Goal: Task Accomplishment & Management: Manage account settings

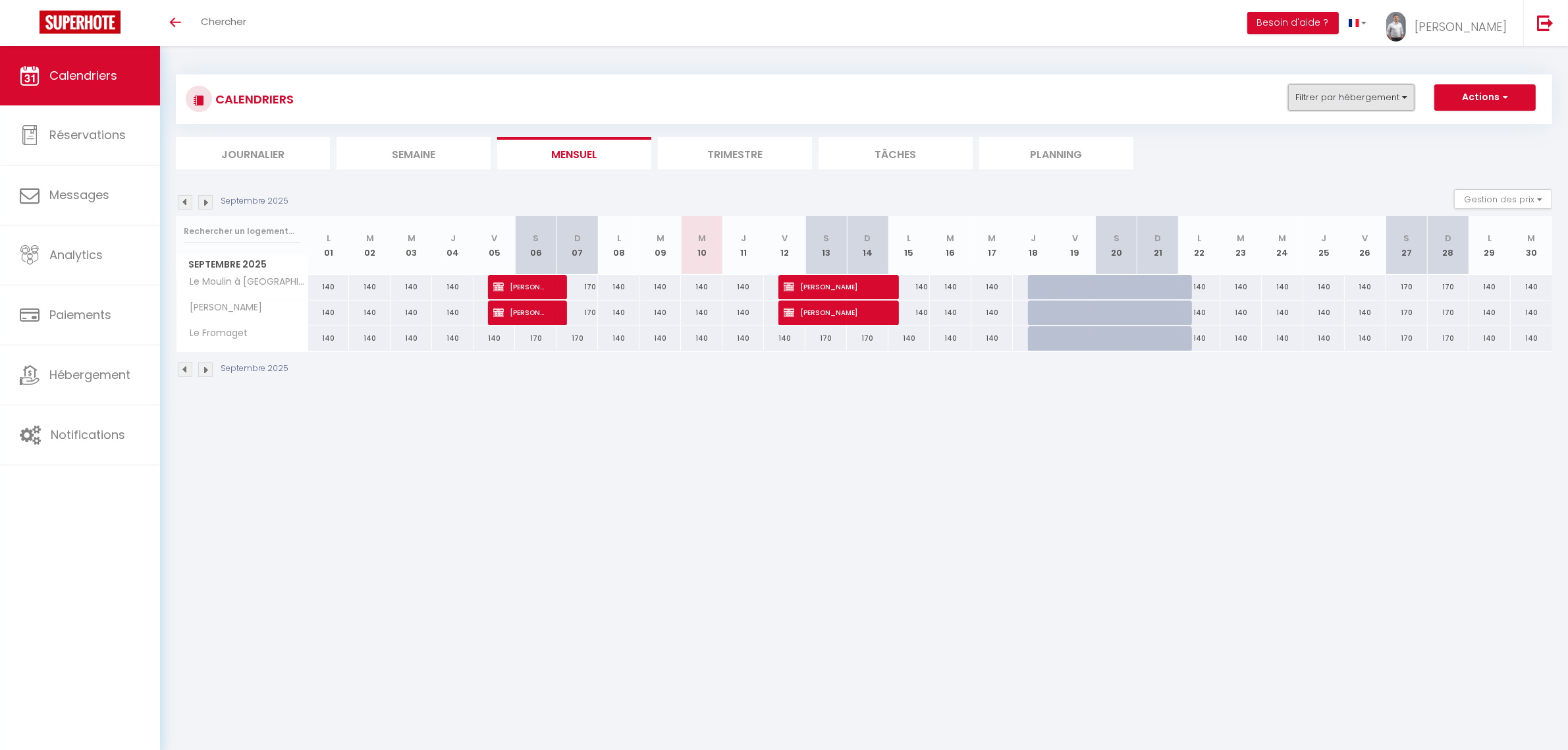
click at [1376, 104] on button "Filtrer par hébergement" at bounding box center [1352, 97] width 126 height 26
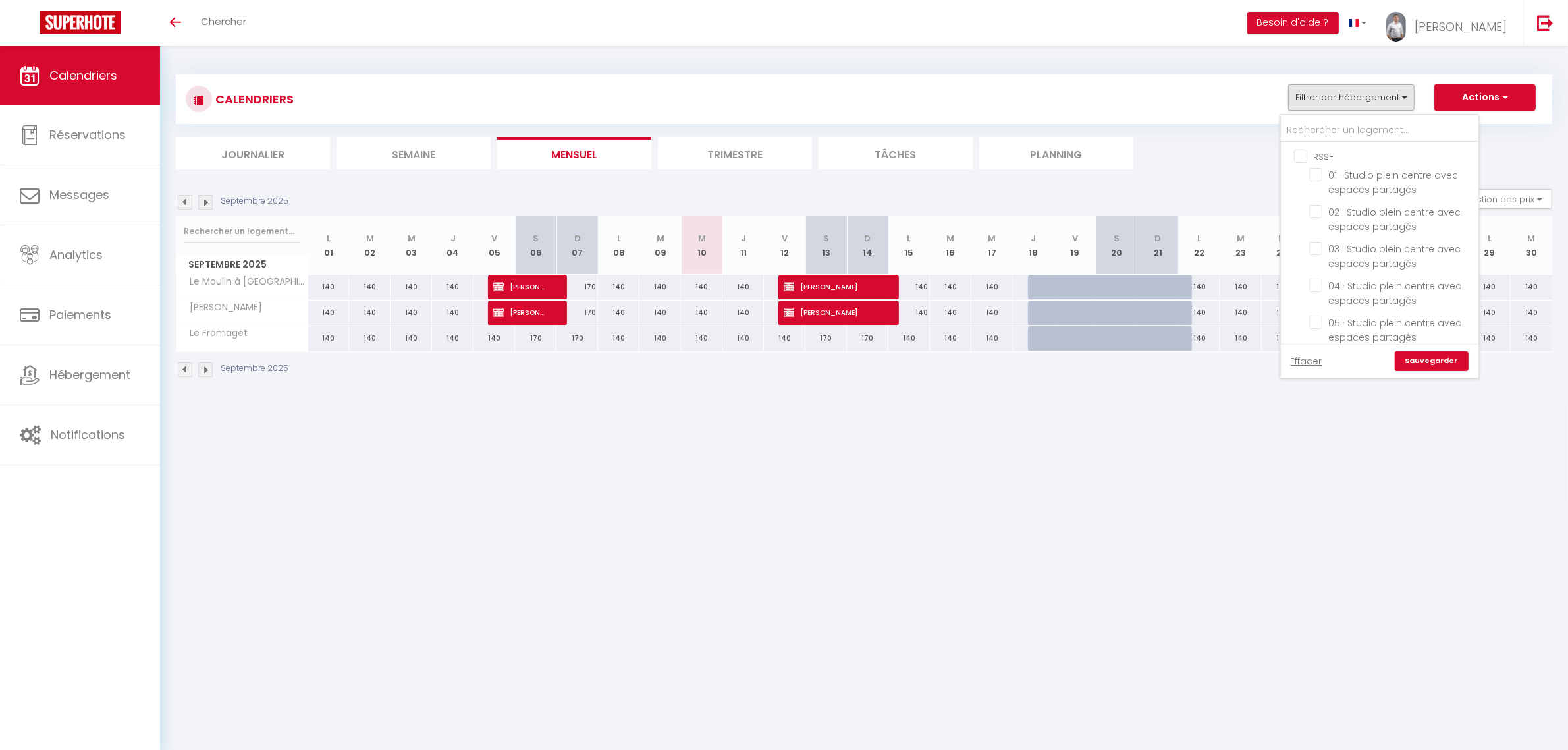
click at [1294, 155] on ul "RSSF 01 · Studio plein centre avec espaces partagés 02 · Studio plein centre av…" at bounding box center [1379, 396] width 198 height 508
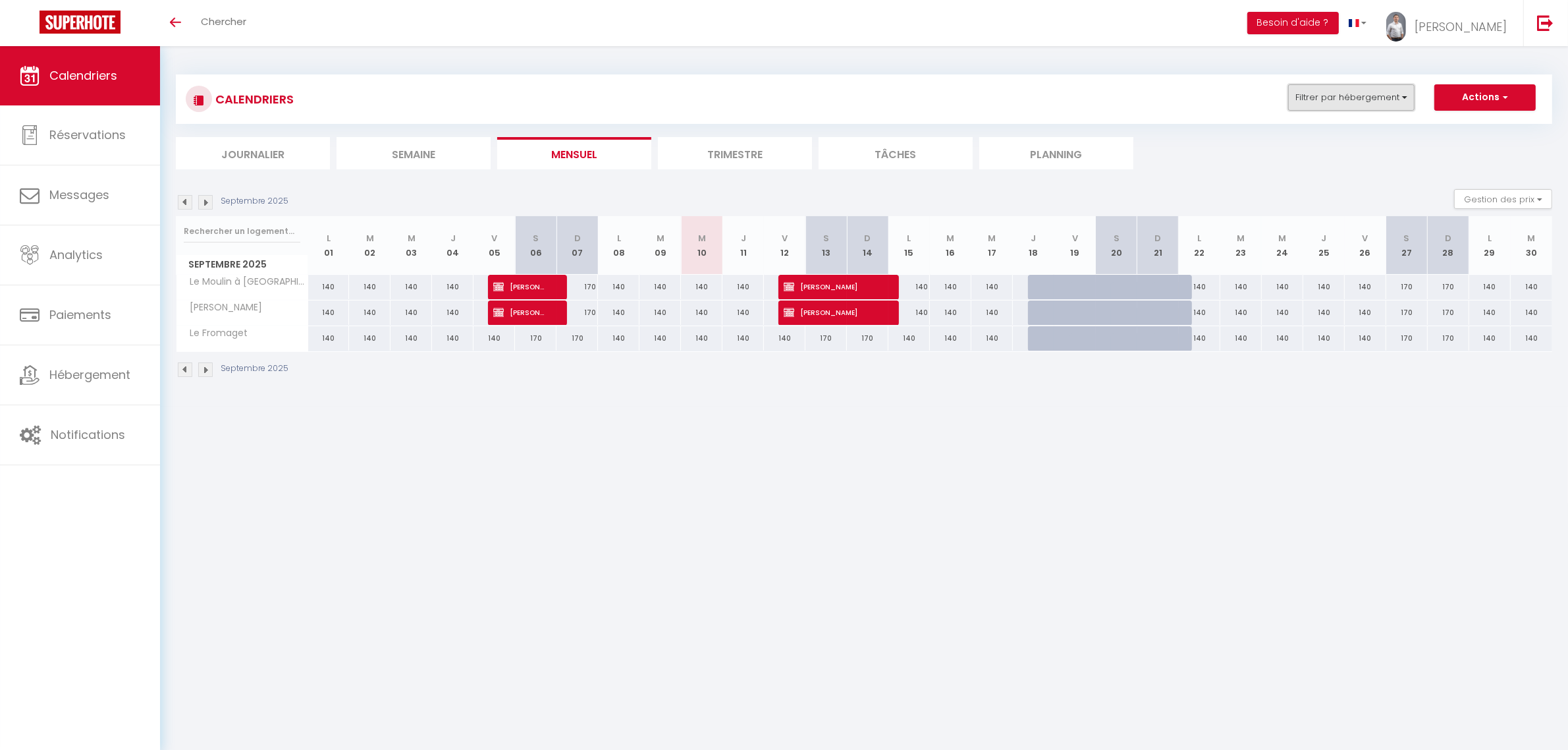
click at [1320, 103] on button "Filtrer par hébergement" at bounding box center [1352, 97] width 126 height 26
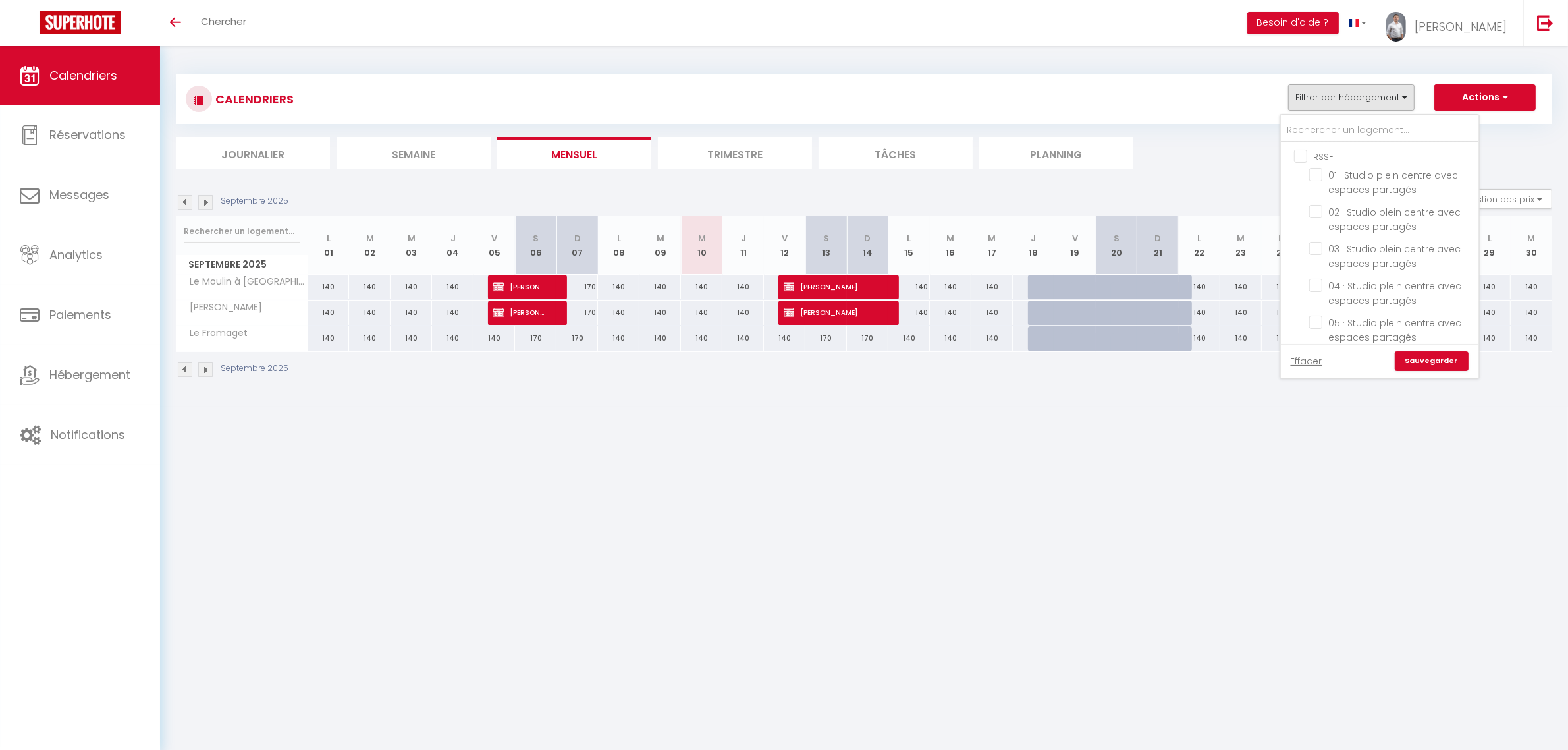
click at [1298, 155] on input "RSSF" at bounding box center [1392, 155] width 198 height 13
checkbox input "true"
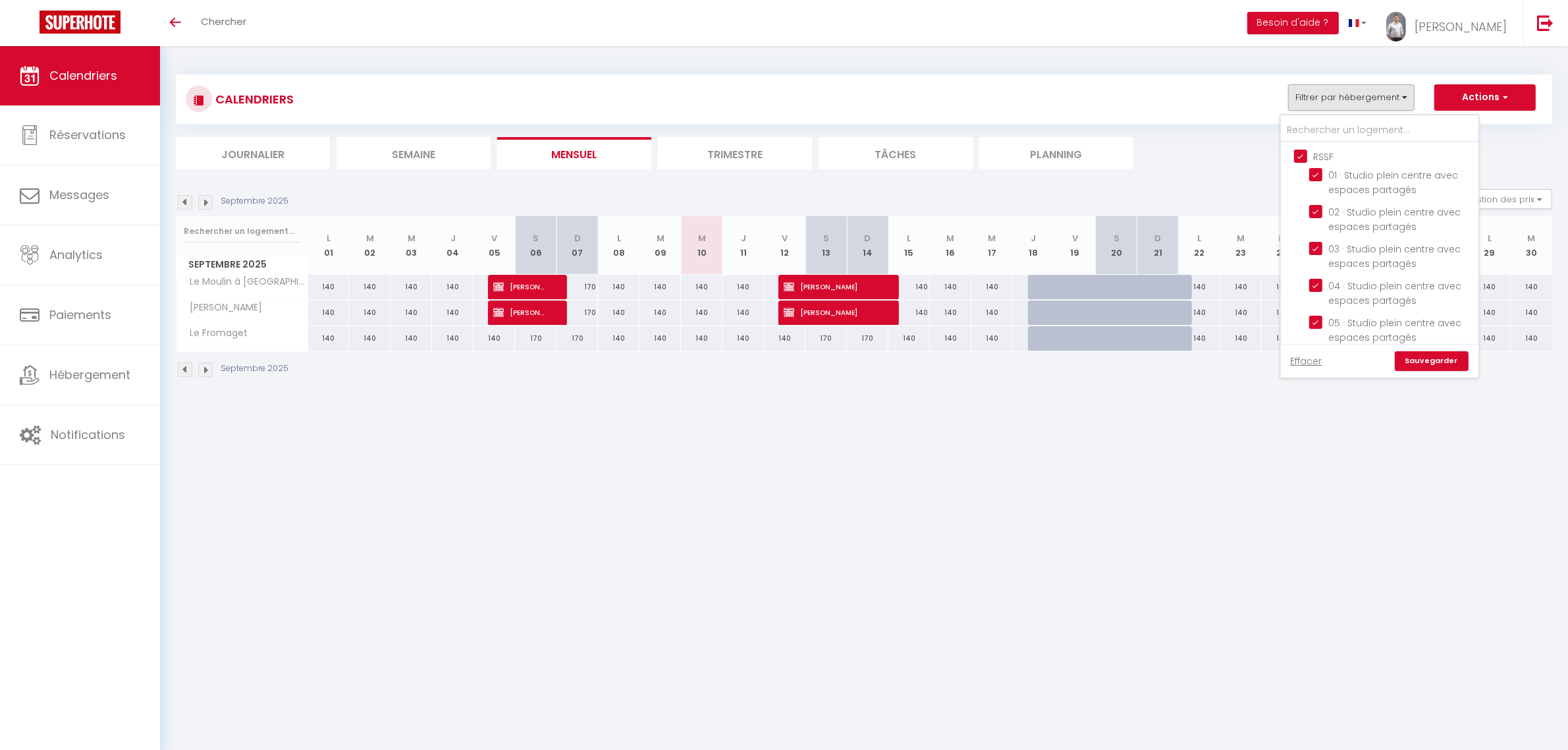
checkbox input "true"
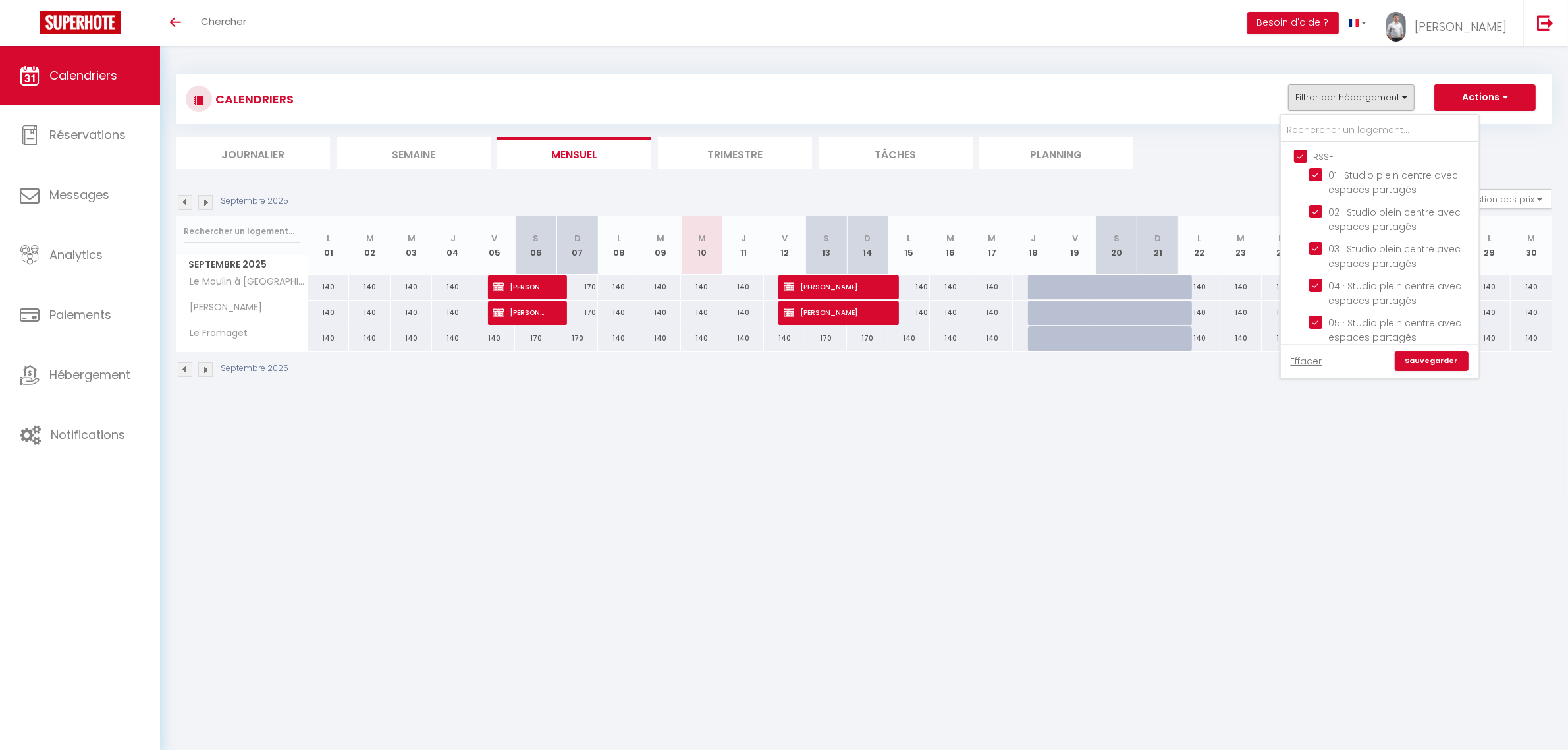
checkbox input "true"
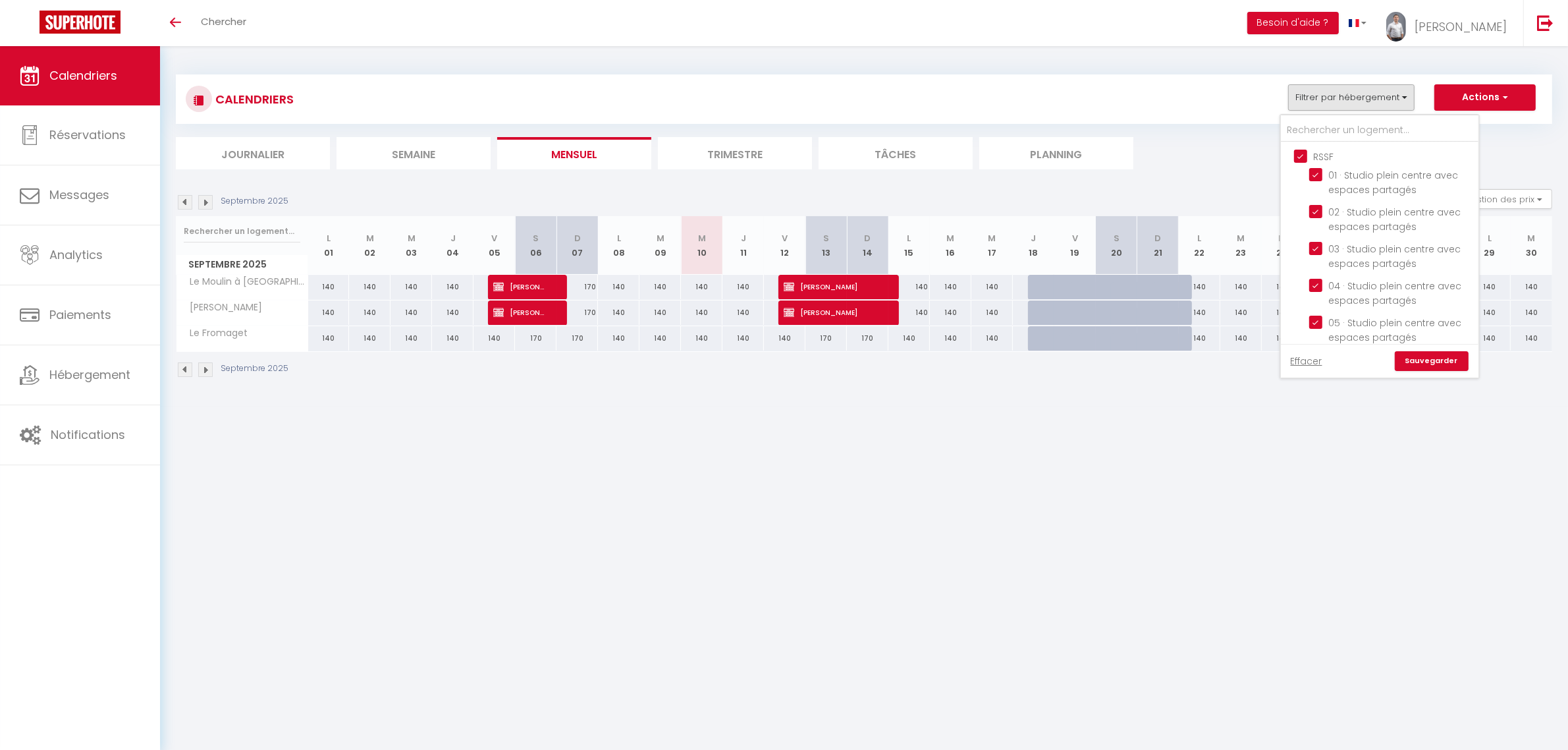
checkbox input "false"
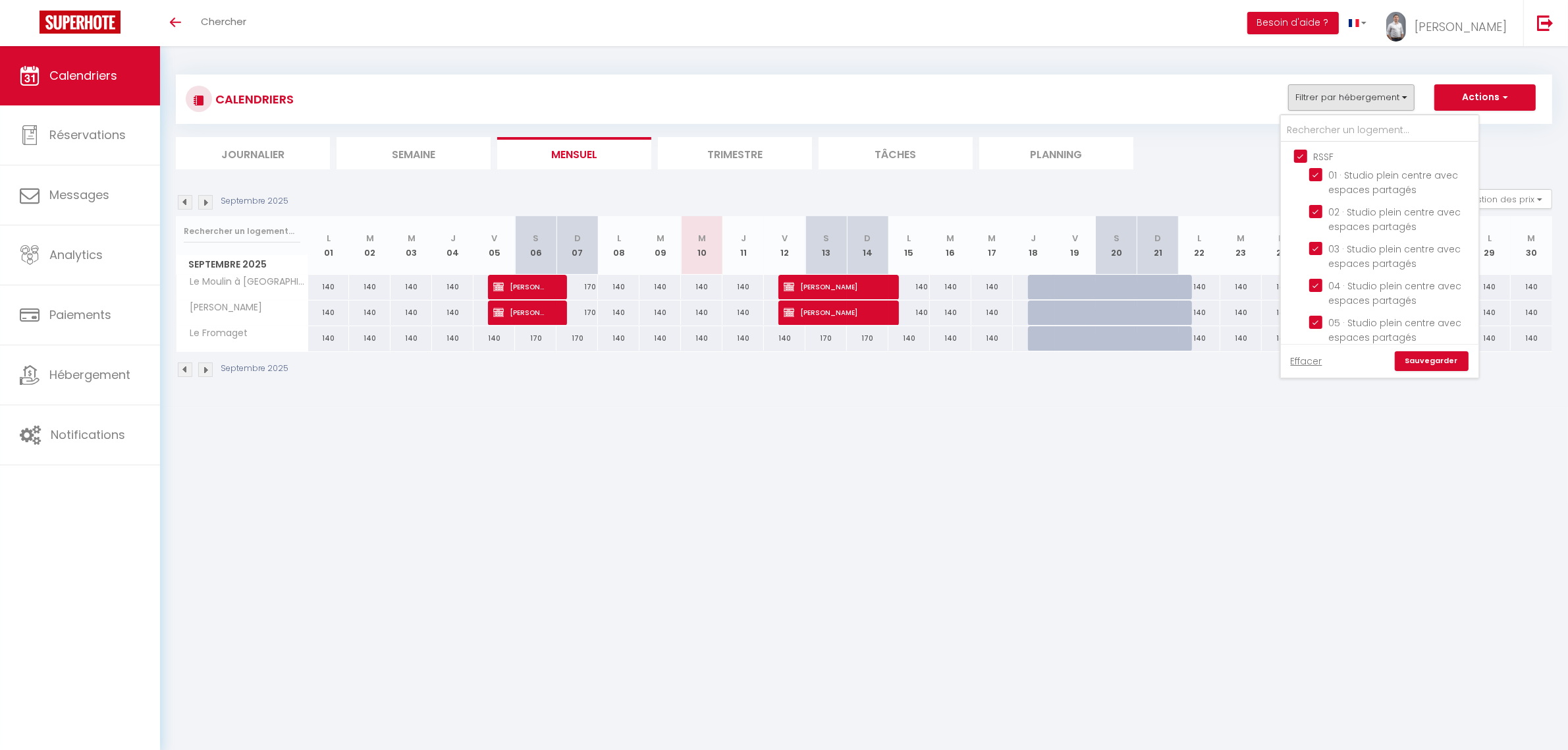
checkbox input "false"
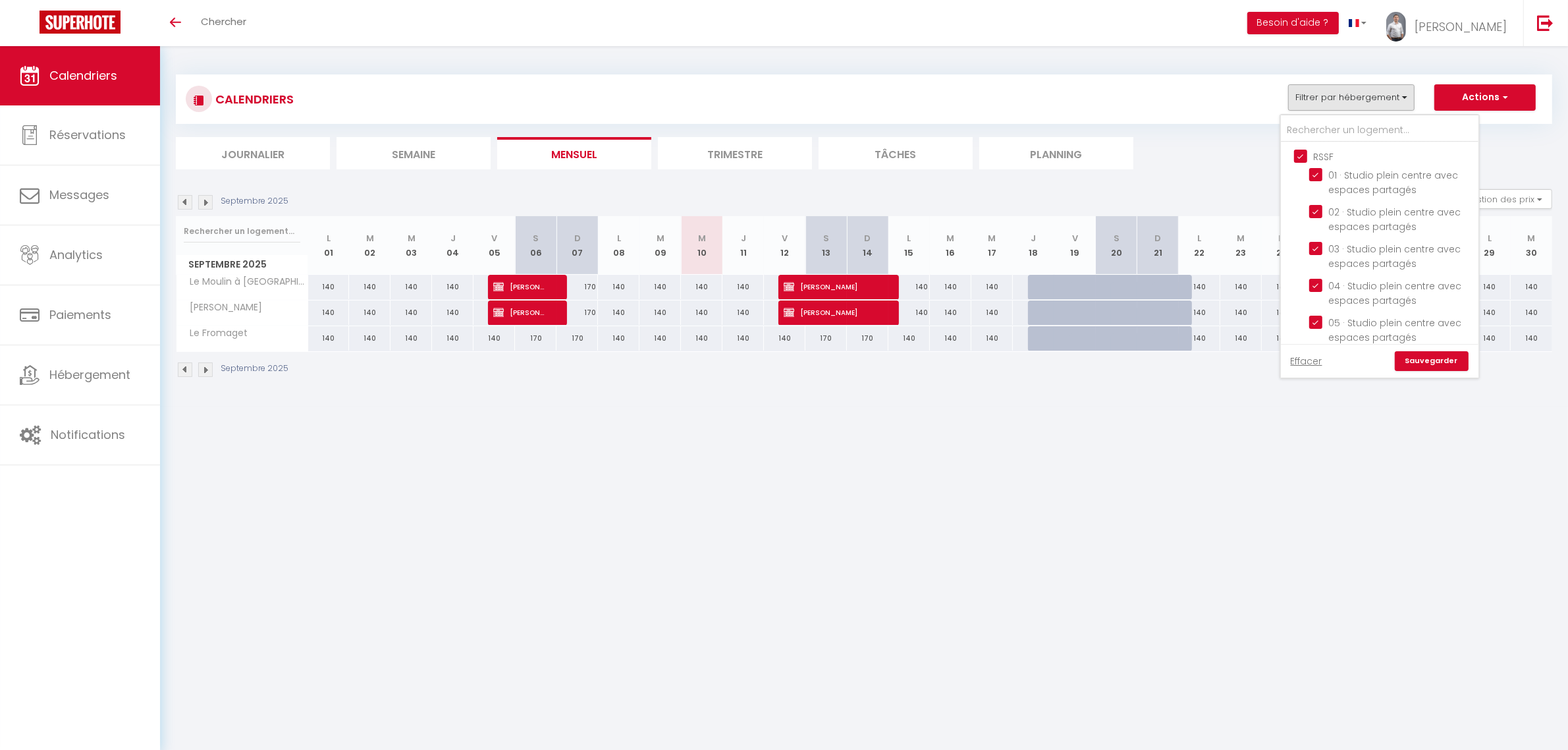
checkbox input "false"
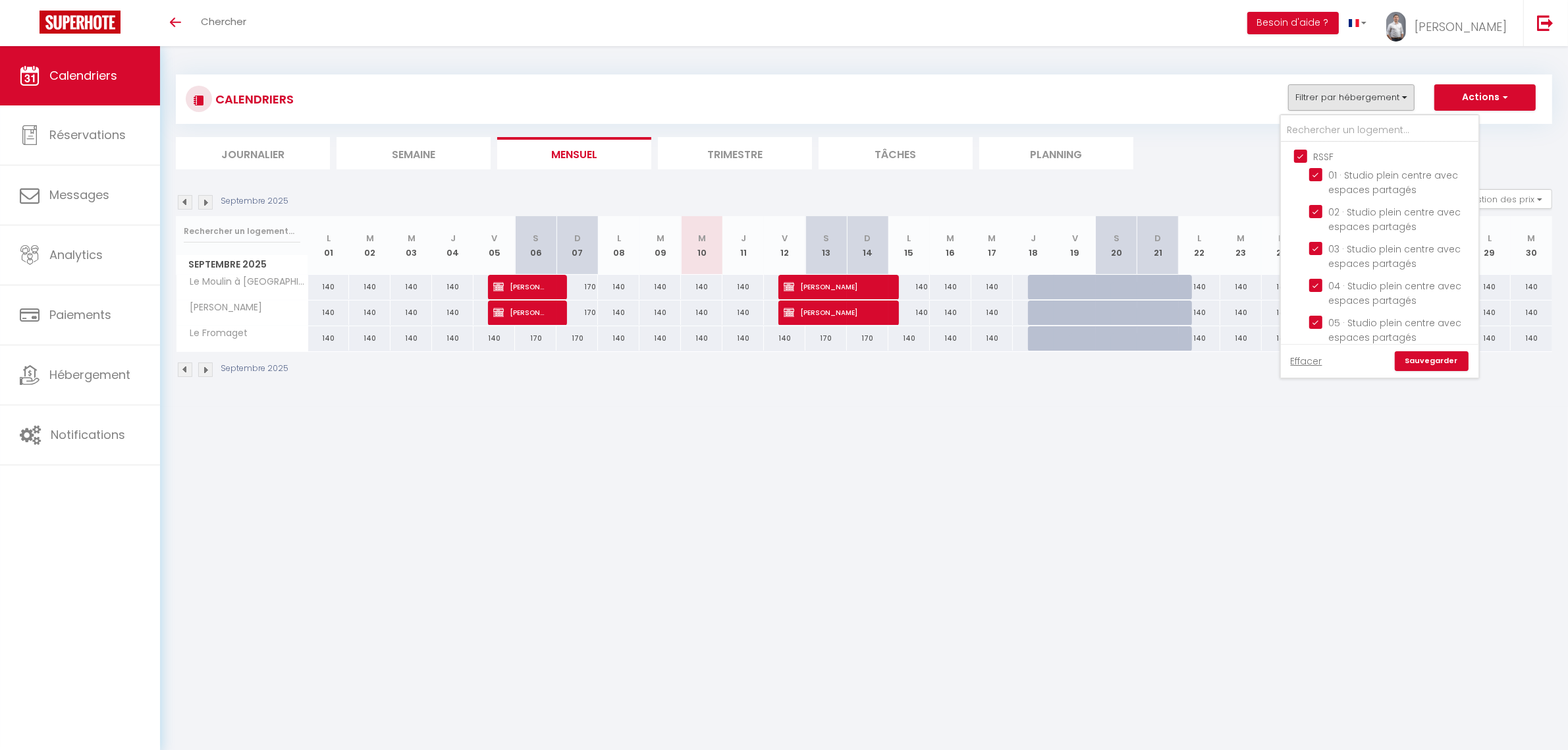
checkbox input "false"
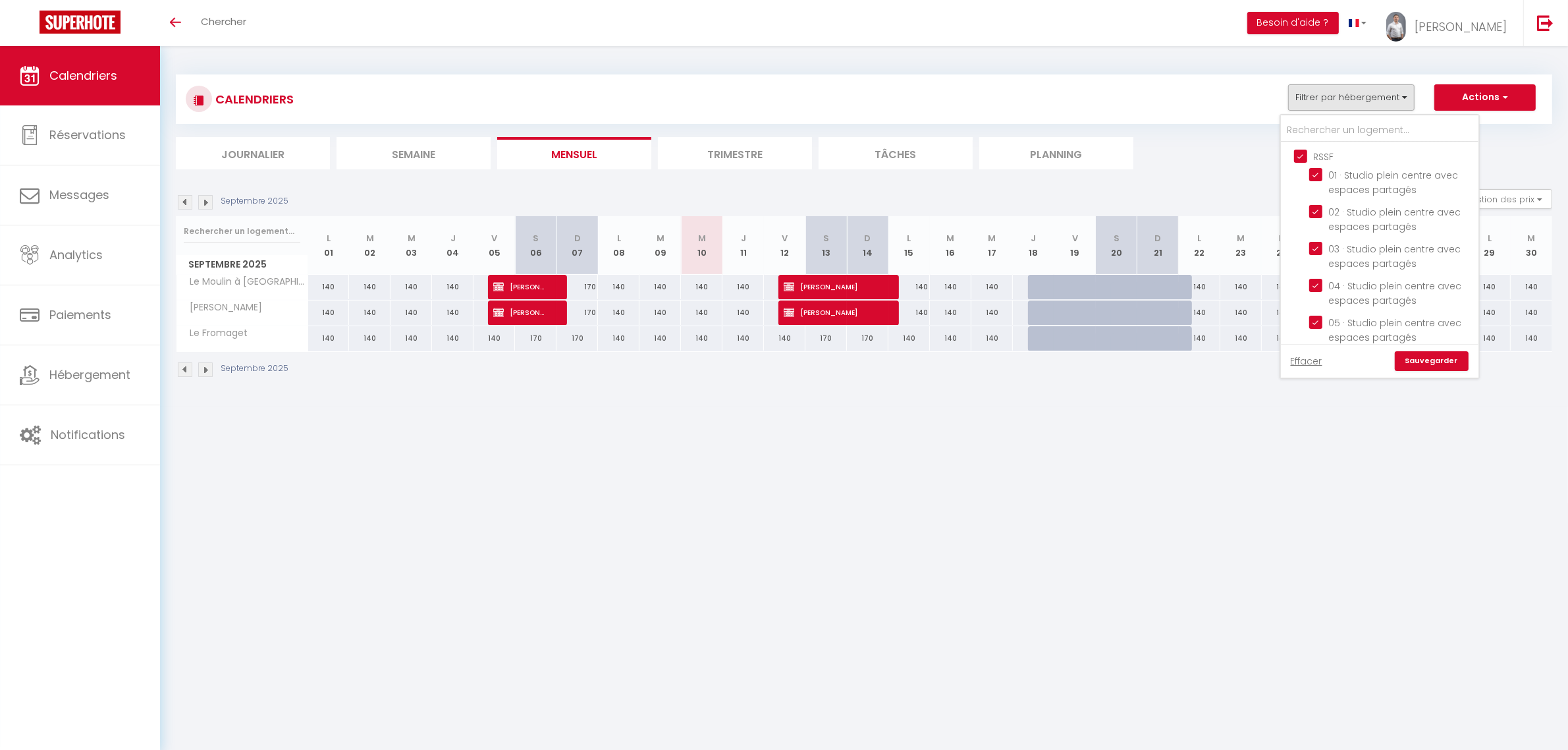
checkbox input "false"
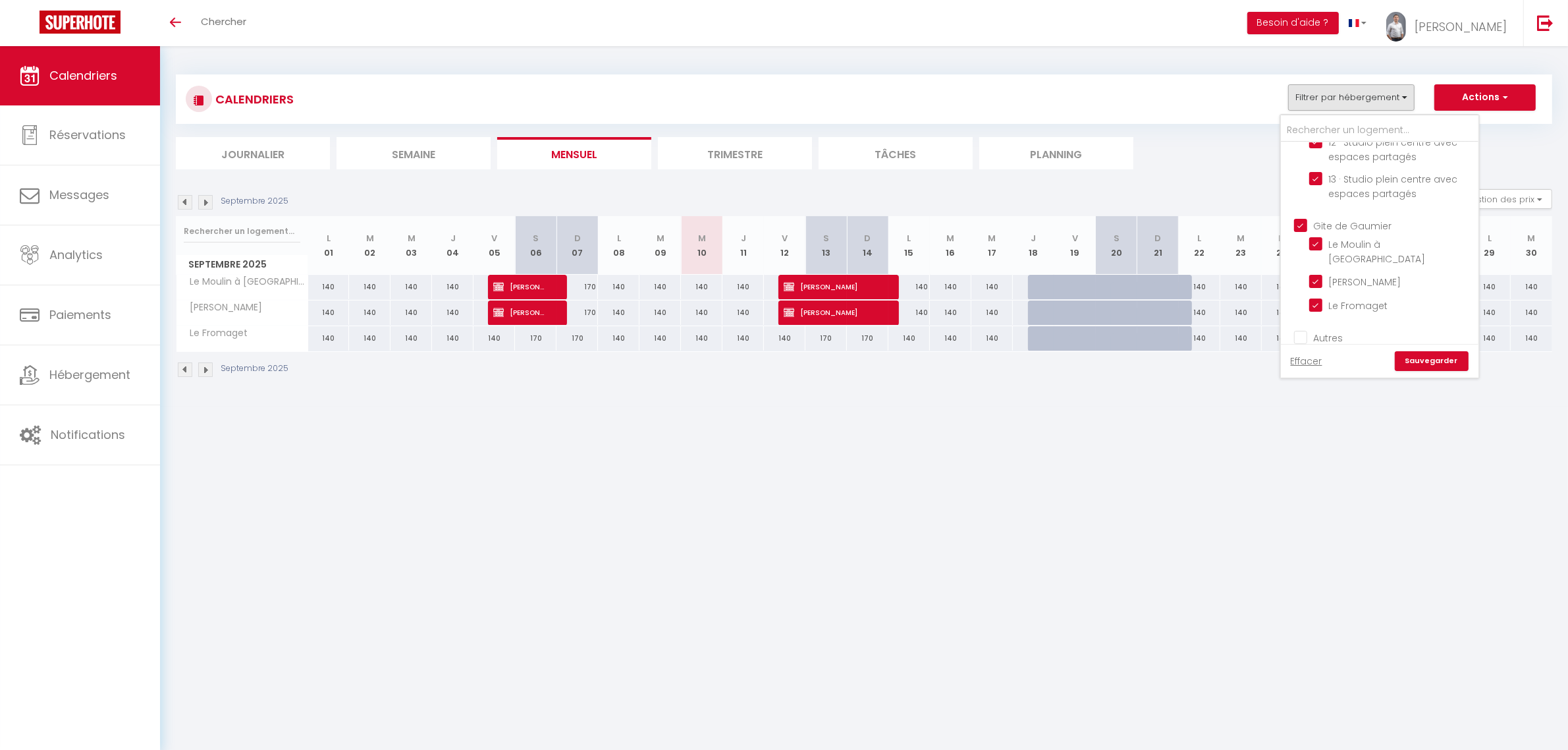
click at [1303, 221] on input "Gite de Gaumier" at bounding box center [1392, 224] width 198 height 13
checkbox input "false"
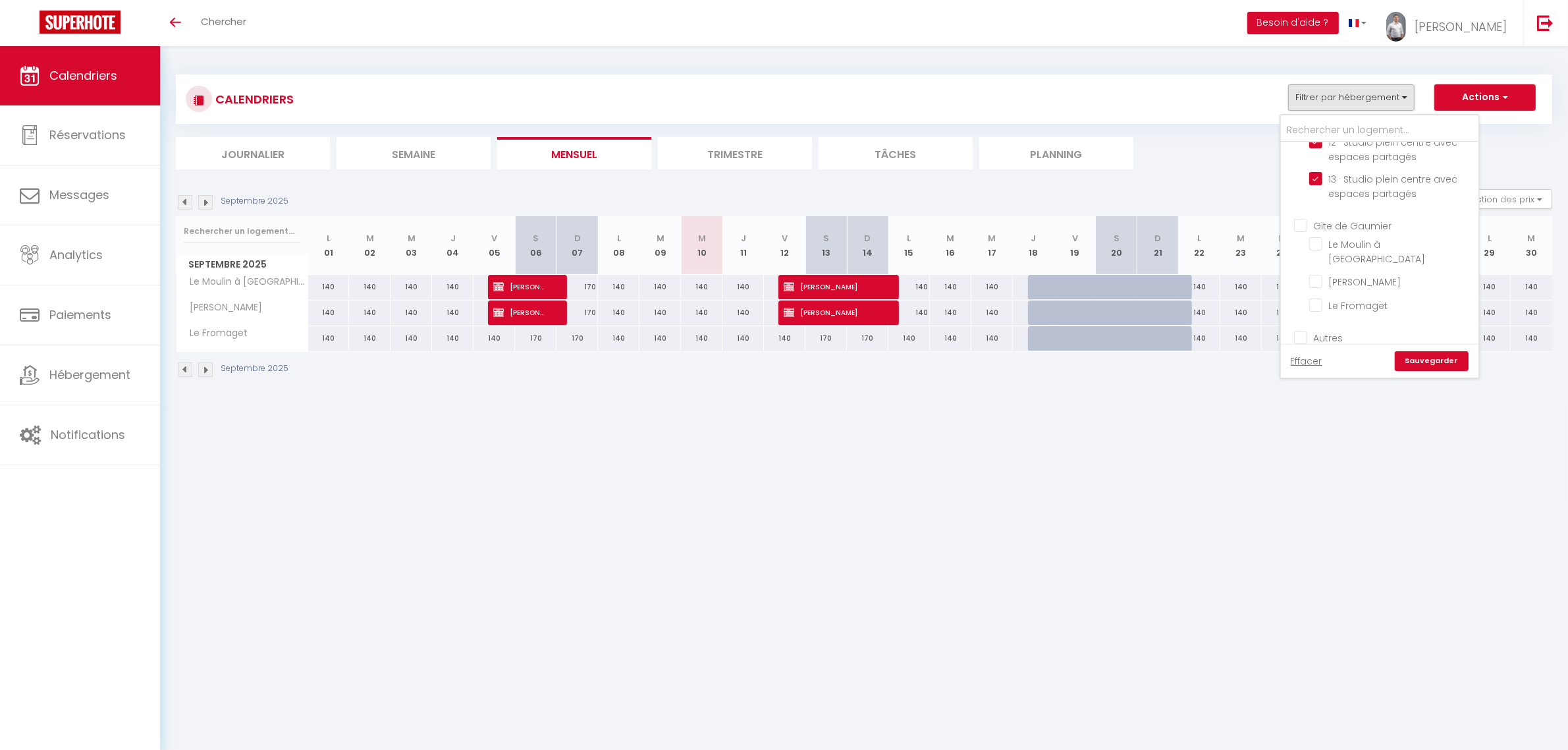
checkbox input "false"
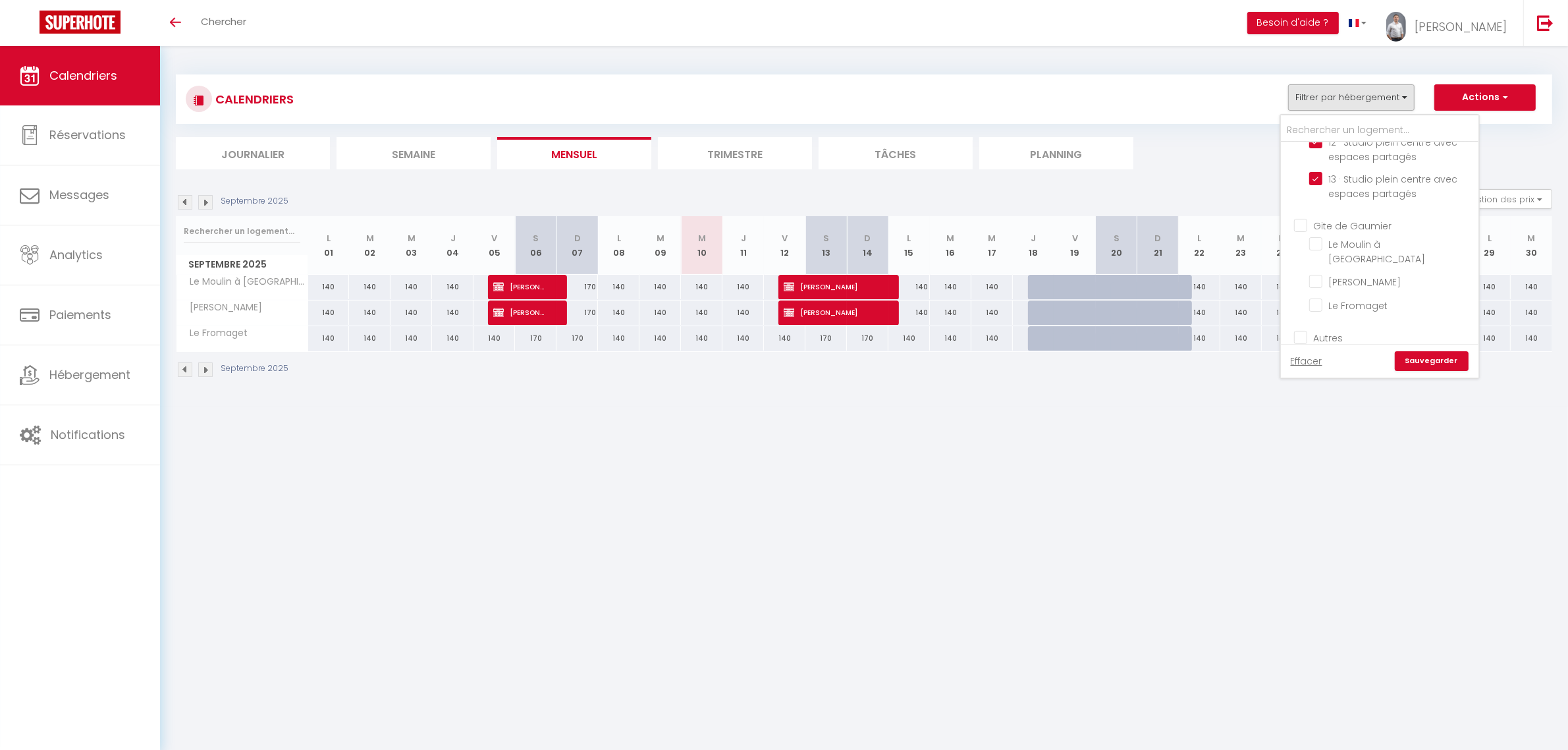
checkbox input "false"
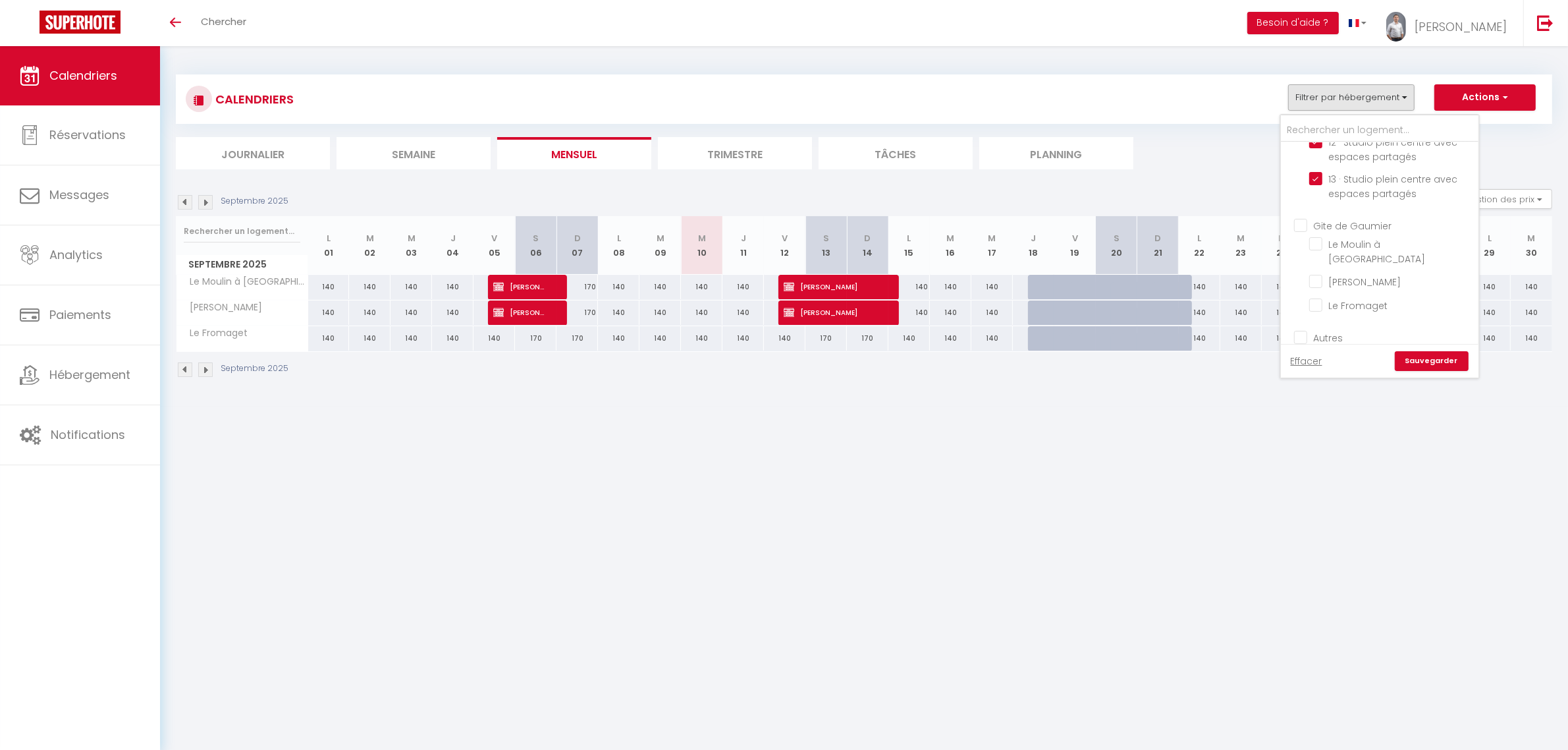
checkbox input "false"
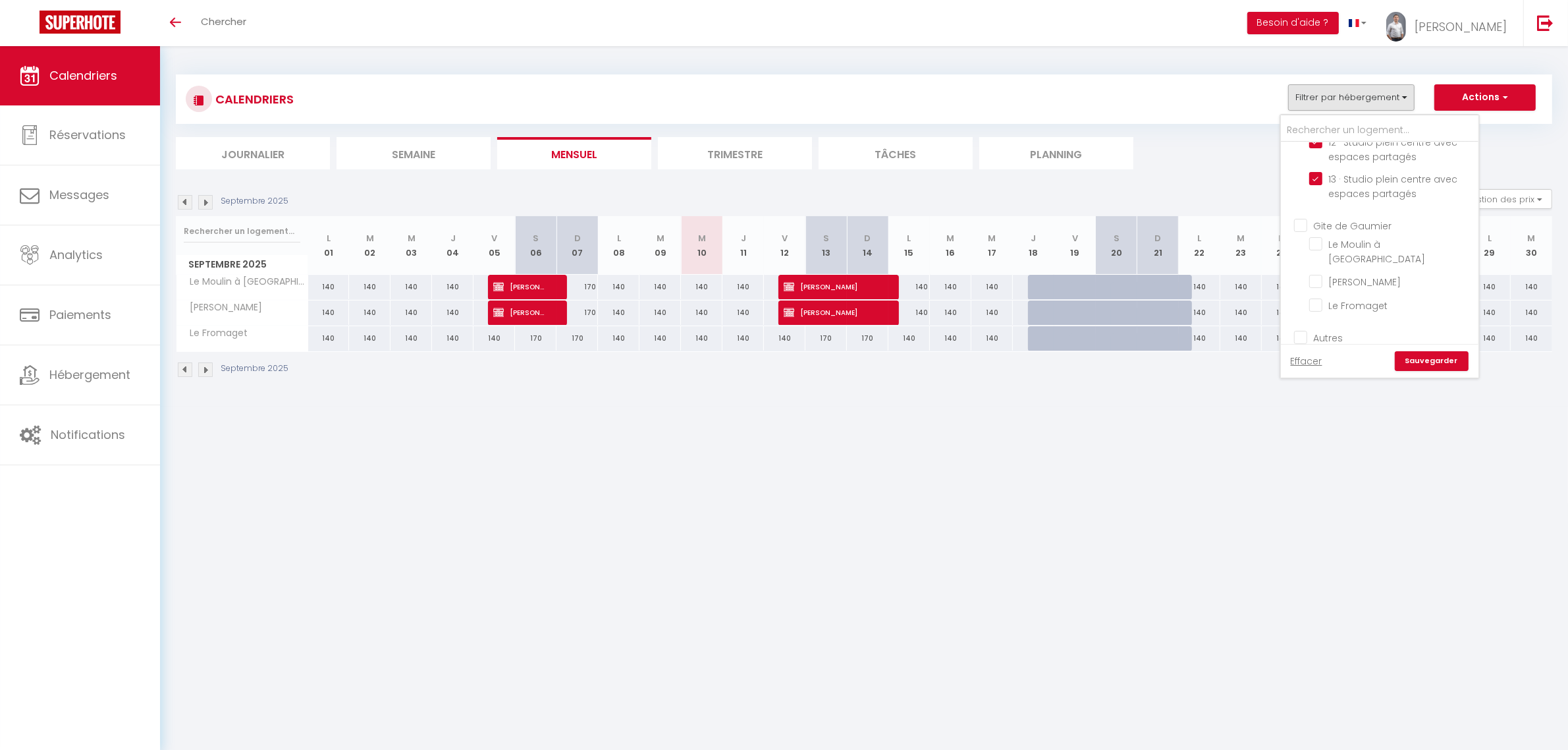
checkbox input "false"
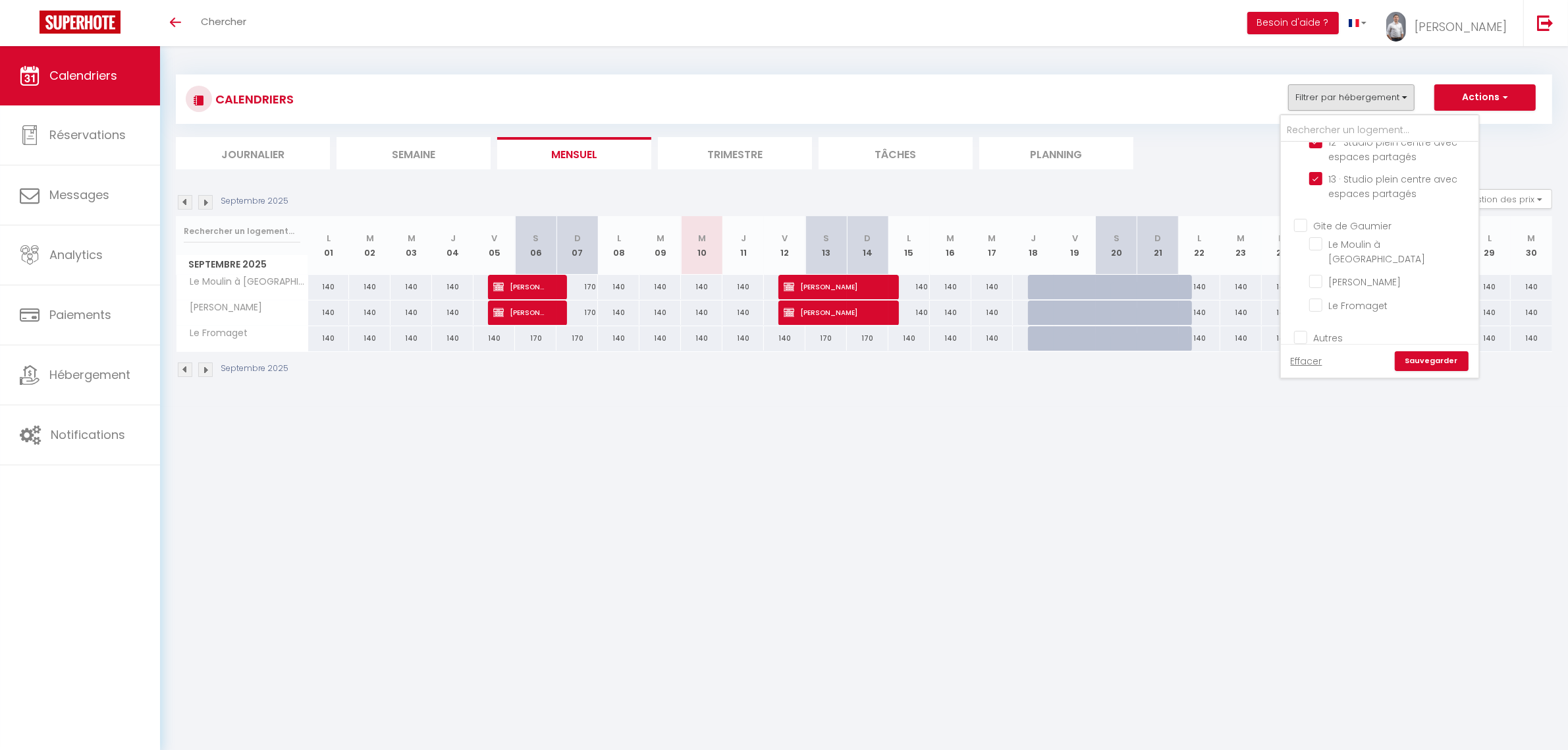
checkbox input "false"
click at [1414, 360] on link "Sauvegarder" at bounding box center [1432, 361] width 74 height 20
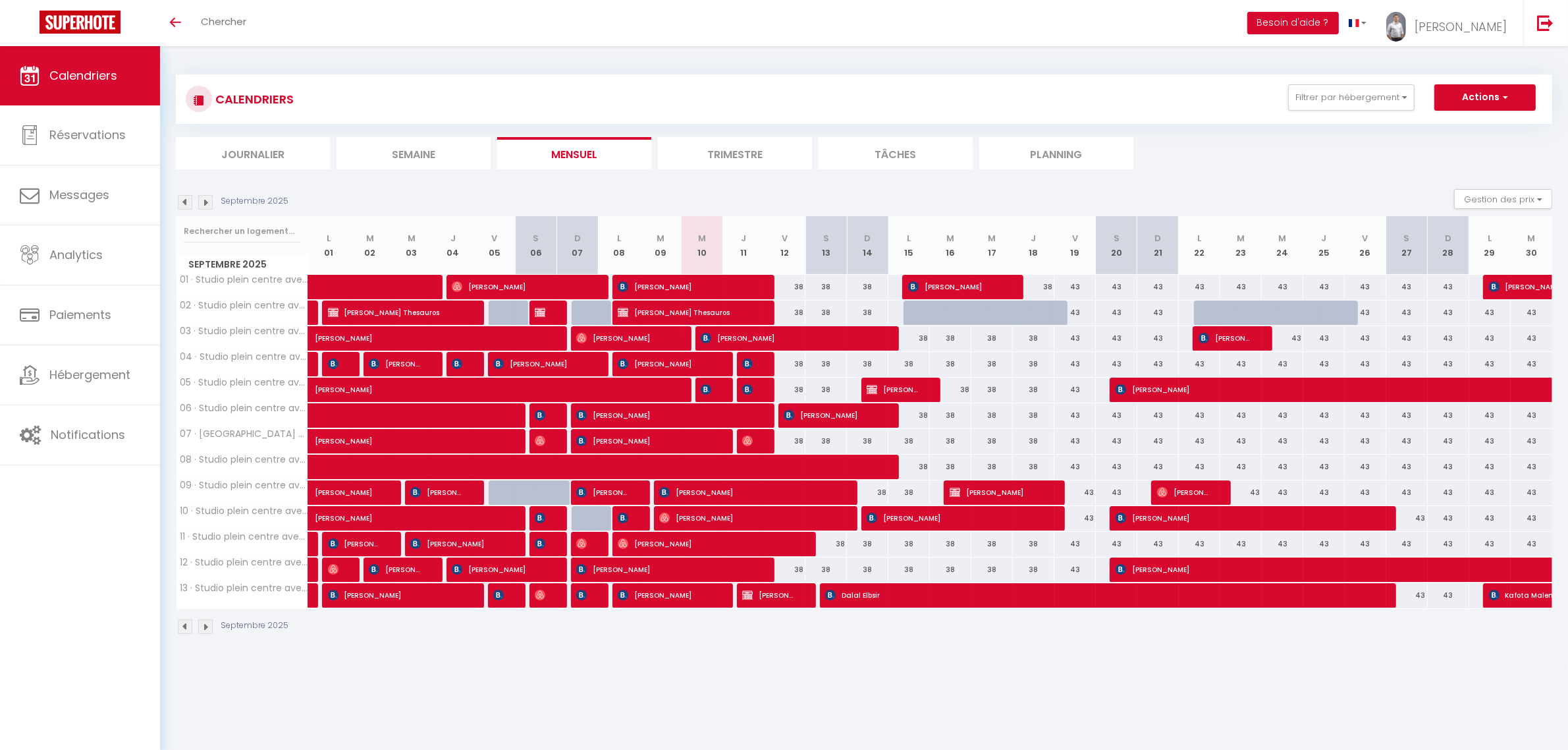
click at [818, 468] on div at bounding box center [826, 467] width 41 height 25
select select
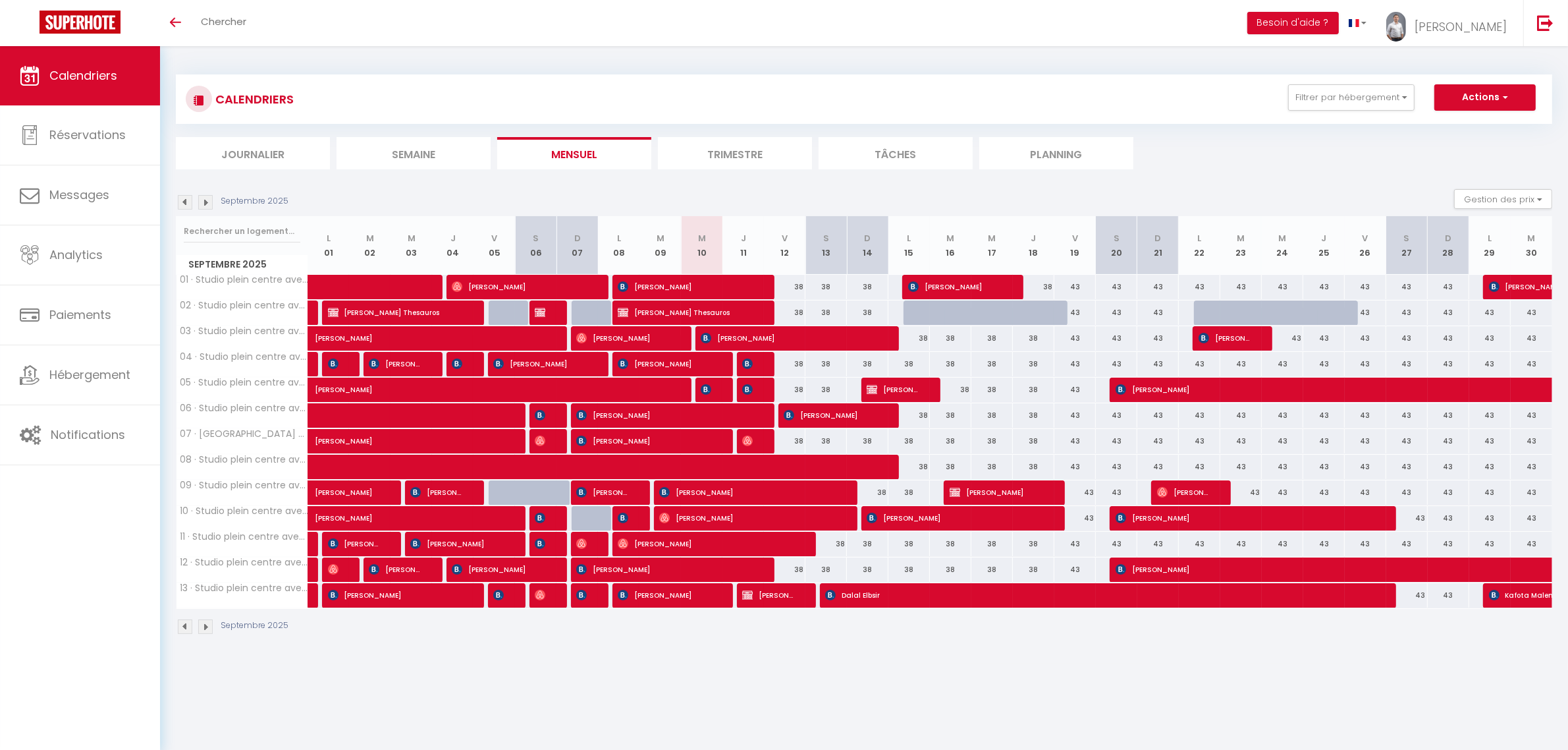
select select
type input "38"
type input "Sam 13 Septembre 2025"
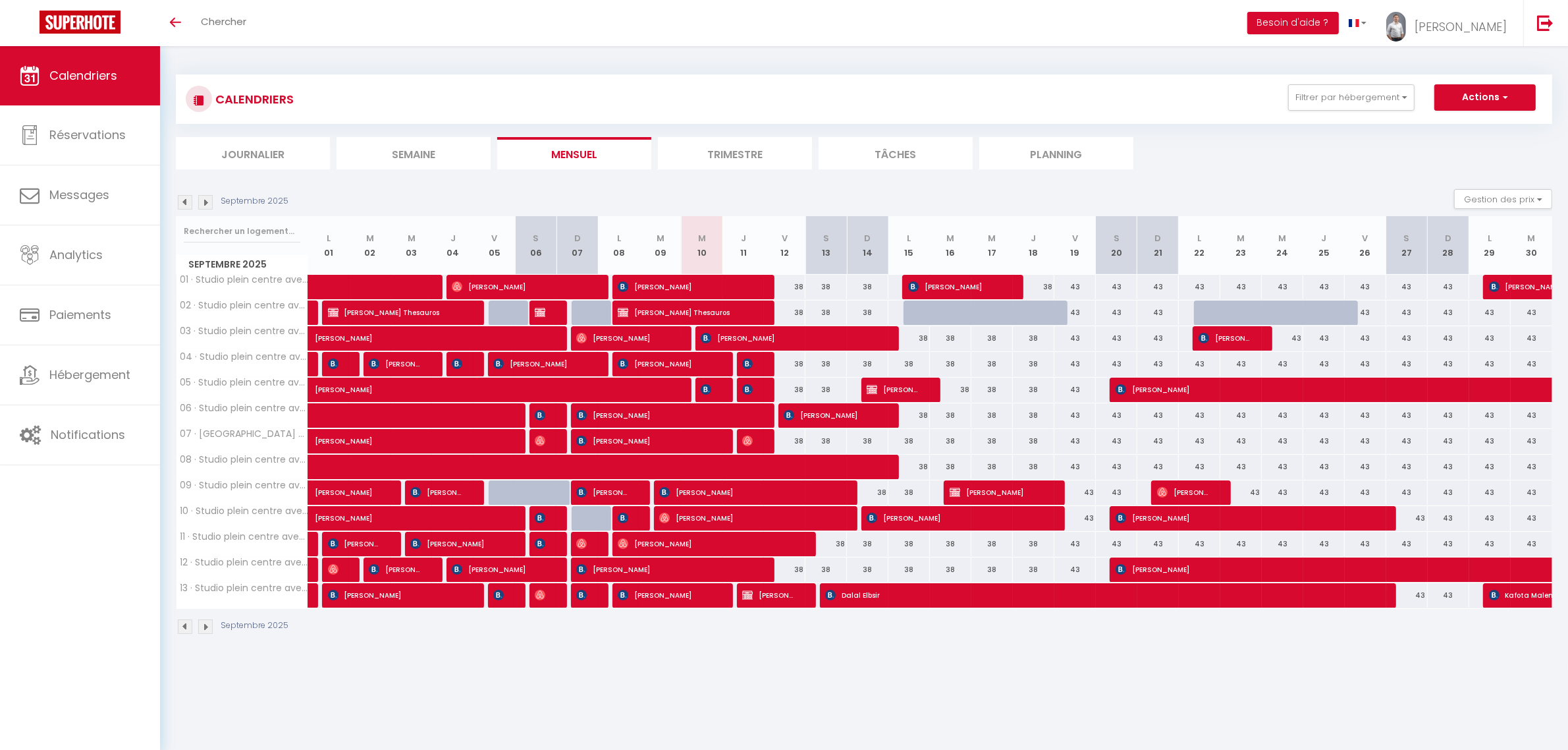
type input "Dim 14 Septembre 2025"
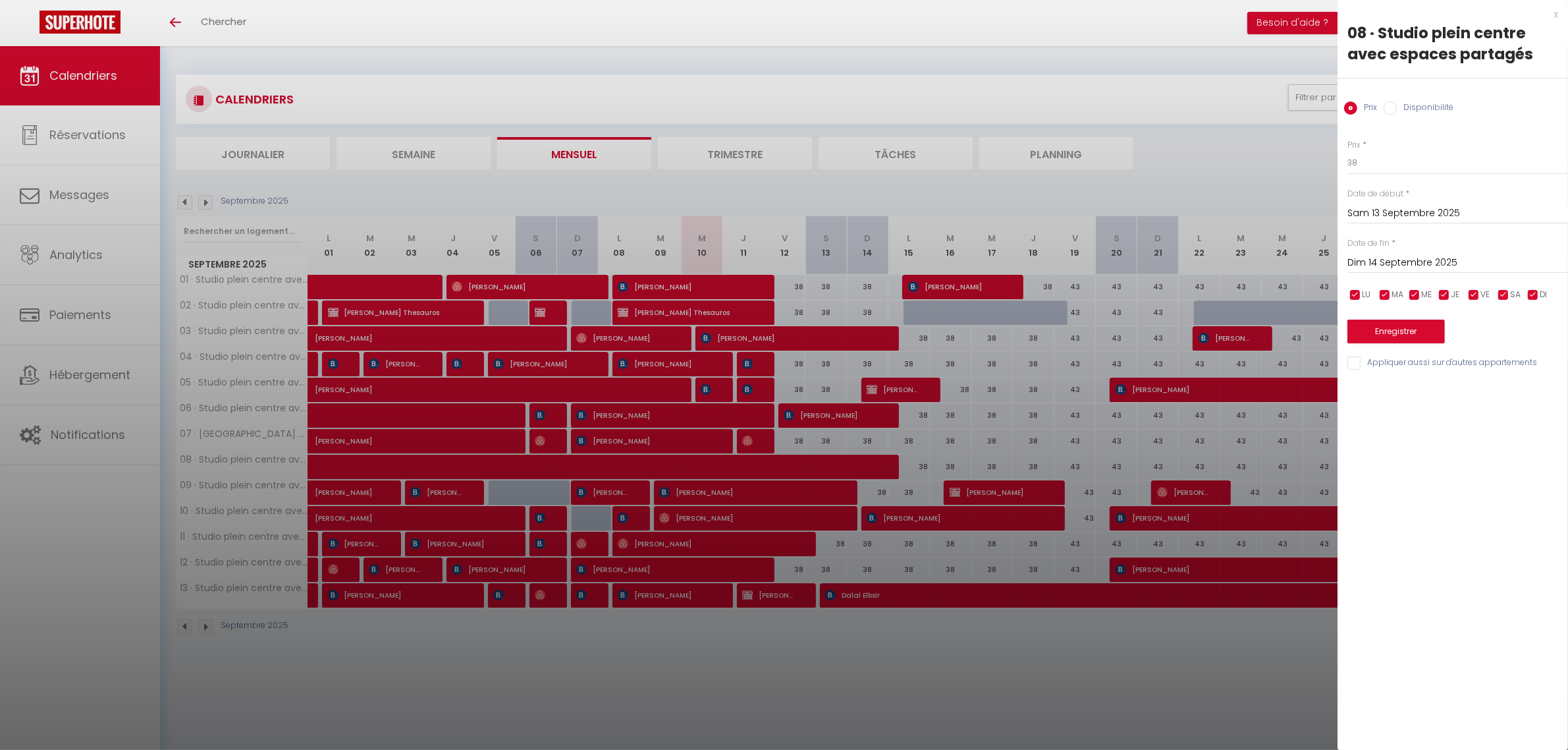
click at [818, 468] on div at bounding box center [784, 375] width 1568 height 750
select select
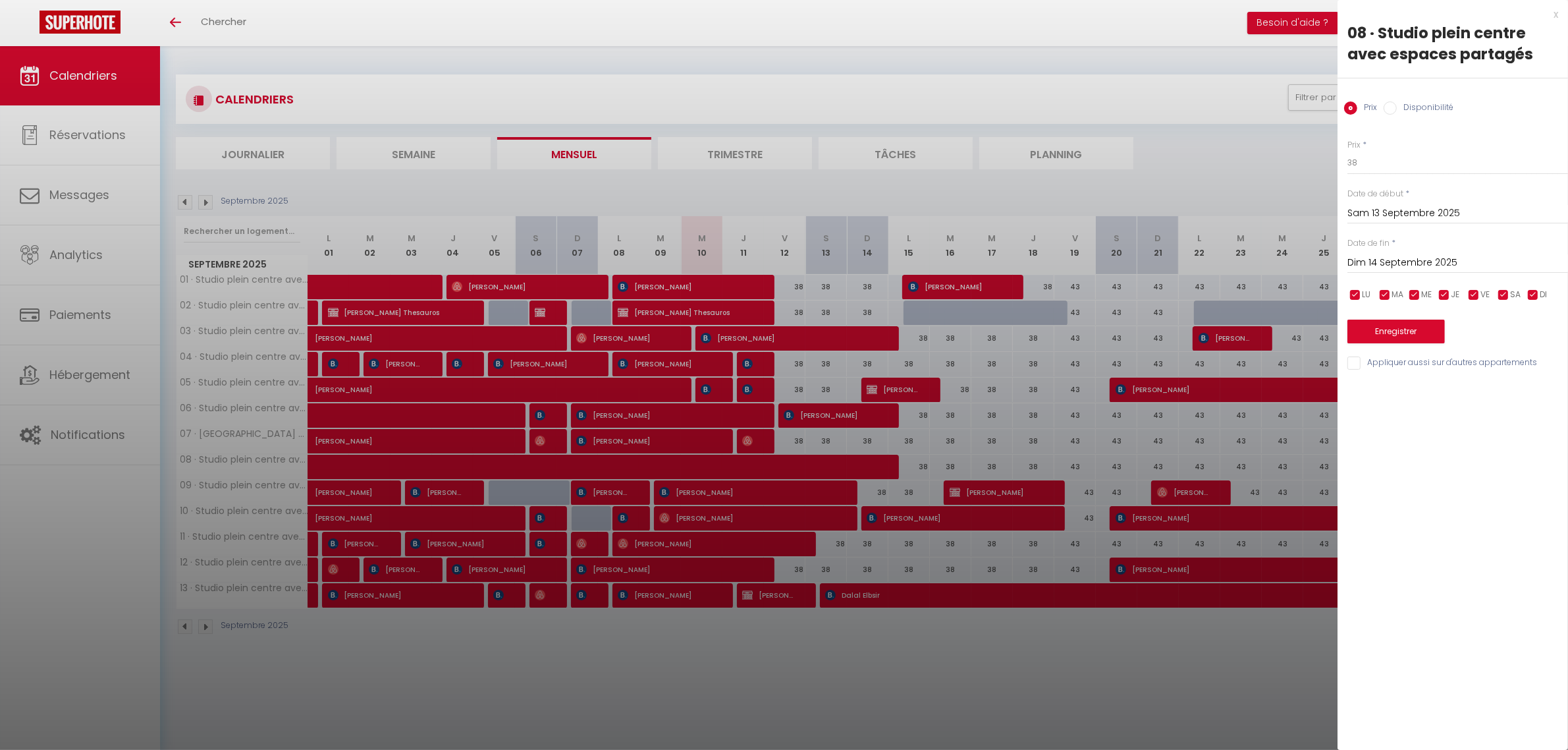
select select
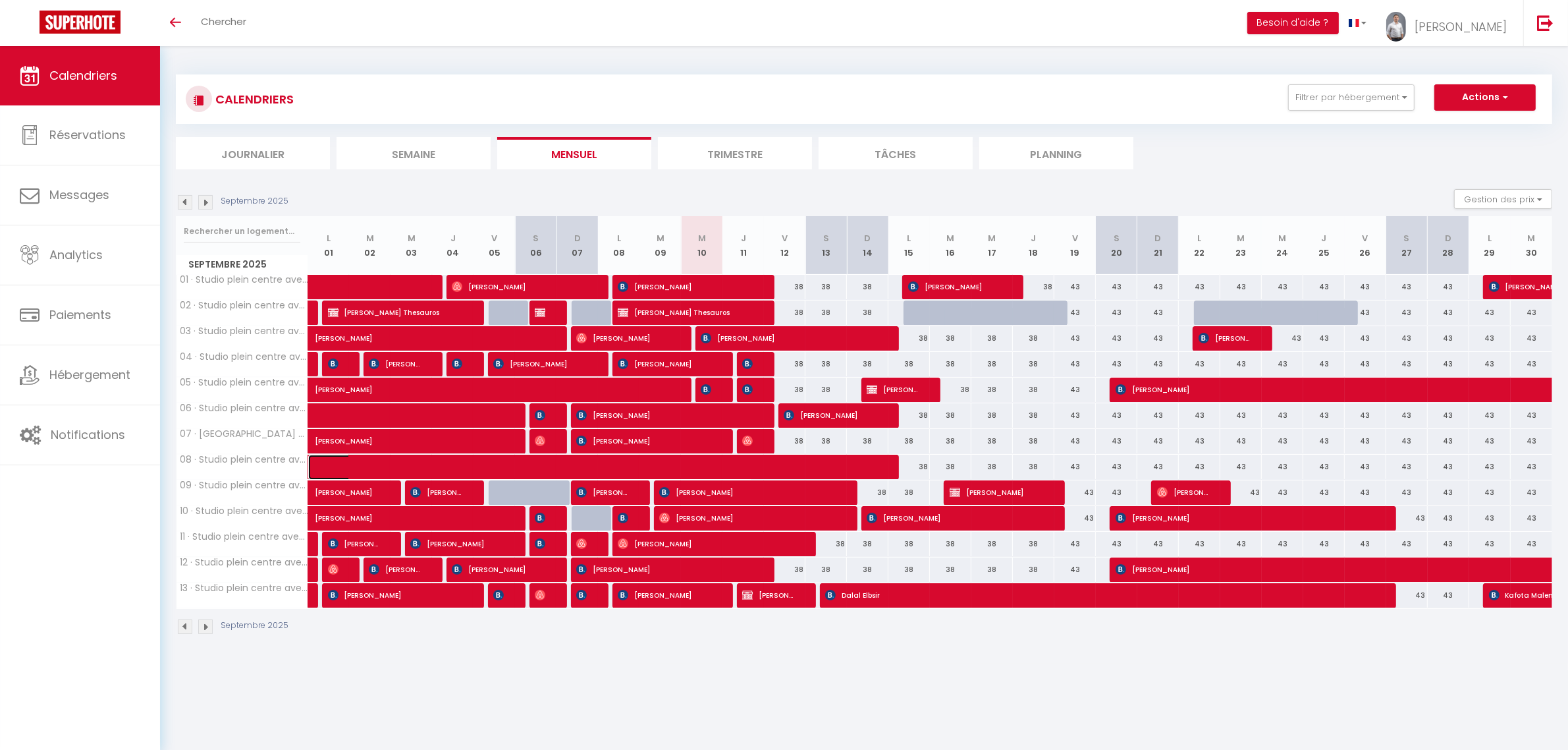
click at [578, 469] on span at bounding box center [540, 467] width 424 height 25
select select "OK"
select select "KO"
select select "0"
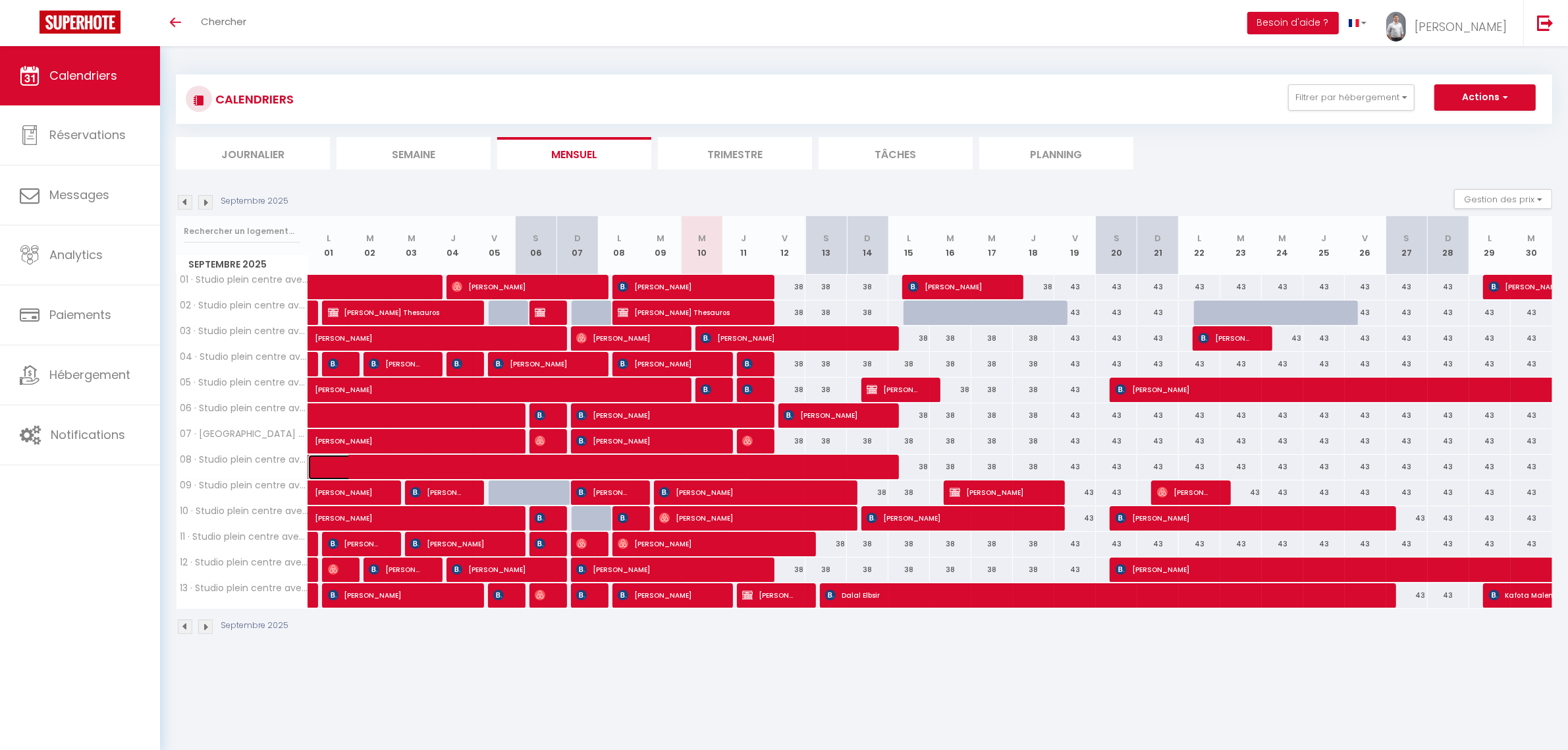
select select "1"
select select
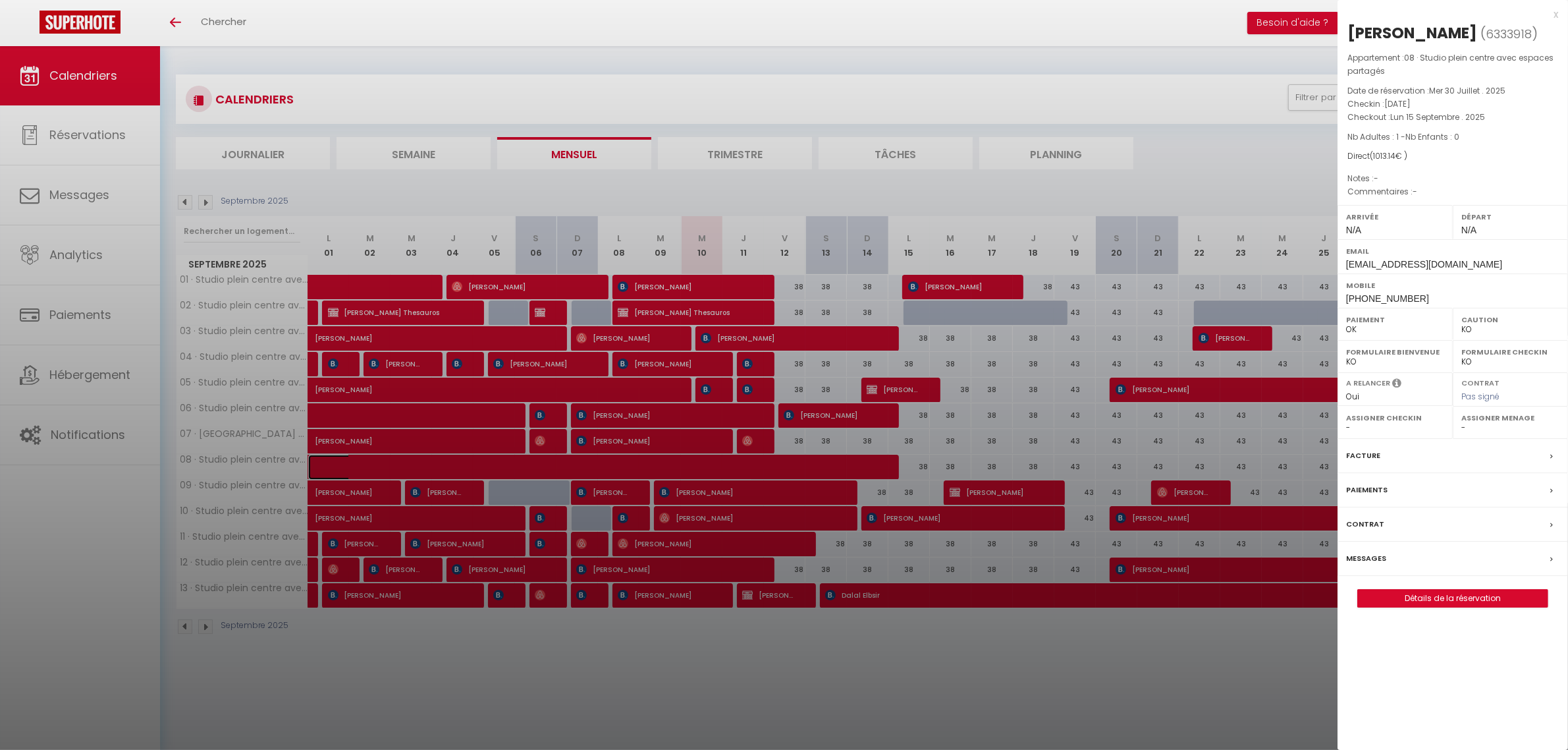
select select "31603"
click at [578, 469] on div at bounding box center [784, 375] width 1568 height 750
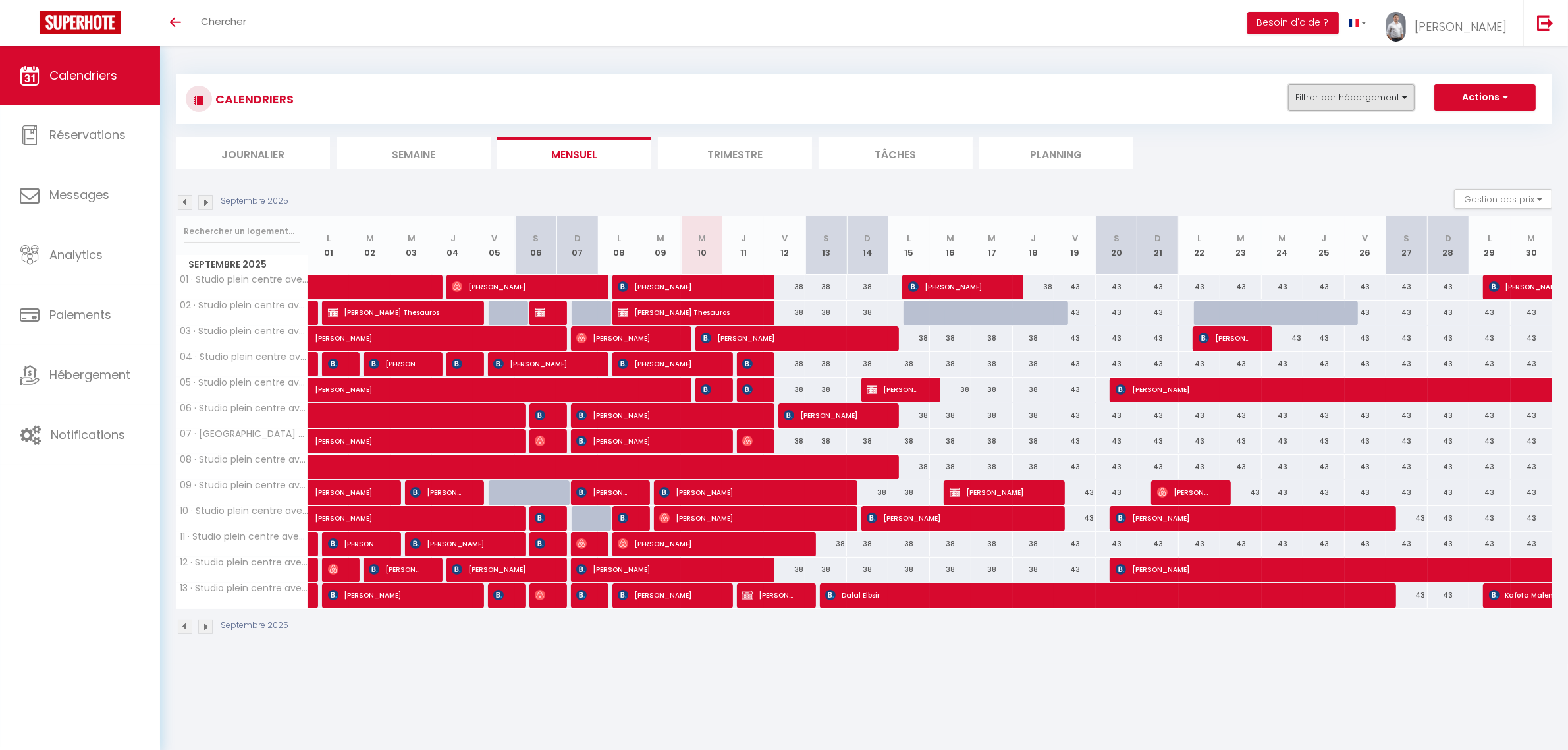
click at [1394, 88] on button "Filtrer par hébergement" at bounding box center [1352, 97] width 126 height 26
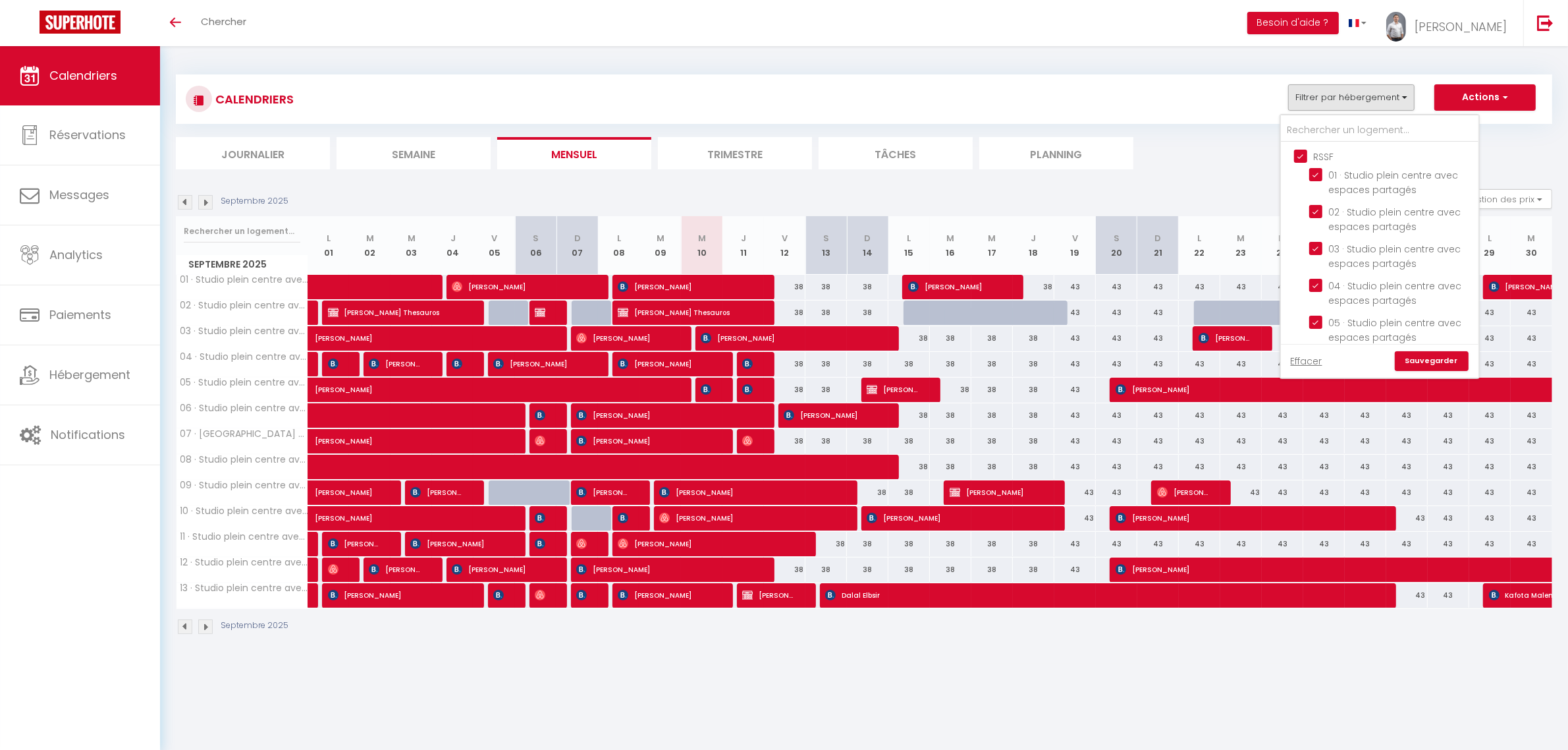
click at [1298, 155] on input "RSSF" at bounding box center [1392, 155] width 198 height 13
checkbox input "false"
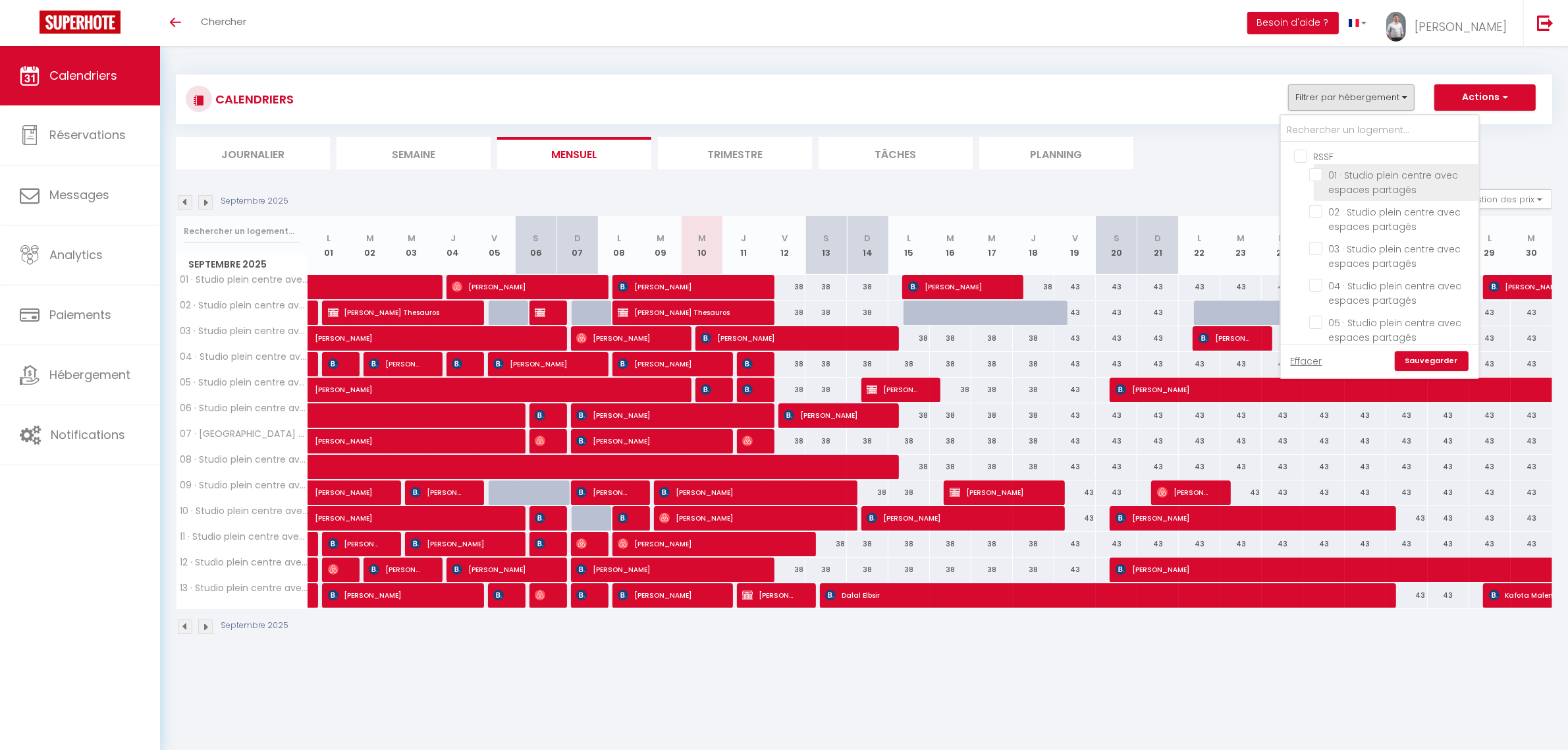
checkbox input "false"
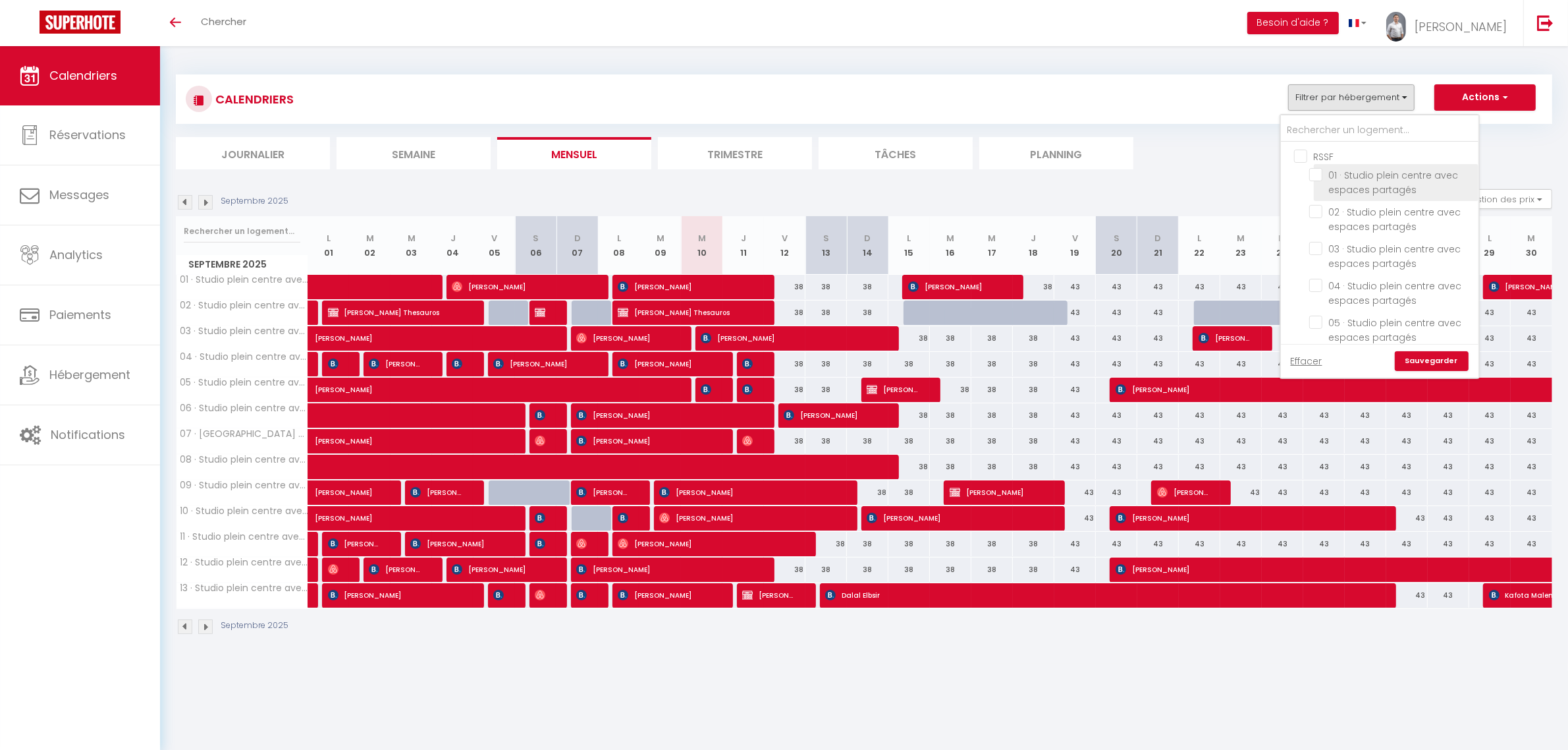
checkbox input "false"
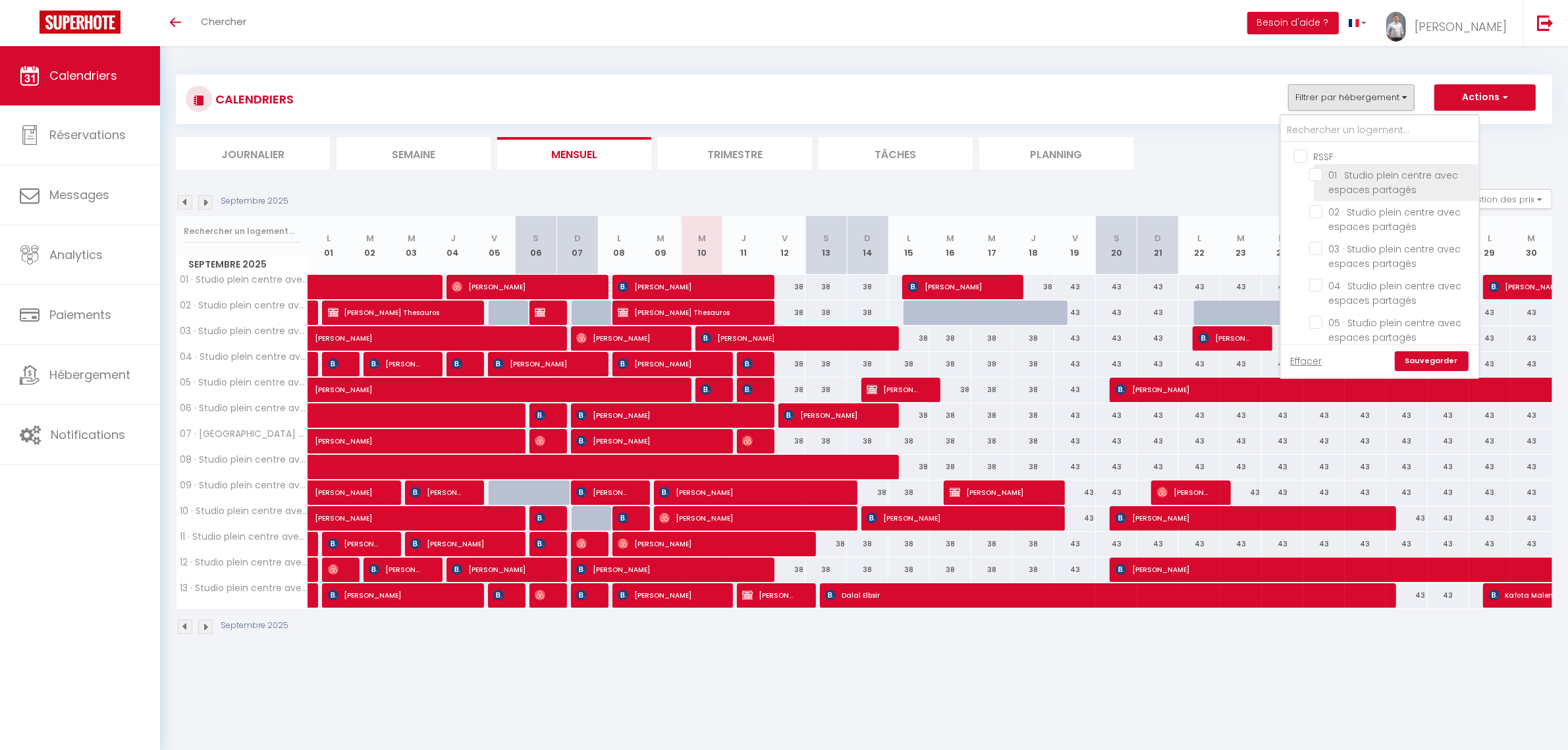
checkbox input "false"
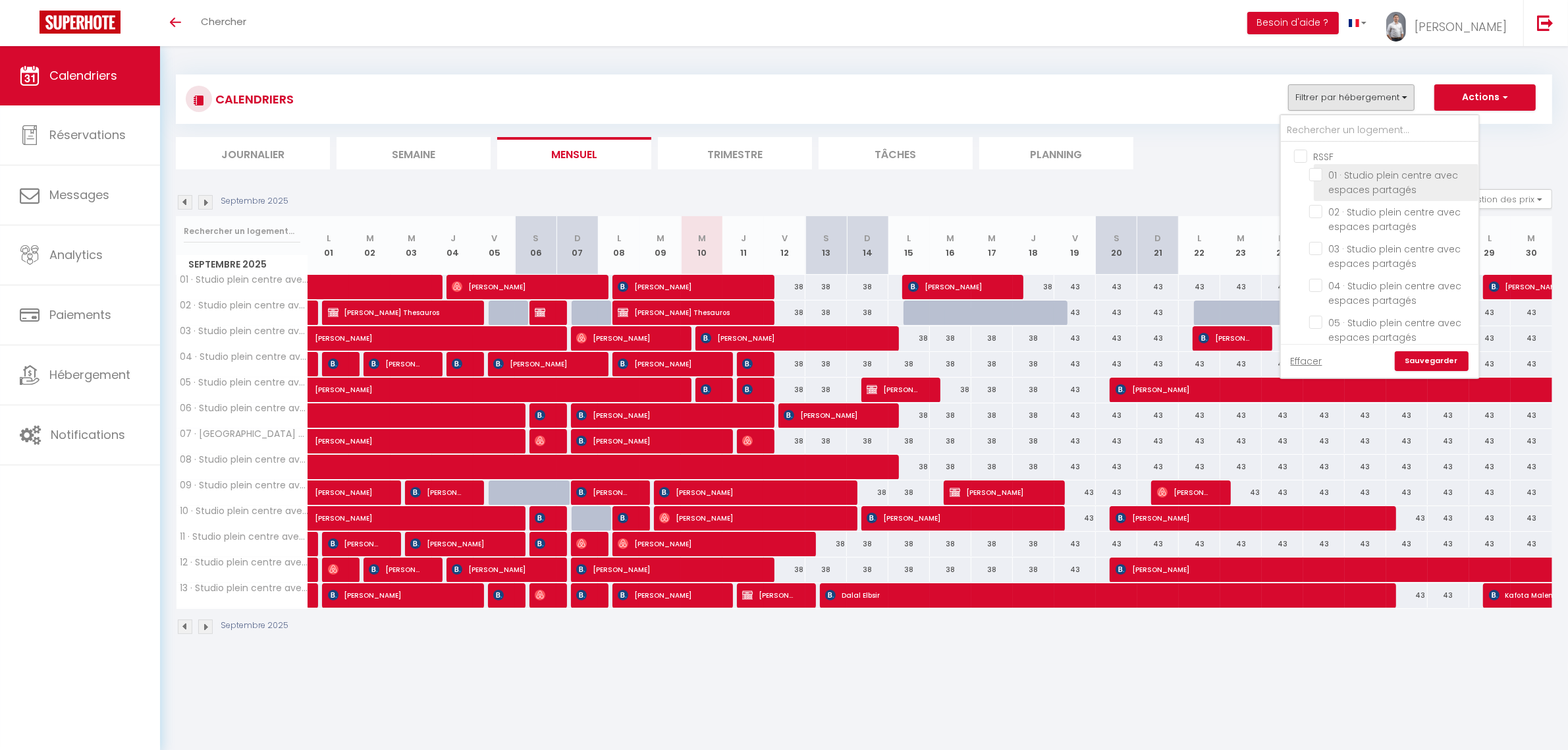
checkbox input "false"
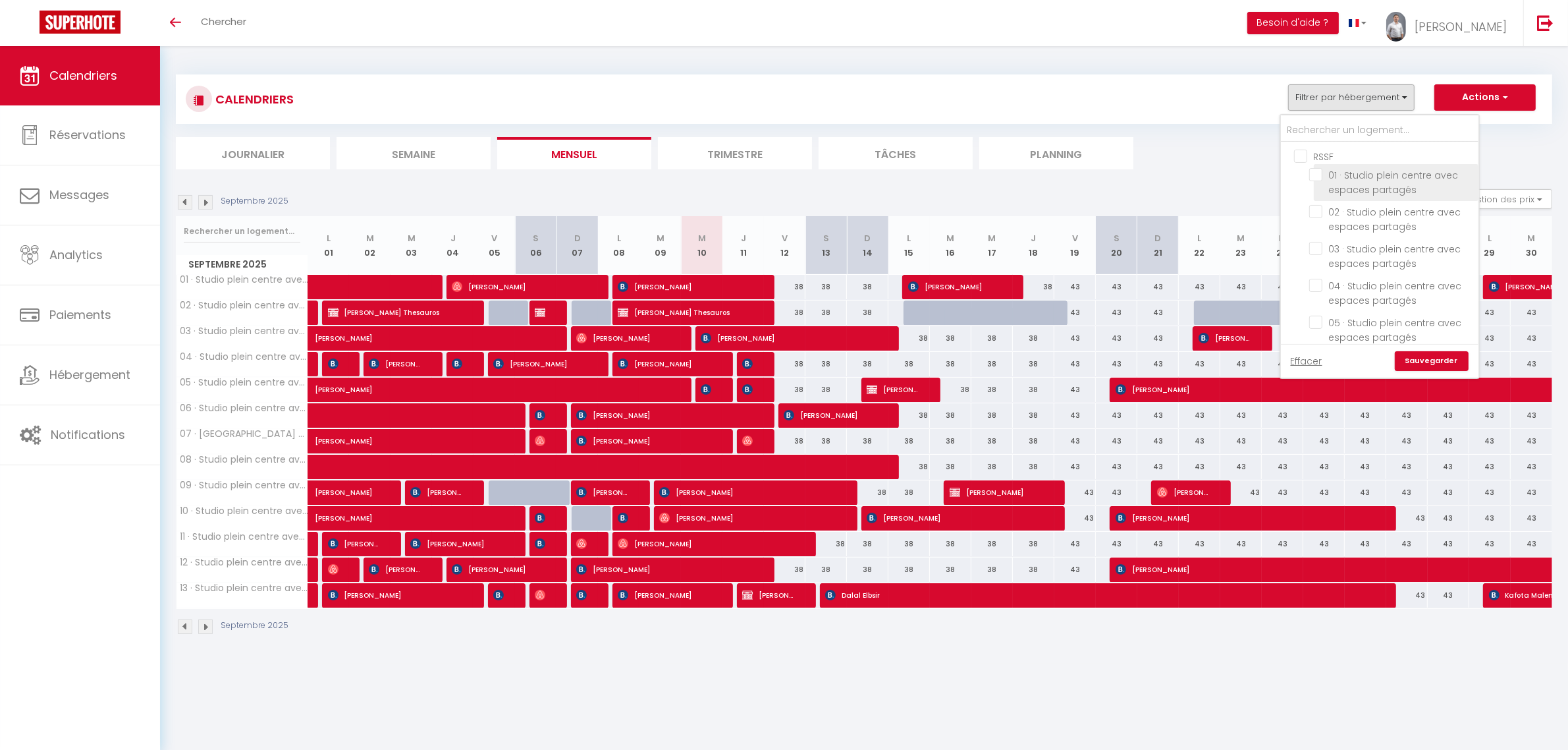
checkbox input "false"
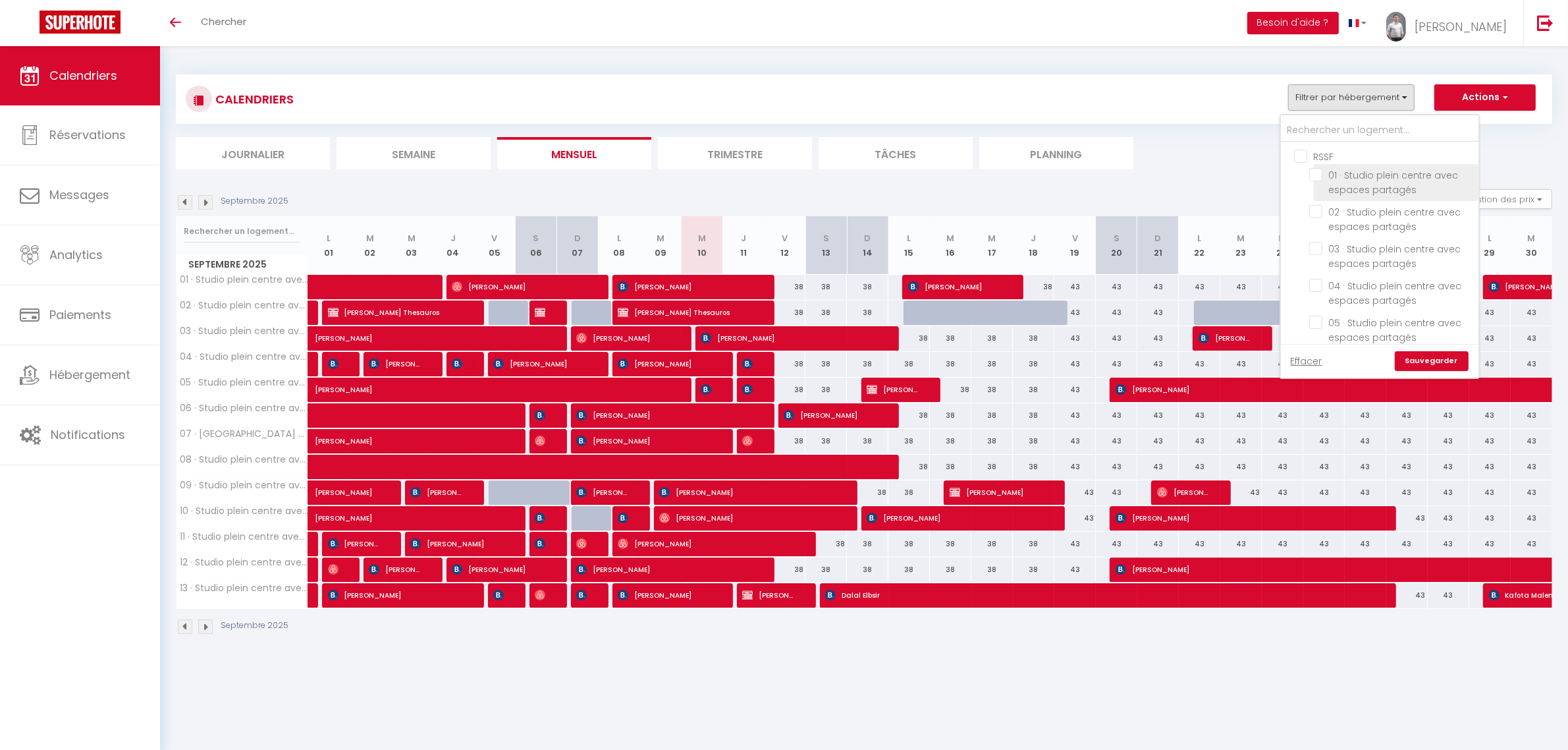
checkbox input "false"
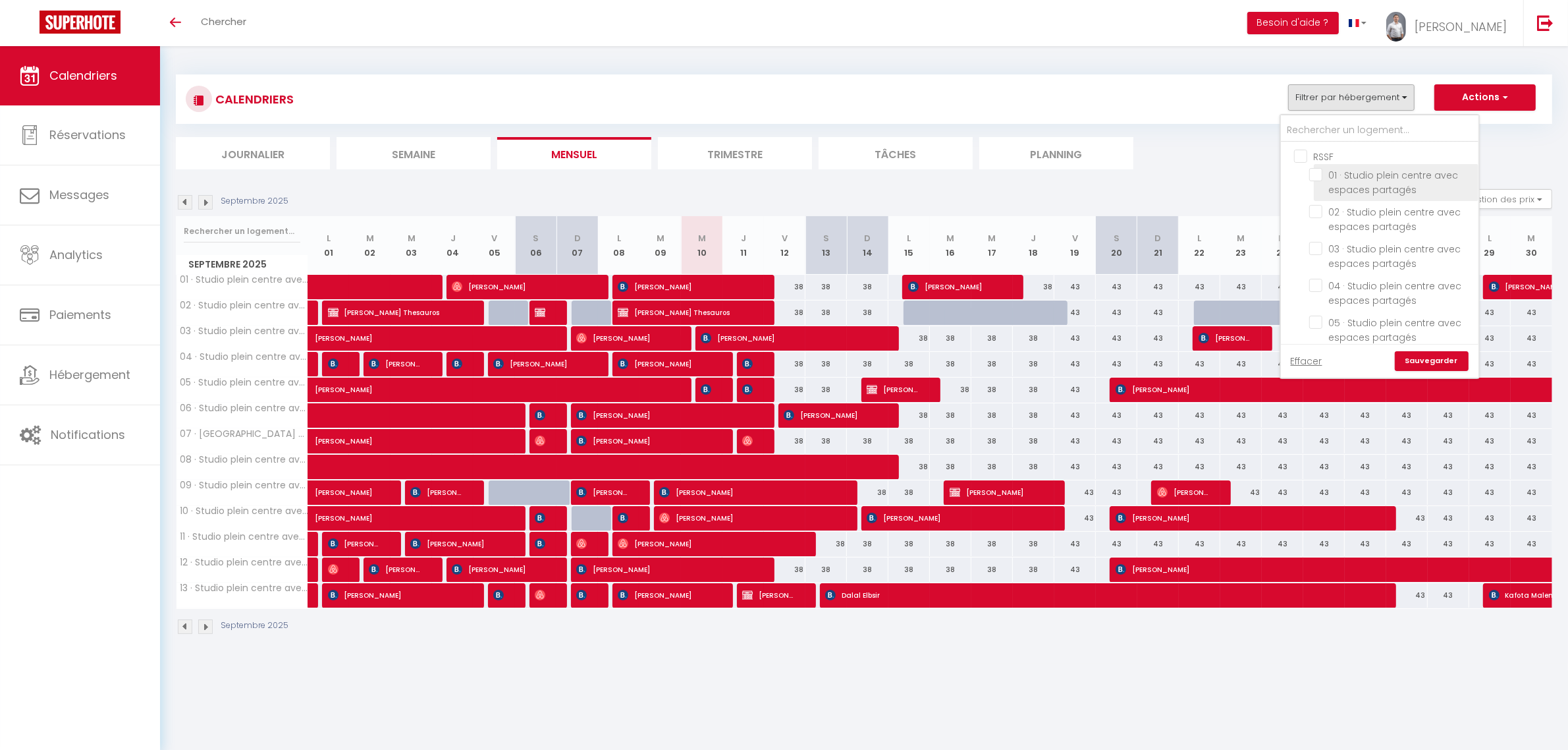
checkbox input "false"
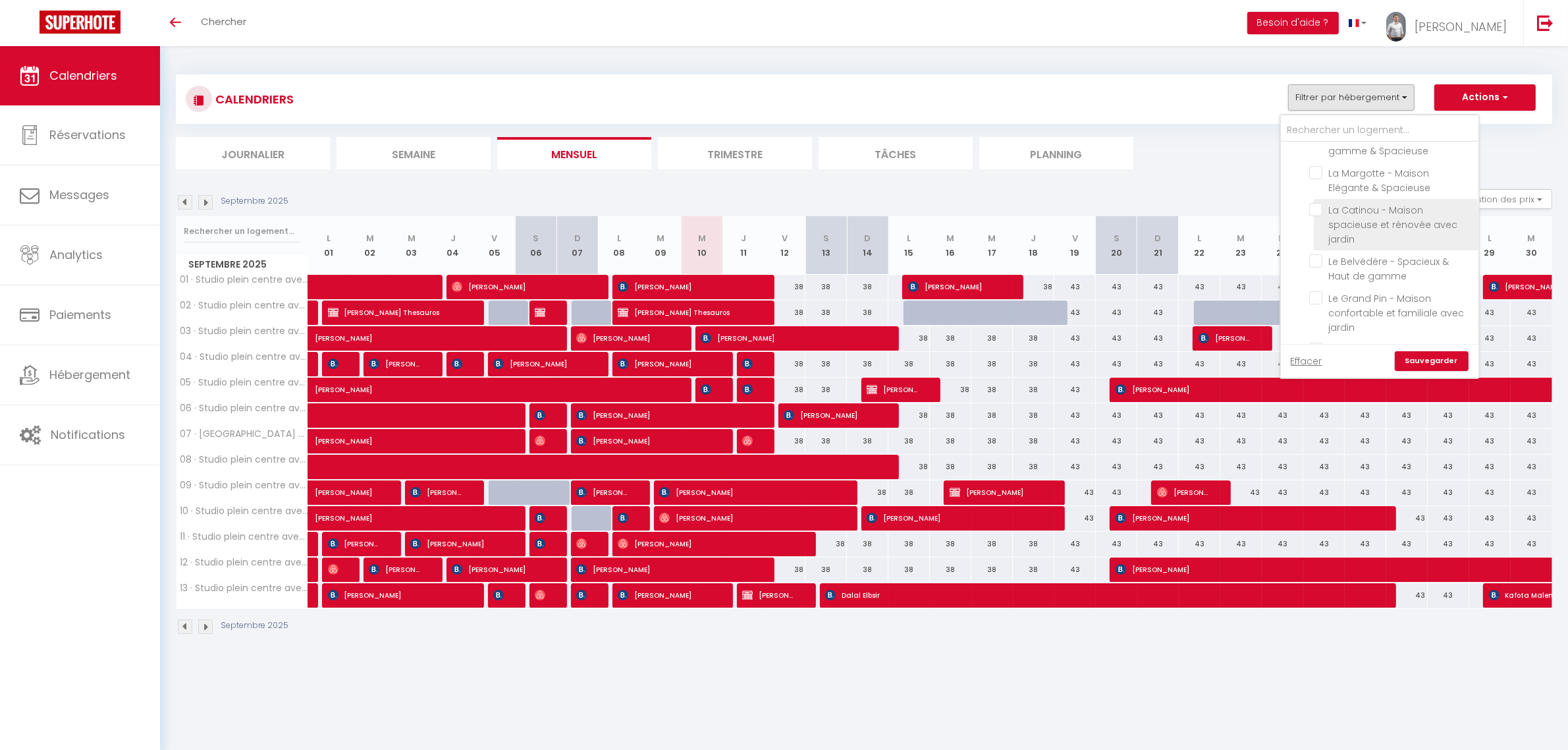
click at [1326, 203] on input "La Catinou - Maison spacieuse et rénovée avec jardin" at bounding box center [1392, 209] width 165 height 13
checkbox input "true"
checkbox input "false"
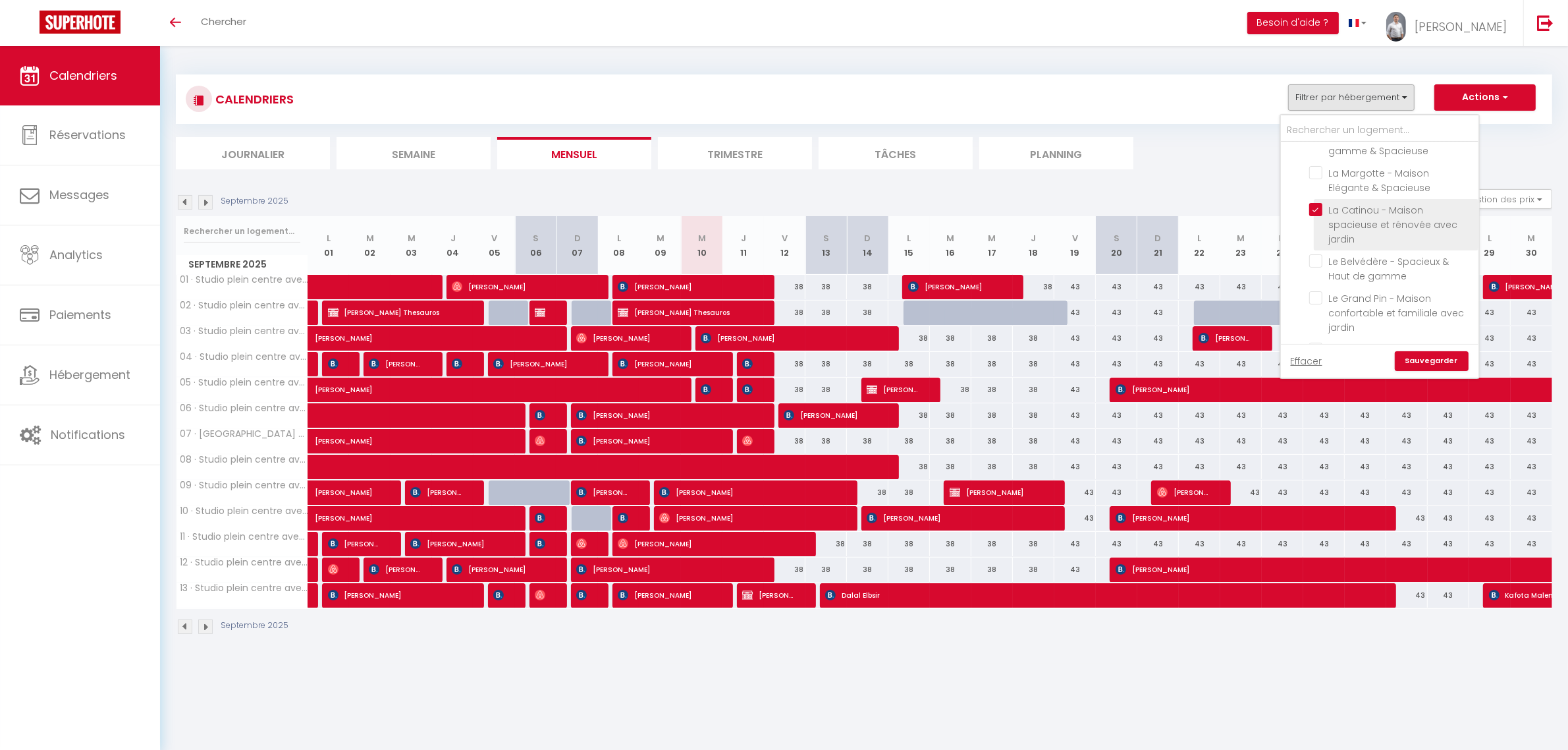
checkbox input "false"
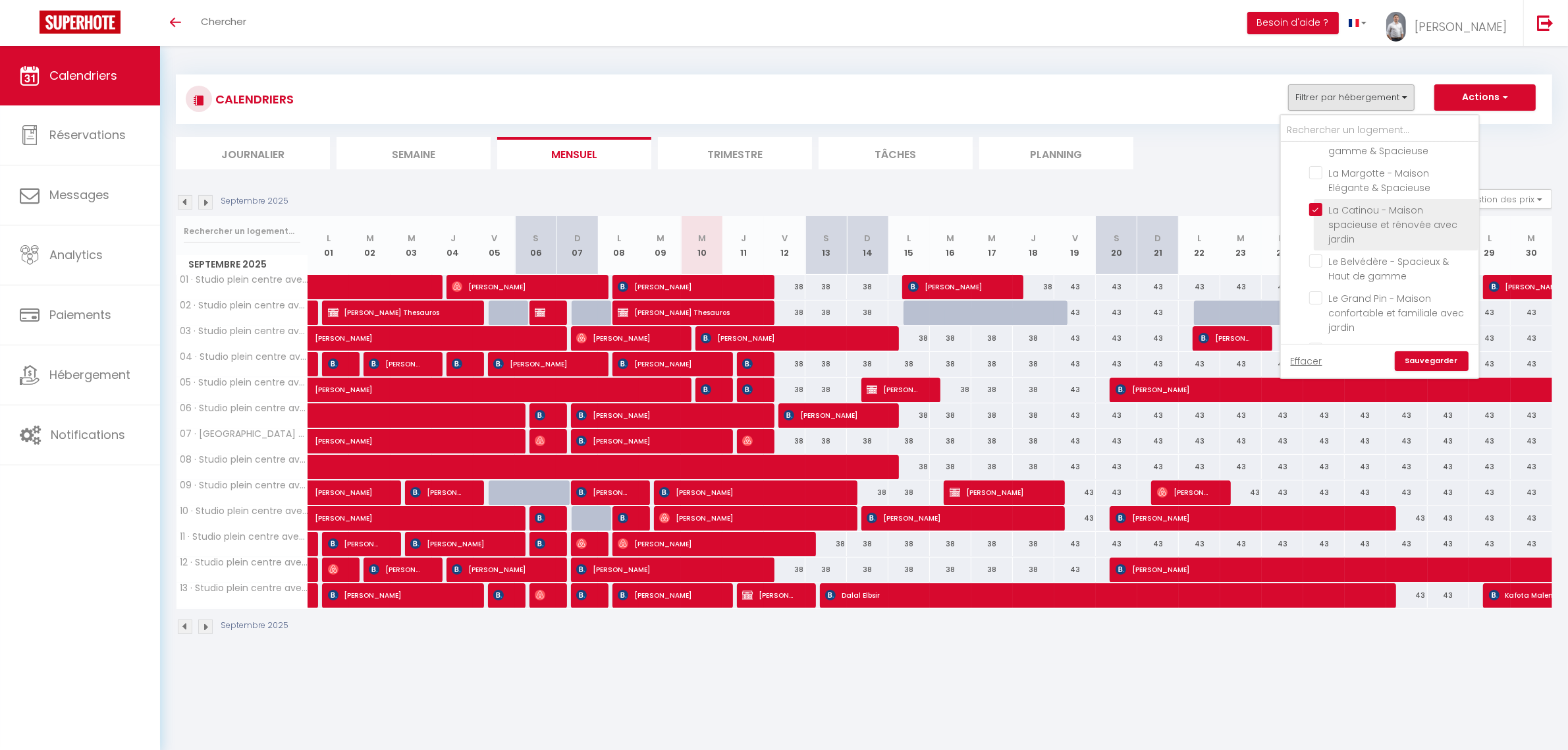
checkbox input "false"
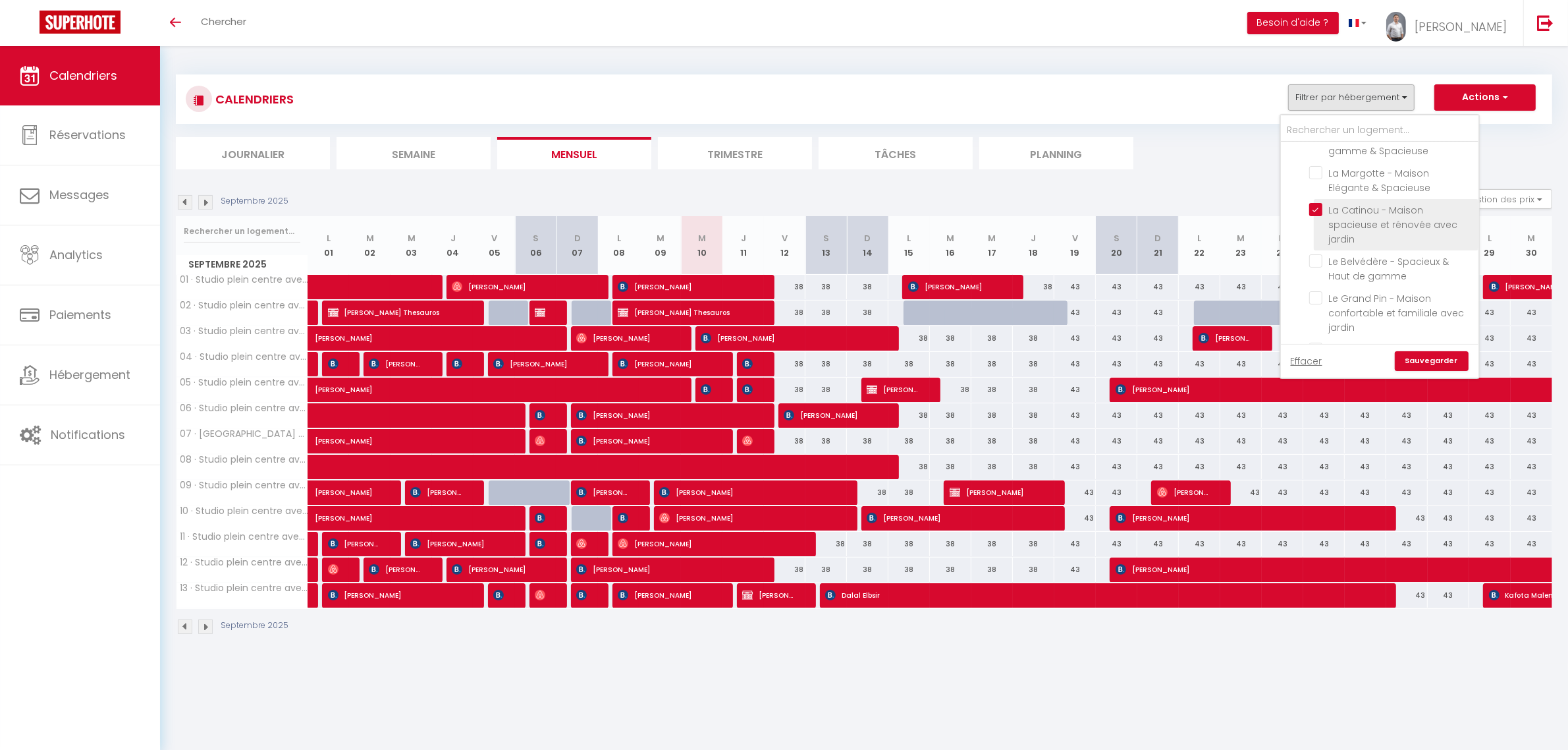
checkbox input "false"
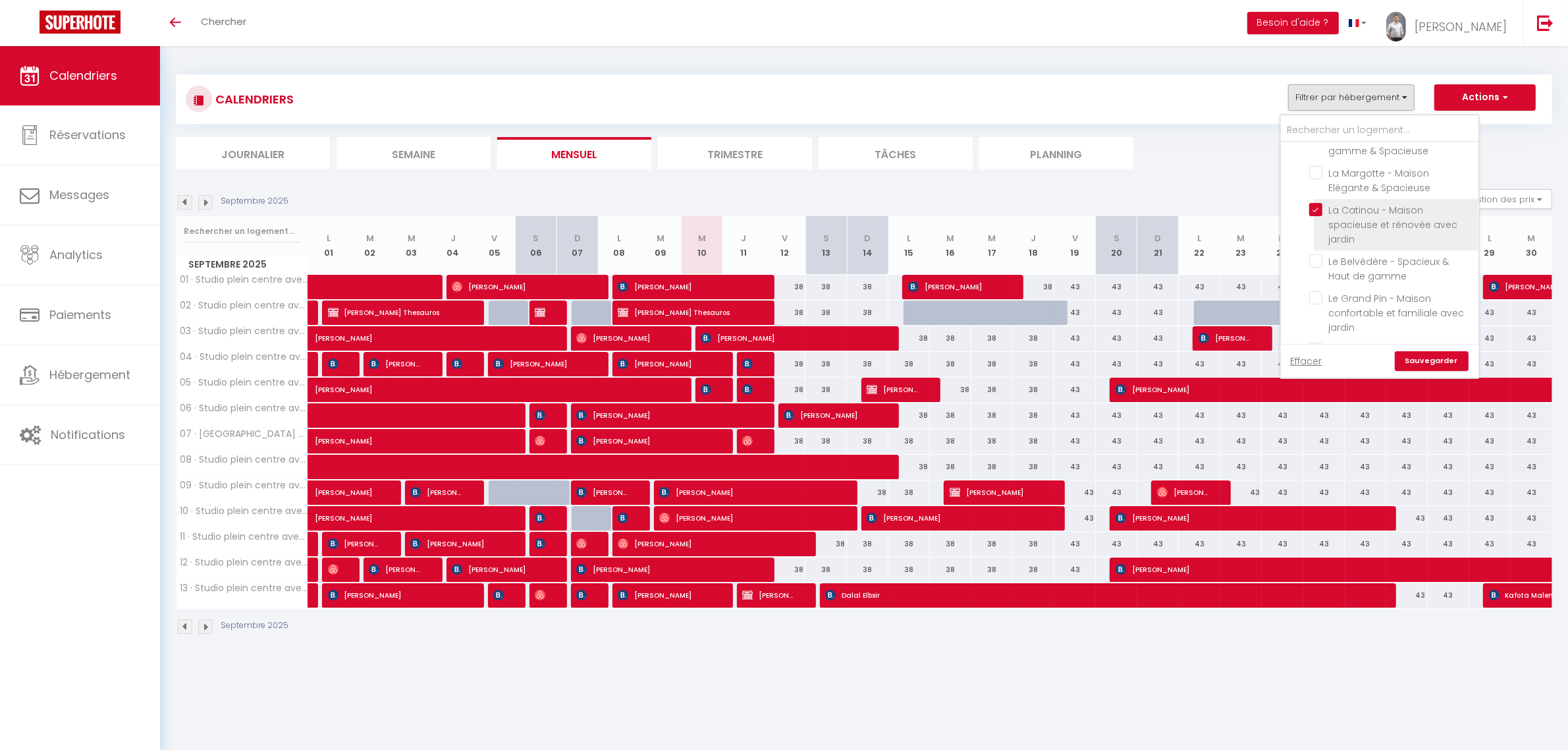
checkbox input "false"
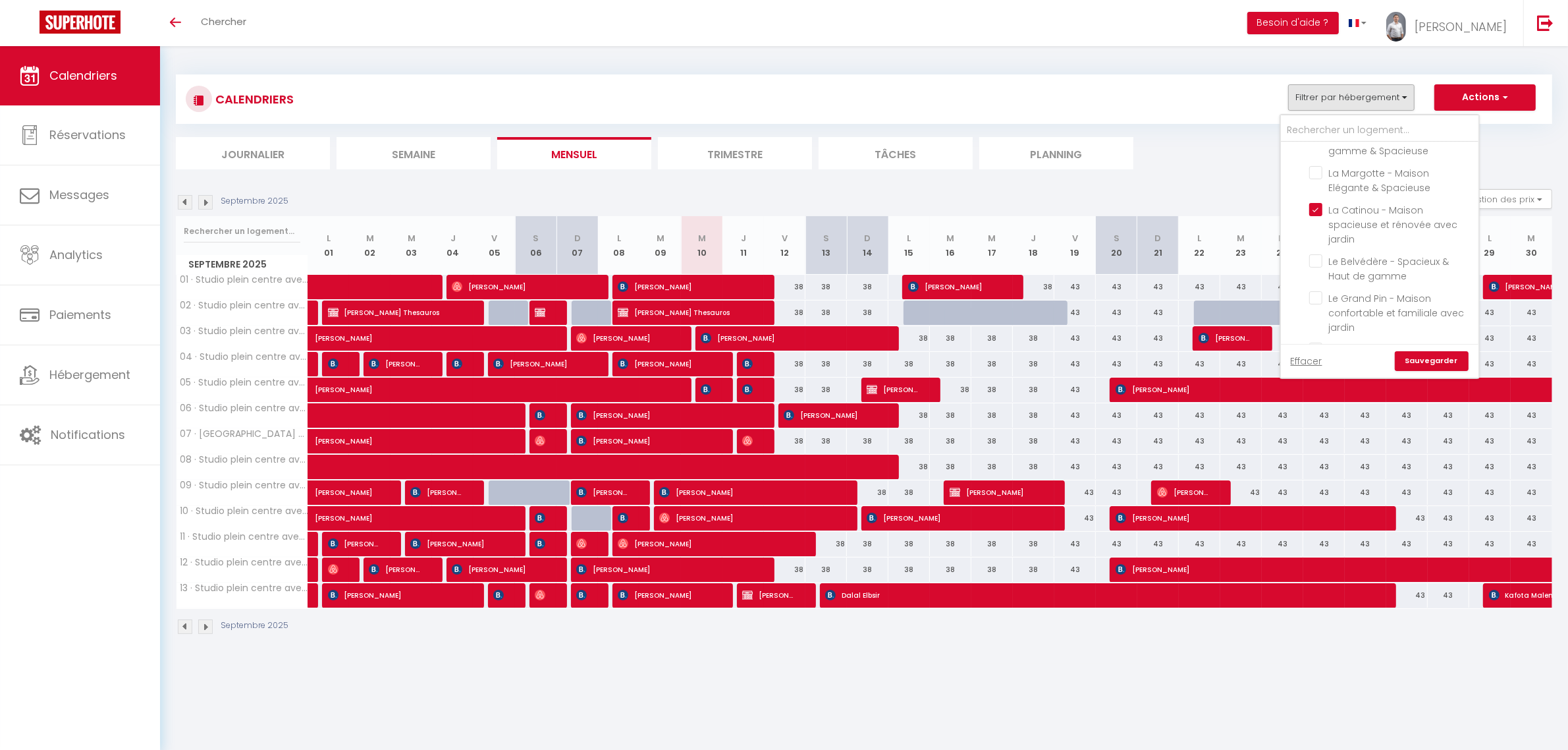
click at [1421, 360] on link "Sauvegarder" at bounding box center [1432, 361] width 74 height 20
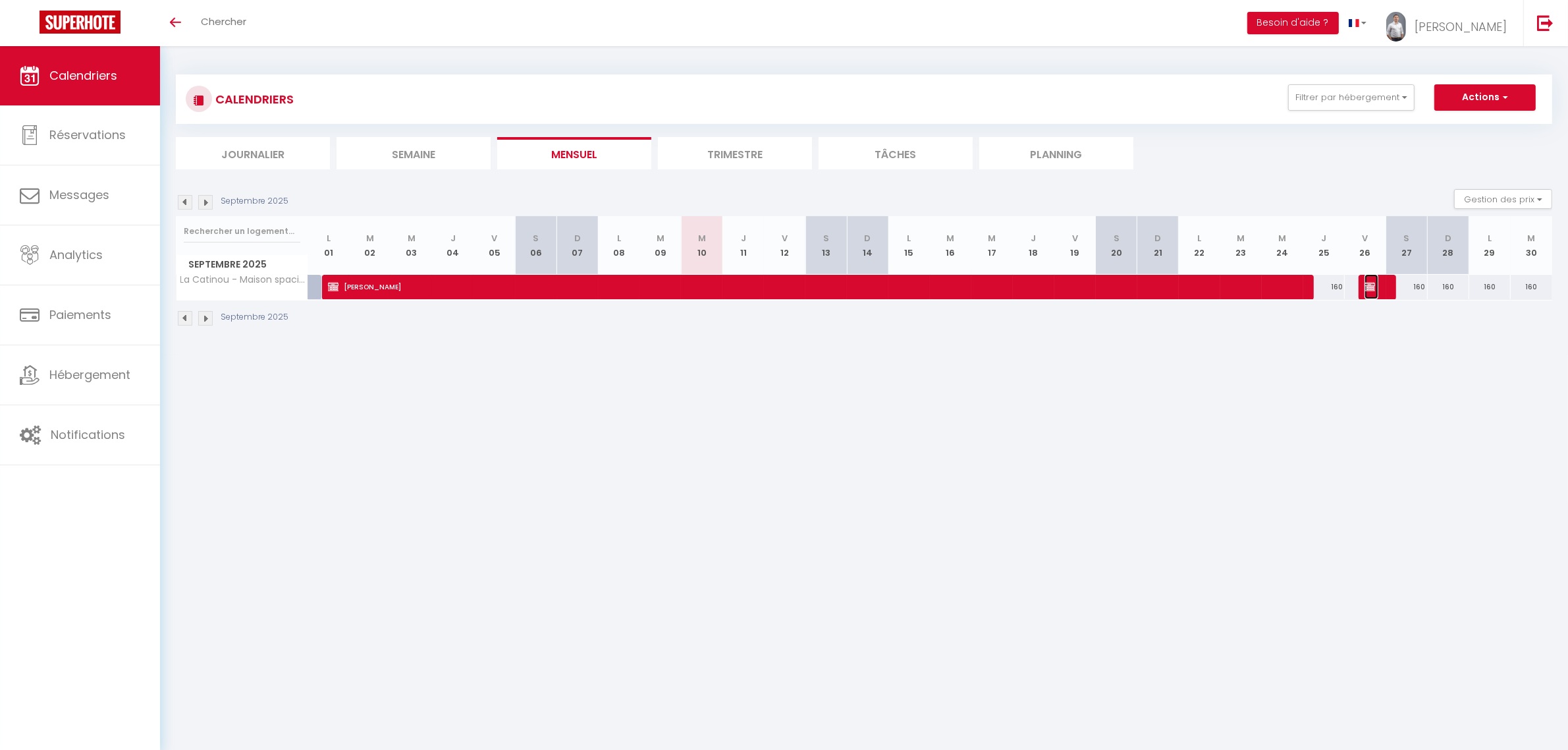
click at [1372, 288] on img at bounding box center [1370, 286] width 11 height 11
select select "33058"
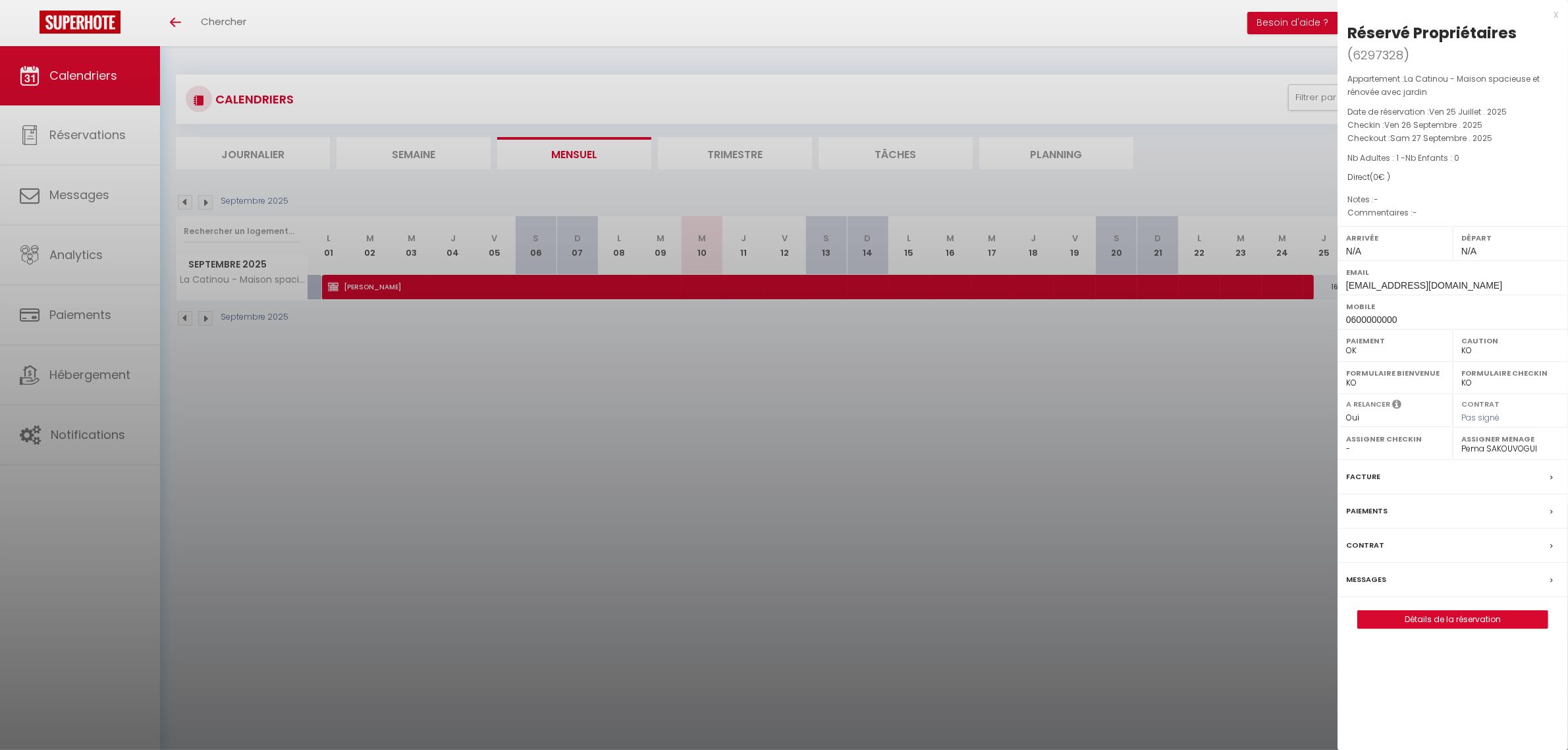
click at [1279, 439] on div at bounding box center [784, 375] width 1568 height 750
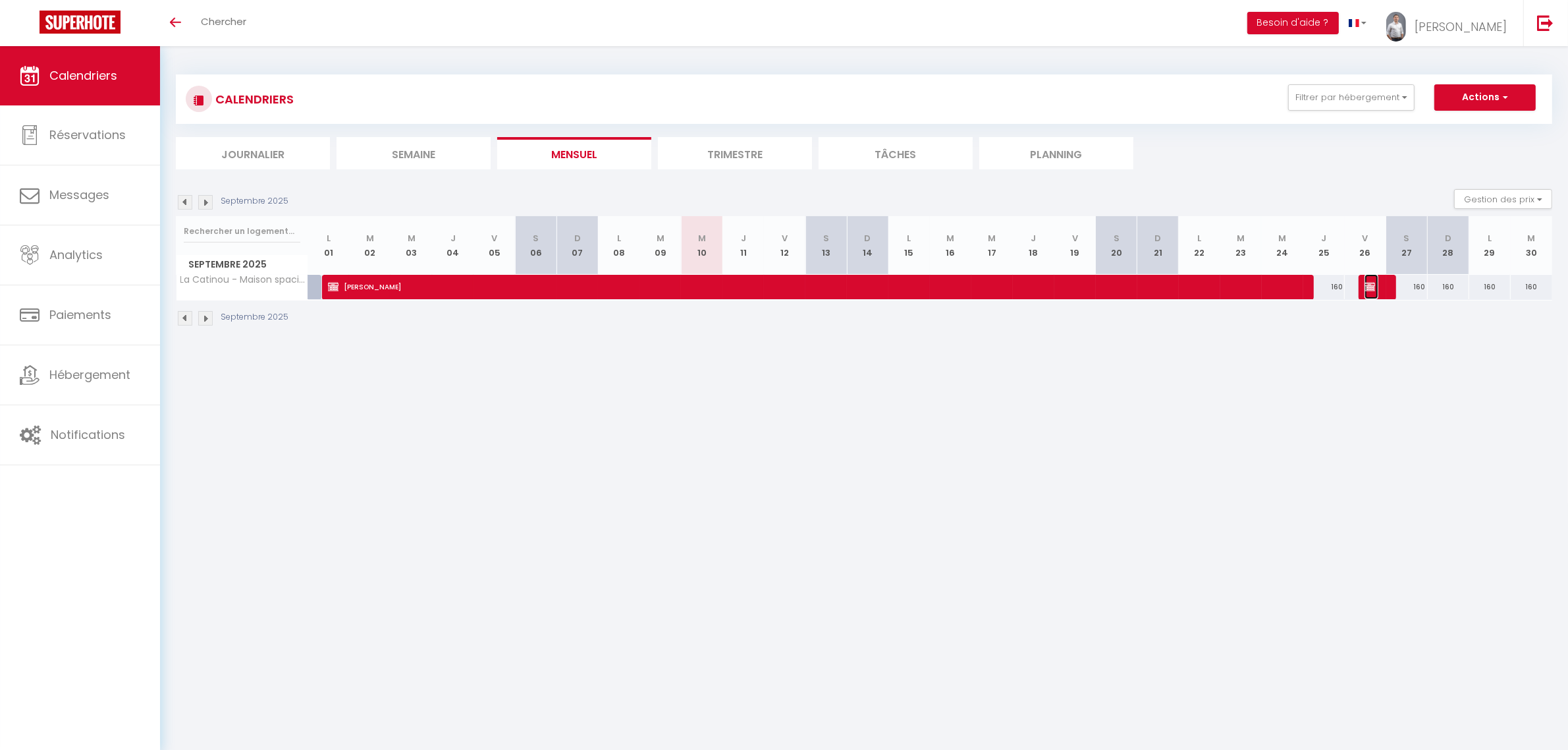
click at [1370, 288] on img at bounding box center [1370, 286] width 11 height 11
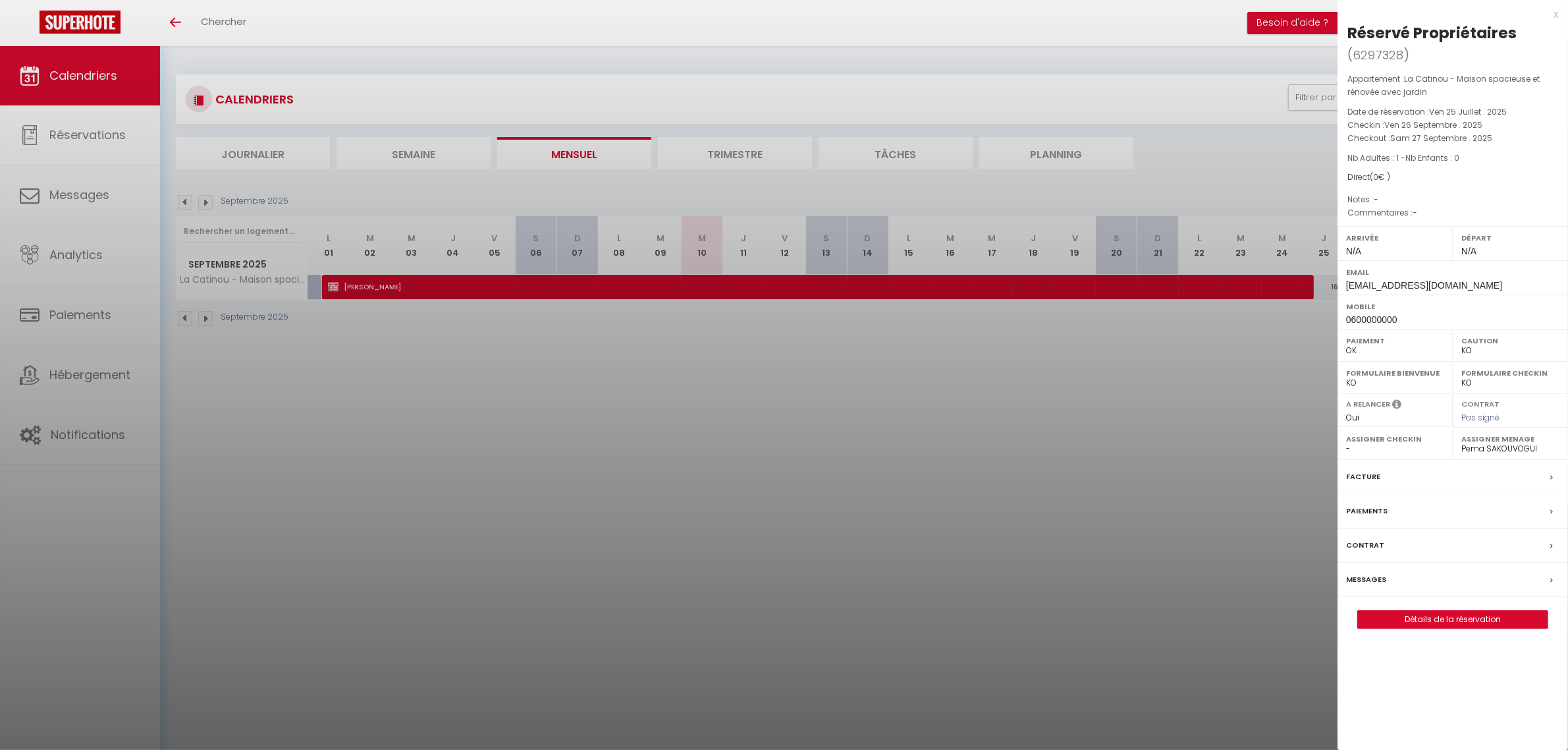
click at [920, 494] on div at bounding box center [784, 375] width 1568 height 750
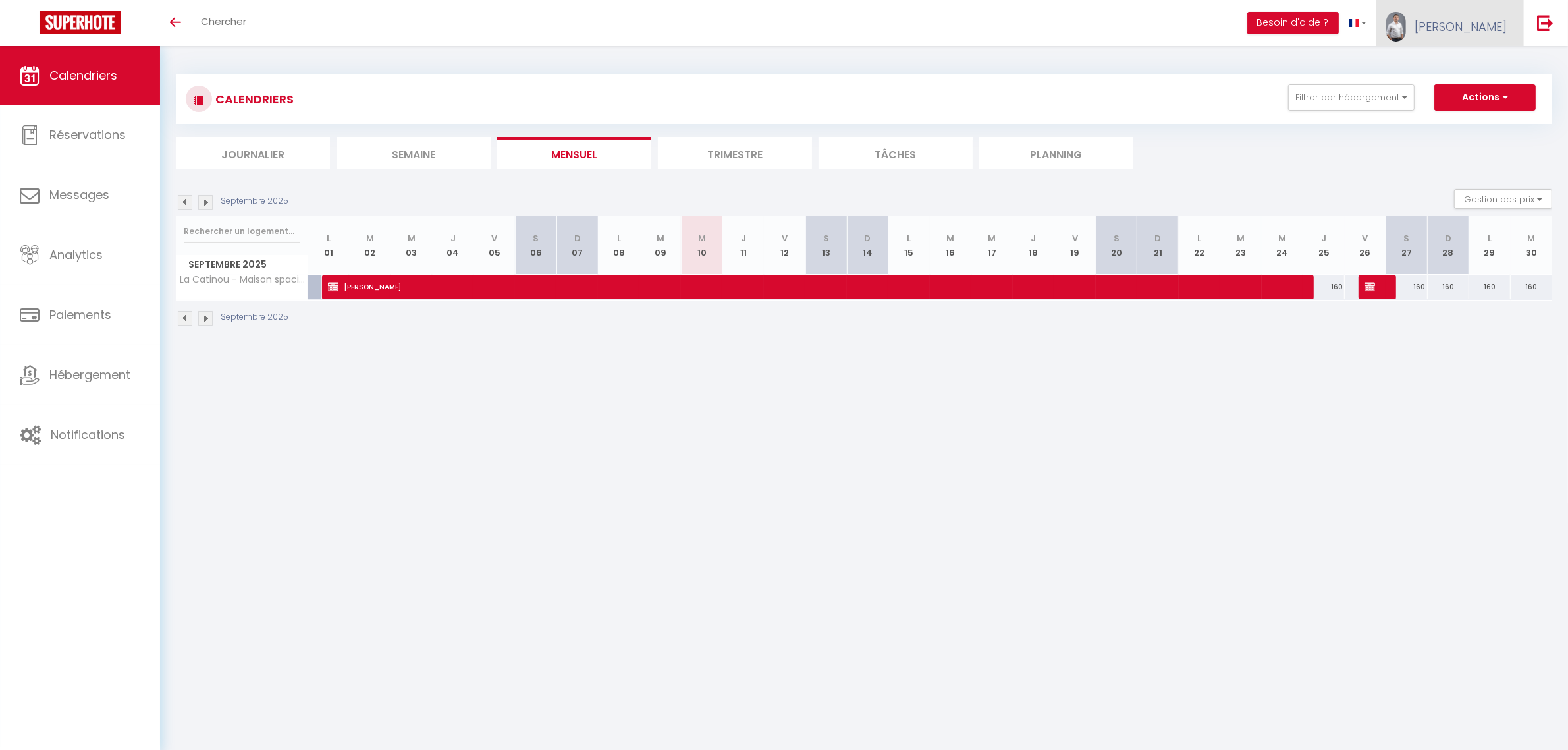
click at [1473, 25] on span "[PERSON_NAME]" at bounding box center [1461, 26] width 92 height 17
click at [1457, 91] on link "Équipe" at bounding box center [1471, 90] width 97 height 23
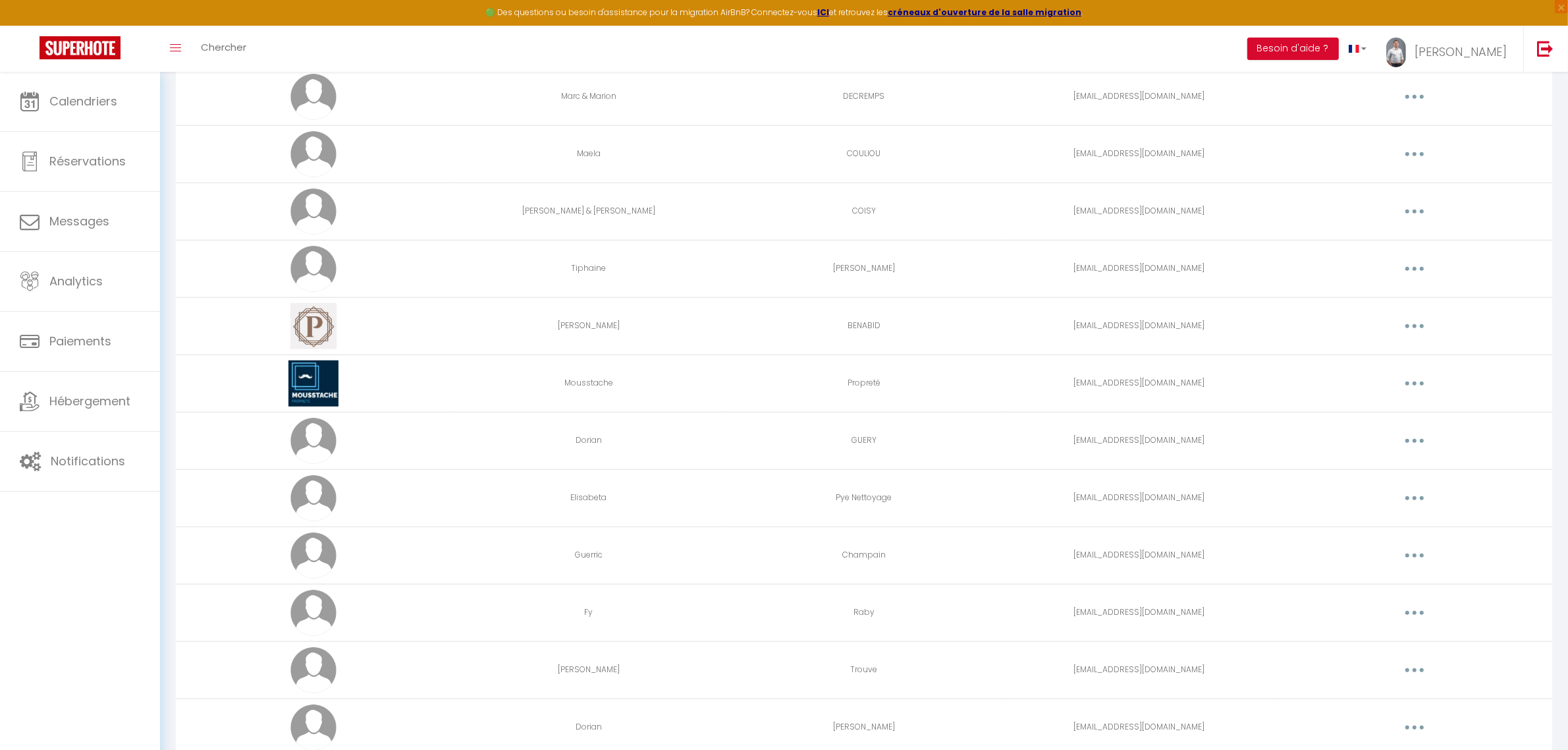
scroll to position [1487, 0]
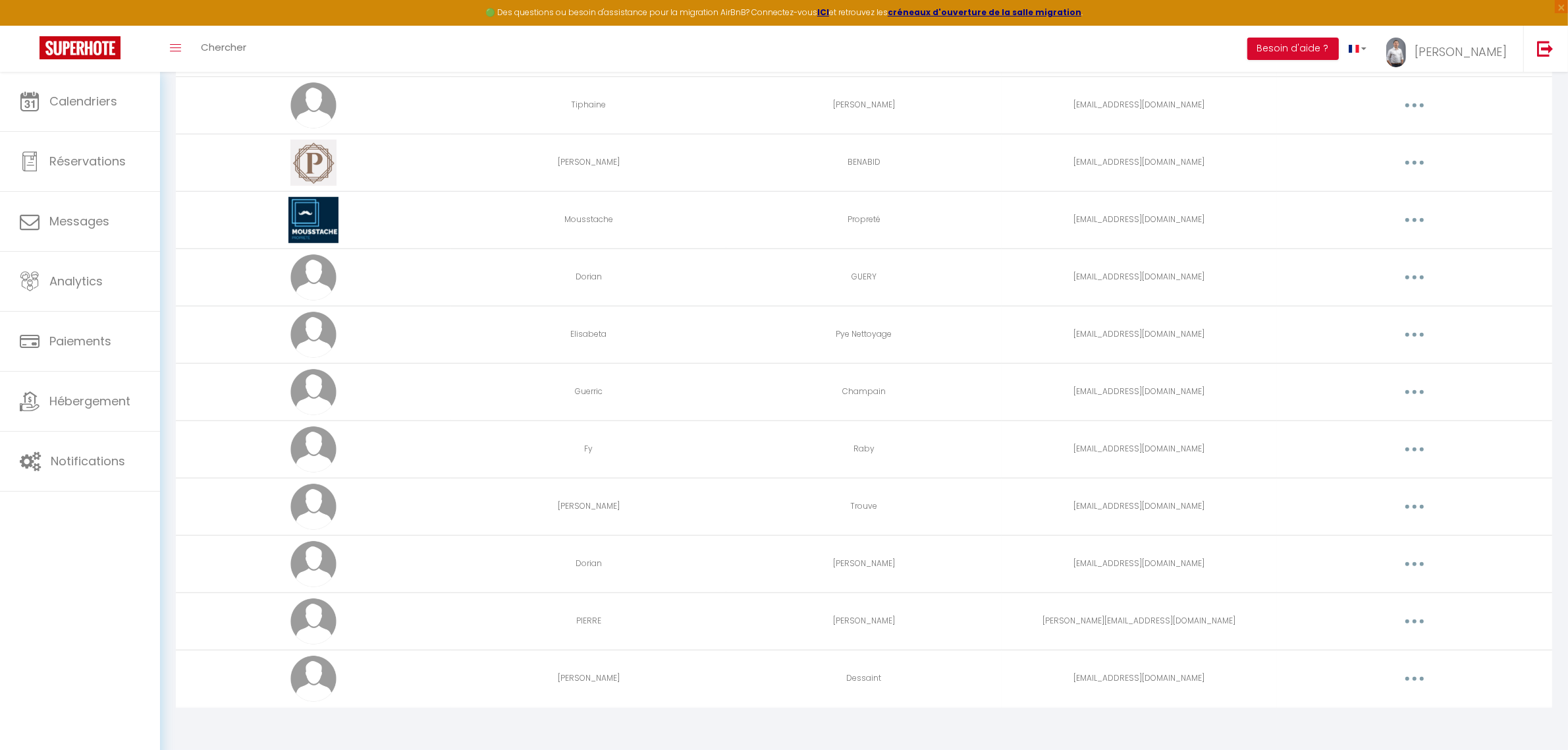
click at [1417, 674] on button "button" at bounding box center [1415, 679] width 37 height 21
click at [1376, 707] on link "Editer" at bounding box center [1380, 710] width 97 height 23
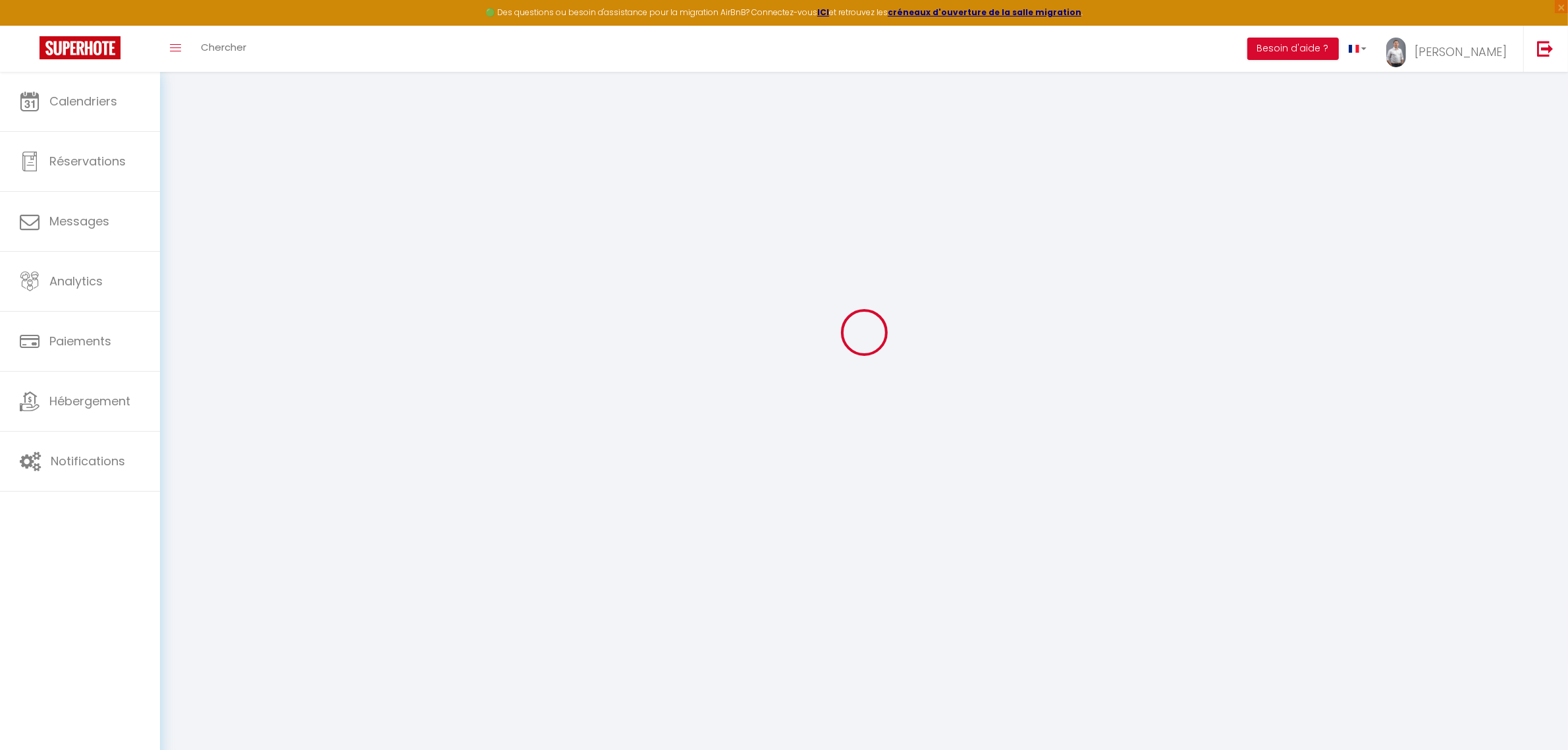
type input "Julie"
type input "Dessaint"
type input "dessaintjulie@hotmail.fr"
type textarea "Début de contrat 28 juillet 2025"
type textarea "https://app.superhote.com/#/connect/ycKDnX2VIT"
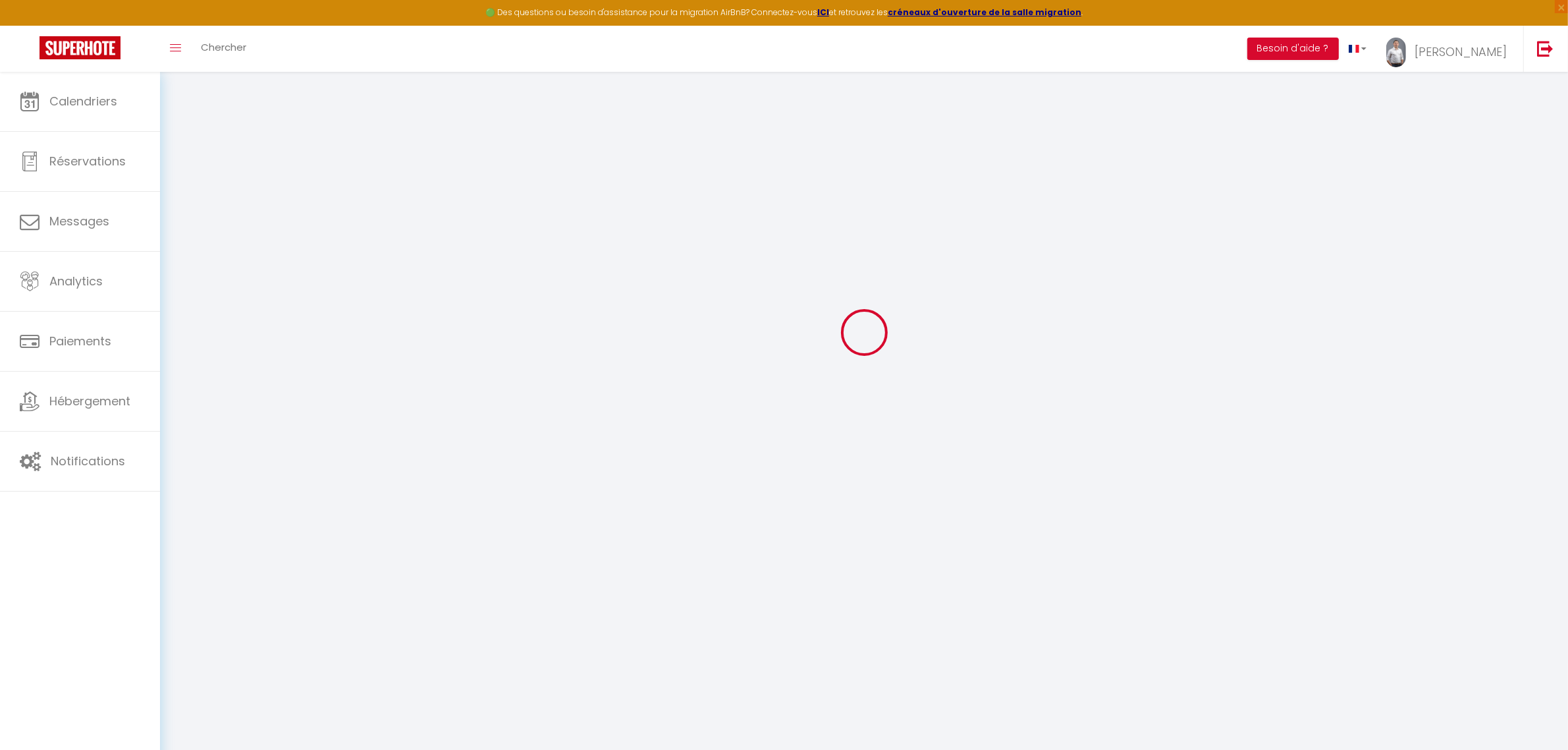
checkbox input "false"
checkbox input "true"
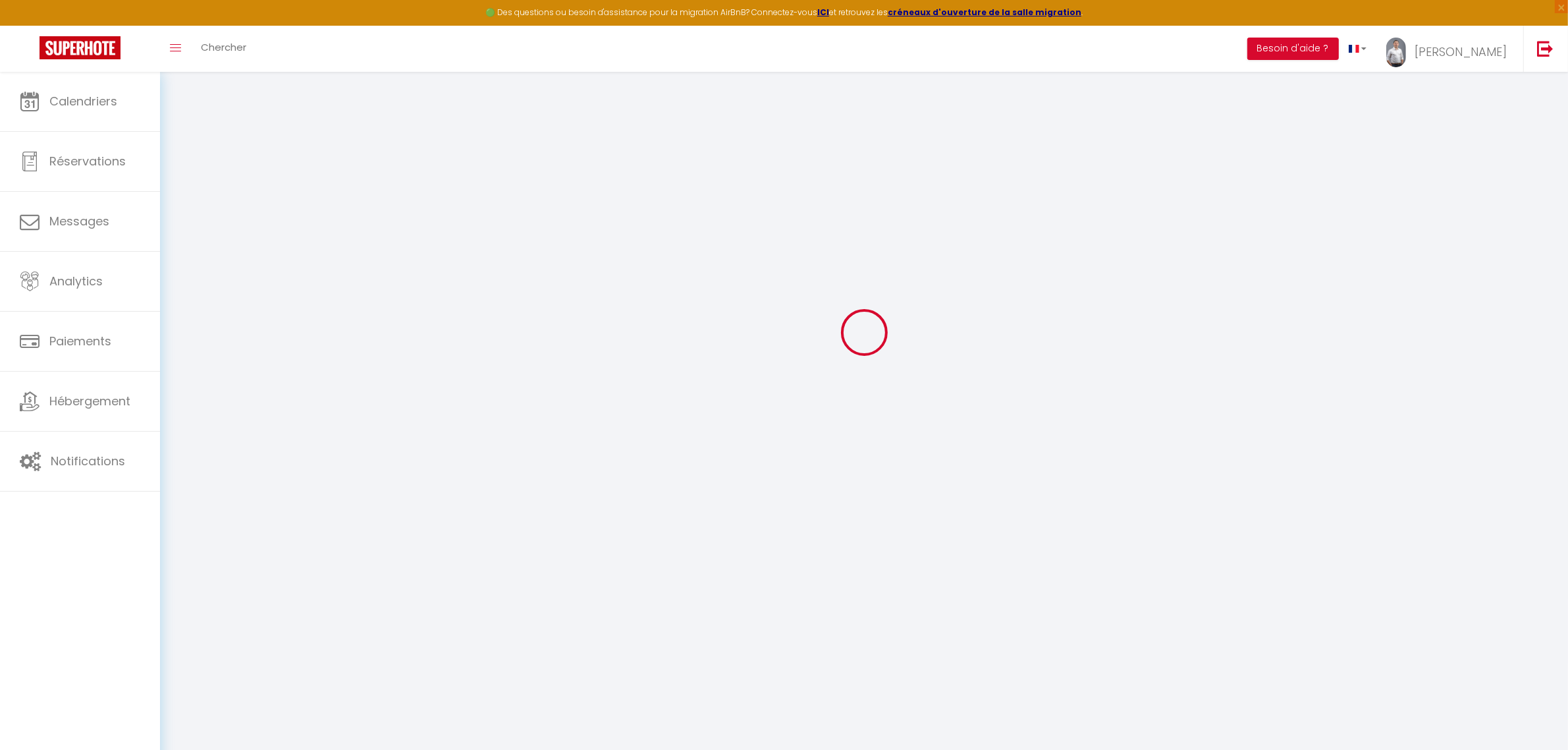
checkbox input "true"
checkbox input "false"
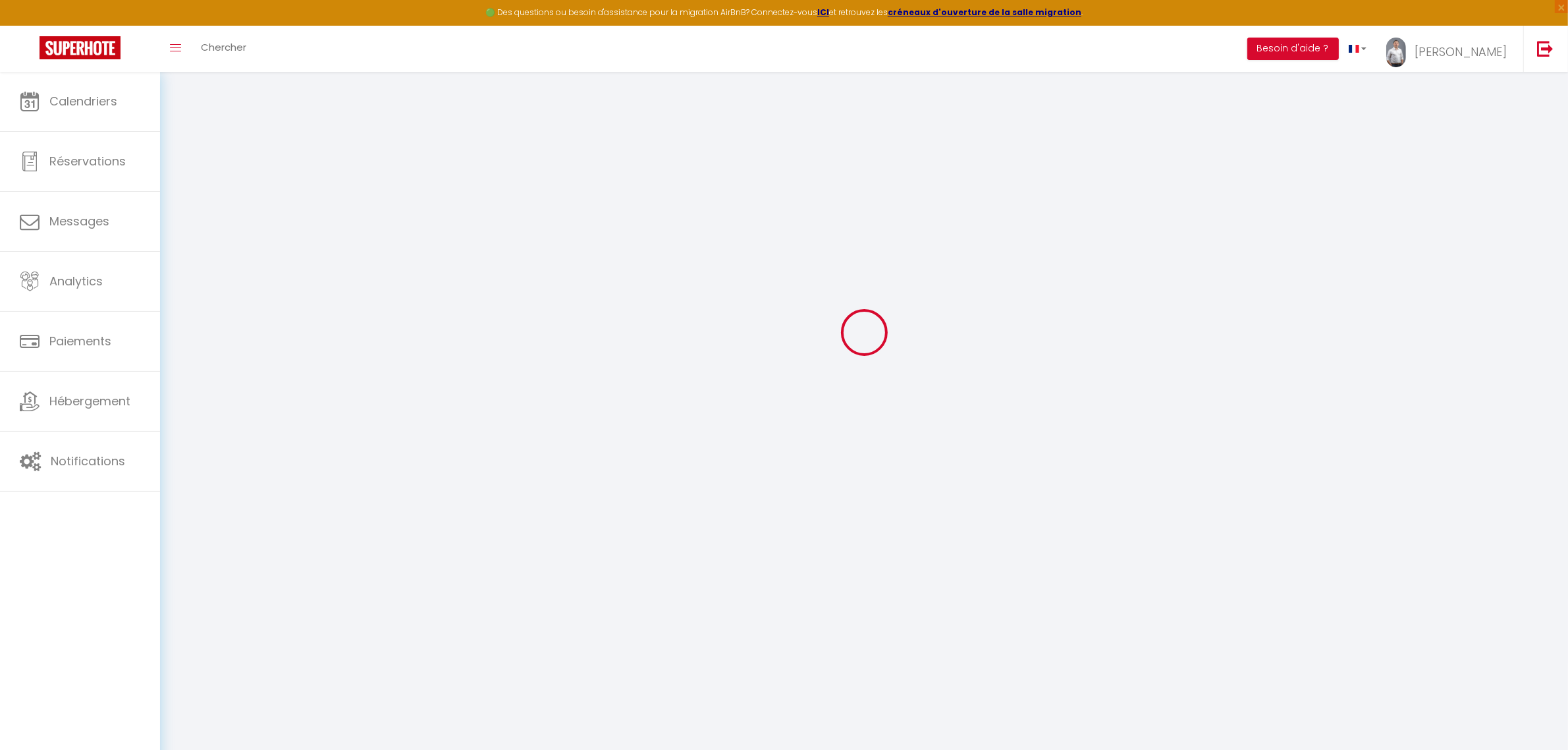
checkbox input "false"
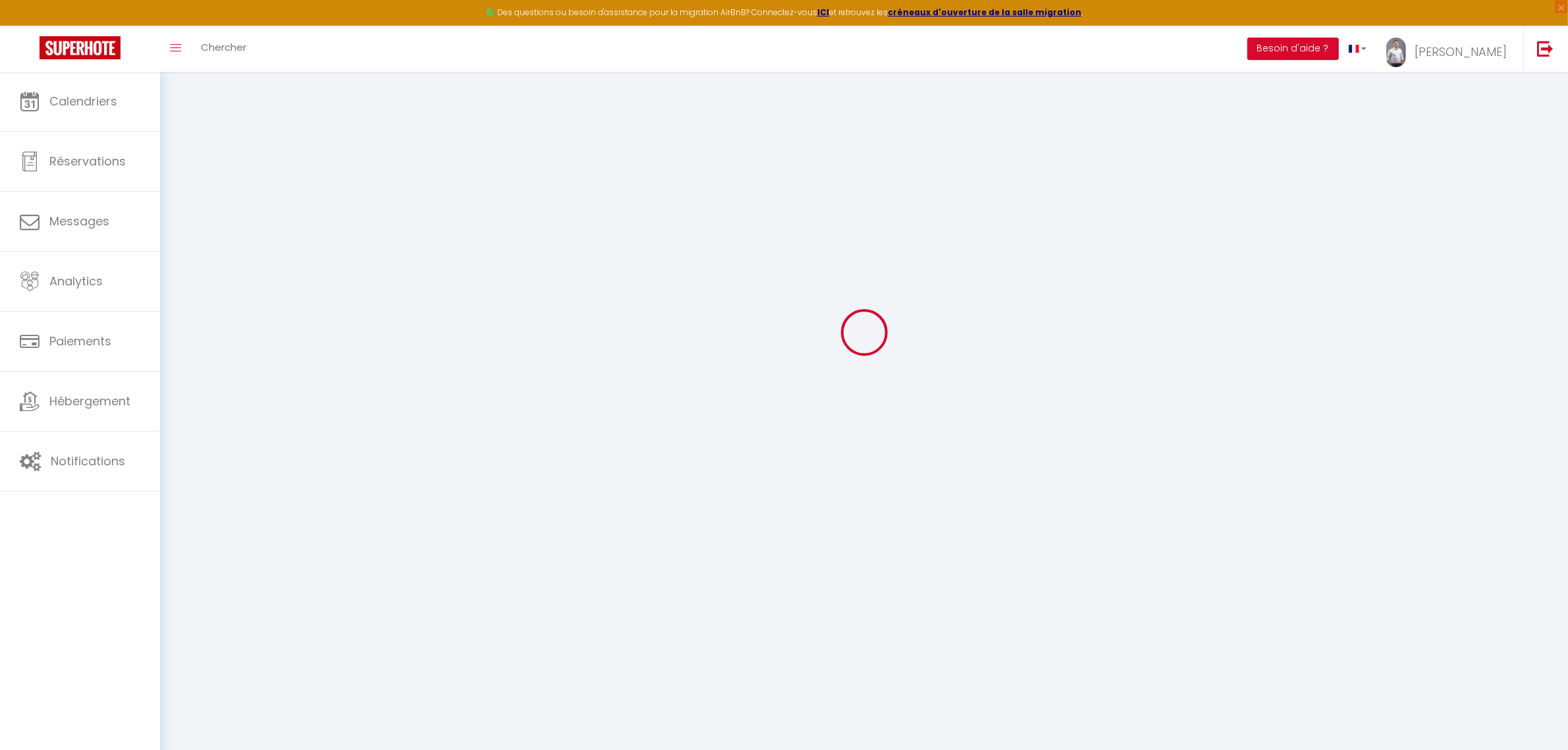
select select
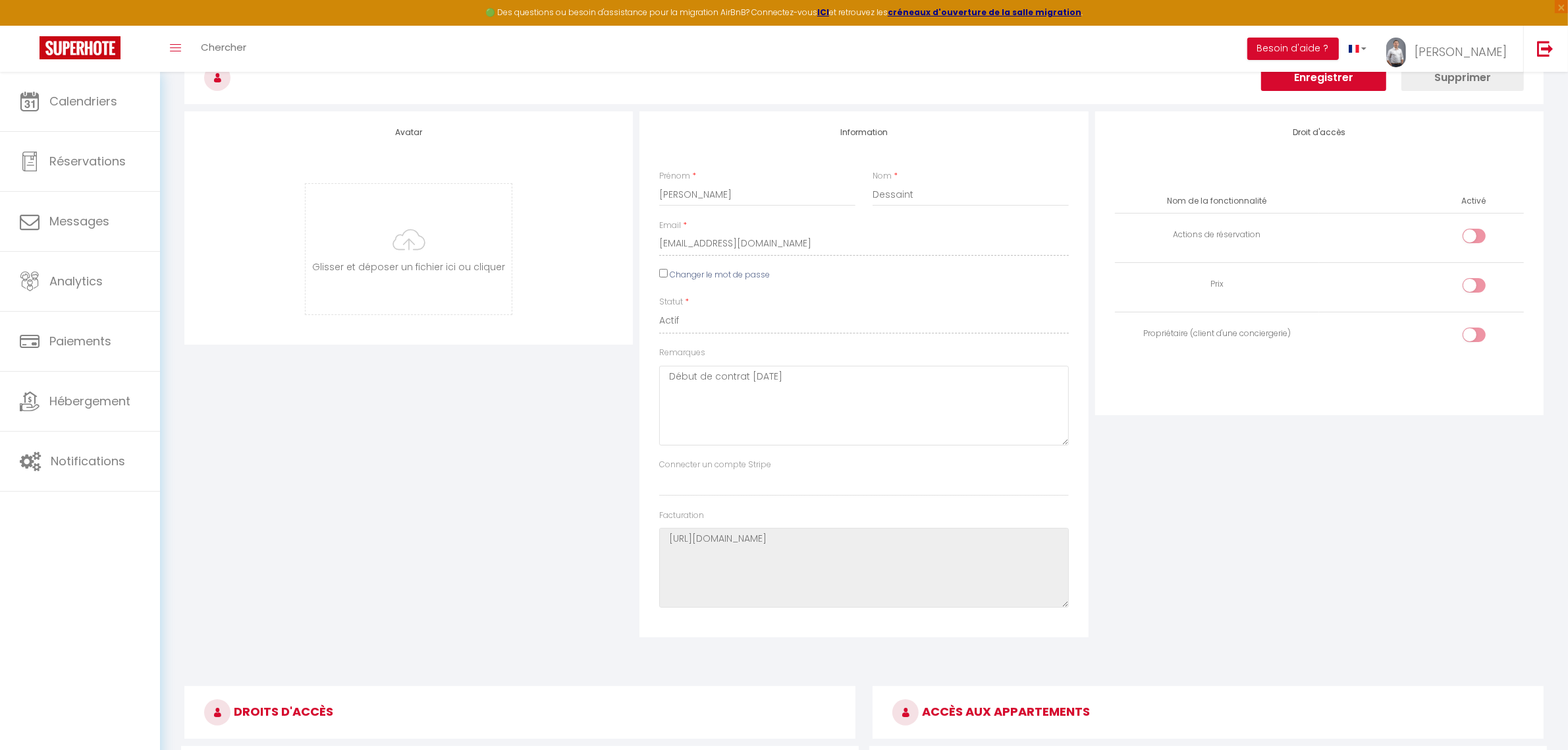
scroll to position [2102, 0]
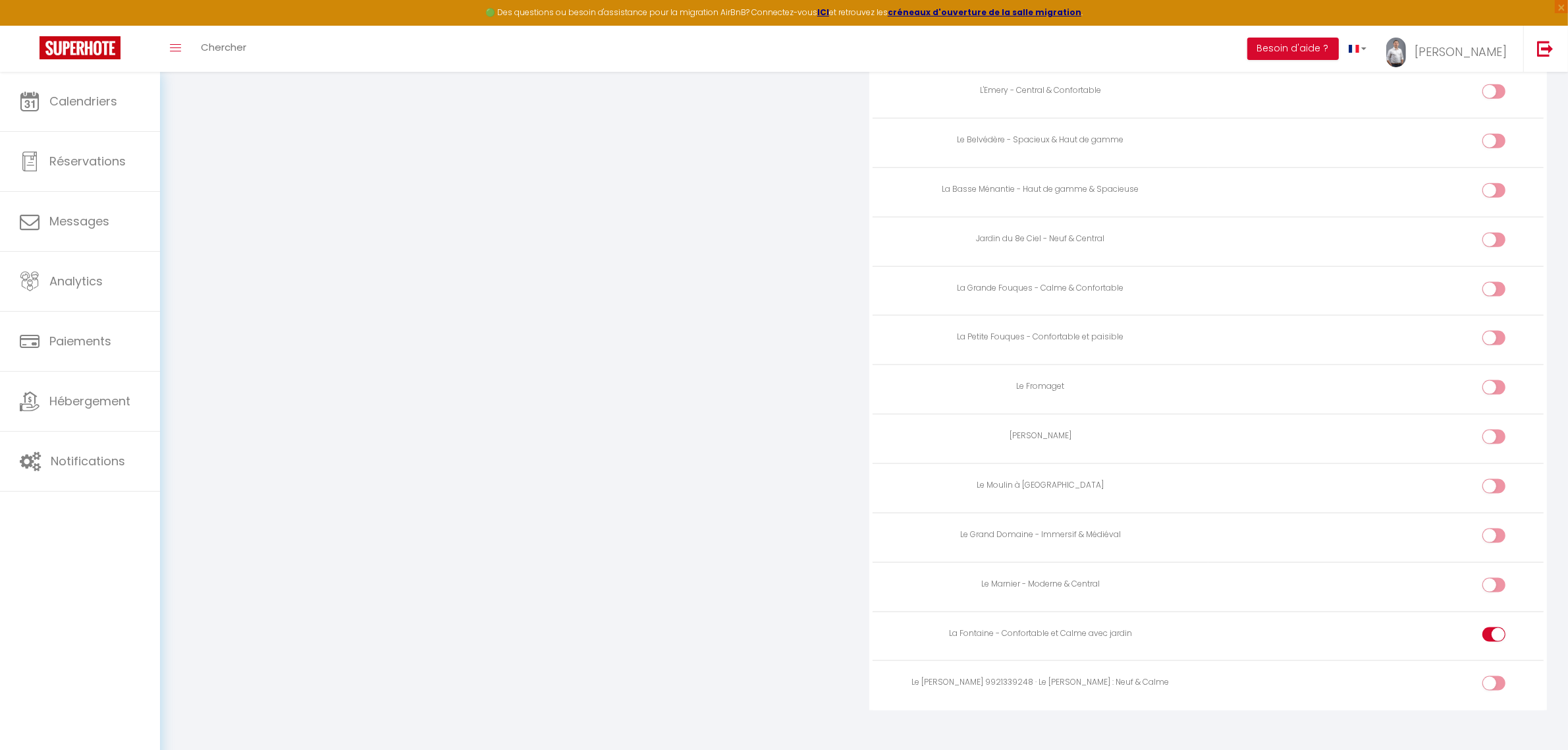
click at [1505, 676] on input "checkbox" at bounding box center [1506, 686] width 23 height 20
checkbox input "true"
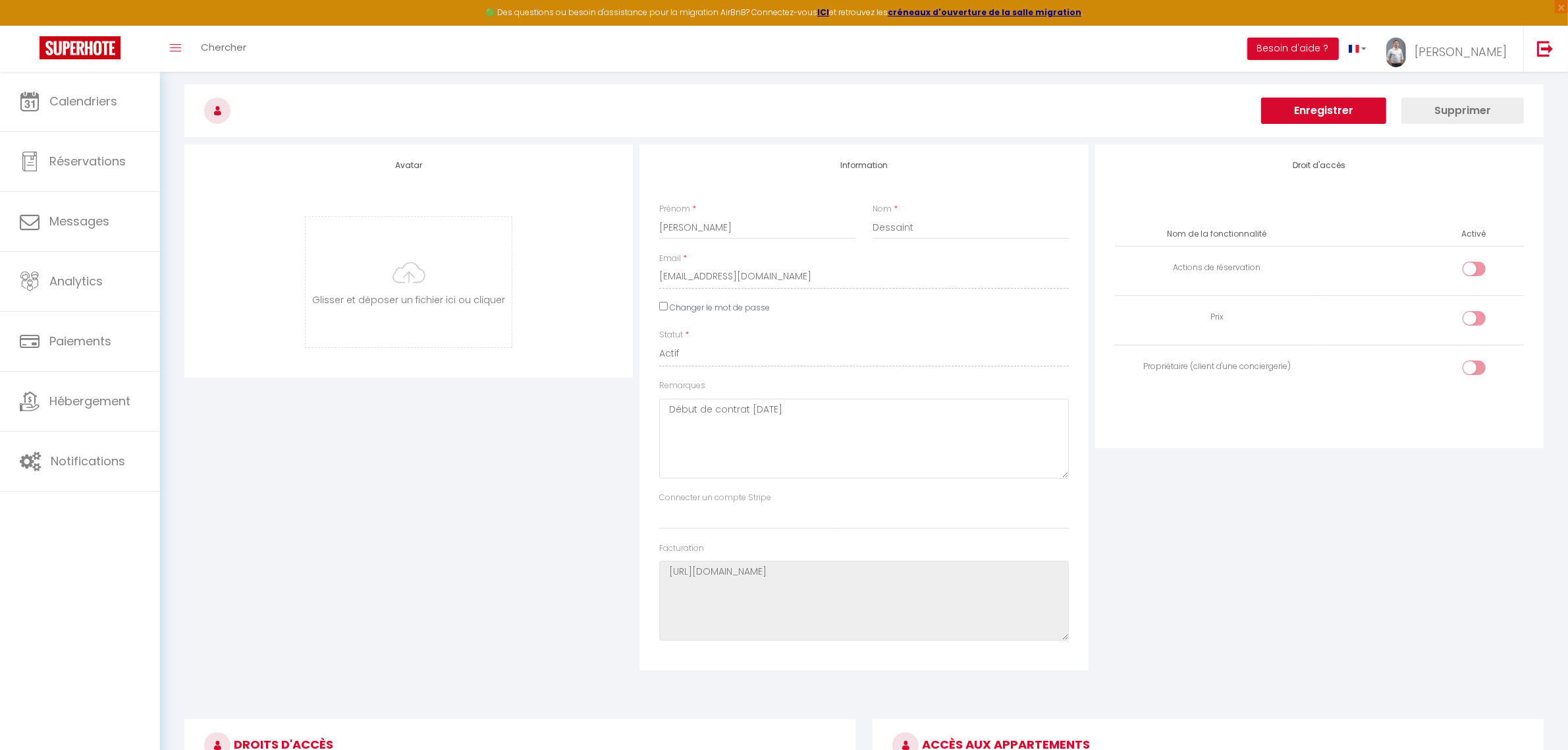
scroll to position [0, 0]
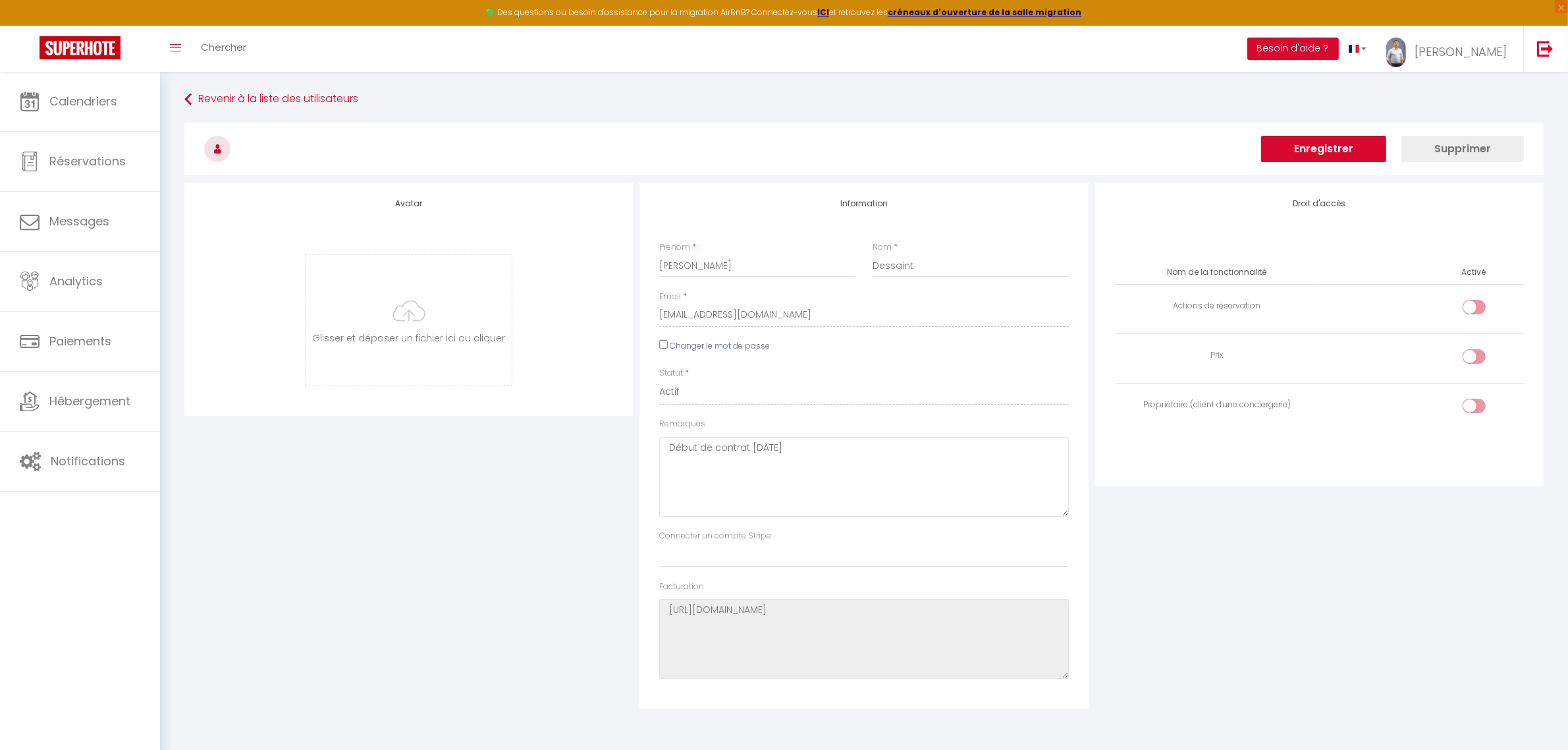
click at [1349, 144] on button "Enregistrer" at bounding box center [1324, 149] width 126 height 26
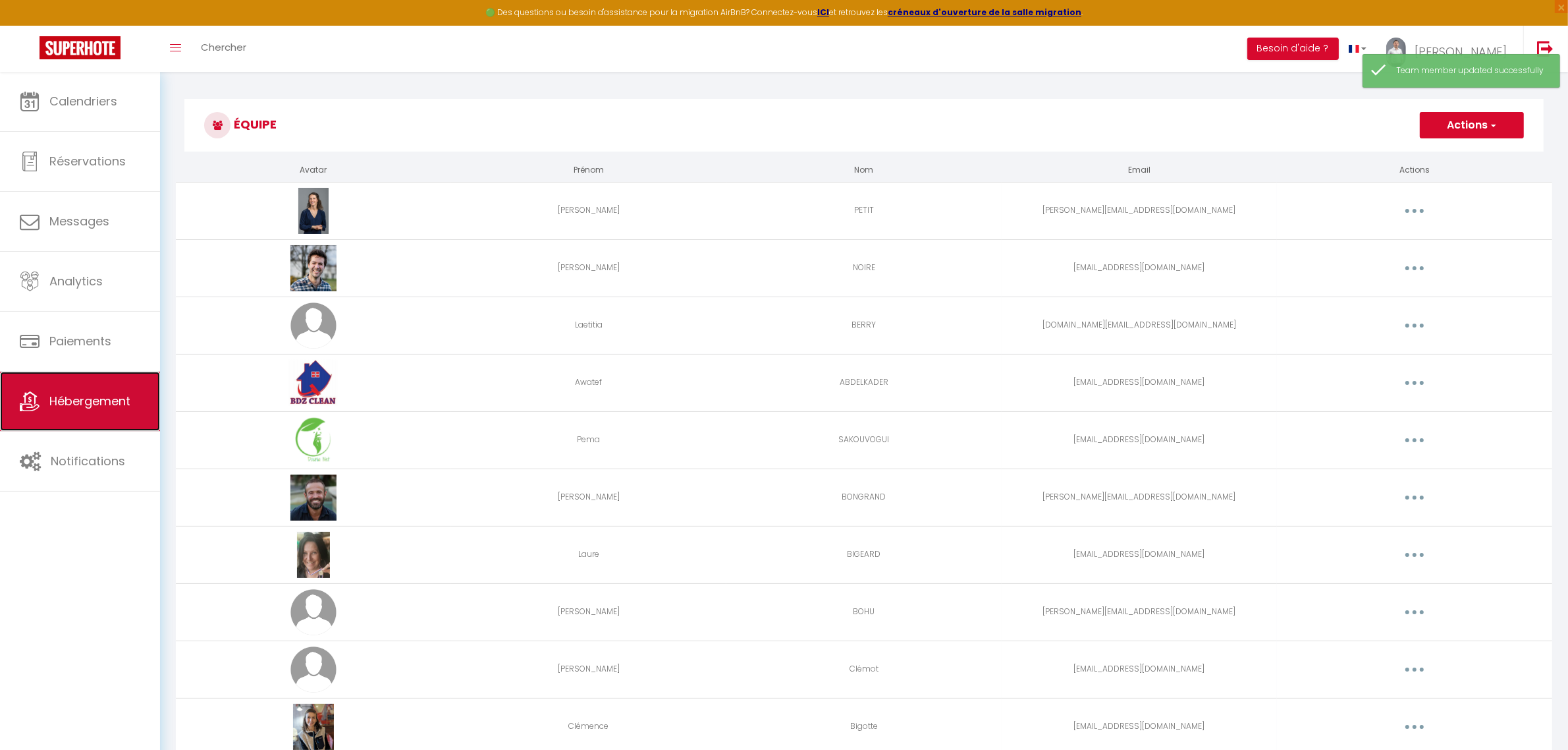
click at [79, 393] on span "Hébergement" at bounding box center [90, 400] width 81 height 17
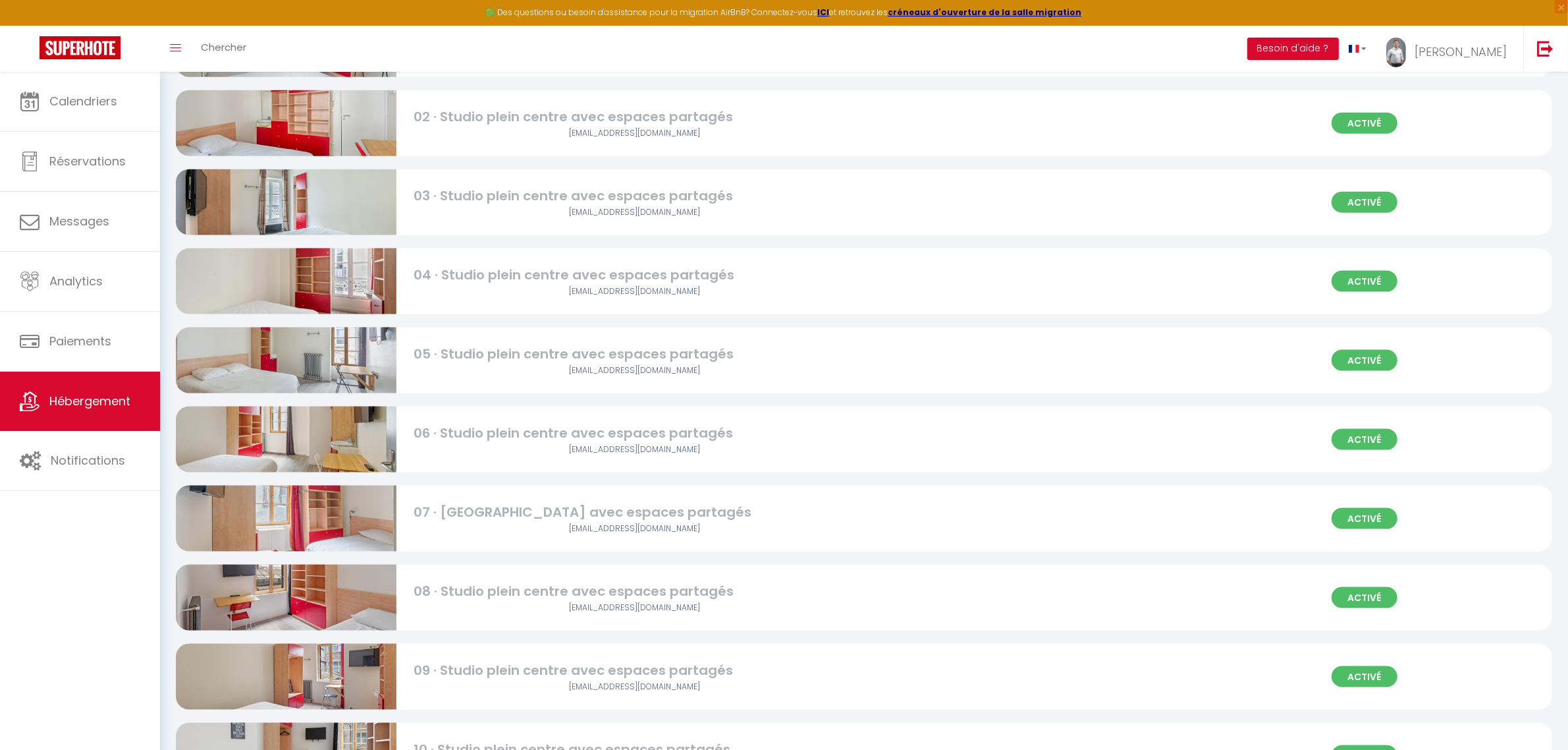
scroll to position [2598, 0]
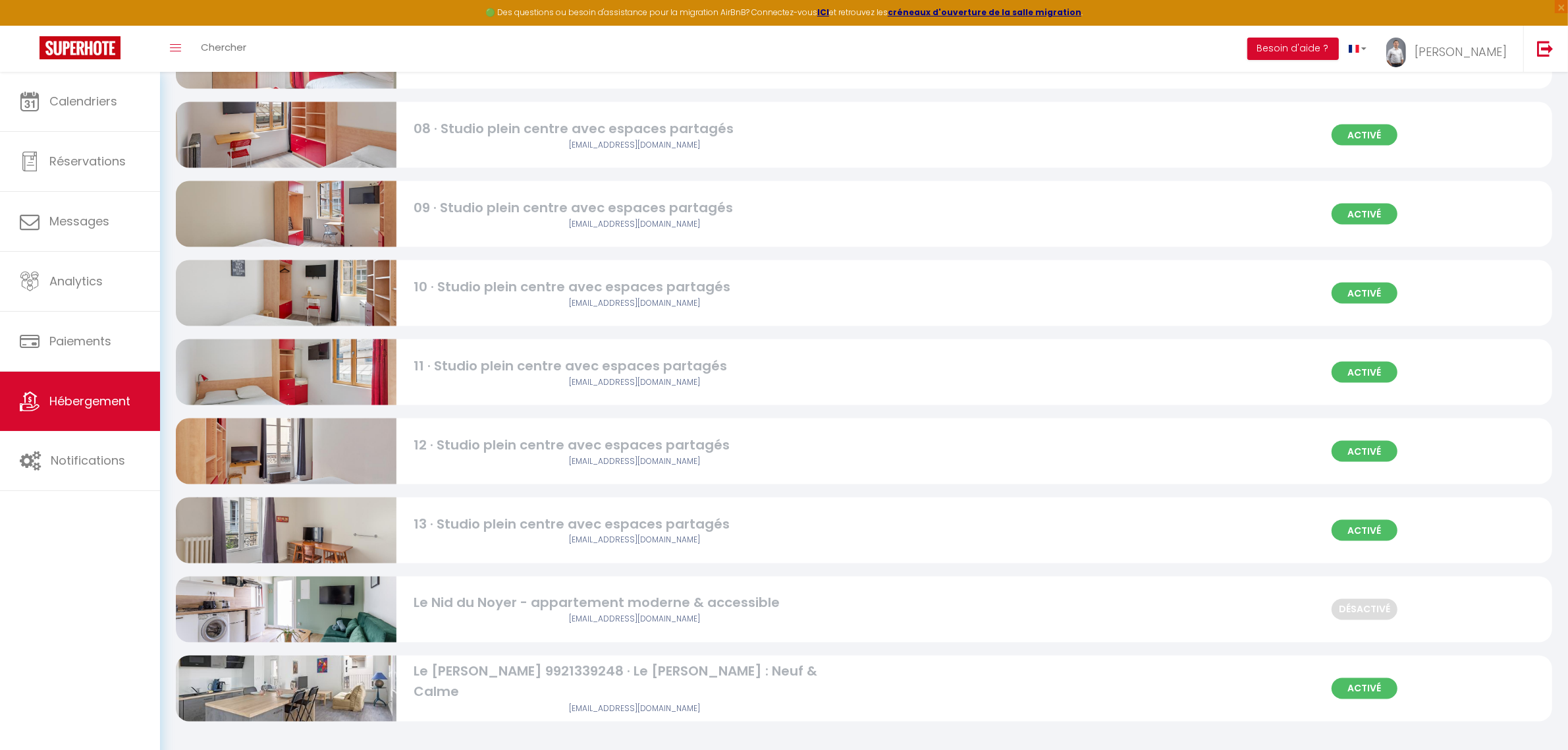
click at [308, 703] on img at bounding box center [285, 688] width 220 height 147
select select "3"
select select "2"
select select "1"
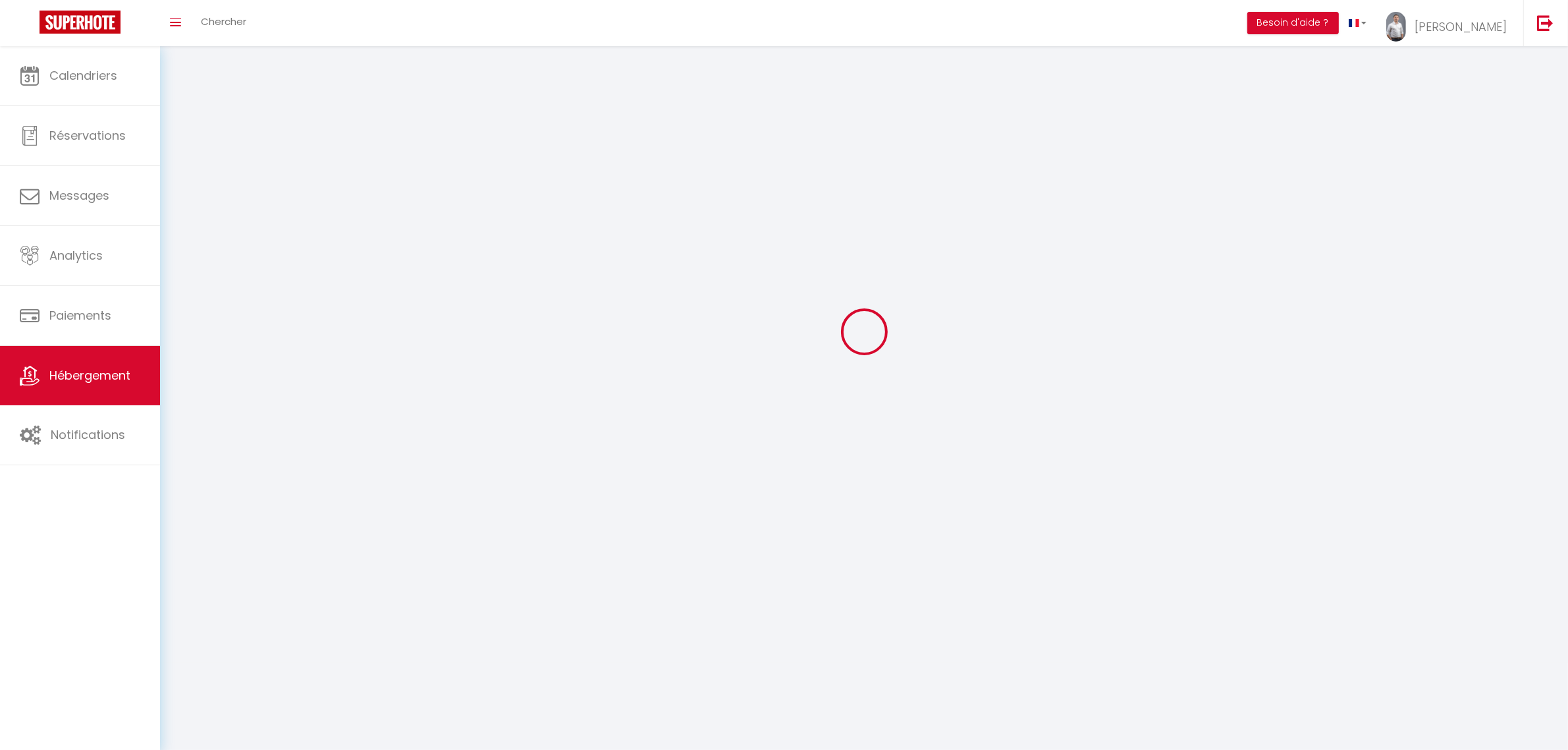
select select
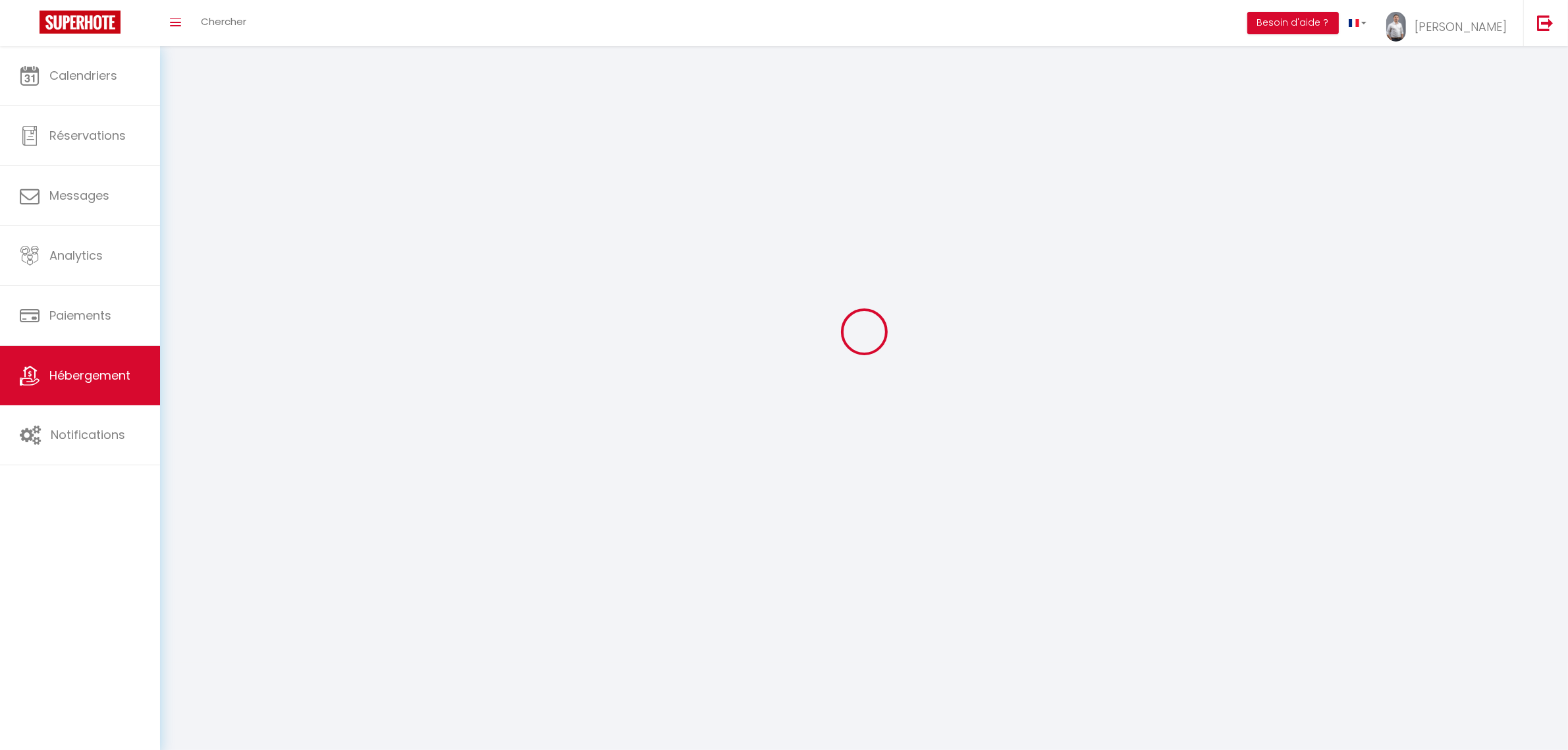
checkbox input "false"
select select
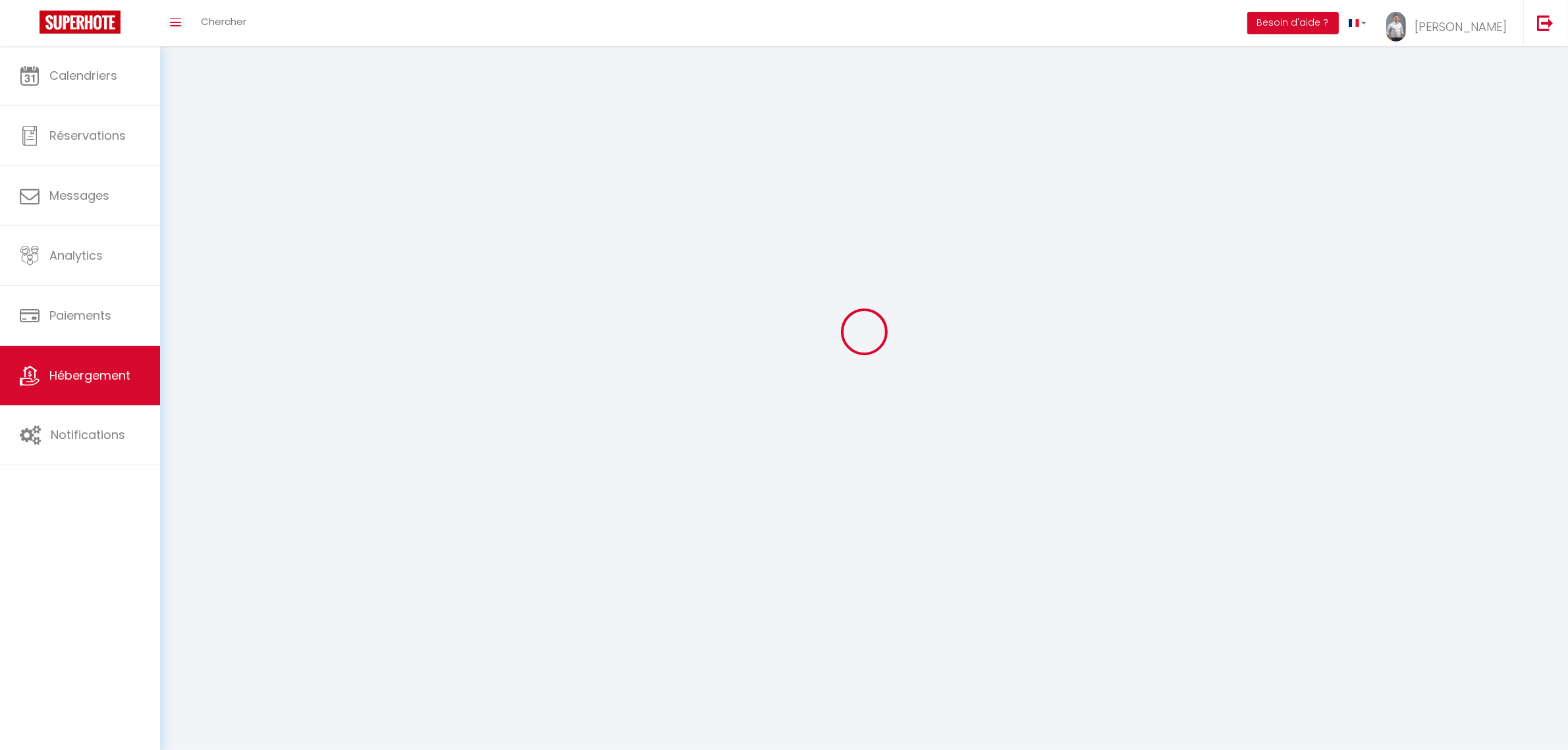
select select
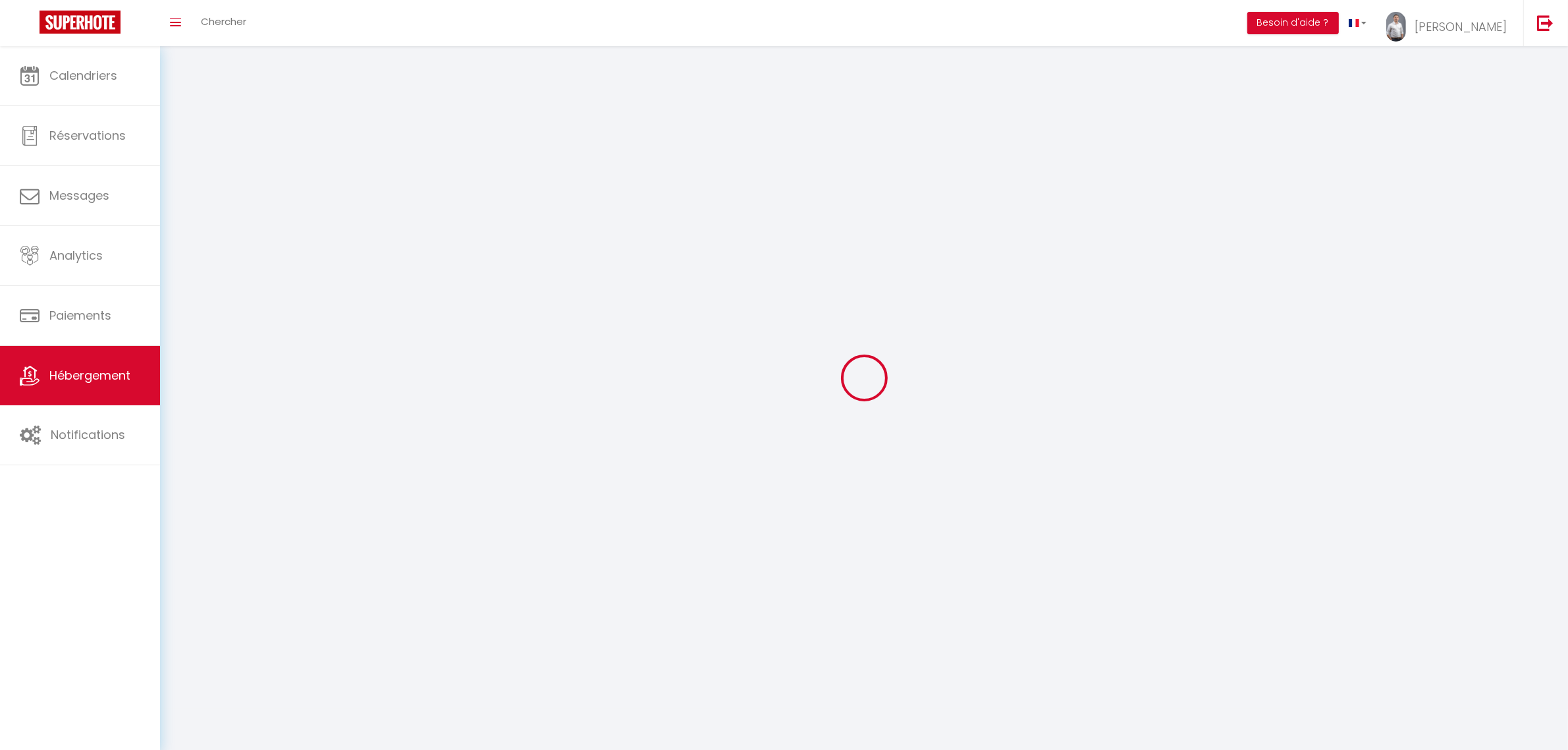
select select
checkbox input "false"
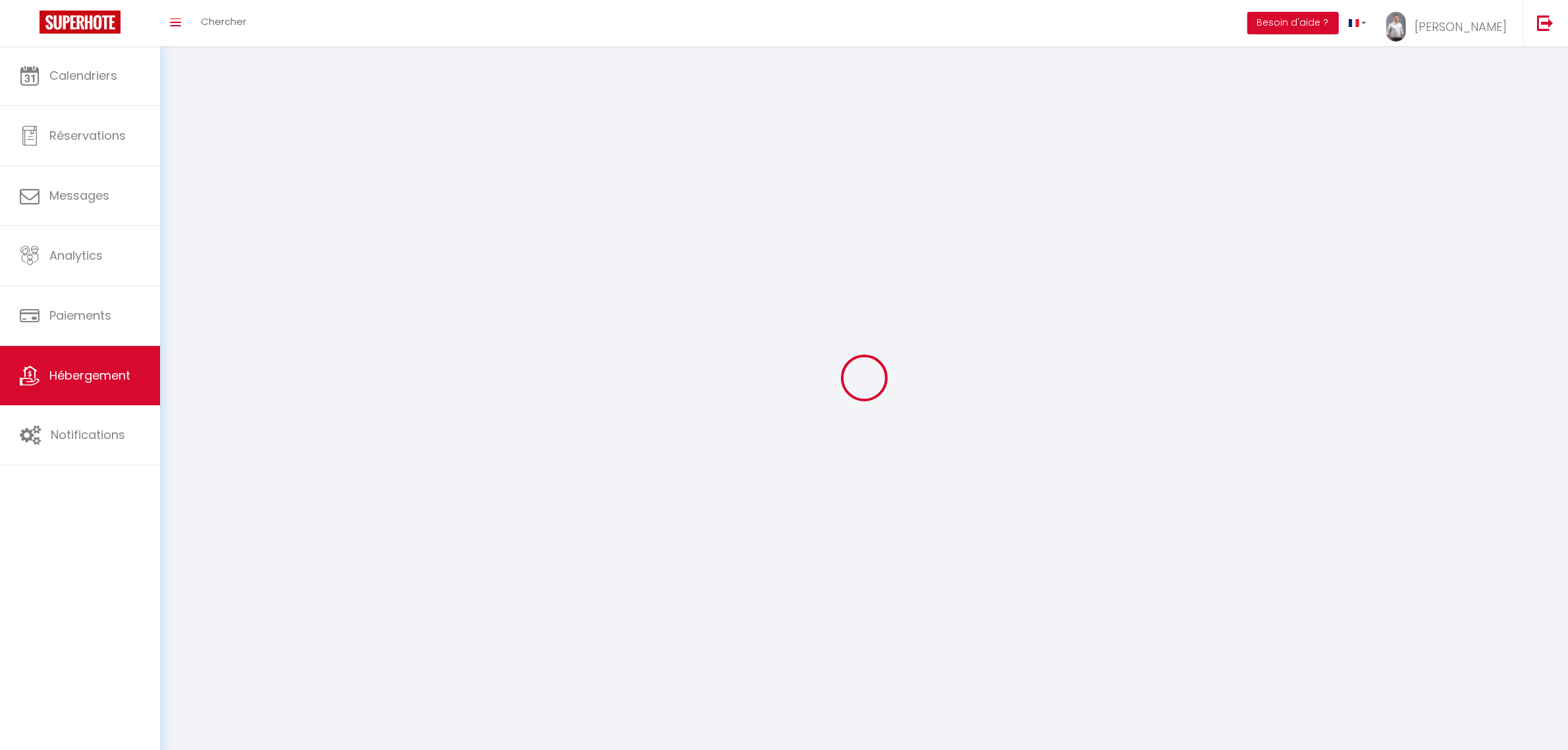
select select
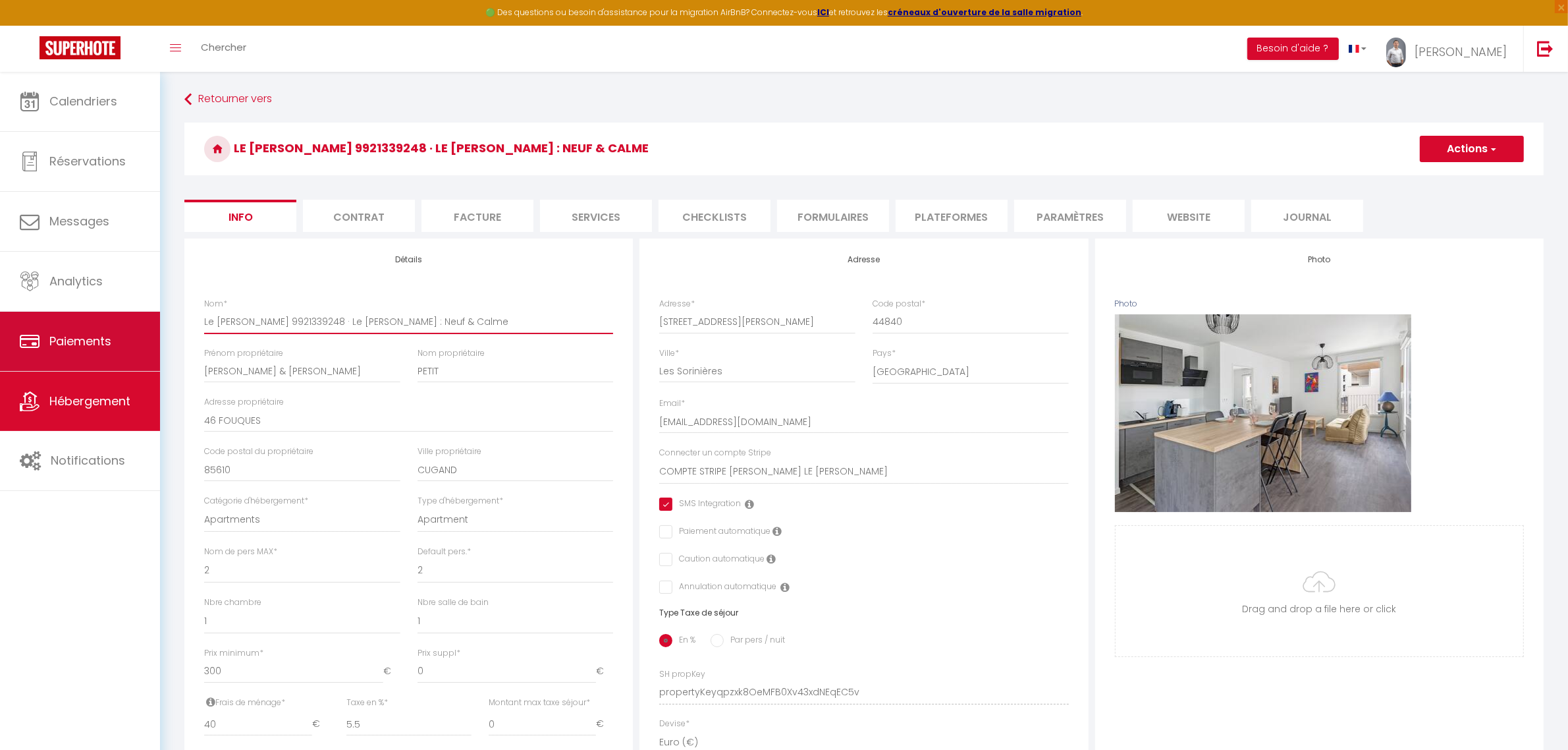
drag, startPoint x: 329, startPoint y: 321, endPoint x: 123, endPoint y: 334, distance: 206.4
click at [123, 334] on div "🟢 Des questions ou besoin d'assistance pour la migration AirBnB? Connectez-vous…" at bounding box center [784, 617] width 1568 height 1089
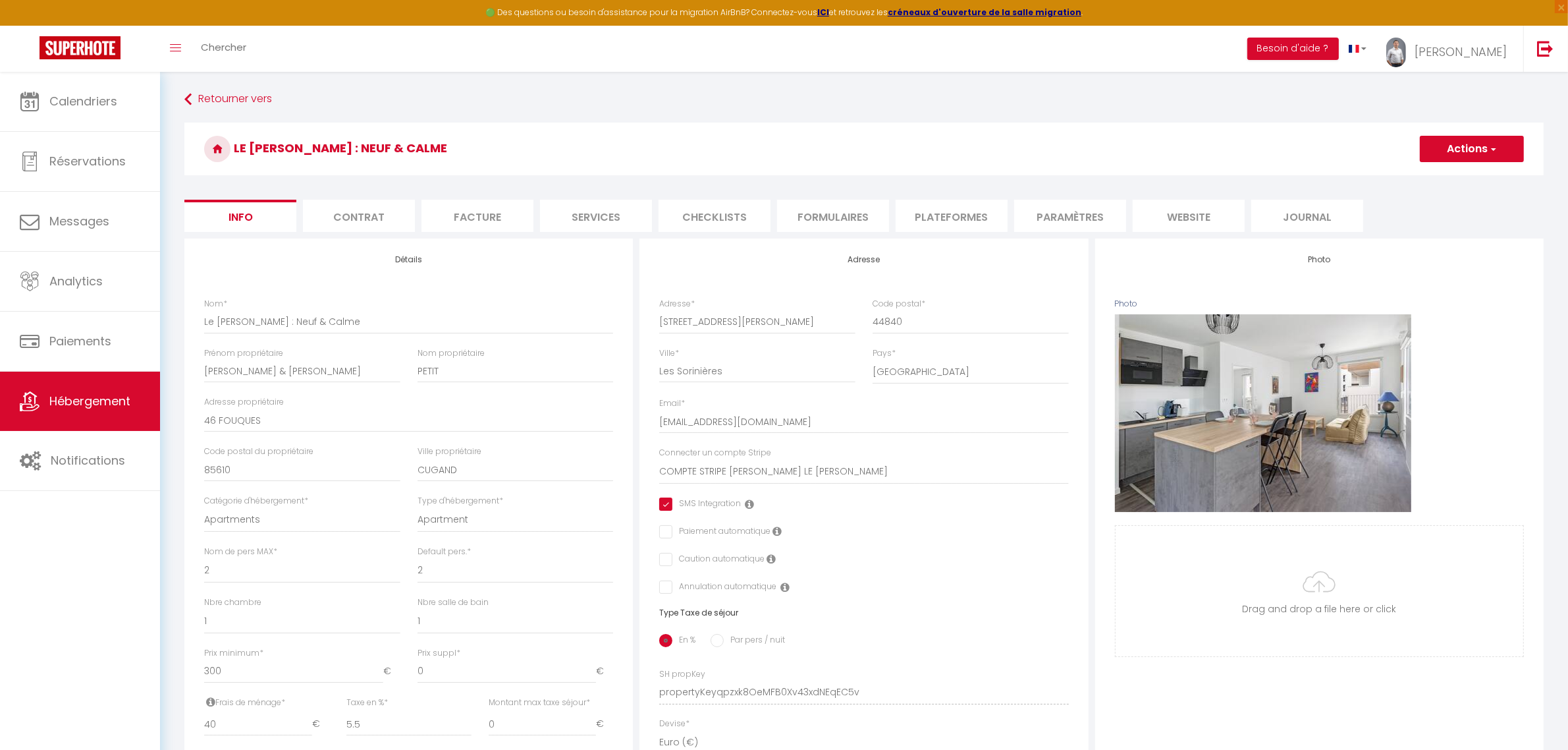
click at [1497, 146] on span "button" at bounding box center [1493, 148] width 9 height 13
click at [1414, 178] on input "Enregistrer" at bounding box center [1421, 177] width 49 height 13
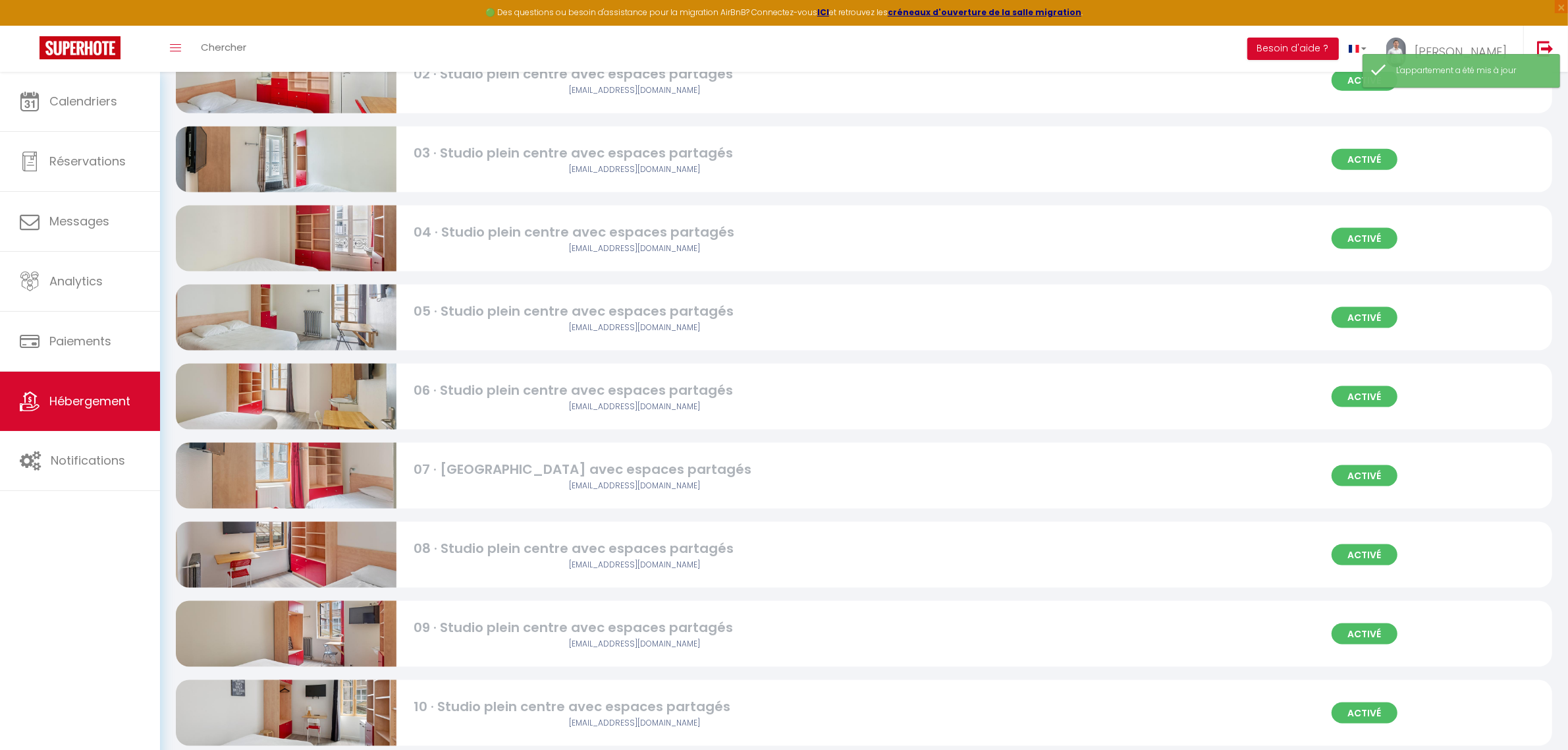
scroll to position [2598, 0]
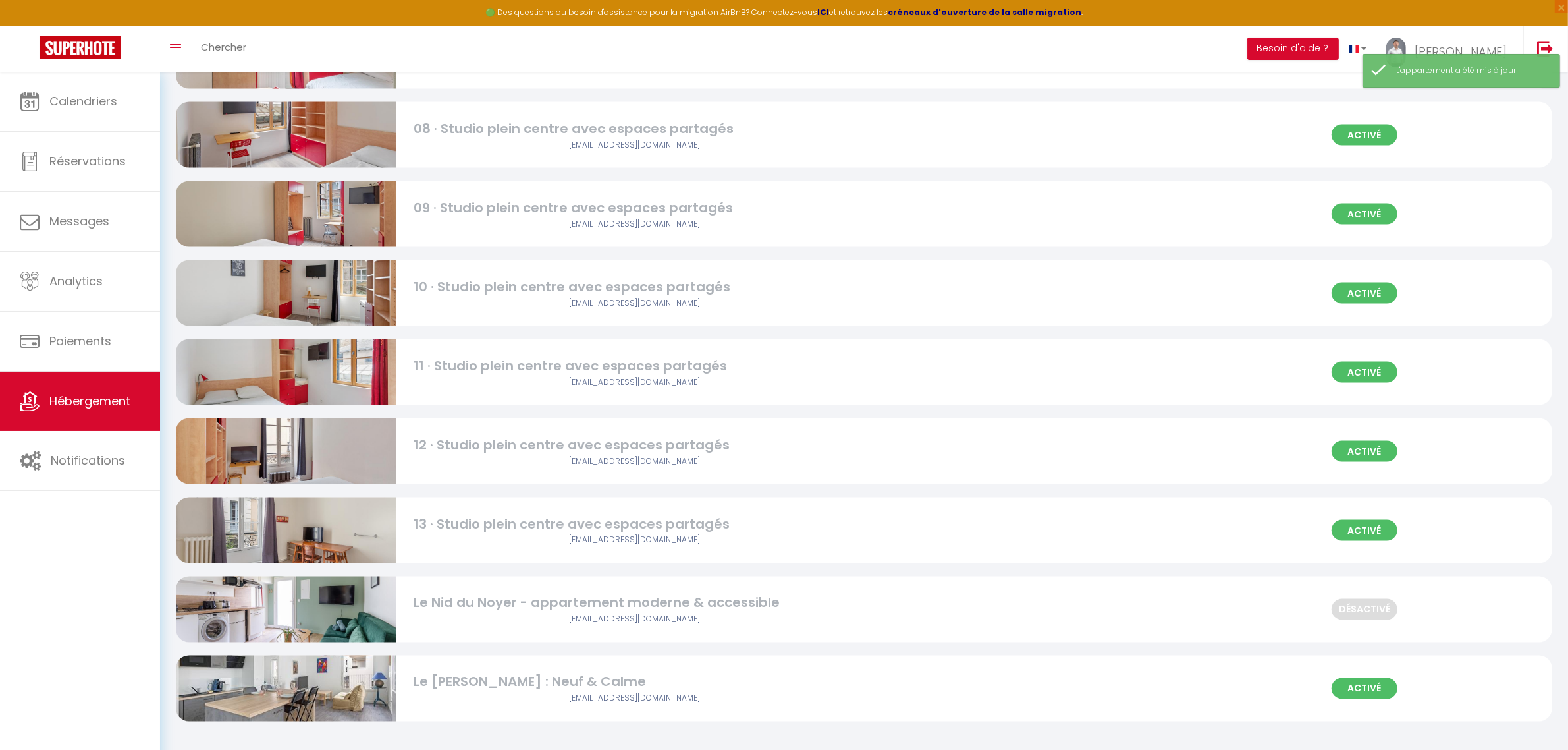
click at [352, 698] on img at bounding box center [285, 688] width 220 height 147
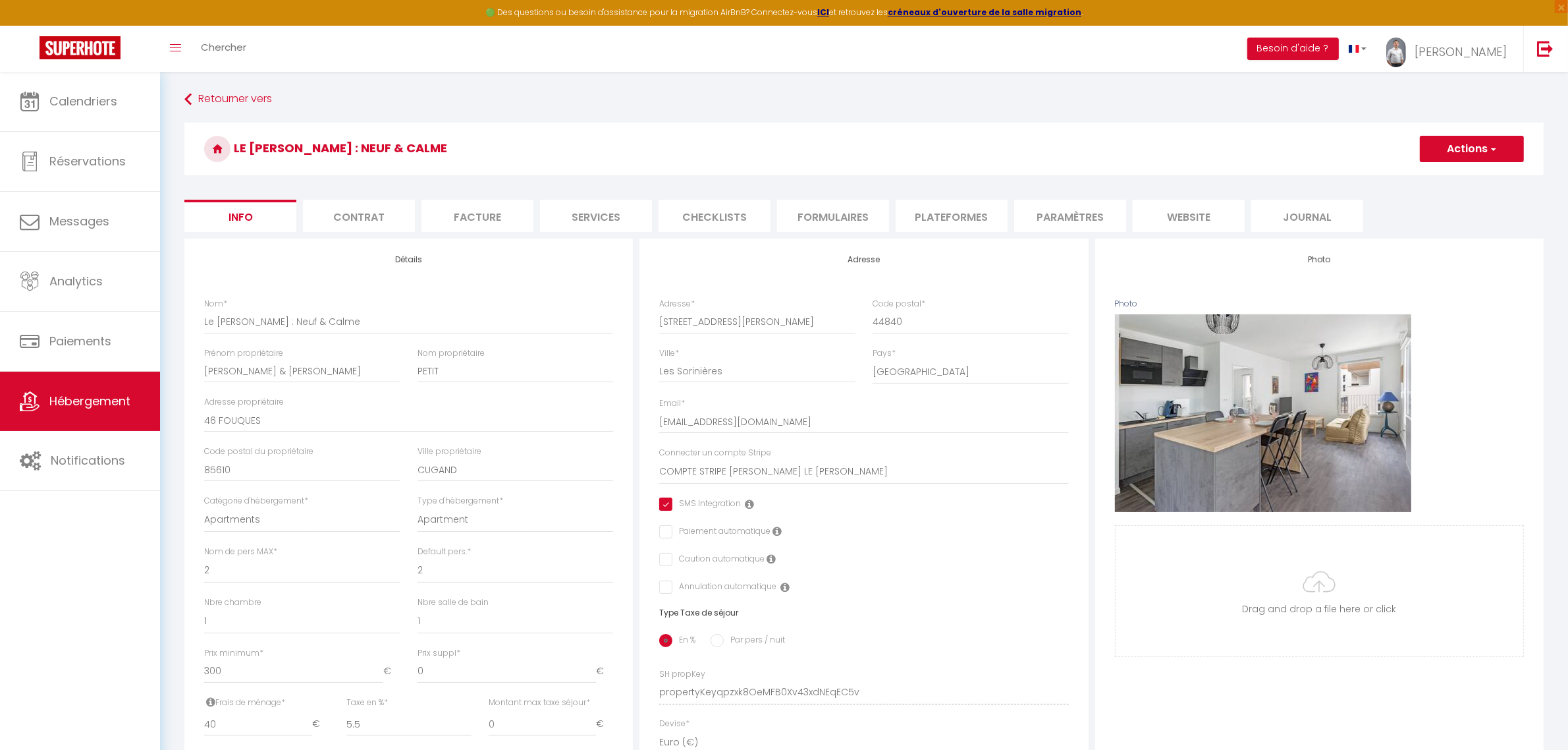
click at [336, 209] on li "Contrat" at bounding box center [359, 215] width 112 height 32
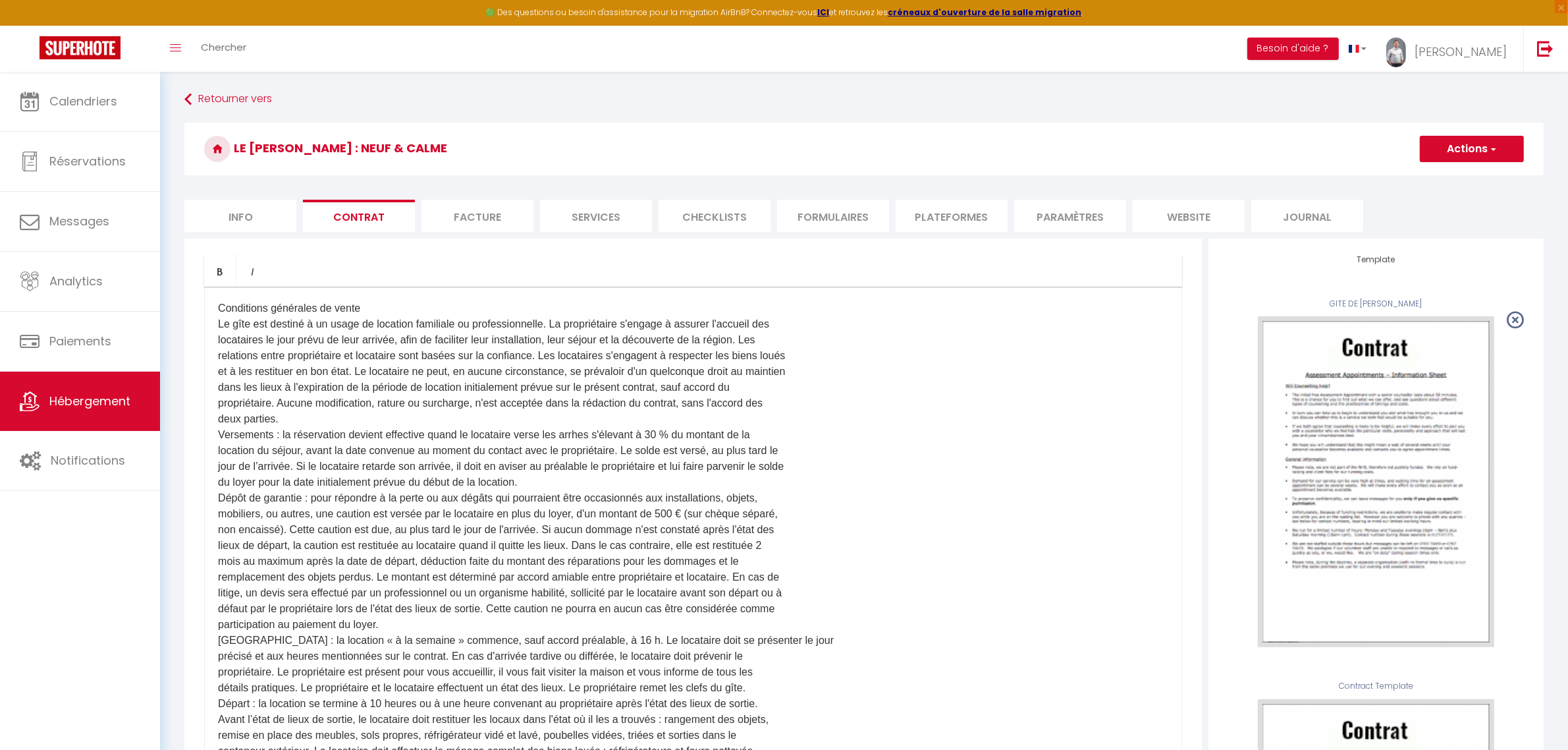
click at [248, 216] on li "Info" at bounding box center [241, 215] width 112 height 32
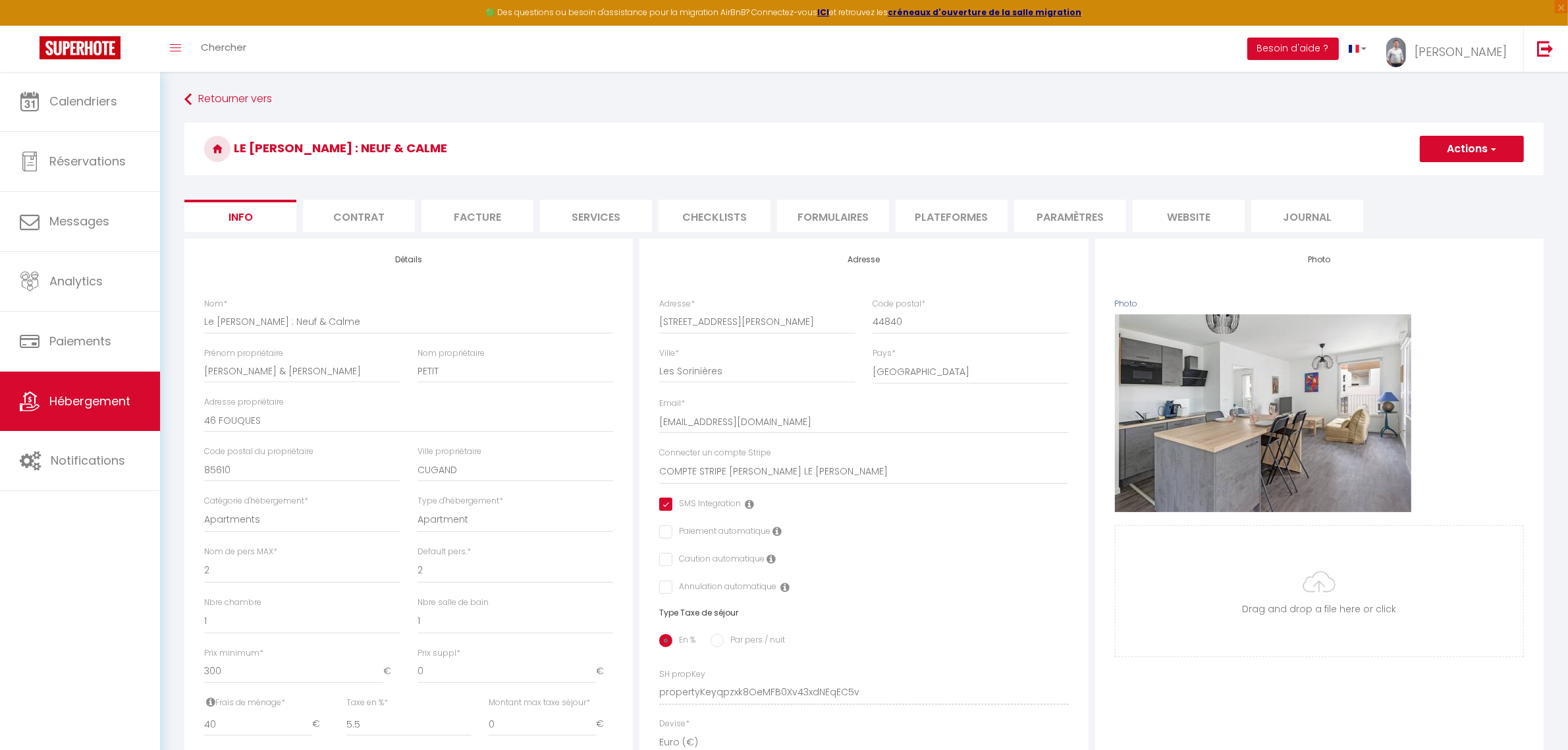
click at [373, 231] on li "Contrat" at bounding box center [359, 215] width 112 height 32
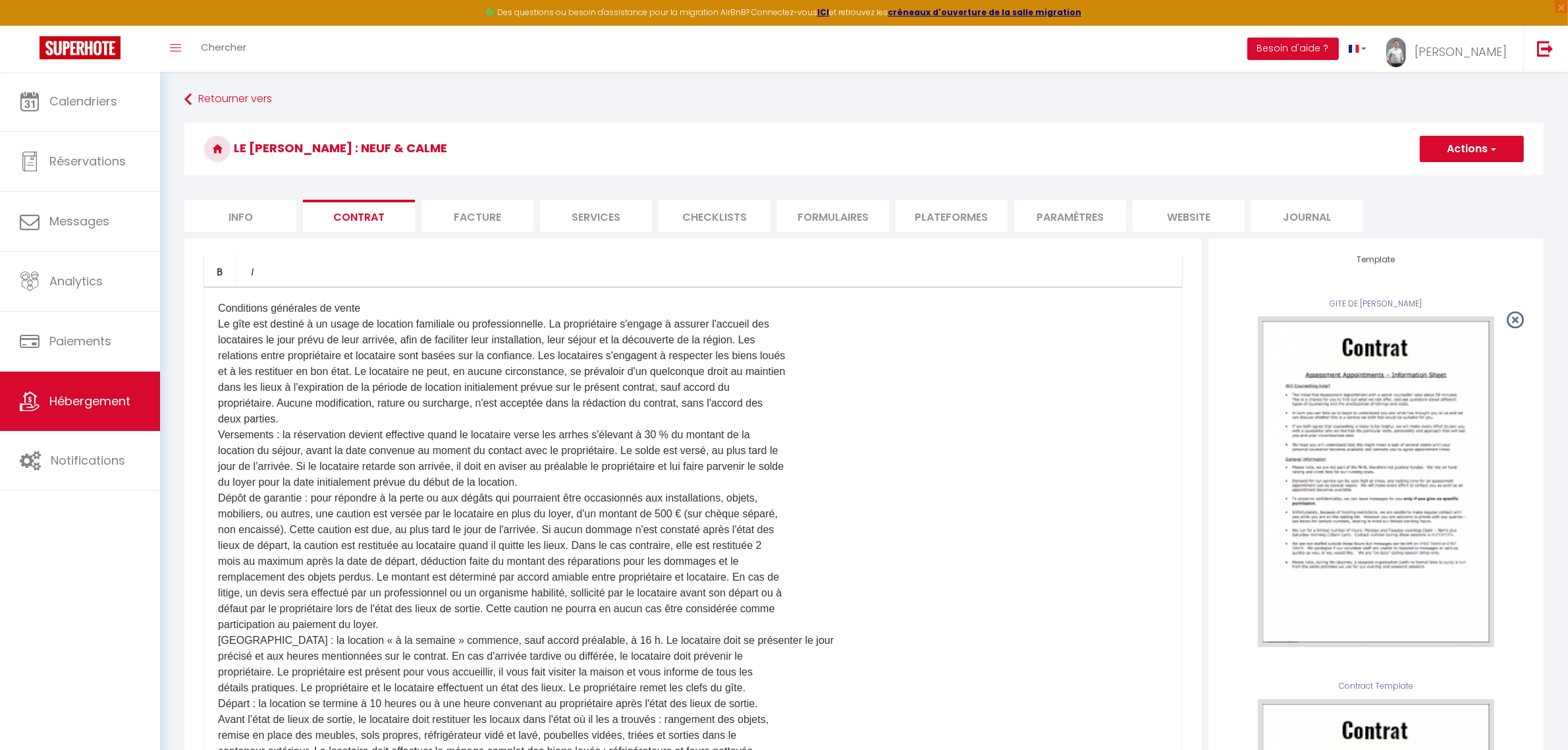
click at [476, 228] on li "Facture" at bounding box center [478, 215] width 112 height 32
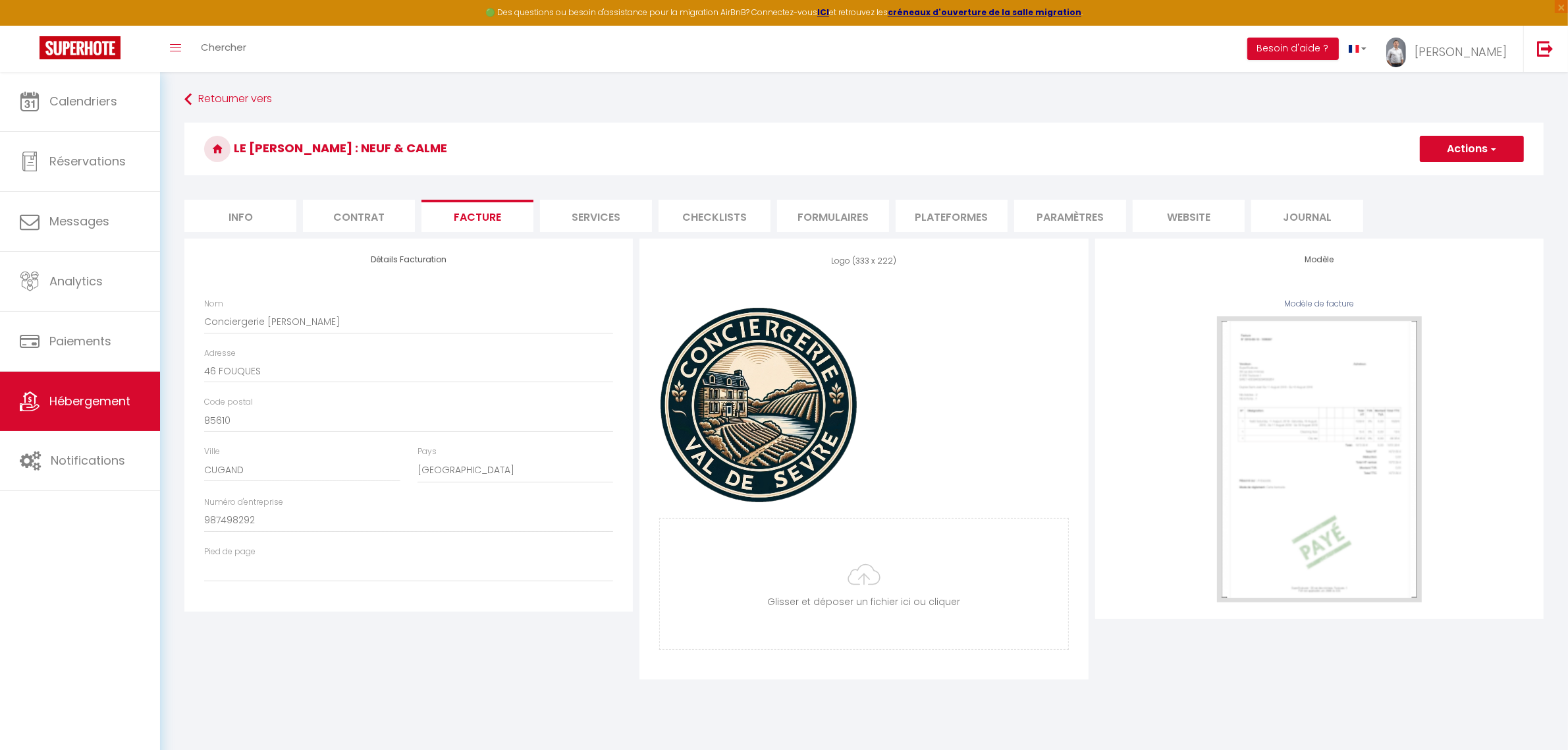
click at [606, 226] on li "Services" at bounding box center [596, 215] width 112 height 32
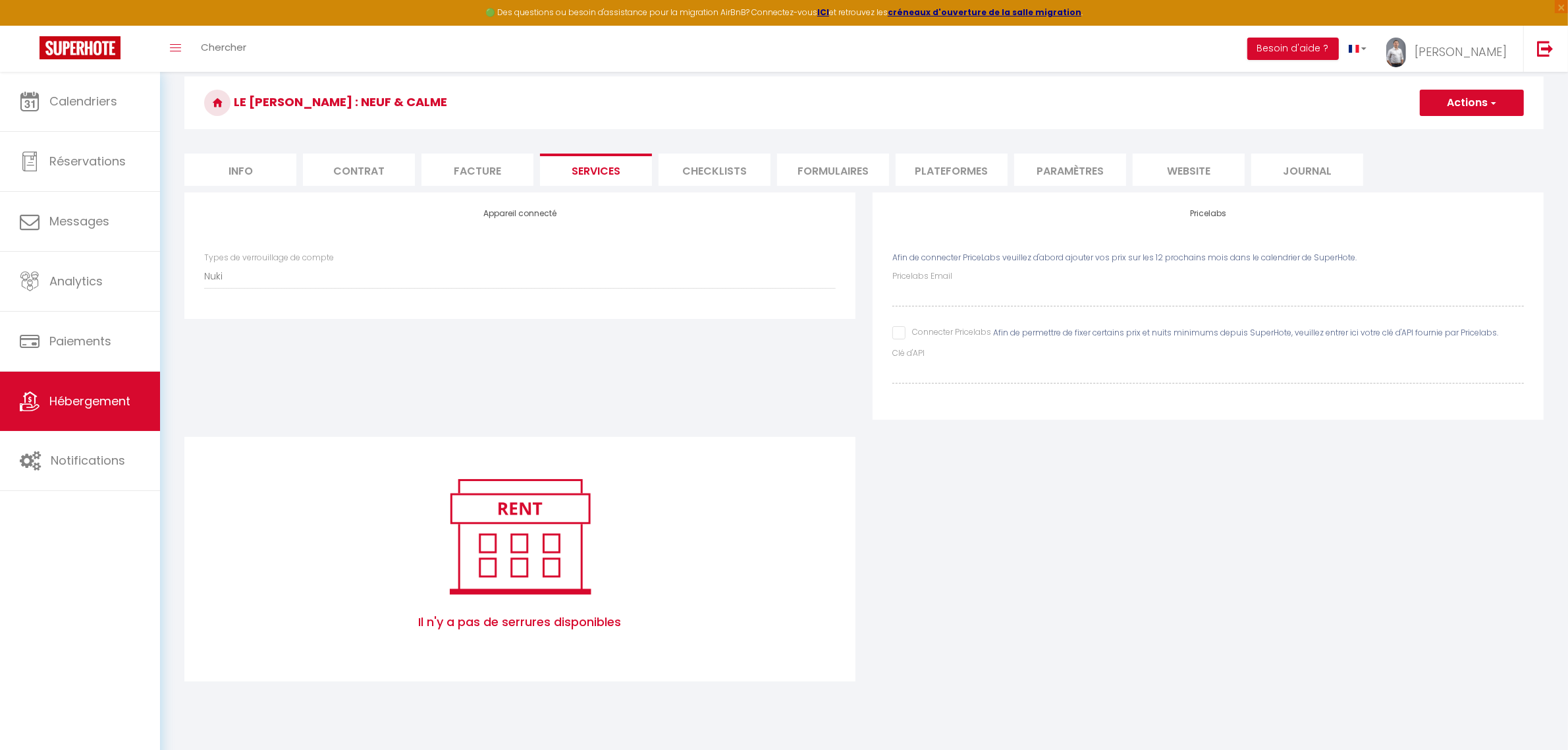
scroll to position [71, 0]
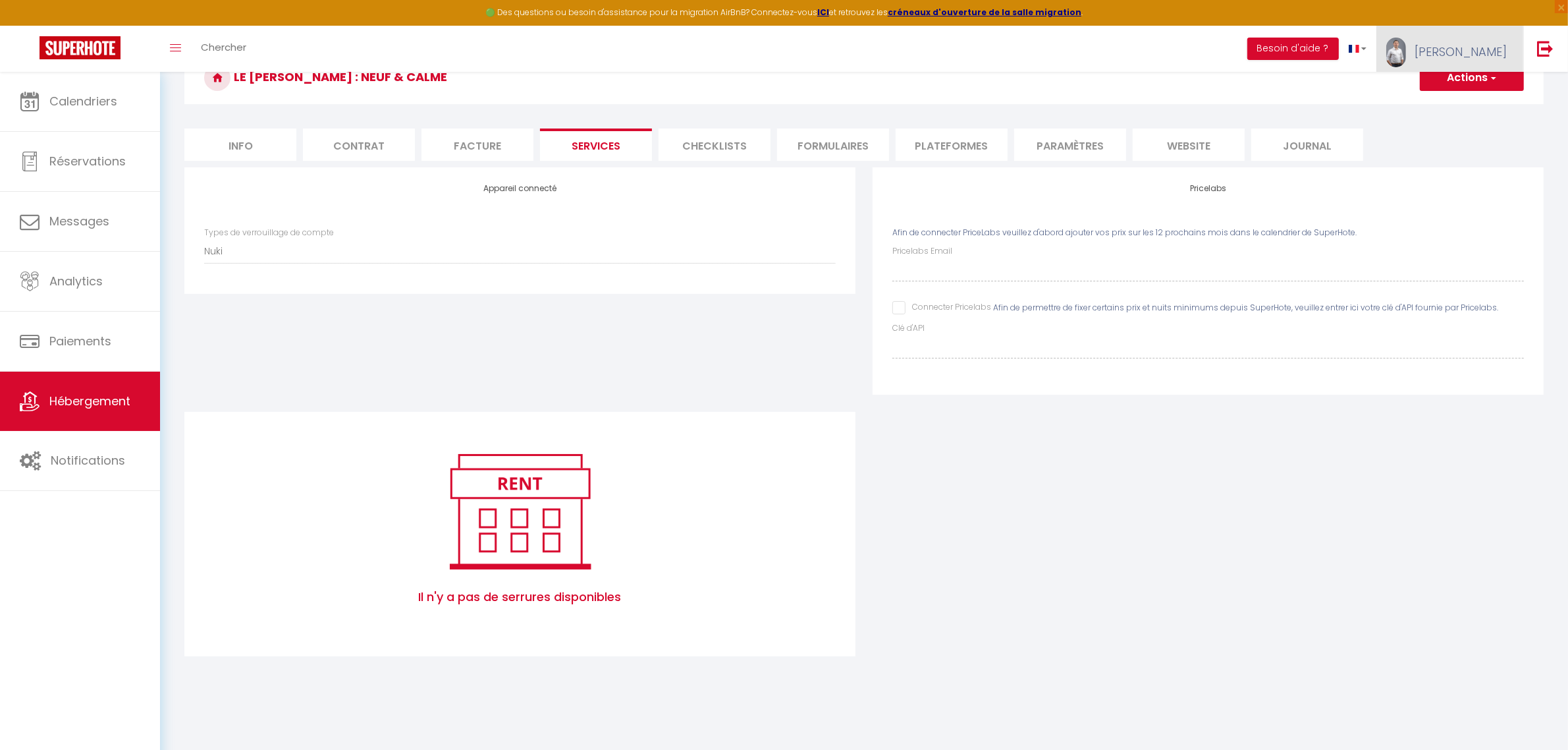
click at [1502, 40] on link "[PERSON_NAME]" at bounding box center [1449, 48] width 147 height 47
click at [1471, 94] on link "Paramètres" at bounding box center [1471, 92] width 97 height 23
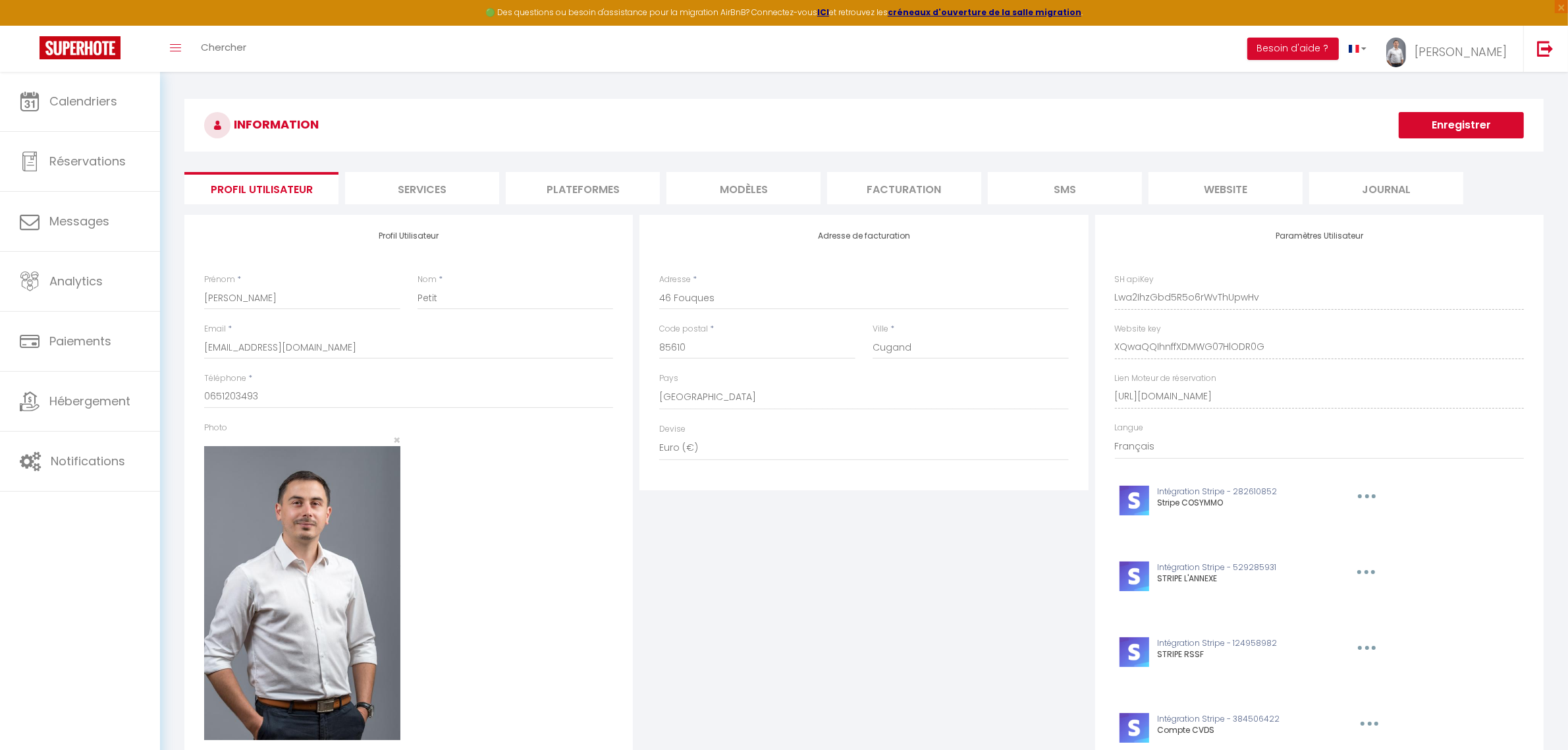
click at [444, 180] on li "Services" at bounding box center [422, 188] width 155 height 32
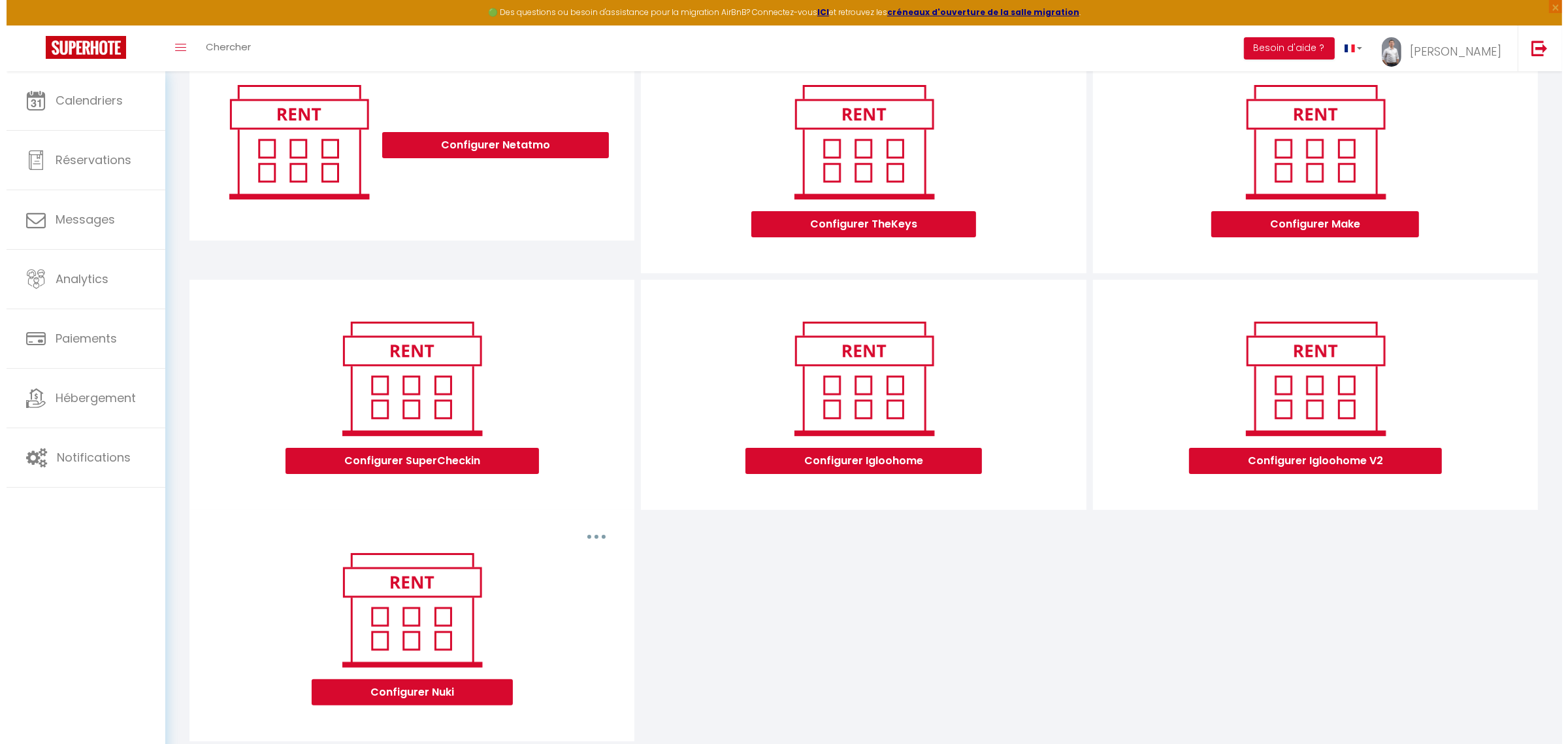
scroll to position [203, 0]
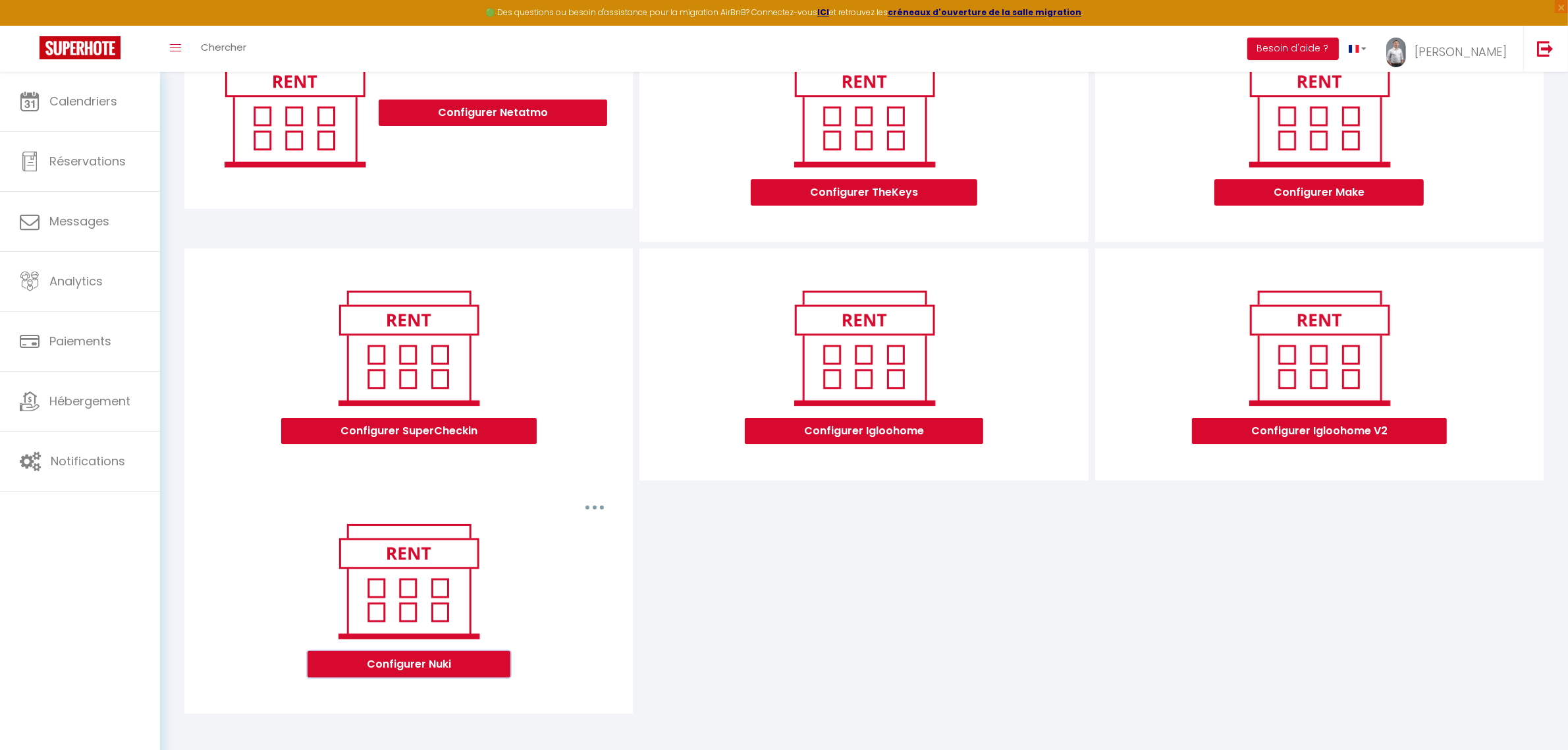
click at [464, 656] on button "Configurer Nuki" at bounding box center [408, 664] width 203 height 26
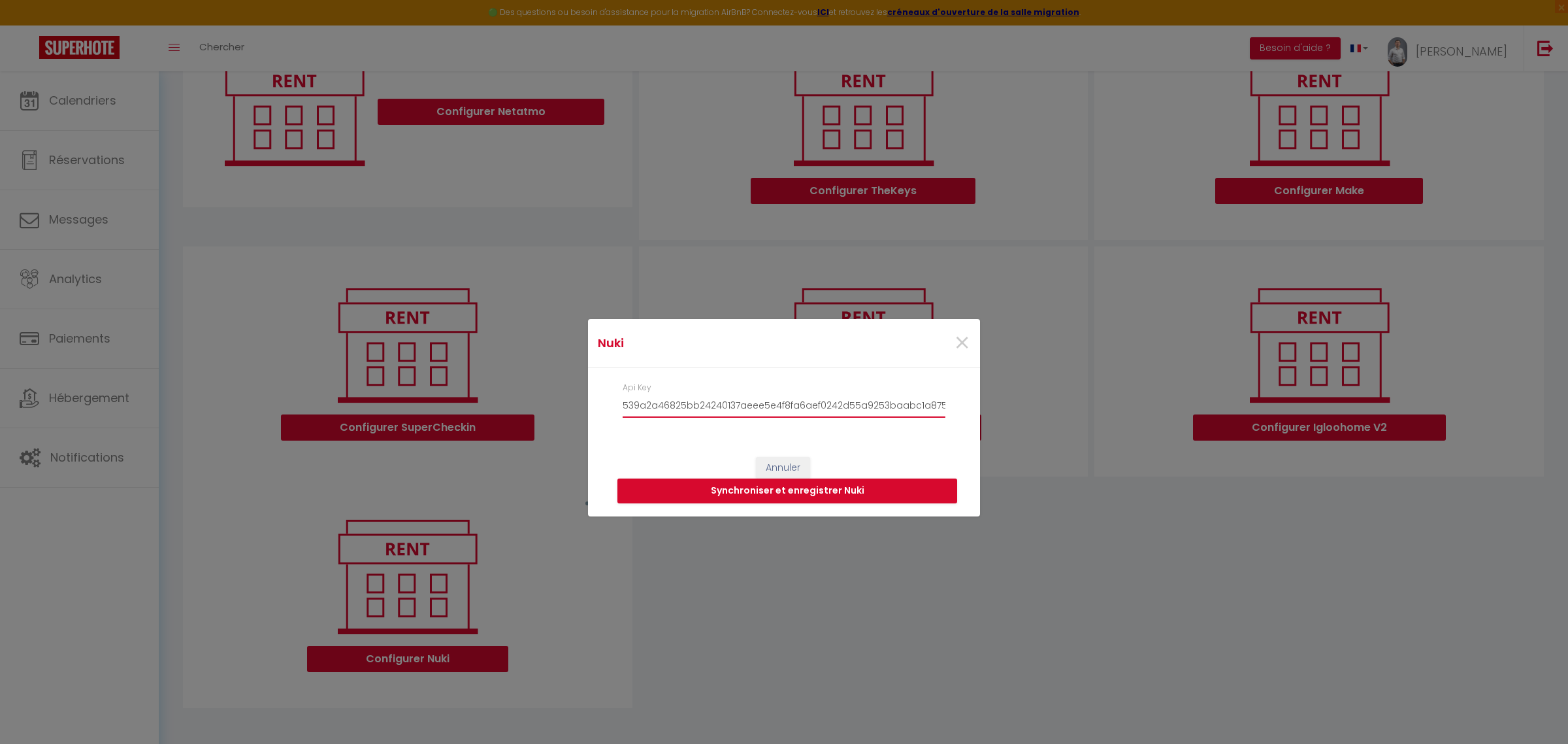
click at [774, 400] on input "539a2a46825bb24240137aeee5e4f8fa6aef0242d55a9253baabc1a8758dbcd645062cb634e4ff00" at bounding box center [784, 405] width 323 height 24
paste input "3b4529ec67946547fad6d4e75139c2b219970643805951d48e8272e4a365a3d1b6859ac324e10b03"
click at [812, 494] on button "Synchroniser et enregistrer Nuki" at bounding box center [787, 490] width 340 height 25
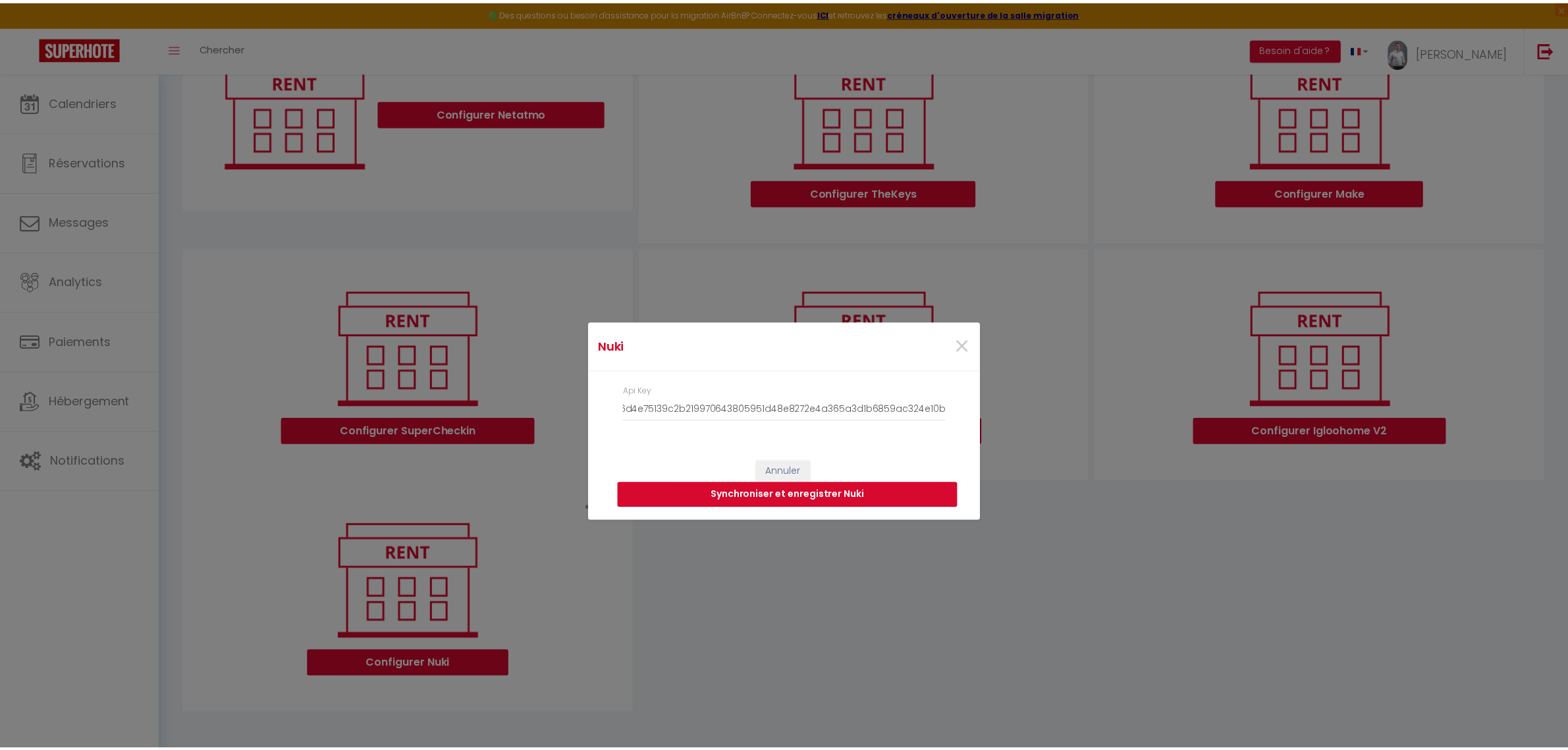
scroll to position [0, 0]
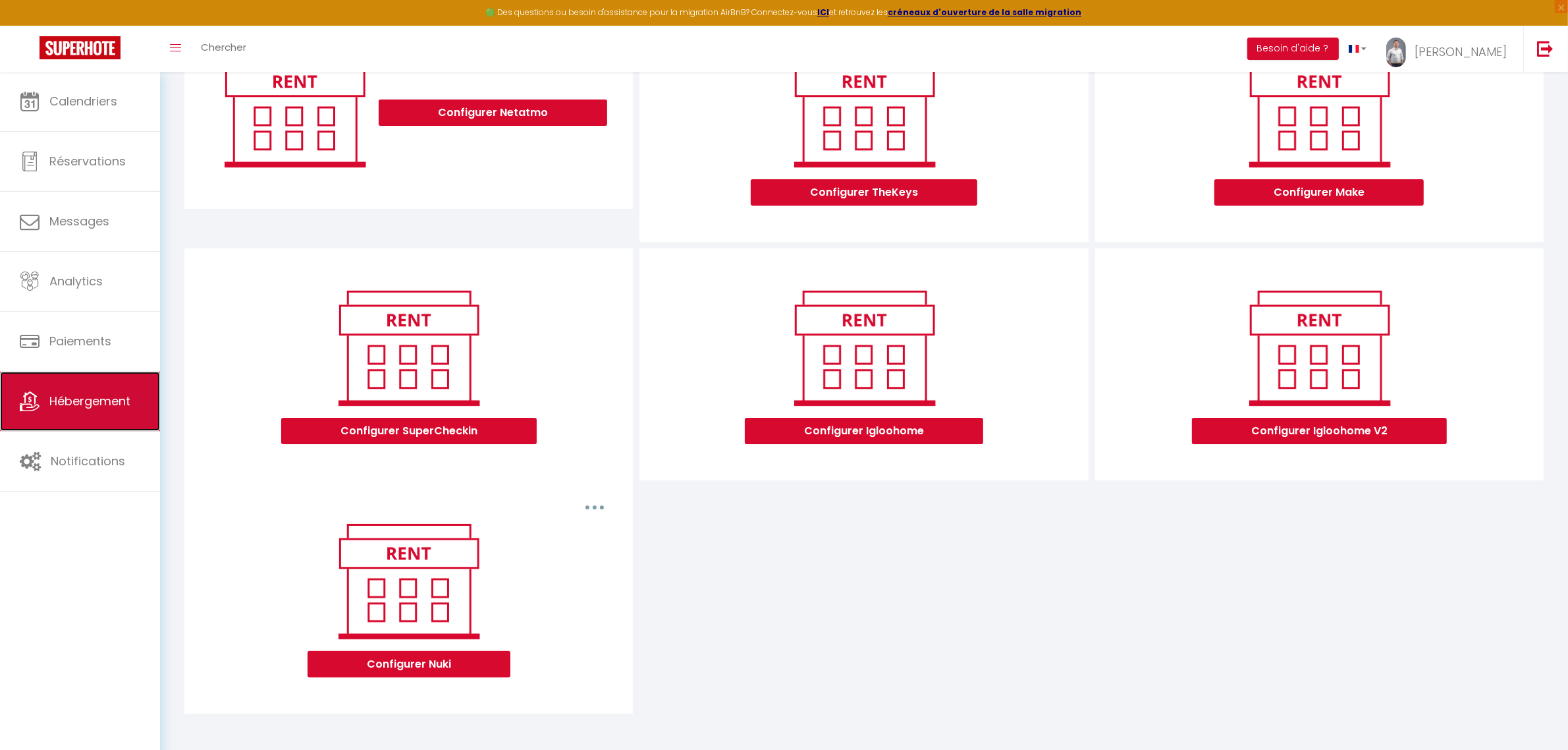
click at [44, 413] on link "Hébergement" at bounding box center [80, 401] width 160 height 60
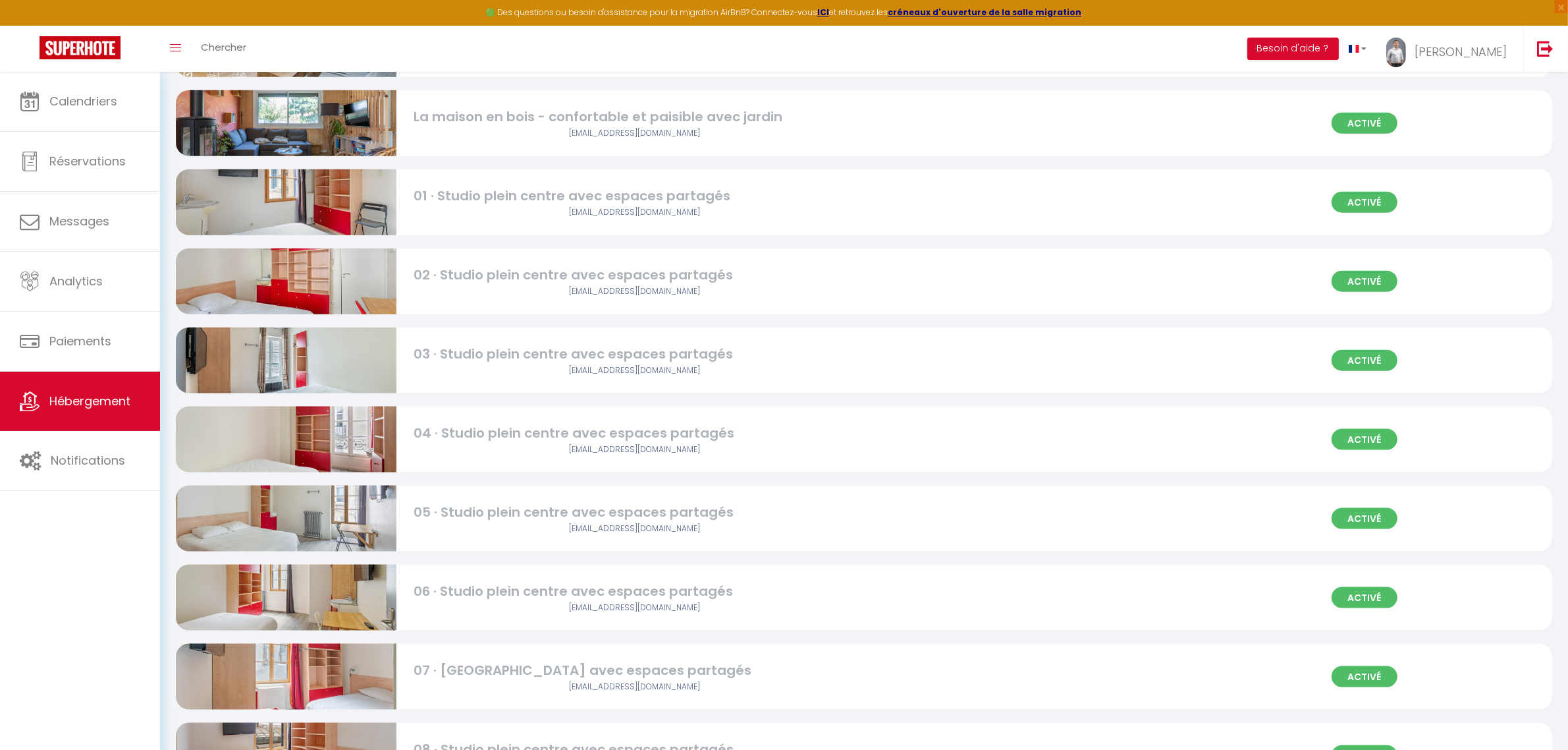
scroll to position [2598, 0]
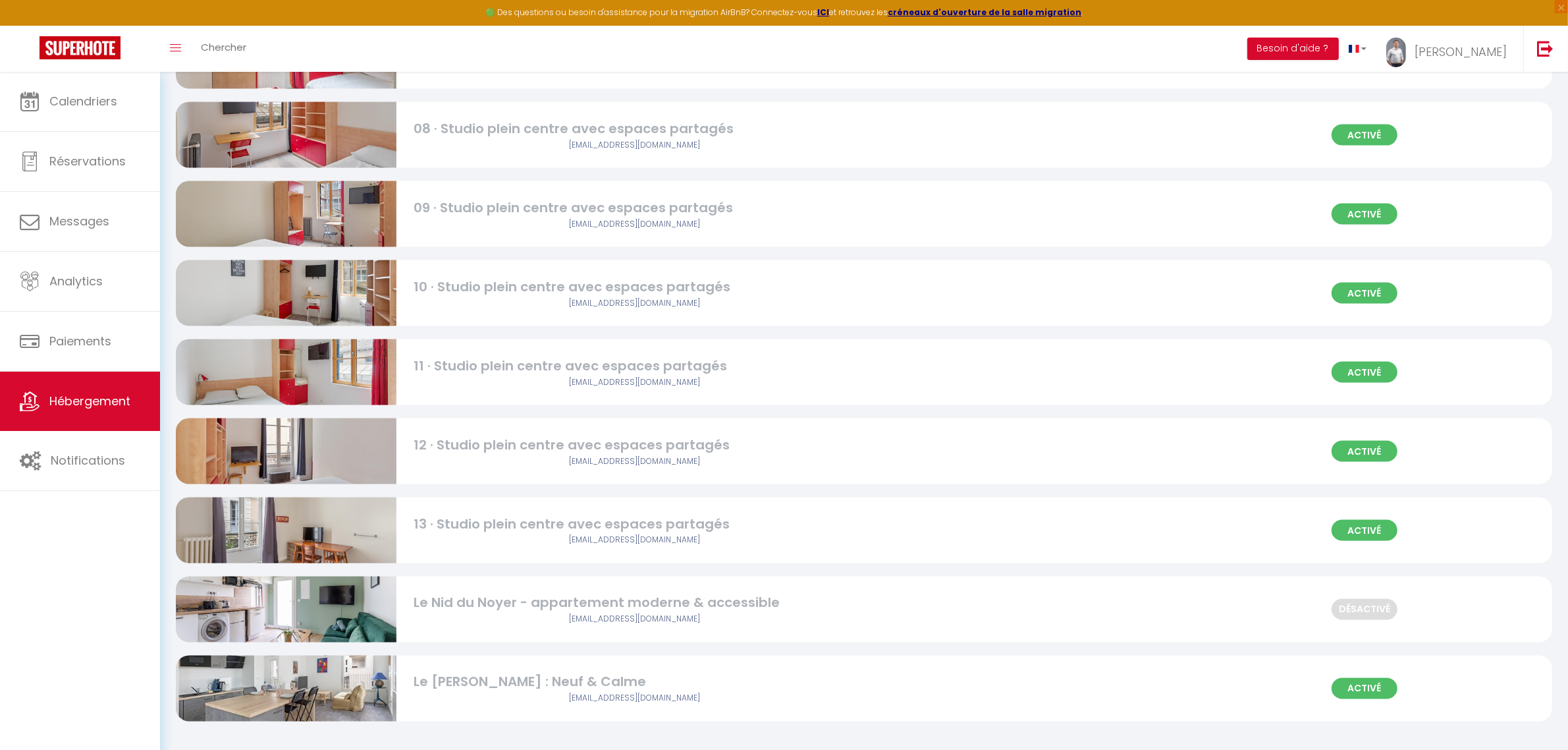
click at [372, 685] on img at bounding box center [285, 688] width 220 height 147
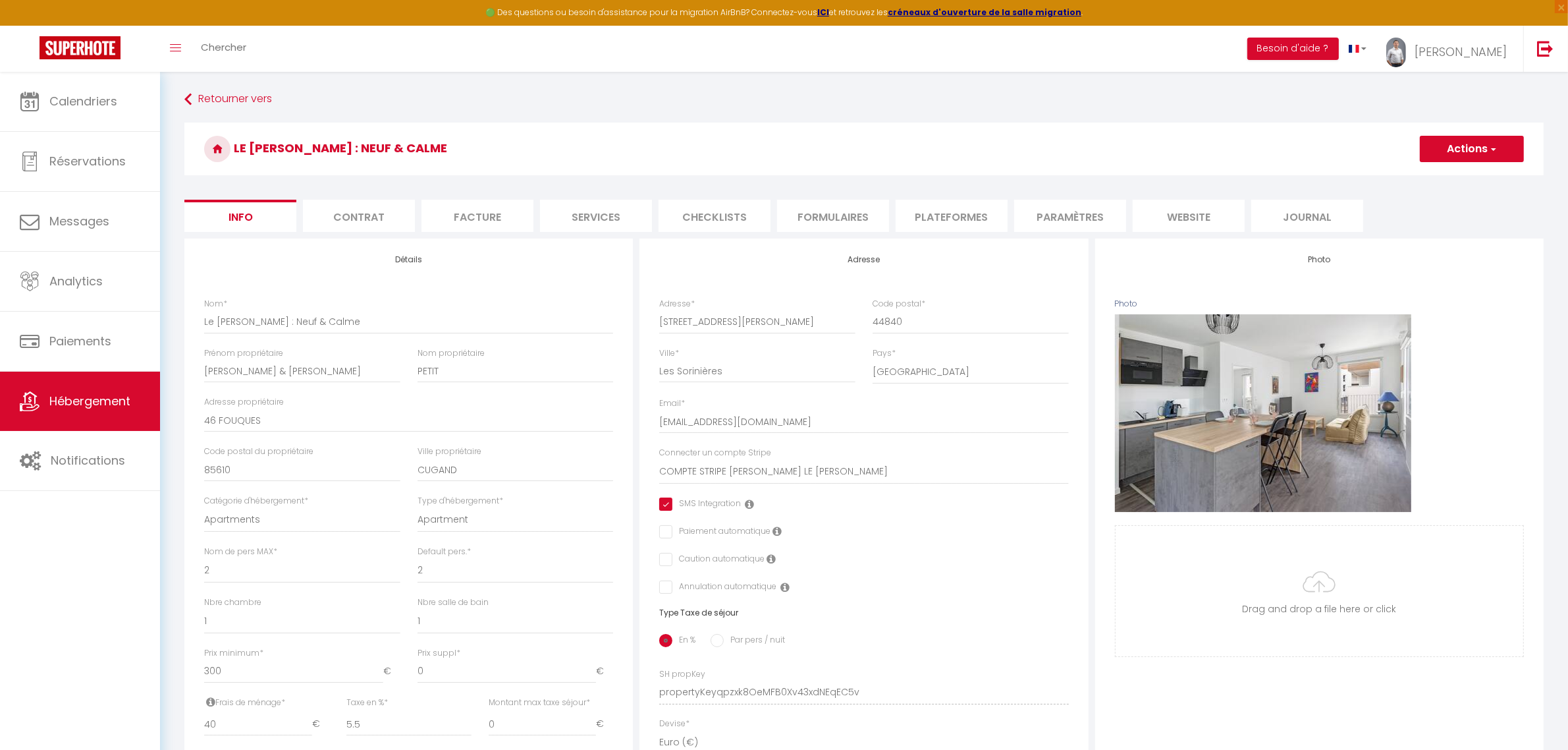
click at [623, 226] on li "Services" at bounding box center [596, 215] width 112 height 32
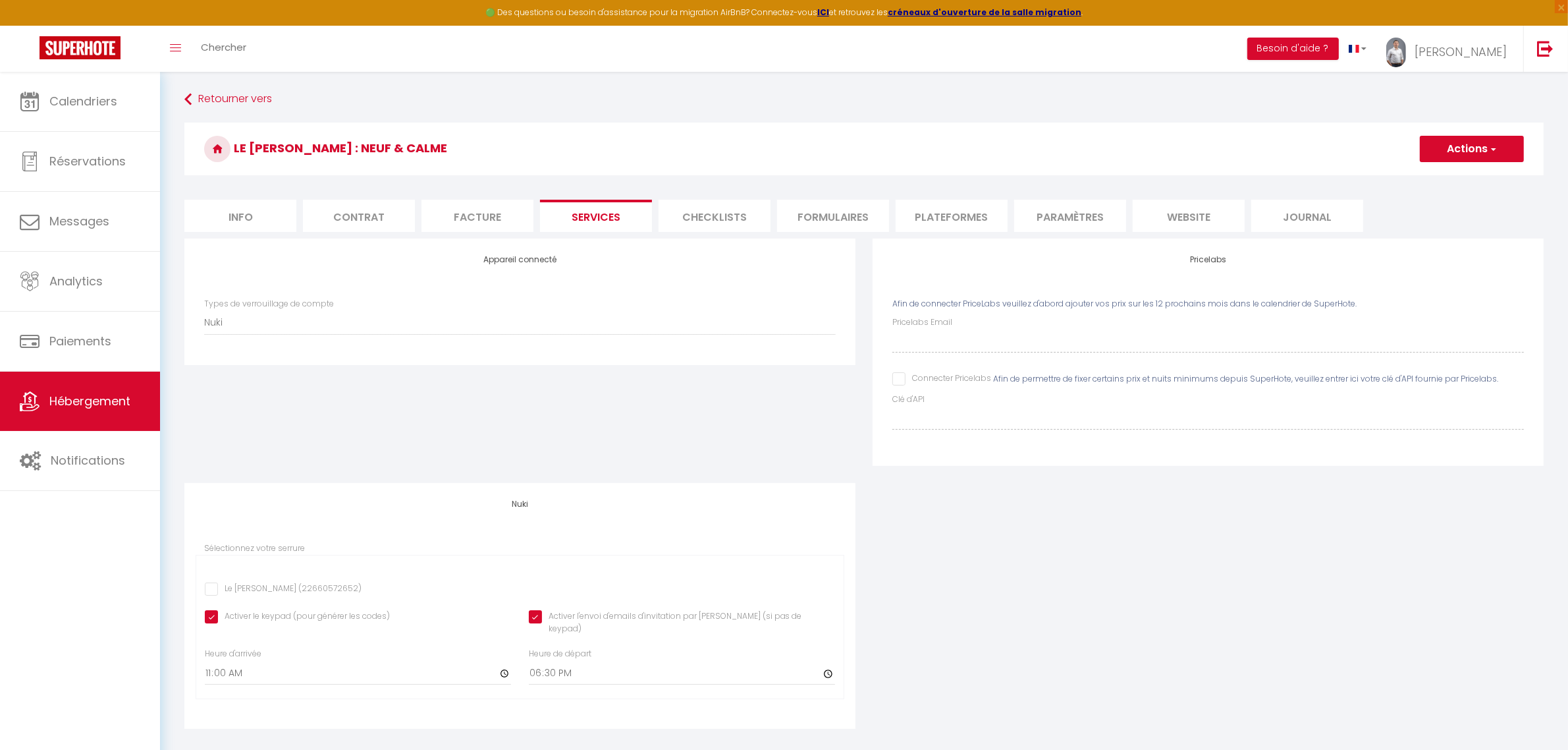
click at [310, 594] on input "Le [PERSON_NAME] (22660572652)" at bounding box center [283, 588] width 157 height 13
click at [291, 670] on input "11:00" at bounding box center [357, 673] width 306 height 24
click at [500, 664] on input "11:00" at bounding box center [357, 673] width 306 height 24
click at [572, 662] on input "18:30" at bounding box center [681, 673] width 306 height 24
click at [832, 663] on input "18:30" at bounding box center [681, 673] width 306 height 24
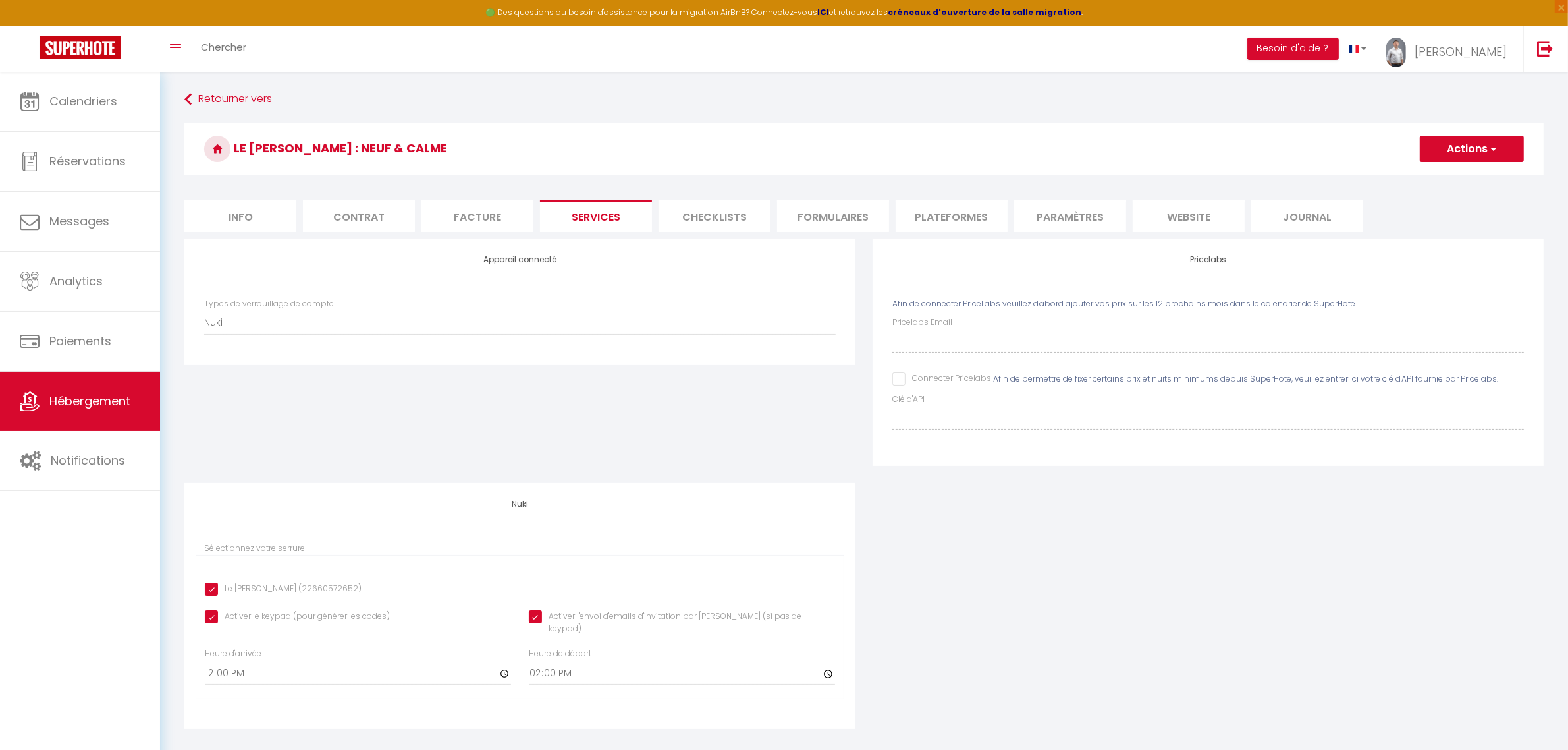
click at [985, 637] on div "Appareil connecté Types de verrouillage de compte Nuki Pricelabs Afin de connec…" at bounding box center [864, 493] width 1377 height 508
click at [1491, 150] on span "button" at bounding box center [1493, 148] width 9 height 13
click at [1442, 179] on link "Enregistrer" at bounding box center [1471, 178] width 104 height 18
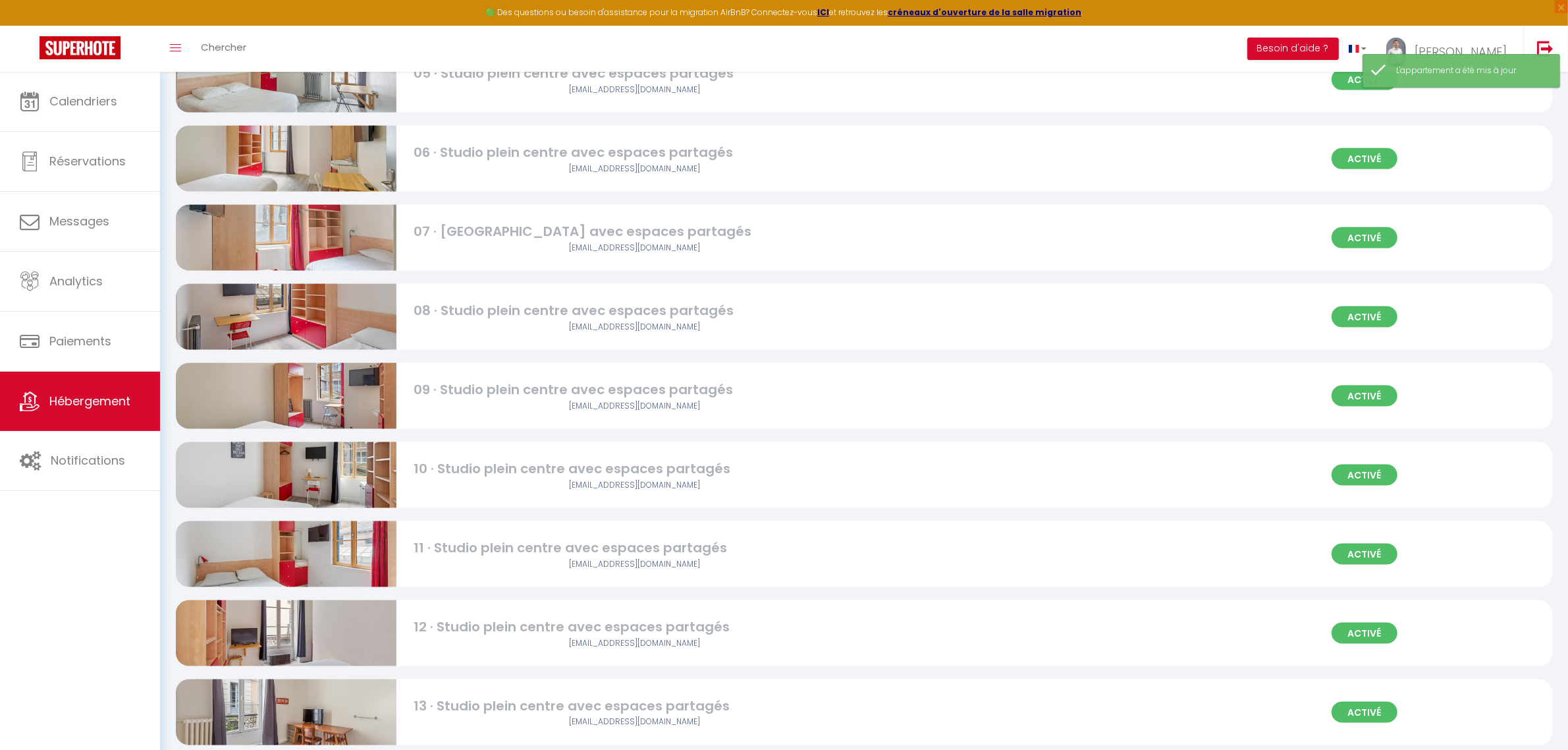
scroll to position [2598, 0]
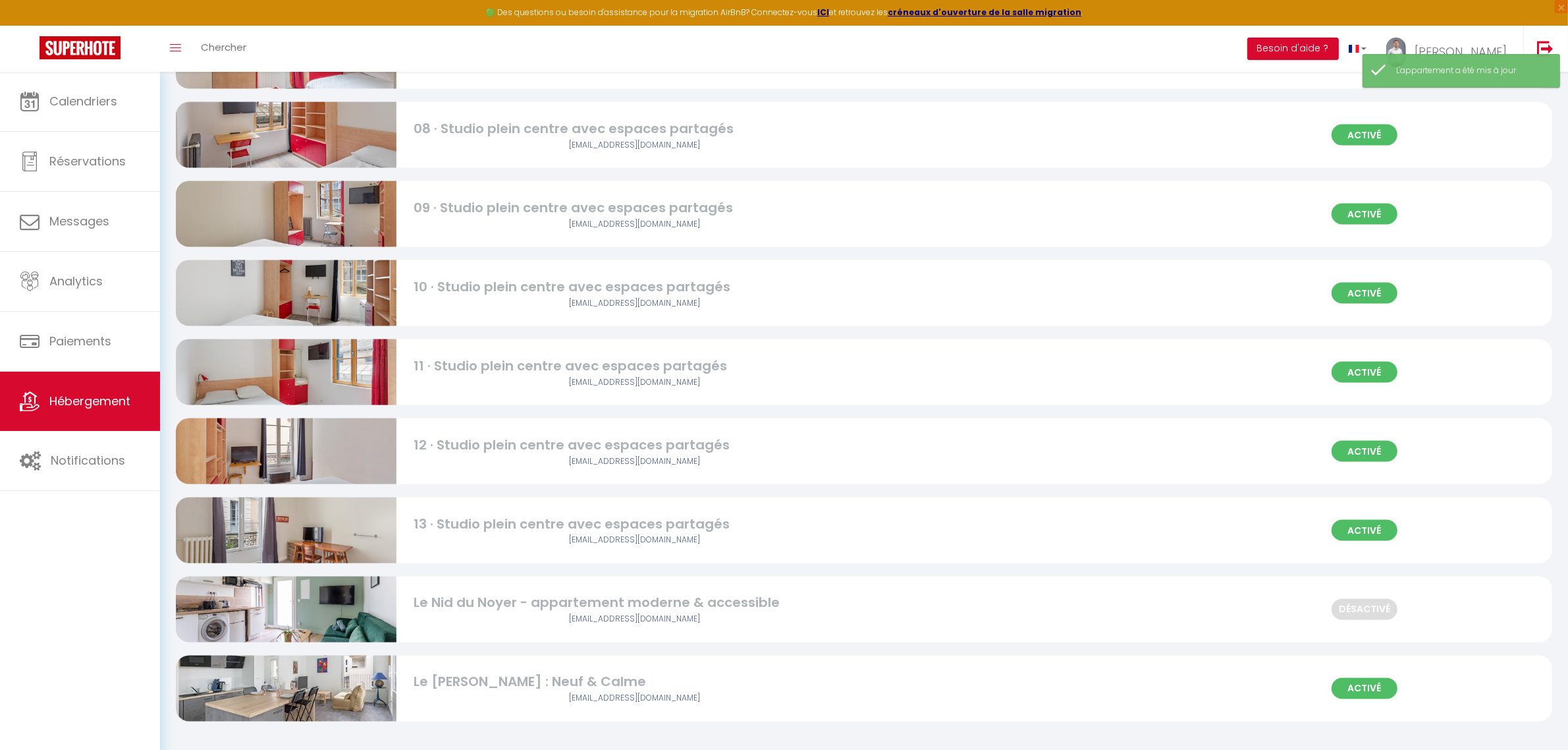
click at [291, 701] on img at bounding box center [285, 688] width 220 height 147
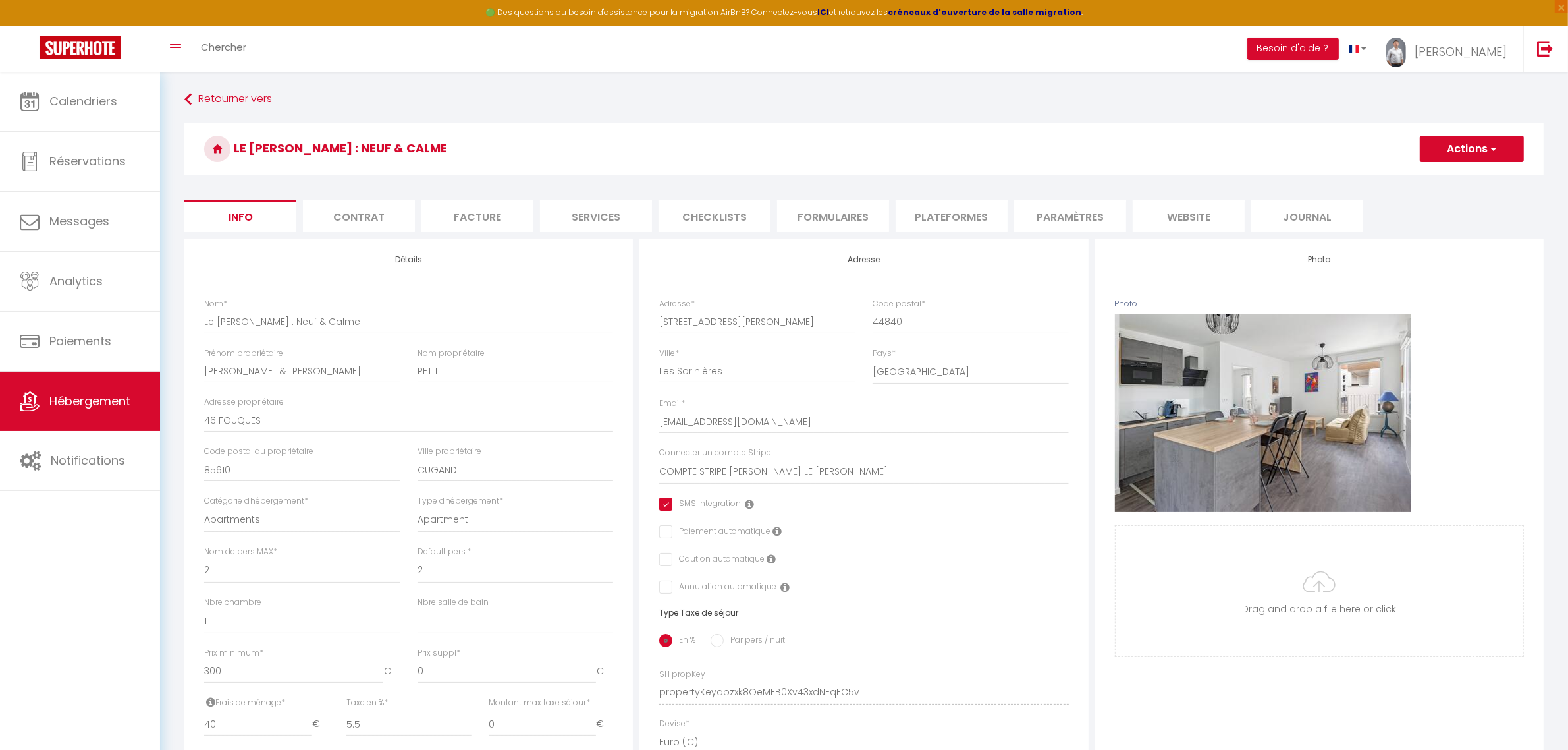
click at [719, 221] on li "Checklists" at bounding box center [715, 215] width 112 height 32
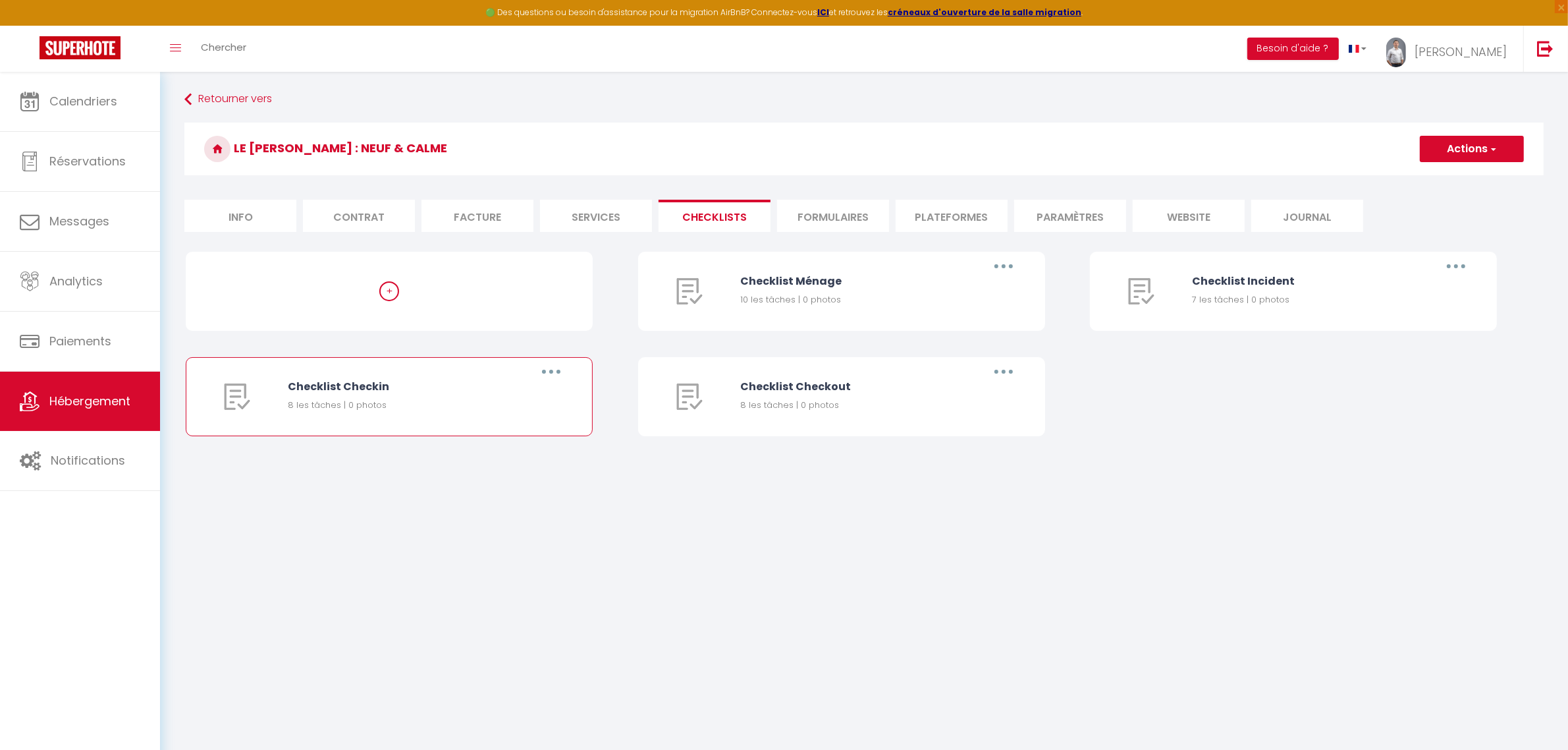
click at [554, 374] on button "button" at bounding box center [551, 371] width 37 height 21
click at [502, 444] on link "Supprimer" at bounding box center [516, 450] width 97 height 23
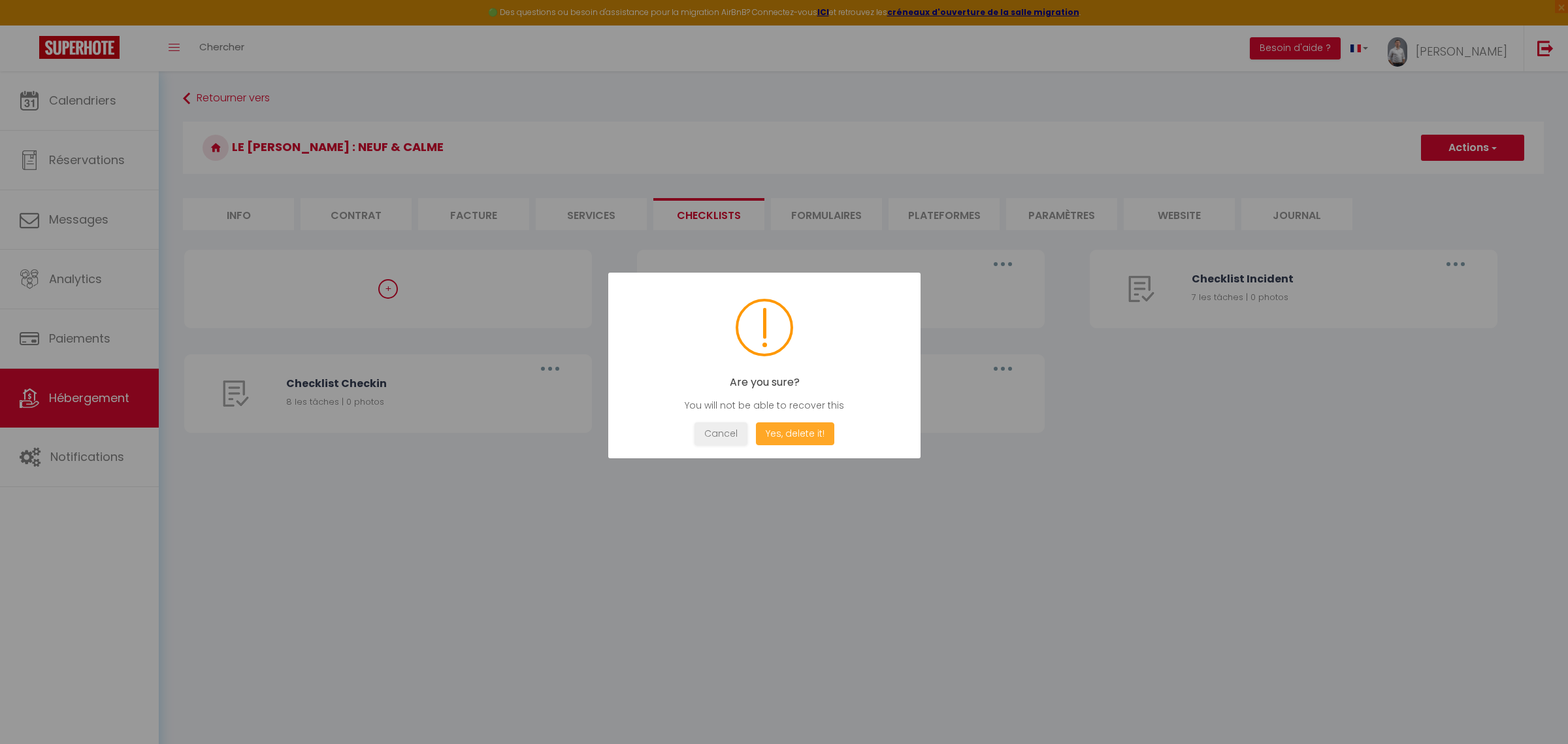
click at [771, 436] on button "Yes, delete it!" at bounding box center [795, 434] width 78 height 23
click at [772, 431] on button "OK" at bounding box center [764, 434] width 33 height 23
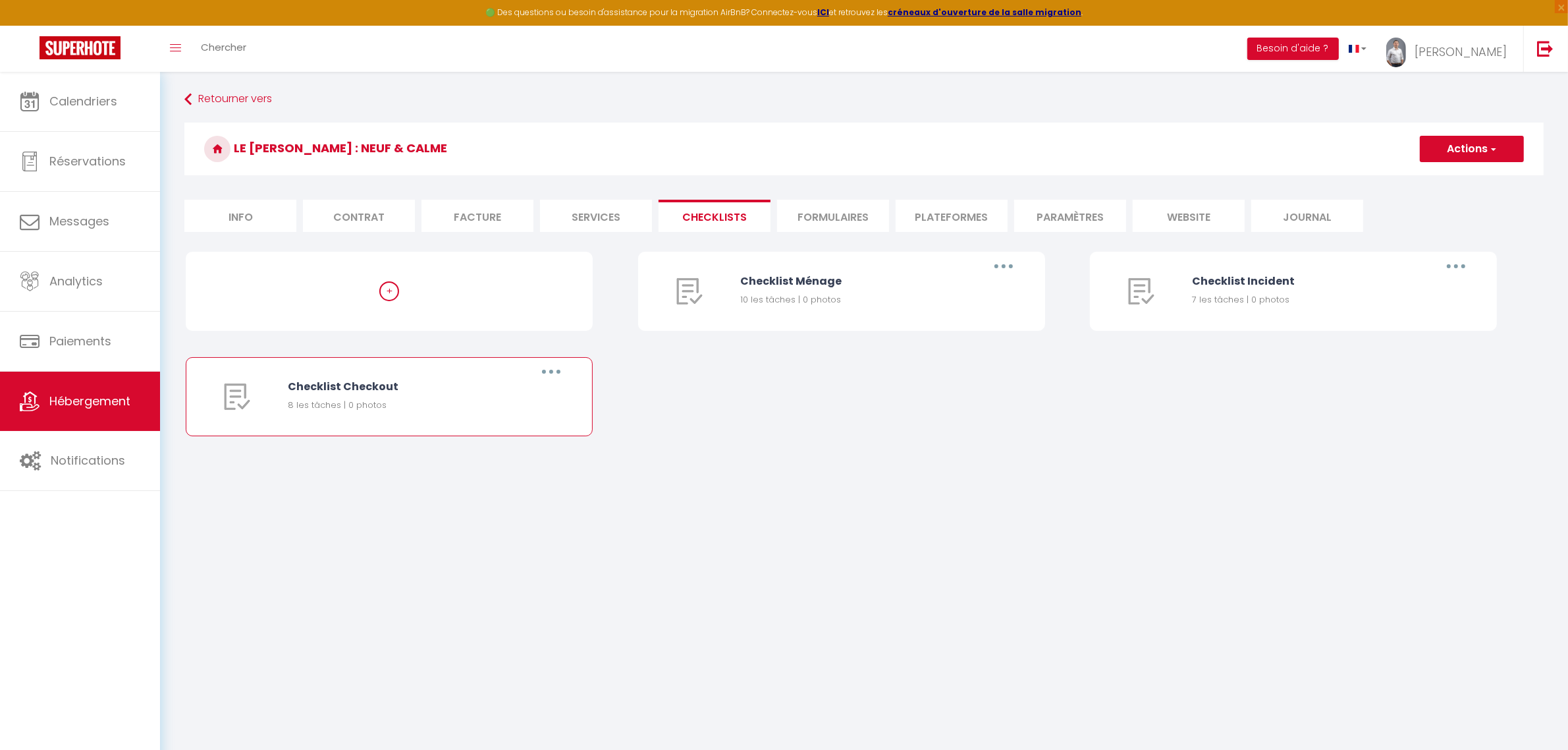
click at [557, 376] on button "button" at bounding box center [551, 371] width 37 height 21
click at [518, 442] on link "Supprimer" at bounding box center [516, 450] width 97 height 23
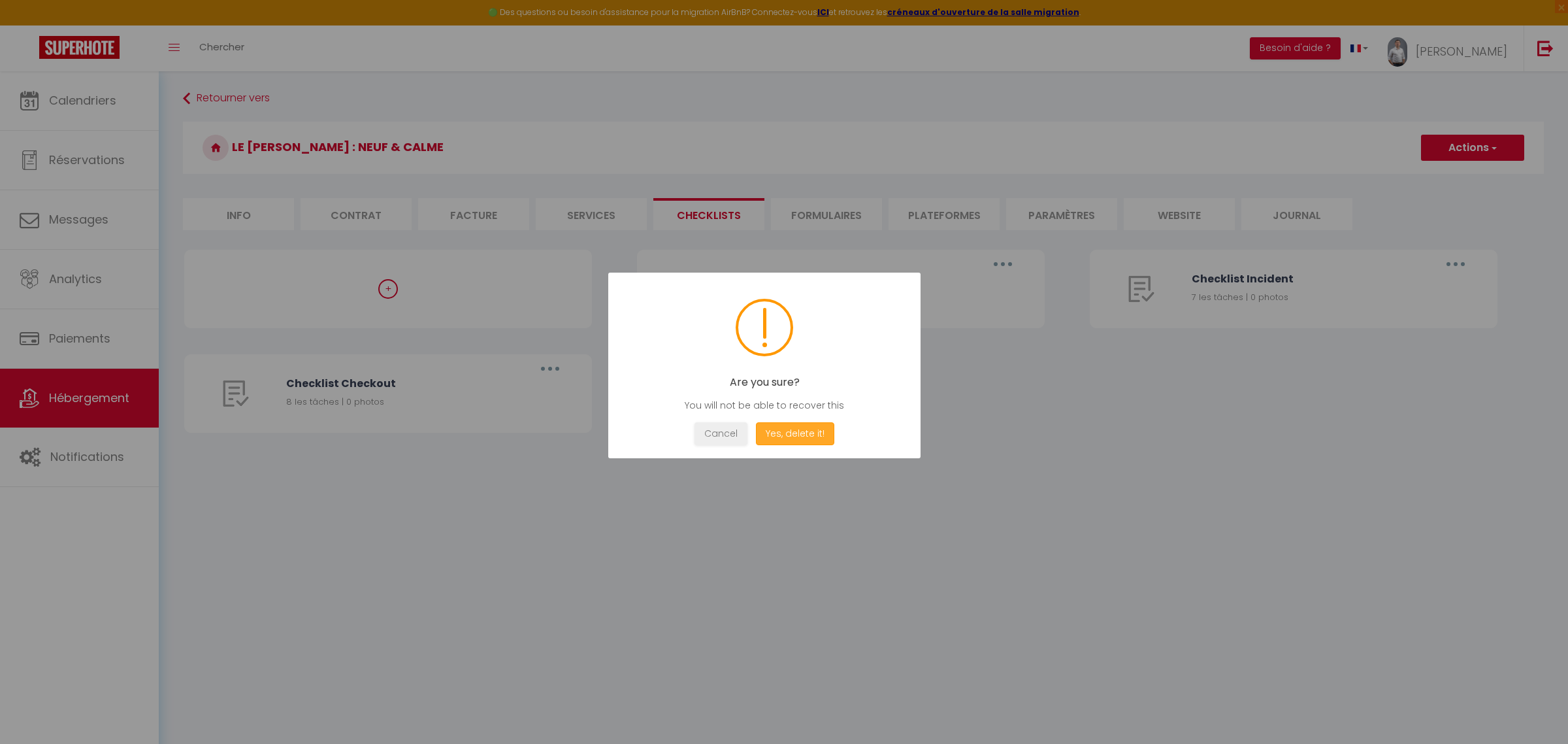
click at [795, 436] on button "Yes, delete it!" at bounding box center [795, 434] width 78 height 23
click at [742, 423] on div "Cancel OK" at bounding box center [764, 434] width 273 height 23
click at [768, 443] on button "OK" at bounding box center [764, 434] width 33 height 23
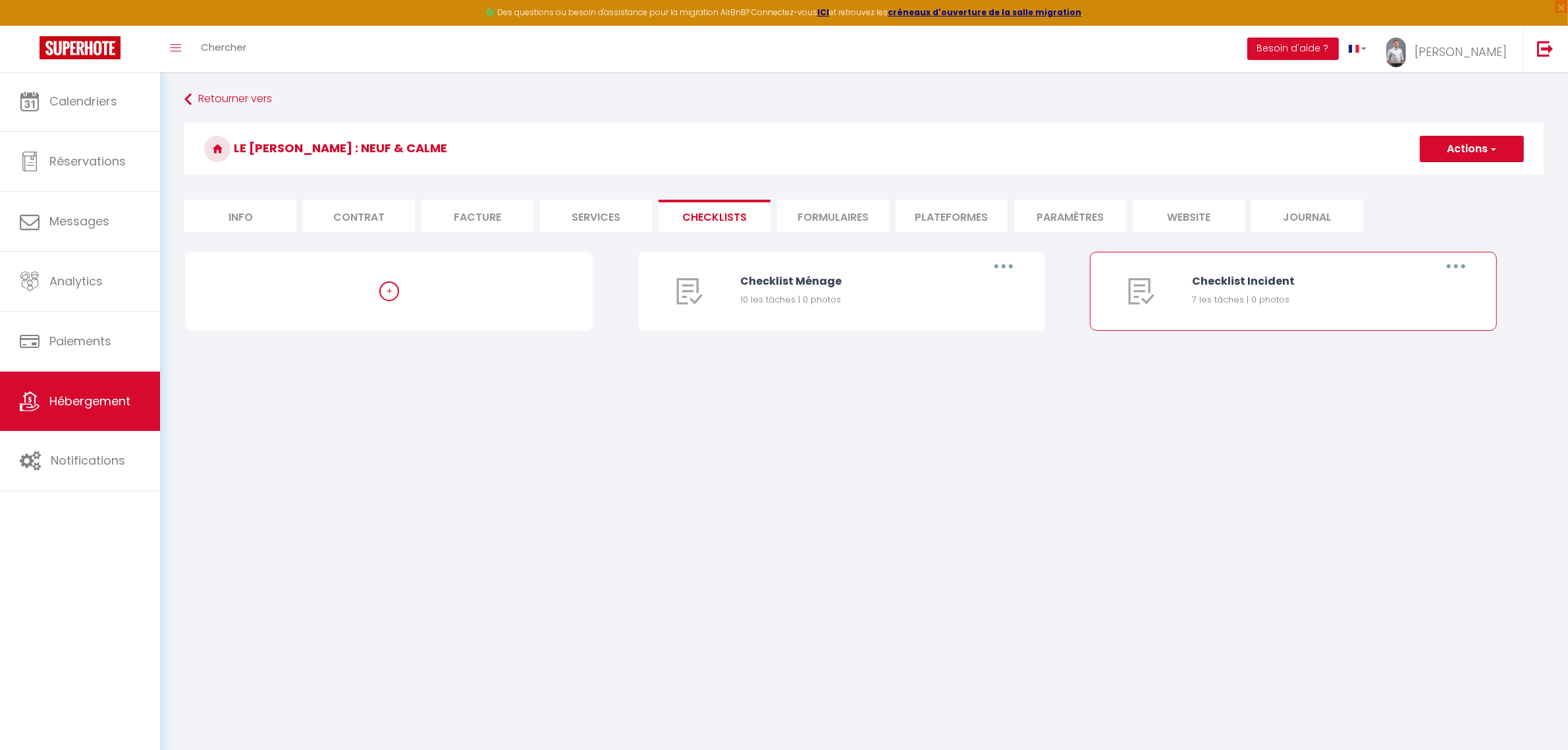
click at [1457, 265] on icon "button" at bounding box center [1457, 266] width 4 height 4
click at [1393, 350] on link "Supprimer" at bounding box center [1421, 344] width 97 height 23
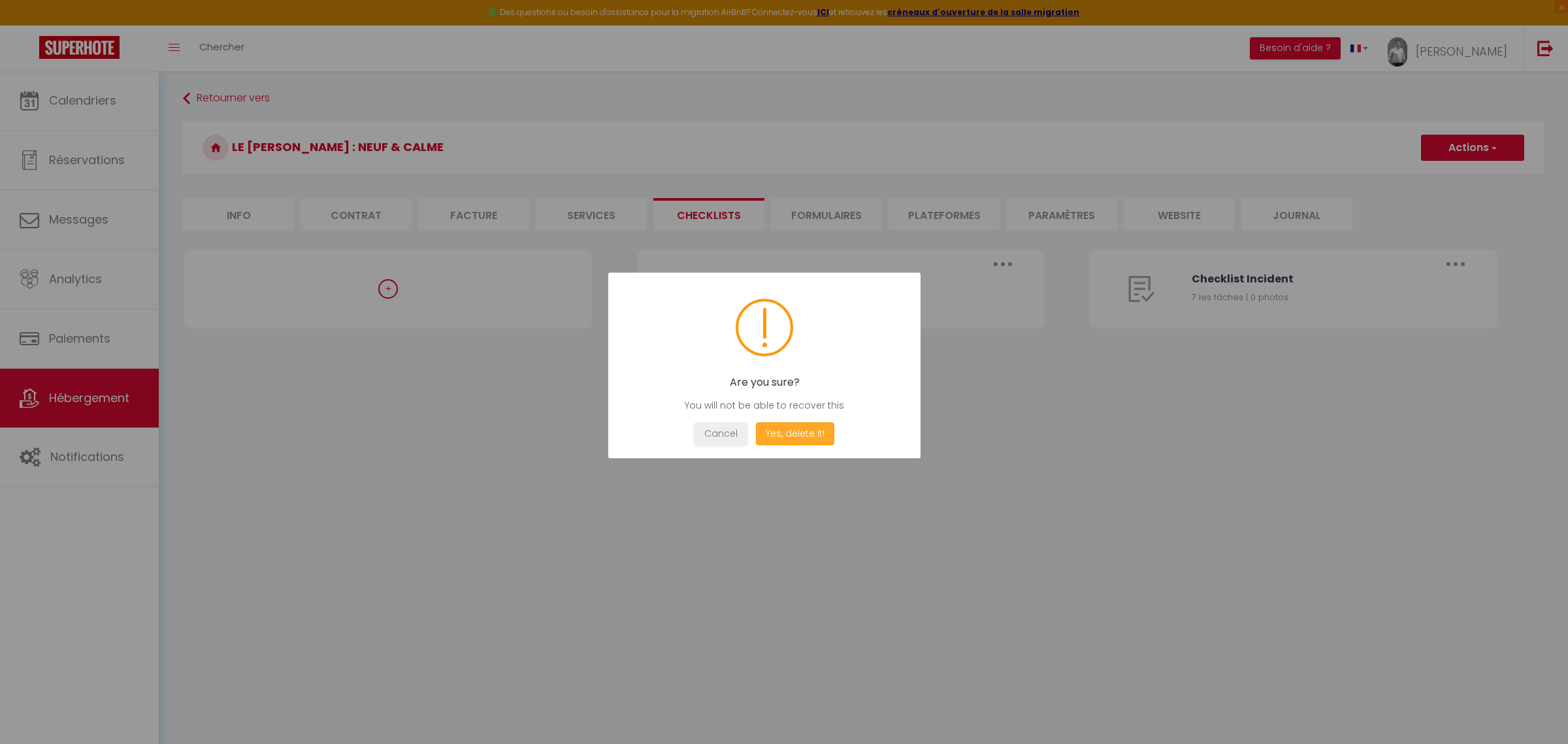
click at [771, 436] on button "Yes, delete it!" at bounding box center [795, 434] width 78 height 23
click at [766, 438] on button "OK" at bounding box center [764, 434] width 33 height 23
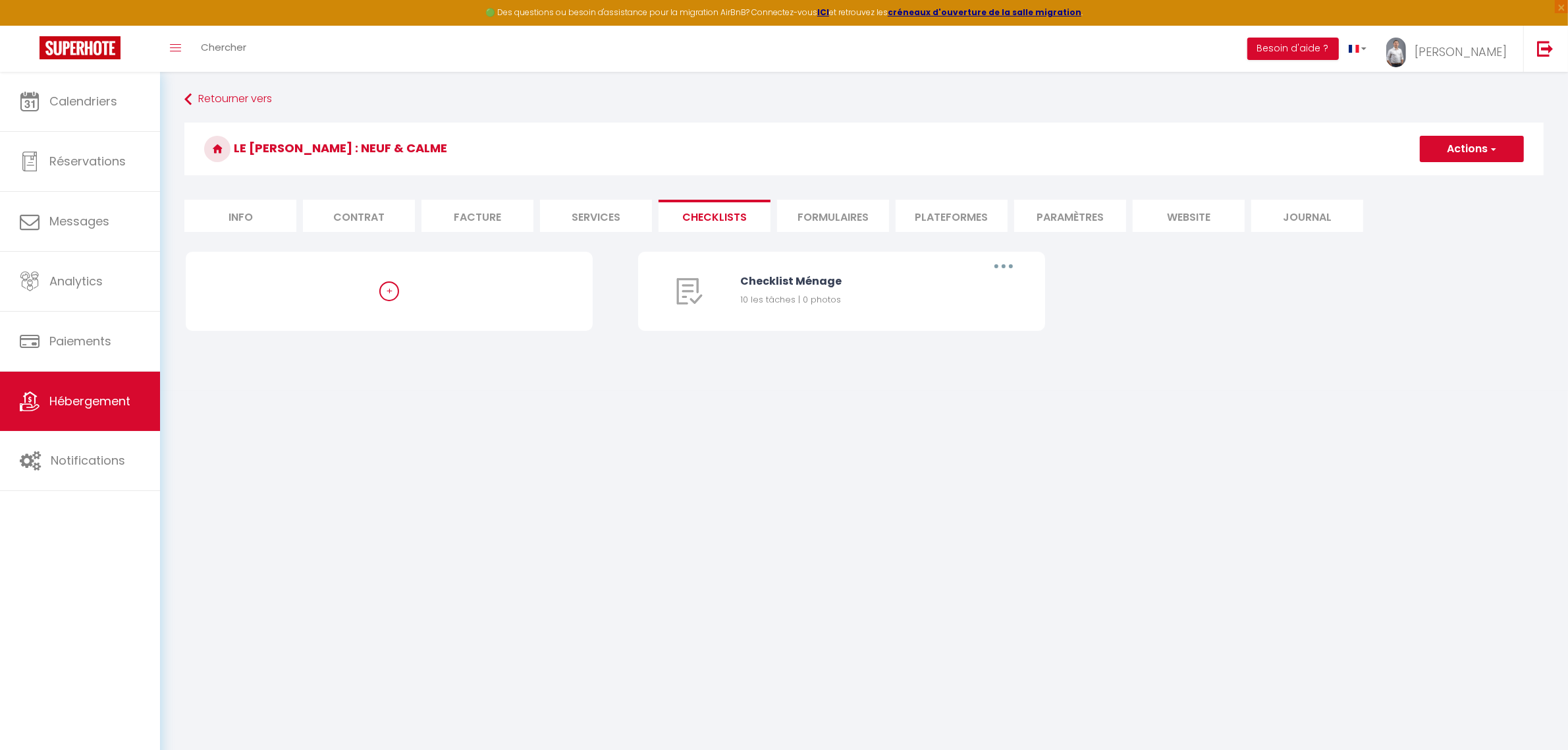
click at [1484, 149] on button "Actions" at bounding box center [1472, 149] width 104 height 26
click at [1438, 336] on div "+ Checklist Ménage 10 les tâches | 0 photos Editer Dupliquer Supprimer" at bounding box center [865, 305] width 1357 height 105
click at [87, 396] on span "Hébergement" at bounding box center [90, 400] width 81 height 17
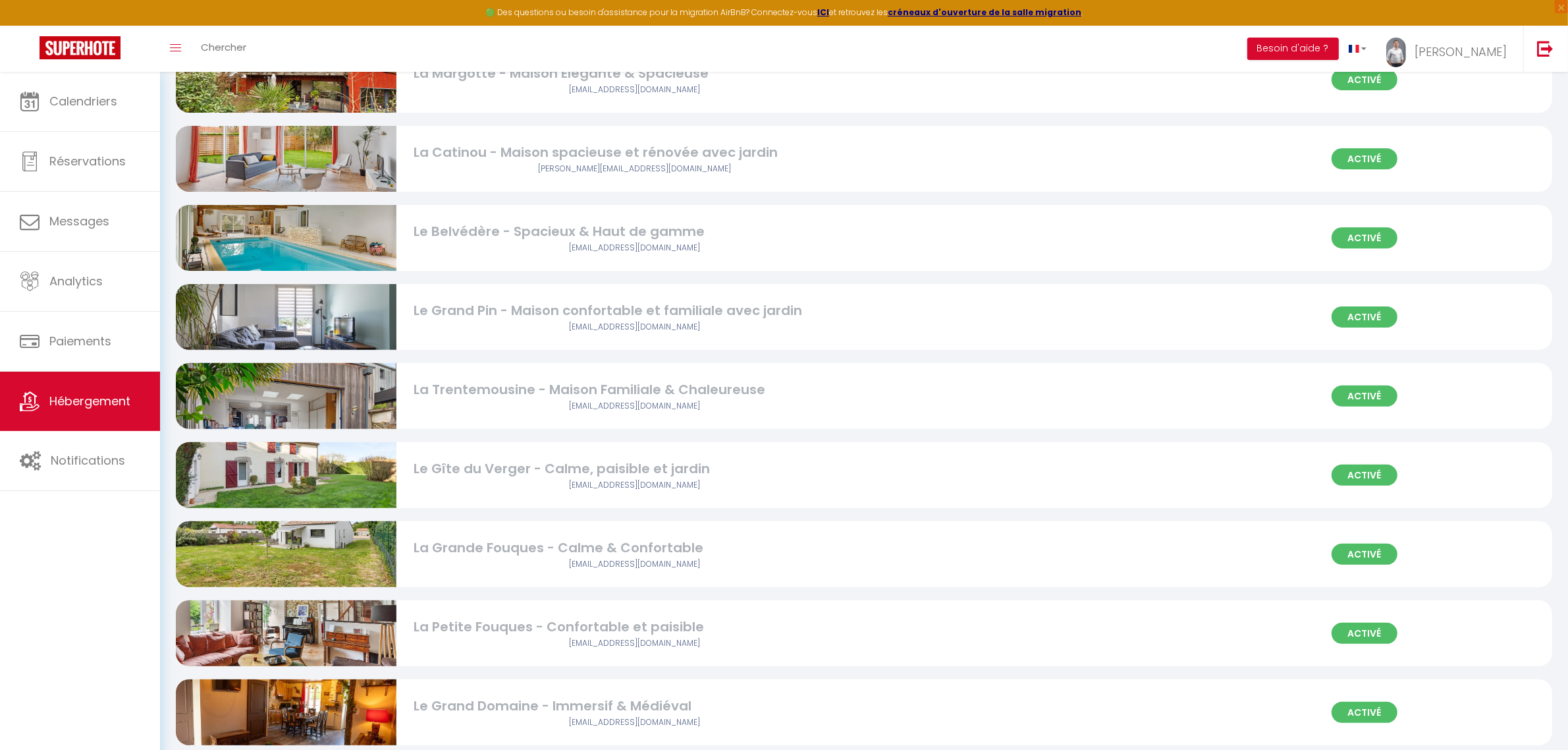
scroll to position [220, 0]
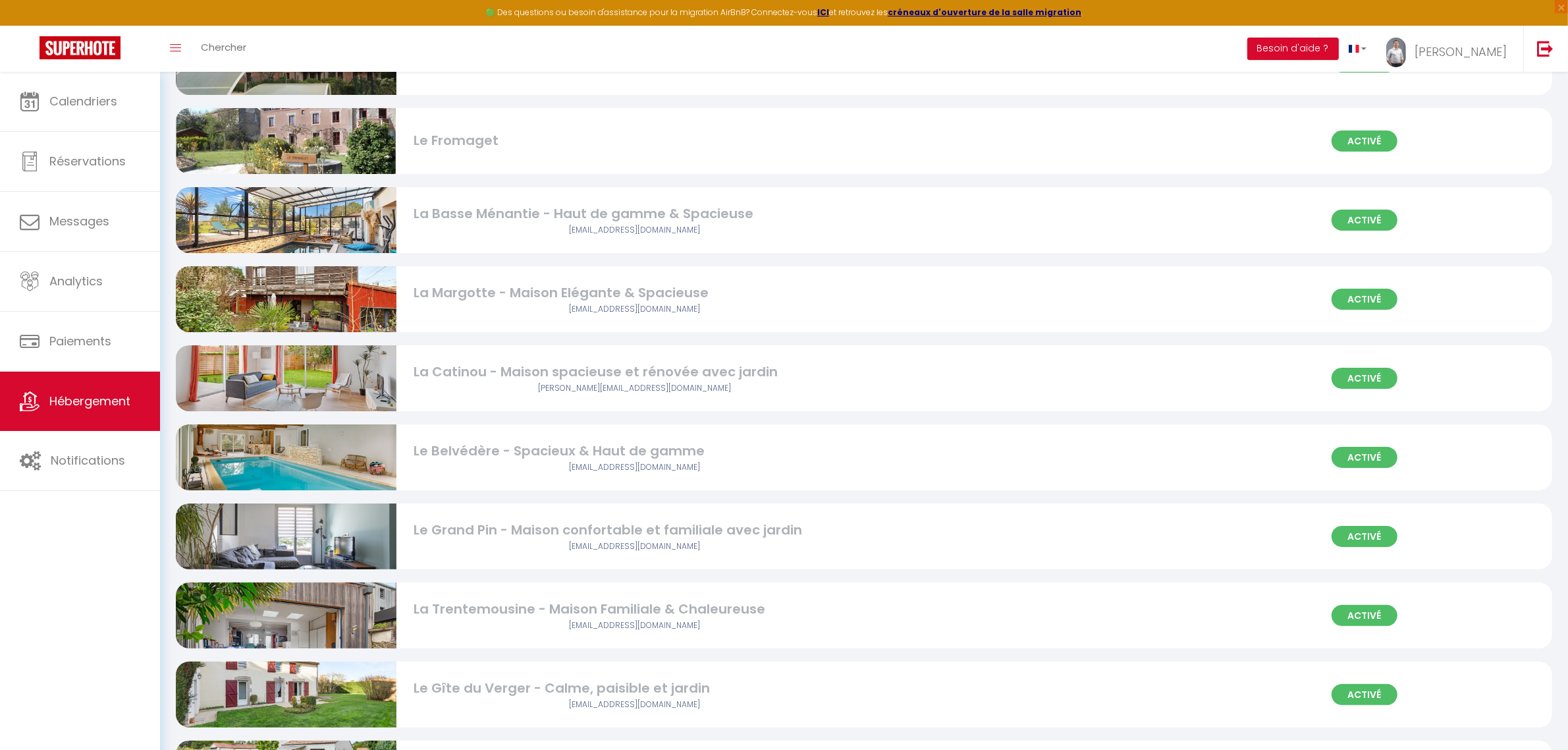
click at [318, 242] on img at bounding box center [285, 220] width 220 height 148
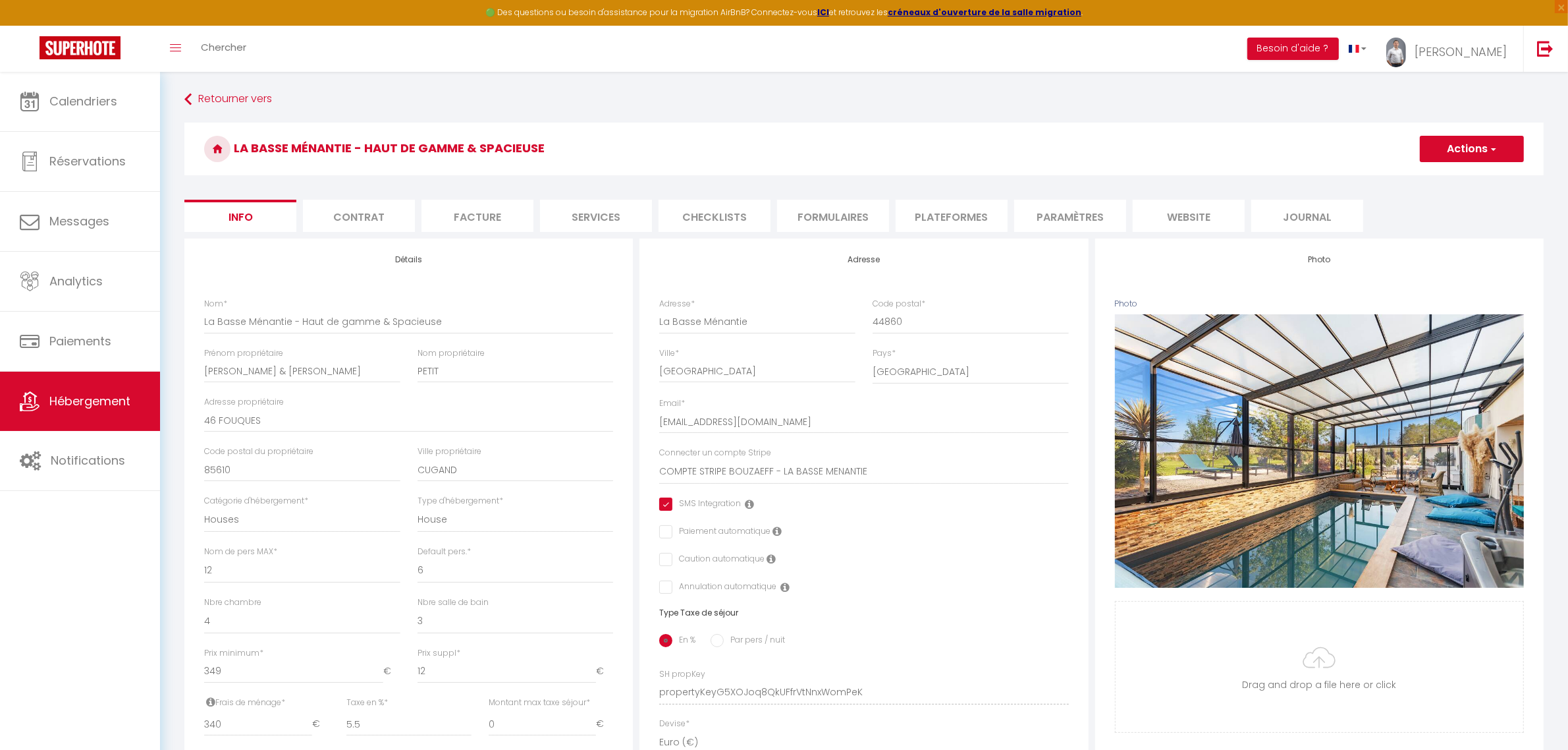
click at [690, 209] on li "Checklists" at bounding box center [715, 215] width 112 height 32
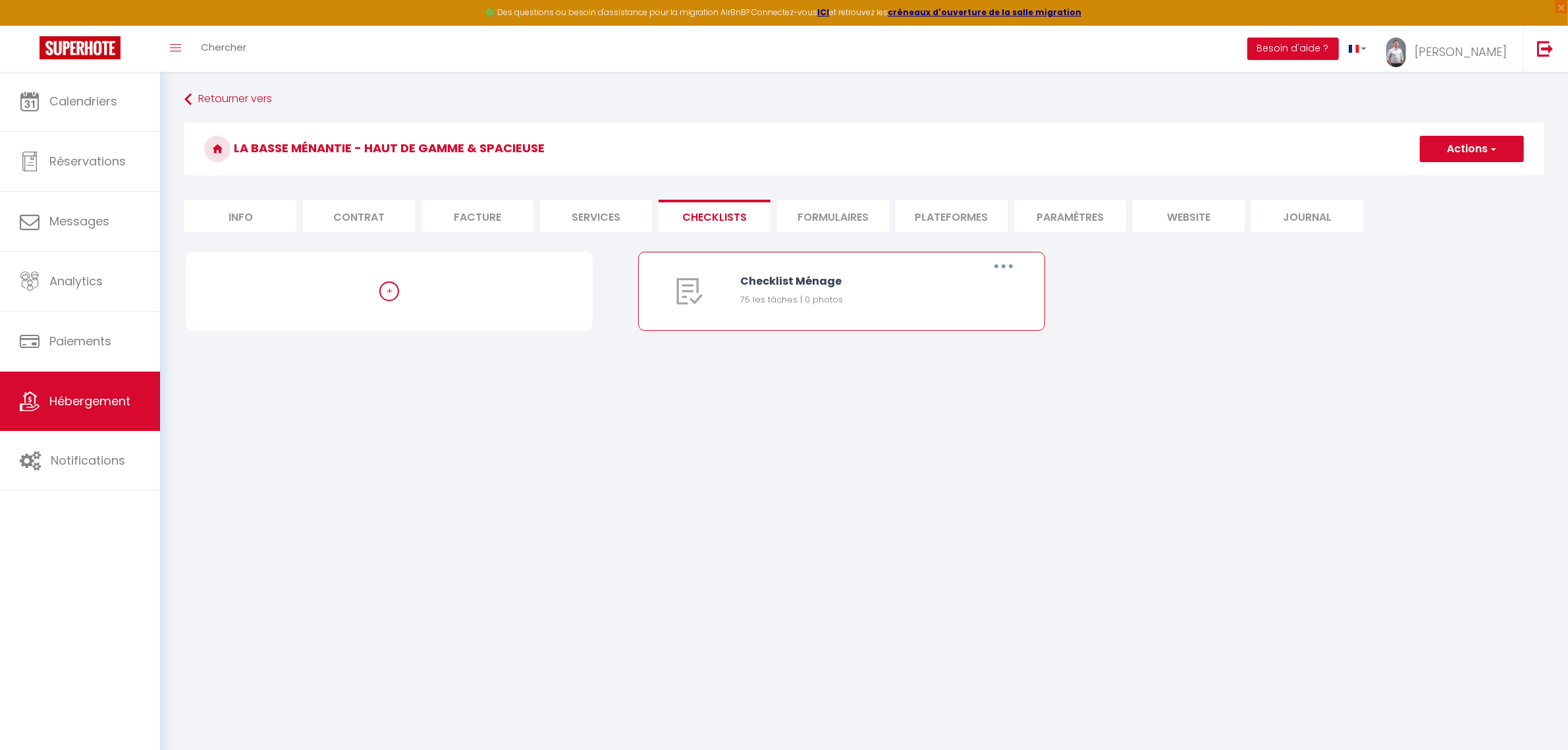
click at [1003, 268] on icon "button" at bounding box center [1003, 266] width 4 height 4
click at [985, 289] on link "Editer" at bounding box center [969, 297] width 97 height 23
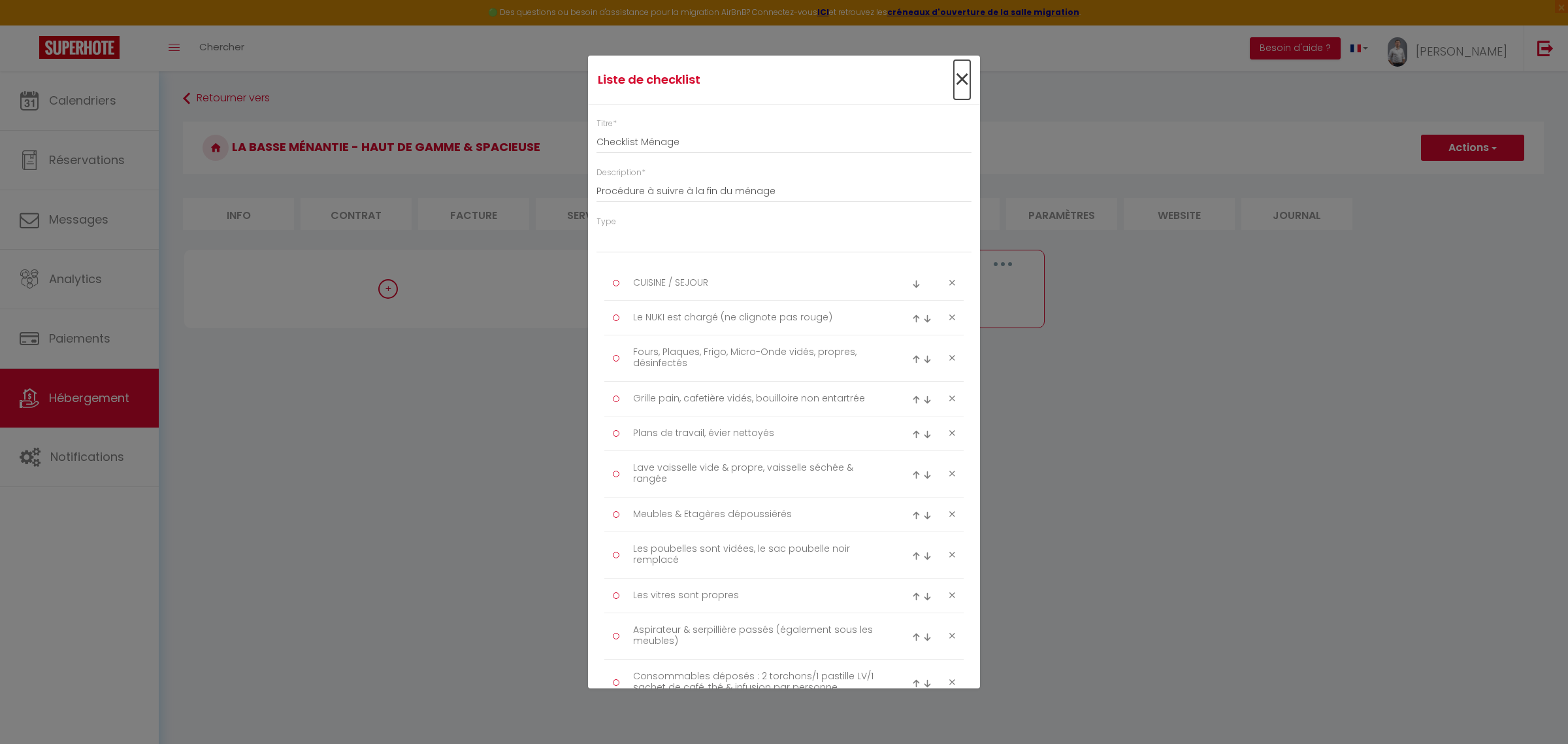
click at [953, 77] on span "×" at bounding box center [961, 79] width 17 height 39
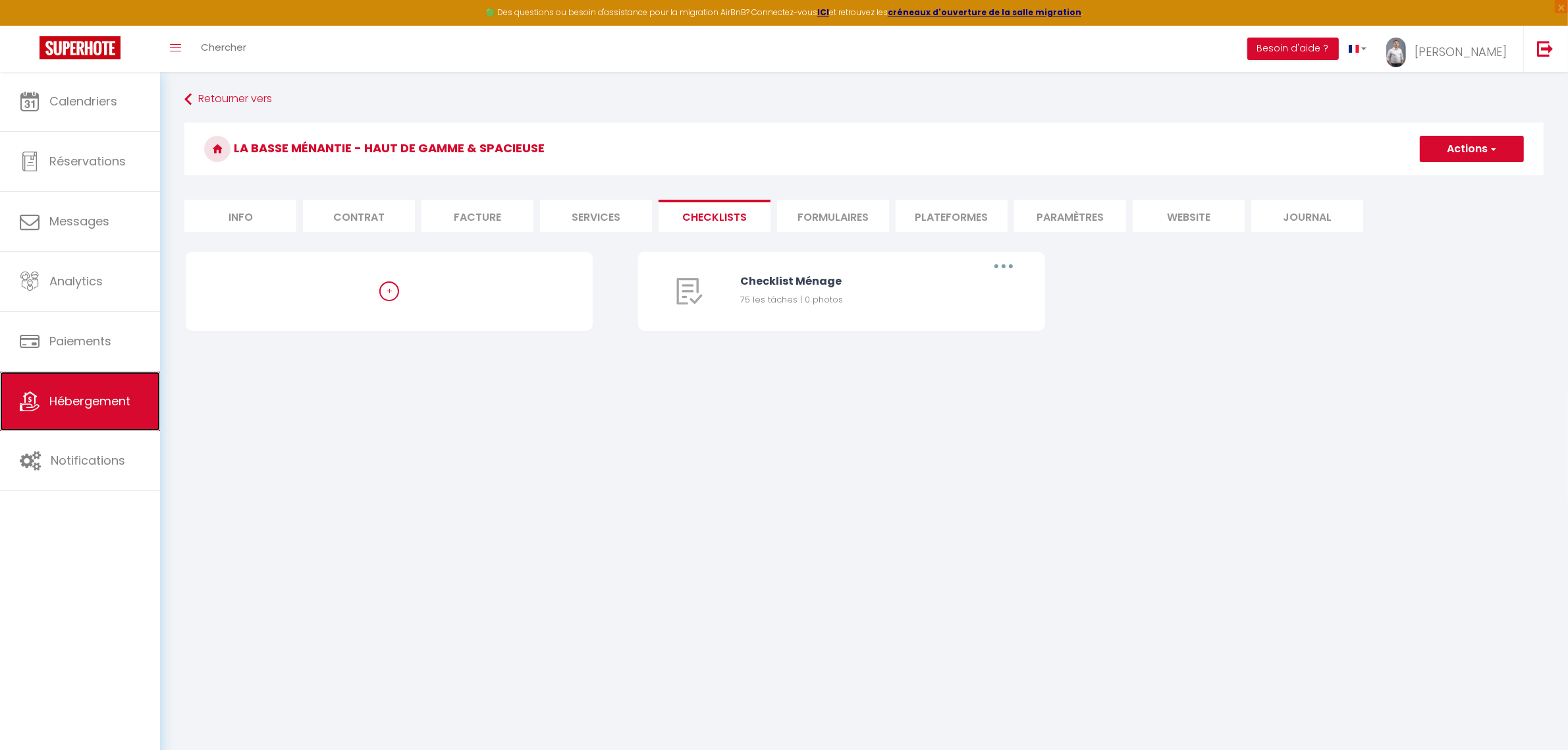
click at [97, 417] on link "Hébergement" at bounding box center [80, 401] width 160 height 60
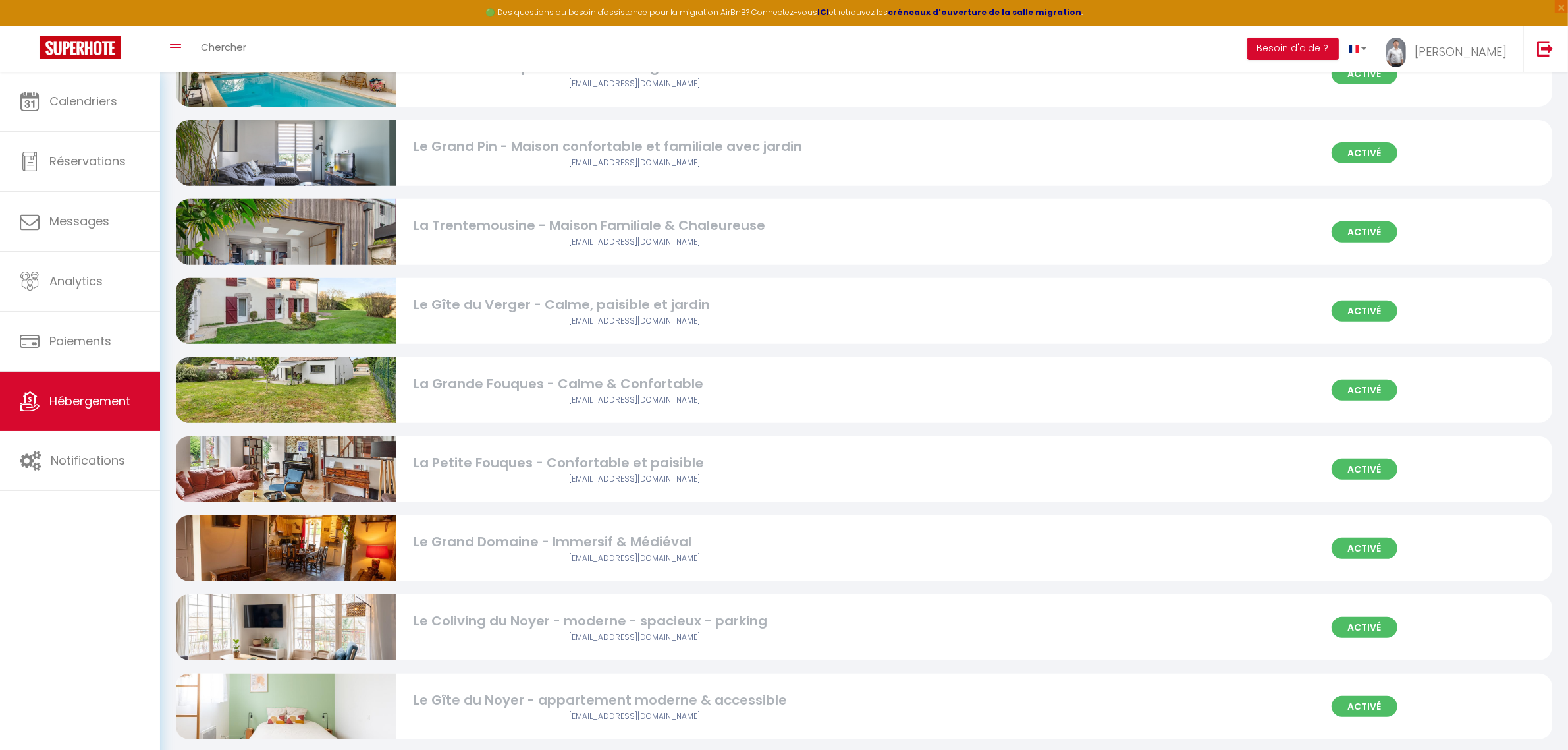
scroll to position [659, 0]
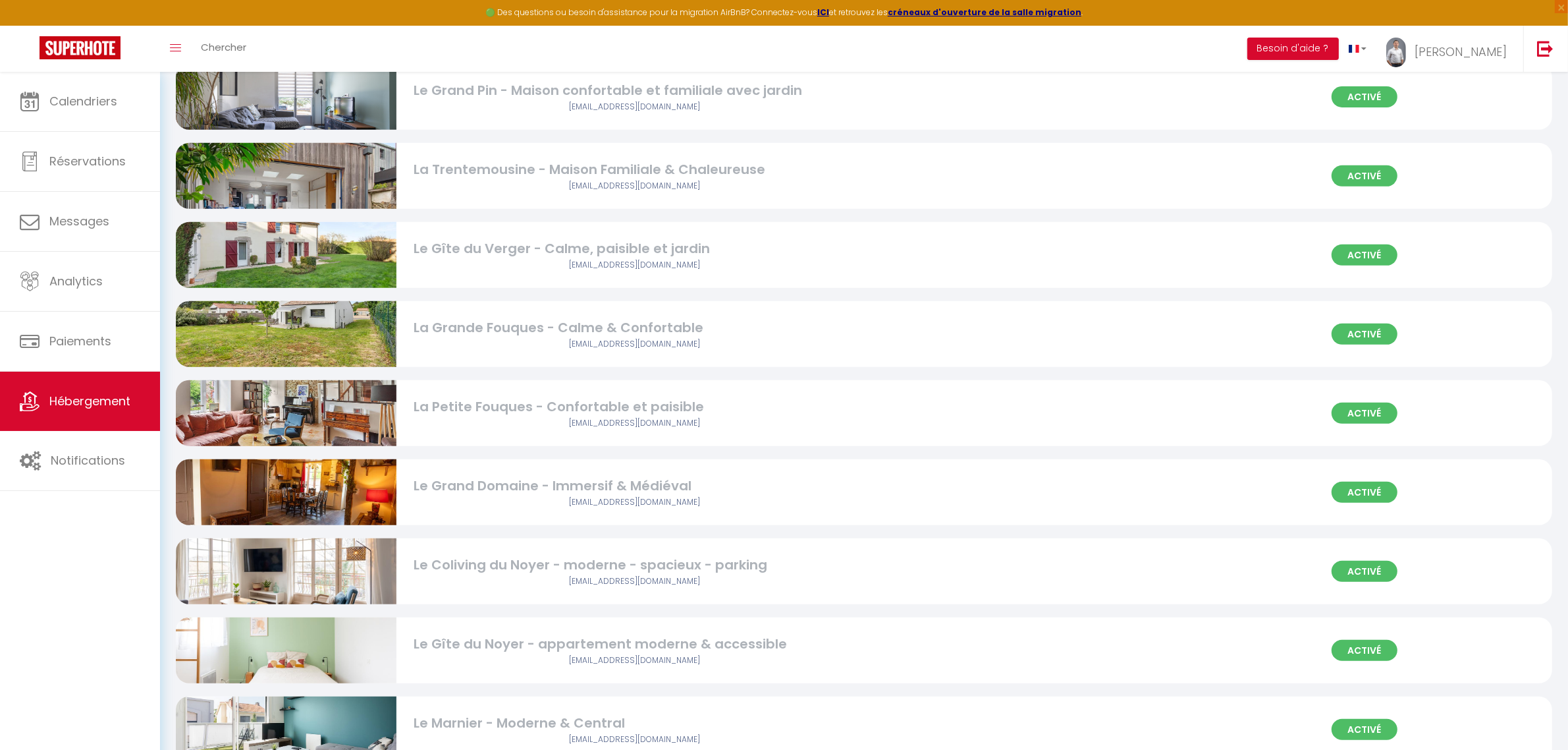
click at [342, 339] on img at bounding box center [285, 334] width 220 height 148
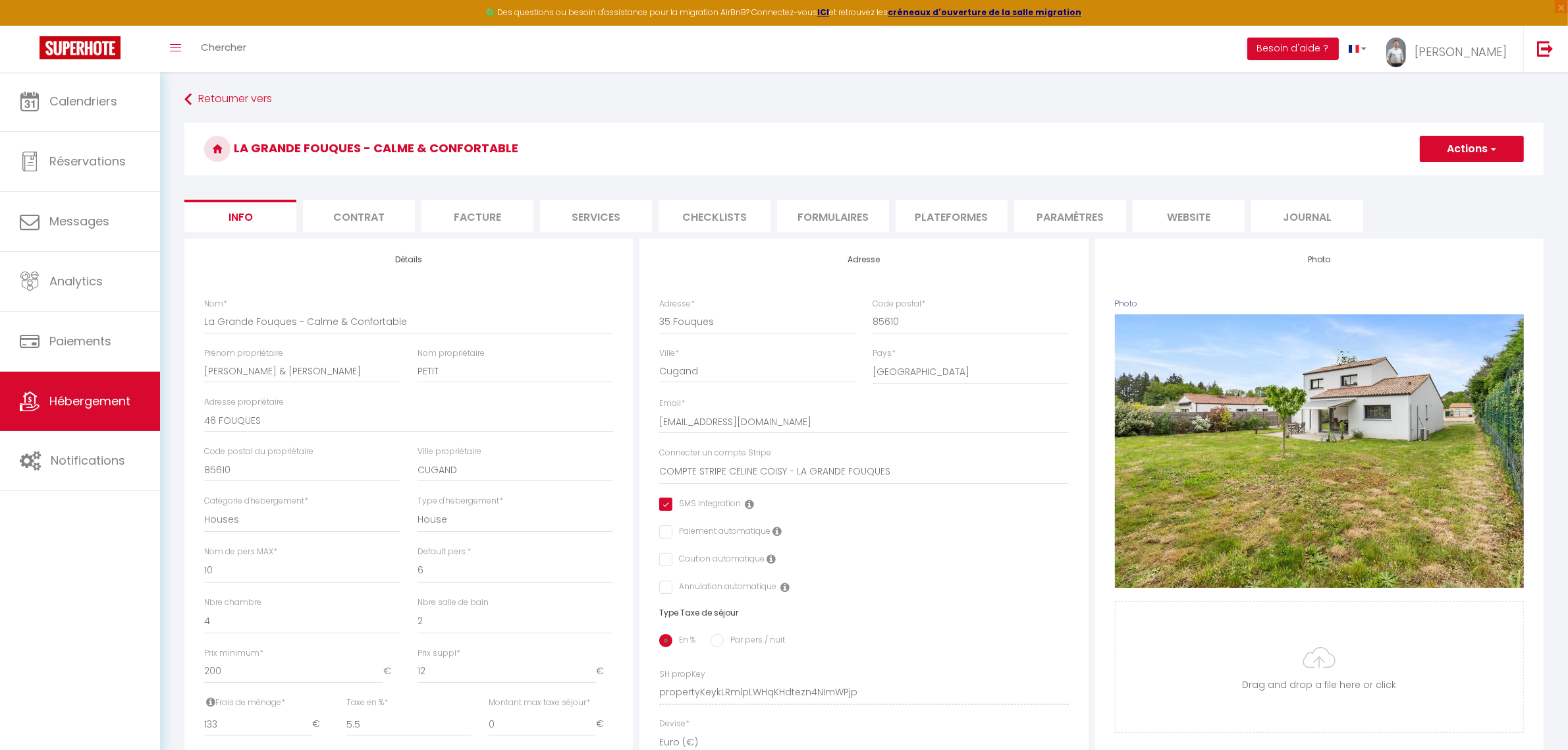
click at [714, 222] on li "Checklists" at bounding box center [715, 215] width 112 height 32
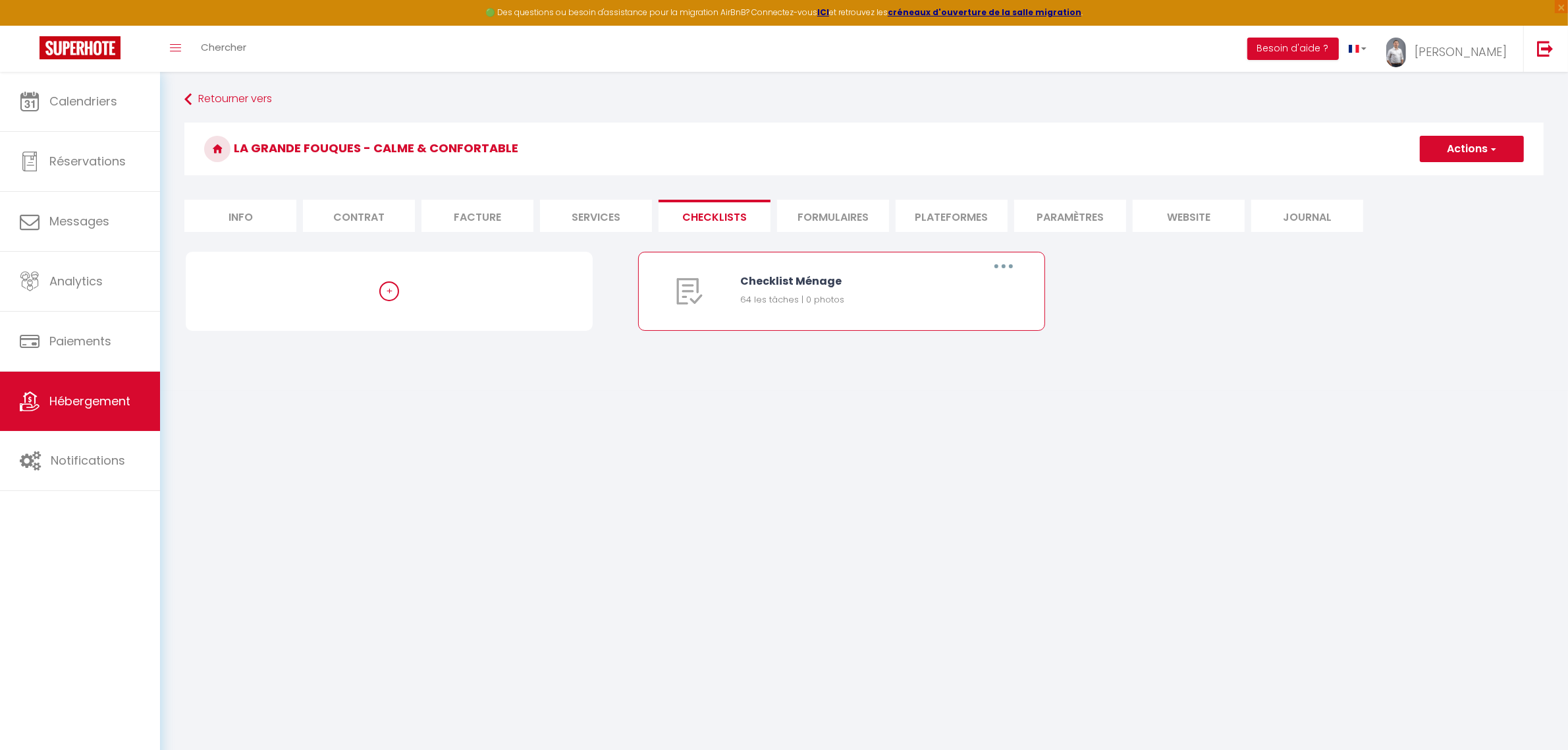
click at [1001, 264] on button "button" at bounding box center [1003, 266] width 37 height 21
click at [956, 292] on link "Editer" at bounding box center [969, 297] width 97 height 23
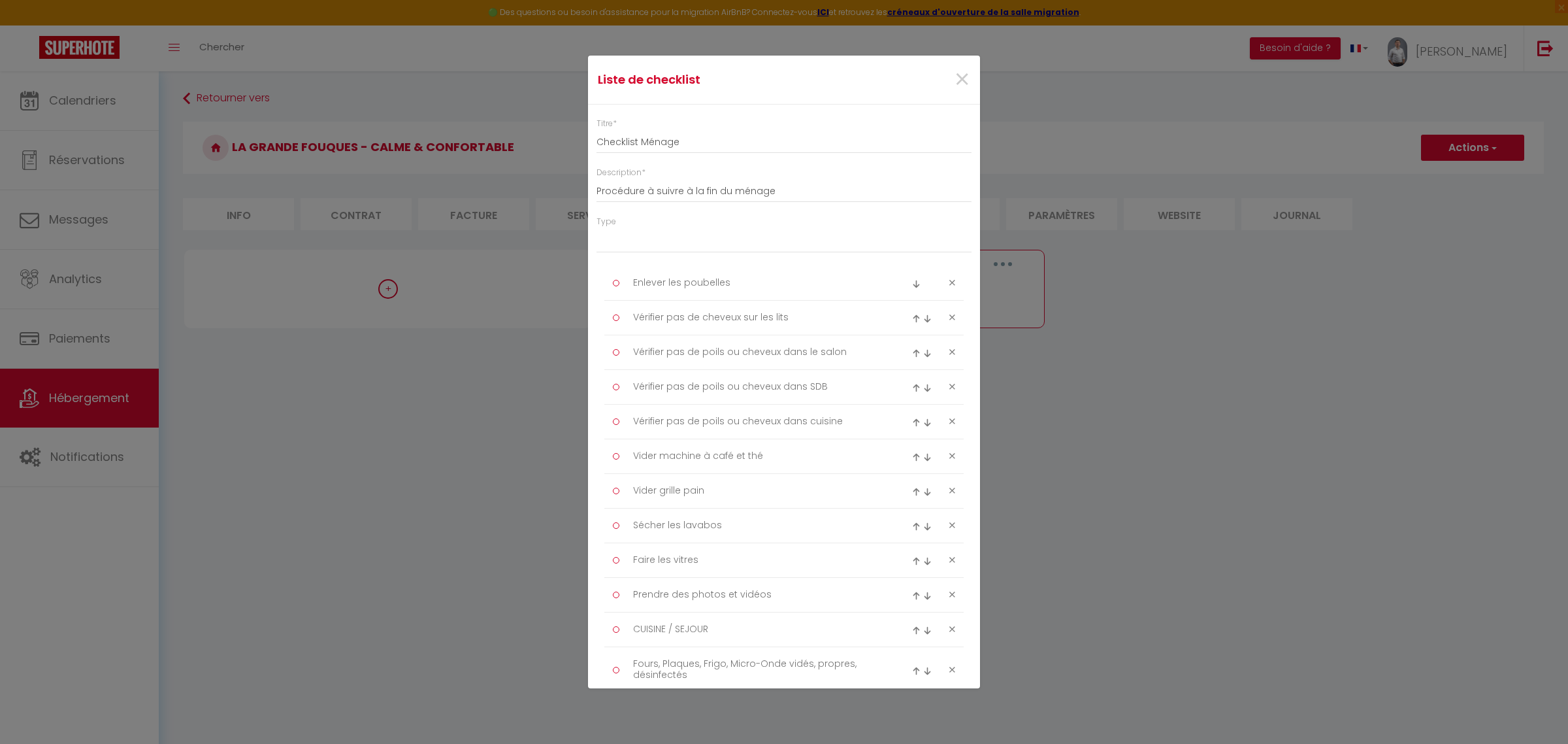
click at [949, 282] on icon at bounding box center [952, 282] width 6 height 10
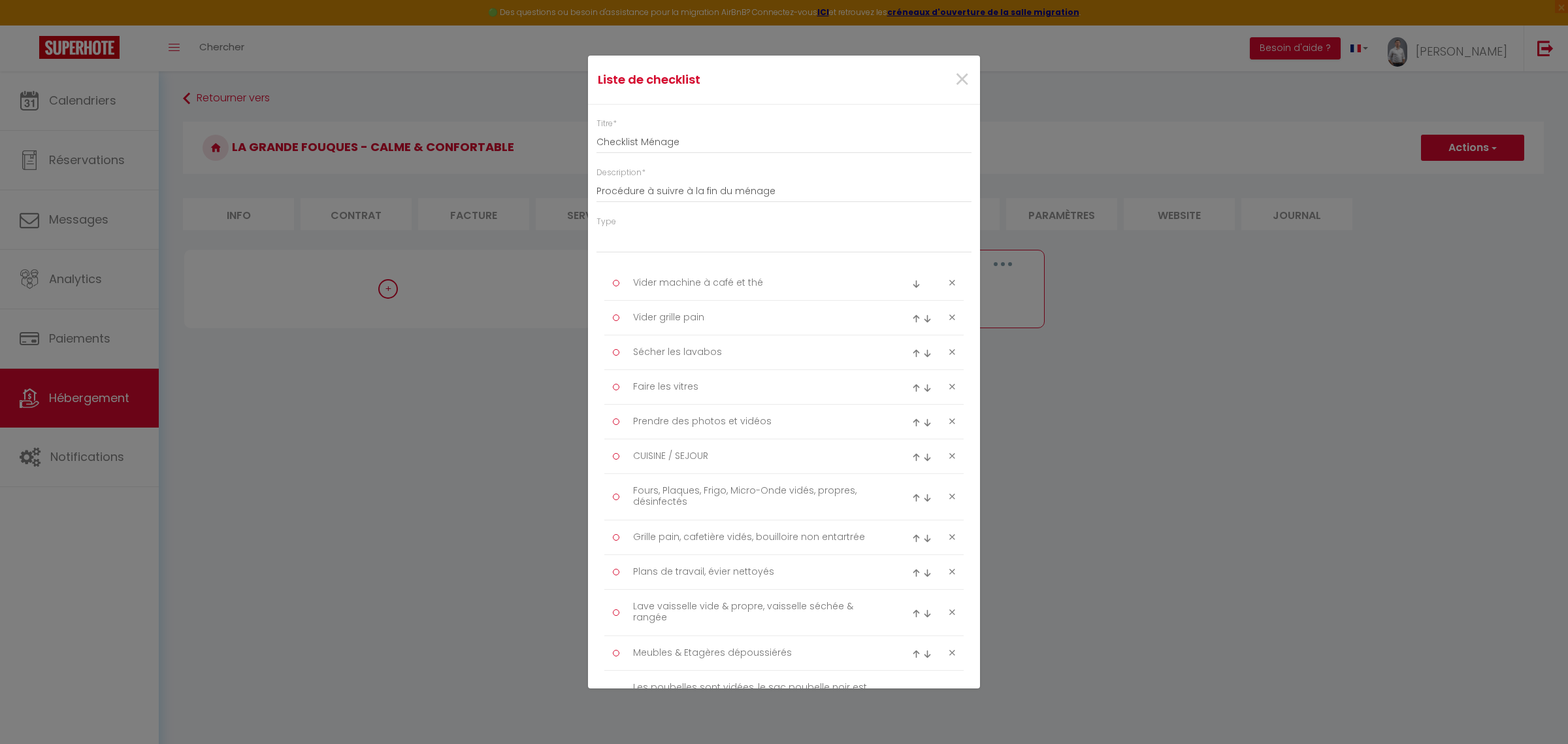
click at [949, 282] on icon at bounding box center [952, 282] width 6 height 10
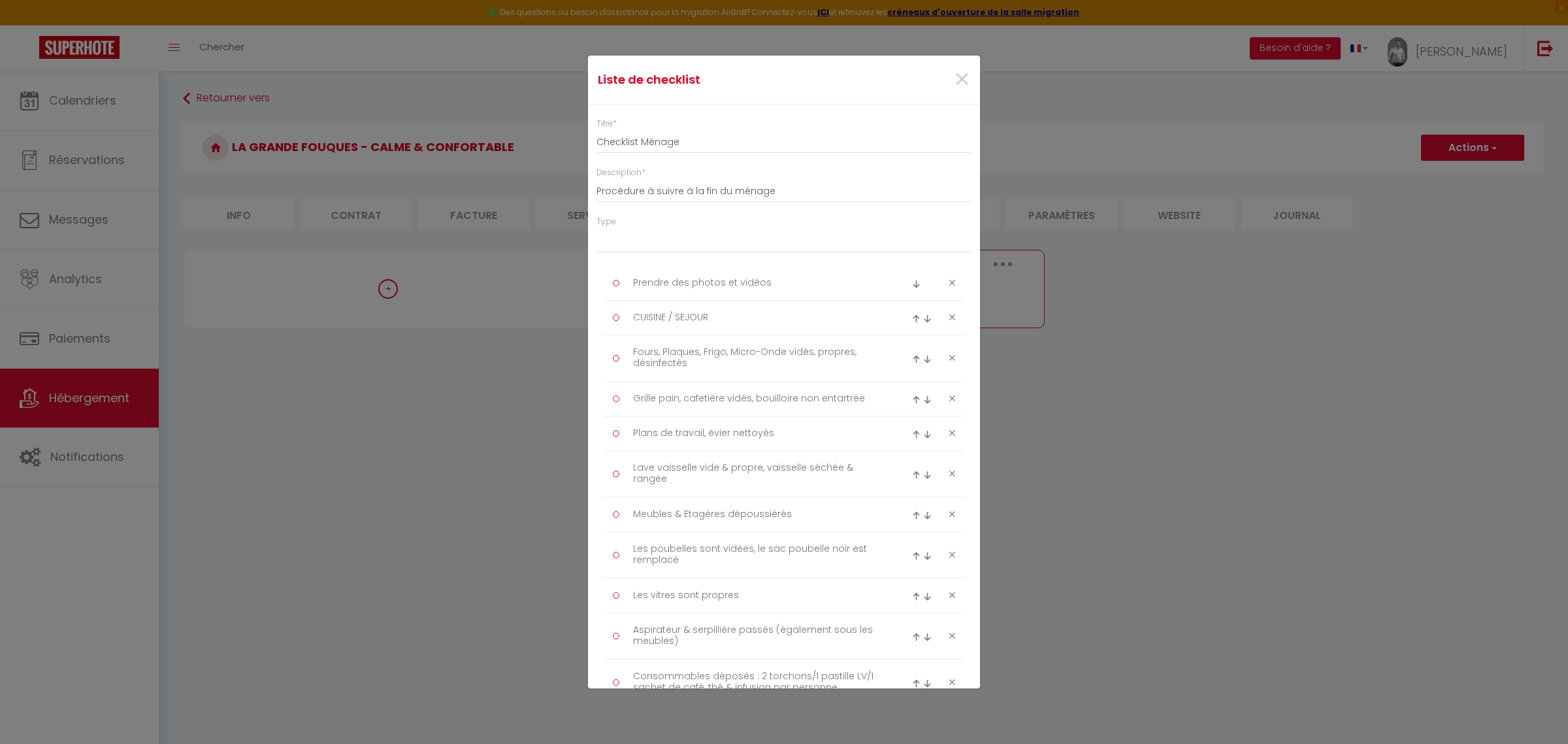
click at [949, 282] on icon at bounding box center [952, 282] width 6 height 10
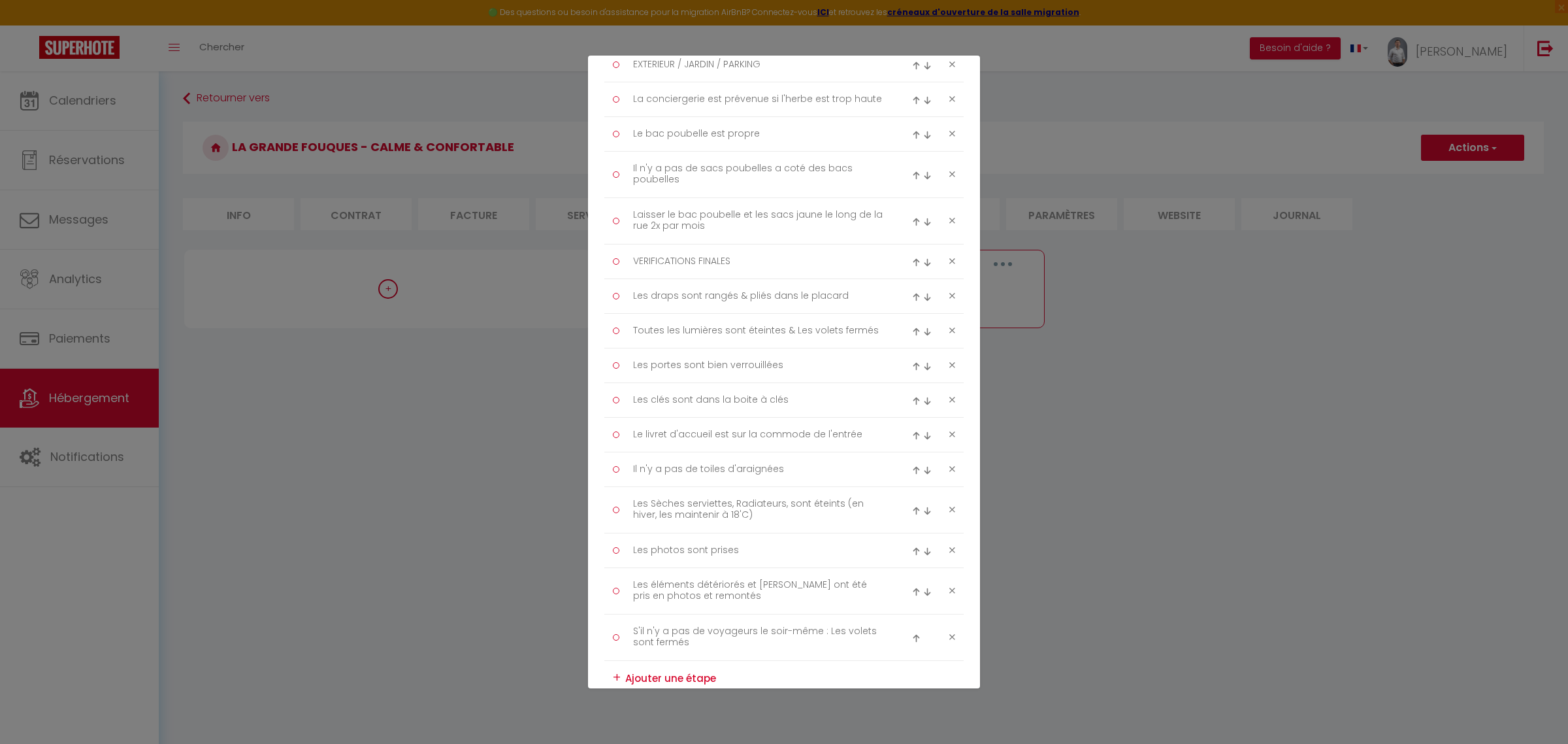
scroll to position [1893, 0]
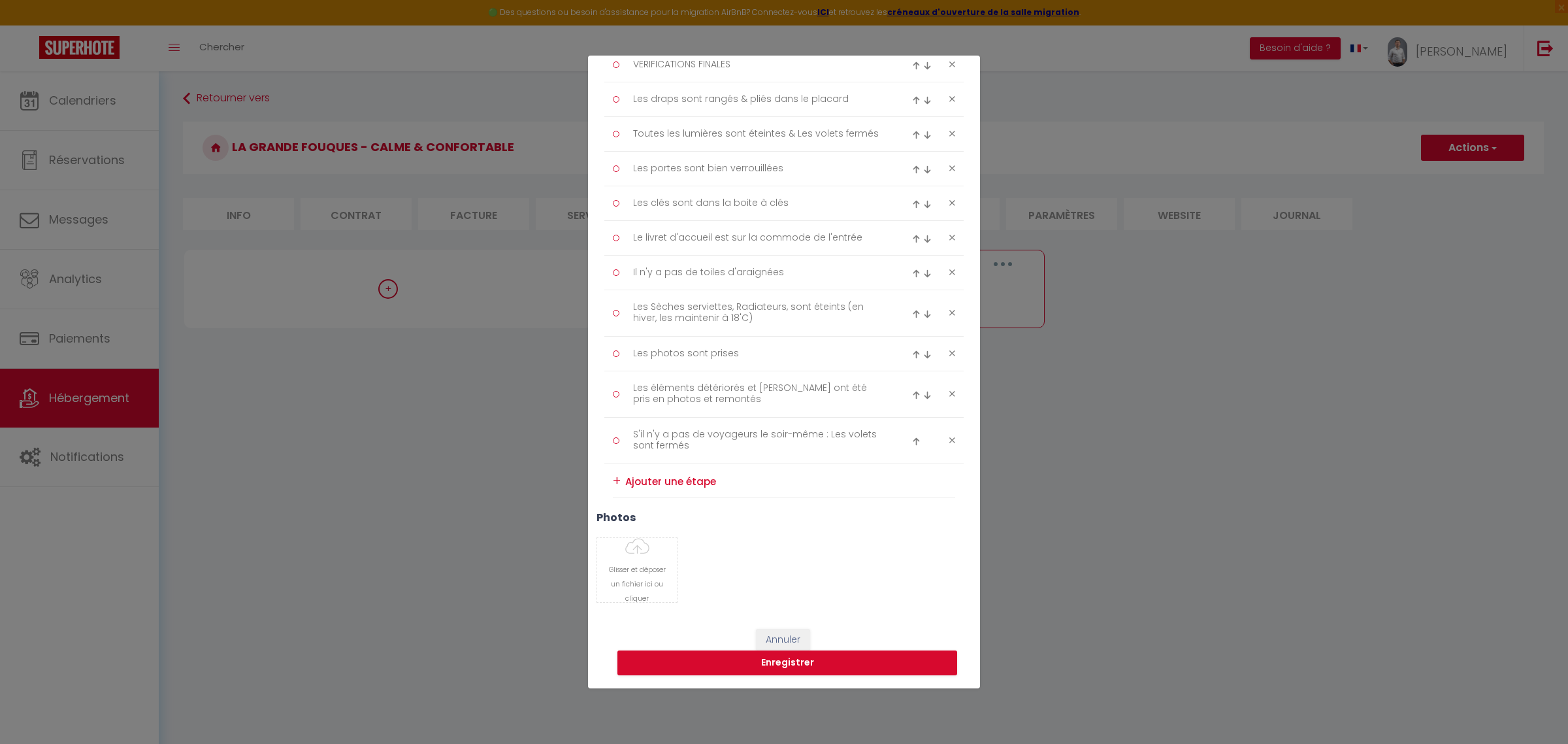
click at [661, 477] on textarea at bounding box center [790, 481] width 330 height 20
click at [661, 477] on textarea "Le nécéssaire pour le canapé-lit est prêt" at bounding box center [790, 480] width 330 height 20
click at [618, 477] on div "+" at bounding box center [616, 480] width 8 height 20
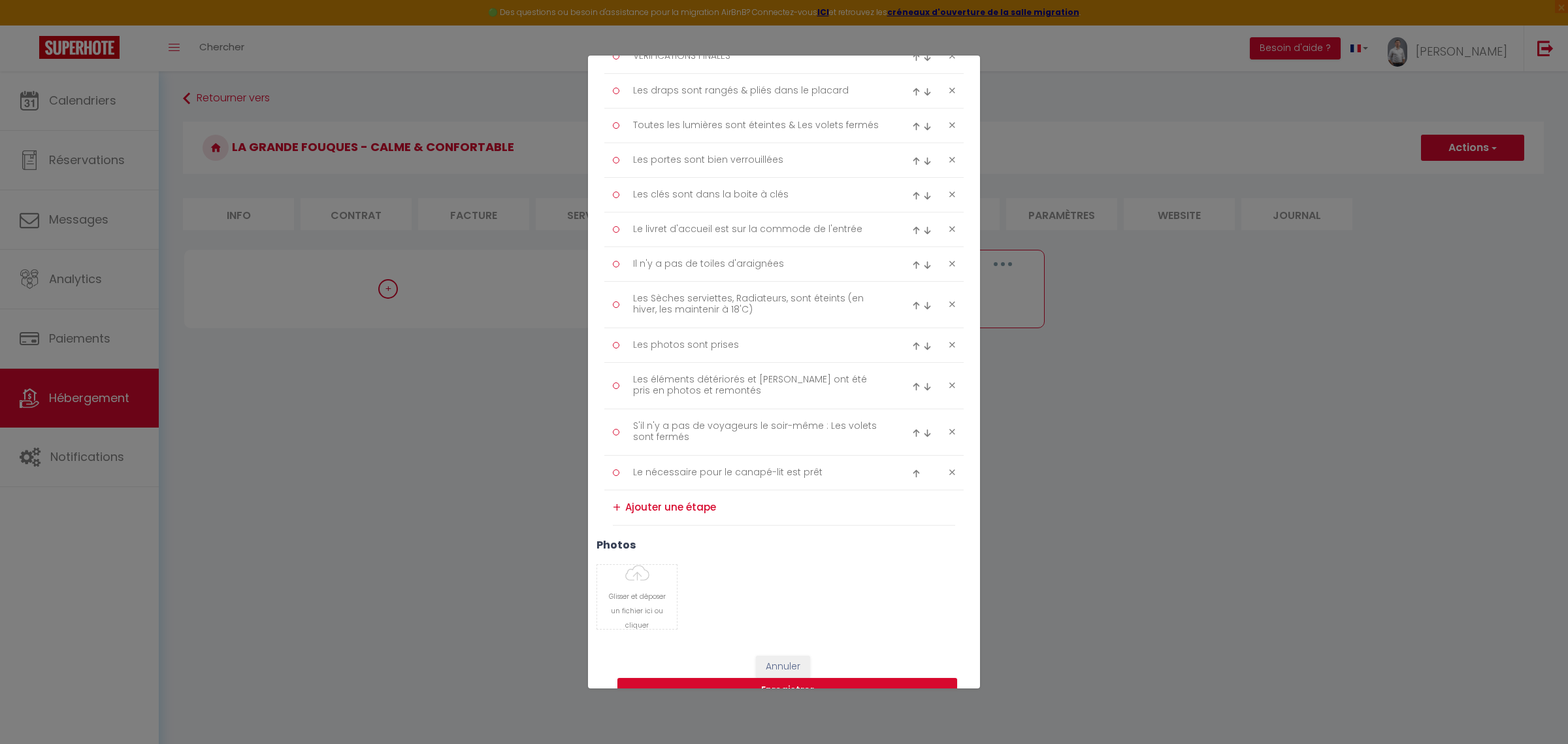
click at [912, 477] on img at bounding box center [916, 474] width 9 height 9
click at [912, 431] on img at bounding box center [916, 427] width 9 height 9
click at [912, 388] on div at bounding box center [923, 380] width 24 height 16
click at [912, 384] on img at bounding box center [916, 381] width 9 height 9
click at [912, 350] on img at bounding box center [916, 346] width 9 height 9
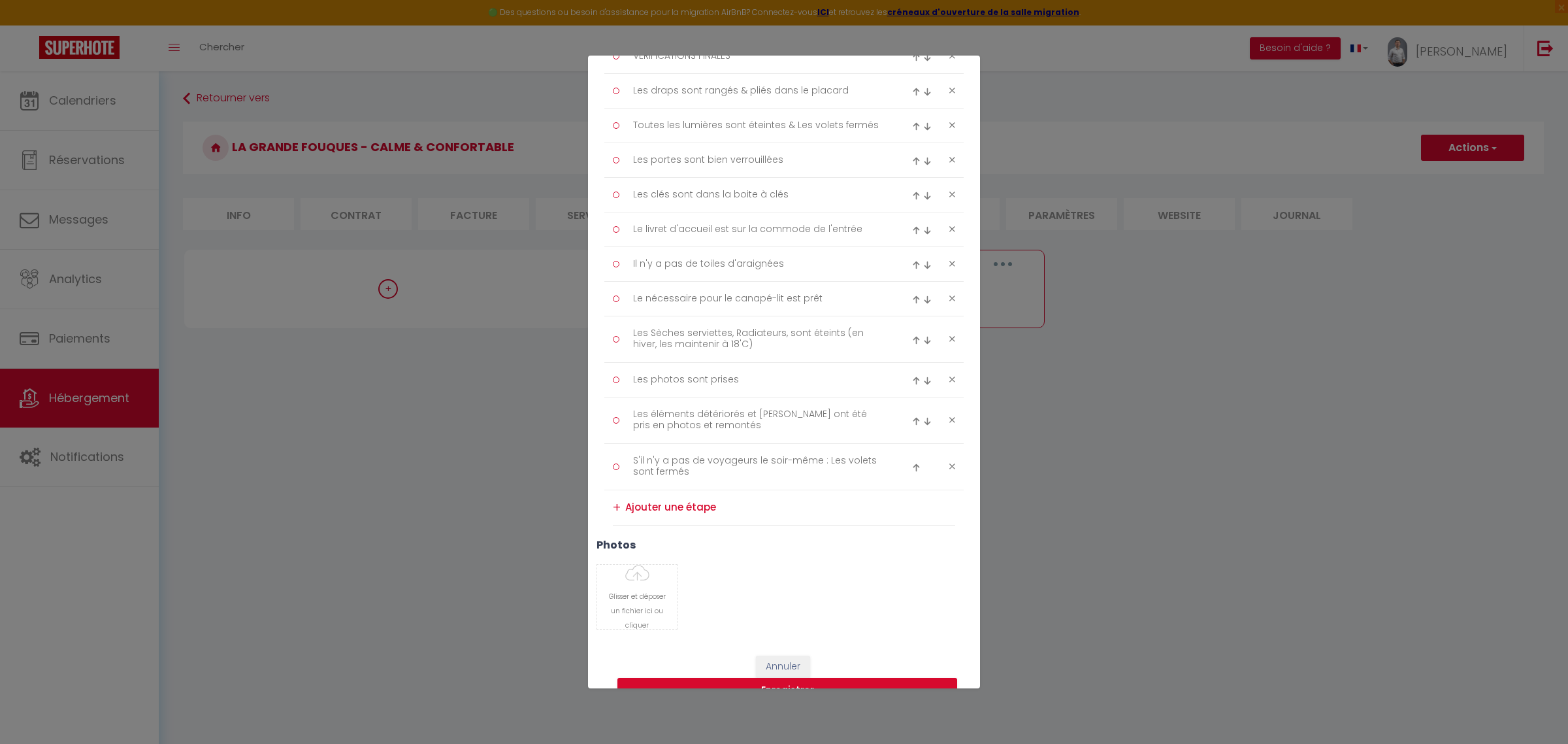
click at [912, 304] on img at bounding box center [916, 300] width 9 height 9
click at [815, 274] on textarea "Le nécessaire pour le canapé-lit est prêt" at bounding box center [758, 264] width 268 height 21
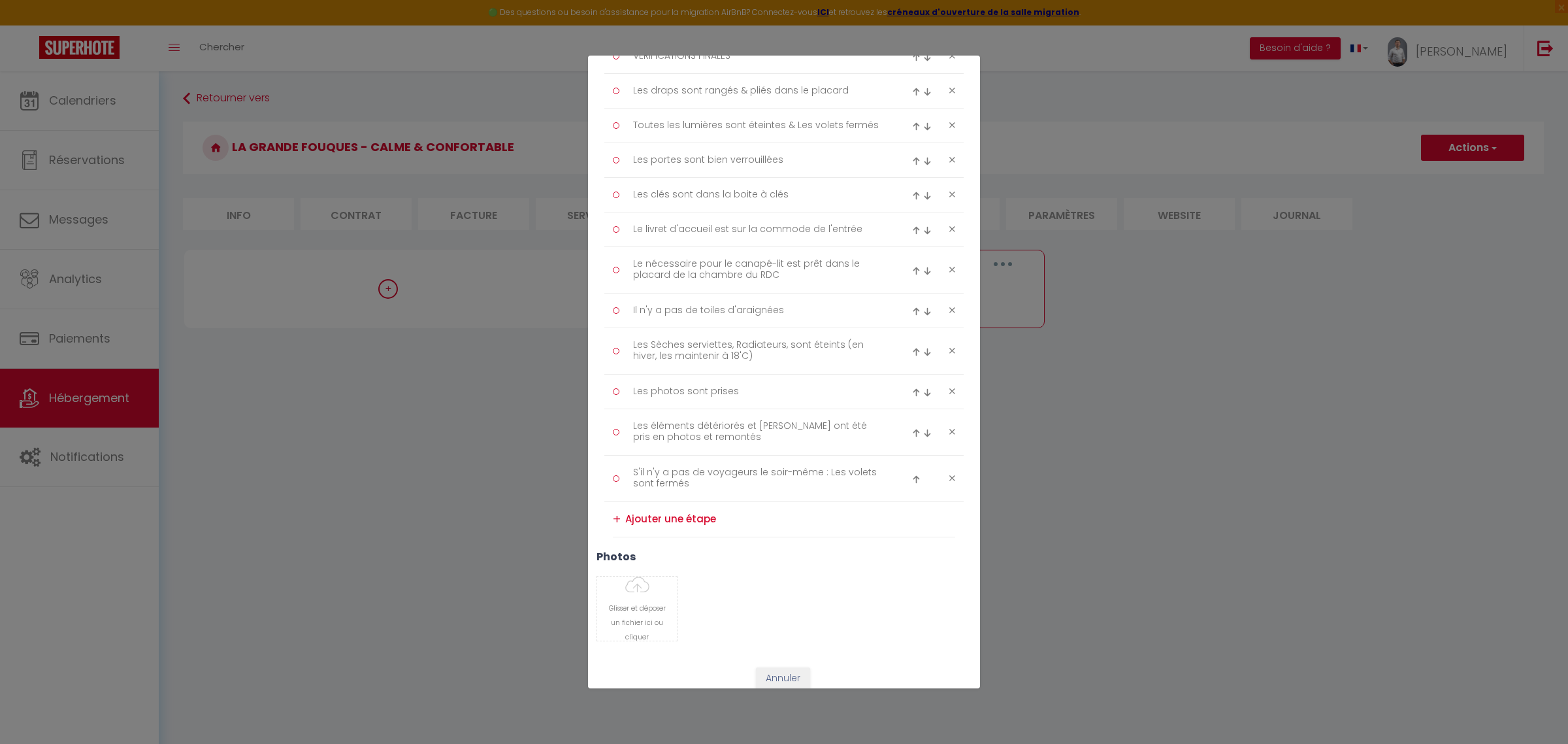
click at [865, 618] on div "Glisser et déposer un fichier ici ou cliquer Ooops, something wrong happened. R…" at bounding box center [784, 608] width 392 height 65
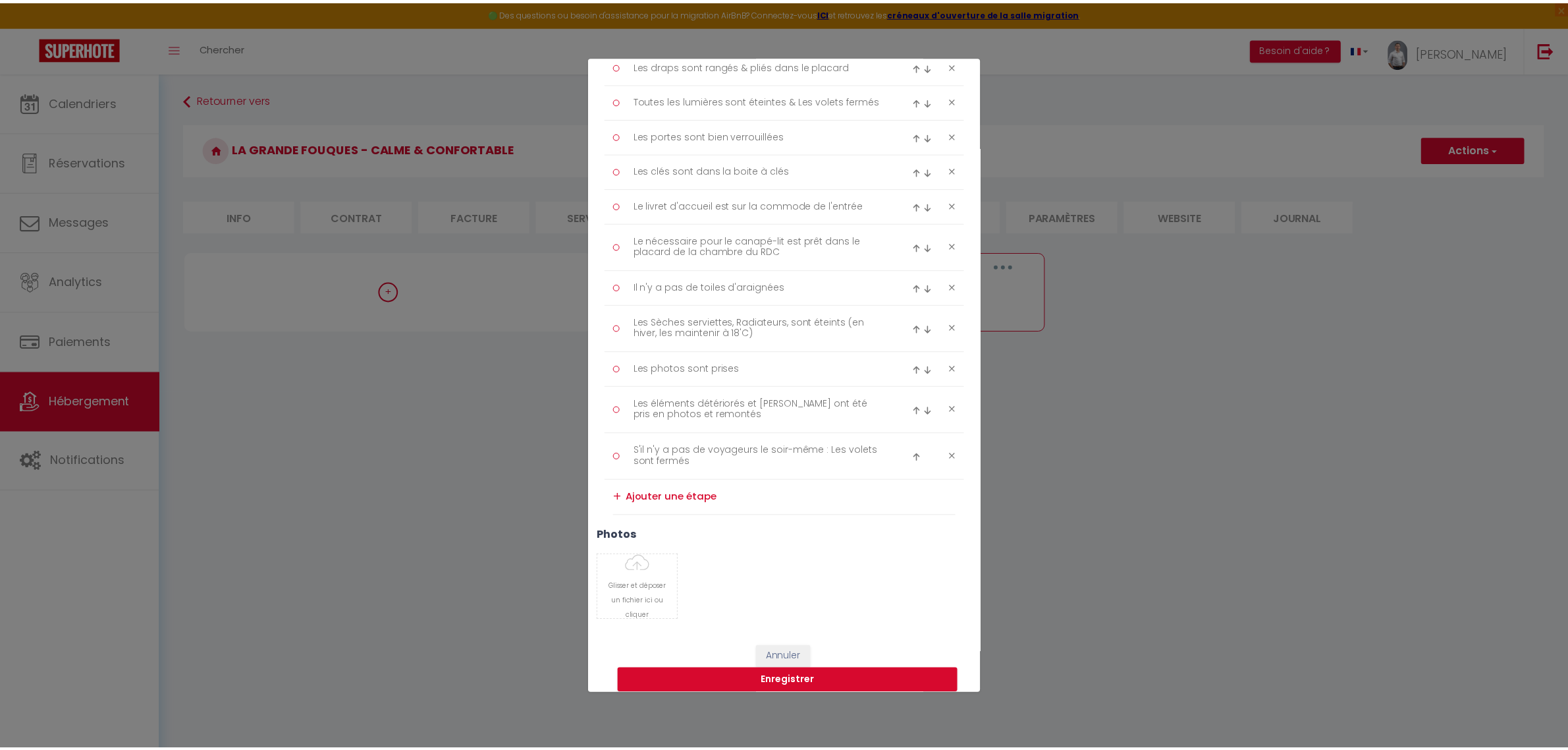
scroll to position [1956, 0]
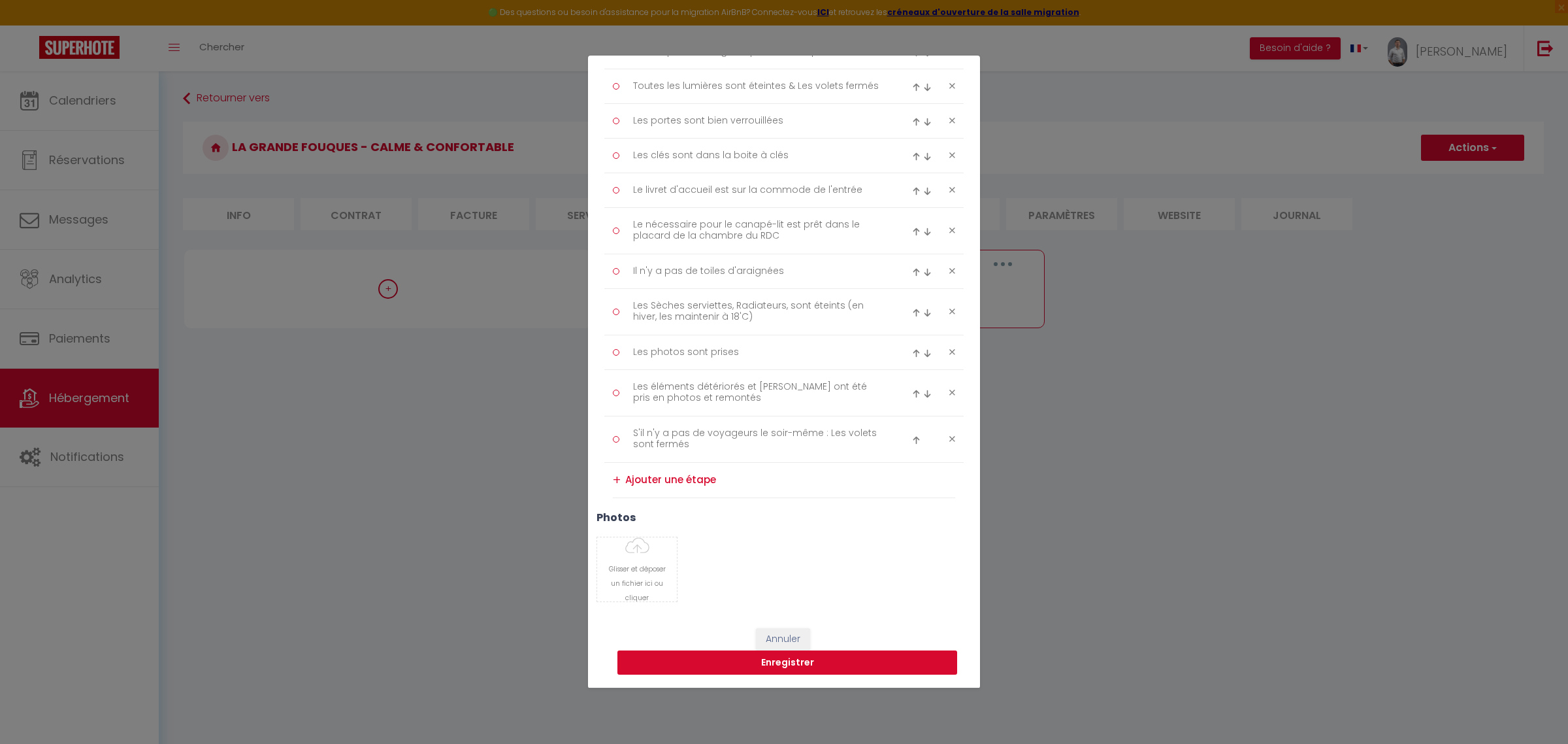
click at [845, 655] on button "Enregistrer" at bounding box center [787, 663] width 340 height 25
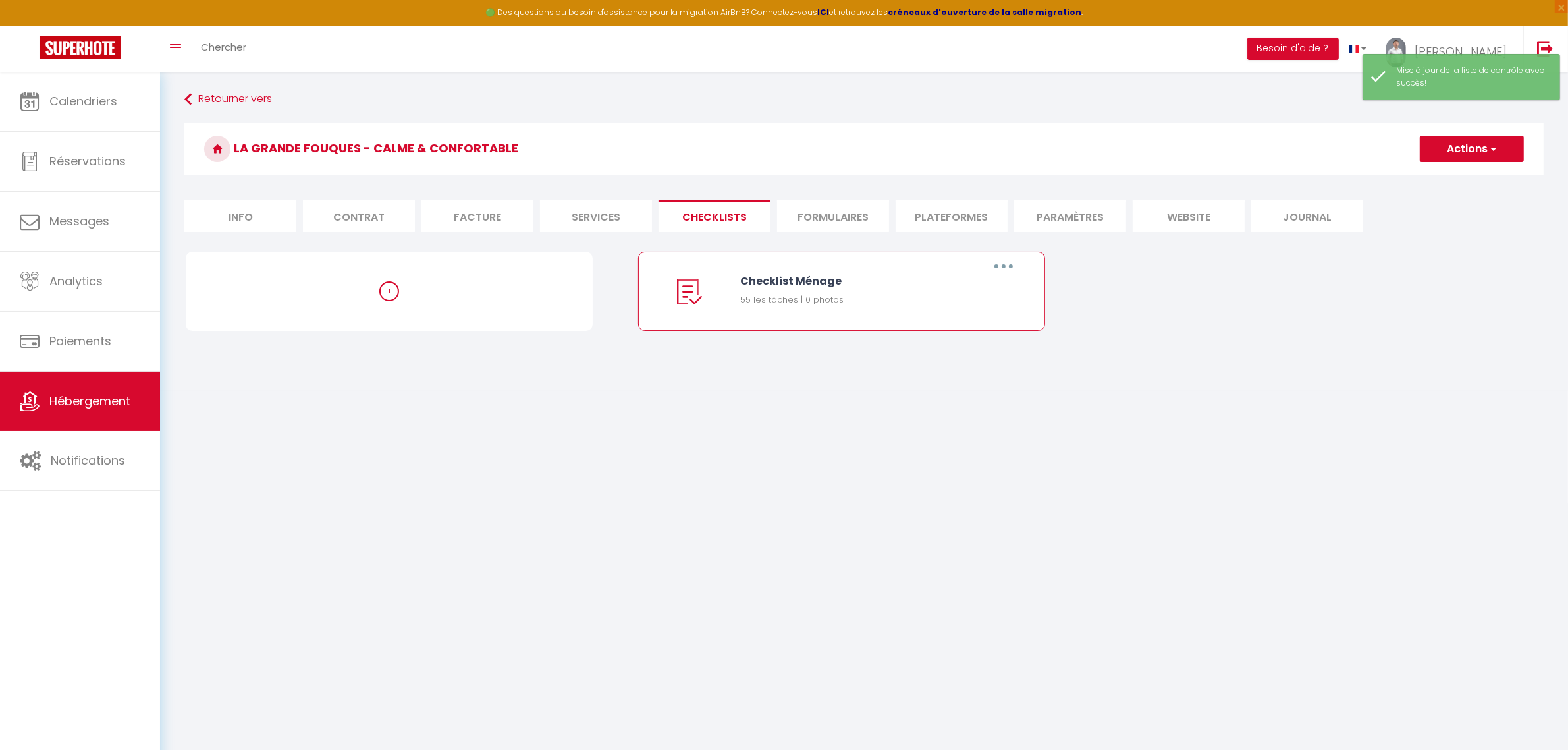
click at [1009, 265] on button "button" at bounding box center [1003, 266] width 37 height 21
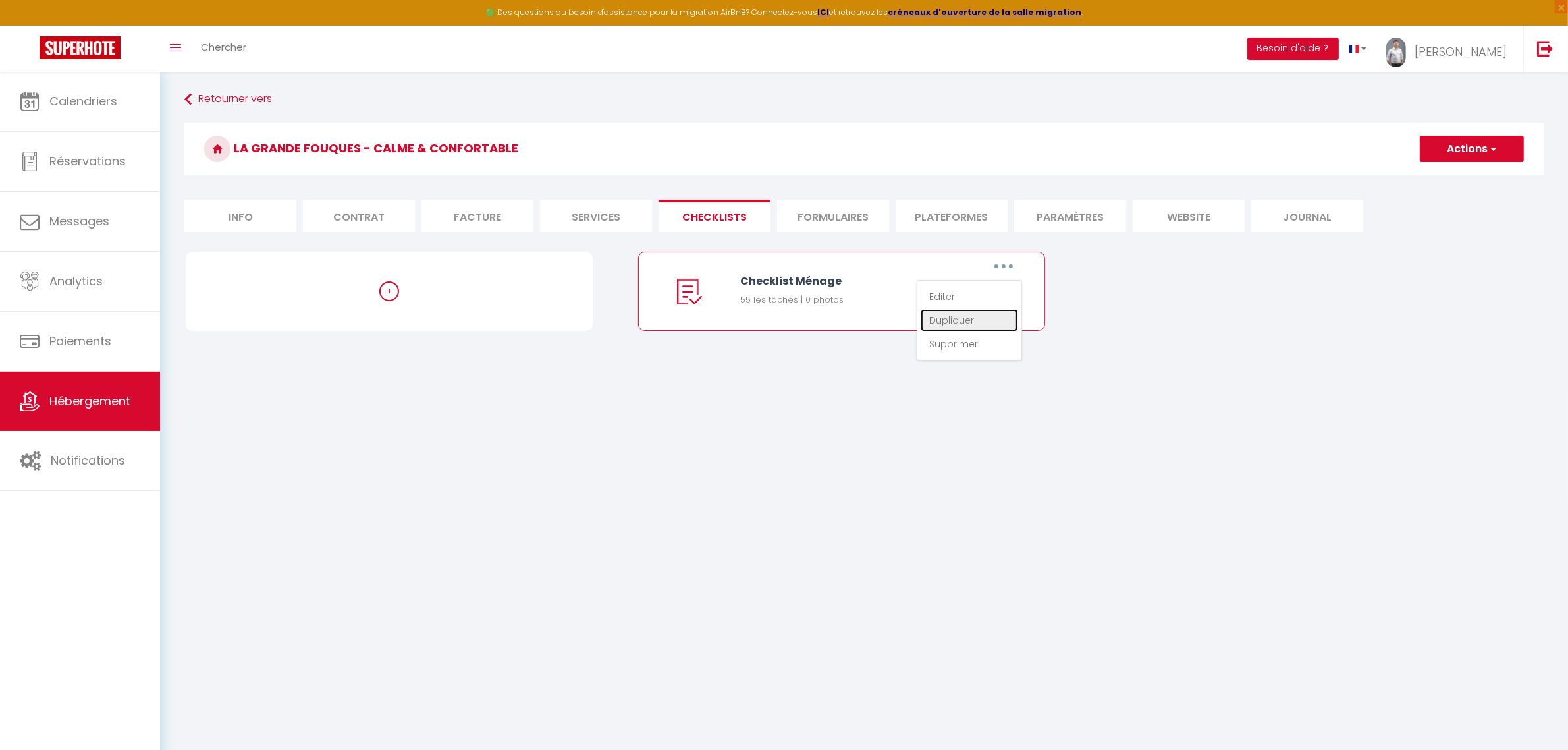
click at [953, 321] on link "Dupliquer" at bounding box center [969, 321] width 97 height 23
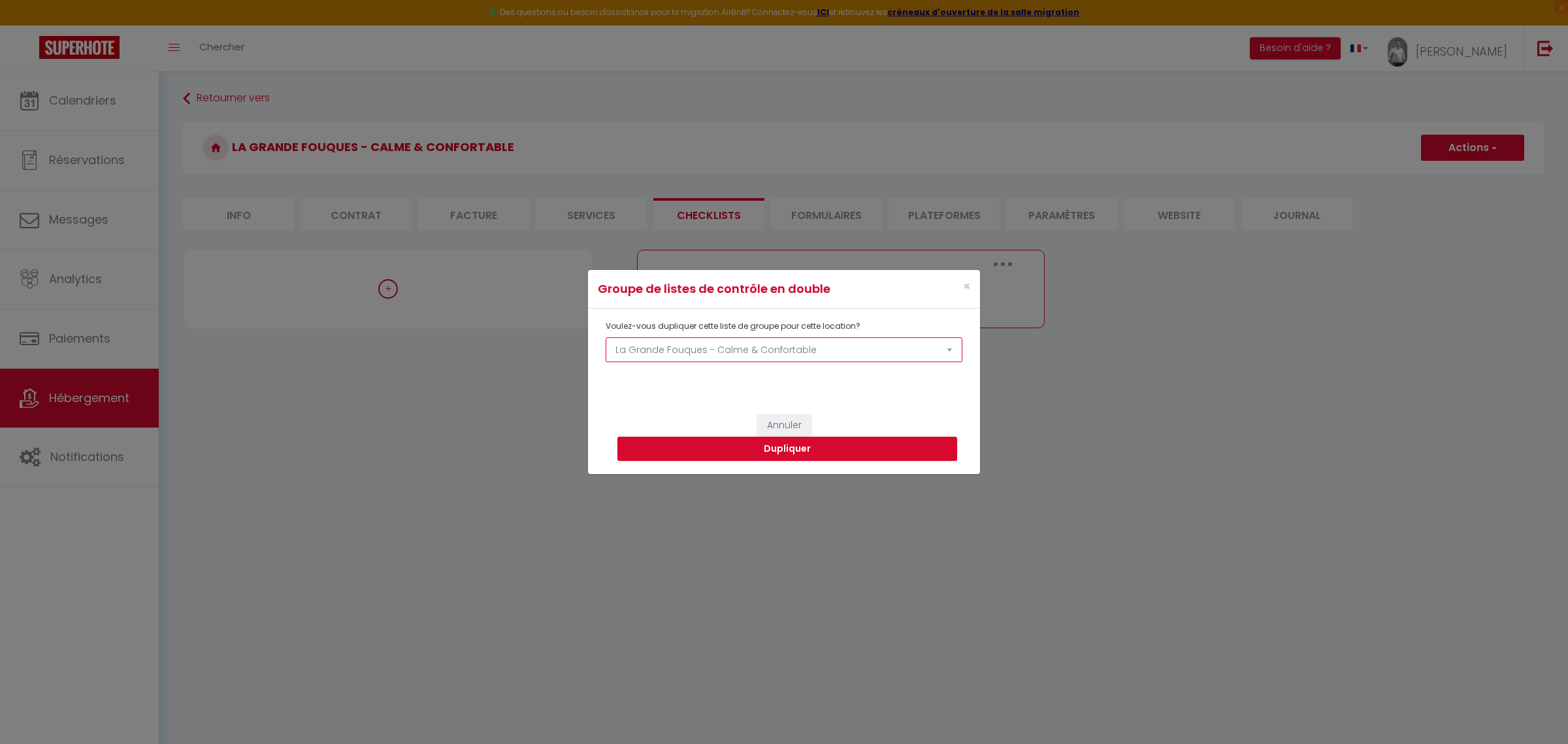
click at [834, 348] on select "Le Moulin à Foulon Le Plessis Le Fromaget La Basse Ménantie - Haut de gamme & S…" at bounding box center [784, 349] width 357 height 25
click at [903, 420] on div "Annuler Dupliquer" at bounding box center [784, 477] width 392 height 205
click at [858, 350] on select "Le Moulin à Foulon Le Plessis Le Fromaget La Basse Ménantie - Haut de gamme & S…" at bounding box center [784, 349] width 357 height 25
click at [897, 402] on div "Annuler Dupliquer" at bounding box center [784, 477] width 392 height 205
click at [889, 455] on button "Dupliquer" at bounding box center [787, 449] width 340 height 25
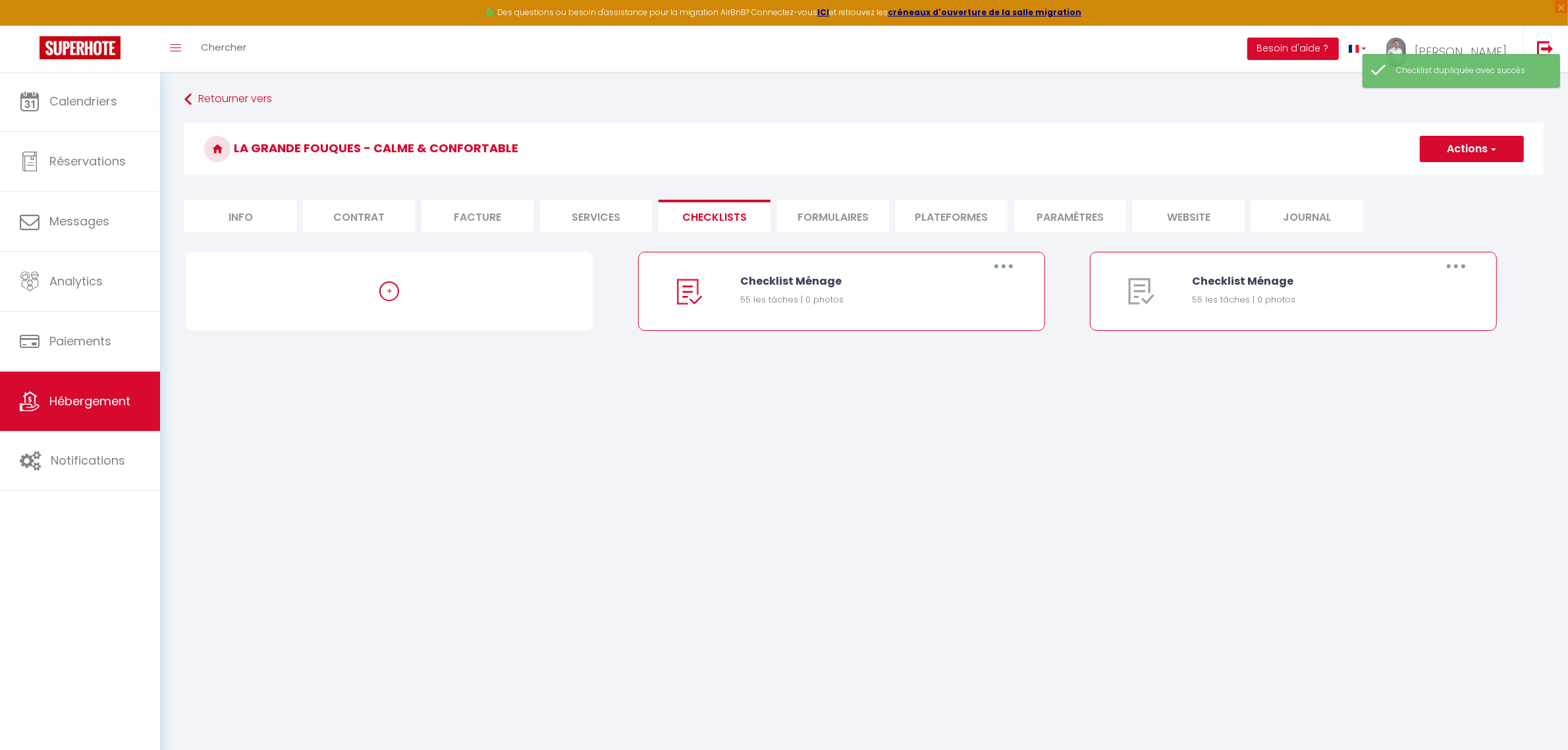
click at [1451, 263] on button "button" at bounding box center [1457, 266] width 37 height 21
click at [1413, 320] on link "Dupliquer" at bounding box center [1421, 321] width 97 height 23
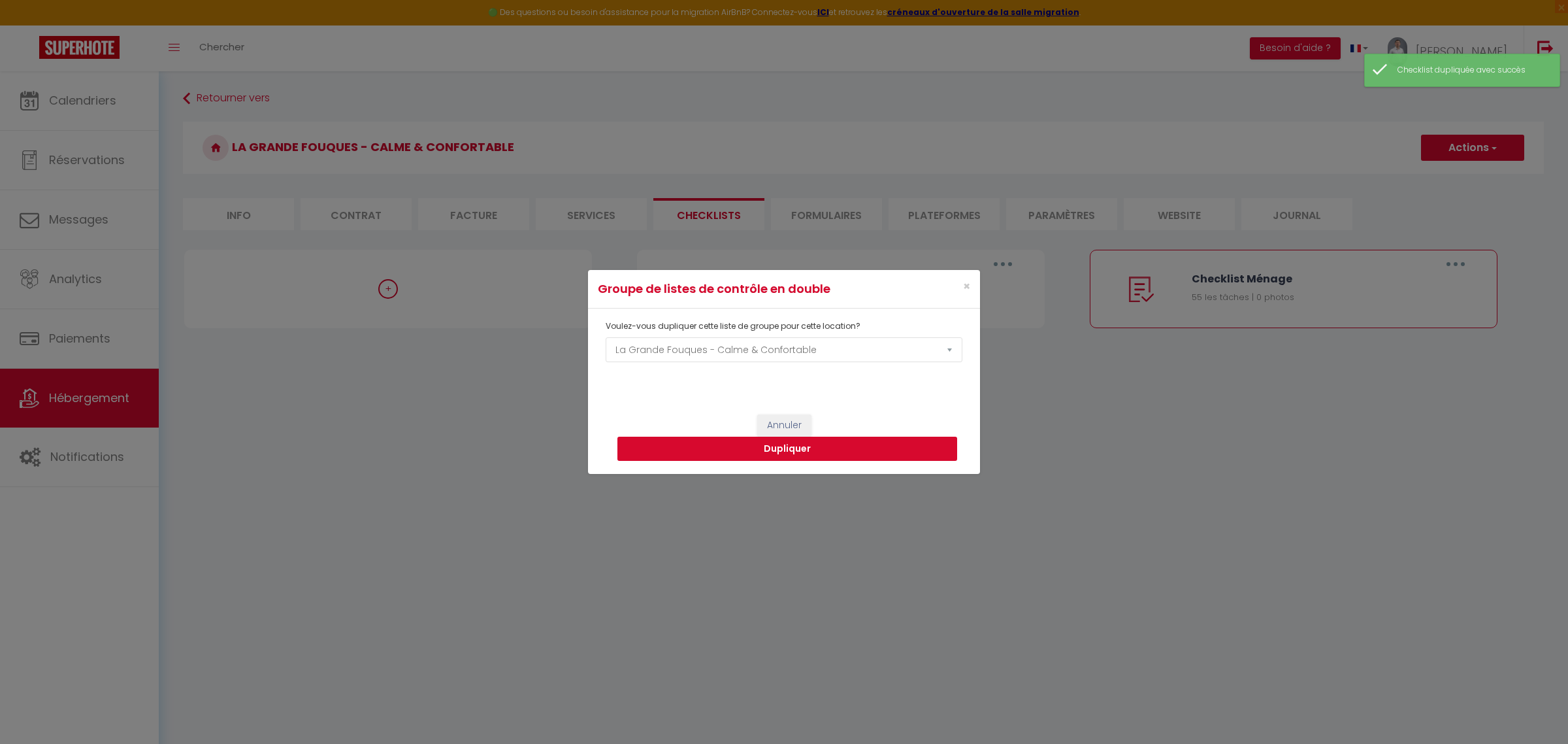
click at [798, 449] on button "Dupliquer" at bounding box center [787, 449] width 340 height 25
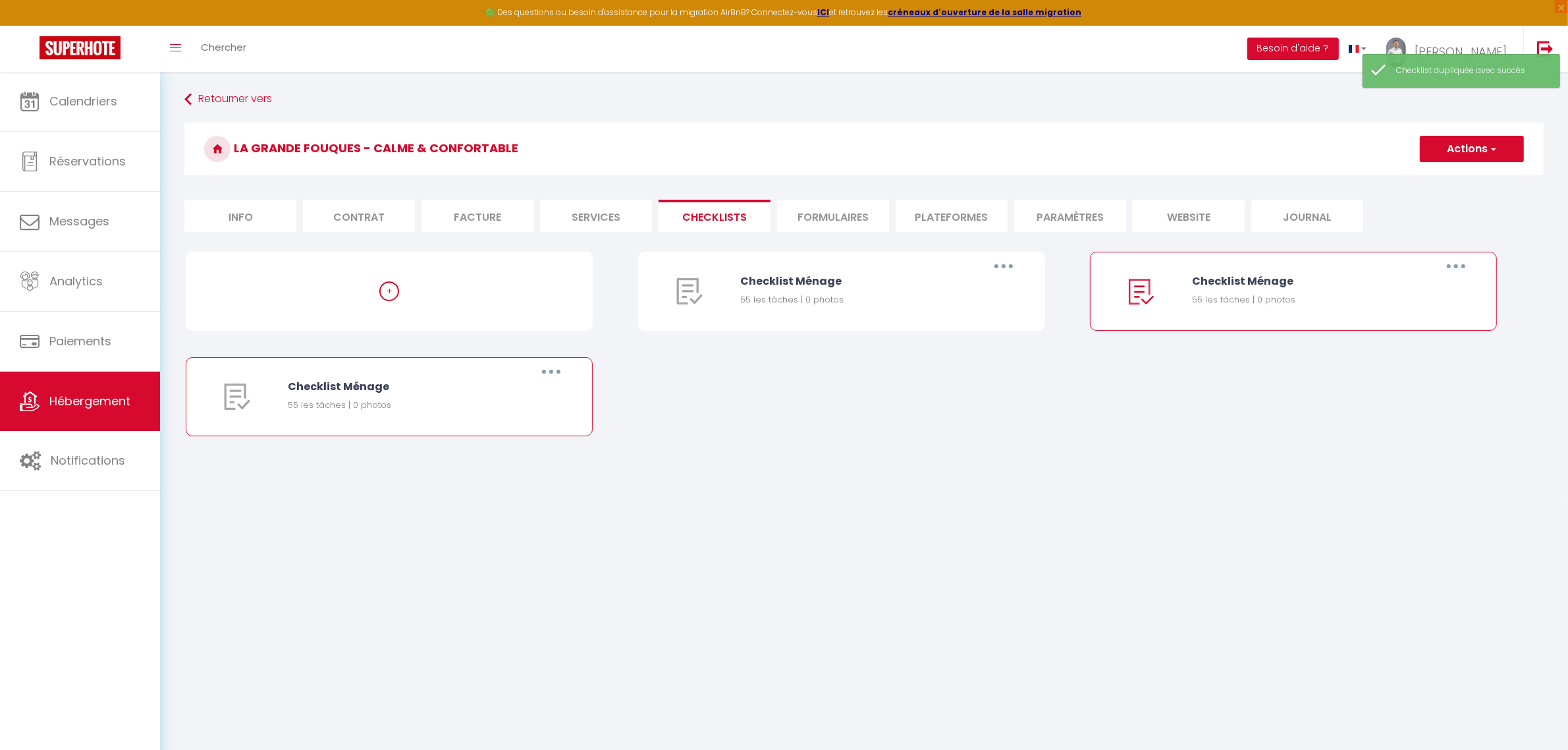
click at [555, 369] on button "button" at bounding box center [551, 371] width 37 height 21
click at [497, 451] on link "Supprimer" at bounding box center [516, 450] width 97 height 23
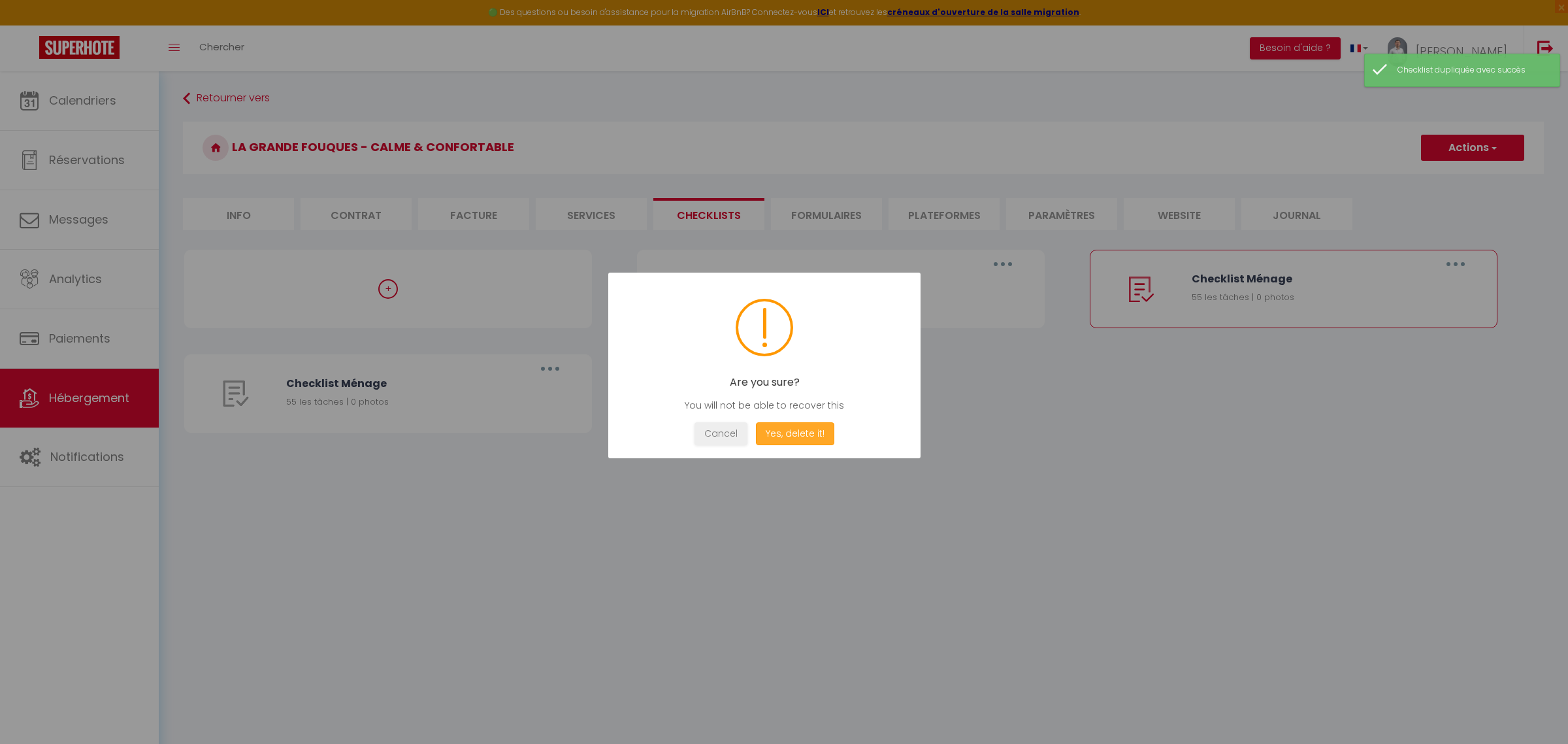
click at [824, 430] on button "Yes, delete it!" at bounding box center [795, 434] width 78 height 23
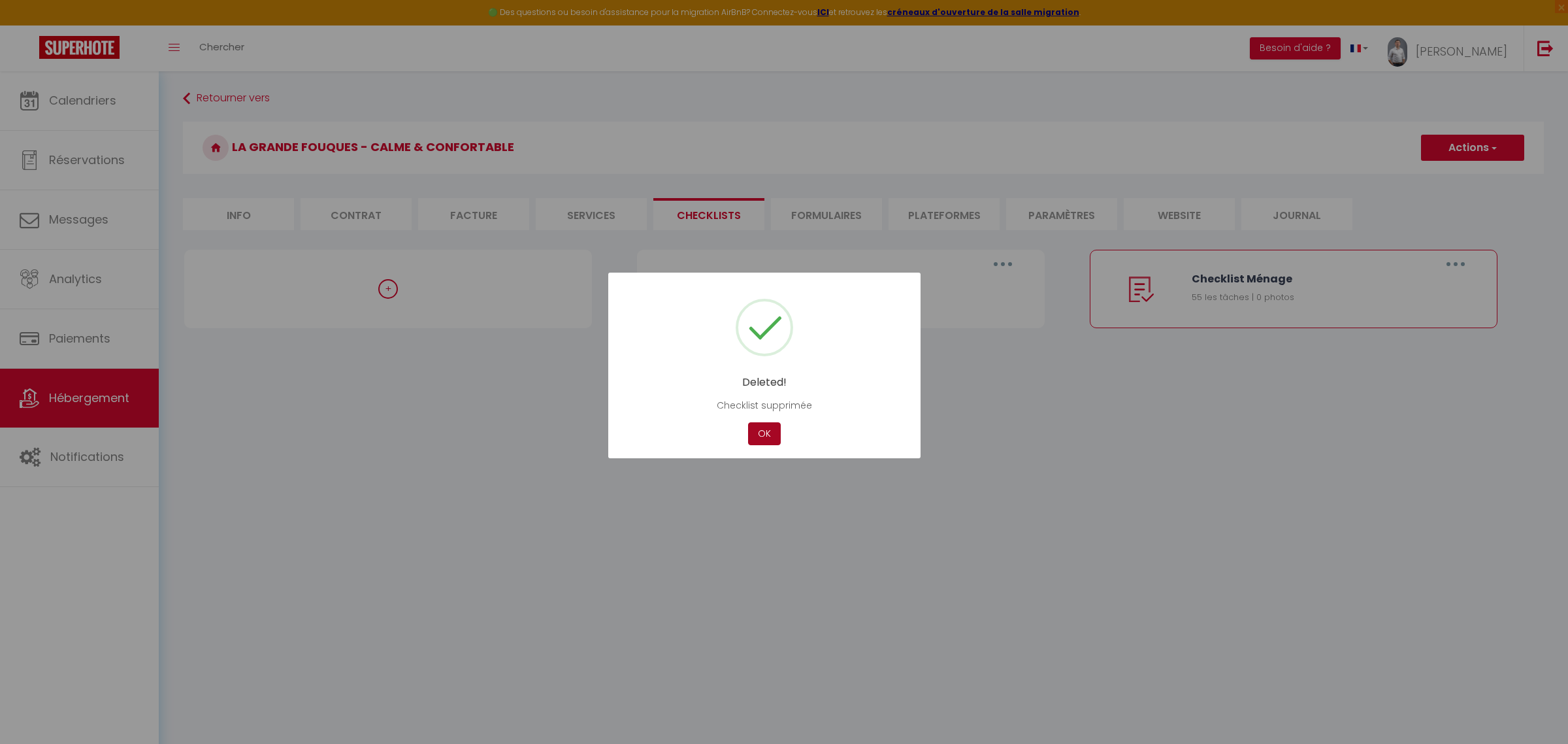
click at [771, 438] on button "OK" at bounding box center [764, 434] width 33 height 23
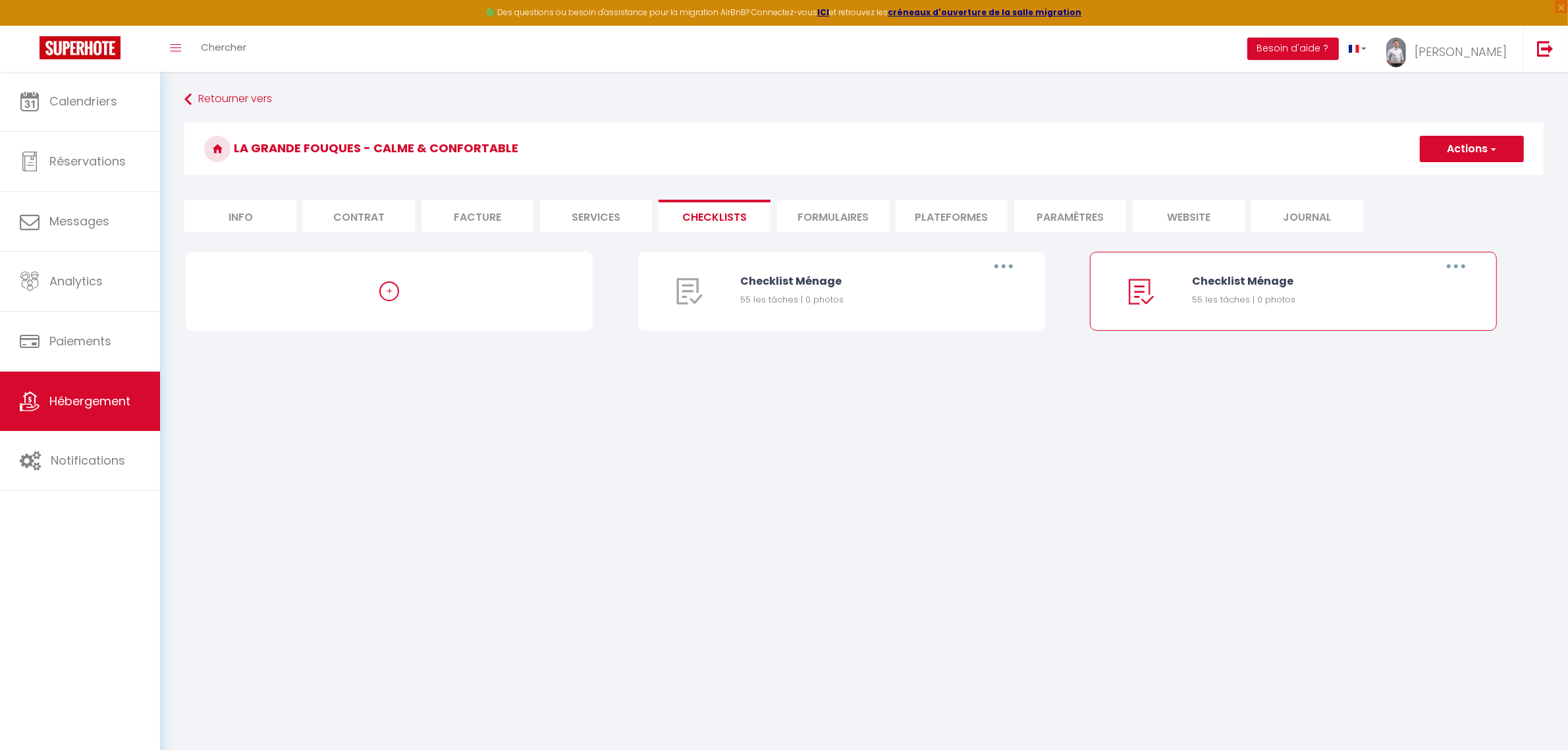
click at [1449, 269] on button "button" at bounding box center [1457, 266] width 37 height 21
click at [1400, 341] on link "Supprimer" at bounding box center [1421, 344] width 97 height 23
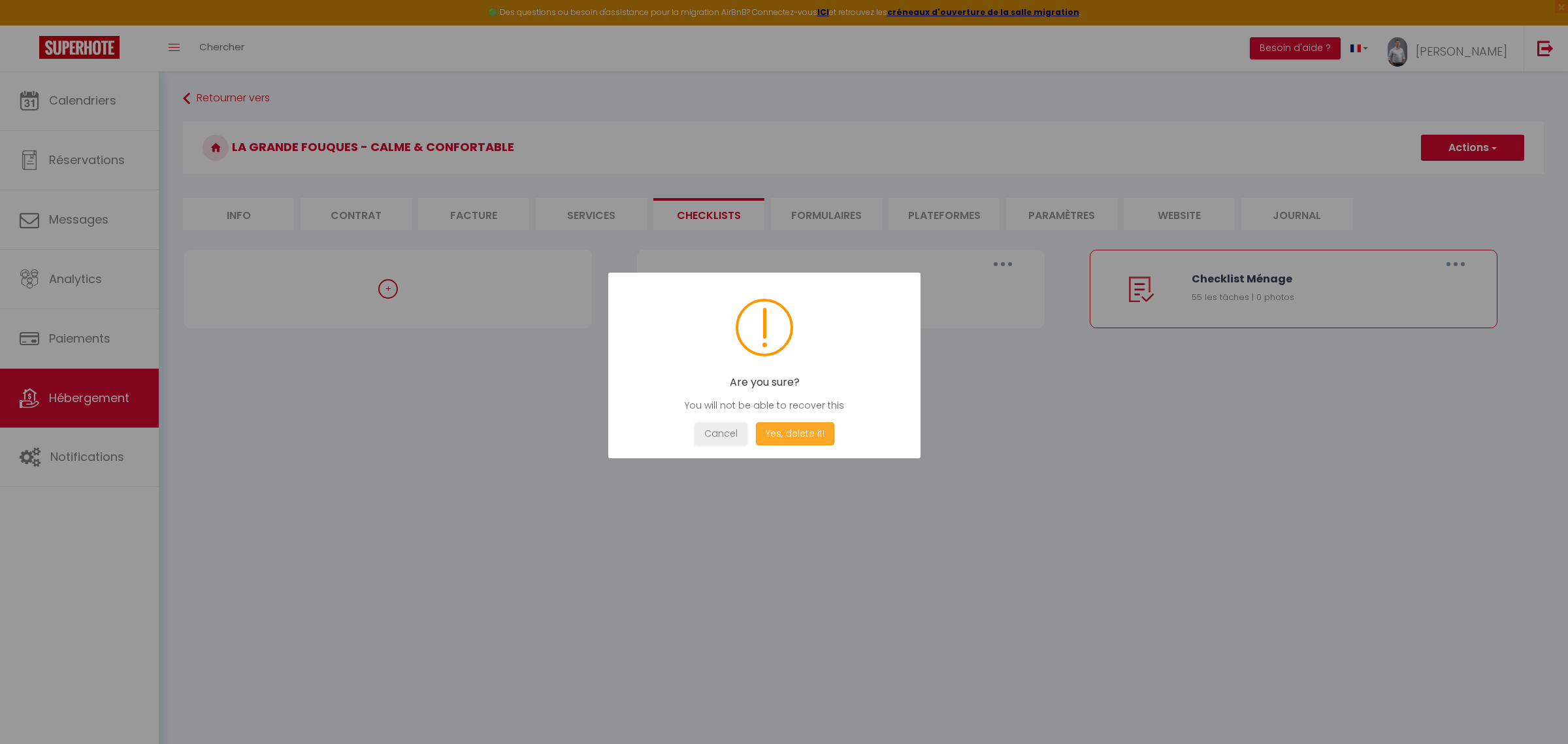
click at [795, 442] on button "Yes, delete it!" at bounding box center [795, 434] width 78 height 23
click at [769, 429] on button "OK" at bounding box center [764, 434] width 33 height 23
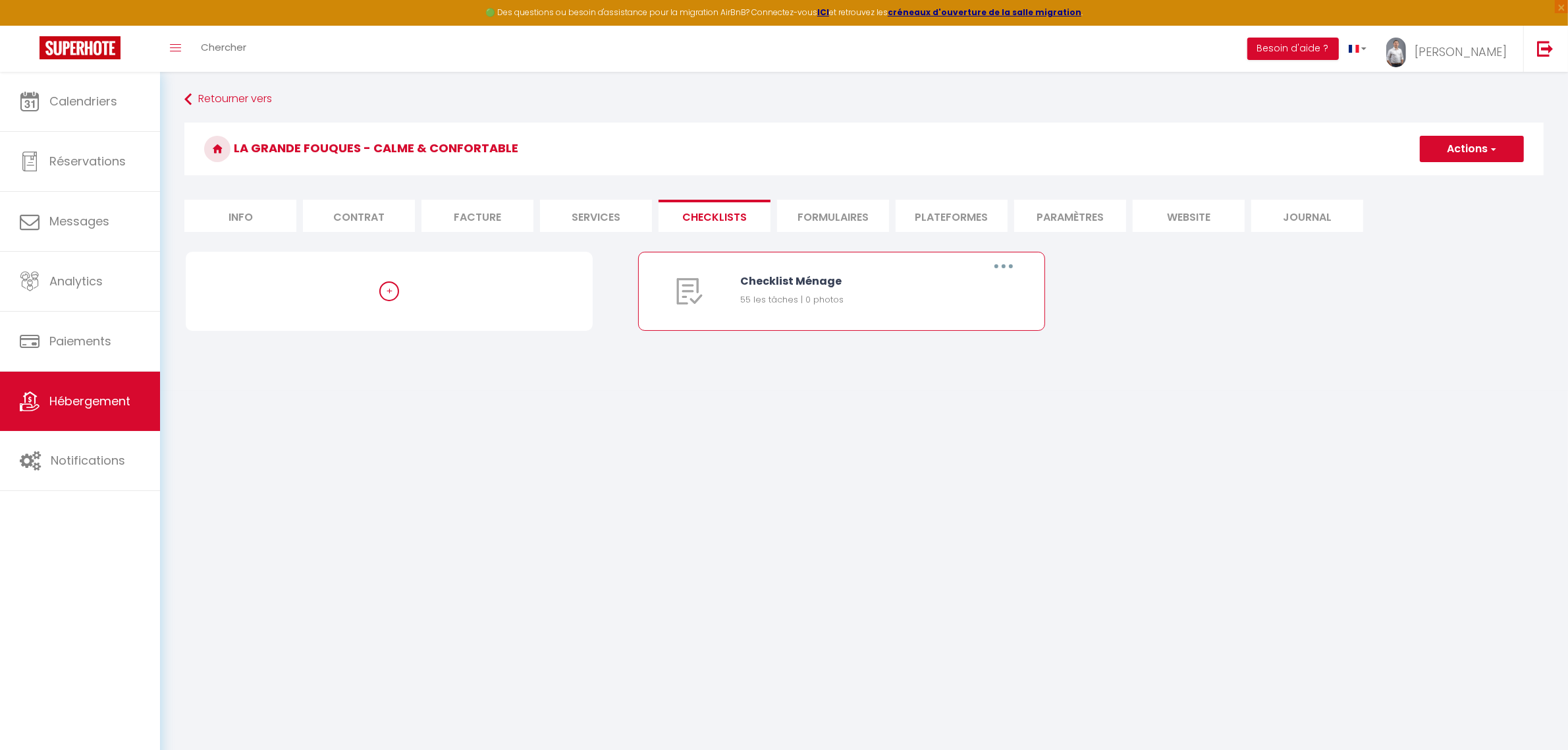
click at [1009, 268] on button "button" at bounding box center [1003, 266] width 37 height 21
click at [953, 298] on link "Editer" at bounding box center [969, 297] width 97 height 23
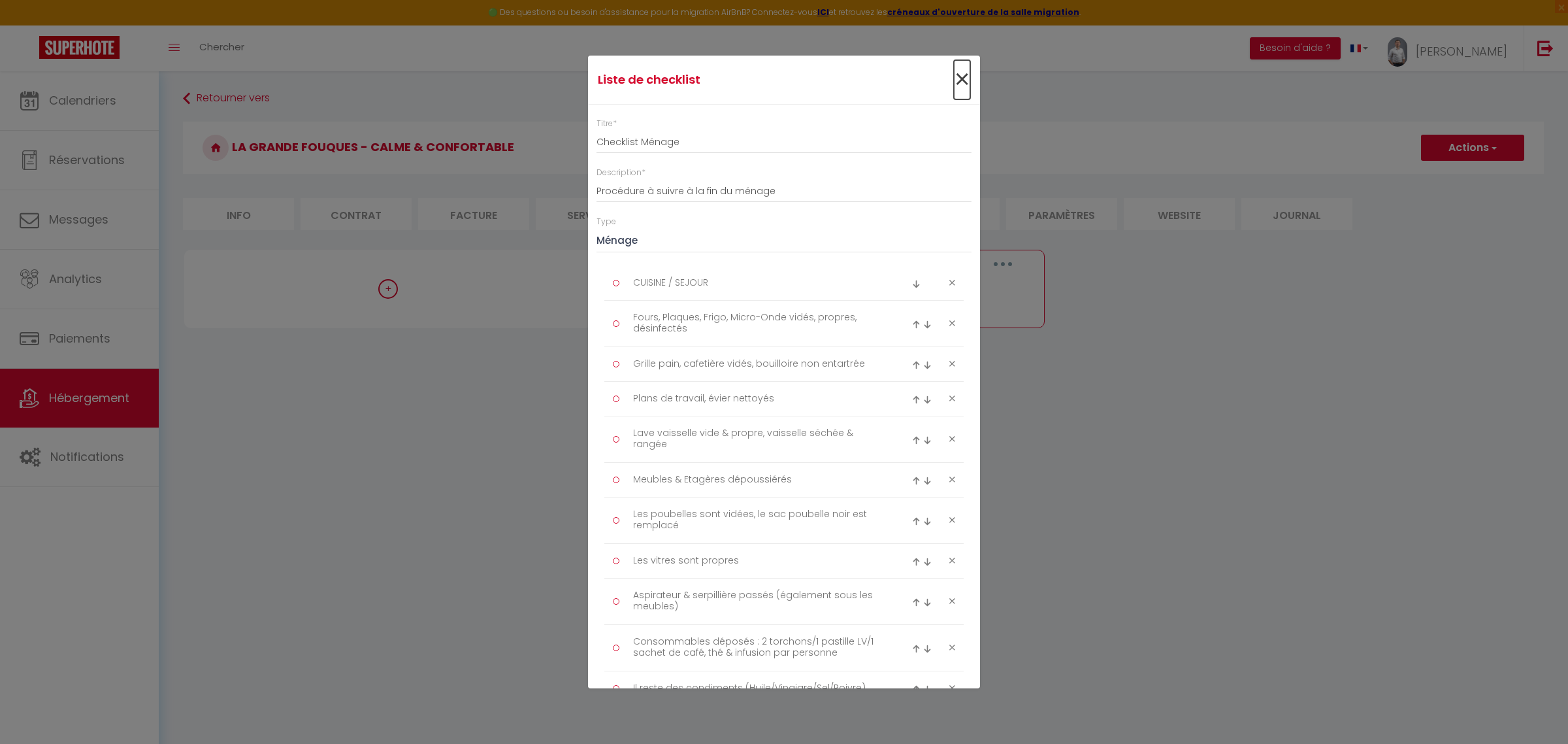
click at [953, 78] on span "×" at bounding box center [961, 79] width 17 height 39
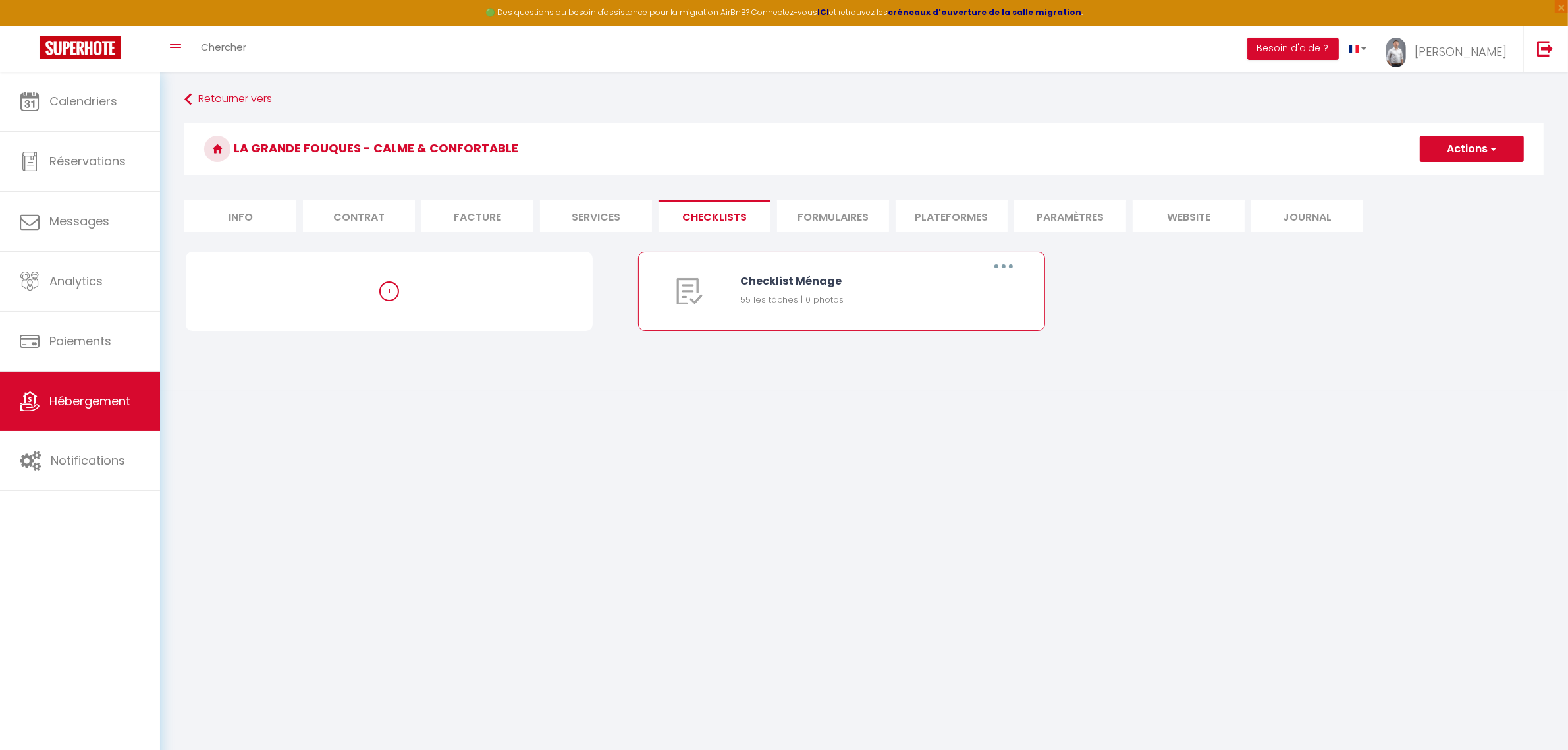
click at [1010, 270] on button "button" at bounding box center [1003, 266] width 37 height 21
click at [970, 316] on link "Dupliquer" at bounding box center [969, 321] width 97 height 23
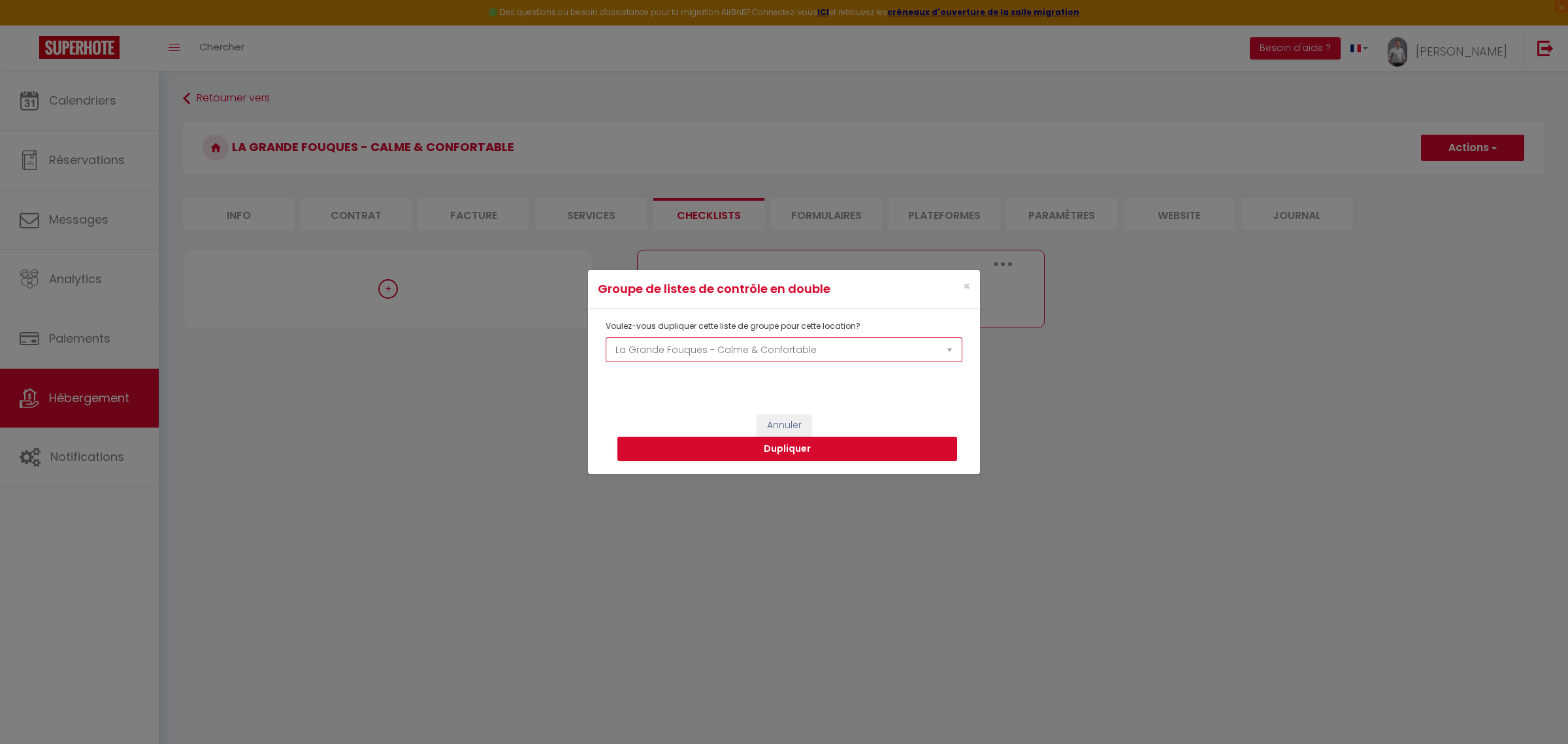
click at [765, 348] on select "Le Moulin à Foulon Le Plessis Le Fromaget La Basse Ménantie - Haut de gamme & S…" at bounding box center [784, 349] width 357 height 25
click at [606, 337] on select "Le Moulin à Foulon Le Plessis Le Fromaget La Basse Ménantie - Haut de gamme & S…" at bounding box center [784, 349] width 357 height 25
click at [798, 451] on button "Dupliquer" at bounding box center [787, 449] width 340 height 25
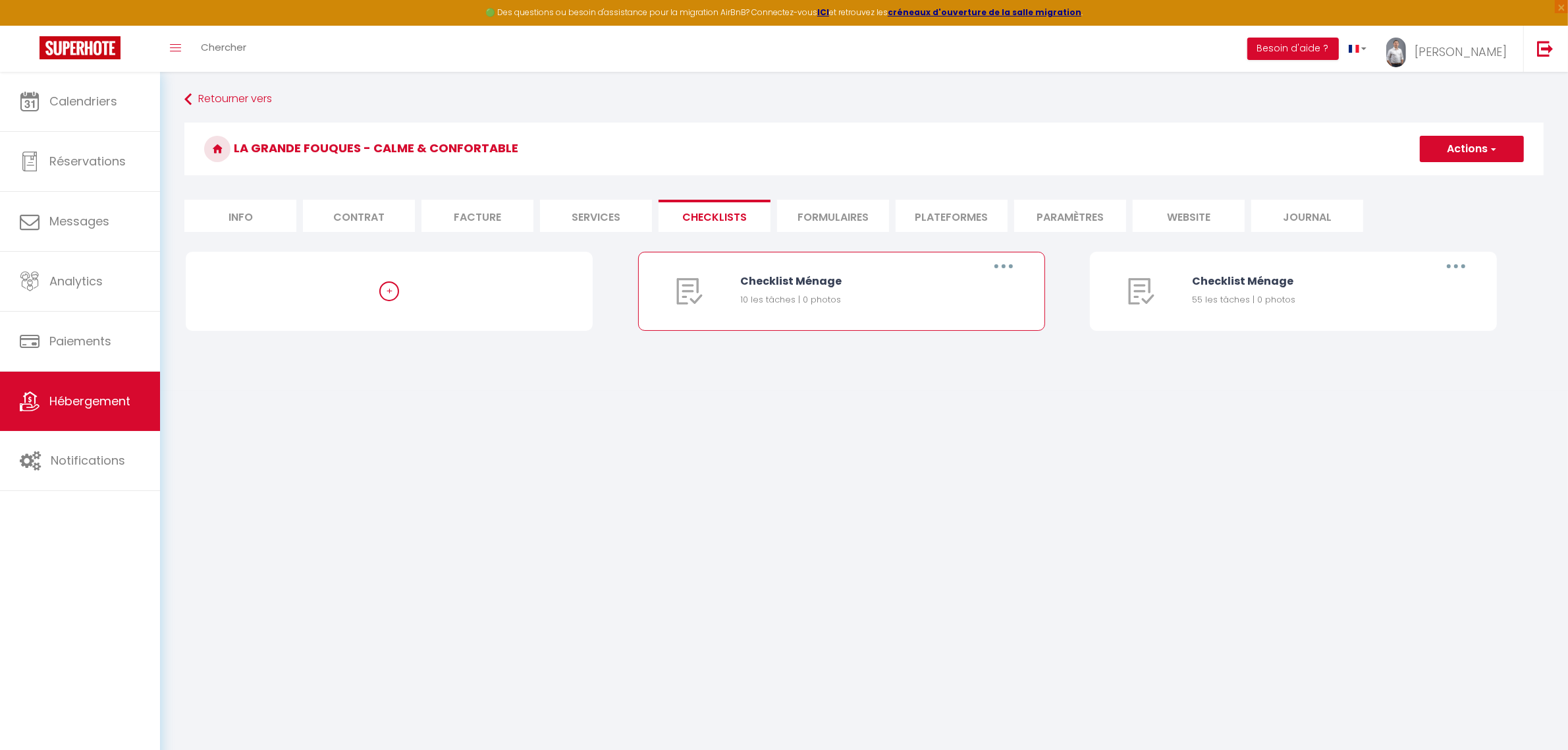
click at [1012, 265] on button "button" at bounding box center [1003, 266] width 37 height 21
click at [965, 347] on link "Supprimer" at bounding box center [969, 344] width 97 height 23
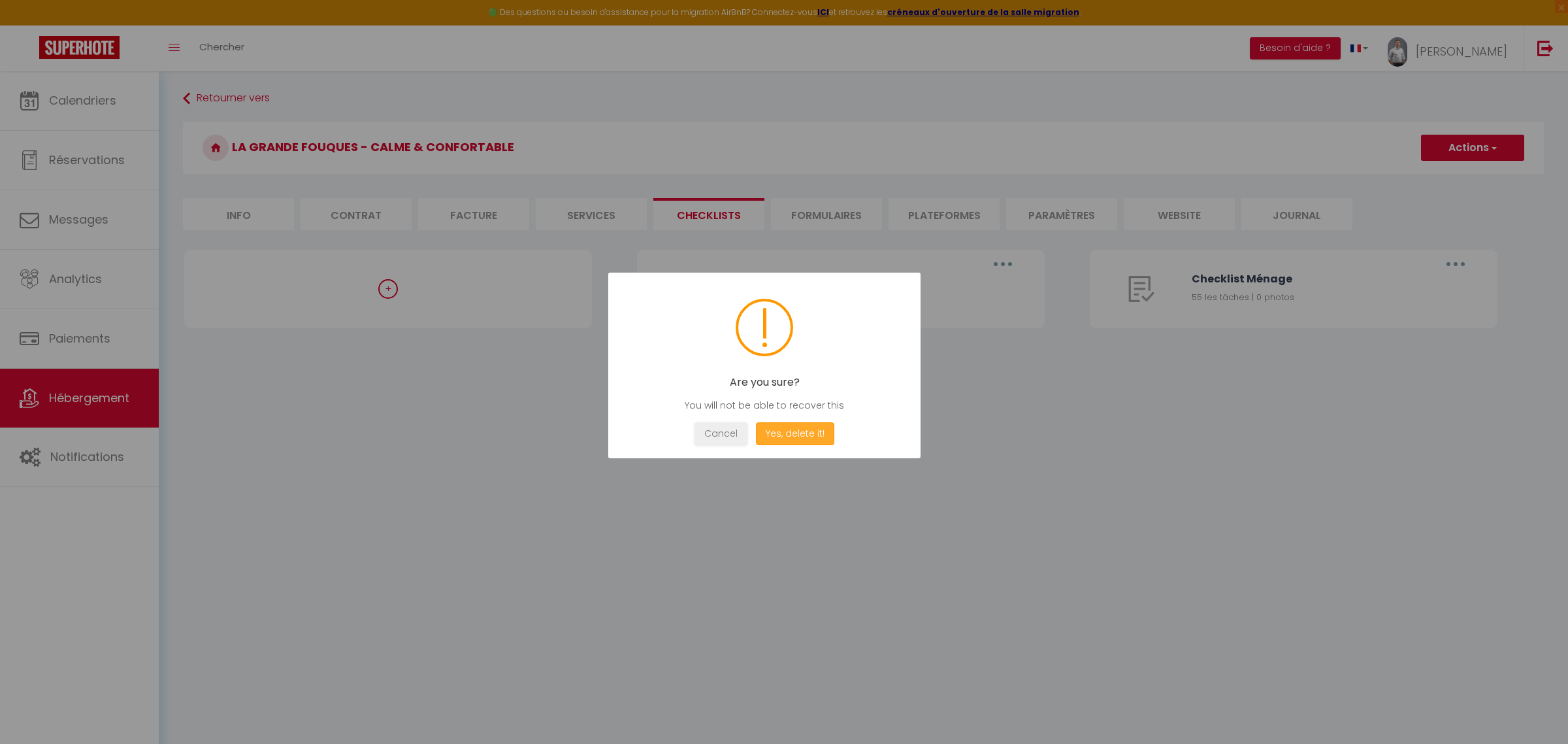
click at [820, 439] on button "Yes, delete it!" at bounding box center [795, 434] width 78 height 23
click at [766, 431] on button "OK" at bounding box center [764, 434] width 33 height 23
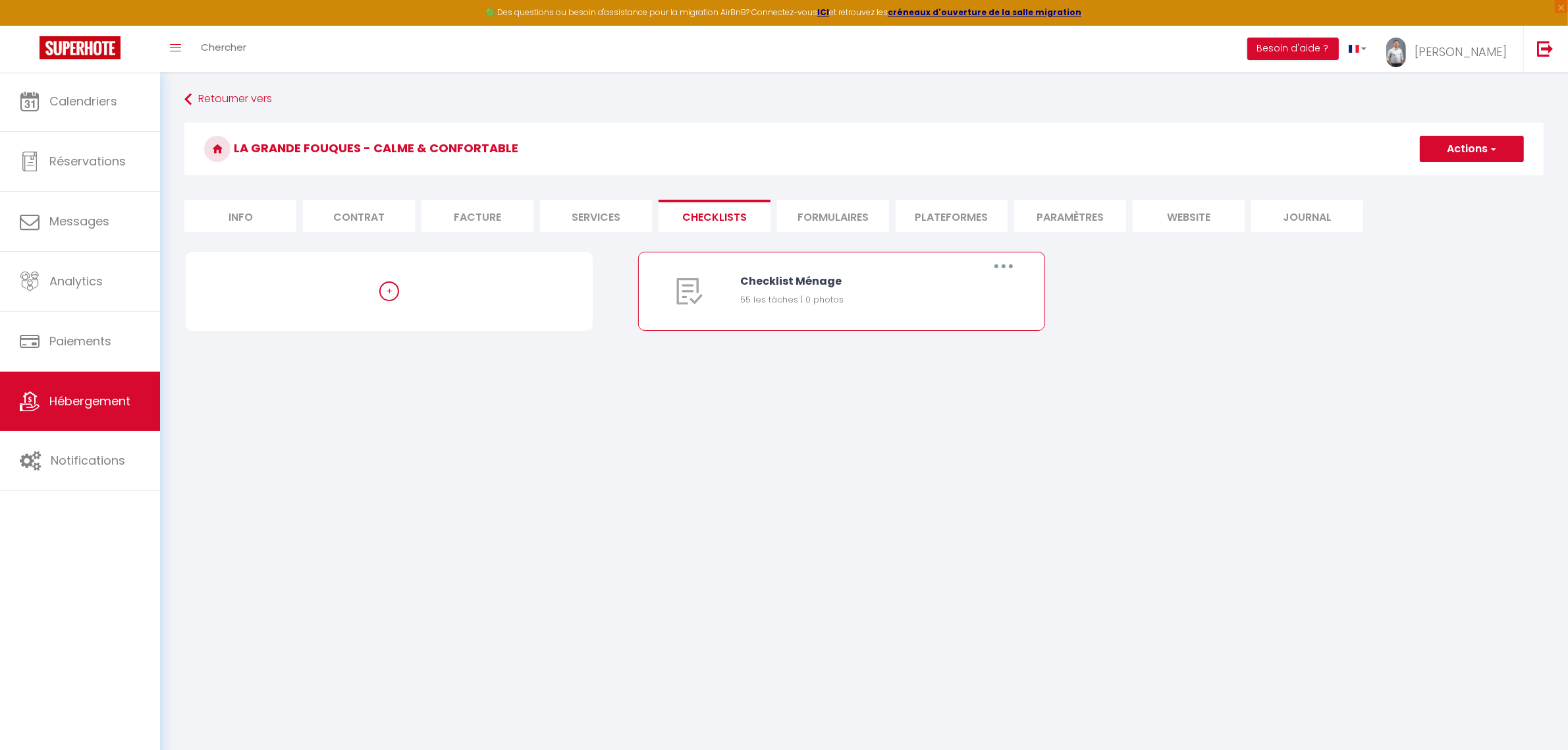
click at [999, 265] on button "button" at bounding box center [1003, 266] width 37 height 21
click at [964, 305] on link "Editer" at bounding box center [969, 297] width 97 height 23
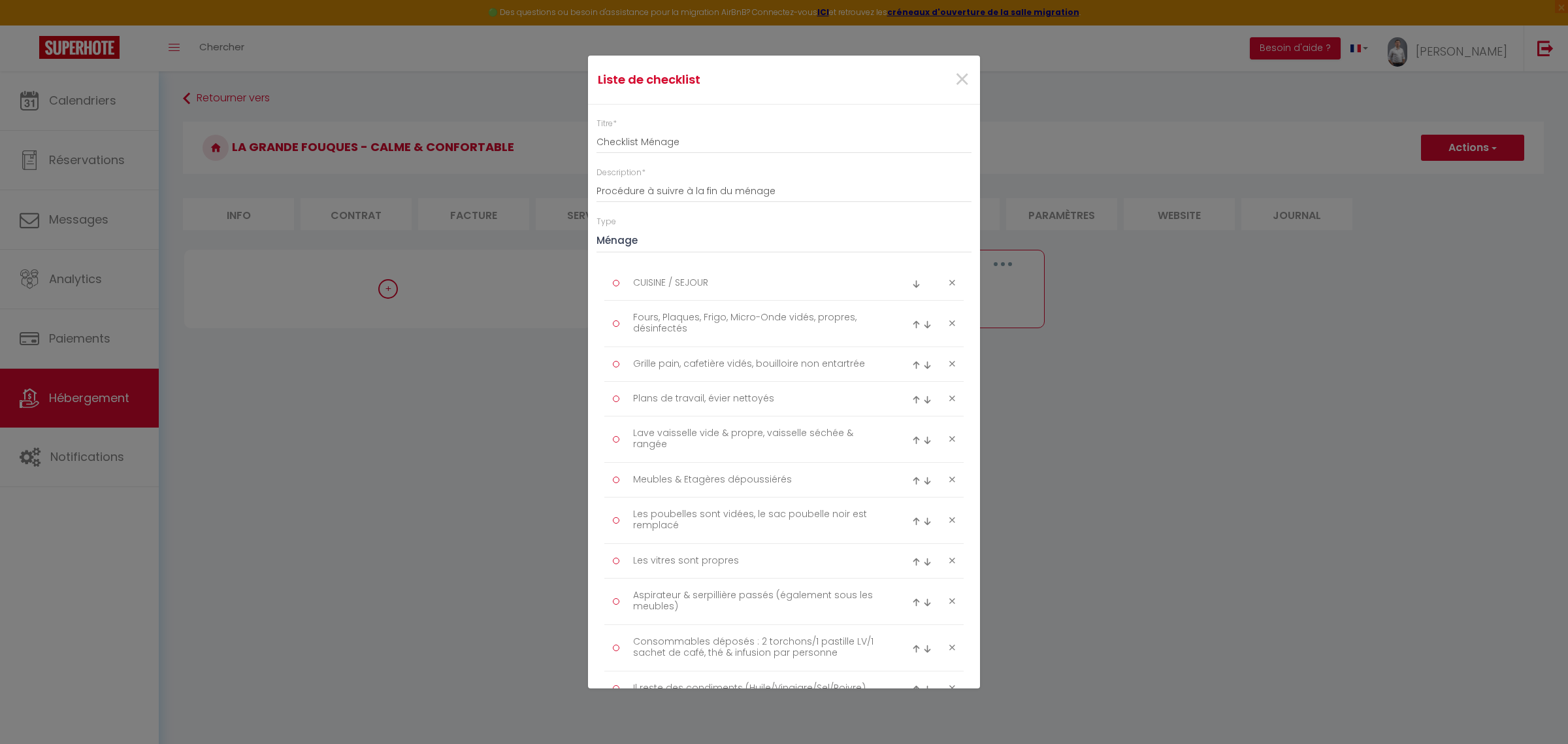
click at [958, 83] on div "×" at bounding box center [913, 79] width 130 height 29
click at [953, 84] on span "×" at bounding box center [961, 79] width 17 height 39
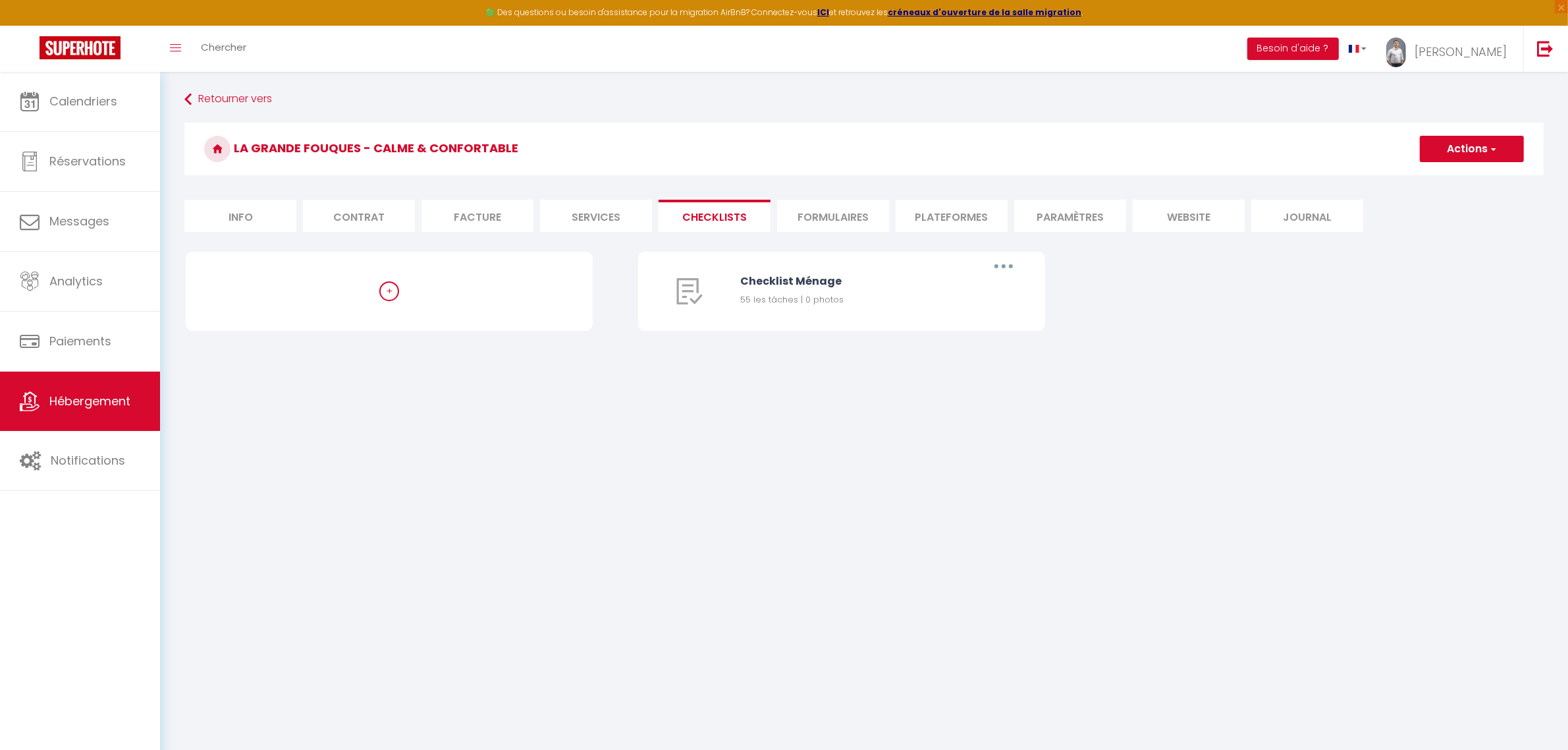
click at [1473, 149] on button "Actions" at bounding box center [1472, 149] width 104 height 26
click at [97, 399] on span "Hébergement" at bounding box center [90, 400] width 81 height 17
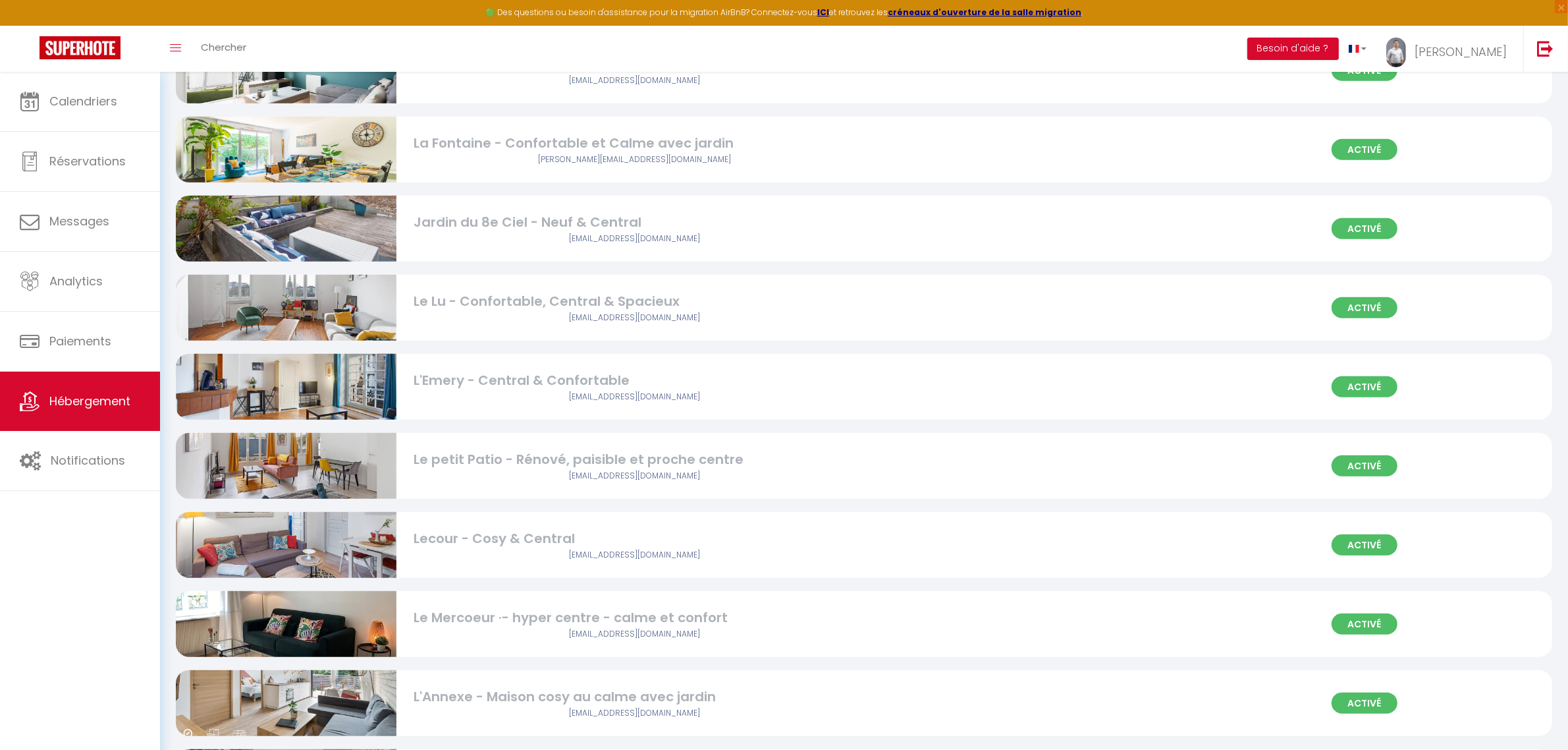
scroll to position [2598, 0]
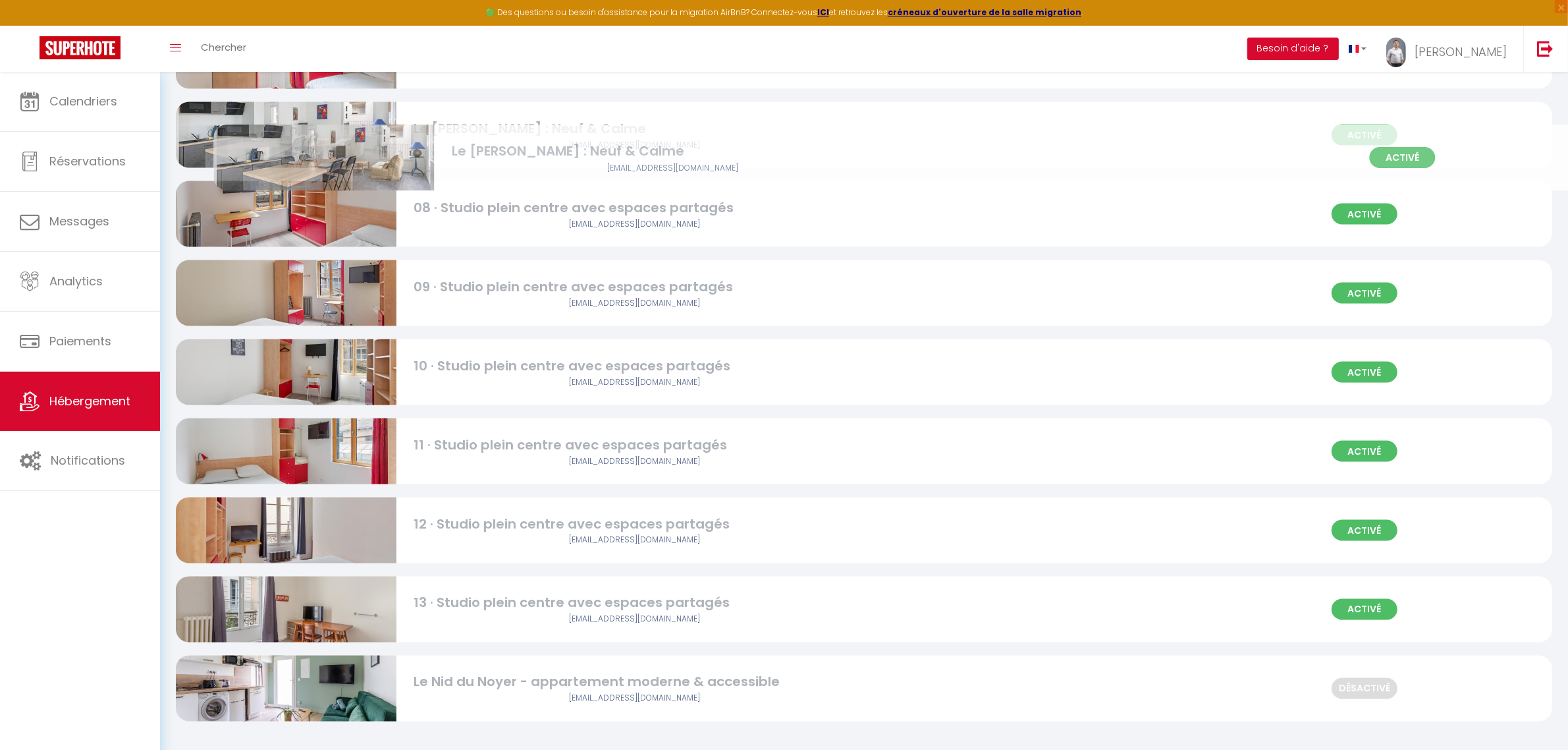
drag, startPoint x: 318, startPoint y: 681, endPoint x: 356, endPoint y: 150, distance: 532.4
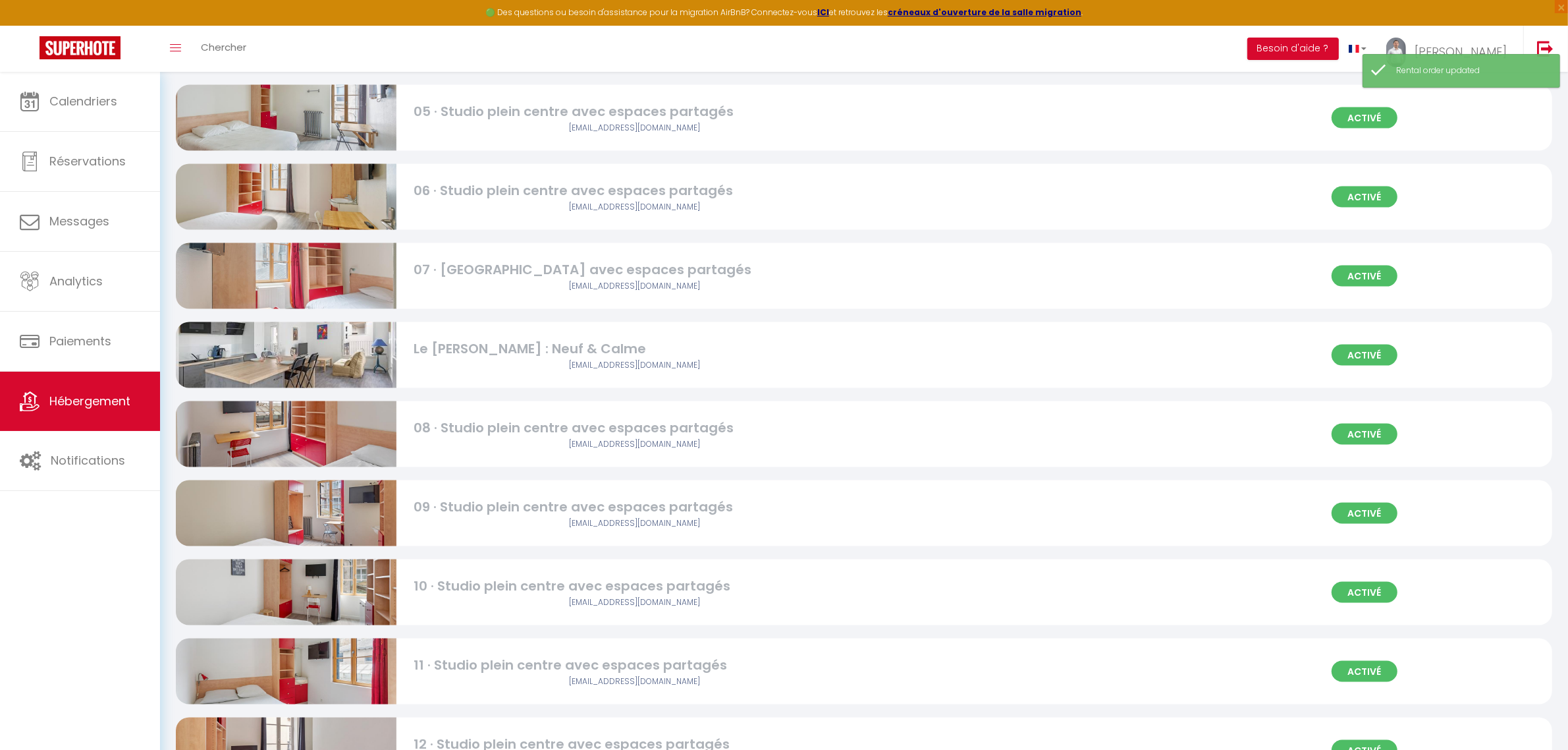
scroll to position [2159, 0]
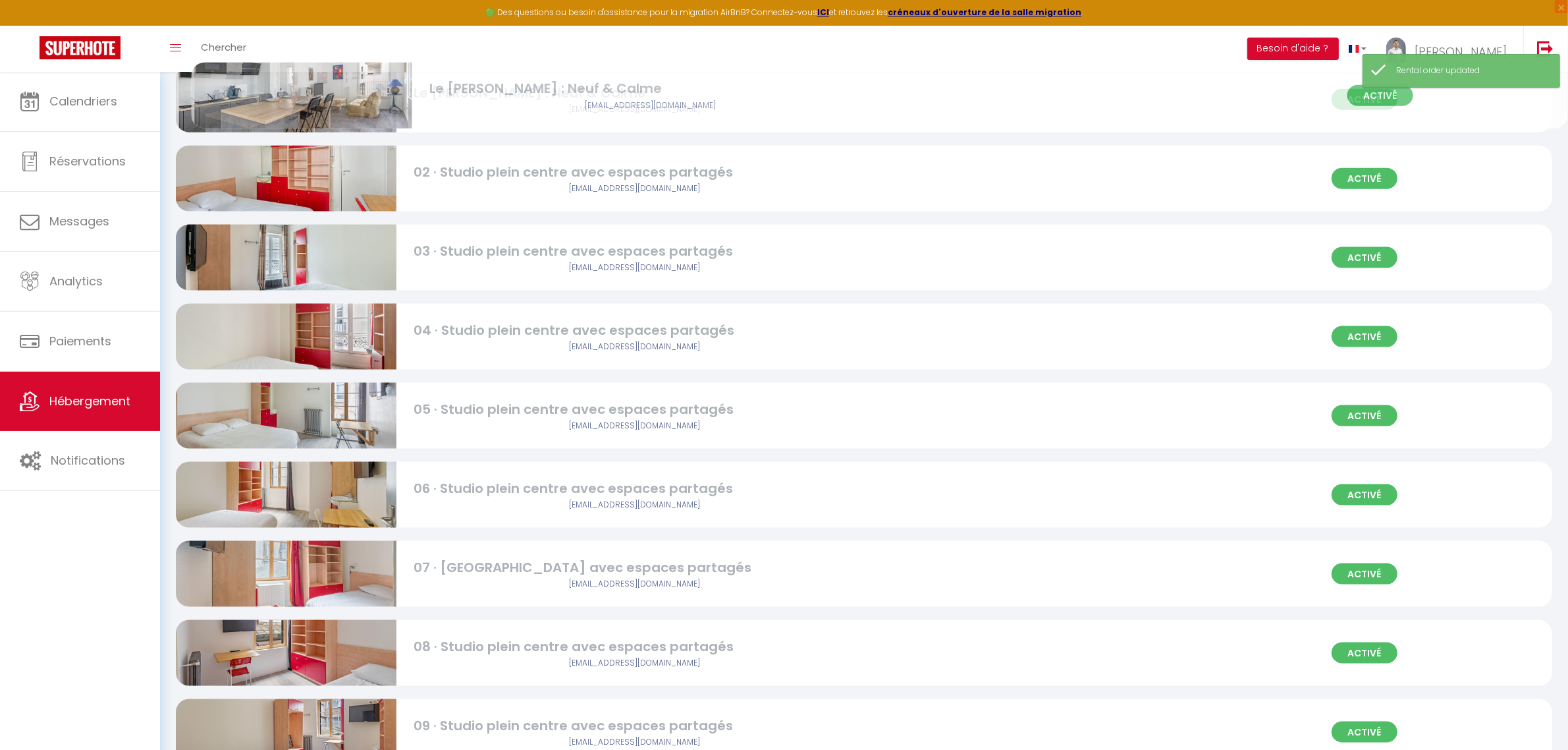
drag, startPoint x: 308, startPoint y: 552, endPoint x: 324, endPoint y: 74, distance: 478.3
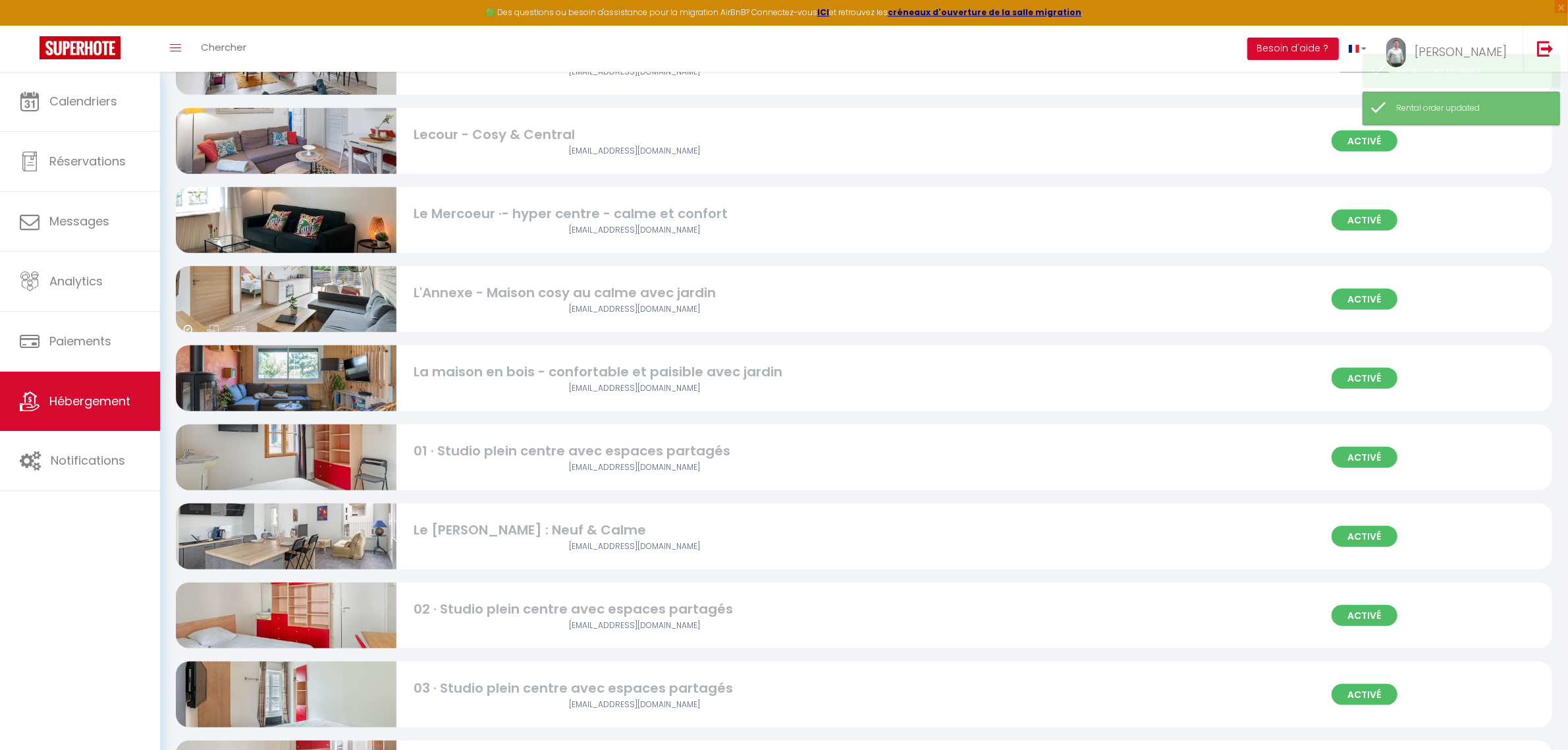
scroll to position [1719, 0]
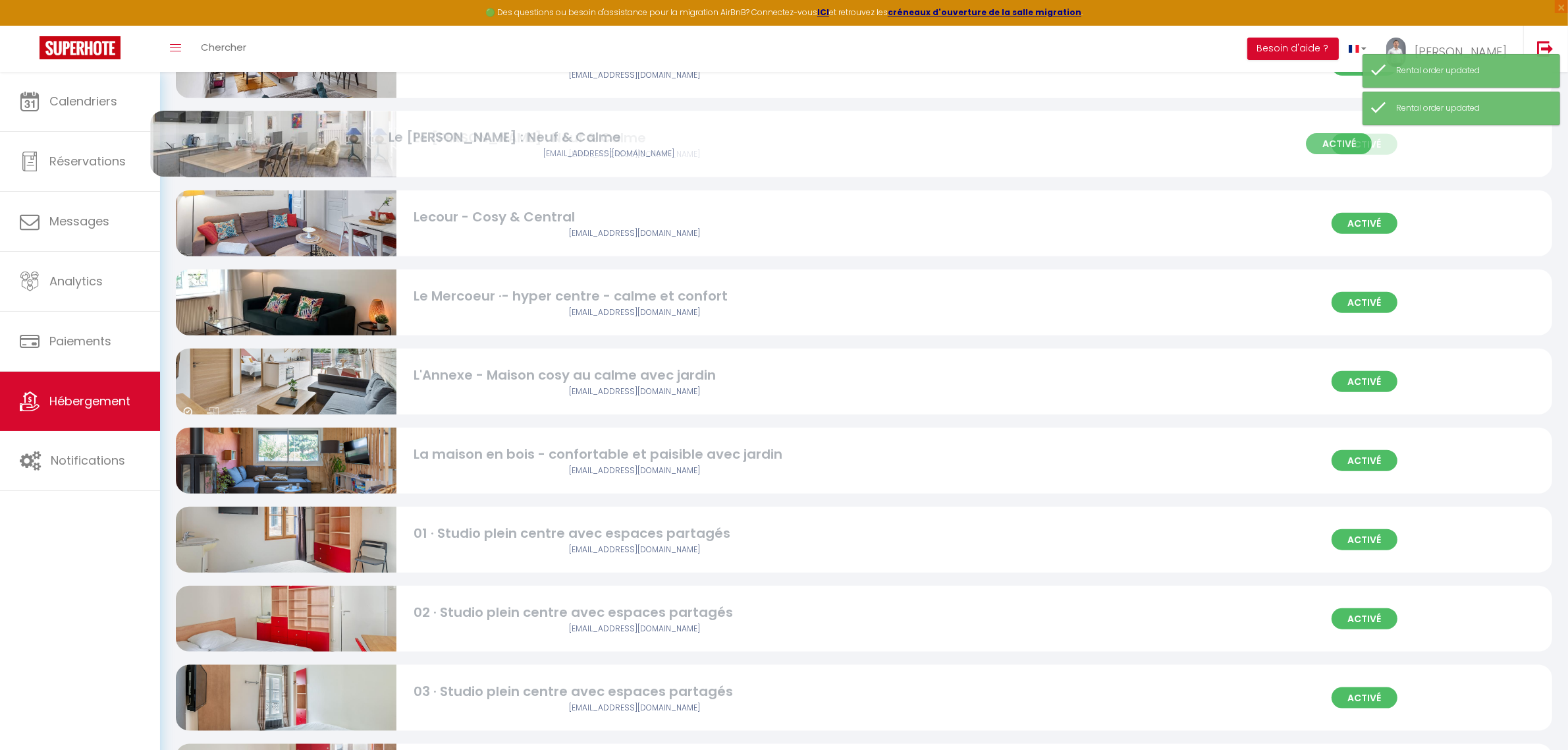
drag, startPoint x: 336, startPoint y: 539, endPoint x: 310, endPoint y: 145, distance: 394.9
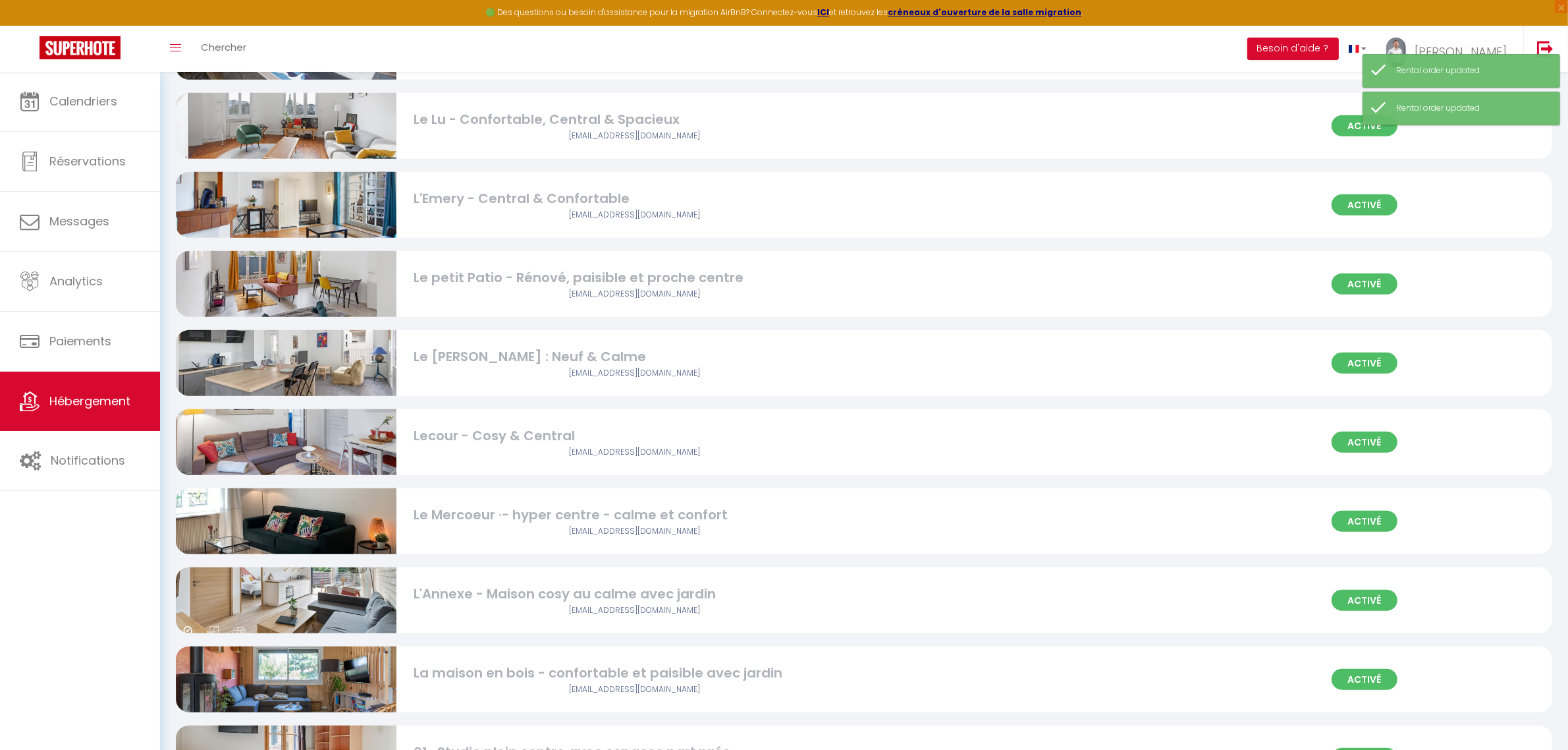
scroll to position [1280, 0]
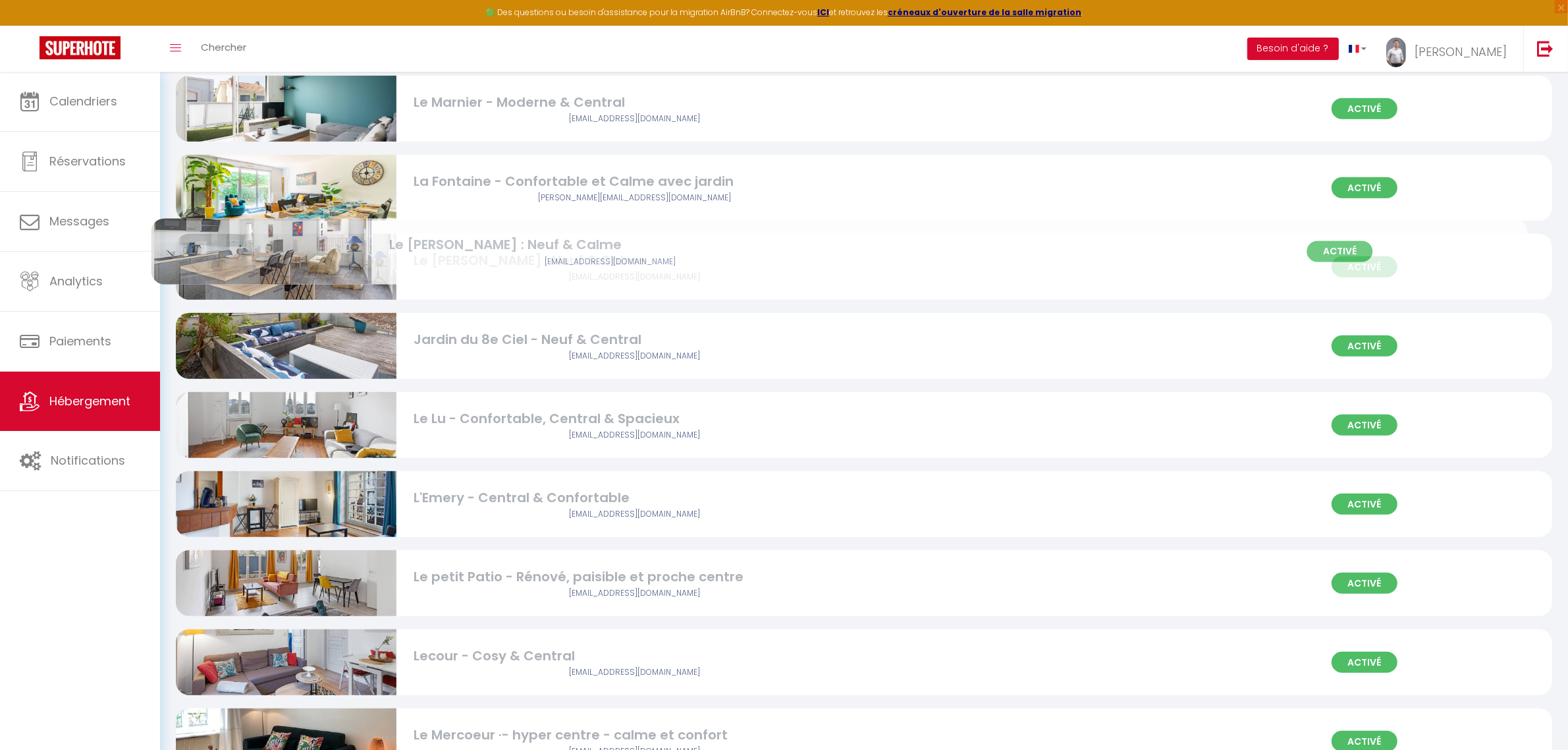
drag, startPoint x: 328, startPoint y: 575, endPoint x: 304, endPoint y: 244, distance: 331.9
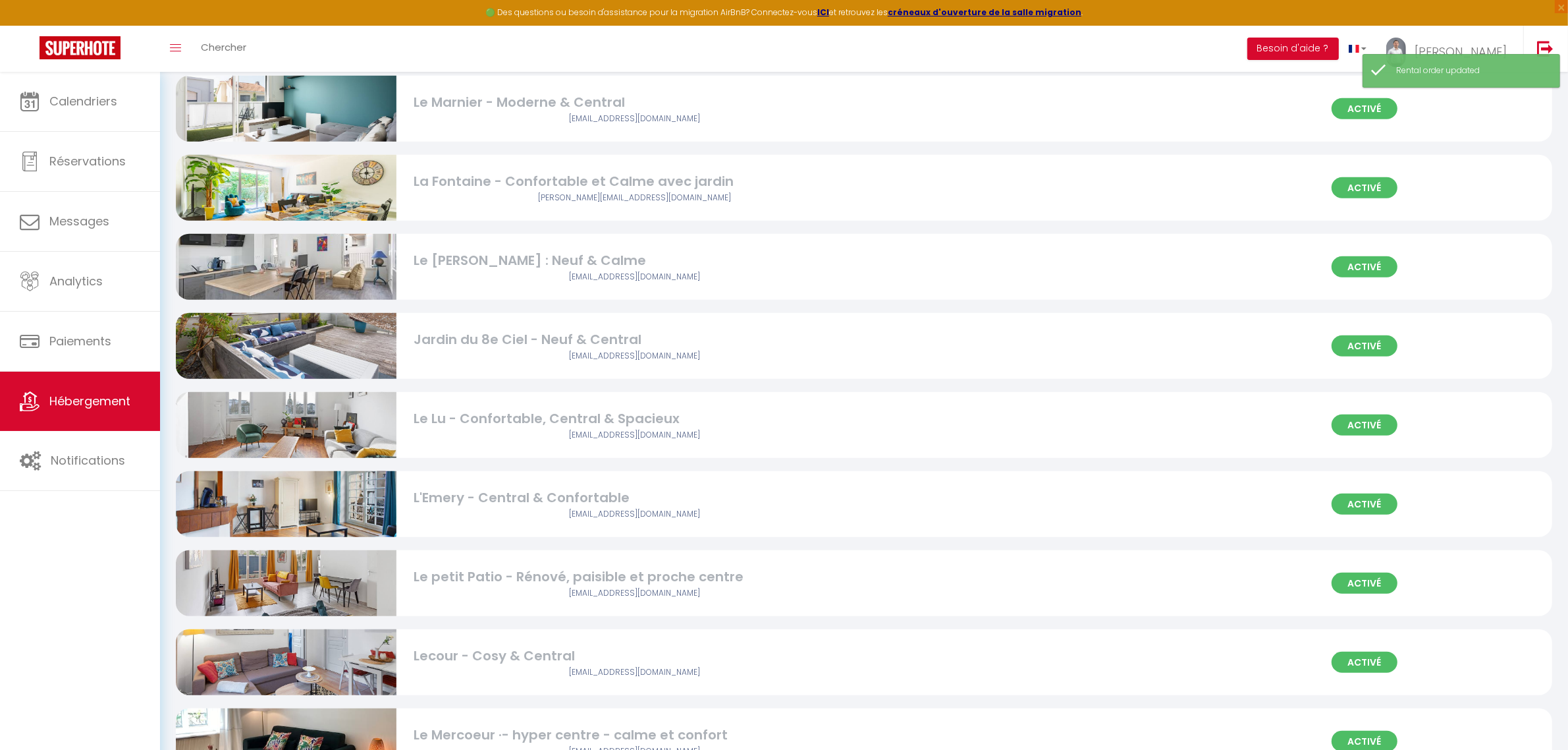
click at [692, 274] on div "[EMAIL_ADDRESS][DOMAIN_NAME]" at bounding box center [634, 277] width 442 height 12
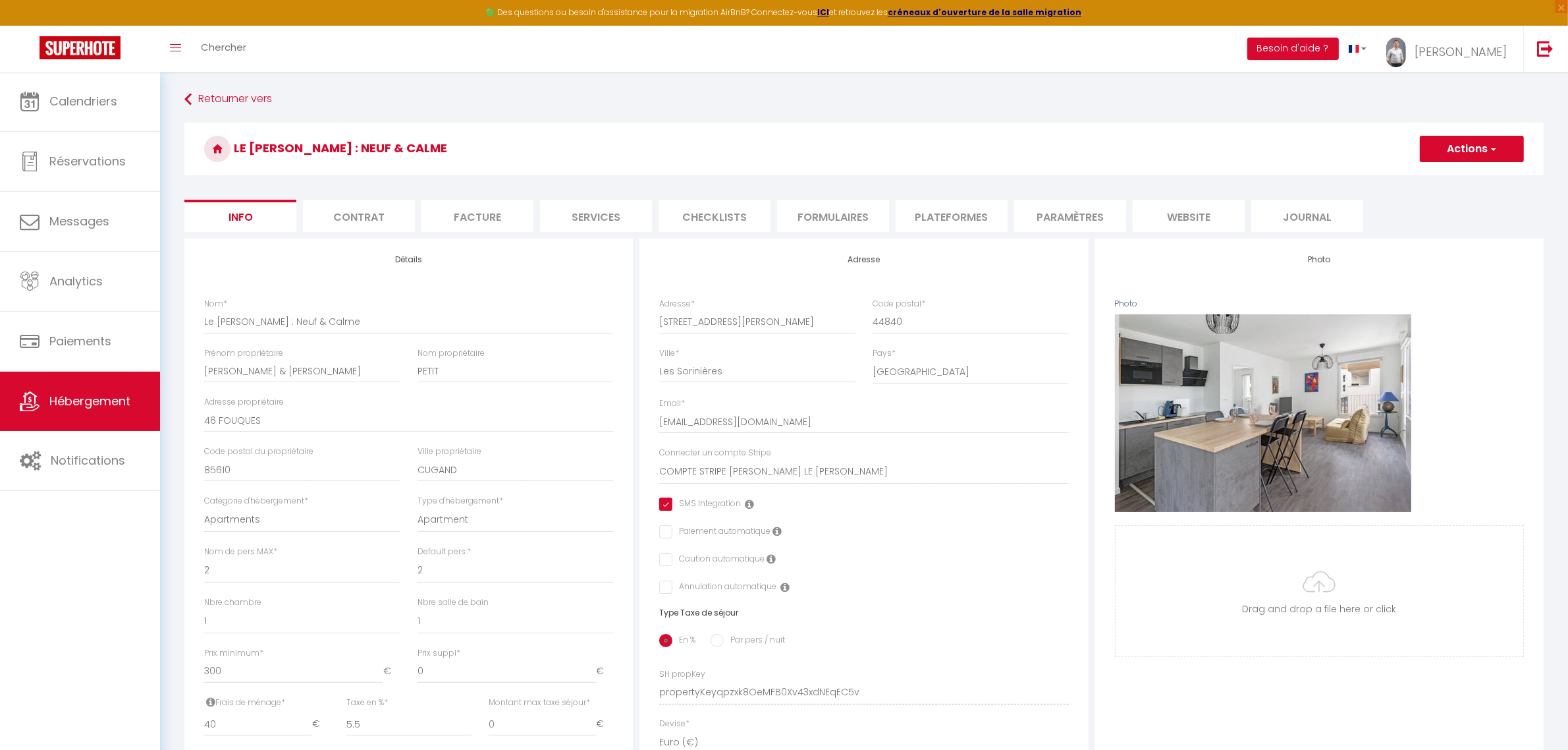
click at [727, 221] on li "Checklists" at bounding box center [715, 215] width 112 height 32
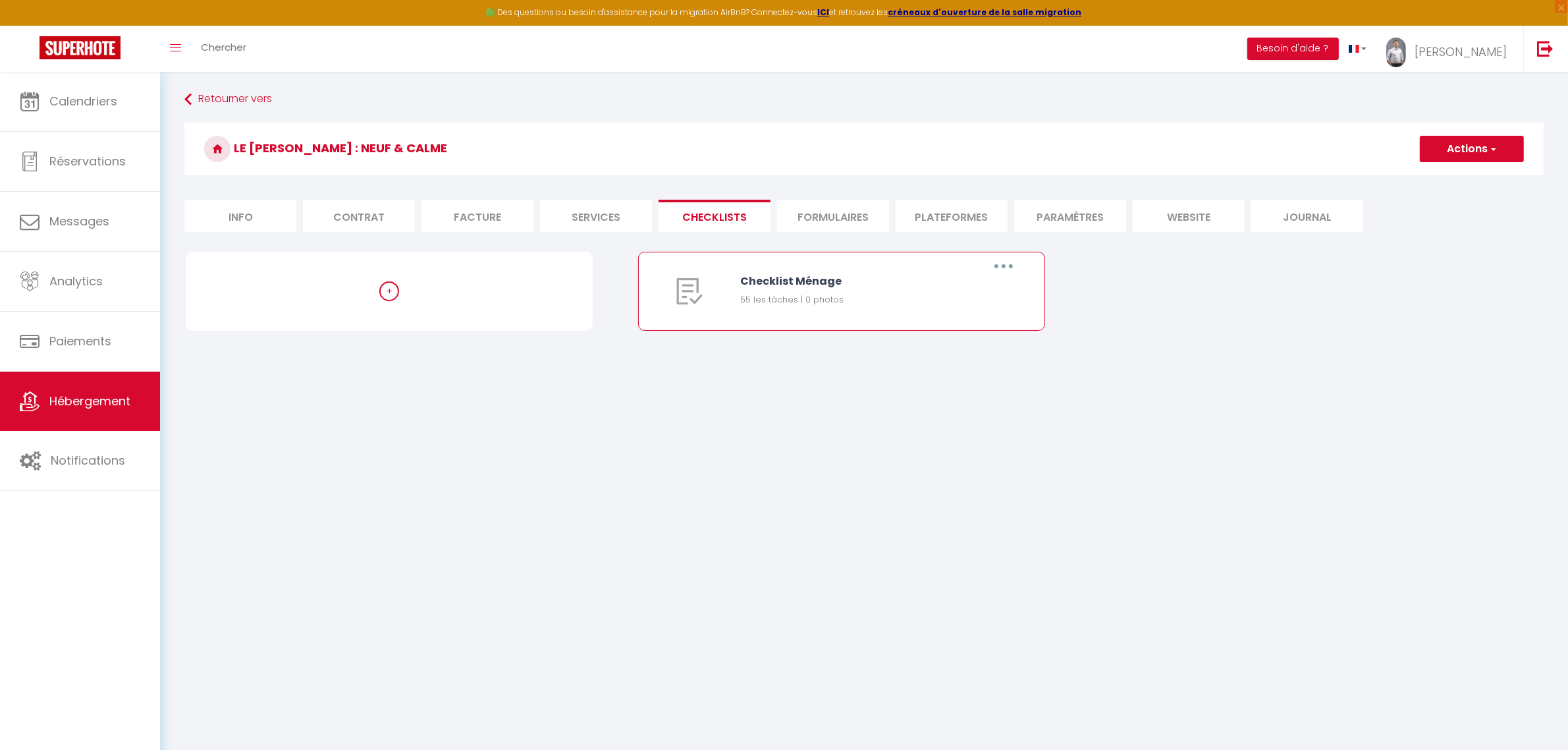
click at [1002, 274] on button "button" at bounding box center [1003, 266] width 37 height 21
click at [972, 288] on link "Editer" at bounding box center [969, 297] width 97 height 23
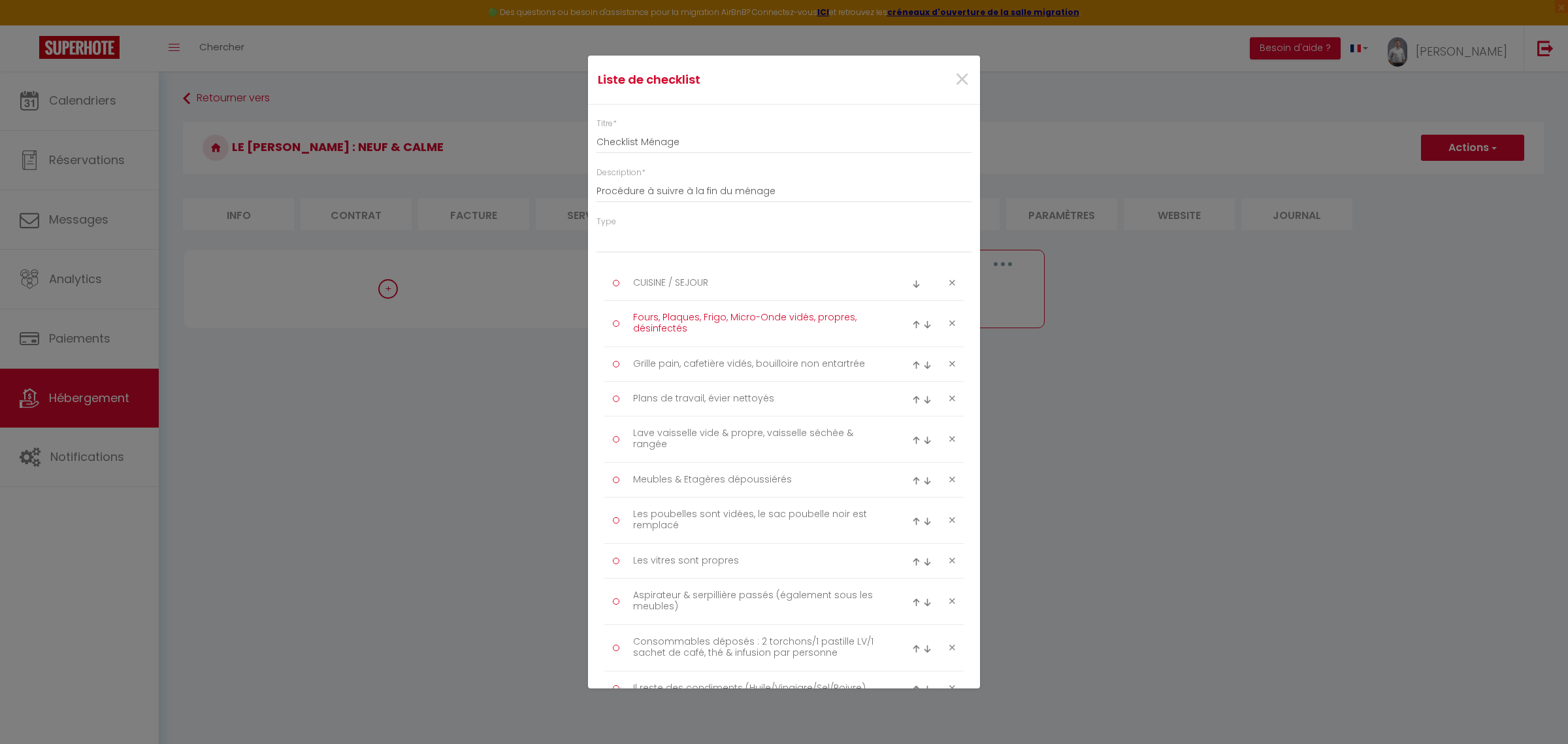
click at [743, 331] on textarea "Fours, Plaques, Frigo, Micro-Onde vidés, propres, désinfectés" at bounding box center [758, 324] width 268 height 33
click at [710, 315] on textarea "Fours, Plaques, Frigo, Micro-Onde vidés, propres, désinfectés" at bounding box center [758, 324] width 268 height 33
click at [644, 317] on textarea "Fours, Plaques, Frigo, Micro-Onde vidés, propres, désinfectés" at bounding box center [758, 324] width 268 height 33
click at [807, 407] on textarea "Plans de travail, évier nettoyés" at bounding box center [758, 399] width 268 height 21
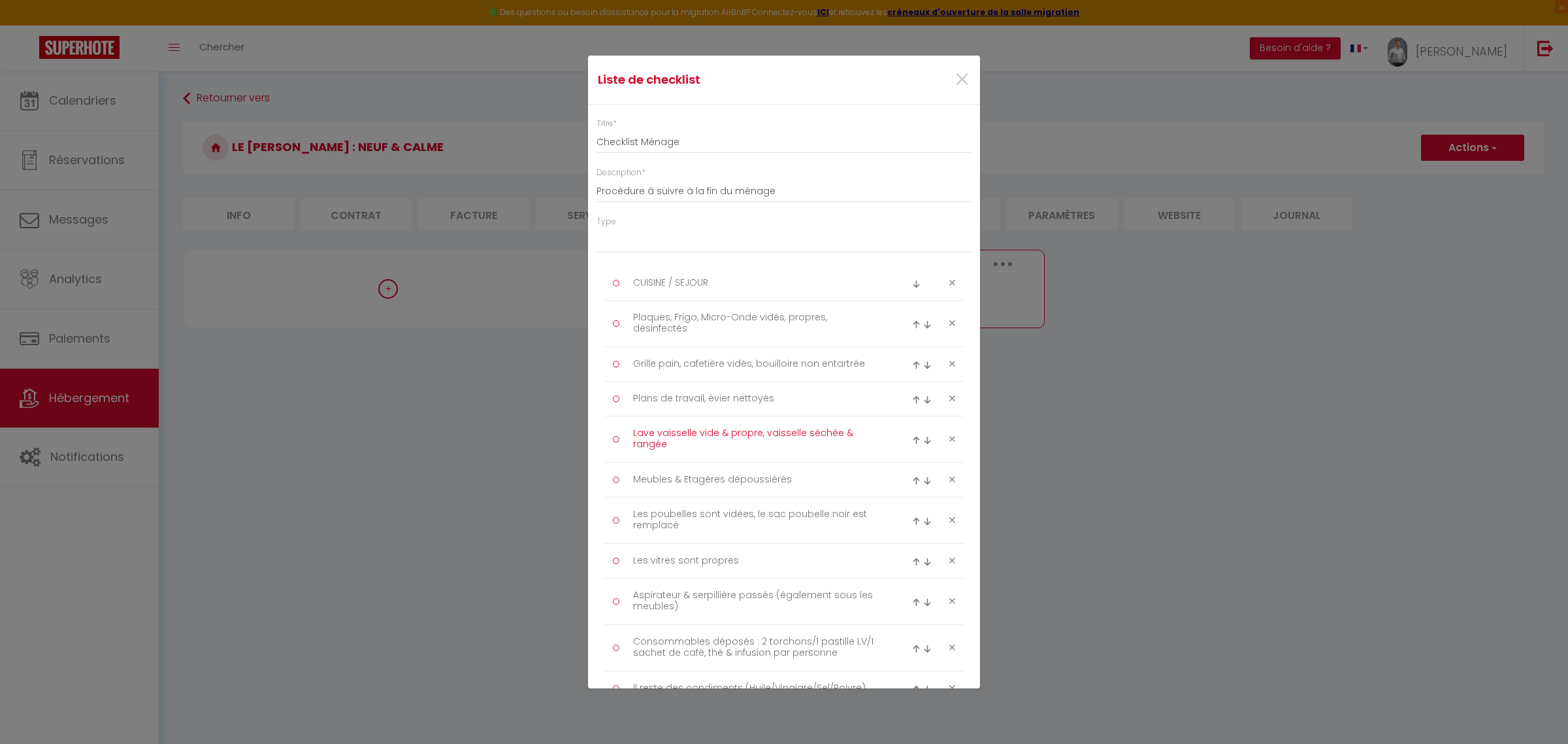
click at [809, 443] on textarea "Lave vaisselle vide & propre, vaisselle séchée & rangée" at bounding box center [758, 439] width 268 height 33
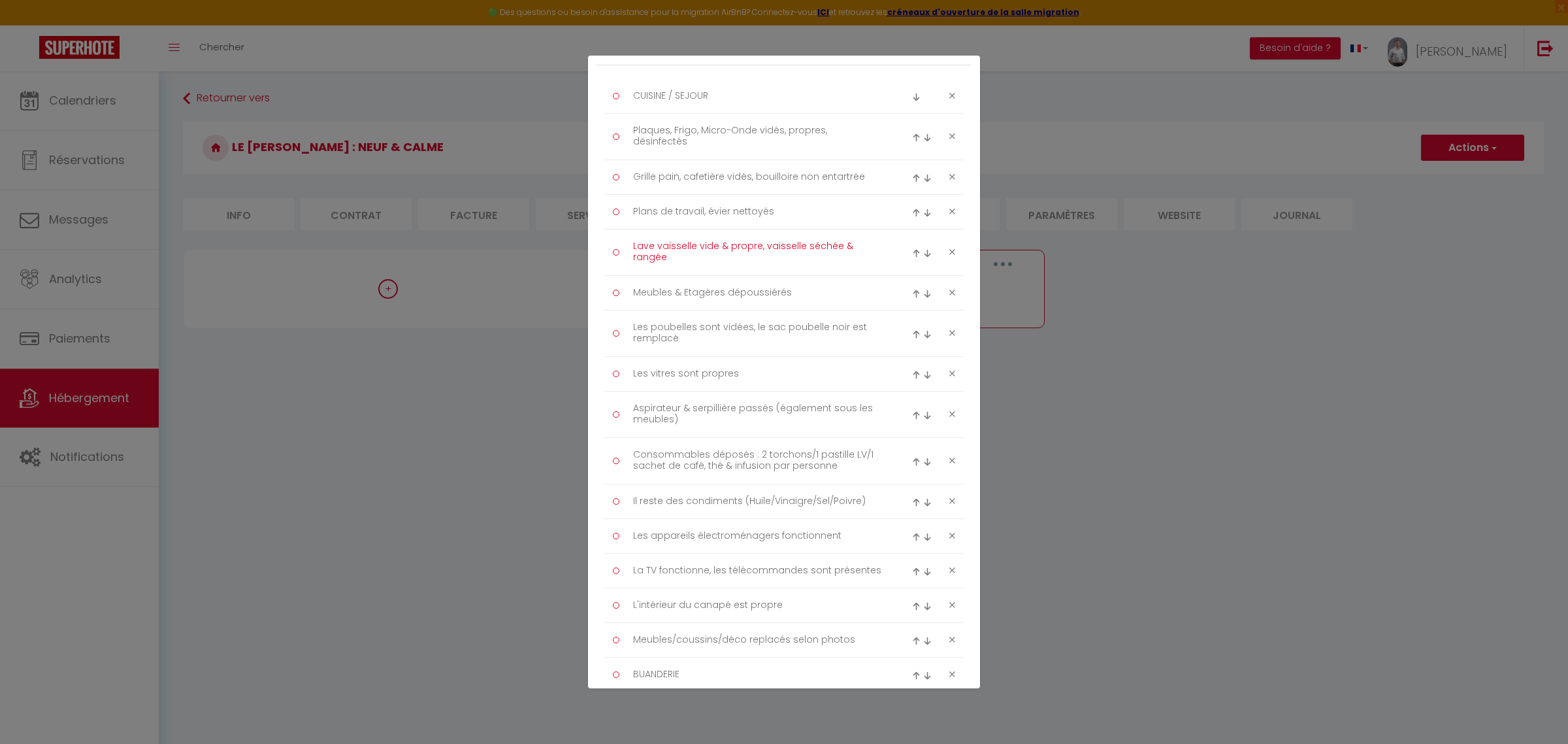
scroll to position [218, 0]
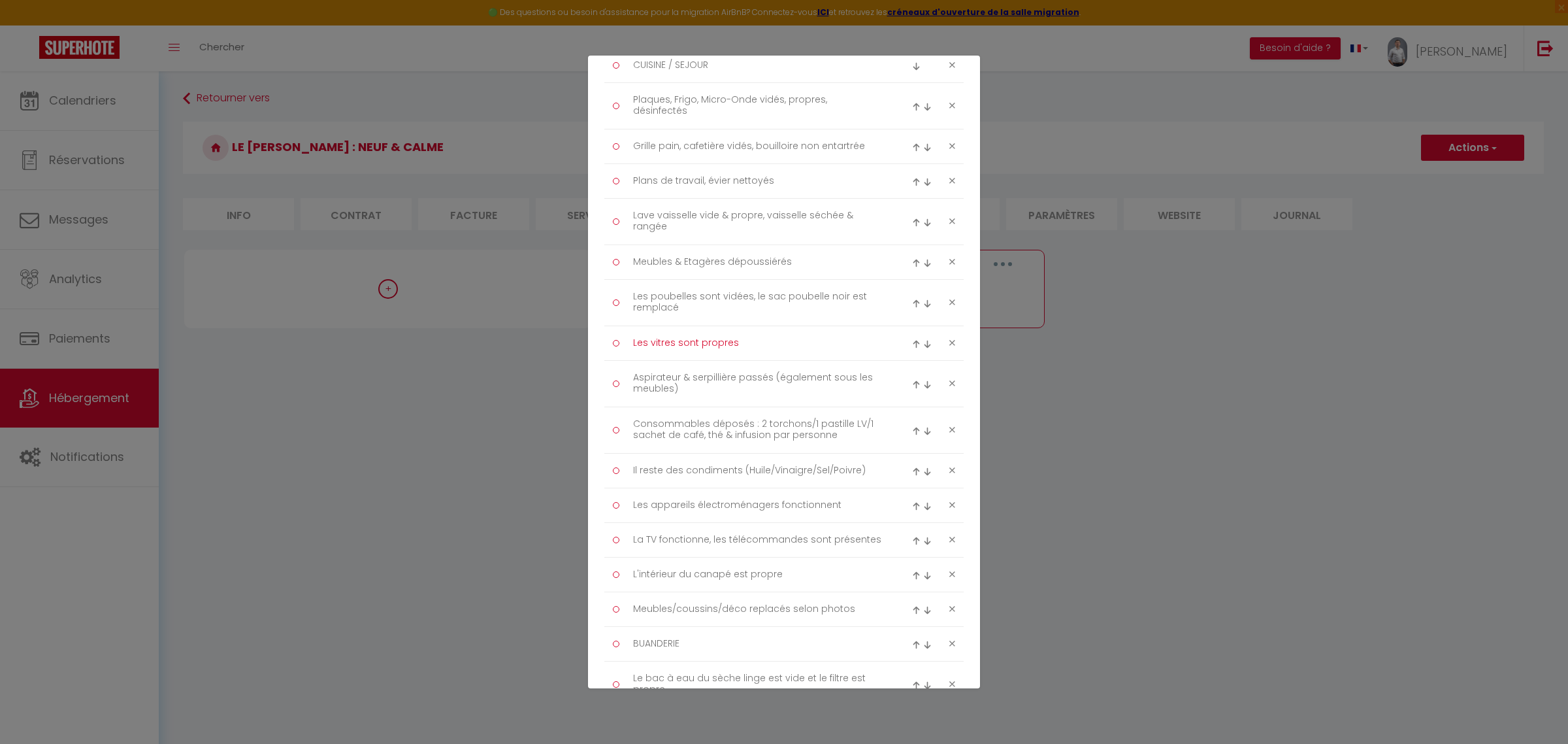
click at [783, 340] on textarea "Les vitres sont propres" at bounding box center [758, 343] width 268 height 21
click at [771, 391] on textarea "Aspirateur & serpillière passés (également sous les meubles)" at bounding box center [758, 384] width 268 height 33
click at [782, 432] on textarea "Consommables déposés : 2 torchons/1 pastille LV/1 sachet de café, thé & infusio…" at bounding box center [758, 430] width 268 height 33
click at [783, 476] on textarea "Il reste des condiments (Huile/Vinaigre/Sel/Poivre)" at bounding box center [758, 470] width 268 height 21
click at [769, 511] on textarea "Les appareils électroménagers fonctionnent" at bounding box center [758, 505] width 268 height 21
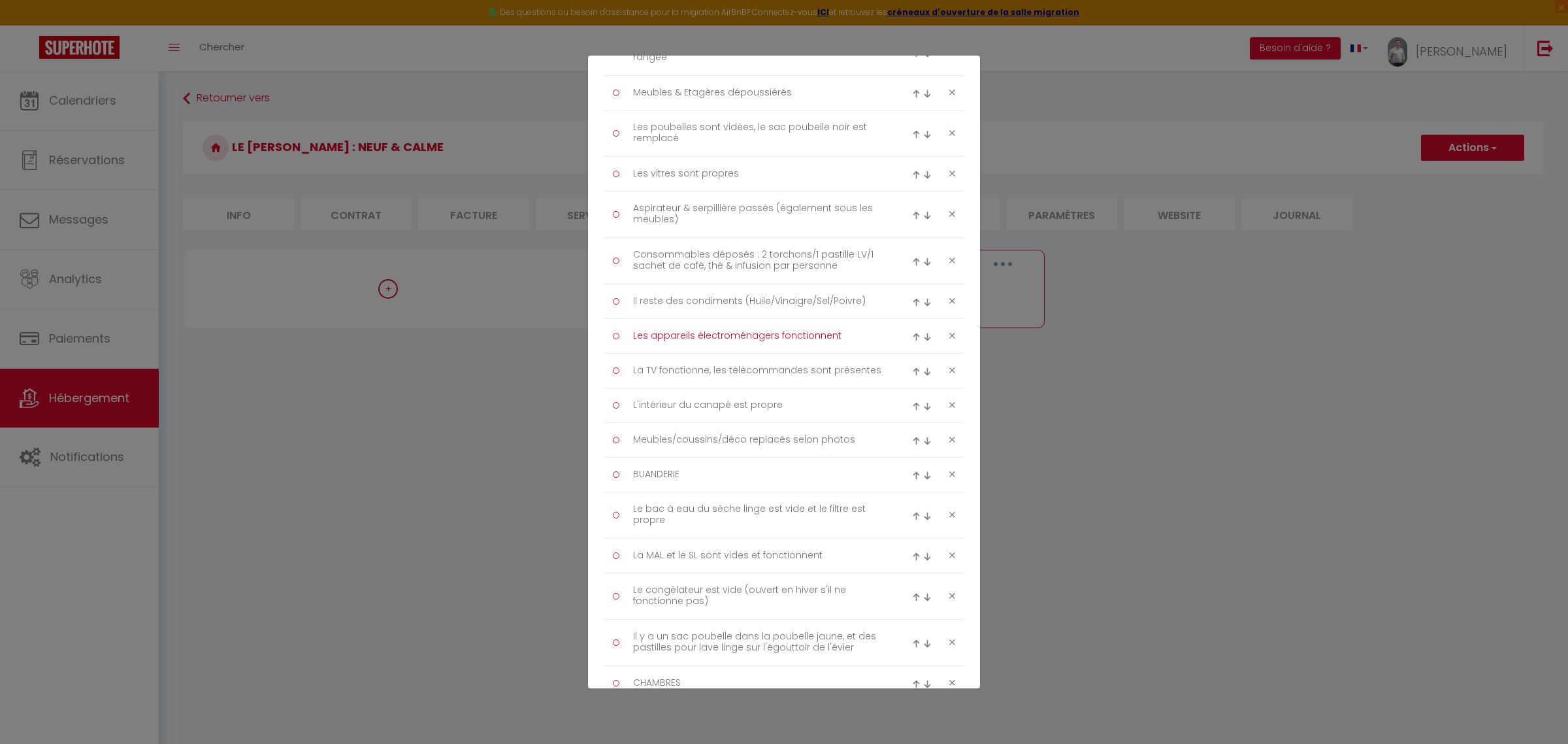
scroll to position [436, 0]
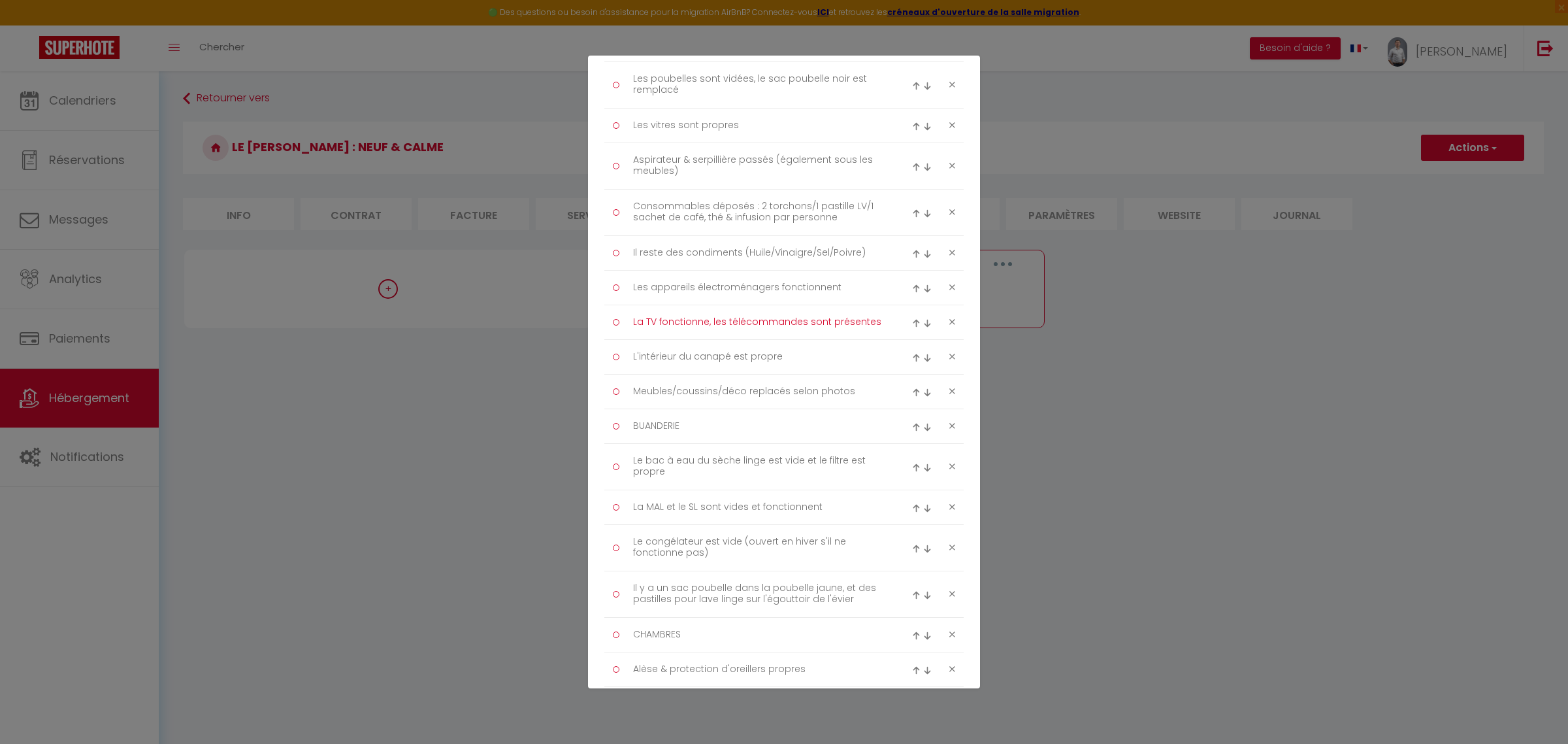
click at [723, 328] on textarea "La TV fonctionne, les télécommandes sont présentes" at bounding box center [758, 322] width 268 height 21
click at [723, 365] on textarea "L'intérieur du canapé est propre" at bounding box center [758, 357] width 268 height 21
click at [725, 402] on textarea "Meubles/coussins/déco replacés selon photos" at bounding box center [758, 391] width 268 height 21
click at [727, 431] on textarea "BUANDERIE" at bounding box center [758, 426] width 268 height 21
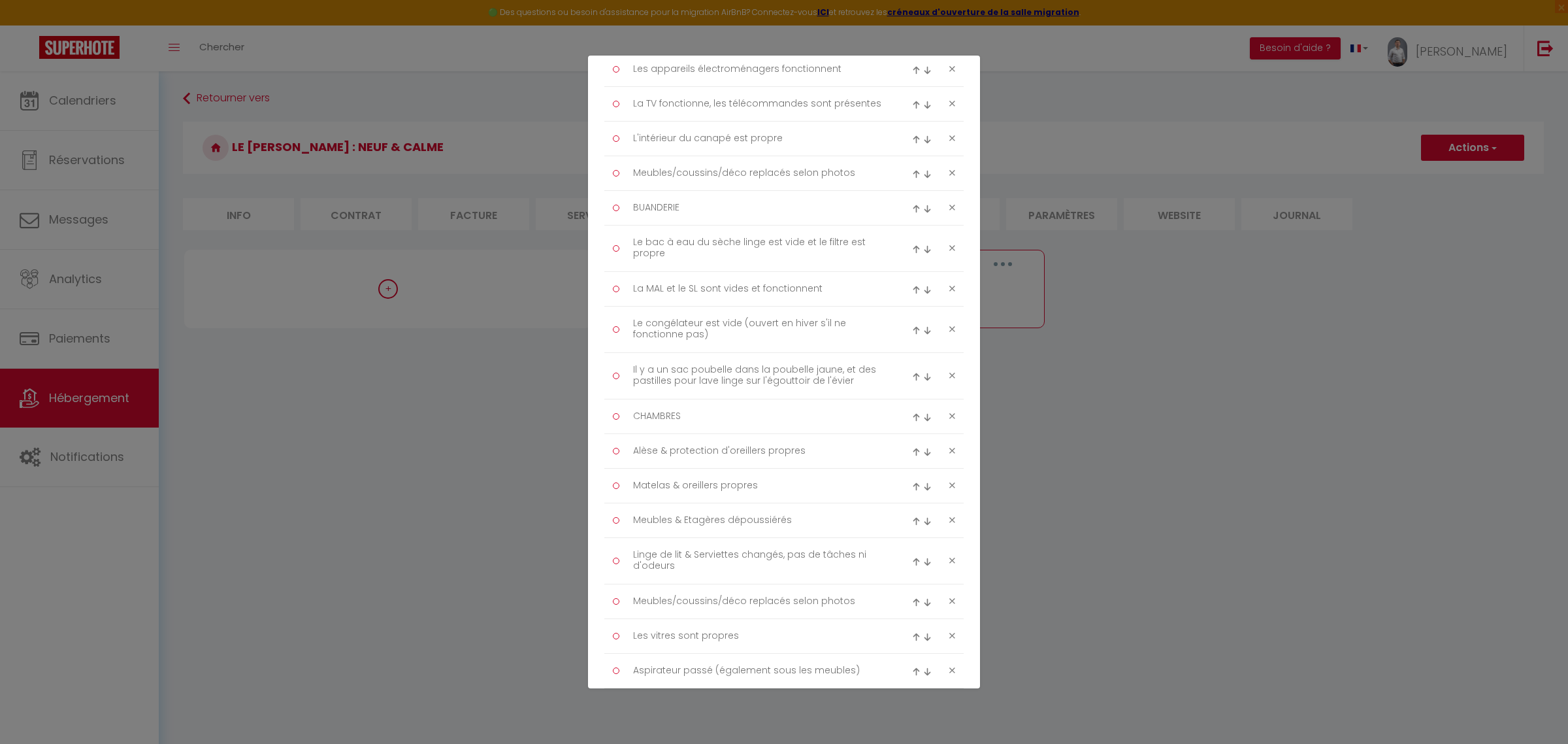
click at [949, 249] on icon at bounding box center [952, 247] width 6 height 10
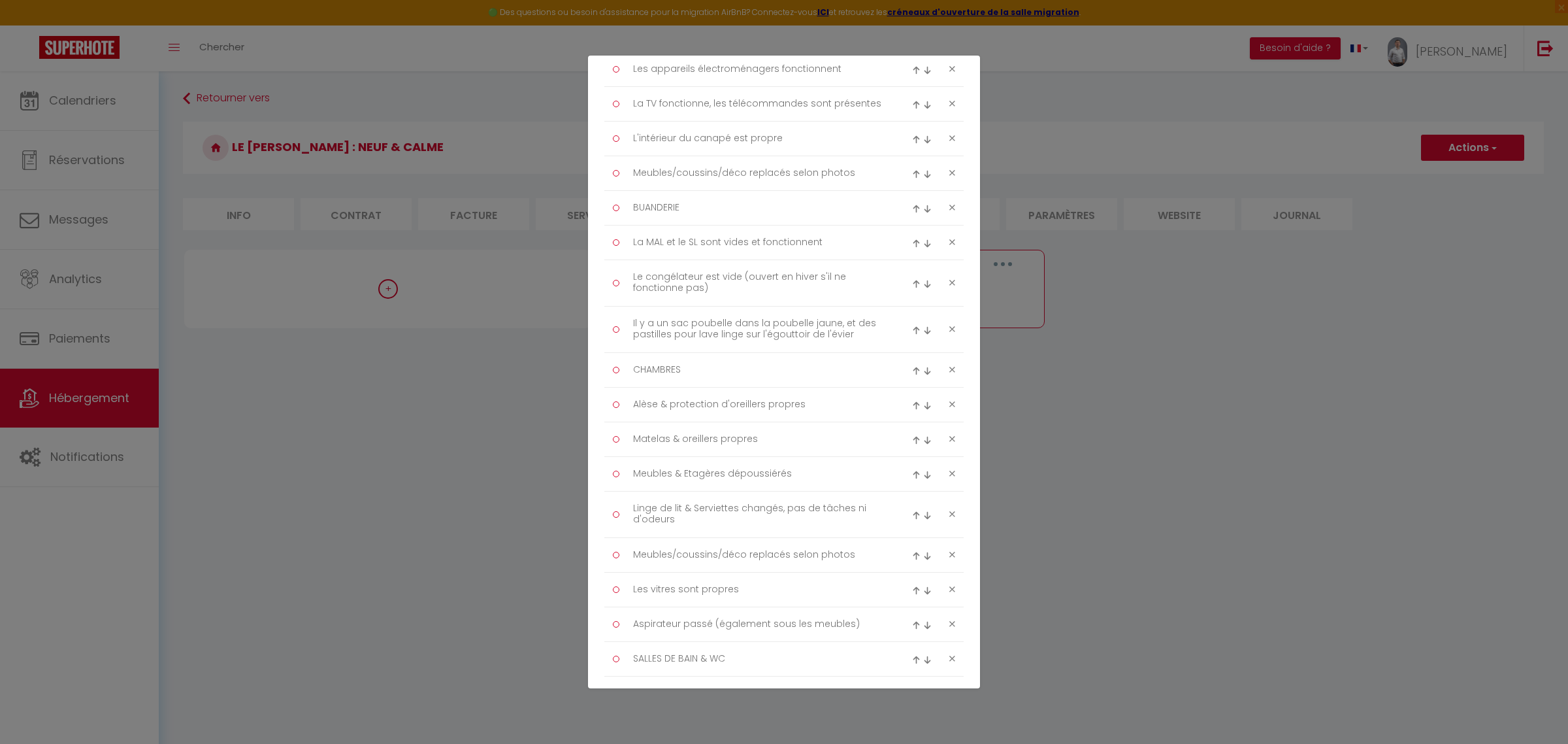
click at [949, 247] on icon at bounding box center [952, 241] width 6 height 10
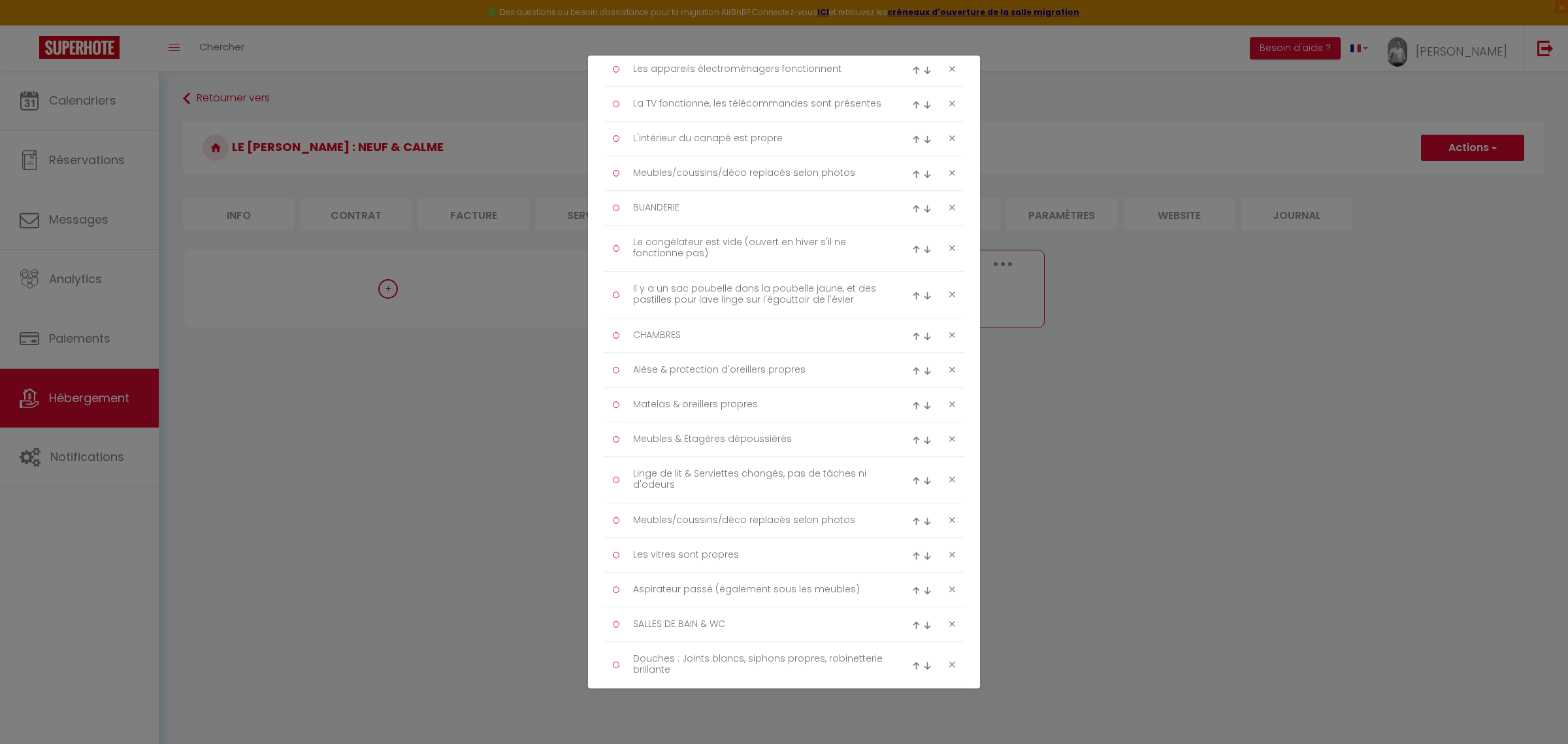
click at [949, 249] on icon at bounding box center [952, 247] width 6 height 10
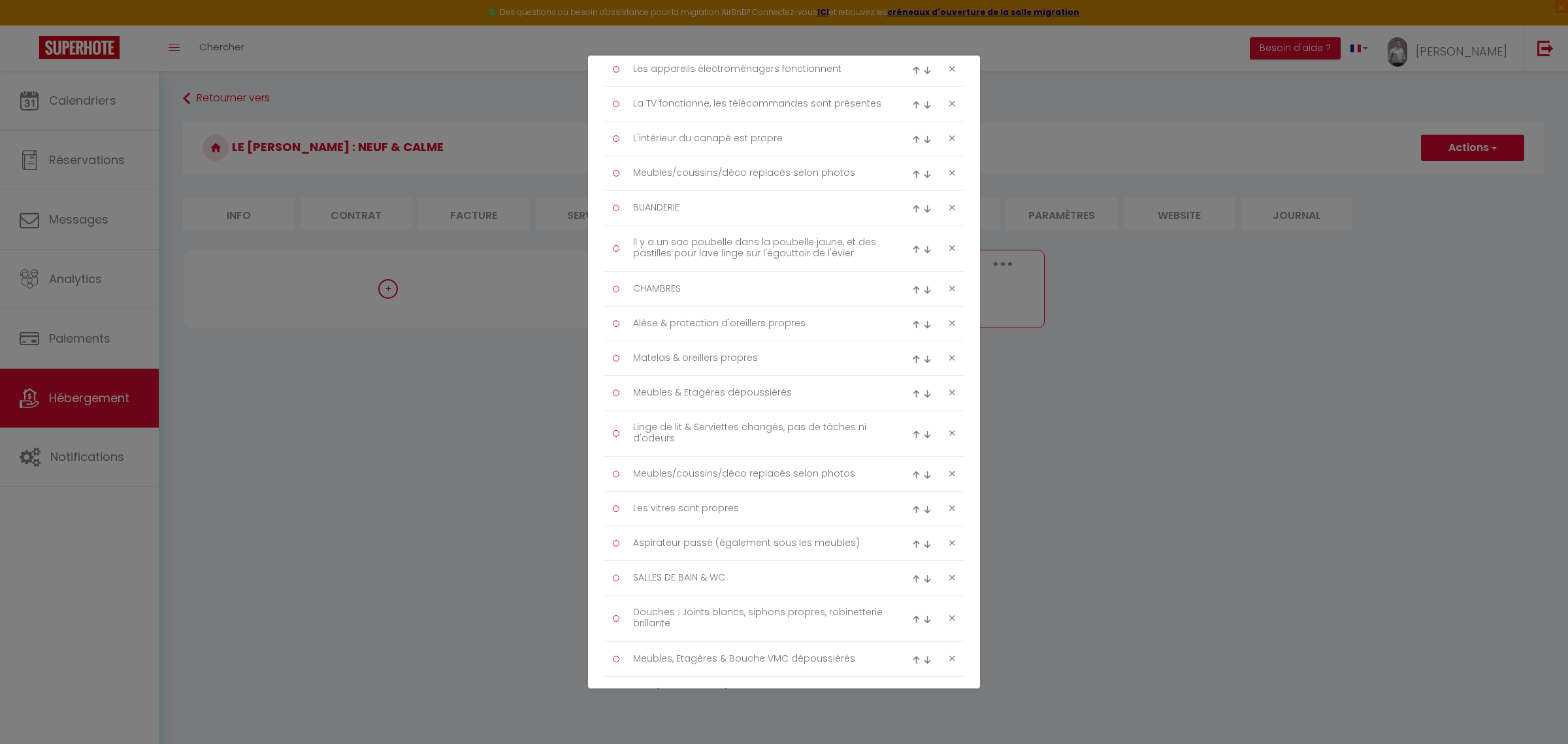
click at [949, 249] on icon at bounding box center [952, 247] width 6 height 10
click at [932, 205] on div at bounding box center [933, 208] width 60 height 16
click at [935, 206] on div at bounding box center [933, 208] width 60 height 16
click at [949, 209] on icon at bounding box center [952, 207] width 6 height 10
click at [716, 206] on textarea "CHAMBRES" at bounding box center [758, 208] width 268 height 21
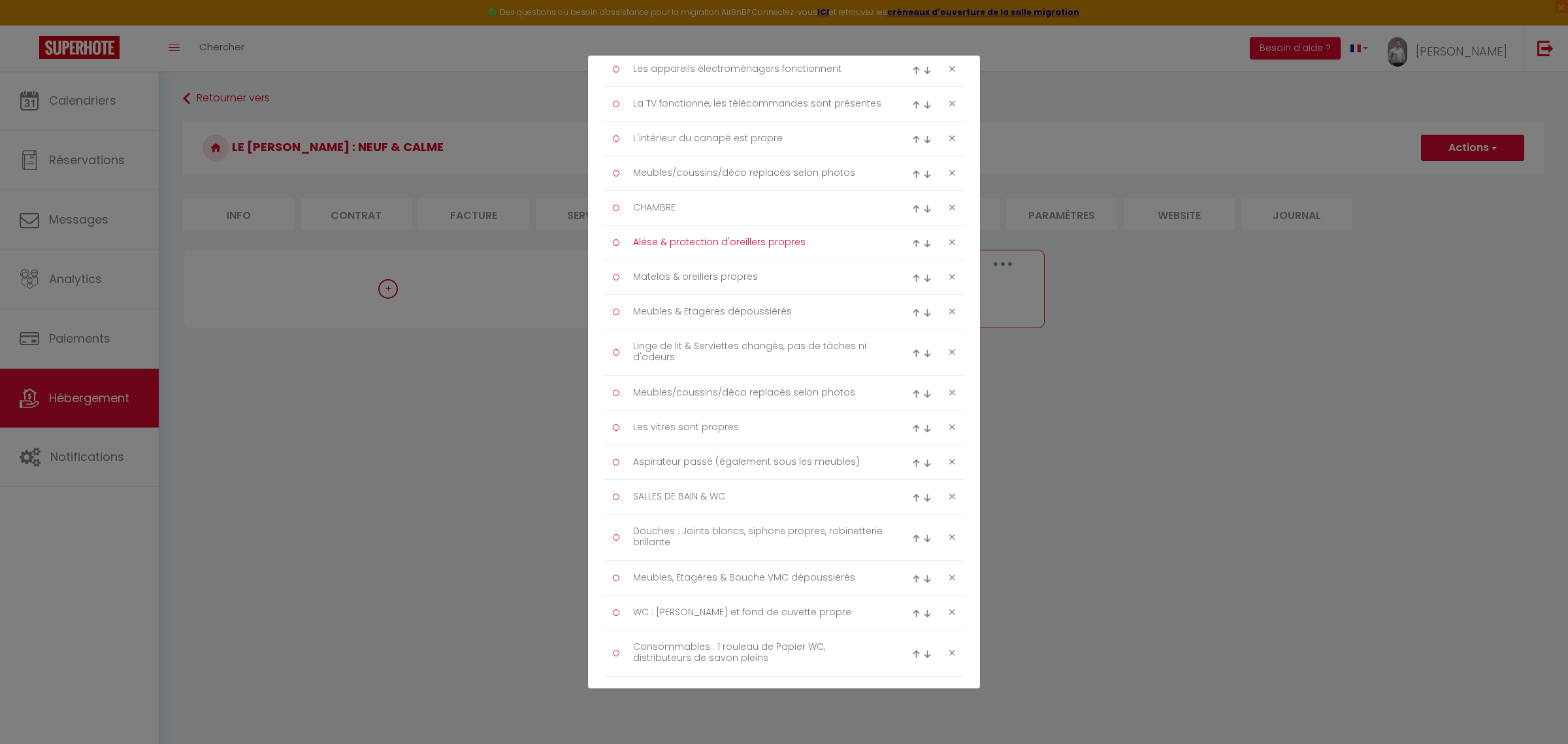
click at [744, 253] on textarea "Alèse & protection d'oreillers propres" at bounding box center [758, 242] width 268 height 21
click at [811, 276] on textarea "Matelas & oreillers propres" at bounding box center [758, 277] width 268 height 21
click at [804, 309] on textarea "Meubles & Etagères dépoussiérés" at bounding box center [758, 312] width 268 height 21
click at [802, 355] on textarea "Linge de lit & Serviettes changés, pas de tâches ni d'odeurs" at bounding box center [758, 353] width 268 height 33
click at [799, 399] on textarea "Meubles/coussins/déco replacés selon photos" at bounding box center [758, 393] width 268 height 21
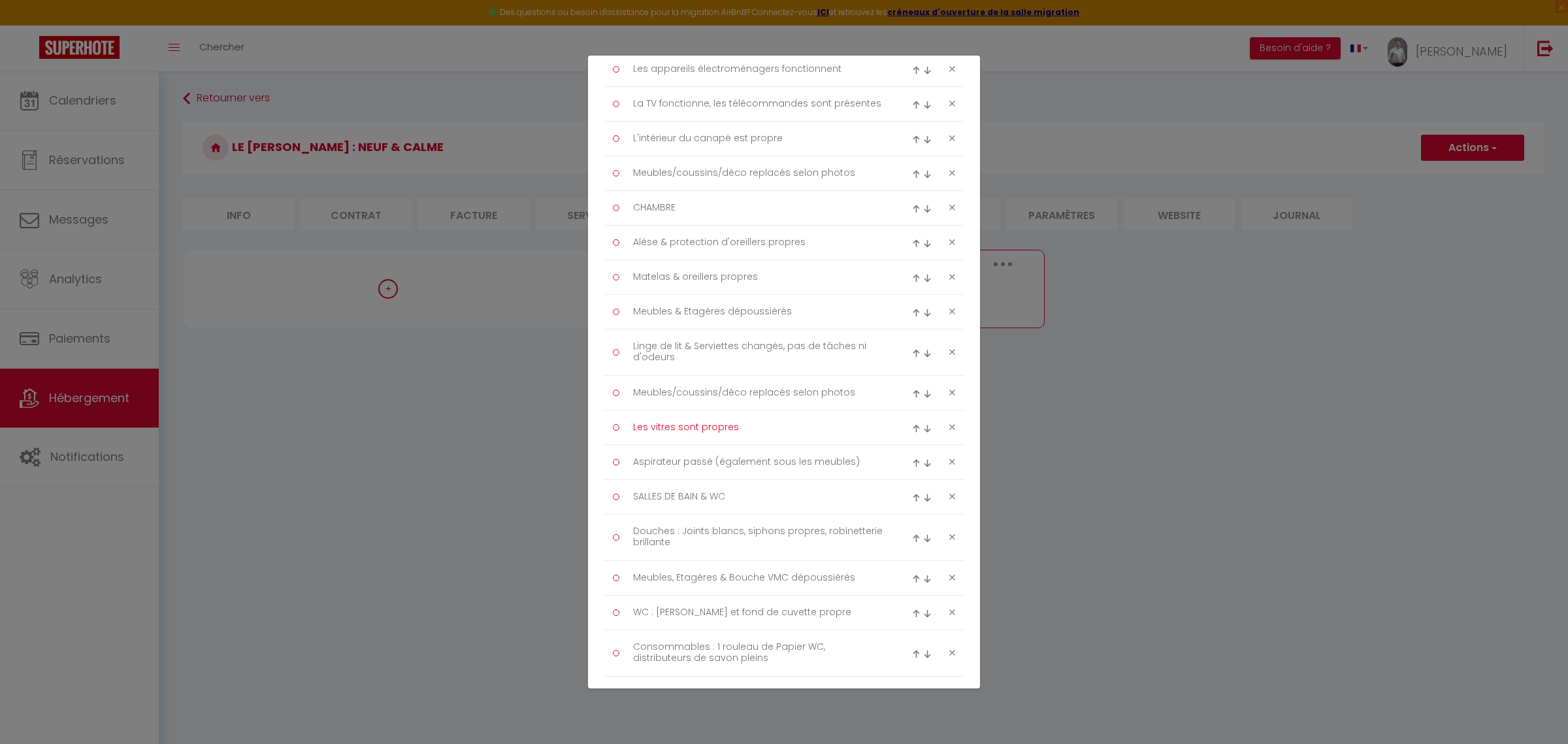
click at [794, 429] on textarea "Les vitres sont propres" at bounding box center [758, 428] width 268 height 21
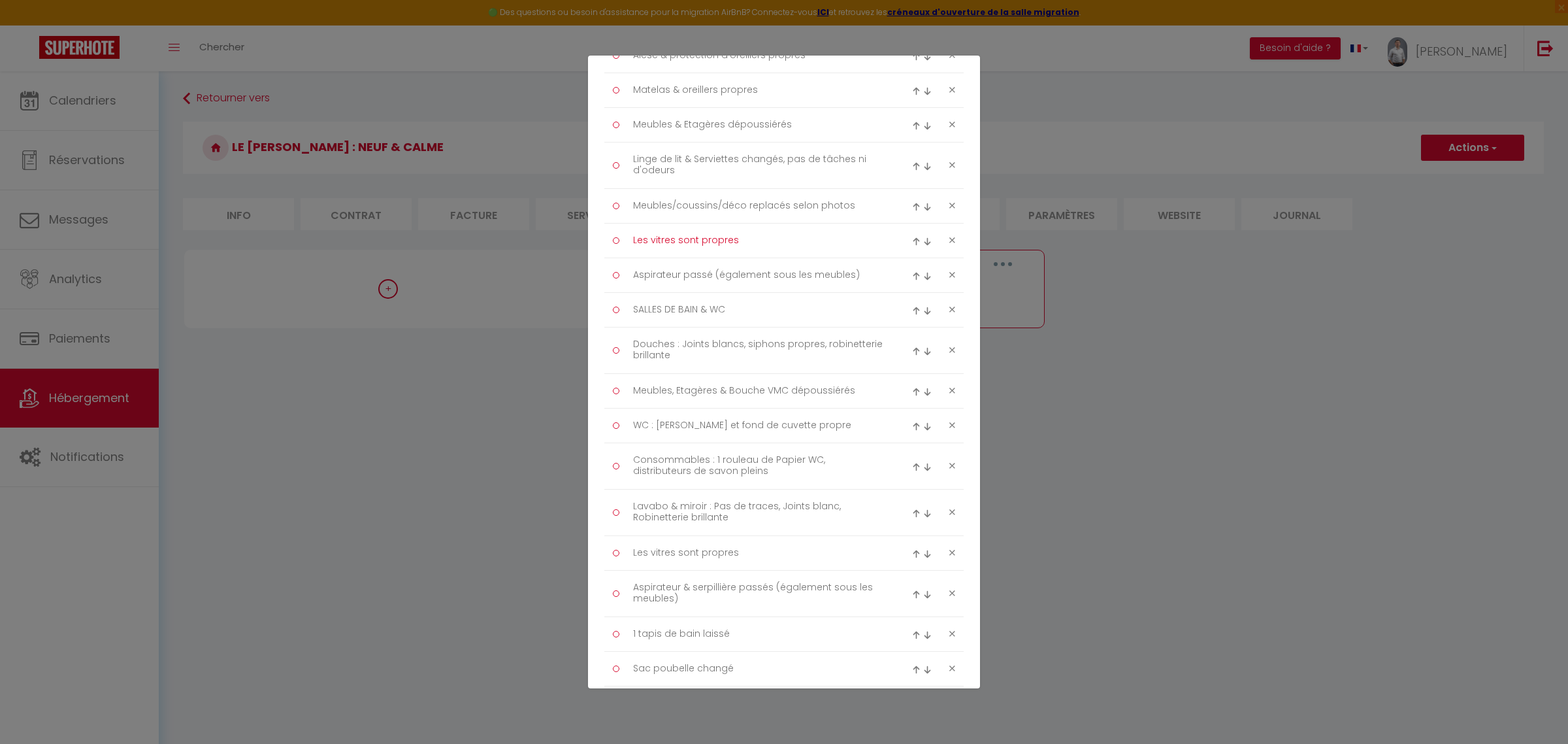
scroll to position [871, 0]
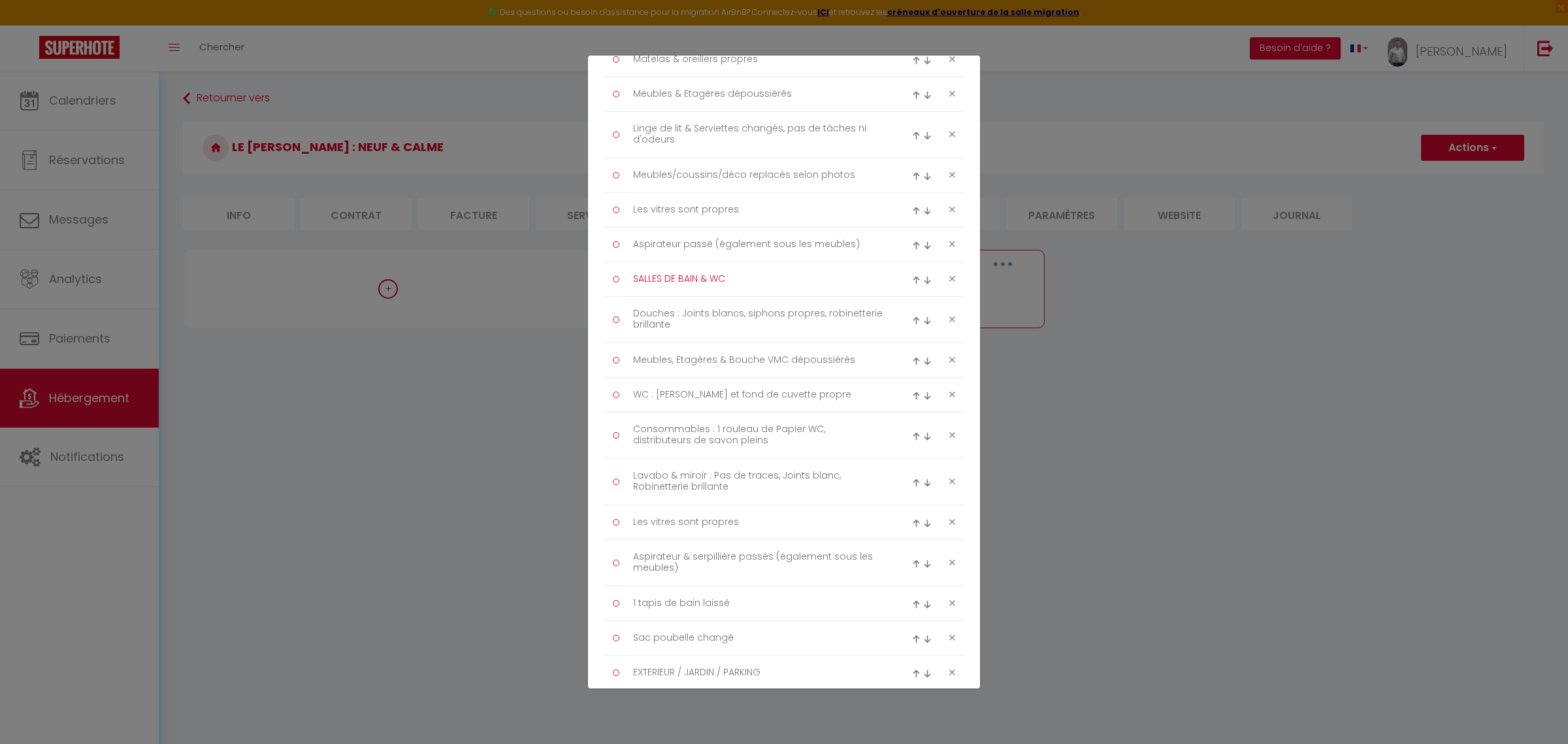
click at [765, 287] on textarea "SALLES DE BAIN & WC" at bounding box center [758, 279] width 268 height 21
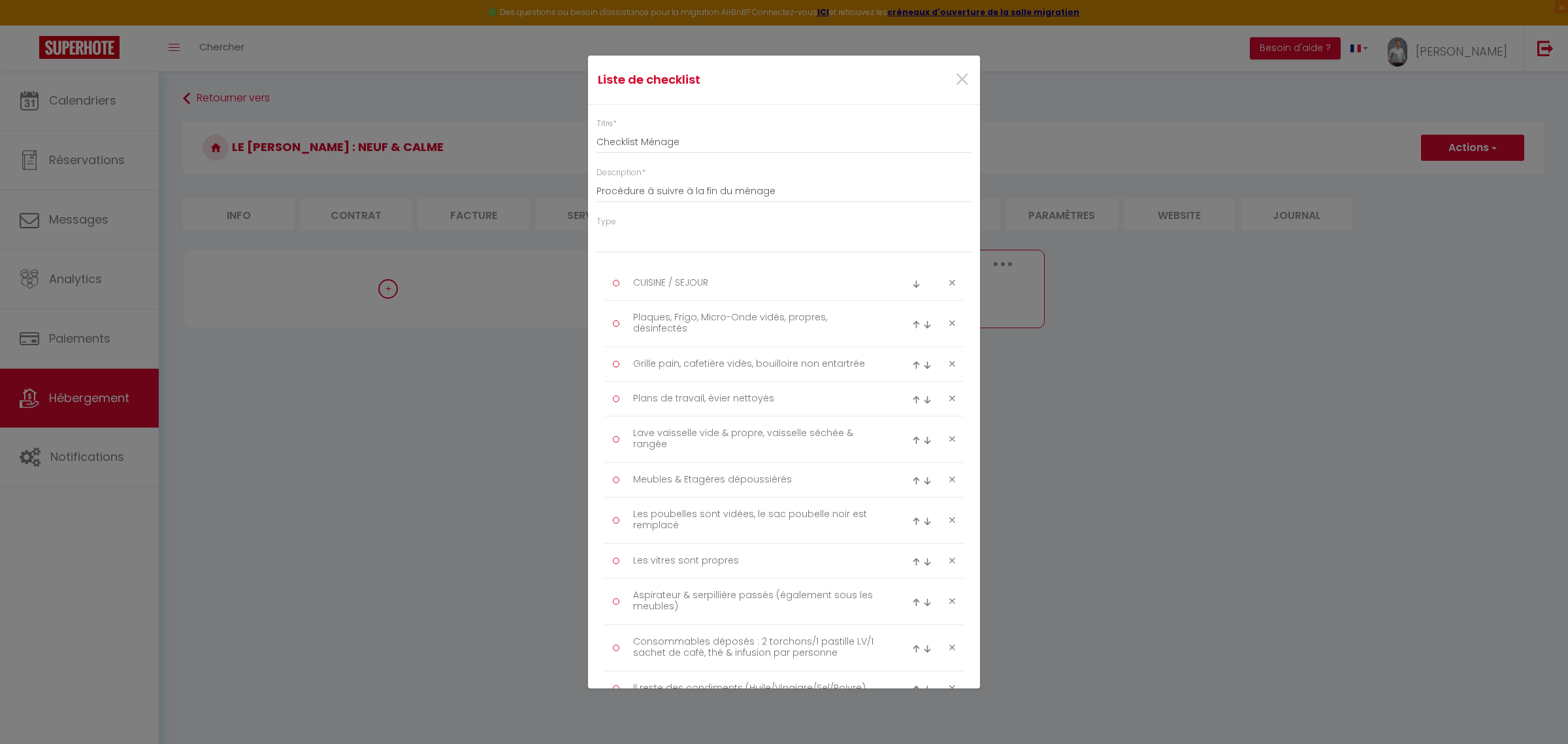
scroll to position [218, 0]
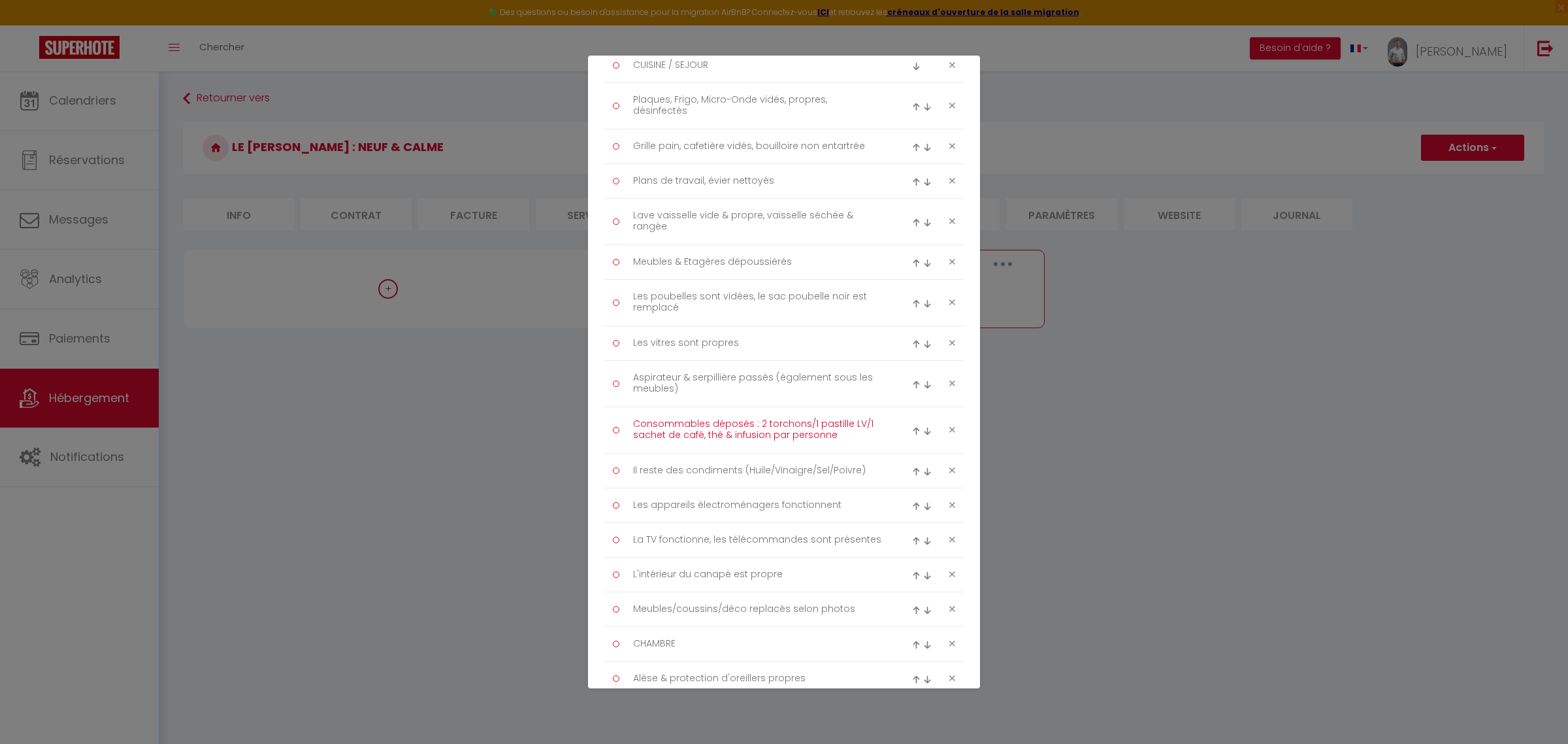
click at [821, 432] on textarea "Consommables déposés : 2 torchons/1 pastille LV/1 sachet de café, thé & infusio…" at bounding box center [758, 430] width 268 height 33
click at [844, 439] on textarea "Consommables déposés : 2 torchons/1 pastille LV/1 sachet de café, thé & infusio…" at bounding box center [758, 430] width 268 height 33
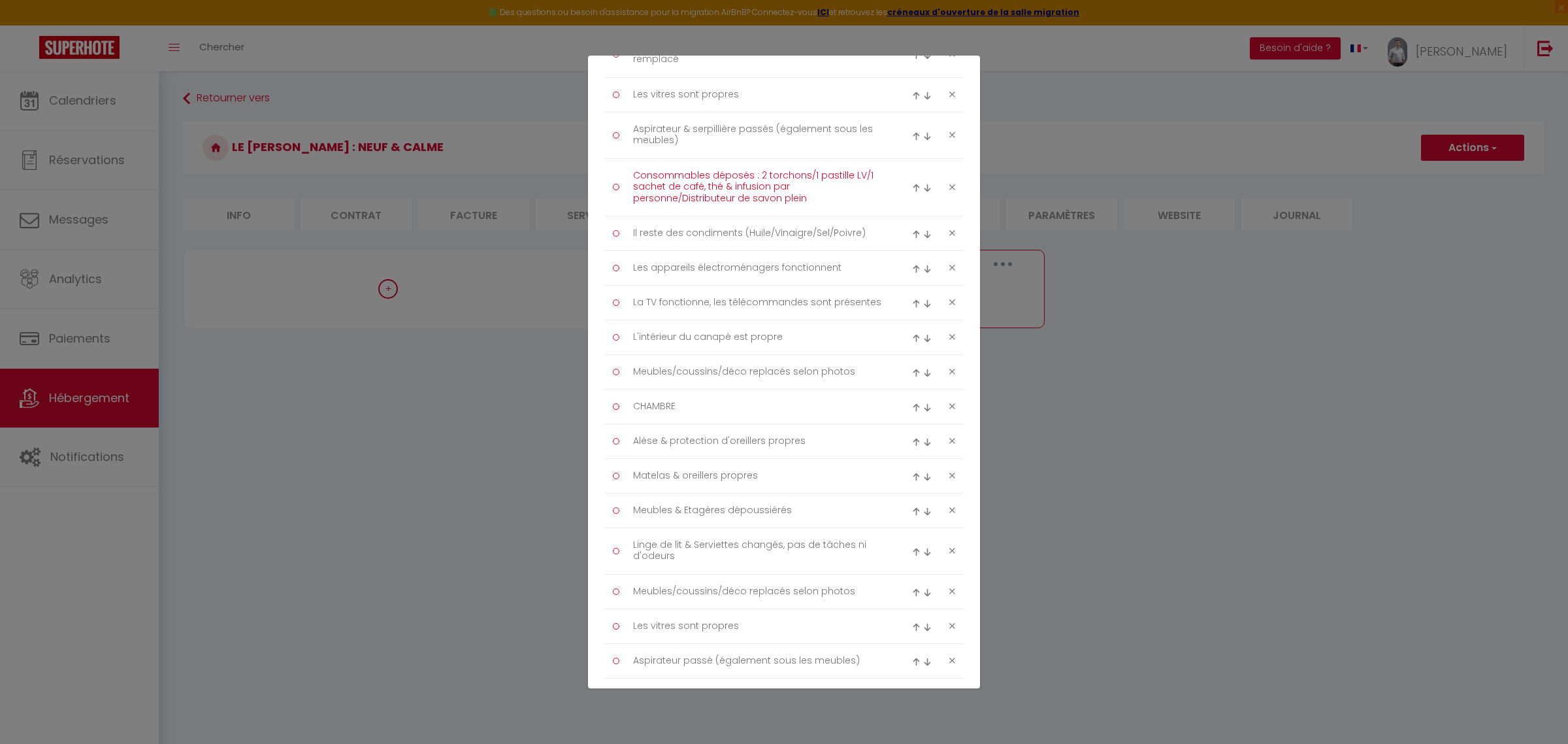
scroll to position [436, 0]
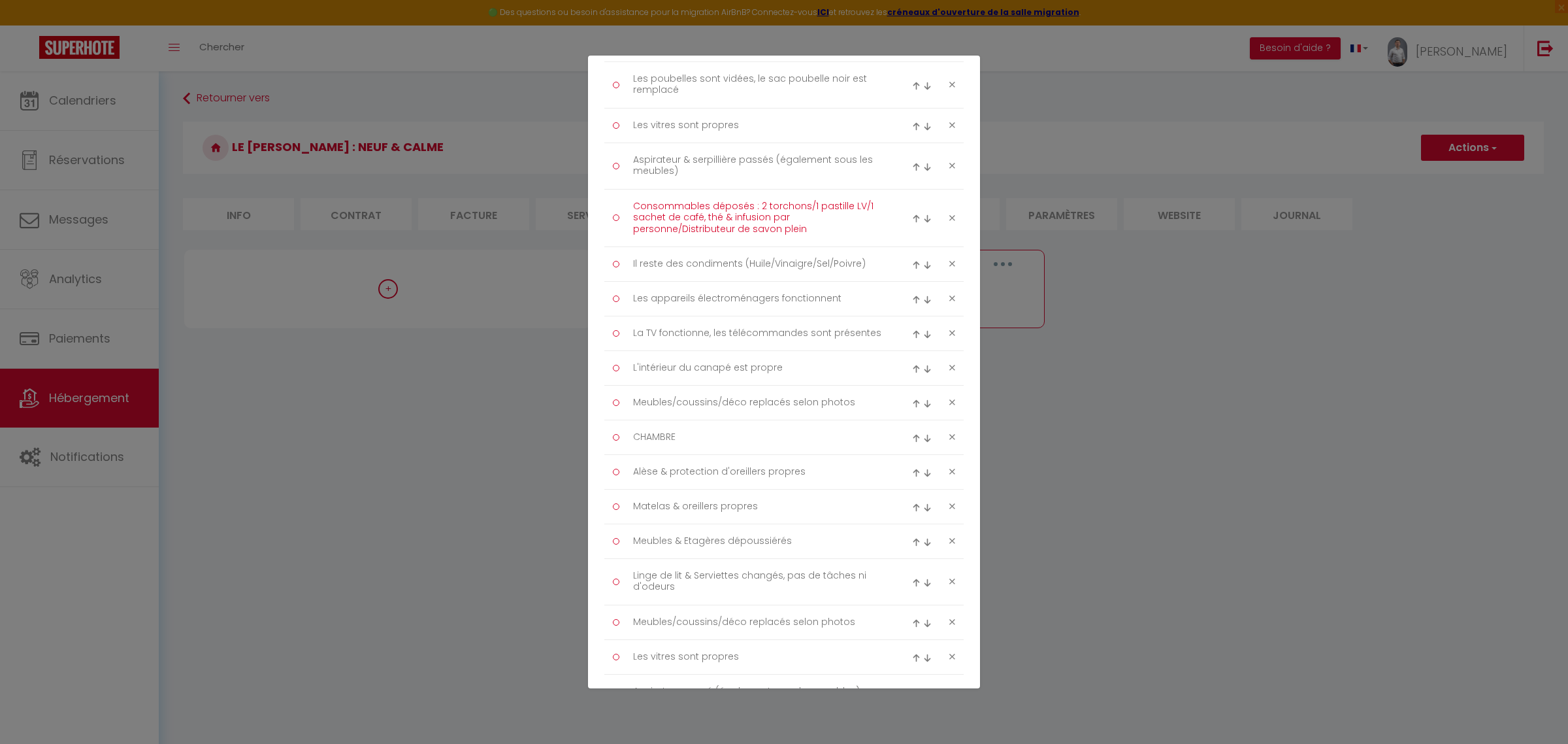
drag, startPoint x: 818, startPoint y: 224, endPoint x: 723, endPoint y: 224, distance: 95.0
click at [723, 224] on textarea "Consommables déposés : 2 torchons/1 pastille LV/1 sachet de café, thé & infusio…" at bounding box center [758, 218] width 268 height 44
drag, startPoint x: 805, startPoint y: 232, endPoint x: 678, endPoint y: 233, distance: 127.0
click at [678, 233] on textarea "Consommables déposés : 2 torchons/1 pastille LV/1 sachet de café, thé & infusio…" at bounding box center [758, 218] width 268 height 44
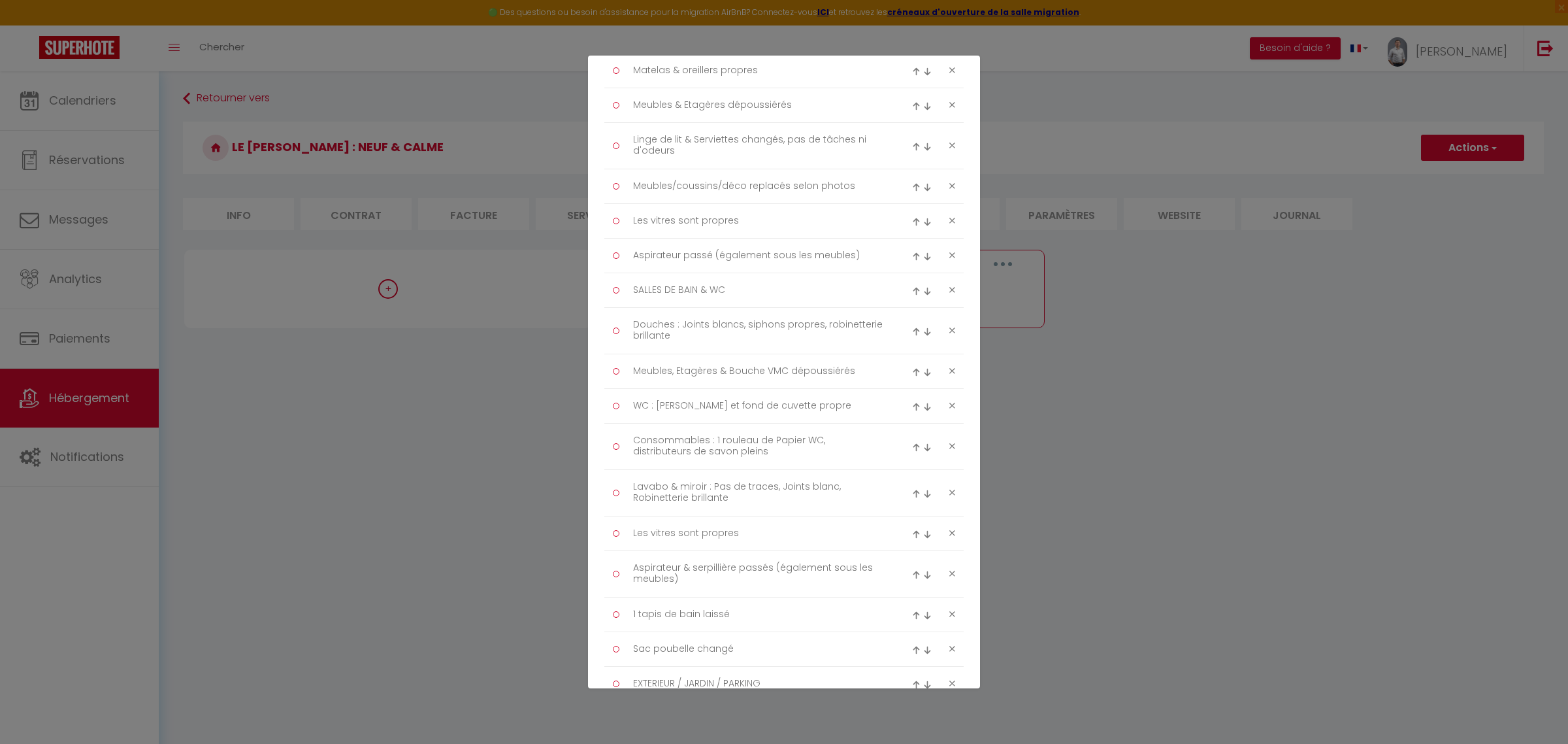
scroll to position [1089, 0]
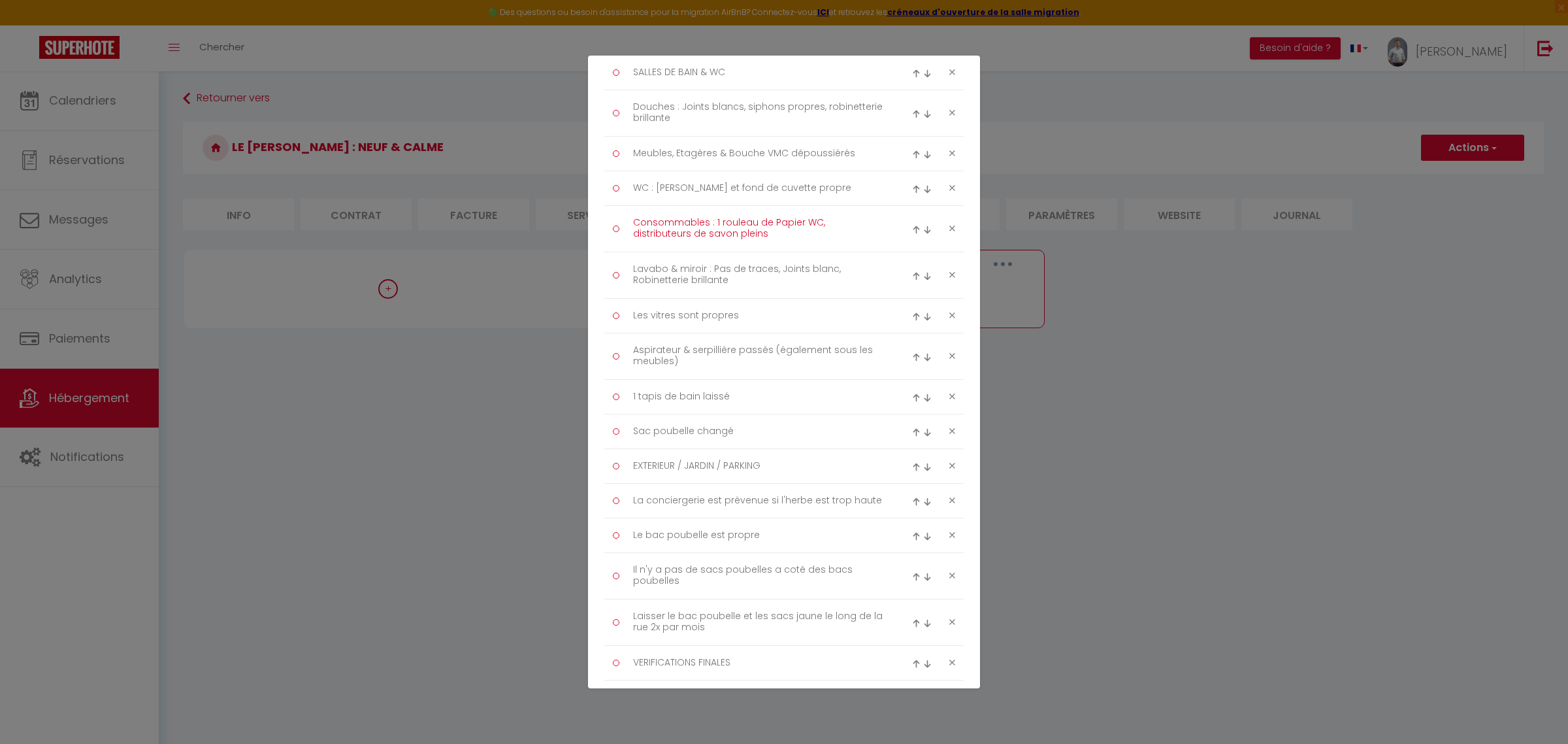
click at [708, 240] on textarea "Consommables : 1 rouleau de Papier WC, distributeurs de savon pleins" at bounding box center [758, 229] width 268 height 33
click at [776, 289] on textarea "Lavabo & miroir : Pas de traces, Joints blanc, Robinetterie brillante" at bounding box center [758, 275] width 268 height 33
click at [776, 319] on textarea "Les vitres sont propres" at bounding box center [758, 315] width 268 height 21
click at [650, 321] on textarea "Les vitres sont propres" at bounding box center [758, 315] width 268 height 21
click at [755, 402] on textarea "1 tapis de bain laissé" at bounding box center [758, 396] width 268 height 21
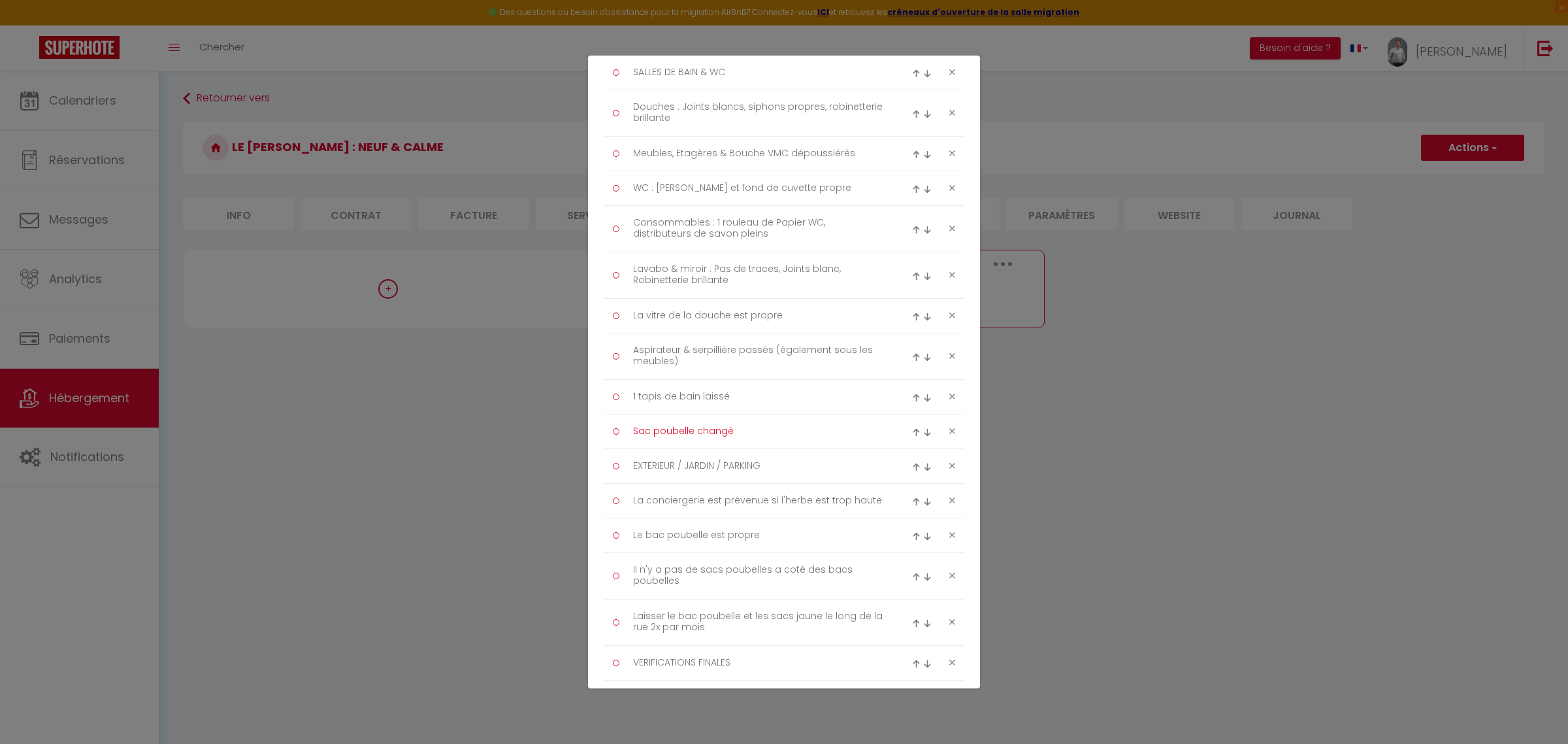
click at [758, 428] on textarea "Sac poubelle changé" at bounding box center [758, 431] width 268 height 21
click at [797, 475] on textarea "EXTERIEUR / JARDIN / PARKING" at bounding box center [758, 466] width 268 height 21
click at [949, 505] on icon at bounding box center [952, 500] width 6 height 10
click at [949, 506] on icon at bounding box center [952, 505] width 6 height 10
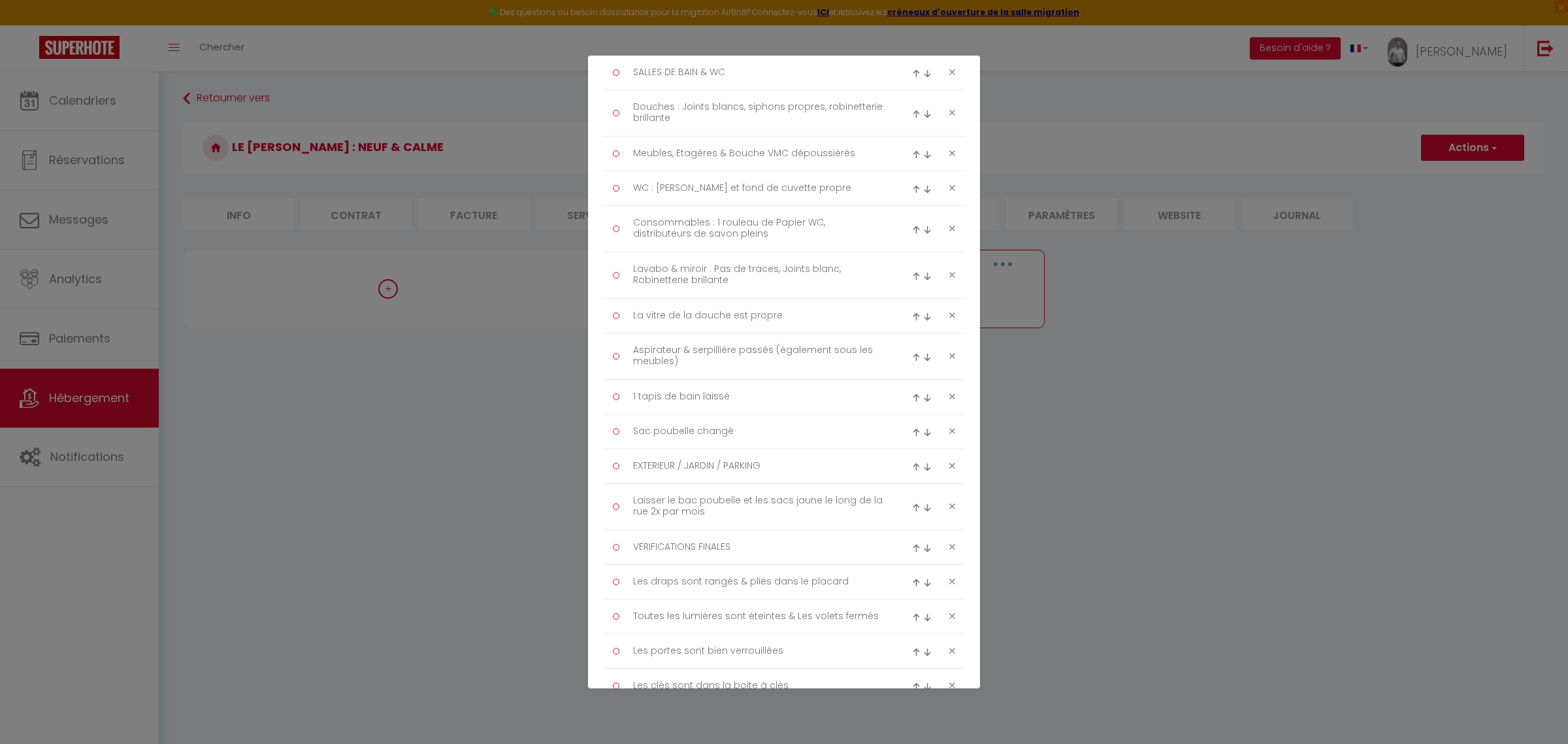
click at [949, 506] on icon at bounding box center [952, 505] width 6 height 10
click at [949, 470] on icon at bounding box center [952, 465] width 6 height 10
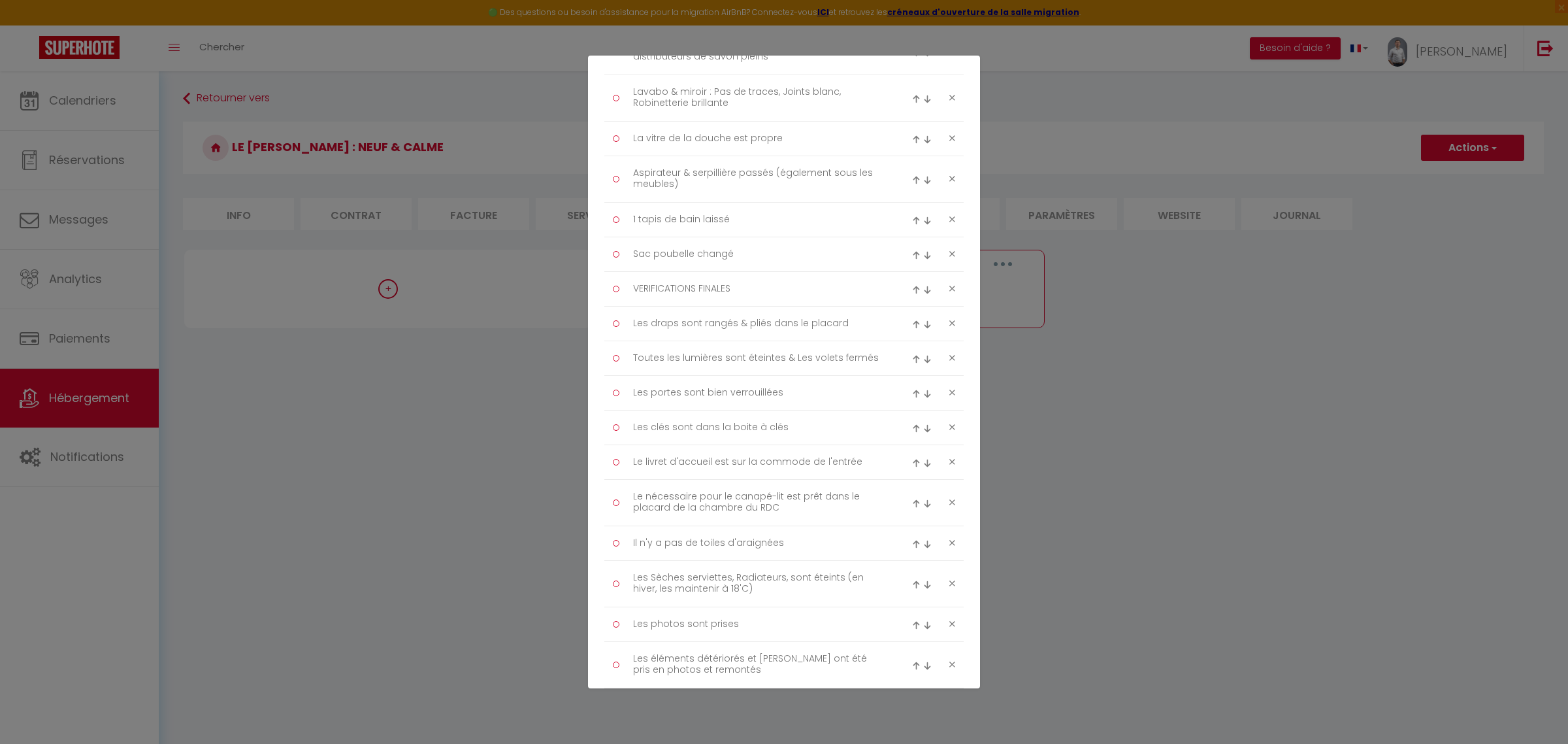
scroll to position [1268, 0]
click at [660, 394] on textarea "Les portes sont bien verrouillées" at bounding box center [758, 390] width 268 height 21
click at [828, 357] on textarea "Toutes les lumières sont éteintes & Les volets fermés" at bounding box center [758, 355] width 268 height 21
click at [817, 357] on textarea "Toutes les lumières sont éteintes & Les volets fermés" at bounding box center [758, 355] width 268 height 21
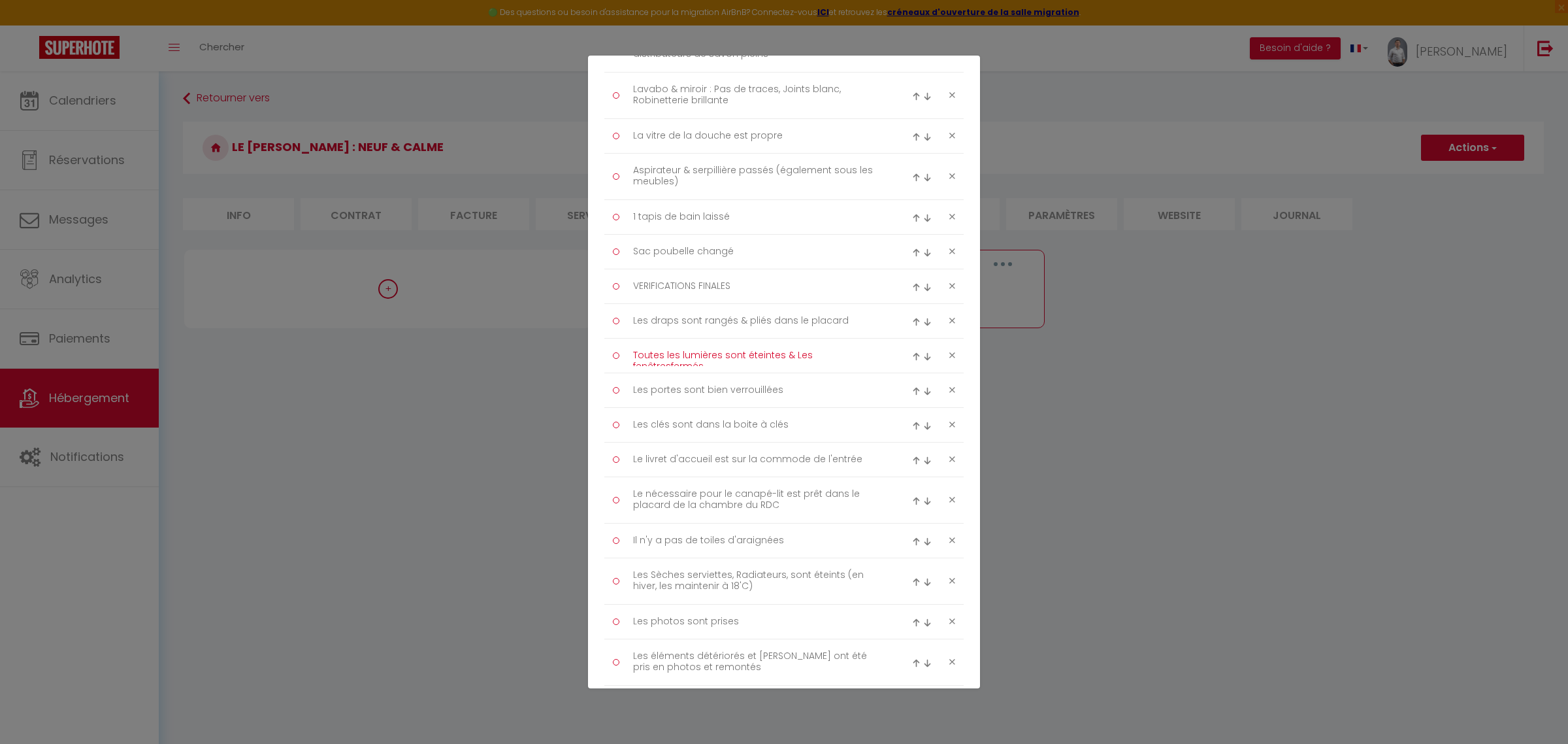
scroll to position [0, 0]
click at [949, 441] on icon at bounding box center [952, 436] width 6 height 10
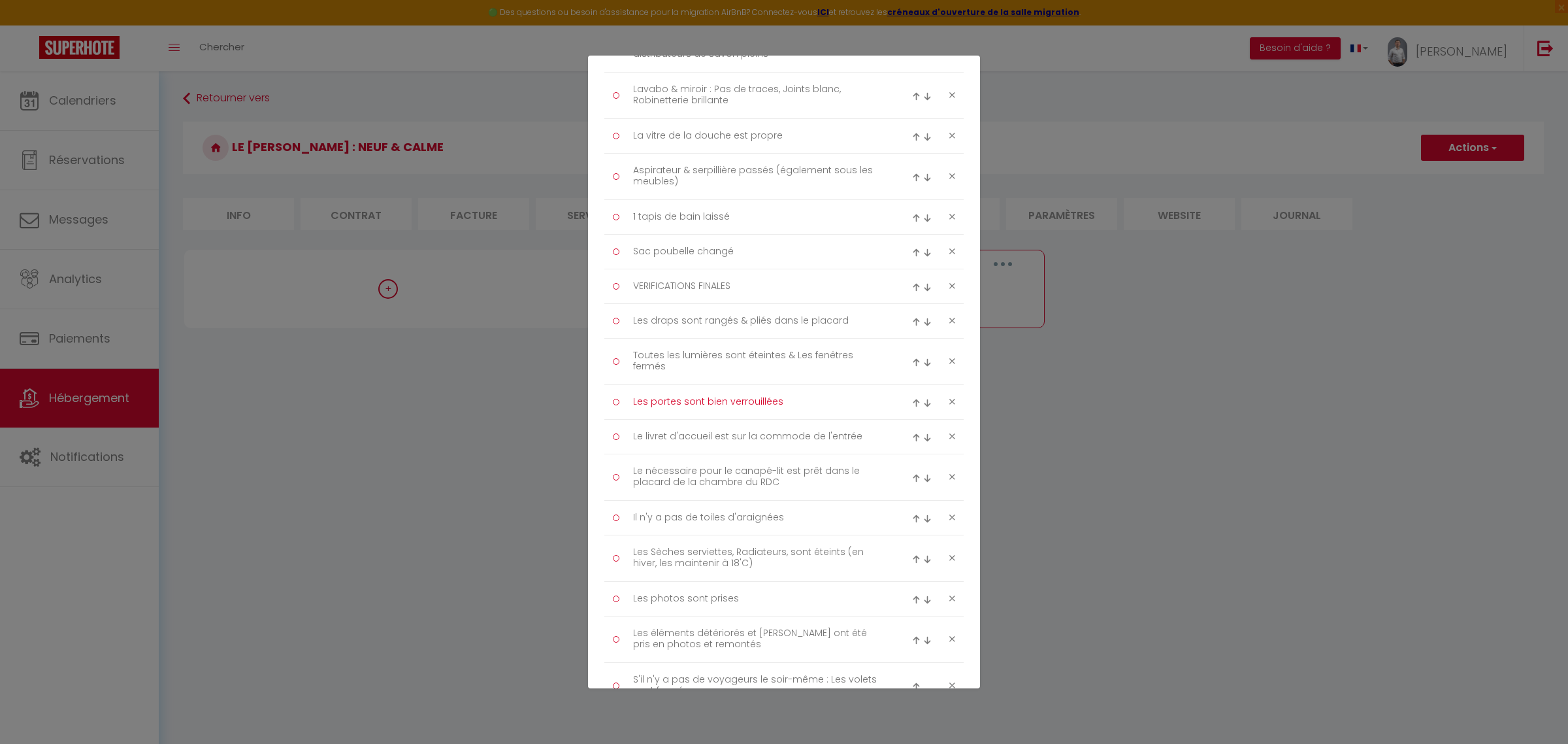
click at [810, 405] on textarea "Les portes sont bien verrouillées" at bounding box center [758, 402] width 268 height 21
drag, startPoint x: 785, startPoint y: 407, endPoint x: 544, endPoint y: 429, distance: 242.0
click at [544, 429] on div "Liste de checklist × Titre * Checklist Ménage Description * Procédure à suivre …" at bounding box center [784, 372] width 1568 height 744
click at [912, 407] on img at bounding box center [916, 403] width 9 height 9
click at [912, 361] on img at bounding box center [916, 356] width 9 height 9
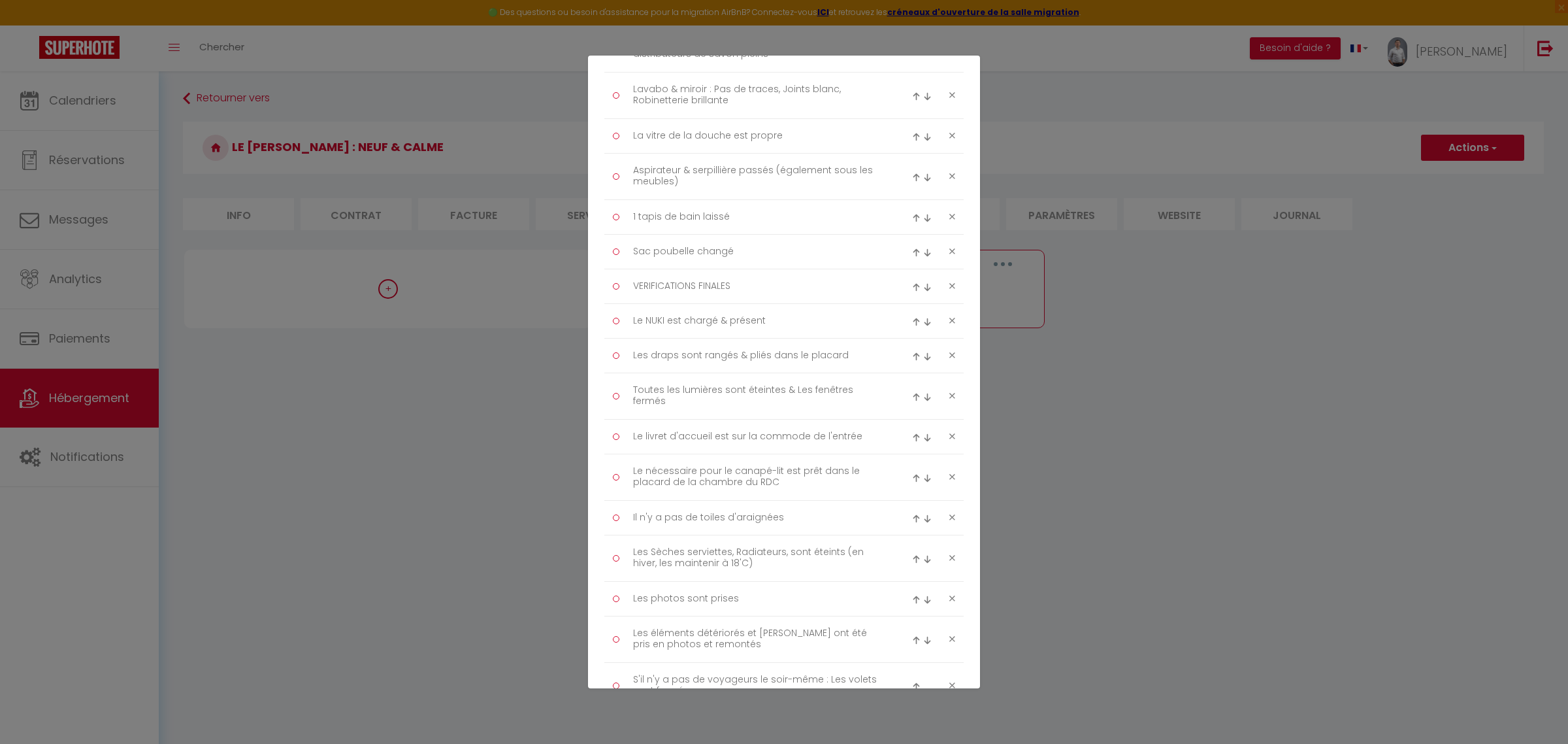
click at [912, 326] on img at bounding box center [916, 322] width 9 height 9
click at [912, 292] on img at bounding box center [916, 287] width 9 height 9
click at [912, 257] on img at bounding box center [916, 253] width 9 height 9
click at [912, 221] on img at bounding box center [916, 218] width 9 height 9
click at [912, 174] on img at bounding box center [916, 172] width 9 height 9
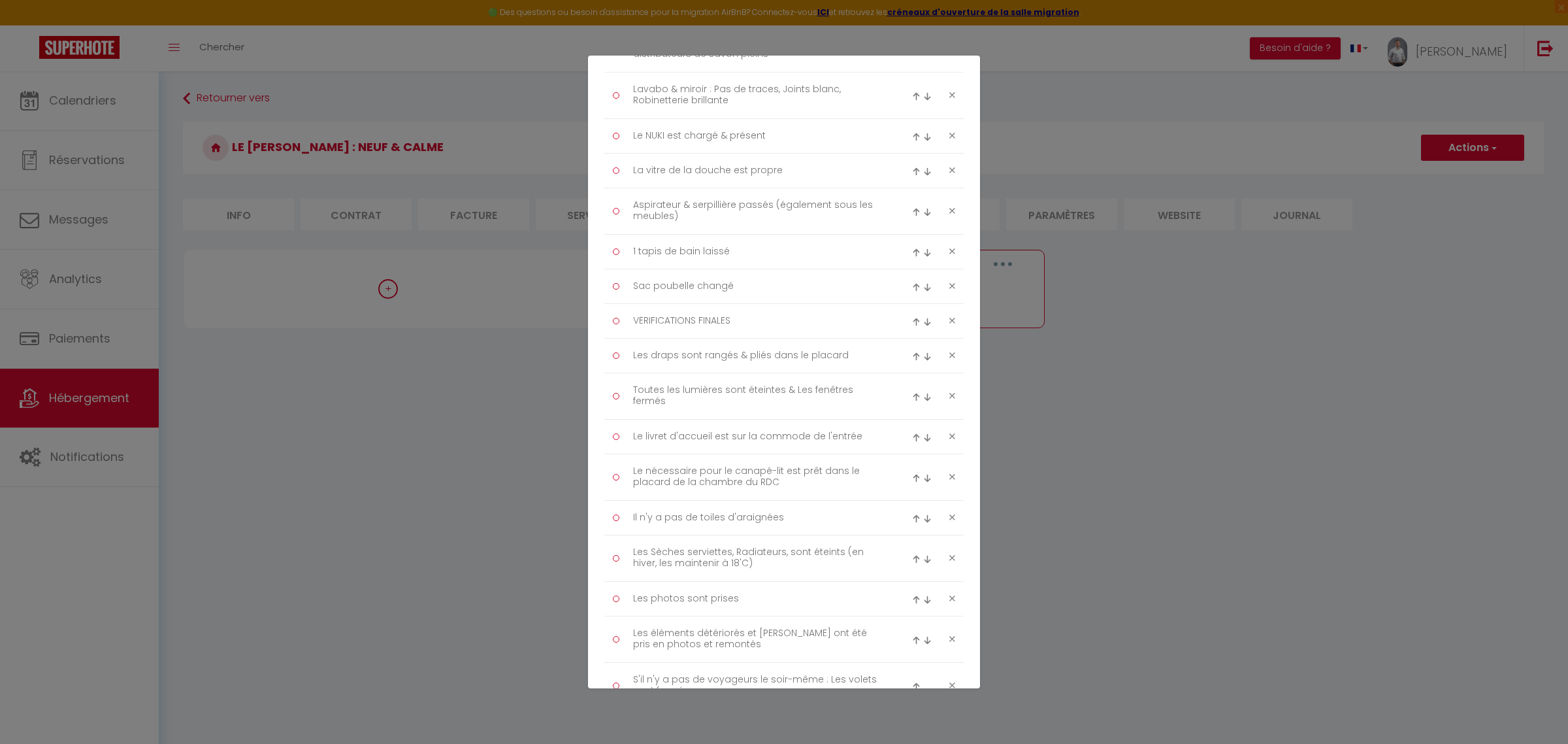
click at [912, 140] on img at bounding box center [916, 137] width 9 height 9
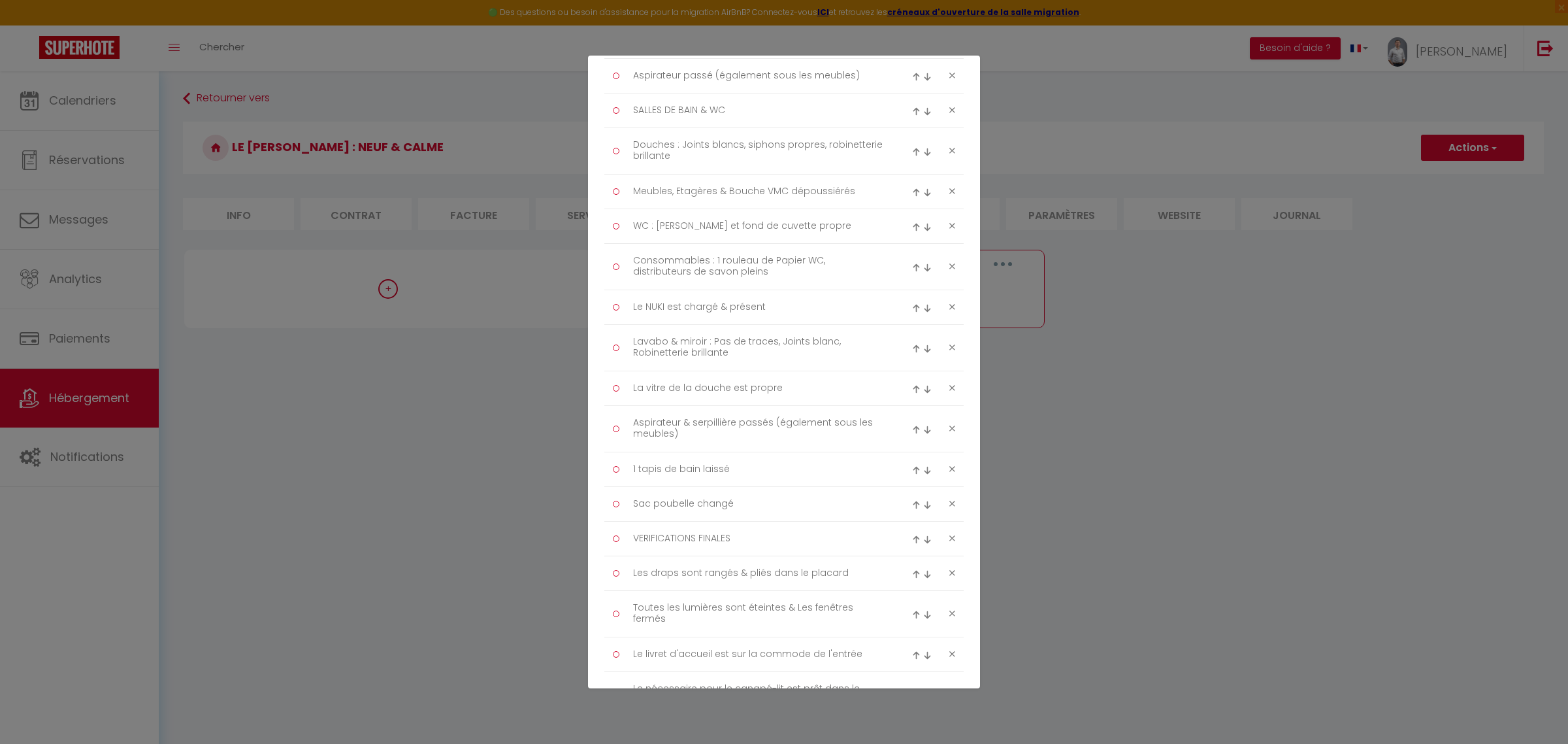
click at [912, 311] on img at bounding box center [916, 308] width 9 height 9
click at [912, 266] on img at bounding box center [916, 262] width 9 height 9
click at [912, 229] on img at bounding box center [916, 227] width 9 height 9
click at [912, 192] on img at bounding box center [916, 193] width 9 height 9
click at [912, 147] on img at bounding box center [916, 146] width 9 height 9
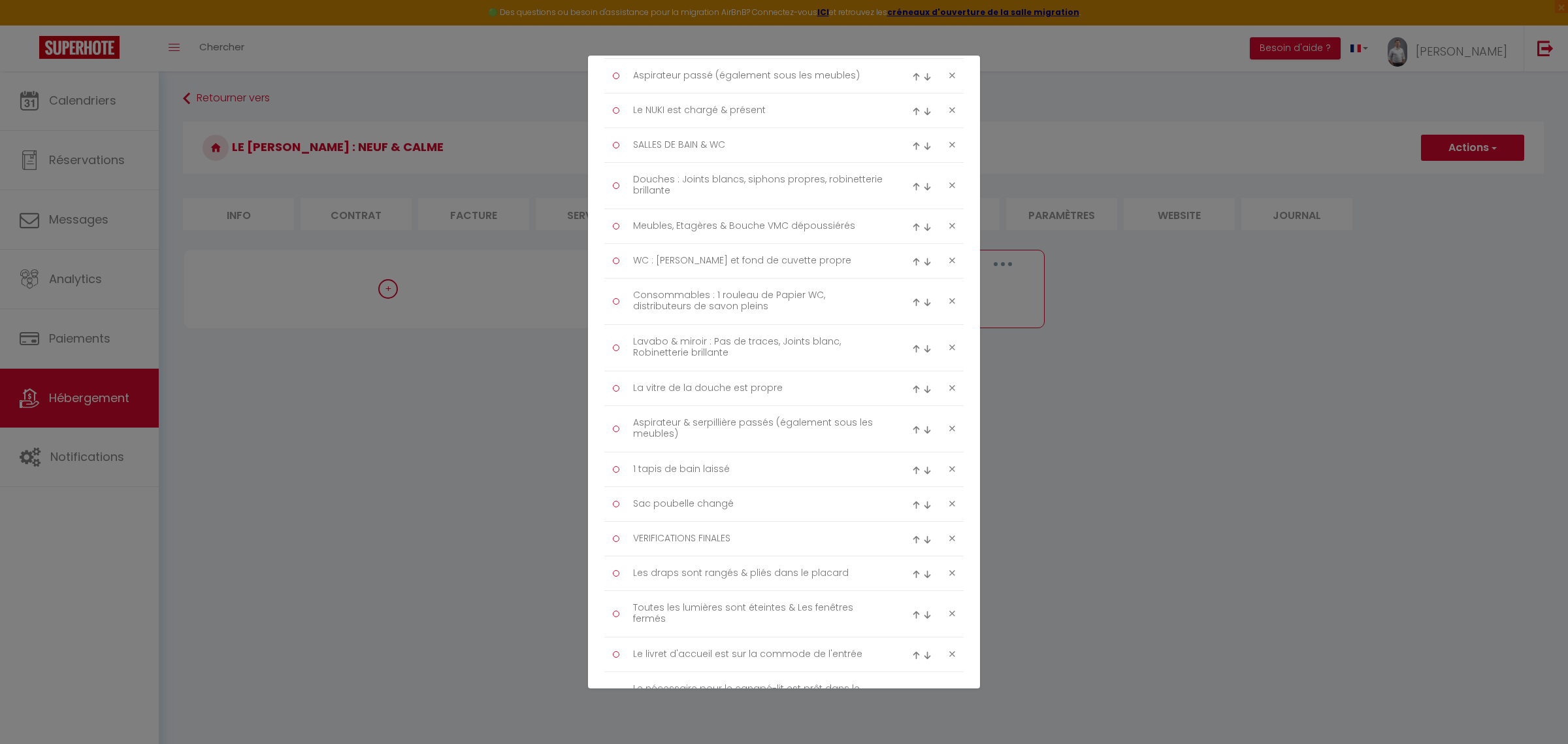
scroll to position [834, 0]
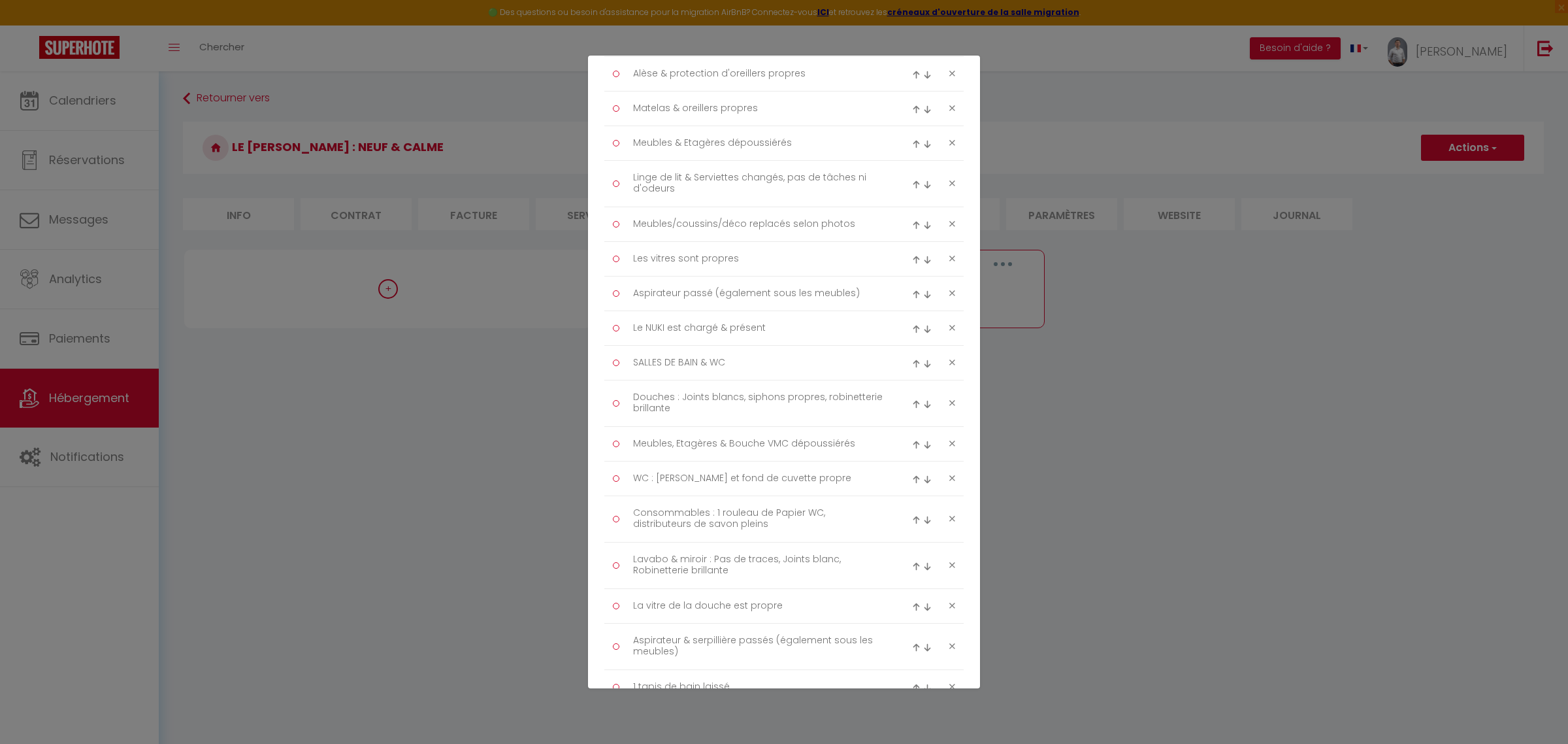
click at [912, 331] on img at bounding box center [916, 329] width 9 height 9
click at [912, 294] on img at bounding box center [916, 294] width 9 height 9
click at [912, 267] on div at bounding box center [923, 259] width 24 height 16
click at [912, 264] on img at bounding box center [916, 260] width 9 height 9
click at [912, 229] on img at bounding box center [916, 226] width 9 height 9
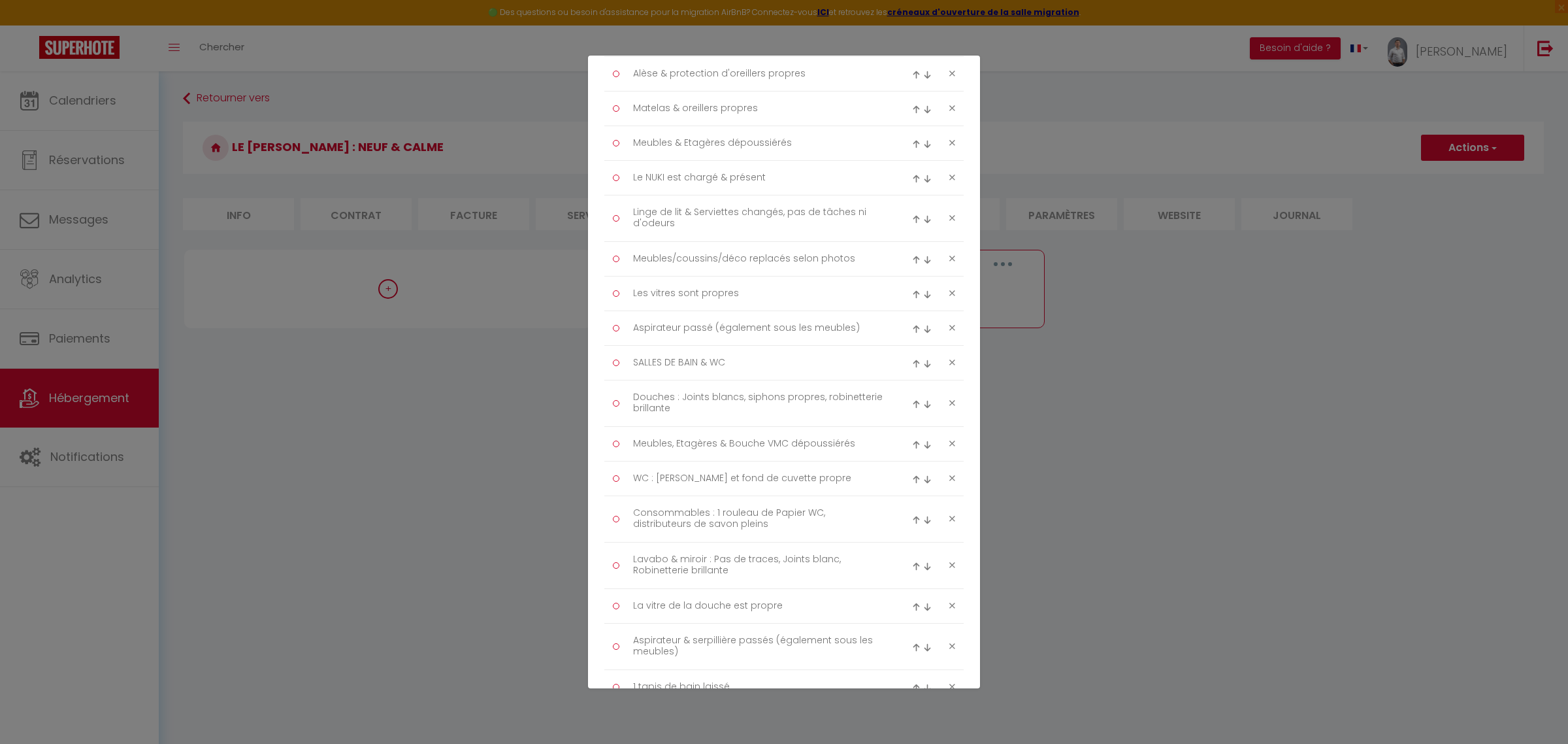
click at [912, 180] on img at bounding box center [916, 179] width 9 height 9
click at [912, 143] on img at bounding box center [916, 145] width 9 height 9
click at [912, 106] on div at bounding box center [923, 109] width 24 height 16
click at [912, 76] on img at bounding box center [916, 75] width 9 height 9
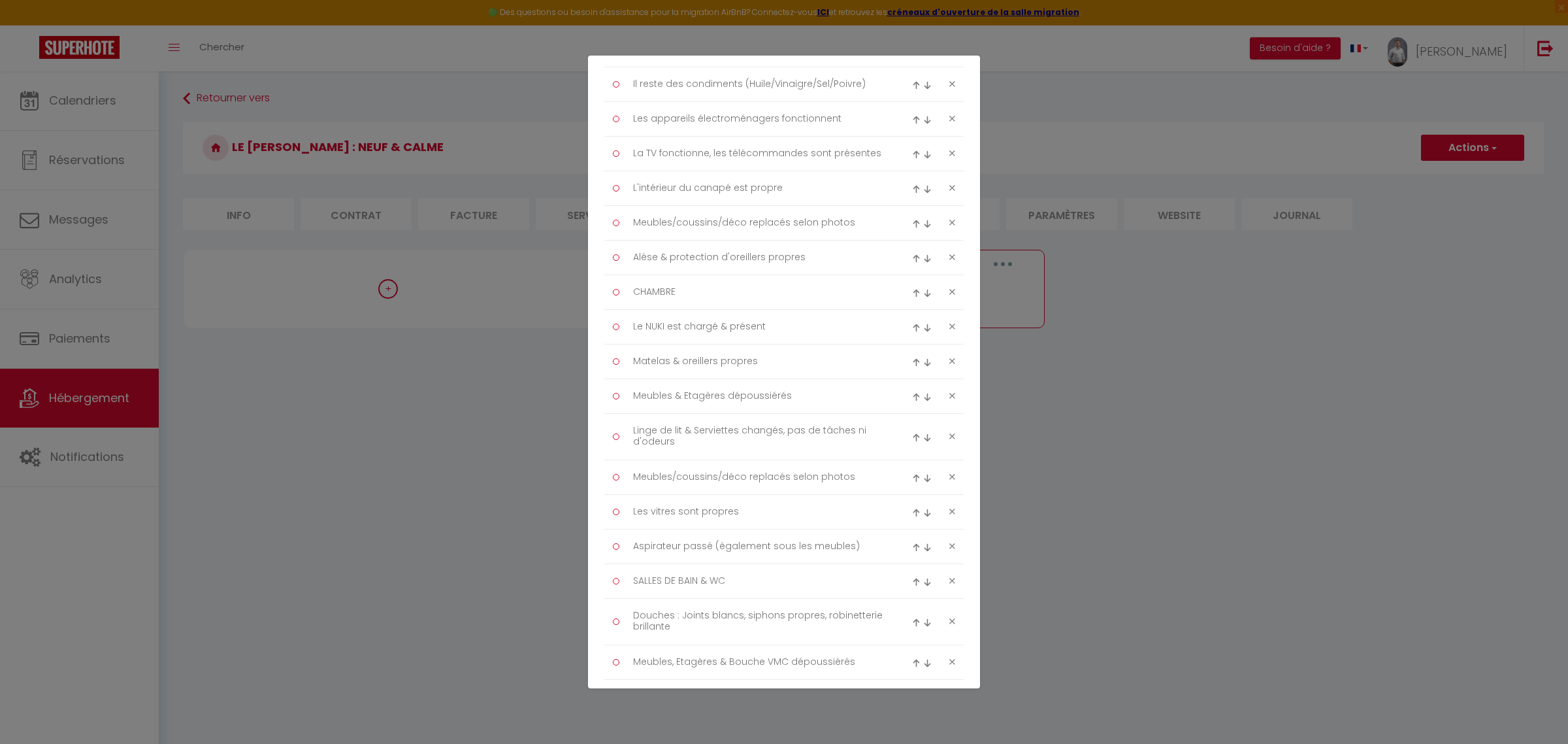
click at [923, 260] on img at bounding box center [927, 259] width 9 height 9
click at [912, 328] on img at bounding box center [916, 328] width 9 height 9
click at [912, 296] on img at bounding box center [916, 294] width 9 height 9
click at [912, 260] on img at bounding box center [916, 259] width 9 height 9
click at [912, 231] on div at bounding box center [923, 223] width 24 height 16
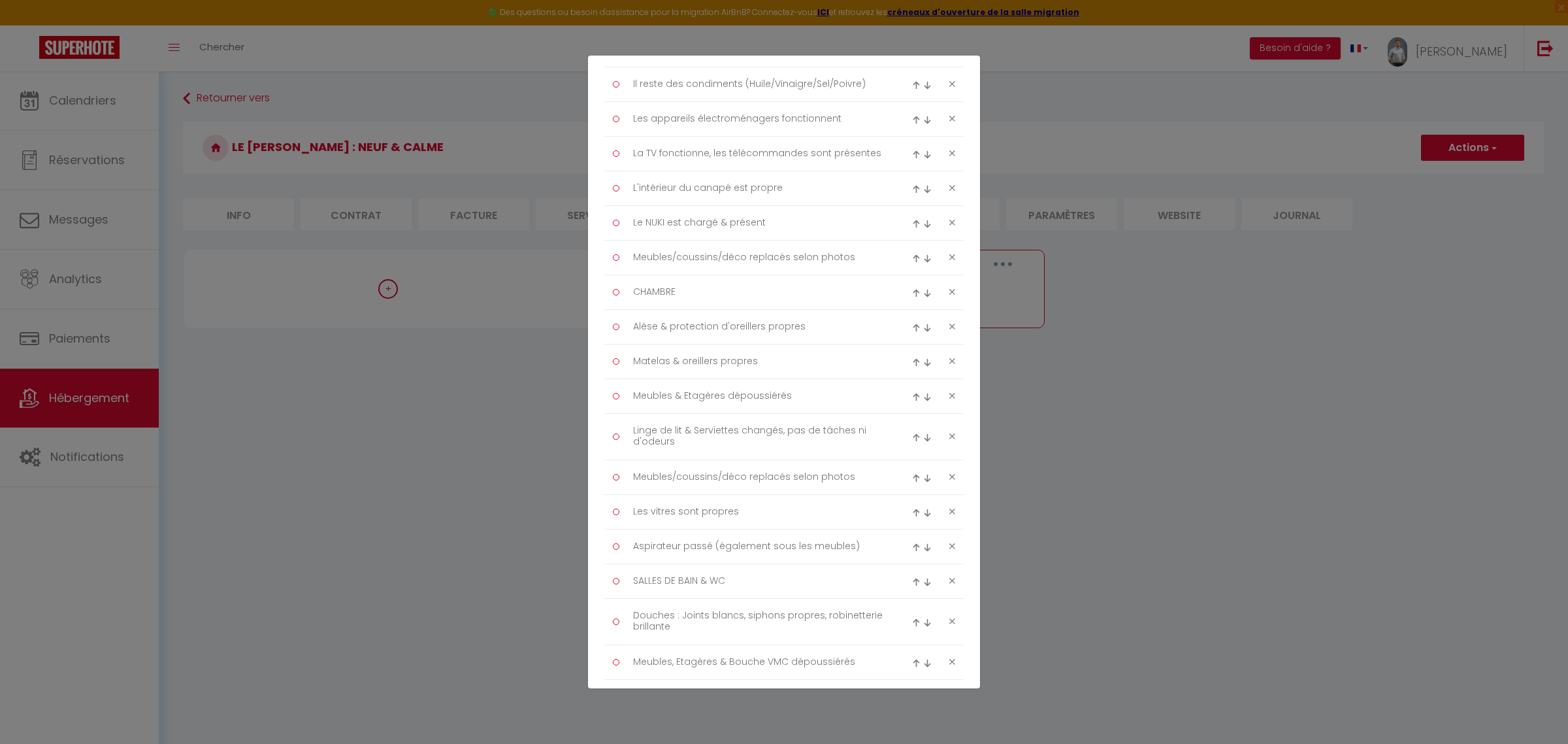
click at [912, 227] on img at bounding box center [916, 224] width 9 height 9
click at [912, 190] on img at bounding box center [916, 189] width 9 height 9
click at [912, 159] on img at bounding box center [916, 155] width 9 height 9
click at [912, 126] on div at bounding box center [923, 119] width 24 height 16
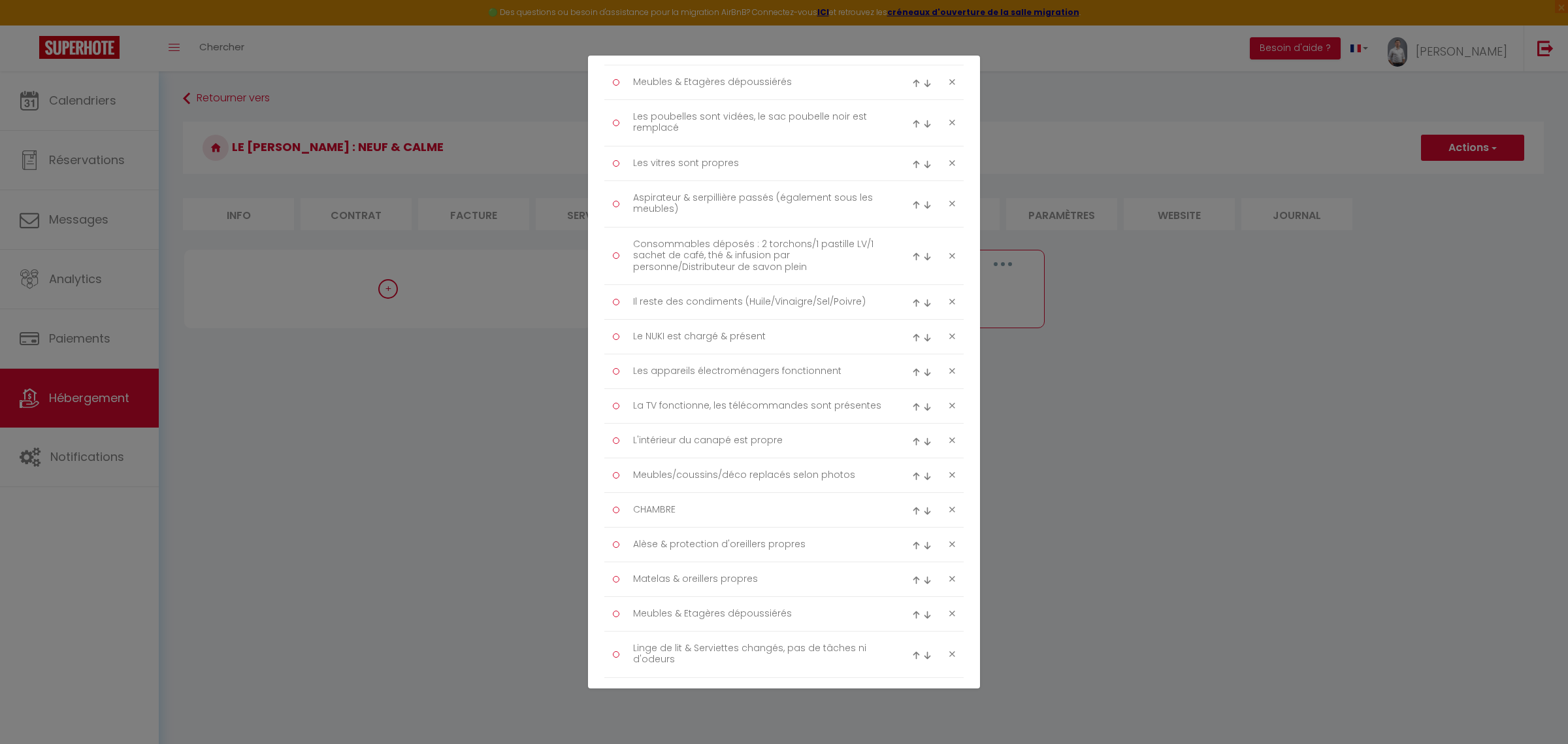
click at [912, 339] on img at bounding box center [916, 338] width 9 height 9
click at [912, 294] on div at bounding box center [923, 302] width 24 height 16
click at [912, 308] on div at bounding box center [923, 302] width 24 height 16
click at [912, 301] on img at bounding box center [916, 303] width 9 height 9
click at [912, 246] on img at bounding box center [916, 246] width 9 height 9
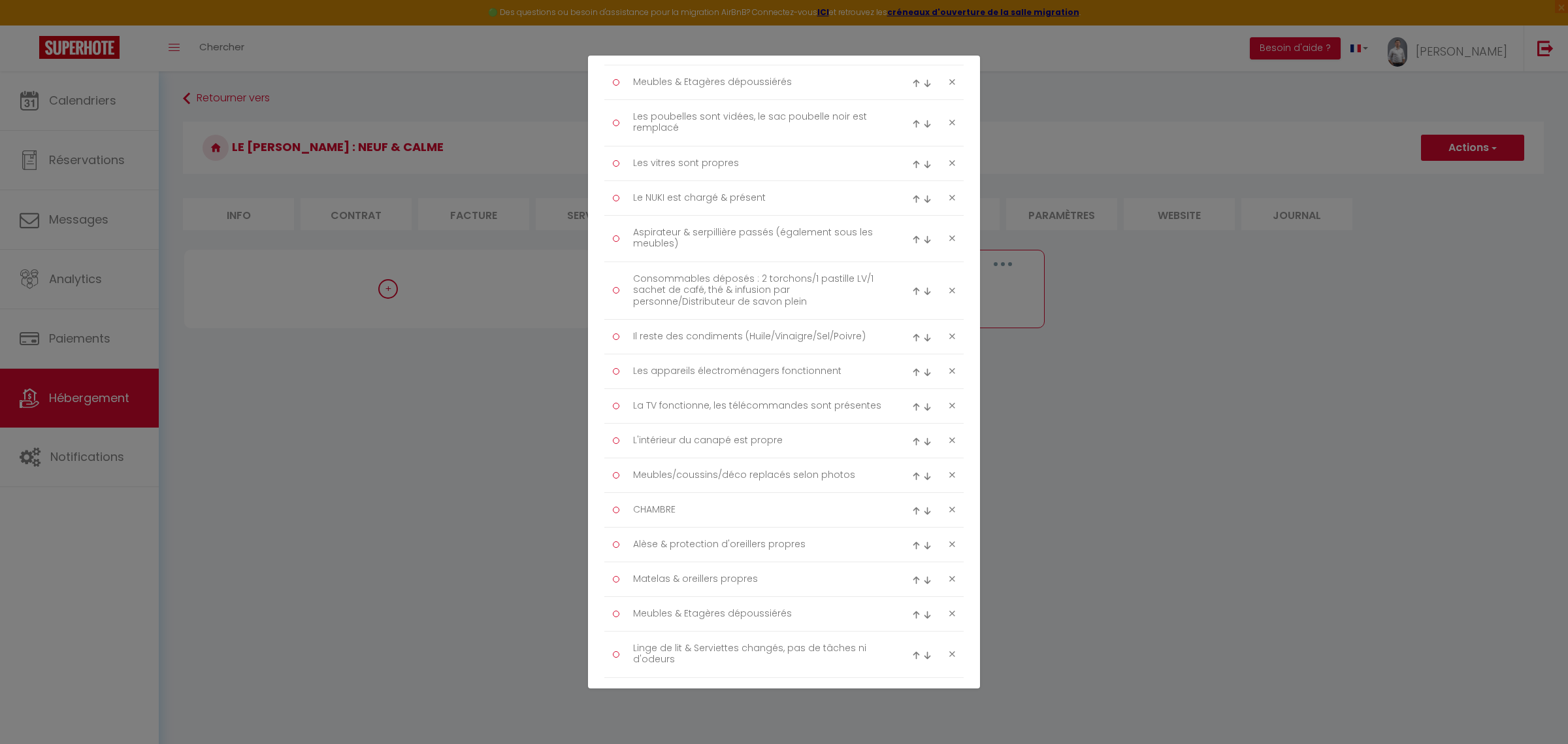
click at [912, 200] on img at bounding box center [916, 200] width 9 height 9
click at [912, 165] on img at bounding box center [916, 165] width 9 height 9
click at [912, 114] on img at bounding box center [916, 118] width 9 height 9
click at [912, 83] on img at bounding box center [916, 84] width 9 height 9
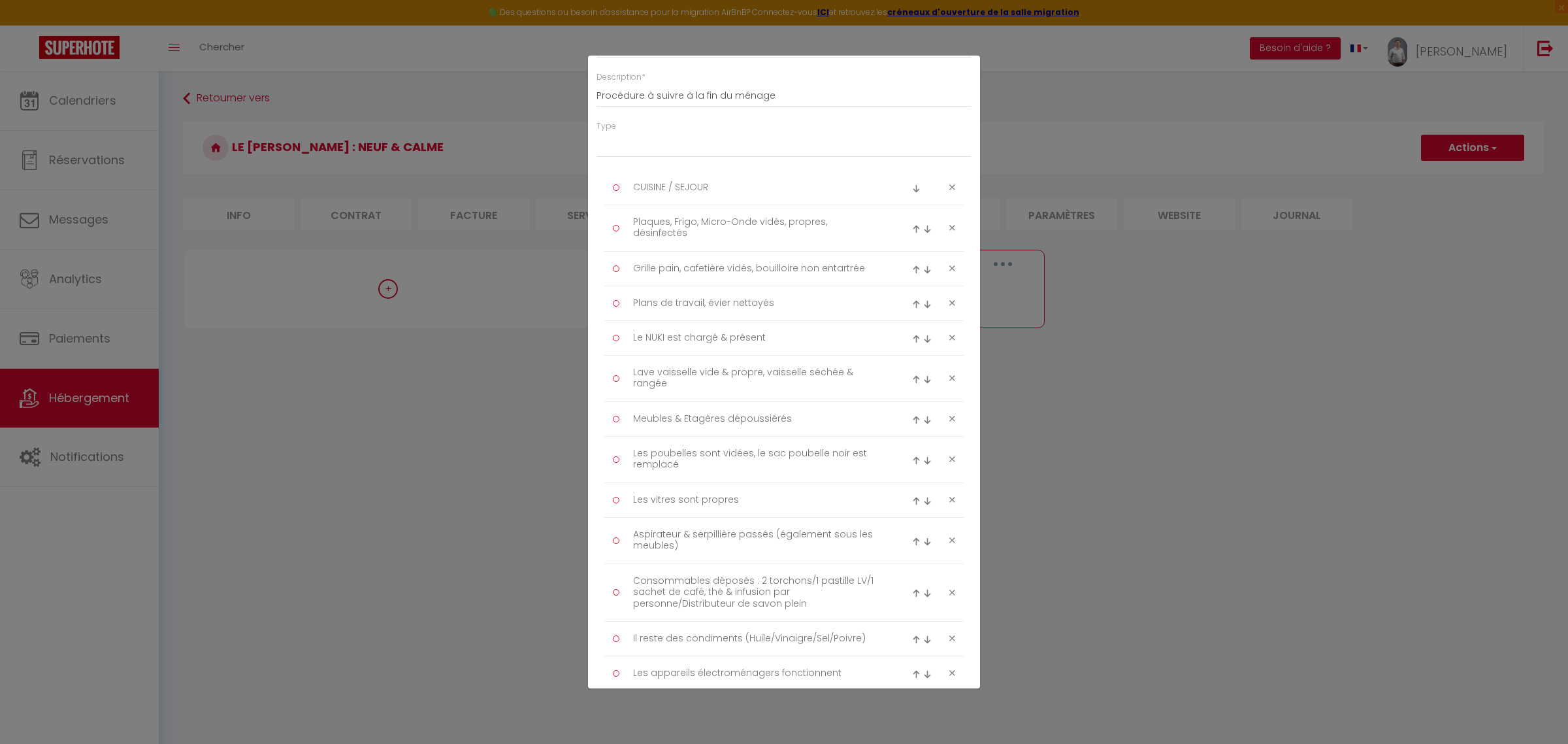
scroll to position [0, 0]
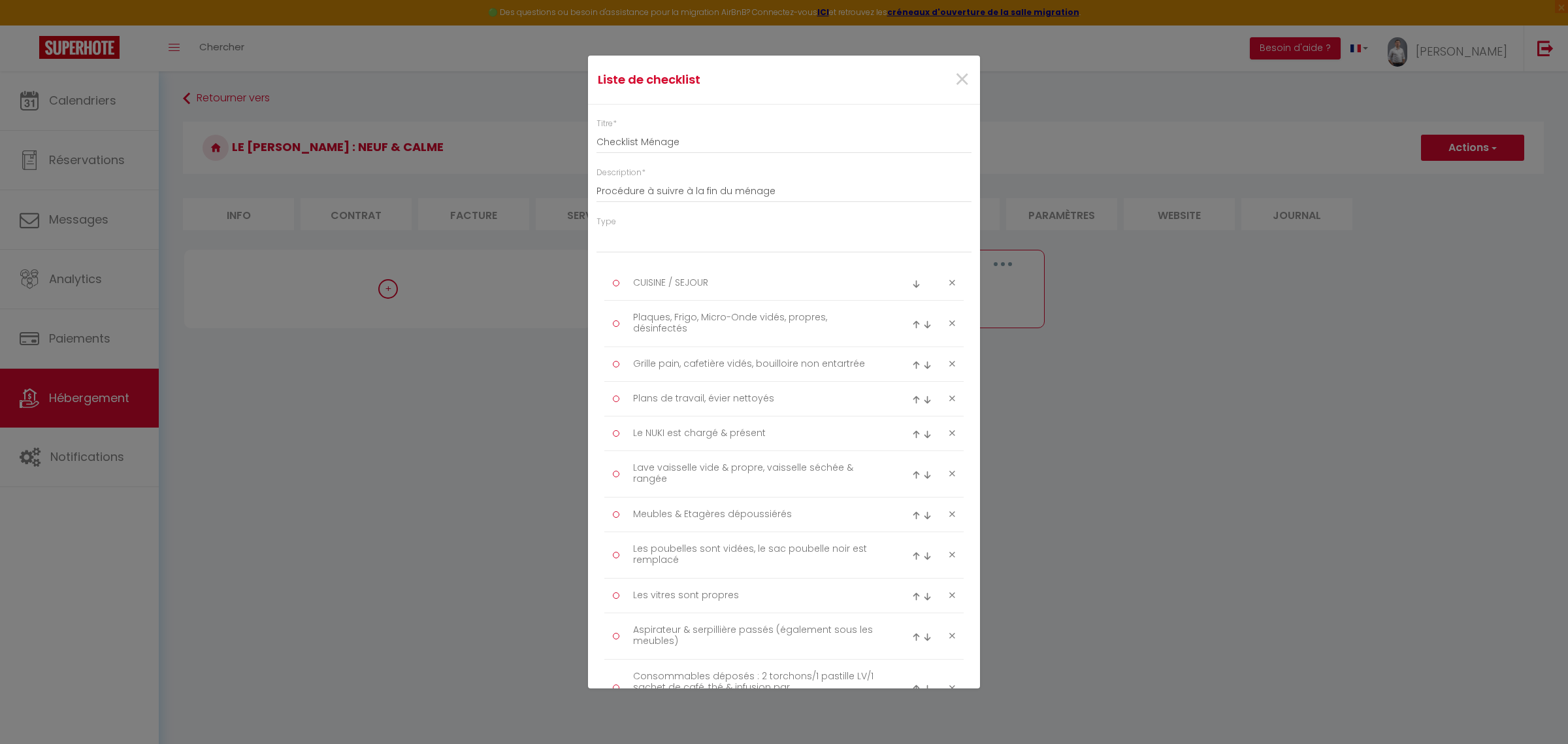
click at [912, 431] on img at bounding box center [916, 435] width 9 height 9
click at [912, 397] on img at bounding box center [916, 400] width 9 height 9
click at [912, 361] on img at bounding box center [916, 365] width 9 height 9
click at [912, 321] on img at bounding box center [916, 319] width 9 height 9
click at [912, 283] on img at bounding box center [916, 284] width 9 height 9
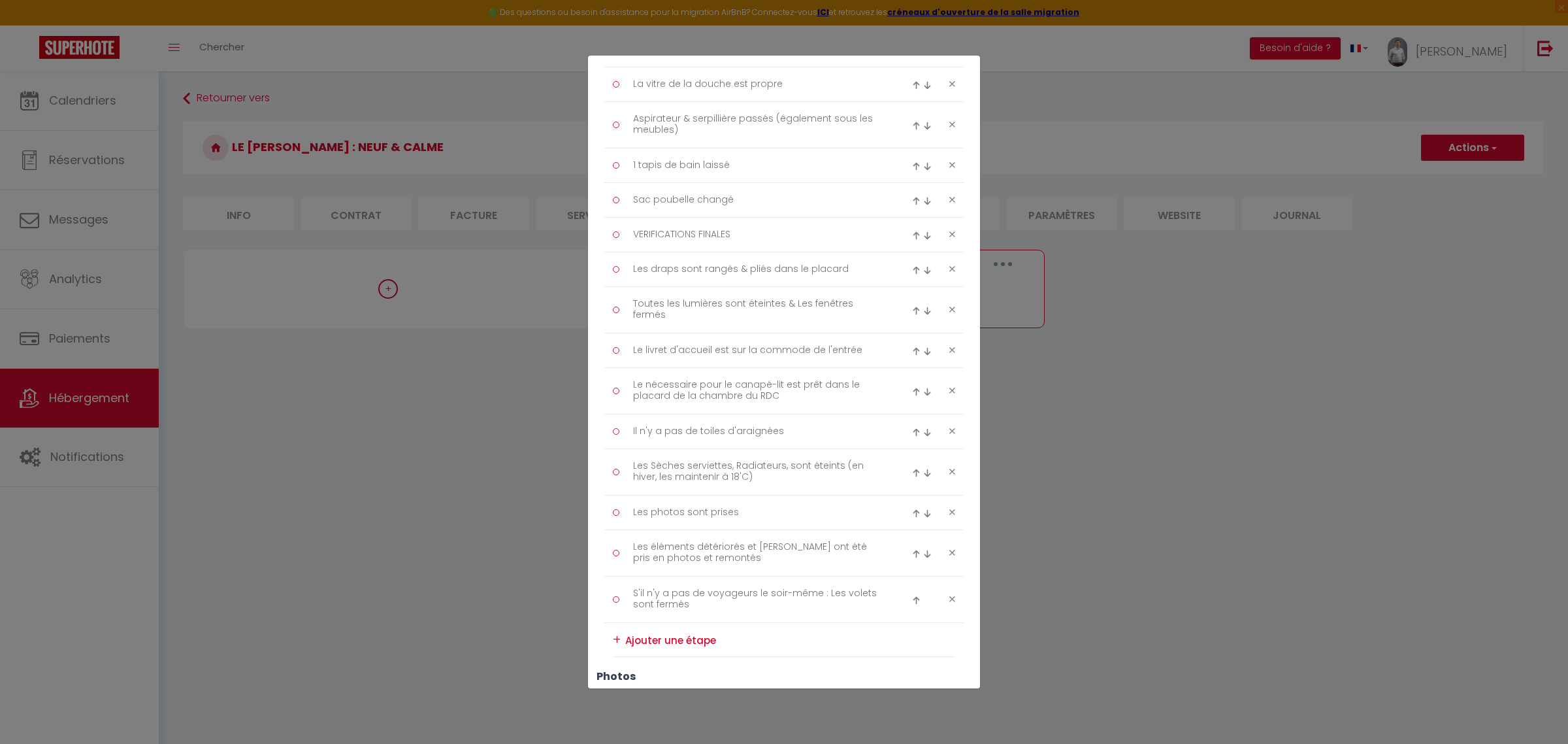
scroll to position [1302, 0]
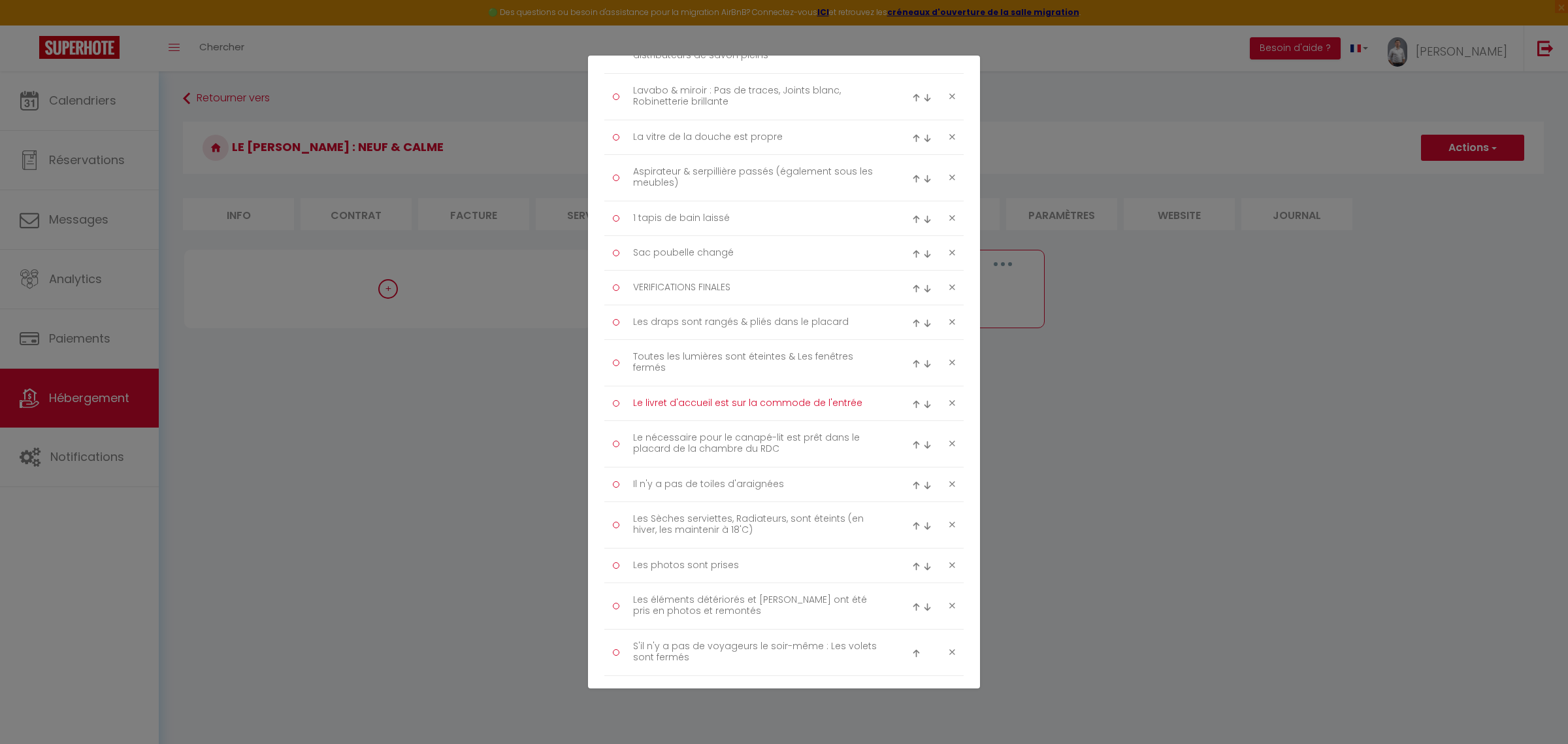
click at [807, 414] on textarea "Le livret d'accueil est sur la commode de l'entrée" at bounding box center [758, 403] width 268 height 21
click at [748, 405] on textarea "Le livret d'accueil est sur la commode de l'entrée" at bounding box center [758, 403] width 268 height 21
drag, startPoint x: 747, startPoint y: 405, endPoint x: 849, endPoint y: 404, distance: 102.0
click at [849, 404] on textarea "Le livret d'accueil est sur la commode de l'entrée" at bounding box center [758, 403] width 268 height 21
click at [784, 453] on textarea "Le nécessaire pour le canapé-lit est prêt dans le placard de la chambre du RDC" at bounding box center [758, 444] width 268 height 33
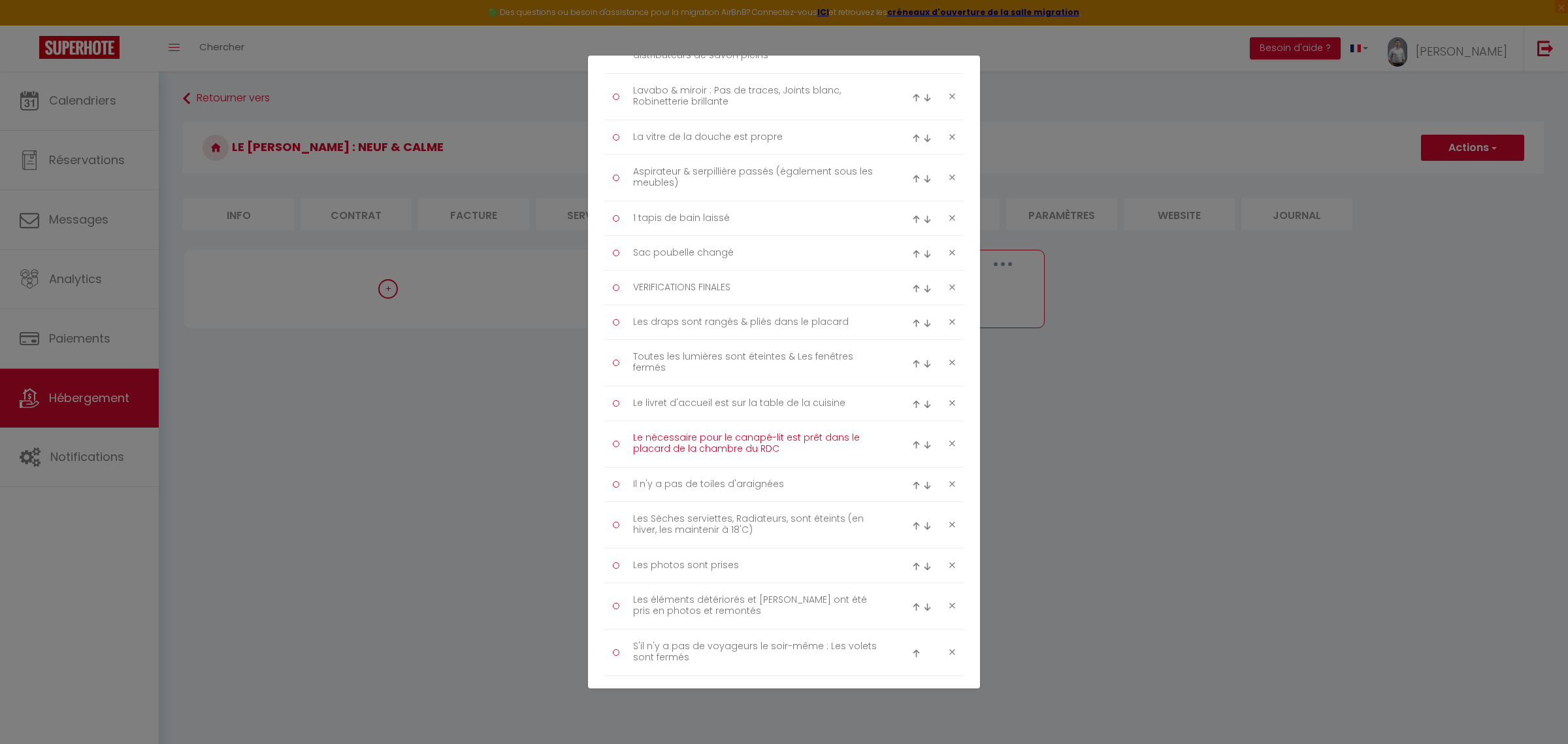
drag, startPoint x: 787, startPoint y: 456, endPoint x: 681, endPoint y: 458, distance: 106.0
click at [681, 458] on textarea "Le nécessaire pour le canapé-lit est prêt dans le placard de la chambre du RDC" at bounding box center [758, 444] width 268 height 33
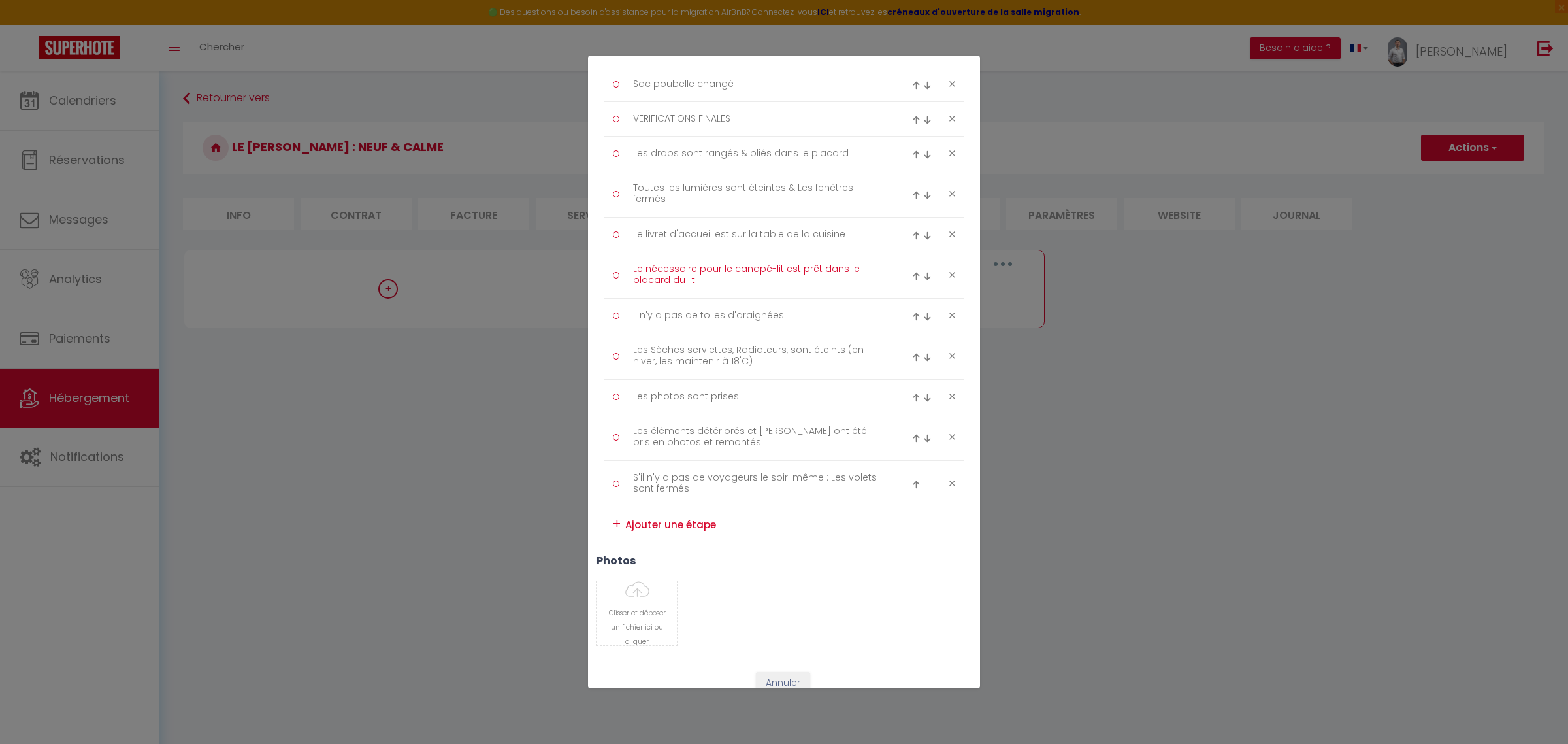
scroll to position [1520, 0]
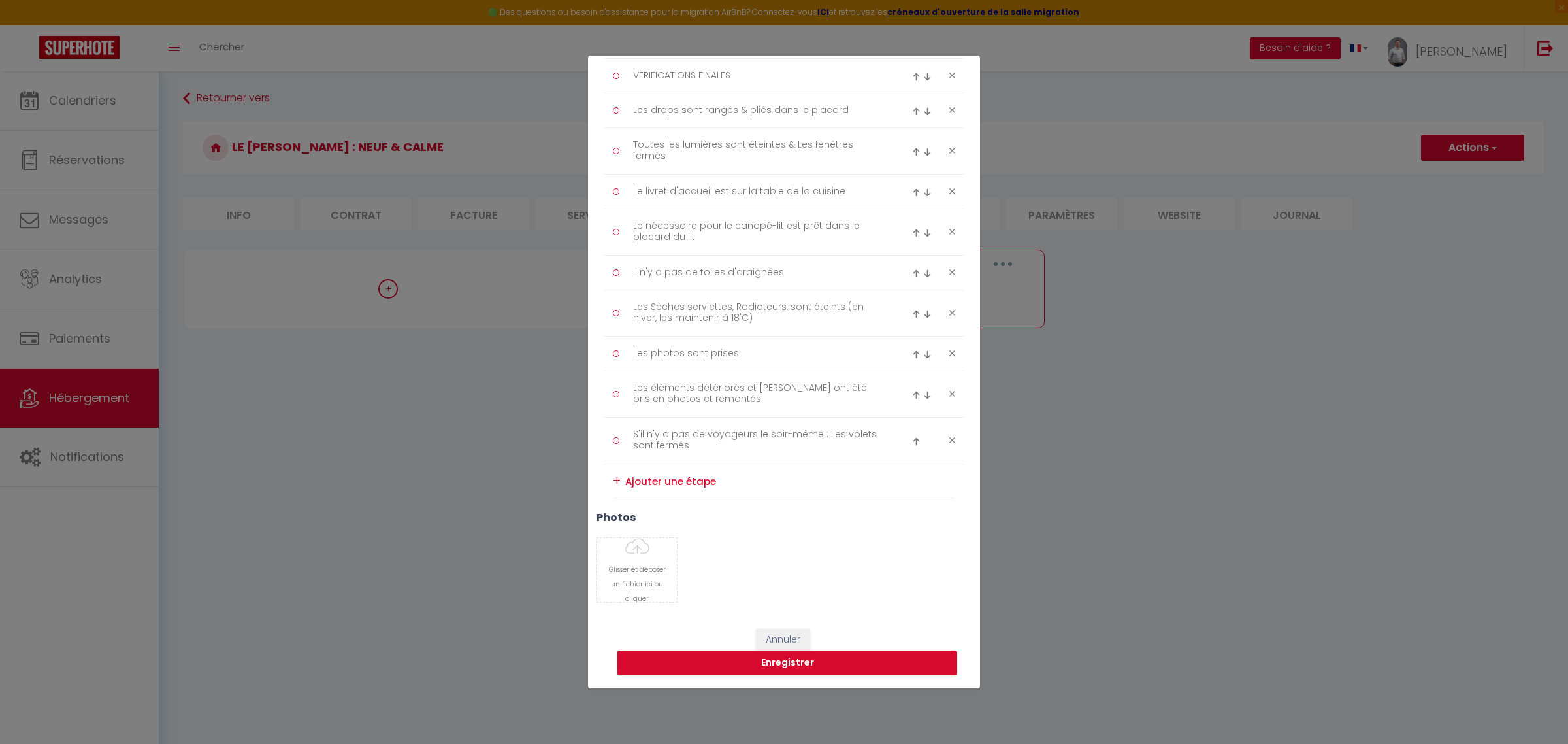
click at [675, 485] on textarea at bounding box center [790, 481] width 330 height 20
click at [616, 483] on div "+" at bounding box center [616, 480] width 8 height 20
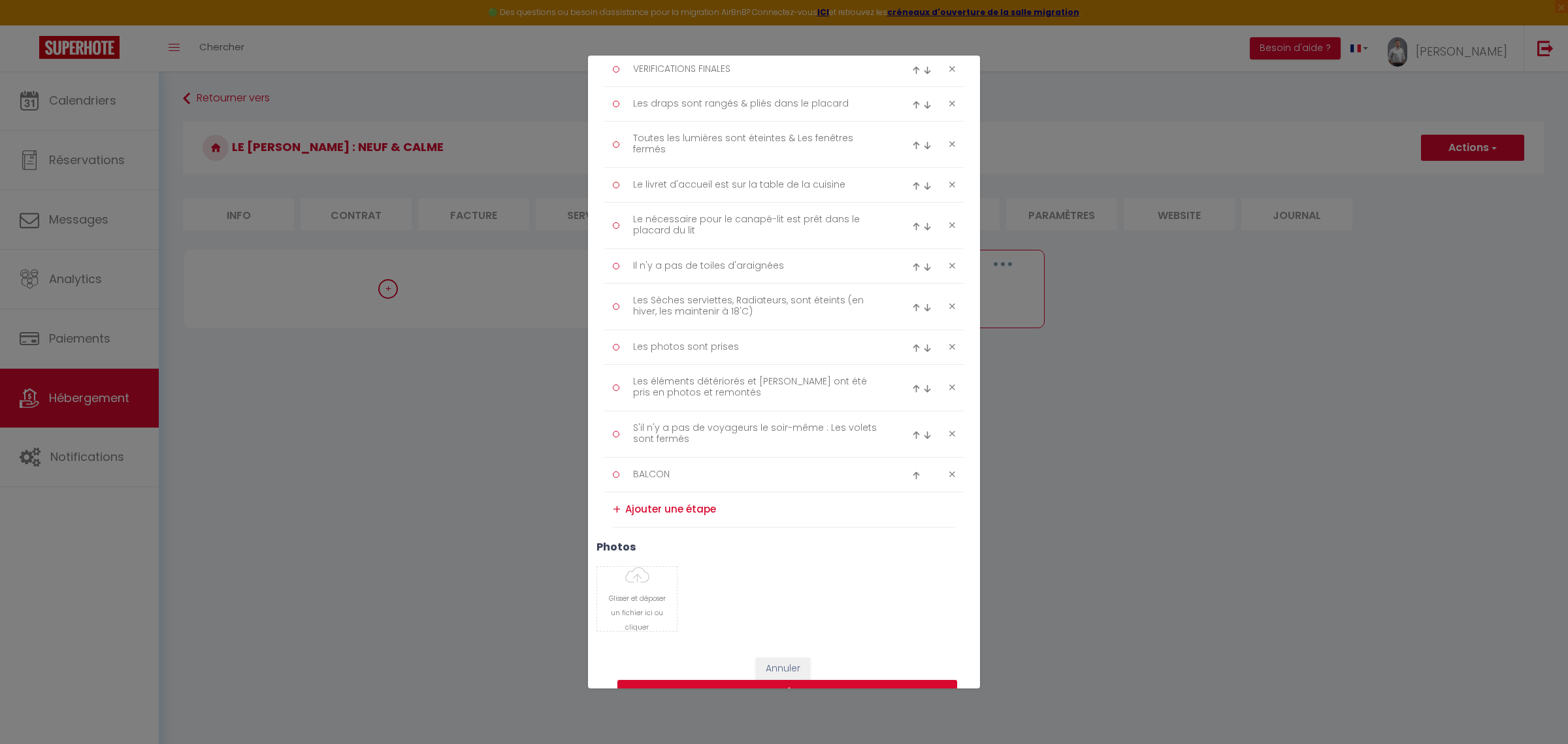
click at [665, 520] on textarea at bounding box center [790, 509] width 330 height 22
click at [617, 517] on div "+" at bounding box center [616, 508] width 8 height 20
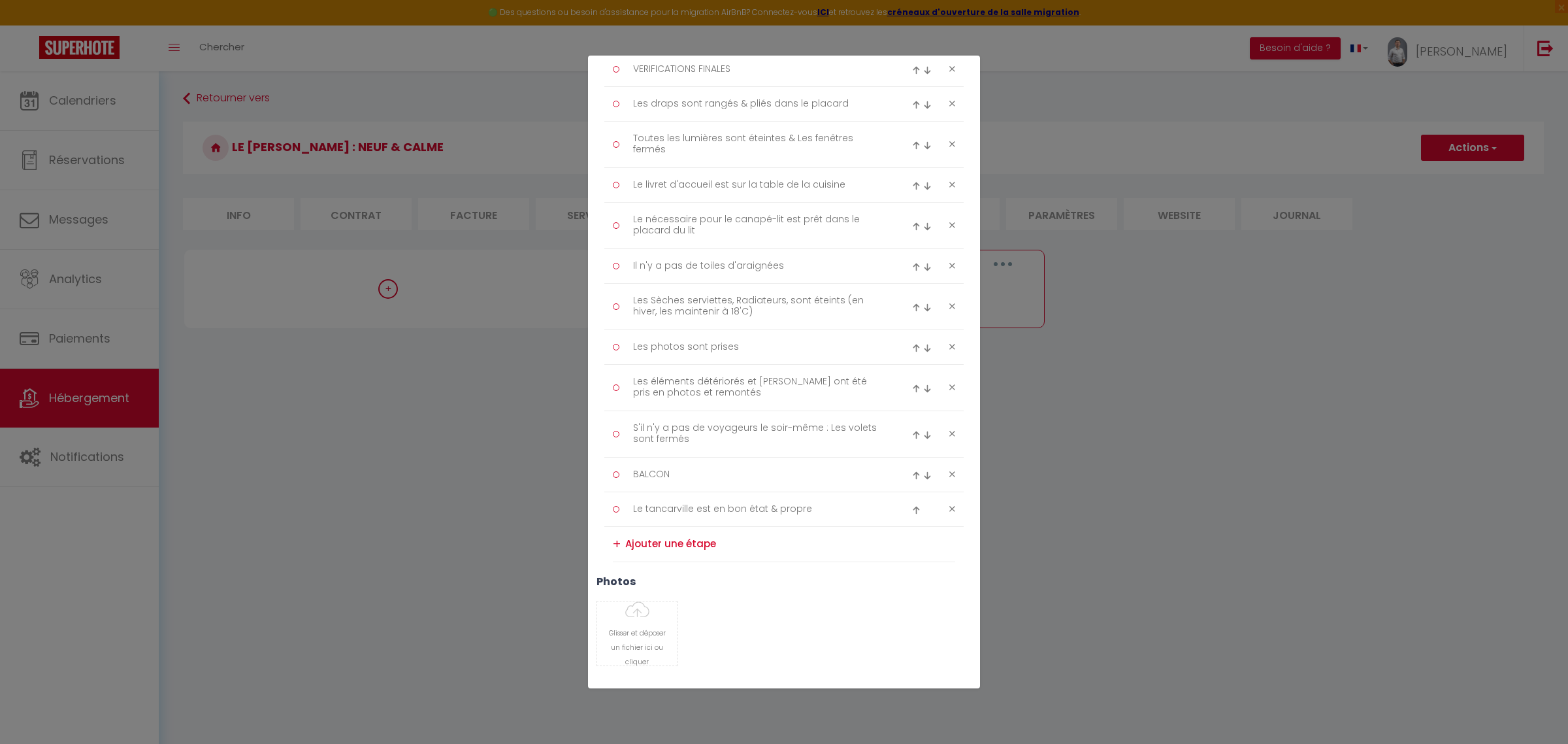
click at [656, 555] on textarea at bounding box center [790, 544] width 330 height 22
click at [614, 550] on div "+" at bounding box center [616, 543] width 8 height 20
click at [912, 480] on img at bounding box center [916, 476] width 9 height 9
click at [904, 436] on div at bounding box center [933, 428] width 60 height 16
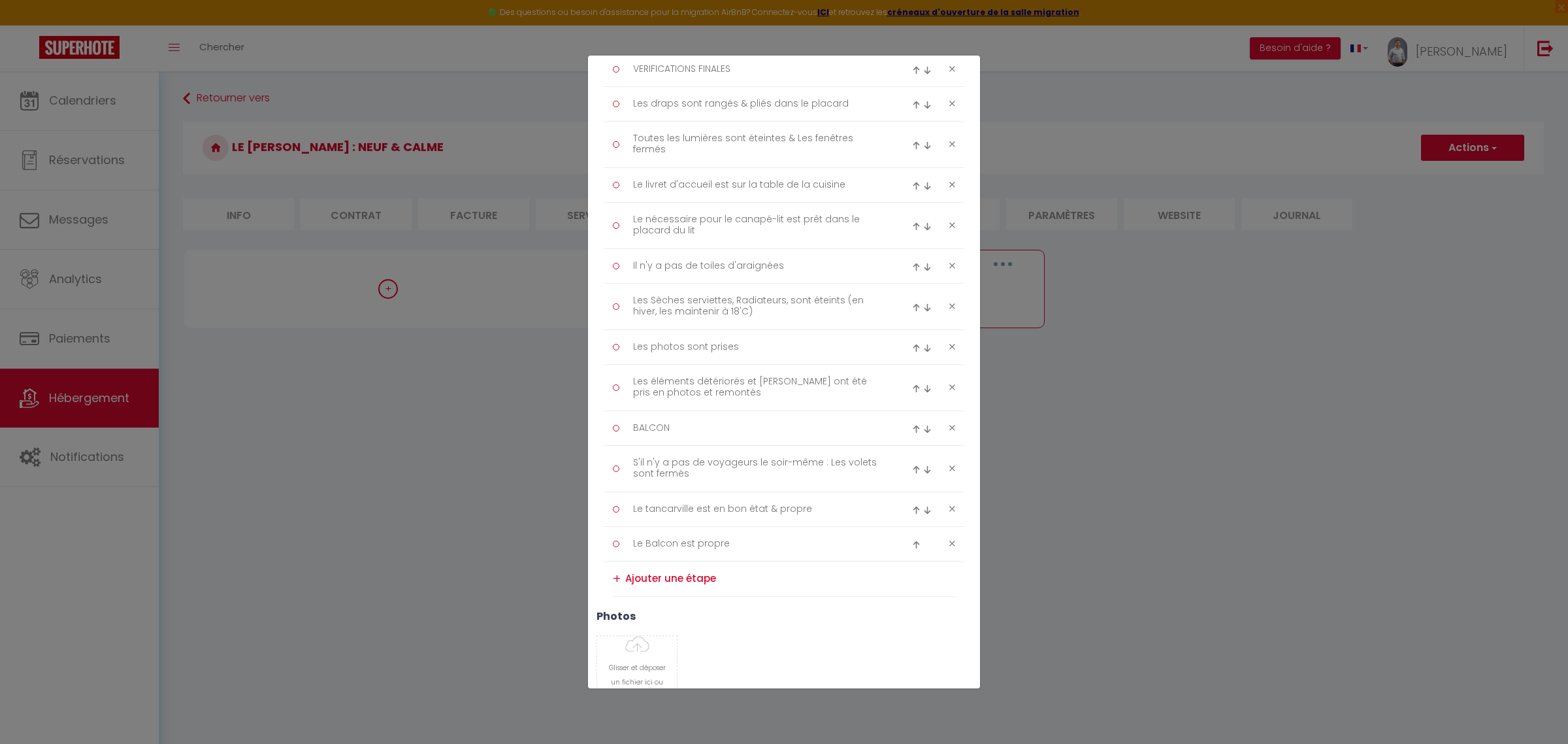
click at [912, 433] on img at bounding box center [916, 429] width 9 height 9
click at [912, 387] on img at bounding box center [916, 382] width 9 height 9
click at [912, 352] on img at bounding box center [916, 348] width 9 height 9
click at [912, 306] on img at bounding box center [916, 301] width 9 height 9
click at [912, 268] on img at bounding box center [916, 267] width 9 height 9
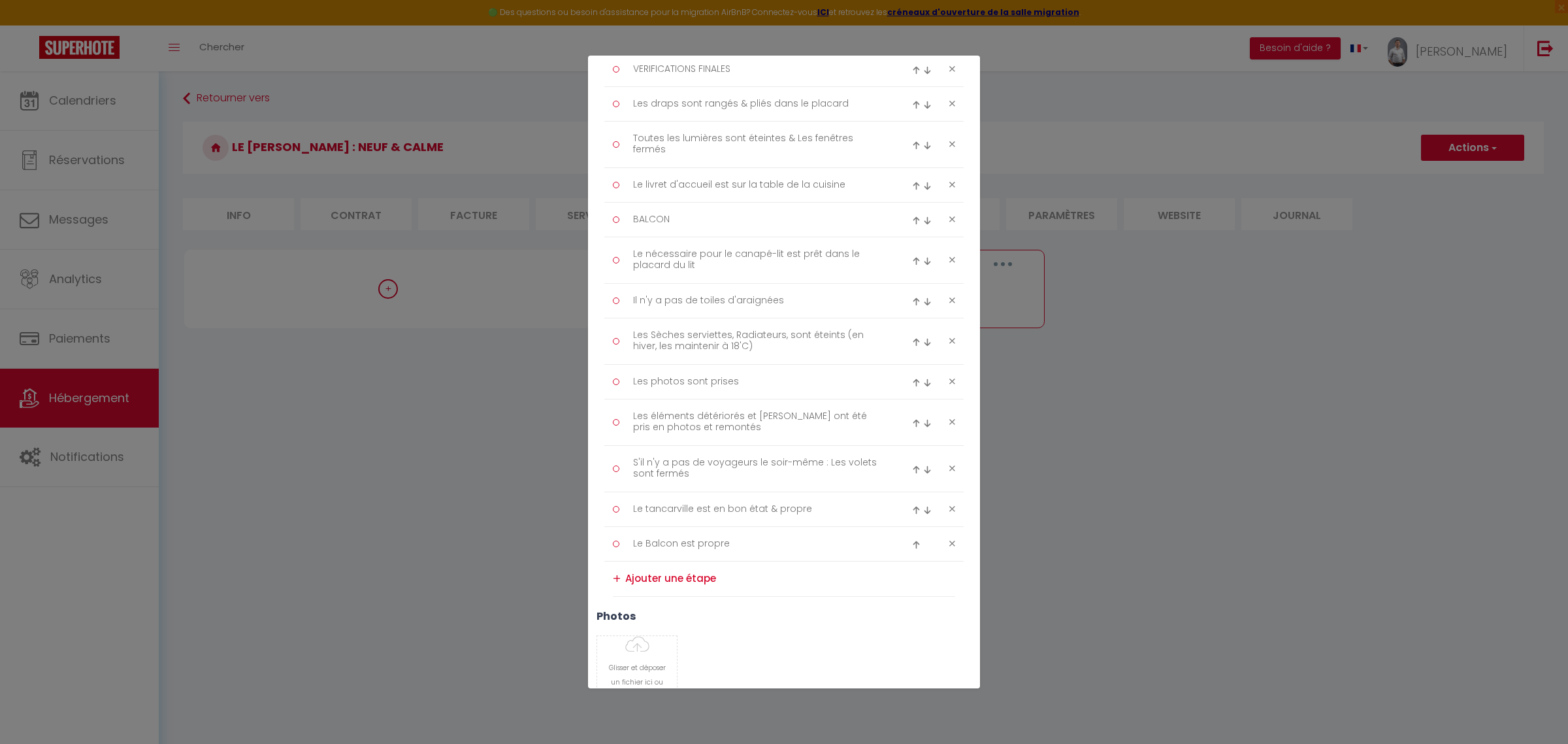
click at [912, 224] on img at bounding box center [916, 220] width 9 height 9
click at [912, 190] on img at bounding box center [916, 186] width 9 height 9
click at [912, 141] on img at bounding box center [916, 139] width 9 height 9
click at [912, 109] on img at bounding box center [916, 105] width 9 height 9
click at [912, 75] on img at bounding box center [916, 71] width 9 height 9
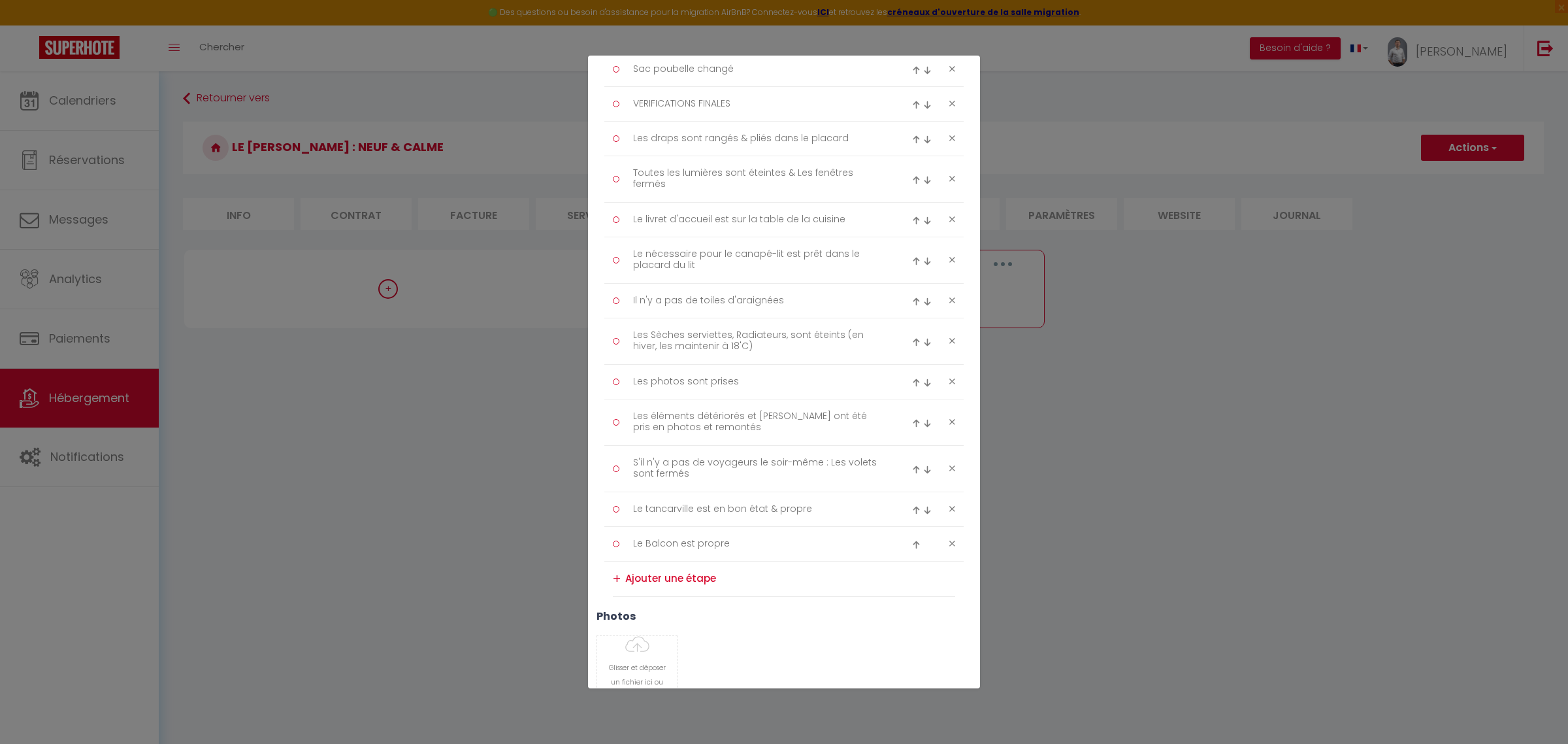
scroll to position [1302, 0]
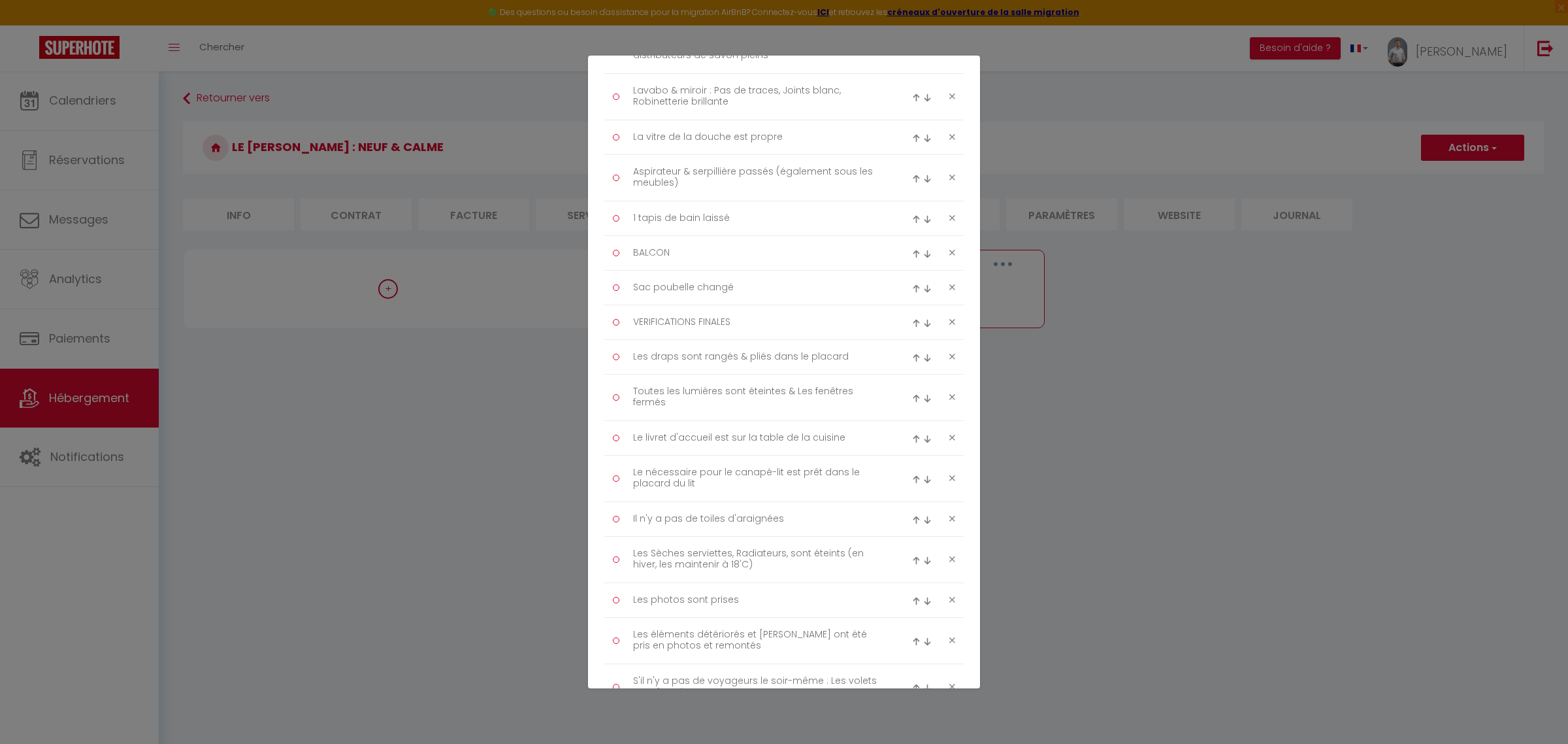
click at [923, 258] on img at bounding box center [927, 254] width 9 height 9
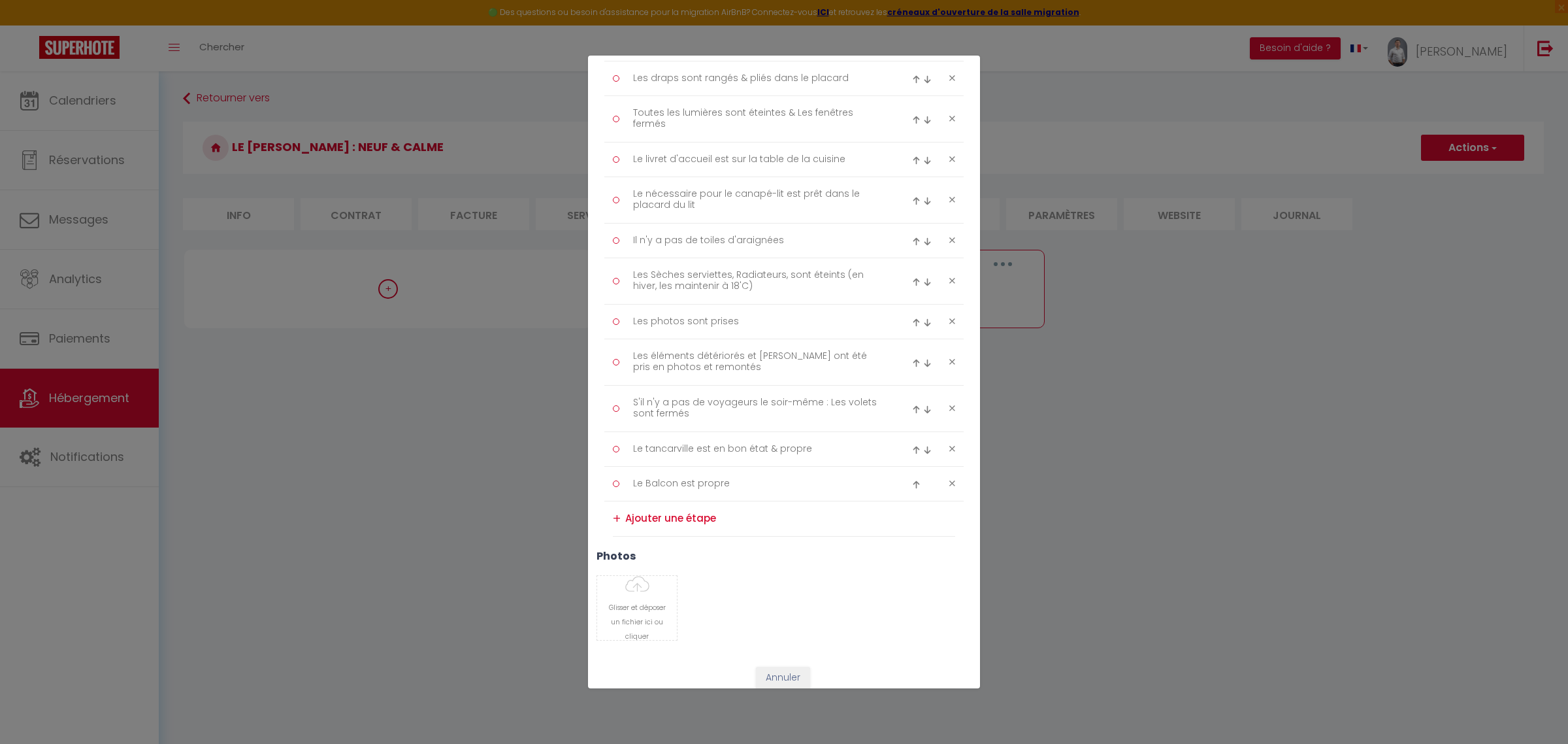
scroll to position [1626, 0]
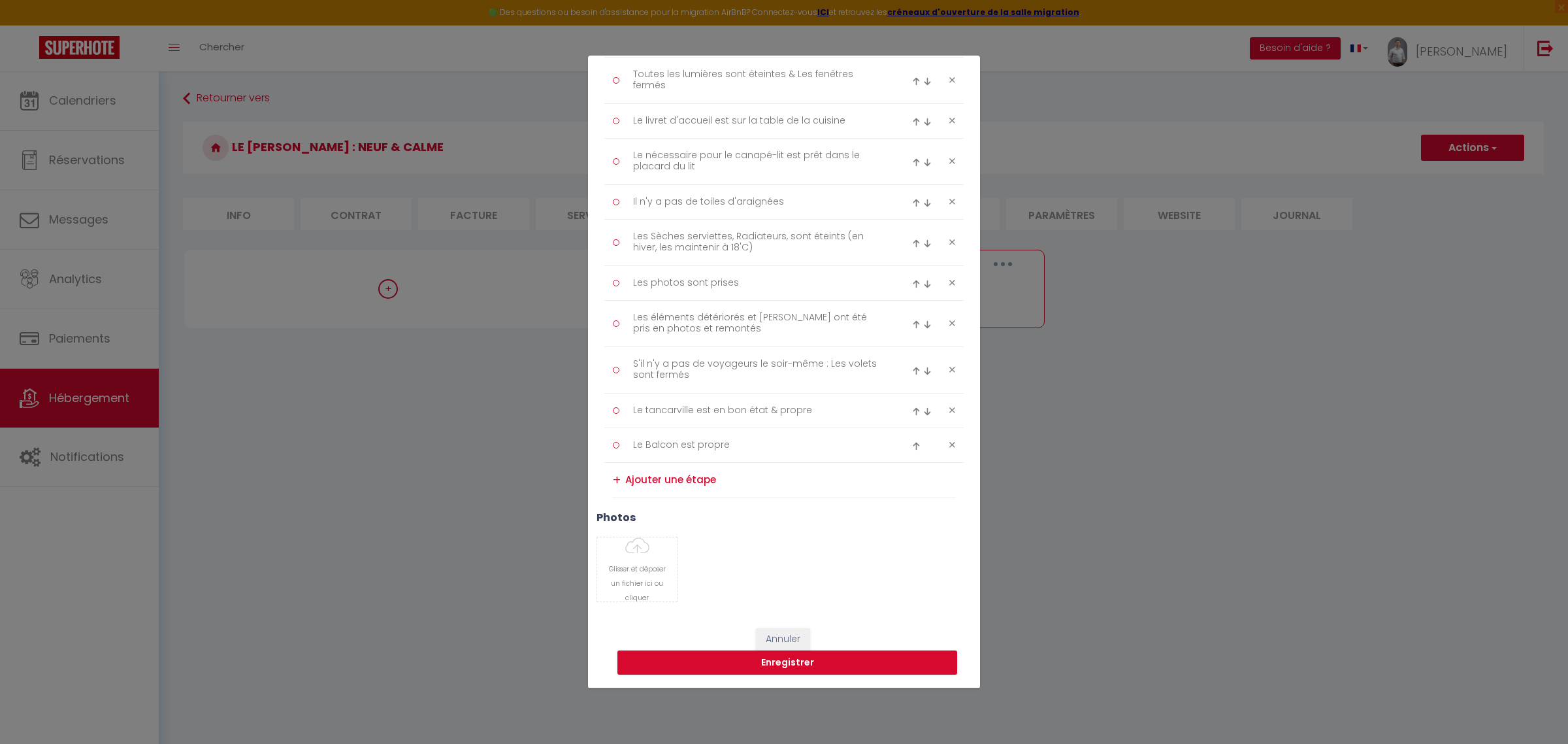
click at [912, 448] on img at bounding box center [916, 446] width 9 height 9
click at [912, 418] on div at bounding box center [923, 410] width 24 height 16
click at [912, 412] on img at bounding box center [916, 411] width 9 height 9
click at [912, 362] on img at bounding box center [916, 365] width 9 height 9
click at [912, 318] on img at bounding box center [916, 319] width 9 height 9
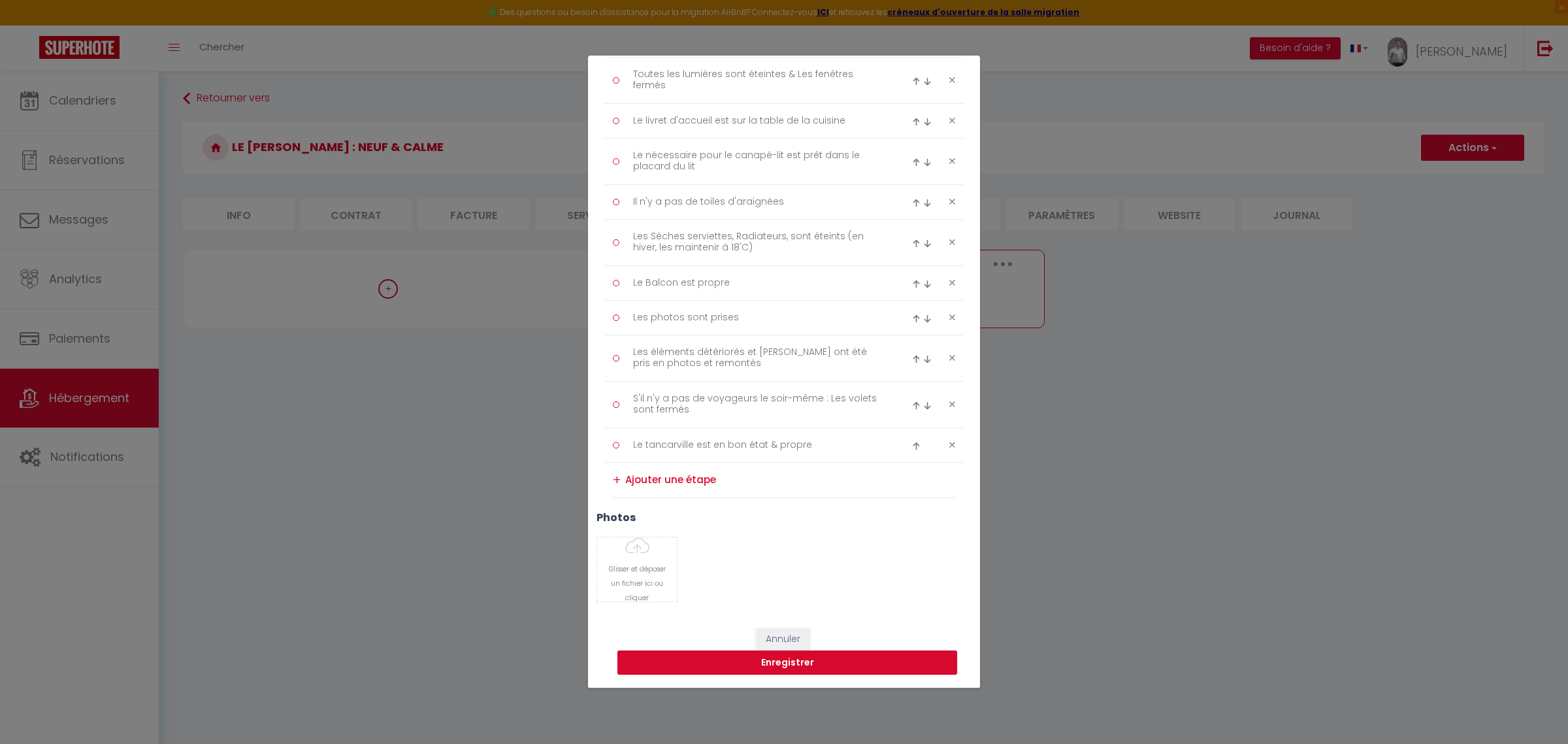
click at [912, 289] on div at bounding box center [923, 283] width 24 height 16
click at [912, 287] on img at bounding box center [916, 284] width 9 height 9
click at [912, 237] on img at bounding box center [916, 238] width 9 height 9
click at [912, 200] on img at bounding box center [916, 203] width 9 height 9
click at [912, 159] on img at bounding box center [916, 157] width 9 height 9
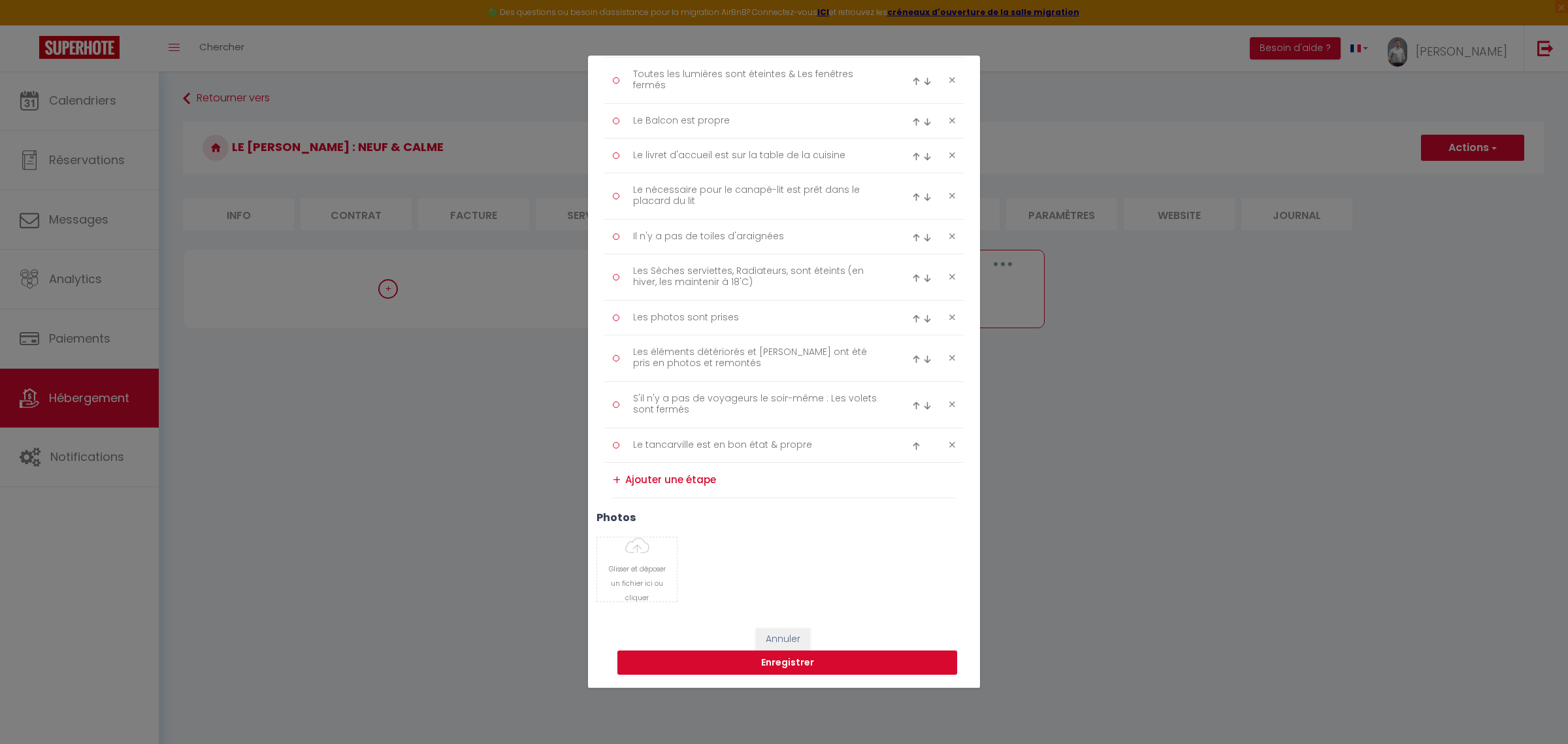
click at [912, 118] on img at bounding box center [916, 122] width 9 height 9
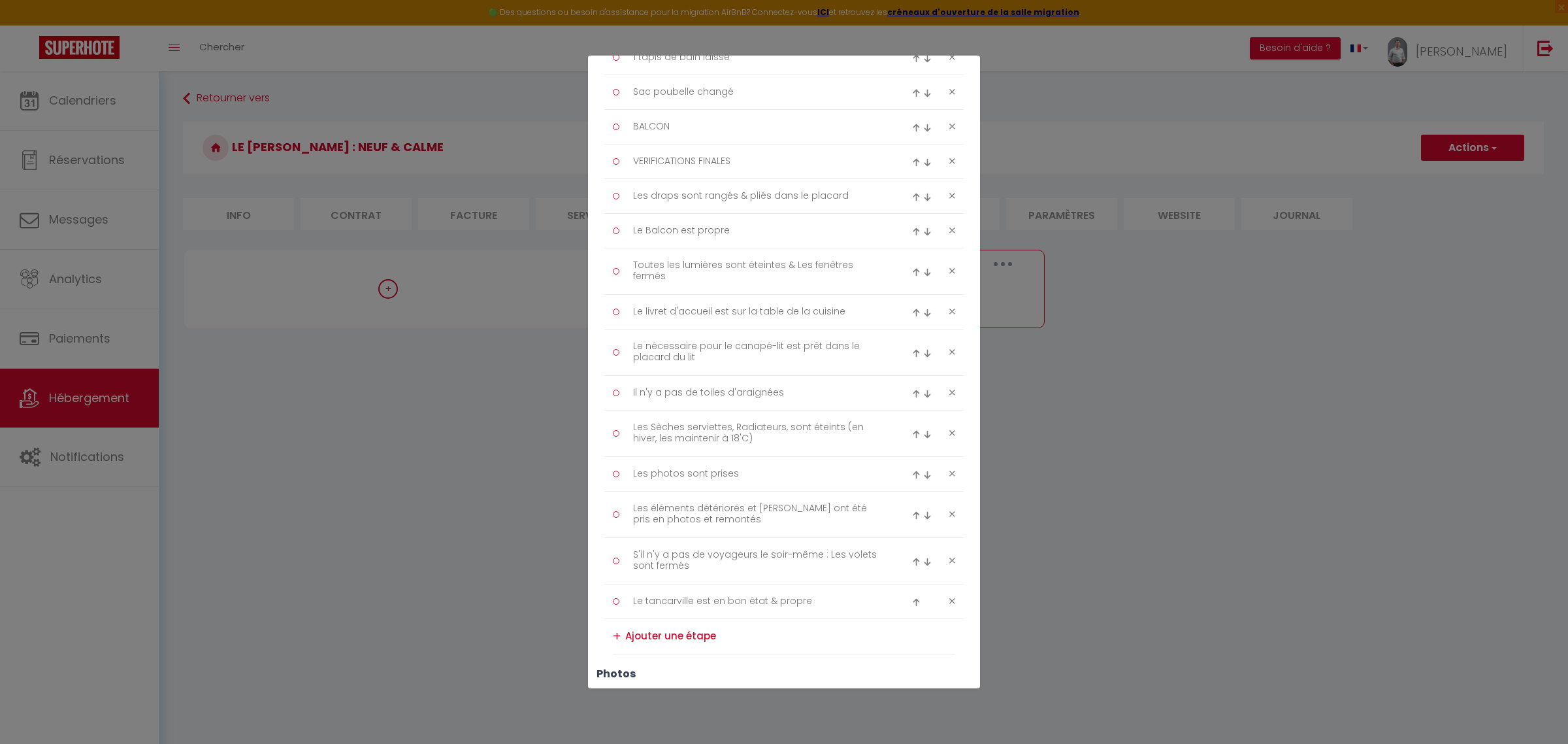
scroll to position [1407, 0]
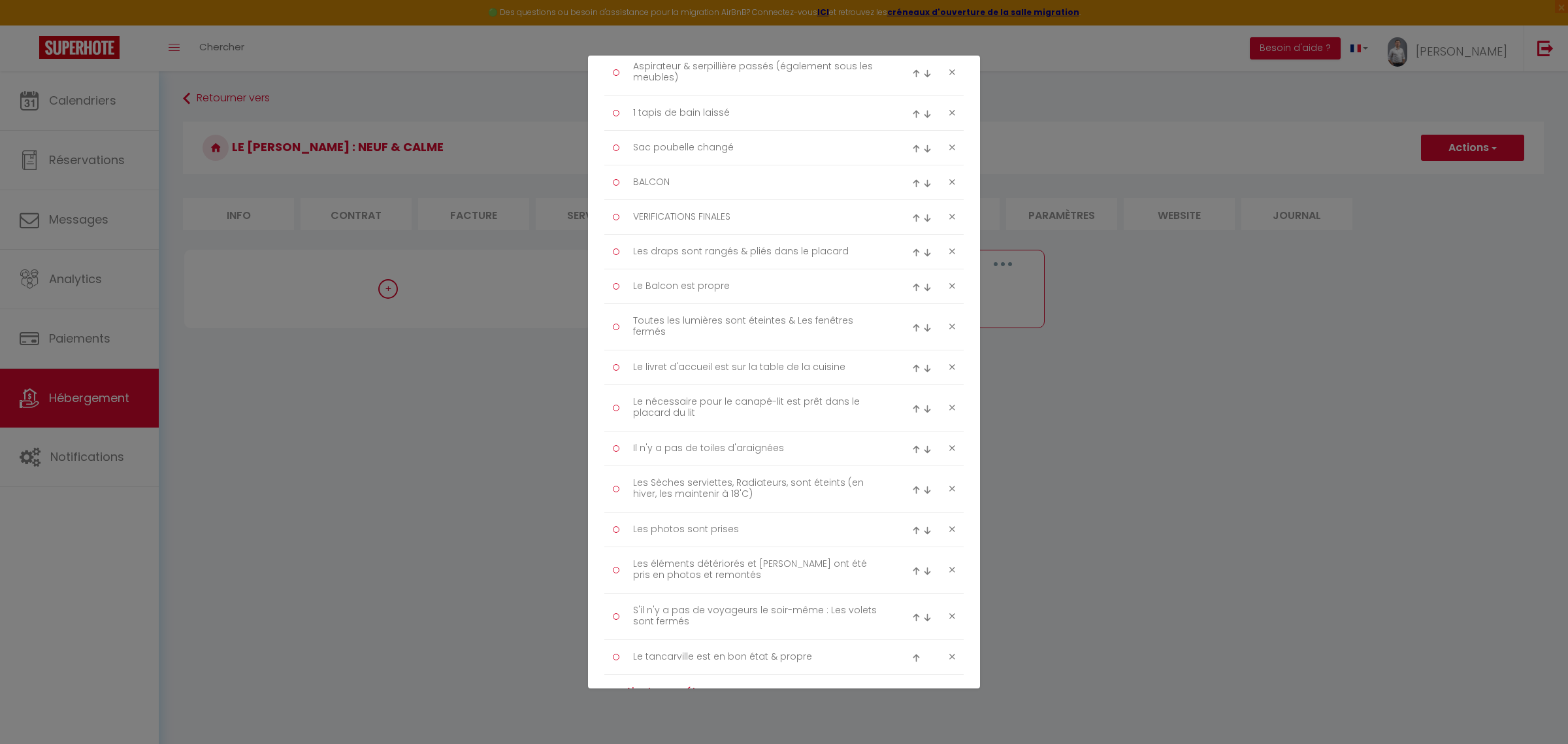
click at [912, 292] on img at bounding box center [916, 287] width 9 height 9
click at [912, 260] on div at bounding box center [923, 252] width 24 height 16
click at [912, 256] on img at bounding box center [916, 253] width 9 height 9
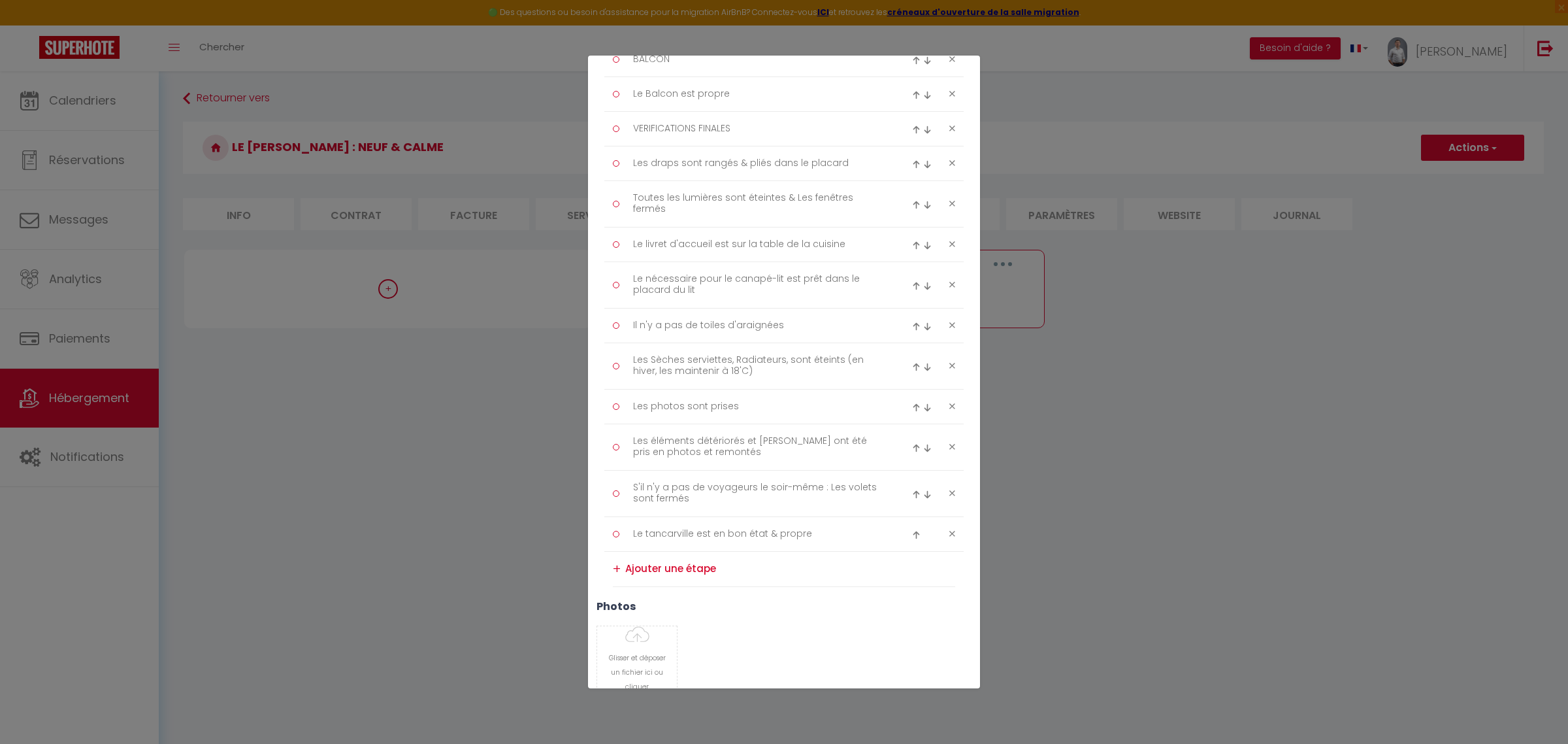
scroll to position [1626, 0]
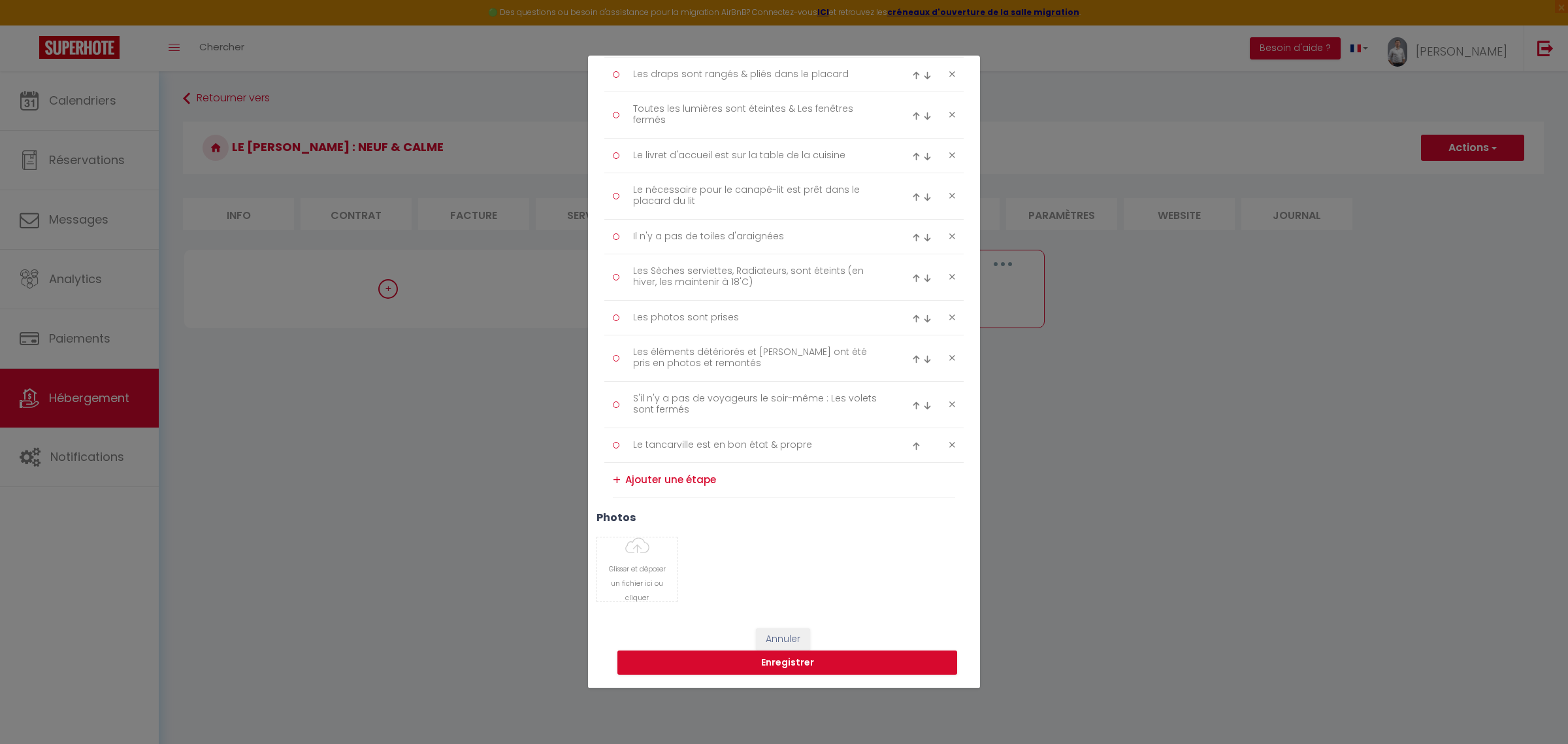
click at [912, 445] on img at bounding box center [916, 446] width 9 height 9
click at [912, 396] on img at bounding box center [916, 400] width 9 height 9
click at [912, 352] on img at bounding box center [916, 354] width 9 height 9
click at [912, 318] on img at bounding box center [916, 319] width 9 height 9
click at [912, 274] on img at bounding box center [916, 273] width 9 height 9
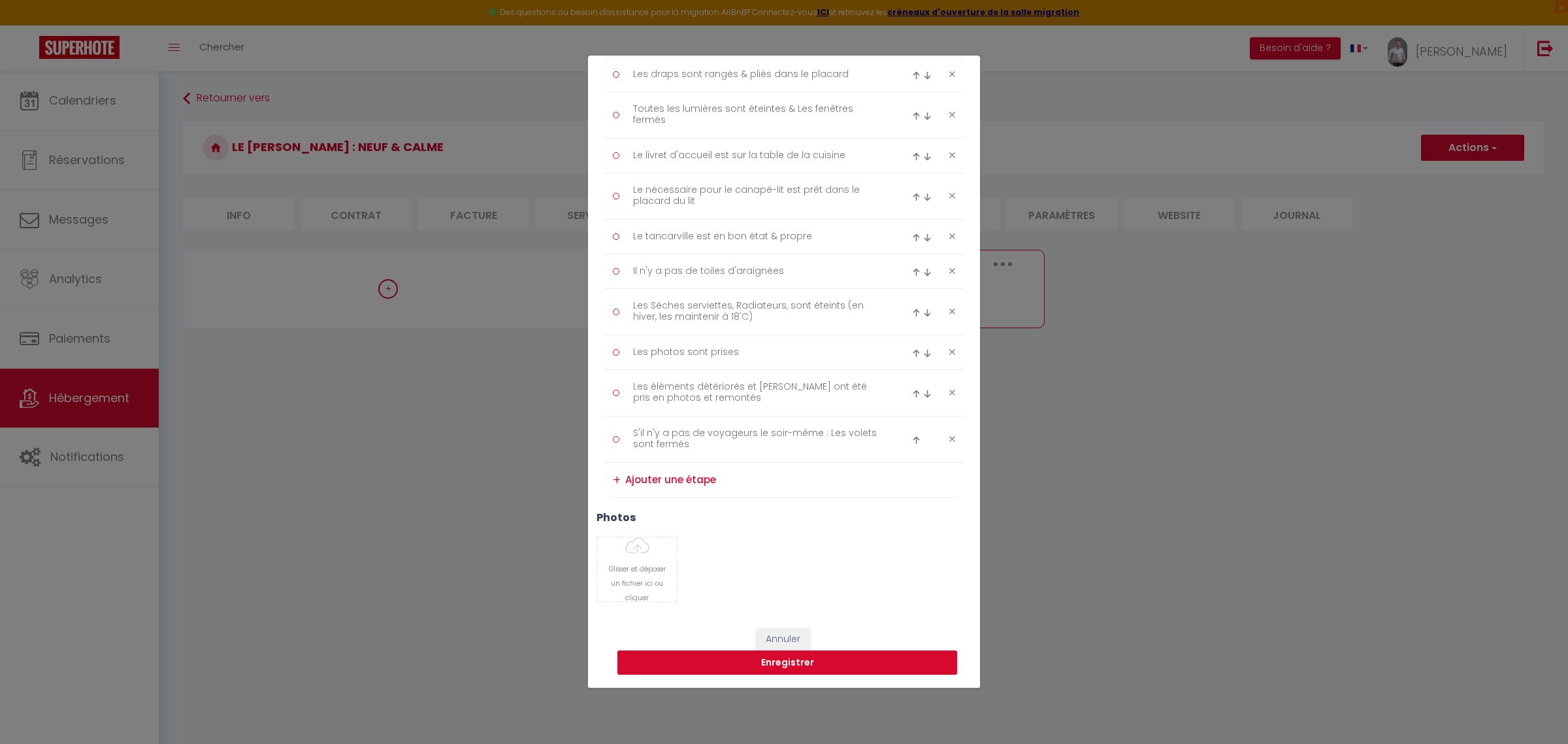
click at [912, 243] on div at bounding box center [923, 237] width 24 height 16
click at [912, 240] on img at bounding box center [916, 238] width 9 height 9
click at [912, 190] on img at bounding box center [916, 192] width 9 height 9
click at [912, 155] on img at bounding box center [916, 157] width 9 height 9
click at [912, 112] on img at bounding box center [916, 111] width 9 height 9
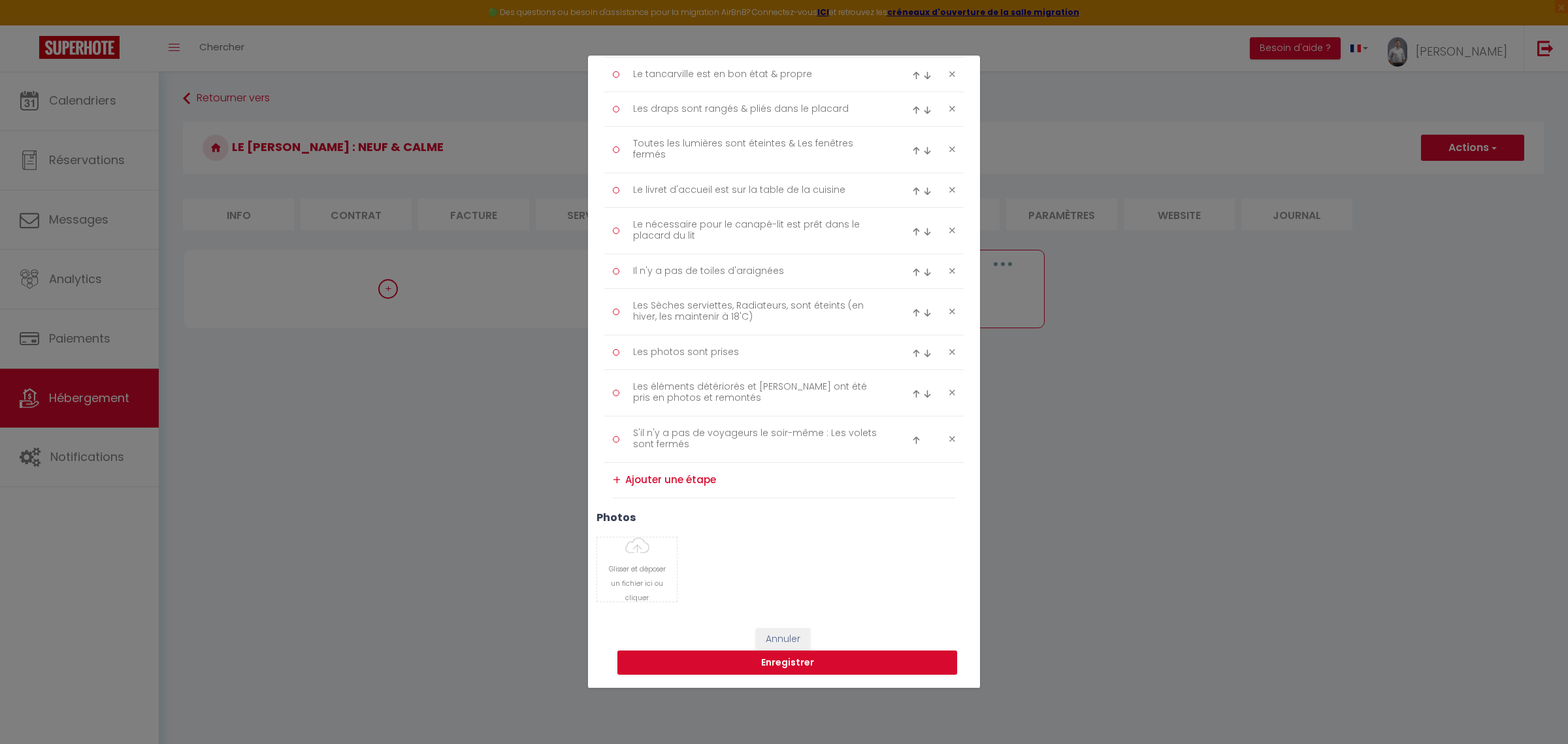
scroll to position [1407, 0]
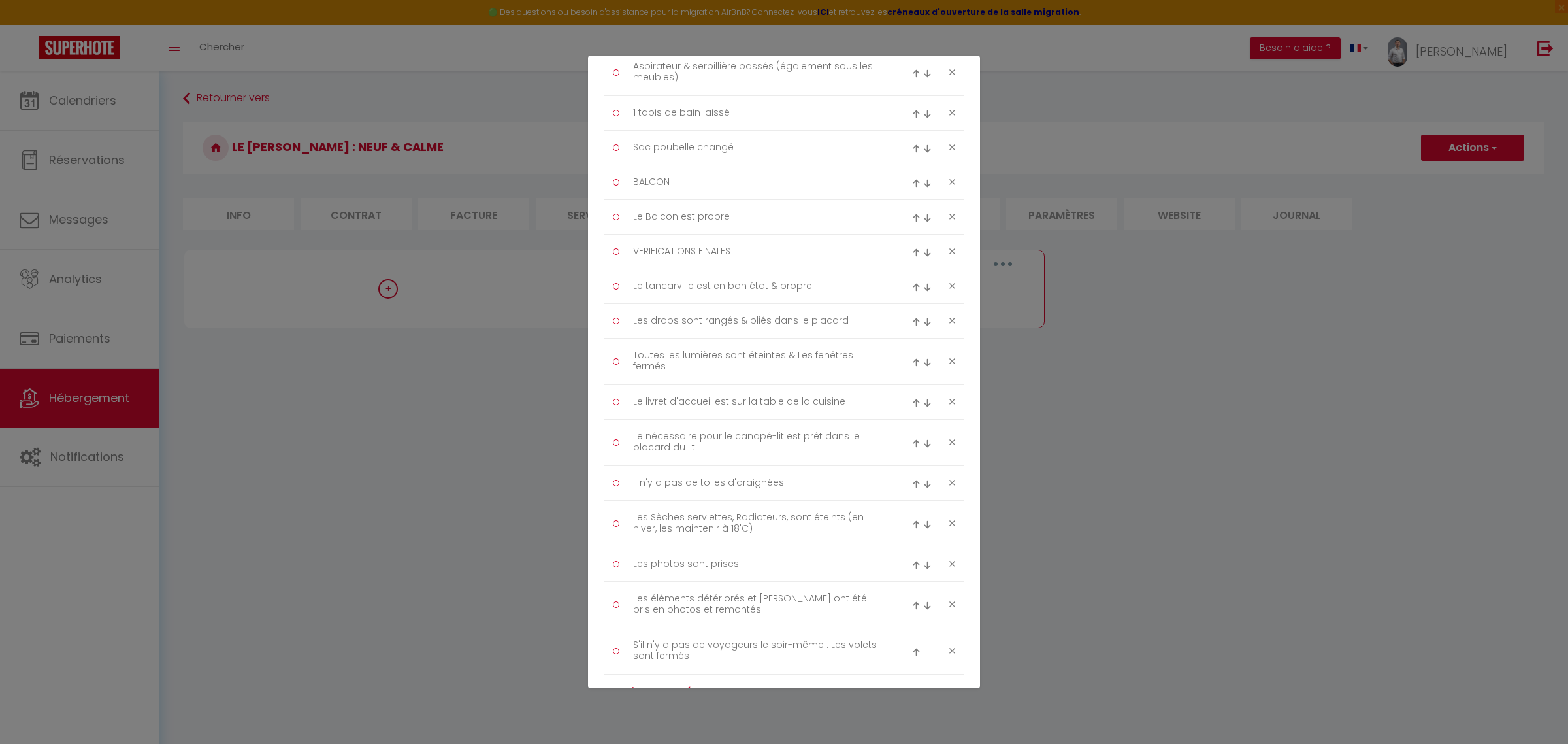
click at [912, 292] on img at bounding box center [916, 287] width 9 height 9
click at [912, 257] on img at bounding box center [916, 253] width 9 height 9
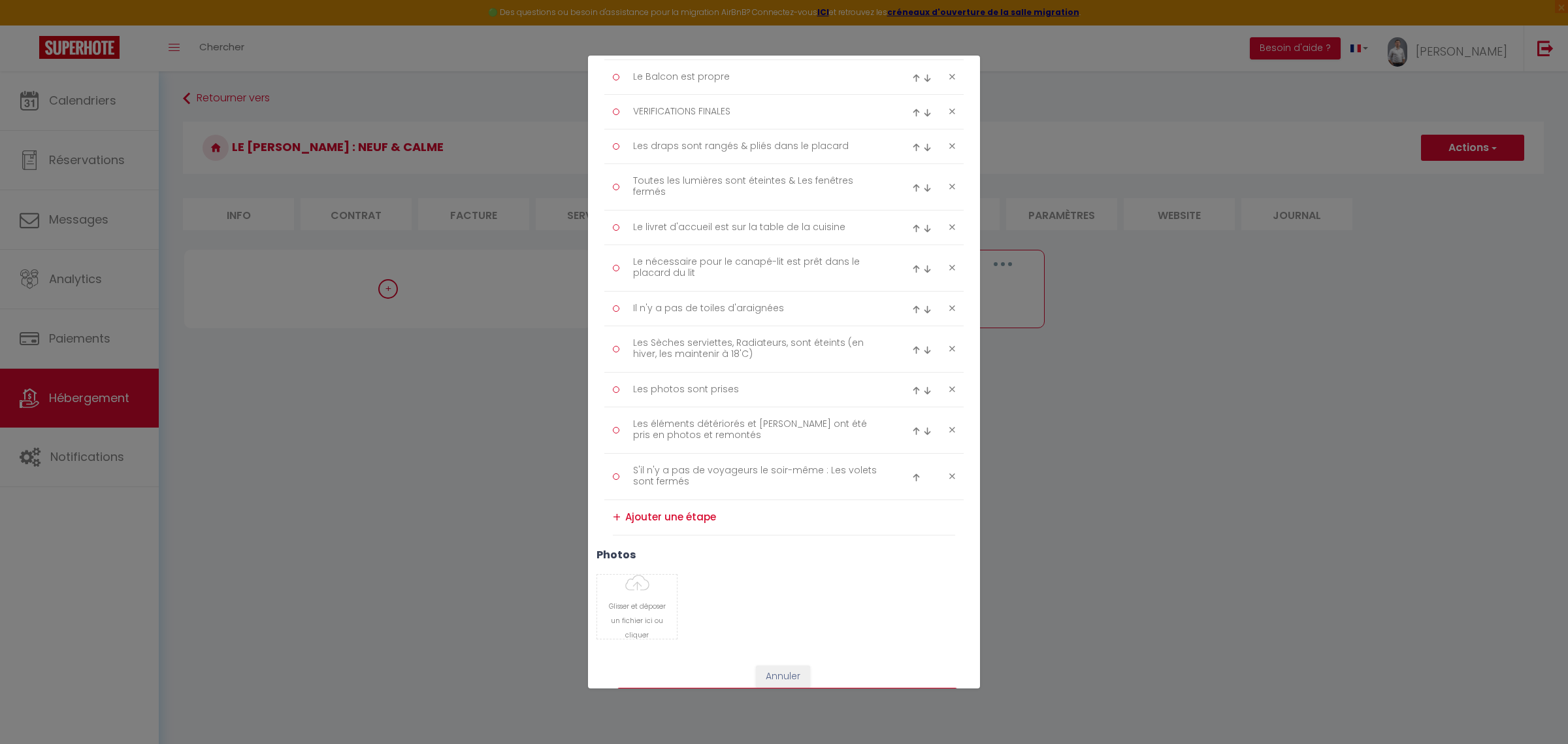
scroll to position [1626, 0]
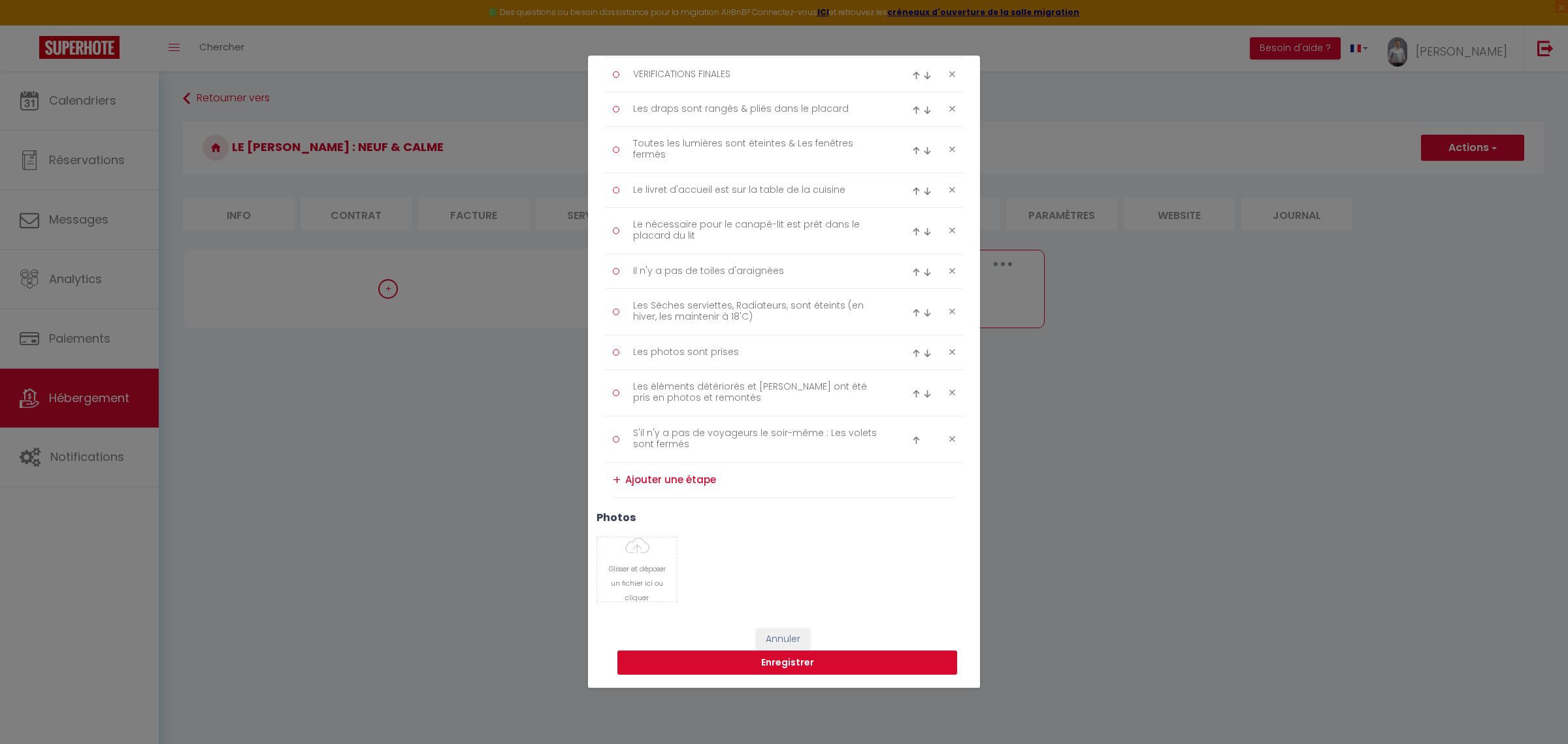
click at [796, 664] on button "Enregistrer" at bounding box center [787, 663] width 340 height 25
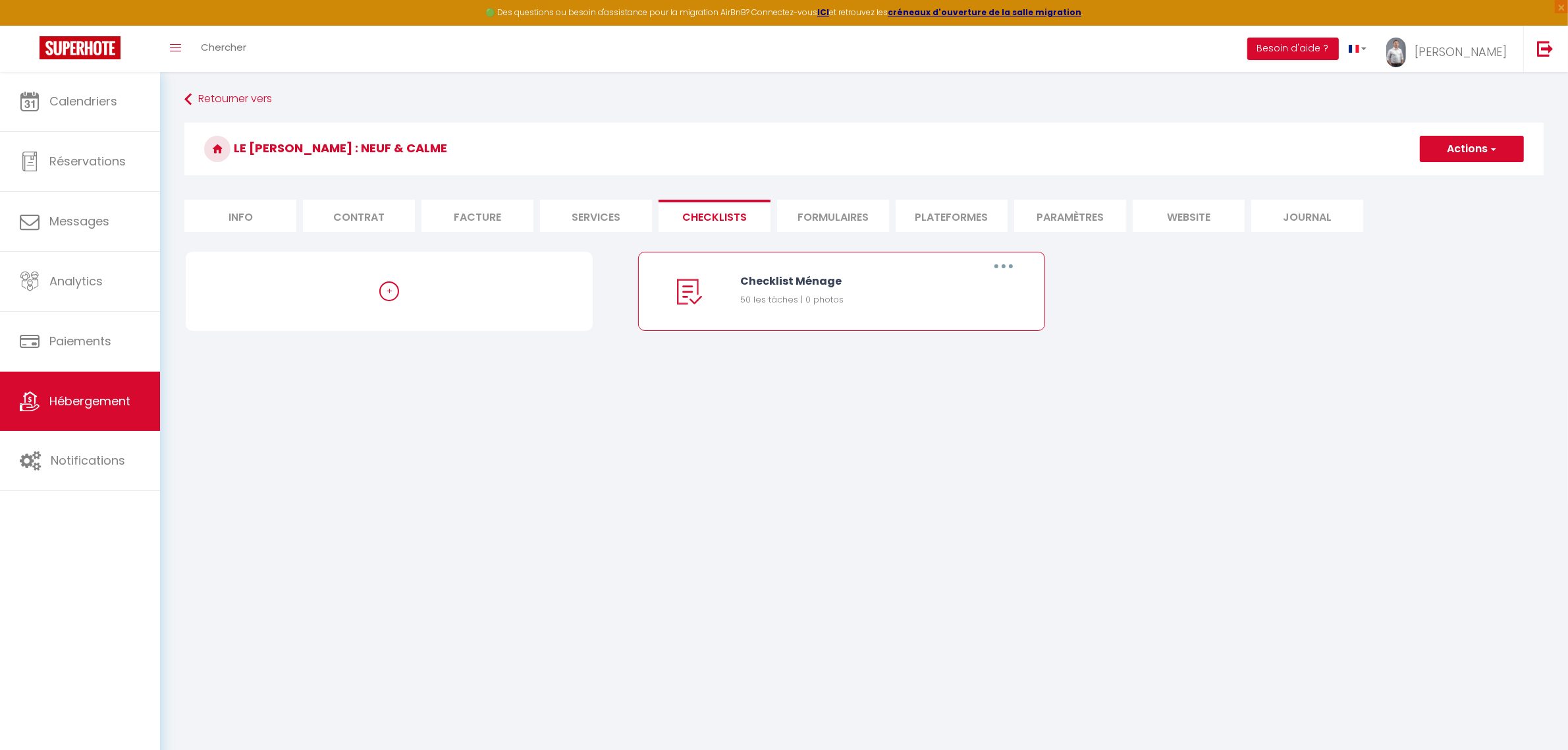
click at [1006, 263] on button "button" at bounding box center [1003, 266] width 37 height 21
click at [982, 294] on link "Editer" at bounding box center [969, 297] width 97 height 23
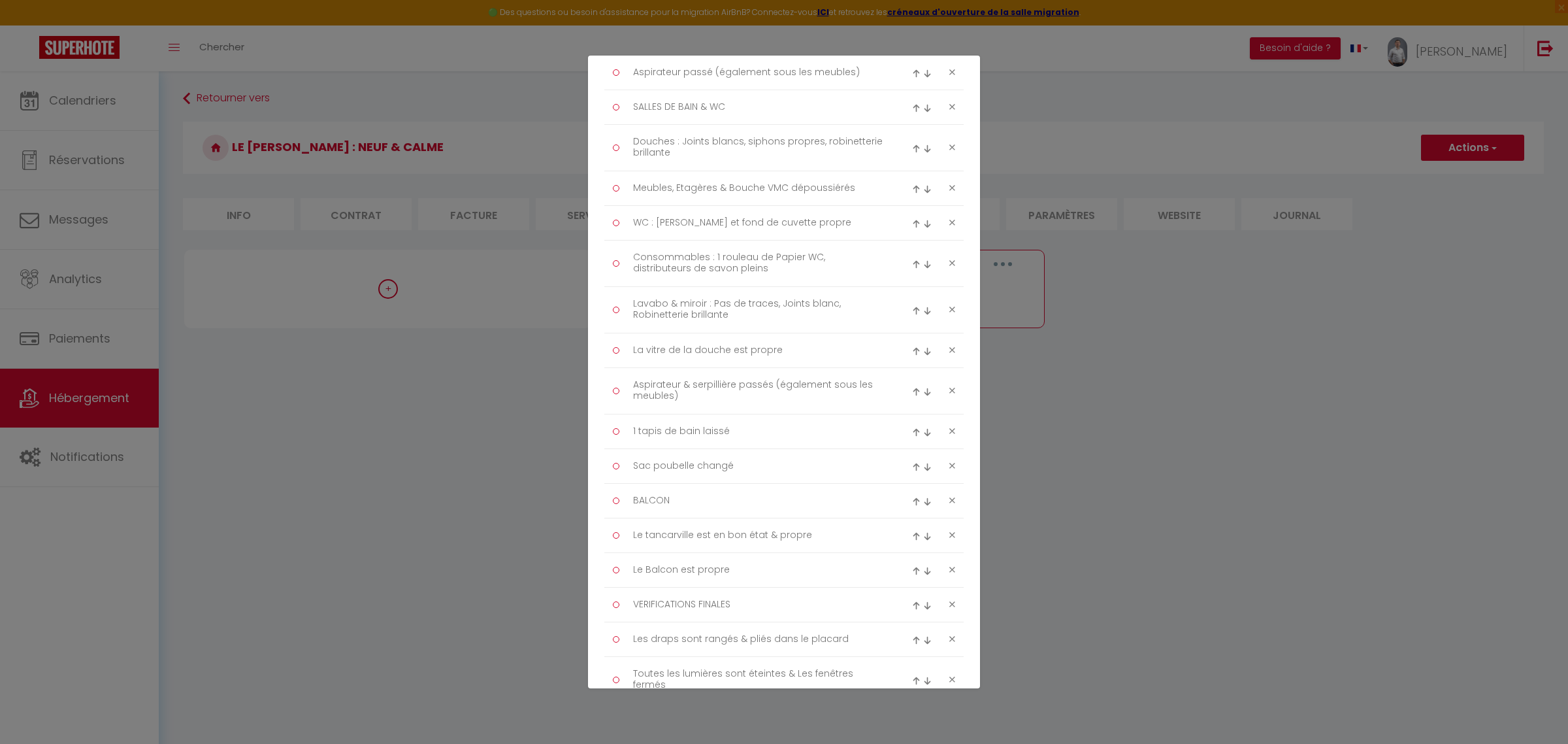
scroll to position [1754, 0]
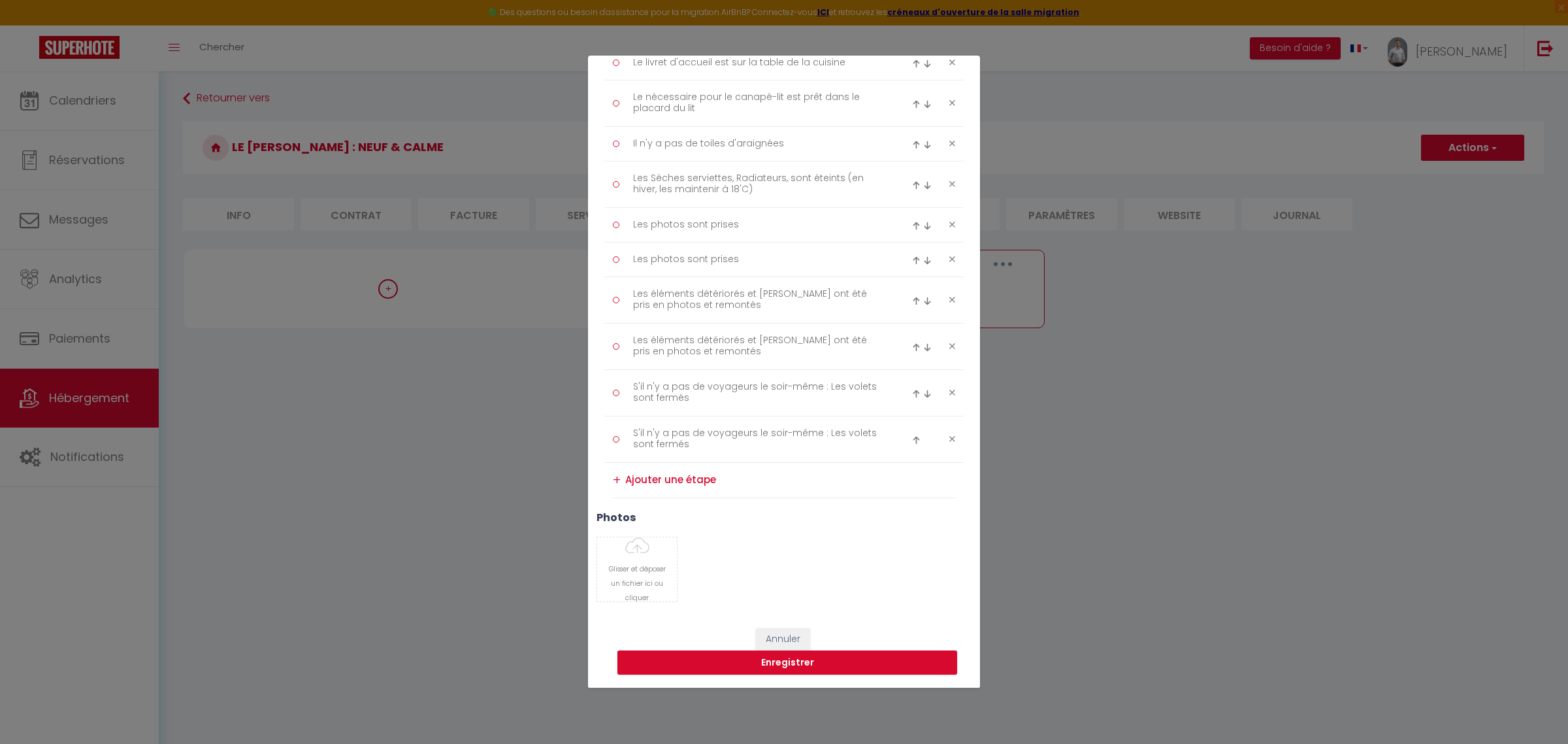
click at [690, 476] on textarea at bounding box center [790, 480] width 330 height 22
click at [619, 477] on div "+" at bounding box center [616, 480] width 8 height 20
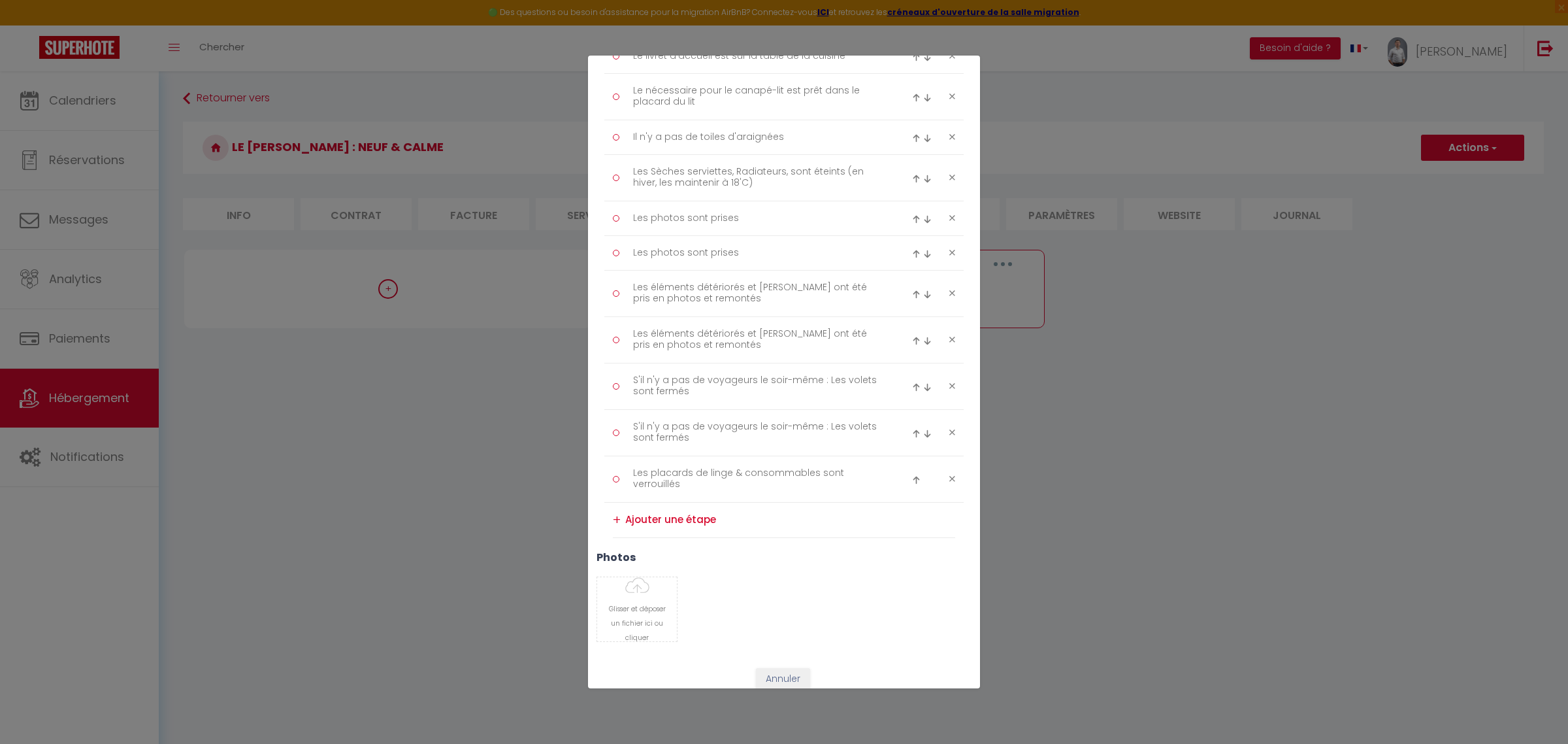
click at [912, 484] on img at bounding box center [916, 480] width 9 height 9
click at [912, 441] on div at bounding box center [923, 433] width 24 height 16
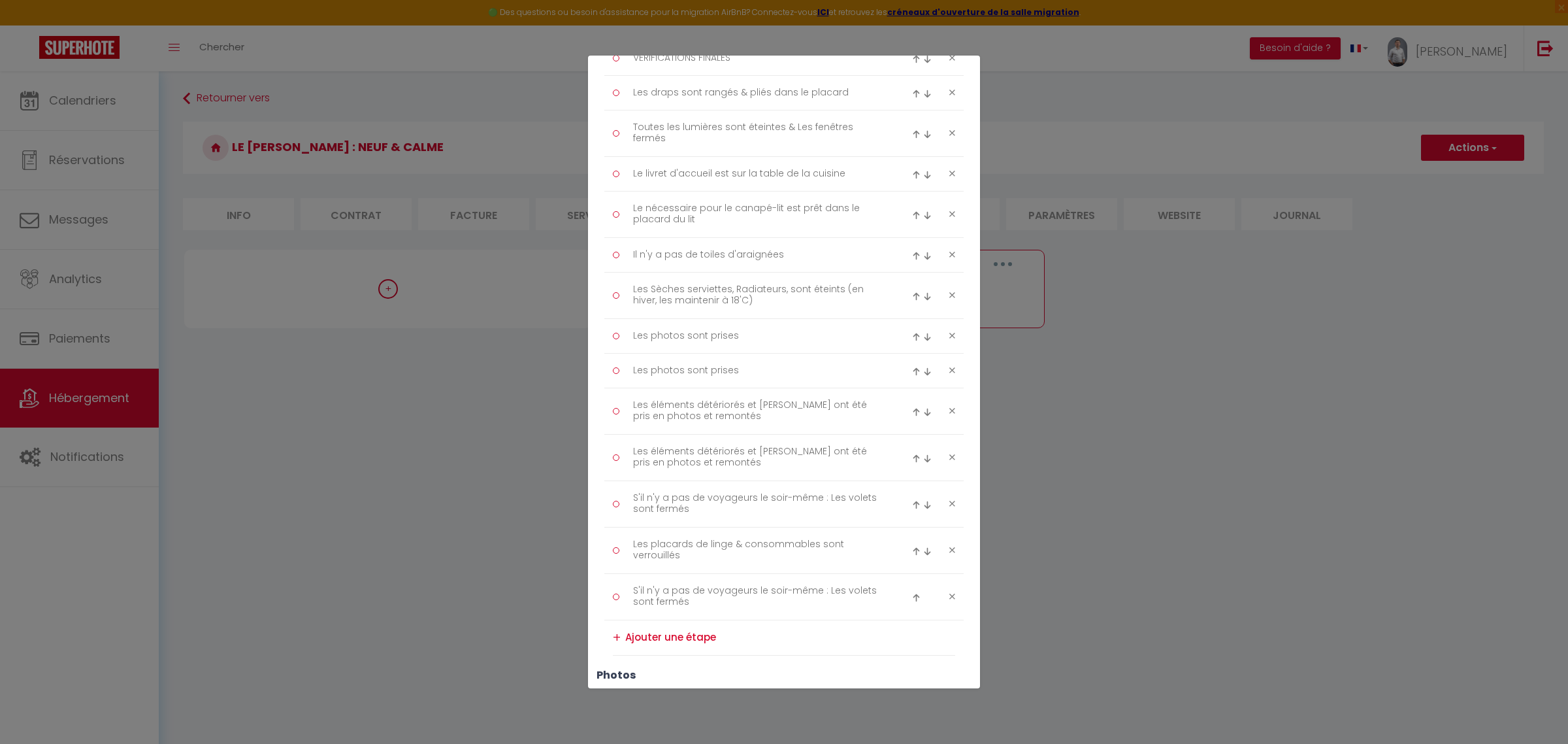
scroll to position [1801, 0]
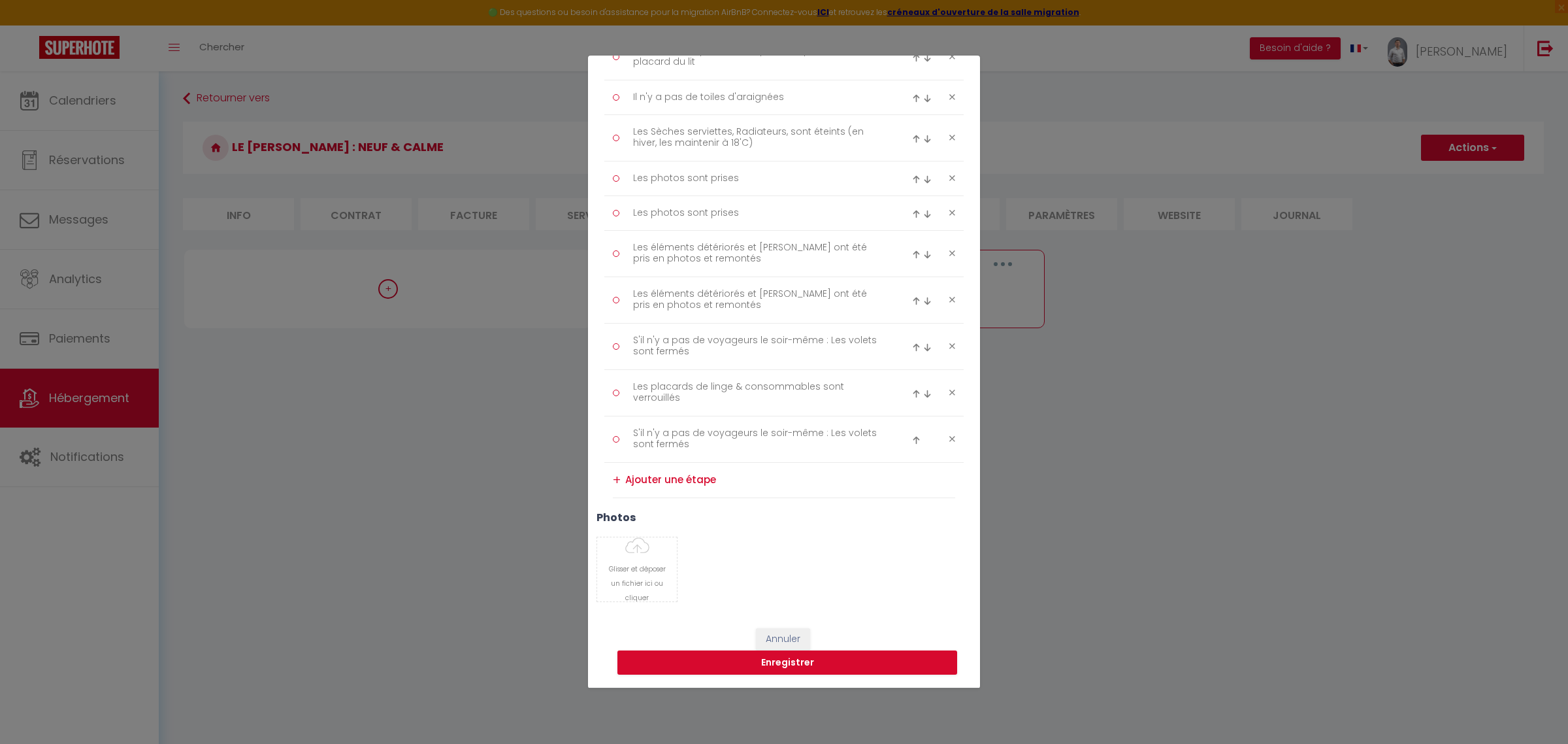
click at [949, 443] on icon at bounding box center [952, 438] width 6 height 10
click at [912, 438] on img at bounding box center [916, 440] width 9 height 9
click at [912, 391] on img at bounding box center [916, 394] width 9 height 9
click at [822, 661] on button "Enregistrer" at bounding box center [787, 663] width 340 height 25
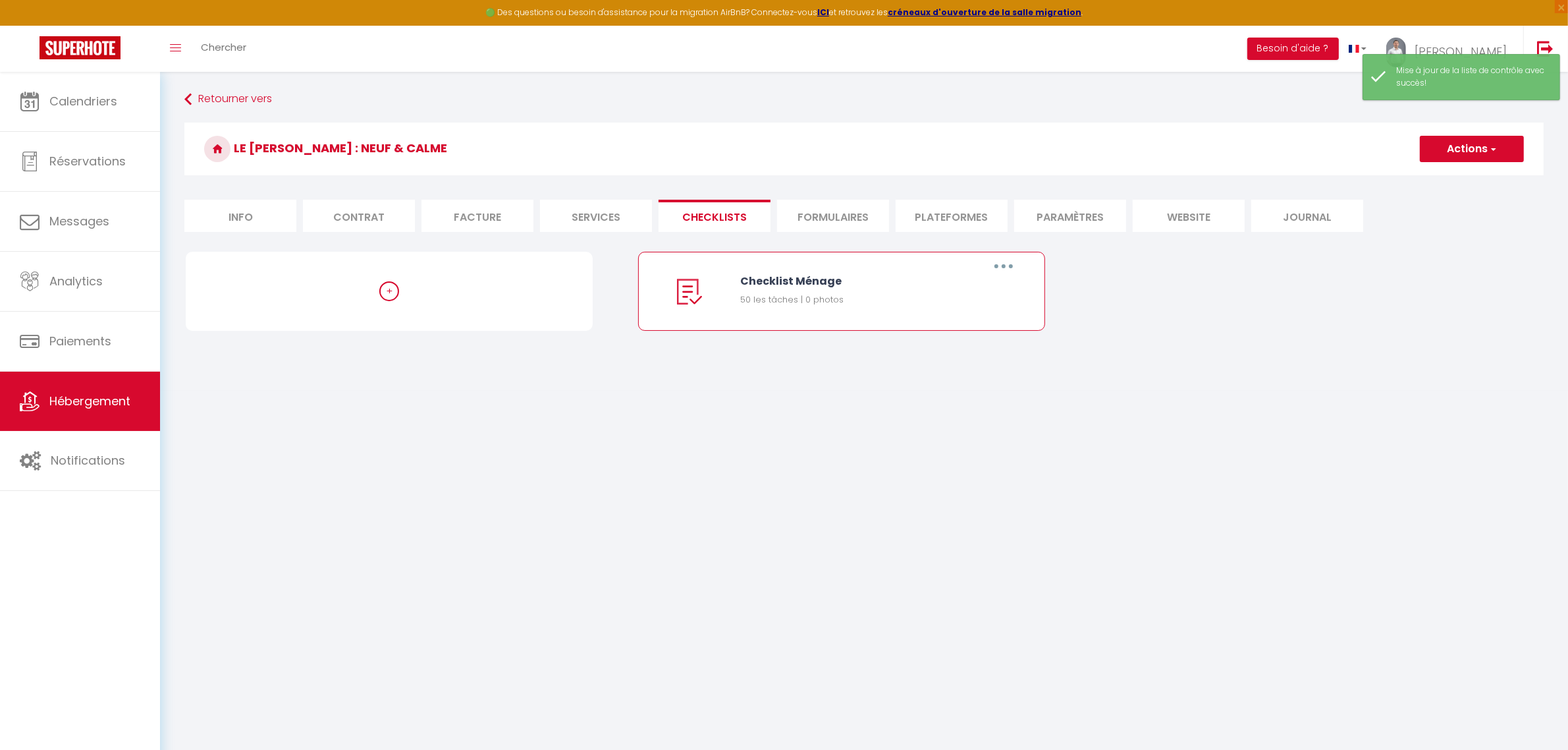
click at [1002, 269] on button "button" at bounding box center [1003, 266] width 37 height 21
click at [996, 294] on link "Editer" at bounding box center [969, 297] width 97 height 23
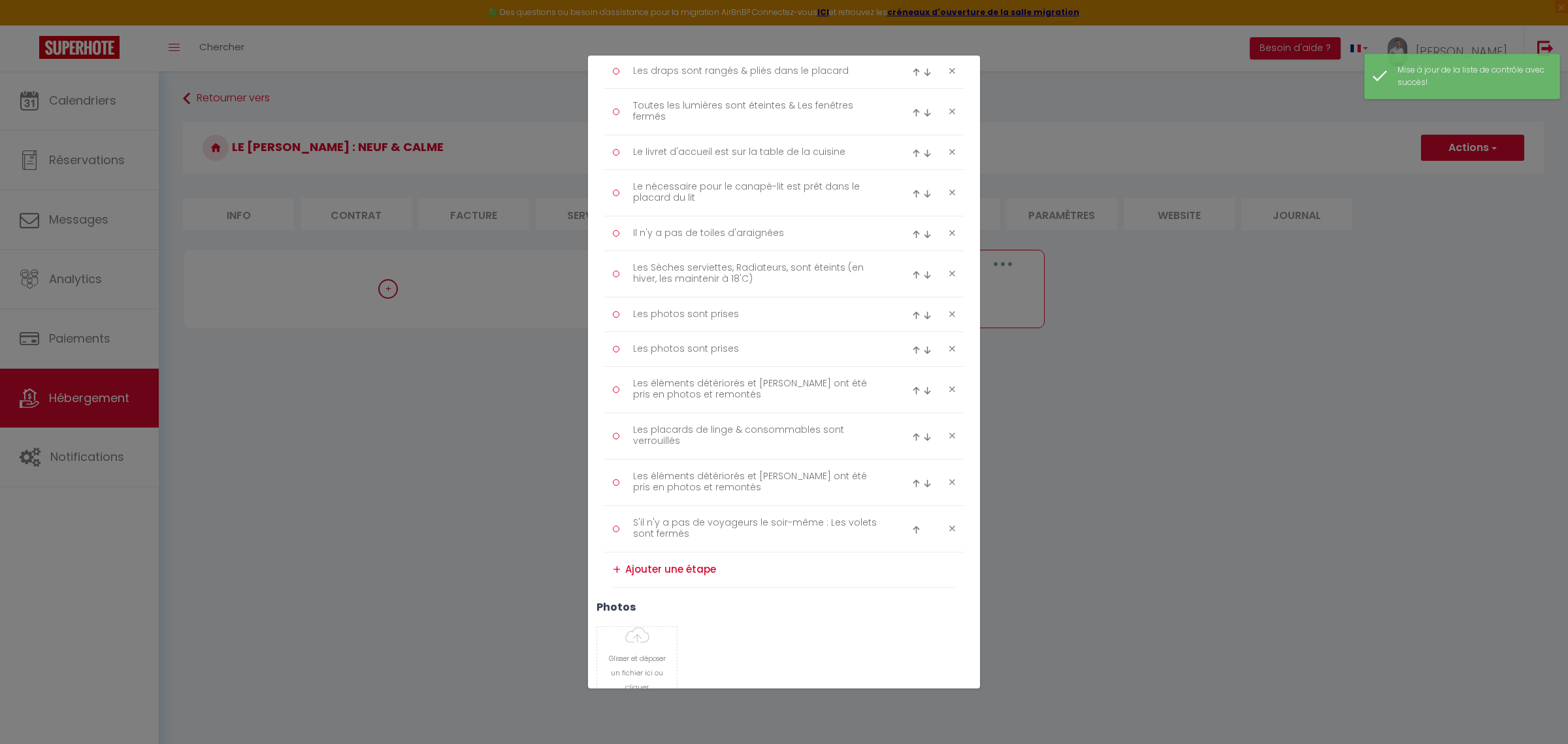
scroll to position [1754, 0]
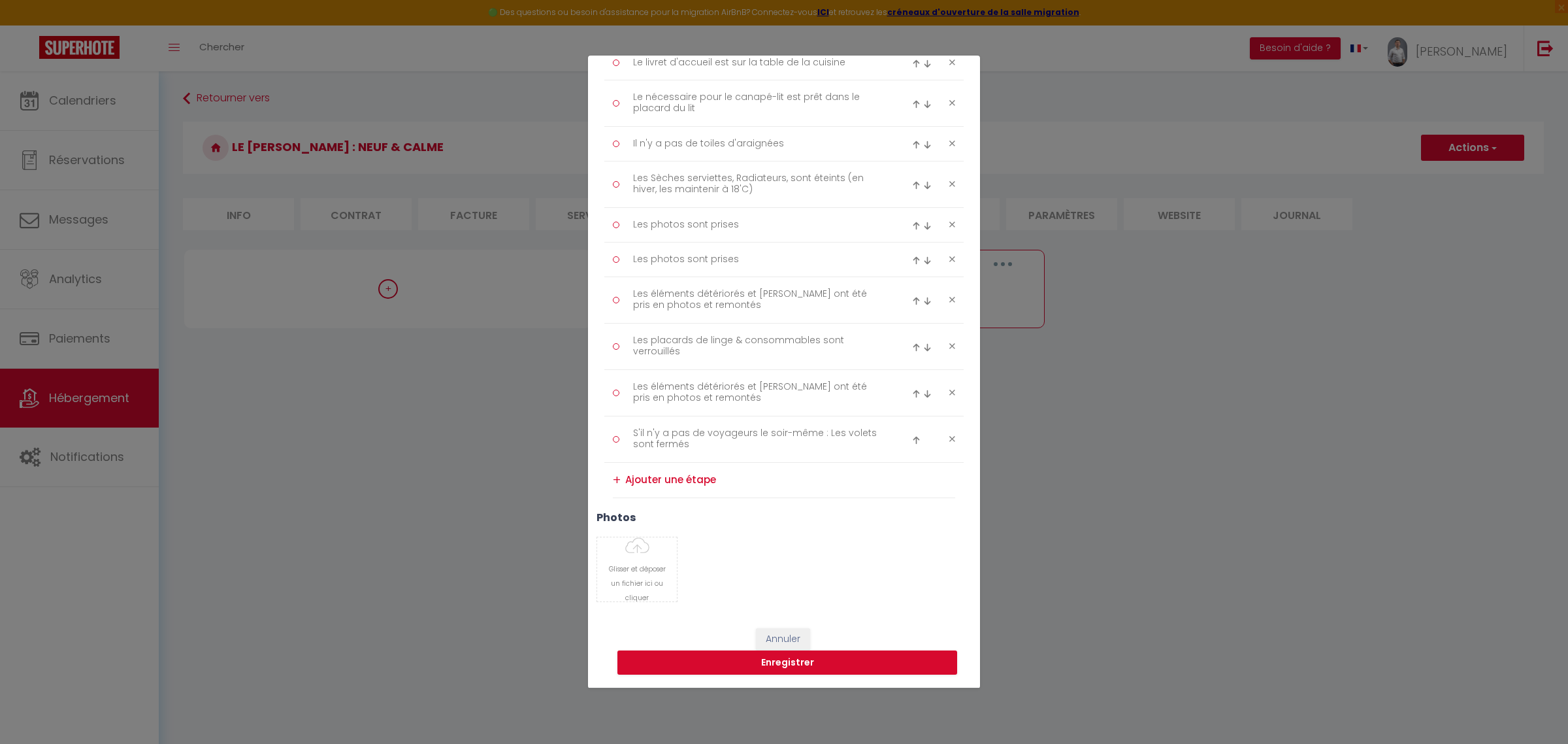
click at [949, 393] on icon at bounding box center [952, 392] width 6 height 10
click at [949, 301] on icon at bounding box center [952, 305] width 6 height 10
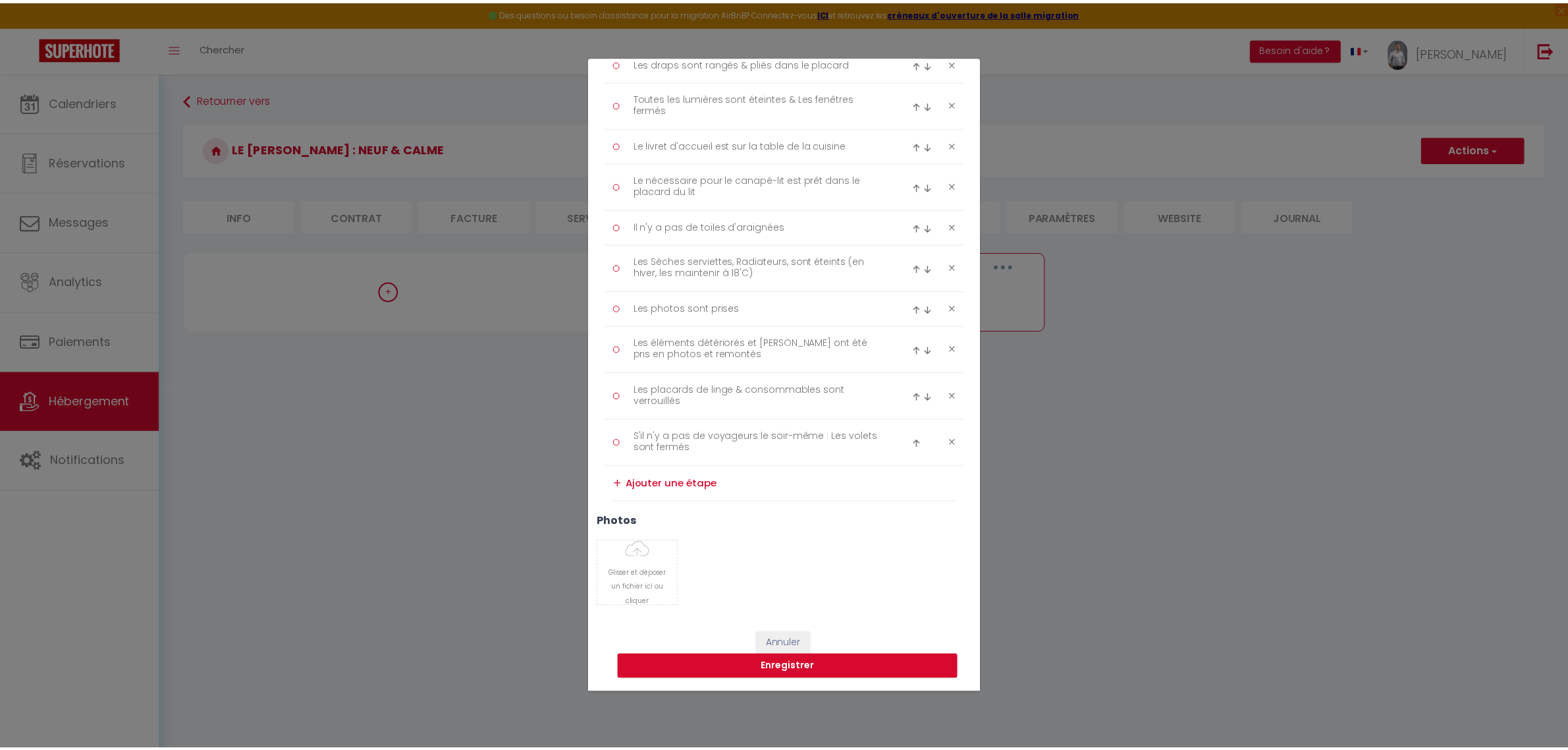
scroll to position [1687, 0]
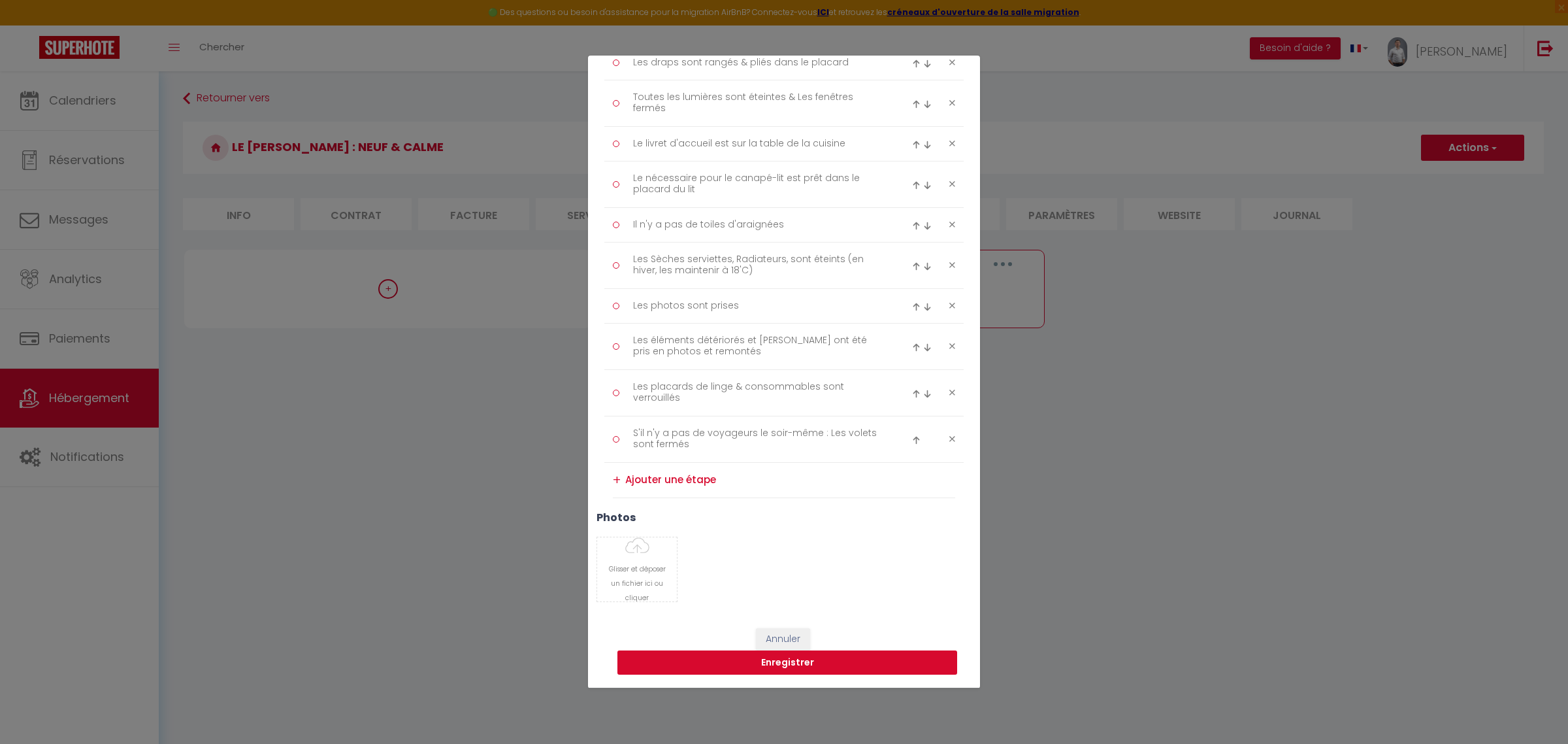
click at [798, 667] on button "Enregistrer" at bounding box center [787, 663] width 340 height 25
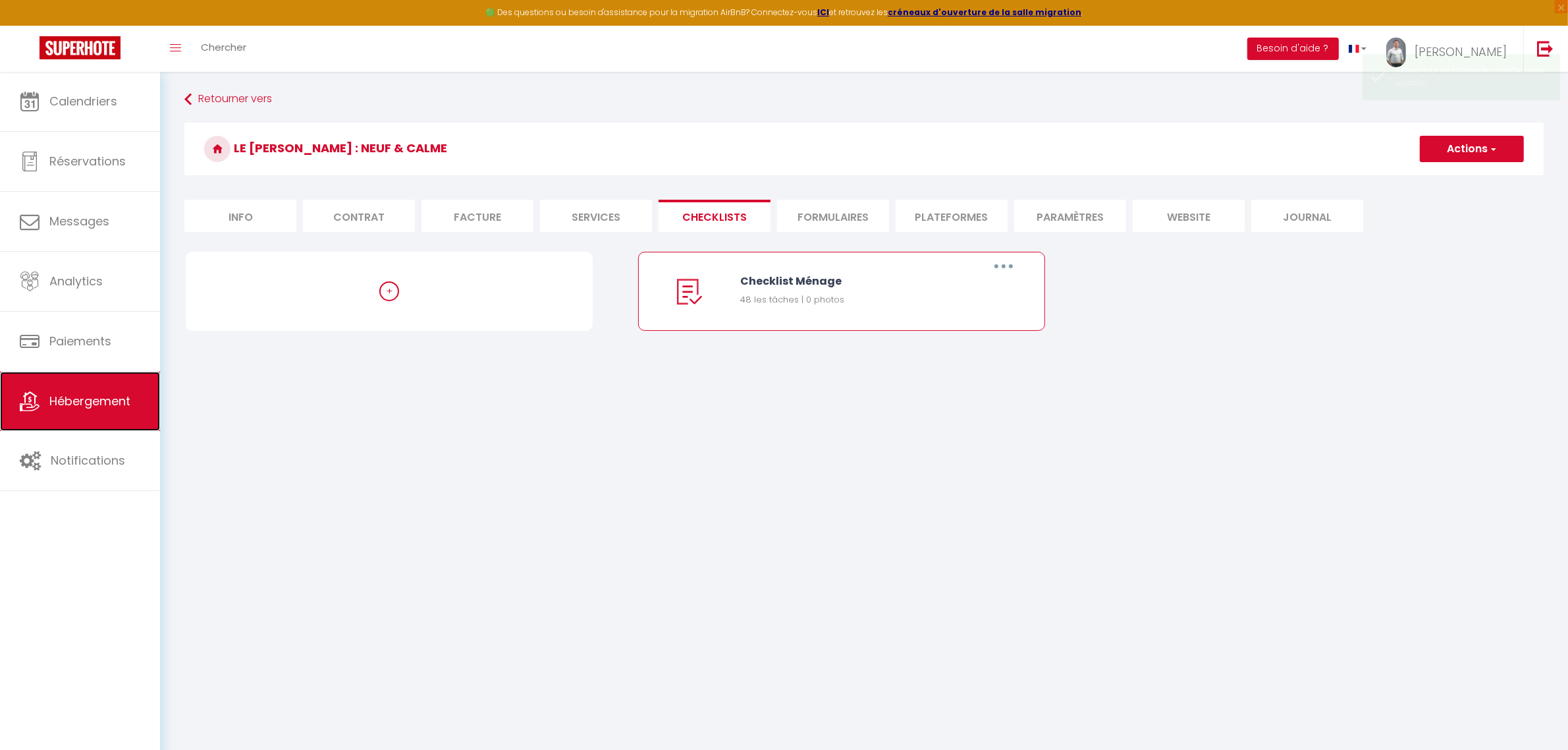
click at [99, 404] on span "Hébergement" at bounding box center [90, 400] width 81 height 17
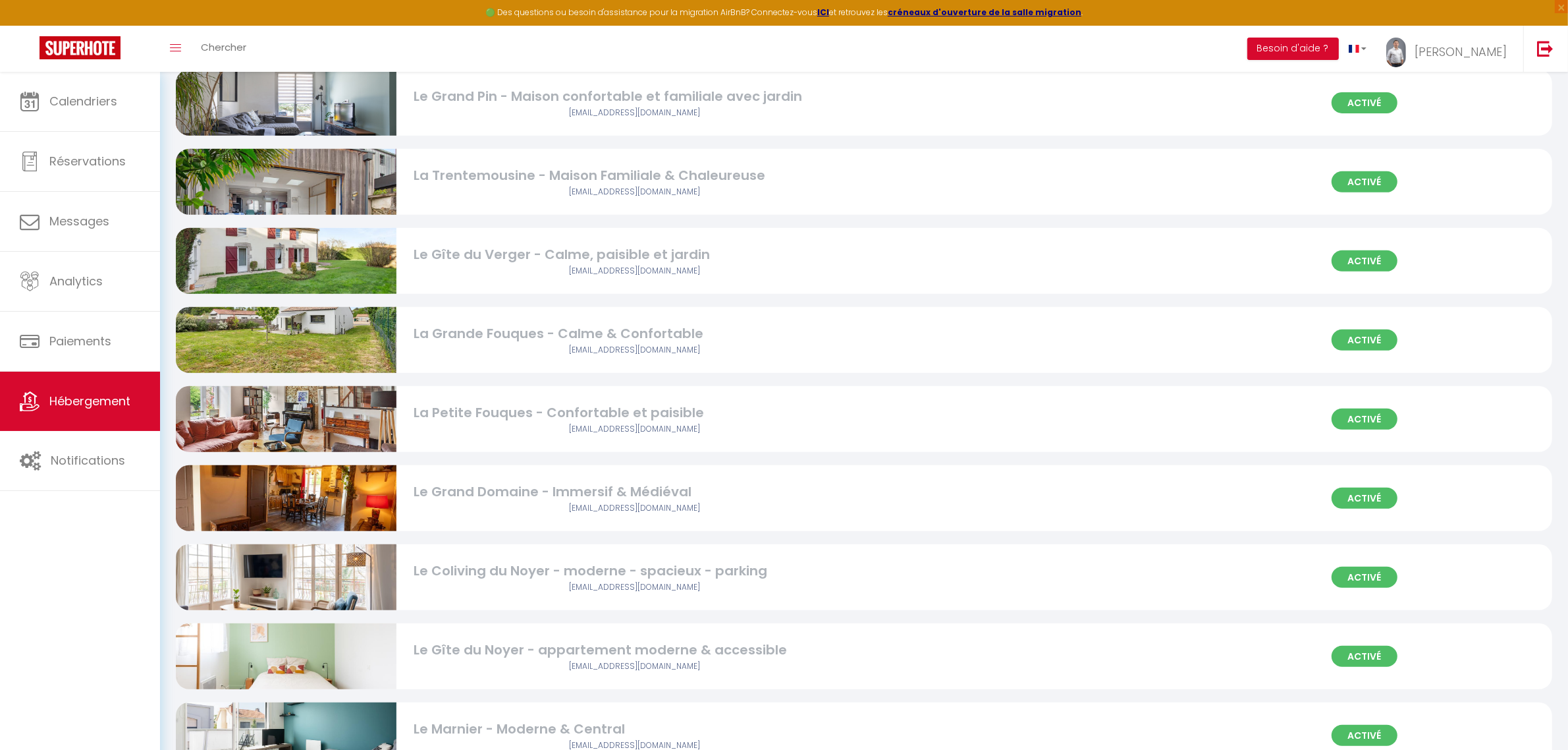
scroll to position [621, 0]
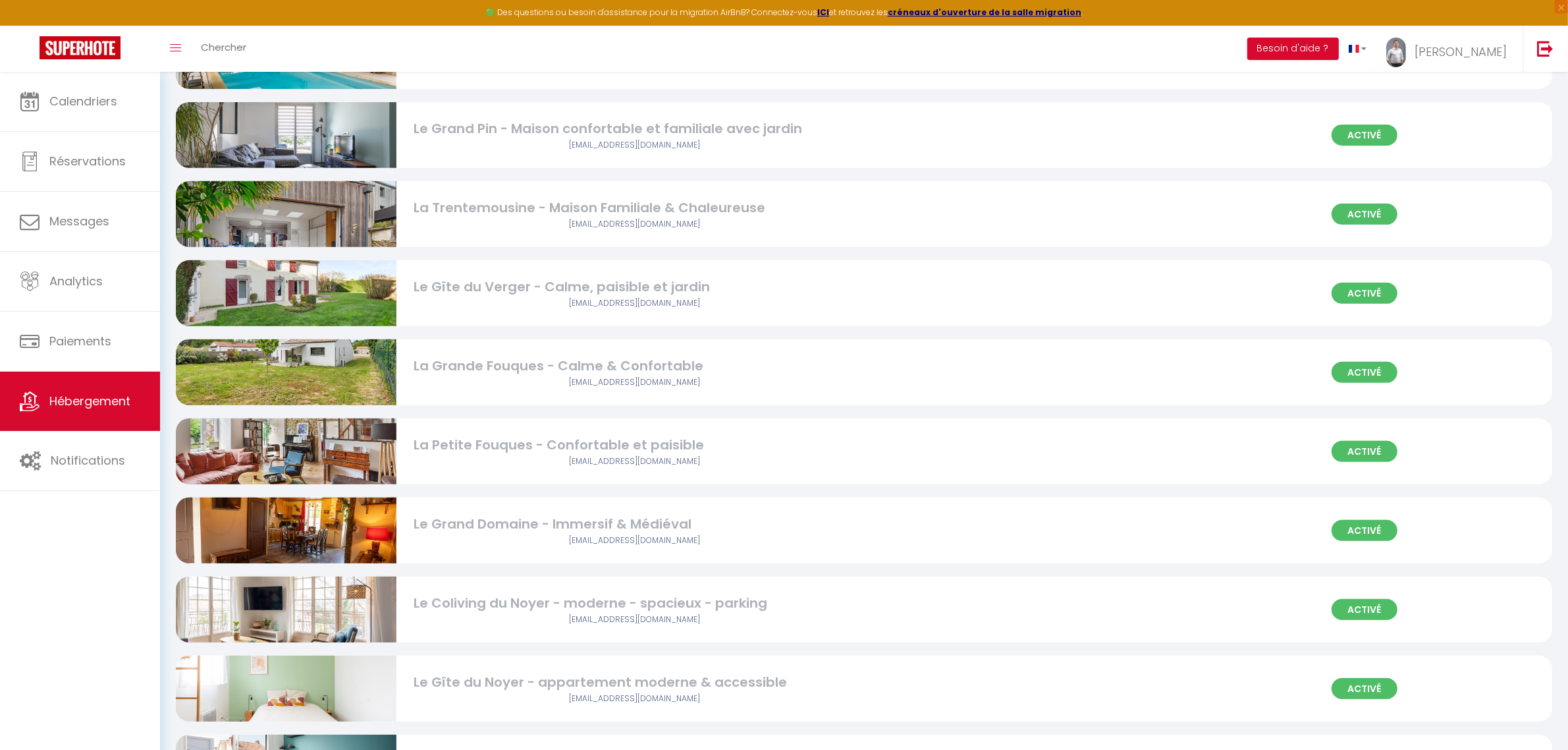
click at [595, 382] on div "[EMAIL_ADDRESS][DOMAIN_NAME]" at bounding box center [634, 382] width 442 height 12
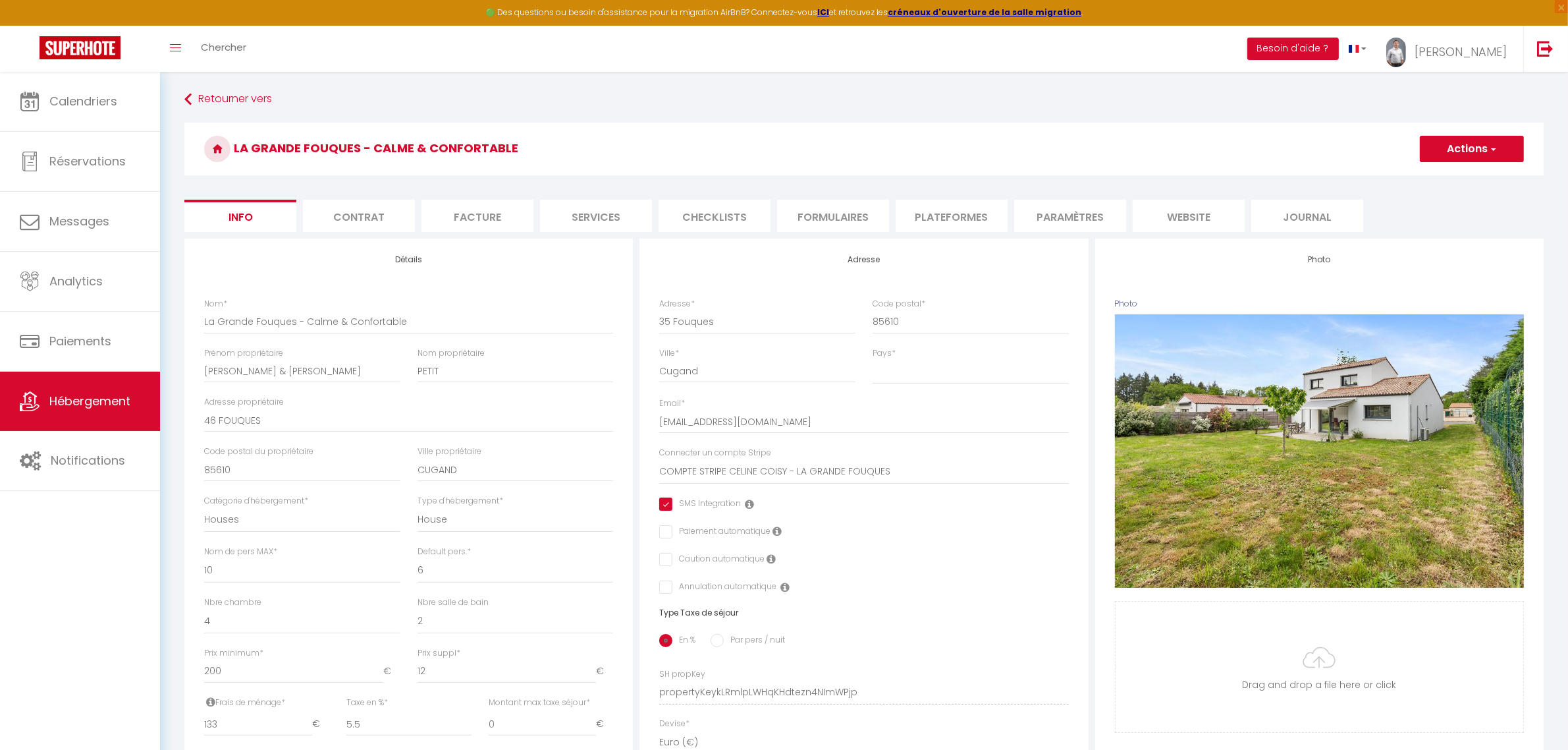
click at [730, 221] on li "Checklists" at bounding box center [715, 215] width 112 height 32
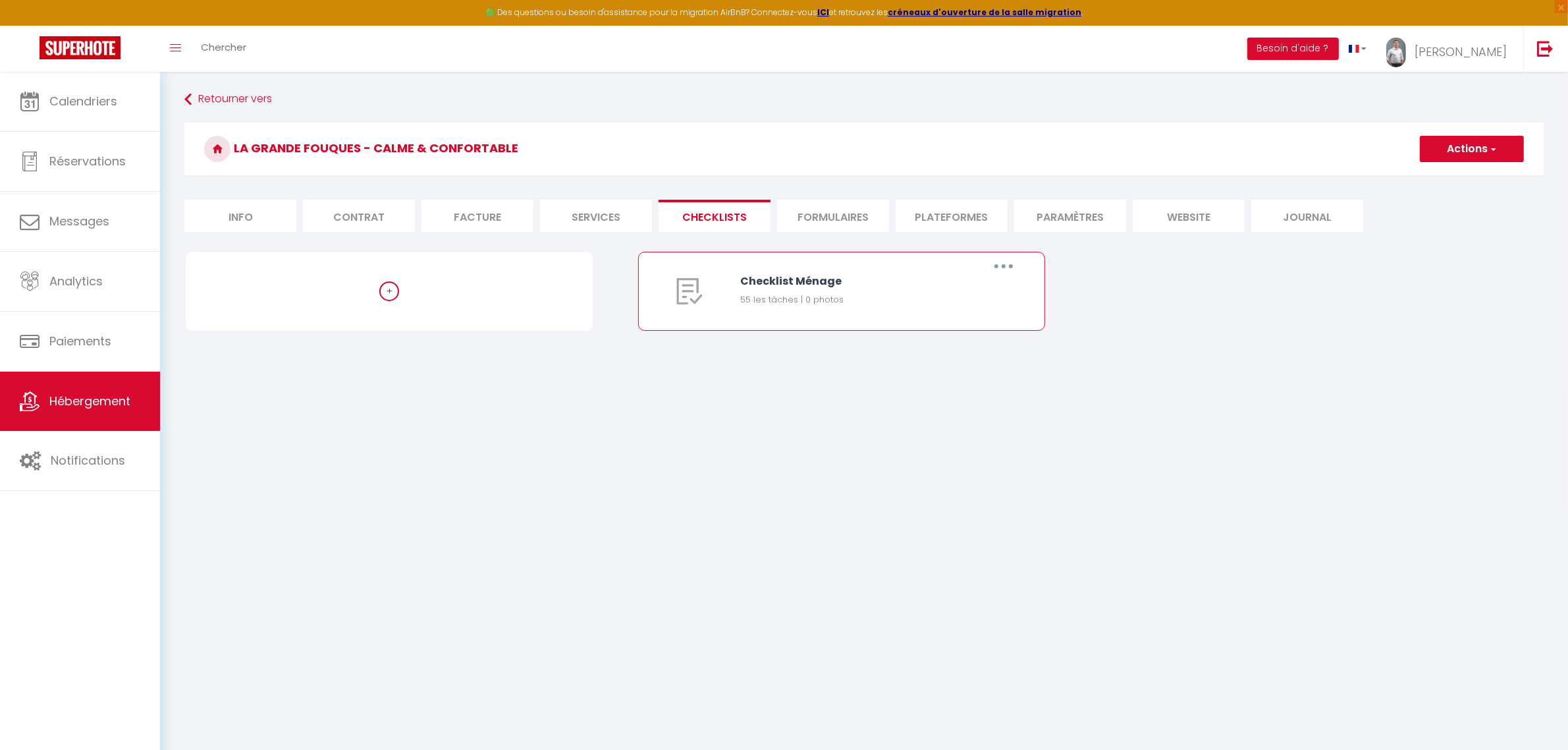
click at [1006, 265] on button "button" at bounding box center [1003, 266] width 37 height 21
click at [983, 286] on link "Editer" at bounding box center [969, 297] width 97 height 23
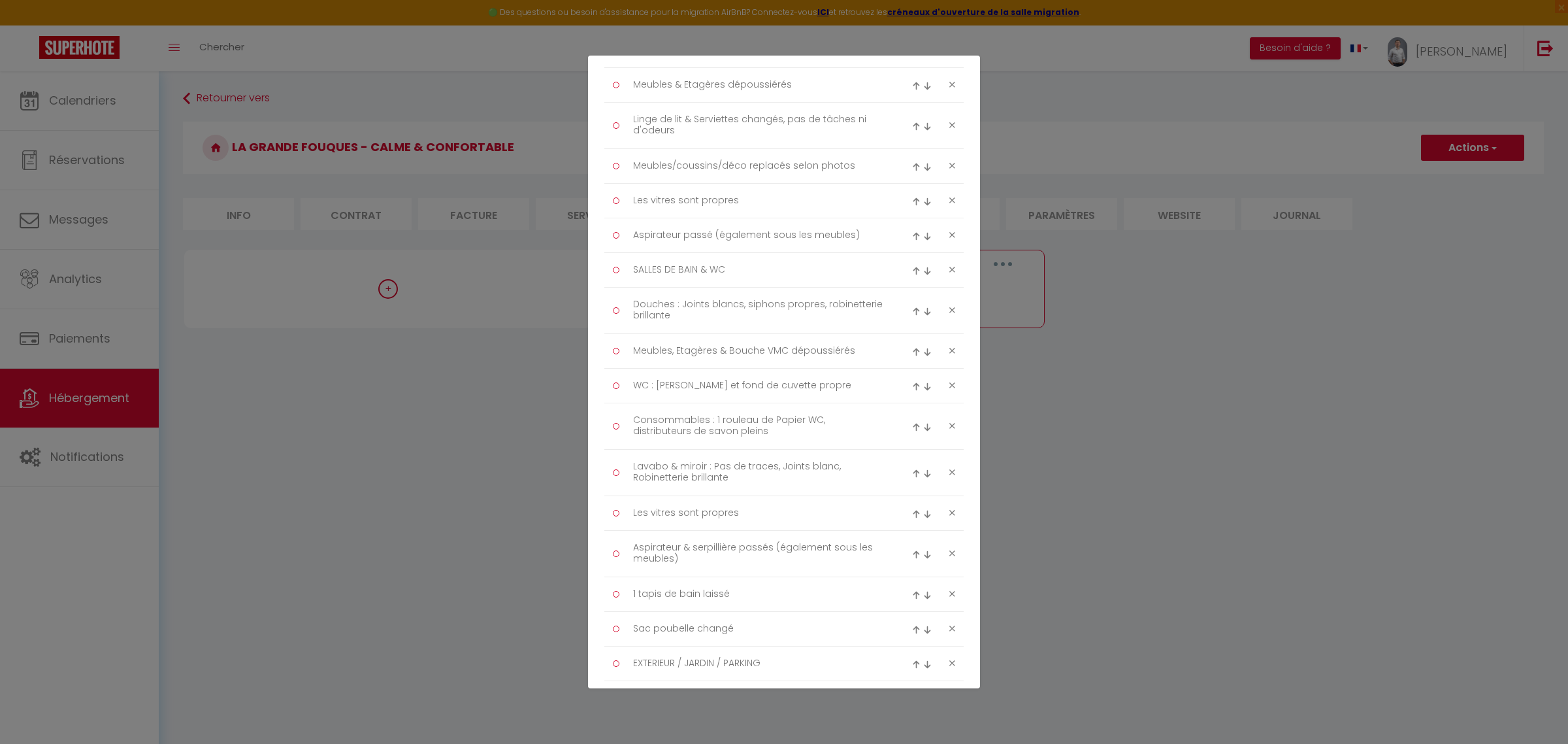
scroll to position [1939, 0]
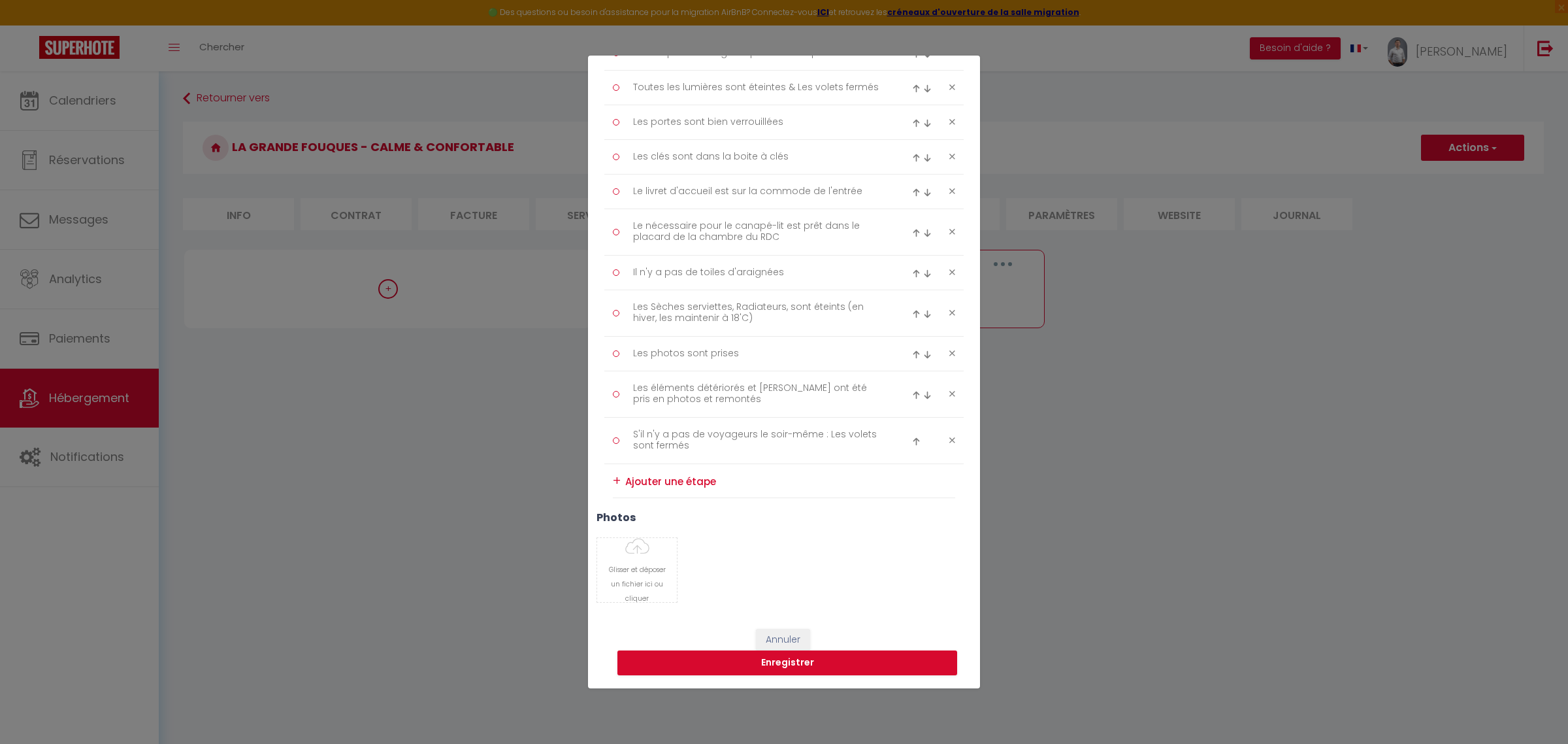
click at [690, 479] on textarea at bounding box center [790, 481] width 330 height 20
click at [824, 664] on button "Enregistrer" at bounding box center [787, 663] width 340 height 25
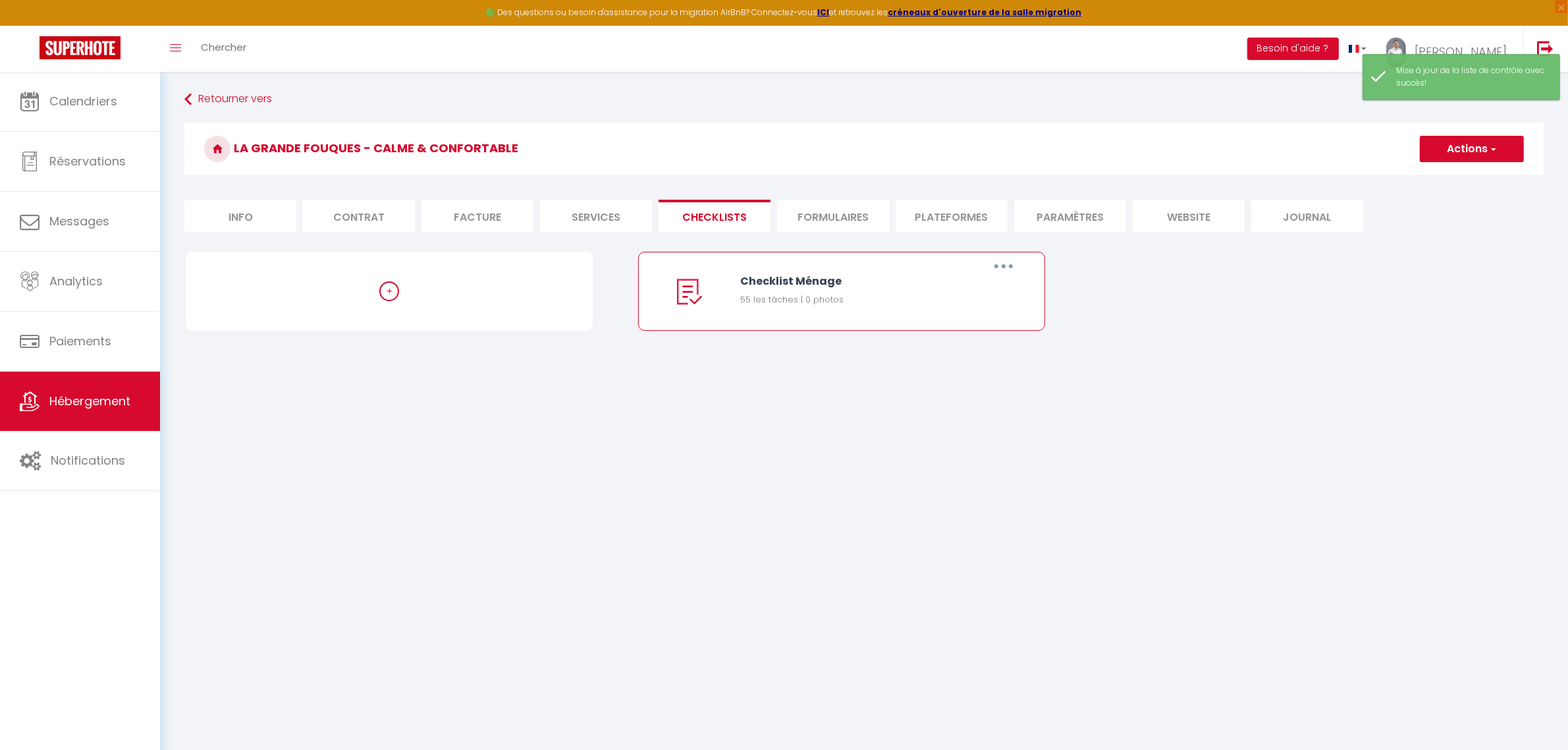
click at [995, 268] on button "button" at bounding box center [1003, 266] width 37 height 21
click at [951, 292] on link "Editer" at bounding box center [969, 297] width 97 height 23
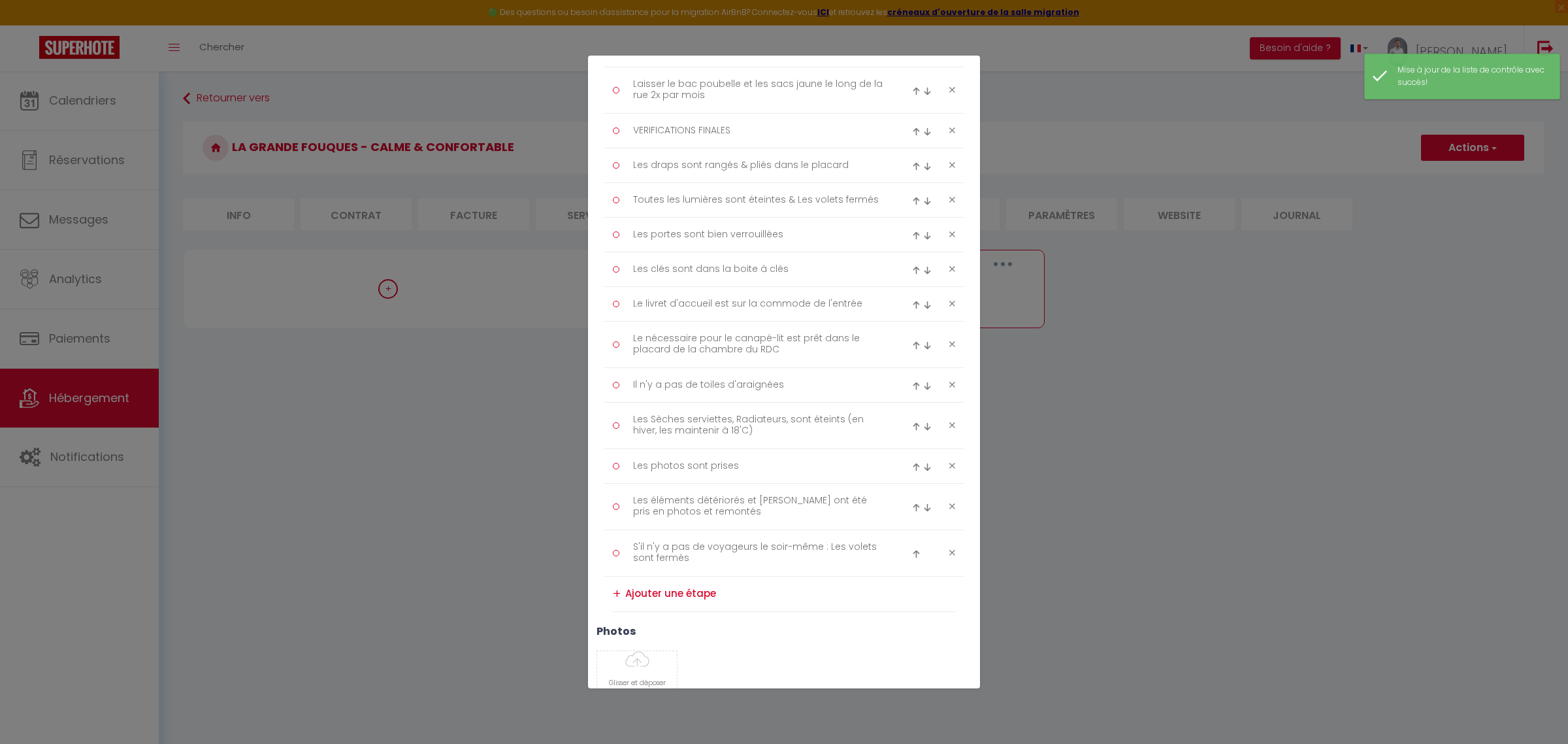
scroll to position [1940, 0]
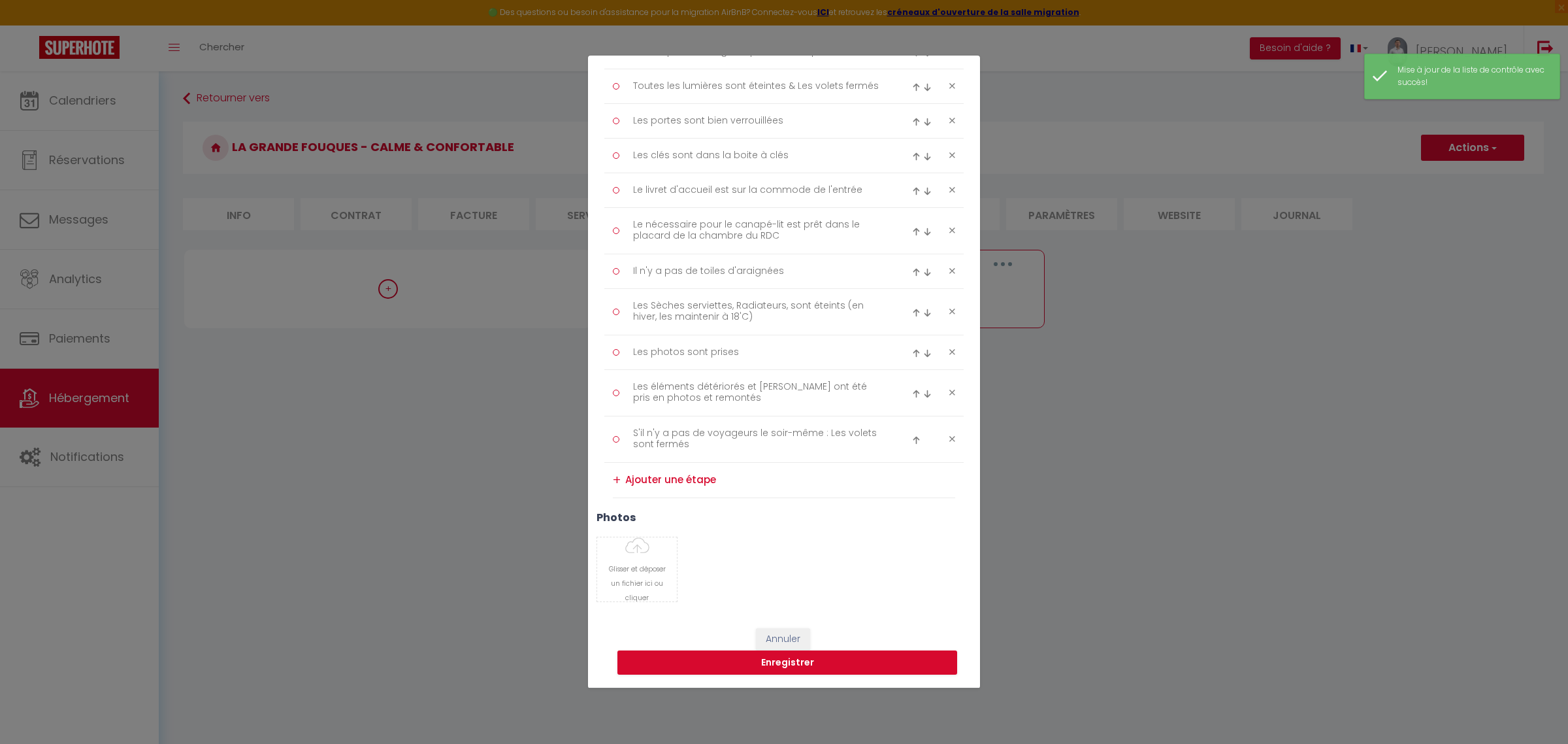
click at [717, 484] on textarea at bounding box center [790, 480] width 330 height 22
click at [621, 481] on div "+" at bounding box center [616, 480] width 8 height 20
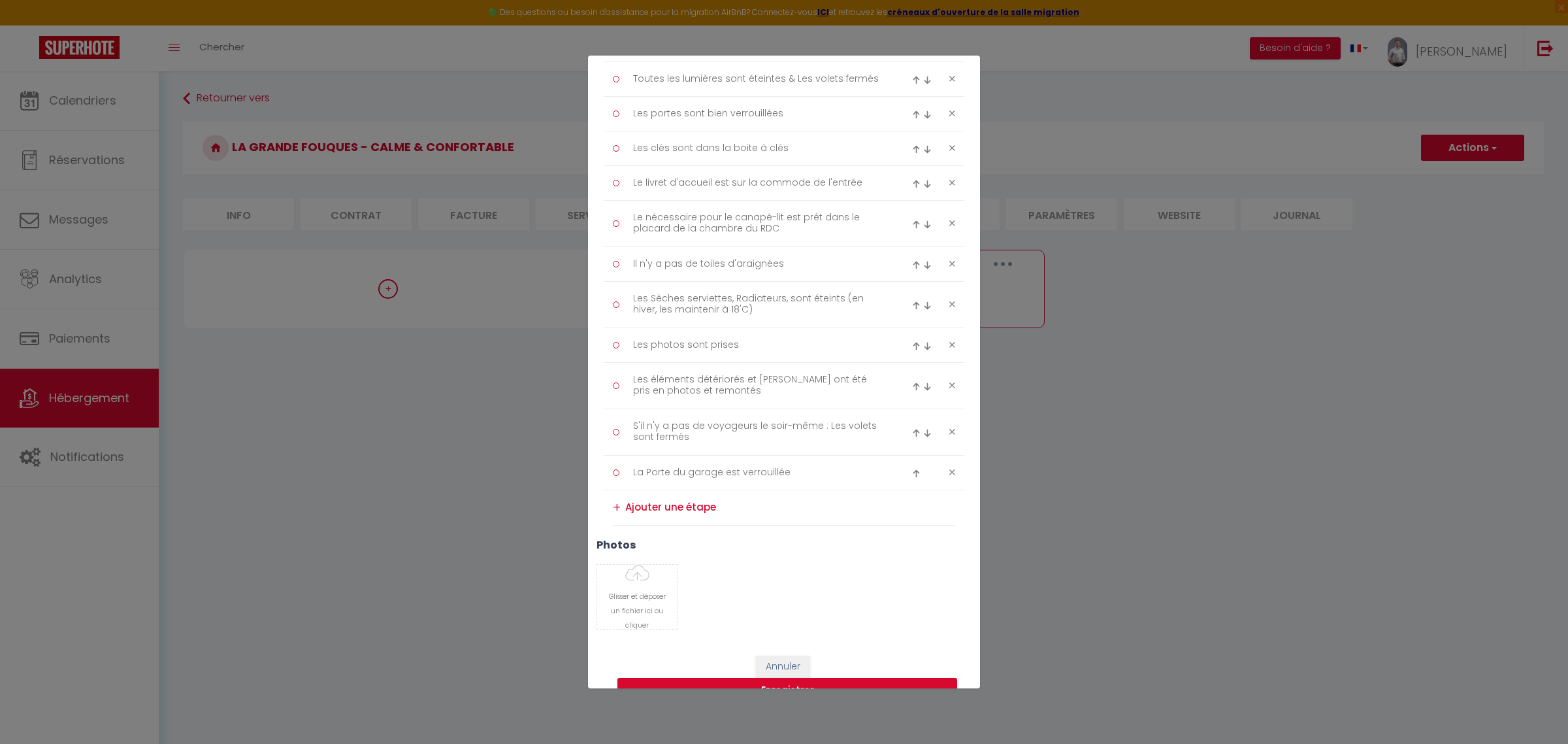
click at [912, 478] on div at bounding box center [923, 472] width 24 height 16
click at [912, 477] on img at bounding box center [916, 474] width 9 height 9
click at [811, 90] on textarea "Toutes les lumières sont éteintes & Les volets fermés" at bounding box center [758, 79] width 268 height 21
click at [817, 86] on textarea "Toutes les lumières sont éteintes & Les volets fermés" at bounding box center [758, 79] width 268 height 21
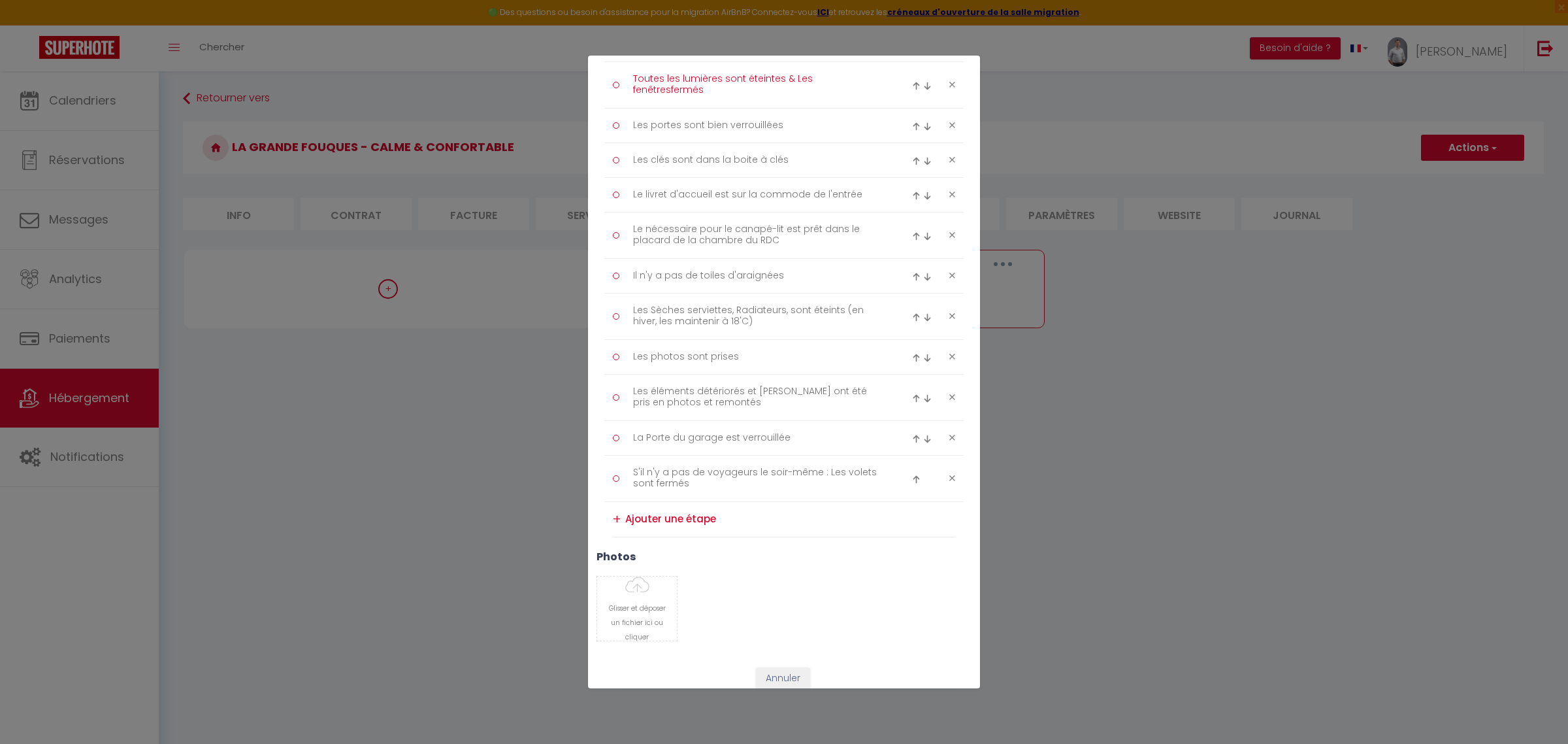
scroll to position [0, 0]
click at [657, 92] on textarea "Toutes les lumières sont éteintes & Les fenêtres fermés" at bounding box center [758, 85] width 268 height 33
click at [657, 99] on textarea "Toutes les lumières sont éteintes & Les fenêtres fermés" at bounding box center [758, 85] width 268 height 33
click at [798, 592] on div "Glisser et déposer un fichier ici ou cliquer Ooops, something wrong happened. R…" at bounding box center [784, 608] width 392 height 65
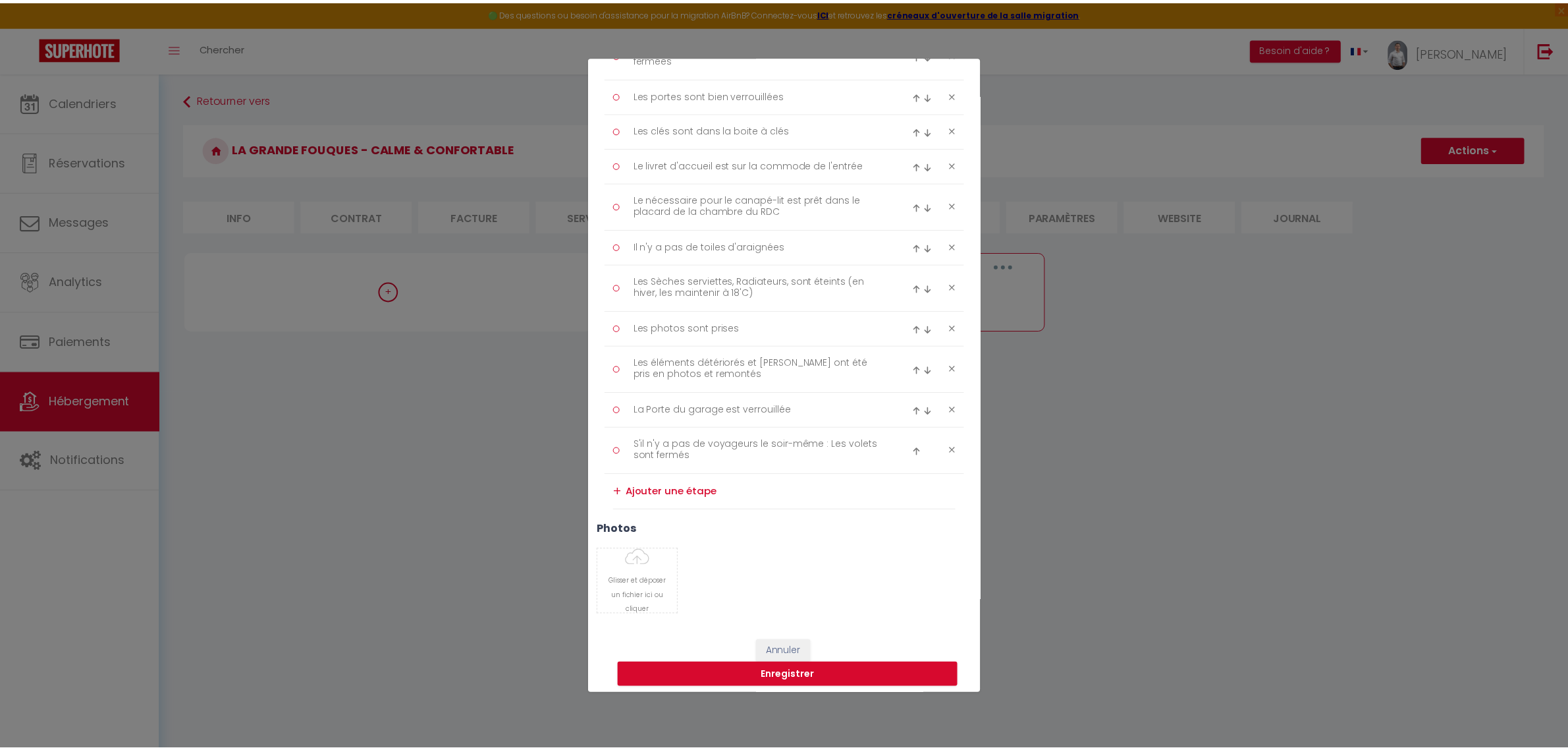
scroll to position [2003, 0]
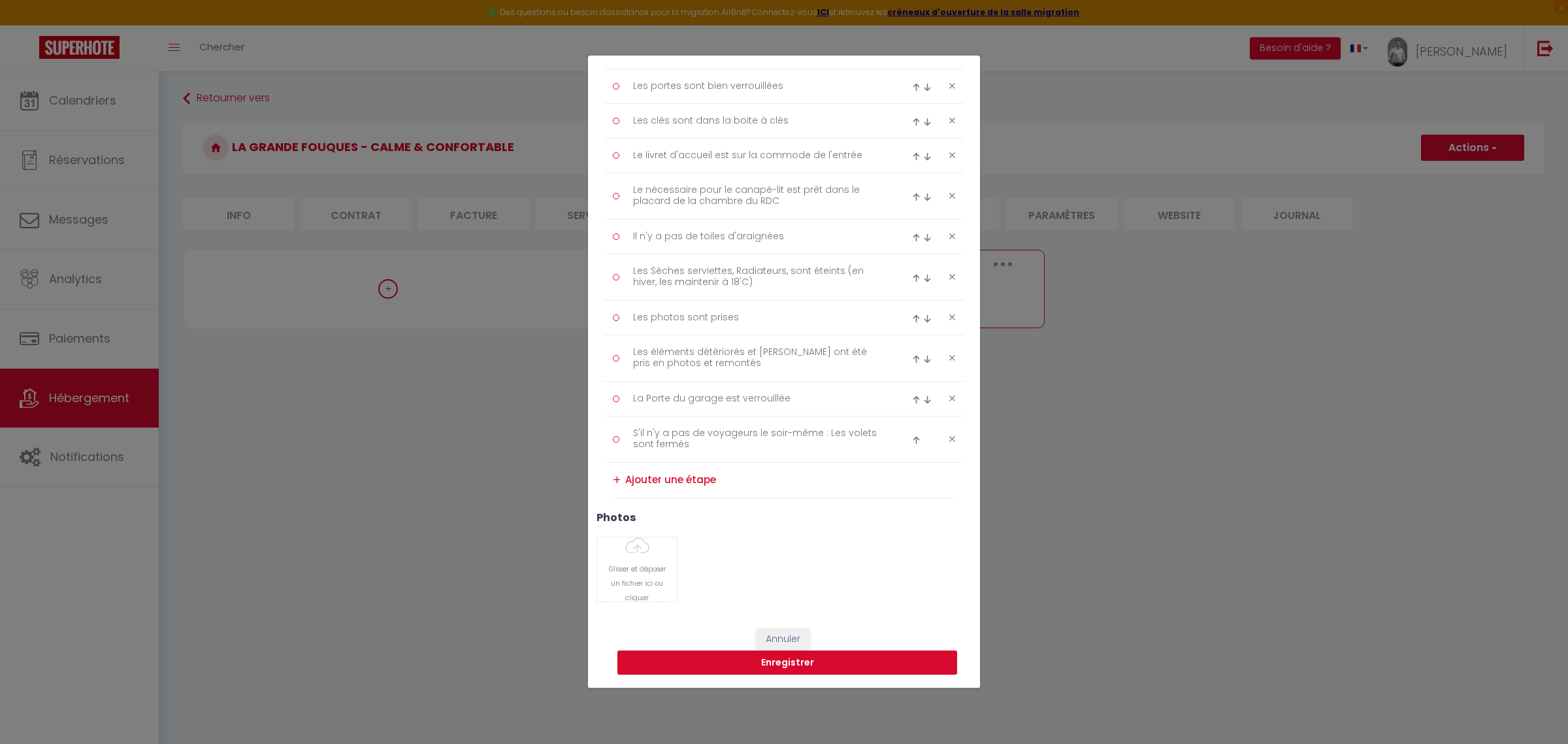
click at [797, 664] on button "Enregistrer" at bounding box center [787, 663] width 340 height 25
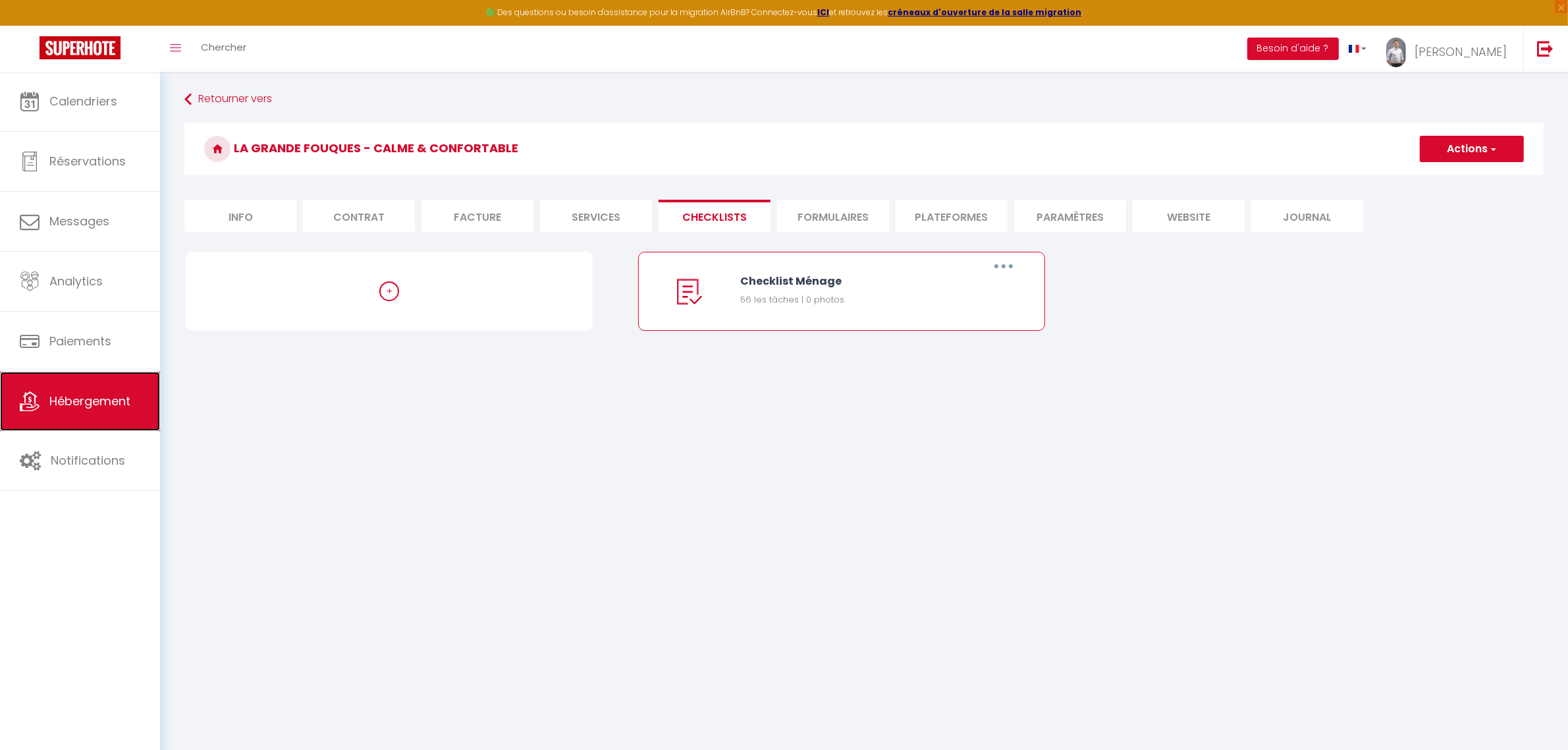
click at [94, 403] on span "Hébergement" at bounding box center [90, 400] width 81 height 17
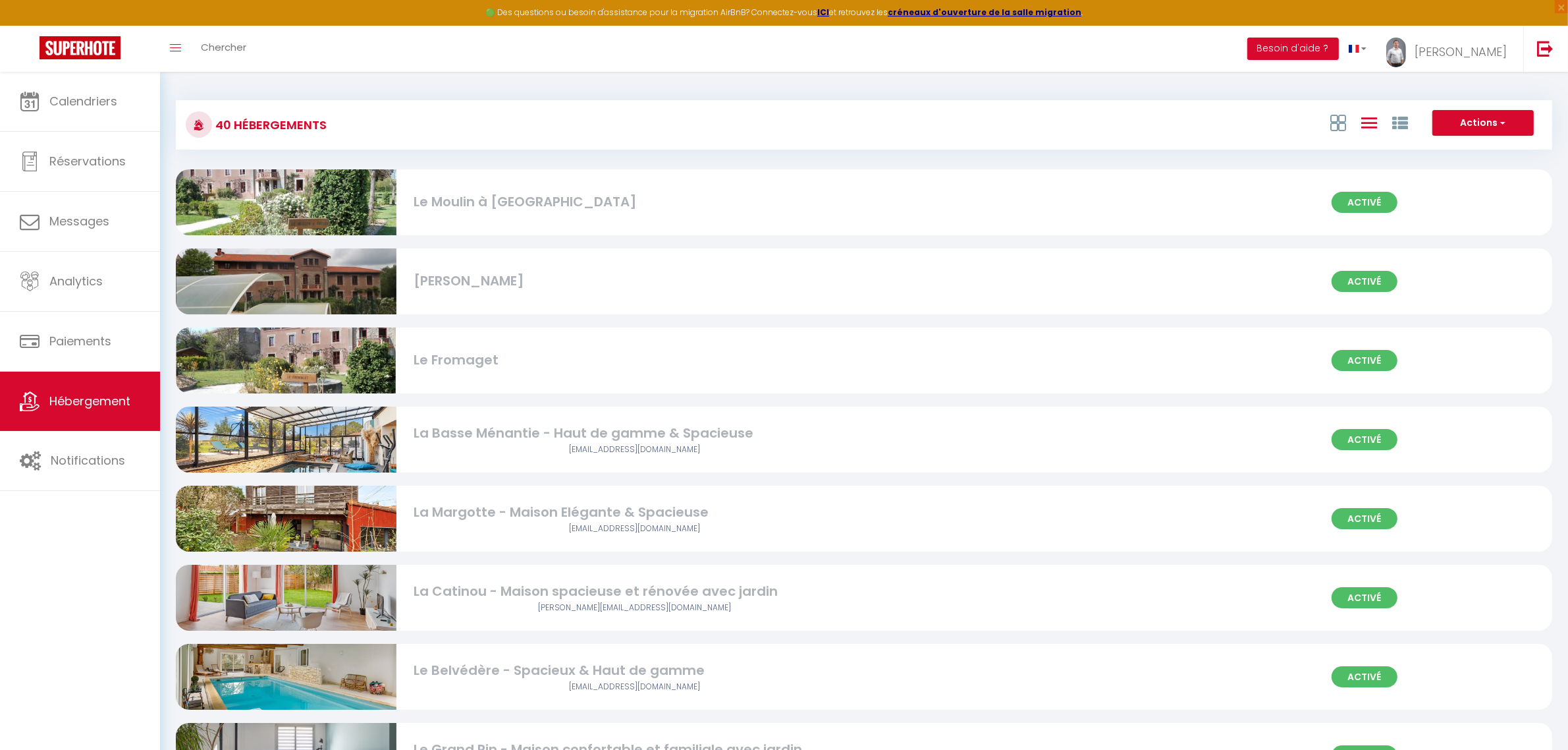
click at [484, 436] on div "La Basse Ménantie - Haut de gamme & Spacieuse" at bounding box center [634, 433] width 442 height 20
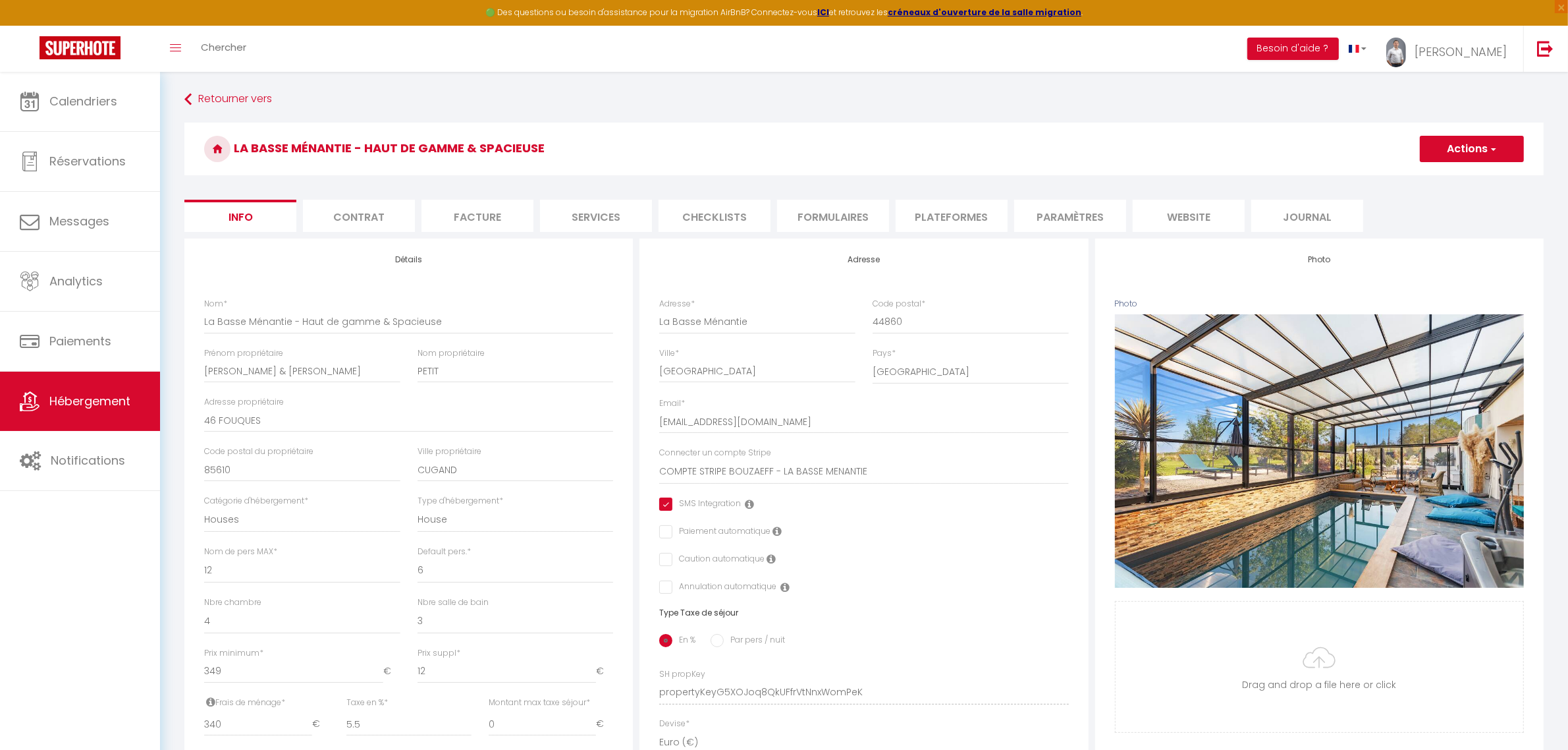
click at [719, 223] on li "Checklists" at bounding box center [715, 215] width 112 height 32
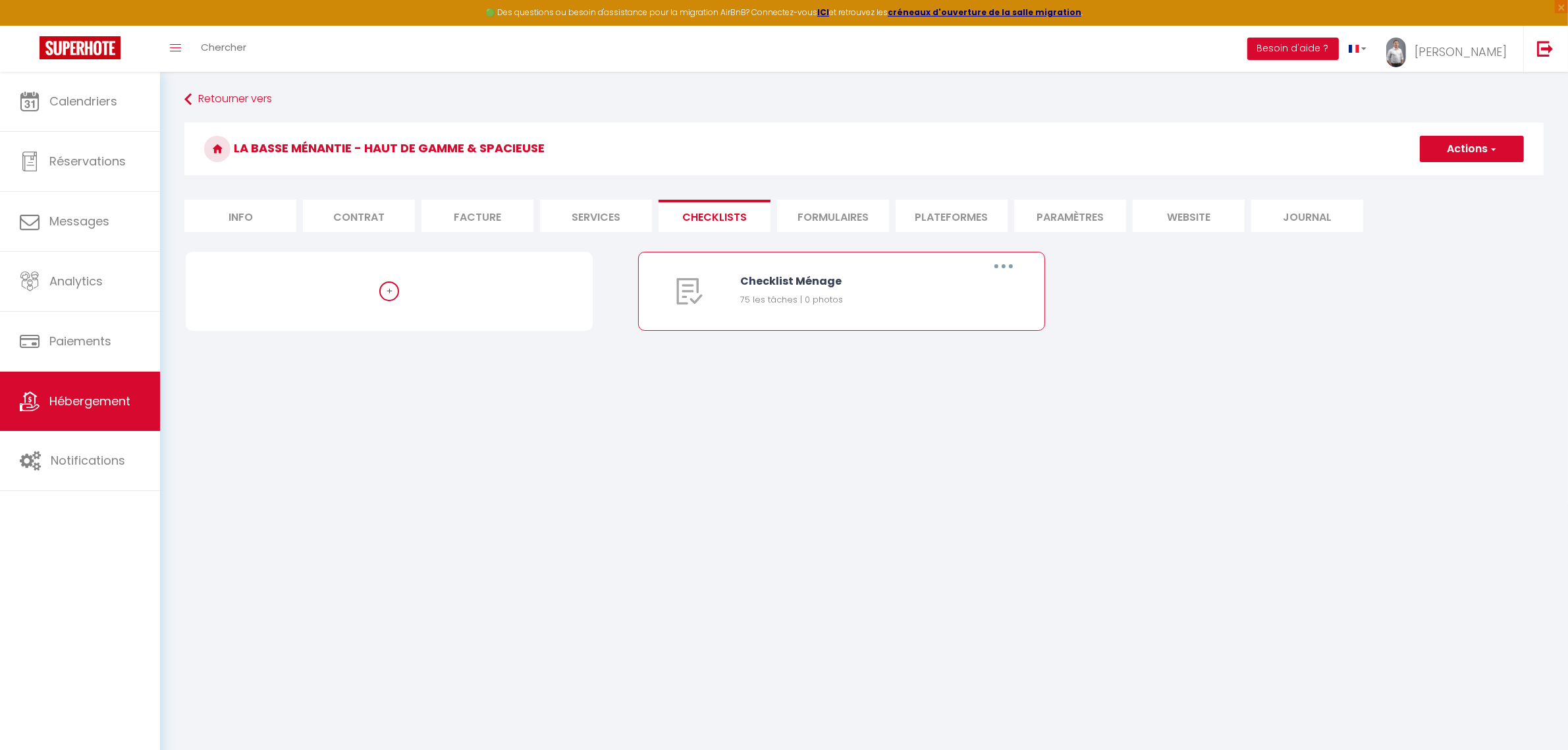
click at [1006, 269] on button "button" at bounding box center [1003, 266] width 37 height 21
click at [983, 300] on link "Editer" at bounding box center [969, 297] width 97 height 23
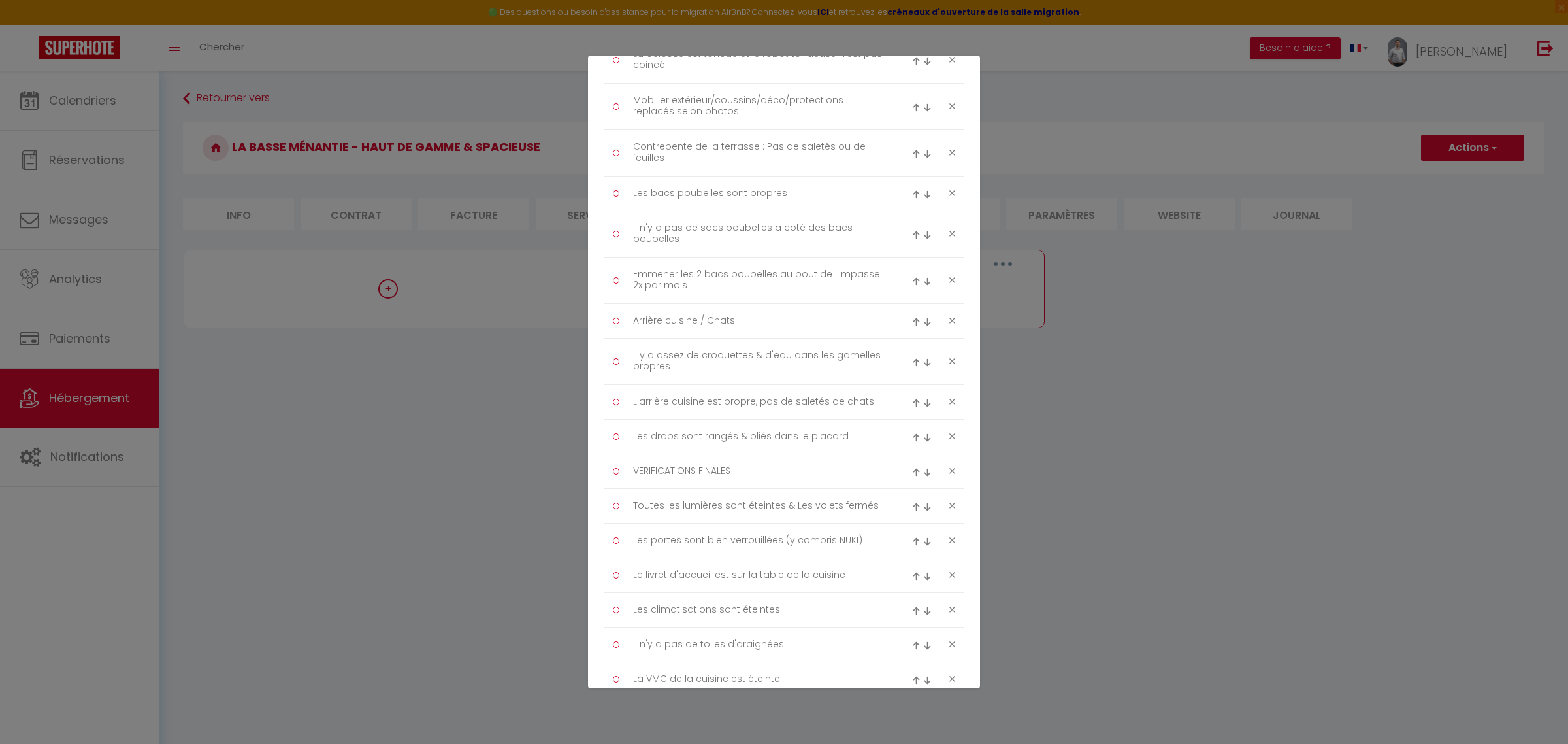
scroll to position [2294, 0]
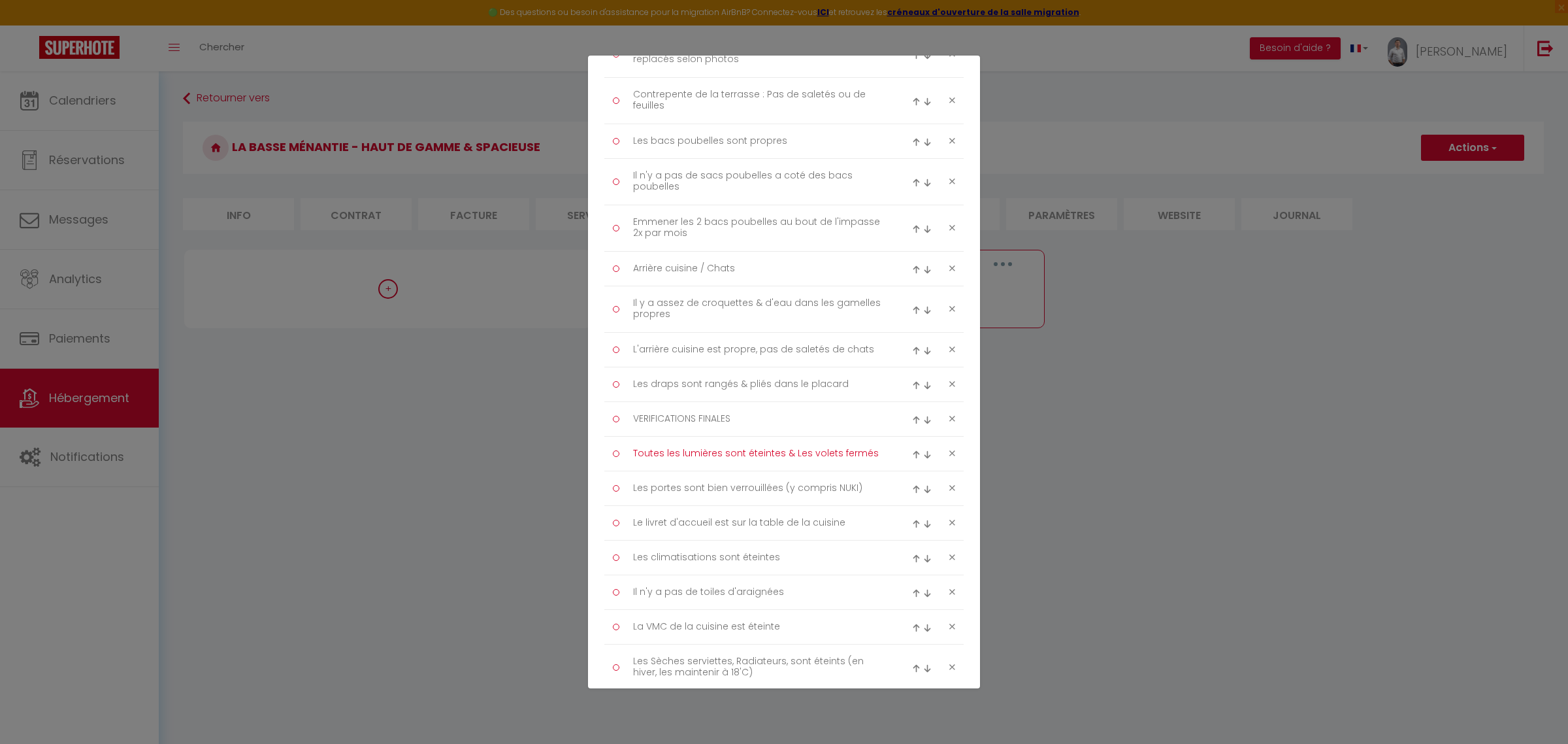
click at [775, 464] on textarea "Toutes les lumières sont éteintes & Les volets fermés" at bounding box center [758, 454] width 268 height 21
click at [826, 463] on textarea "Toutes les lumières sont éteintes & Les volets fermés" at bounding box center [758, 454] width 268 height 21
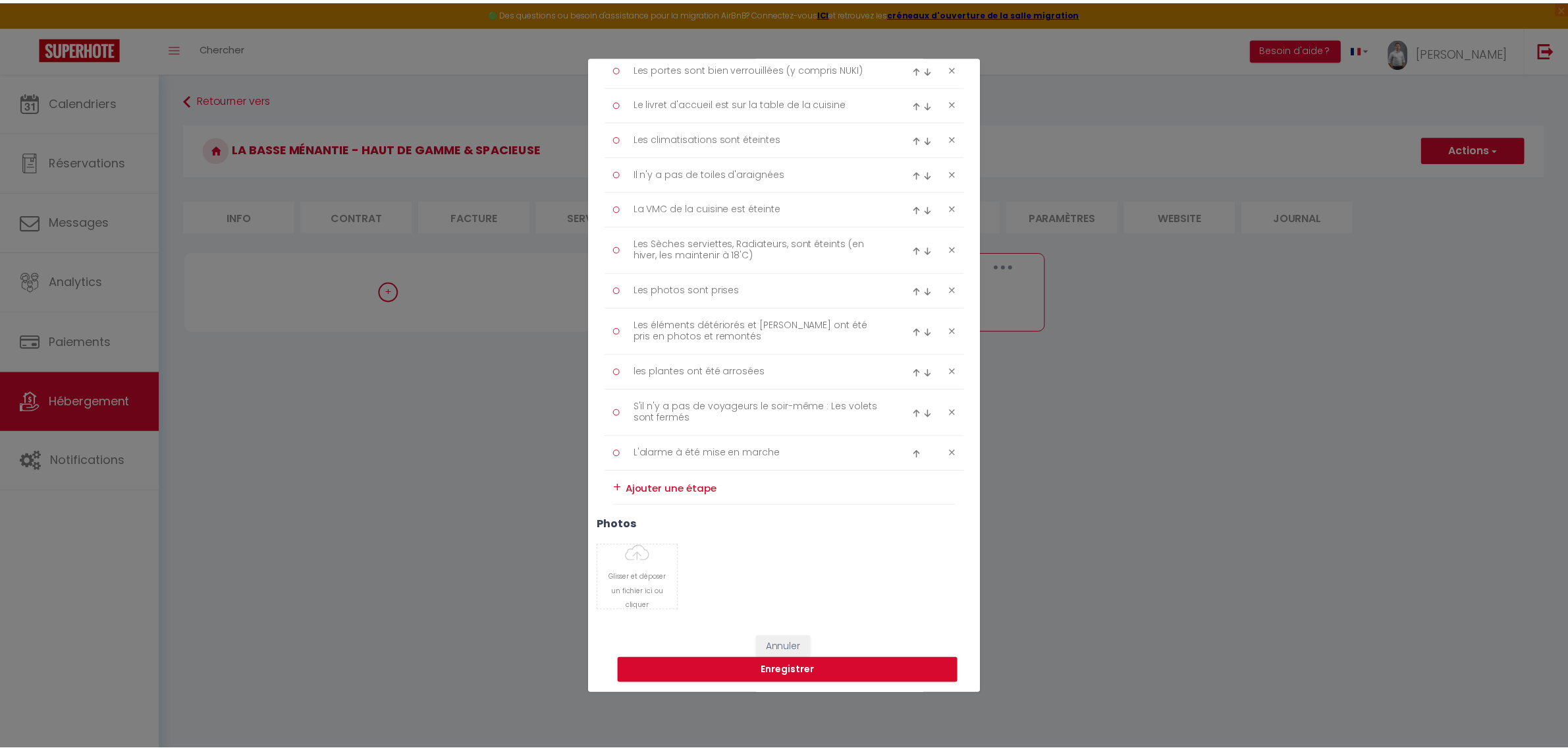
scroll to position [2763, 0]
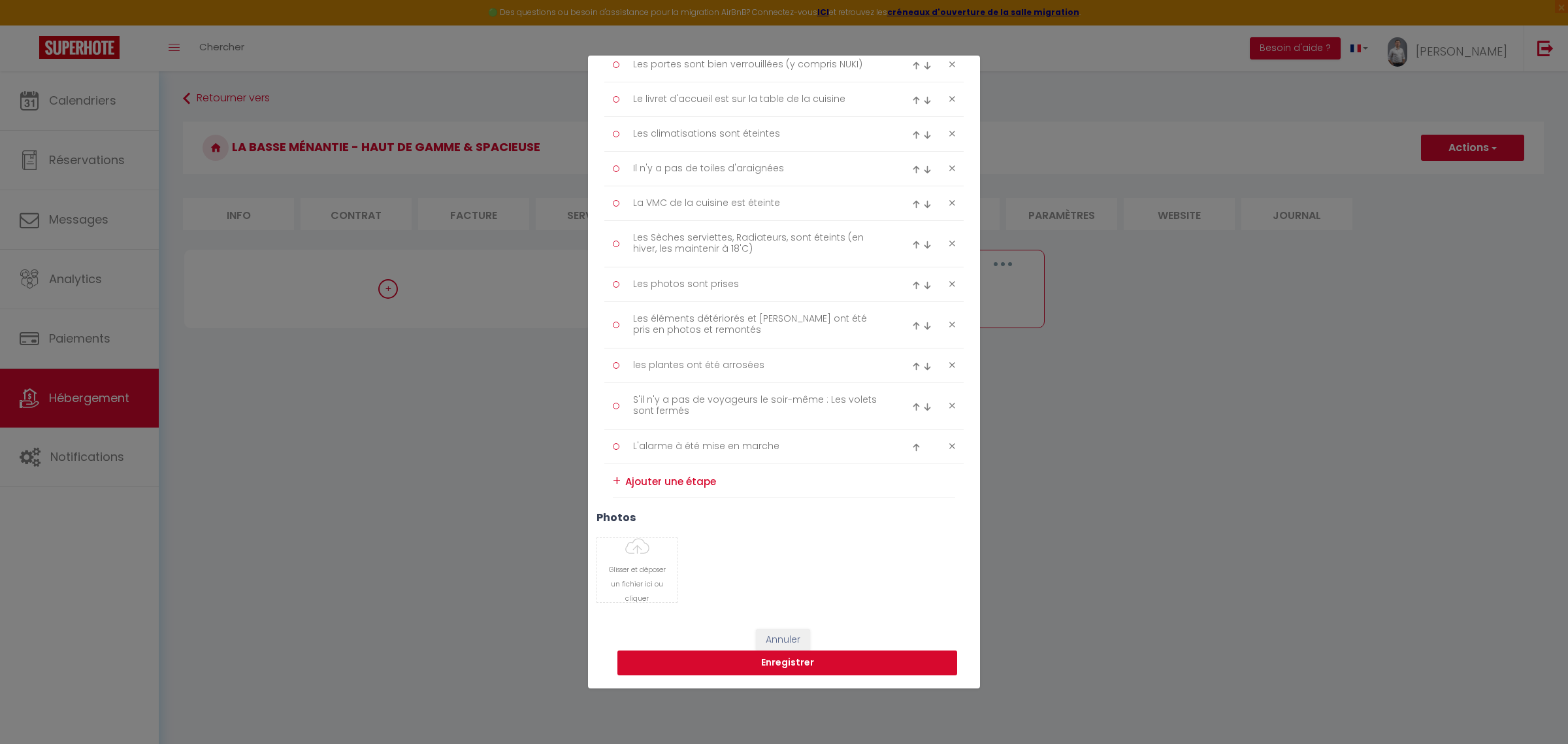
click at [815, 665] on button "Enregistrer" at bounding box center [787, 663] width 340 height 25
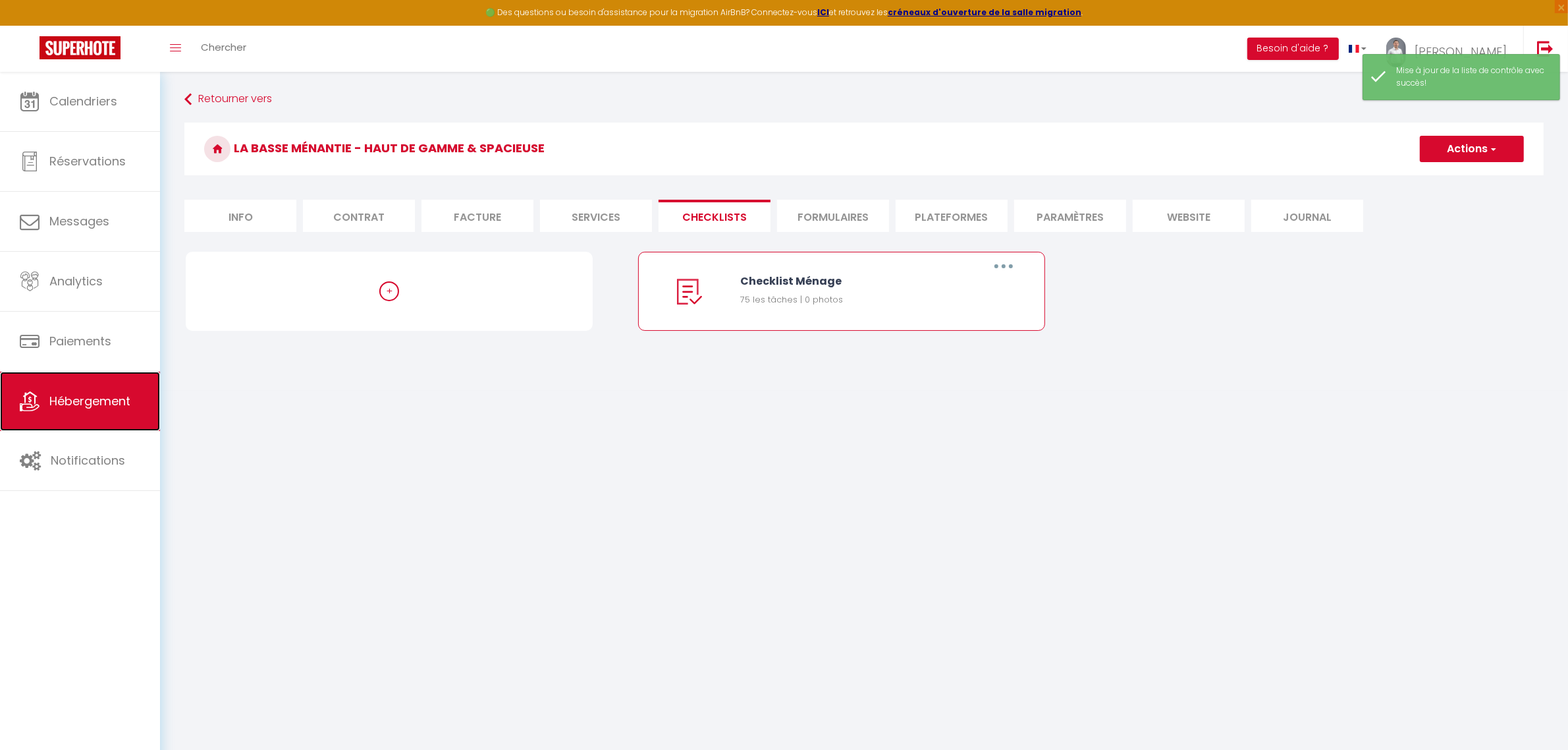
click at [78, 402] on span "Hébergement" at bounding box center [90, 400] width 81 height 17
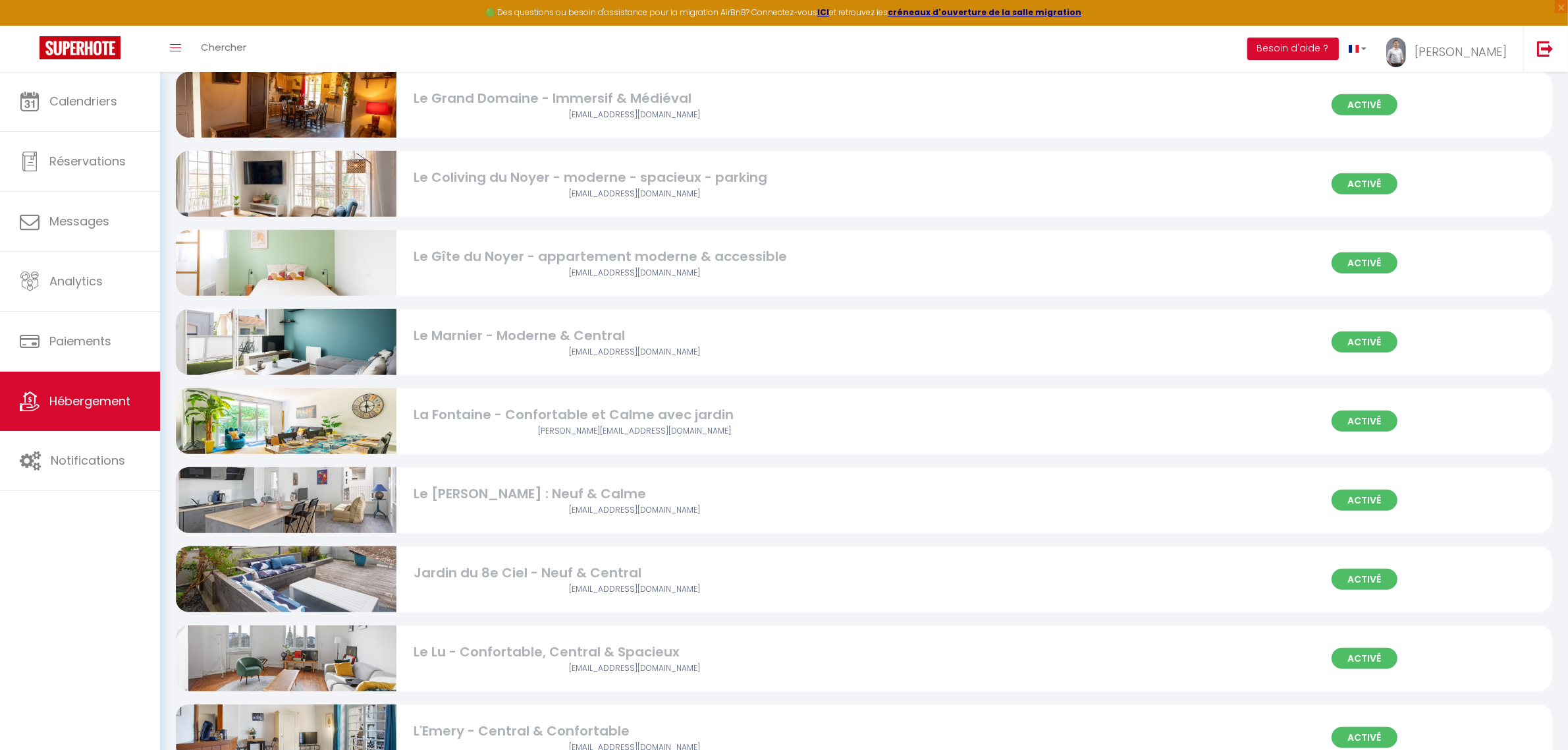
scroll to position [1098, 0]
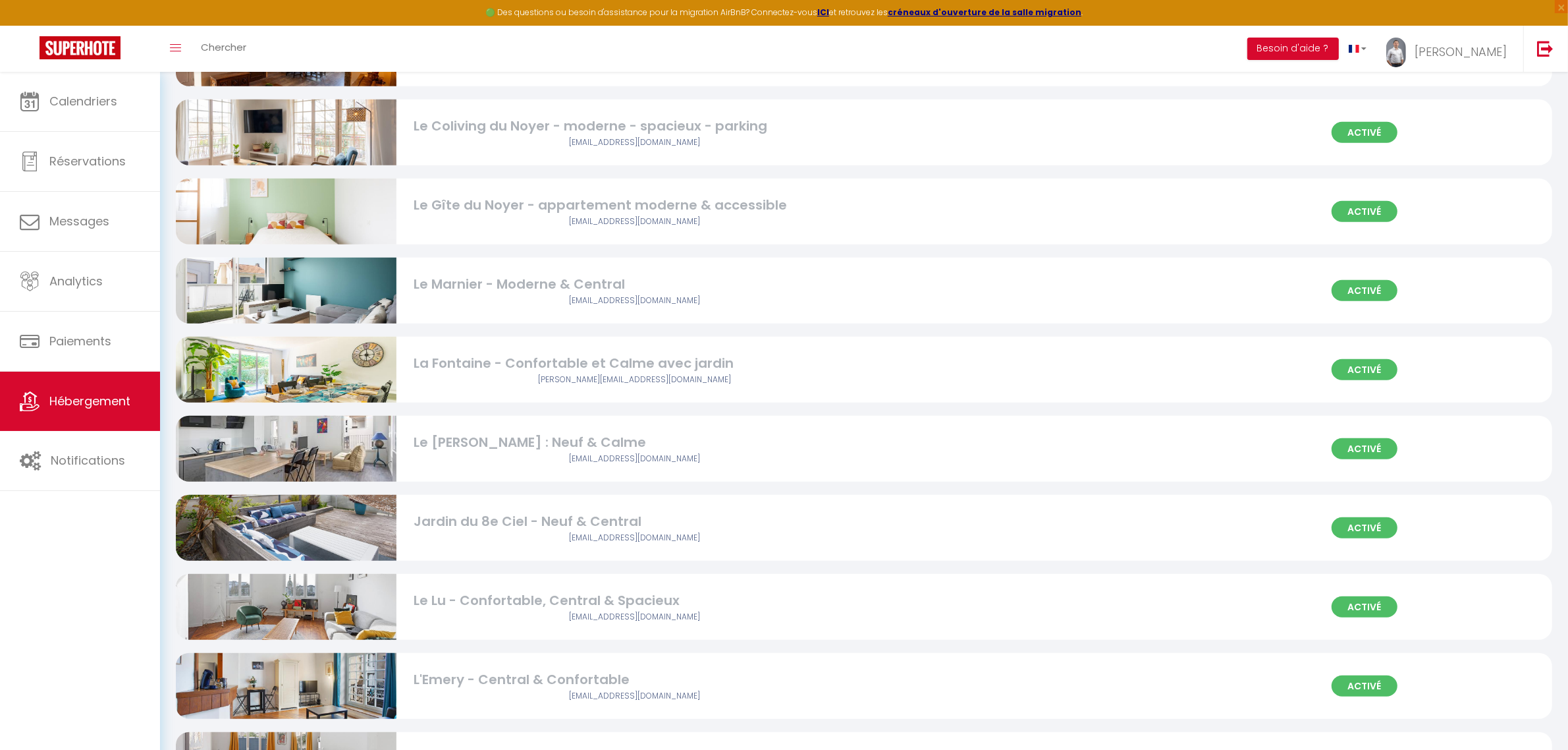
click at [349, 453] on img at bounding box center [285, 448] width 220 height 147
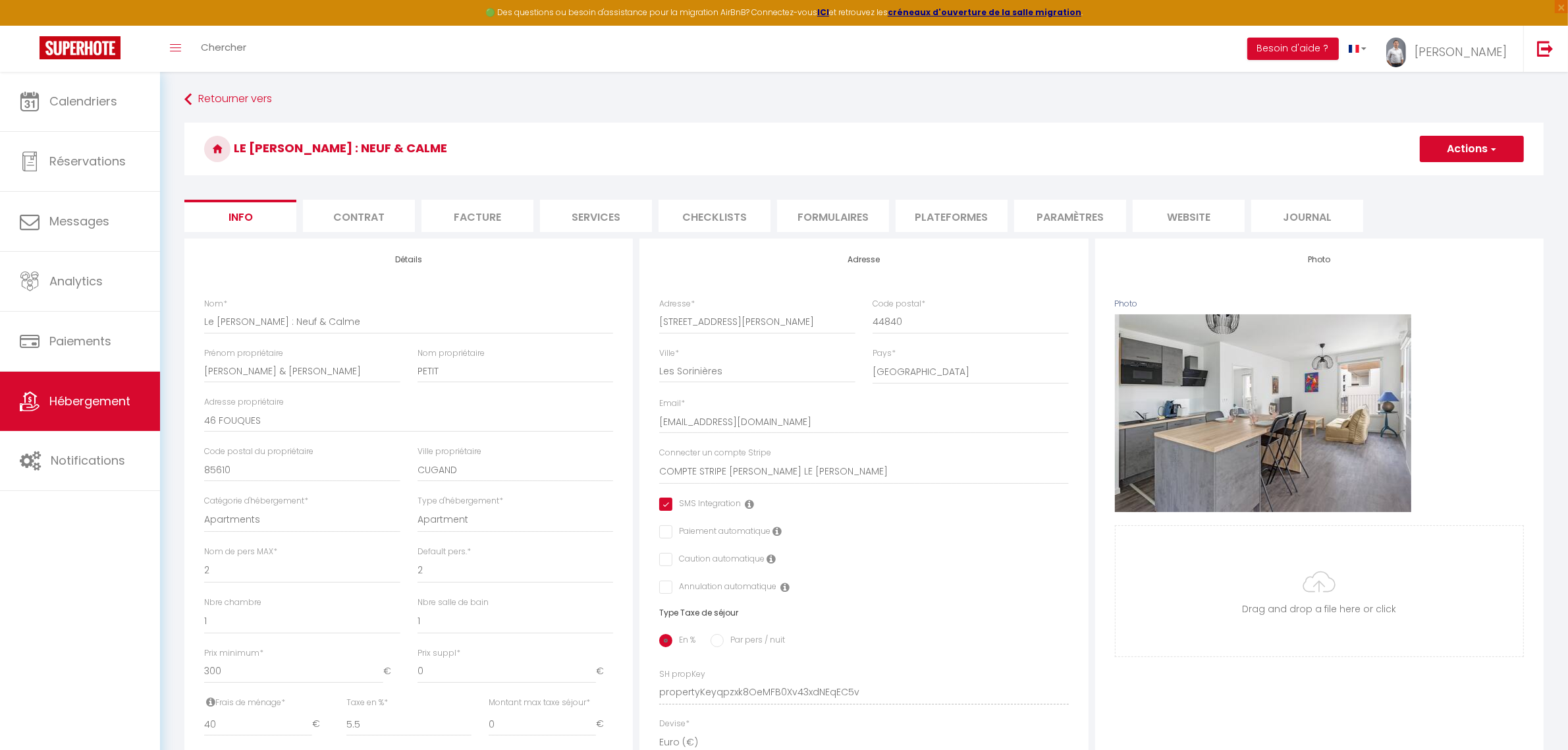
click at [846, 226] on li "Formulaires" at bounding box center [833, 215] width 112 height 32
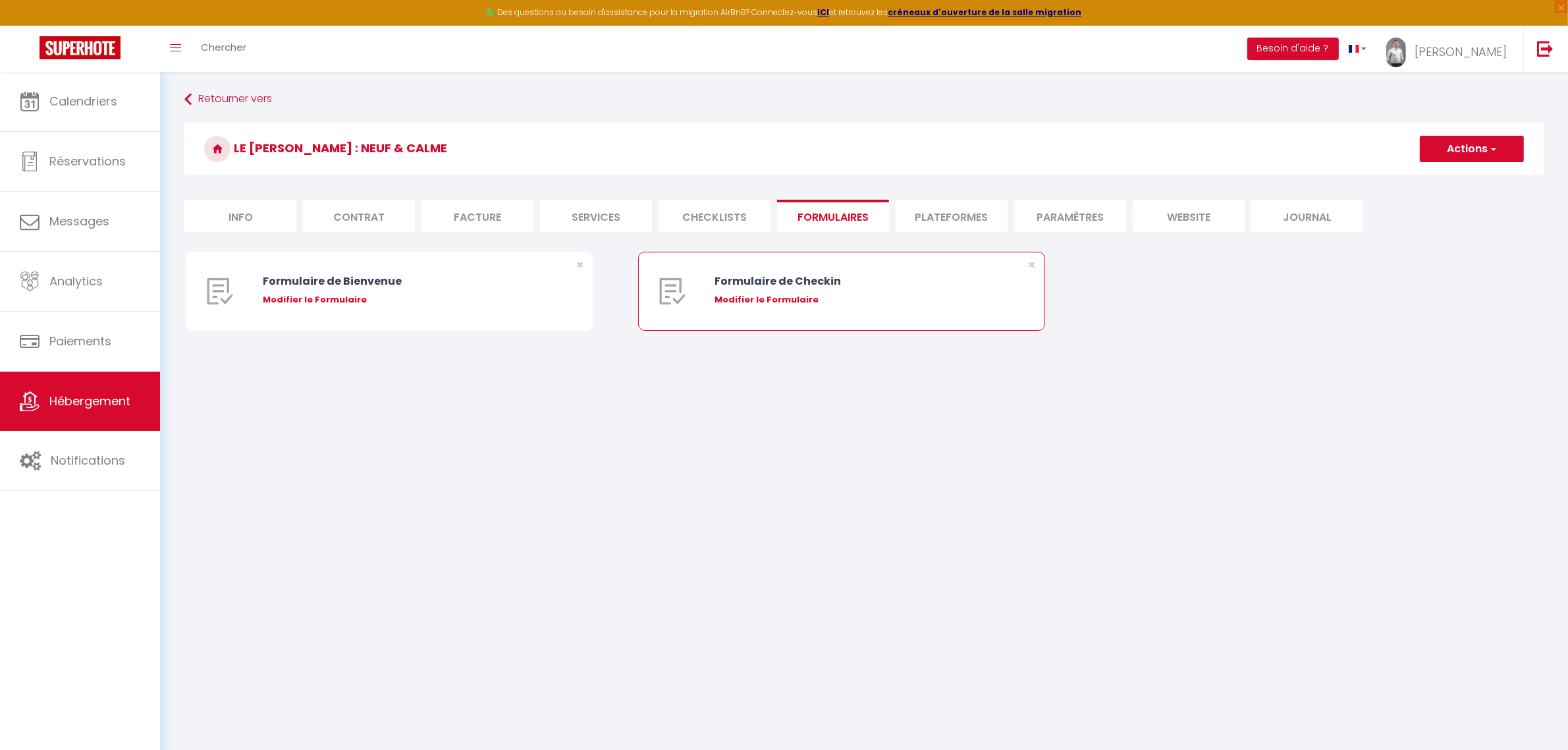
click at [806, 297] on div "Modifier le Formulaire" at bounding box center [858, 299] width 287 height 13
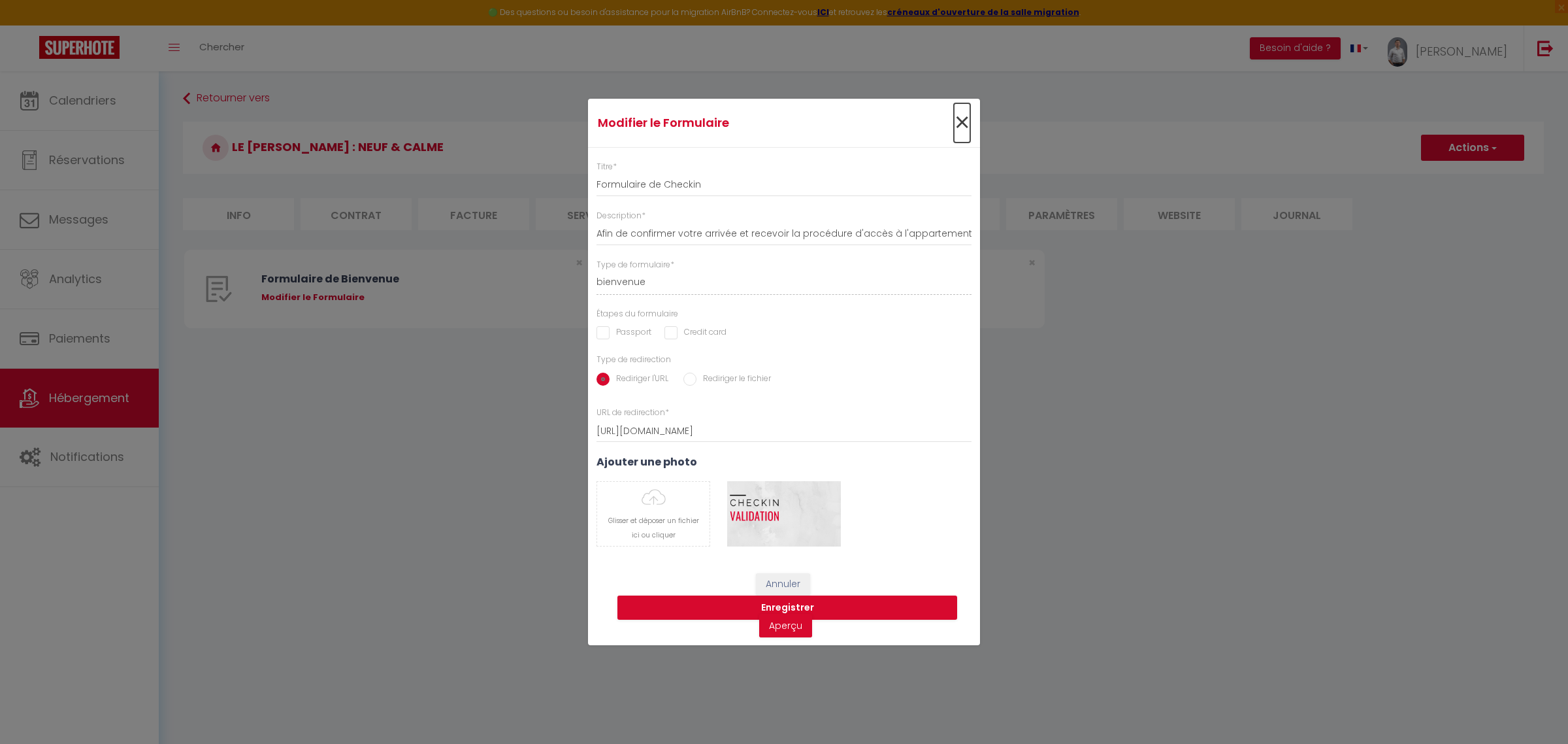
click at [955, 119] on span "×" at bounding box center [961, 123] width 17 height 39
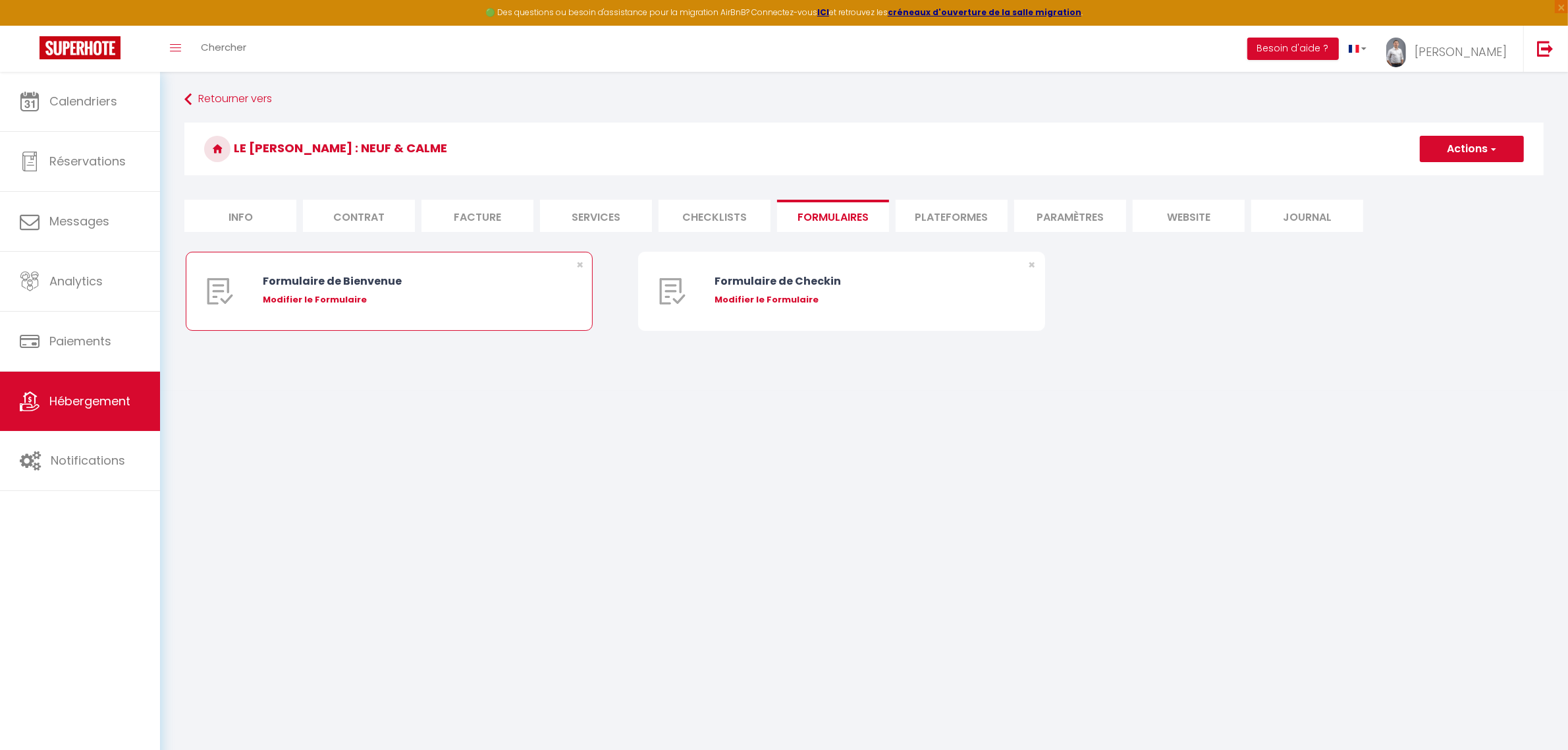
click at [376, 300] on div "Modifier le Formulaire" at bounding box center [406, 299] width 287 height 13
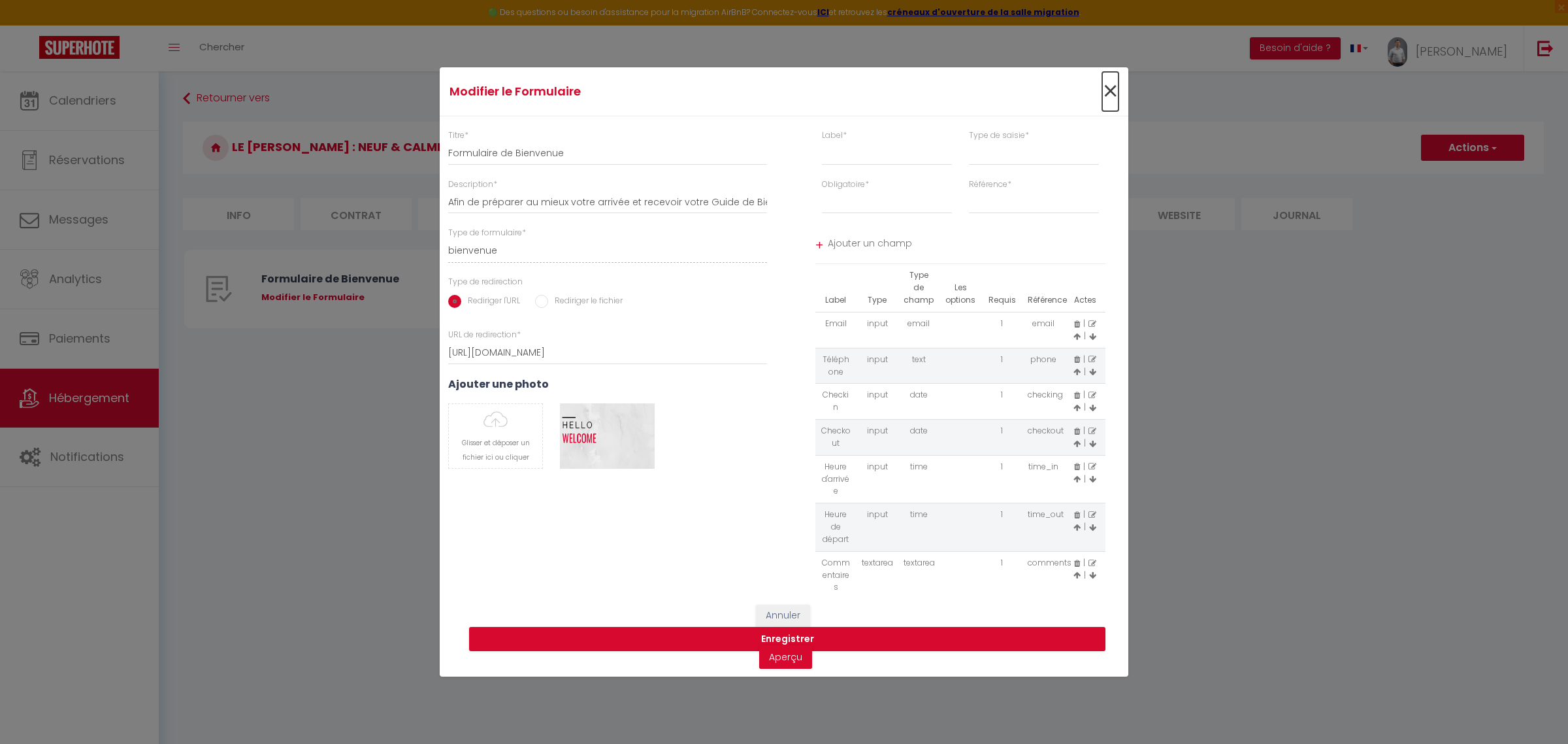
click at [1112, 93] on span "×" at bounding box center [1110, 91] width 17 height 39
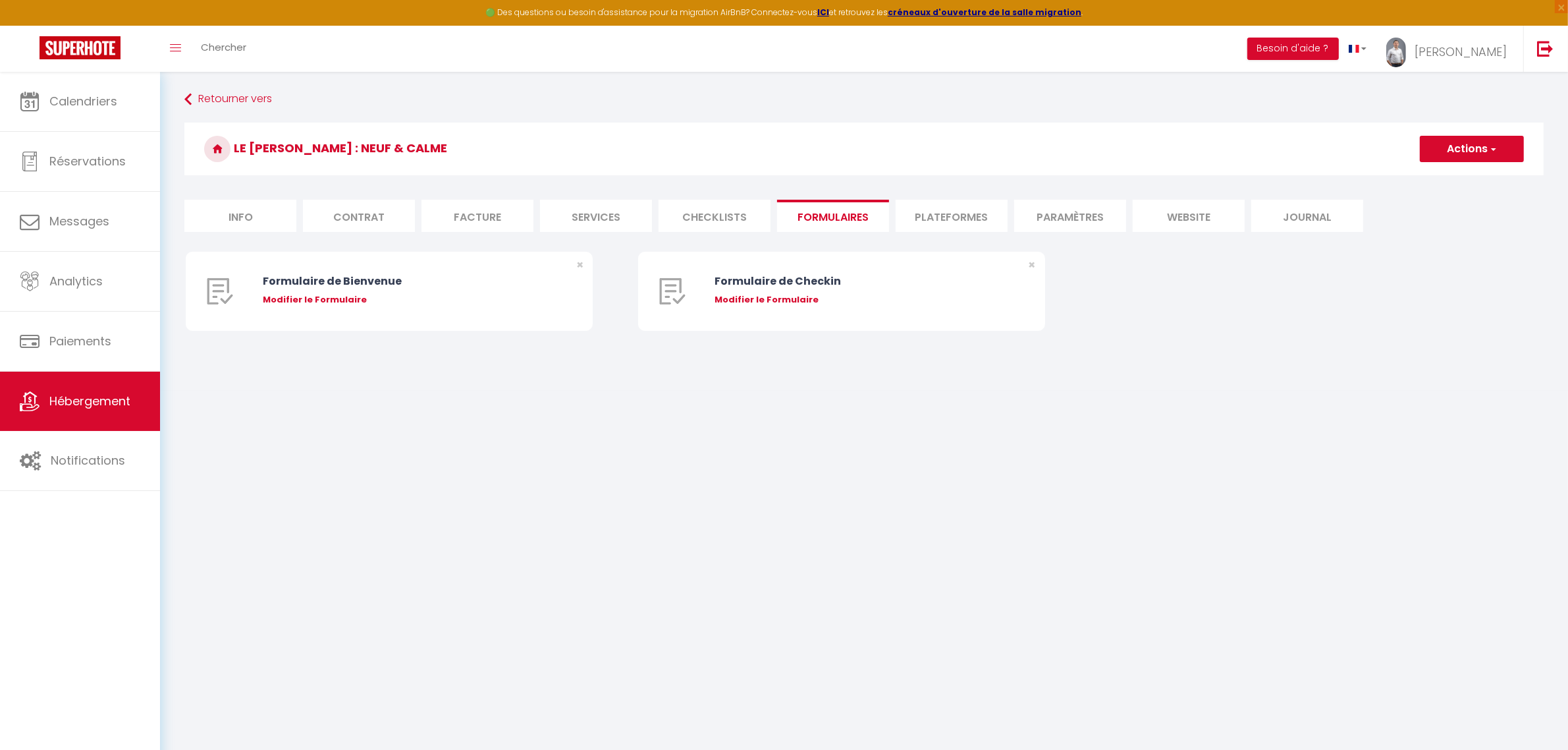
click at [913, 220] on li "Plateformes" at bounding box center [952, 215] width 112 height 32
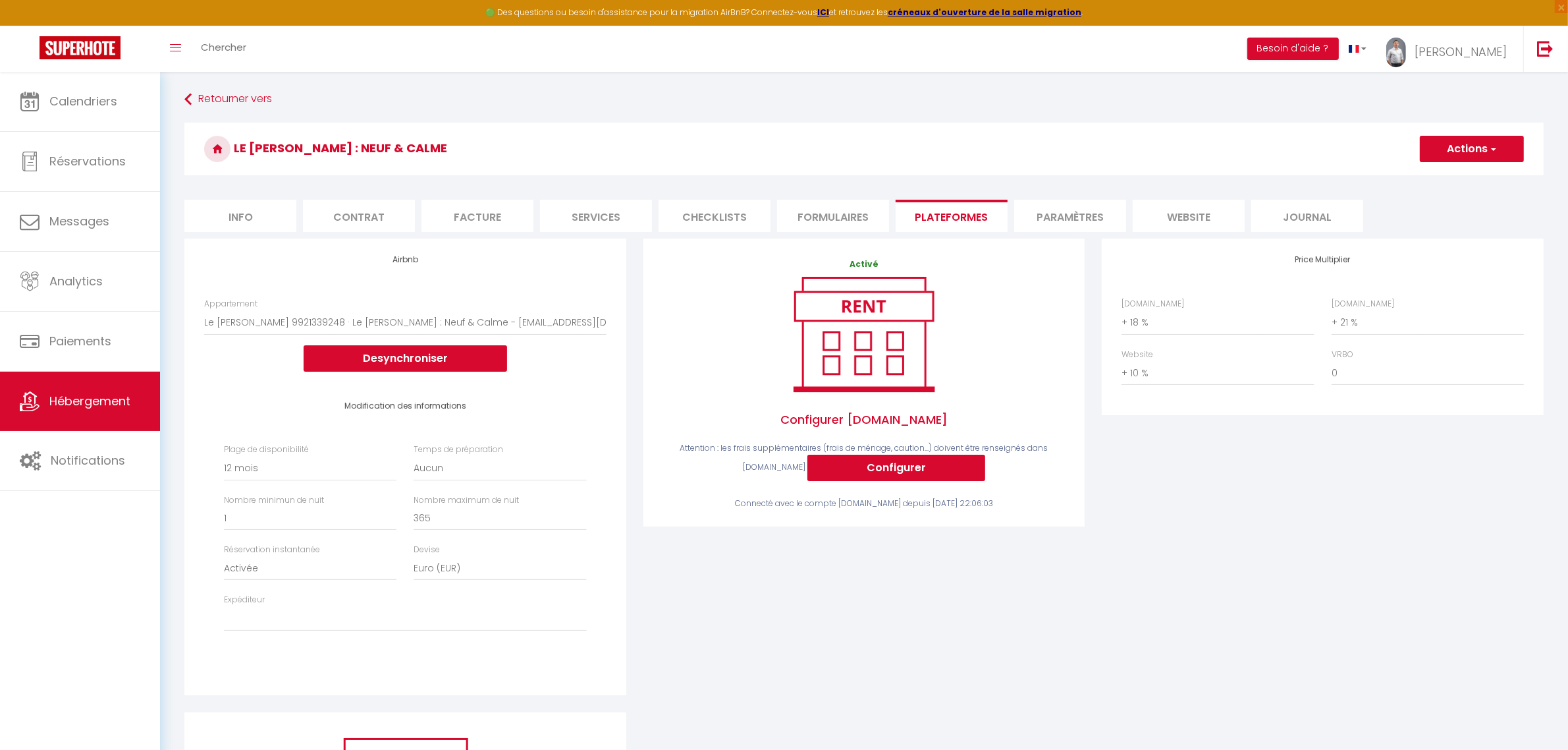
click at [1089, 220] on li "Paramètres" at bounding box center [1070, 215] width 112 height 32
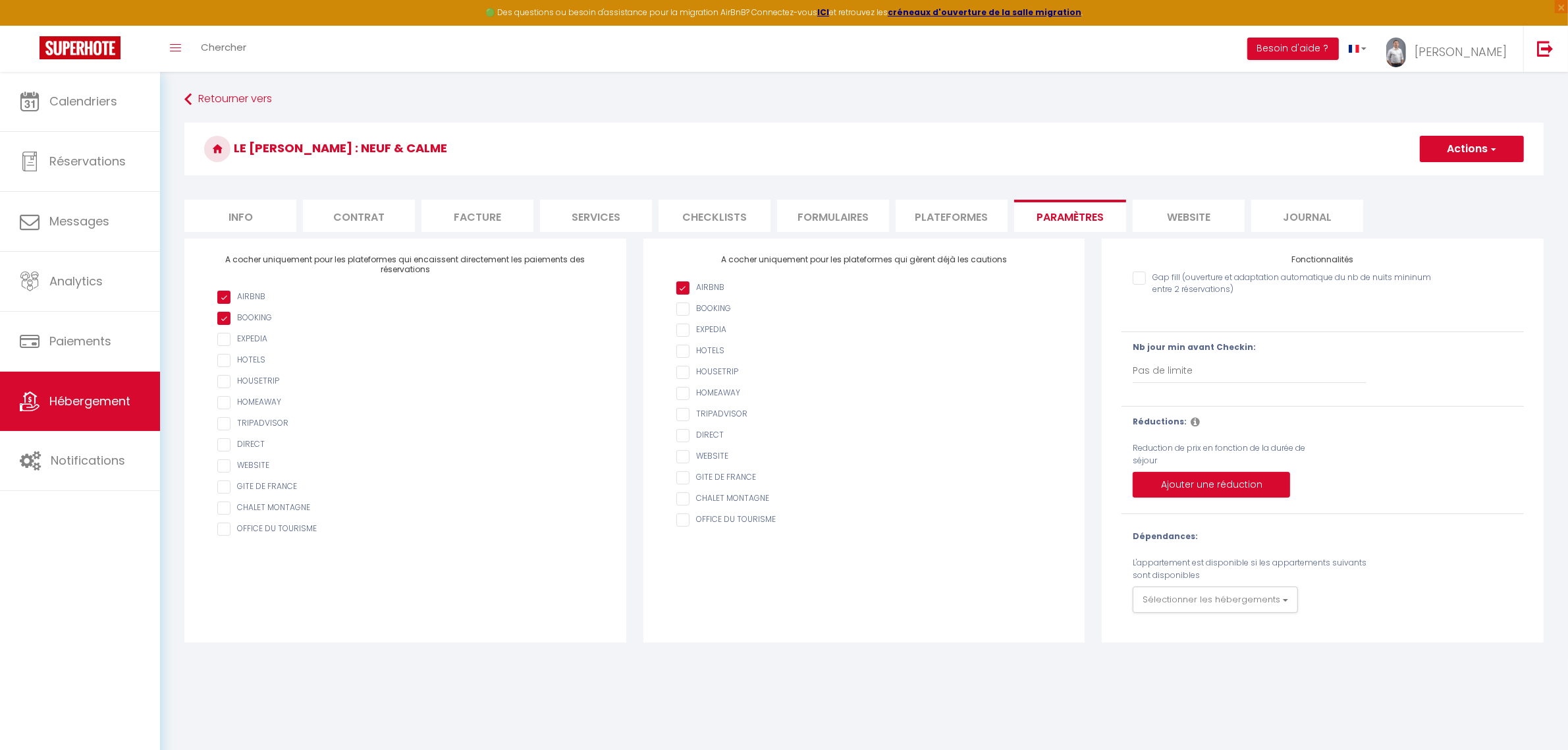
click at [1180, 215] on li "website" at bounding box center [1189, 215] width 112 height 32
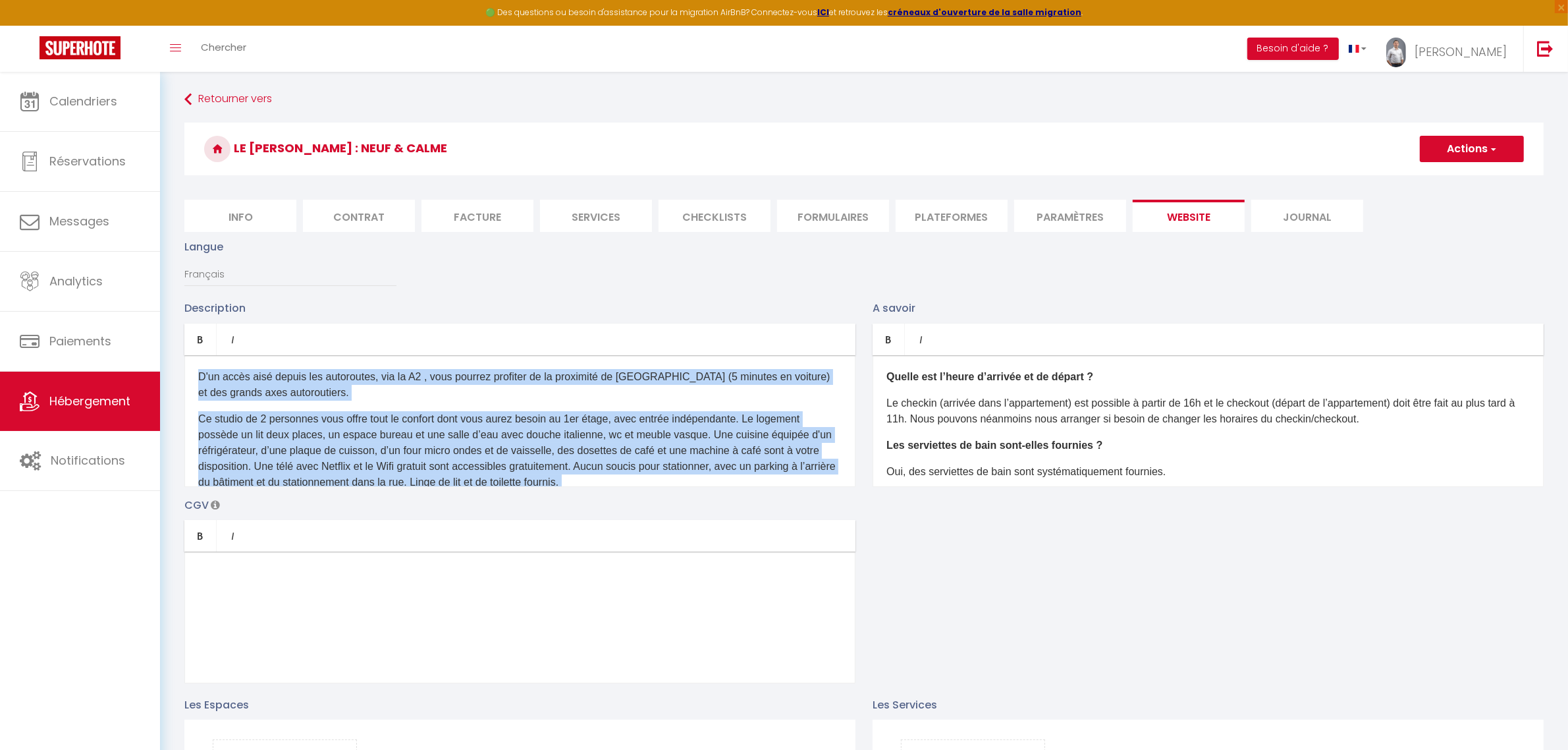
scroll to position [73, 0]
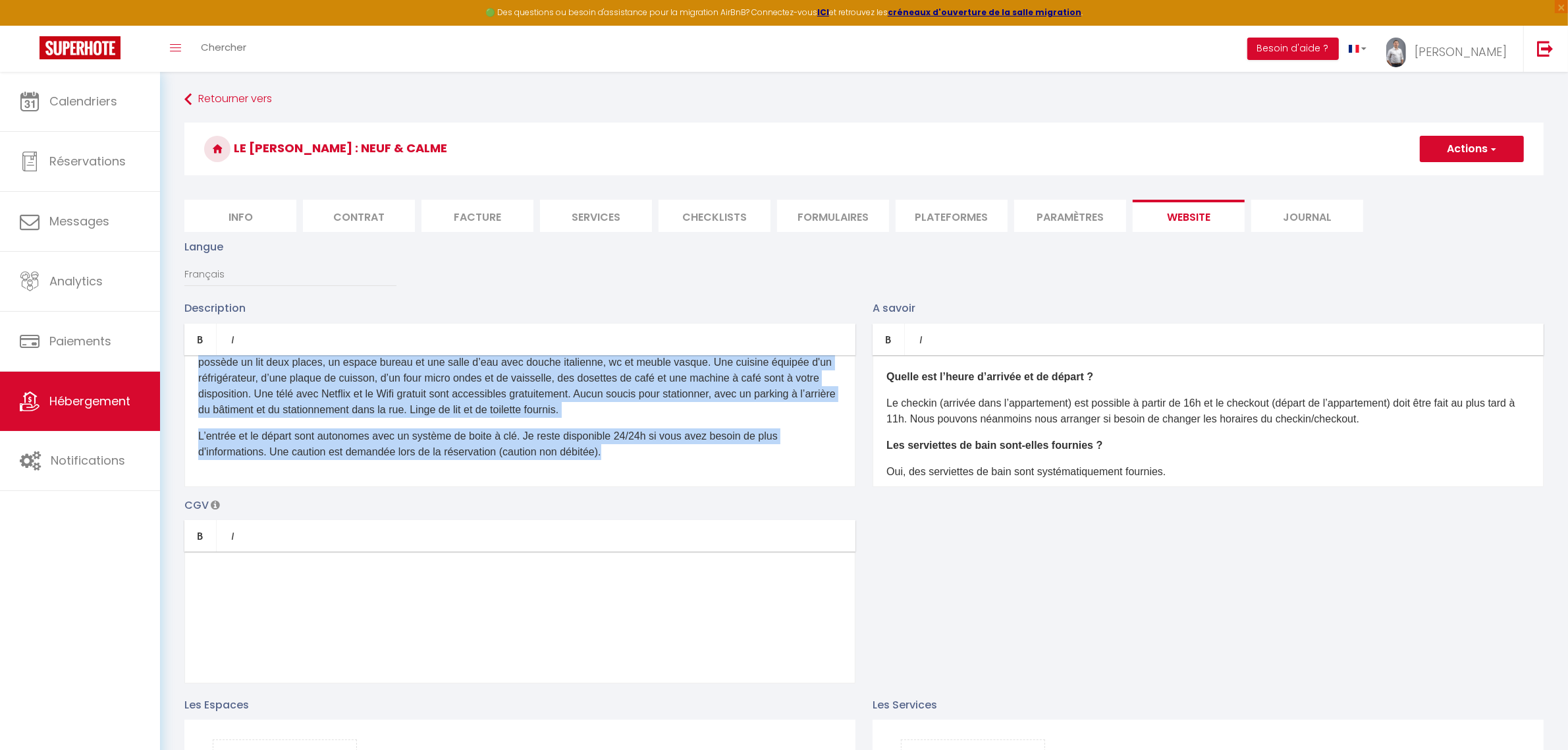
drag, startPoint x: 198, startPoint y: 371, endPoint x: 777, endPoint y: 677, distance: 654.9
click at [777, 677] on div "Description Bold Italic Rich text editor D'un accès aisé depuis les autoroutes,…" at bounding box center [864, 491] width 1377 height 383
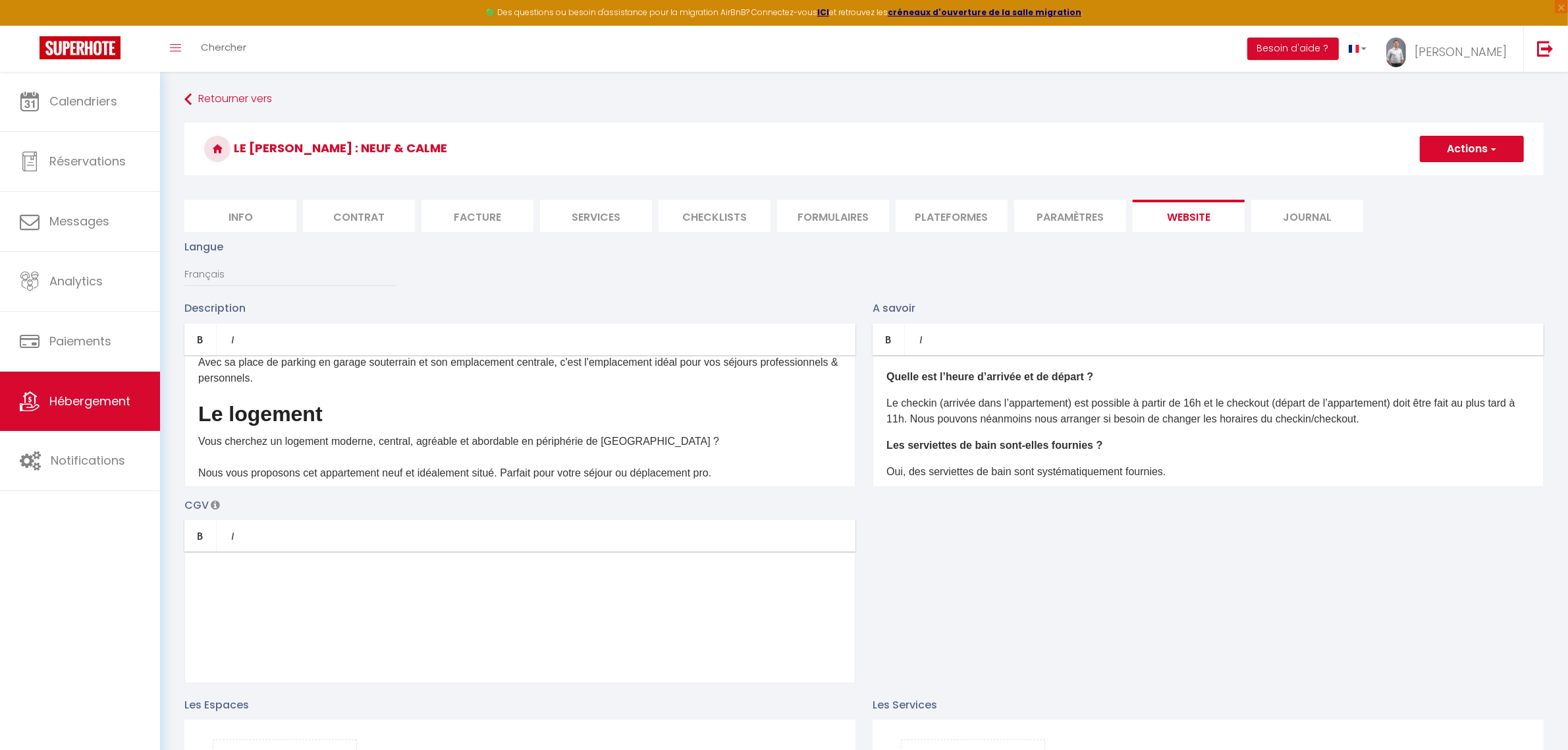
scroll to position [0, 0]
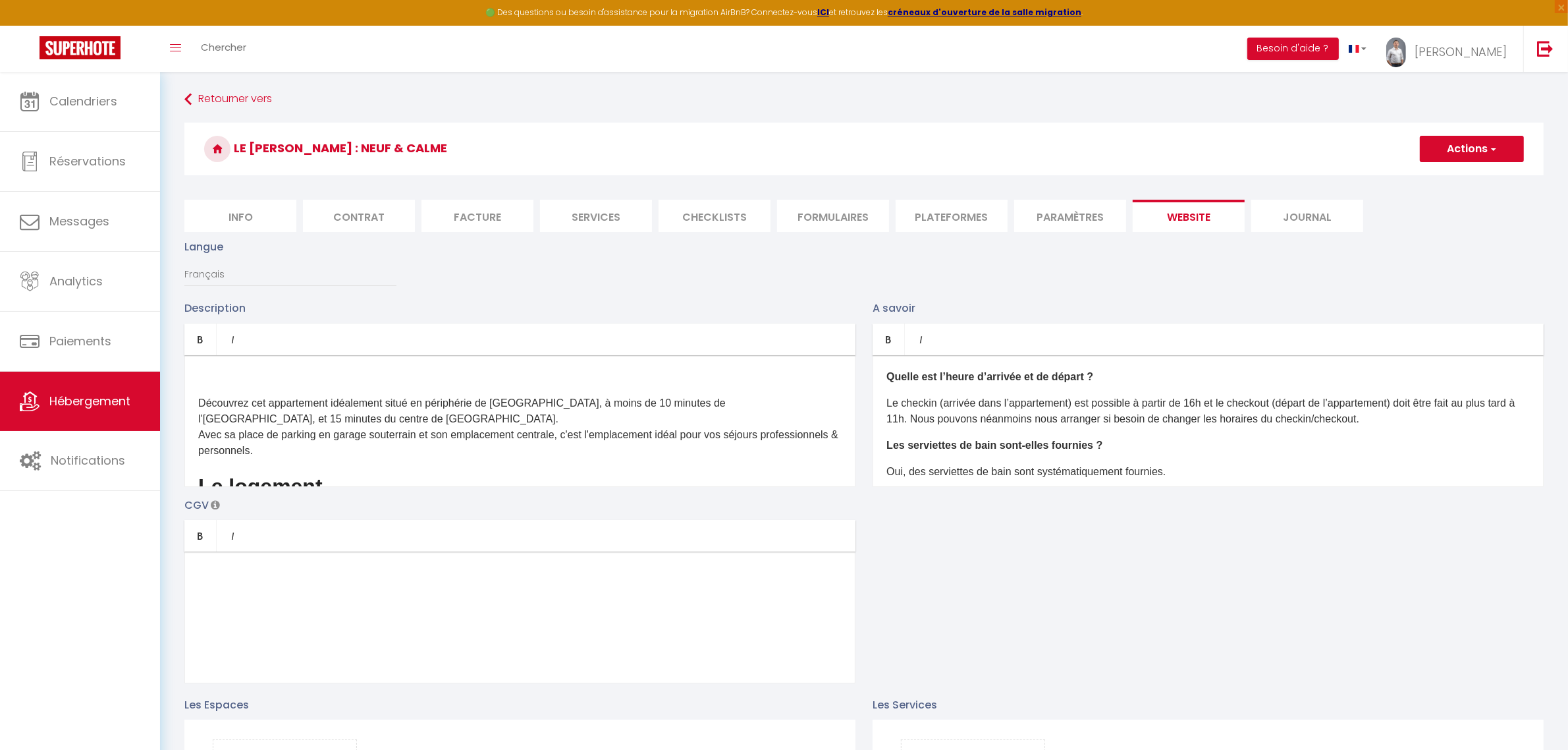
click at [382, 372] on p at bounding box center [520, 377] width 644 height 16
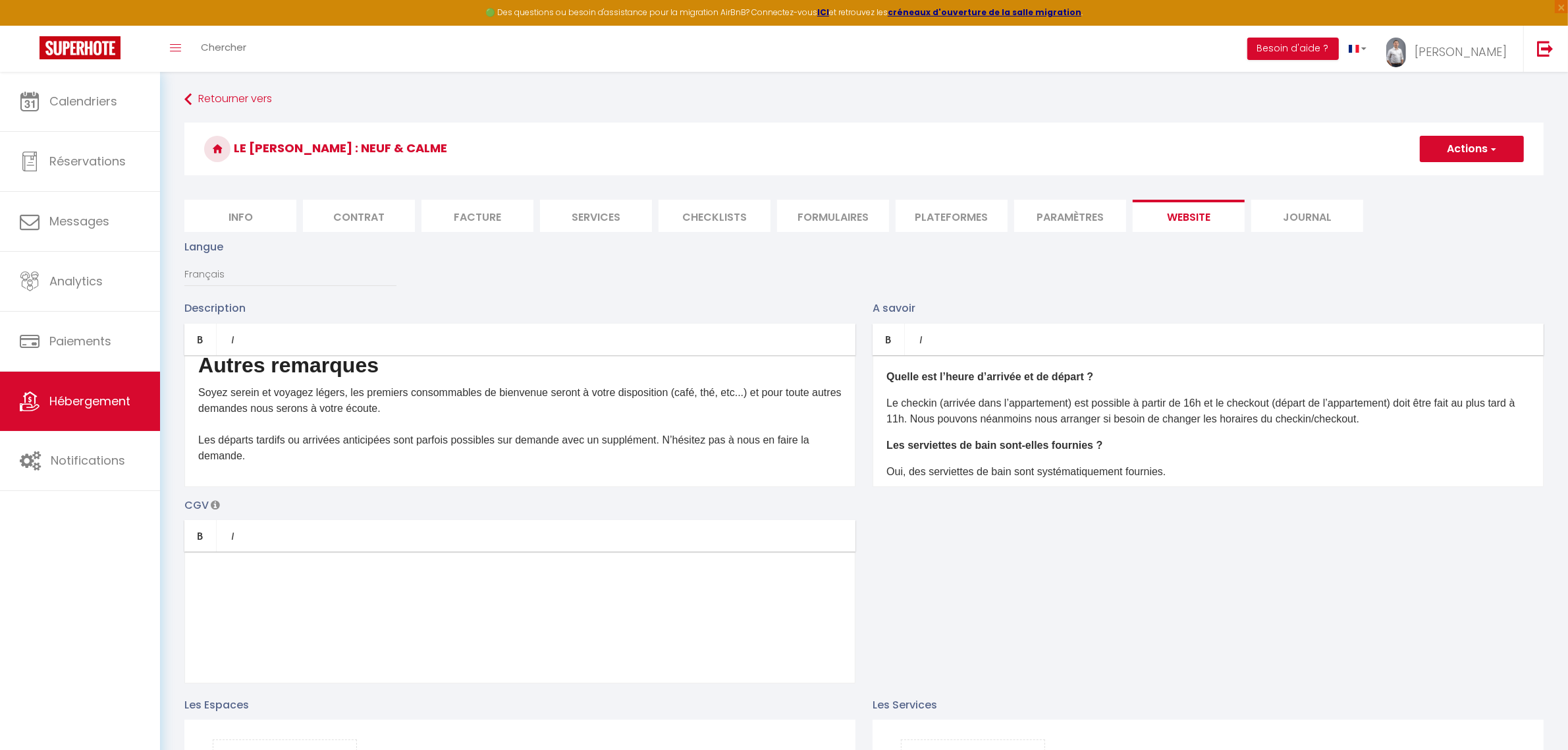
scroll to position [753, 0]
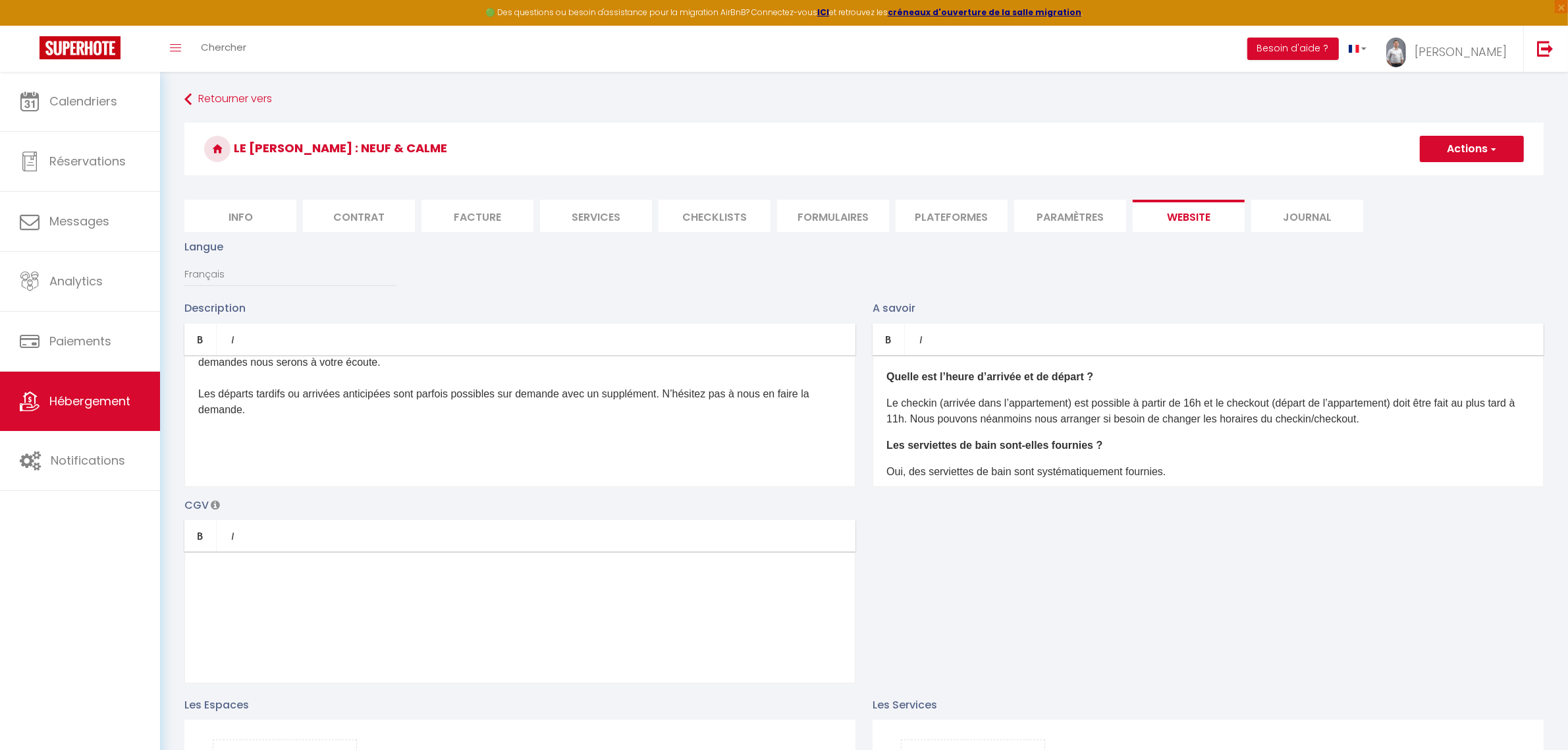
click at [370, 450] on p at bounding box center [520, 452] width 644 height 16
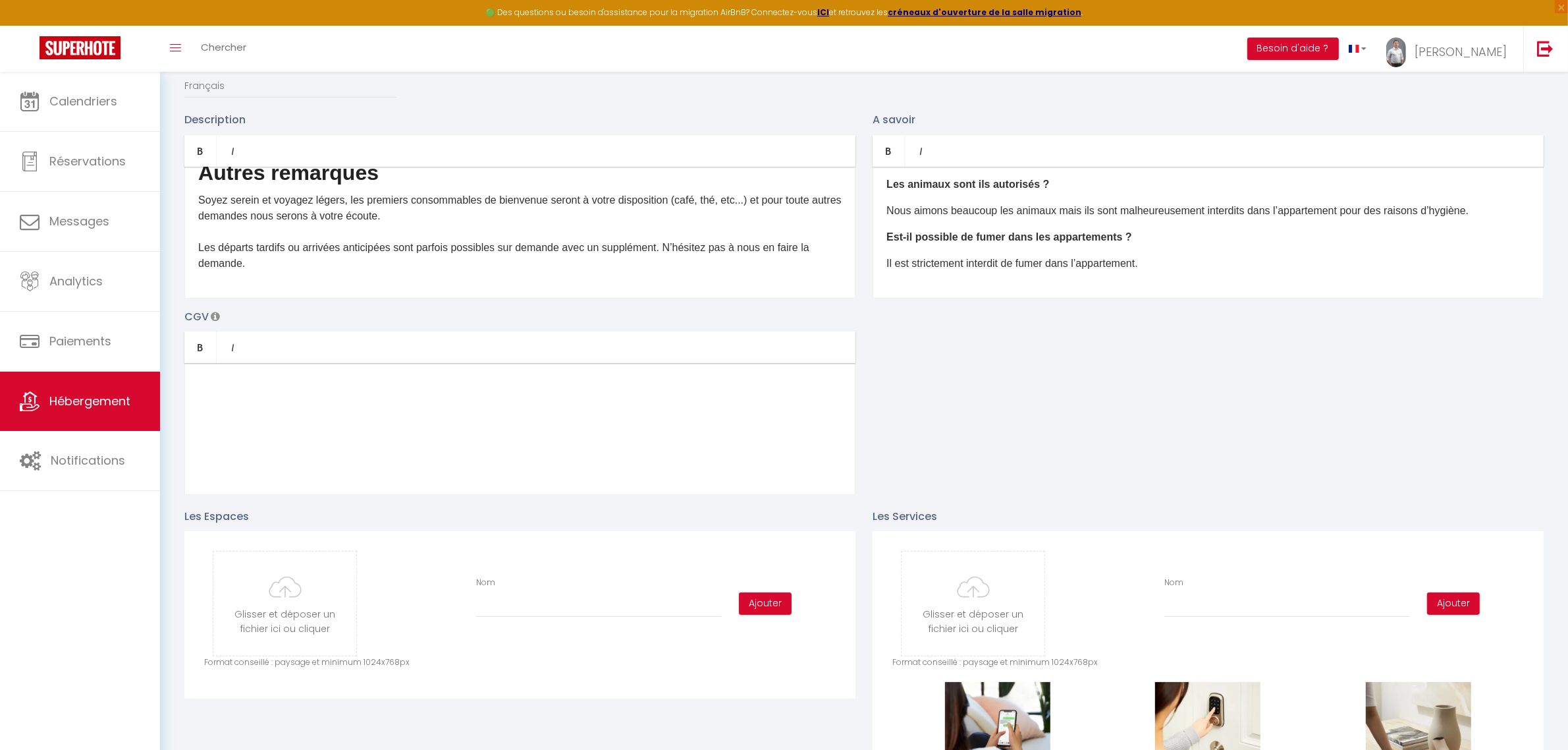
scroll to position [220, 0]
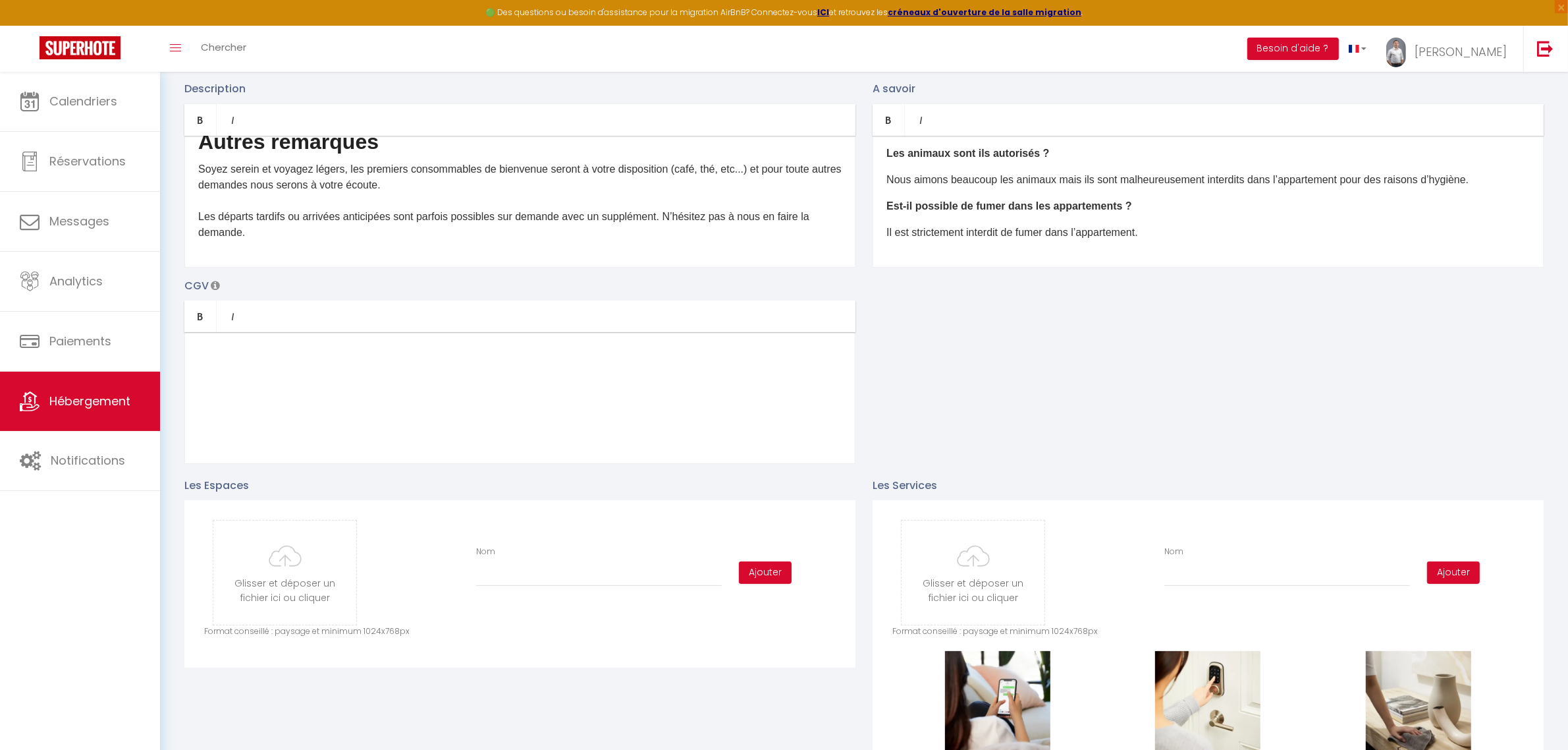
click at [439, 407] on div at bounding box center [520, 398] width 672 height 132
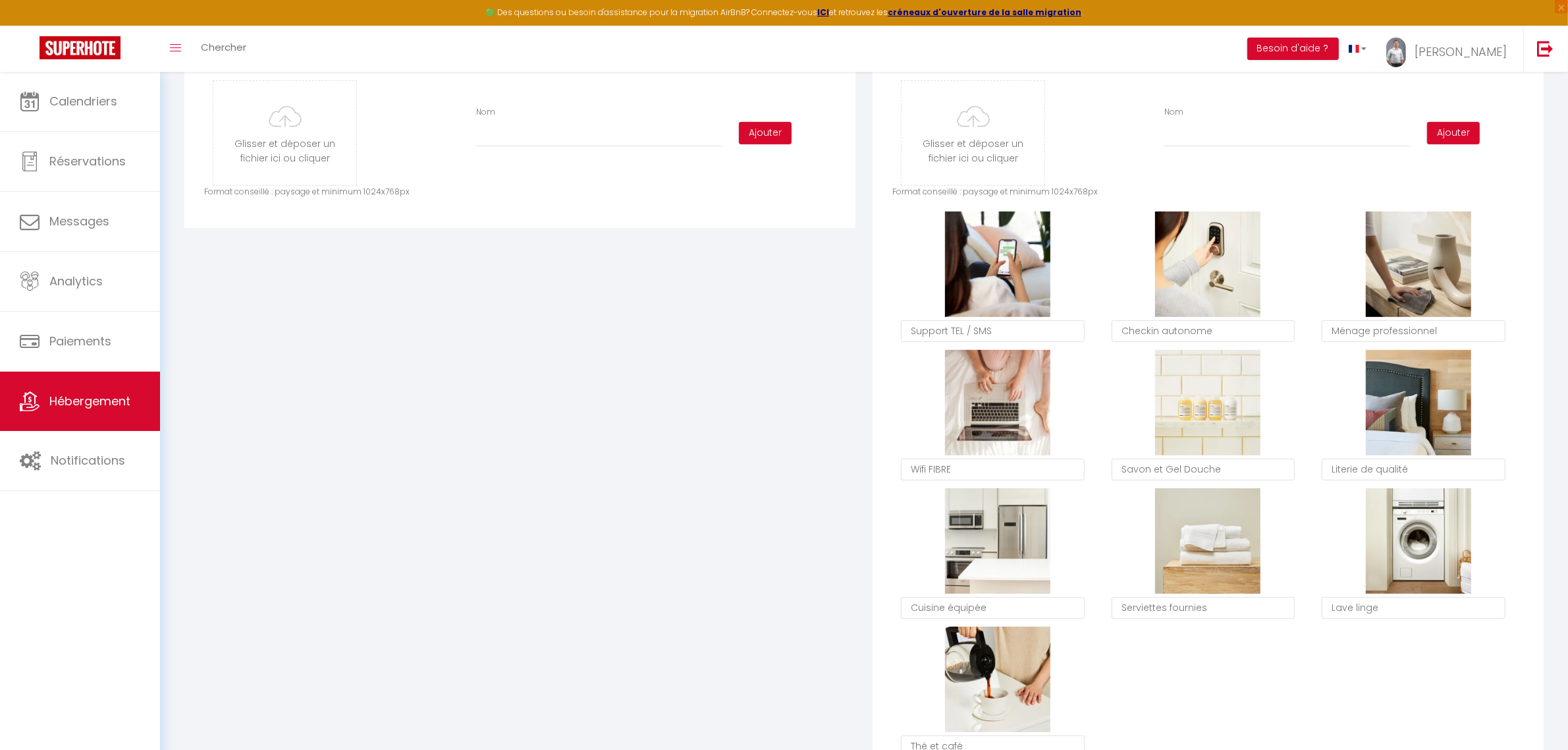
scroll to position [439, 0]
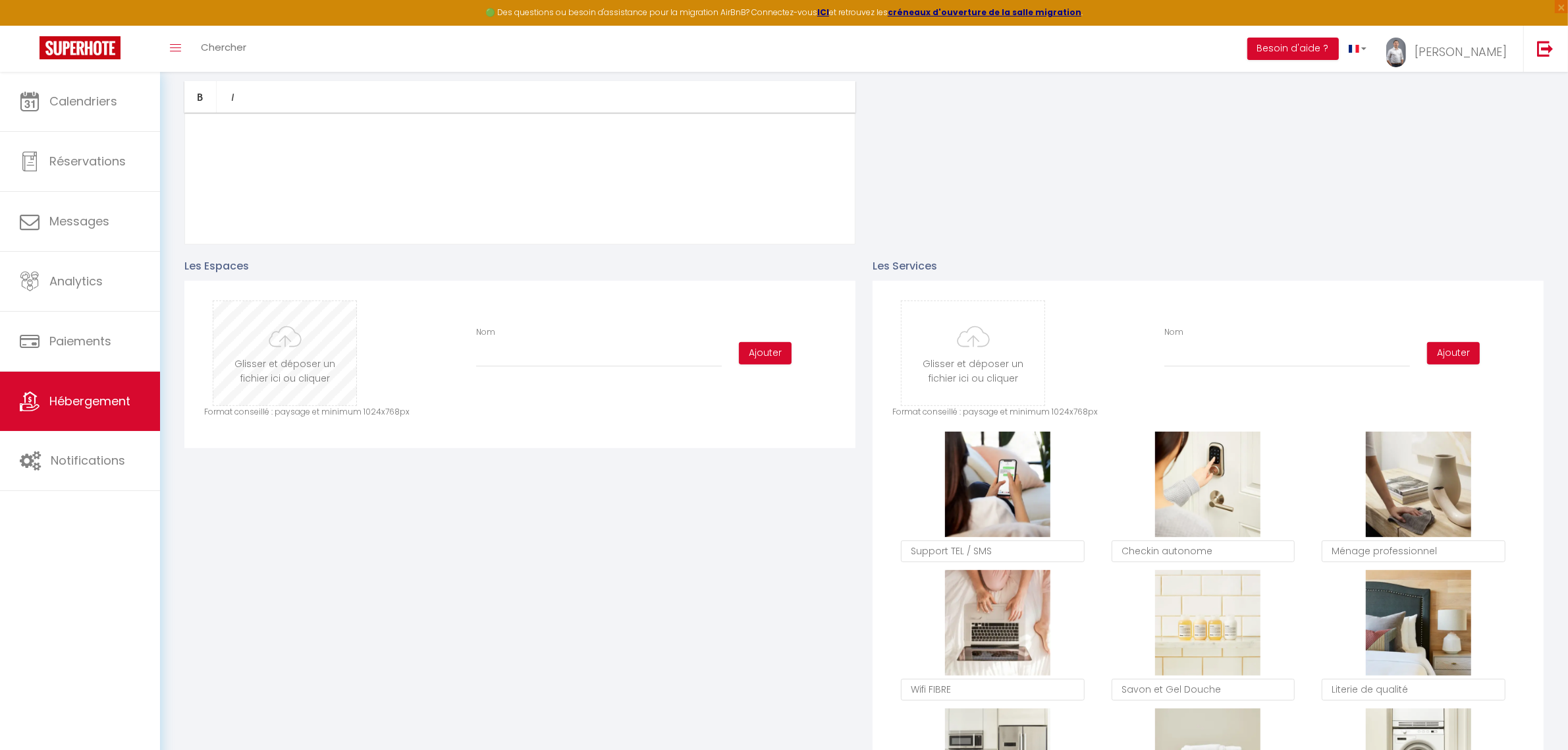
click at [299, 357] on input "file" at bounding box center [284, 353] width 143 height 105
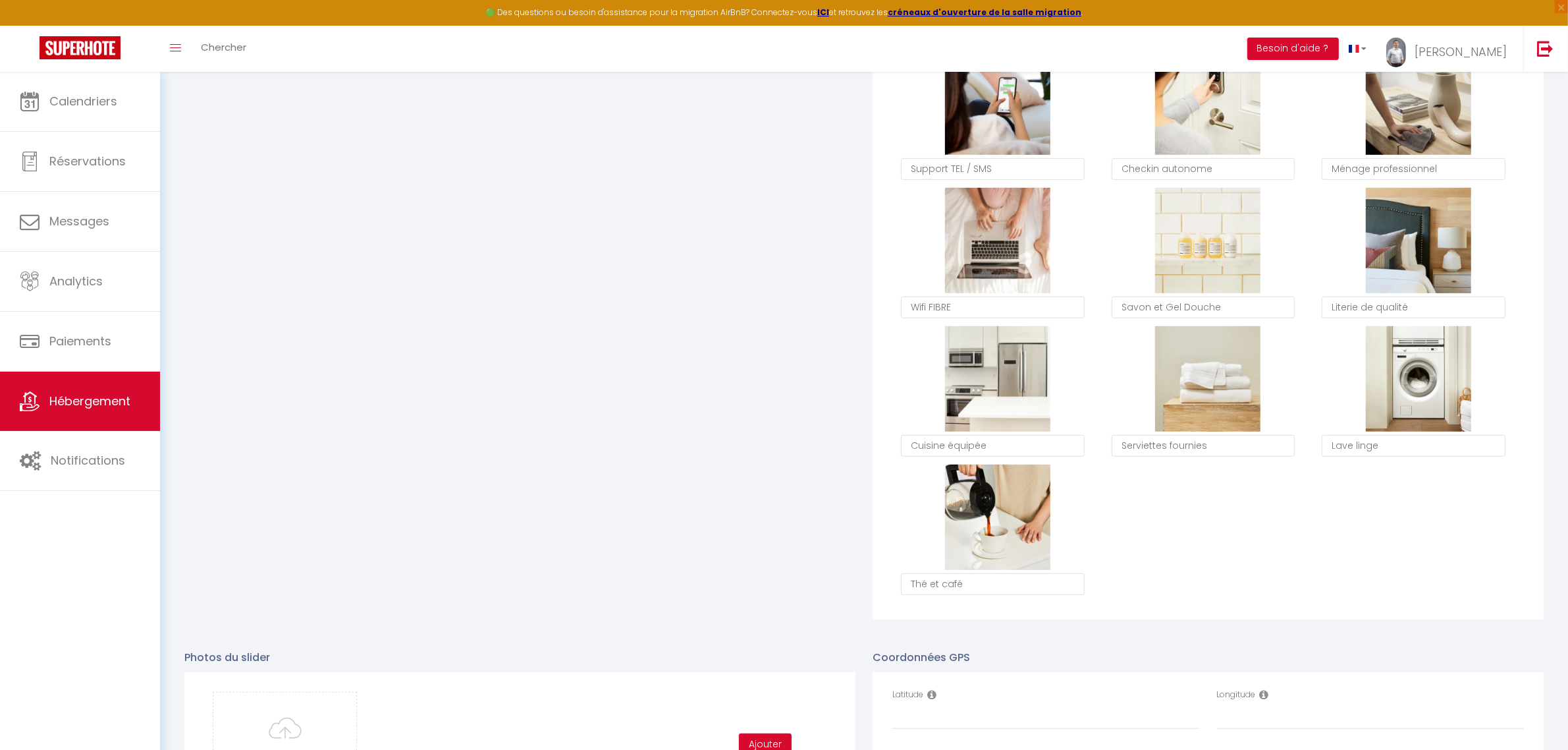
scroll to position [1098, 0]
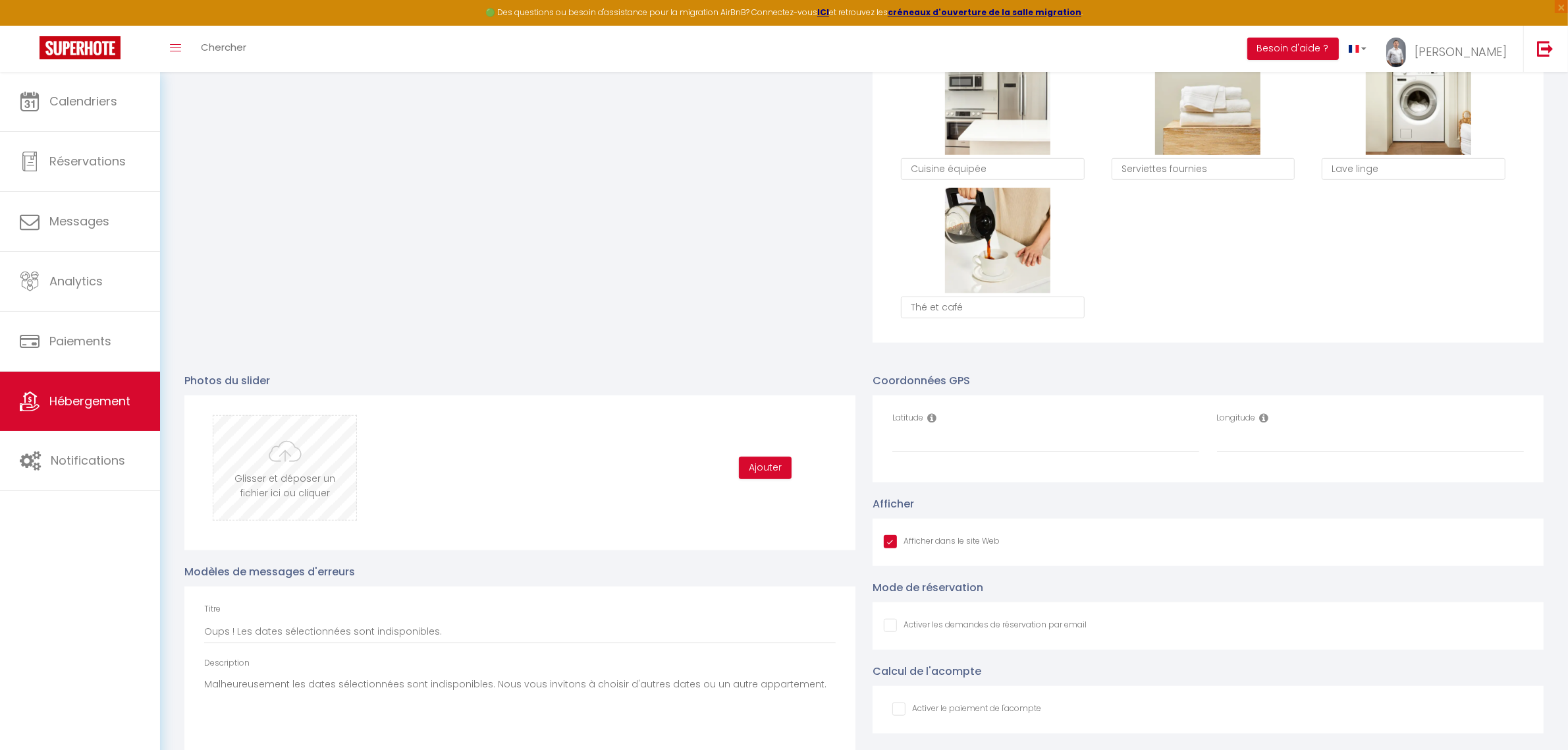
click at [261, 461] on input "file" at bounding box center [284, 467] width 143 height 105
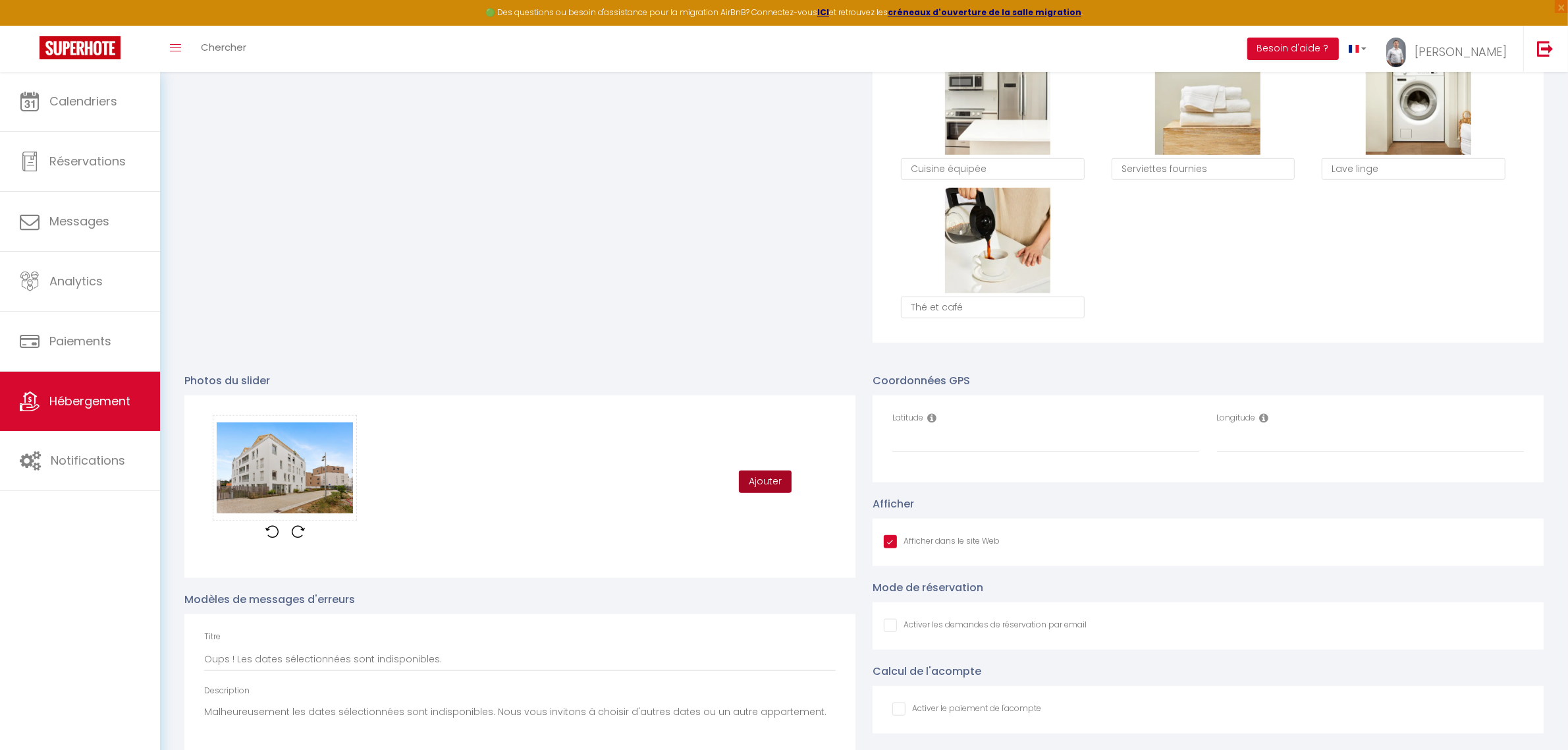
click at [779, 475] on button "Ajouter" at bounding box center [766, 482] width 53 height 23
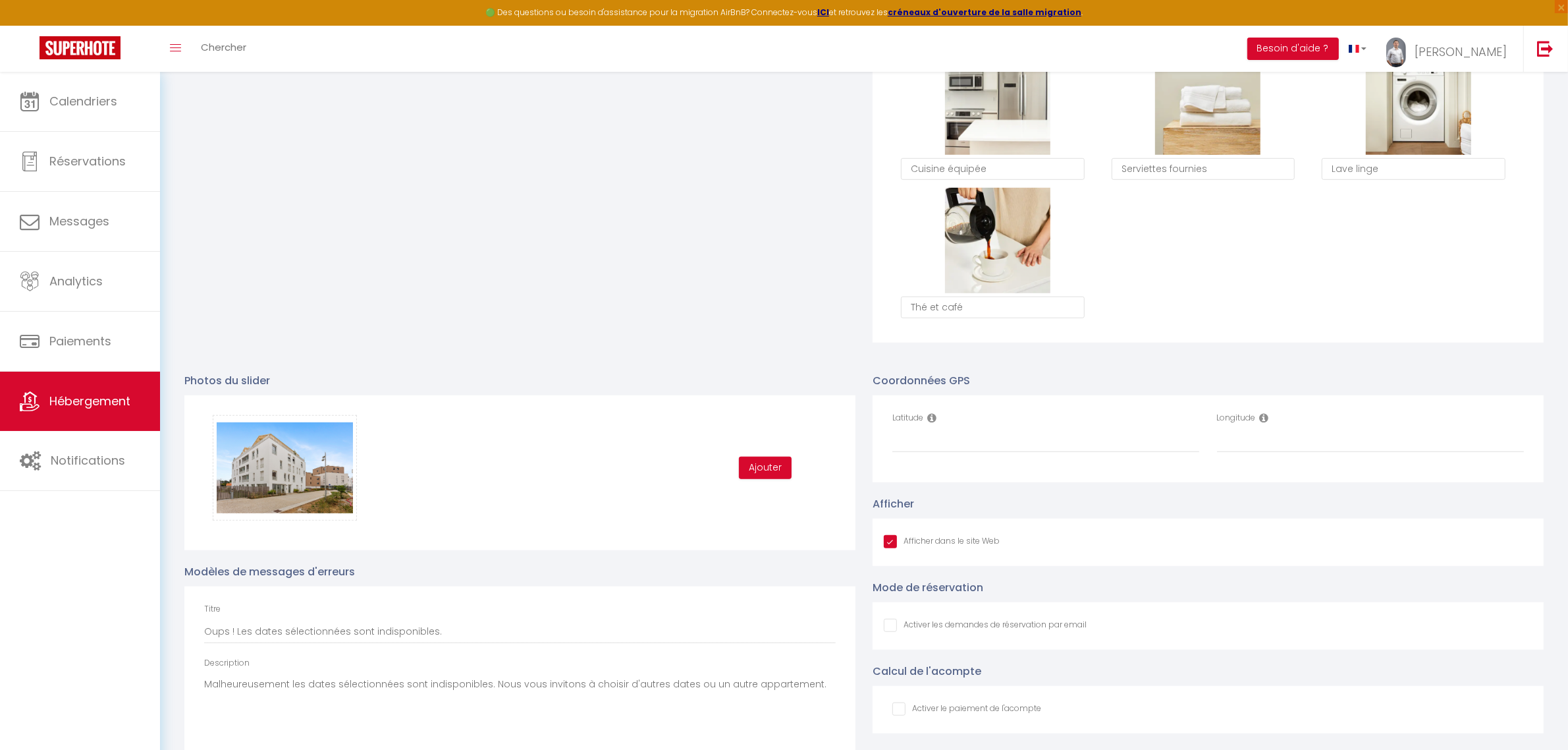
click at [475, 449] on div "Glisser et déposer un fichier ici ou cliquer Ooops, something wrong happened. R…" at bounding box center [521, 468] width 632 height 105
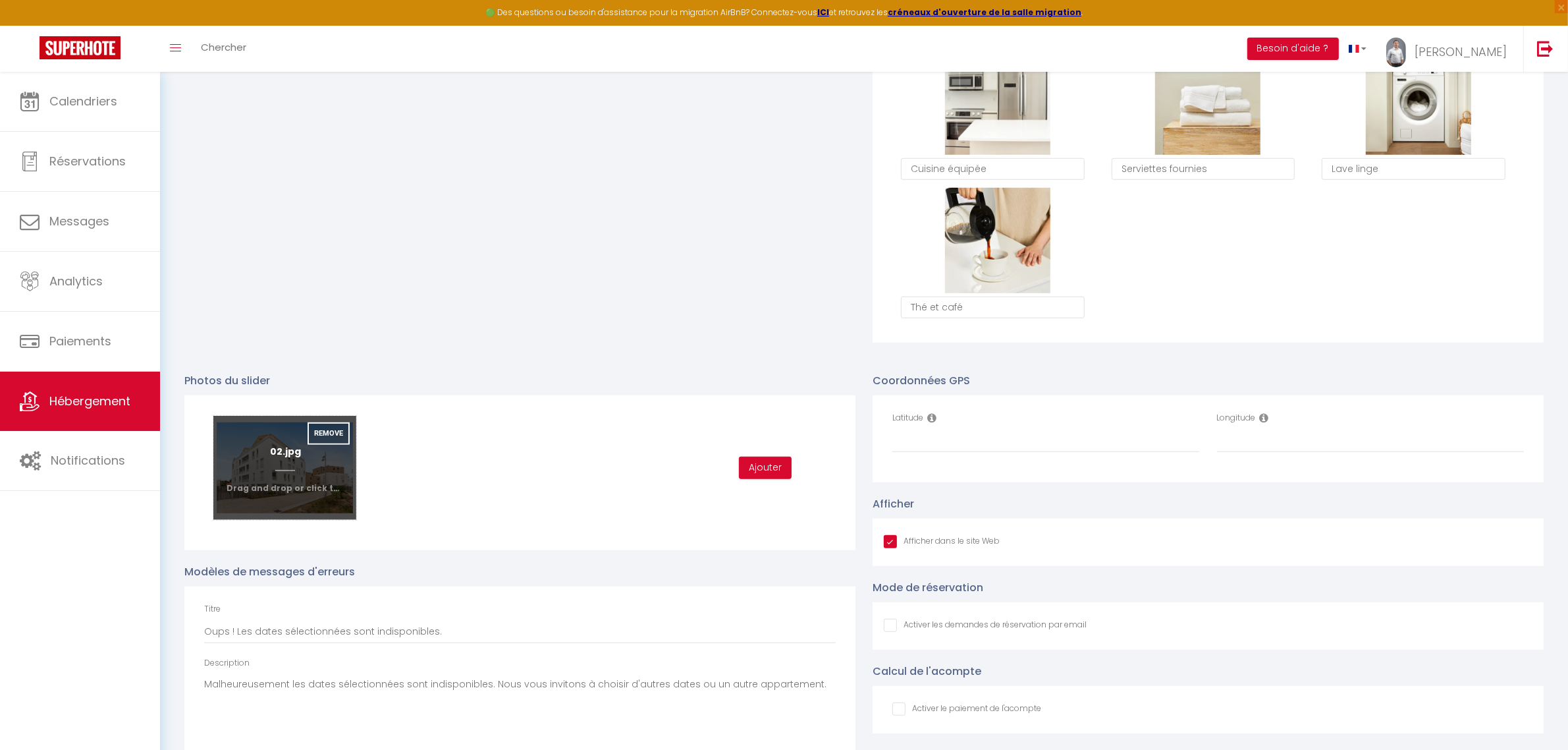
scroll to position [1190, 0]
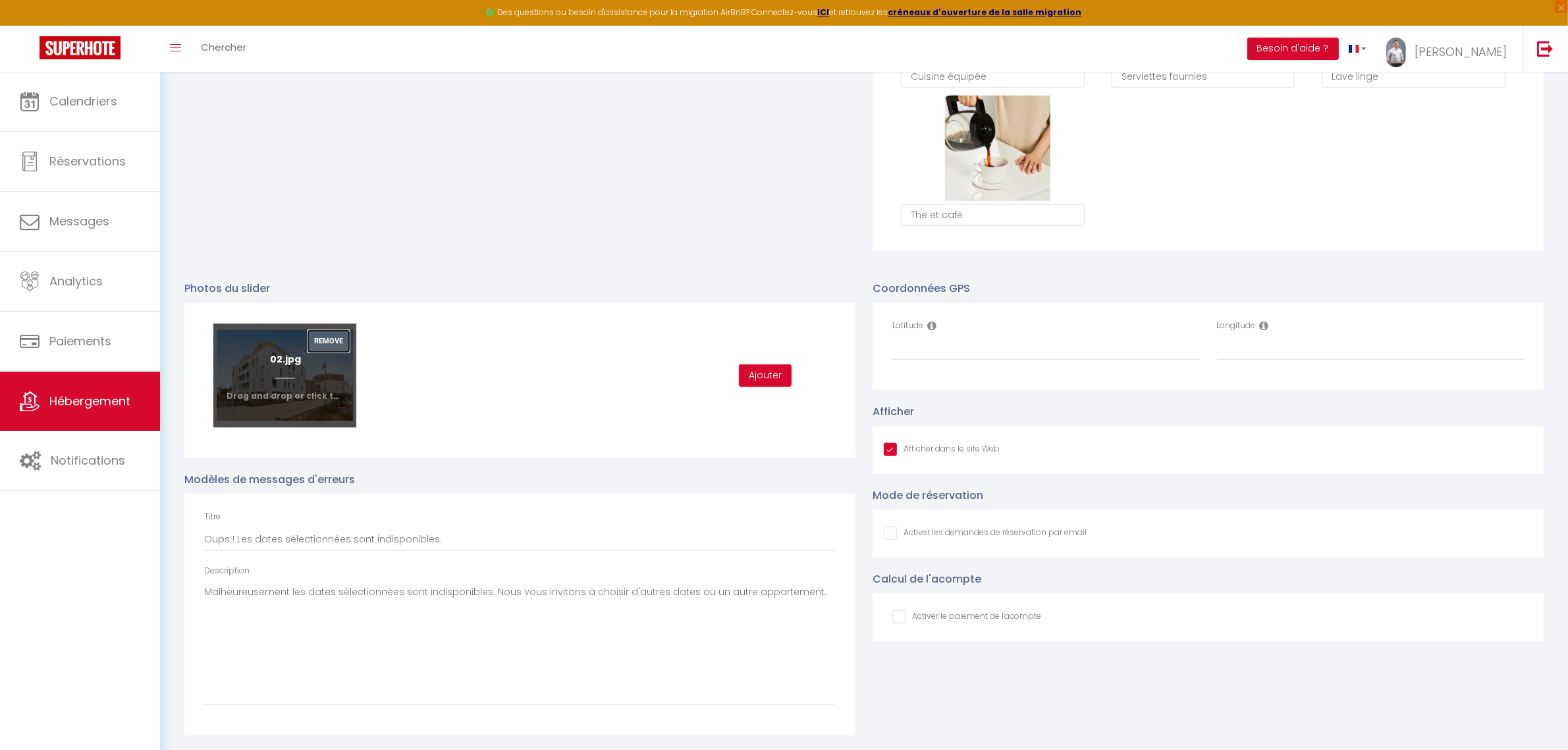
click at [325, 335] on button "Remove" at bounding box center [328, 342] width 42 height 23
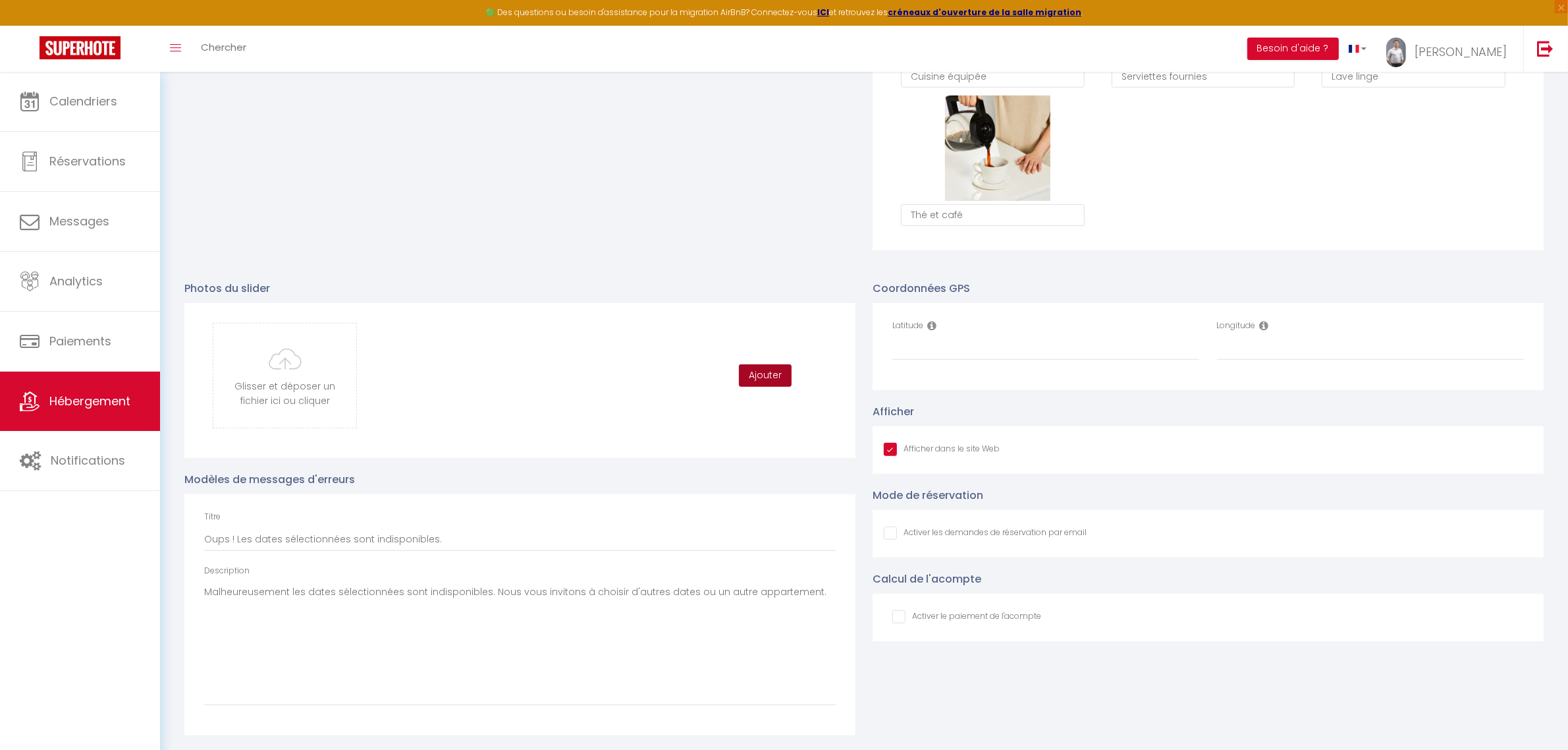
click at [748, 373] on button "Ajouter" at bounding box center [766, 376] width 53 height 23
click at [354, 342] on input "file" at bounding box center [284, 375] width 143 height 105
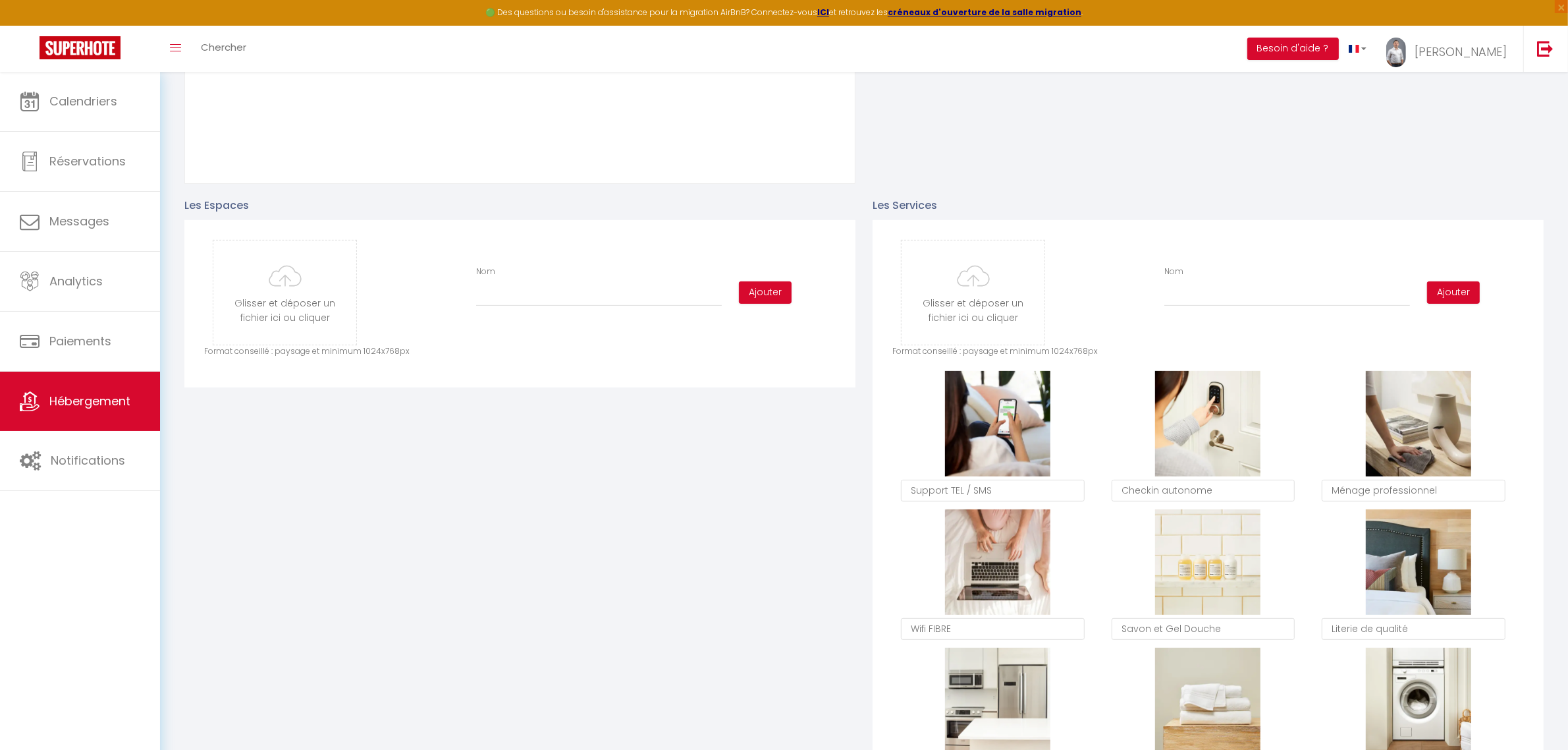
scroll to position [311, 0]
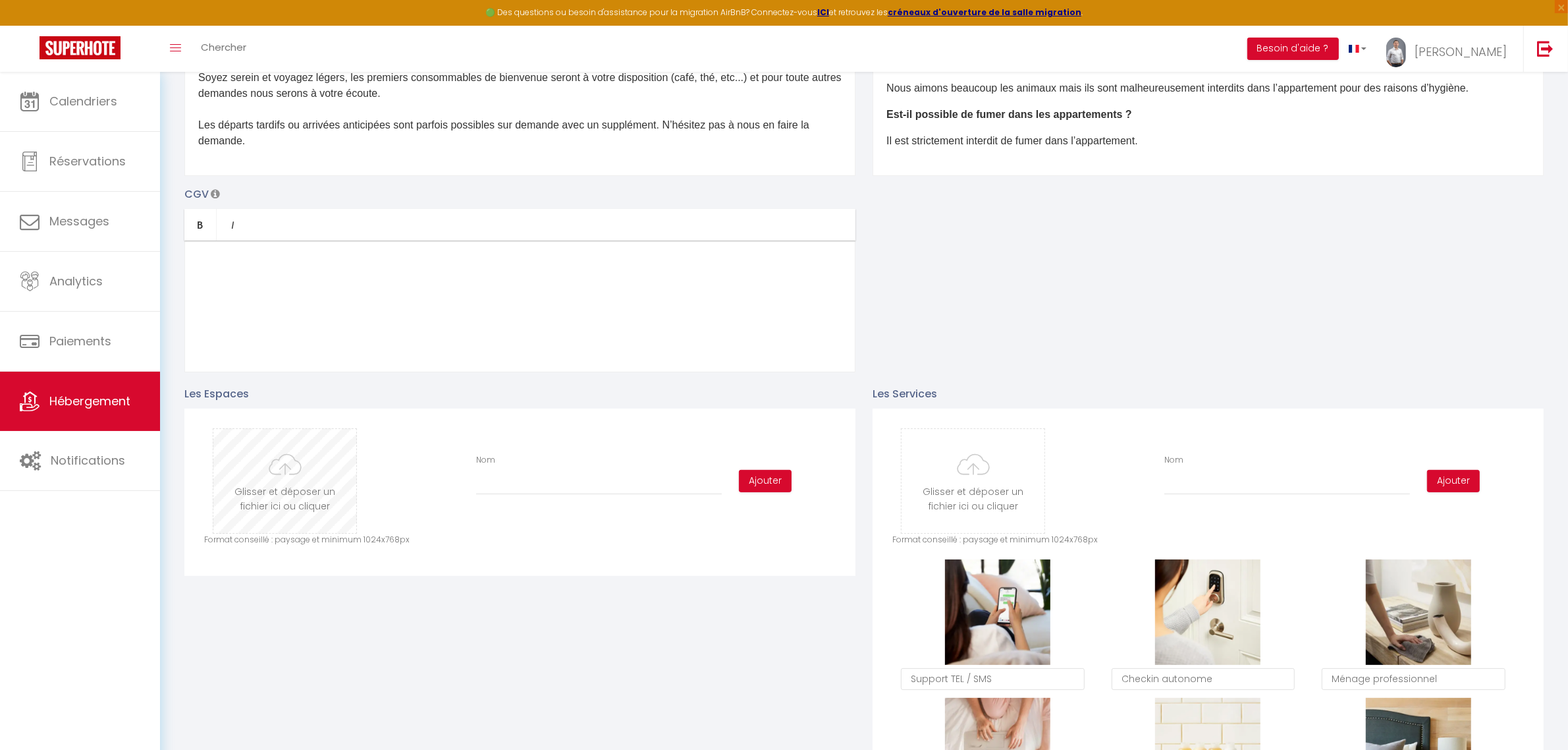
click at [291, 481] on input "file" at bounding box center [284, 480] width 143 height 105
type input "C:\fakepath\09.jpg"
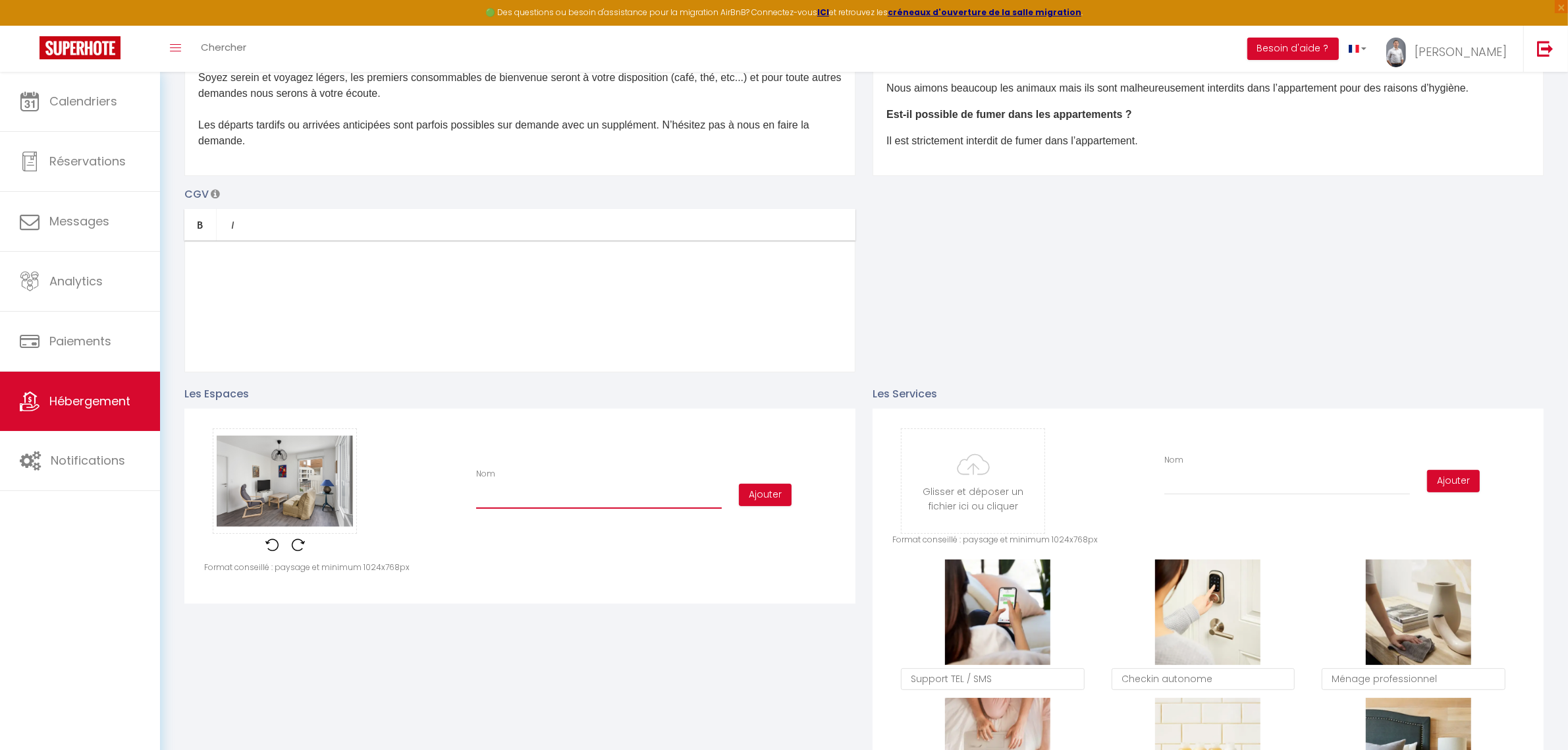
click at [511, 492] on input "Nom" at bounding box center [599, 496] width 246 height 24
type input "Salon"
click at [779, 496] on button "Ajouter" at bounding box center [766, 495] width 53 height 23
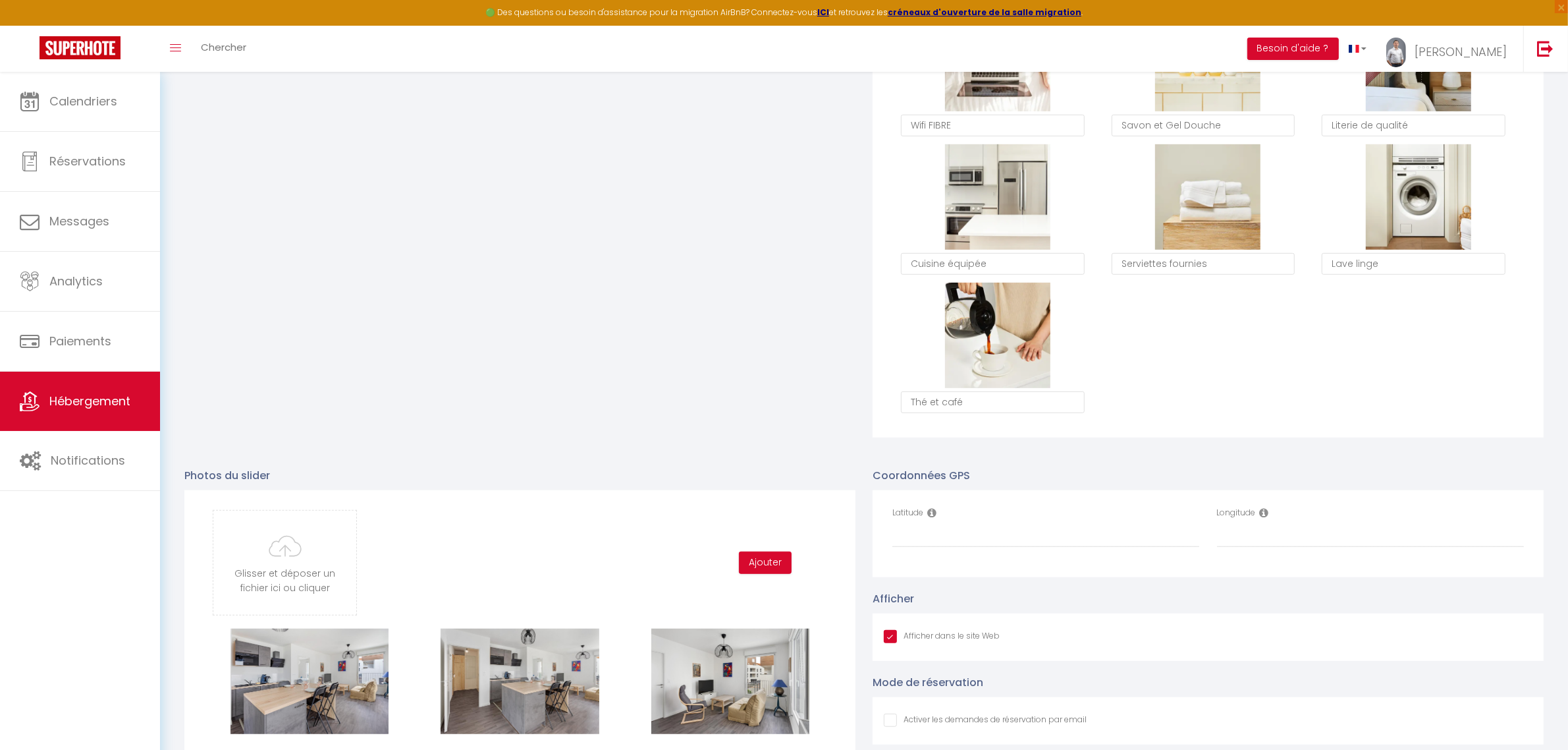
scroll to position [344, 0]
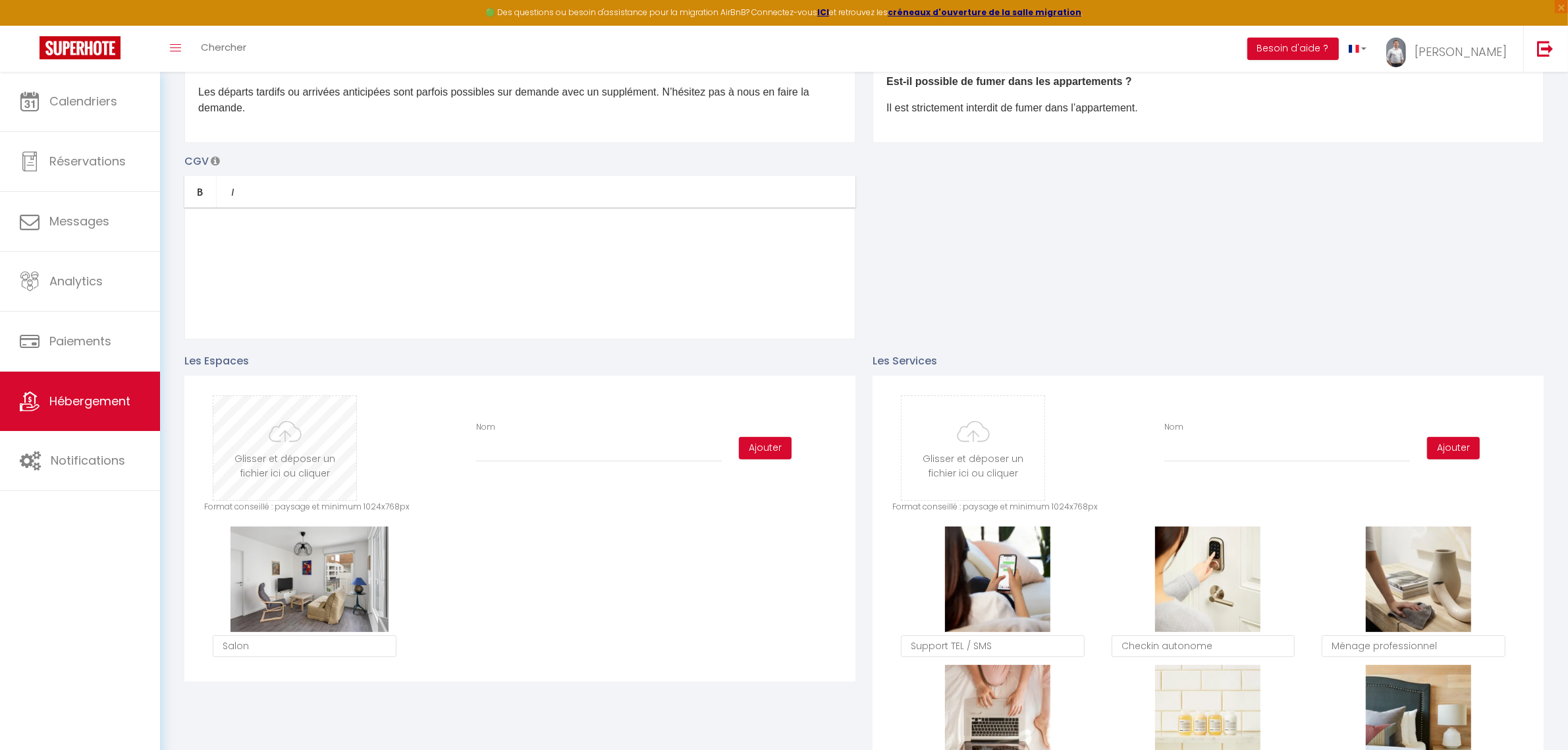
click at [313, 465] on input "file" at bounding box center [284, 448] width 143 height 105
type input "C:\fakepath\18.jpg"
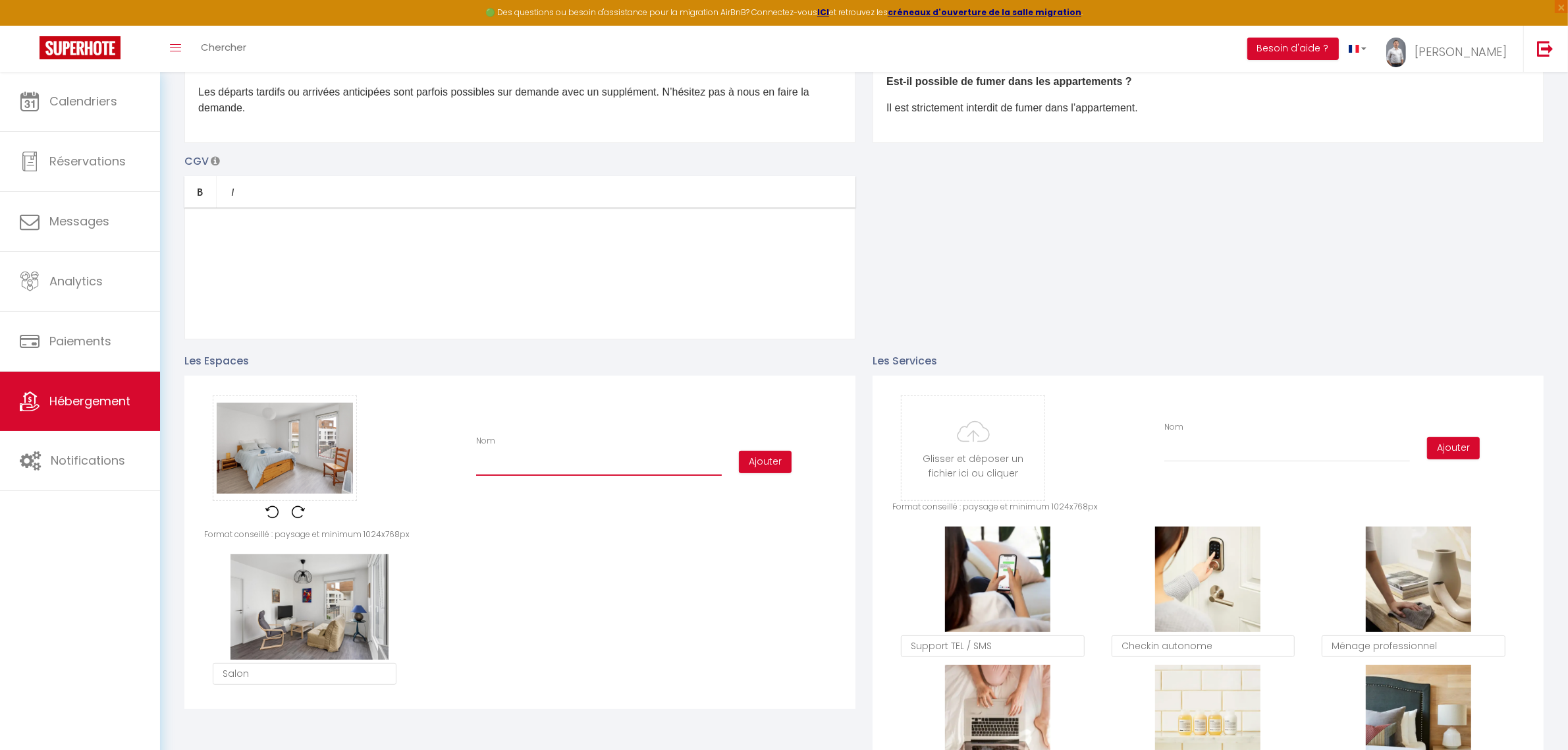
click at [583, 468] on input "Nom" at bounding box center [599, 464] width 246 height 24
type input "Chambre"
click at [771, 461] on button "Ajouter" at bounding box center [766, 462] width 53 height 23
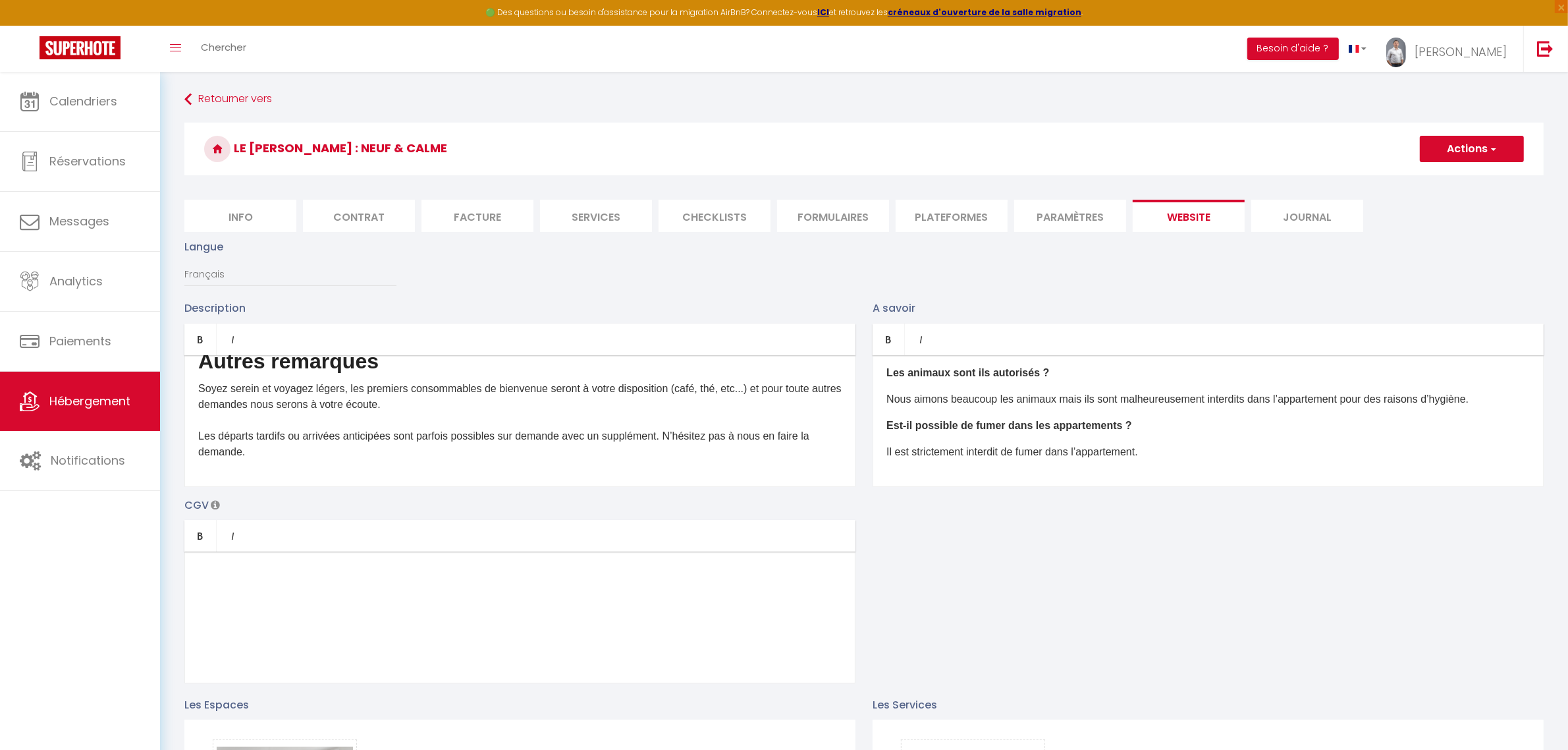
scroll to position [220, 0]
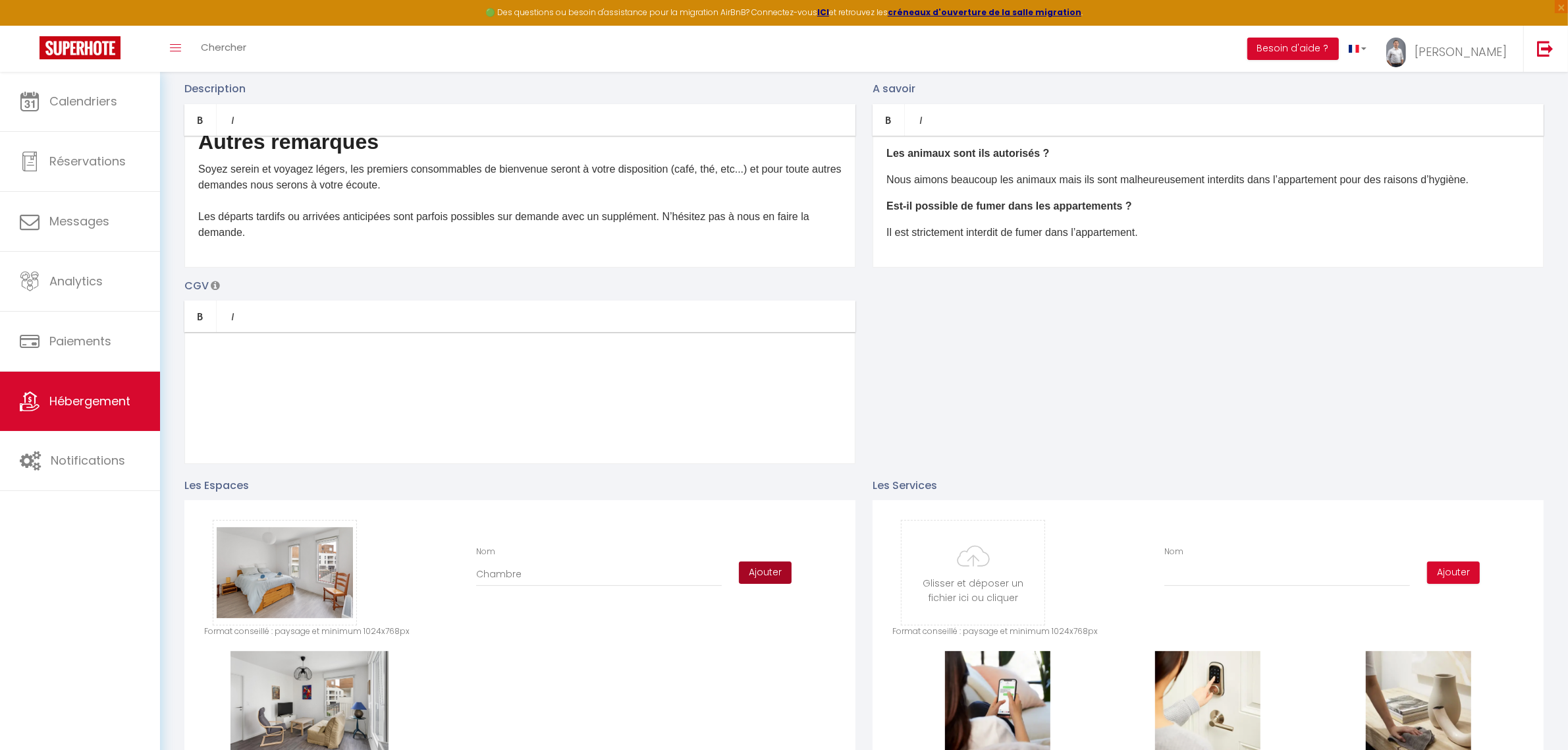
click at [771, 573] on button "Ajouter" at bounding box center [766, 573] width 53 height 23
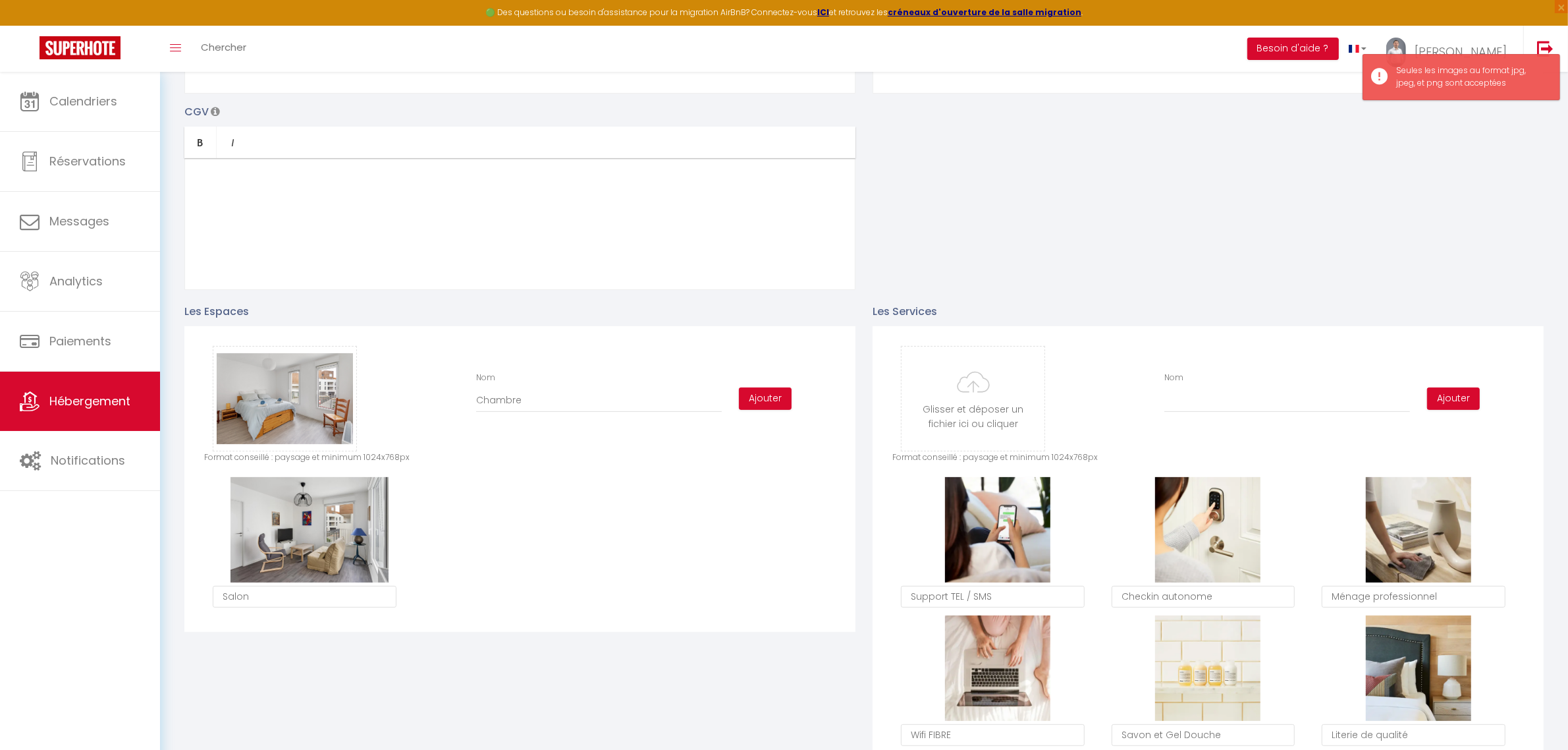
scroll to position [439, 0]
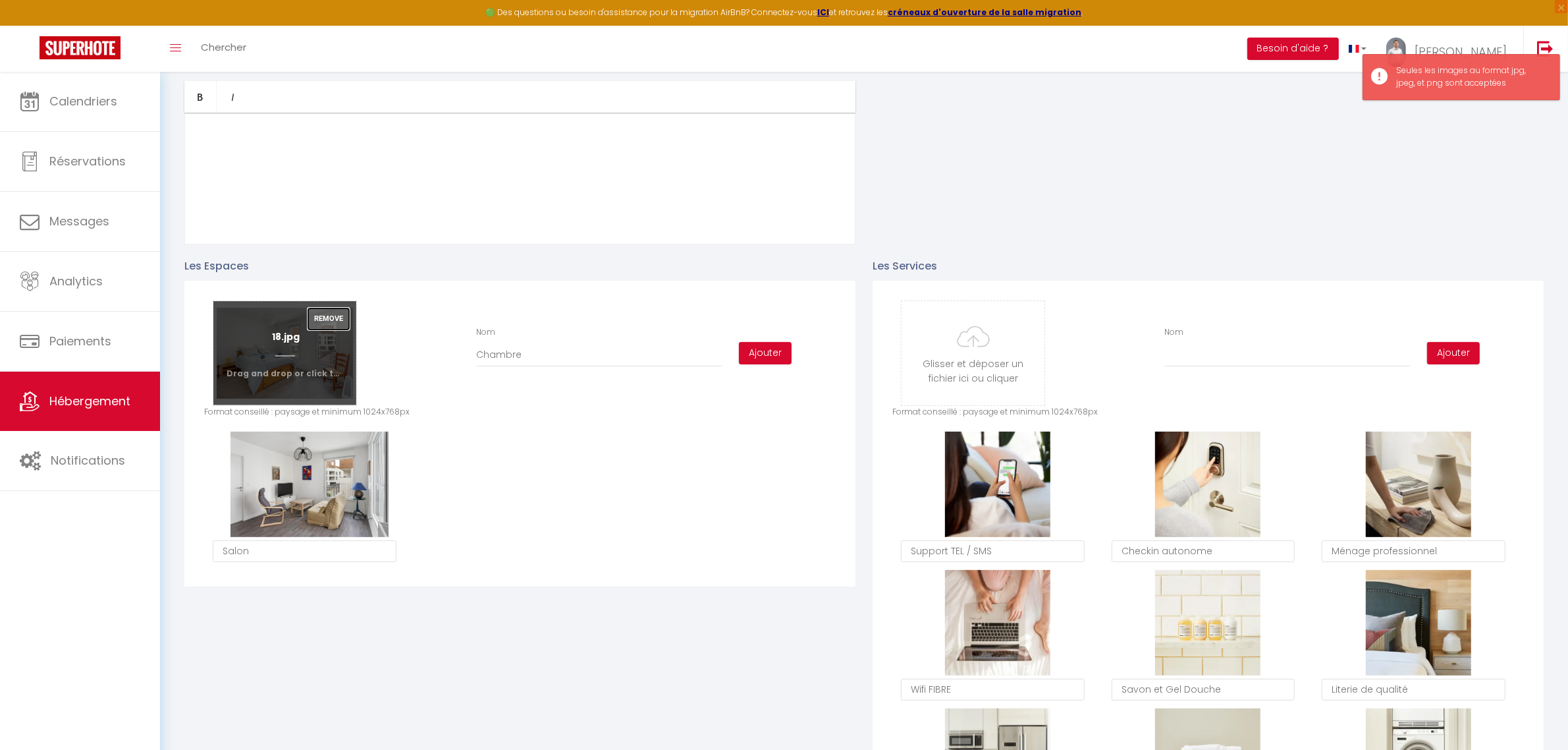
click at [321, 311] on button "Remove" at bounding box center [328, 319] width 42 height 23
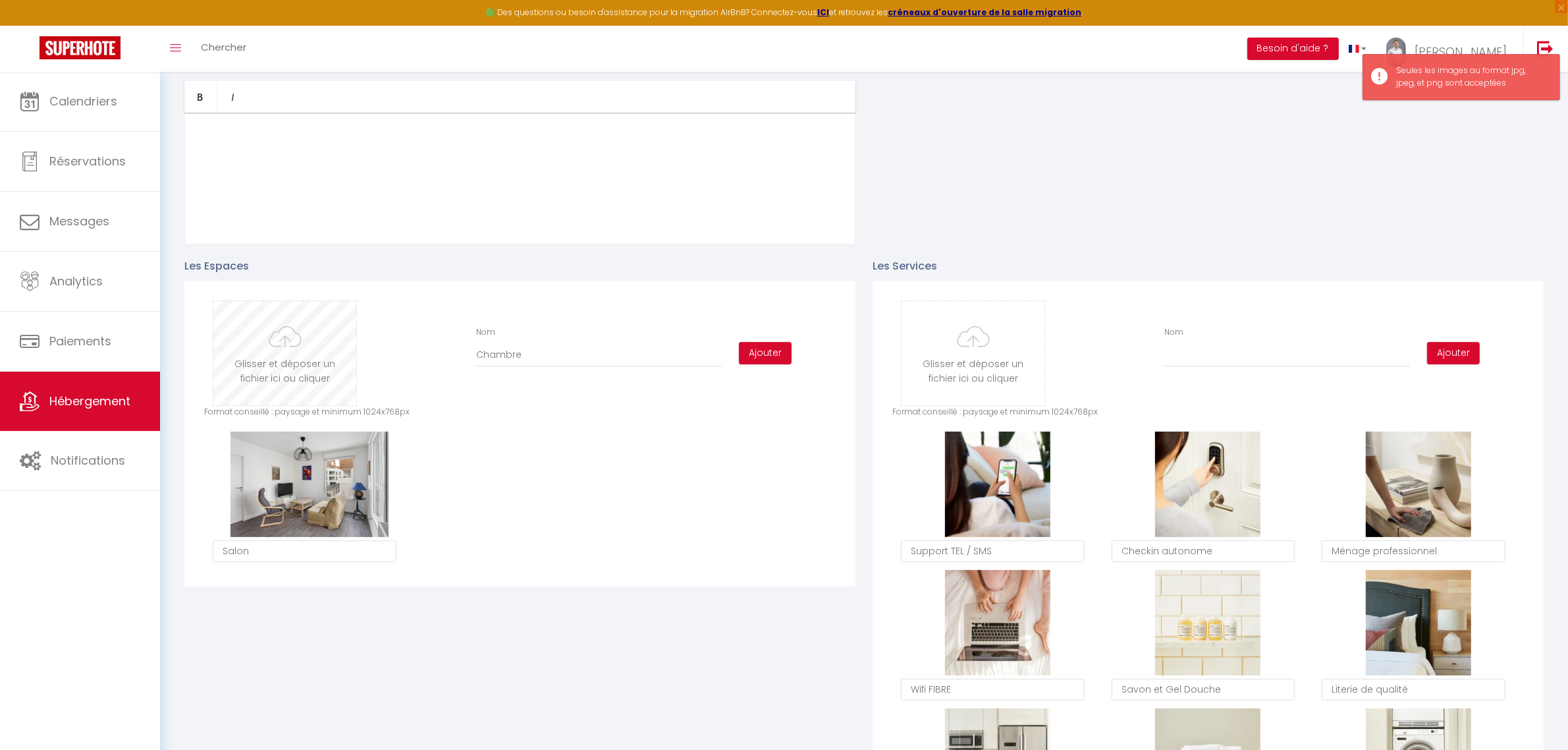
click at [305, 338] on input "file" at bounding box center [284, 353] width 143 height 105
type input "C:\fakepath\18.jpg"
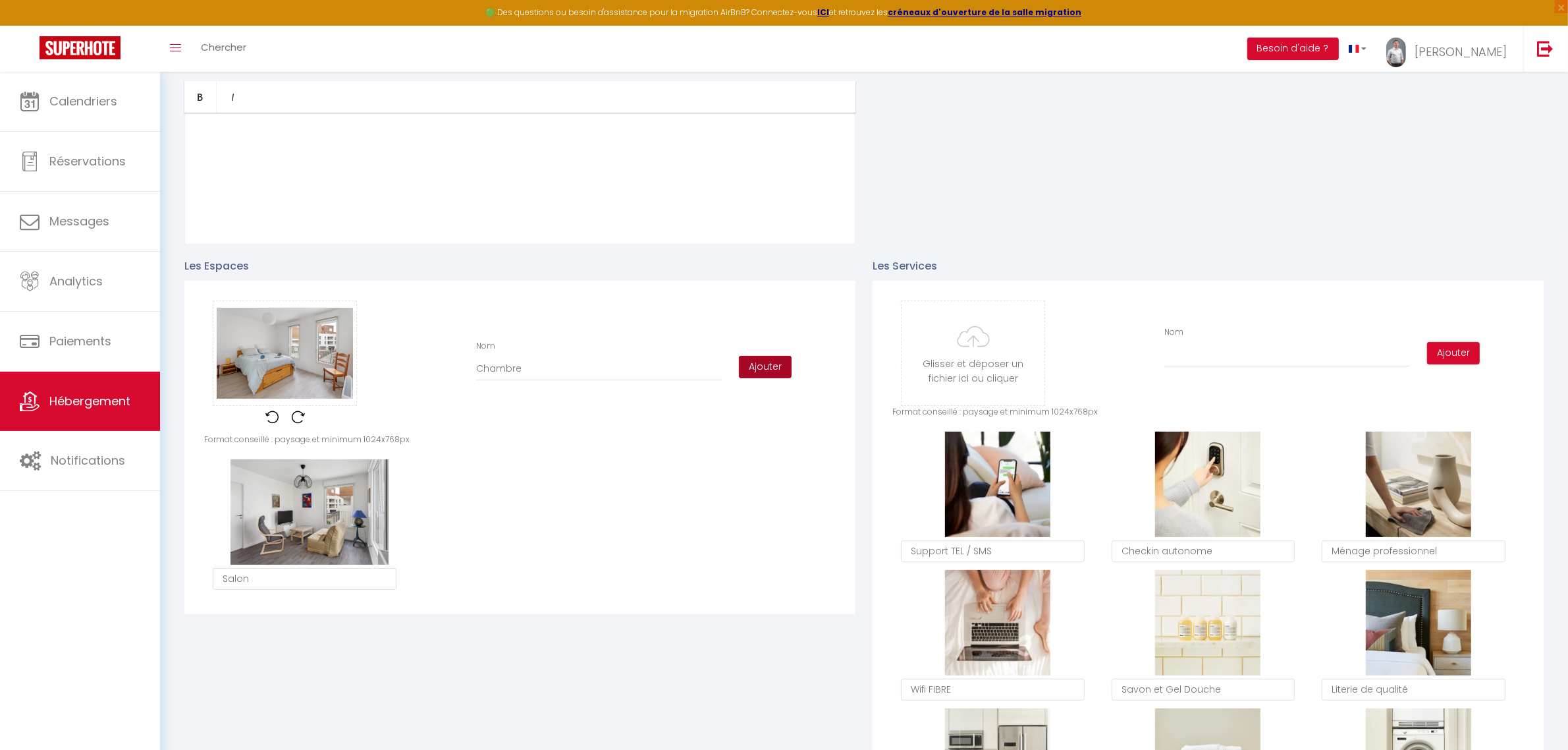
click at [780, 365] on button "Ajouter" at bounding box center [766, 367] width 53 height 23
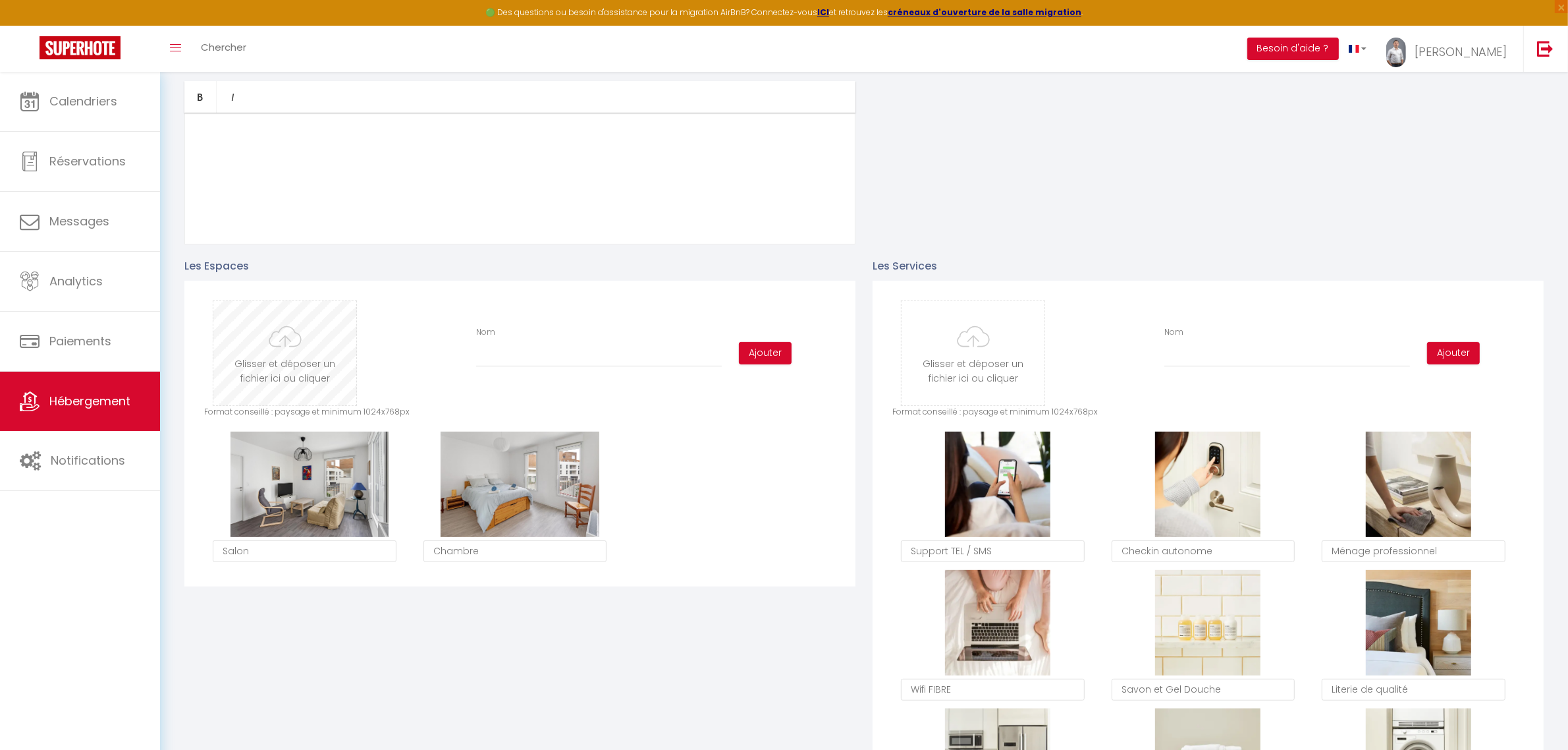
click at [316, 382] on input "file" at bounding box center [284, 353] width 143 height 105
type input "C:\fakepath\25.jpg"
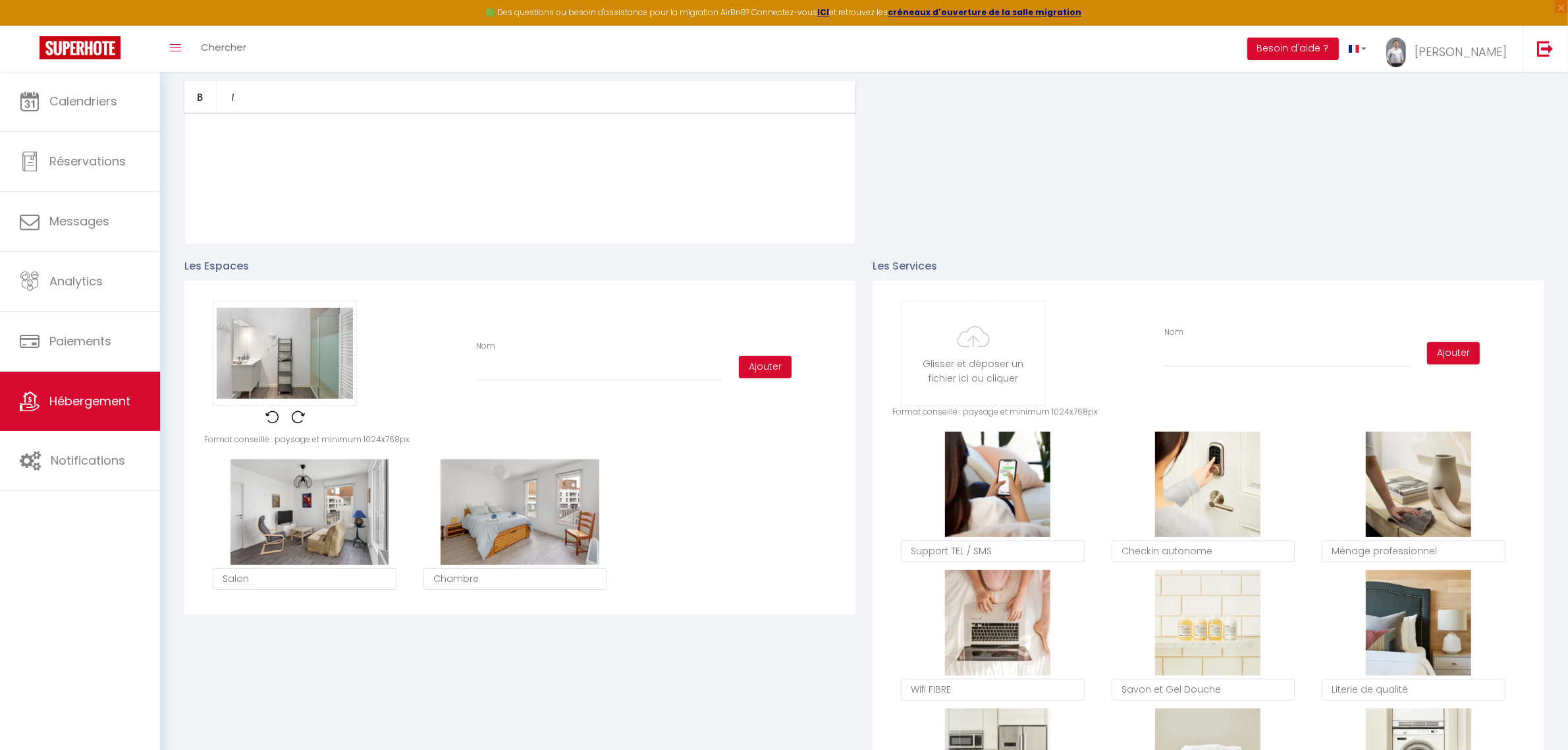
click at [535, 354] on div "Nom" at bounding box center [599, 360] width 263 height 41
click at [536, 368] on input "Nom" at bounding box center [599, 369] width 246 height 24
type input "Salle de bain"
click at [769, 365] on button "Ajouter" at bounding box center [766, 367] width 53 height 23
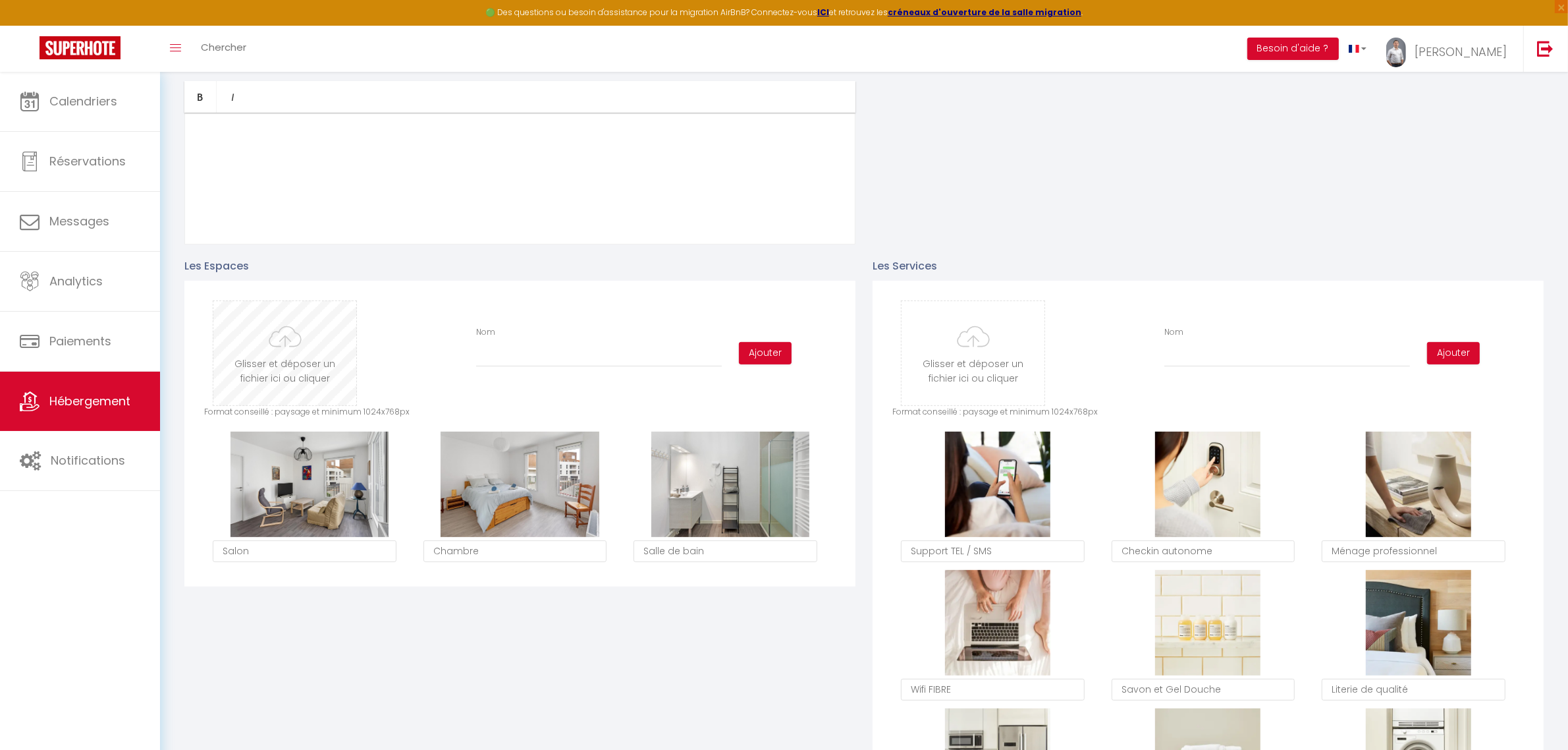
click at [288, 341] on input "file" at bounding box center [284, 353] width 143 height 105
type input "C:\fakepath\17.jpg"
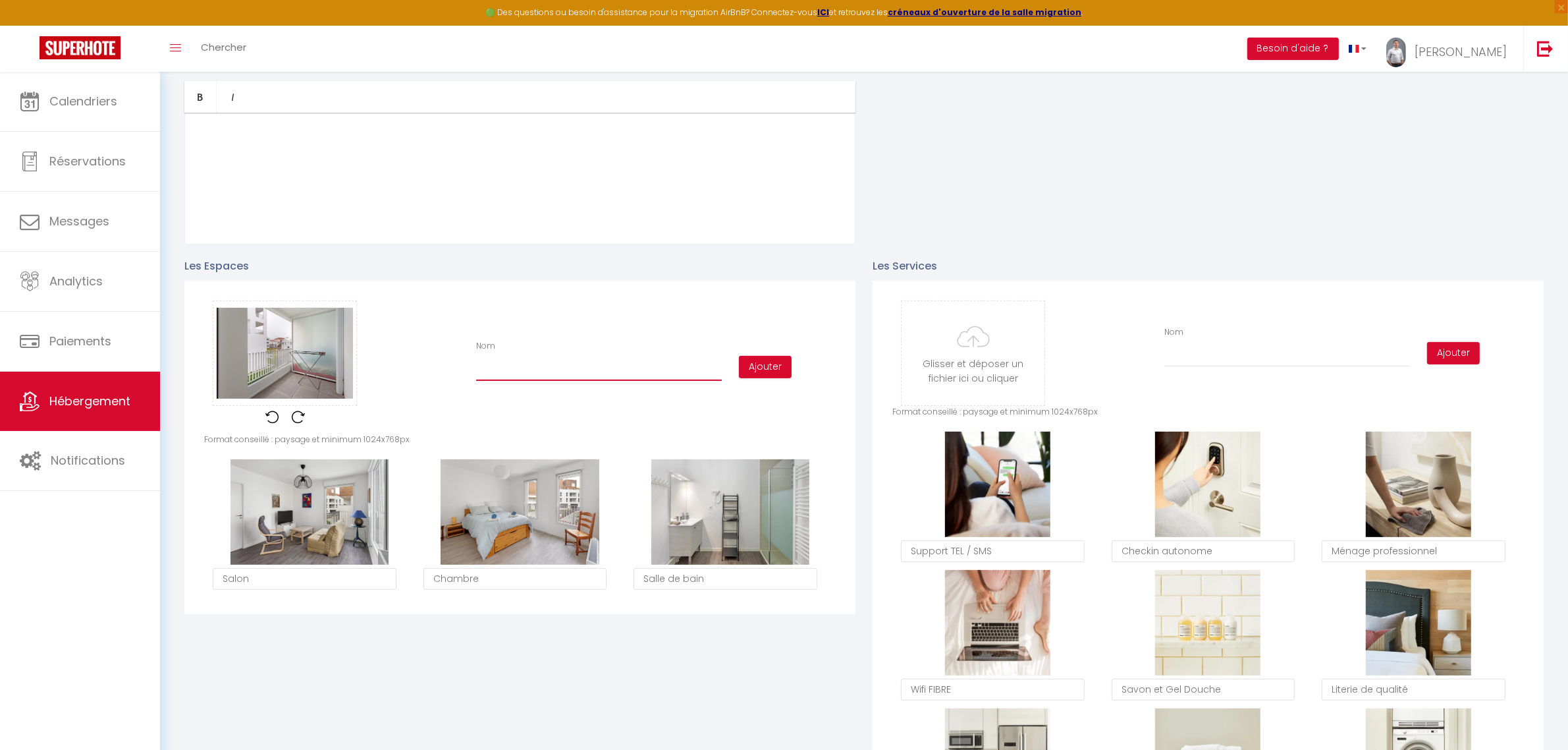
click at [557, 374] on input "Nom" at bounding box center [599, 369] width 246 height 24
type input "Balcon"
click at [774, 360] on button "Ajouter" at bounding box center [766, 367] width 53 height 23
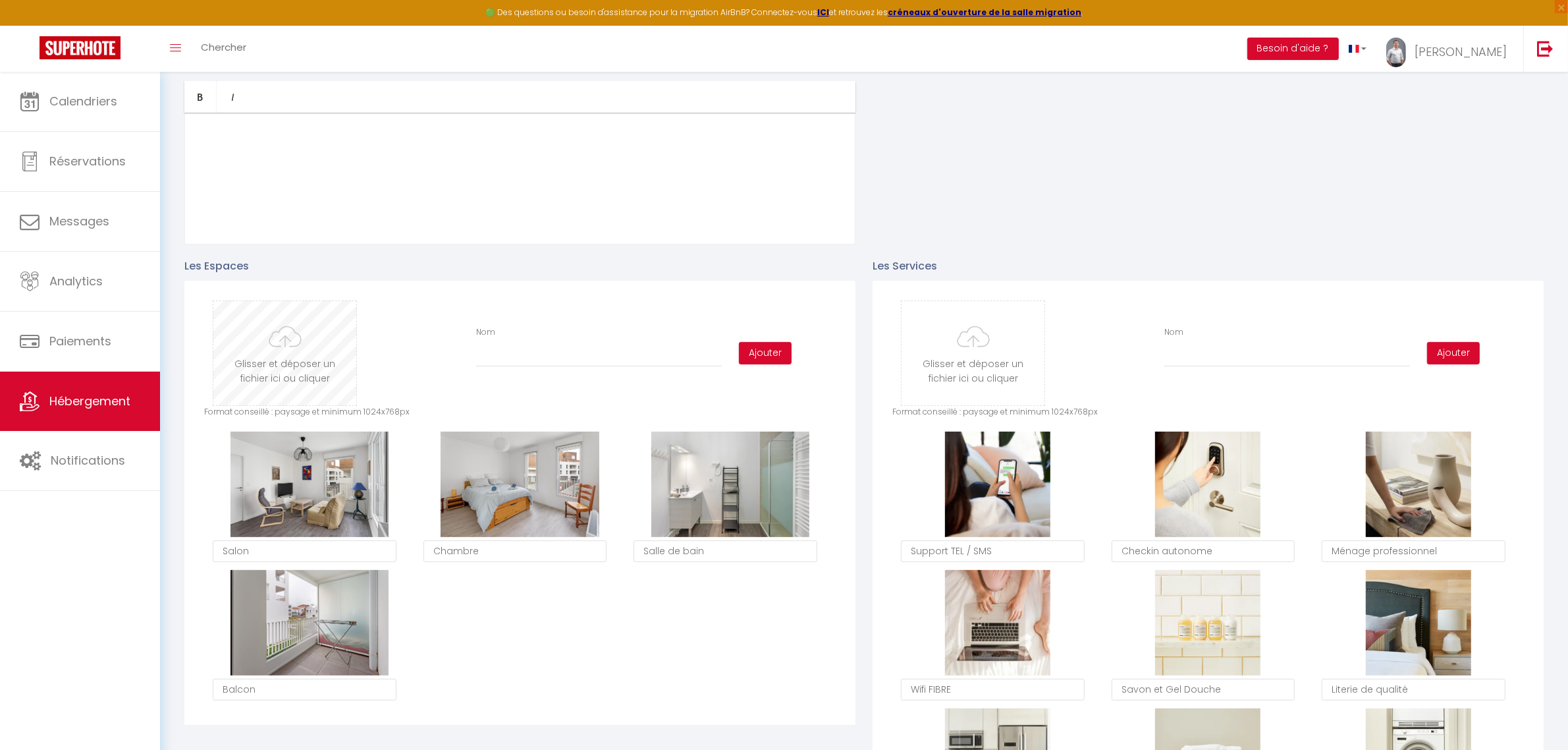
click at [287, 373] on input "file" at bounding box center [284, 353] width 143 height 105
type input "C:\fakepath\02.jpg"
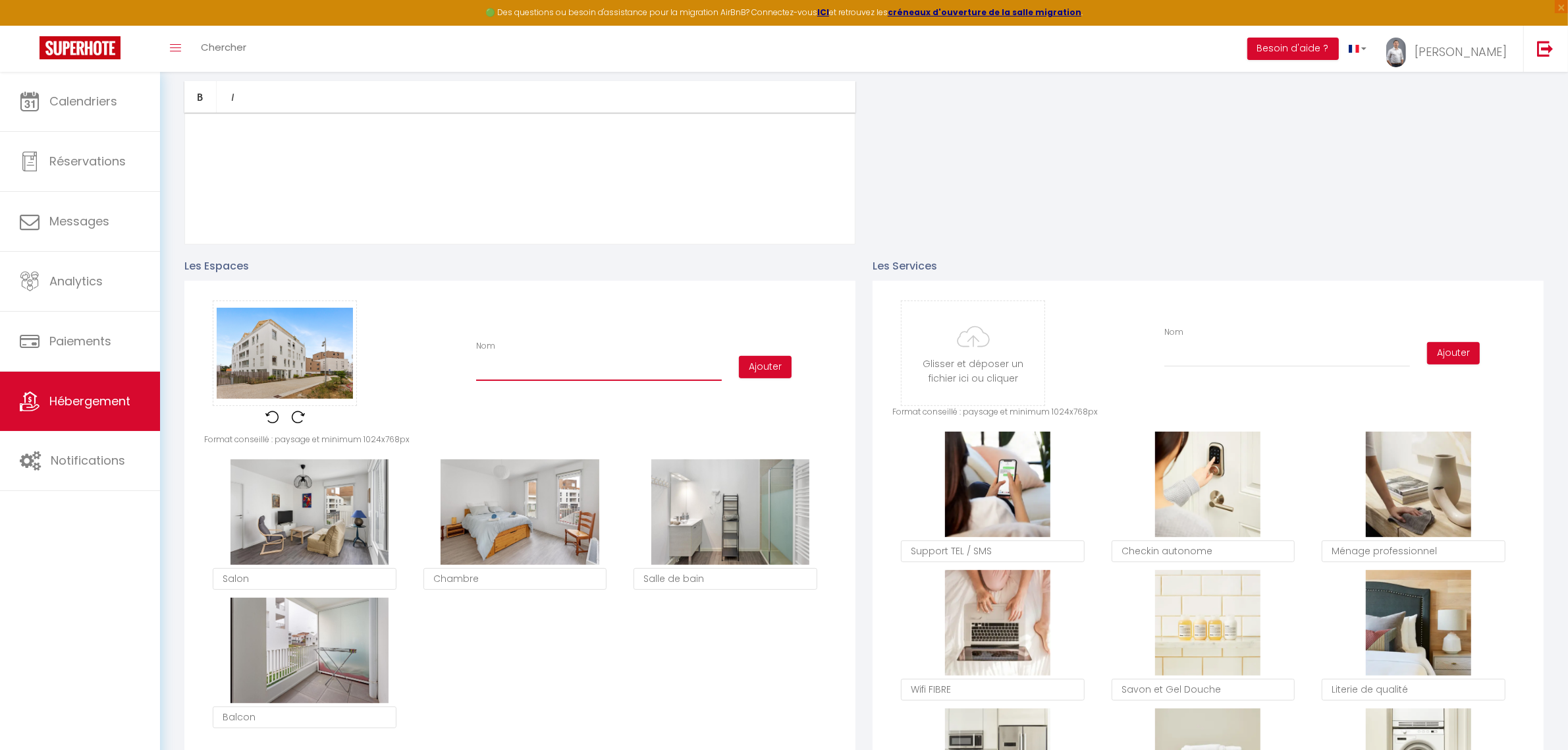
click at [488, 366] on input "Nom" at bounding box center [599, 369] width 246 height 24
type input "Extérieur"
click at [774, 367] on button "Ajouter" at bounding box center [766, 367] width 53 height 23
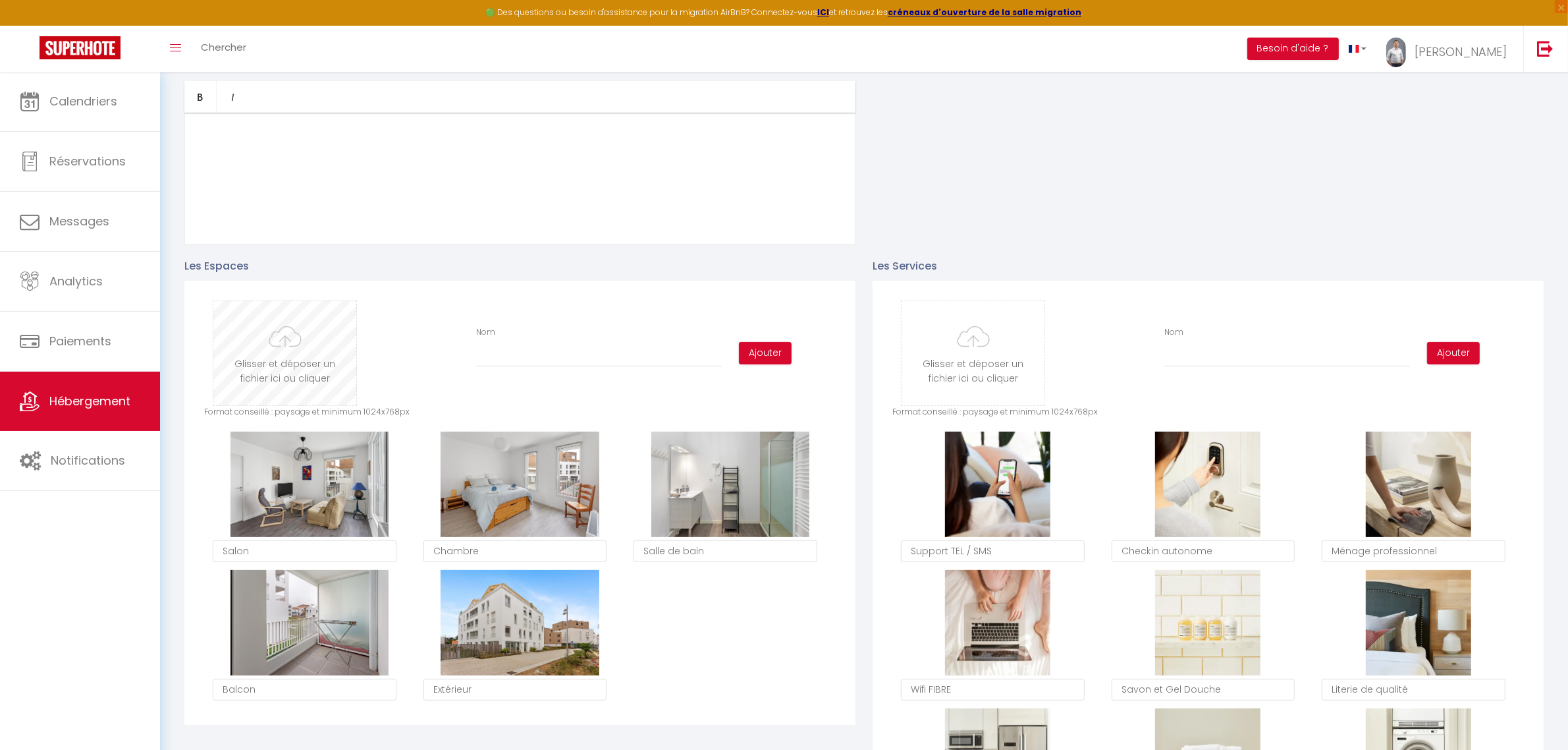
click at [326, 357] on input "file" at bounding box center [284, 353] width 143 height 105
type input "C:\fakepath\16.jpg"
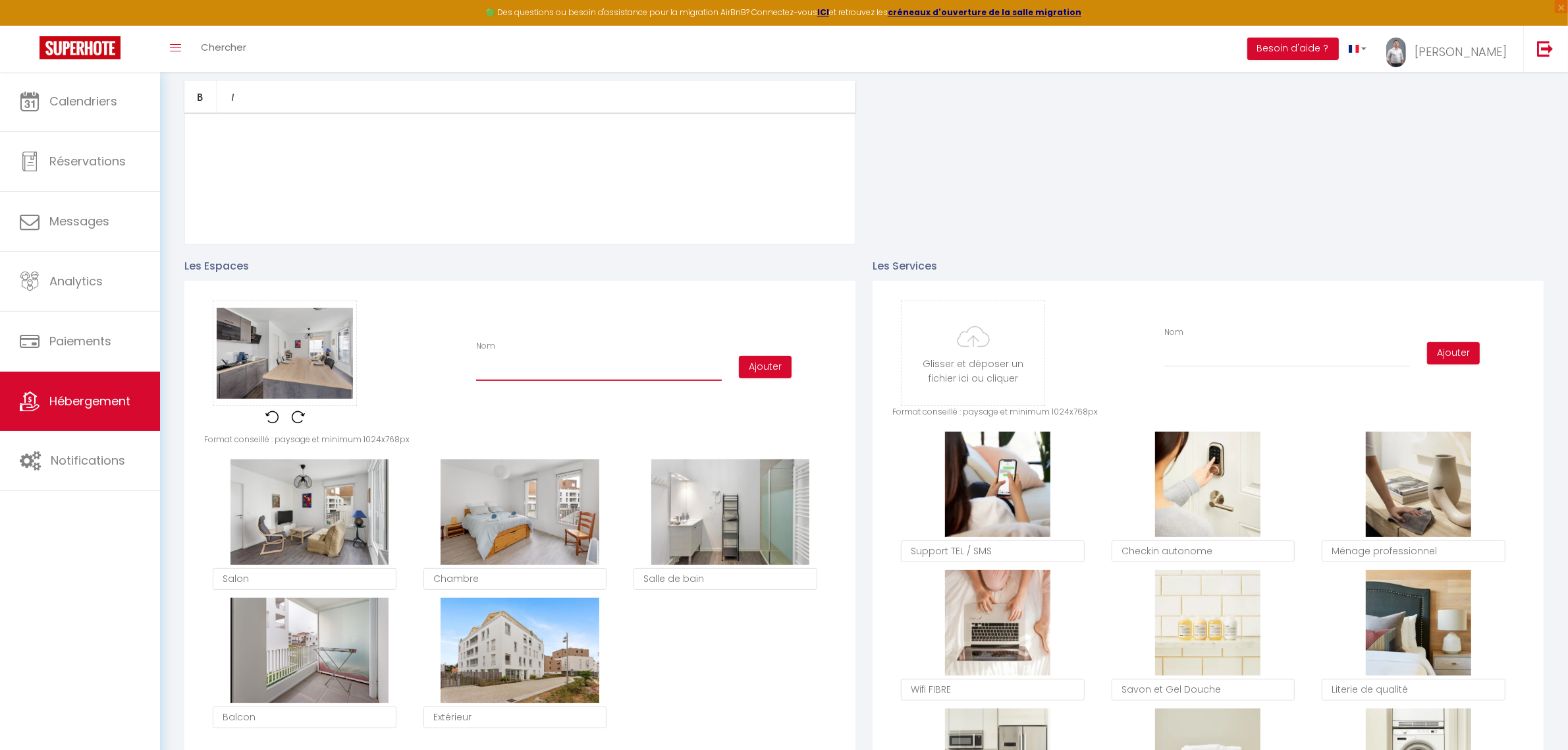
click at [610, 370] on input "Nom" at bounding box center [599, 369] width 246 height 24
type input "Cuisine"
click at [795, 366] on div "Ajouter" at bounding box center [783, 367] width 105 height 23
click at [766, 366] on button "Ajouter" at bounding box center [766, 367] width 53 height 23
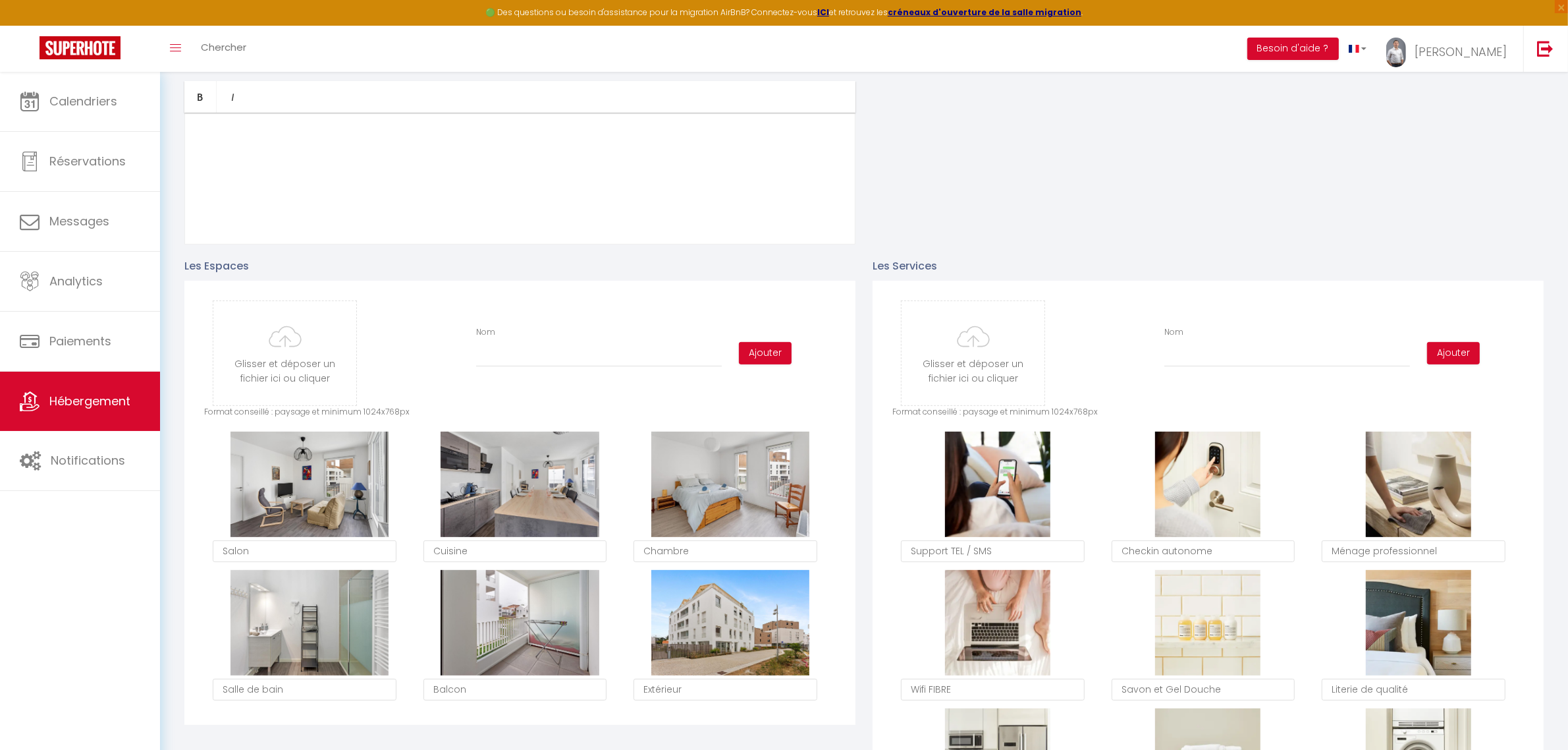
type textarea "Cuisine"
type textarea "Chambre"
type textarea "Salle de bain"
type textarea "Balcon"
type textarea "Extérieur"
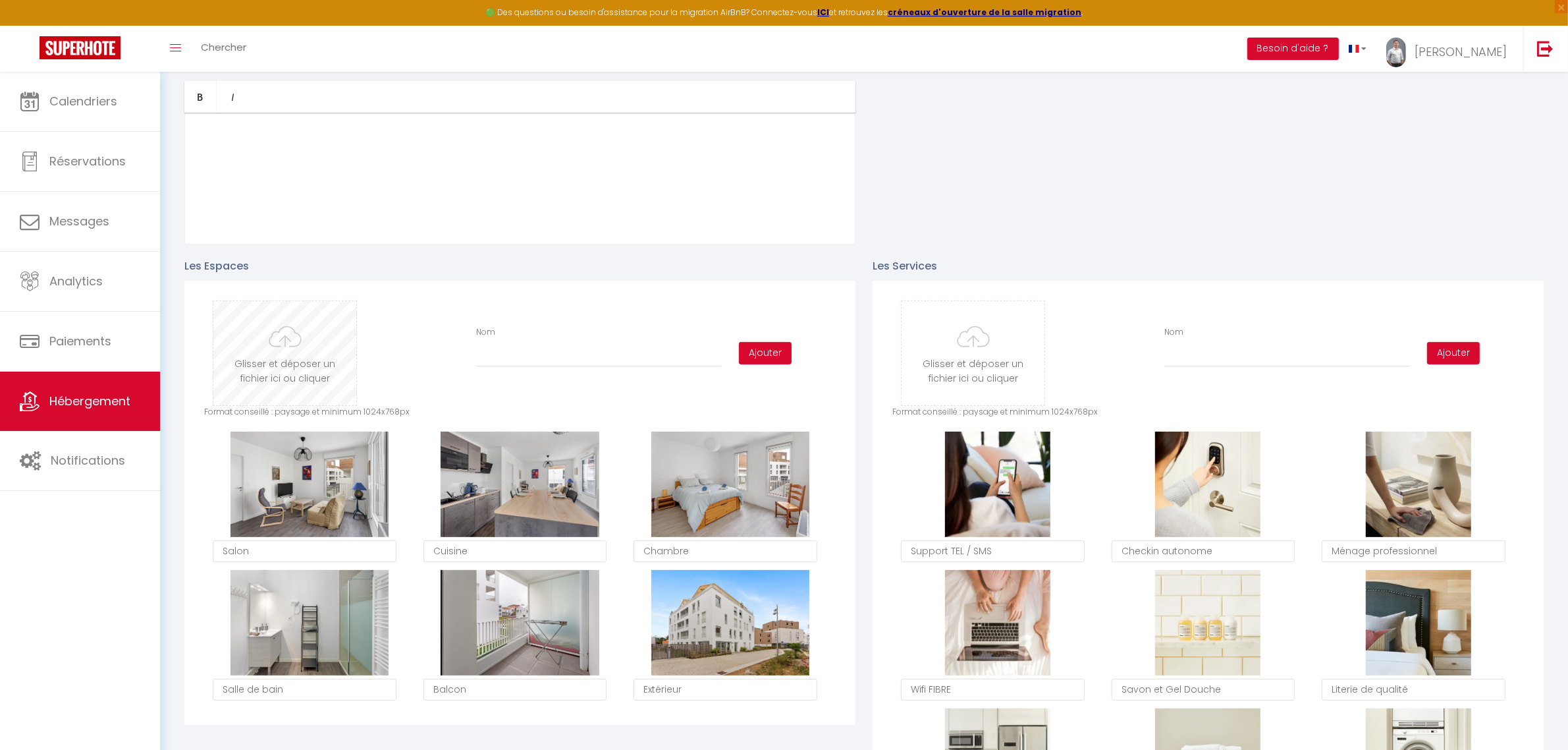
click at [291, 343] on input "file" at bounding box center [284, 353] width 143 height 105
type input "C:\fakepath\06.jpg"
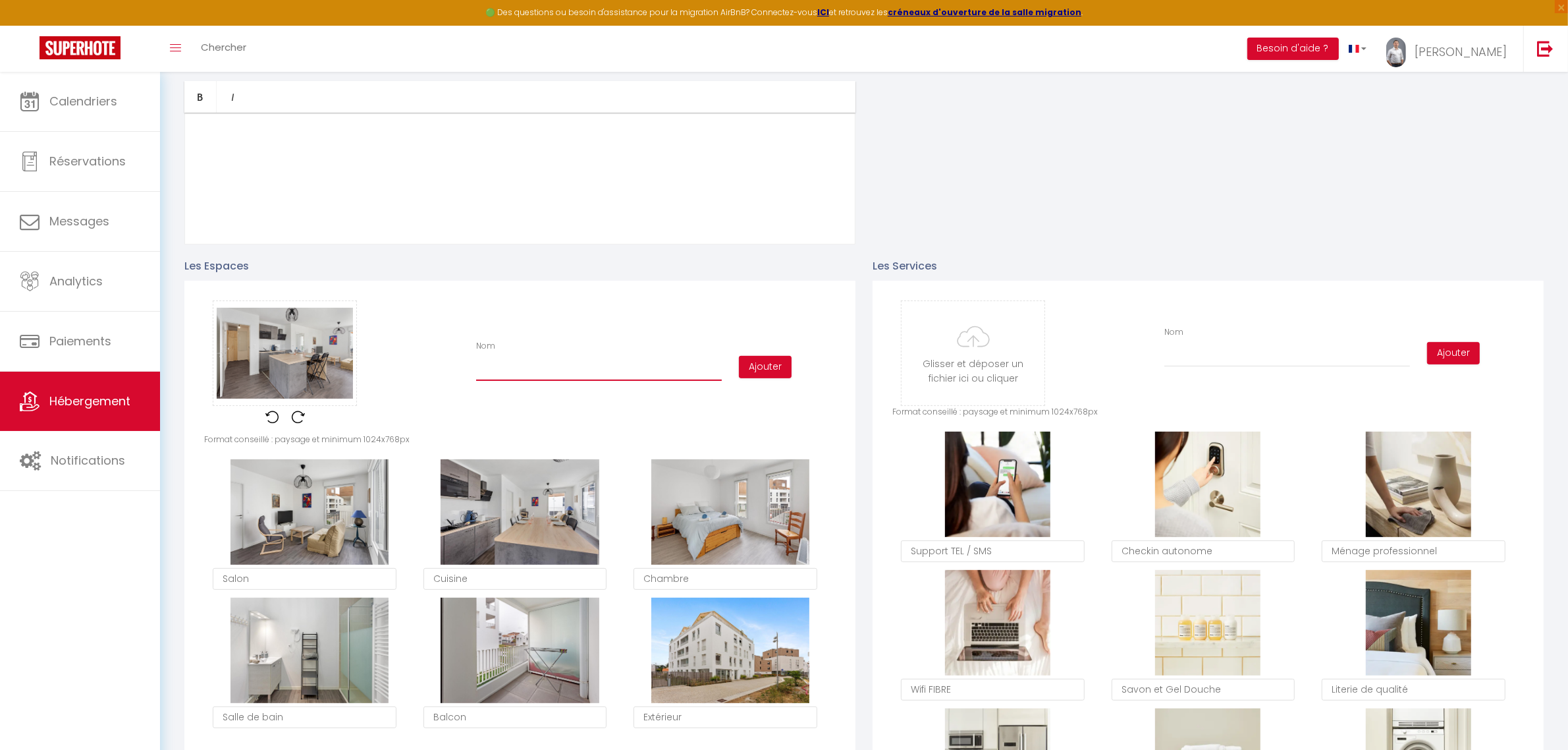
click at [535, 366] on input "Nom" at bounding box center [599, 369] width 246 height 24
type input "Pièce principale"
click at [756, 367] on button "Ajouter" at bounding box center [766, 367] width 53 height 23
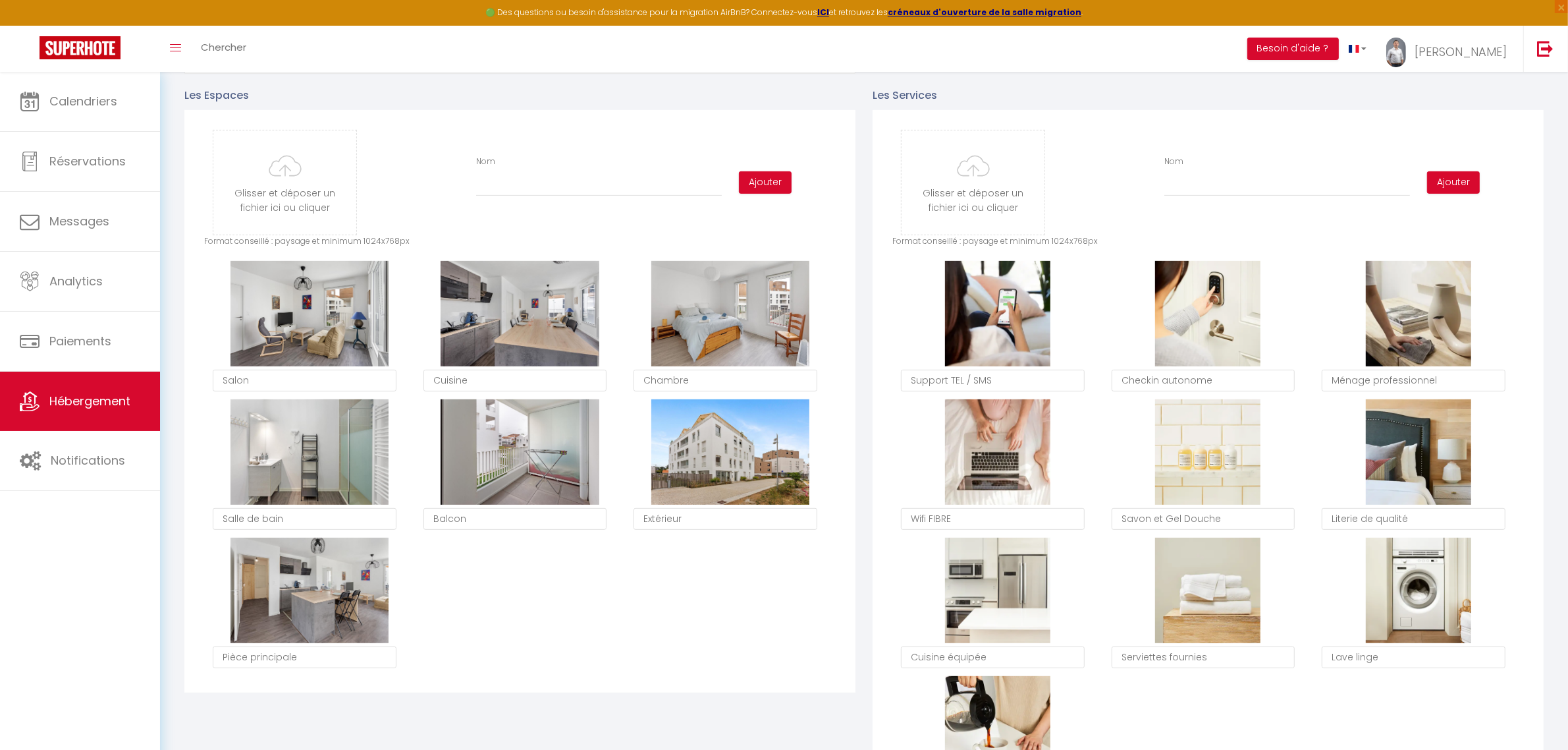
scroll to position [659, 0]
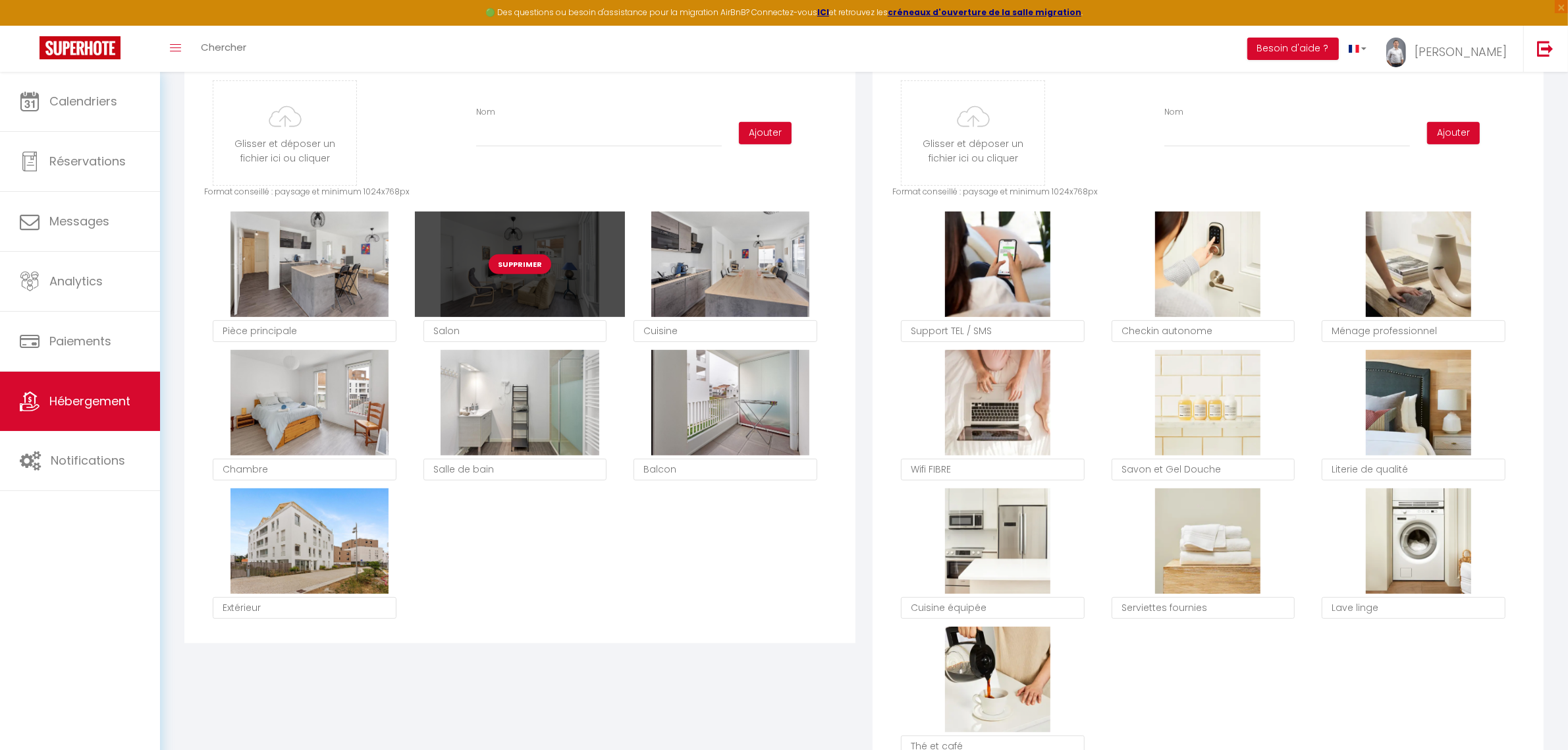
type textarea "Pièce principale"
type textarea "Salon"
type textarea "Cuisine"
type textarea "Chambre"
type textarea "Salle de bain"
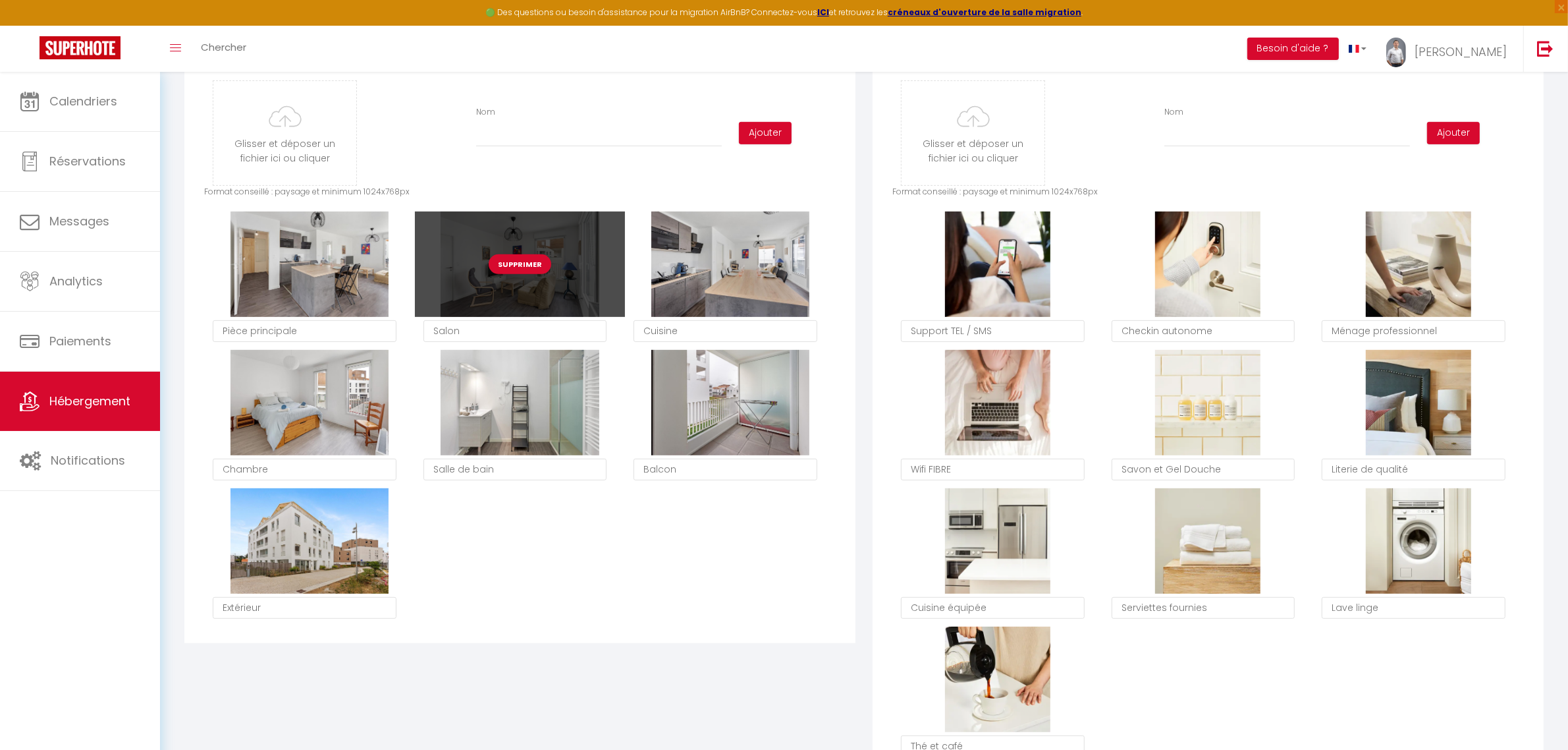
type textarea "Balcon"
type textarea "Extérieur"
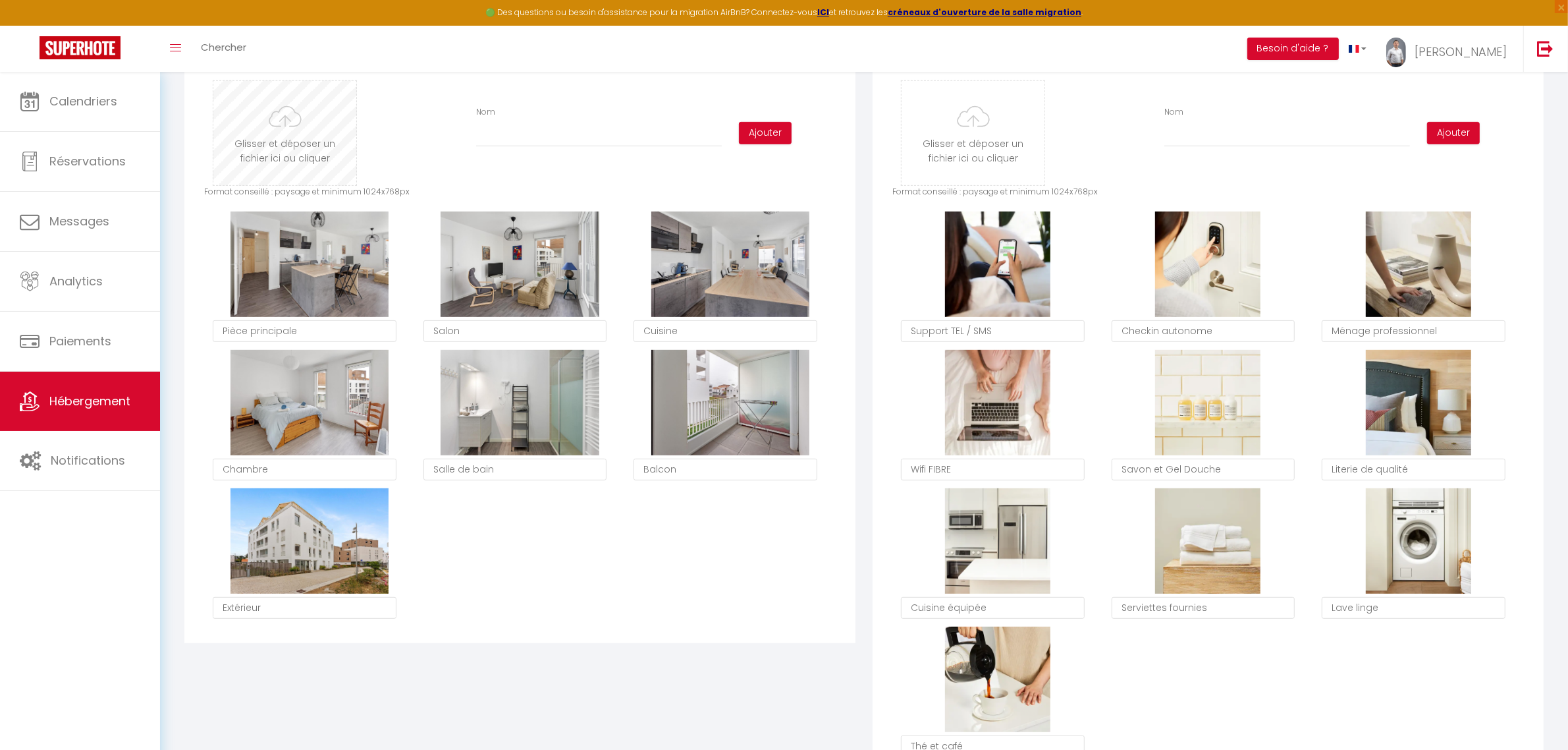
click at [305, 126] on input "file" at bounding box center [284, 133] width 143 height 105
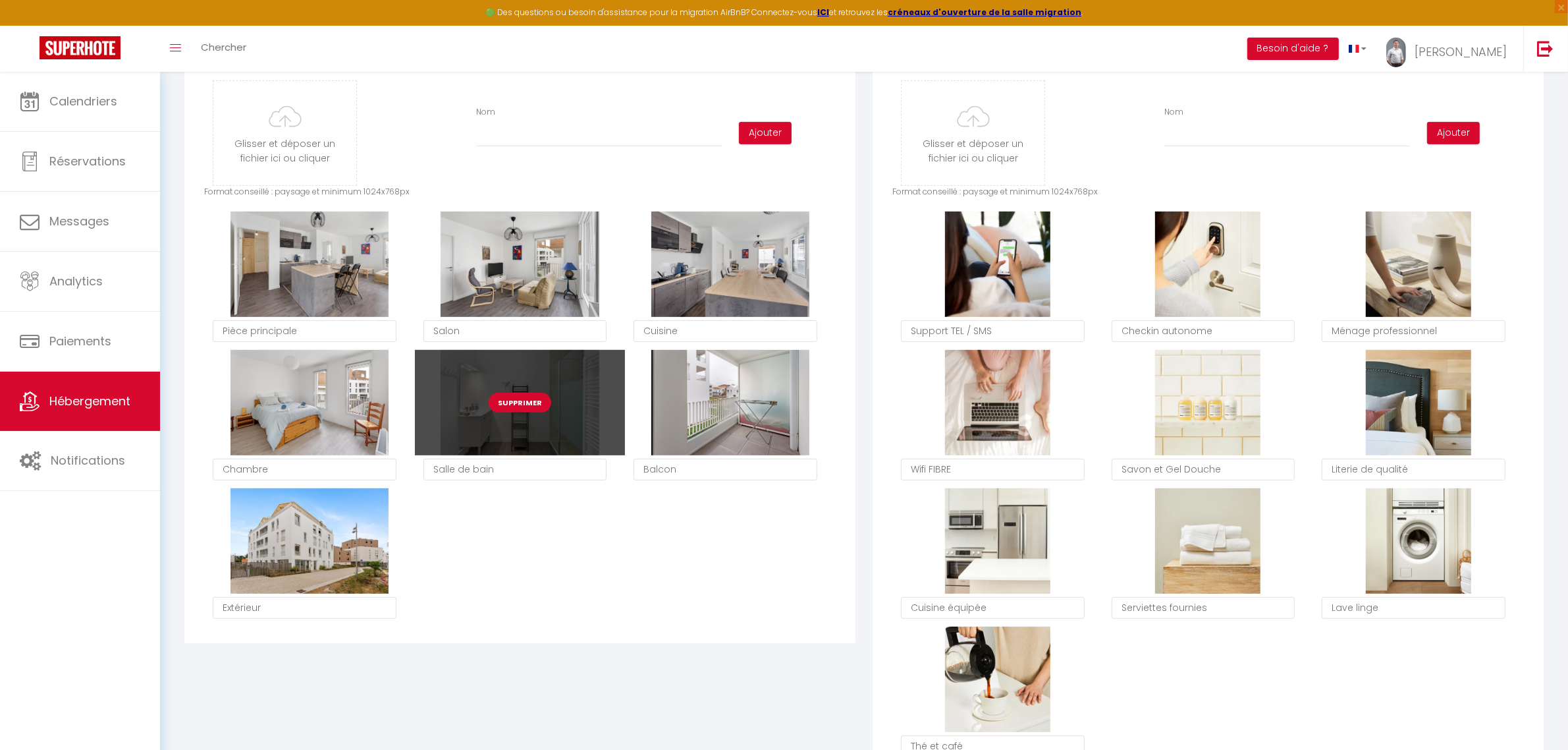
click at [525, 400] on button "Supprimer" at bounding box center [520, 402] width 62 height 20
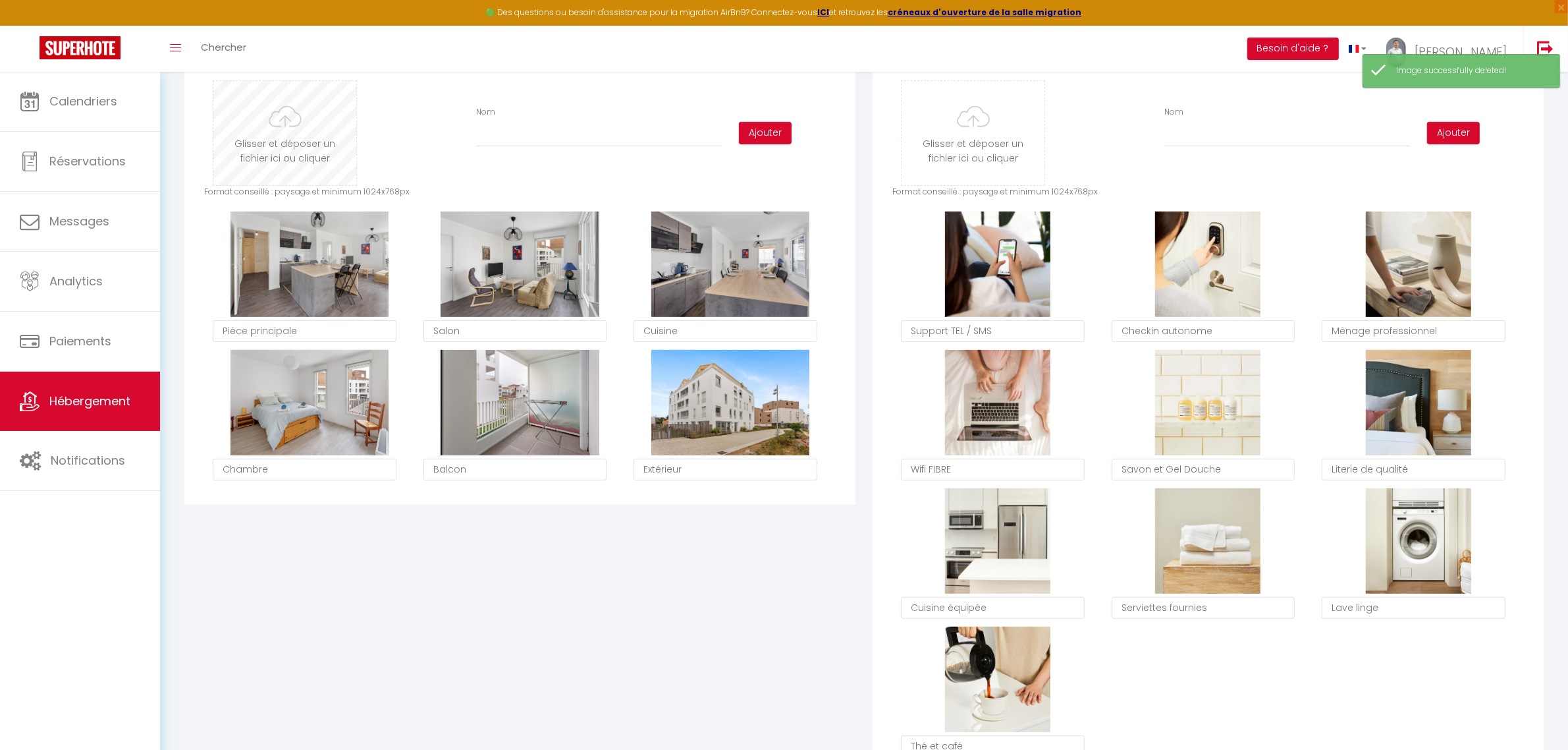
click at [344, 143] on input "file" at bounding box center [284, 133] width 143 height 105
type input "C:\fakepath\23.jpg"
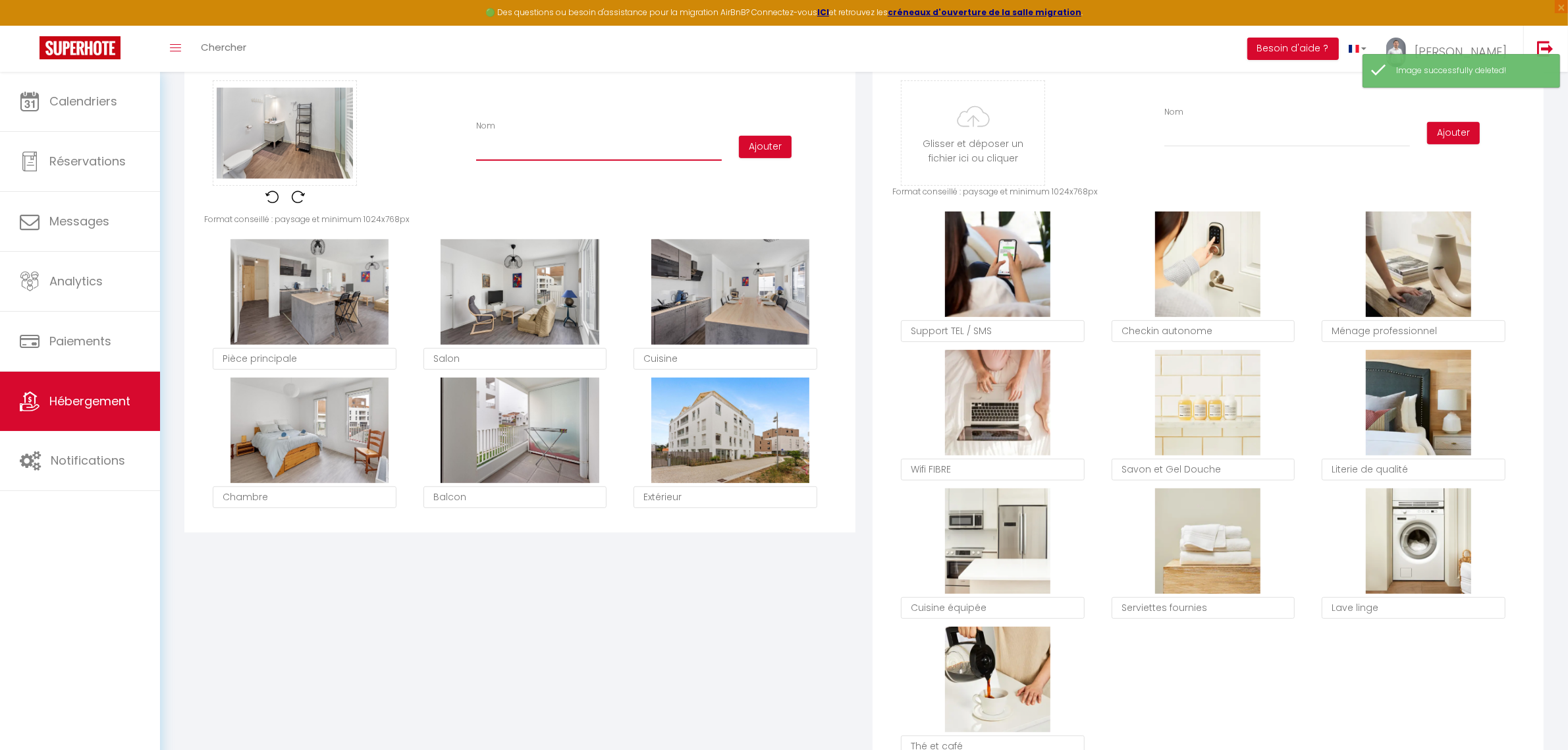
click at [542, 153] on input "Nom" at bounding box center [599, 148] width 246 height 24
type input "Salle d'eau"
click at [788, 146] on button "Ajouter" at bounding box center [766, 148] width 53 height 23
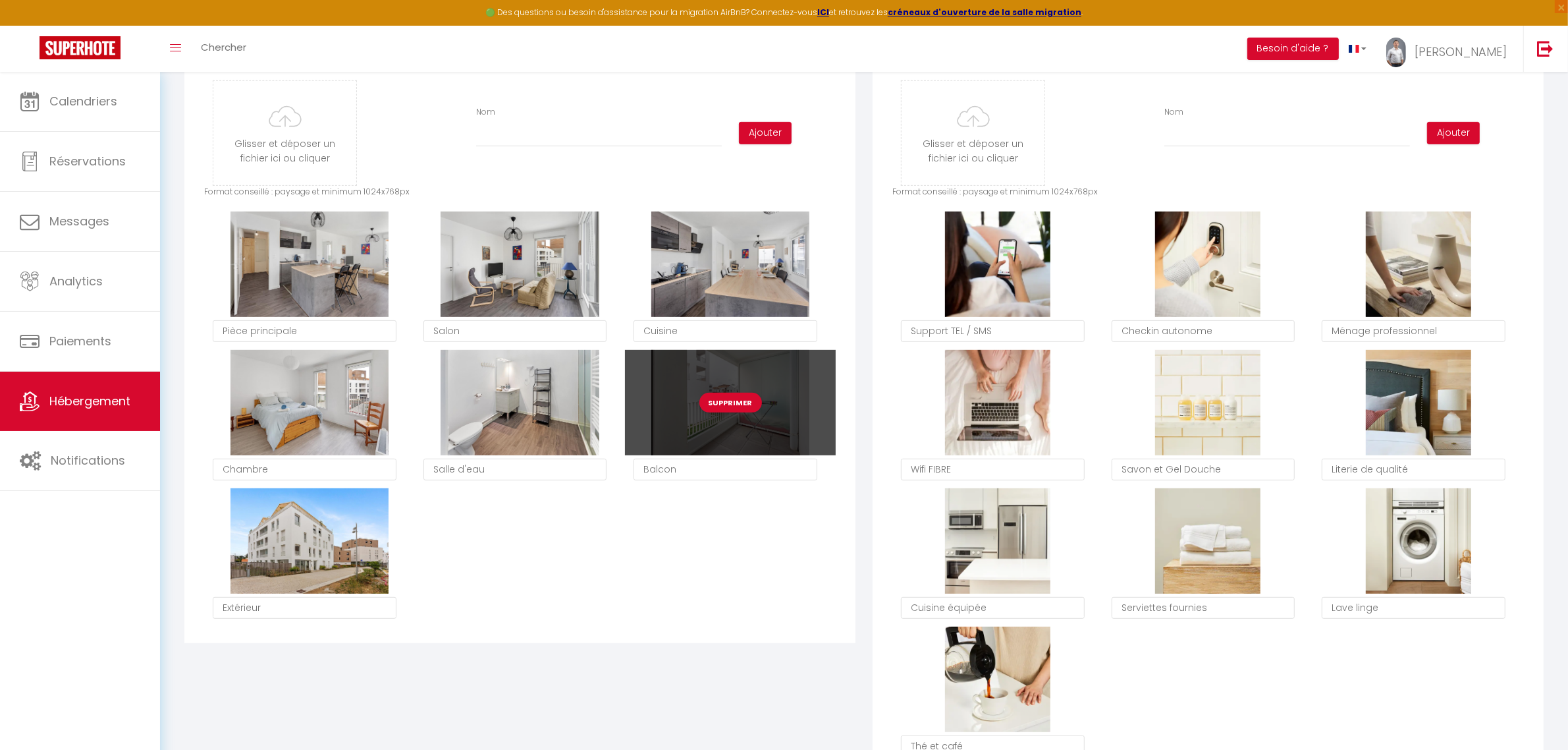
type textarea "Salle d'eau"
type textarea "Balcon"
type textarea "Extérieur"
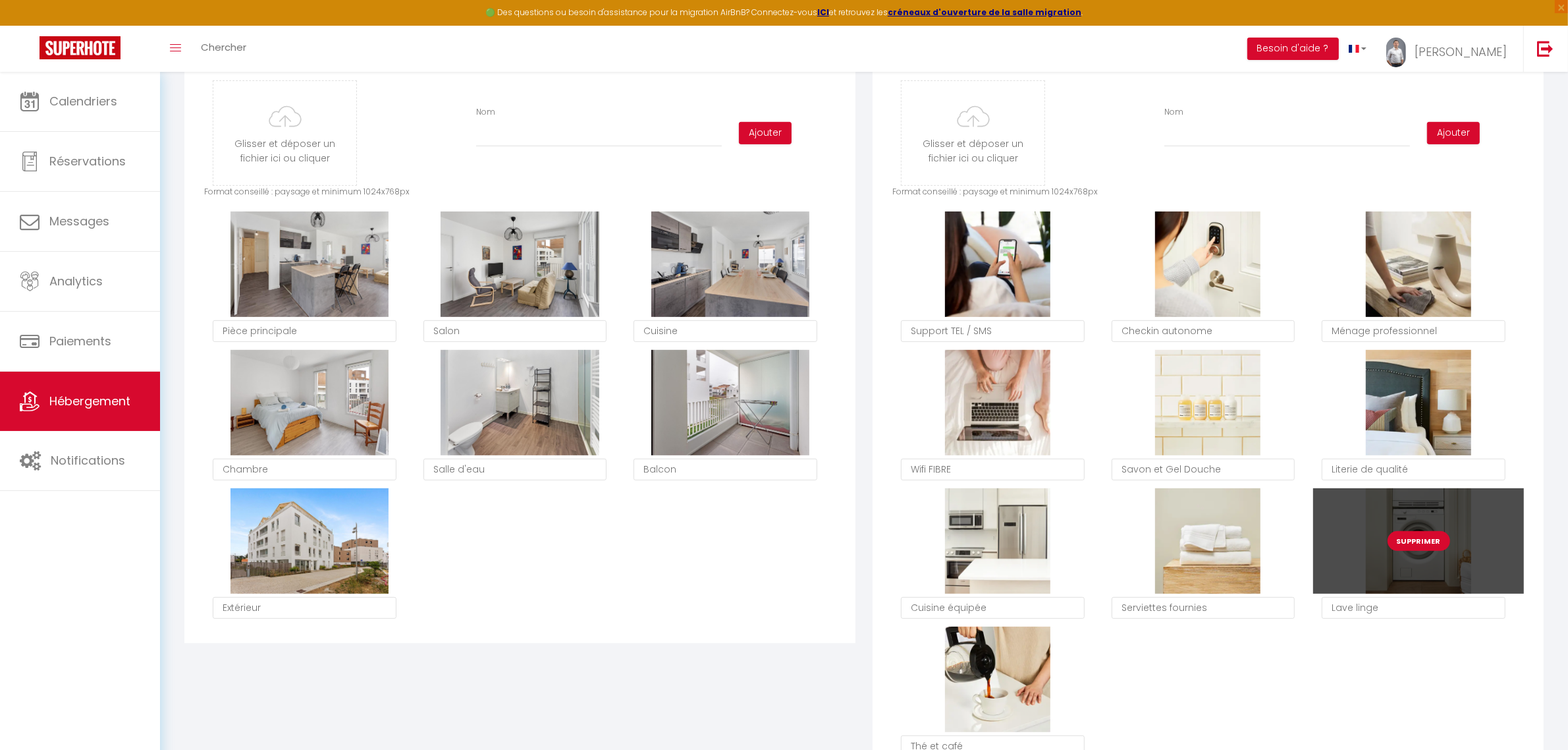
click at [1427, 541] on button "Supprimer" at bounding box center [1419, 541] width 62 height 20
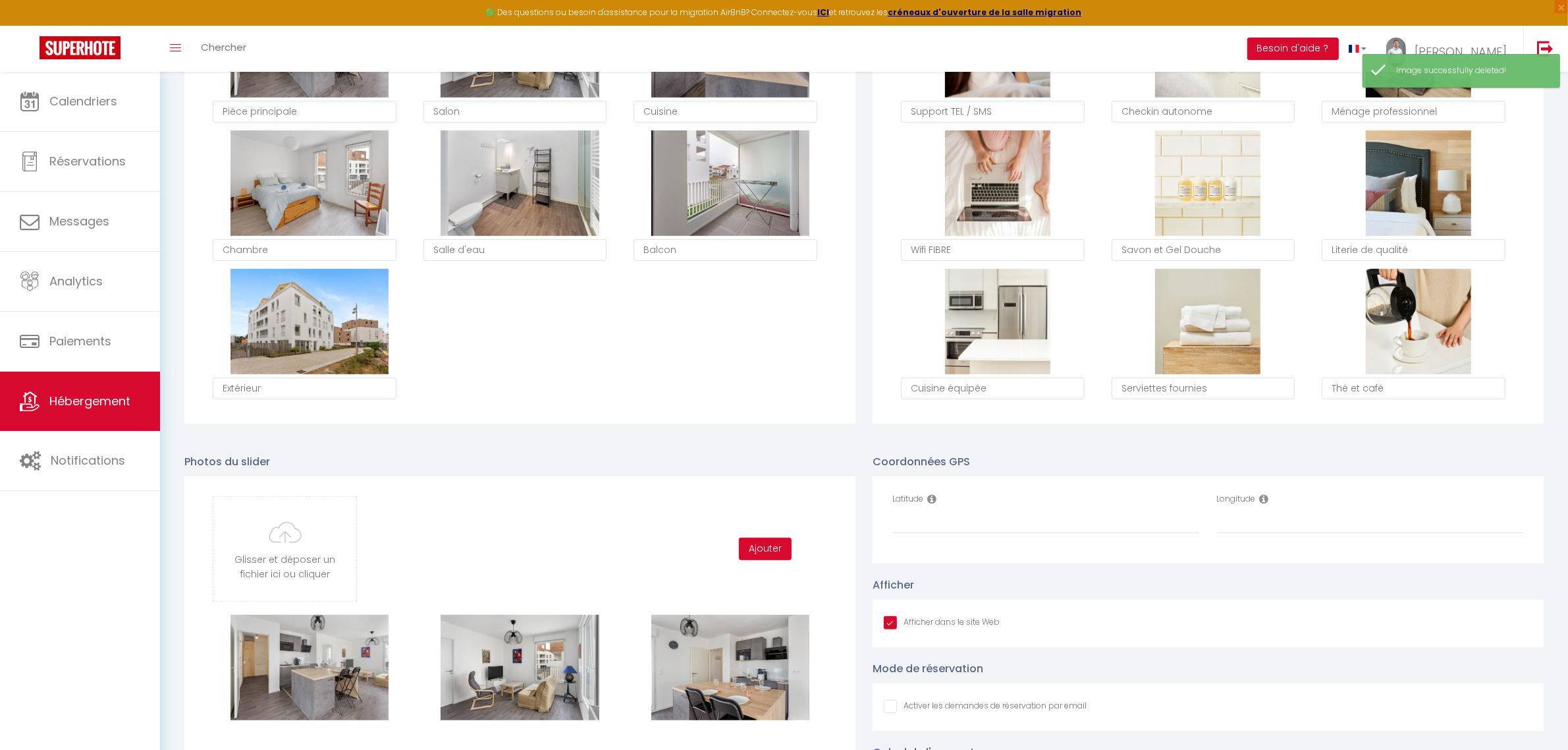
scroll to position [1098, 0]
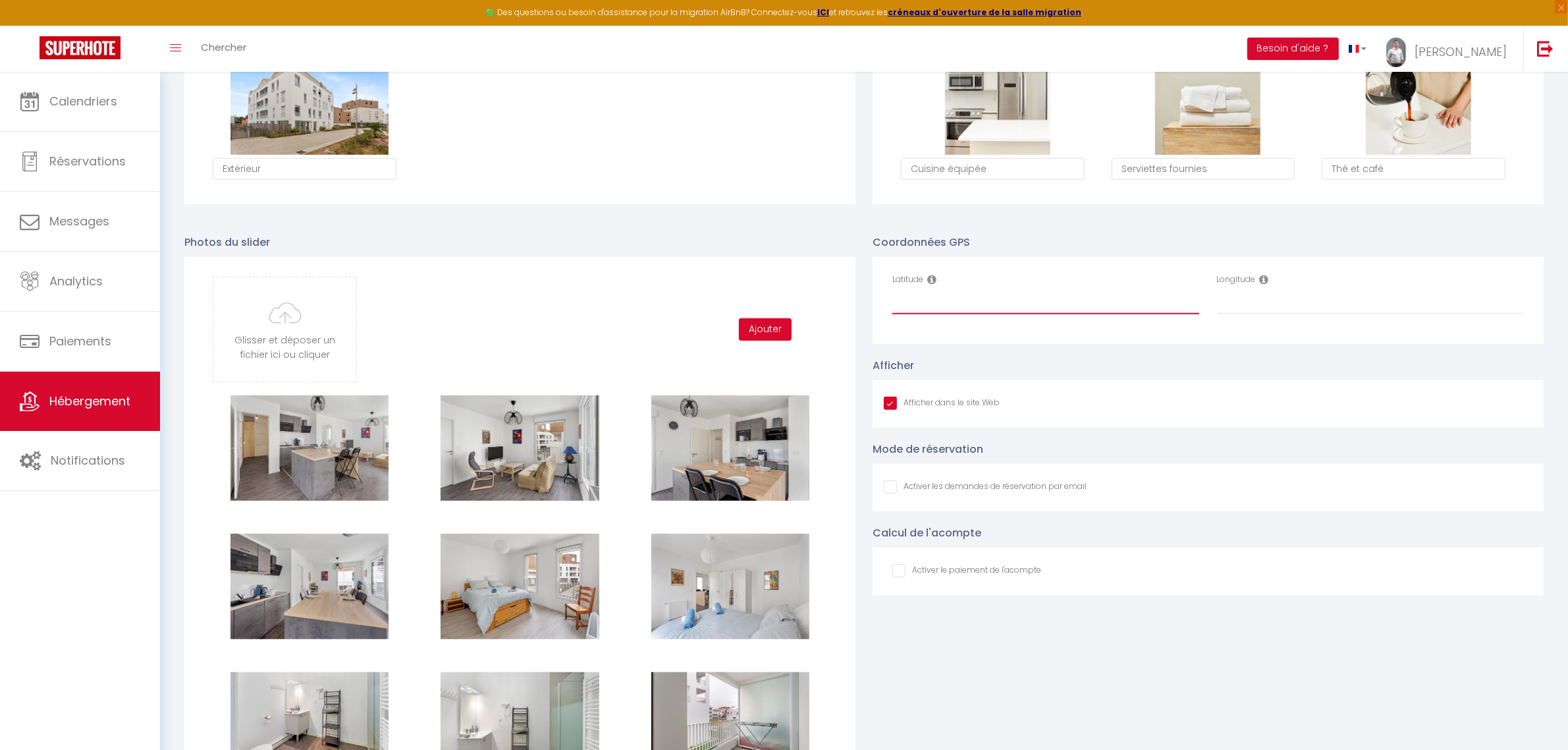
click at [996, 308] on input "Latitude" at bounding box center [1047, 302] width 307 height 24
paste input "47.14802549714295, -1.532065210898632"
drag, startPoint x: 1081, startPoint y: 305, endPoint x: 982, endPoint y: 315, distance: 99.5
click at [982, 315] on div "Latitude 47.14802549714295, -1.532065210898632" at bounding box center [1047, 300] width 325 height 54
type input "47.14802549714295,"
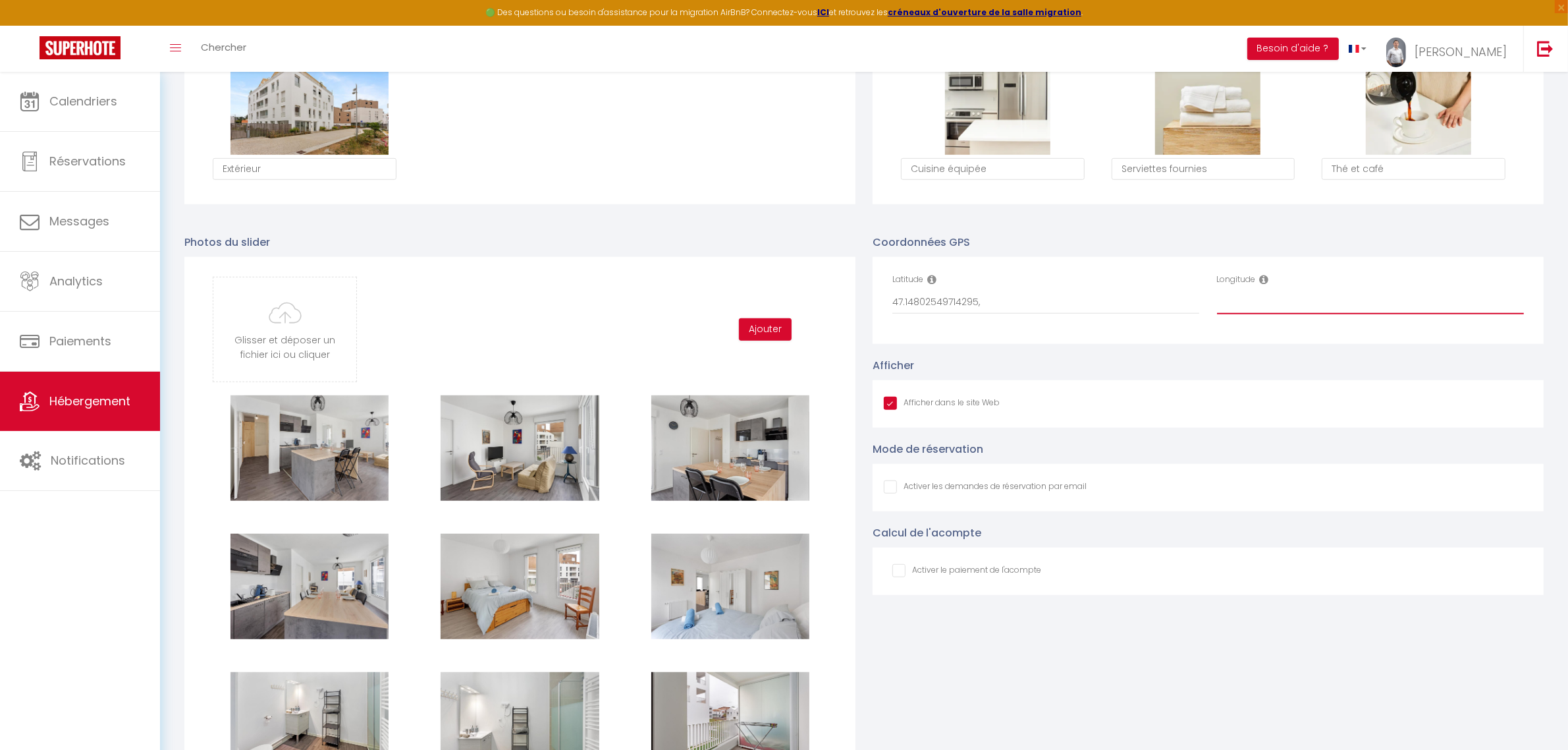
click at [1275, 300] on input "Longitude" at bounding box center [1371, 302] width 307 height 24
paste input "-1.532065210898632"
type input "-1.53206"
click at [910, 304] on input "47.14802549714295," at bounding box center [1047, 302] width 307 height 24
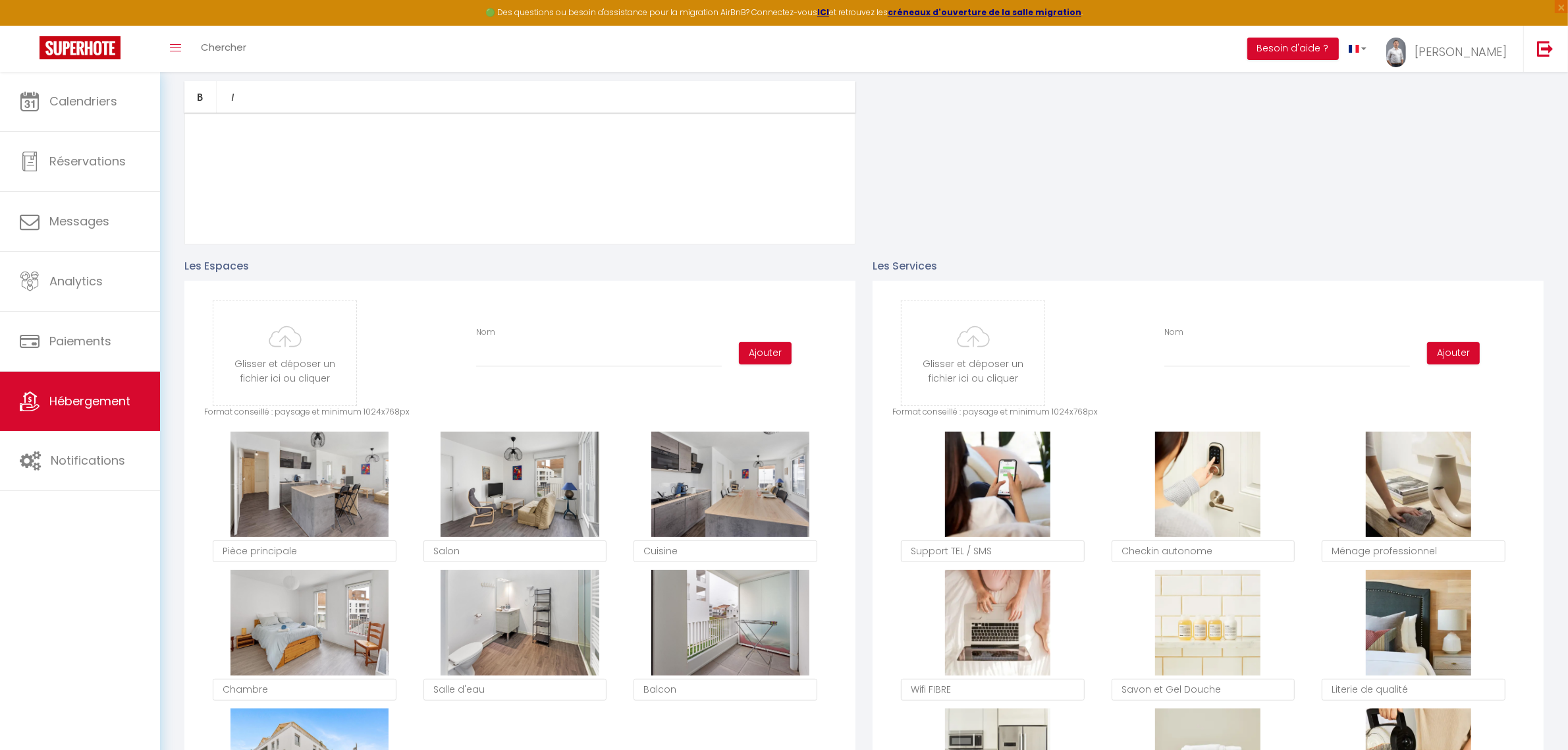
scroll to position [0, 0]
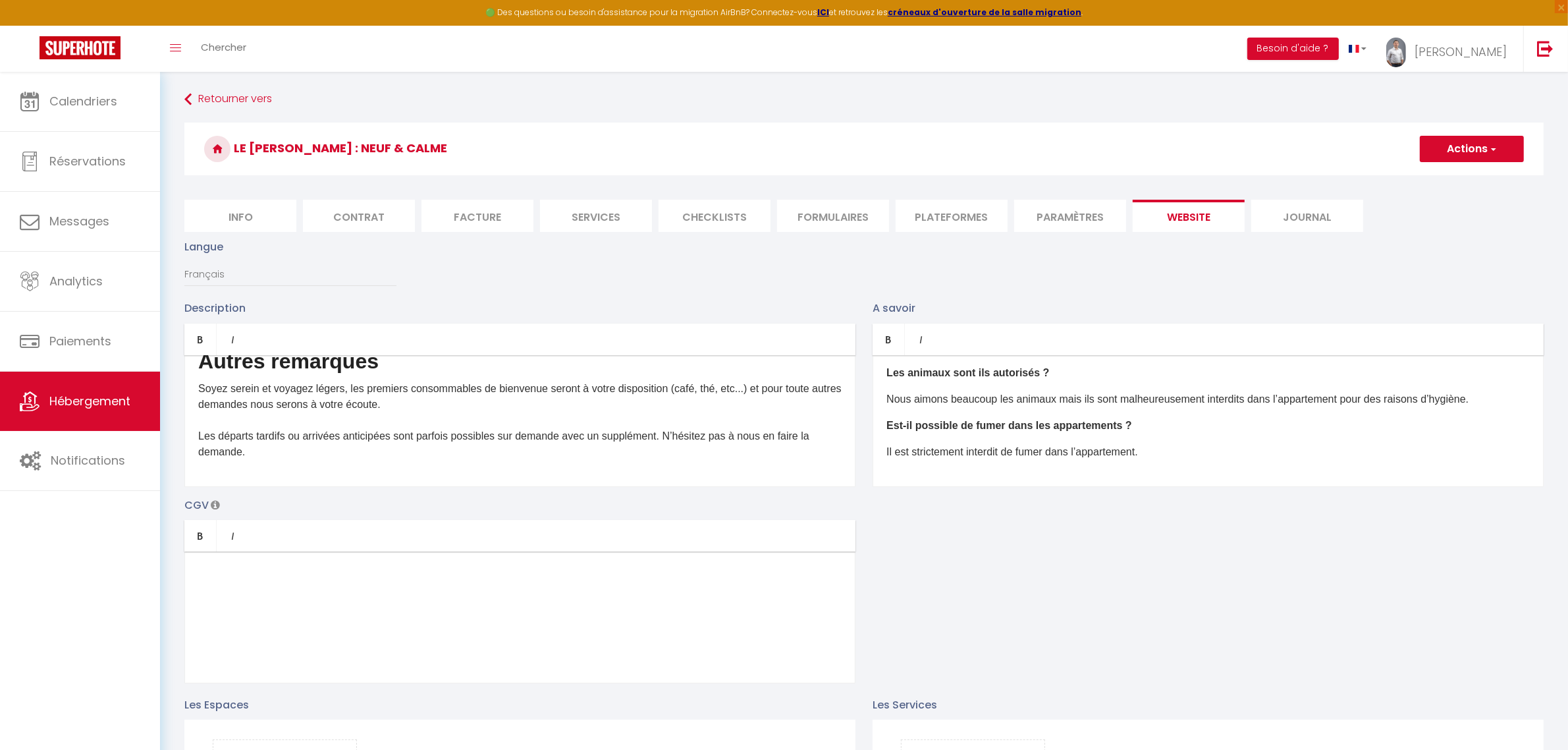
type input "47.14802"
click at [1493, 150] on span "button" at bounding box center [1493, 148] width 9 height 13
click at [1442, 176] on input "Enregistrer" at bounding box center [1457, 177] width 49 height 13
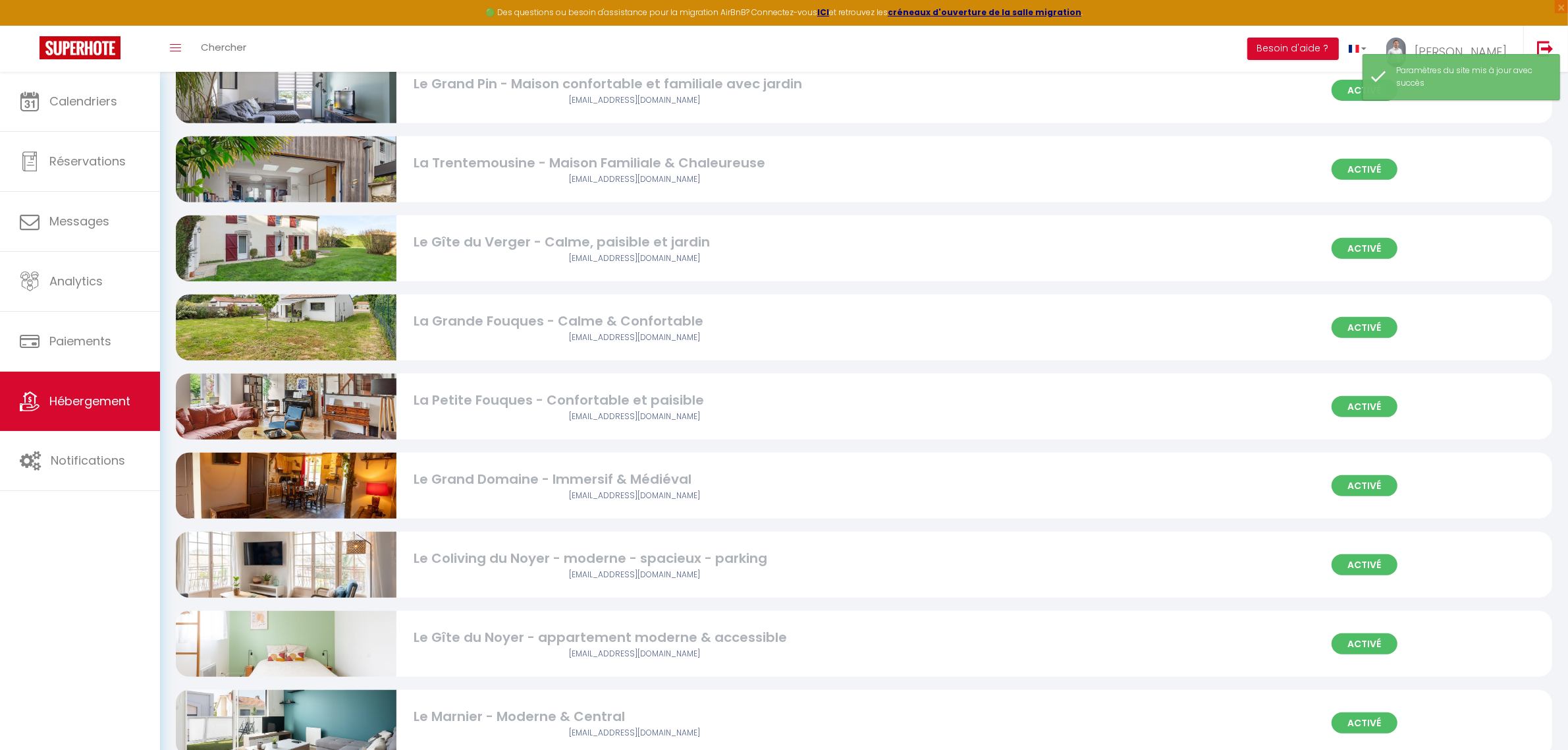
scroll to position [1098, 0]
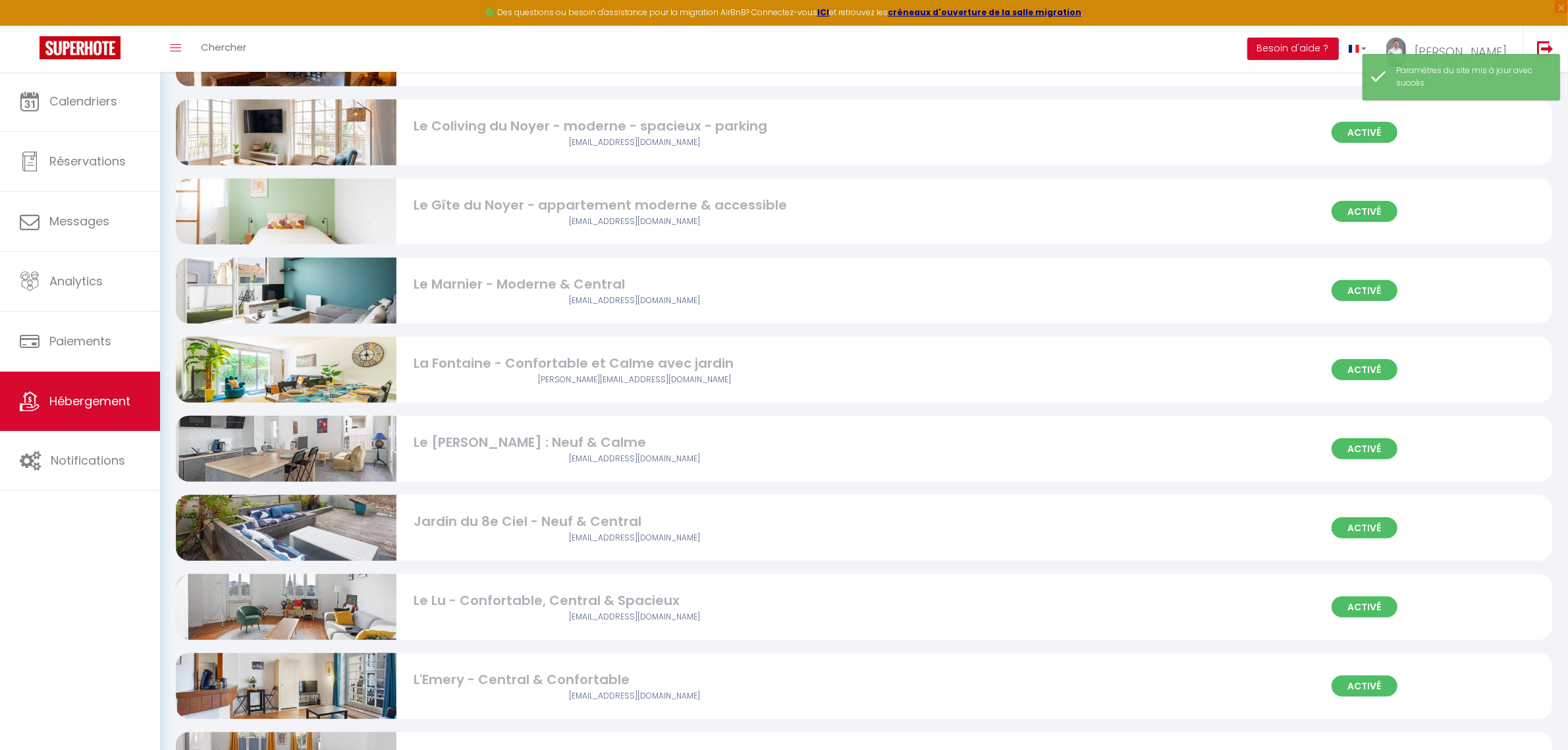
click at [329, 452] on img at bounding box center [285, 448] width 220 height 147
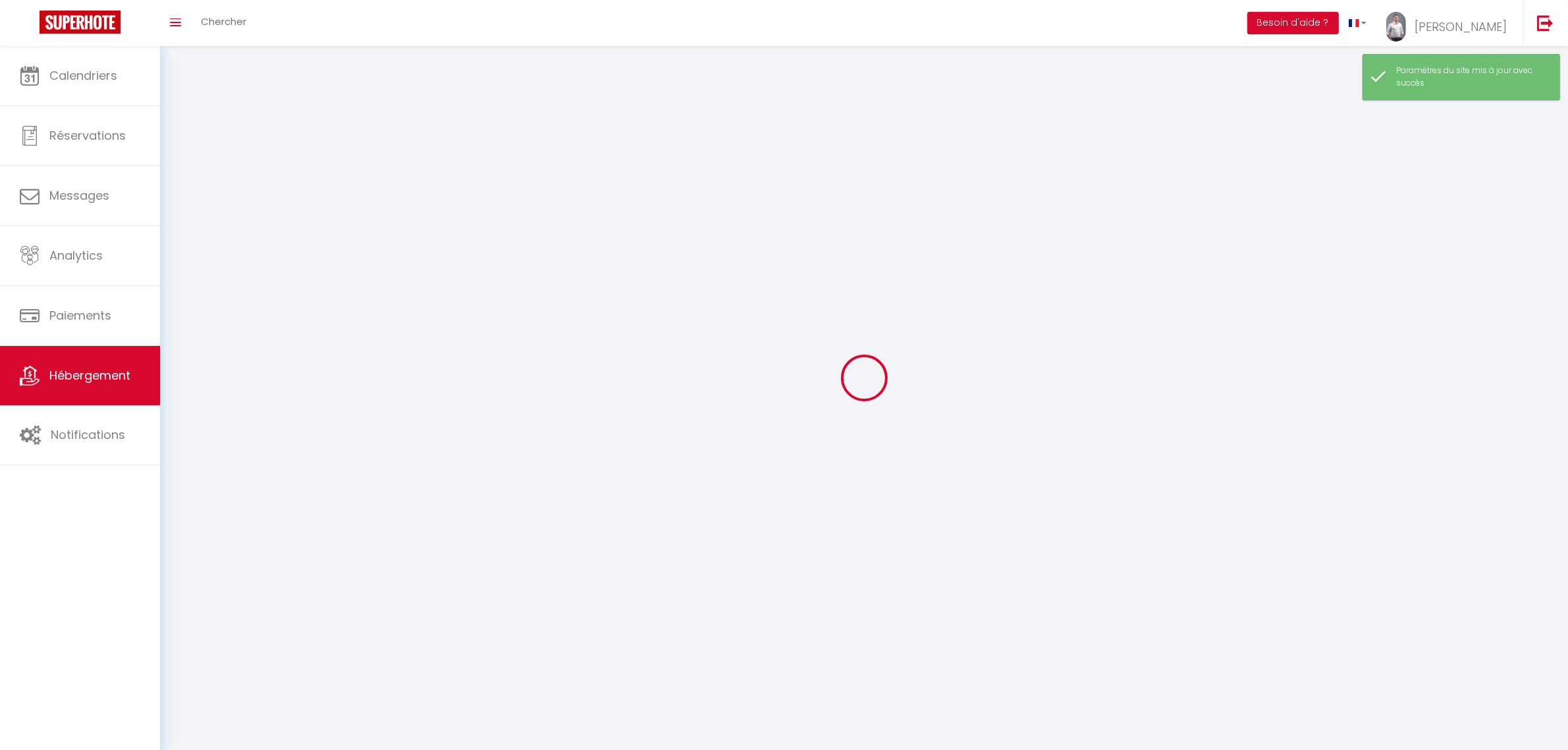
select select "1"
select select
select select "28"
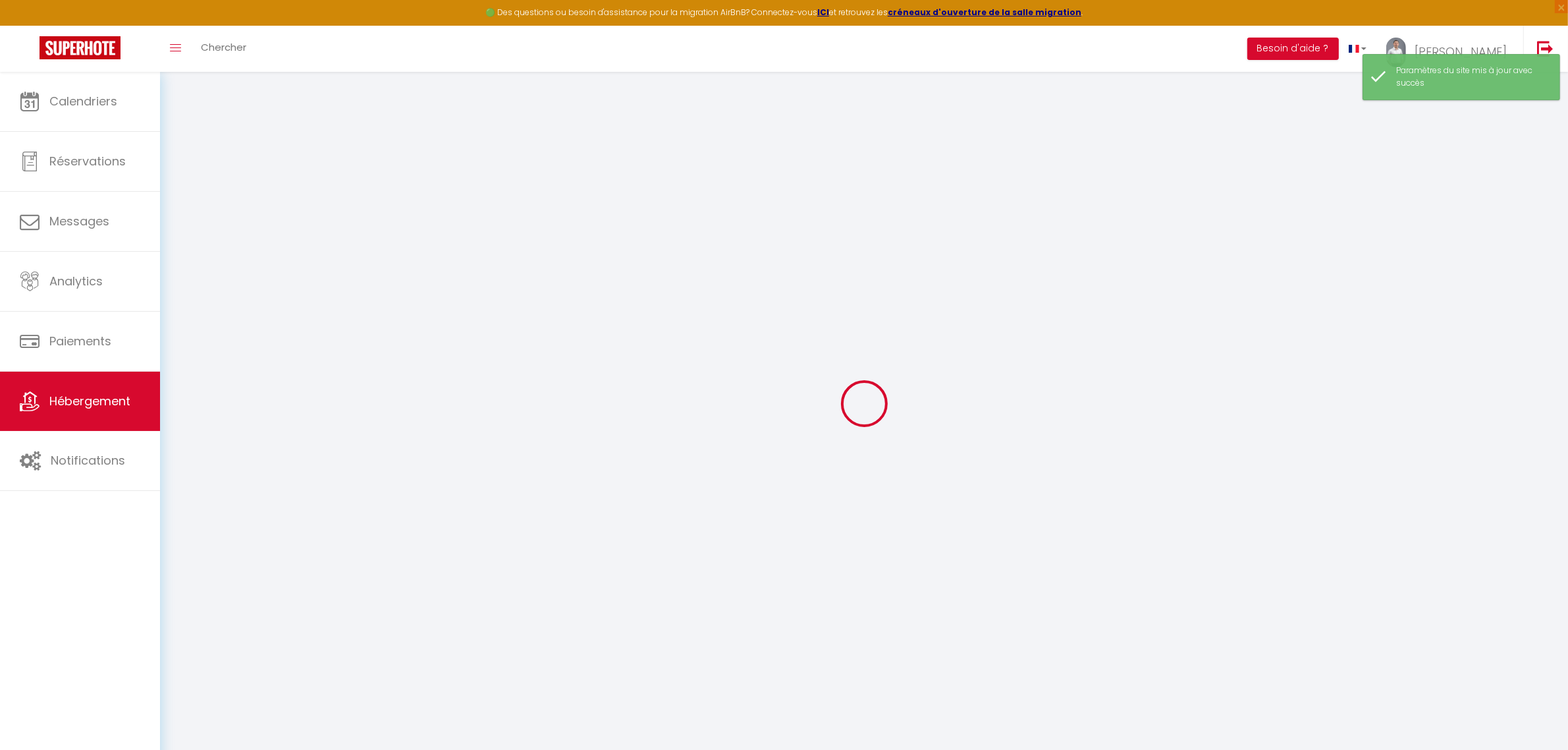
select select
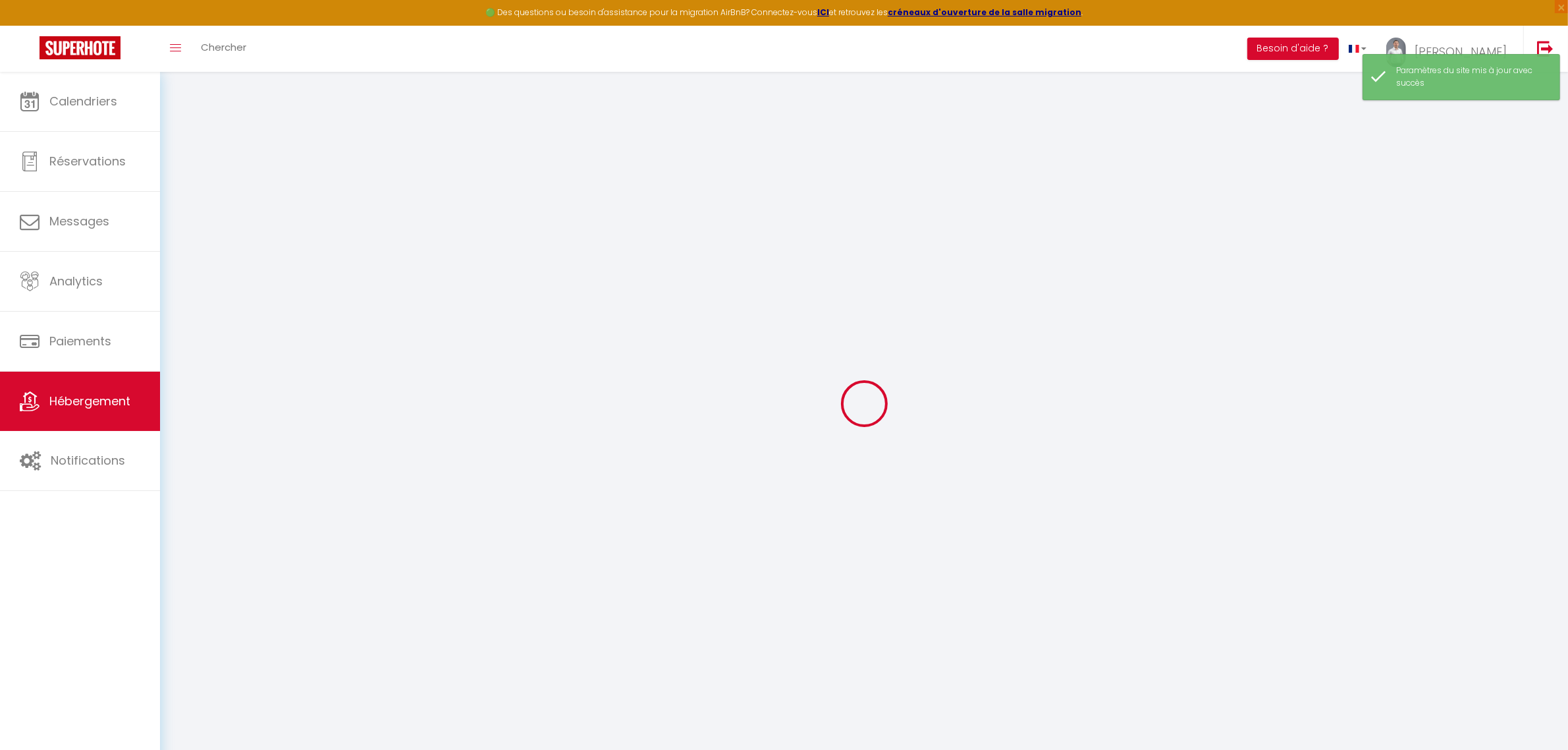
select select
checkbox input "false"
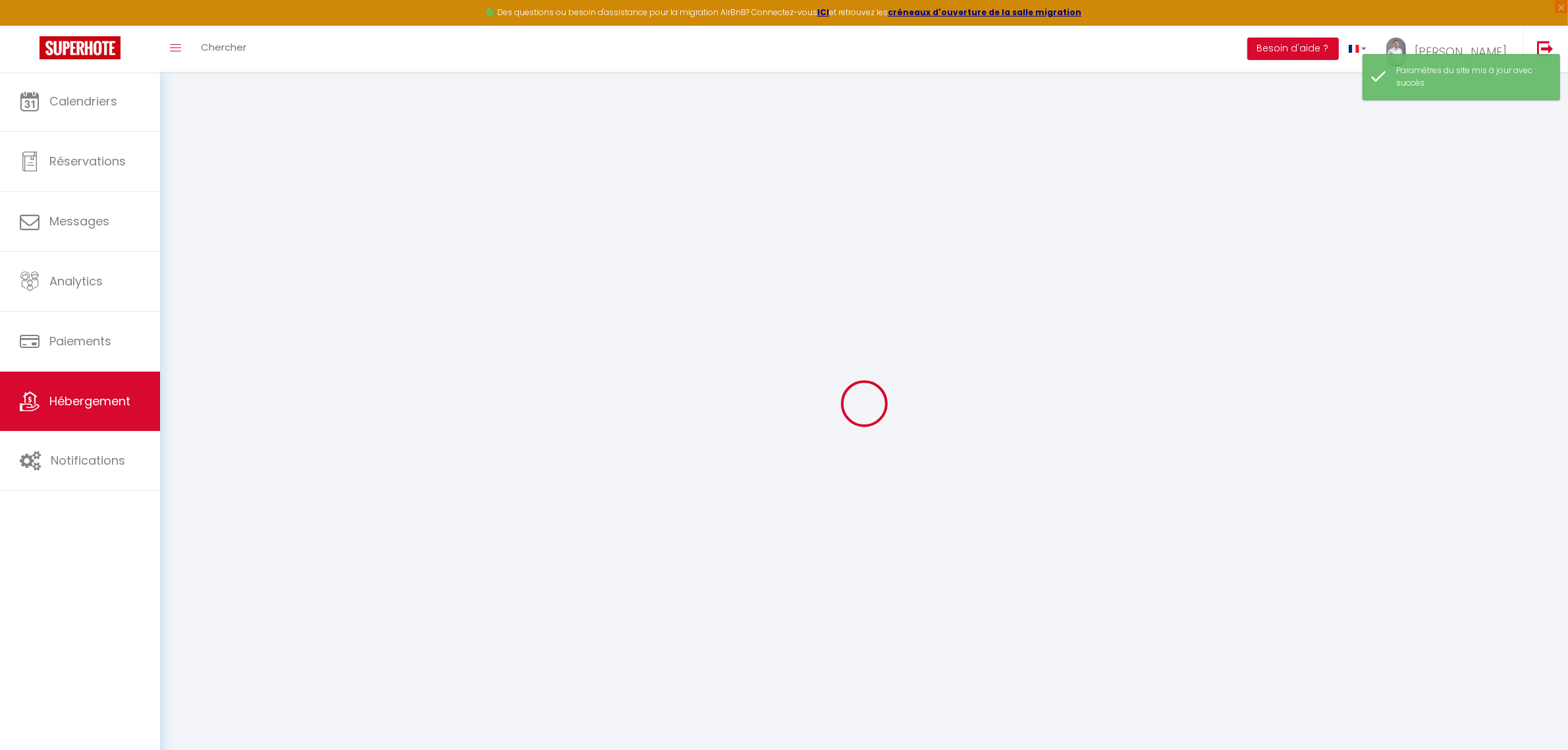
select select
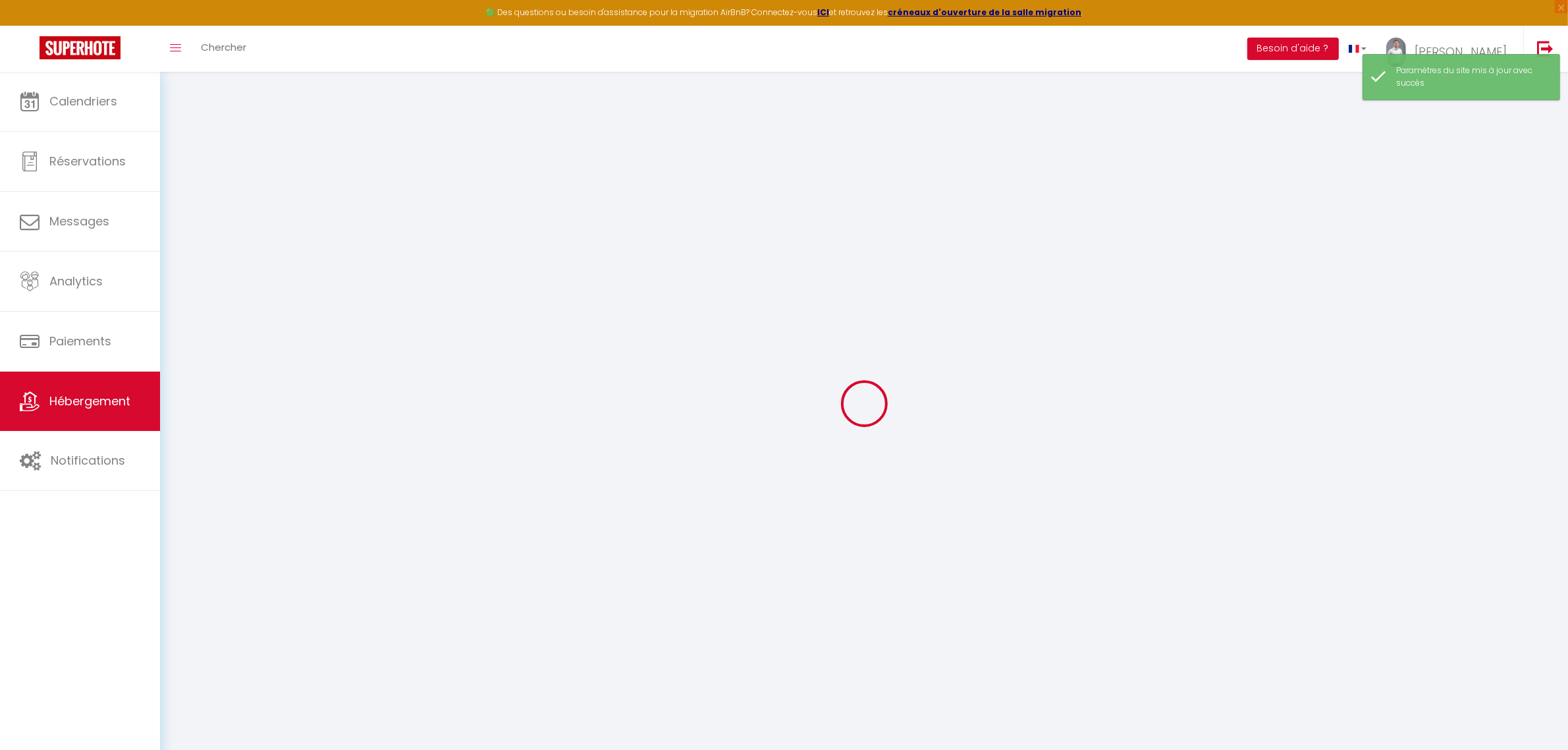
select select
checkbox input "false"
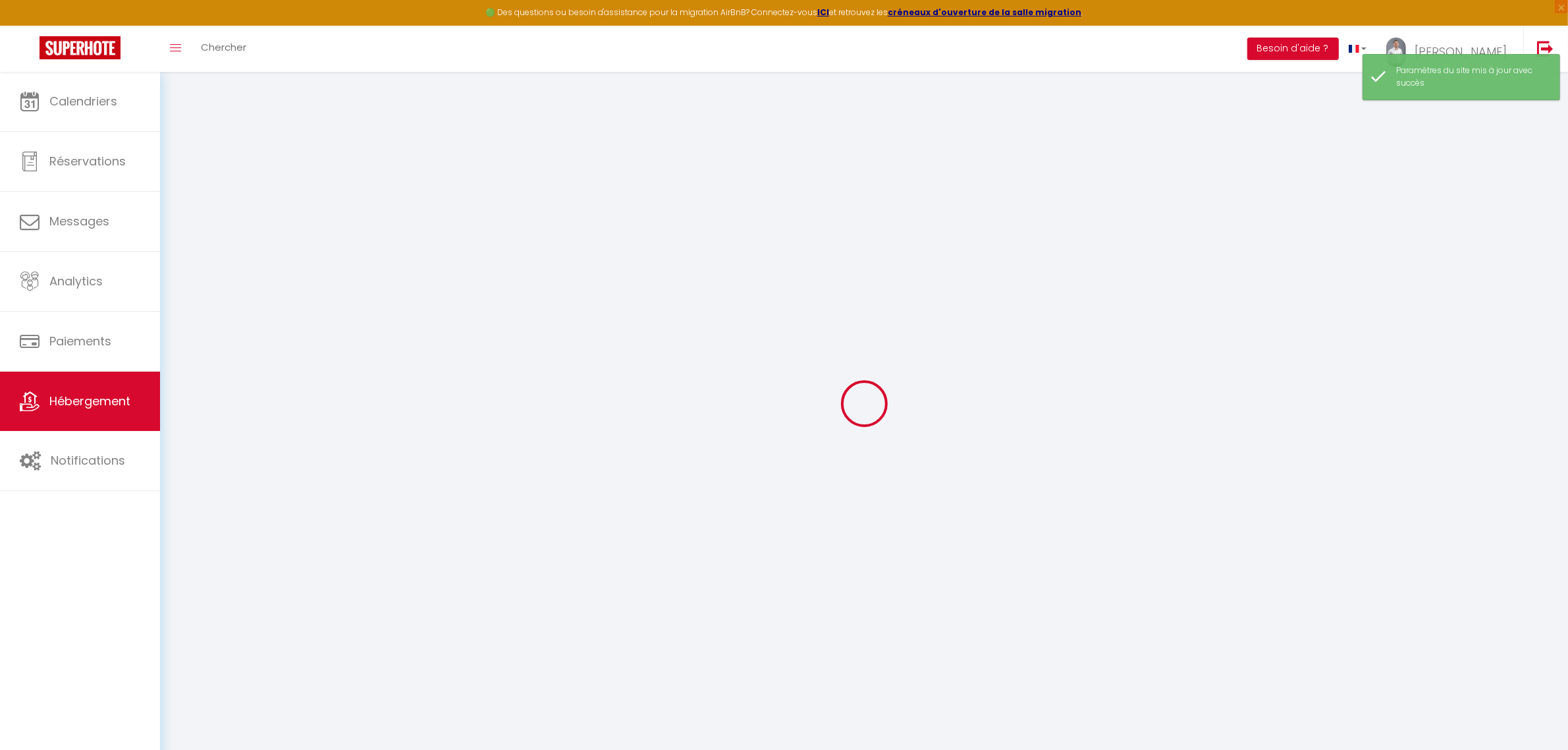
checkbox input "false"
select select
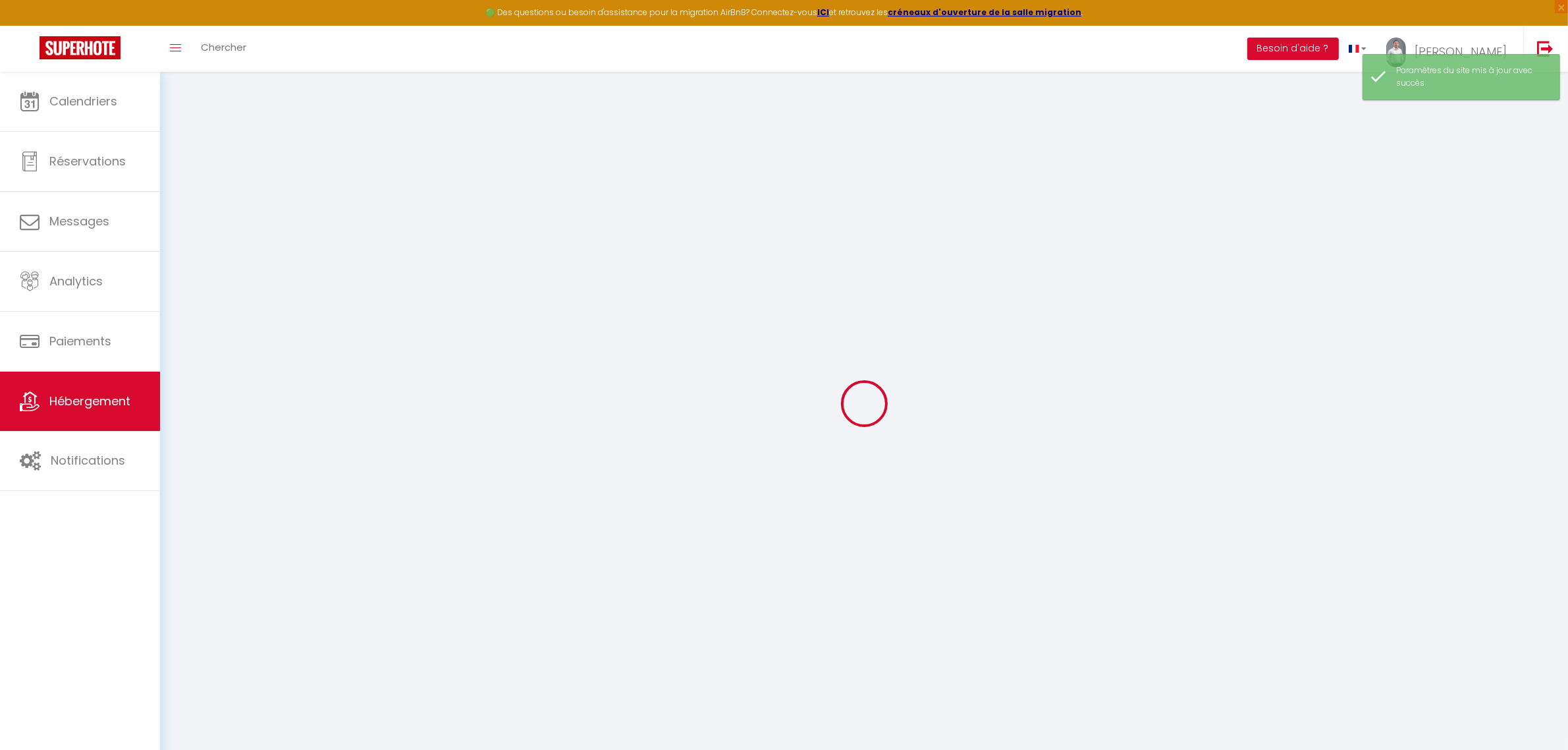
select select
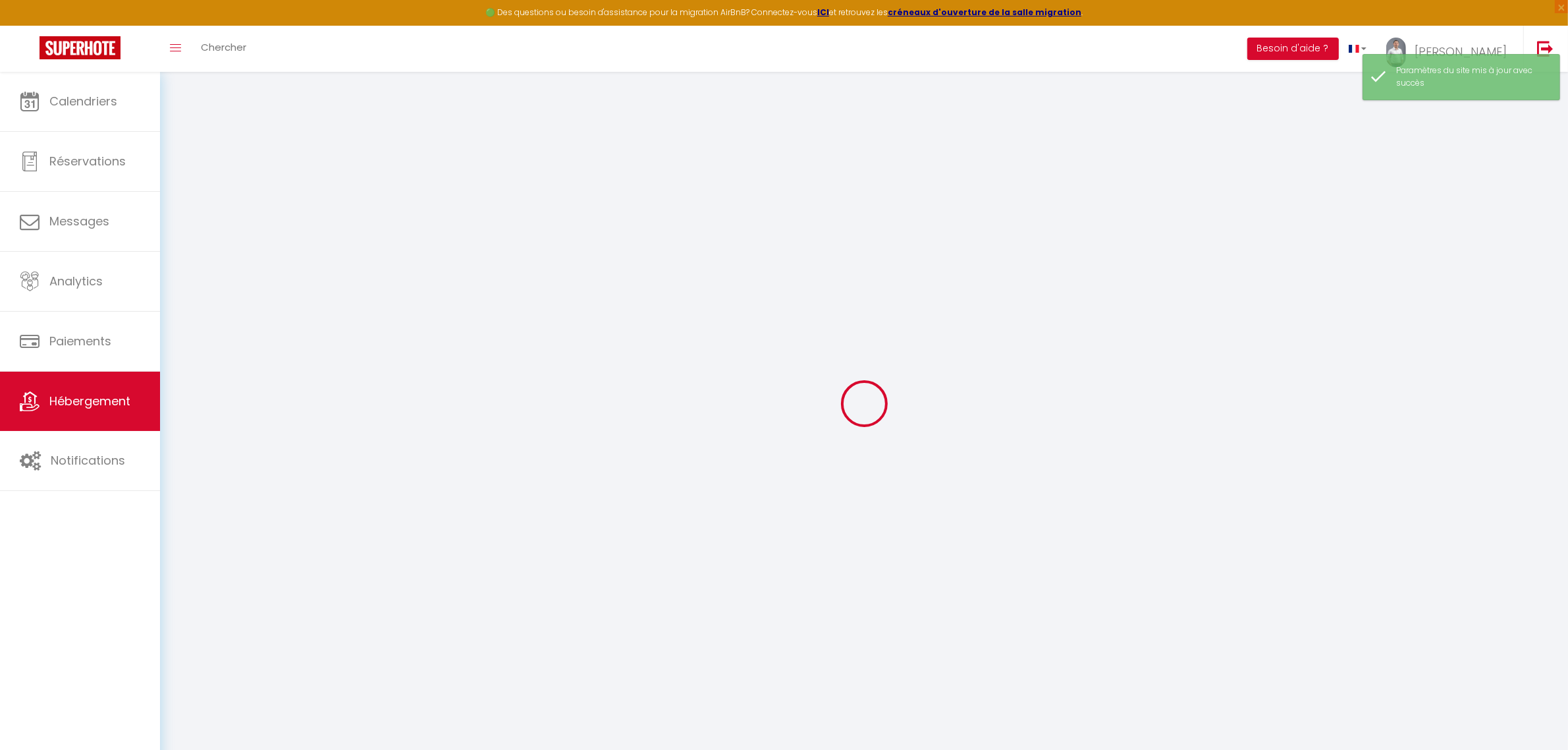
checkbox input "false"
select select
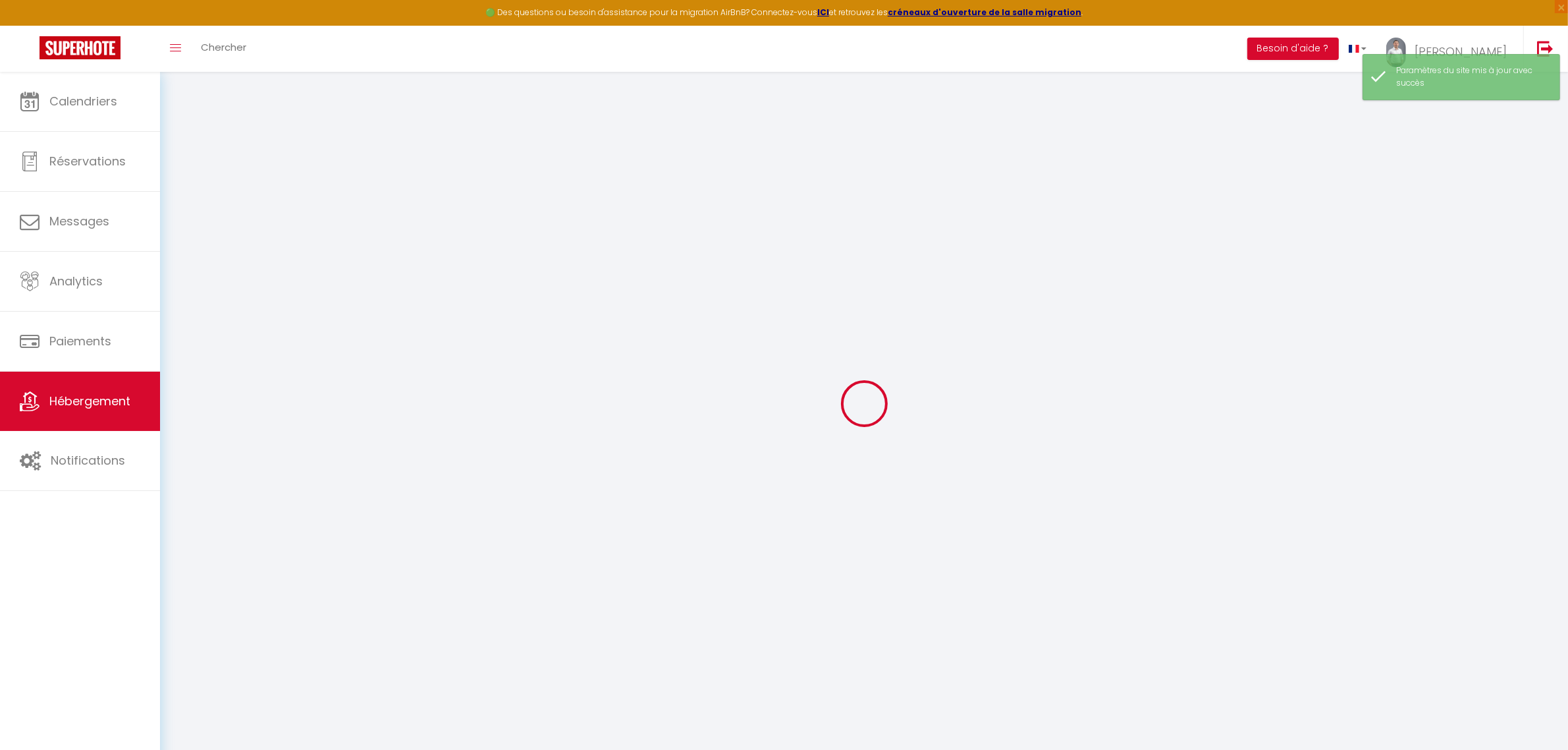
select select
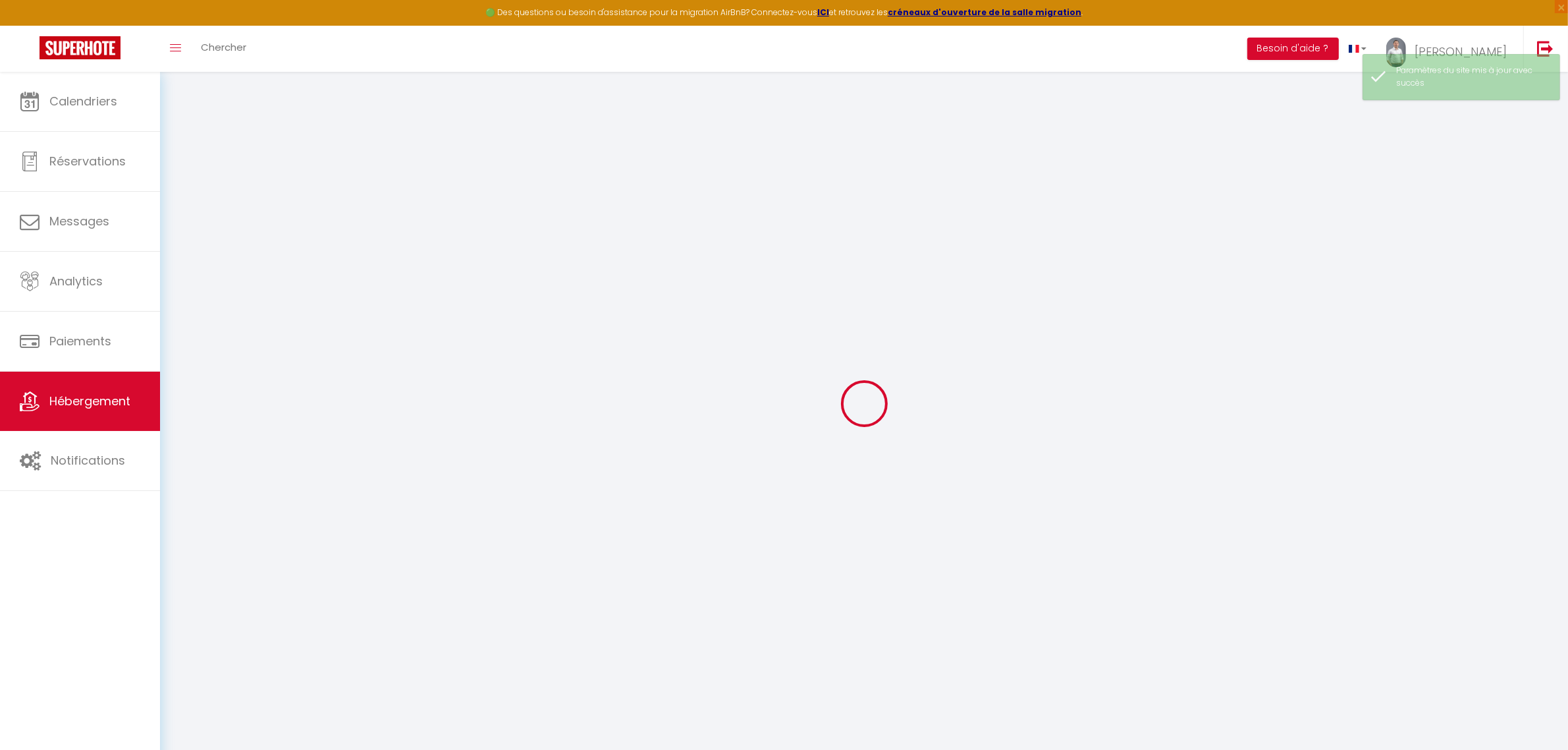
select select
checkbox input "false"
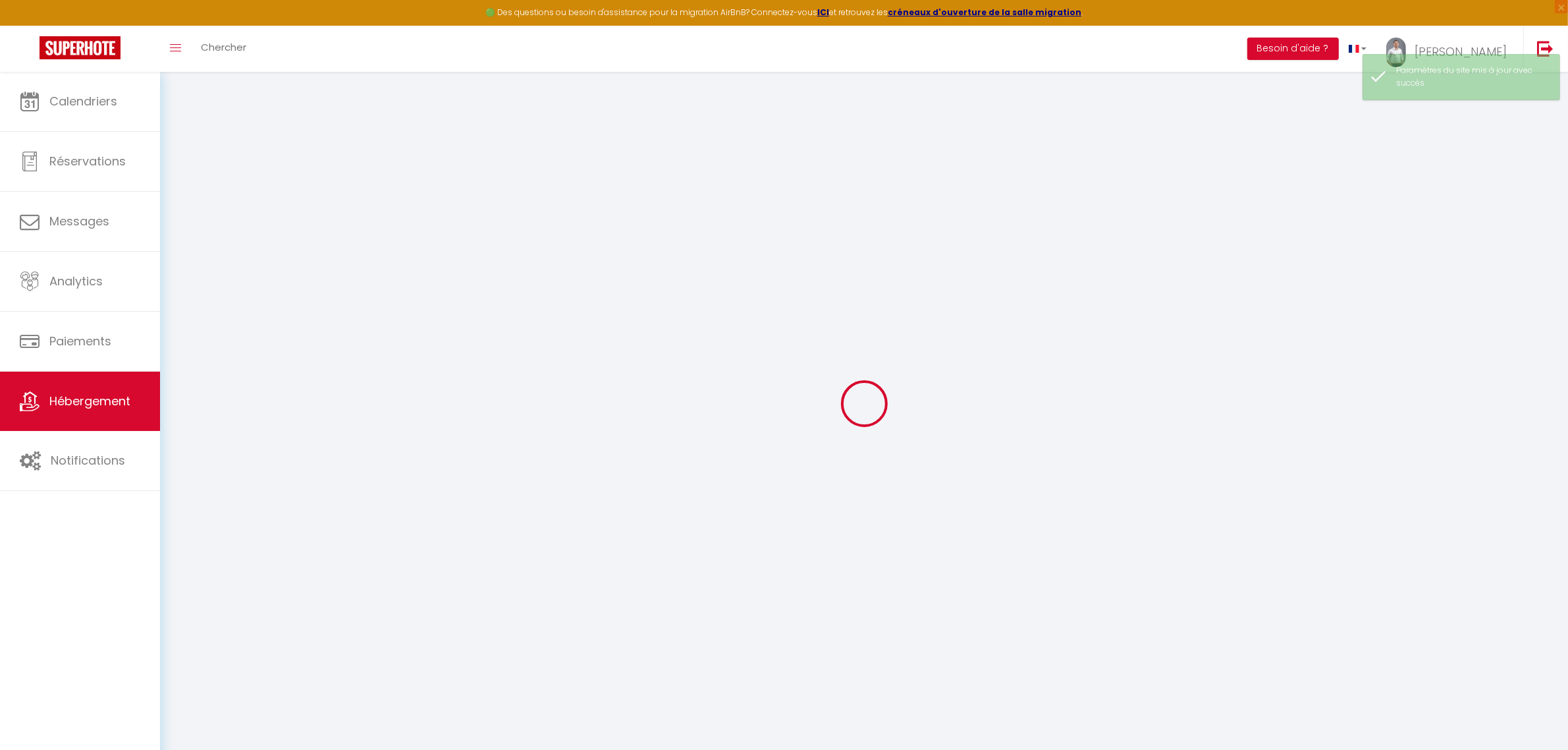
checkbox input "false"
select select
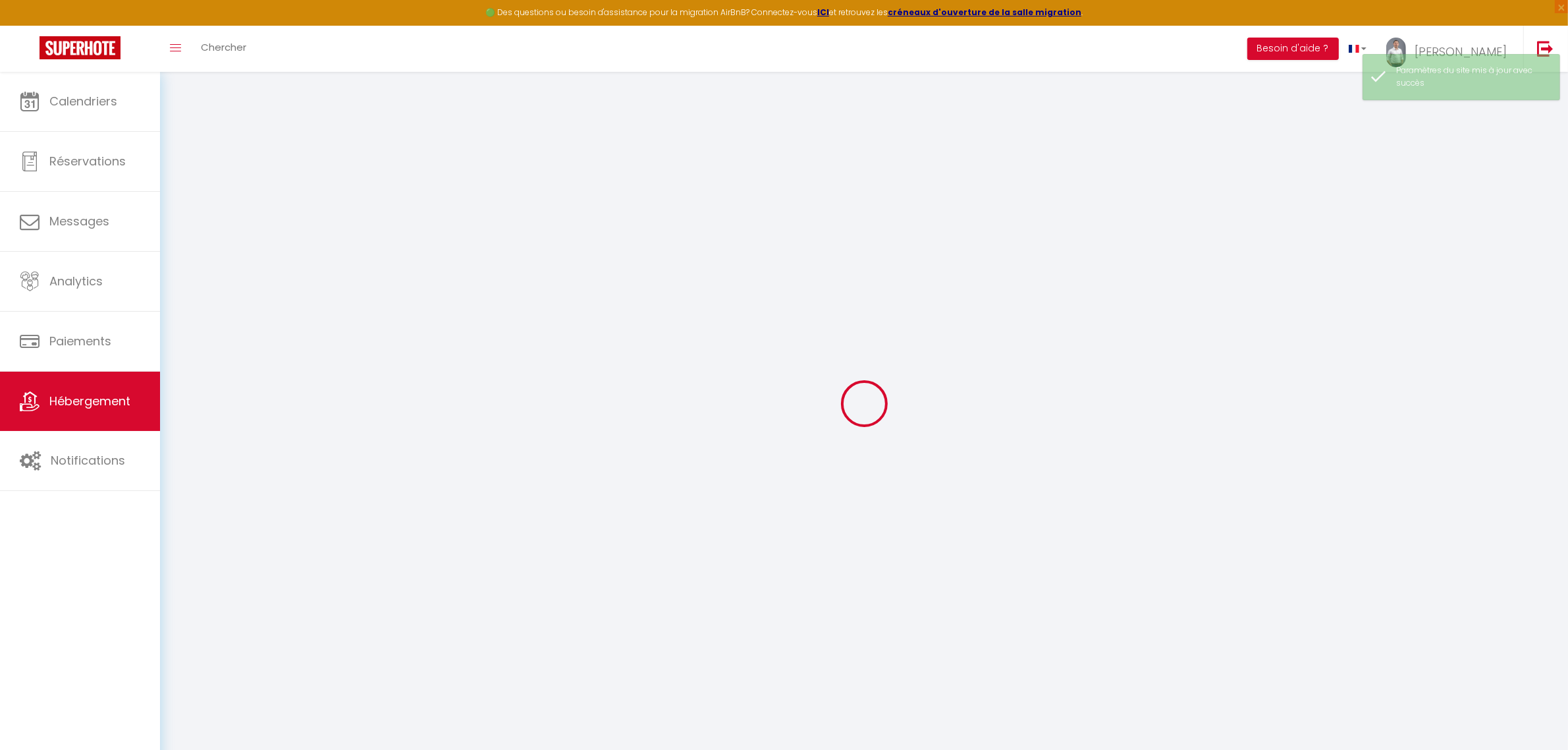
select select
checkbox input "false"
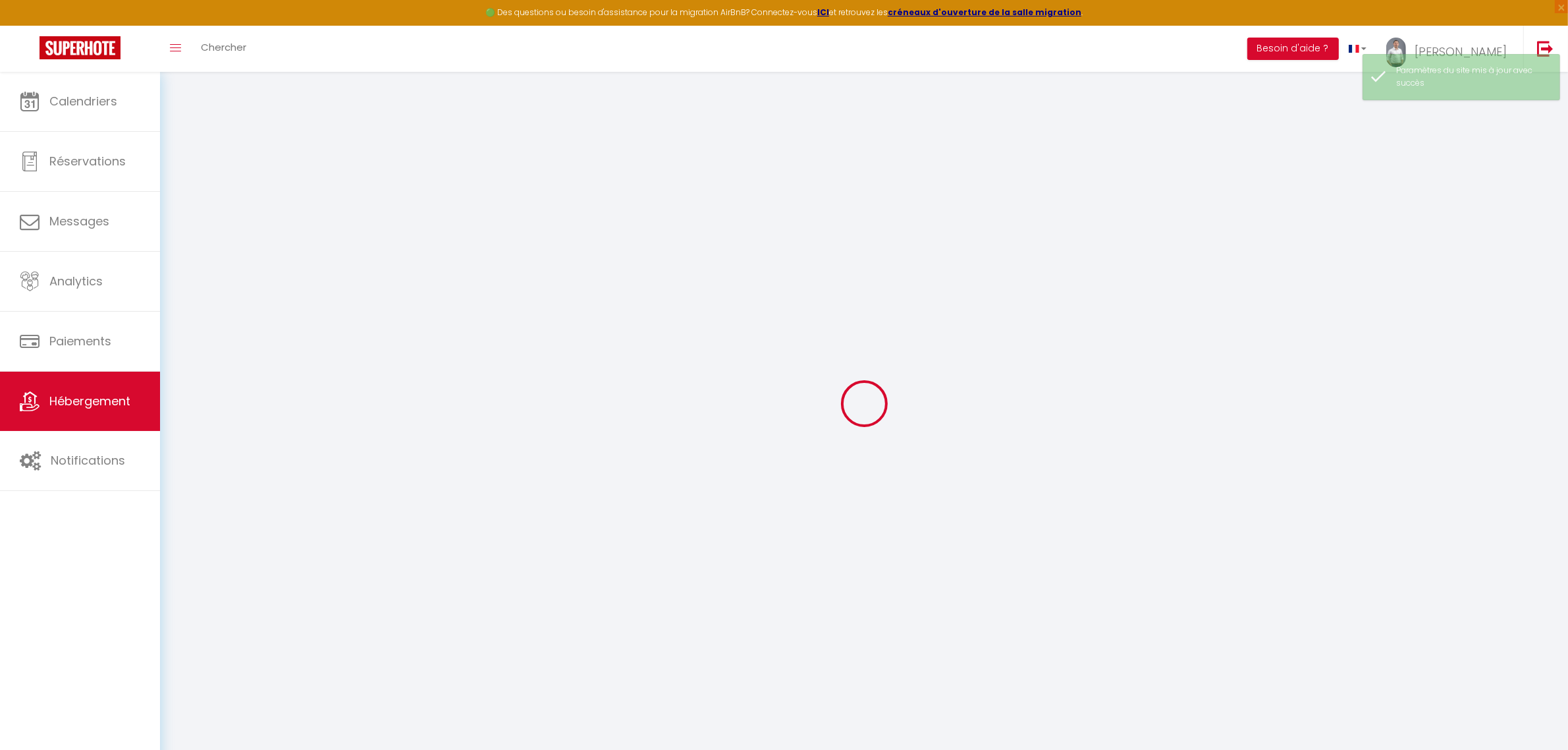
checkbox input "false"
select select
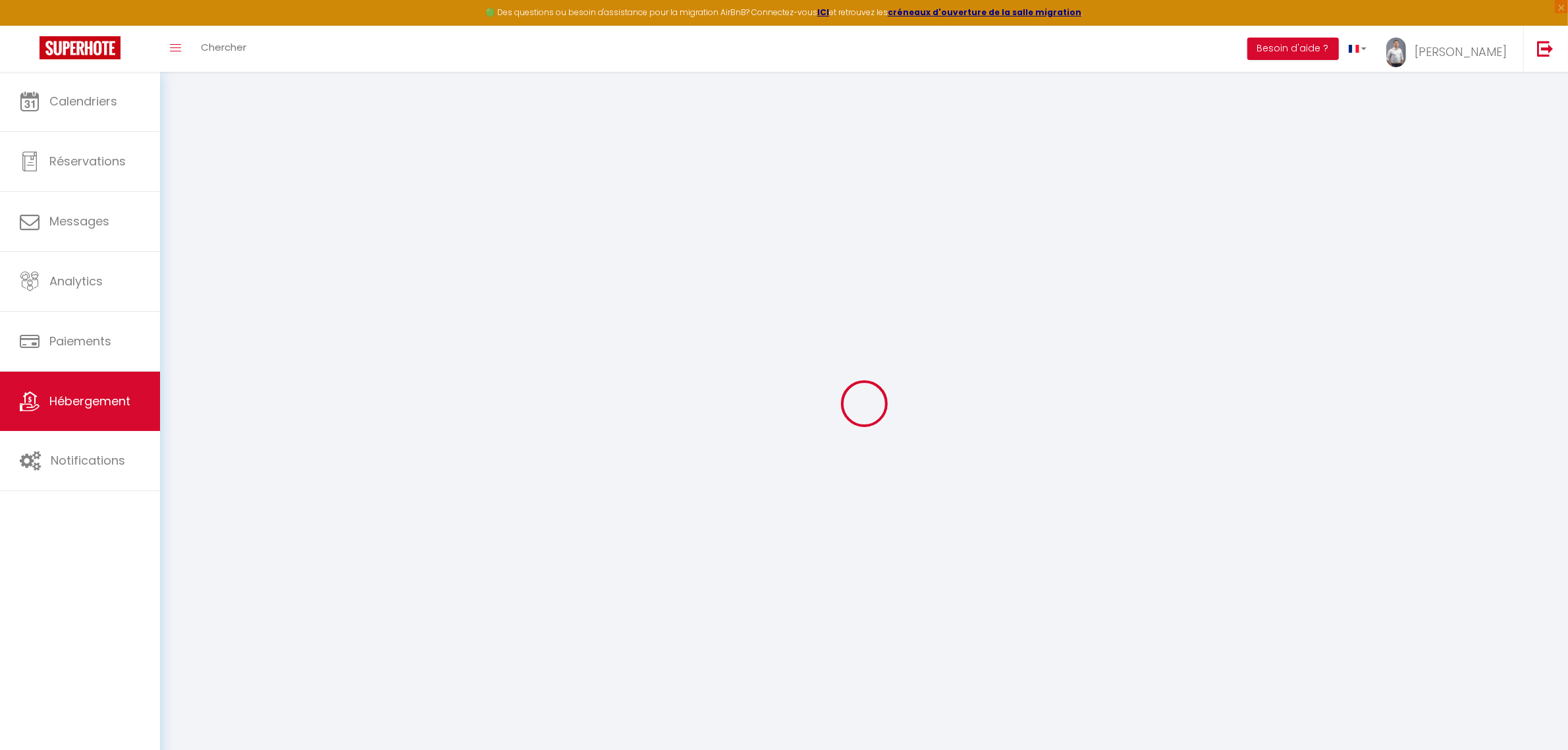
type input "Le [PERSON_NAME] : Neuf & Calme"
type input "[PERSON_NAME] & [PERSON_NAME]"
type input "PETIT"
type input "46 FOUQUES"
type input "85610"
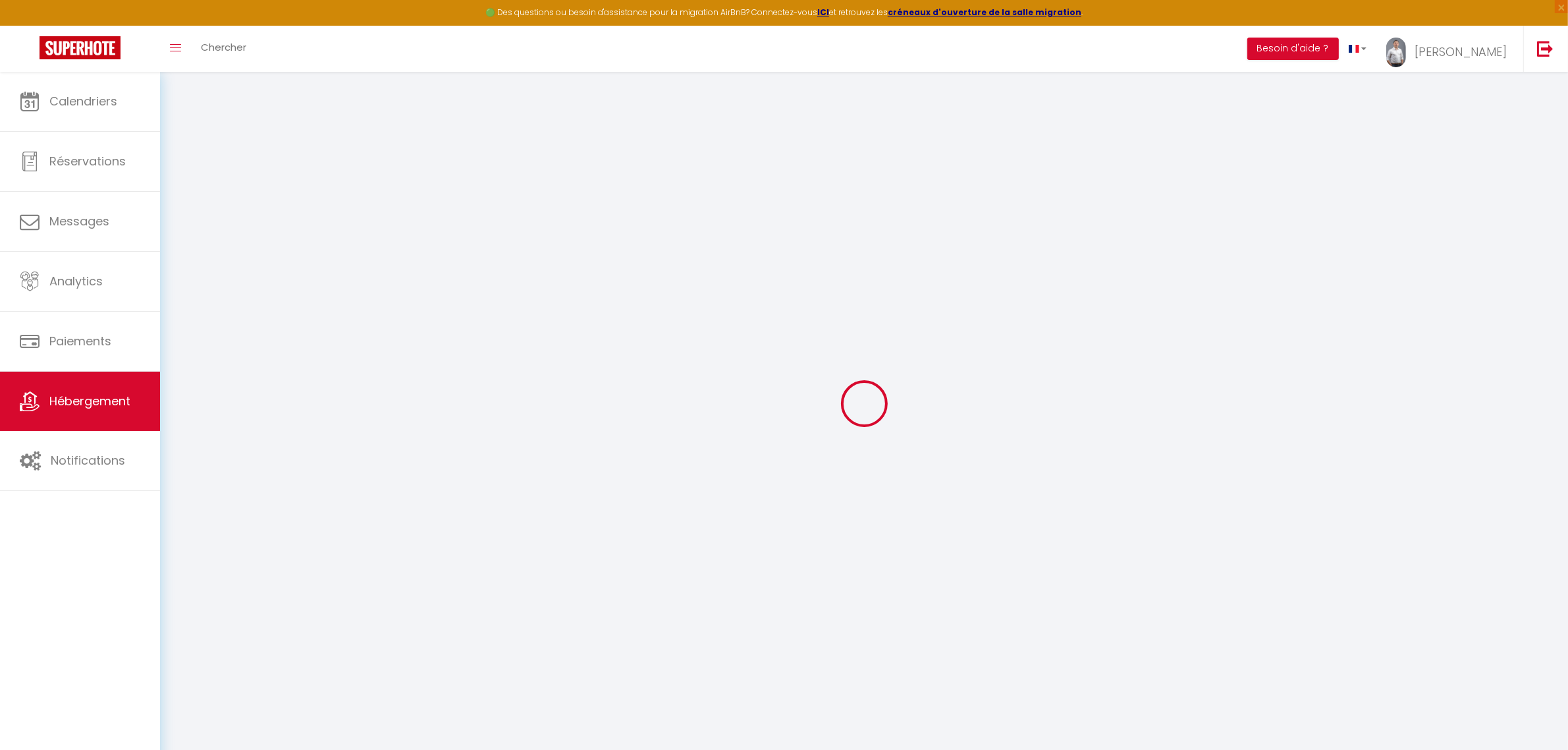
type input "CUGAND"
select select "2"
type input "300"
type input "40"
type input "5.5"
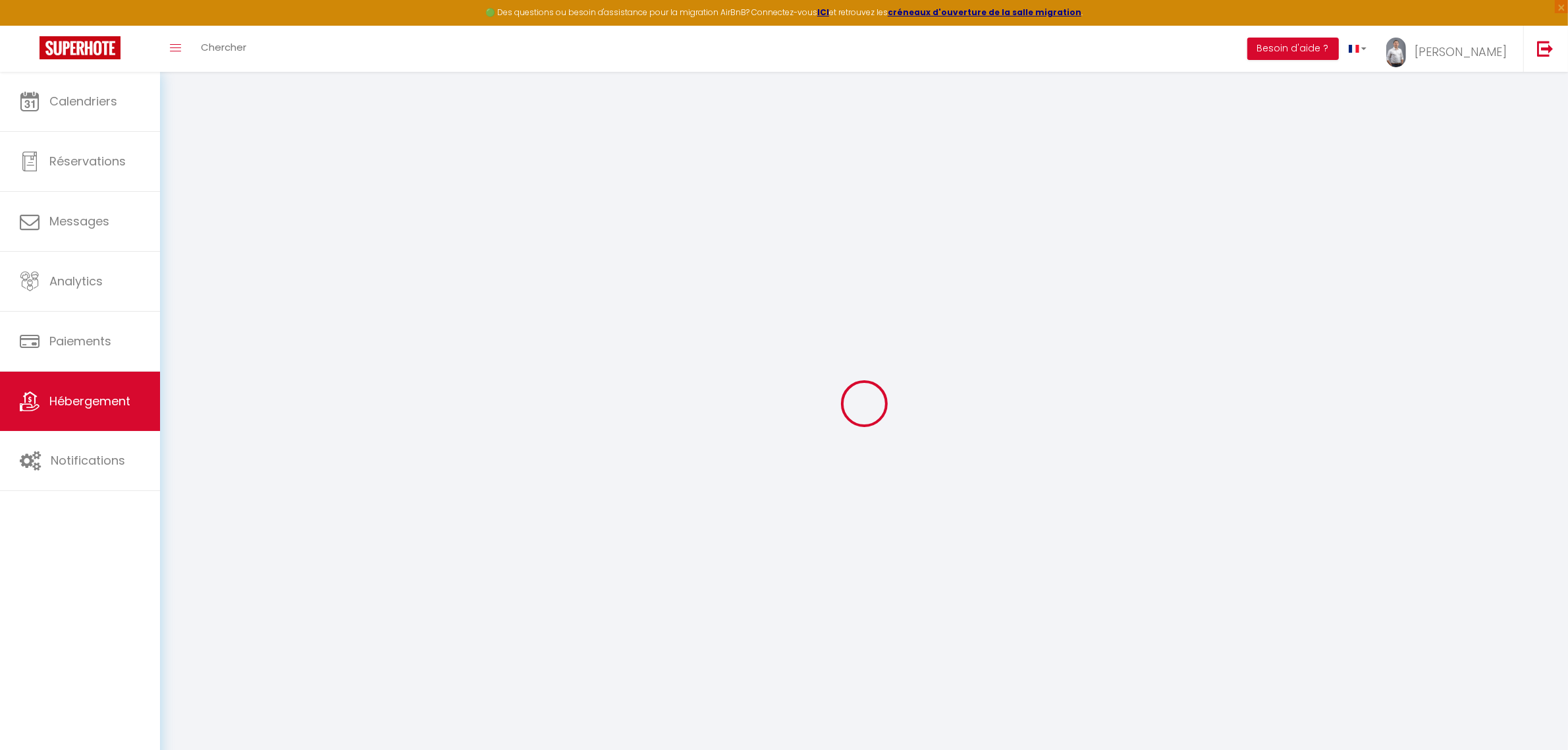
type input "0"
select select
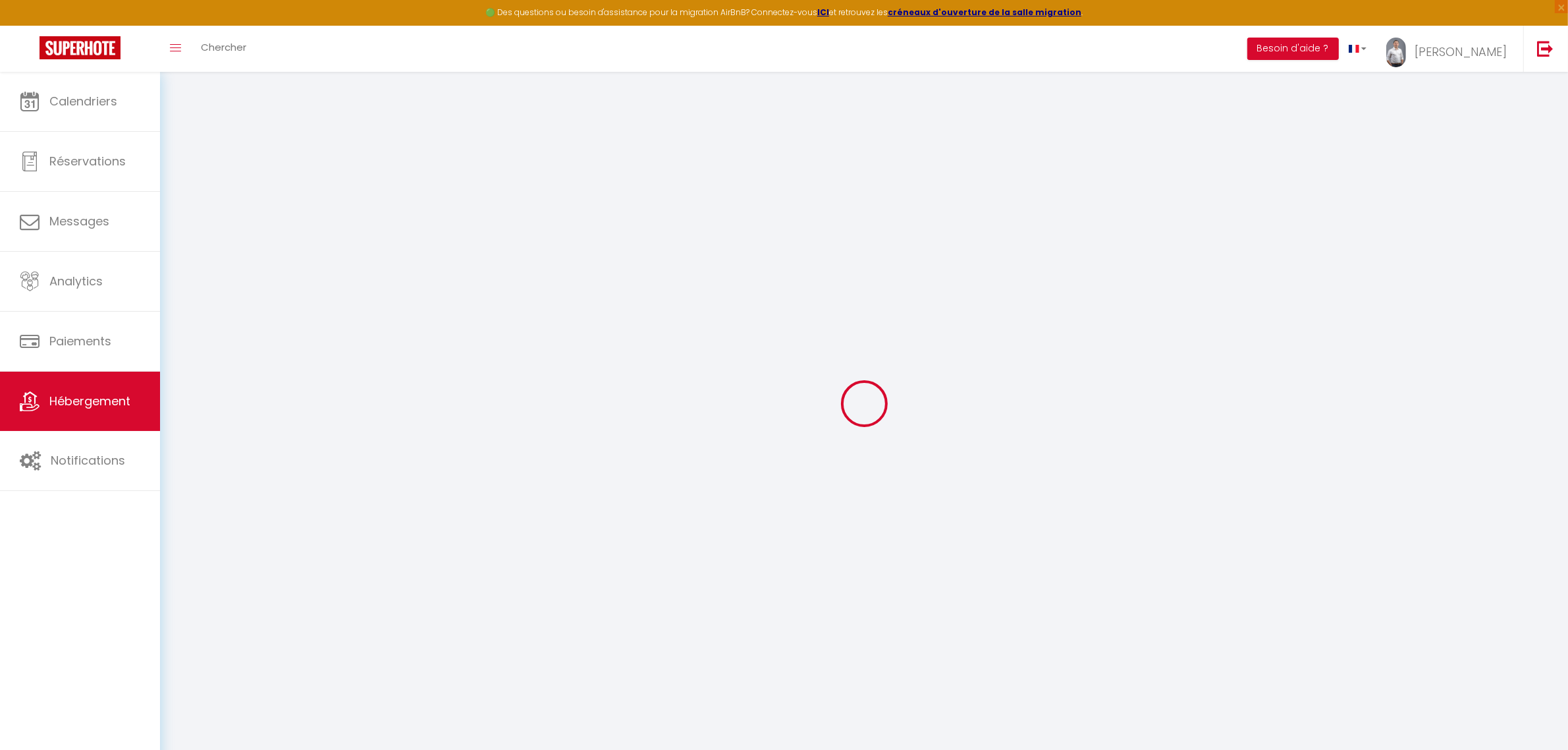
select select
type input "[STREET_ADDRESS][PERSON_NAME]"
type input "44840"
type input "Les Sorinières"
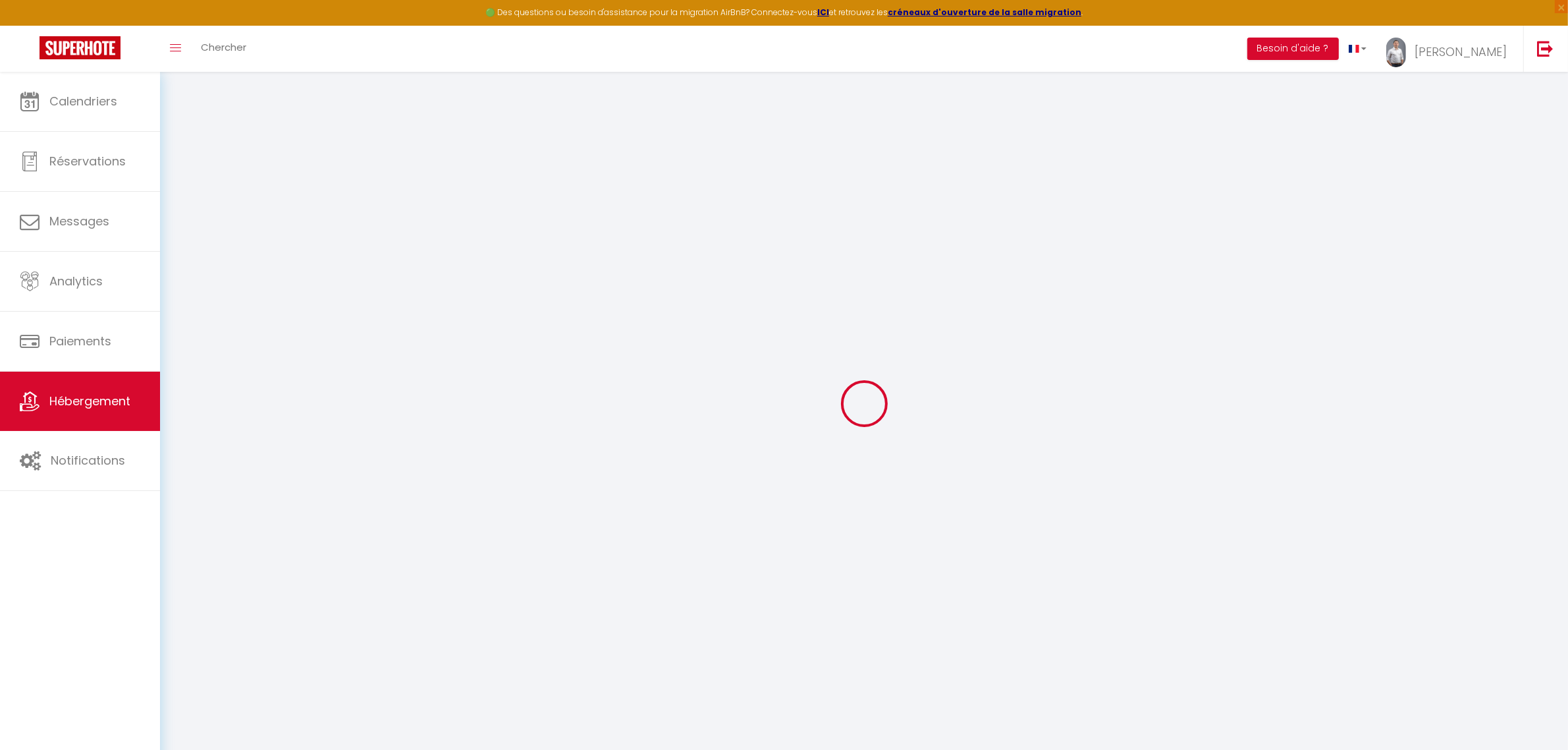
type input "[EMAIL_ADDRESS][DOMAIN_NAME]"
select select "15949"
checkbox input "true"
checkbox input "false"
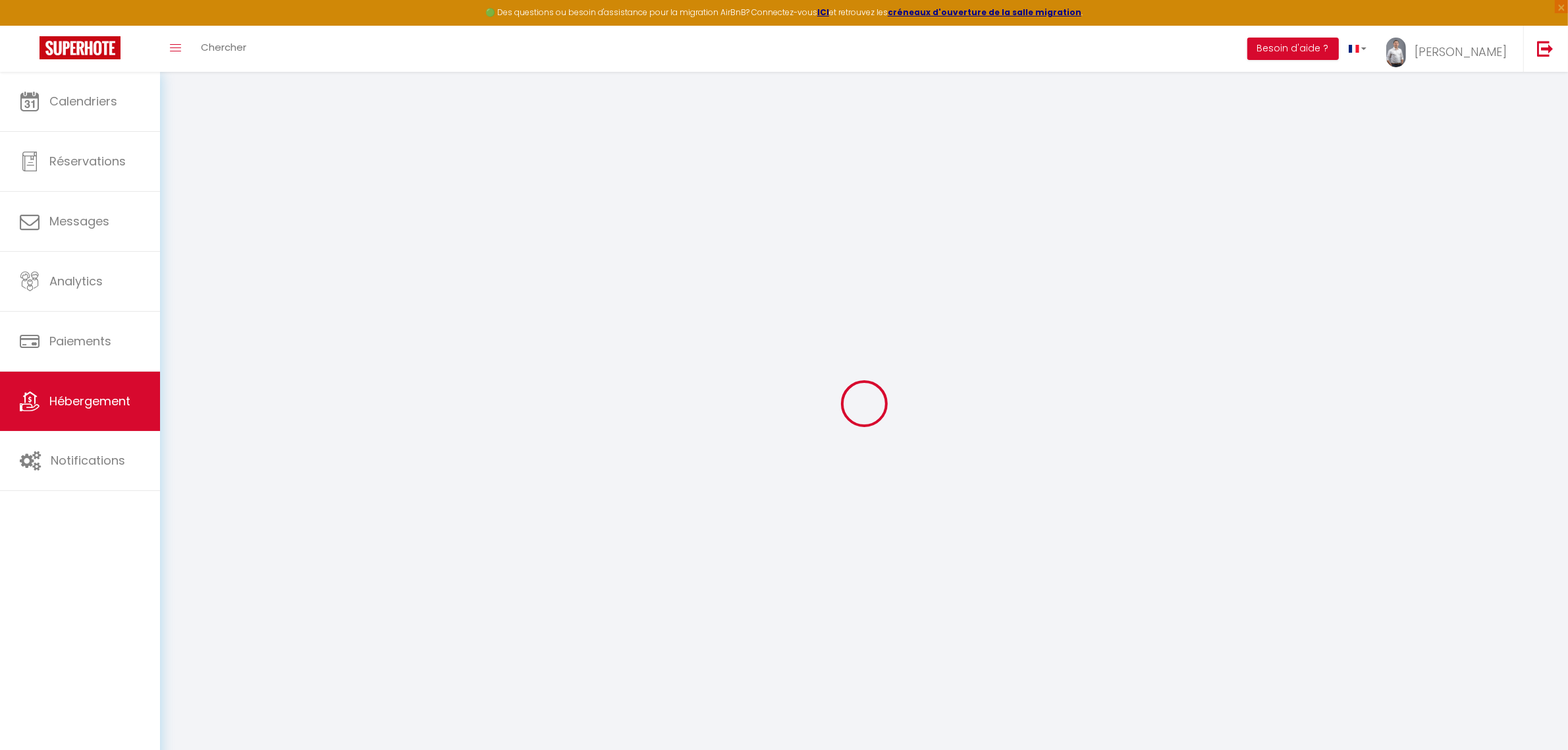
checkbox input "false"
radio input "true"
type input "0"
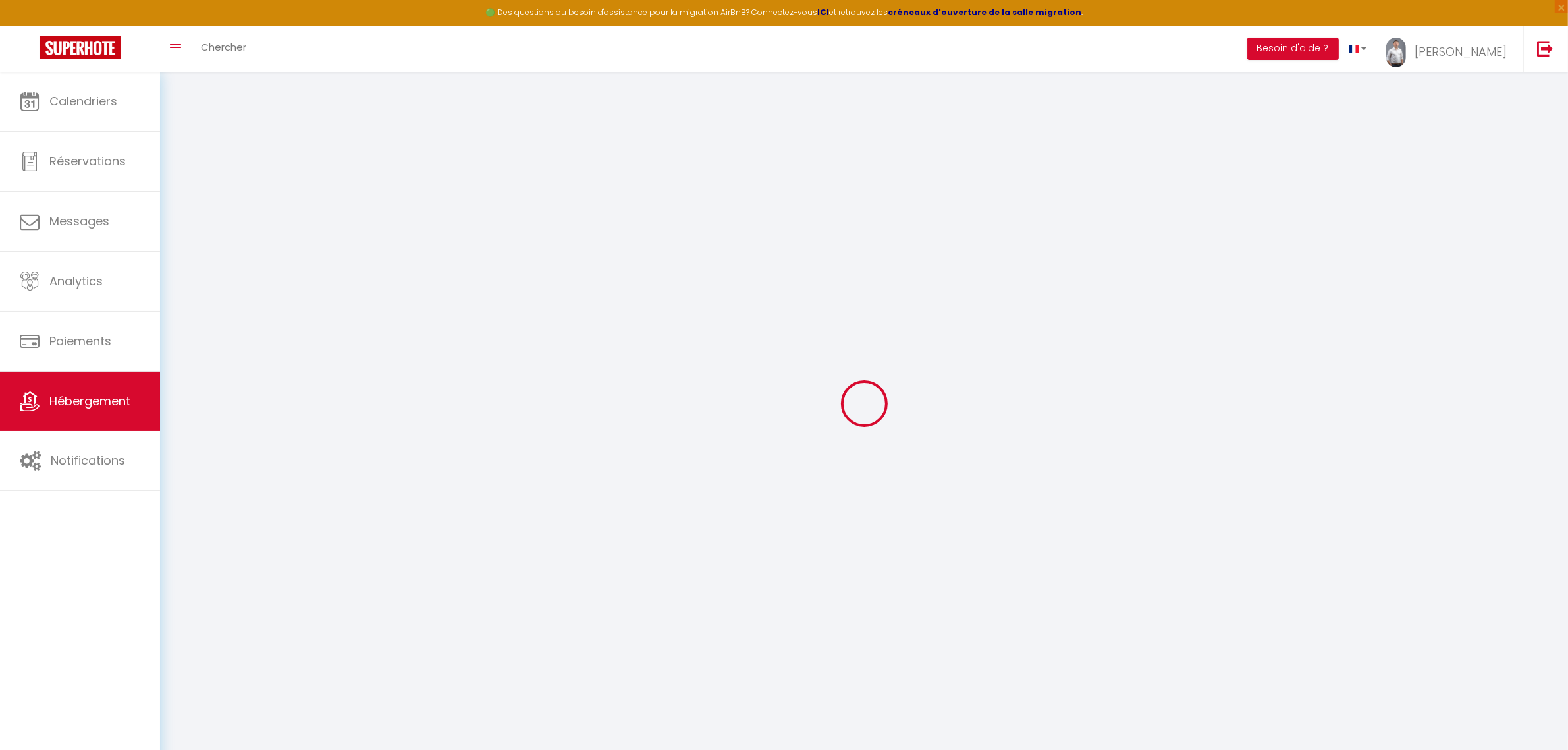
type input "0"
checkbox input "true"
checkbox input "false"
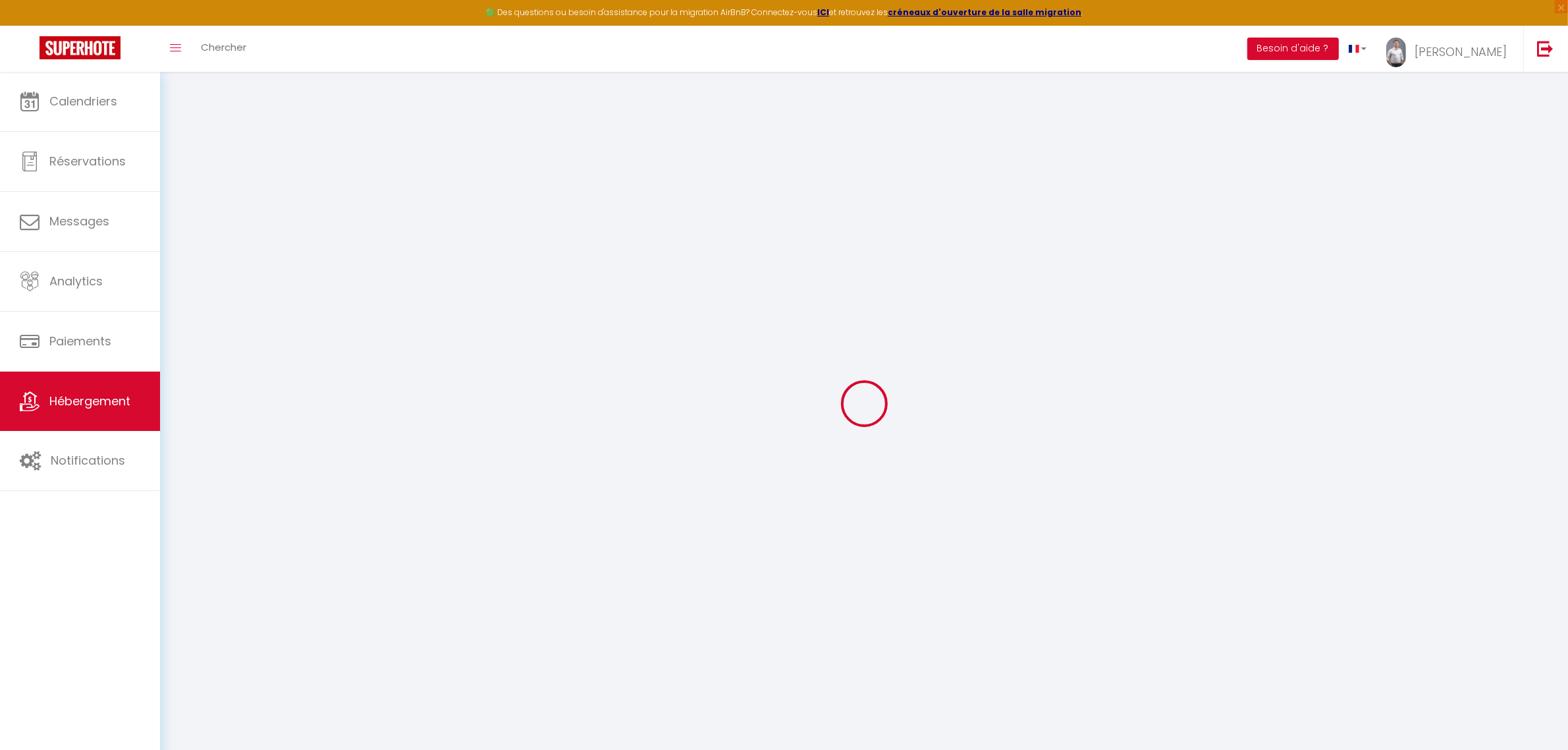
checkbox input "true"
checkbox input "false"
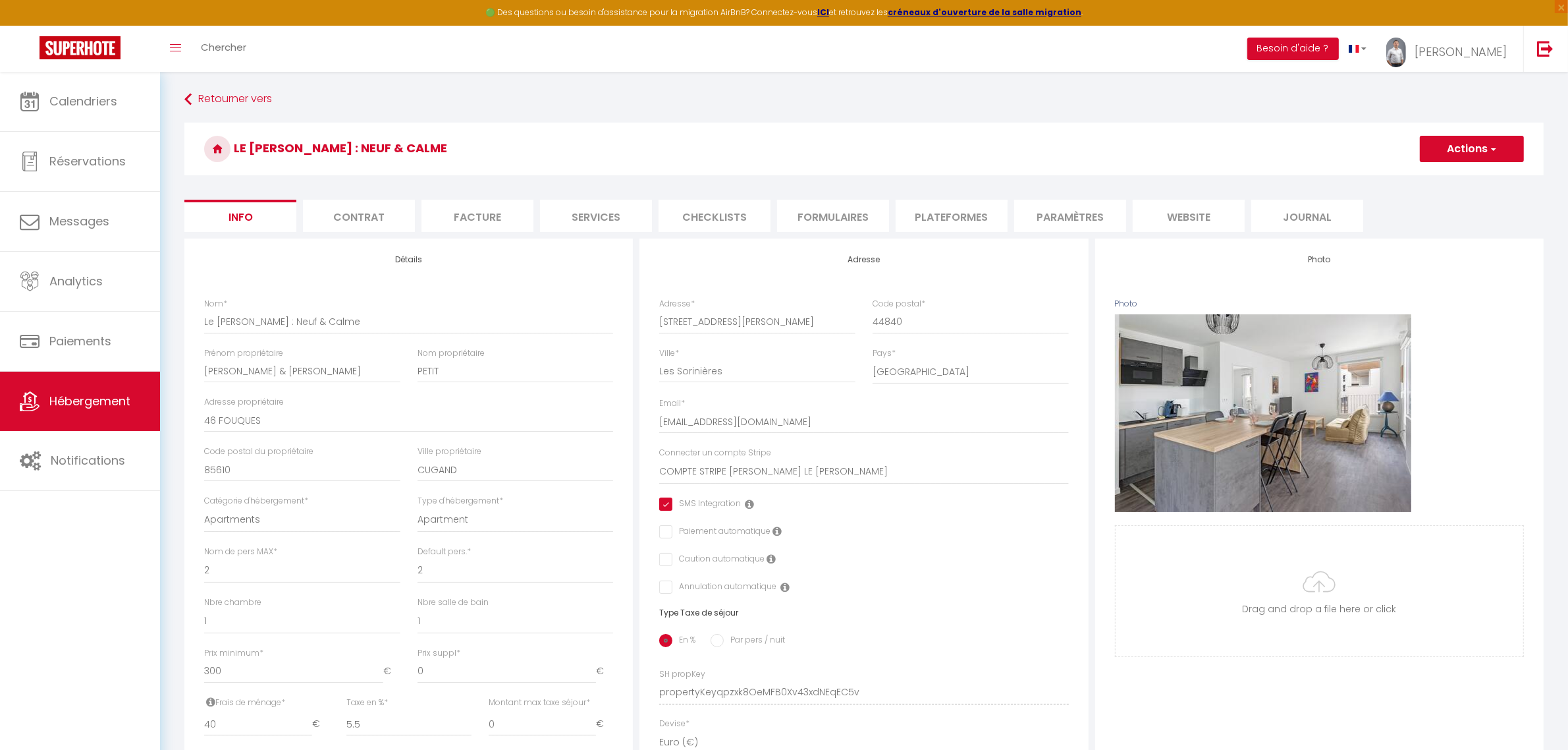
click at [946, 222] on li "Plateformes" at bounding box center [952, 215] width 112 height 32
select select
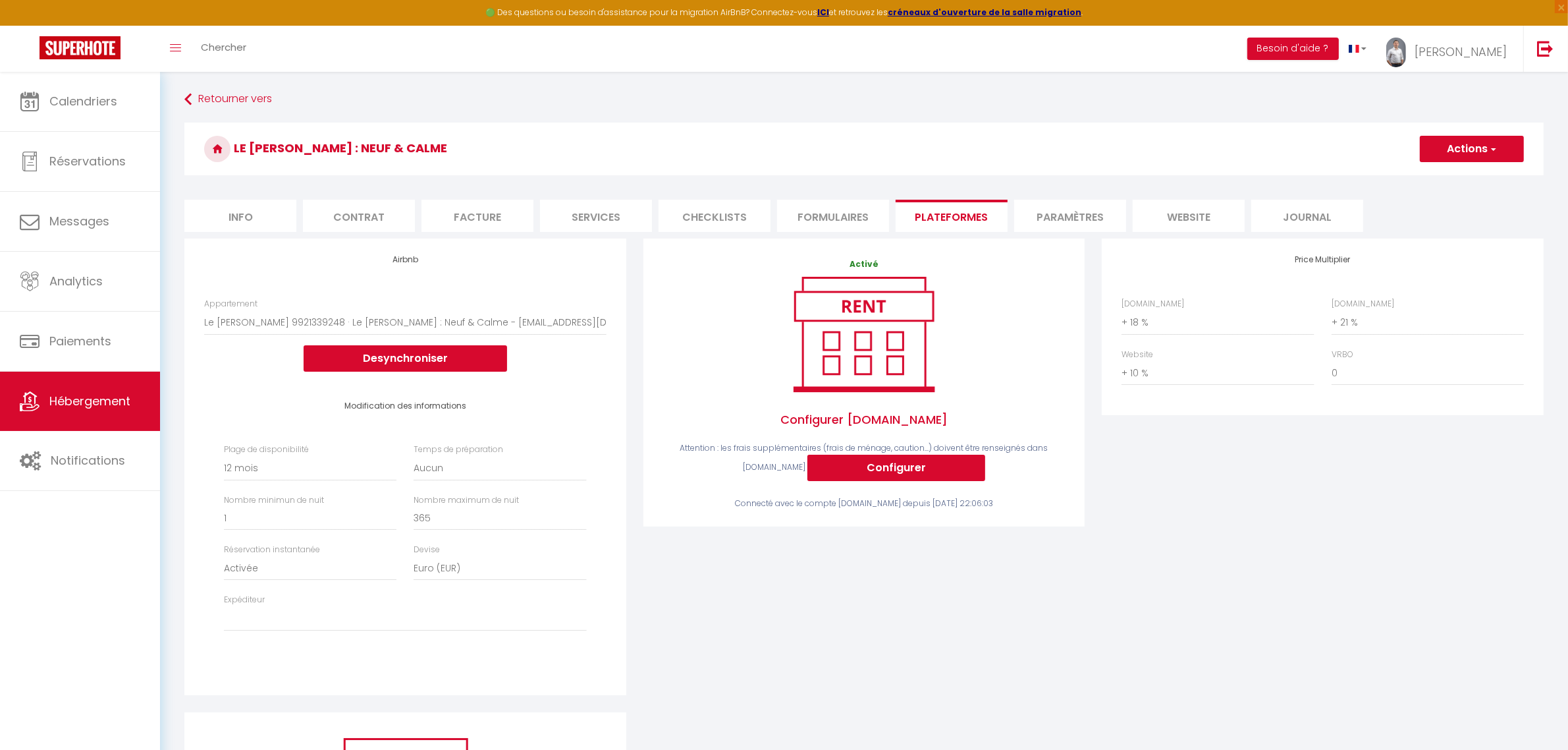
click at [1141, 211] on li "website" at bounding box center [1189, 215] width 112 height 32
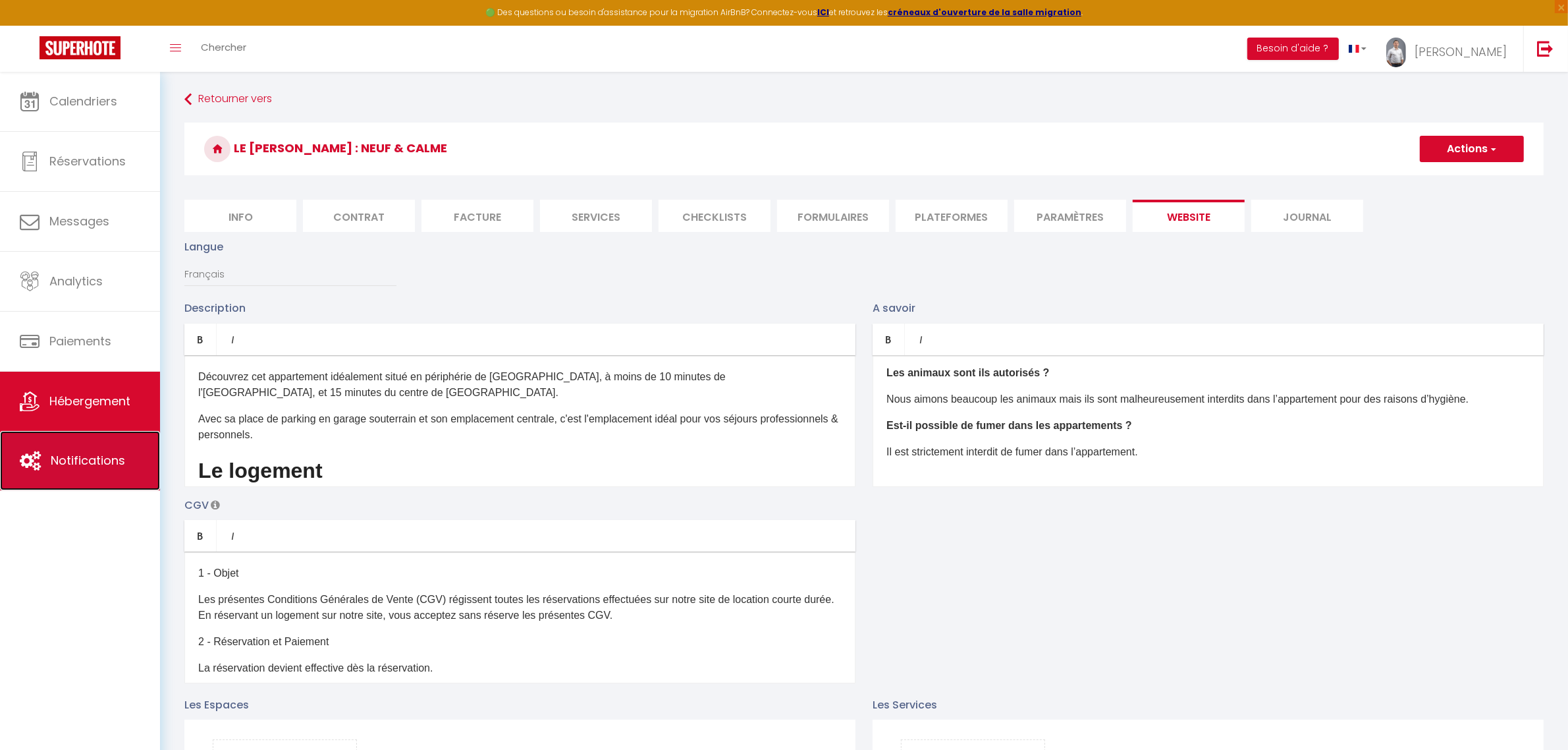
click at [100, 455] on span "Notifications" at bounding box center [88, 460] width 75 height 17
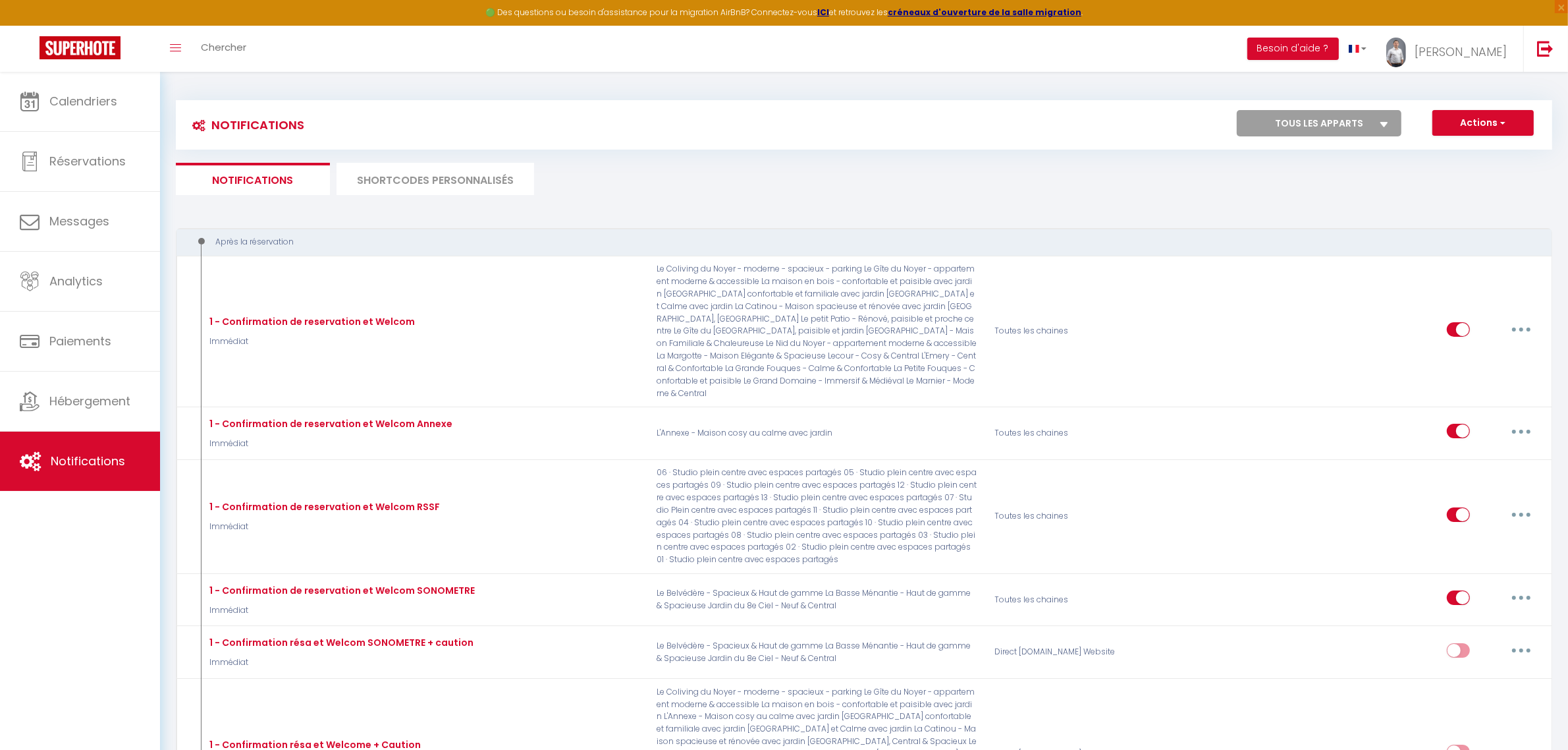
click at [466, 173] on li "SHORTCODES PERSONNALISÉS" at bounding box center [435, 178] width 198 height 32
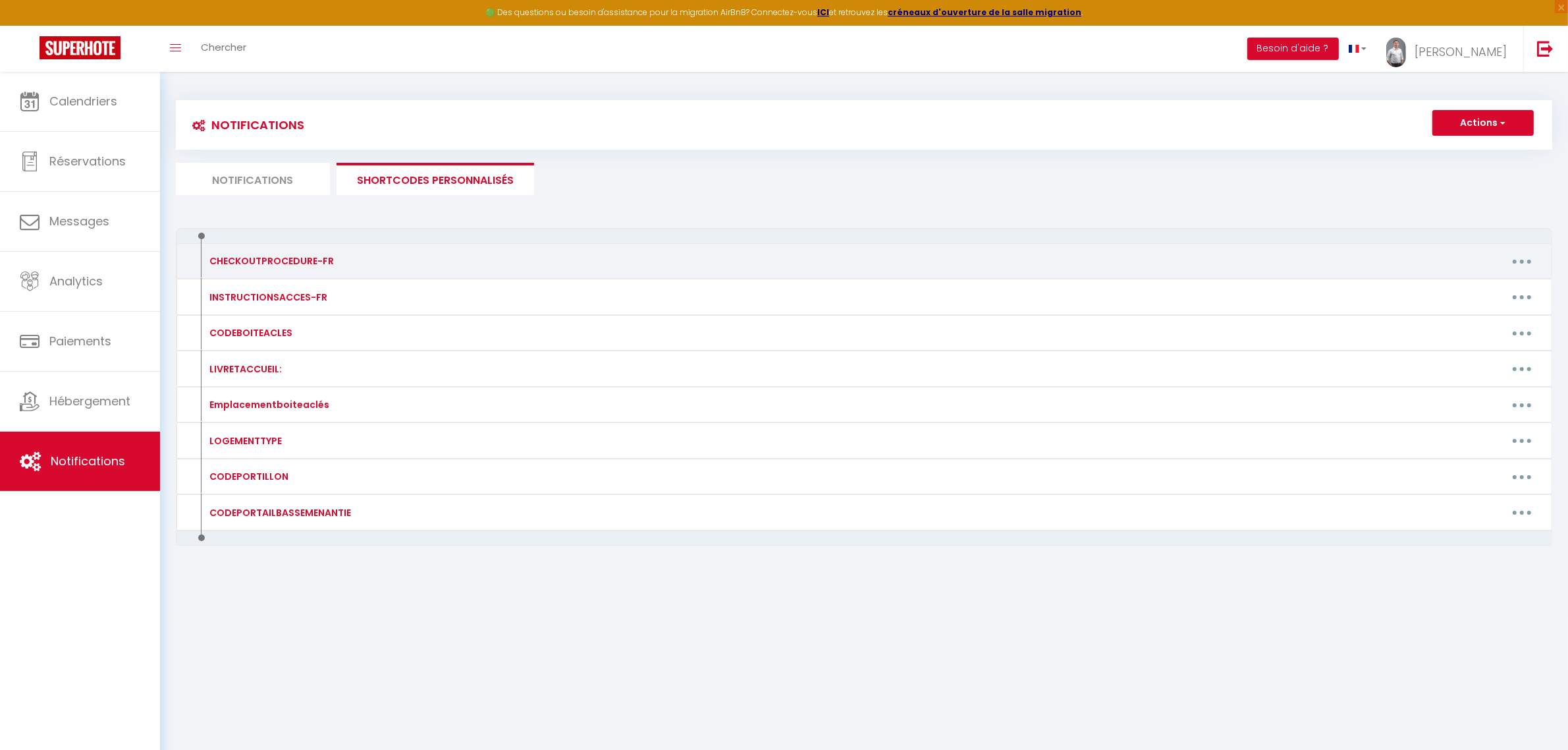
click at [1526, 263] on button "button" at bounding box center [1522, 261] width 37 height 21
click at [1473, 288] on link "Editer" at bounding box center [1487, 292] width 97 height 23
type input "CHECKOUTPROCEDURE-FR"
type textarea "Merci de suivre les 3 petites instructions suivantes afin de ne rien oublier : …"
type textarea "- Mettre tous les draps sur le lit, notre équipe de ménage passera les récupére…"
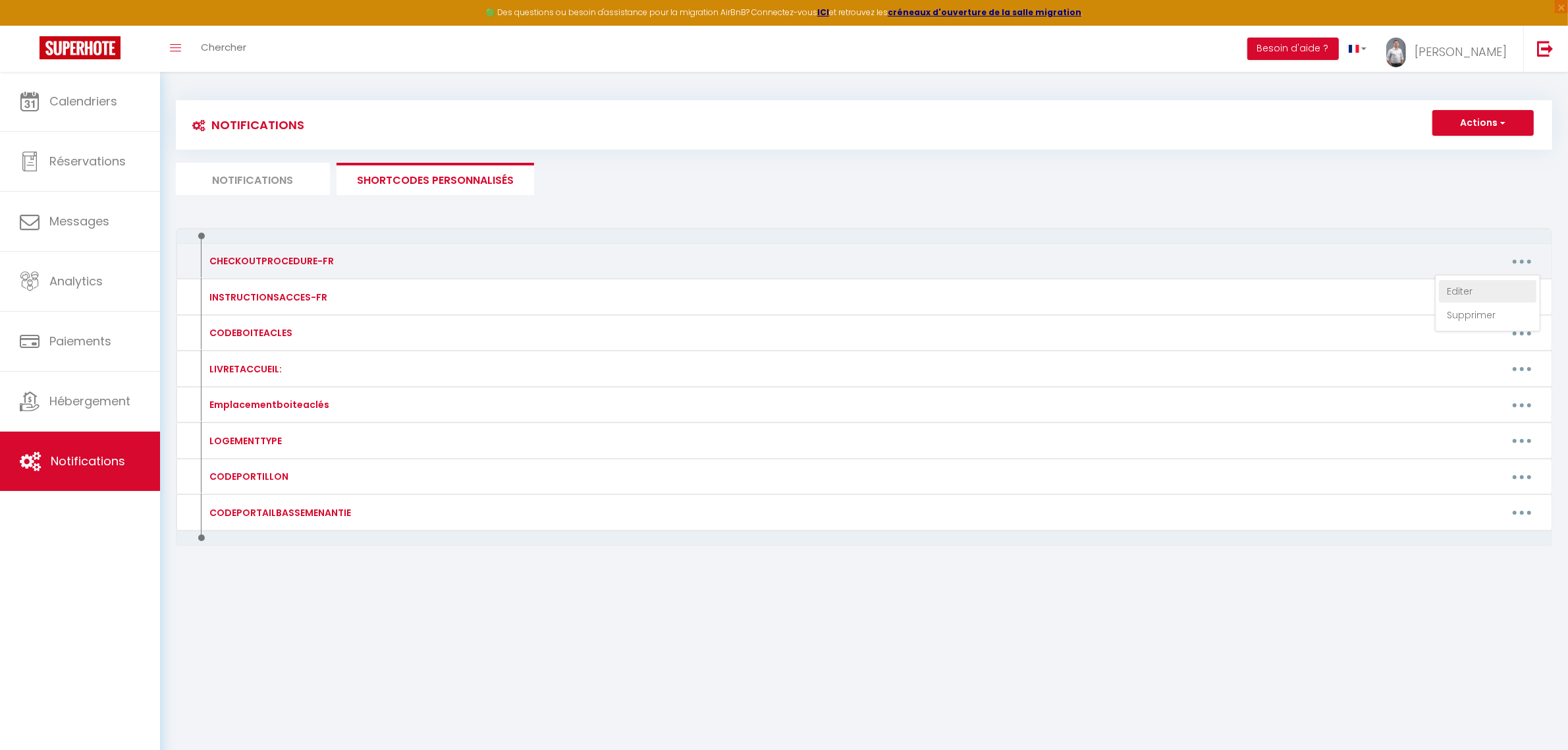
type textarea "- Mettre tous les draps sur le lit, notre équipe de ménage passera les récupére…"
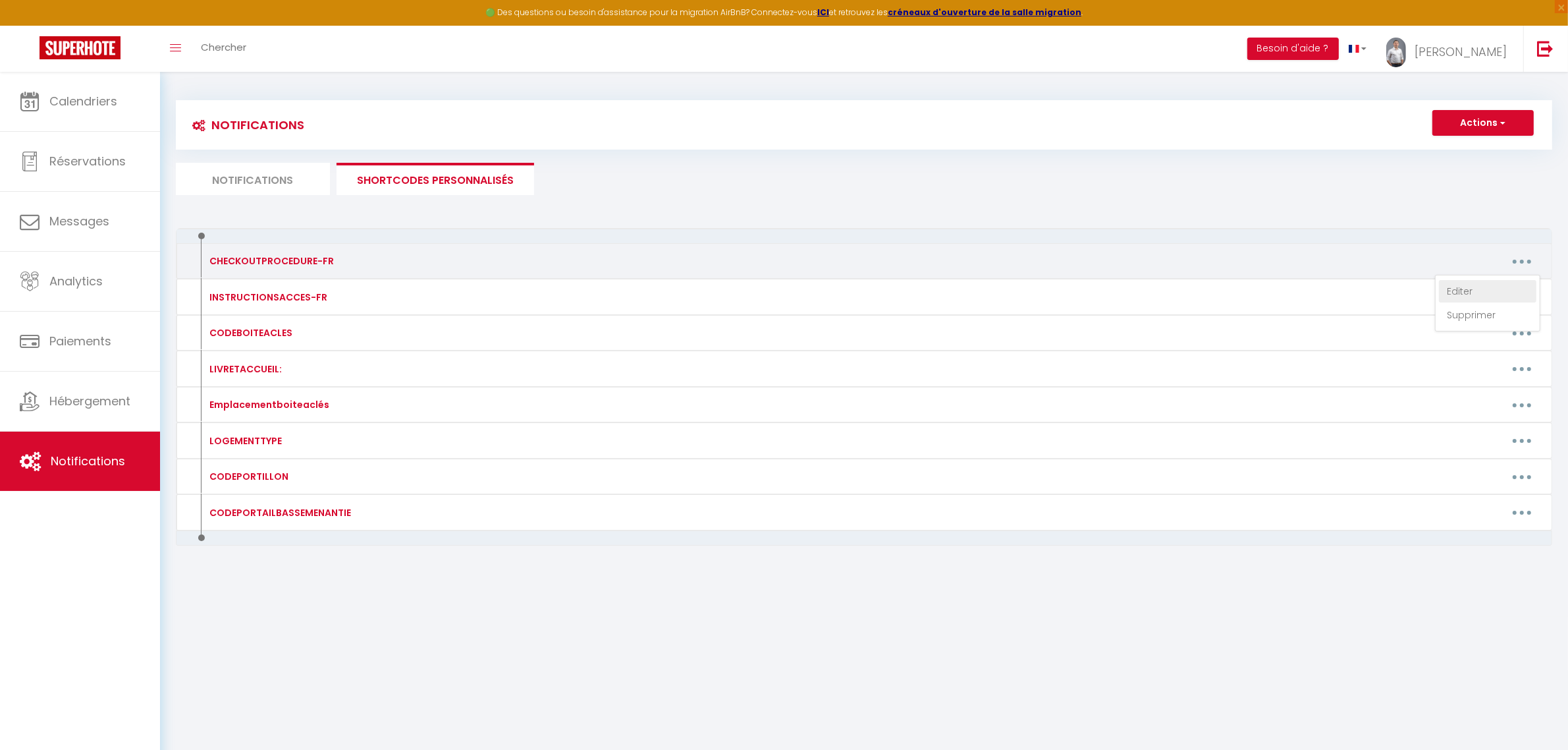
type textarea "- Mettre tous les draps sur le lit, notre équipe de ménage passera les récupére…"
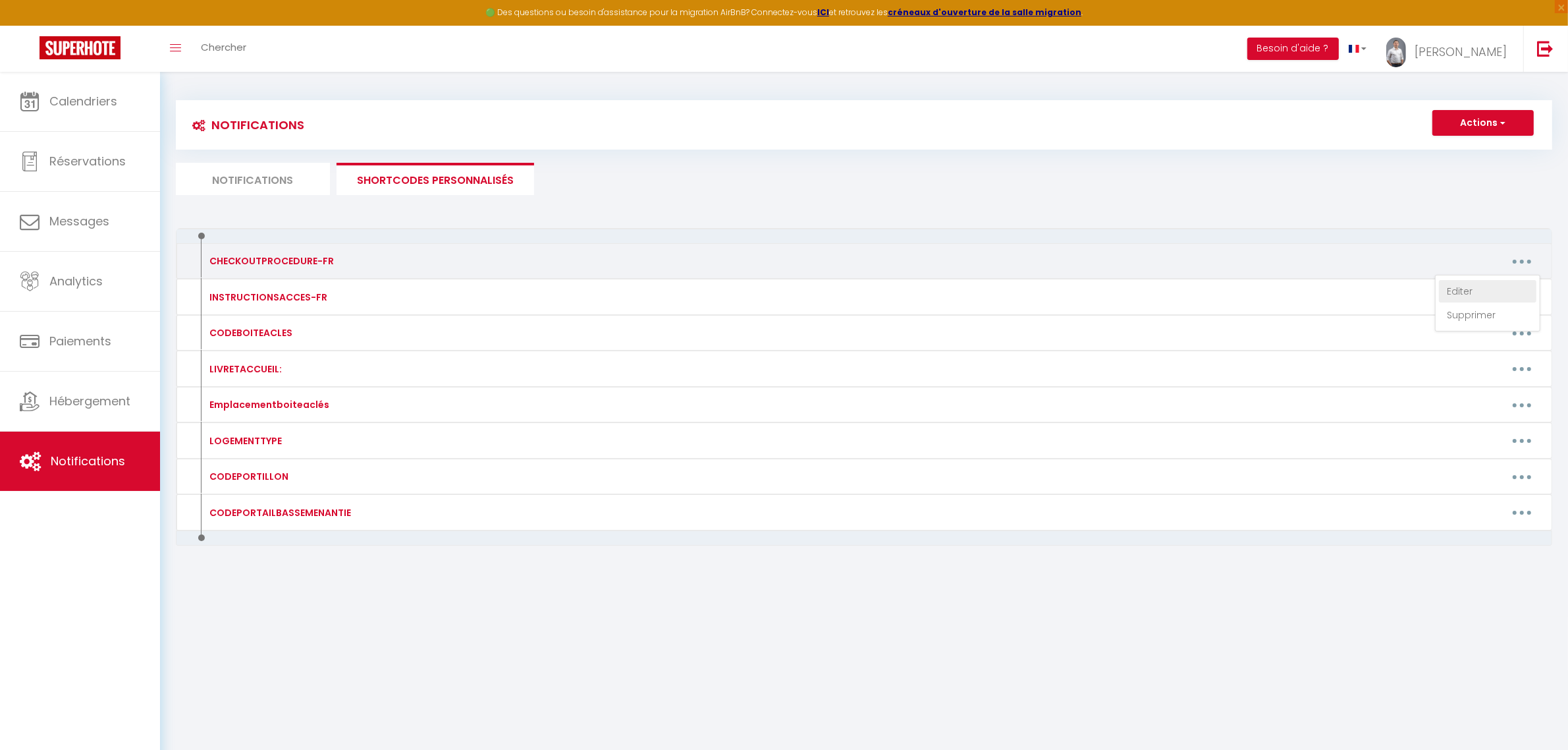
type textarea "- Mettre tous les draps sur le lit, notre équipe de ménage passera les récupére…"
type textarea "- Retirer toute nourriture du frigo et du congélateur - Faire la vaisselle et j…"
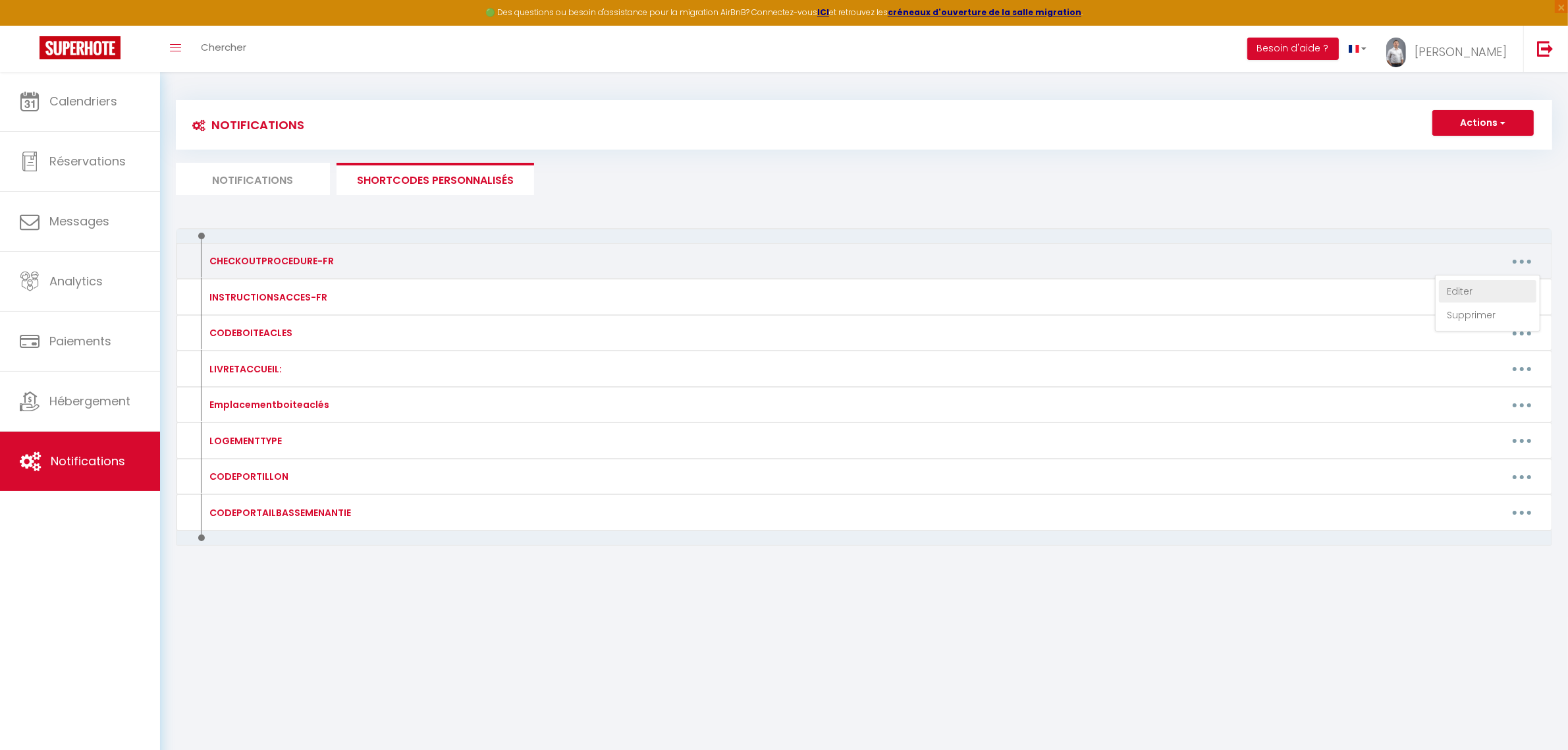
type textarea "- Retirer toute nourriture du frigo et du congélateur - Faire la vaisselle et j…"
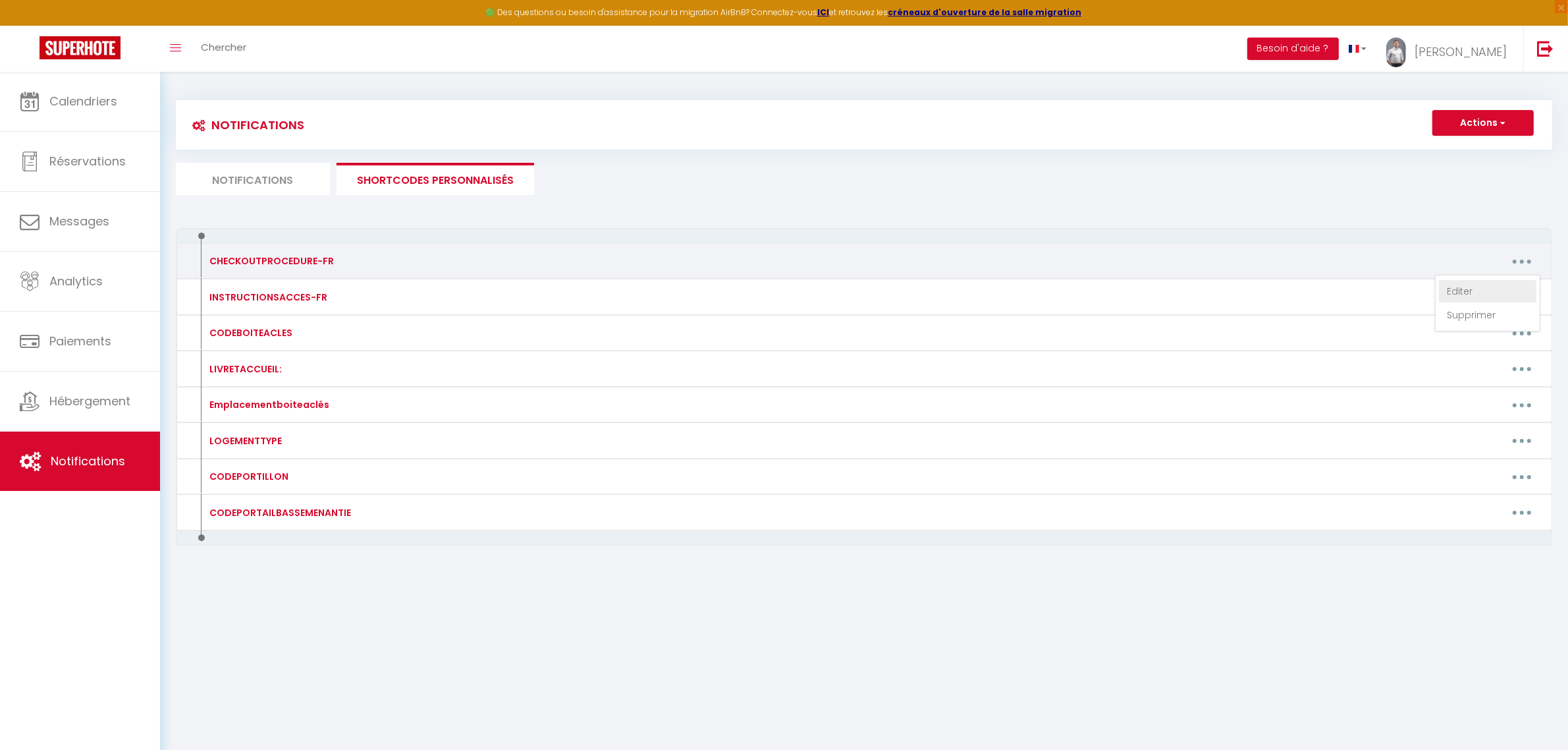
type textarea "- Retirer toute nourriture du frigo et du congélateur - Faire la vaisselle et j…"
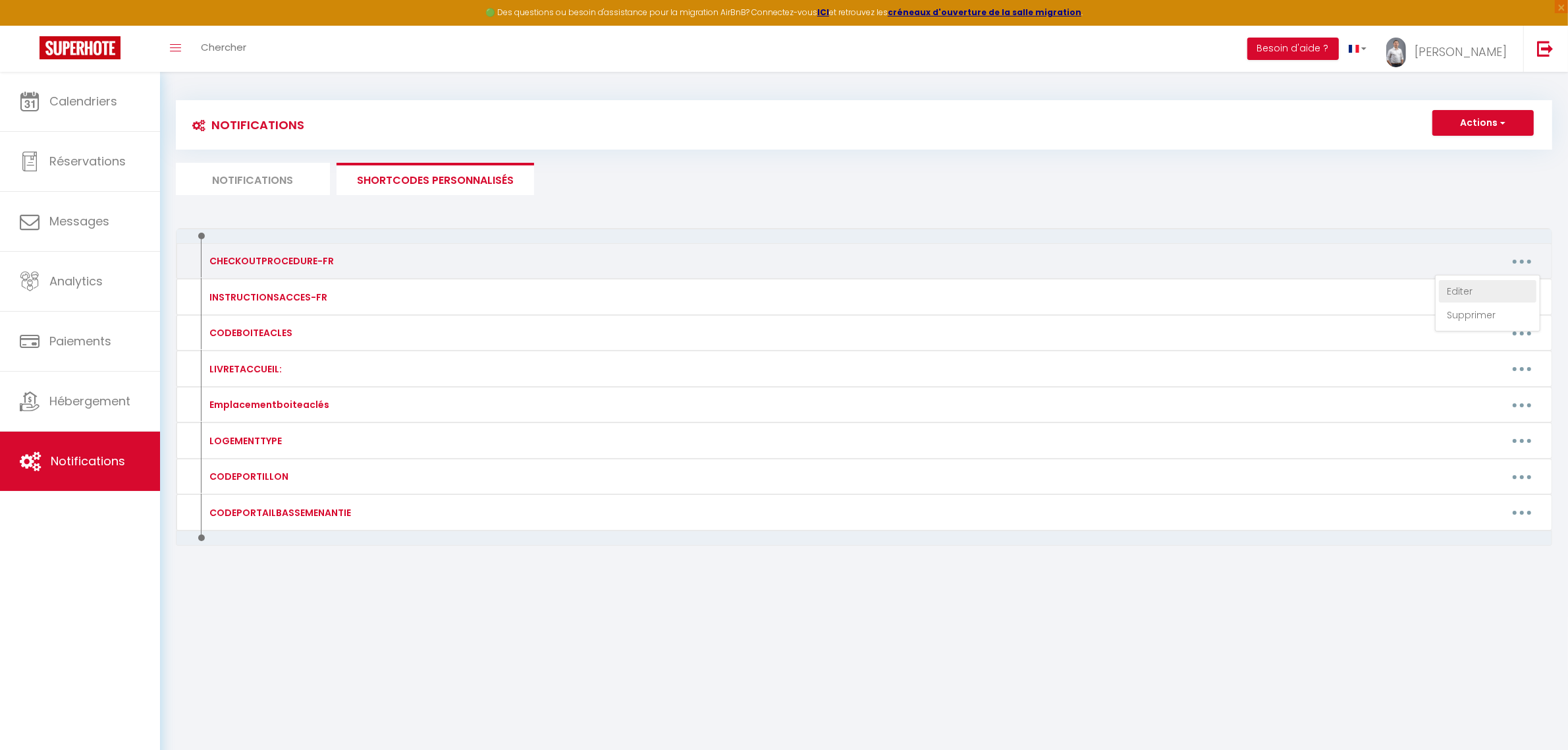
type textarea "- Retirer toute nourriture du frigo et du congélateur - Faire la vaisselle et j…"
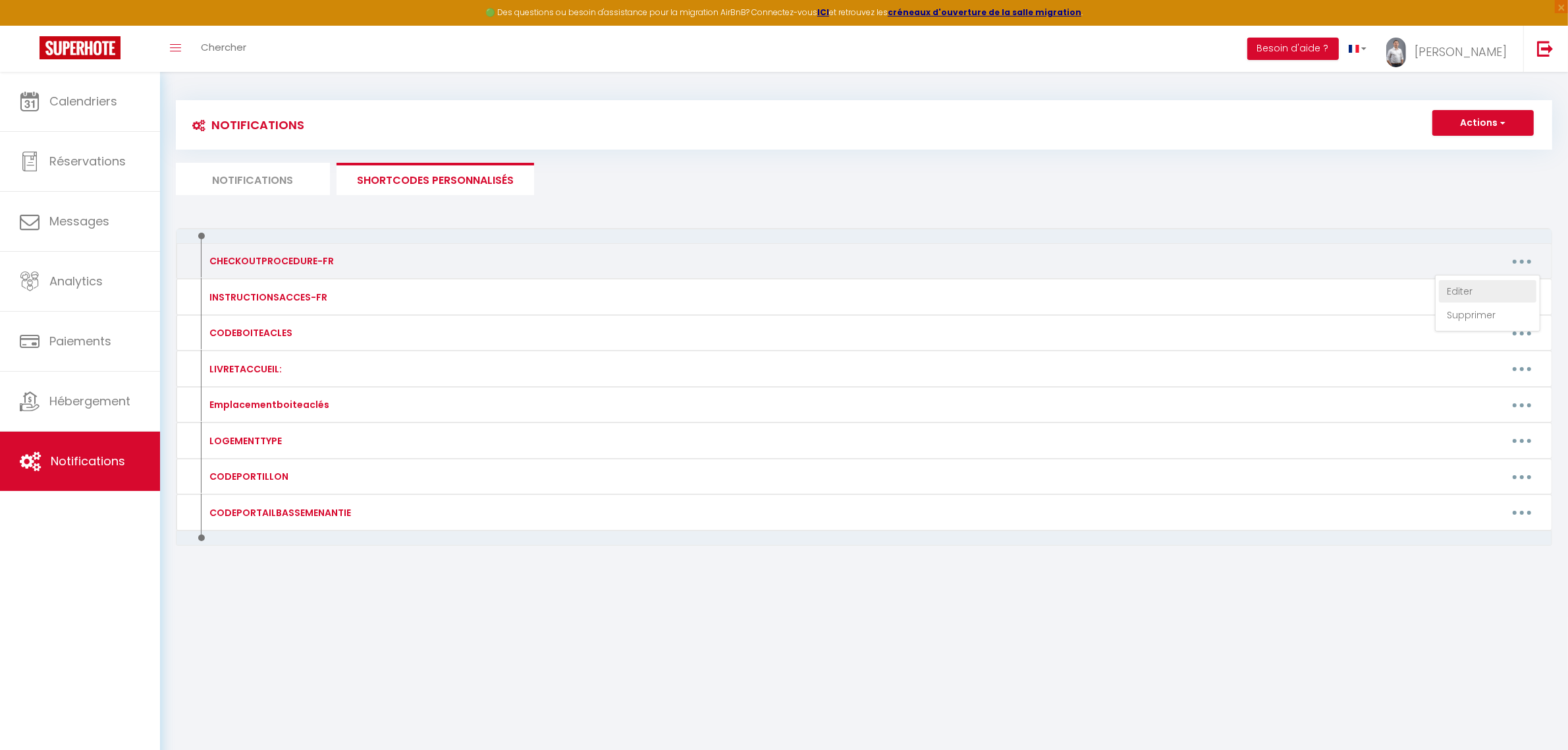
type textarea "- Retirer toute nourriture du frigo et du congélateur - Faire la vaisselle et j…"
type textarea "Avant de quitter les lieux et continuer votre voyage, merci de suivre les 3 pet…"
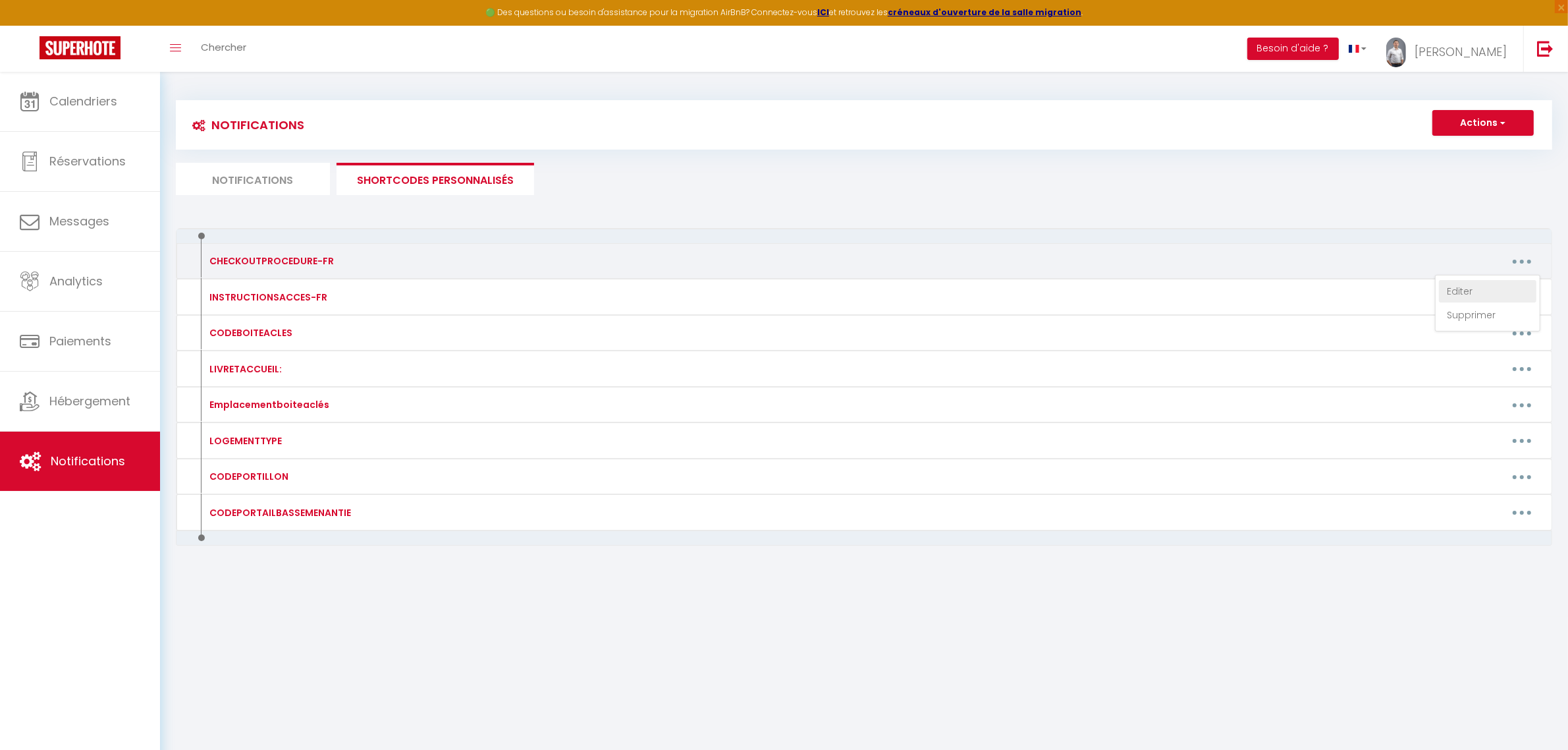
type textarea "- Retirer toute nourriture du frigo et du congélateur - Faire la vaisselle et j…"
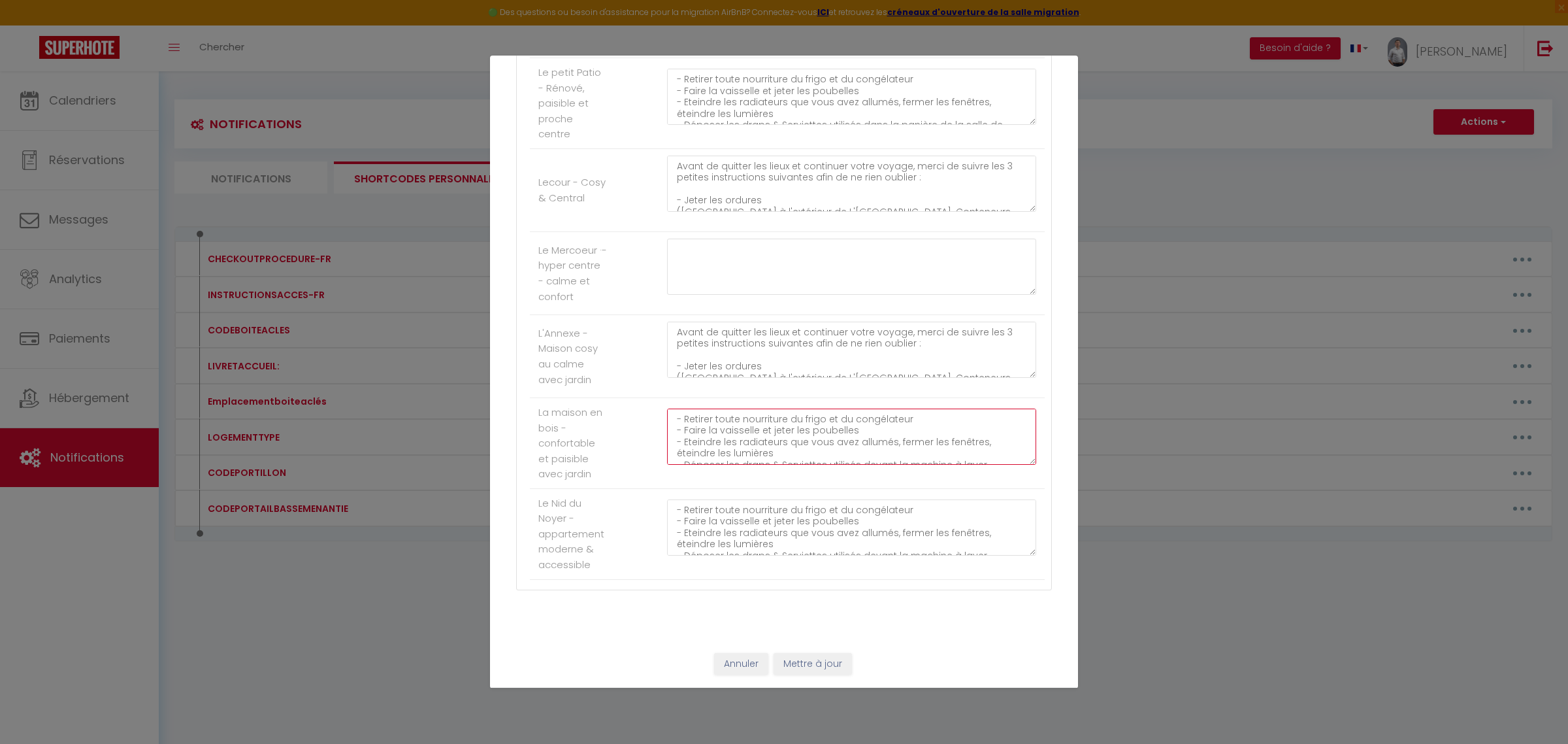
scroll to position [34, 0]
drag, startPoint x: 669, startPoint y: 422, endPoint x: 972, endPoint y: 501, distance: 313.1
click at [791, 266] on textarea at bounding box center [851, 267] width 369 height 57
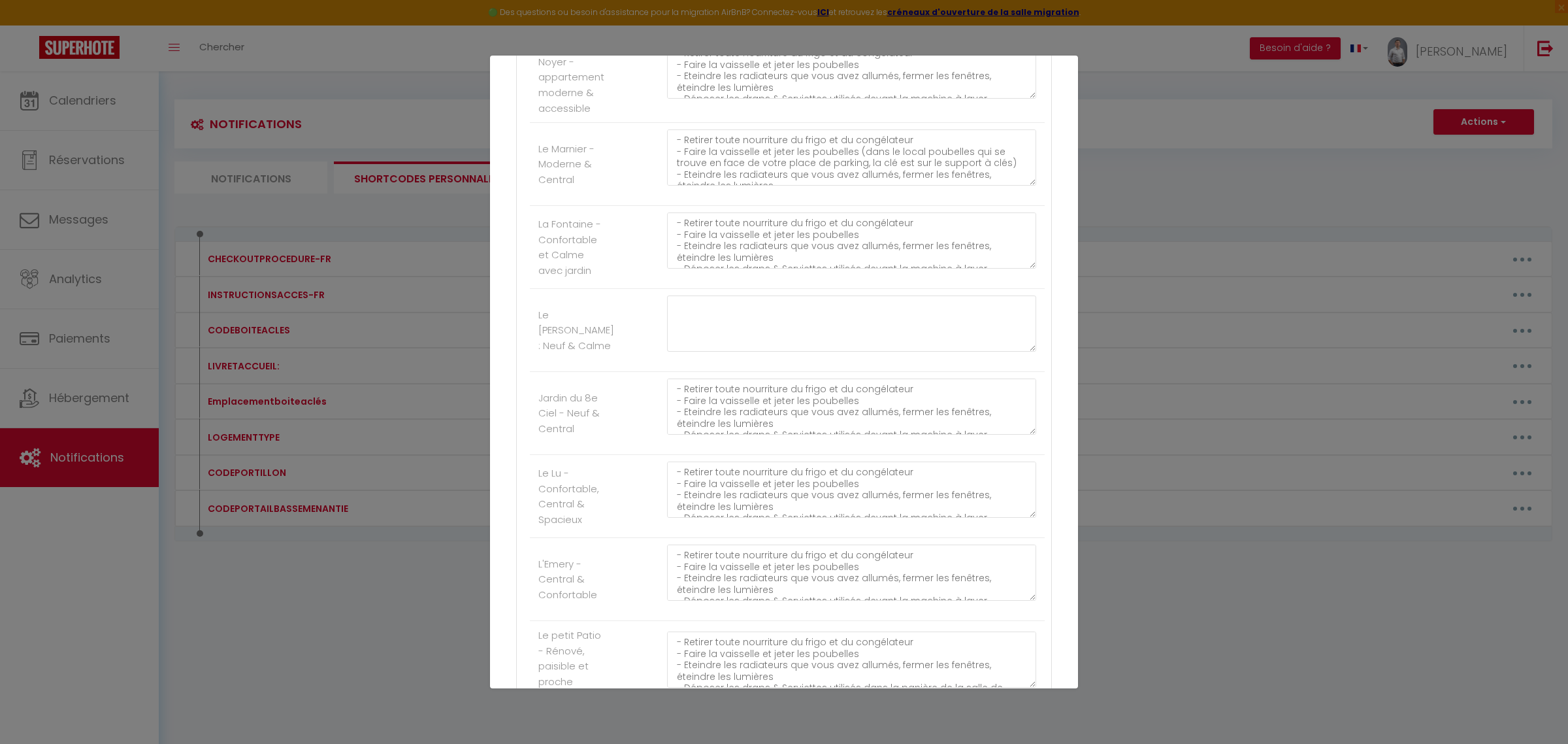
scroll to position [2670, 0]
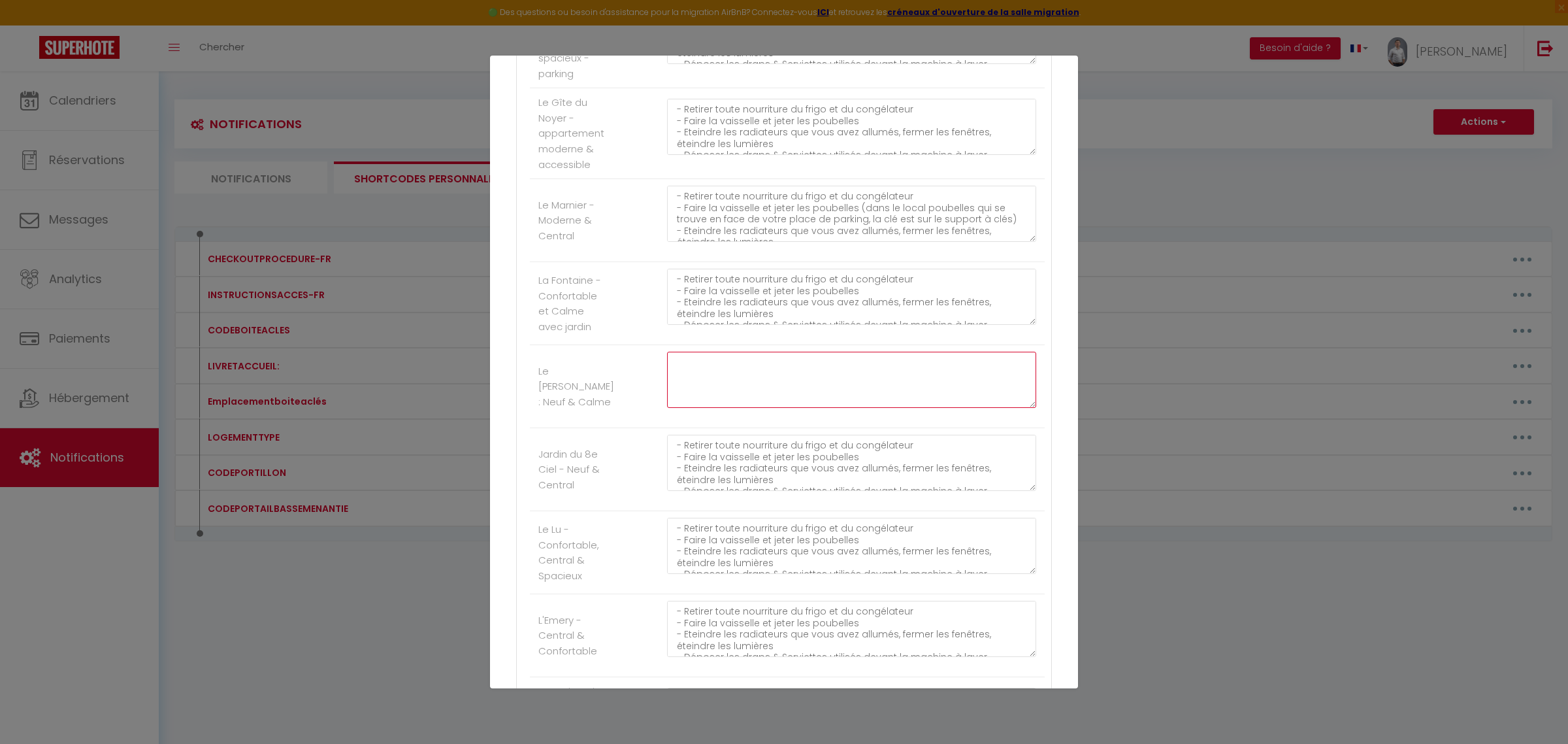
click at [717, 404] on textarea at bounding box center [851, 380] width 369 height 57
paste textarea "- Retirer toute nourriture du frigo et du congélateur - Faire la vaisselle et j…"
click at [883, 396] on textarea "- Retirer toute nourriture du frigo et du congélateur - Faire la vaisselle et j…" at bounding box center [851, 380] width 369 height 57
click at [805, 408] on textarea "- Retirer toute nourriture du frigo et du congélateur - Faire la vaisselle et j…" at bounding box center [851, 380] width 369 height 57
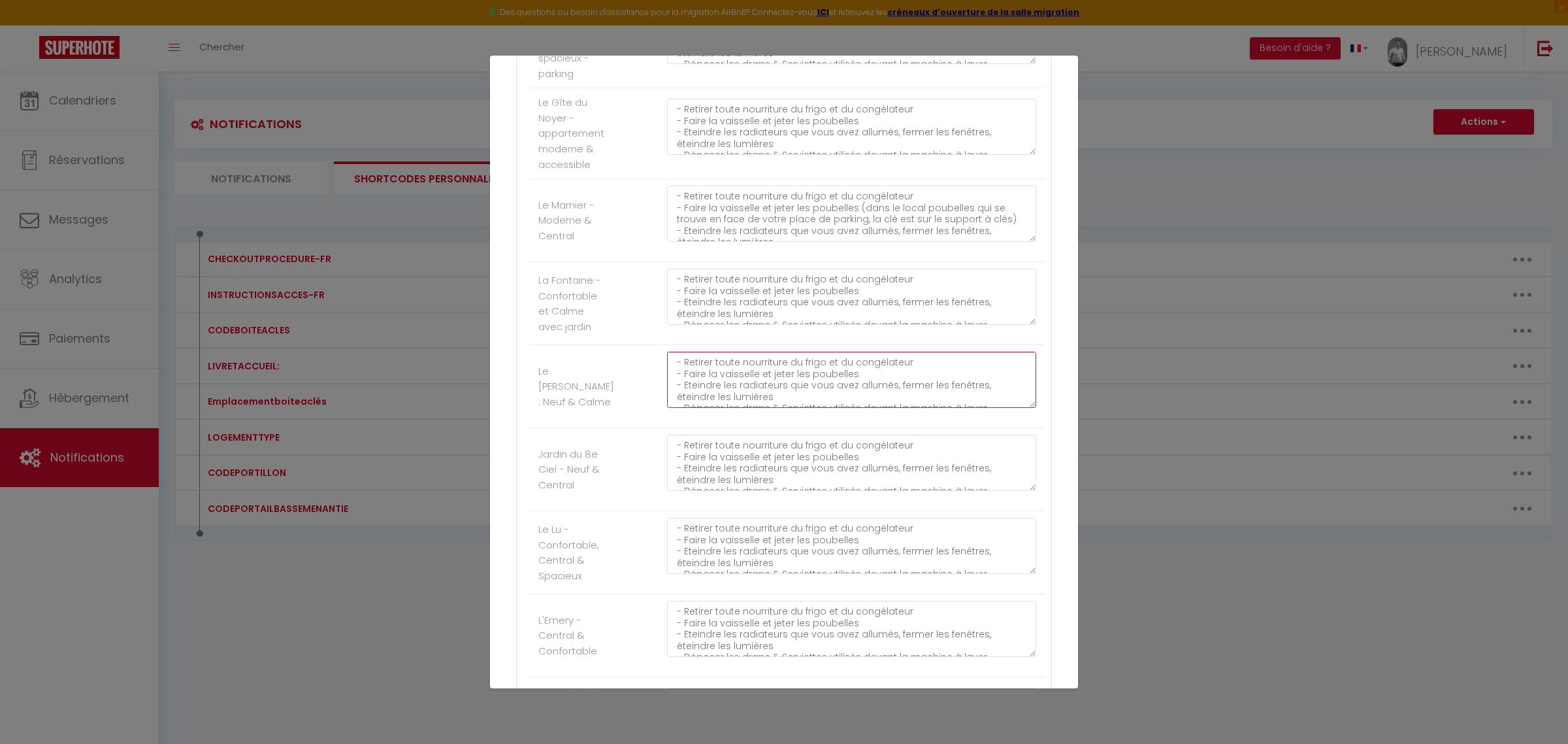
click at [904, 401] on textarea "- Retirer toute nourriture du frigo et du congélateur - Faire la vaisselle et j…" at bounding box center [851, 380] width 369 height 57
click at [818, 408] on textarea "- Retirer toute nourriture du frigo et du congélateur - Faire la vaisselle et j…" at bounding box center [851, 380] width 369 height 57
drag, startPoint x: 977, startPoint y: 403, endPoint x: 859, endPoint y: 401, distance: 118.0
click at [859, 401] on textarea "- Retirer toute nourriture du frigo et du congélateur - Faire la vaisselle et j…" at bounding box center [851, 380] width 369 height 57
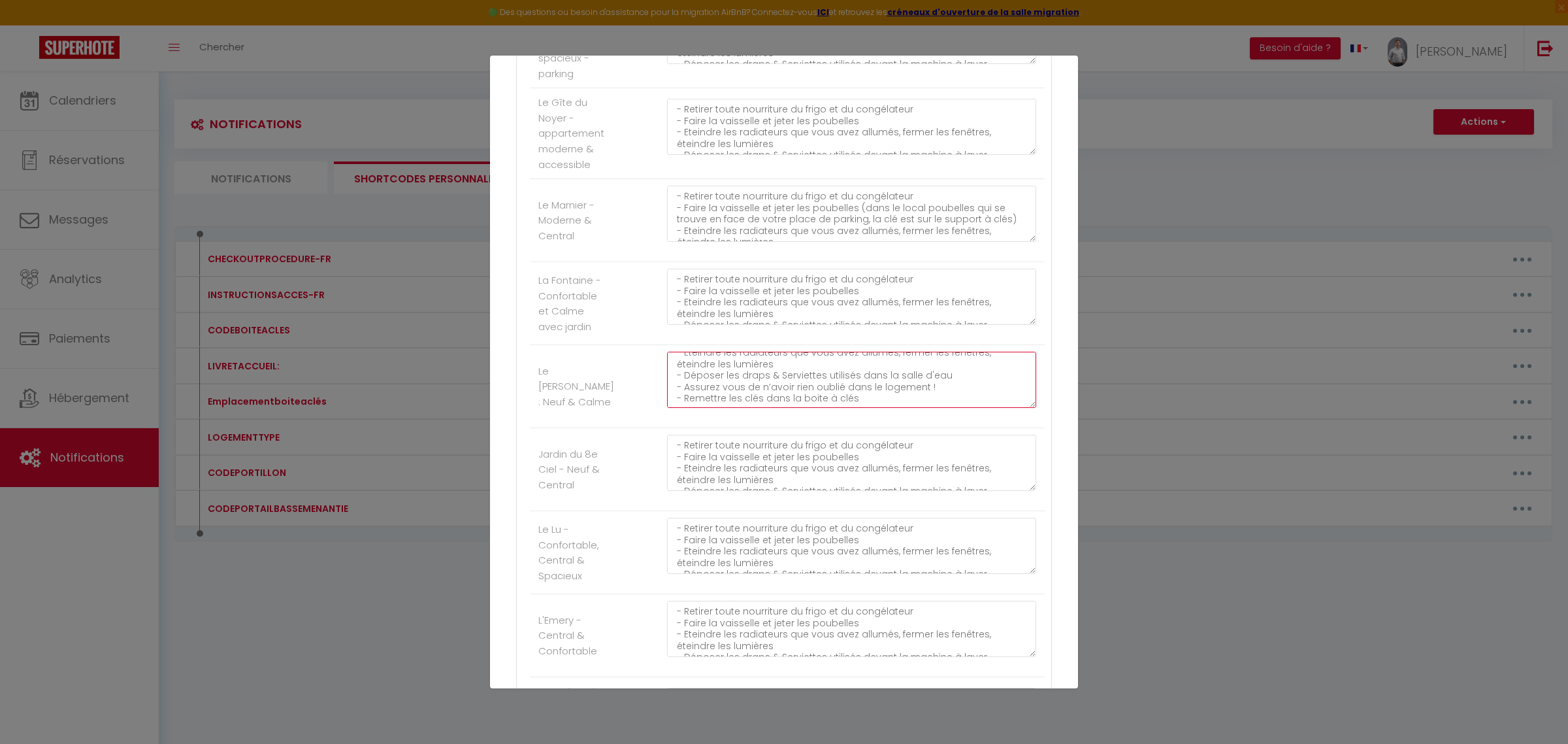
scroll to position [34, 0]
drag, startPoint x: 878, startPoint y: 420, endPoint x: 661, endPoint y: 435, distance: 217.5
click at [661, 421] on div "- Retirer toute nourriture du frigo et du congélateur - Faire la vaisselle et j…" at bounding box center [851, 387] width 386 height 70
drag, startPoint x: 671, startPoint y: 321, endPoint x: 1000, endPoint y: 363, distance: 331.7
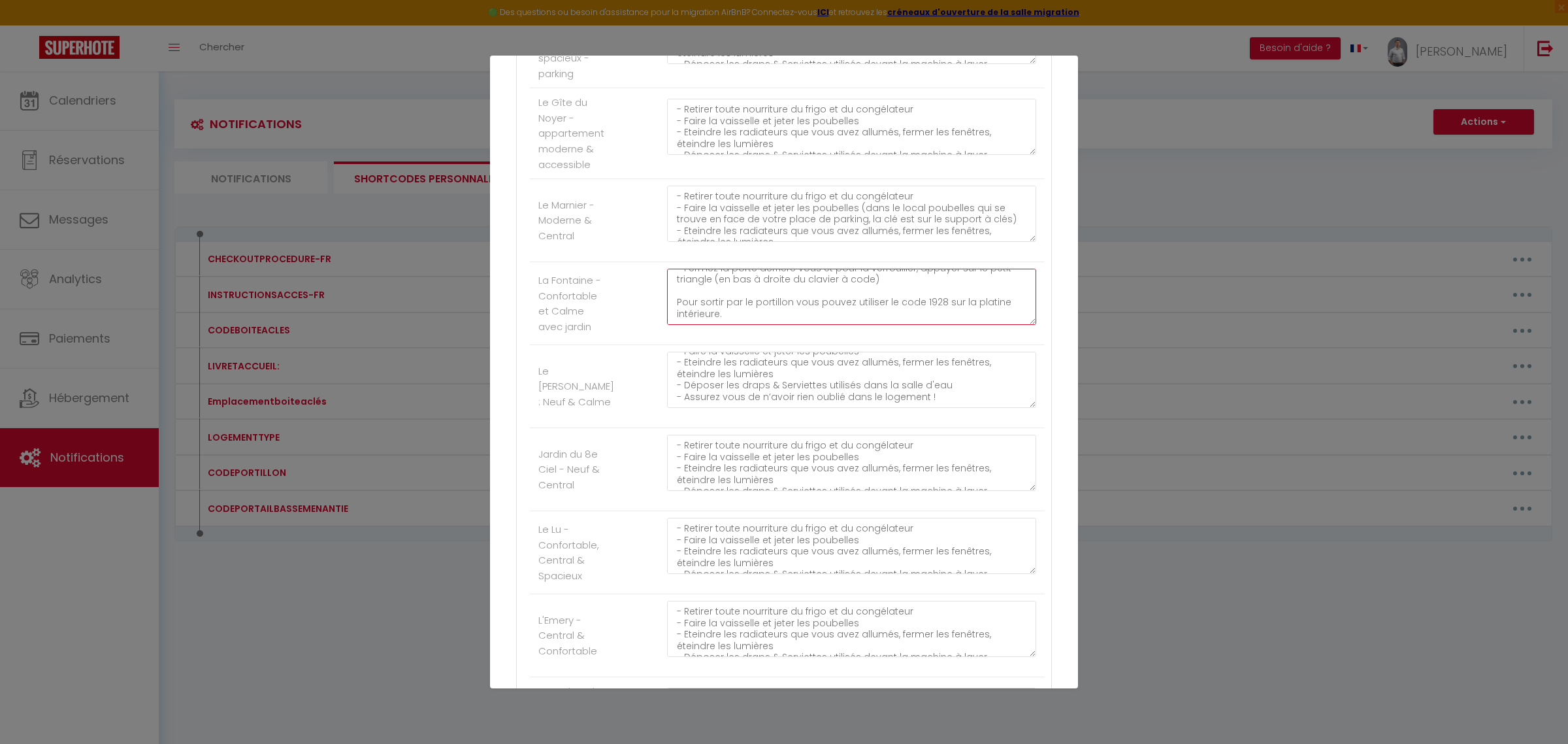
click at [1000, 345] on li "La Fontaine - Confortable et Calme avec jardin - Retirer toute nourriture du fr…" at bounding box center [786, 303] width 515 height 83
click at [770, 408] on textarea "- Retirer toute nourriture du frigo et du congélateur - Faire la vaisselle et j…" at bounding box center [851, 380] width 369 height 57
paste textarea "- Sortir votre véhicule du parking (faites le en avance afin de ne pas vous ret…"
click at [772, 408] on textarea "- Retirer toute nourriture du frigo et du congélateur - Faire la vaisselle et j…" at bounding box center [851, 380] width 369 height 57
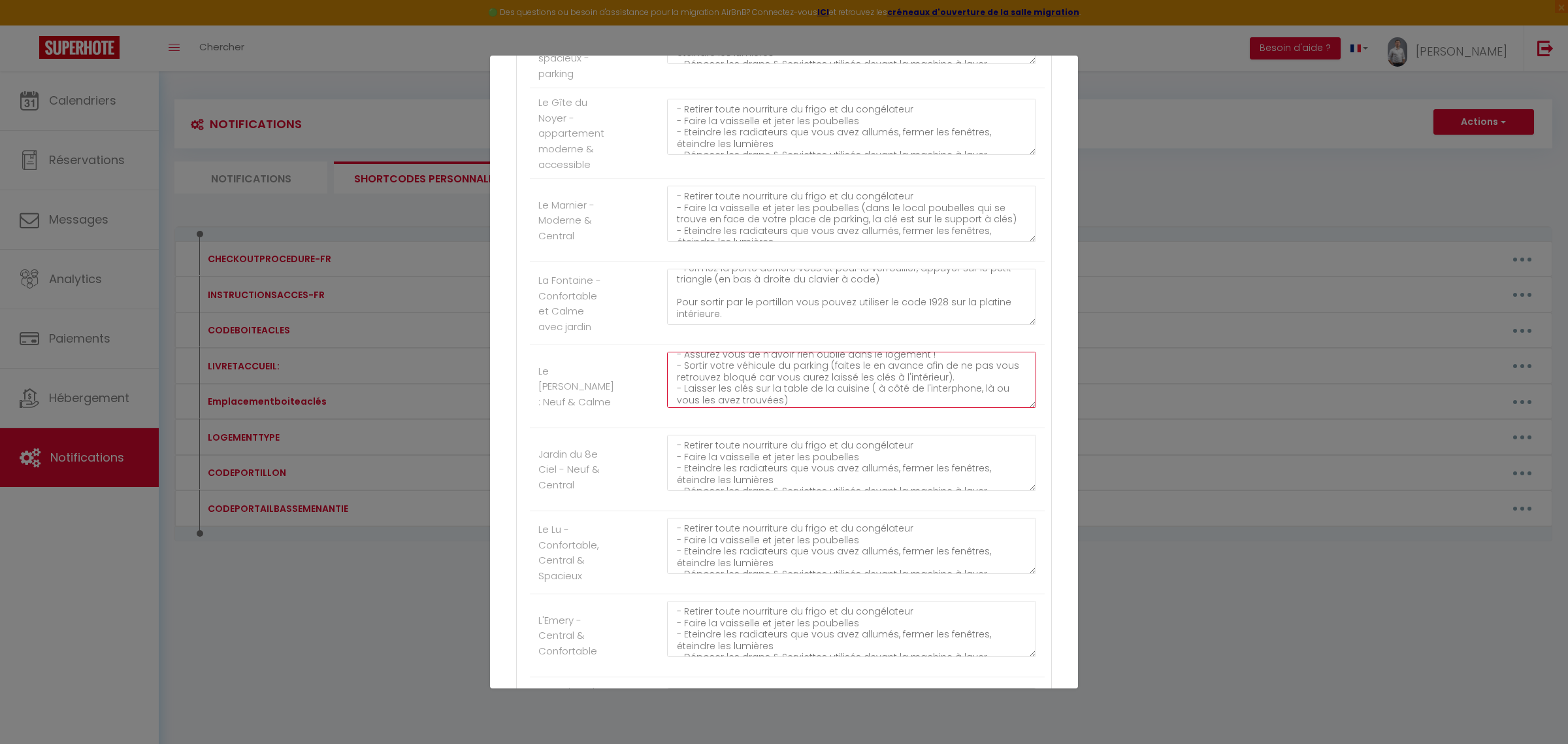
scroll to position [69, 0]
drag, startPoint x: 840, startPoint y: 426, endPoint x: 857, endPoint y: 412, distance: 22.0
click at [857, 408] on textarea "- Retirer toute nourriture du frigo et du congélateur - Faire la vaisselle et j…" at bounding box center [851, 380] width 369 height 57
drag, startPoint x: 791, startPoint y: 417, endPoint x: 661, endPoint y: 402, distance: 130.9
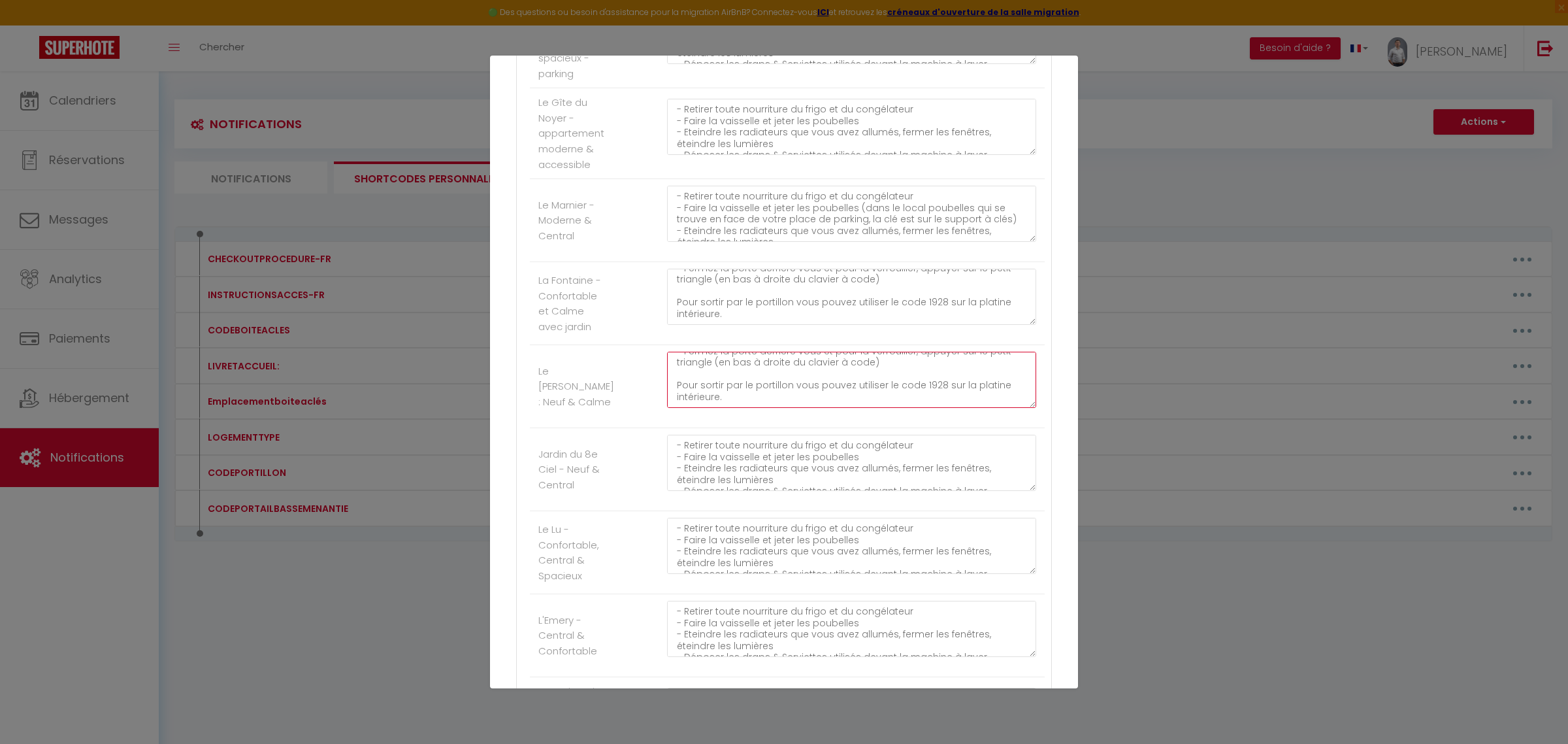
click at [661, 402] on div "- Retirer toute nourriture du frigo et du congélateur - Faire la vaisselle et j…" at bounding box center [851, 387] width 386 height 70
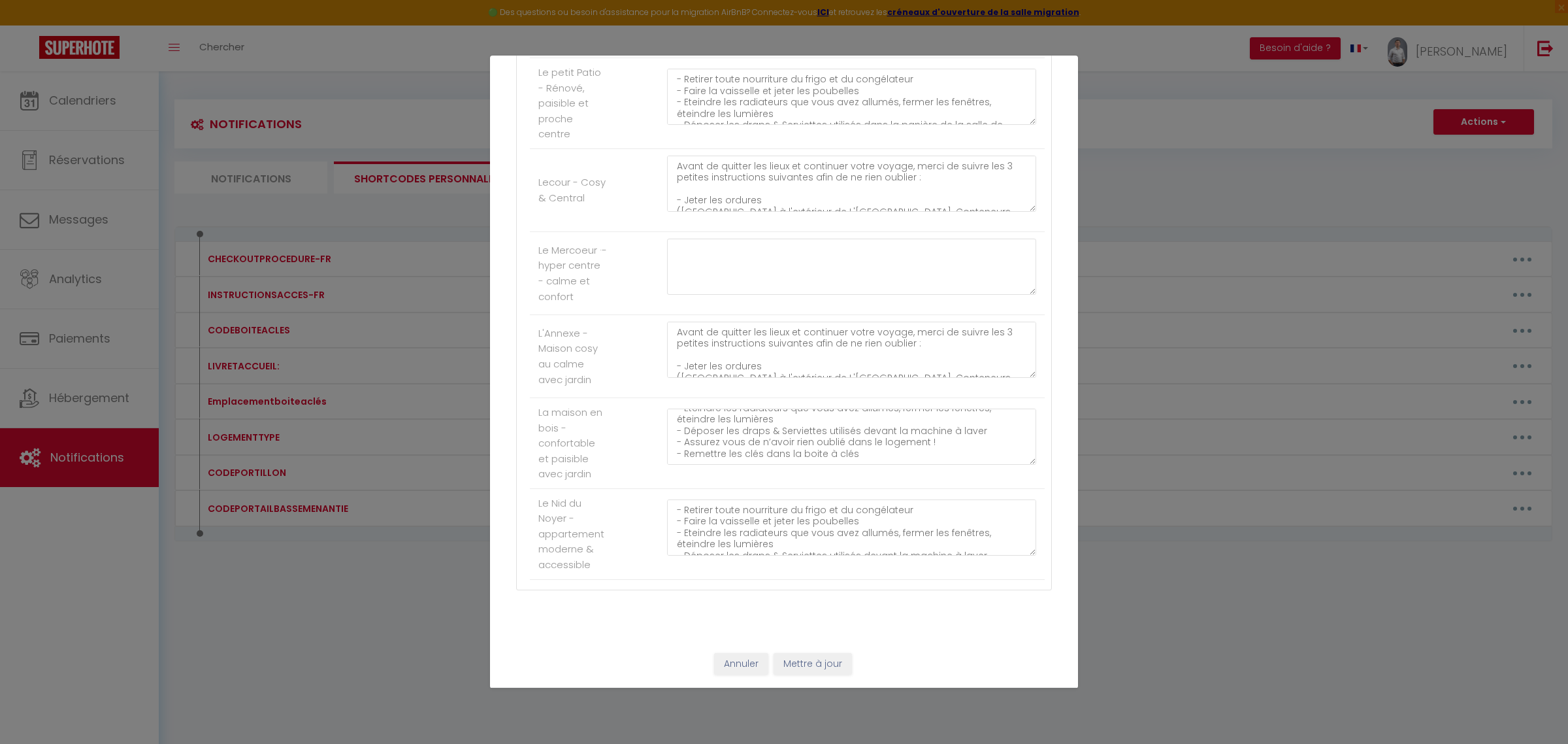
type textarea "- Retirer toute nourriture du frigo et du congélateur - Faire la vaisselle et j…"
click at [818, 653] on button "Mettre à jour" at bounding box center [812, 665] width 78 height 23
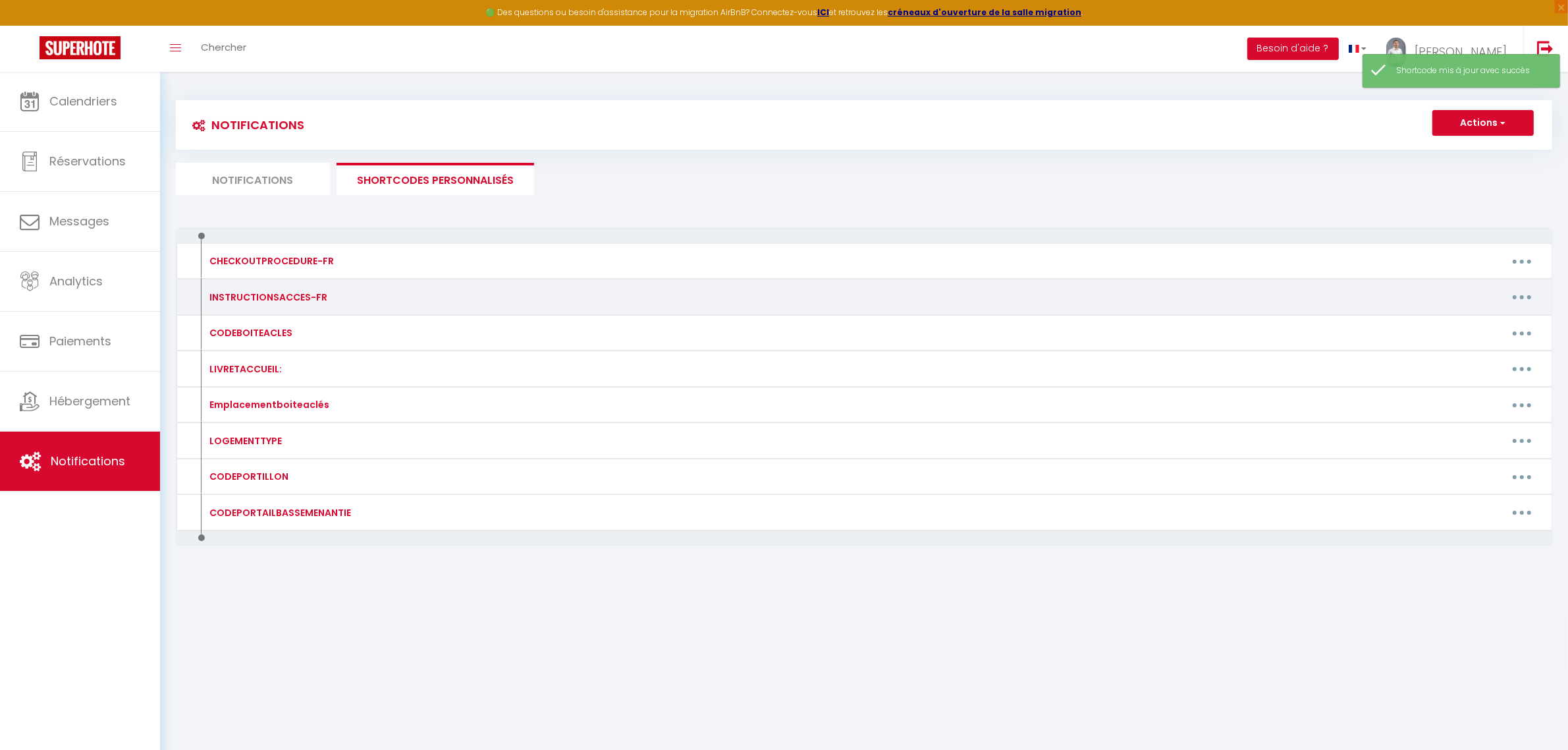
click at [1516, 297] on button "button" at bounding box center [1522, 297] width 37 height 21
click at [1480, 321] on link "Editer" at bounding box center [1487, 327] width 97 height 23
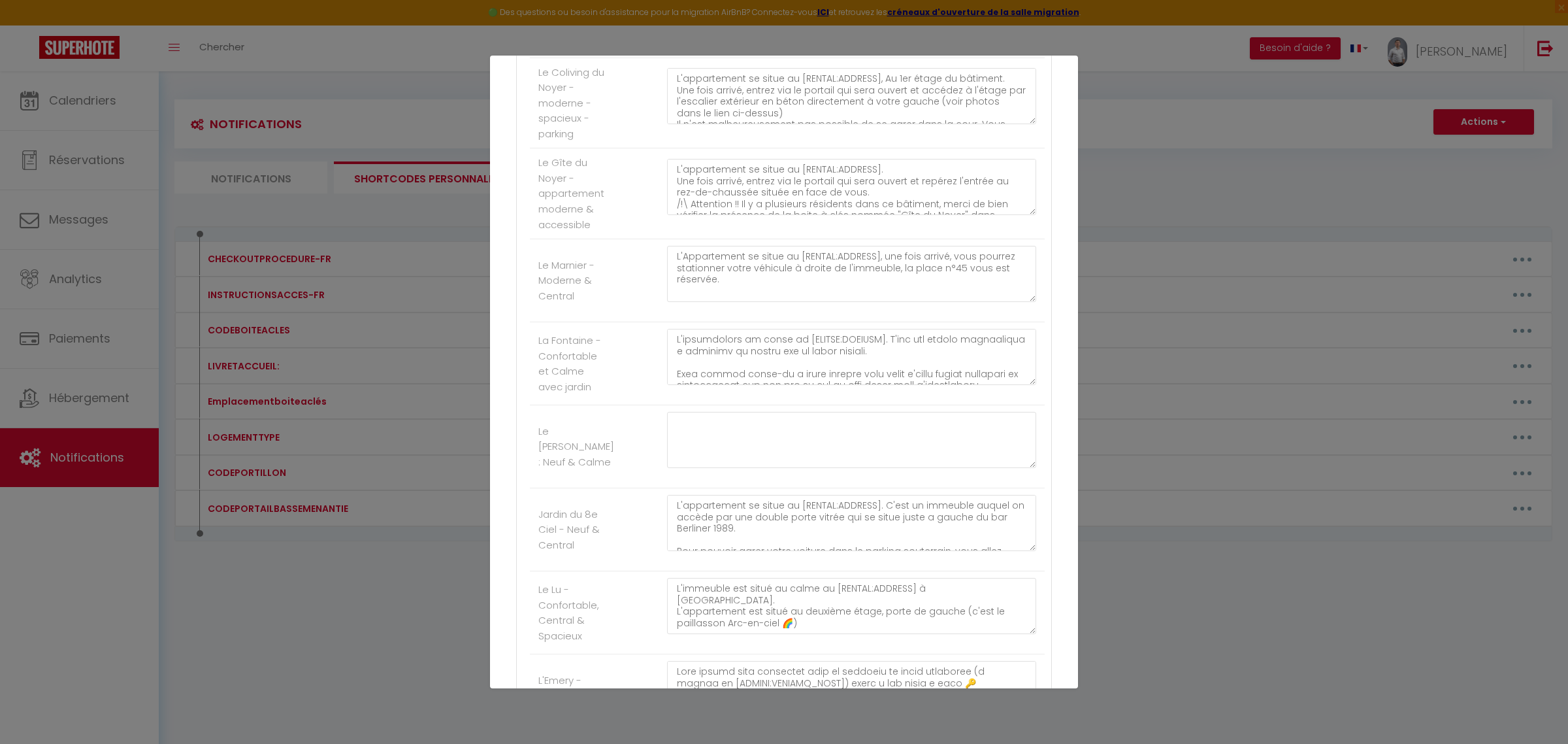
scroll to position [2670, 0]
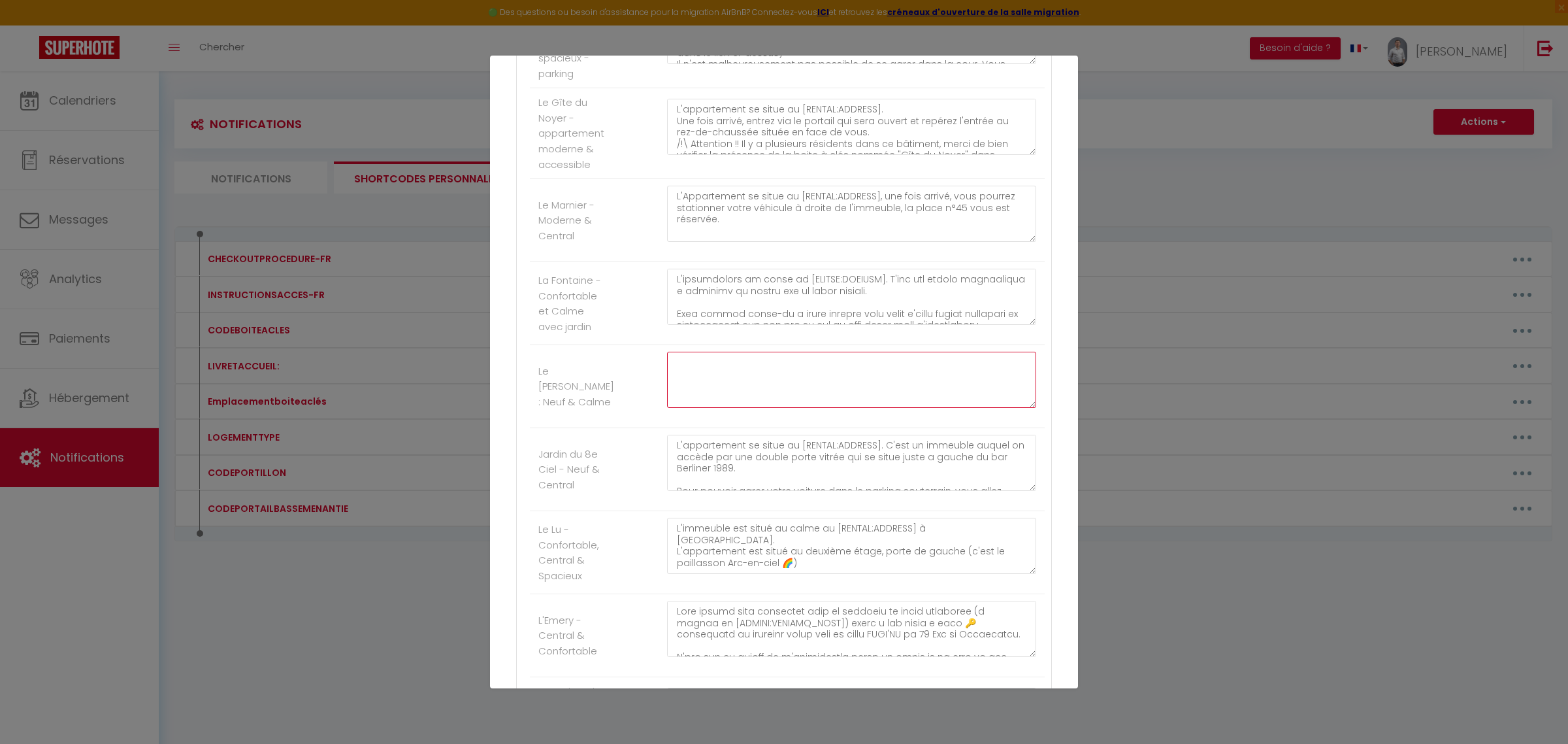
click at [706, 408] on textarea at bounding box center [851, 380] width 369 height 57
drag, startPoint x: 674, startPoint y: 305, endPoint x: 1033, endPoint y: 376, distance: 366.0
click at [747, 399] on textarea at bounding box center [851, 380] width 369 height 57
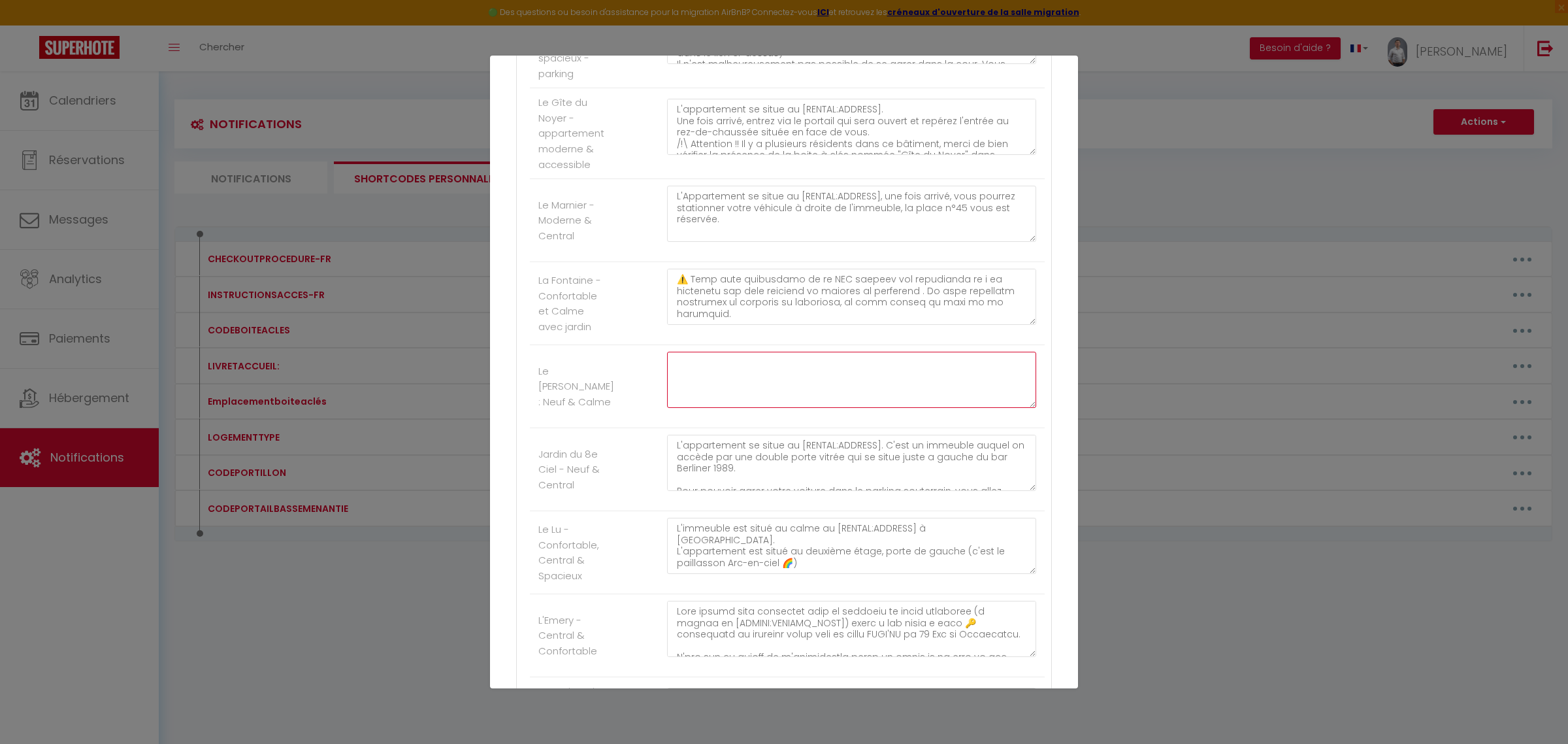
paste textarea "L'ipsumdolors am conse ad [ELITSE:DOEIUSM]. T'inc utl etdolo magnaaliqua e admi…"
click at [919, 394] on textarea at bounding box center [851, 380] width 369 height 57
click at [876, 389] on textarea at bounding box center [851, 380] width 369 height 57
drag, startPoint x: 925, startPoint y: 402, endPoint x: 885, endPoint y: 392, distance: 41.2
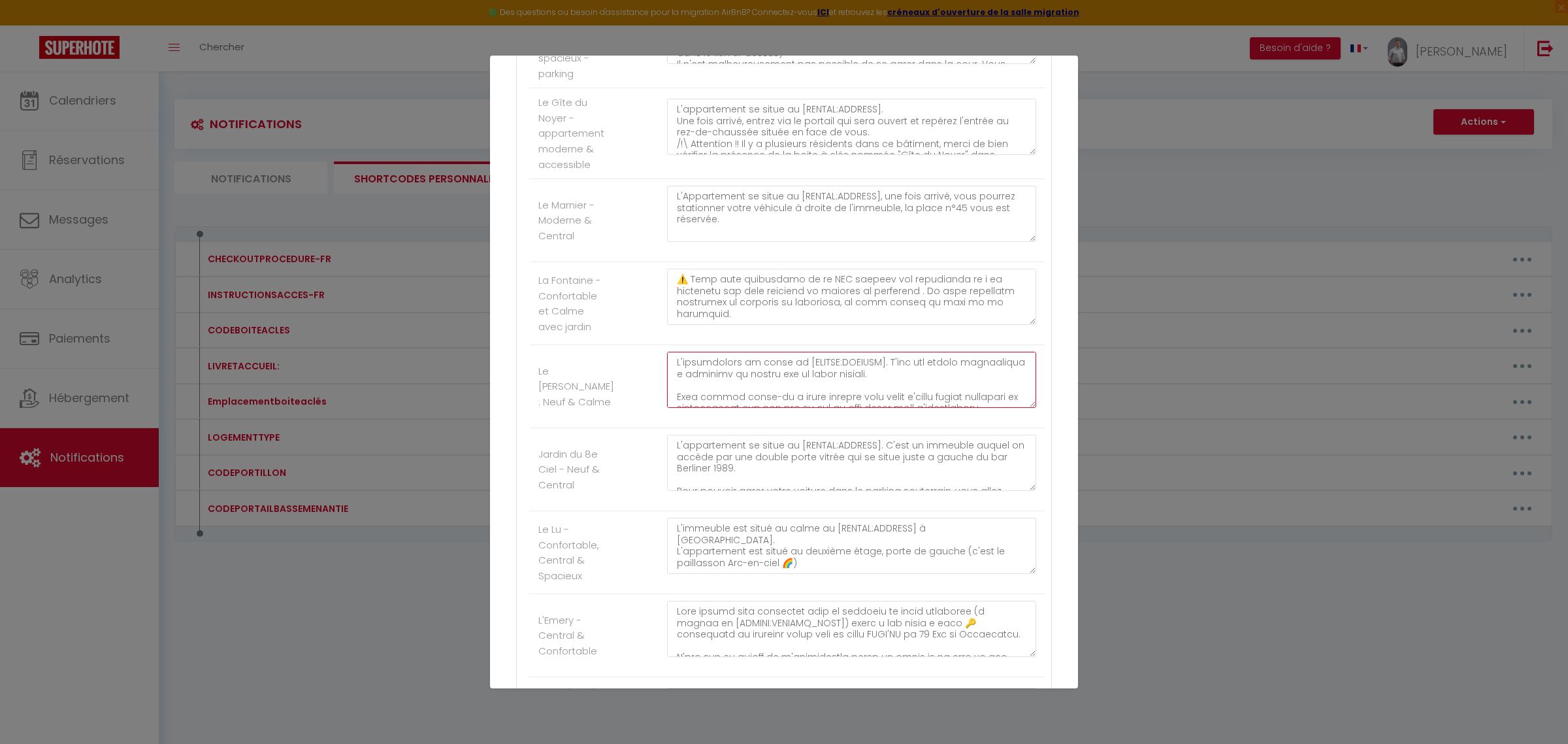
click at [885, 392] on textarea at bounding box center [851, 380] width 369 height 57
drag, startPoint x: 761, startPoint y: 399, endPoint x: 878, endPoint y: 391, distance: 117.3
click at [878, 391] on textarea at bounding box center [851, 380] width 369 height 57
drag, startPoint x: 673, startPoint y: 389, endPoint x: 905, endPoint y: 394, distance: 232.1
click at [905, 394] on textarea at bounding box center [851, 380] width 369 height 57
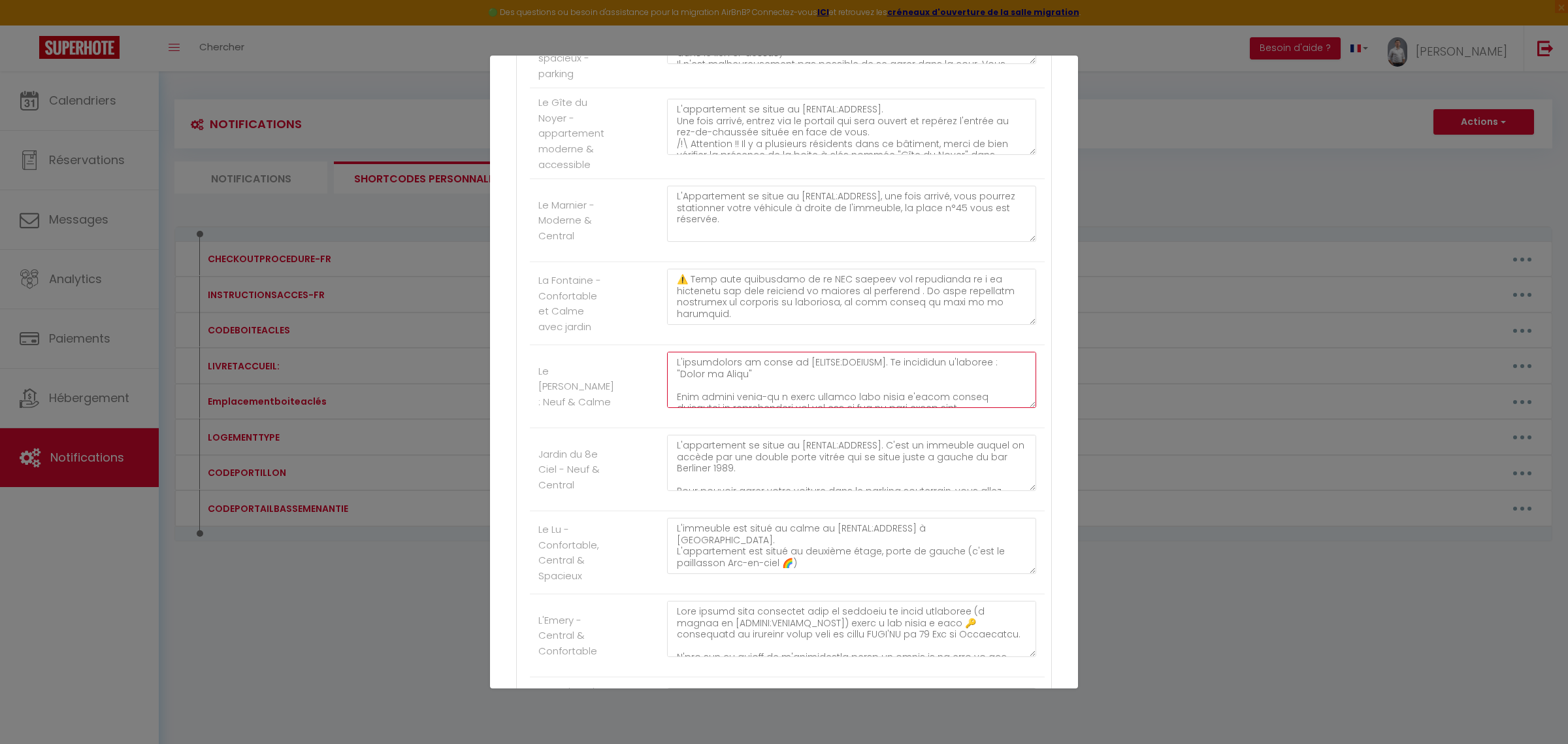
click at [787, 405] on textarea at bounding box center [851, 380] width 369 height 57
drag, startPoint x: 985, startPoint y: 412, endPoint x: 675, endPoint y: 404, distance: 310.1
click at [675, 404] on textarea at bounding box center [851, 380] width 369 height 57
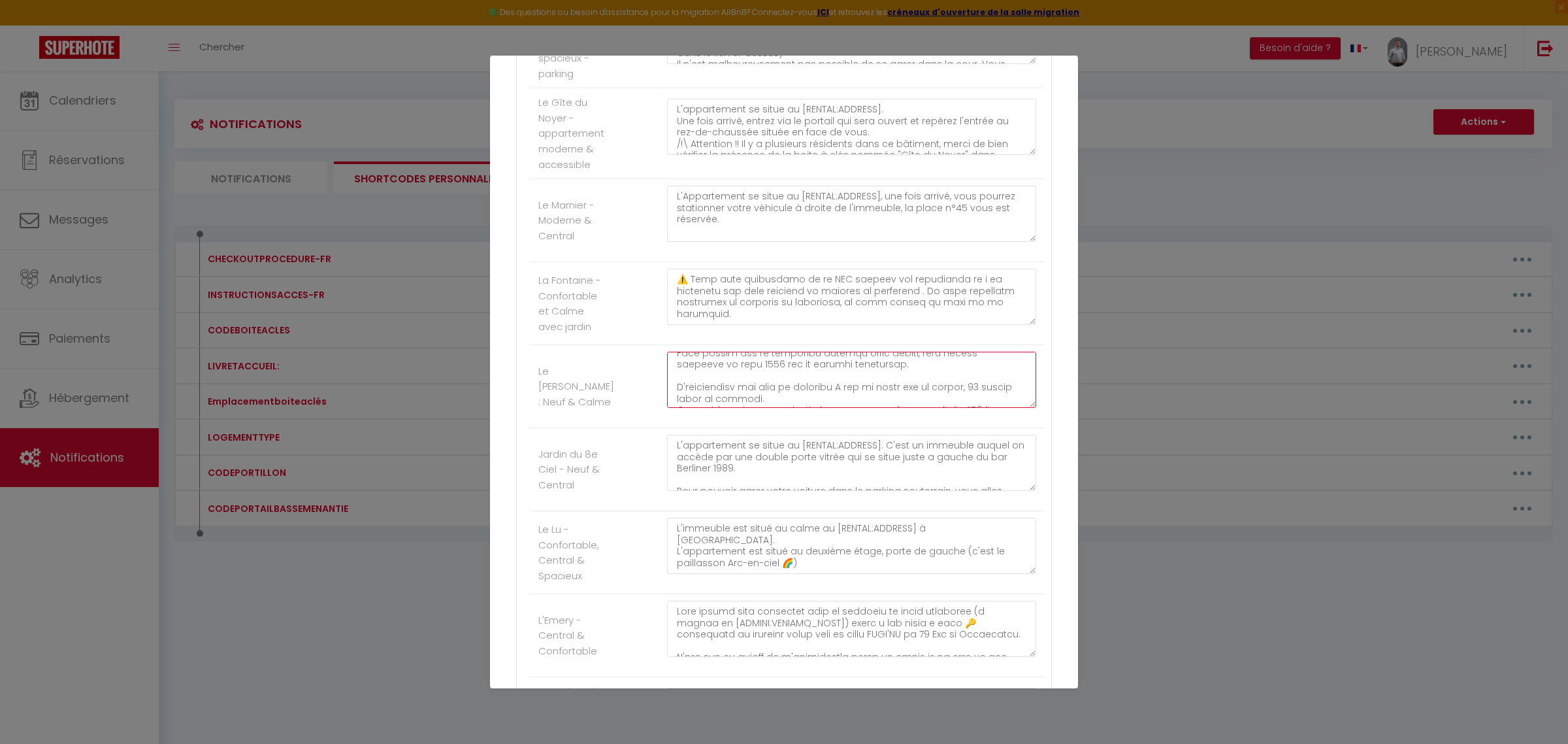
drag, startPoint x: 674, startPoint y: 399, endPoint x: 981, endPoint y: 396, distance: 307.0
click at [981, 396] on textarea at bounding box center [851, 380] width 369 height 57
click at [987, 408] on textarea at bounding box center [851, 380] width 369 height 57
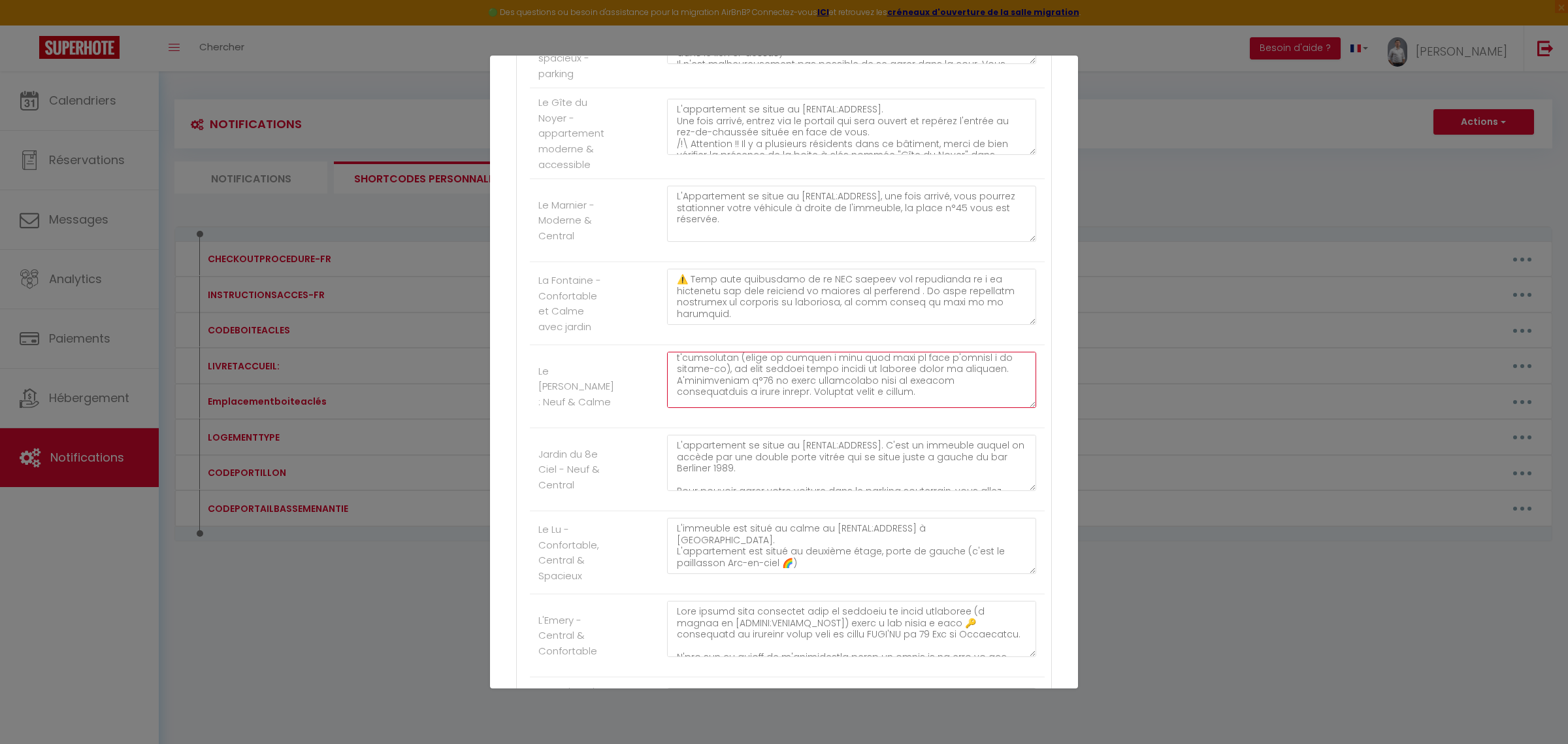
drag, startPoint x: 898, startPoint y: 401, endPoint x: 670, endPoint y: 403, distance: 228.0
click at [670, 403] on textarea at bounding box center [851, 380] width 369 height 57
click at [726, 407] on textarea at bounding box center [851, 380] width 369 height 57
drag, startPoint x: 674, startPoint y: 389, endPoint x: 908, endPoint y: 478, distance: 250.4
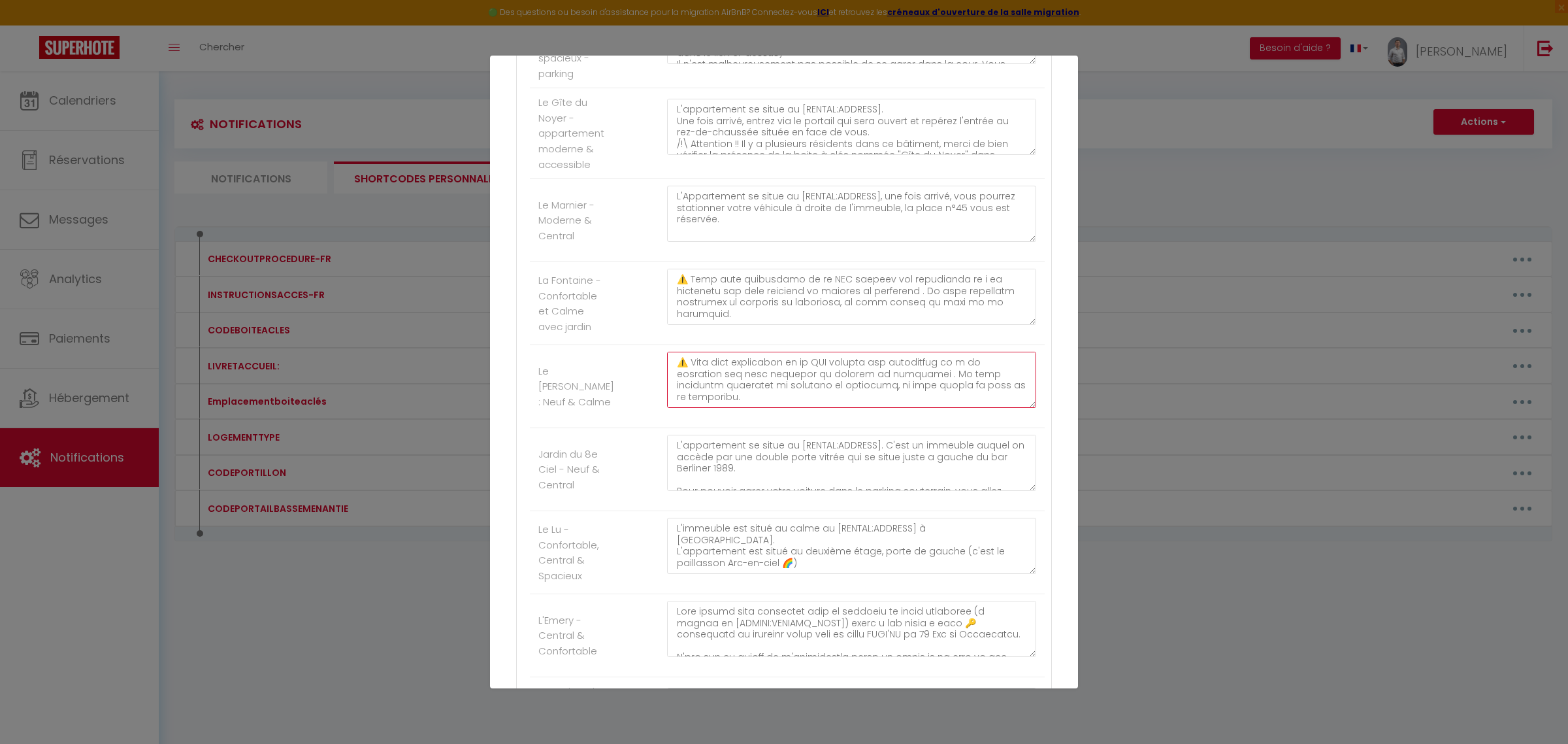
click at [908, 478] on ul "Autres La Basse Ménantie - Haut de gamme & Spacieuse La maison se situe à [RENT…" at bounding box center [784, 156] width 522 height 2084
drag, startPoint x: 673, startPoint y: 392, endPoint x: 884, endPoint y: 456, distance: 220.5
click at [884, 456] on ul "Autres La Basse Ménantie - Haut de gamme & Spacieuse La maison se situe à [RENT…" at bounding box center [784, 156] width 522 height 2084
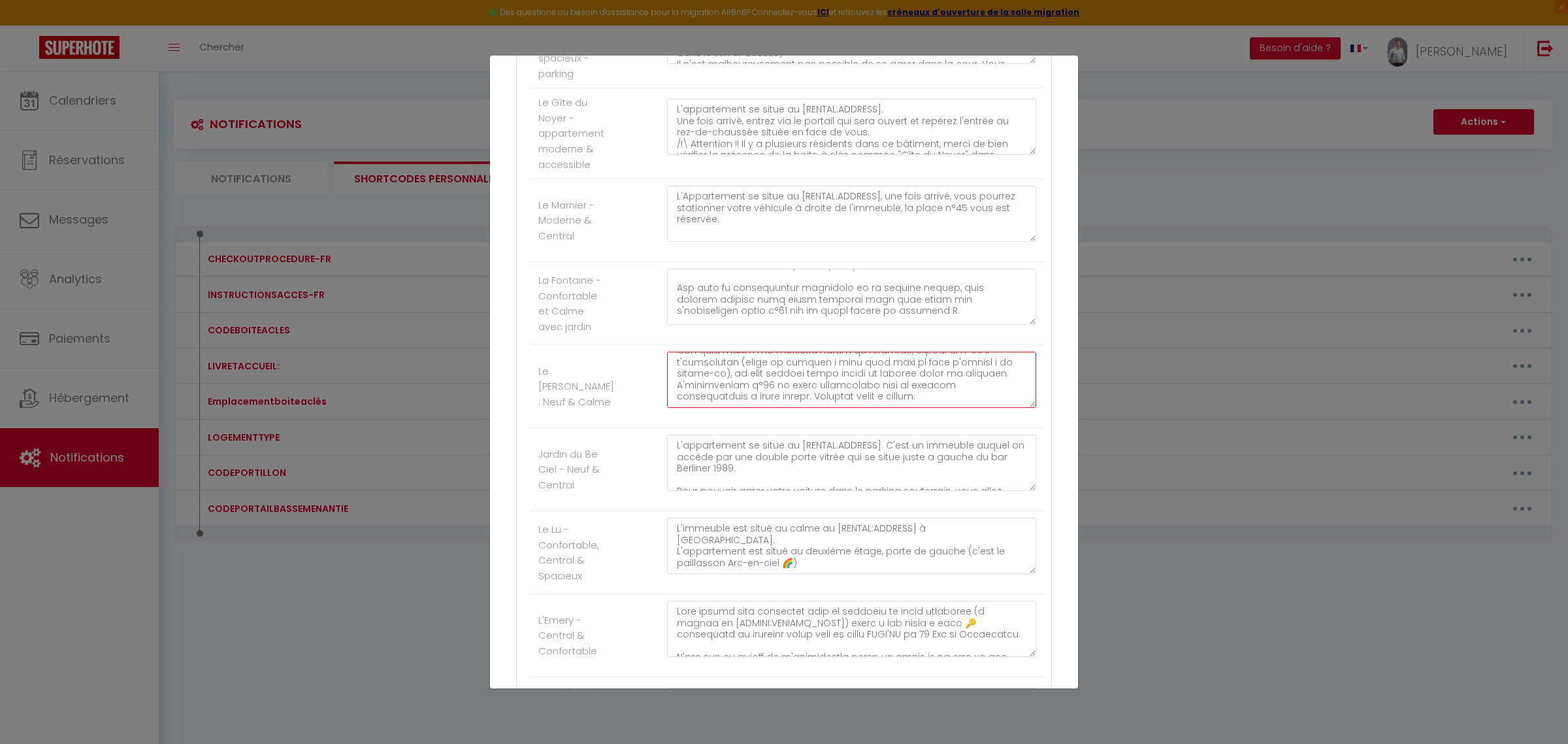
click at [764, 408] on textarea at bounding box center [851, 380] width 369 height 57
drag, startPoint x: 872, startPoint y: 399, endPoint x: 671, endPoint y: 396, distance: 201.0
click at [671, 396] on textarea at bounding box center [851, 380] width 369 height 57
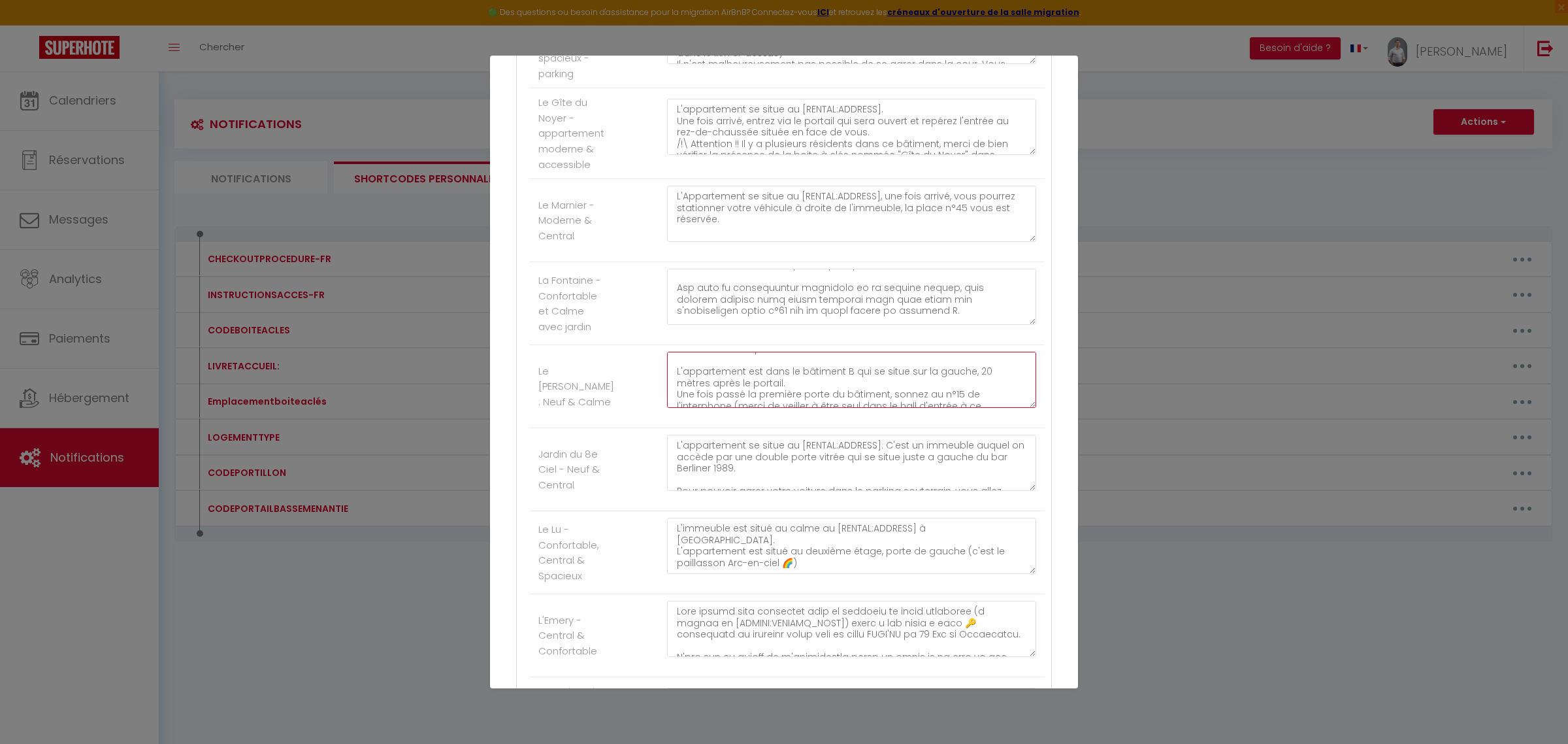
drag, startPoint x: 973, startPoint y: 403, endPoint x: 671, endPoint y: 390, distance: 302.3
click at [671, 390] on textarea "L'appartement se situe au [RENTAL:ADDRESS]. La résidence s'appelle : "Coeur de …" at bounding box center [851, 380] width 369 height 57
drag, startPoint x: 831, startPoint y: 409, endPoint x: 658, endPoint y: 402, distance: 173.1
click at [658, 402] on div "L'appartement se situe au [RENTAL:ADDRESS]. La résidence s'appelle : "Coeur de …" at bounding box center [851, 387] width 386 height 70
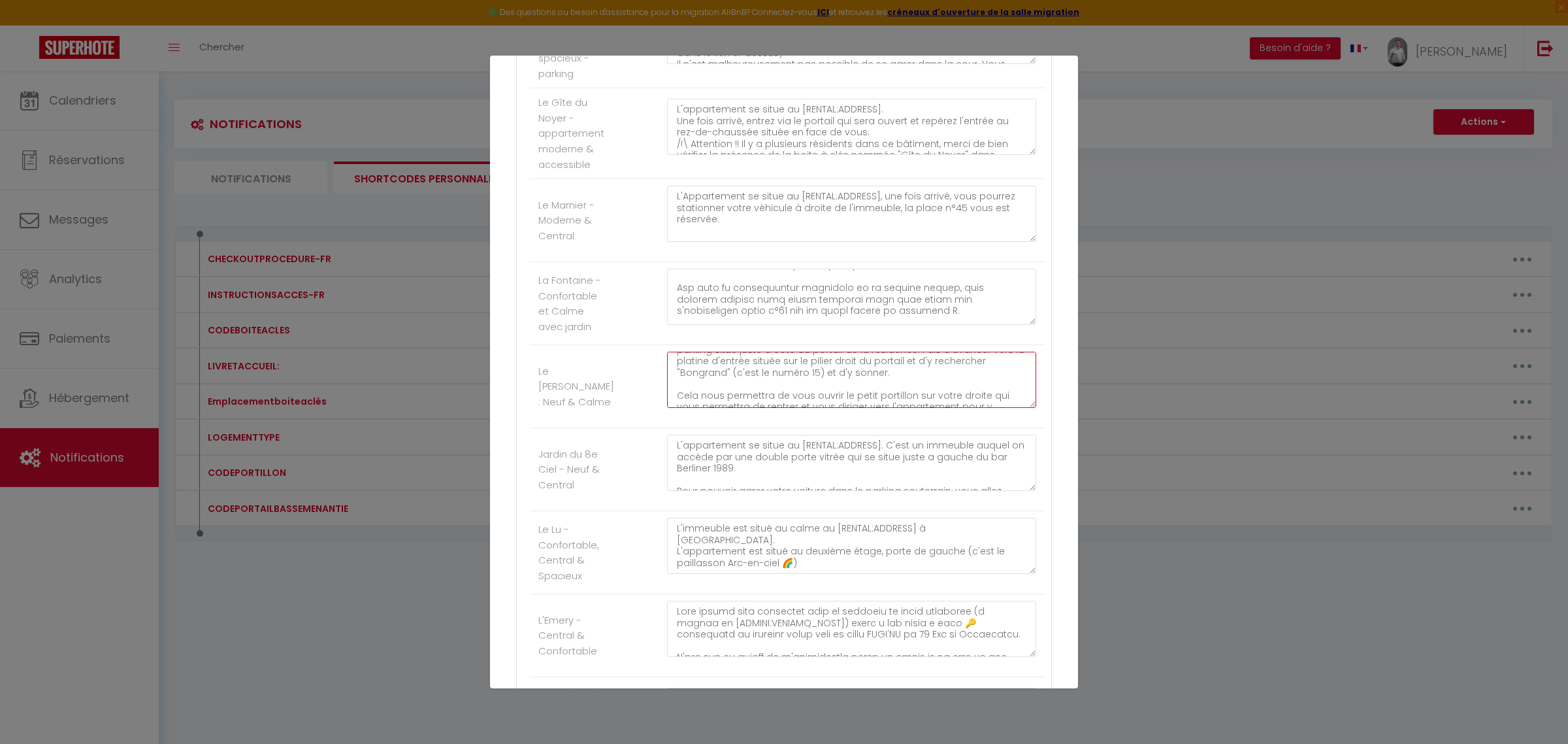
scroll to position [103, 0]
click at [856, 389] on textarea "L'appartement se situe au [RENTAL:ADDRESS]. La résidence s'appelle : "Coeur de …" at bounding box center [851, 380] width 369 height 57
drag, startPoint x: 877, startPoint y: 386, endPoint x: 943, endPoint y: 403, distance: 68.2
click at [943, 403] on textarea "L'appartement se situe au [RENTAL:ADDRESS]. La résidence s'appelle : "Coeur de …" at bounding box center [851, 380] width 369 height 57
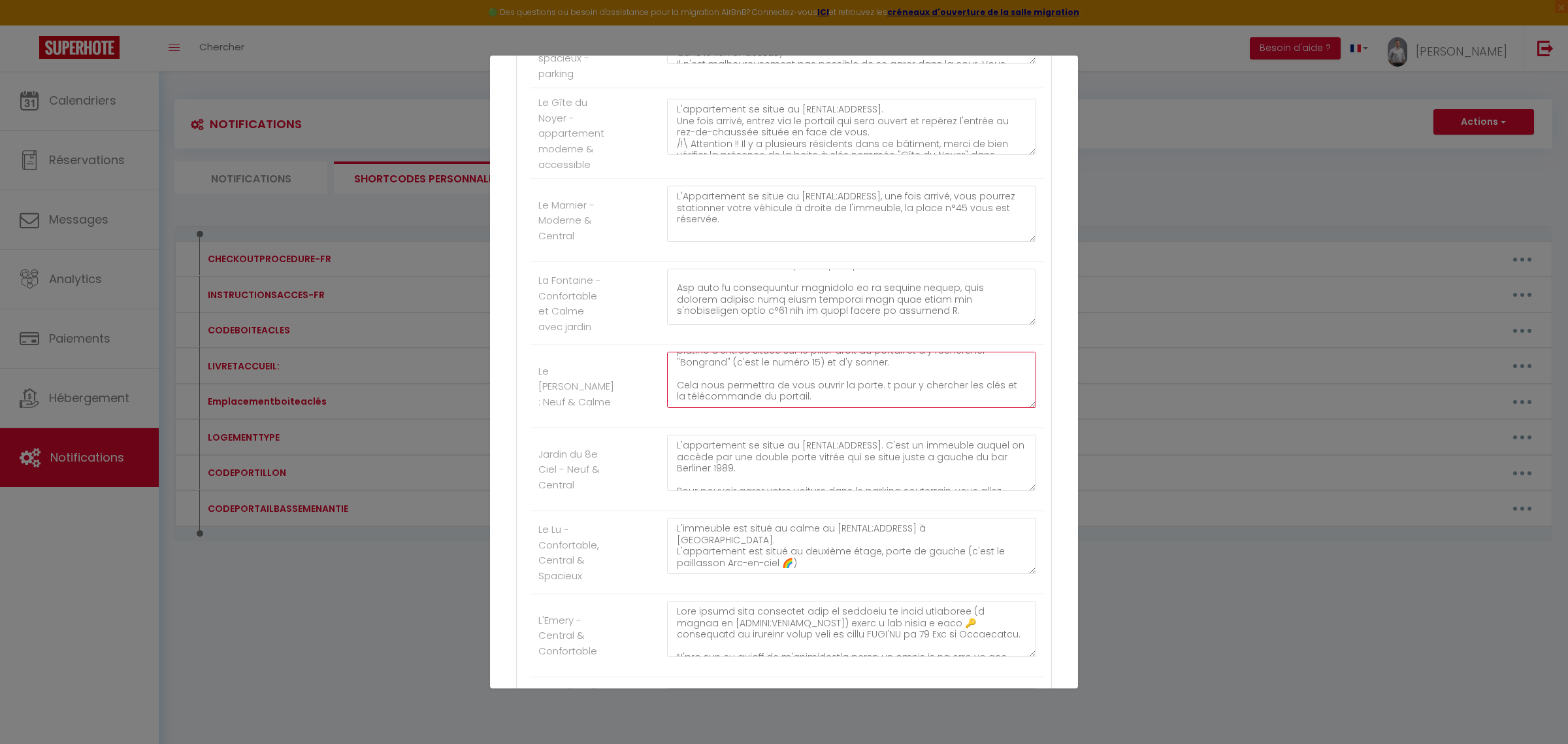
scroll to position [91, 0]
click at [710, 408] on textarea "L'appartement se situe au [RENTAL:ADDRESS]. La résidence s'appelle : "Coeur de …" at bounding box center [851, 380] width 369 height 57
click at [807, 408] on textarea "L'appartement se situe au [RENTAL:ADDRESS]. La résidence s'appelle : "Coeur de …" at bounding box center [851, 380] width 369 height 57
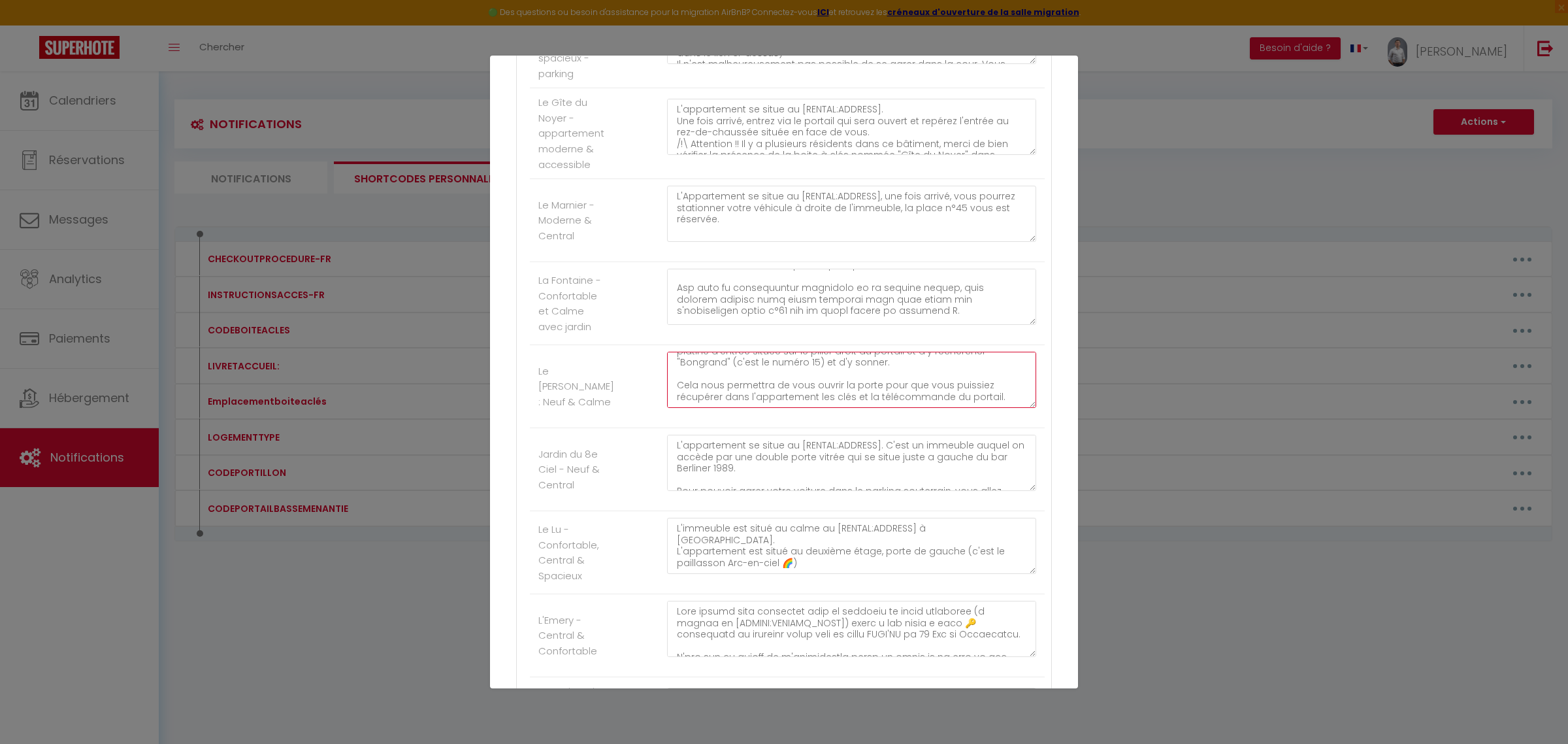
drag, startPoint x: 748, startPoint y: 402, endPoint x: 1008, endPoint y: 414, distance: 260.3
click at [1008, 408] on textarea "L'appartement se situe au [RENTAL:ADDRESS]. La résidence s'appelle : "Coeur de …" at bounding box center [851, 380] width 369 height 57
click at [882, 401] on textarea "L'appartement se situe au [RENTAL:ADDRESS]. La résidence s'appelle : "Coeur de …" at bounding box center [851, 380] width 369 height 57
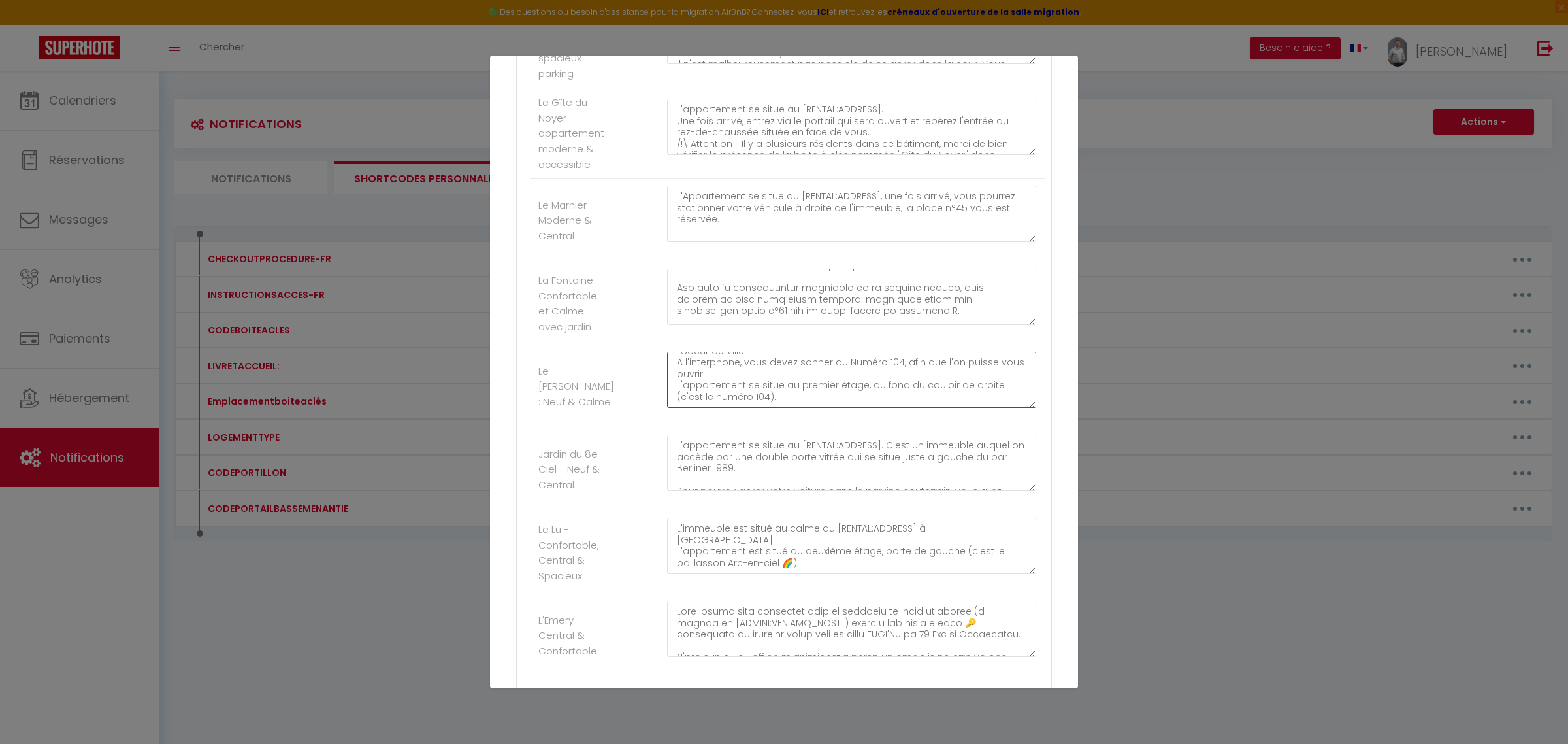
click at [810, 408] on textarea "L'appartement se situe au [RENTAL:ADDRESS]. La résidence s'appelle : "Coeur de …" at bounding box center [851, 380] width 369 height 57
click at [693, 408] on textarea "L'appartement se situe au [RENTAL:ADDRESS]. La résidence s'appelle : "Coeur de …" at bounding box center [851, 380] width 369 height 57
click at [919, 408] on textarea "L'appartement se situe au [RENTAL:ADDRESS]. La résidence s'appelle : "Coeur de …" at bounding box center [851, 380] width 369 height 57
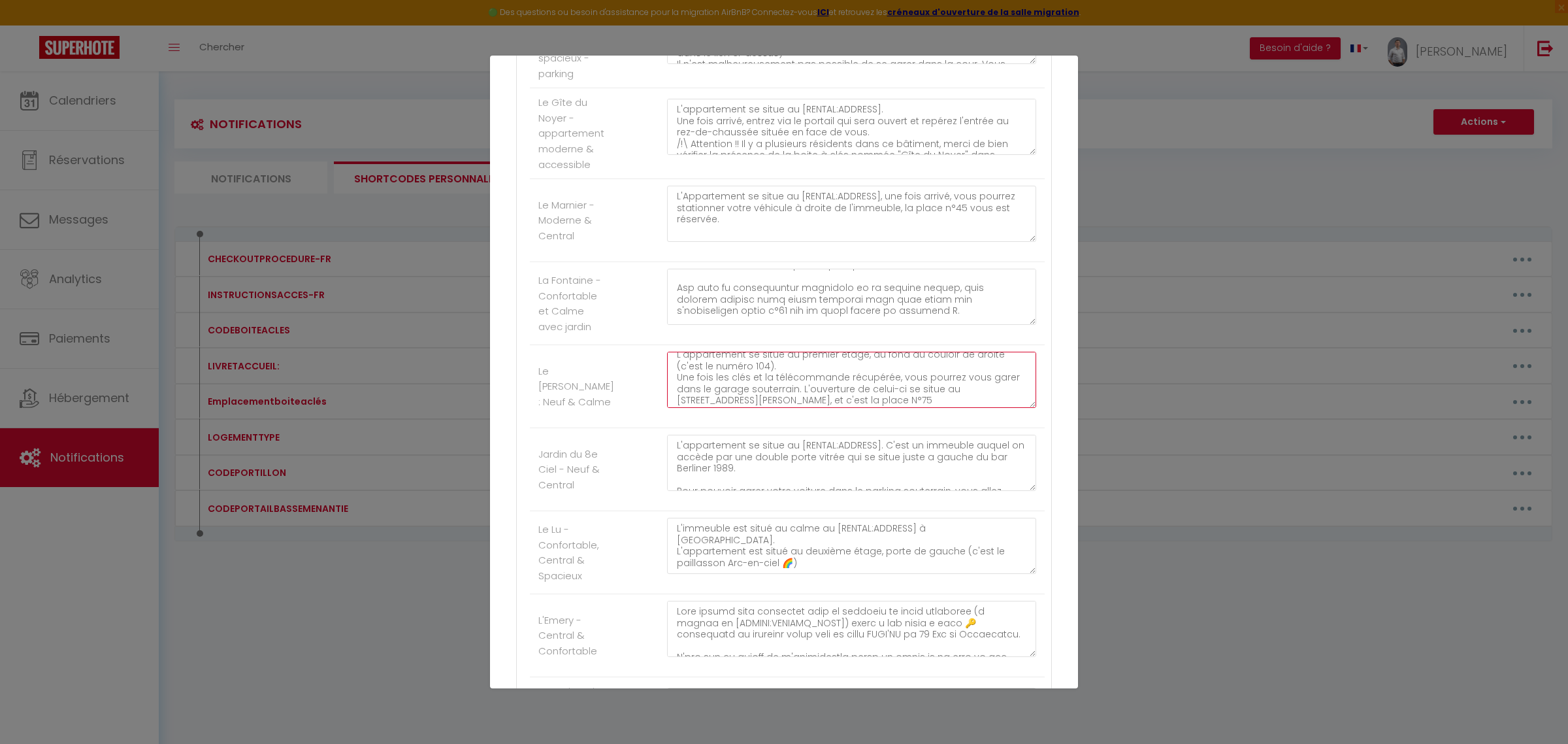
click at [929, 408] on textarea "L'appartement se situe au [RENTAL:ADDRESS]. La résidence s'appelle : "Coeur de …" at bounding box center [851, 380] width 369 height 57
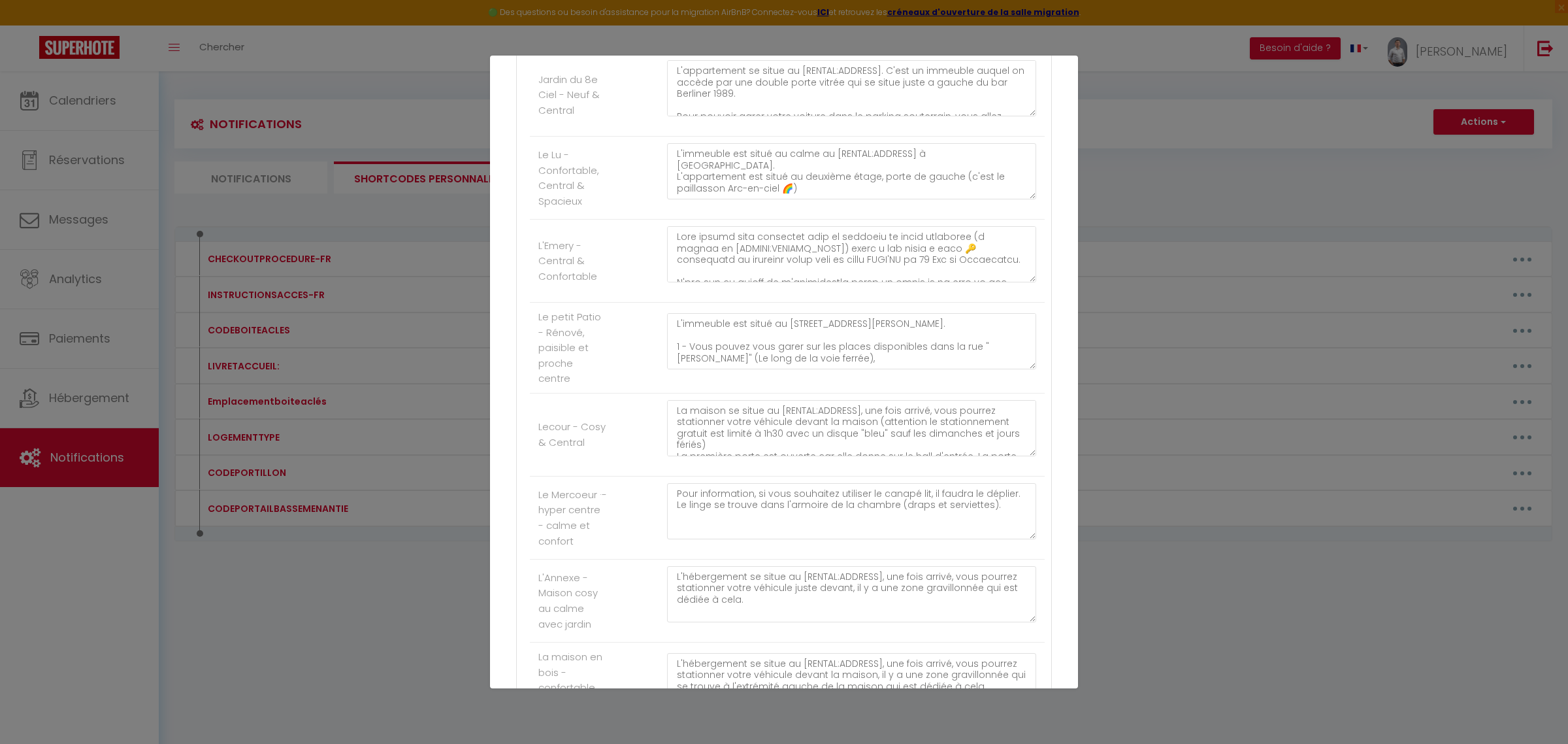
scroll to position [3324, 0]
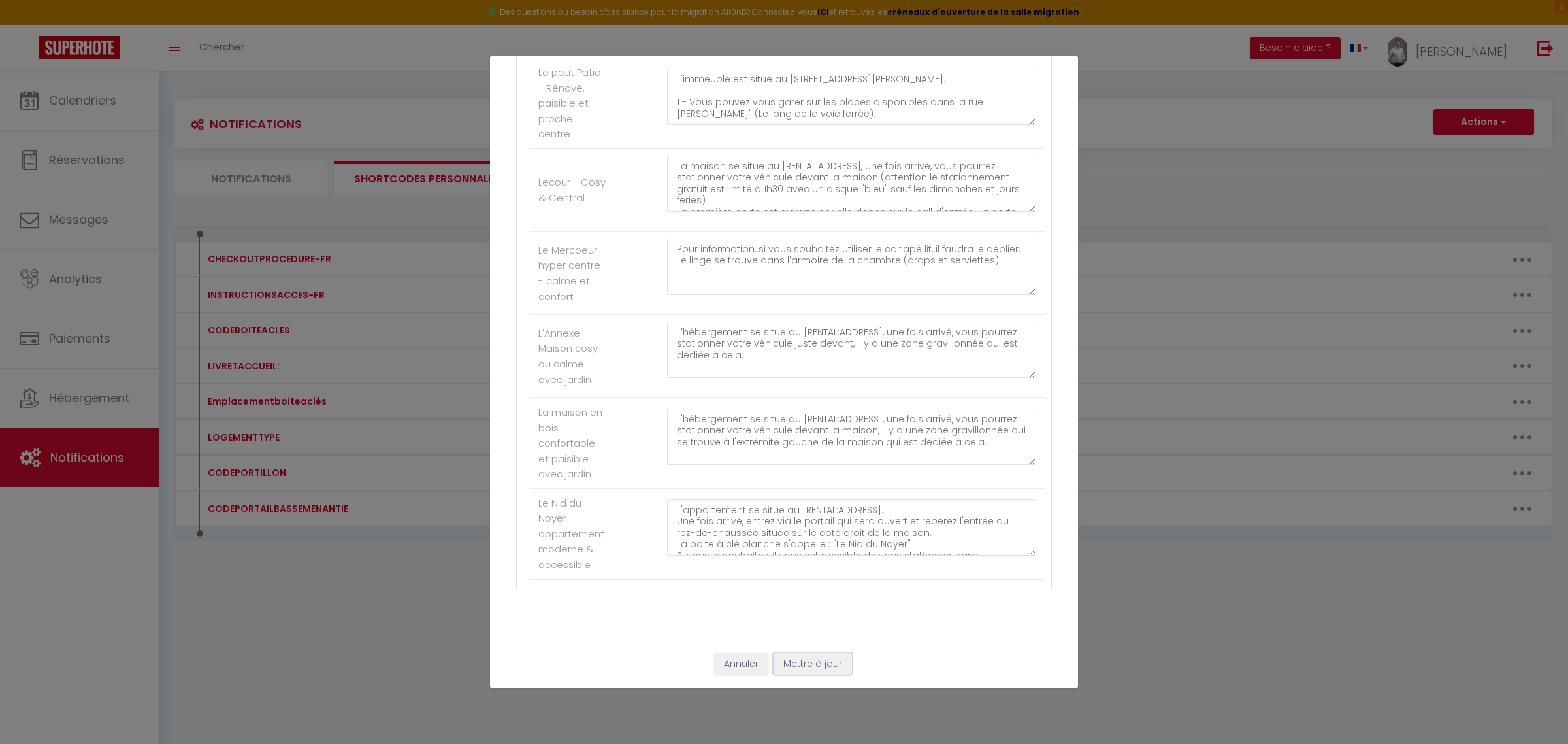
click at [823, 662] on button "Mettre à jour" at bounding box center [812, 665] width 78 height 23
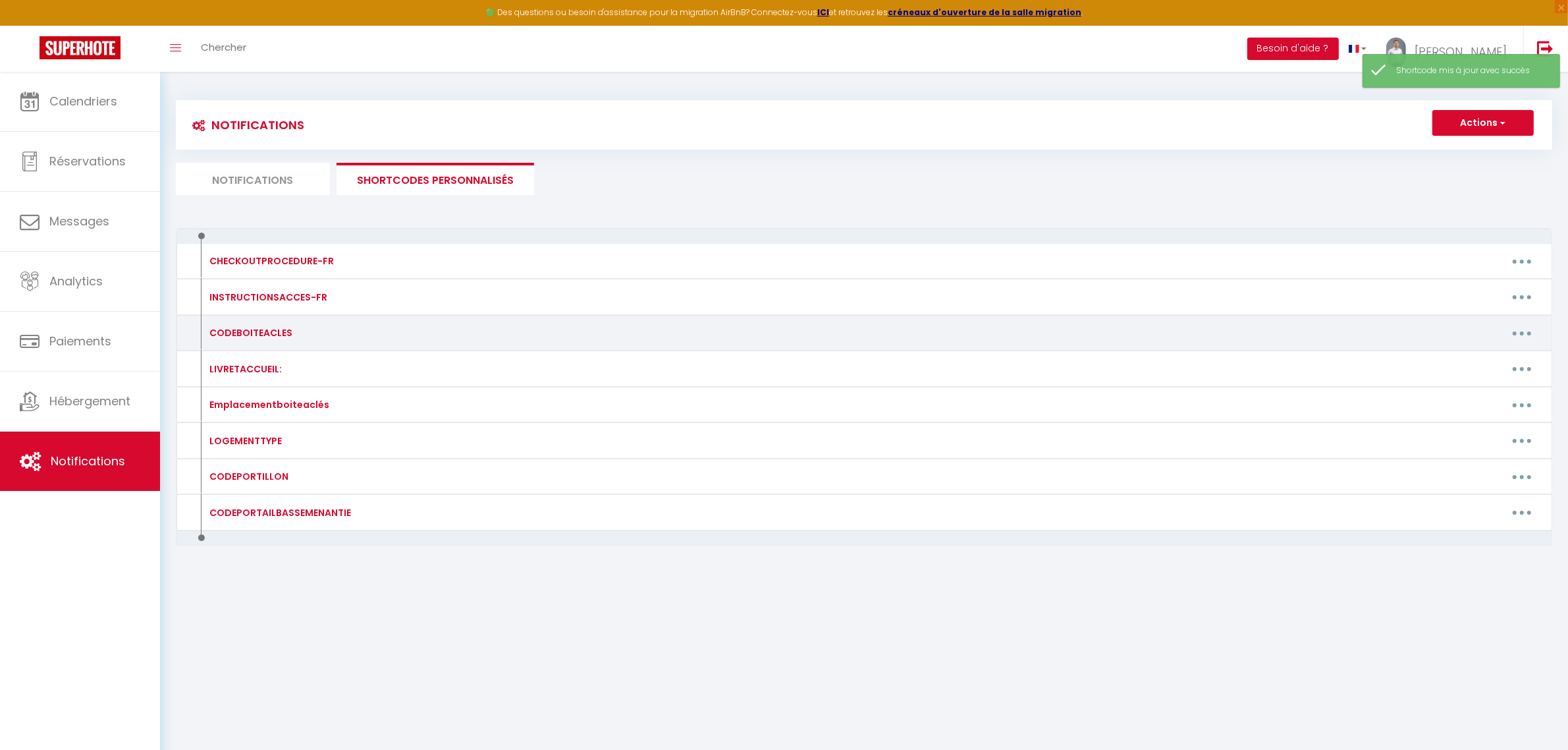
click at [1518, 333] on button "button" at bounding box center [1522, 333] width 37 height 21
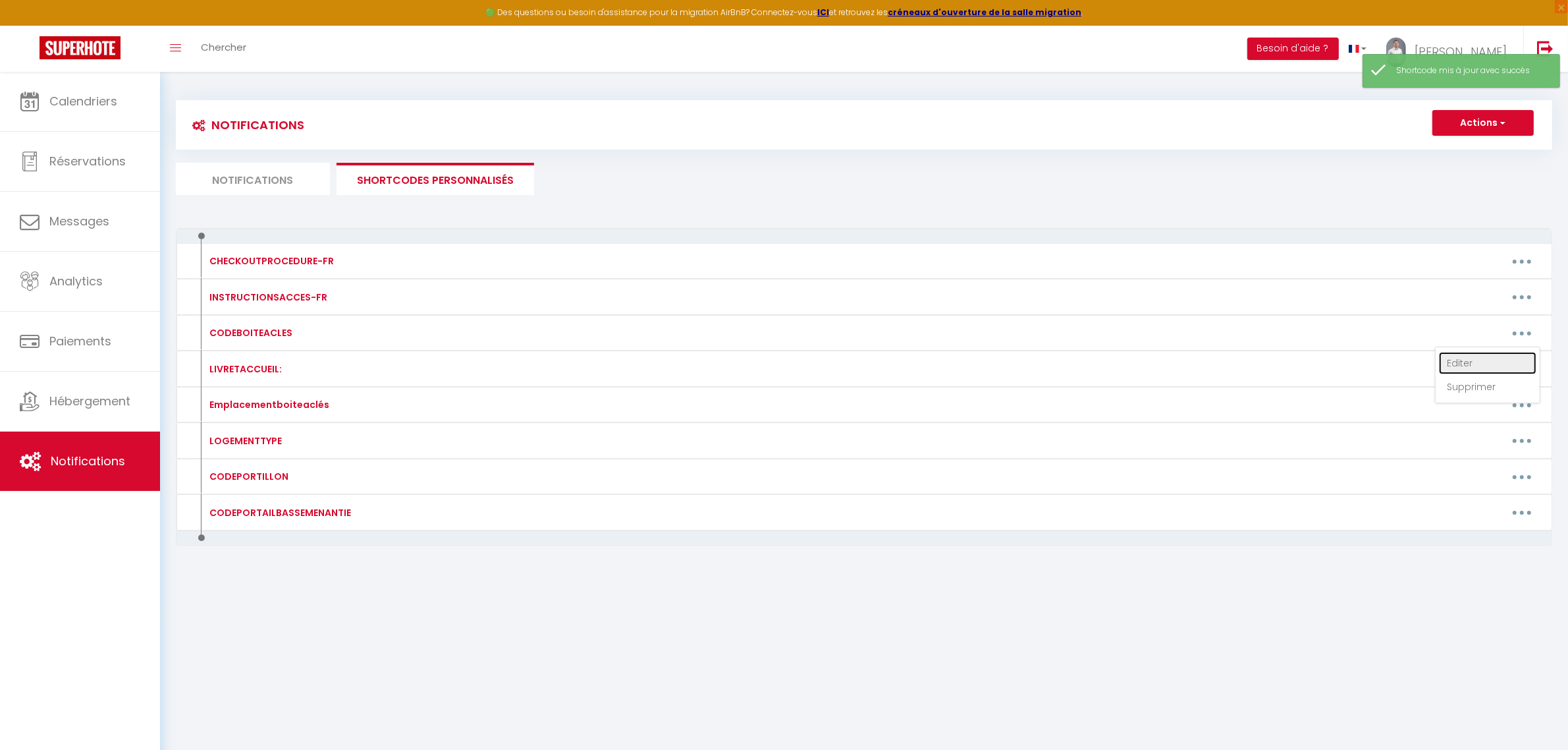
click at [1486, 357] on link "Editer" at bounding box center [1487, 364] width 97 height 23
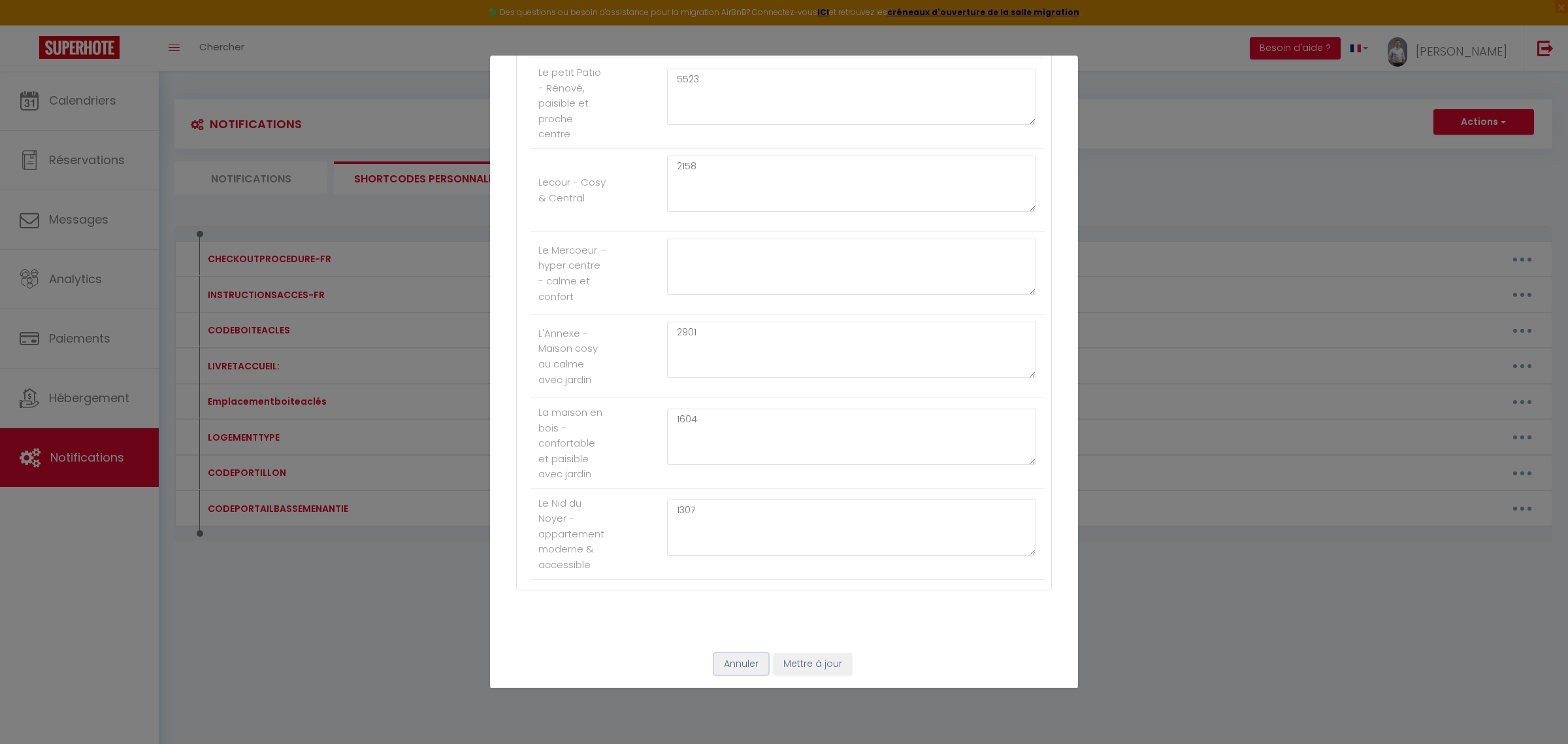
click at [739, 669] on button "Annuler" at bounding box center [741, 665] width 54 height 23
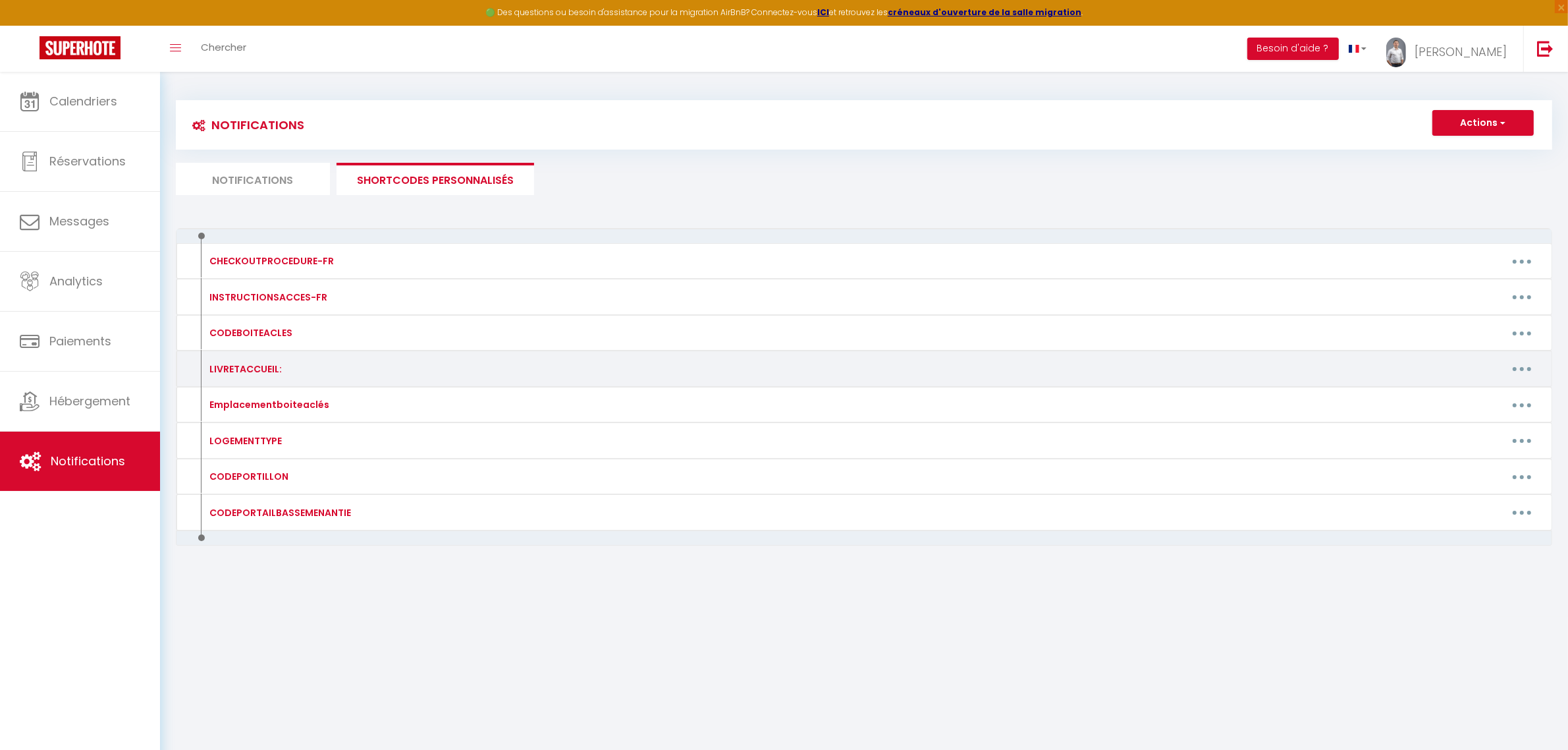
click at [1521, 369] on icon "button" at bounding box center [1522, 369] width 4 height 4
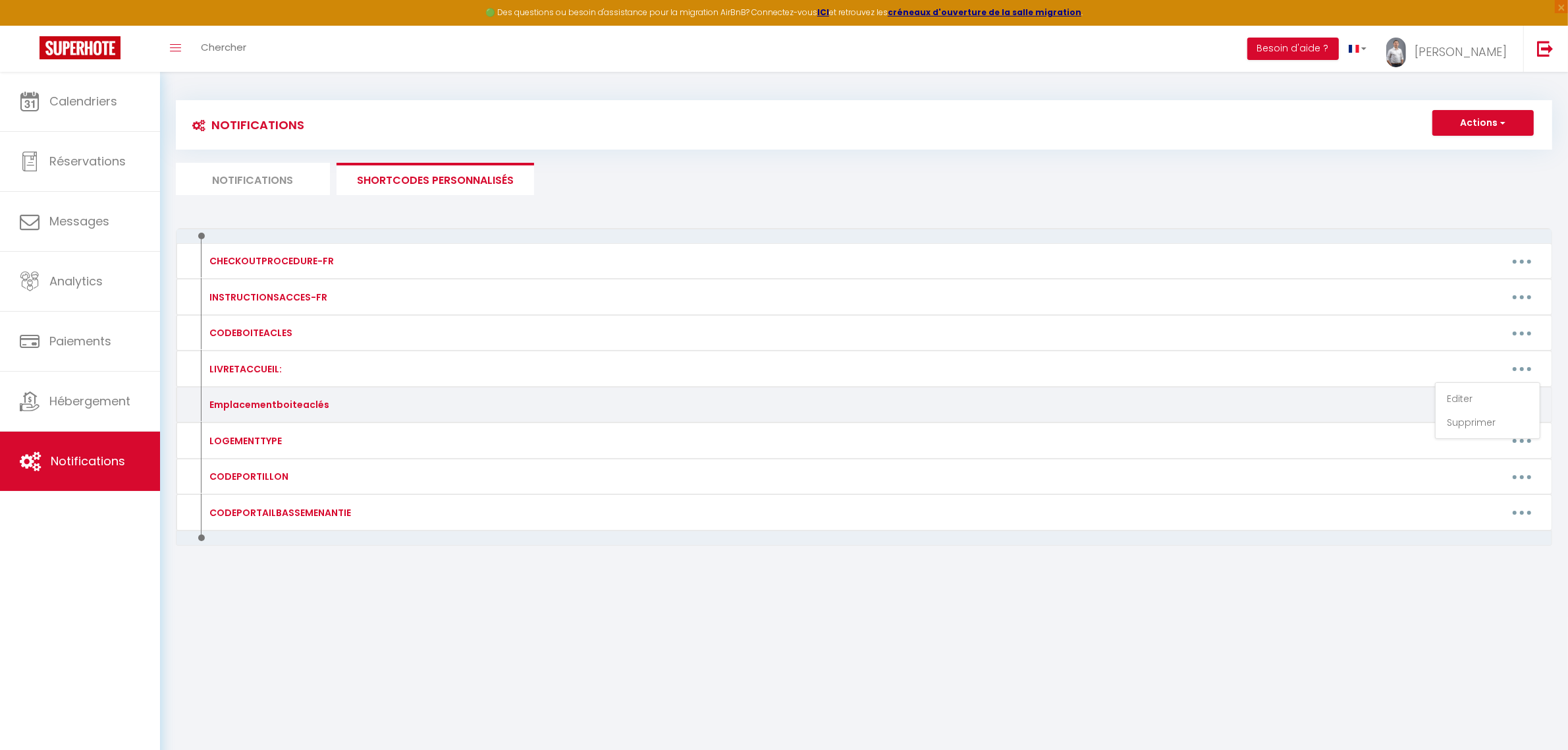
click at [1000, 416] on div "Emplacementboiteaclés Editer Supprimer" at bounding box center [864, 404] width 1377 height 36
click at [1523, 414] on button "button" at bounding box center [1522, 405] width 37 height 21
click at [1459, 436] on link "Editer" at bounding box center [1487, 435] width 97 height 23
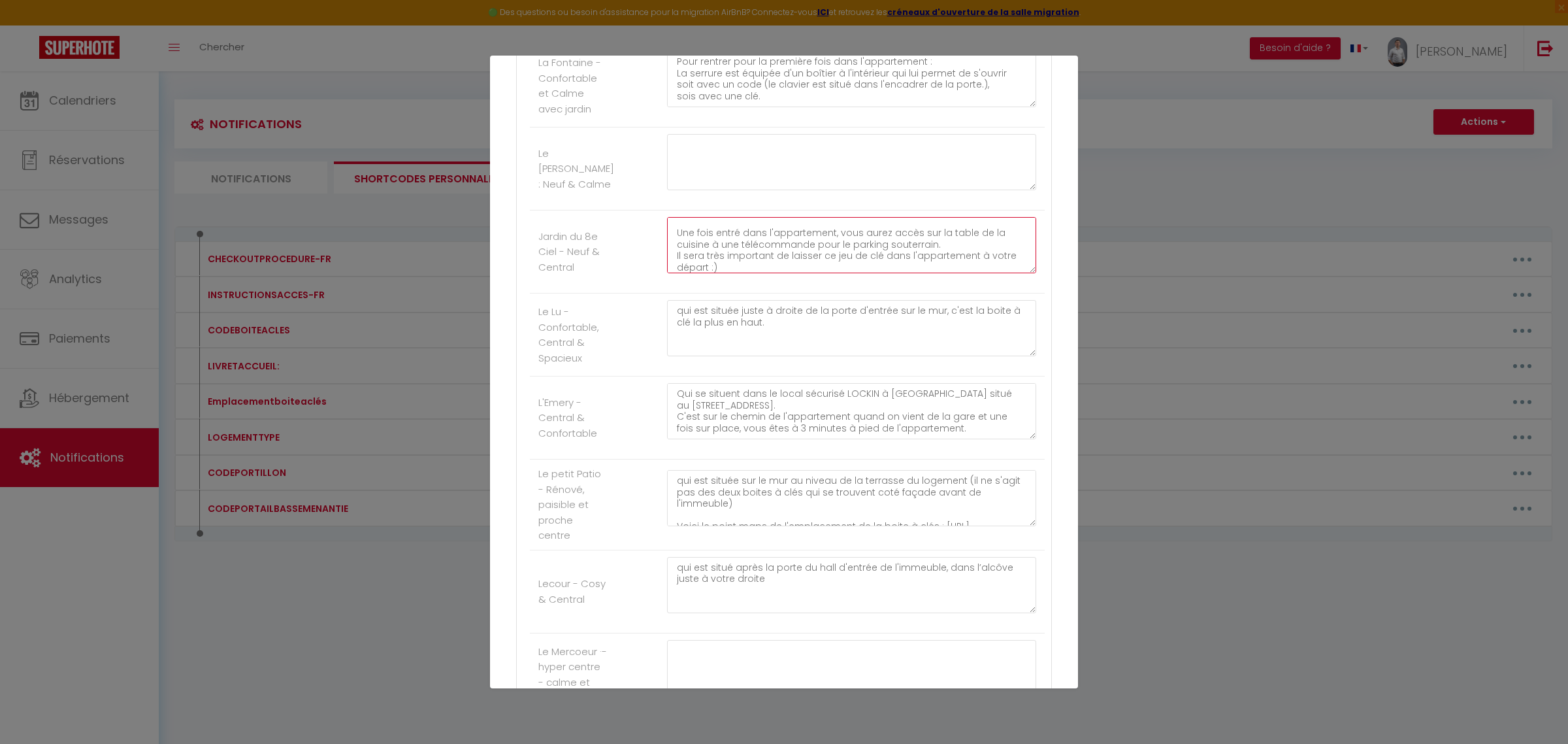
scroll to position [160, 0]
drag, startPoint x: 670, startPoint y: 254, endPoint x: 1009, endPoint y: 306, distance: 343.0
click at [1009, 287] on div "Pour rentrer dans l'appartement, la serrure est équipée d'un boîtier à l'intéri…" at bounding box center [851, 252] width 386 height 70
click at [798, 190] on textarea at bounding box center [851, 162] width 369 height 57
paste textarea "Pour rentrer dans l'appartement, la serrure est équipée d'un boîtier à l'intéri…"
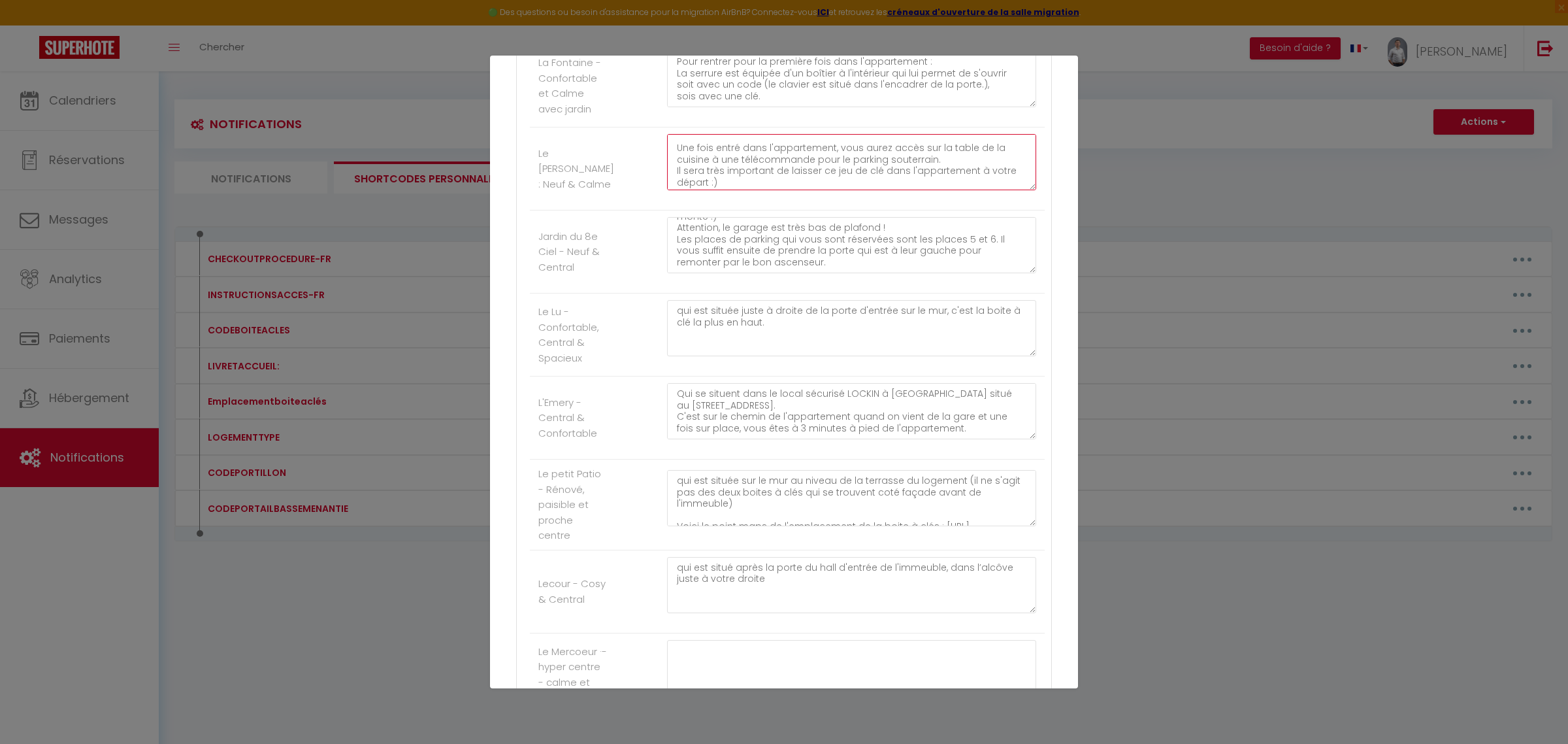
scroll to position [98, 0]
click at [932, 190] on textarea "Pour rentrer dans l'appartement, la serrure est équipée d'un boîtier à l'intéri…" at bounding box center [851, 162] width 369 height 57
drag, startPoint x: 932, startPoint y: 194, endPoint x: 1026, endPoint y: 221, distance: 97.8
click at [1026, 203] on div "Pour rentrer dans l'appartement, la serrure est équipée d'un boîtier à l'intéri…" at bounding box center [851, 169] width 386 height 70
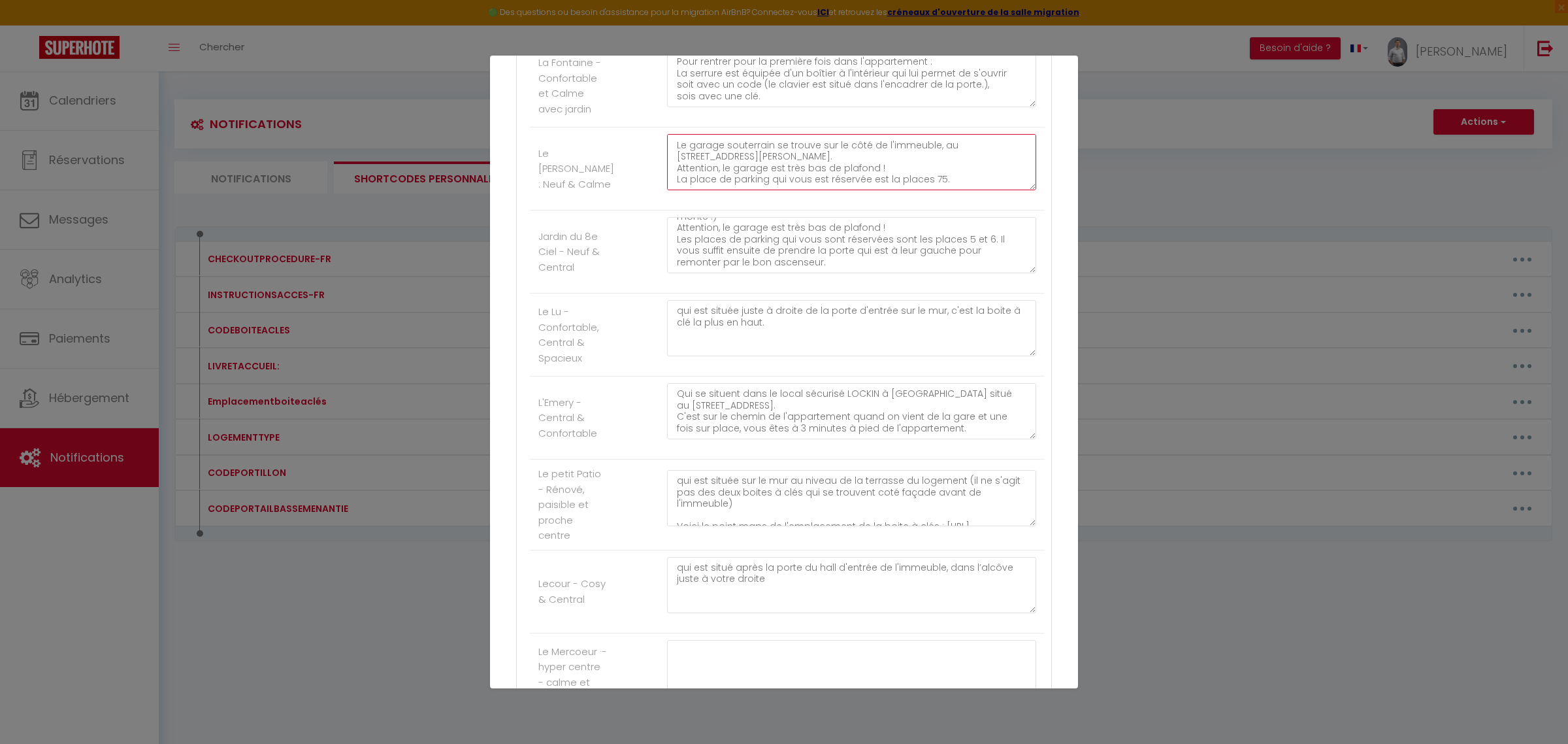
scroll to position [3324, 0]
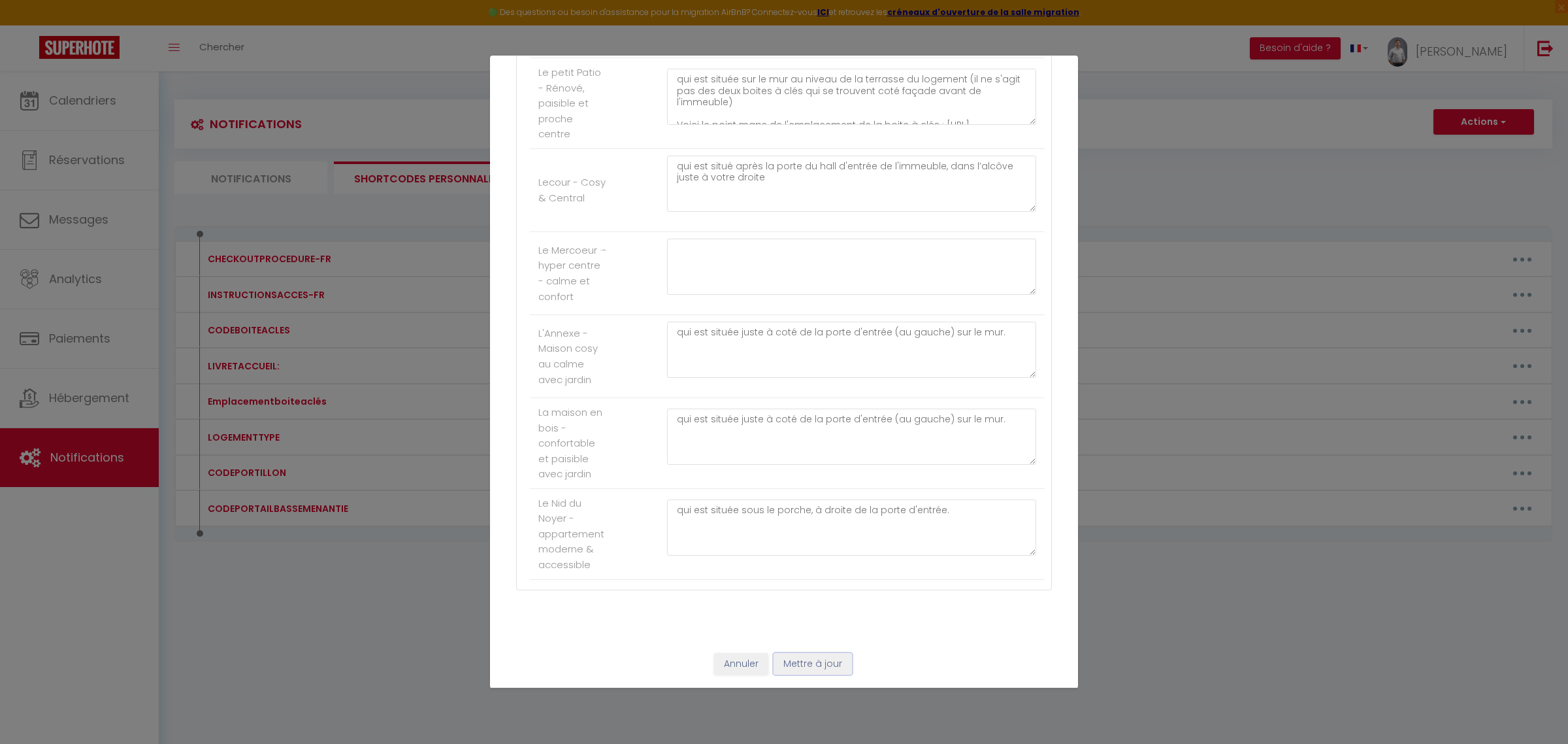
click at [814, 661] on button "Mettre à jour" at bounding box center [812, 665] width 78 height 23
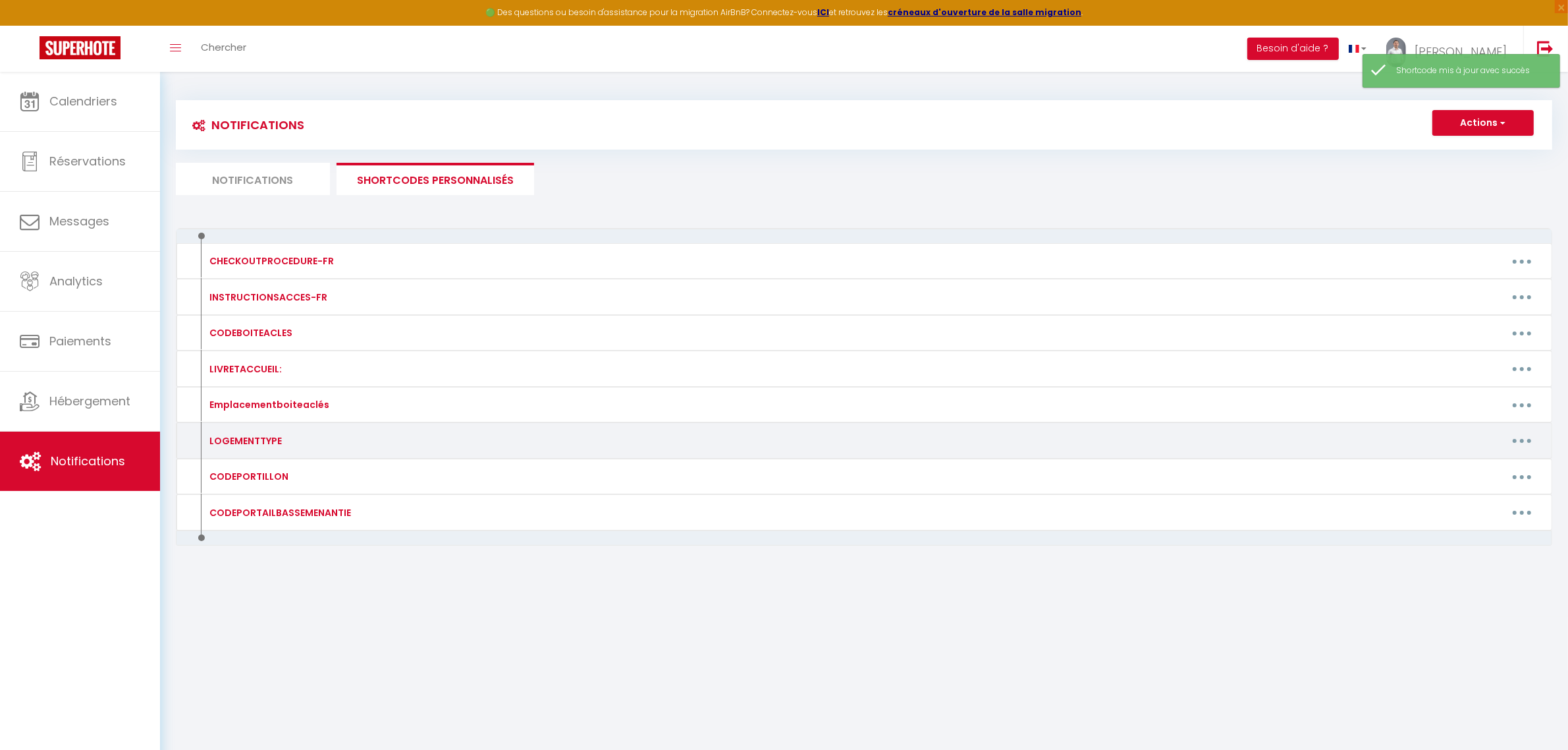
click at [1538, 446] on button "button" at bounding box center [1522, 441] width 37 height 21
click at [1478, 465] on link "Editer" at bounding box center [1487, 471] width 97 height 23
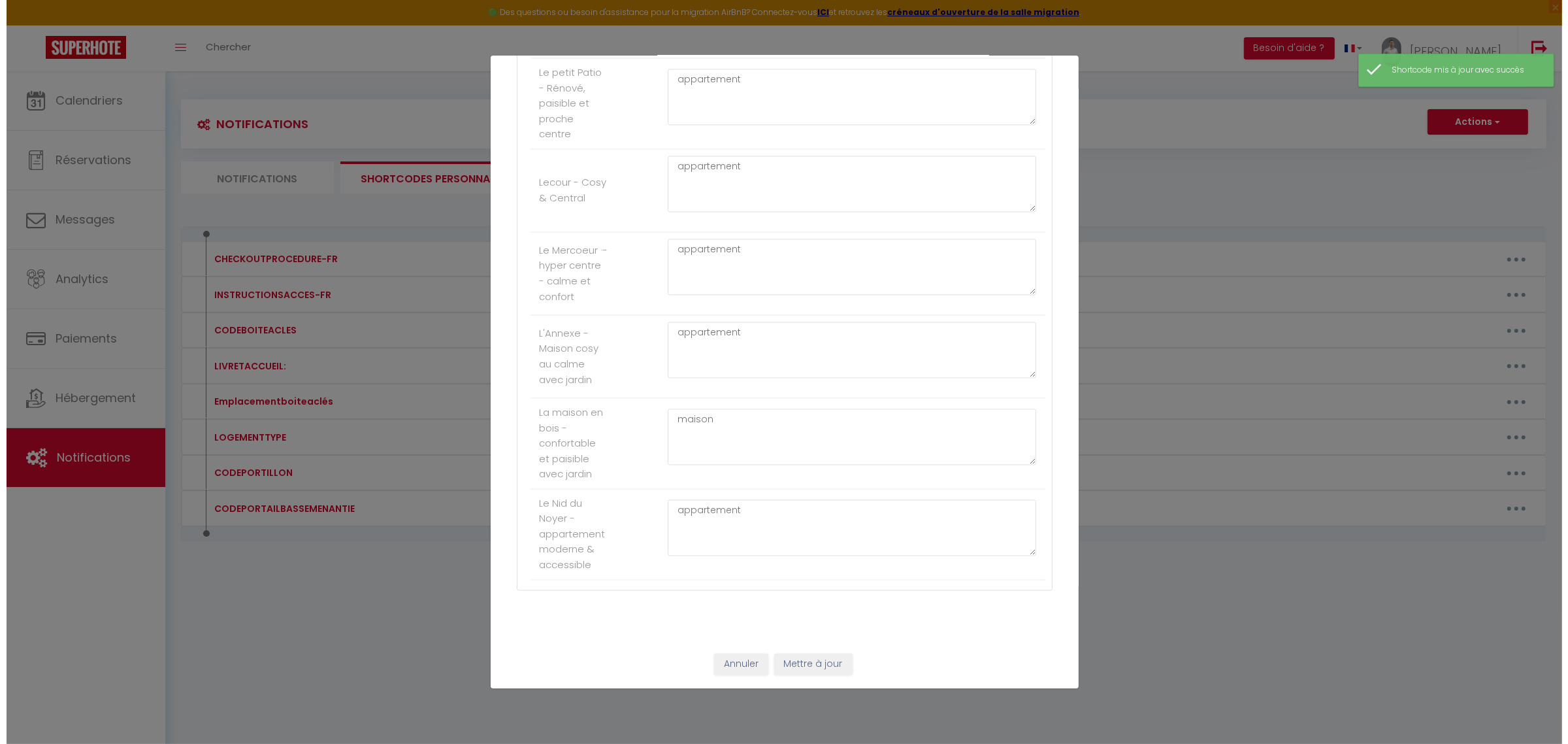
scroll to position [0, 0]
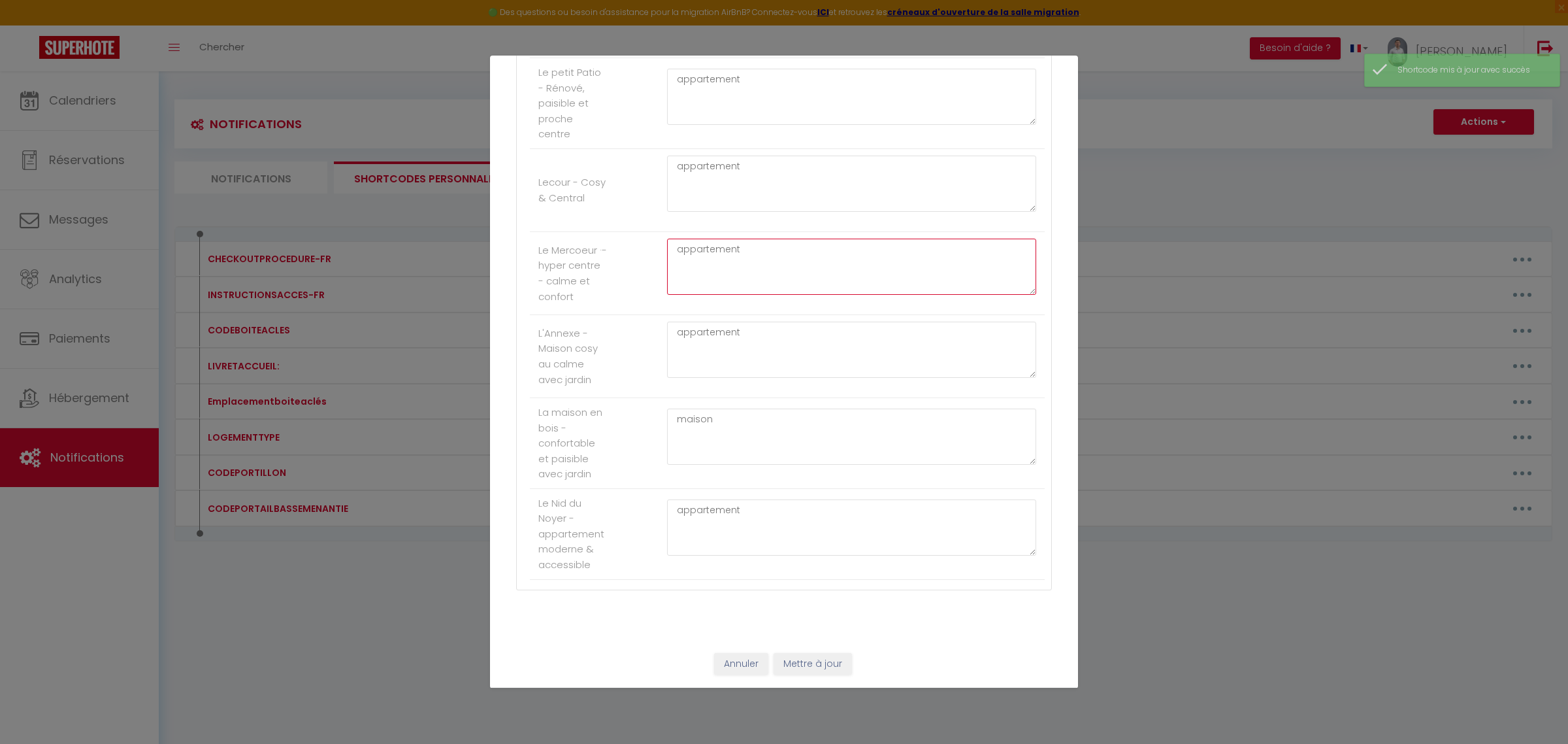
click at [713, 248] on textarea "appartement" at bounding box center [851, 267] width 369 height 57
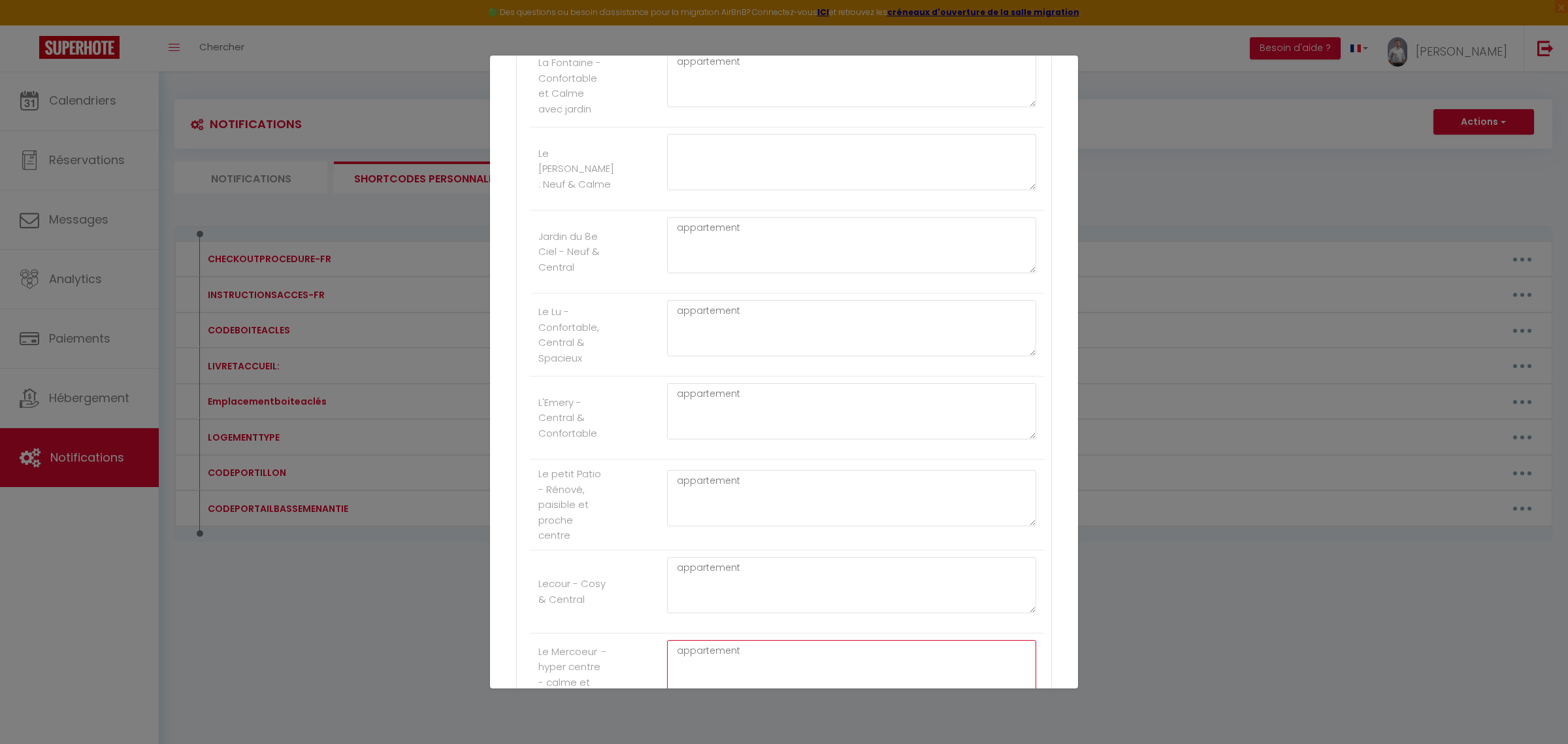
scroll to position [2670, 0]
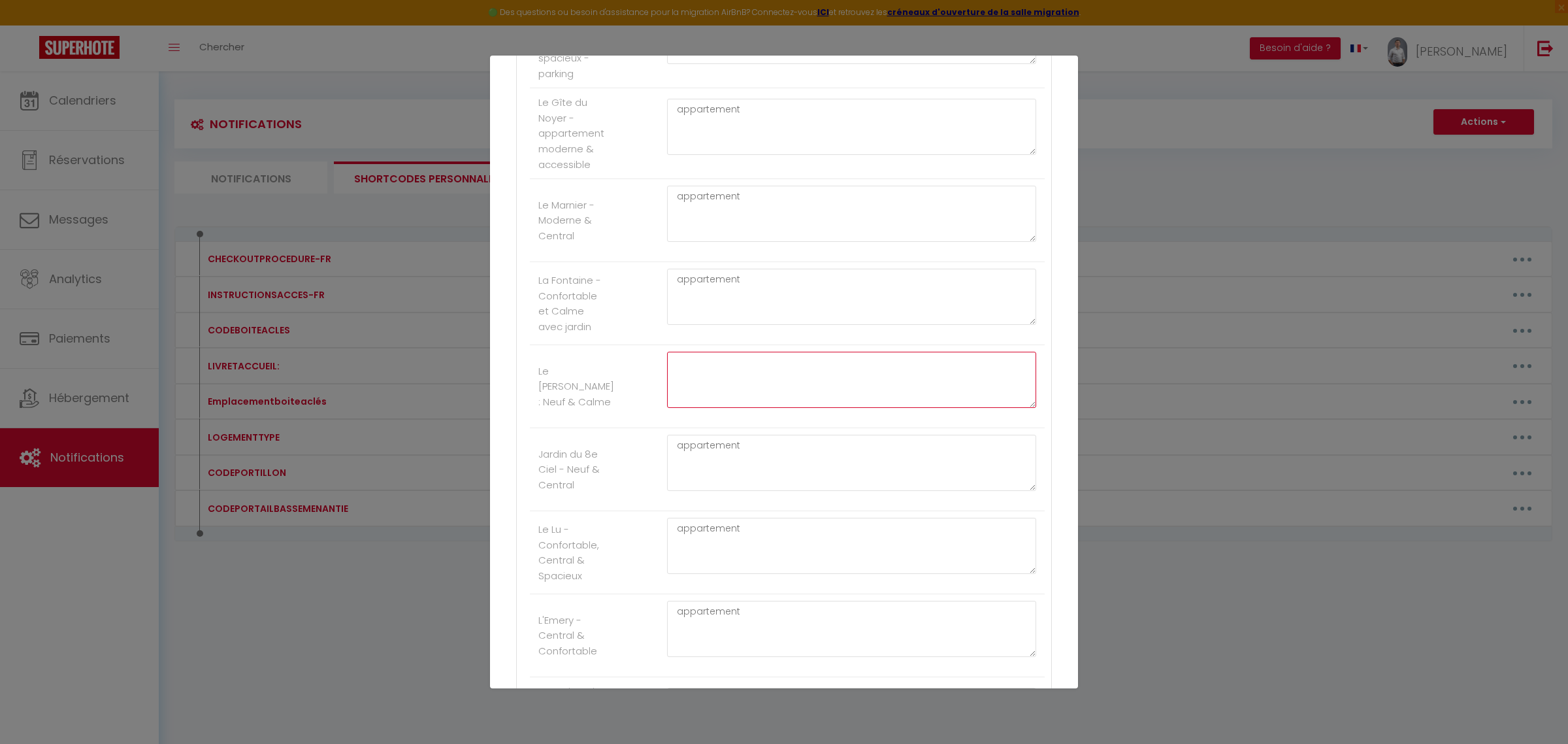
click at [735, 408] on textarea at bounding box center [851, 380] width 369 height 57
paste textarea "appartement"
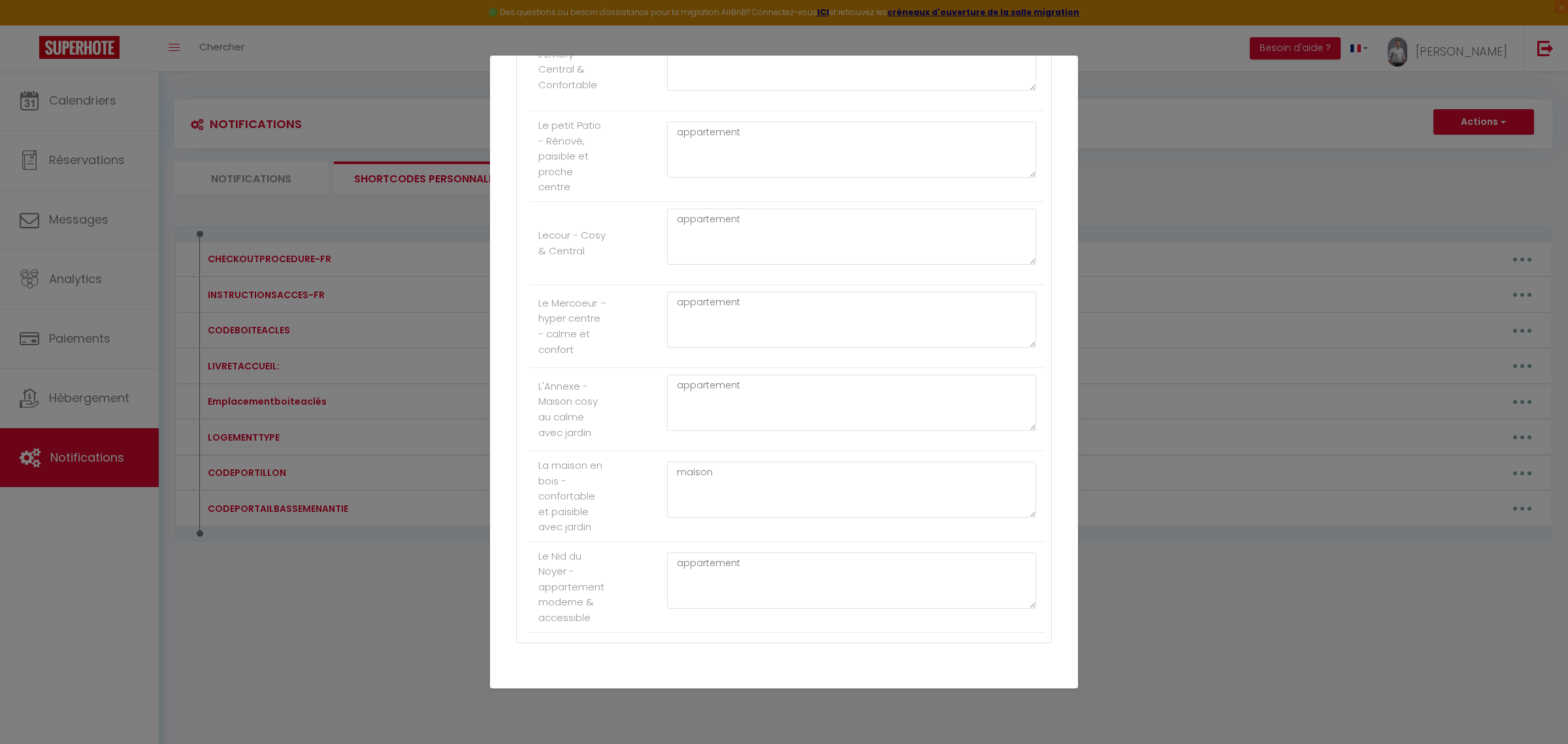
scroll to position [3324, 0]
click at [781, 654] on button "Mettre à jour" at bounding box center [812, 665] width 78 height 23
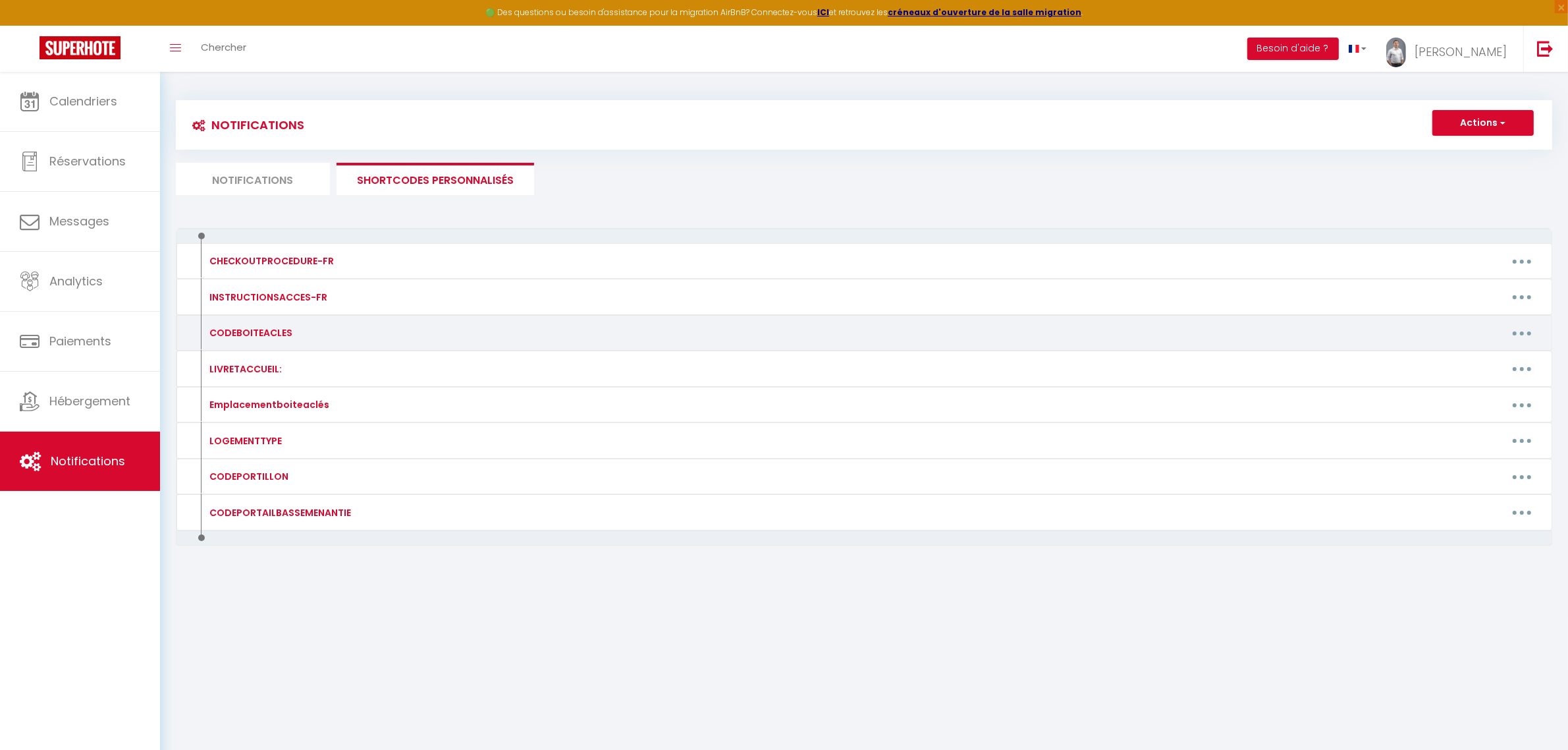
click at [1513, 334] on button "button" at bounding box center [1522, 333] width 37 height 21
click at [1468, 360] on link "Editer" at bounding box center [1487, 364] width 97 height 23
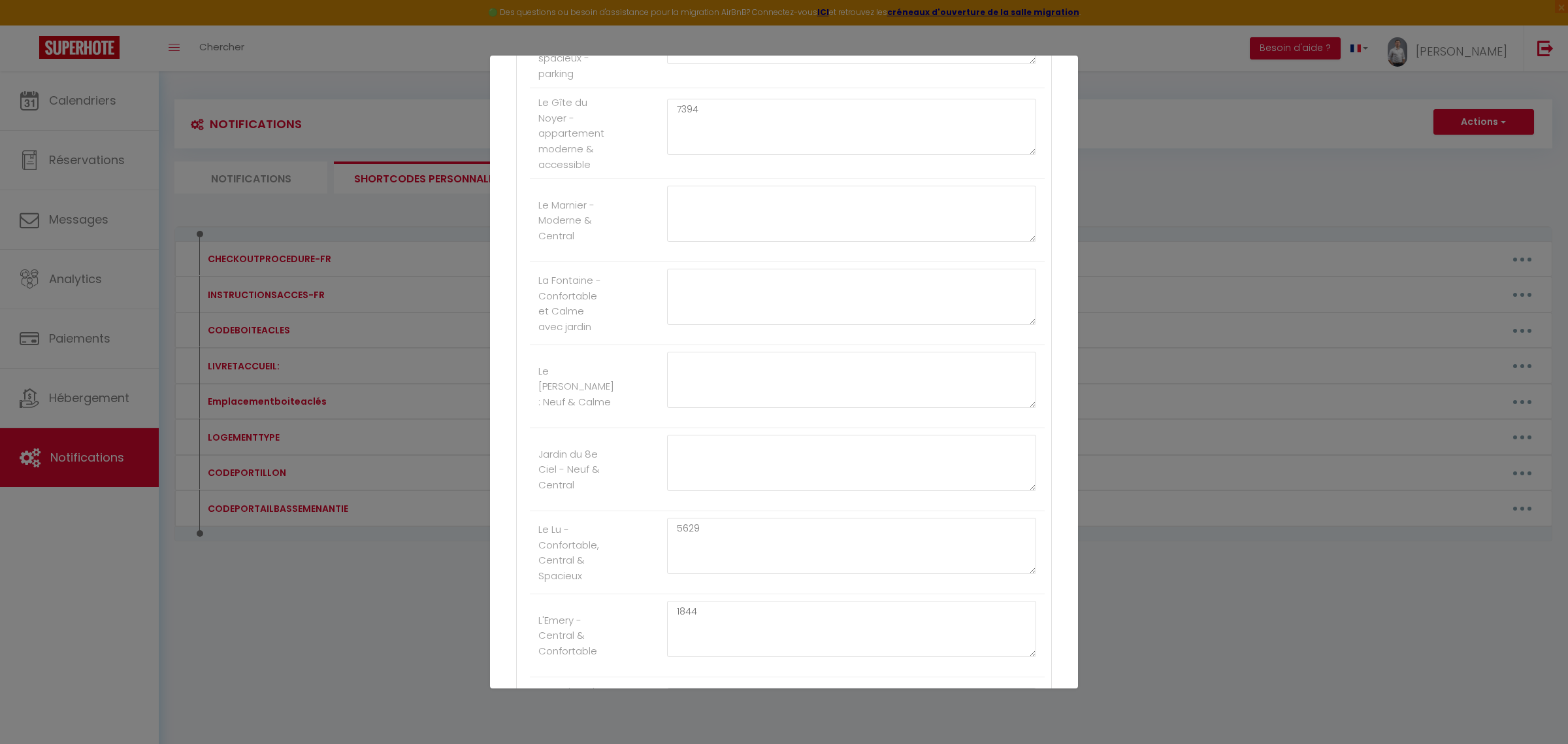
scroll to position [2452, 0]
click at [414, 666] on div "Mettre à jour le code court personnalisé × Nom * CODEBOITEACLES Contenu * code …" at bounding box center [784, 372] width 1568 height 744
click at [729, 658] on button "Annuler" at bounding box center [741, 665] width 54 height 23
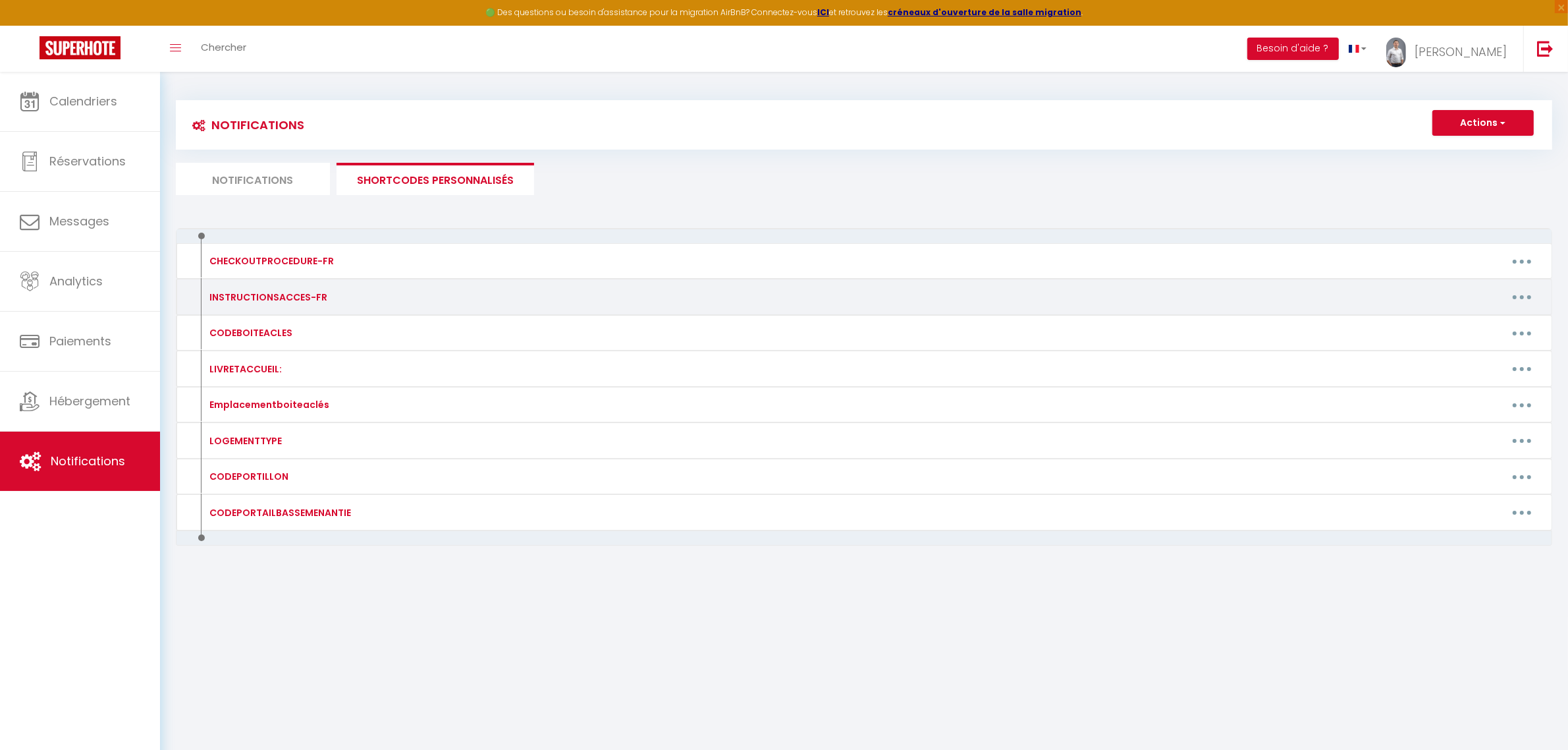
click at [1522, 300] on button "button" at bounding box center [1522, 297] width 37 height 21
click at [1506, 316] on link "Editer" at bounding box center [1487, 327] width 97 height 23
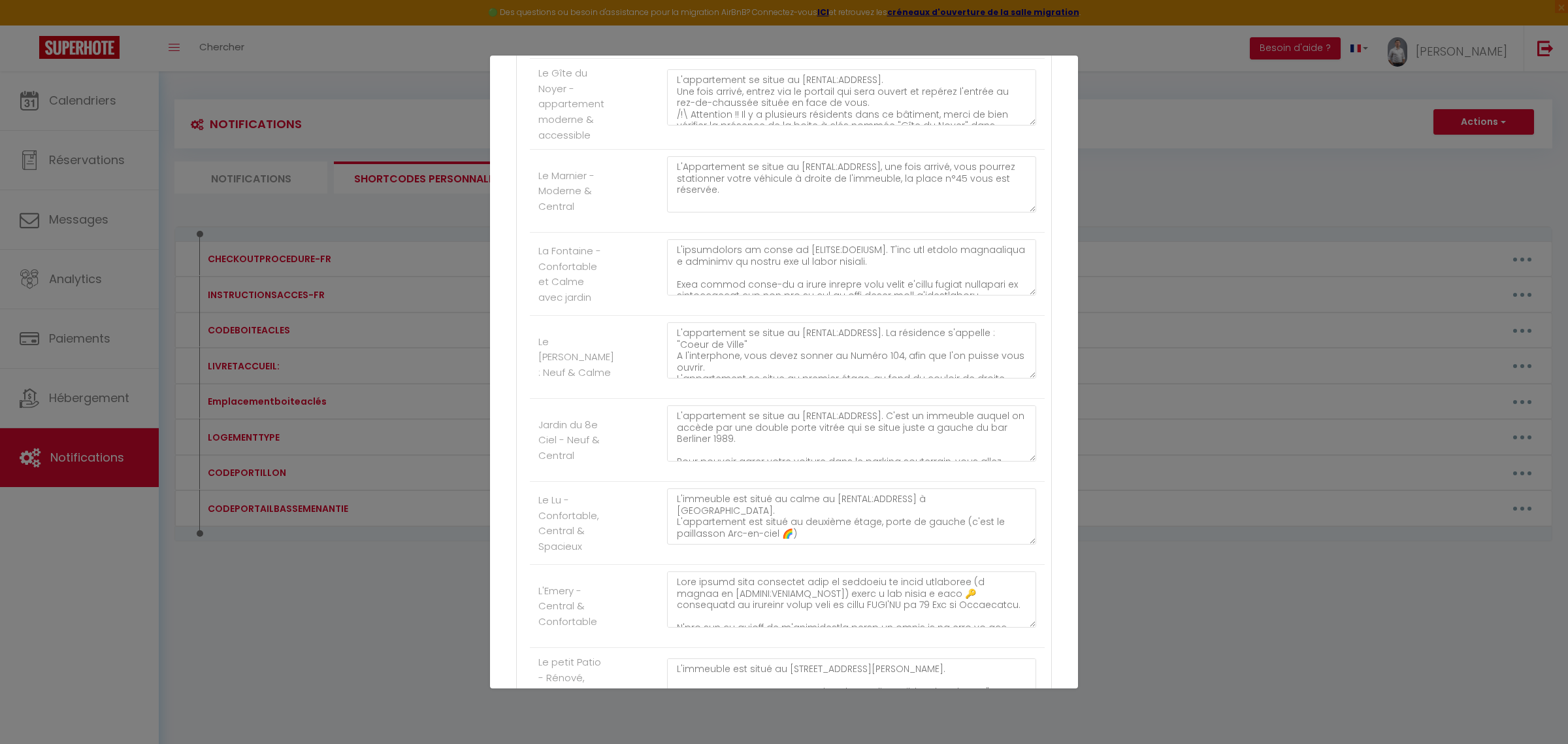
scroll to position [2670, 0]
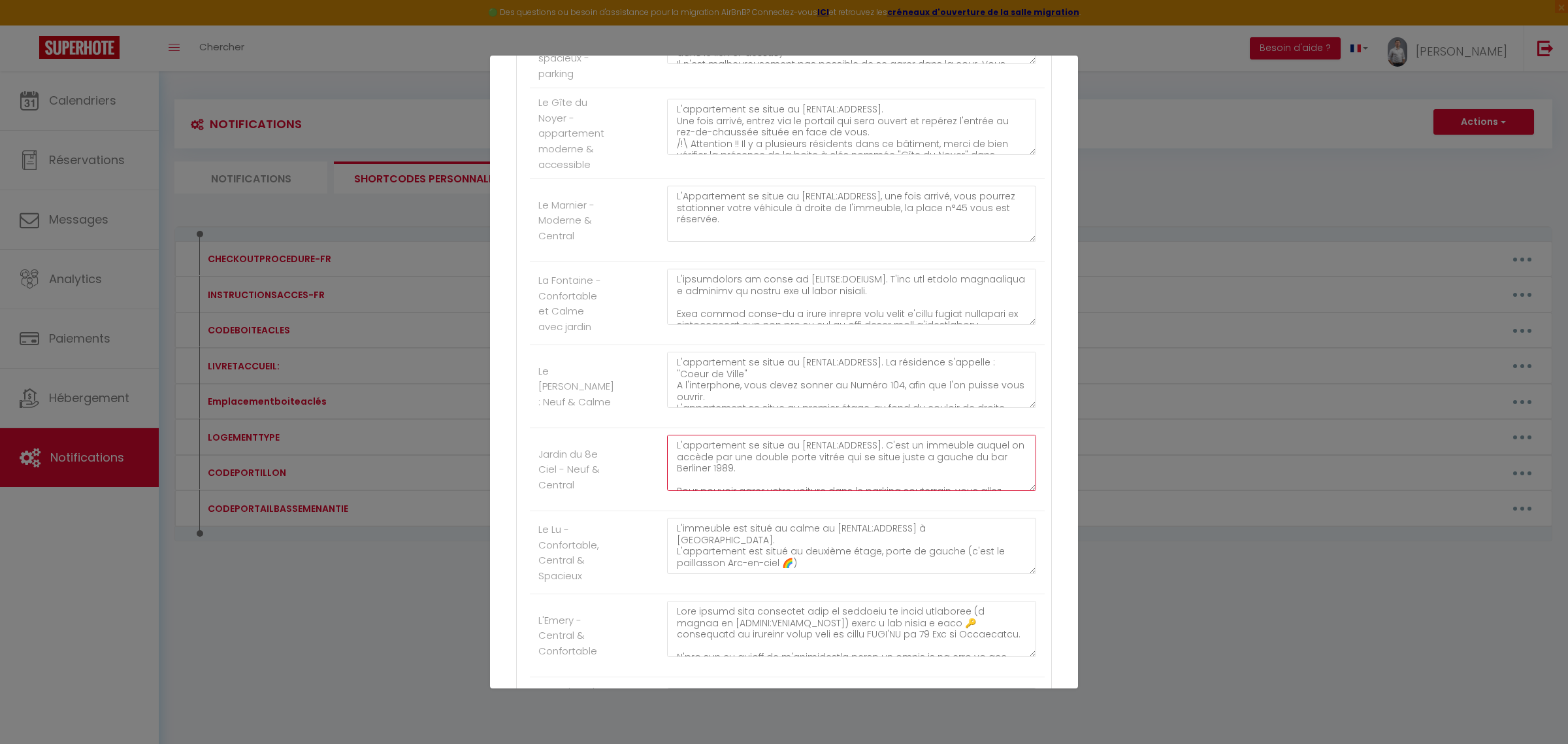
click at [787, 490] on textarea "L'appartement se situe au [RENTAL:ADDRESS]. C'est un immeuble auquel on accède …" at bounding box center [851, 463] width 369 height 57
drag, startPoint x: 787, startPoint y: 495, endPoint x: 674, endPoint y: 478, distance: 114.3
click at [674, 478] on textarea "L'appartement se situe au [RENTAL:ADDRESS]. C'est un immeuble auquel on accède …" at bounding box center [851, 463] width 369 height 57
click at [776, 490] on textarea "L'appartement se situe au [RENTAL:ADDRESS]. C'est un immeuble auquel on accède …" at bounding box center [851, 463] width 369 height 57
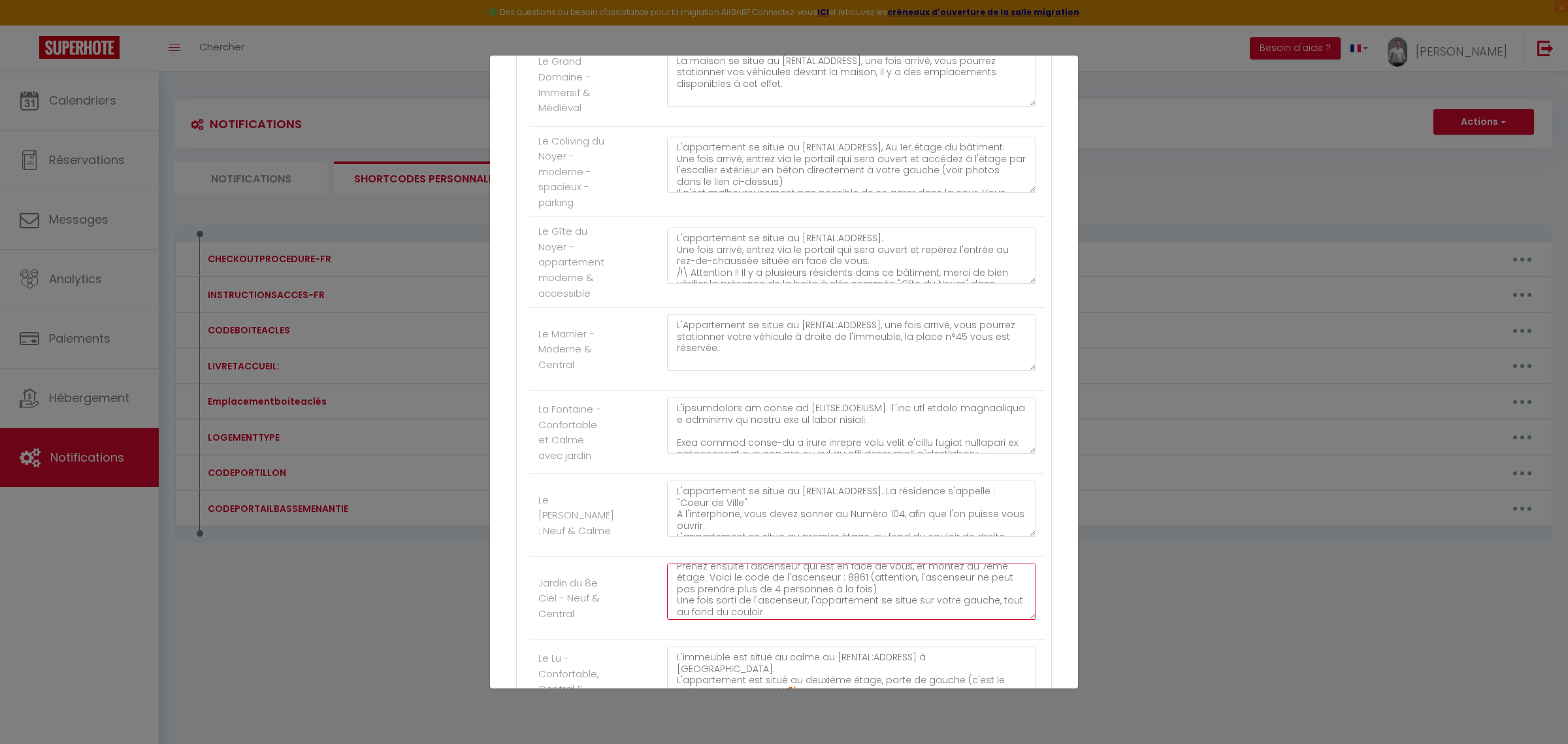
scroll to position [2574, 0]
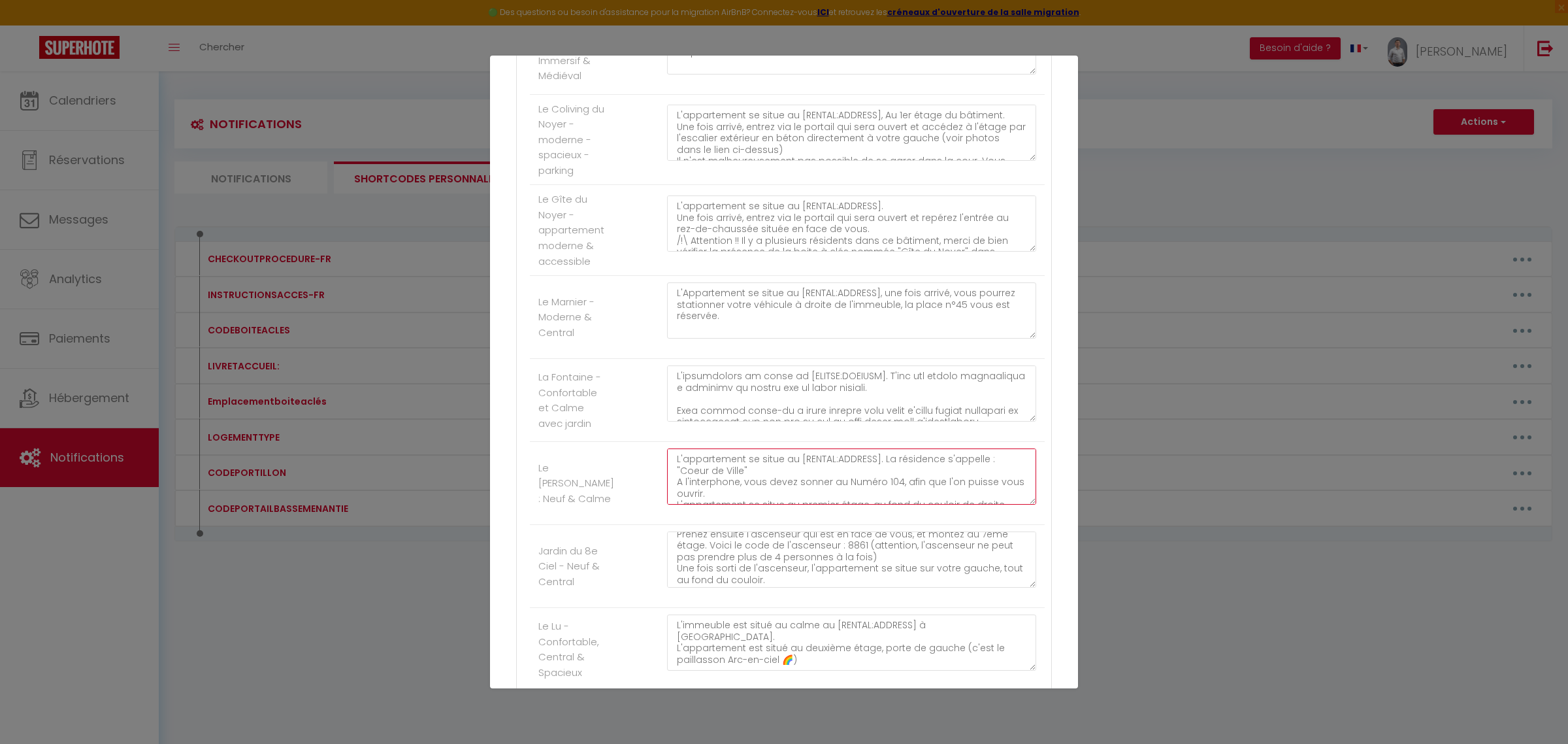
click at [804, 504] on textarea "L'appartement se situe au [RENTAL:ADDRESS]. La résidence s'appelle : "Coeur de …" at bounding box center [851, 477] width 369 height 57
click at [802, 504] on textarea "L'appartement se situe au [RENTAL:ADDRESS]. La résidence s'appelle : "Coeur de …" at bounding box center [851, 477] width 369 height 57
click at [765, 495] on textarea "L'appartement se situe au [RENTAL:ADDRESS]. La résidence s'appelle : "Coeur de …" at bounding box center [851, 477] width 369 height 57
paste textarea "Pour pouvoir garer votre voiture dans le parking souterrain, vous allez d'abord…"
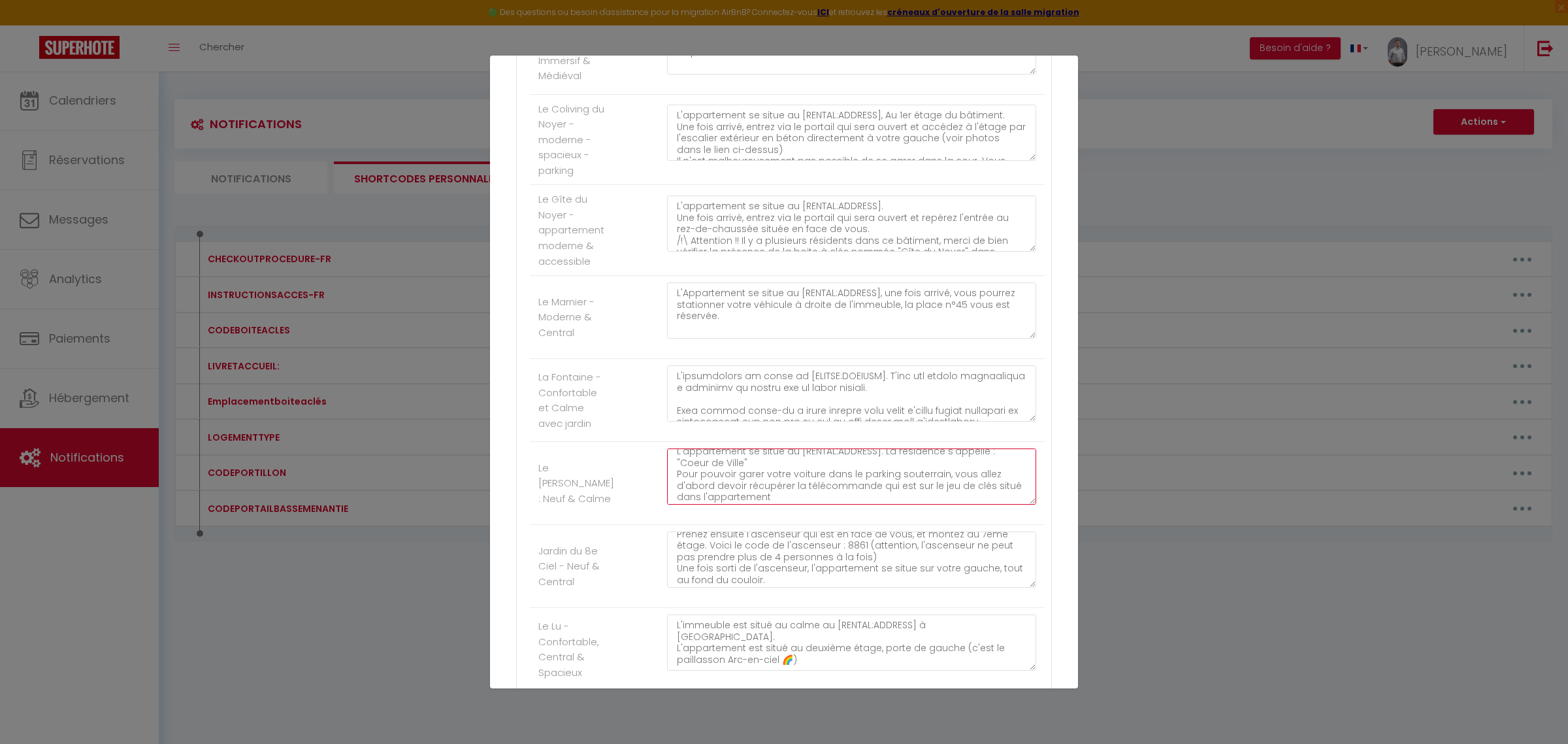
click at [992, 489] on textarea "L'appartement se situe au [RENTAL:ADDRESS]. La résidence s'appelle : "Coeur de …" at bounding box center [851, 477] width 369 height 57
click at [841, 504] on textarea "L'appartement se situe au [RENTAL:ADDRESS]. La résidence s'appelle : "Coeur de …" at bounding box center [851, 477] width 369 height 57
drag, startPoint x: 668, startPoint y: 515, endPoint x: 925, endPoint y: 521, distance: 257.1
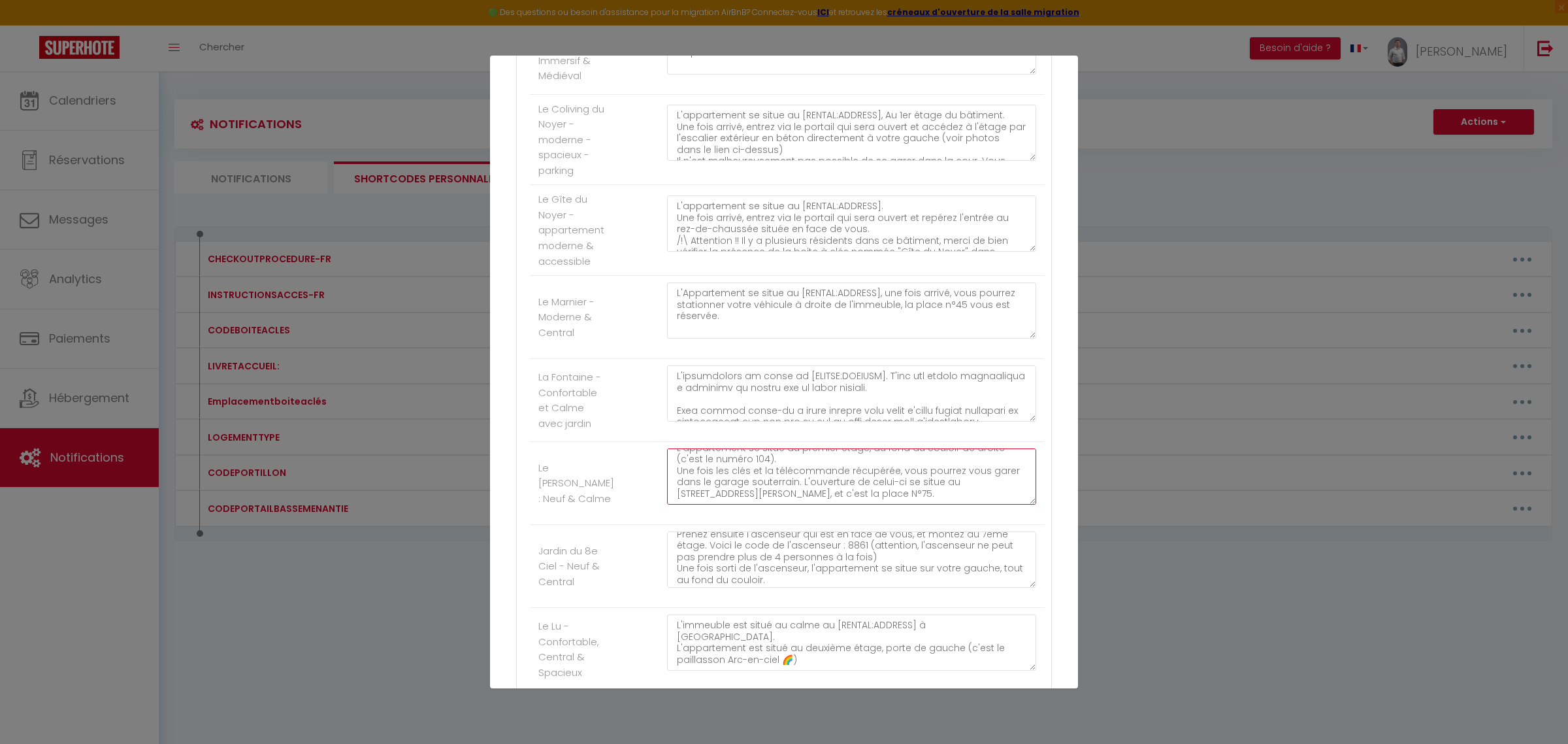
click at [925, 504] on textarea "L'appartement se situe au [RENTAL:ADDRESS]. La résidence s'appelle : "Coeur de …" at bounding box center [851, 477] width 369 height 57
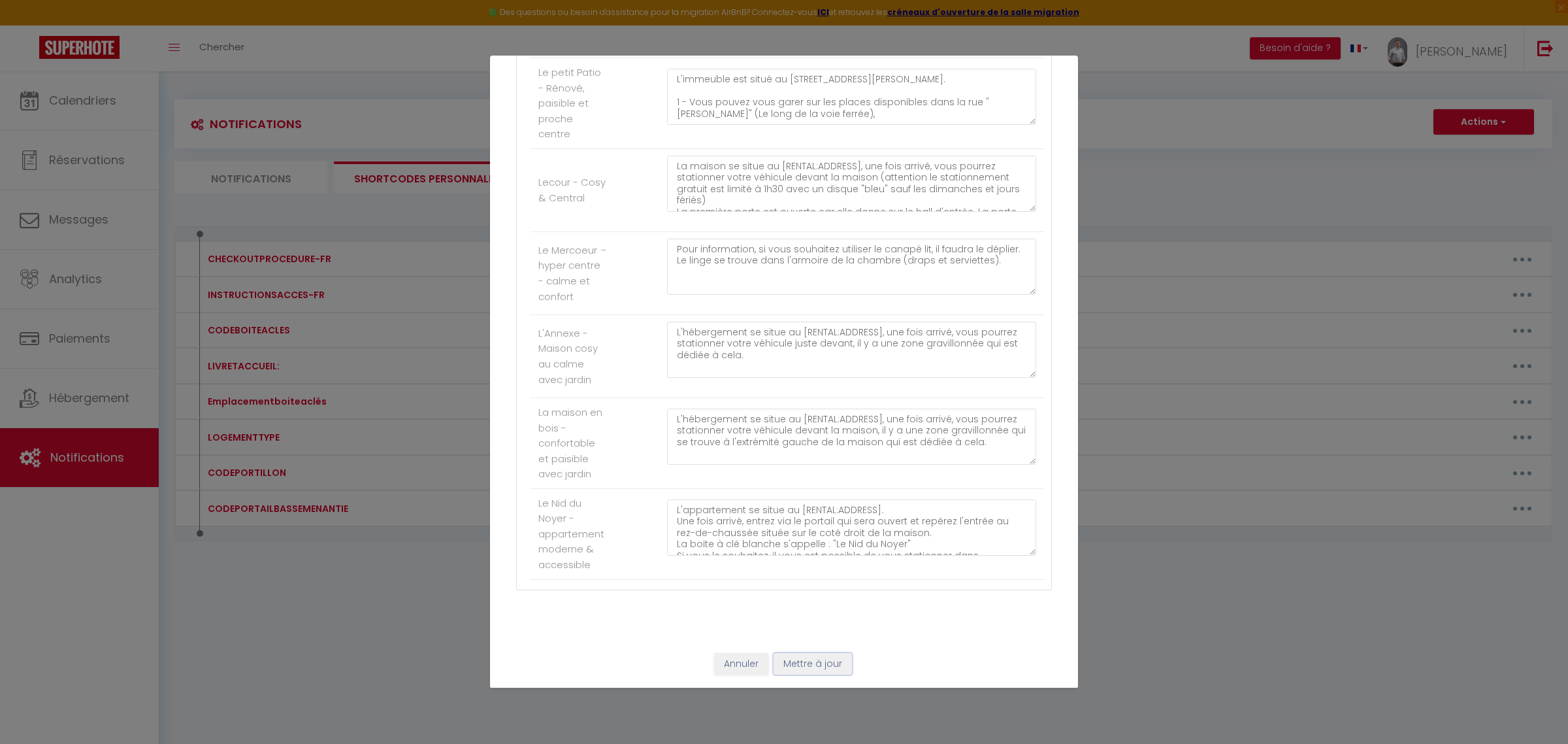
click at [797, 659] on button "Mettre à jour" at bounding box center [812, 665] width 78 height 23
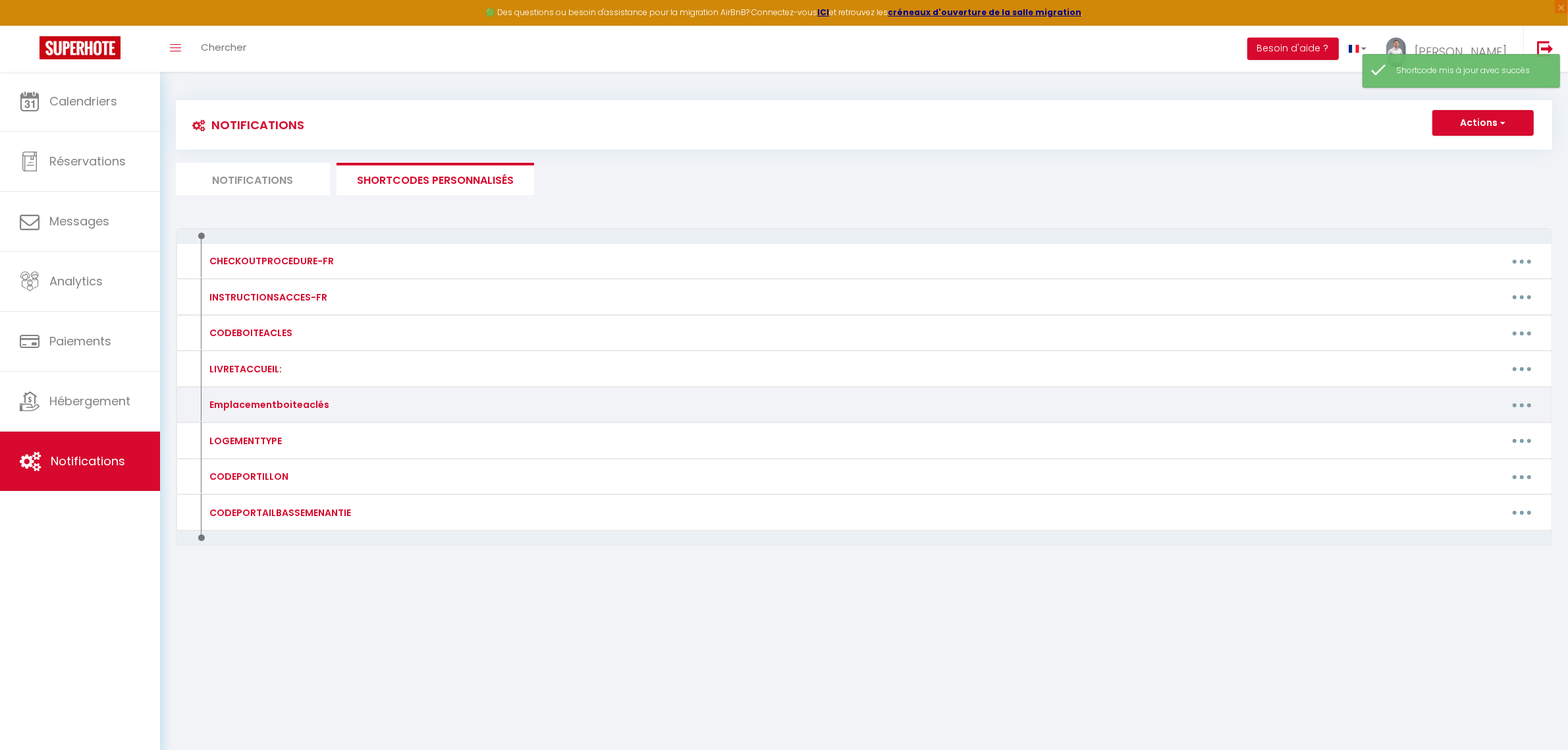
click at [1508, 396] on button "button" at bounding box center [1522, 405] width 37 height 21
click at [1474, 421] on div "Editer Supprimer" at bounding box center [1488, 446] width 105 height 57
click at [1521, 400] on button "button" at bounding box center [1522, 405] width 37 height 21
click at [1479, 429] on link "Editer" at bounding box center [1487, 435] width 97 height 23
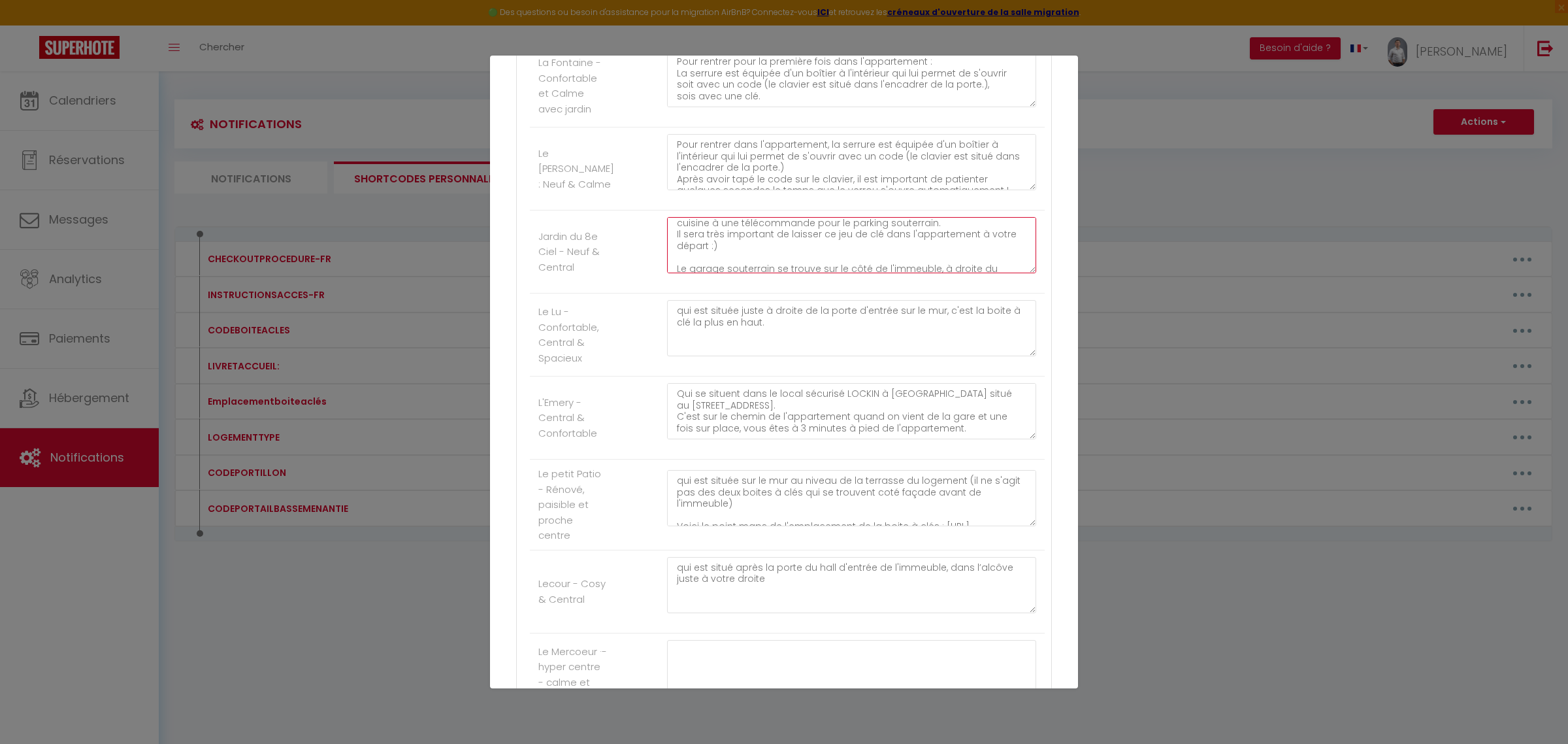
scroll to position [160, 0]
drag, startPoint x: 673, startPoint y: 250, endPoint x: 1052, endPoint y: 325, distance: 386.3
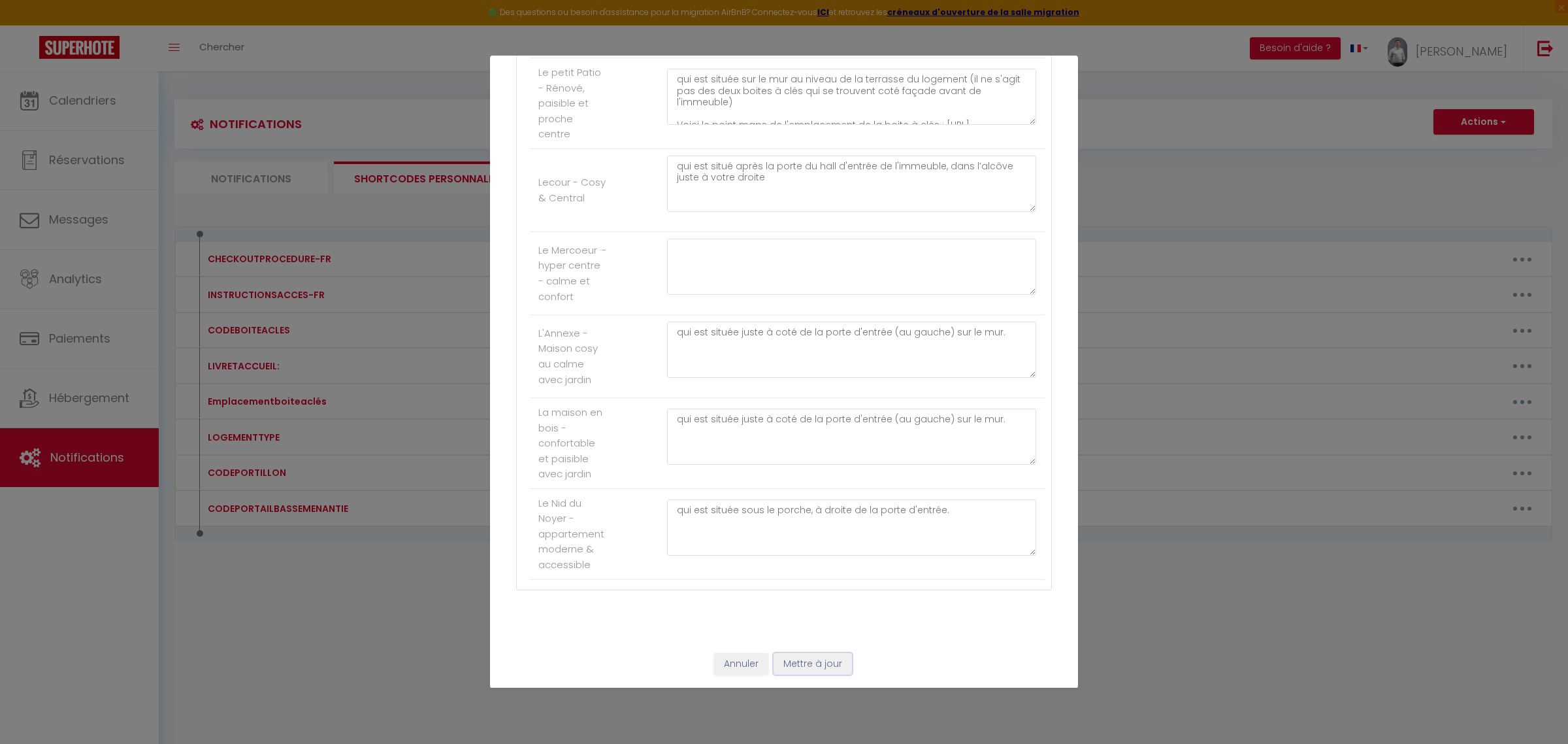
click at [808, 661] on button "Mettre à jour" at bounding box center [812, 665] width 78 height 23
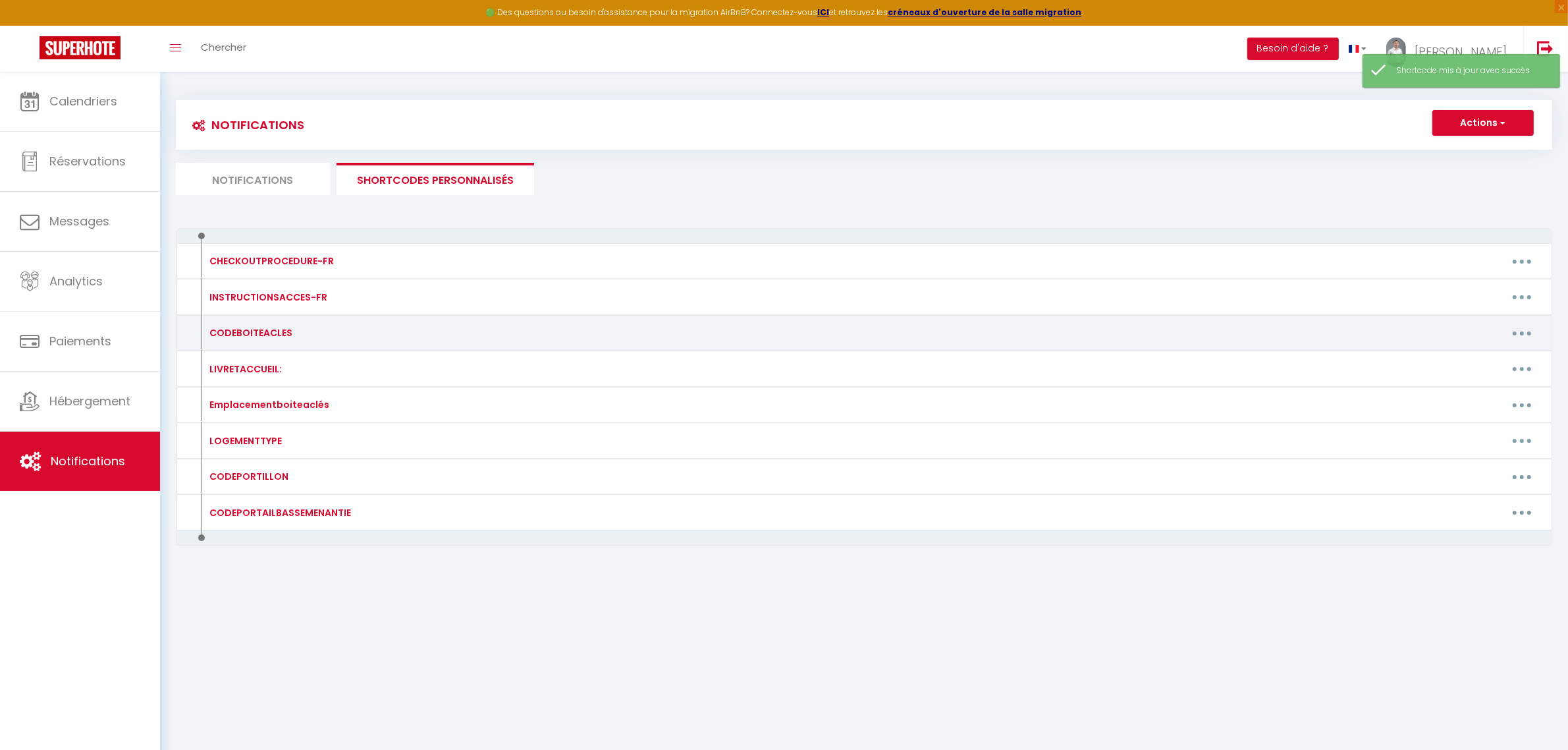
click at [1523, 328] on button "button" at bounding box center [1522, 333] width 37 height 21
click at [1481, 352] on link "Editer" at bounding box center [1487, 364] width 97 height 23
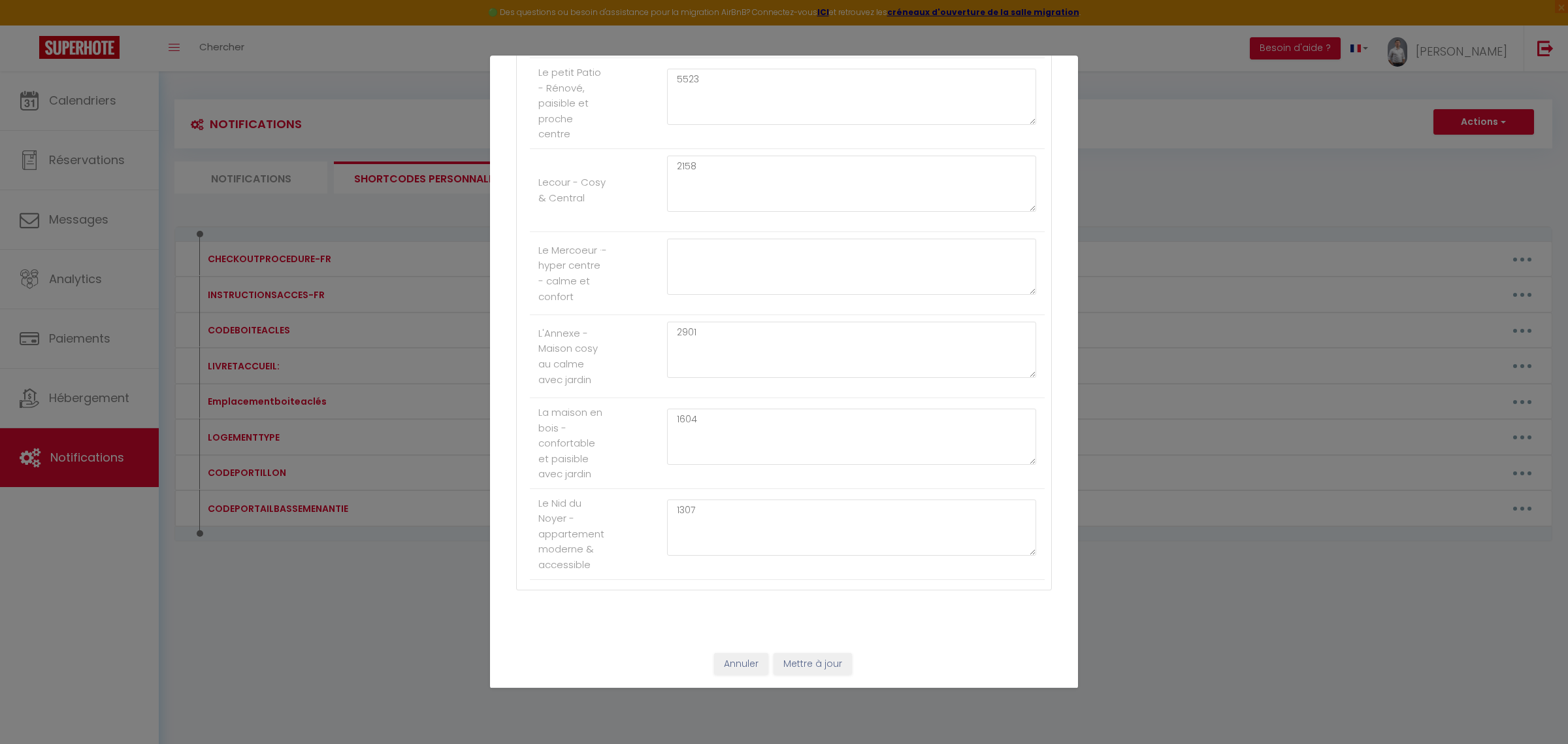
scroll to position [2888, 0]
click at [746, 258] on textarea at bounding box center [851, 245] width 369 height 57
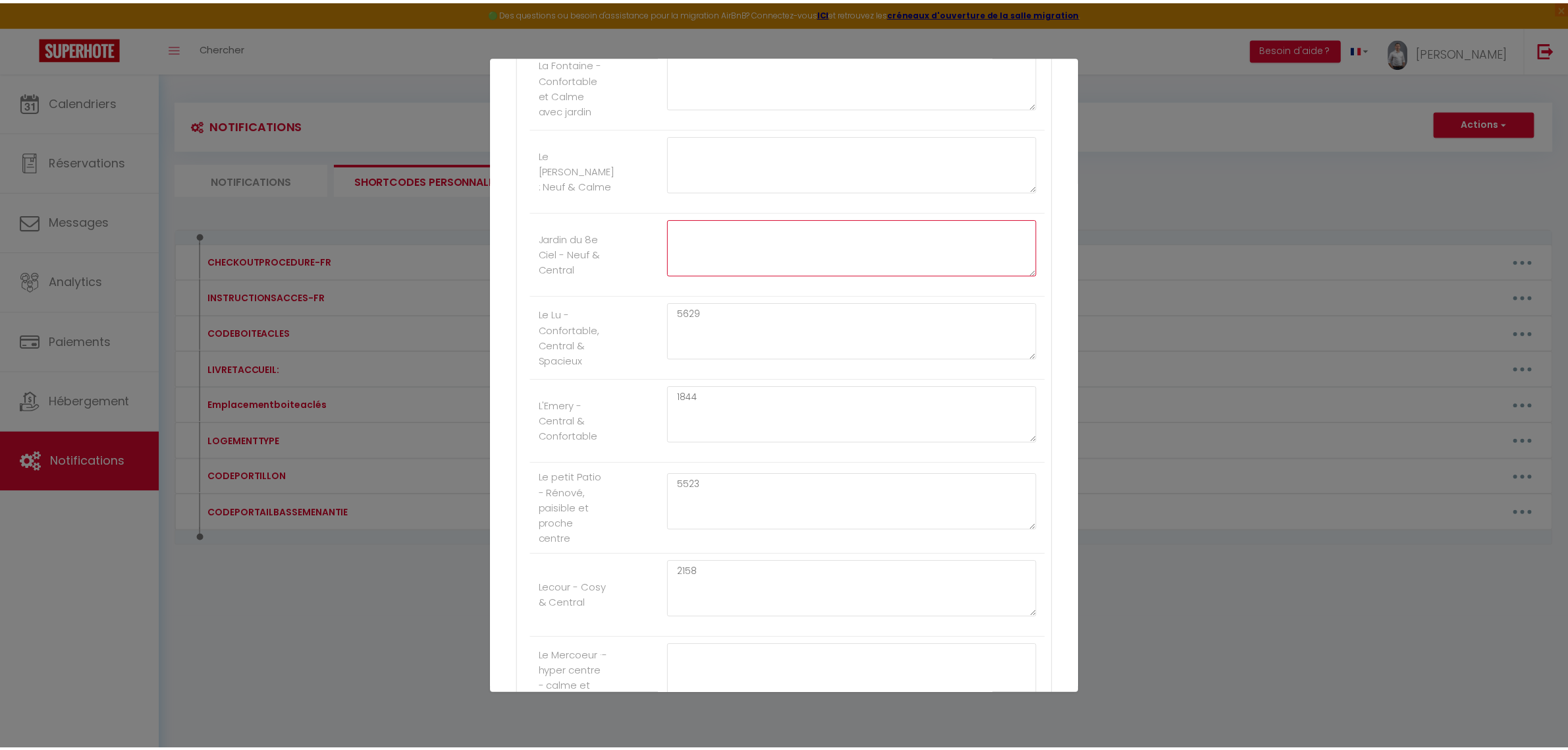
scroll to position [3350, 0]
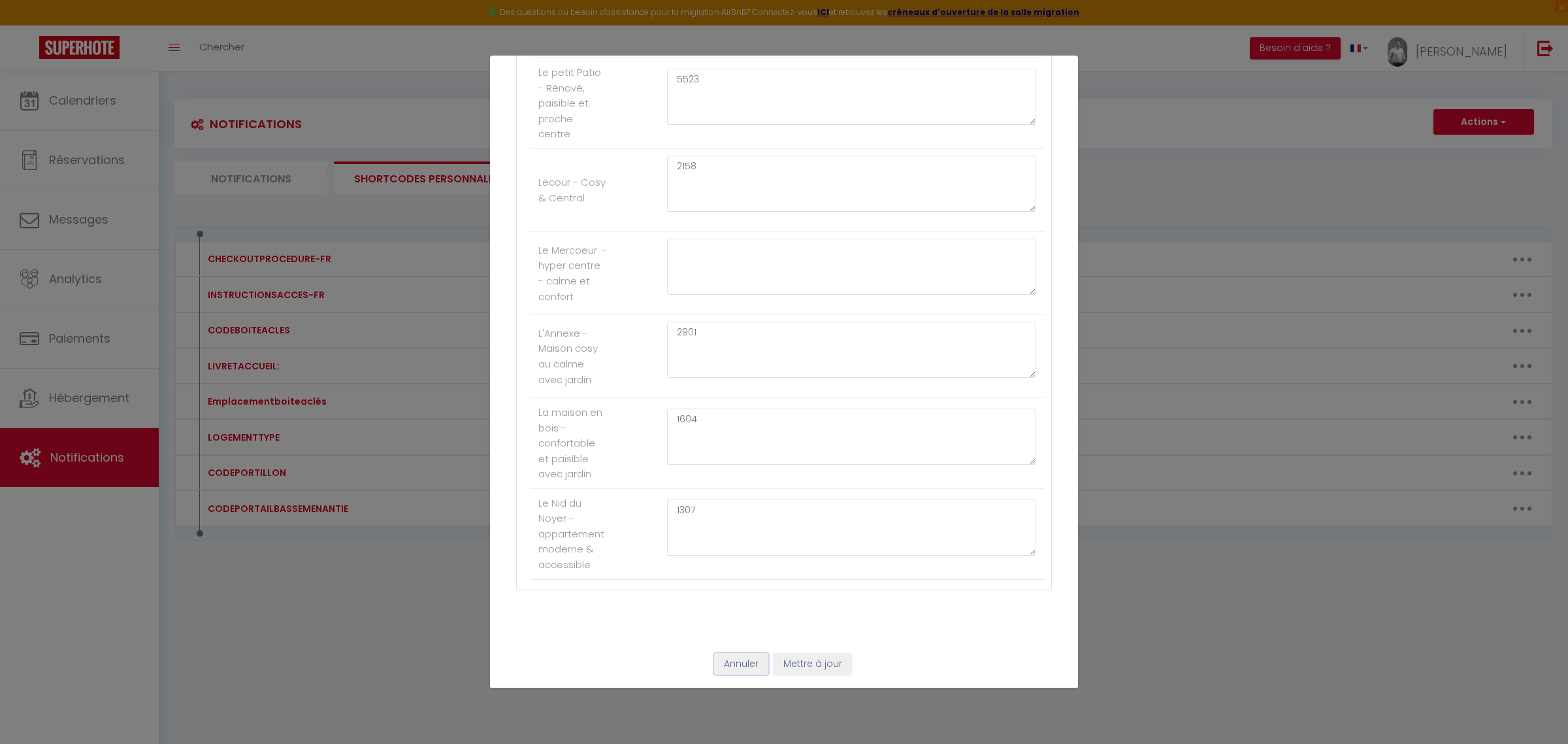
click at [756, 666] on button "Annuler" at bounding box center [741, 665] width 54 height 23
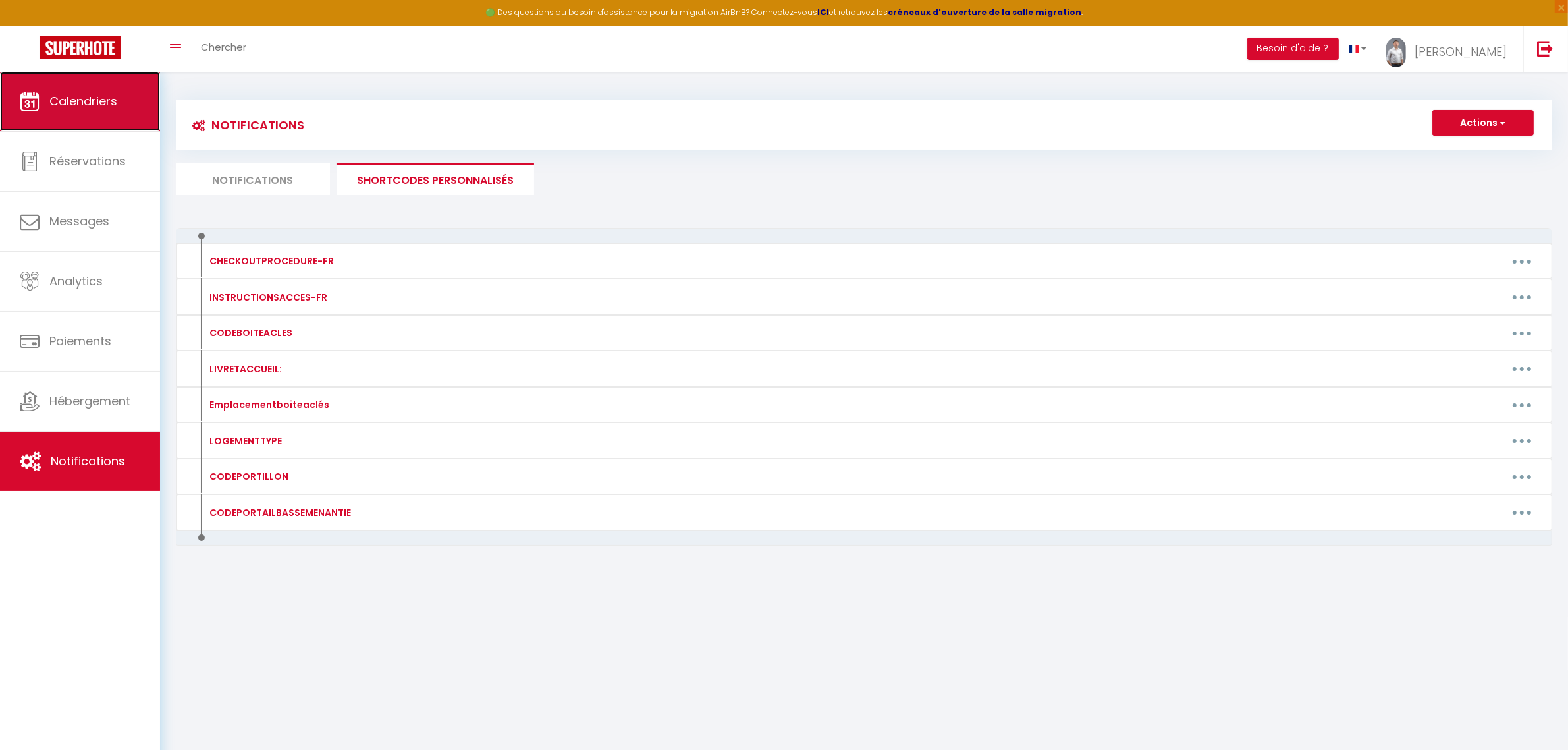
click at [107, 112] on link "Calendriers" at bounding box center [80, 102] width 160 height 60
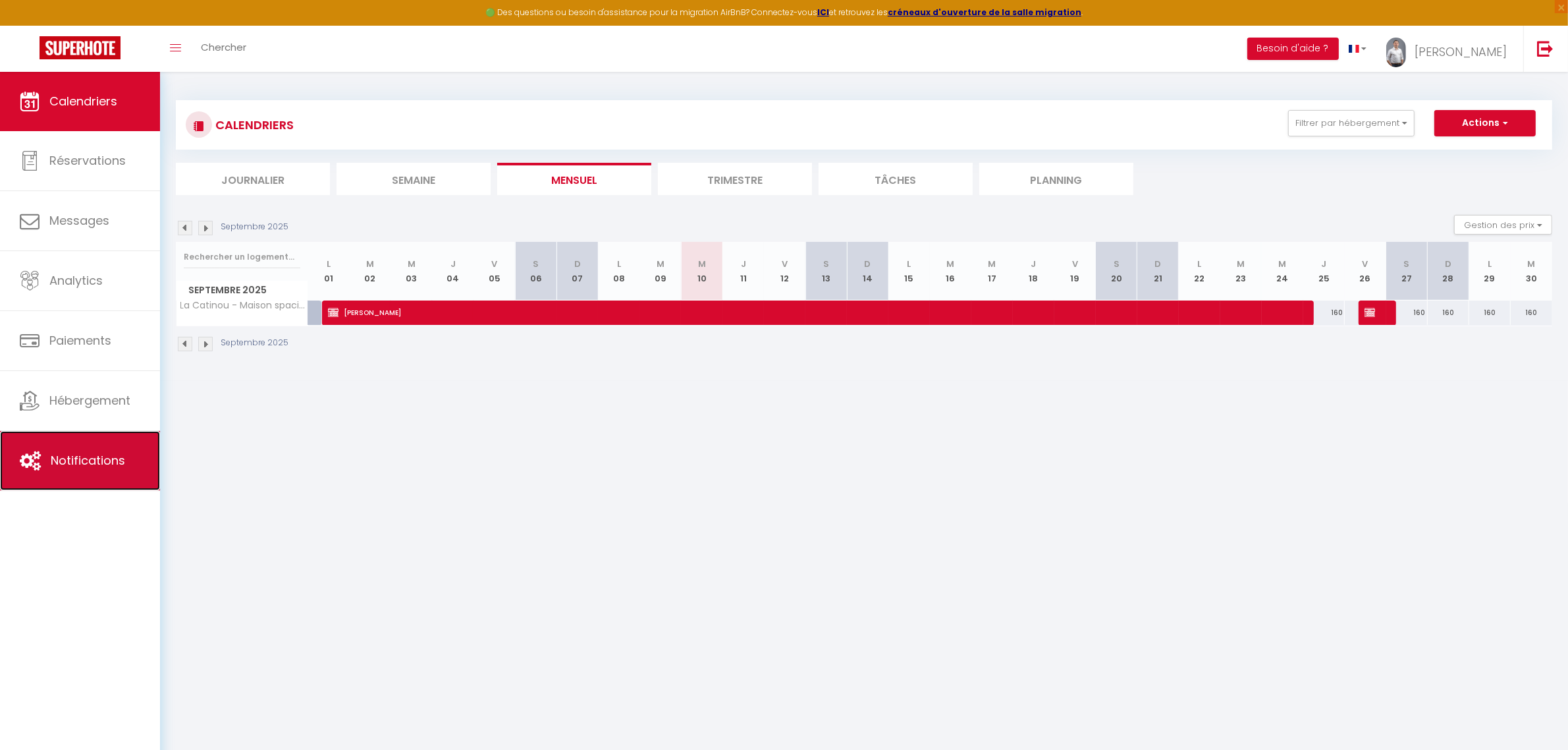
click at [35, 452] on icon at bounding box center [31, 460] width 21 height 20
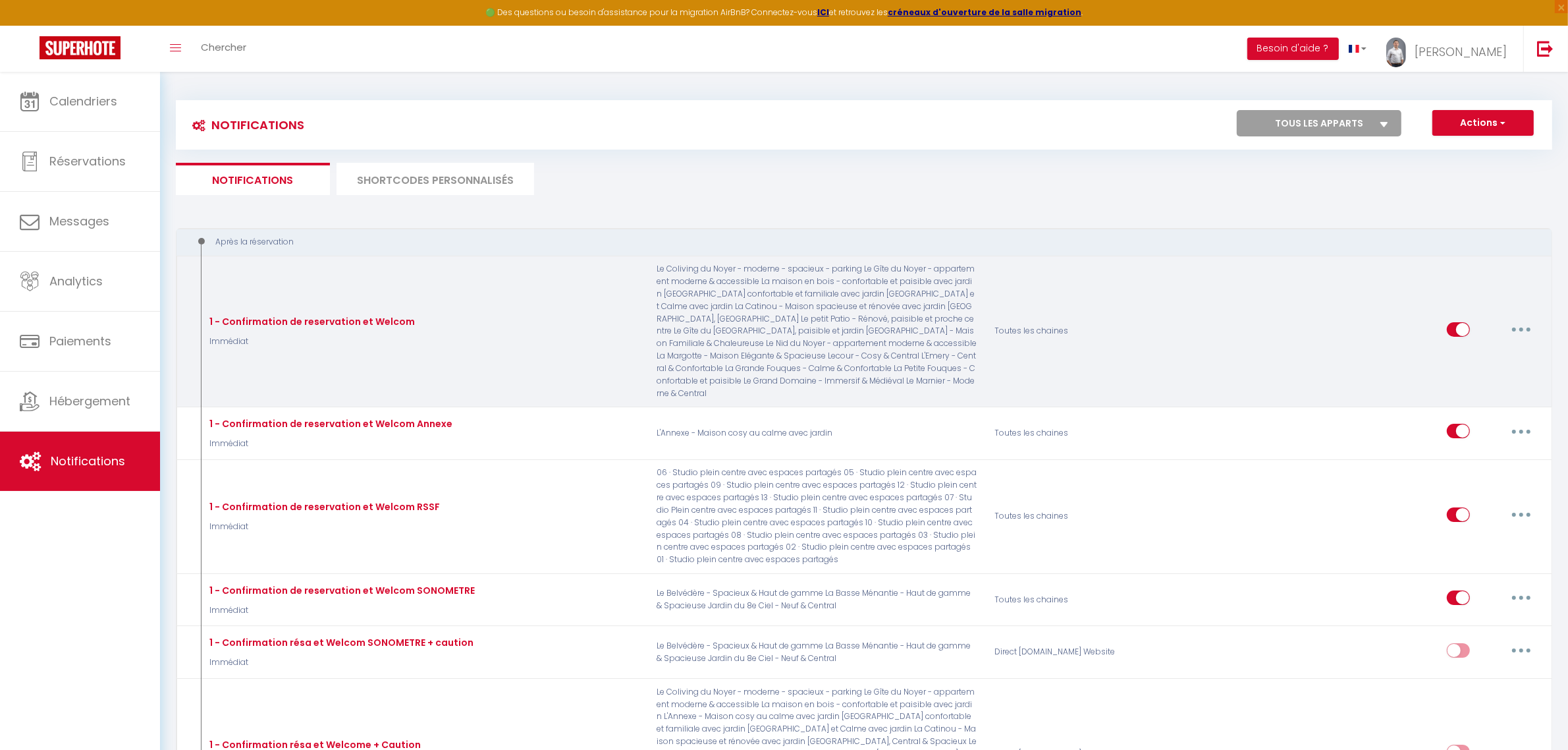
click at [1528, 334] on button "button" at bounding box center [1521, 329] width 37 height 21
click at [1483, 355] on link "Editer" at bounding box center [1487, 359] width 97 height 23
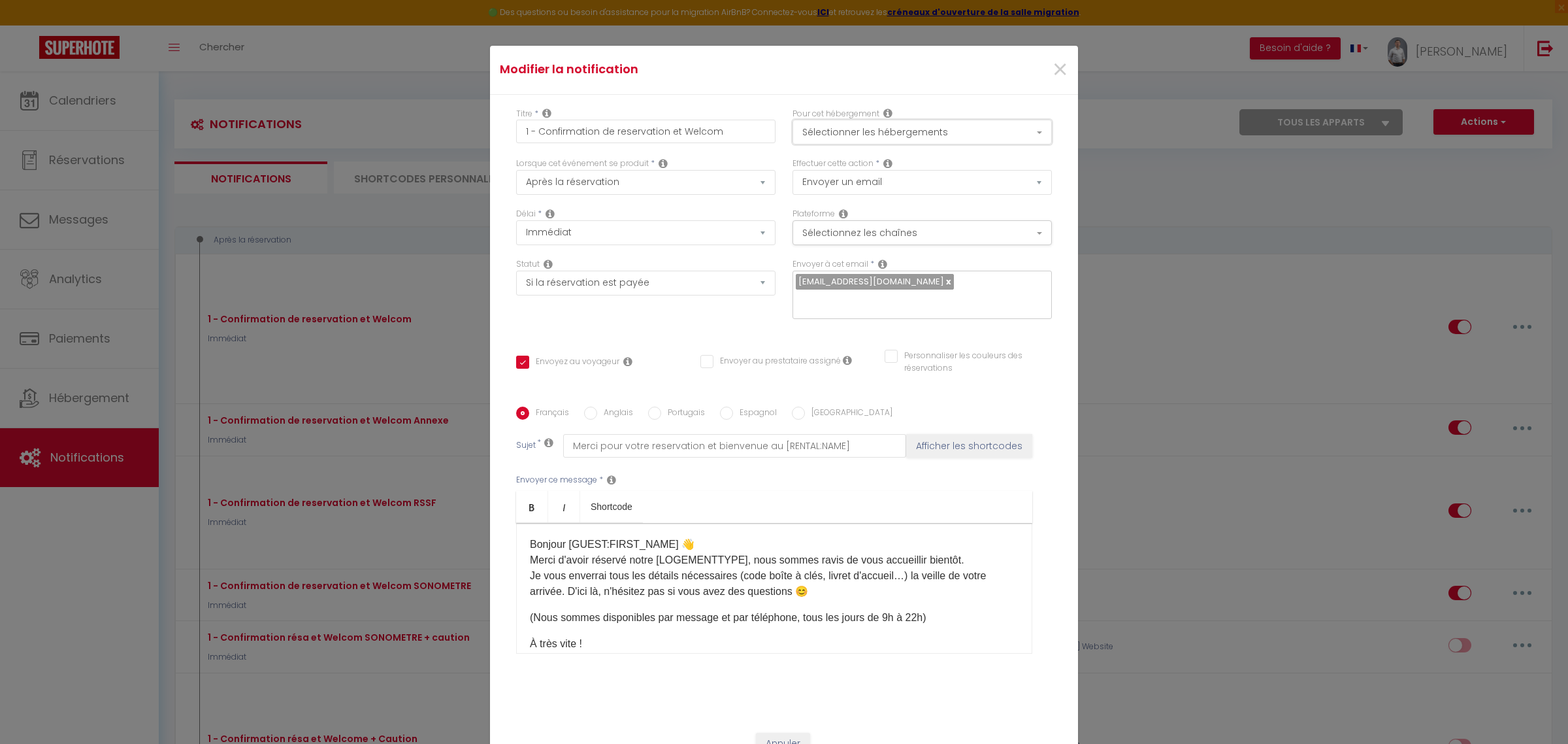
click at [972, 139] on button "Sélectionner les hébergements" at bounding box center [922, 132] width 259 height 25
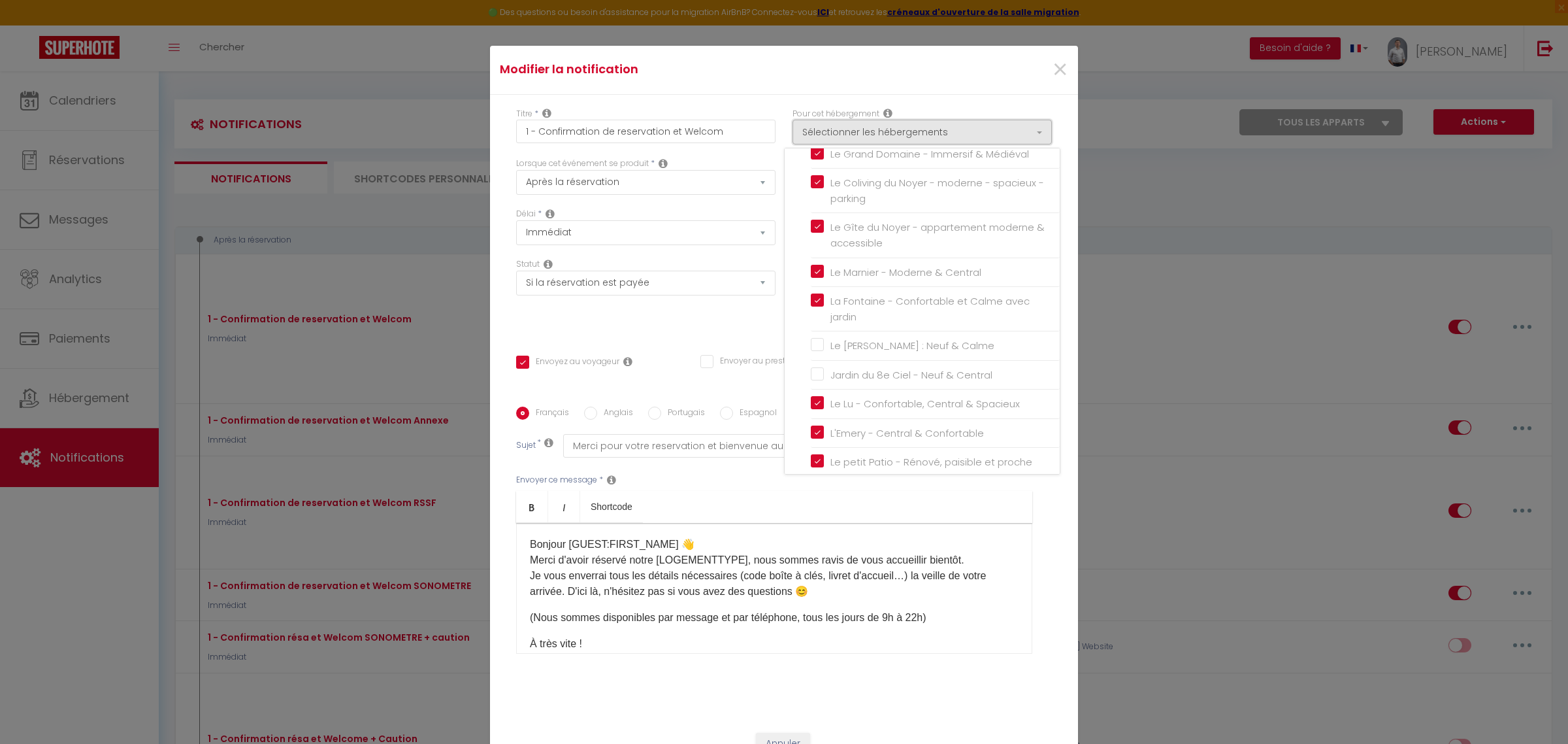
scroll to position [1308, 0]
click at [814, 134] on input "Le [PERSON_NAME] : Neuf & Calme" at bounding box center [935, 127] width 249 height 13
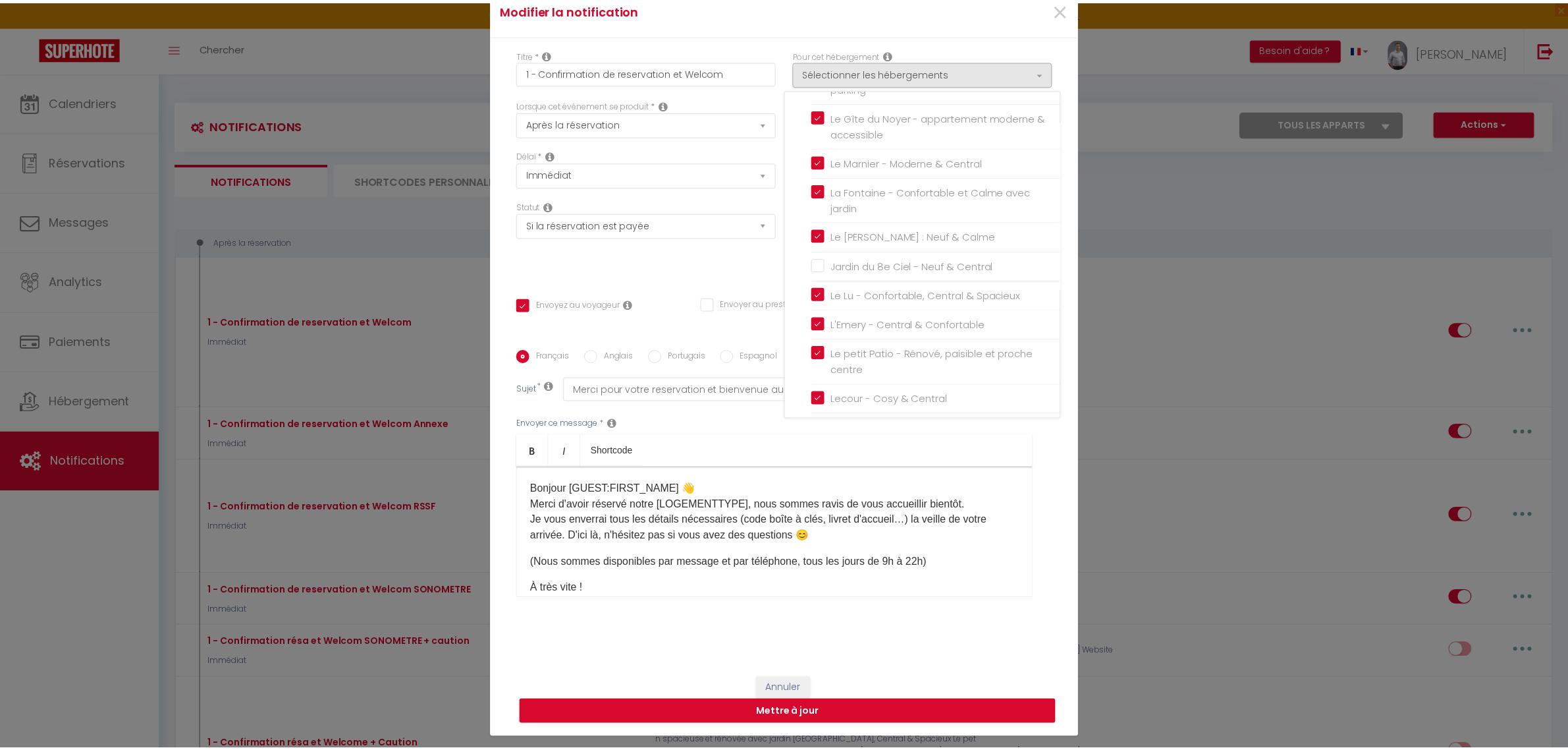
scroll to position [94, 0]
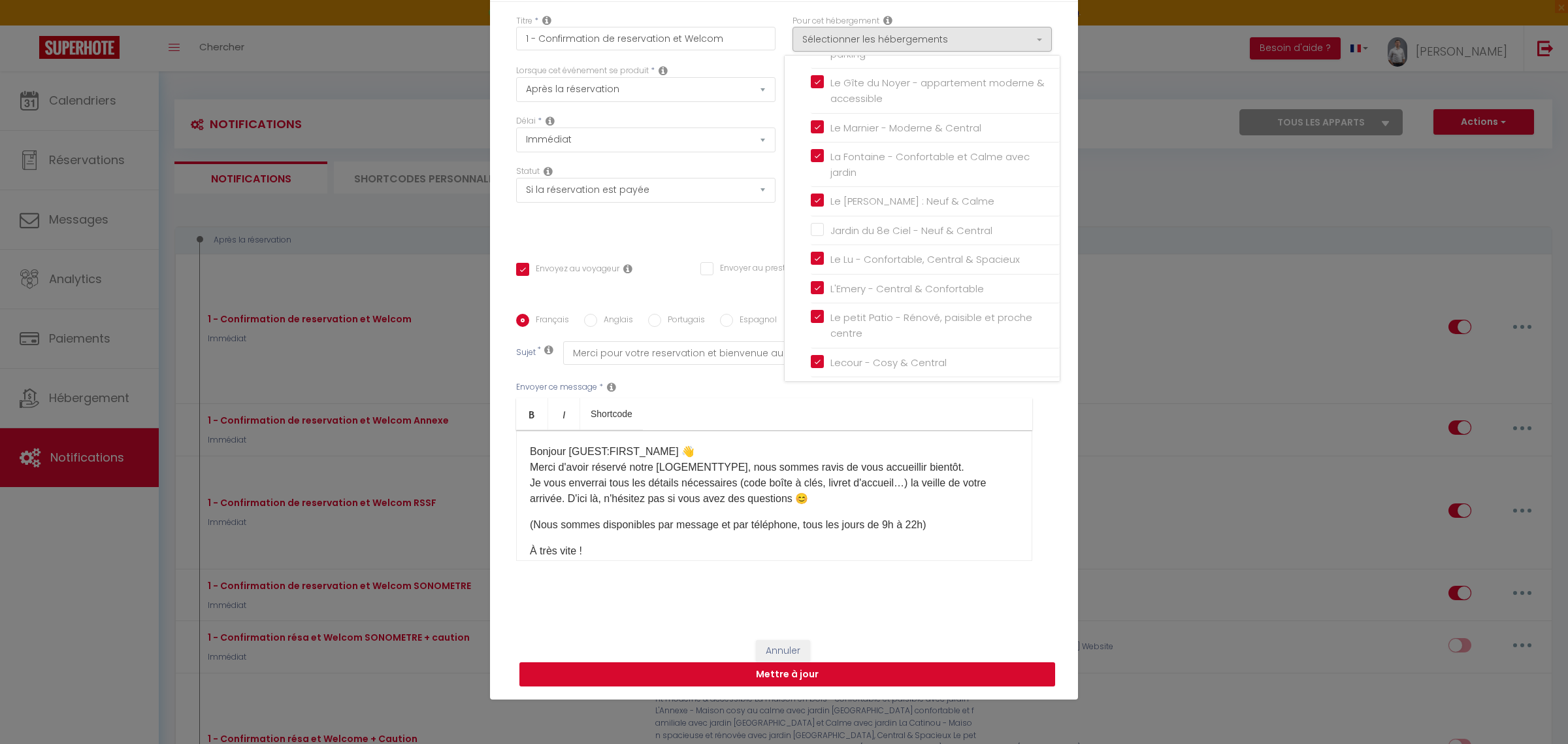
click at [826, 685] on button "Mettre à jour" at bounding box center [786, 674] width 535 height 25
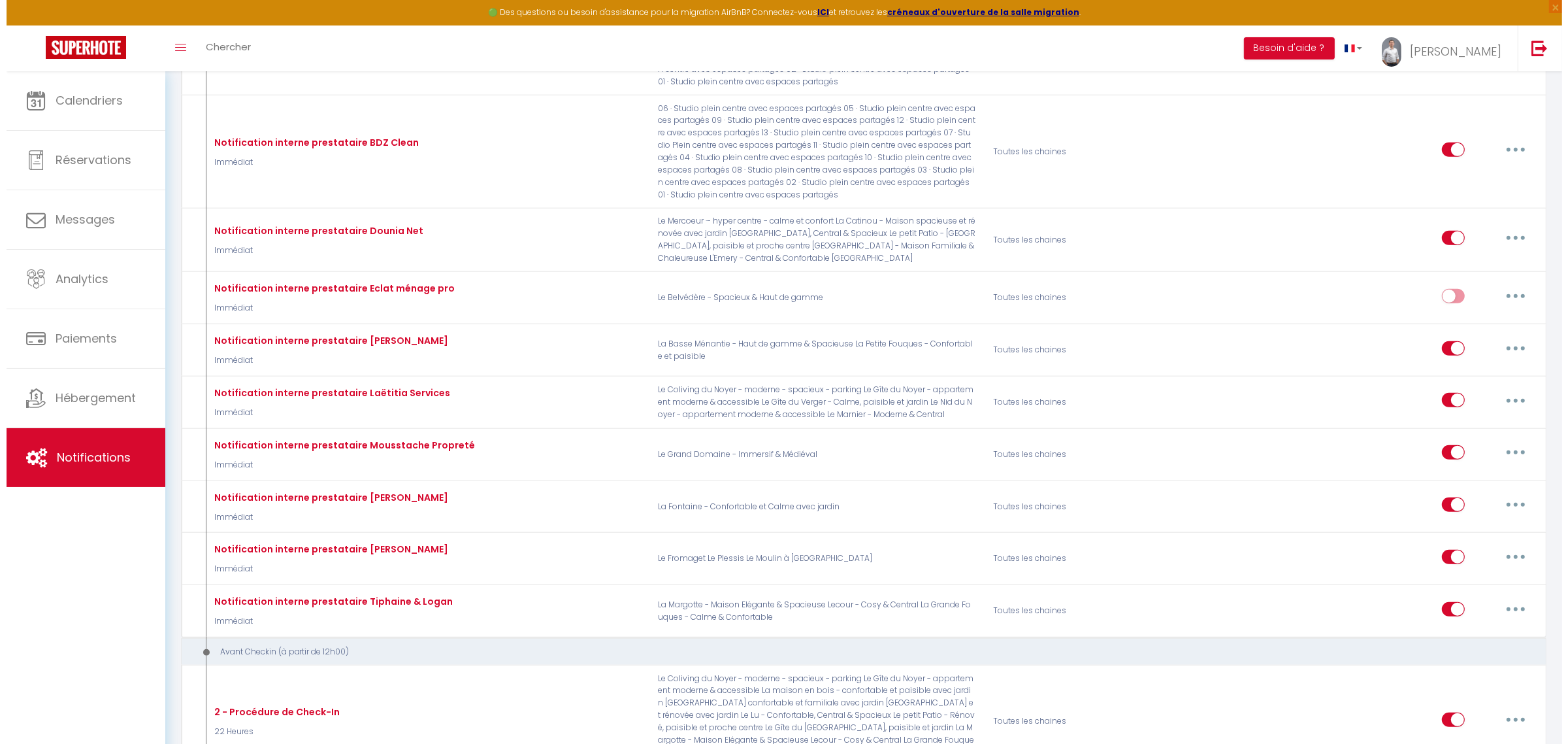
scroll to position [904, 0]
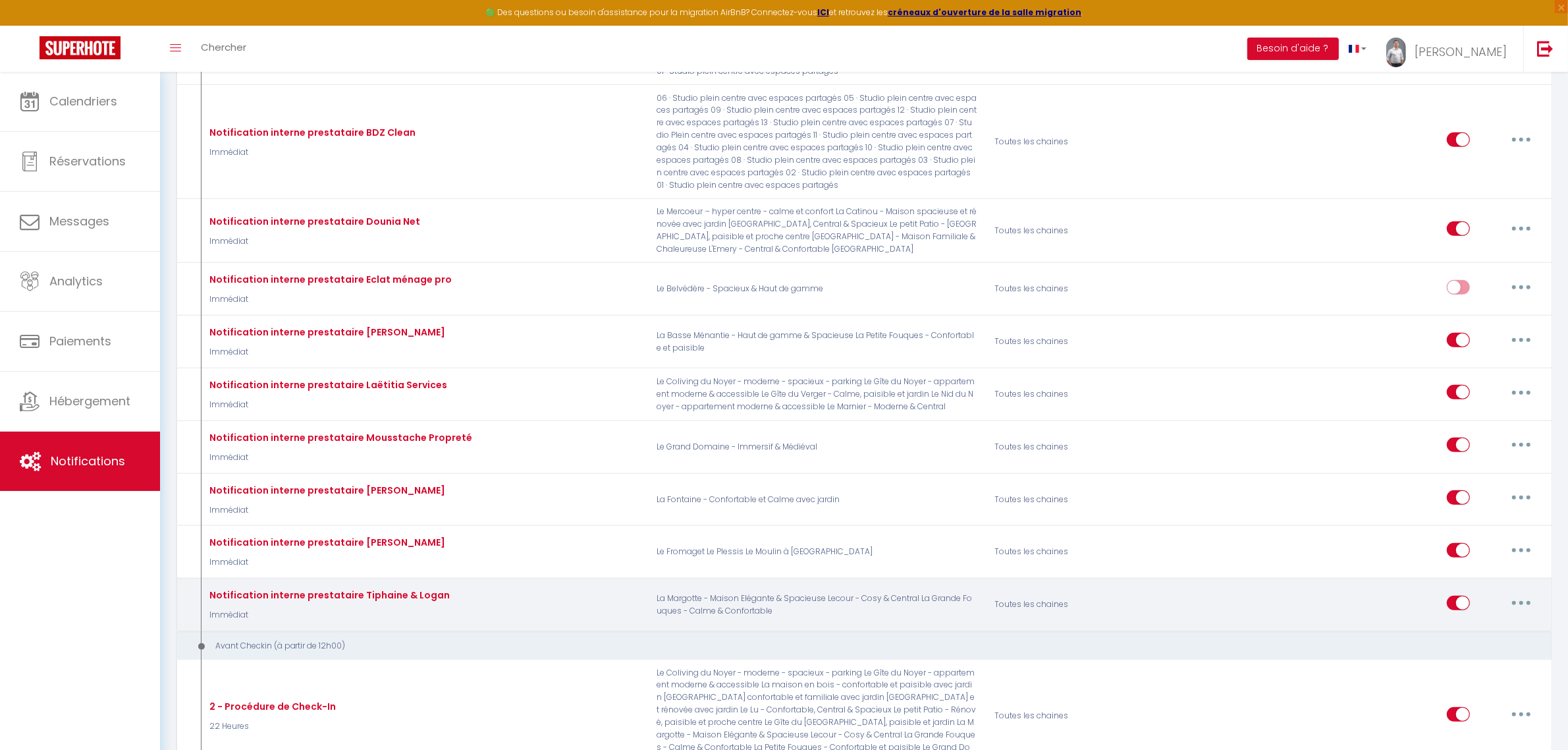
click at [1514, 594] on button "button" at bounding box center [1521, 602] width 37 height 21
click at [1457, 634] on link "Editer" at bounding box center [1487, 633] width 97 height 23
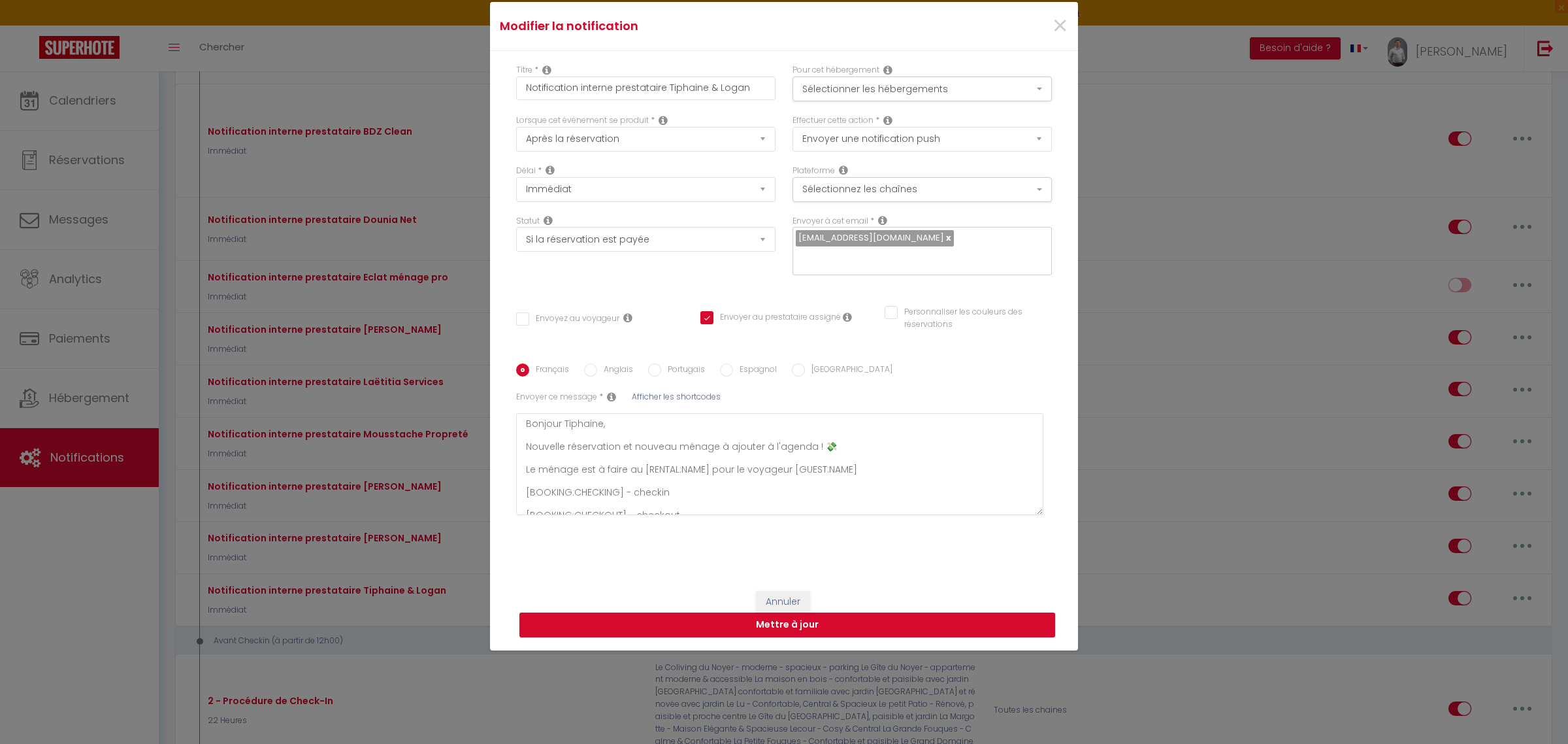
click at [909, 628] on button "Mettre à jour" at bounding box center [786, 625] width 535 height 25
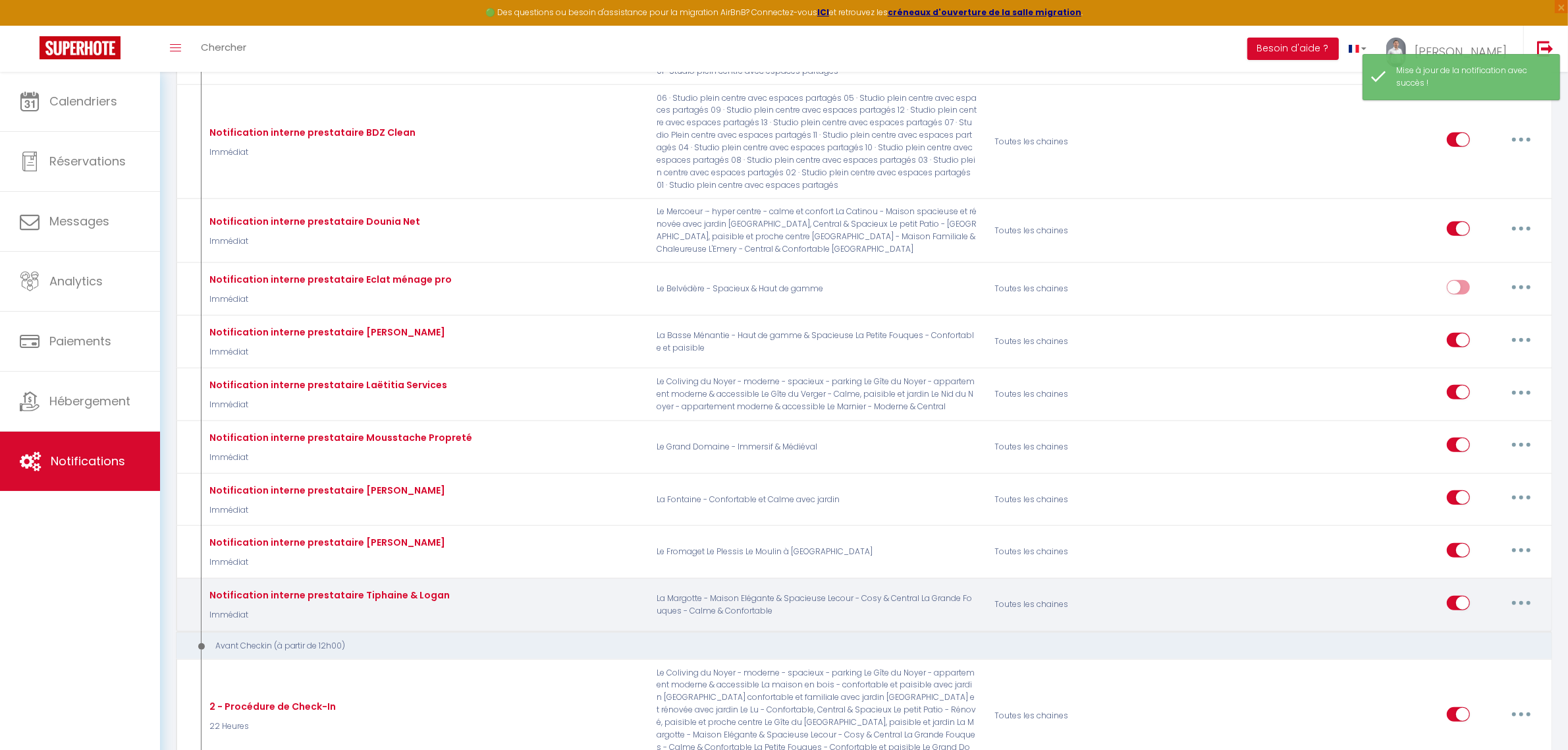
click at [1513, 602] on button "button" at bounding box center [1521, 602] width 37 height 21
click at [1472, 648] on link "Dupliquer" at bounding box center [1487, 657] width 97 height 23
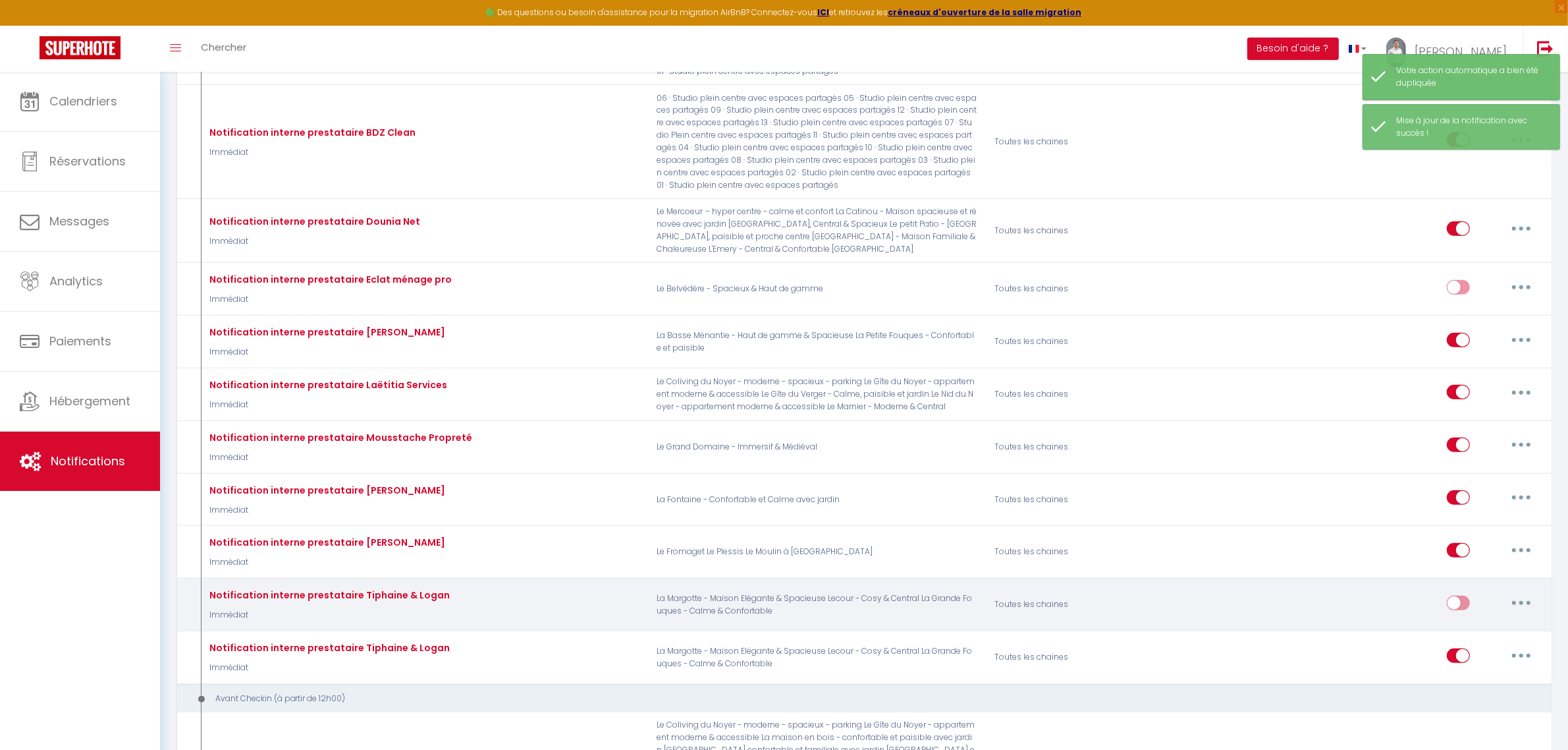
click at [1526, 603] on button "button" at bounding box center [1521, 602] width 37 height 21
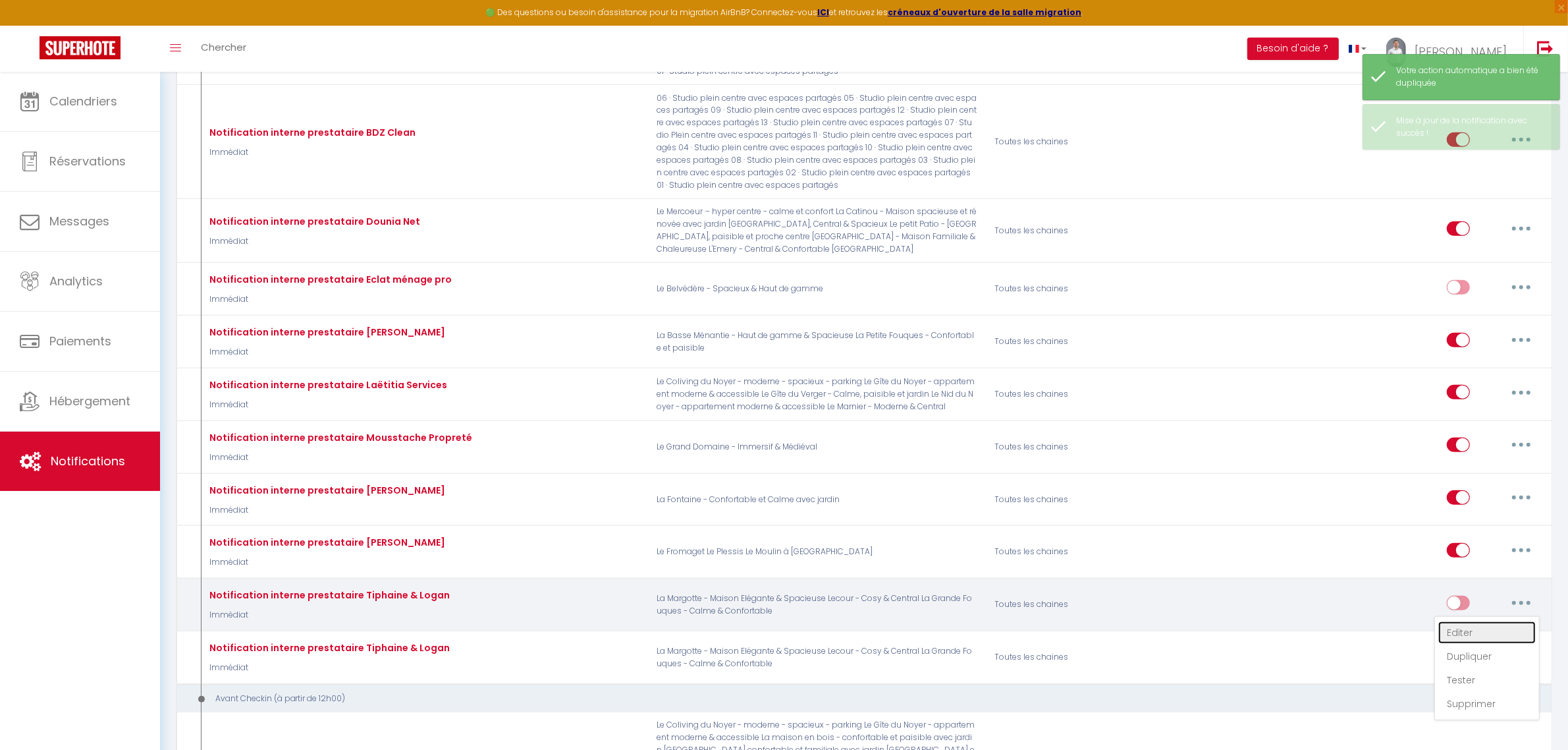
click at [1480, 631] on link "Editer" at bounding box center [1487, 633] width 97 height 23
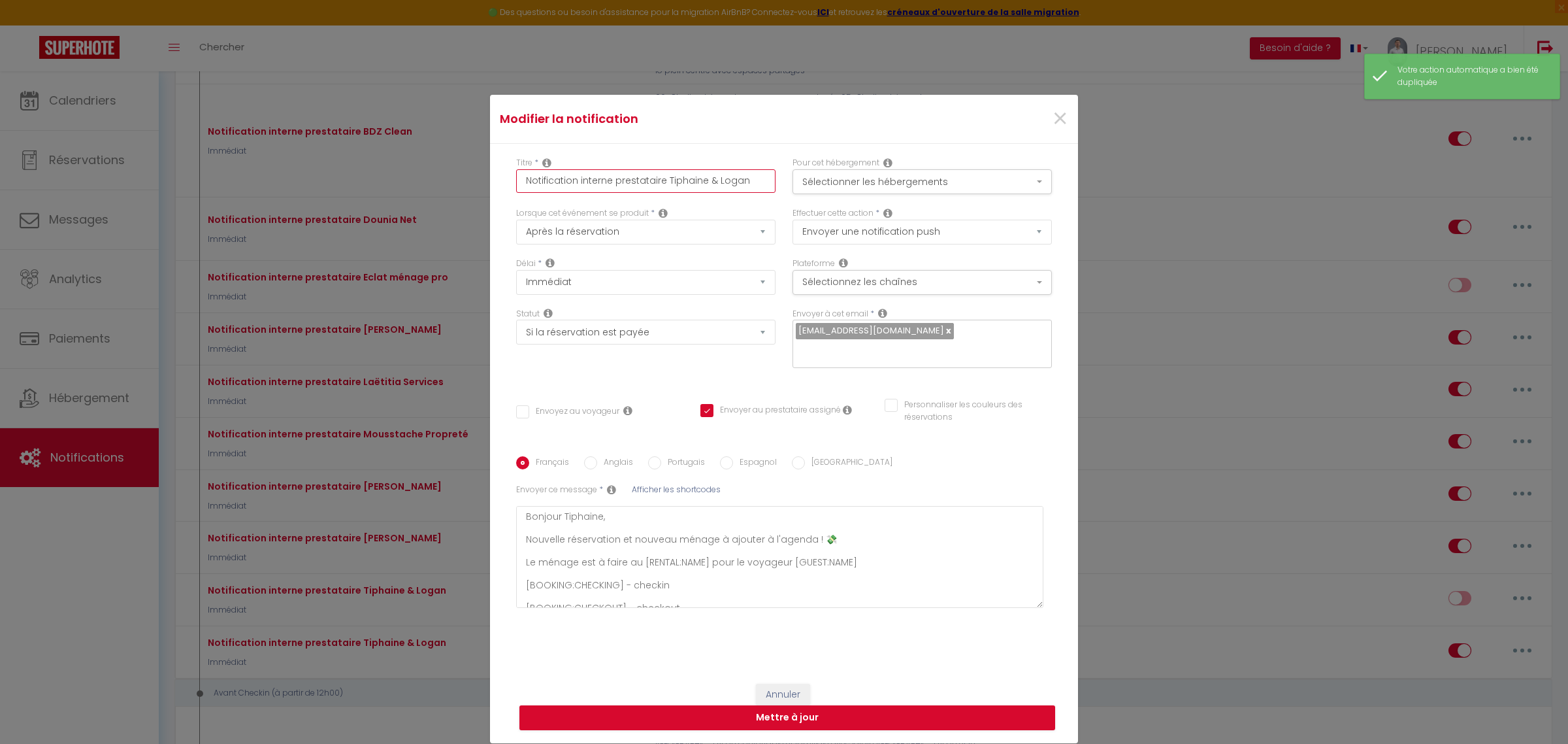
click at [718, 191] on input "Notification interne prestataire Tiphaine & Logan" at bounding box center [646, 180] width 259 height 24
drag, startPoint x: 737, startPoint y: 191, endPoint x: 664, endPoint y: 192, distance: 73.0
click at [664, 192] on div "Titre * Notification interne prestataire Tiphaine & Logan" at bounding box center [645, 182] width 276 height 51
click at [919, 179] on button "Sélectionner les hébergements" at bounding box center [922, 181] width 259 height 25
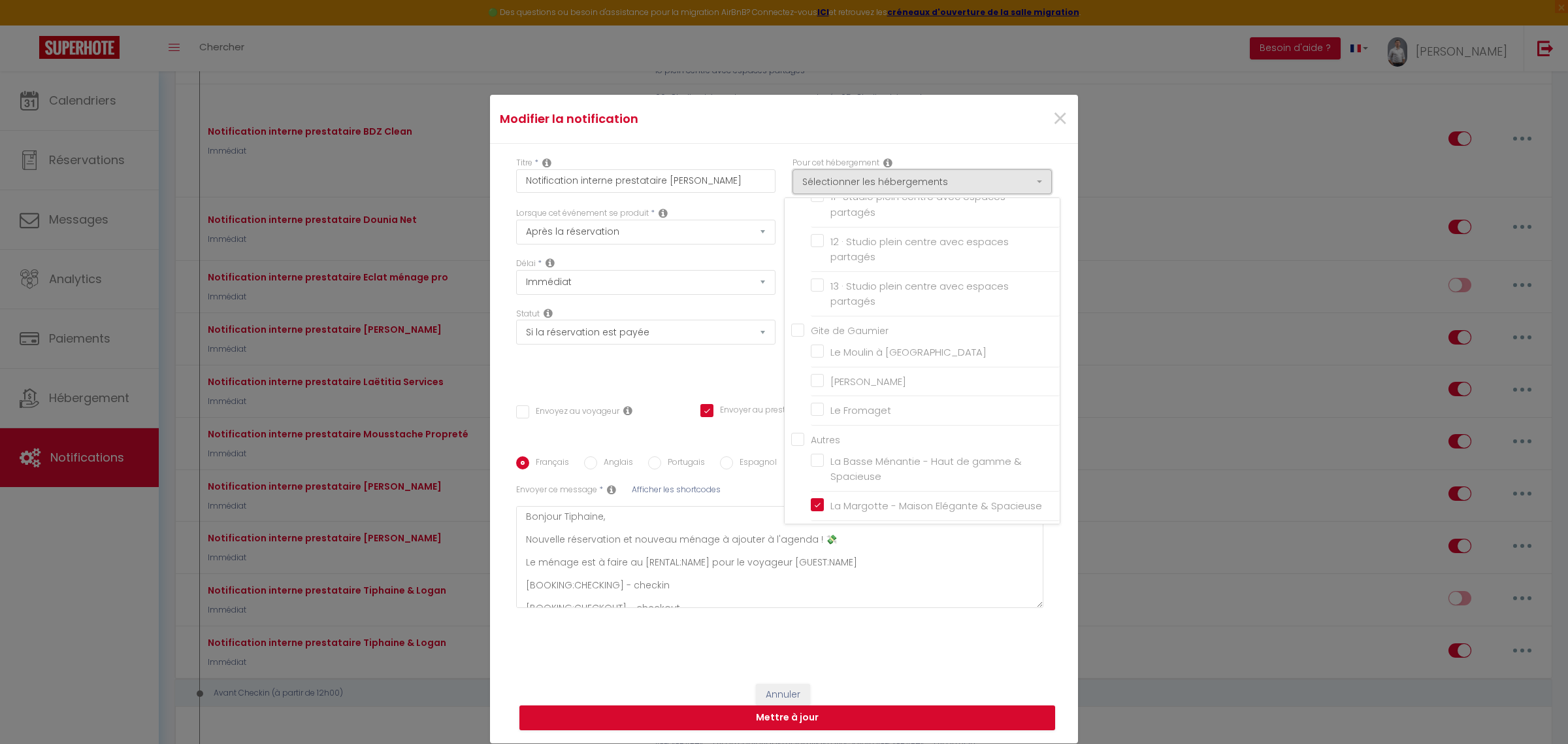
scroll to position [871, 0]
click at [813, 369] on input "La Grande Fouques - Calme & Confortable" at bounding box center [935, 362] width 249 height 13
click at [824, 288] on label "La Margotte - Maison Elégante & Spacieuse" at bounding box center [932, 291] width 219 height 16
click at [811, 288] on input "La Margotte - Maison Elégante & Spacieuse" at bounding box center [935, 290] width 249 height 13
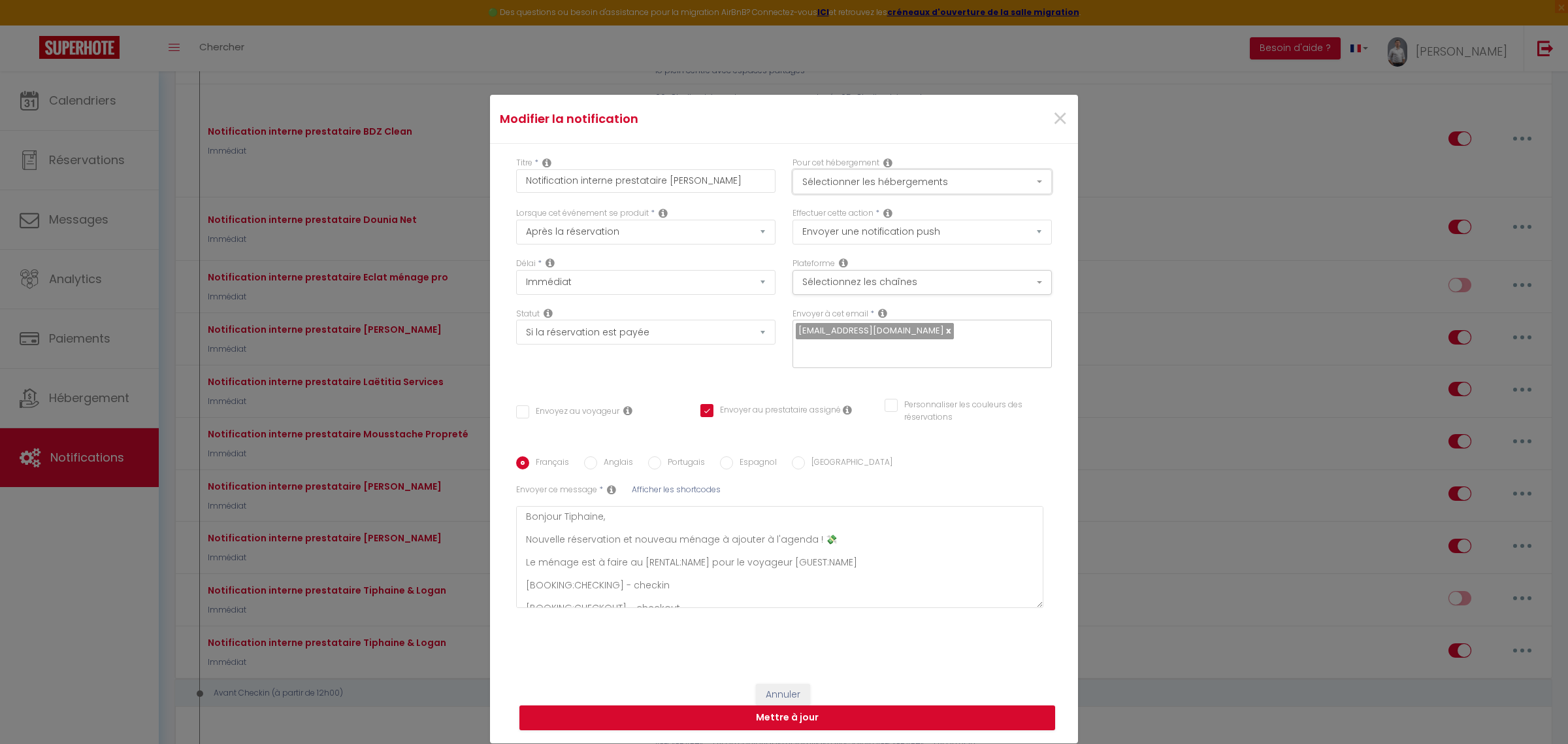
click at [958, 177] on button "Sélectionner les hébergements" at bounding box center [922, 181] width 259 height 25
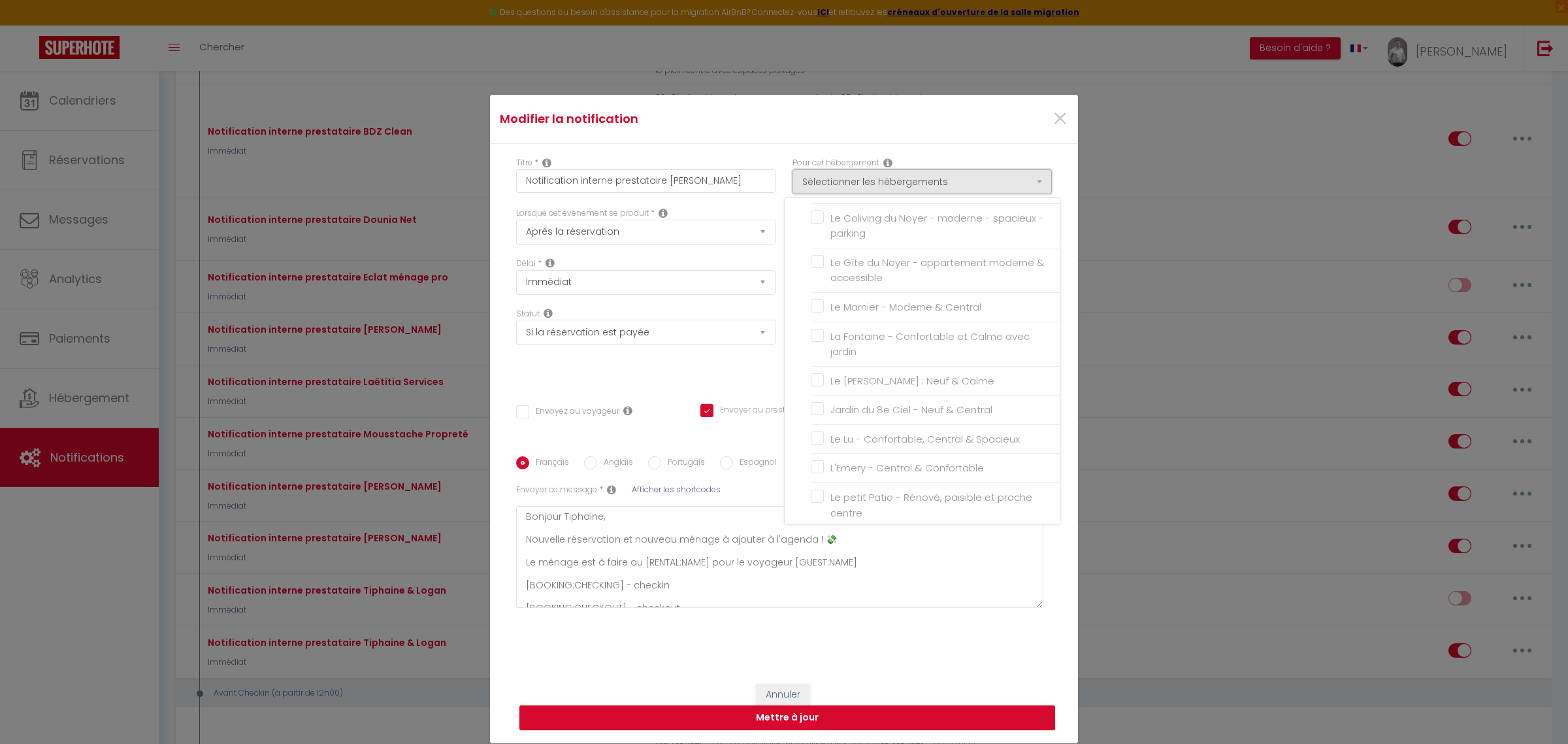
scroll to position [1127, 0]
click at [811, 362] on input "Le [PERSON_NAME] : Neuf & Calme" at bounding box center [935, 355] width 249 height 13
click at [824, 335] on label "La Fontaine - Confortable et Calme avec jardin" at bounding box center [937, 320] width 227 height 30
click at [814, 326] on input "La Fontaine - Confortable et Calme avec jardin" at bounding box center [935, 319] width 249 height 13
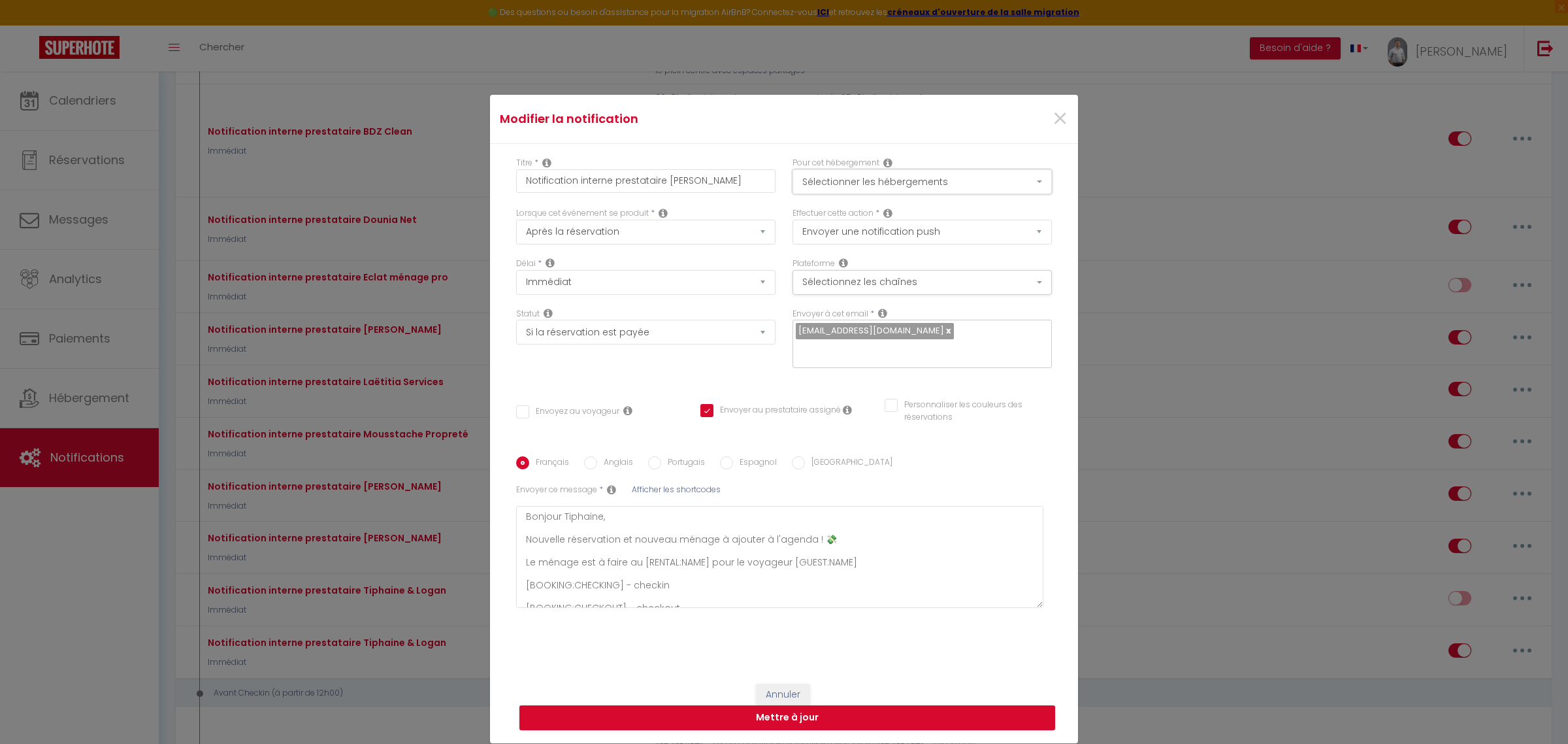
click at [945, 174] on button "Sélectionner les hébergements" at bounding box center [922, 181] width 259 height 25
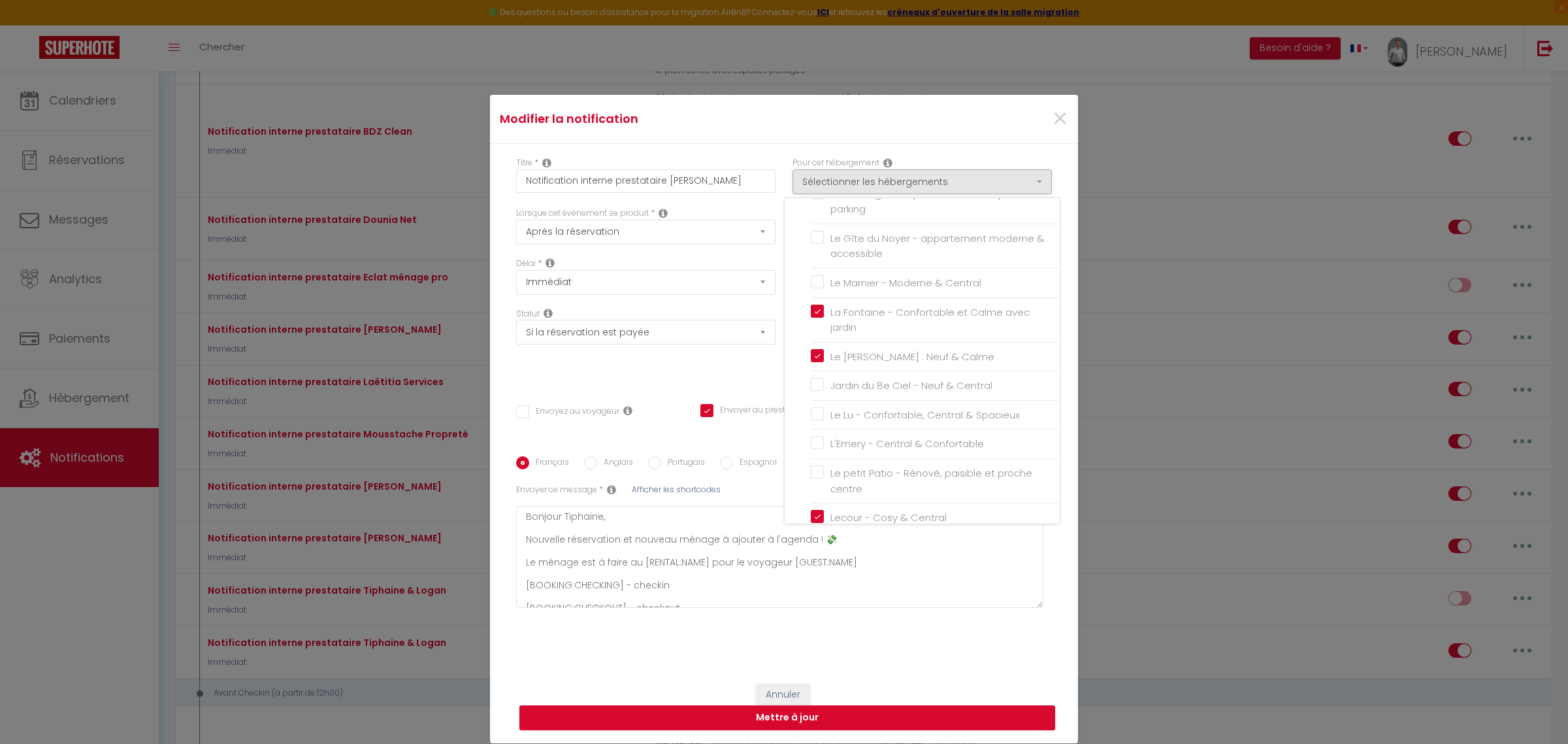
click at [831, 638] on div "Français Anglais Portugais Espagnol Italien Sujet * Afficher les shortcodes Env…" at bounding box center [784, 538] width 535 height 204
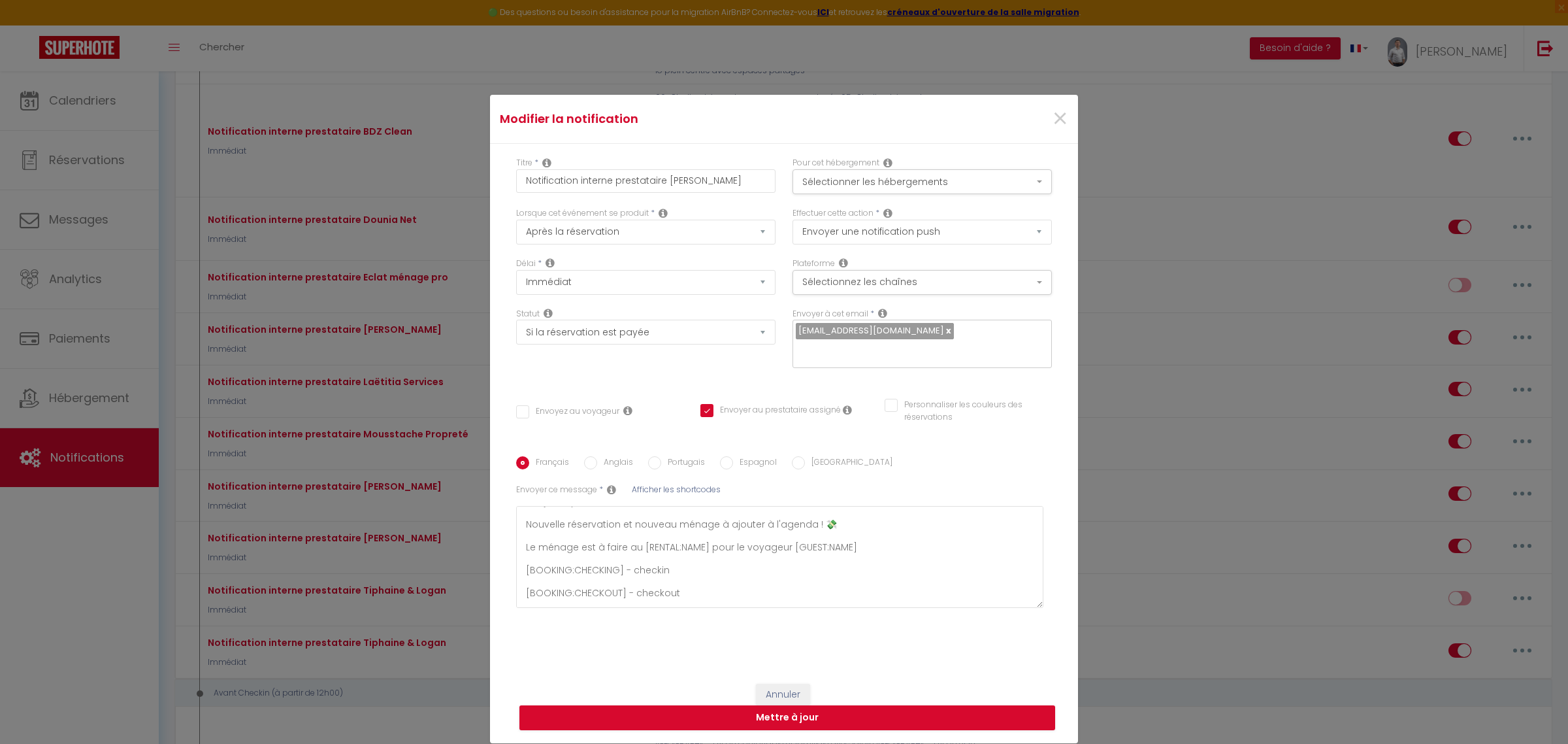
scroll to position [0, 0]
click at [569, 514] on textarea "Bonjour Tiphaine, Nouvelle réservation et nouveau ménage à ajouter à l'agenda !…" at bounding box center [779, 557] width 527 height 102
click at [944, 326] on link at bounding box center [947, 330] width 7 height 12
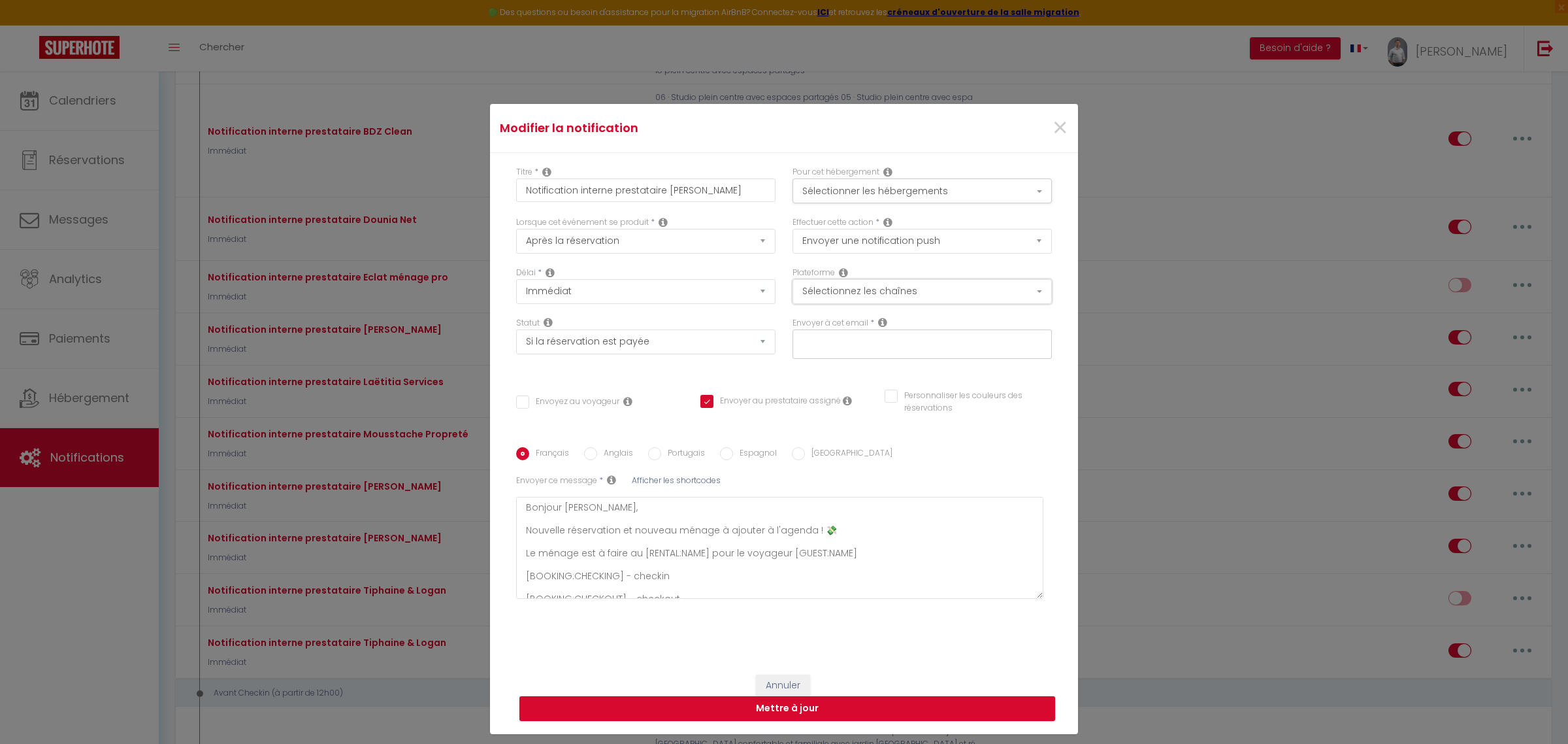
click at [1033, 288] on button "Sélectionnez les chaînes" at bounding box center [922, 291] width 259 height 25
click at [893, 350] on div at bounding box center [922, 344] width 259 height 30
paste input "dessaintjulie@hotmail.fr"
click at [852, 703] on button "Mettre à jour" at bounding box center [786, 708] width 535 height 25
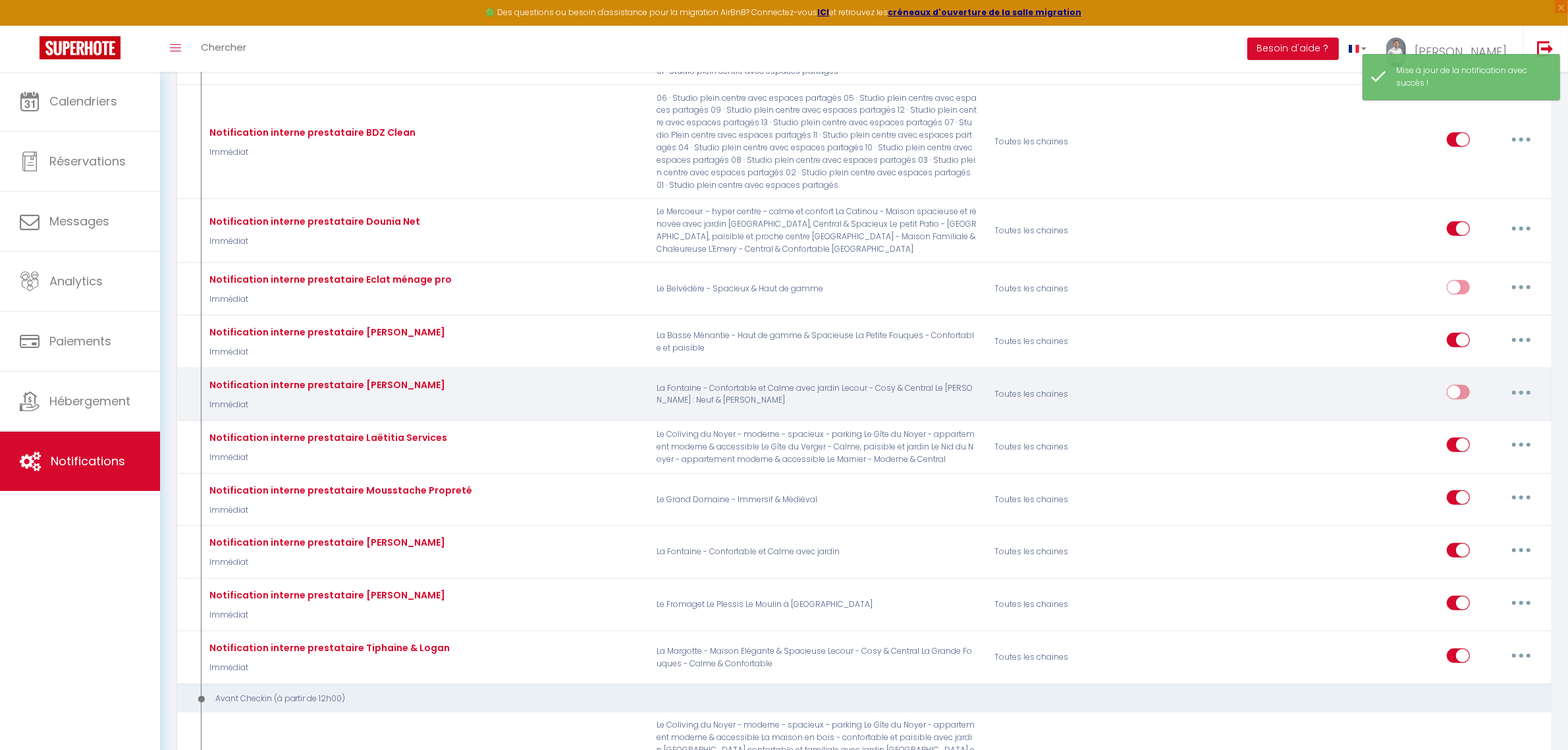
click at [1463, 393] on input "checkbox" at bounding box center [1458, 394] width 23 height 20
click at [1527, 391] on button "button" at bounding box center [1521, 392] width 37 height 21
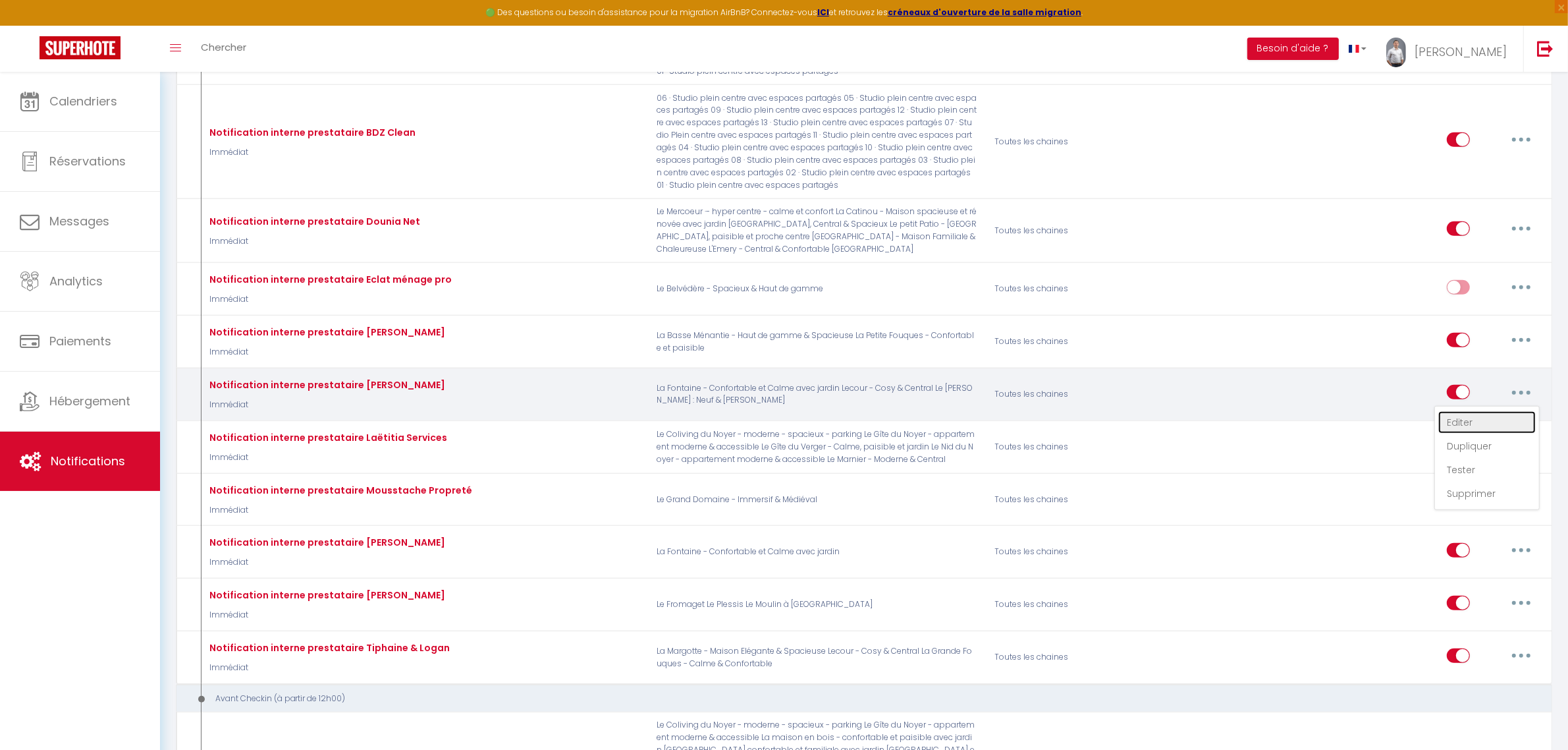
click at [1466, 414] on link "Editer" at bounding box center [1487, 422] width 97 height 23
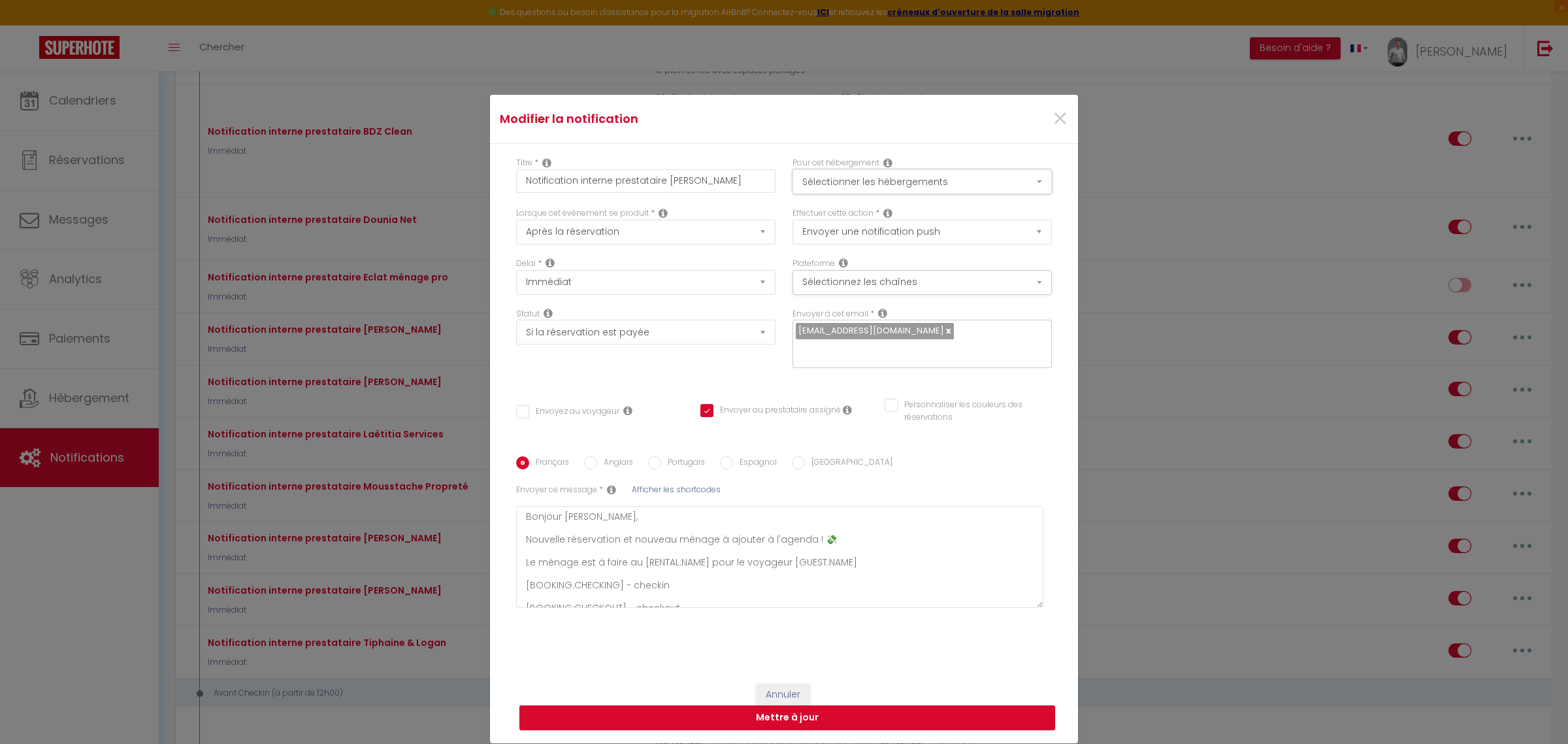
click at [997, 190] on button "Sélectionner les hébergements" at bounding box center [922, 181] width 259 height 25
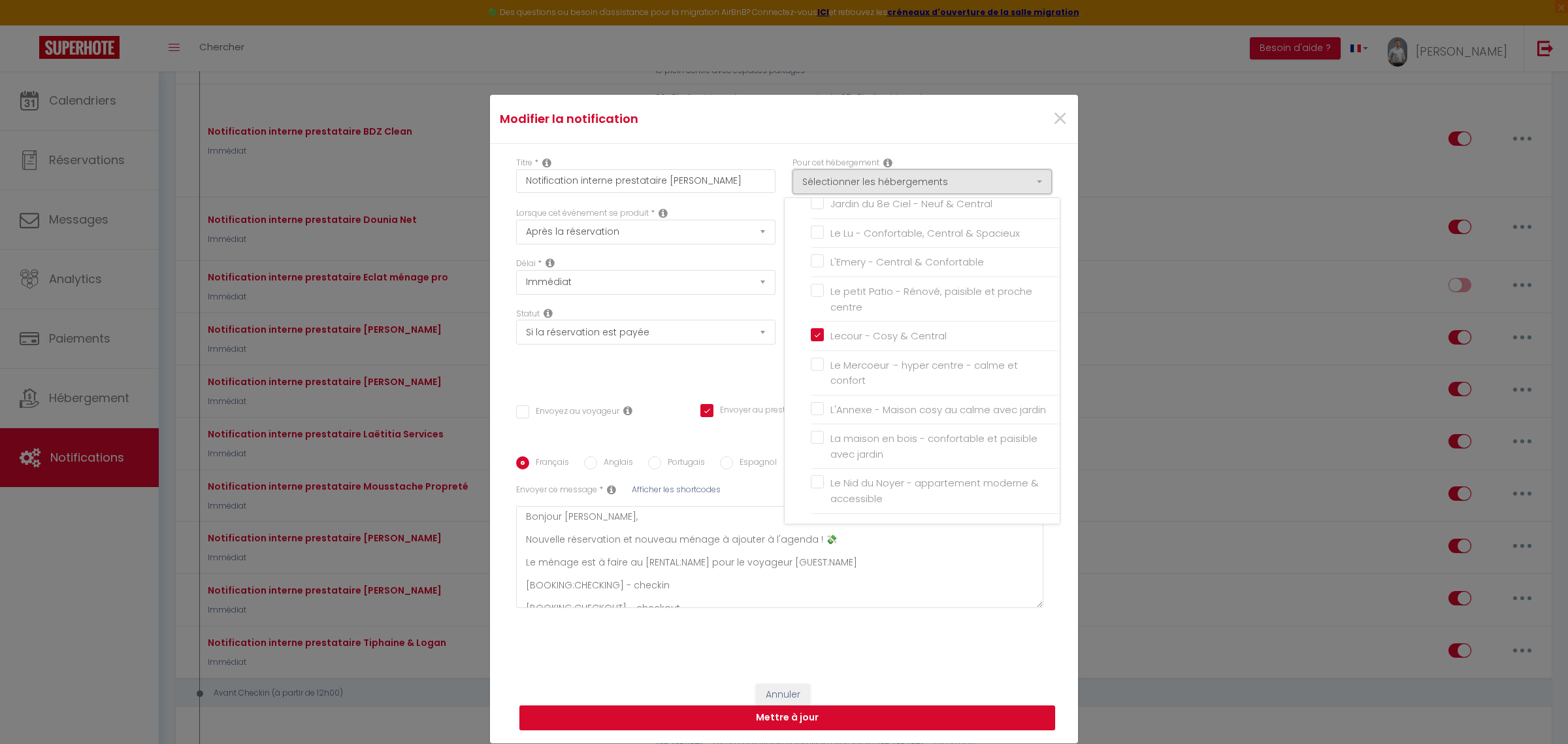
scroll to position [1328, 0]
click at [815, 342] on input "Lecour - Cosy & Central" at bounding box center [935, 335] width 249 height 13
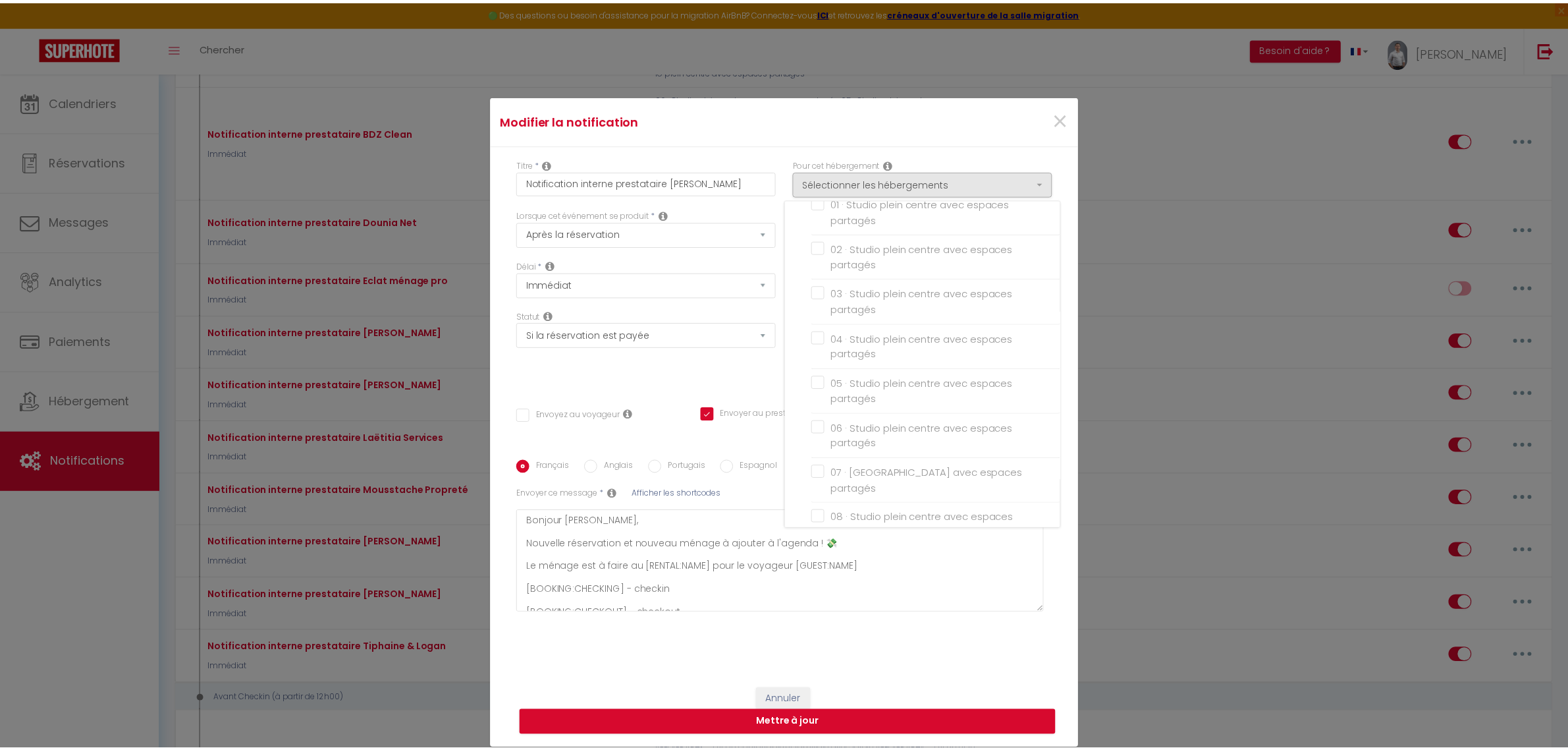
scroll to position [0, 0]
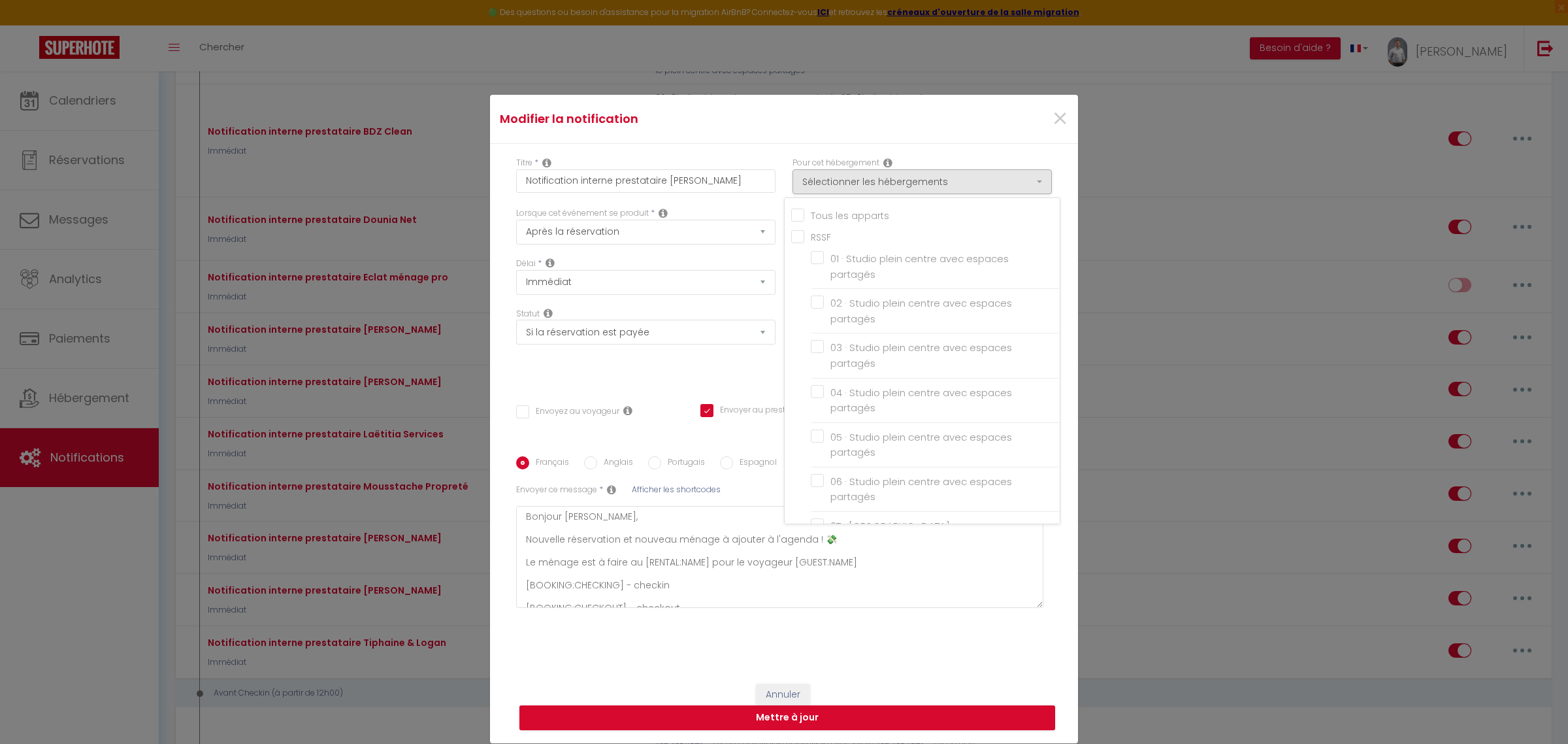
click at [899, 655] on div "Titre * Notification interne prestataire Julie Pour cet hébergement Sélectionne…" at bounding box center [784, 407] width 588 height 527
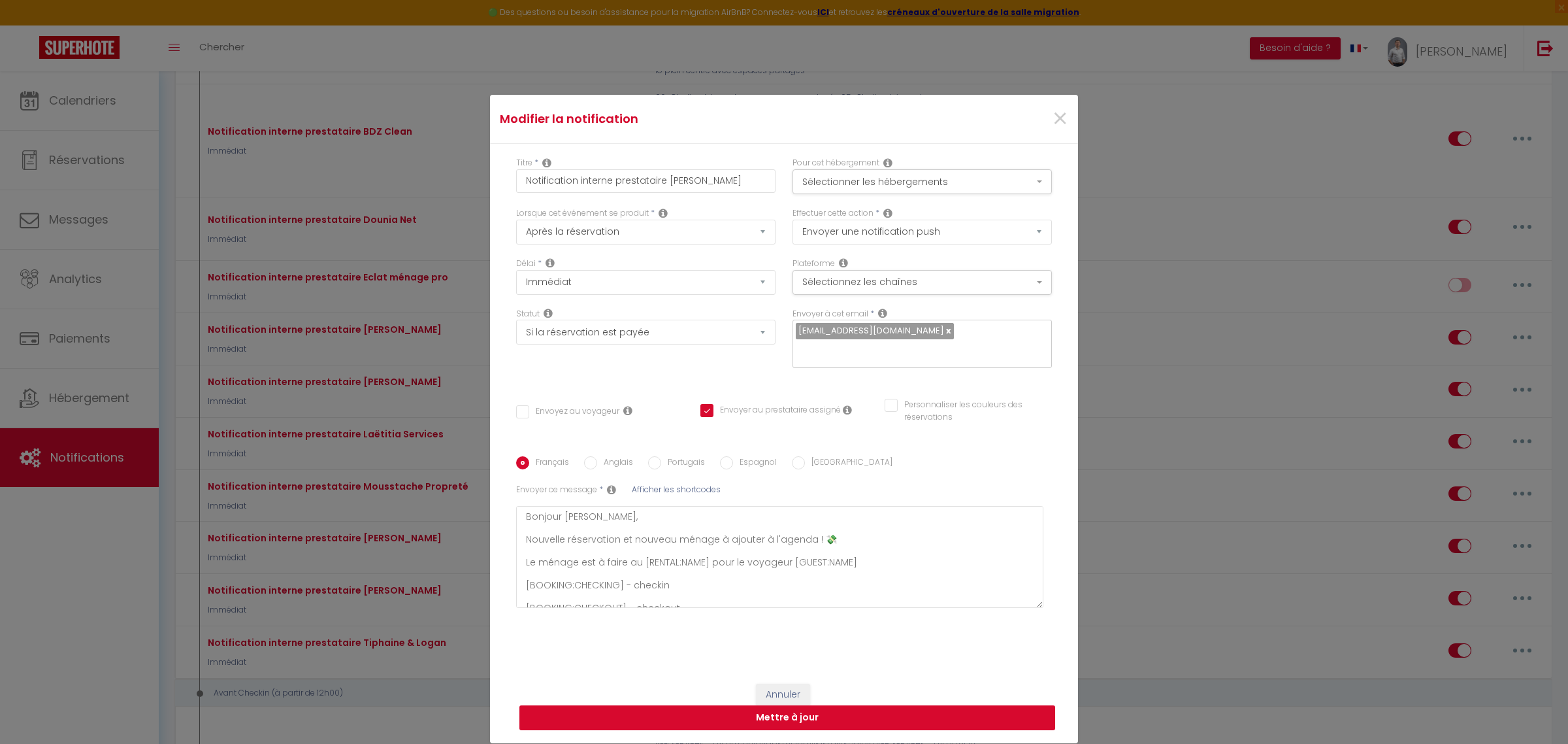
click at [811, 714] on button "Mettre à jour" at bounding box center [786, 718] width 535 height 25
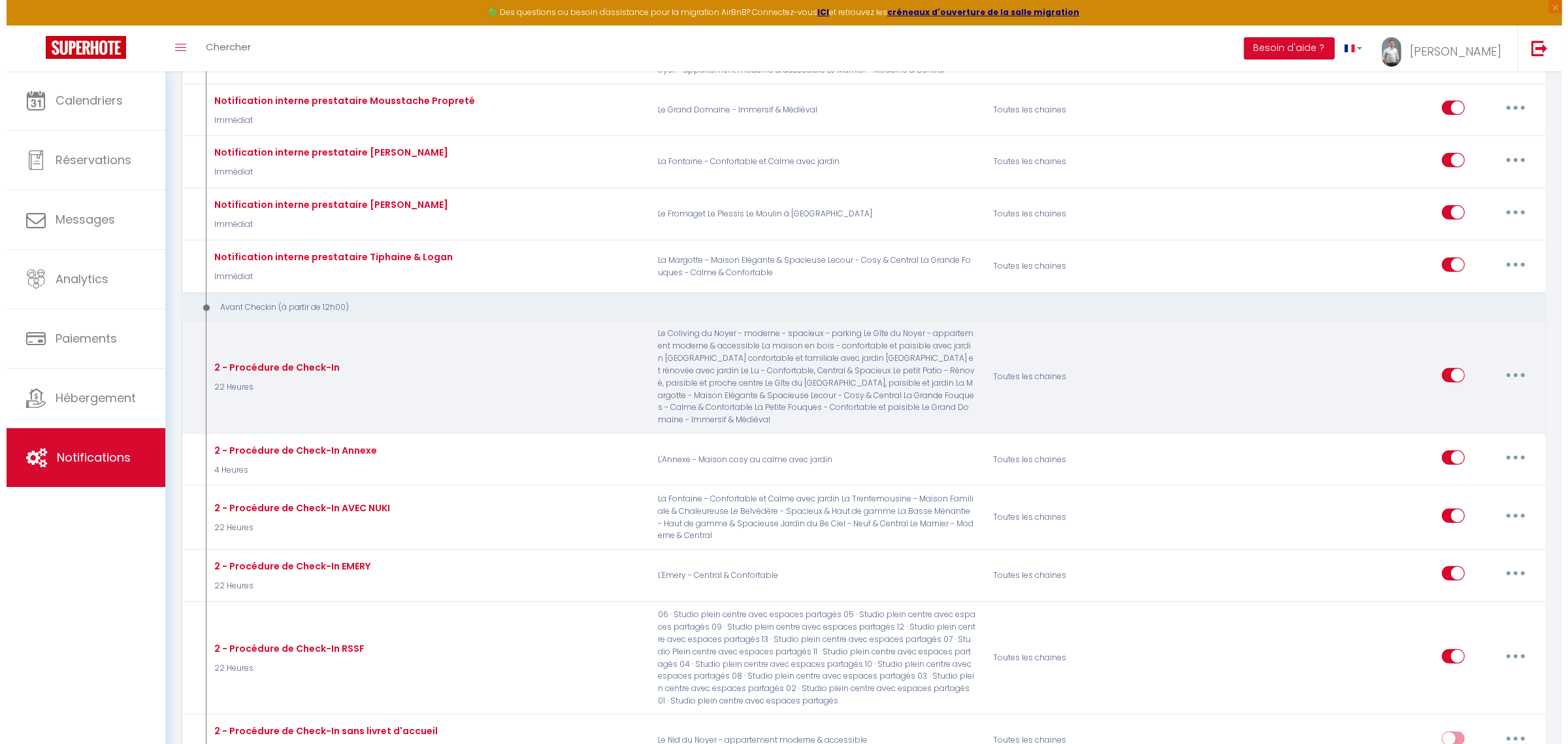
scroll to position [1340, 0]
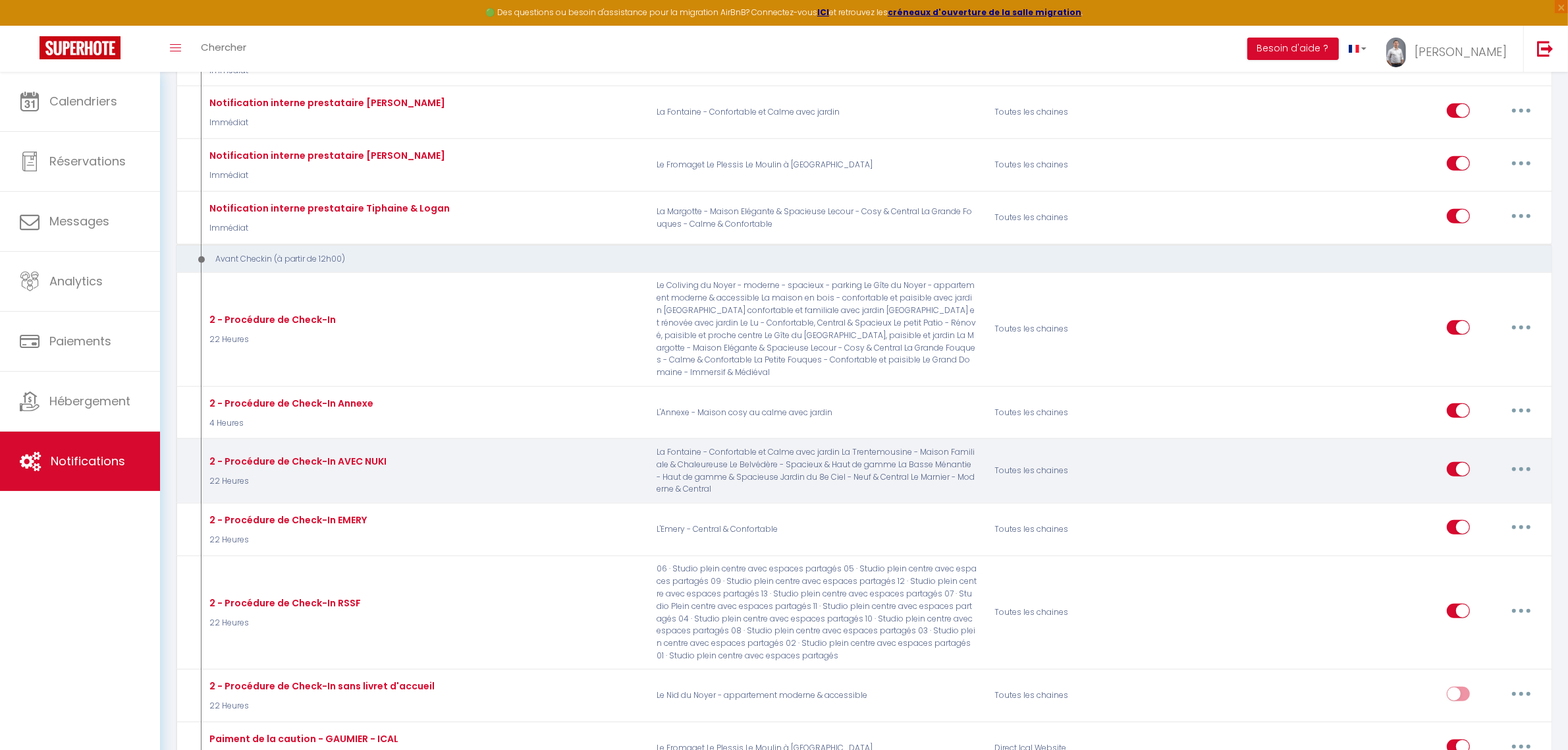
click at [1521, 463] on button "button" at bounding box center [1521, 469] width 37 height 21
click at [1474, 493] on link "Editer" at bounding box center [1487, 499] width 97 height 23
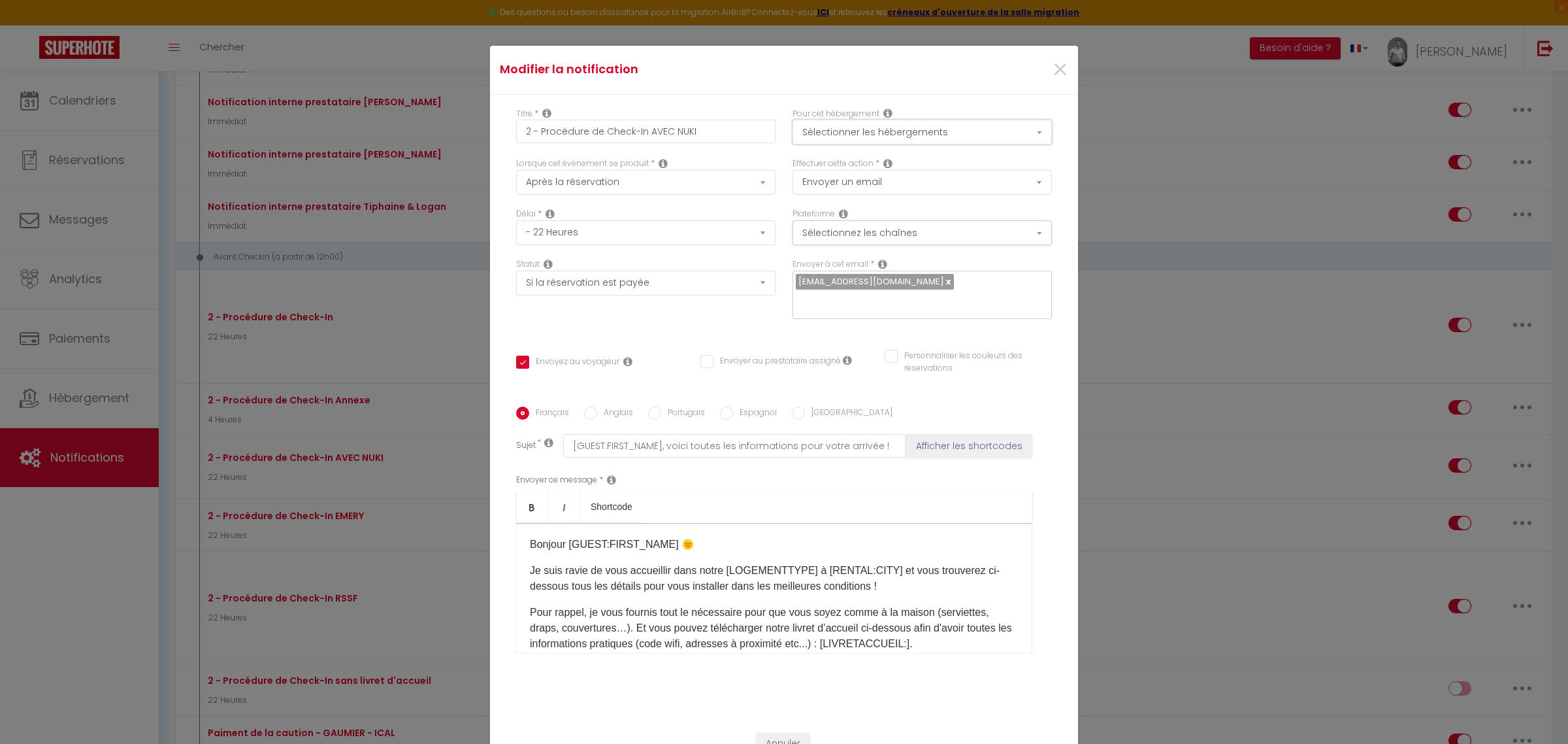
click at [880, 125] on button "Sélectionner les hébergements" at bounding box center [922, 132] width 259 height 25
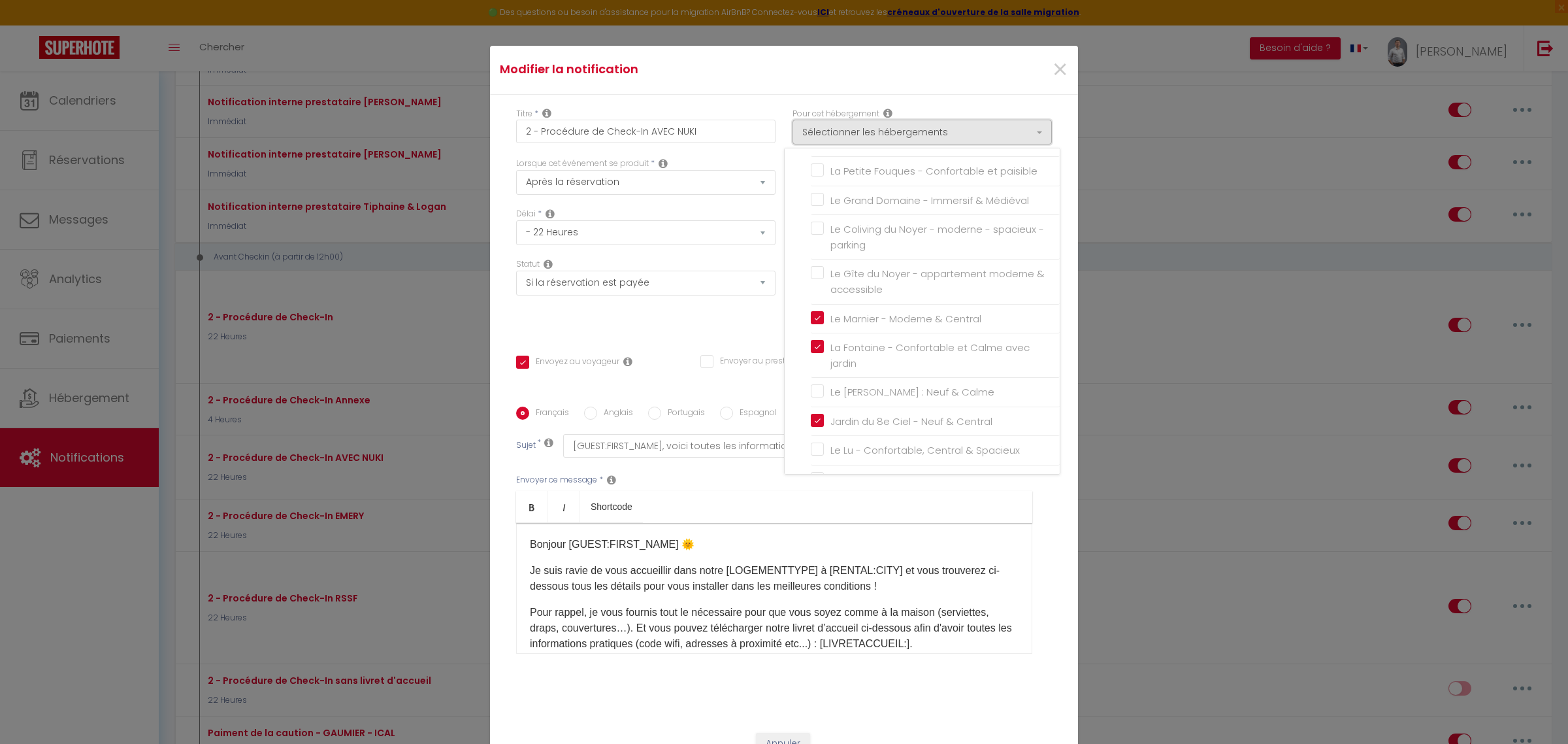
scroll to position [1056, 0]
click at [811, 385] on input "Le [PERSON_NAME] : Neuf & Calme" at bounding box center [935, 378] width 249 height 13
click at [983, 504] on ul "Bold Italic Shortcode" at bounding box center [774, 506] width 516 height 32
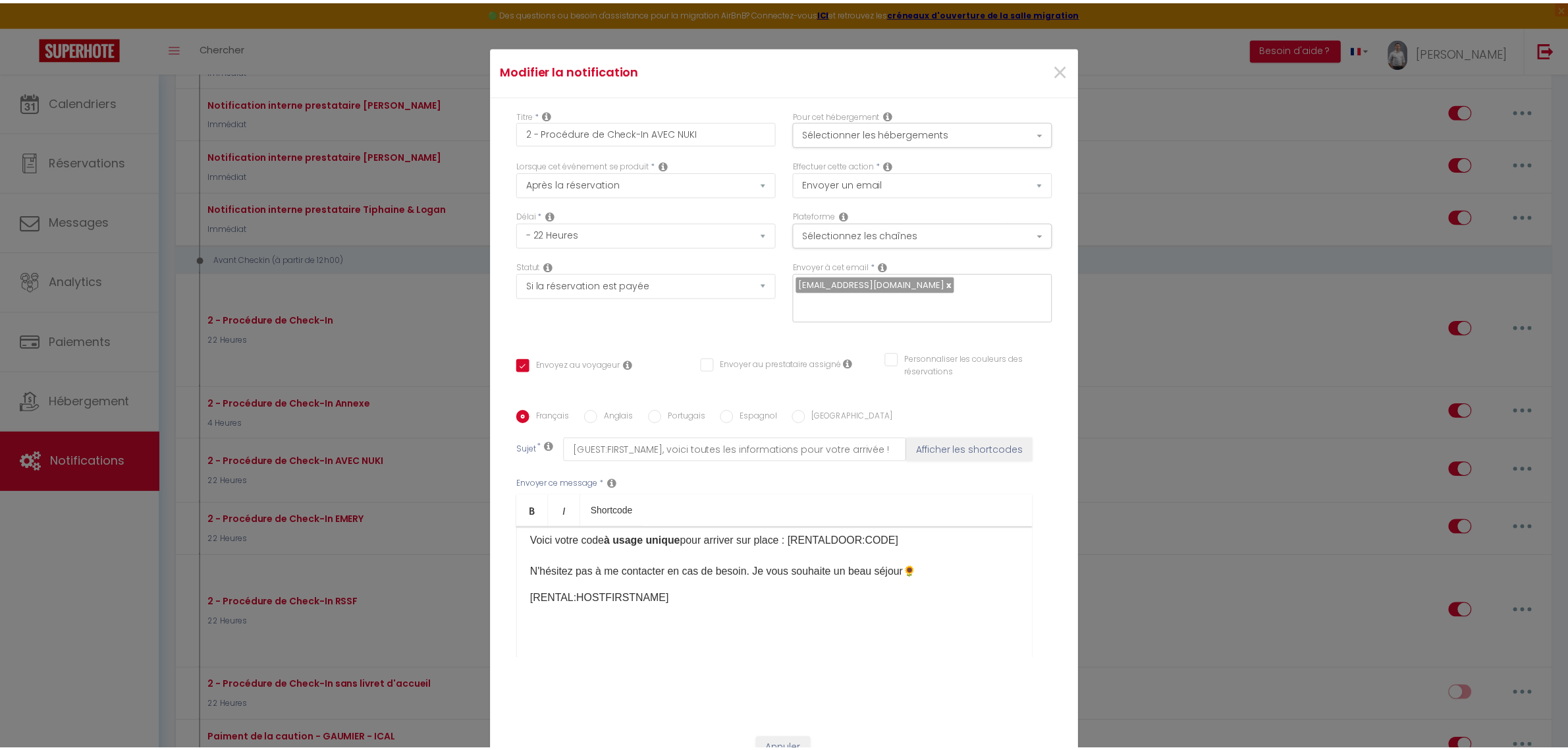
scroll to position [94, 0]
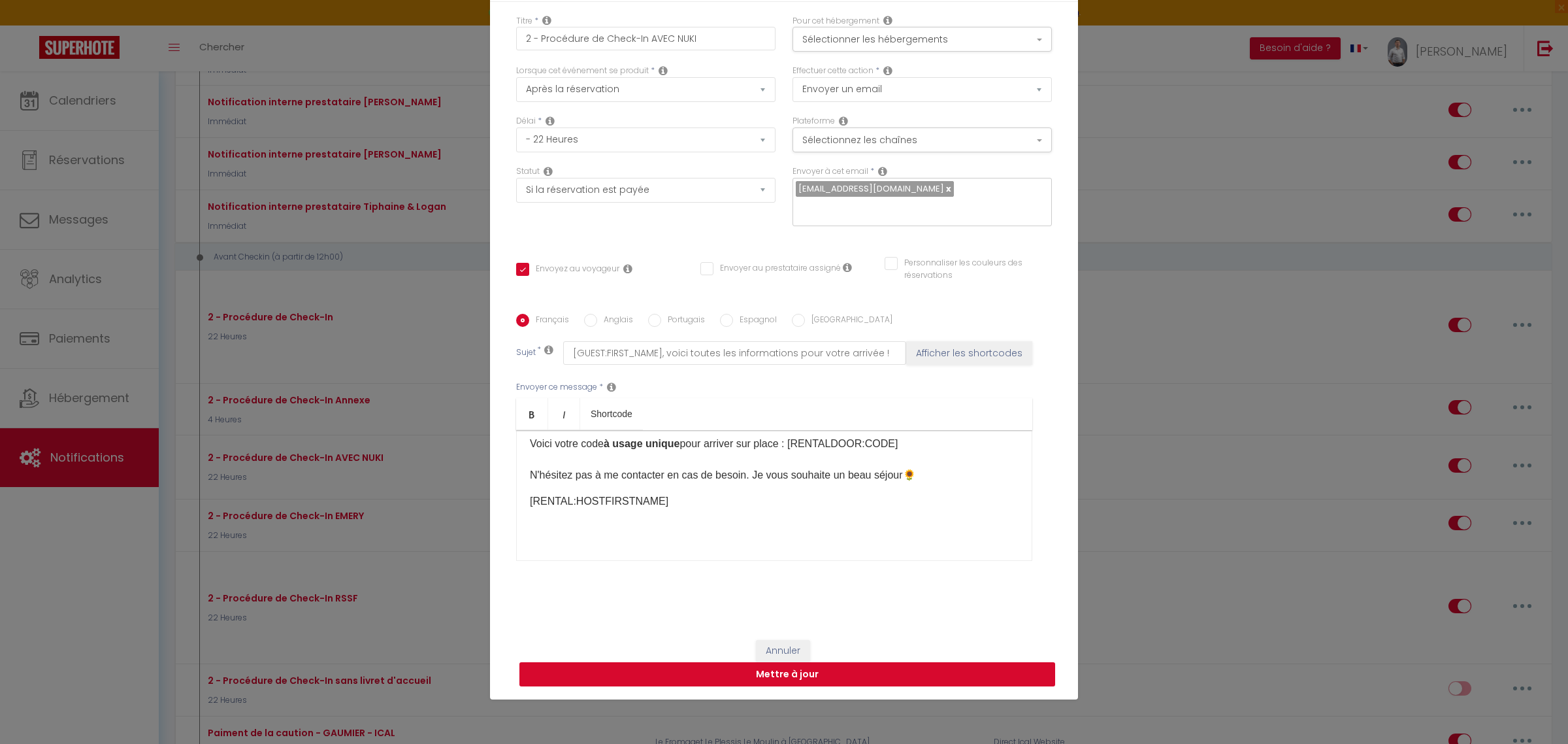
click at [851, 679] on button "Mettre à jour" at bounding box center [786, 674] width 535 height 25
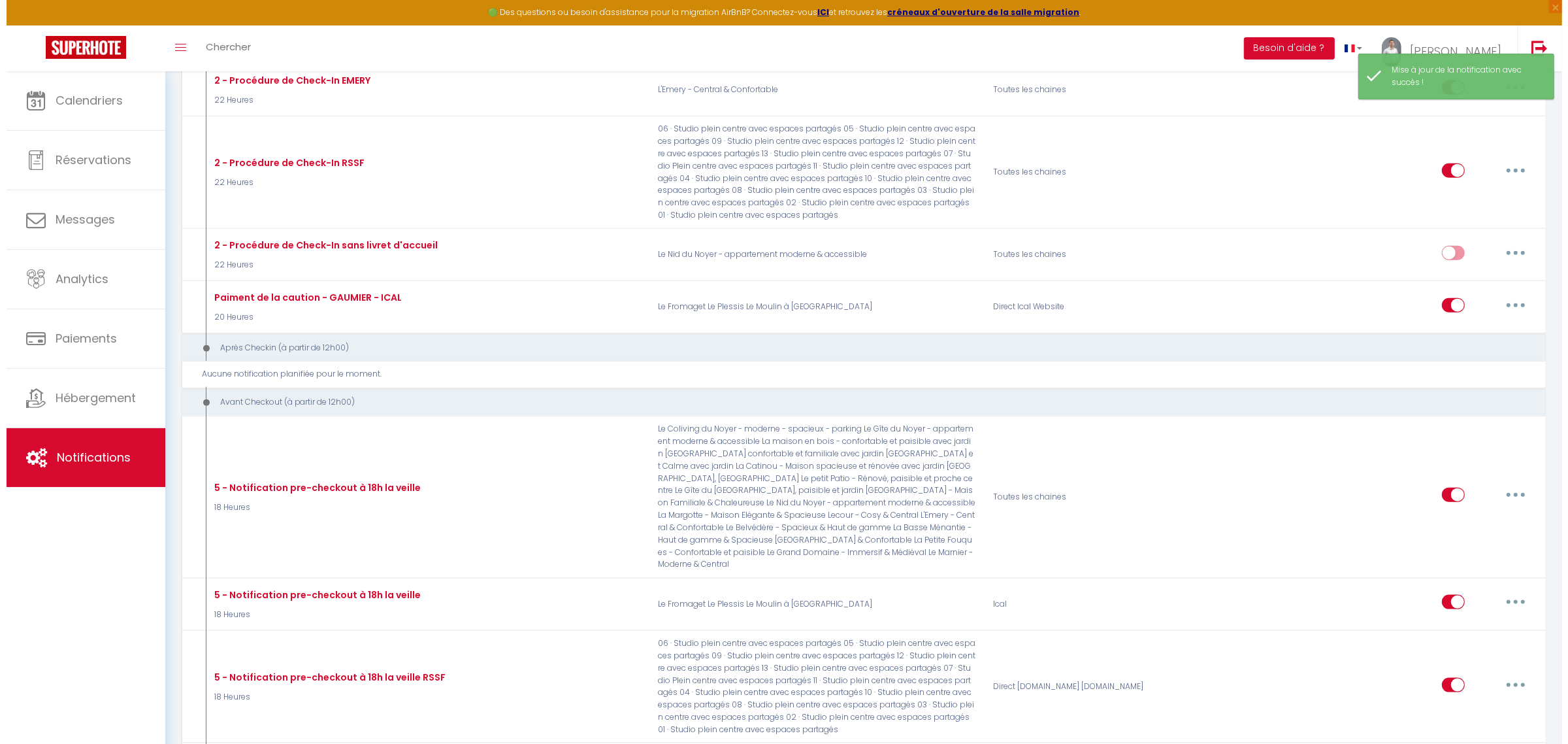
scroll to position [1993, 0]
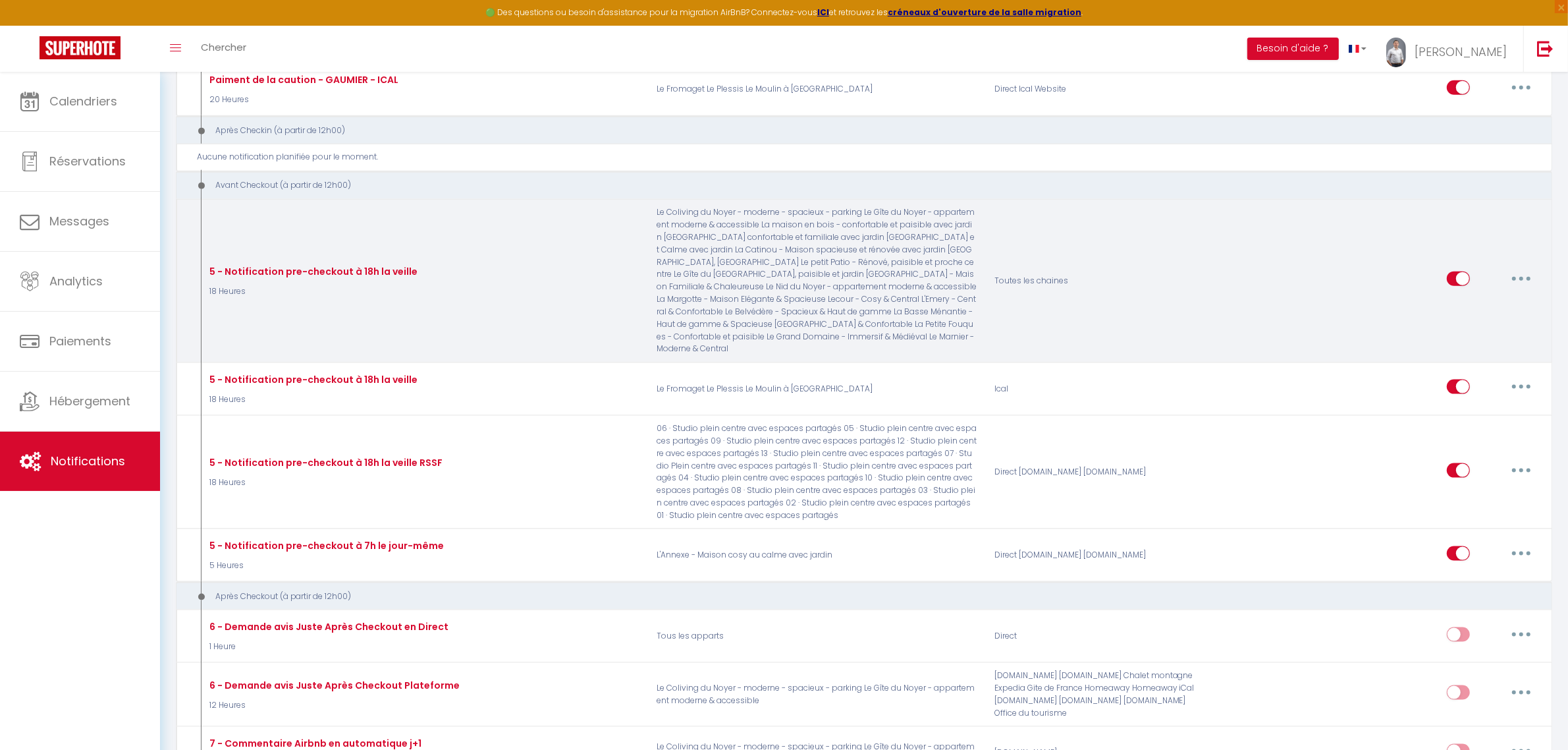
click at [1517, 280] on button "button" at bounding box center [1521, 278] width 37 height 21
click at [1486, 305] on link "Editer" at bounding box center [1487, 309] width 97 height 23
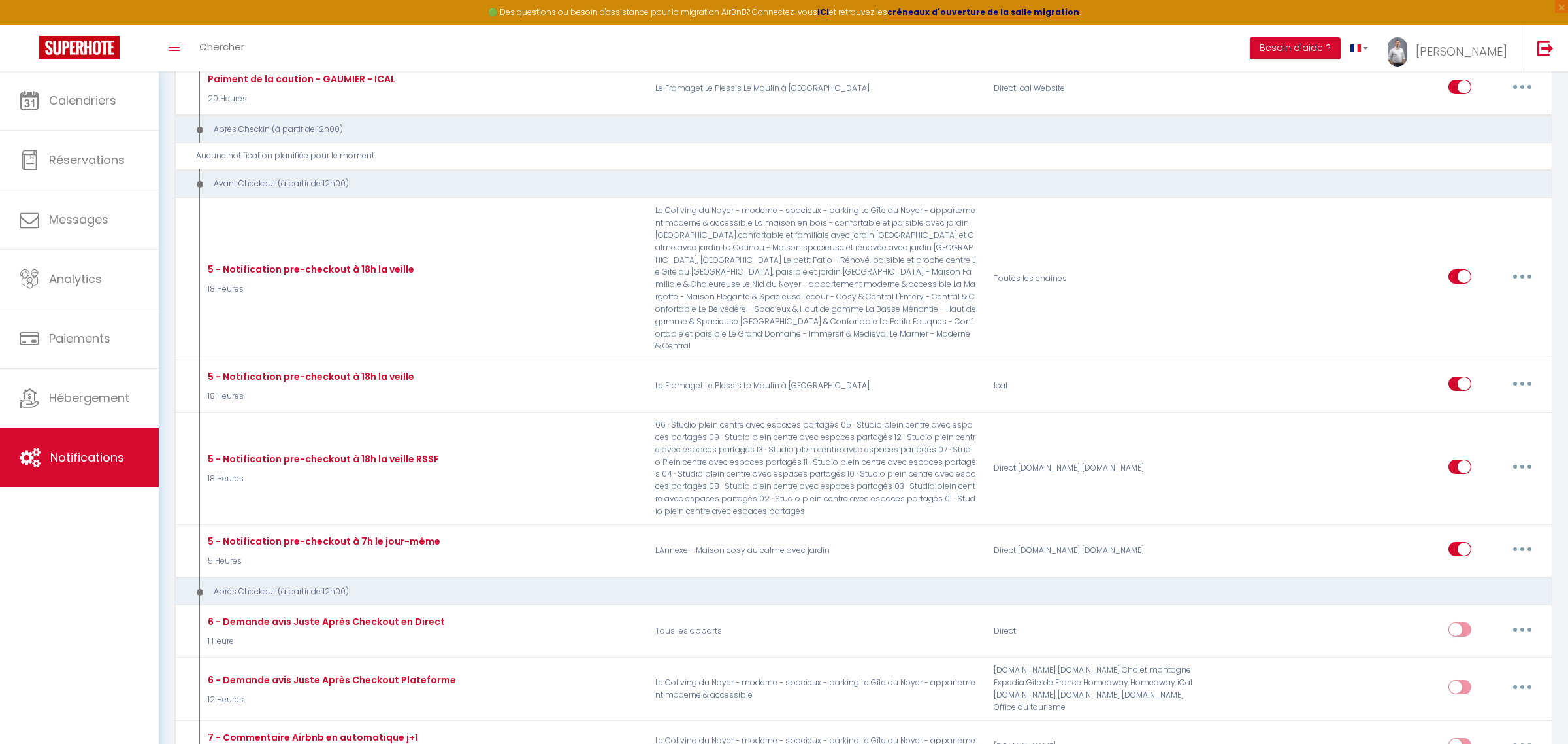
scroll to position [62, 0]
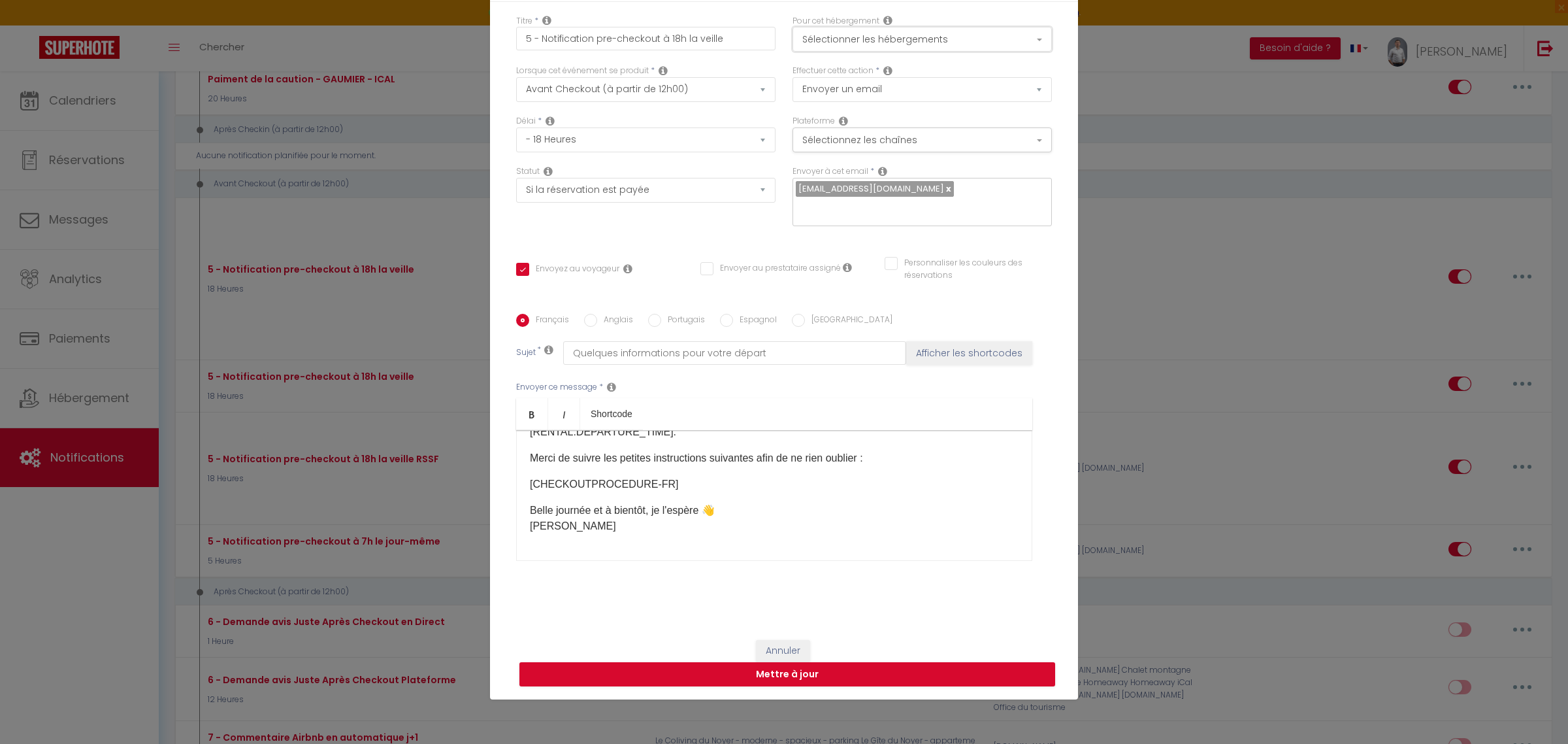
click at [918, 43] on button "Sélectionner les hébergements" at bounding box center [922, 39] width 259 height 25
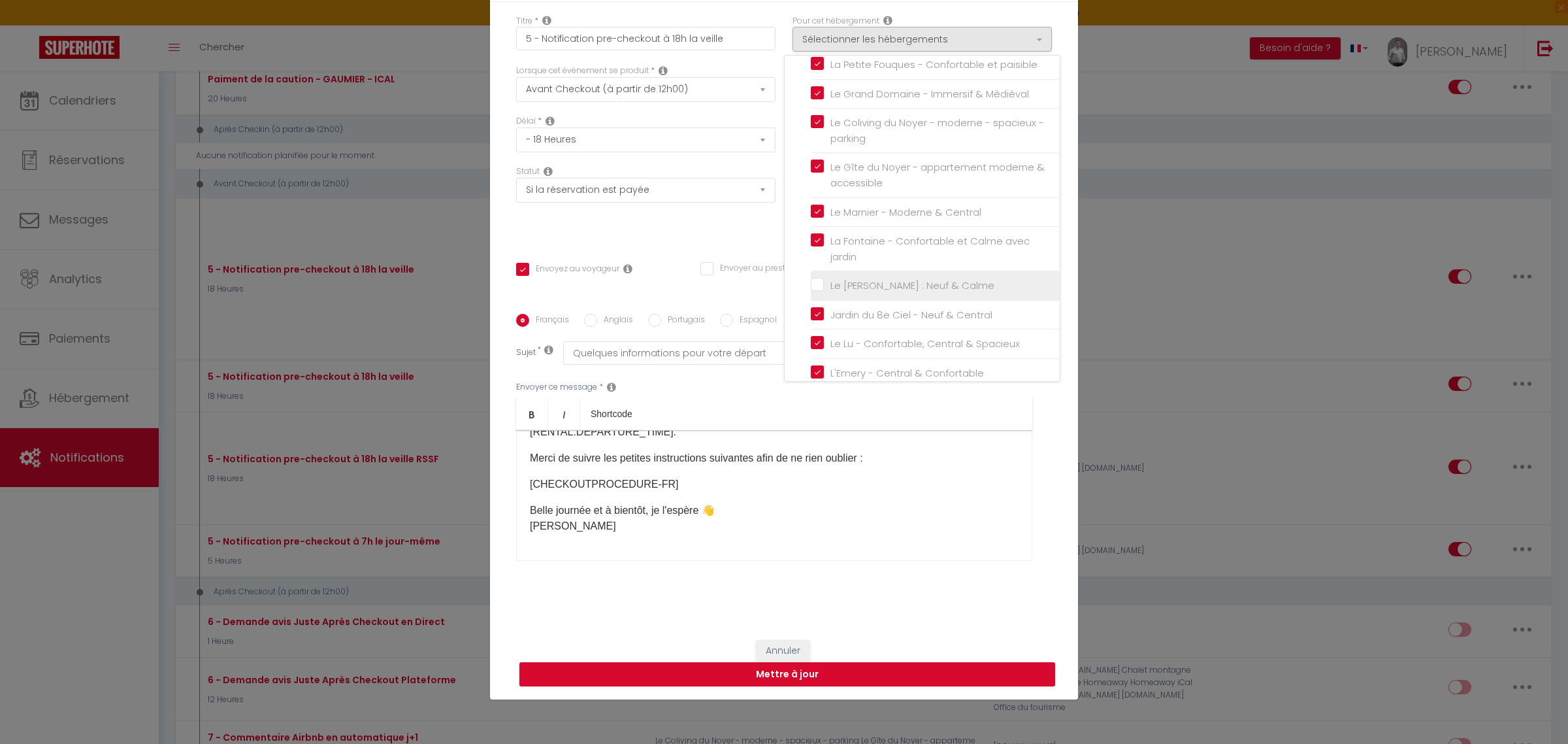
click at [811, 292] on input "Le [PERSON_NAME] : Neuf & Calme" at bounding box center [935, 285] width 249 height 13
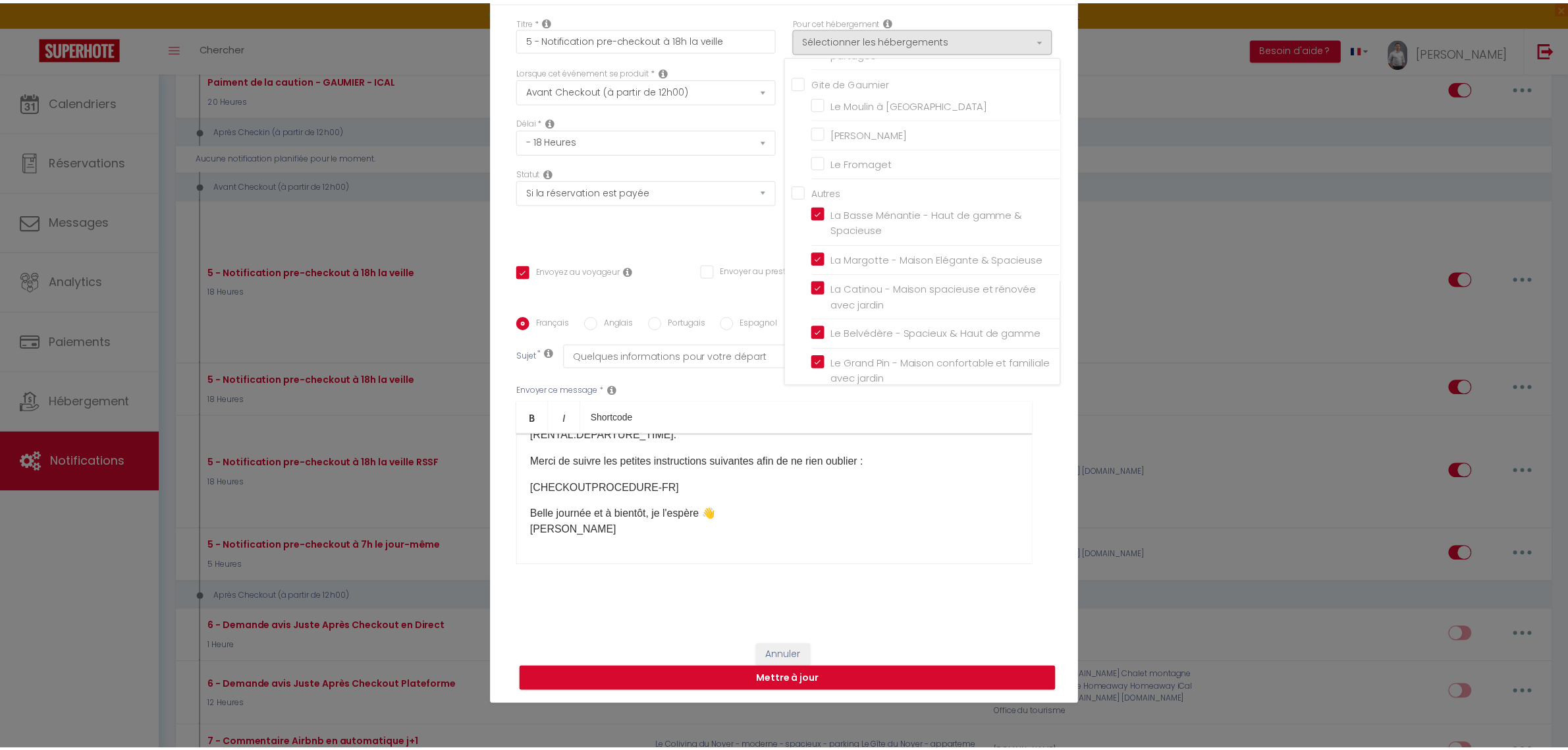
scroll to position [610, 0]
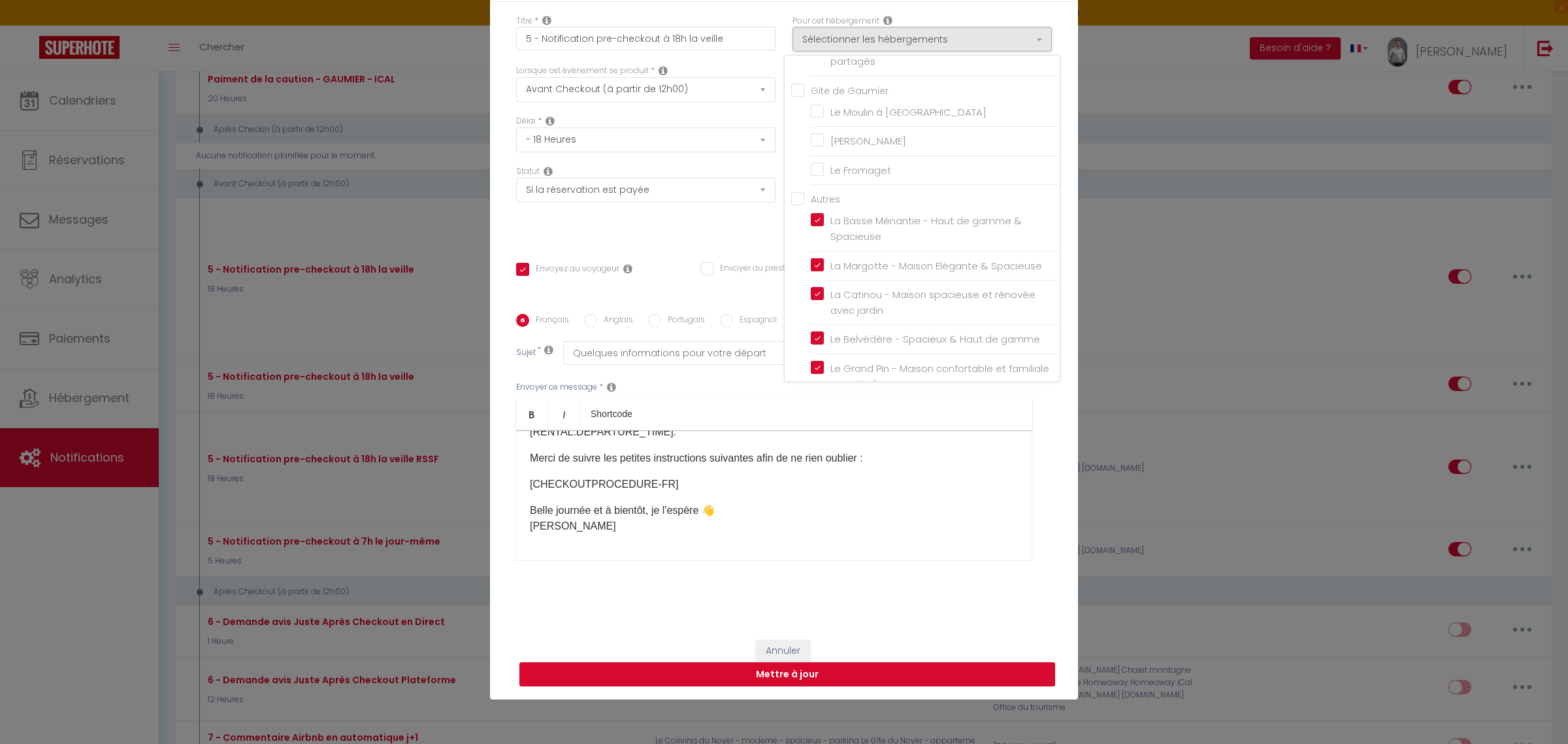
click at [849, 674] on button "Mettre à jour" at bounding box center [786, 674] width 535 height 25
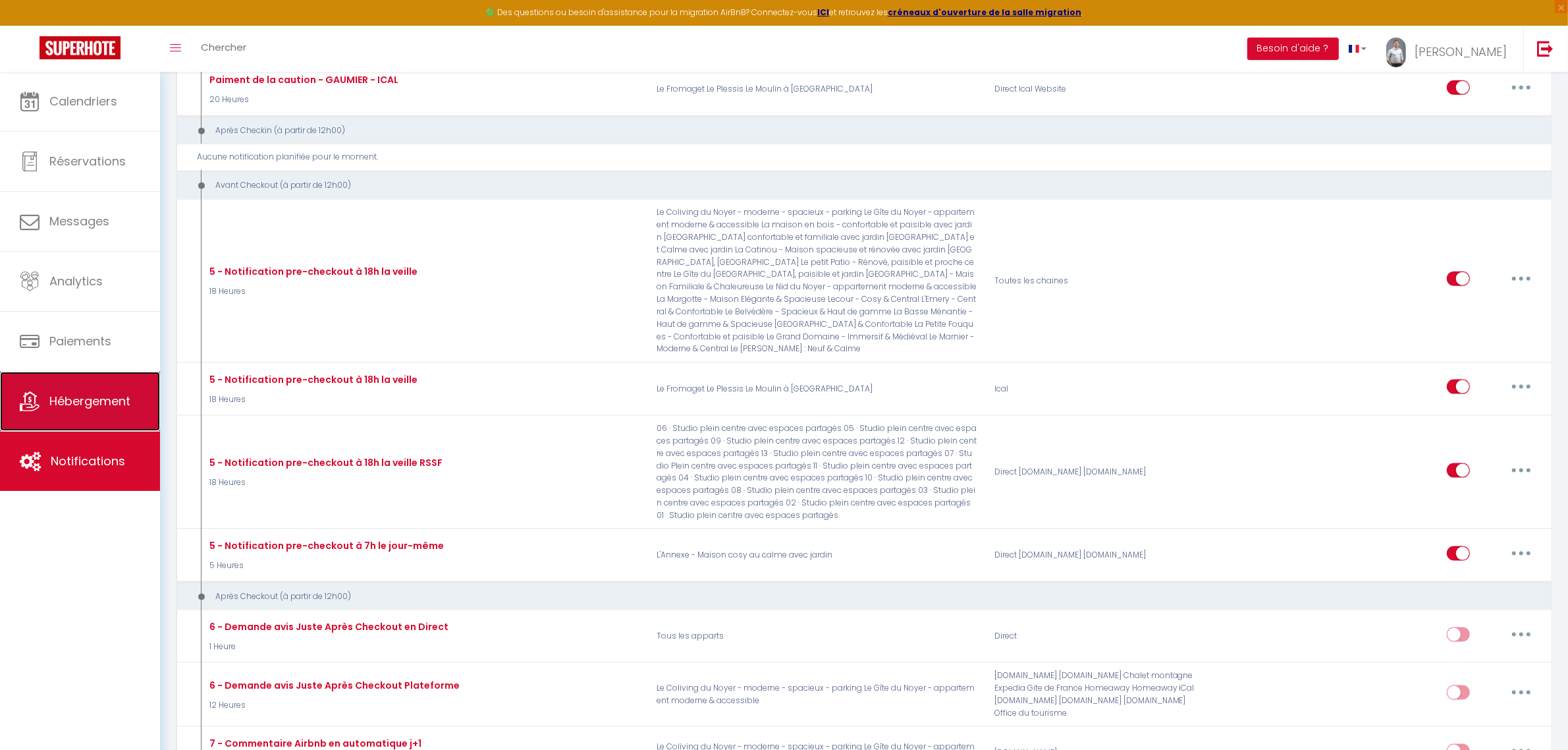
click at [68, 405] on span "Hébergement" at bounding box center [90, 400] width 81 height 17
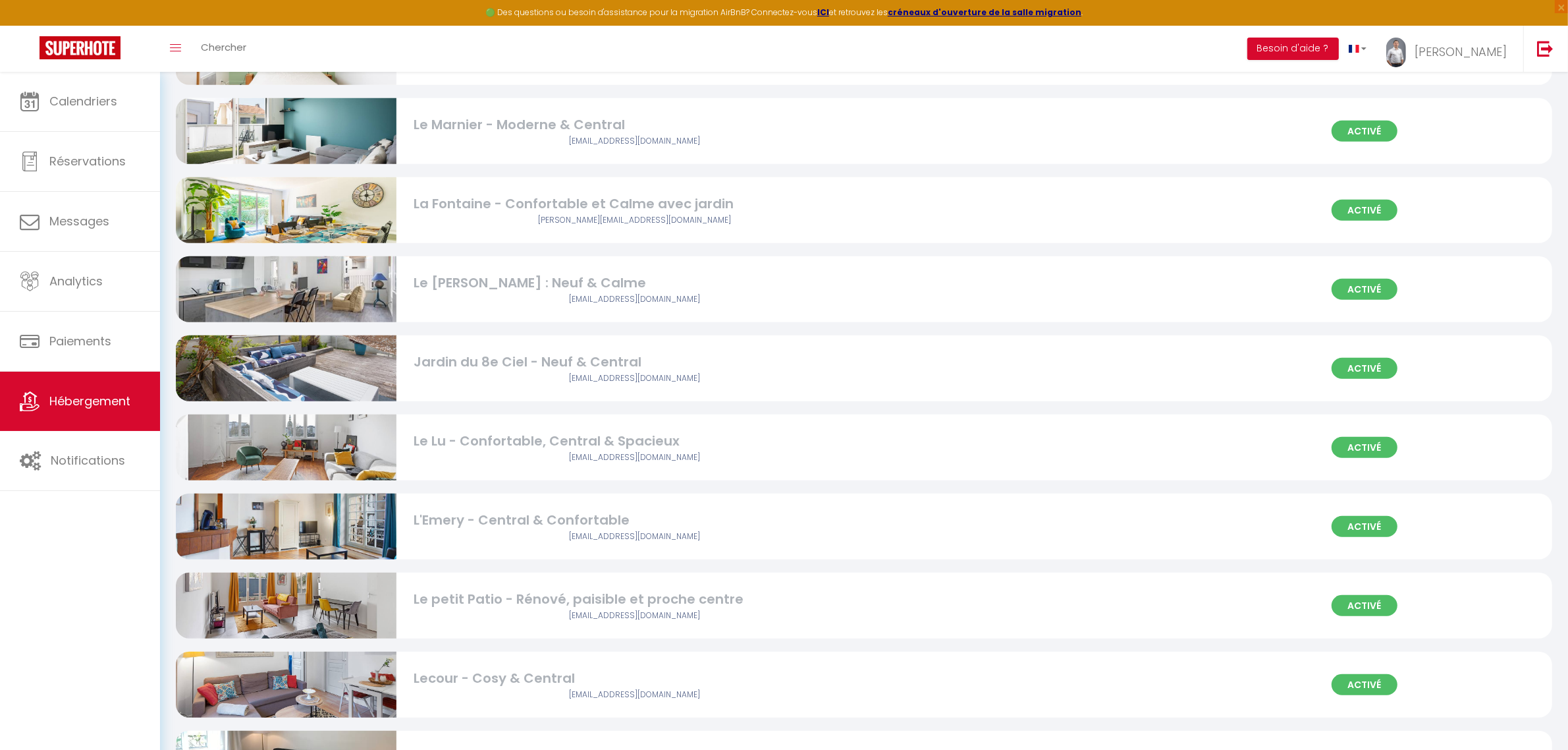
scroll to position [1318, 0]
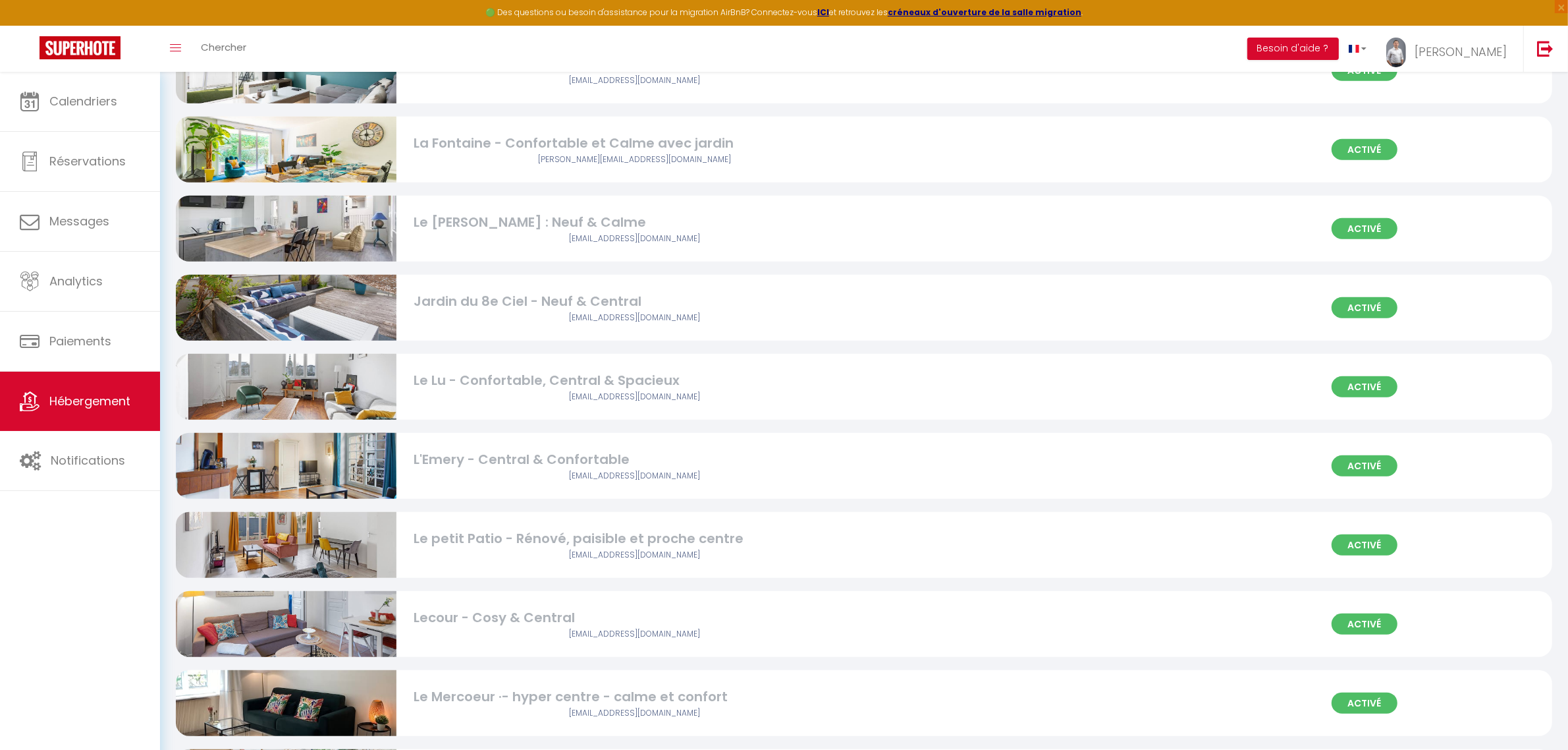
click at [340, 156] on img at bounding box center [285, 149] width 220 height 148
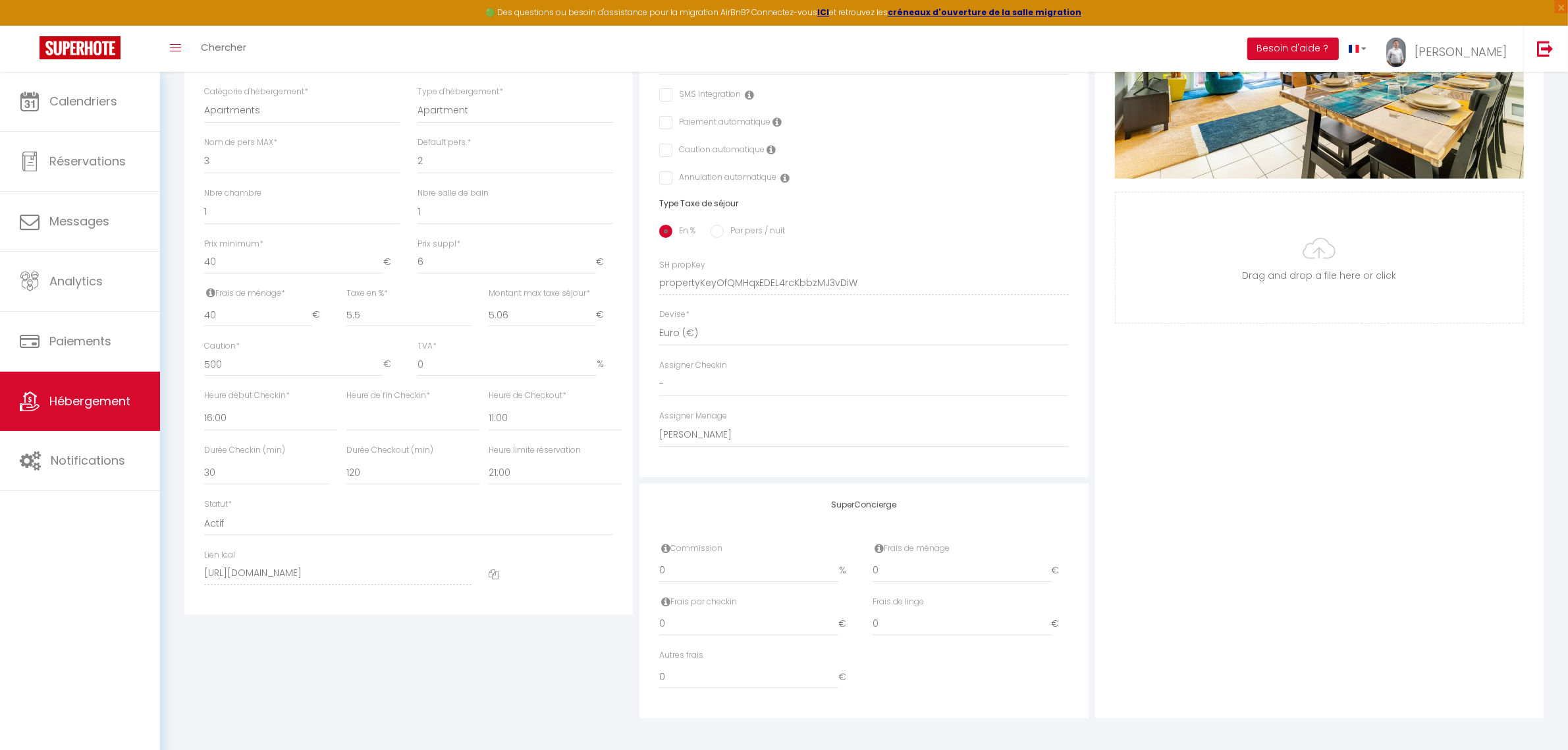
scroll to position [189, 0]
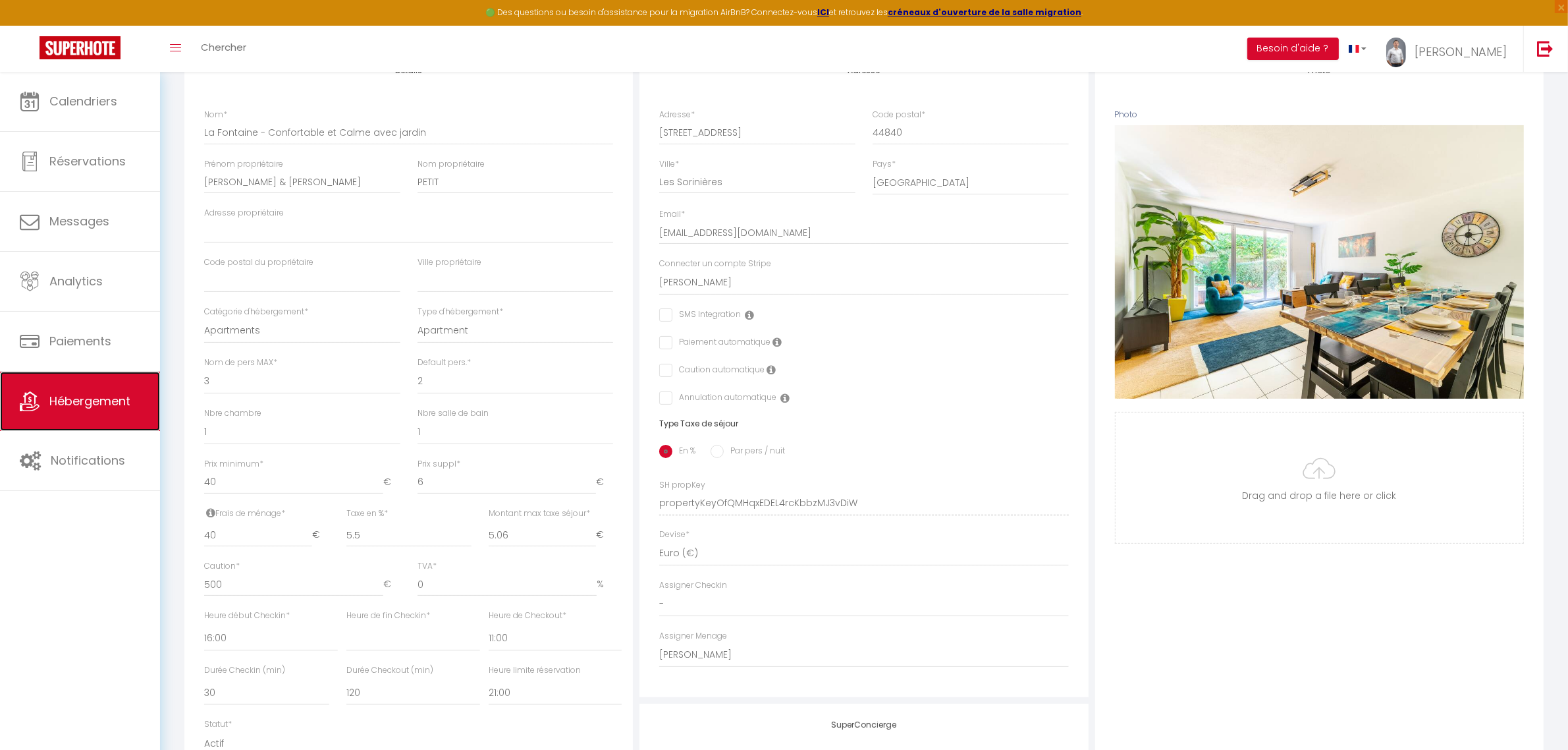
click at [57, 391] on link "Hébergement" at bounding box center [80, 401] width 160 height 60
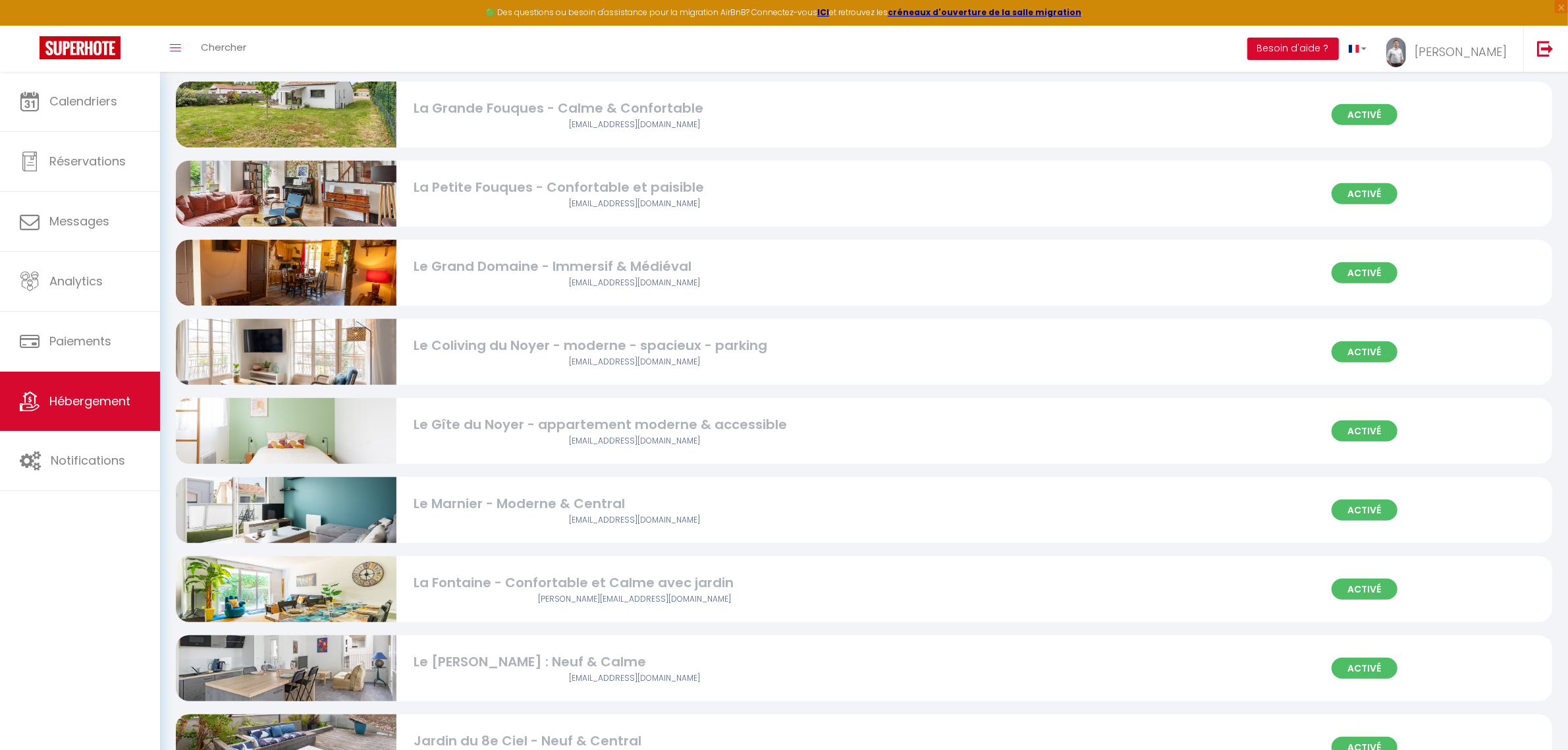
scroll to position [1099, 0]
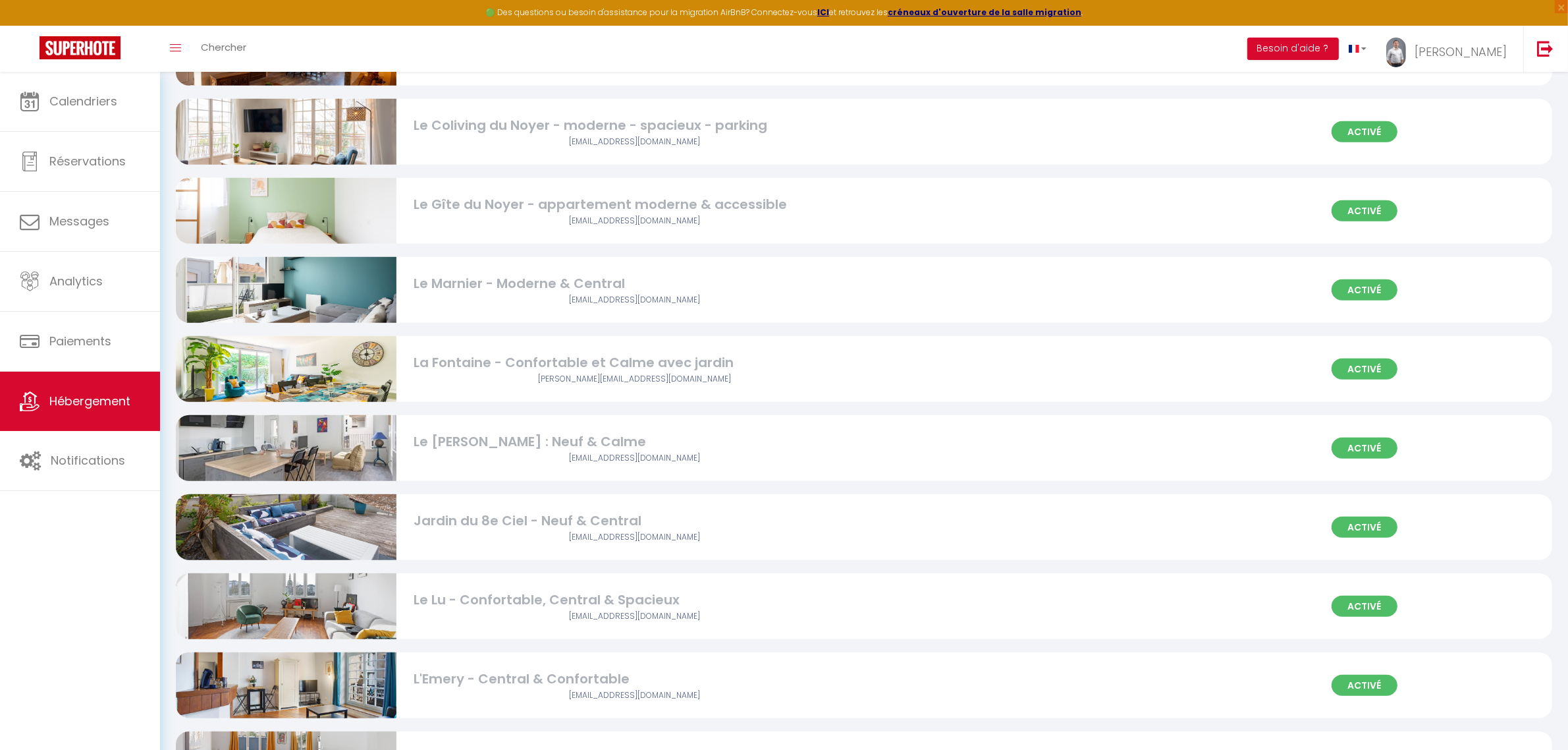
click at [323, 453] on img at bounding box center [285, 447] width 220 height 147
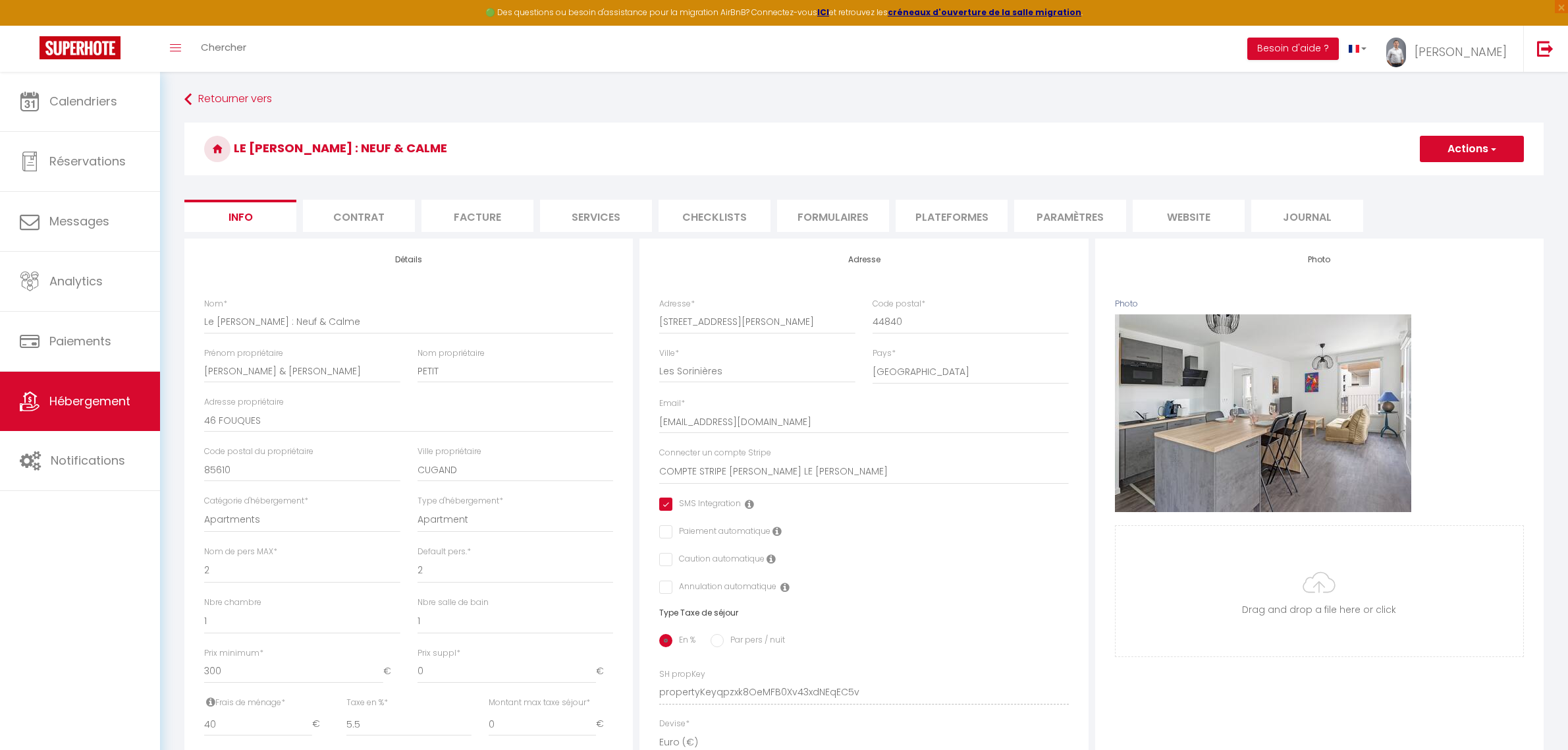
select select "2"
select select "1"
select select "16:00"
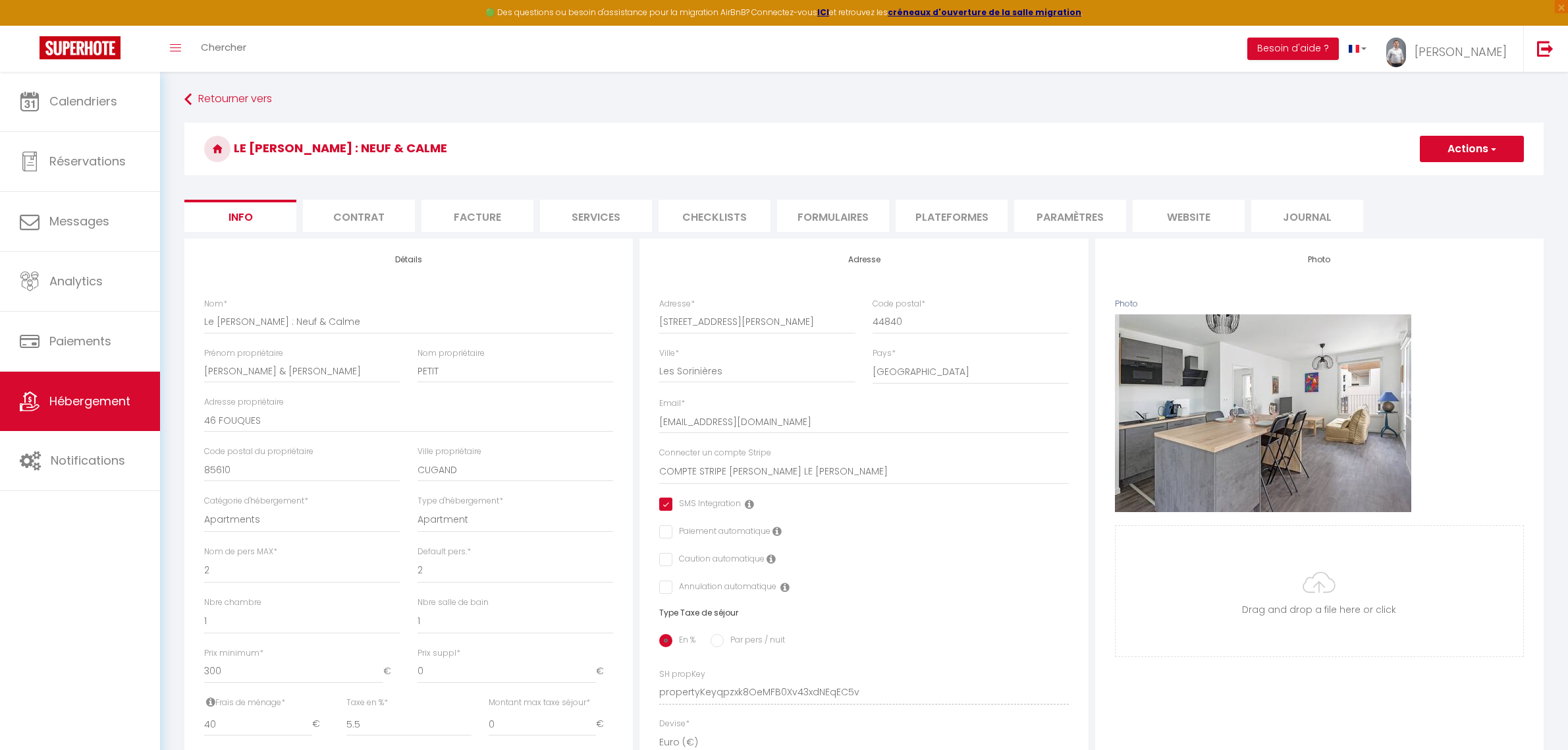
select select "11:00"
select select "30"
select select "120"
select select "21:00"
select select "15949"
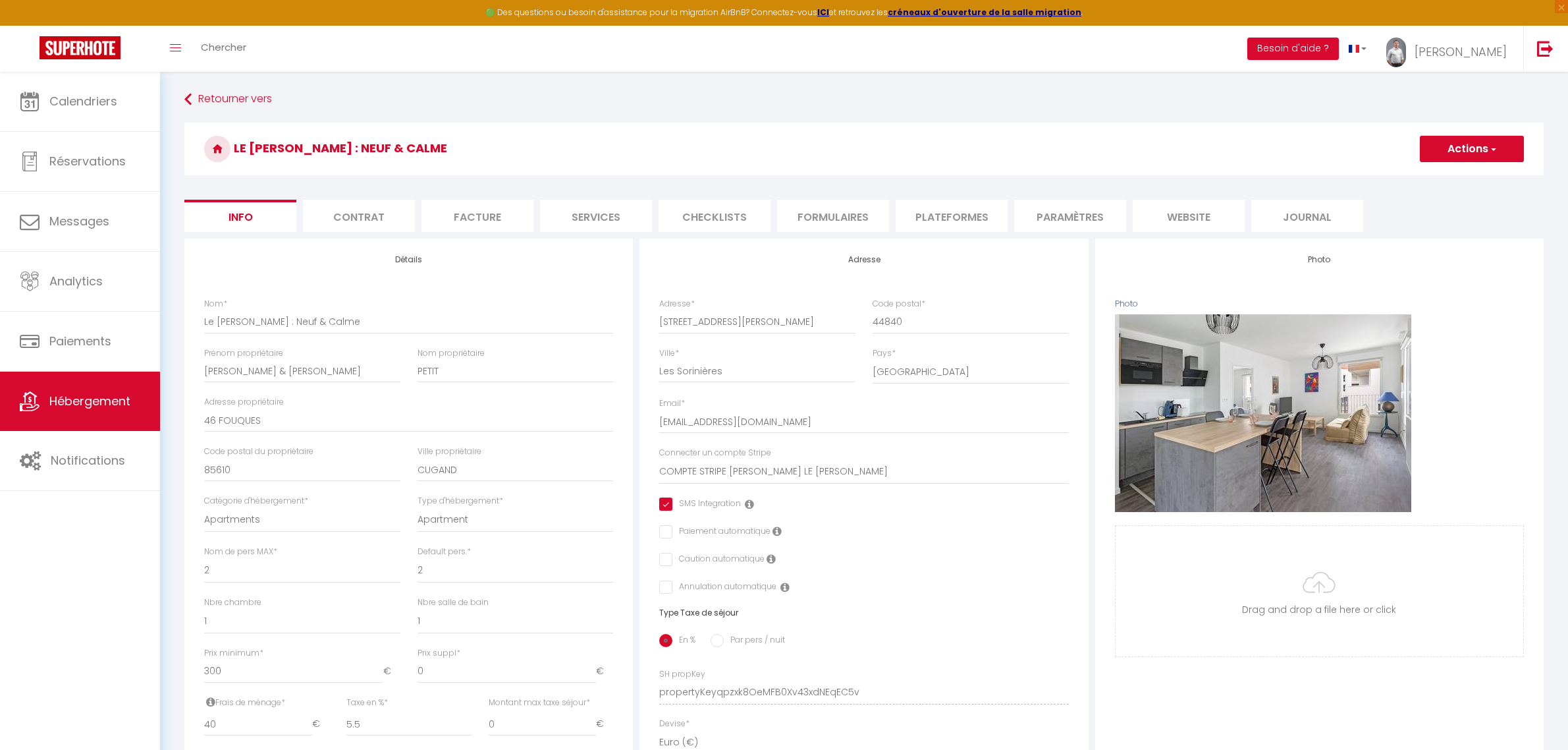
select select "28"
select select "46129"
select select "51807"
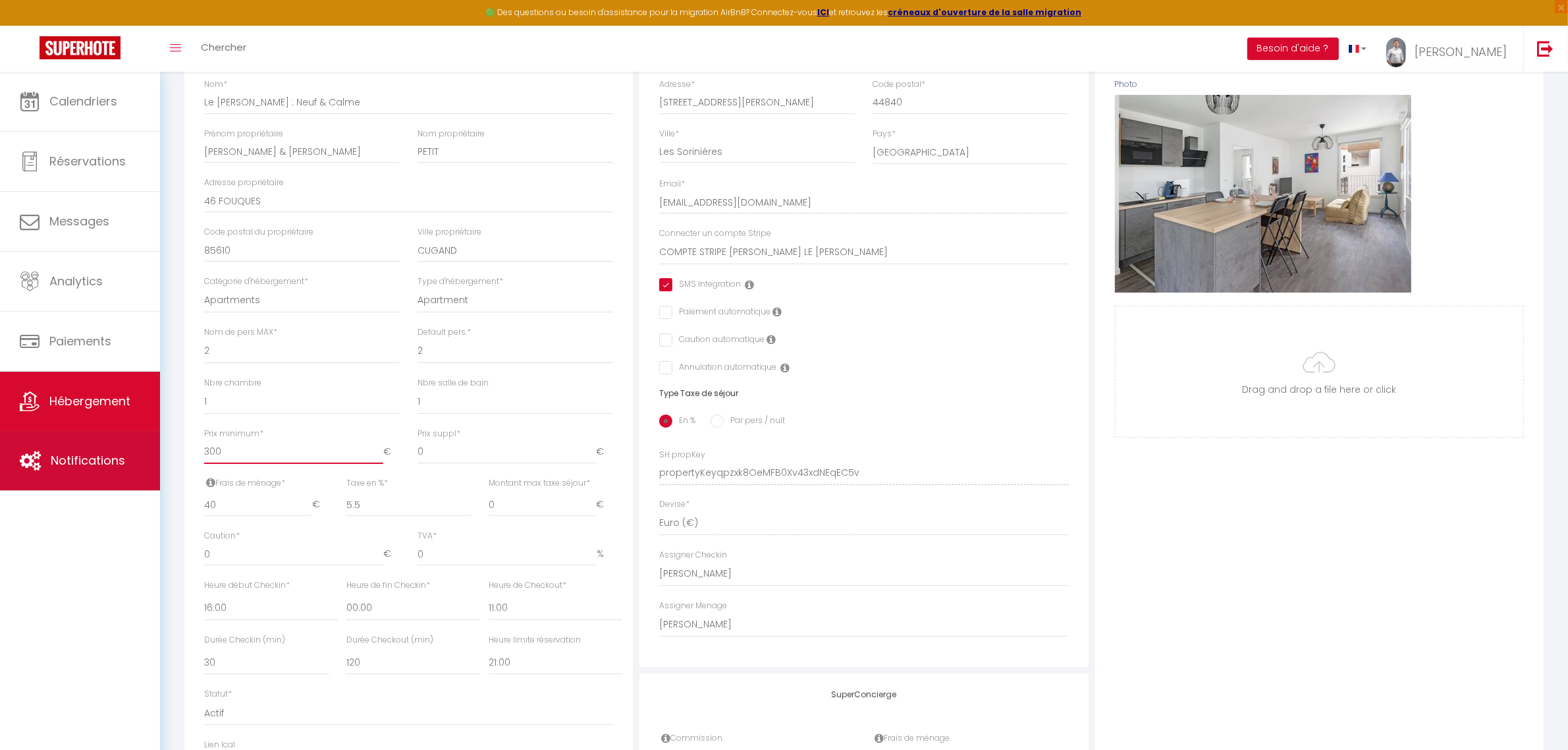
drag, startPoint x: 255, startPoint y: 449, endPoint x: 136, endPoint y: 442, distance: 119.2
click at [136, 442] on div "🟢 Des questions ou besoin d'assistance pour la migration AirBnB? Connectez-vous…" at bounding box center [784, 397] width 1568 height 1089
type input "4"
checkbox input "true"
checkbox input "false"
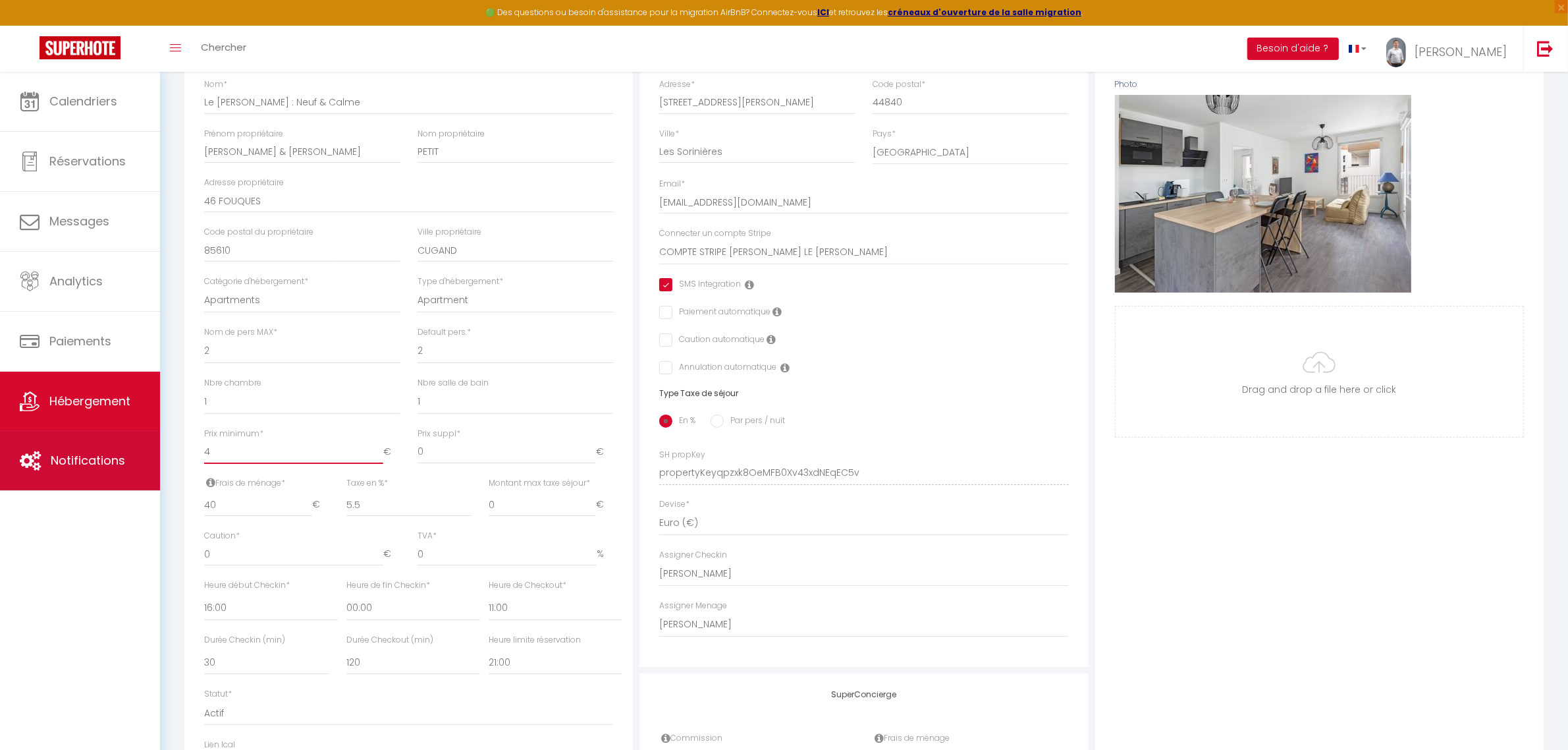
checkbox input "false"
type input "49"
checkbox input "true"
checkbox input "false"
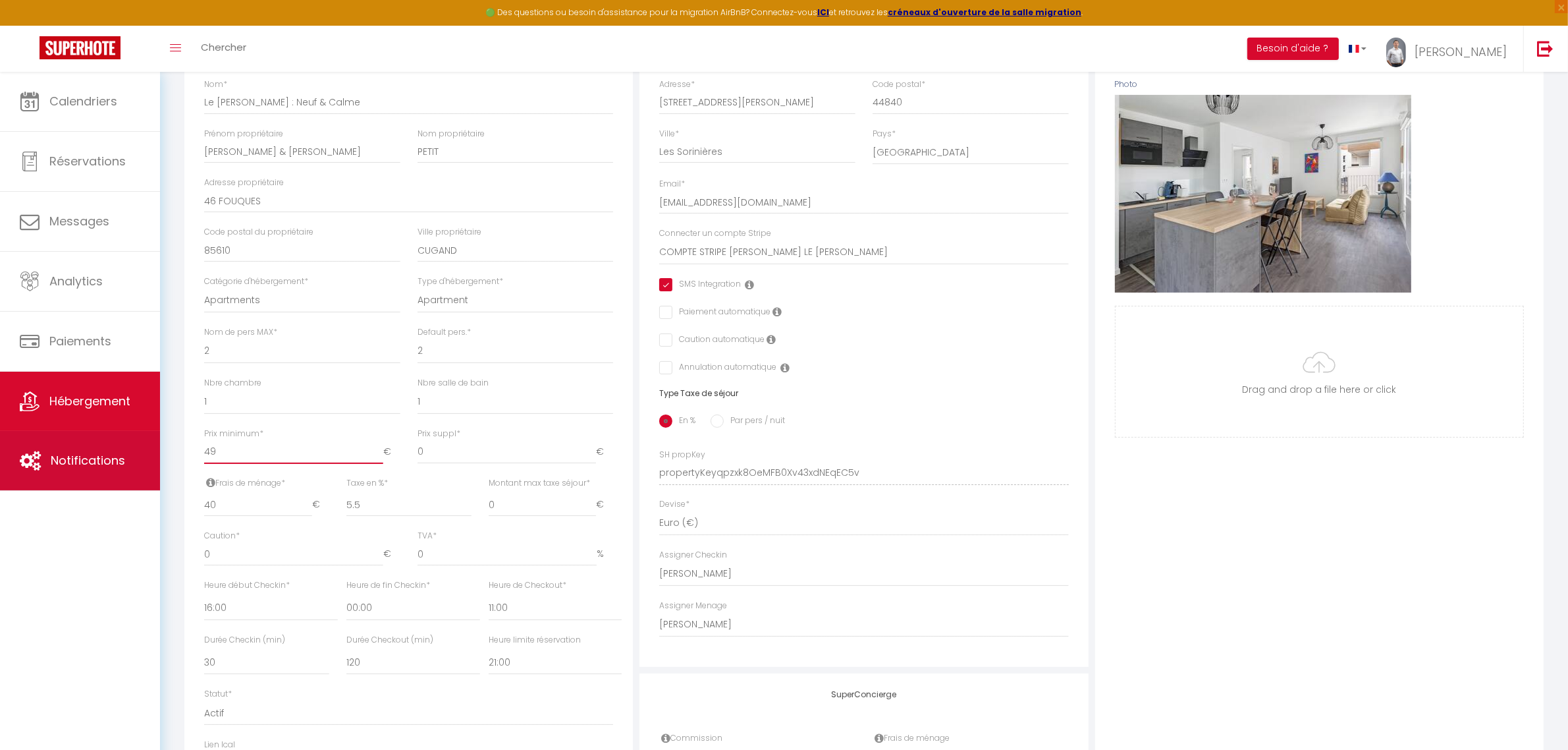
checkbox input "false"
type input "4"
checkbox input "true"
checkbox input "false"
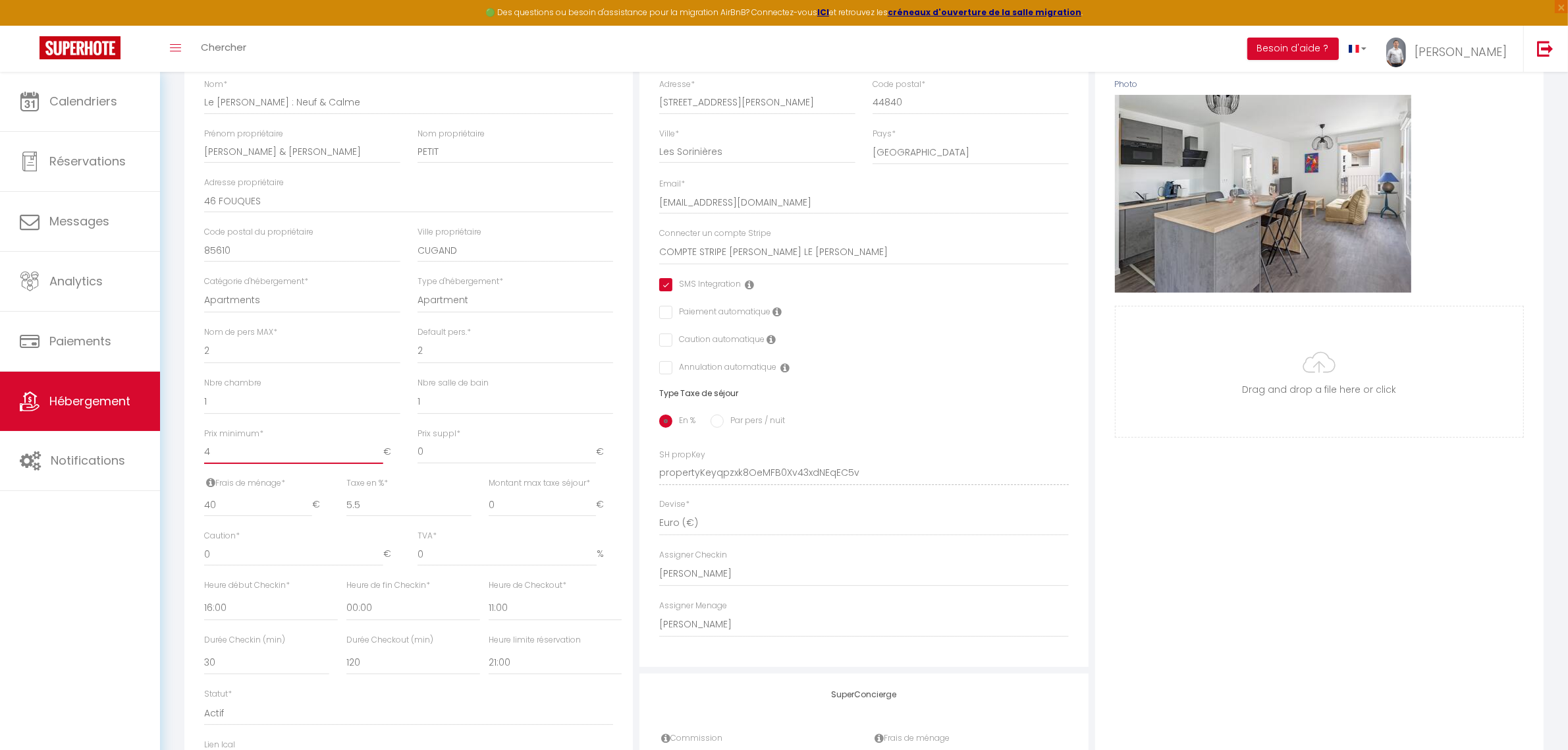
checkbox input "false"
type input "49"
checkbox input "true"
checkbox input "false"
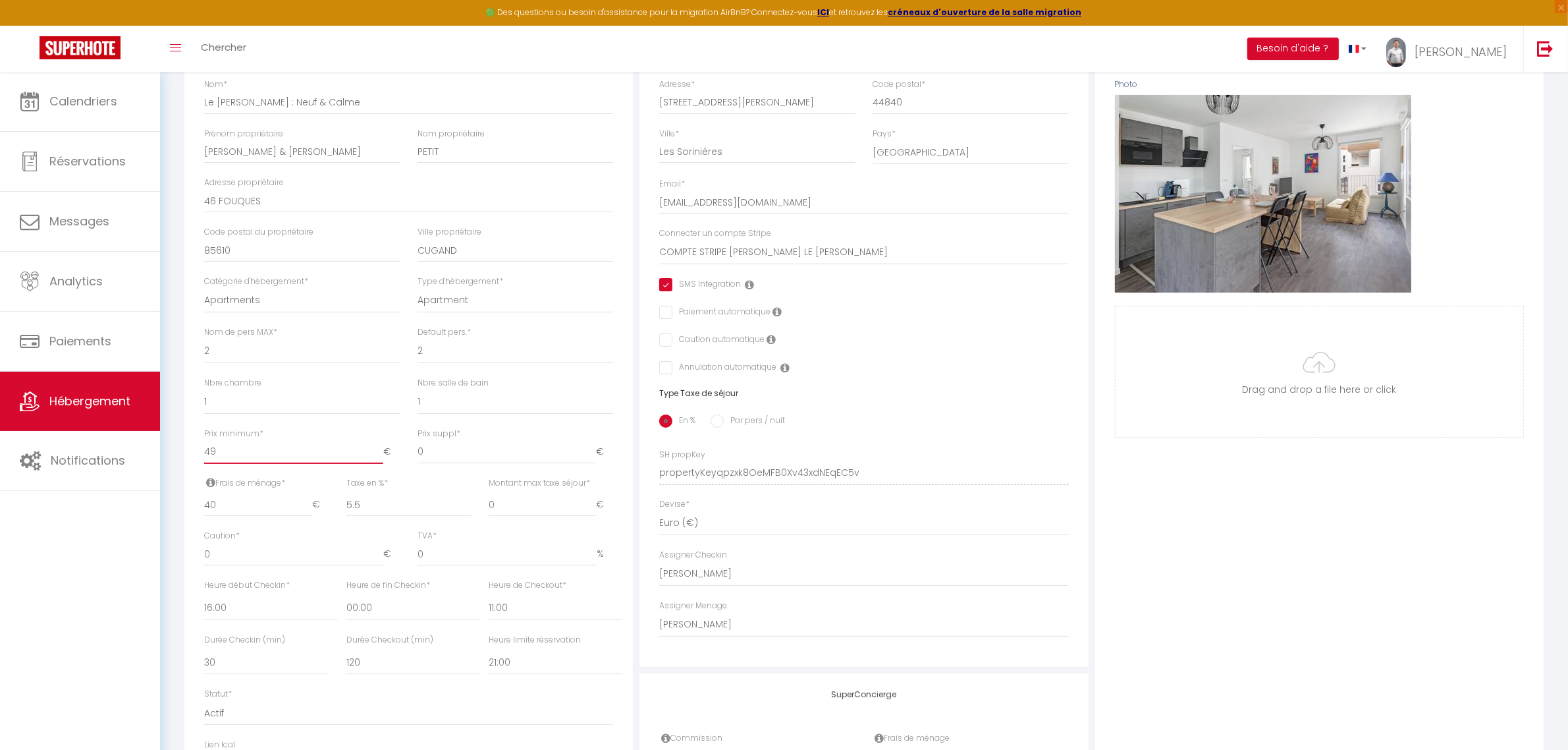
checkbox input "false"
type input "4"
checkbox input "true"
checkbox input "false"
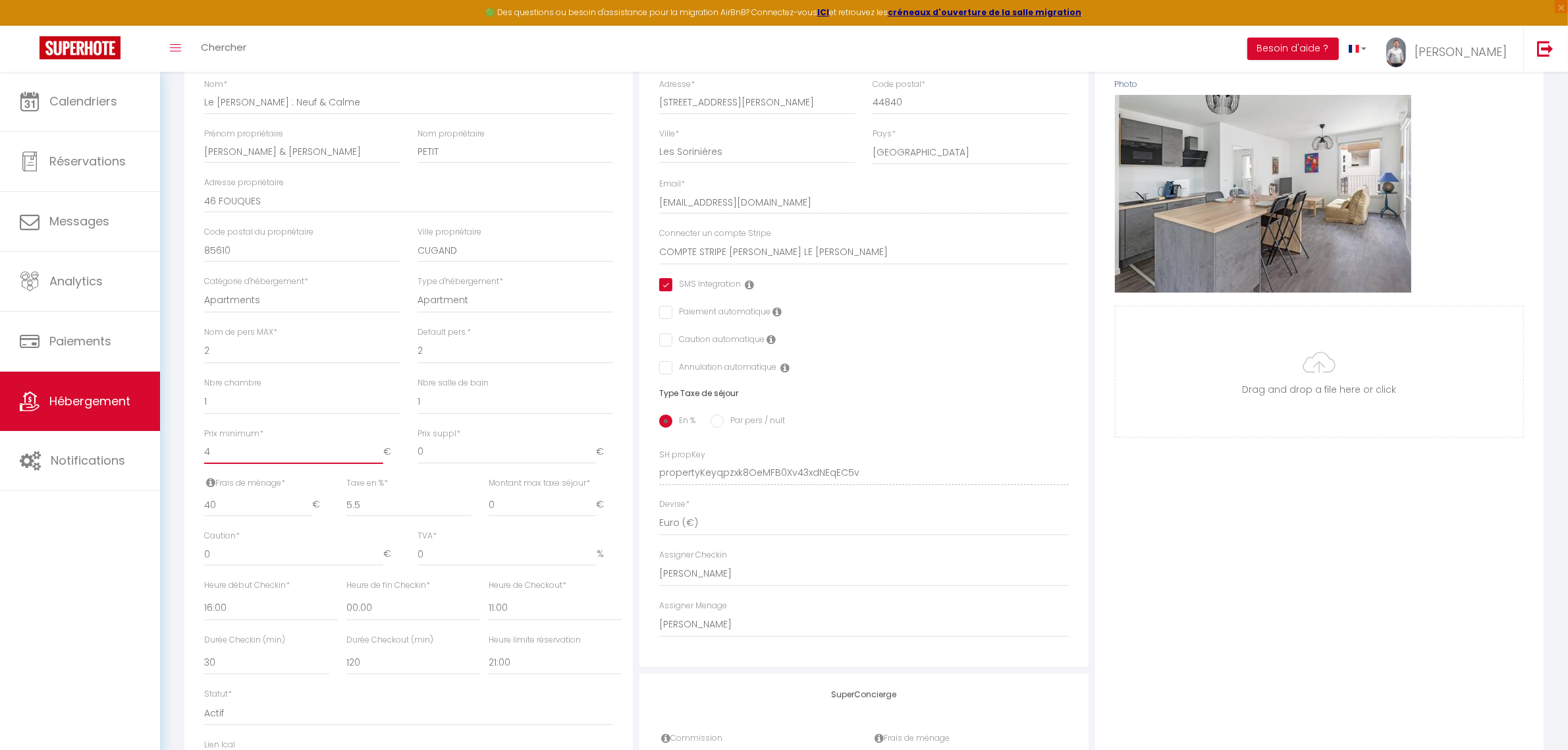
checkbox input "false"
type input "40"
checkbox input "true"
checkbox input "false"
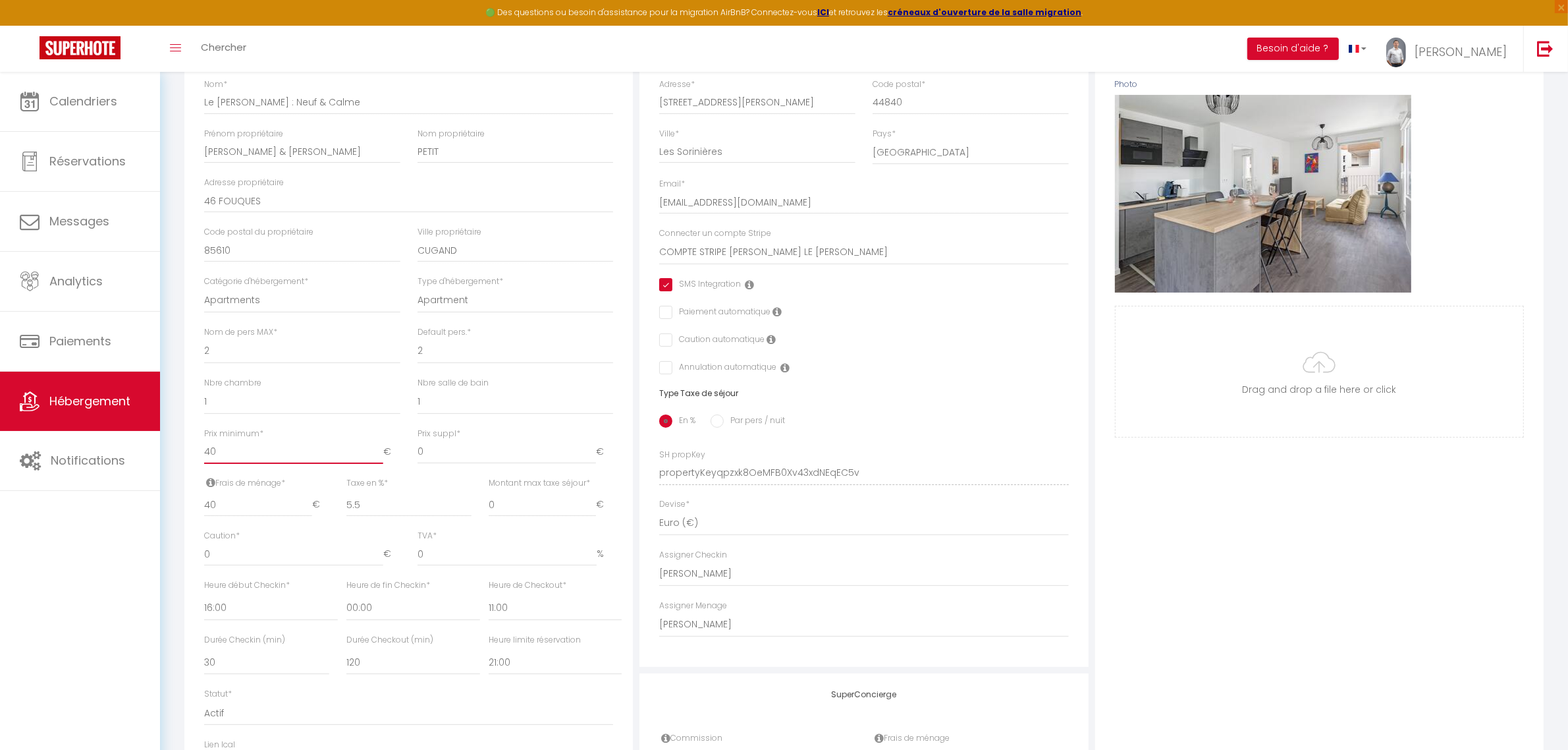
checkbox input "false"
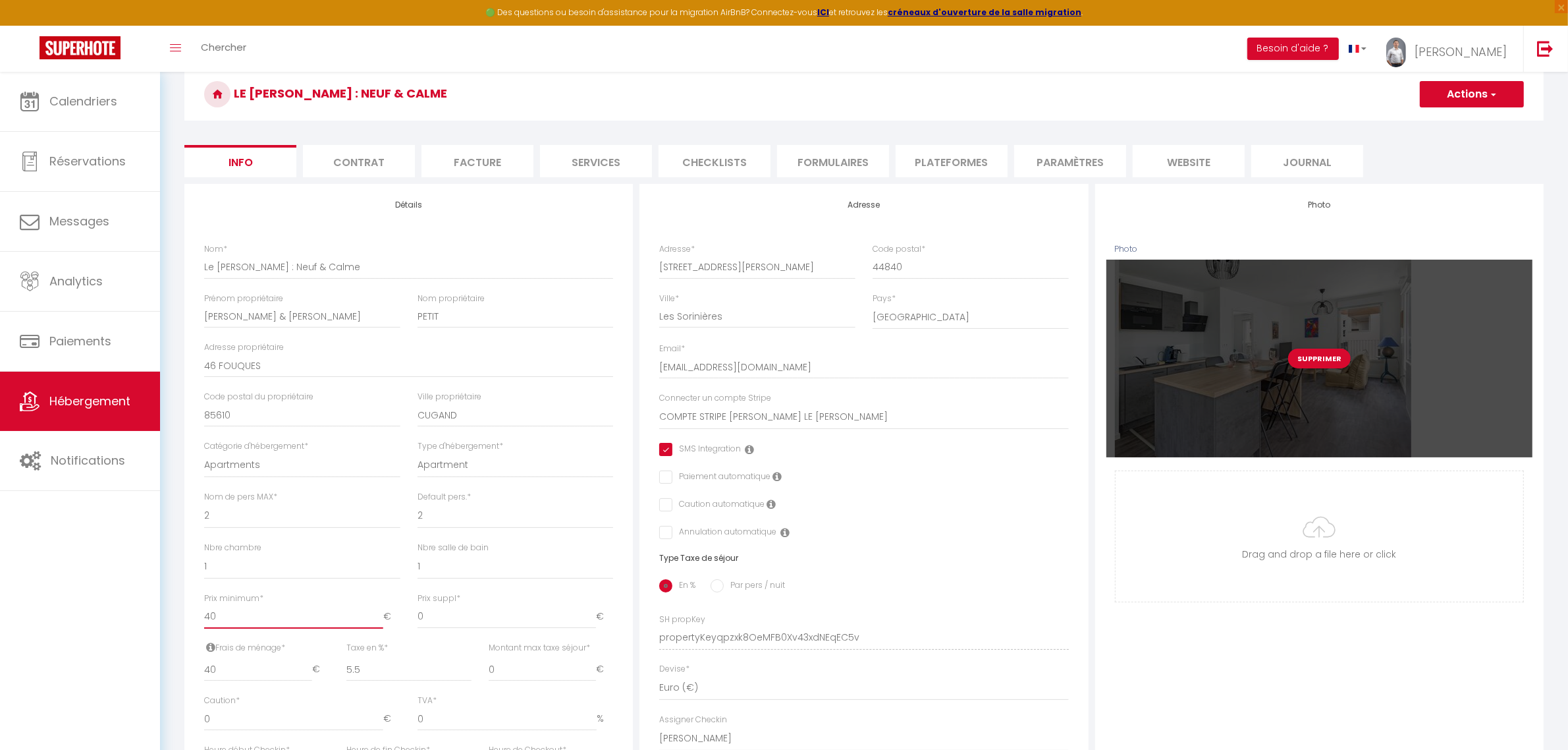
scroll to position [0, 0]
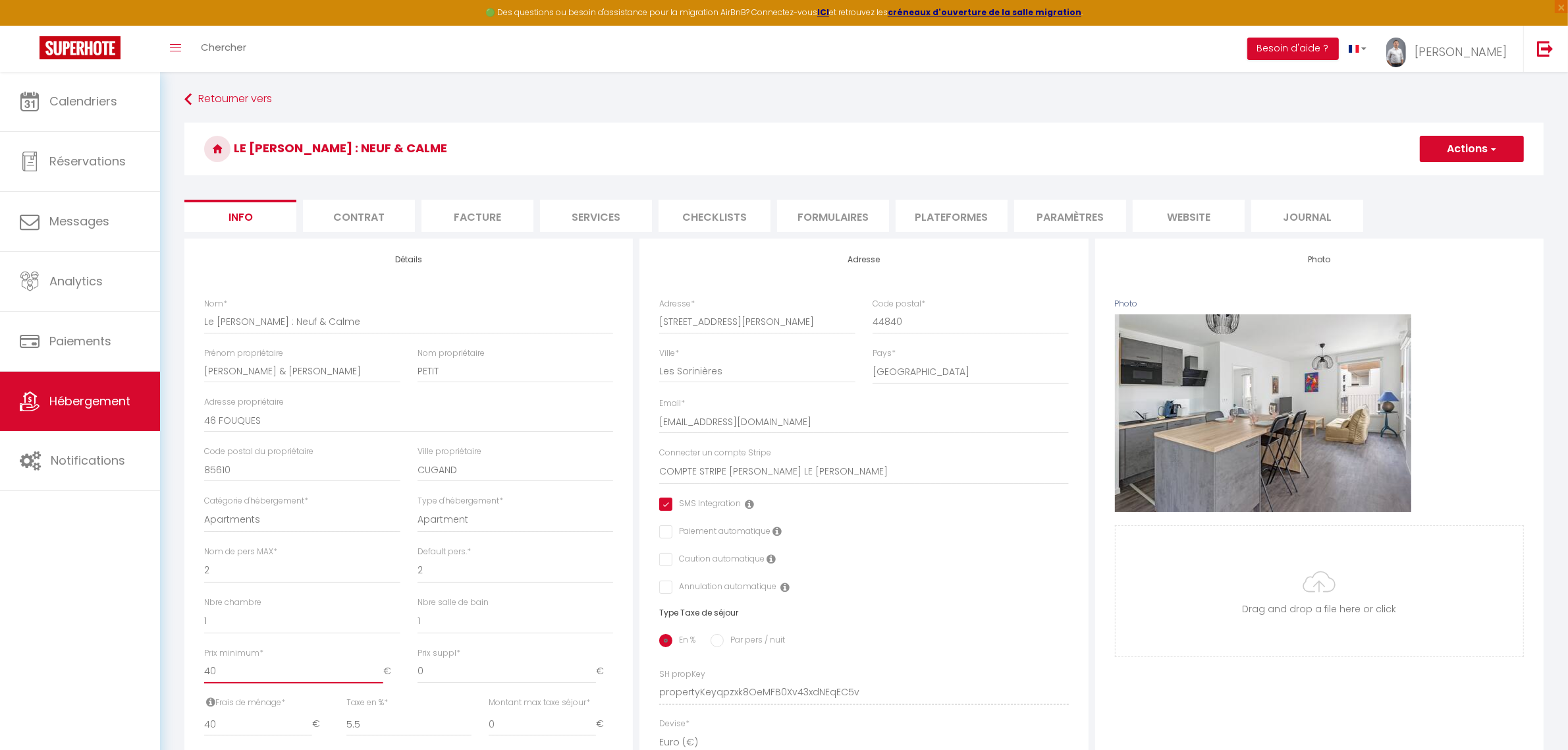
type input "40"
click at [1492, 141] on button "Actions" at bounding box center [1472, 149] width 104 height 26
click at [1434, 175] on input "Enregistrer" at bounding box center [1421, 177] width 49 height 13
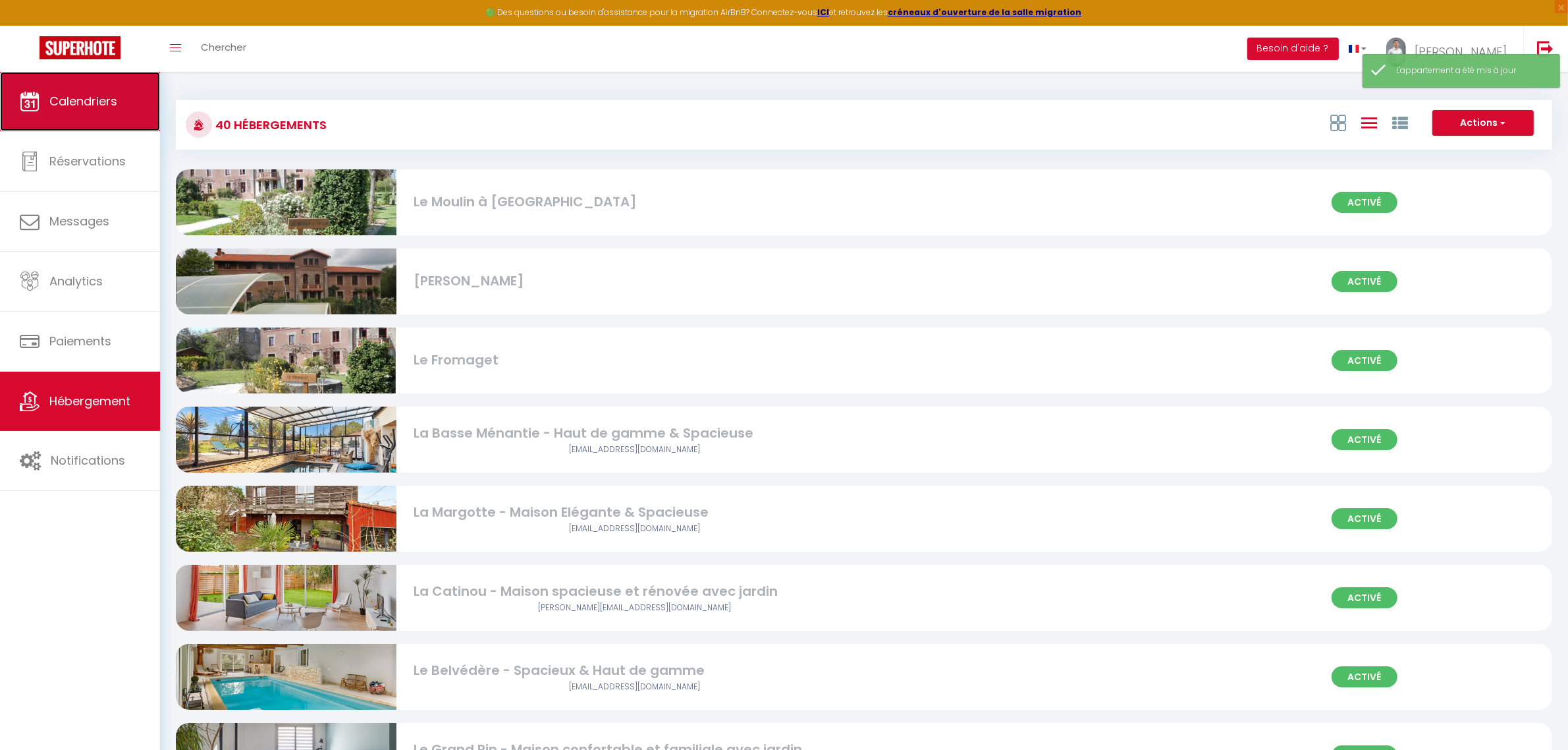
click at [97, 99] on span "Calendriers" at bounding box center [83, 101] width 68 height 17
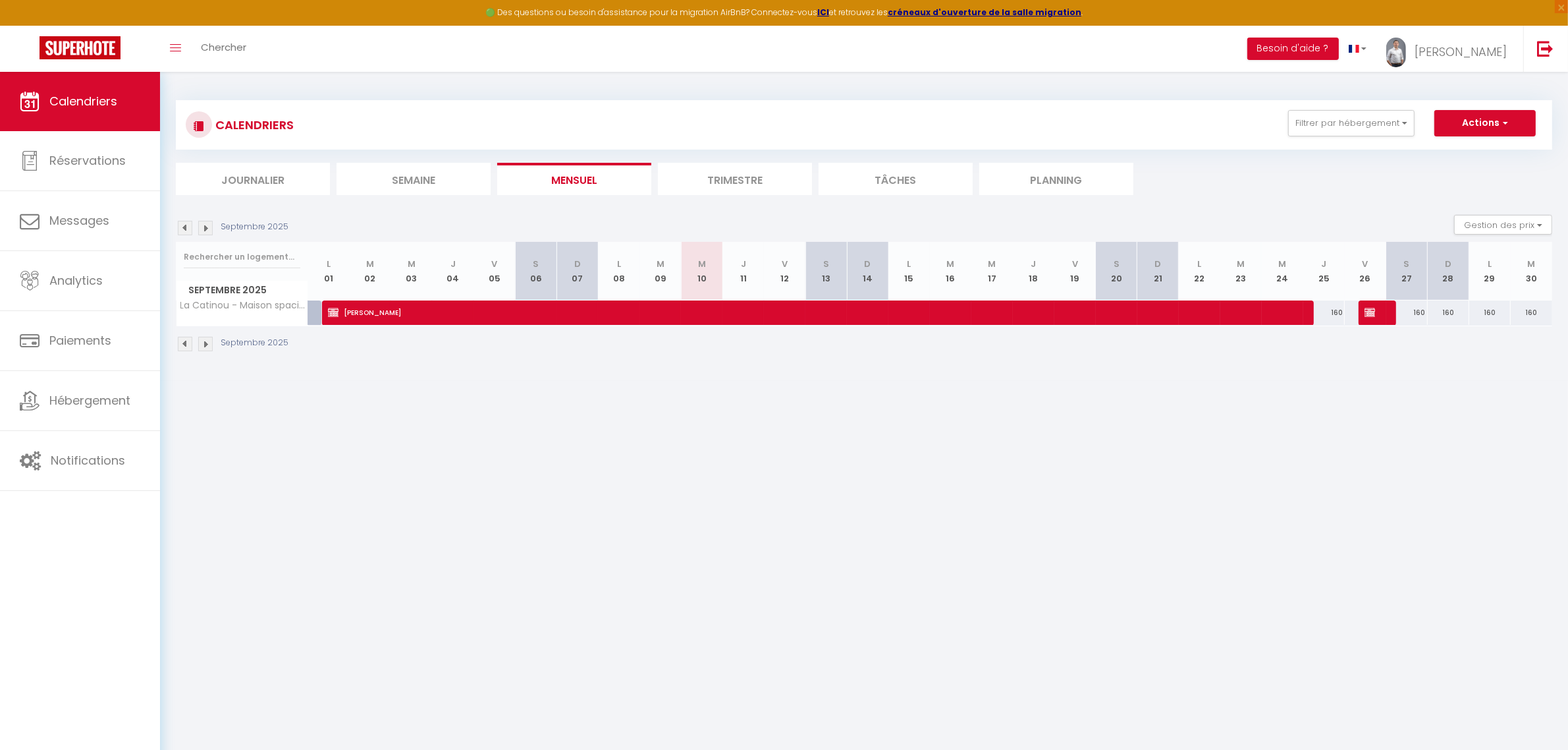
click at [692, 185] on li "Trimestre" at bounding box center [736, 178] width 155 height 32
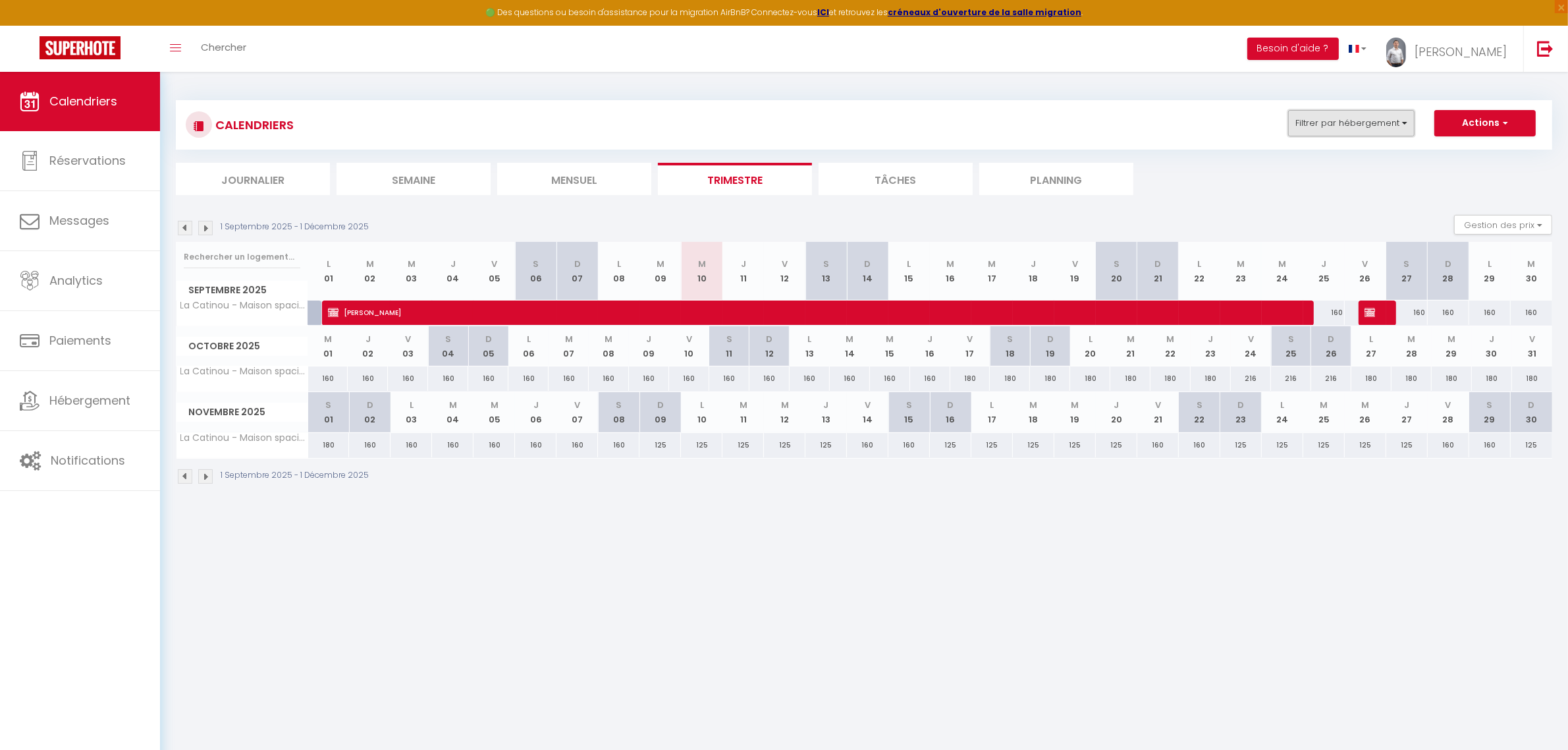
click at [1408, 123] on button "Filtrer par hébergement" at bounding box center [1352, 123] width 126 height 26
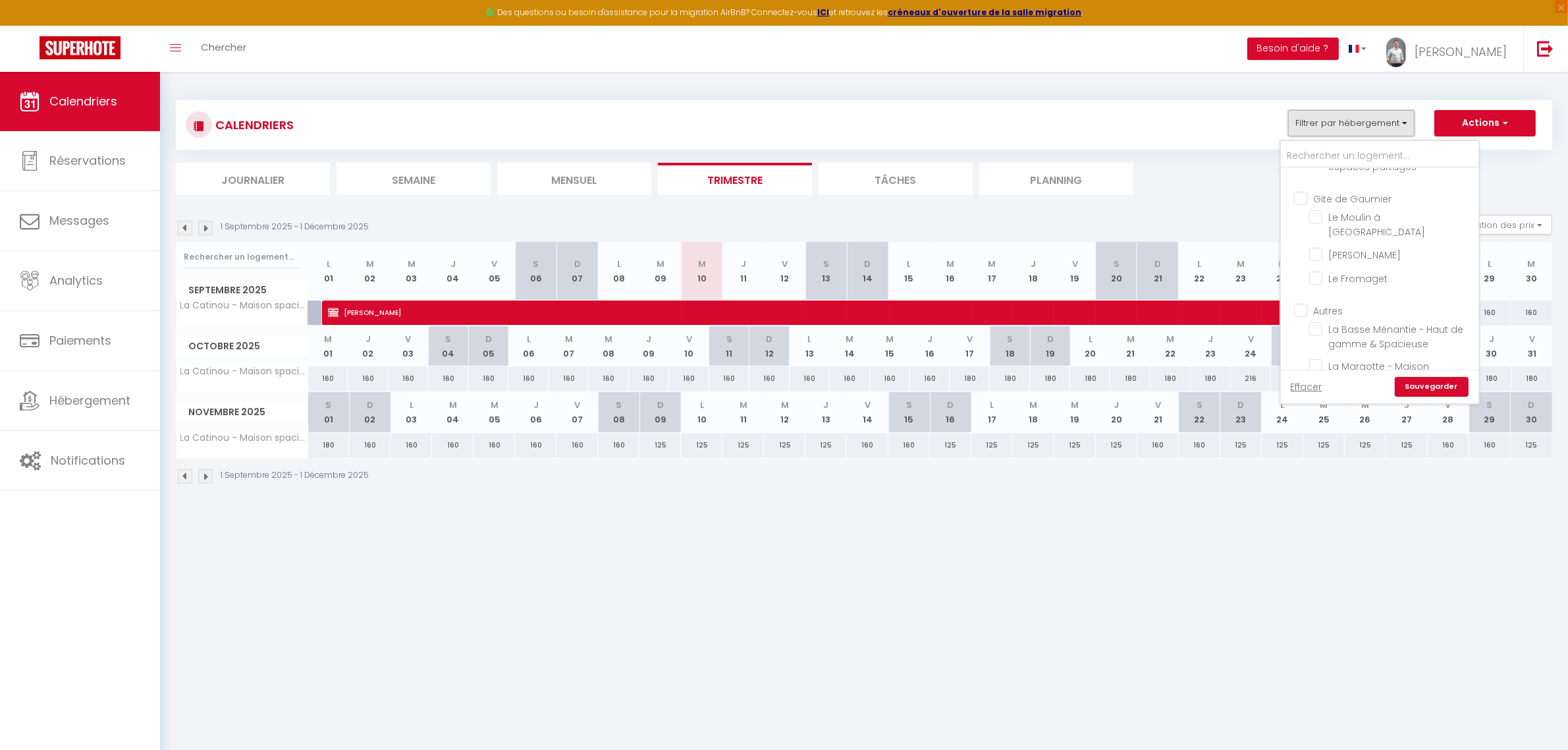
scroll to position [439, 0]
click at [1299, 356] on input "Autres" at bounding box center [1392, 362] width 198 height 13
checkbox input "true"
checkbox input "false"
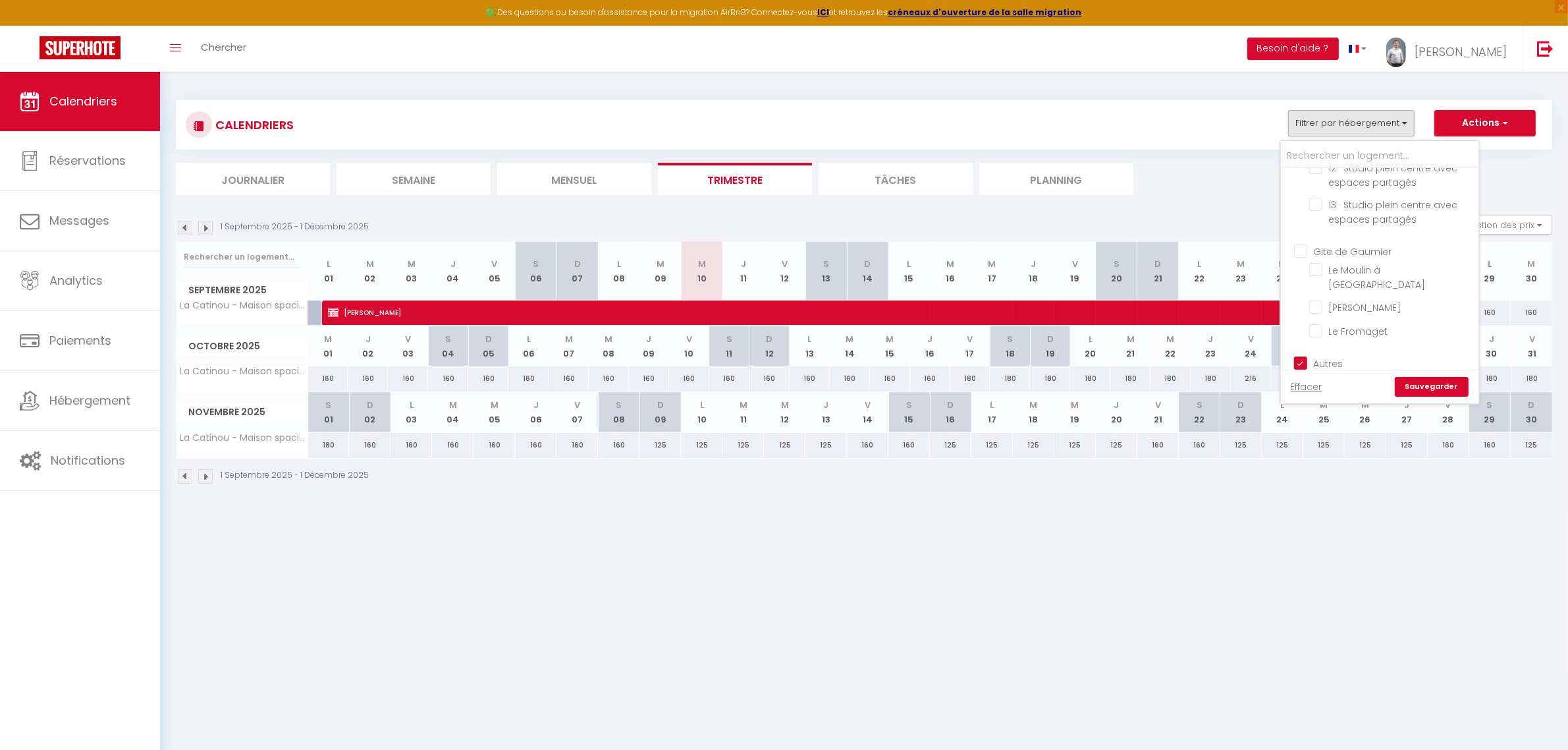
checkbox input "false"
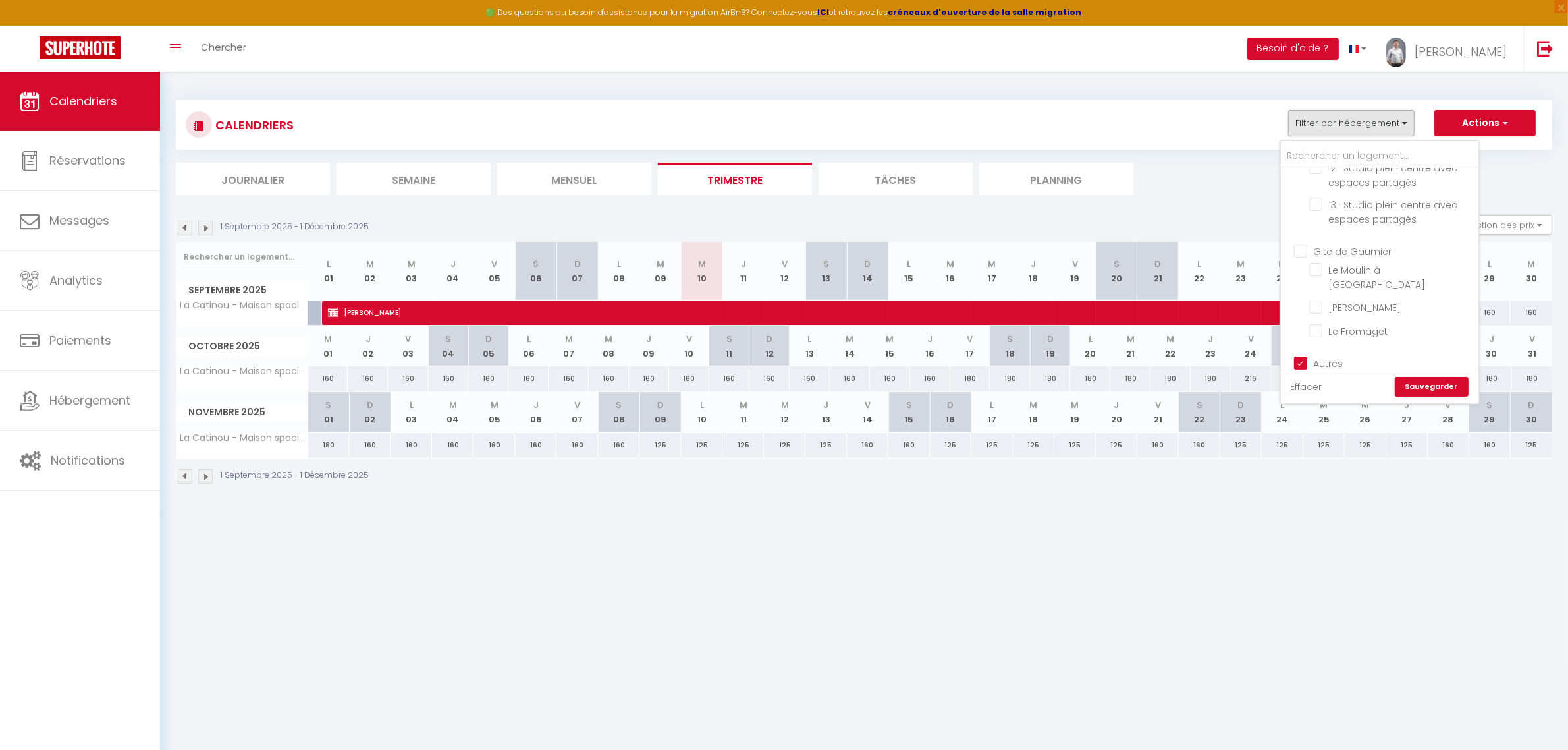
checkbox input "false"
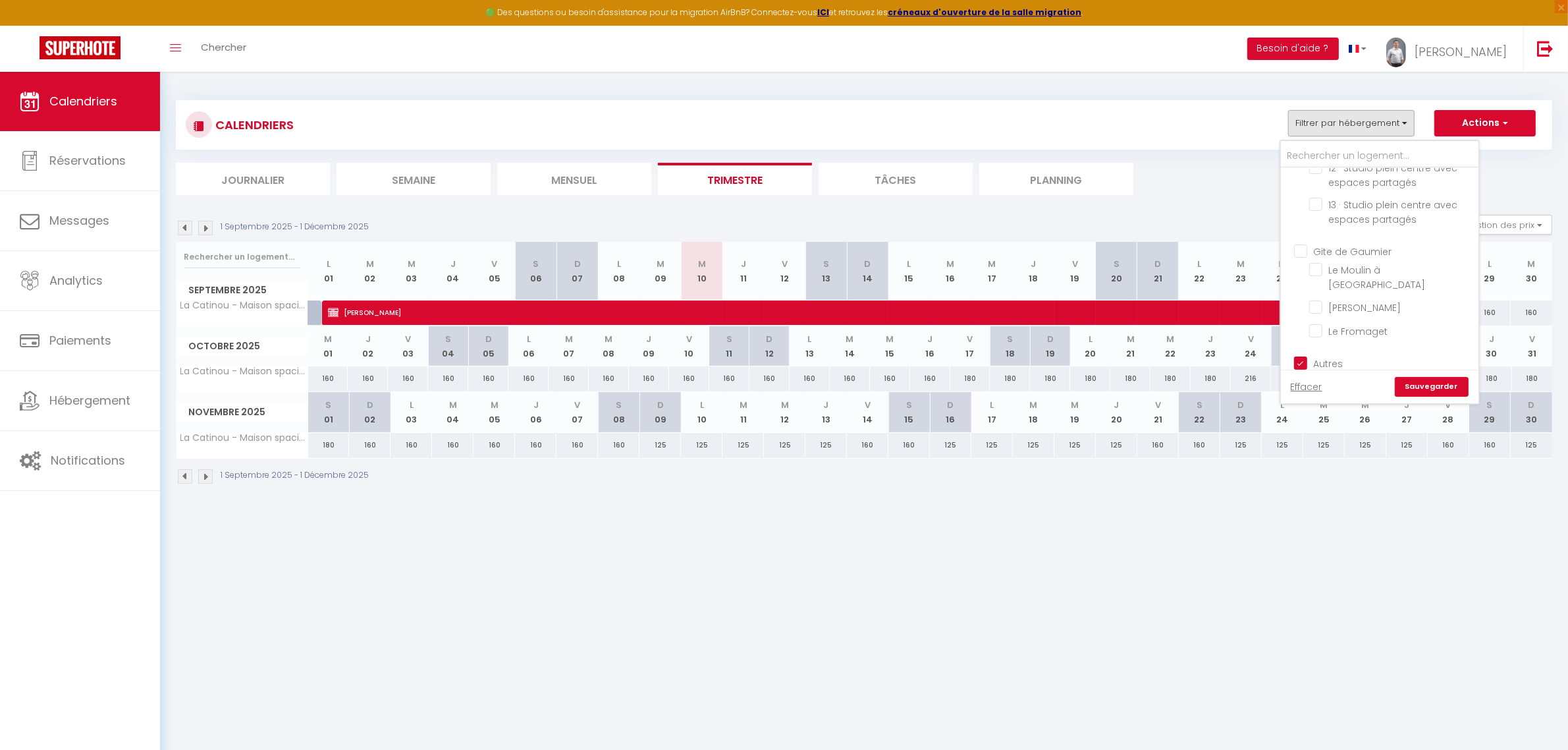
checkbox input "false"
checkbox input "true"
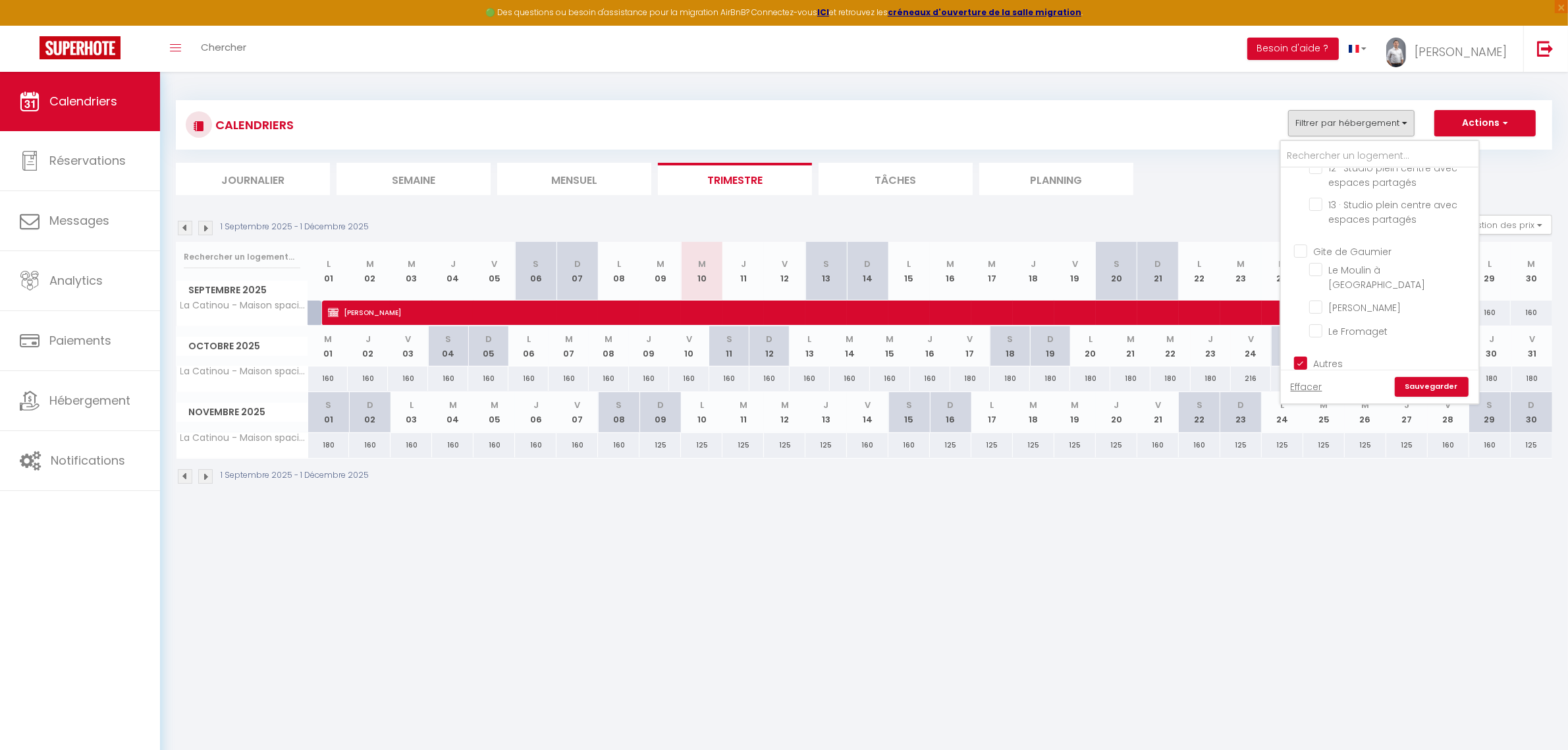
checkbox input "true"
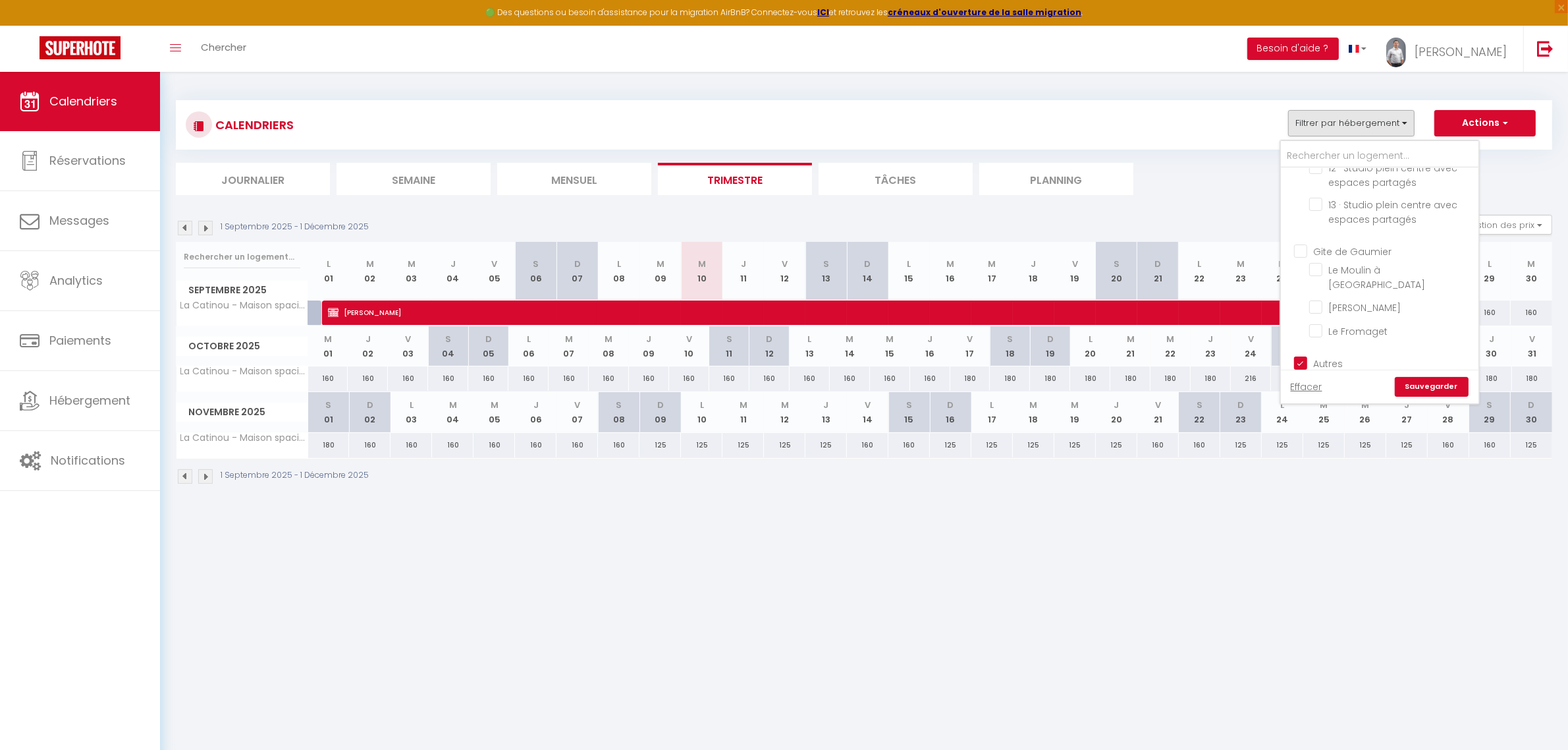
checkbox input "true"
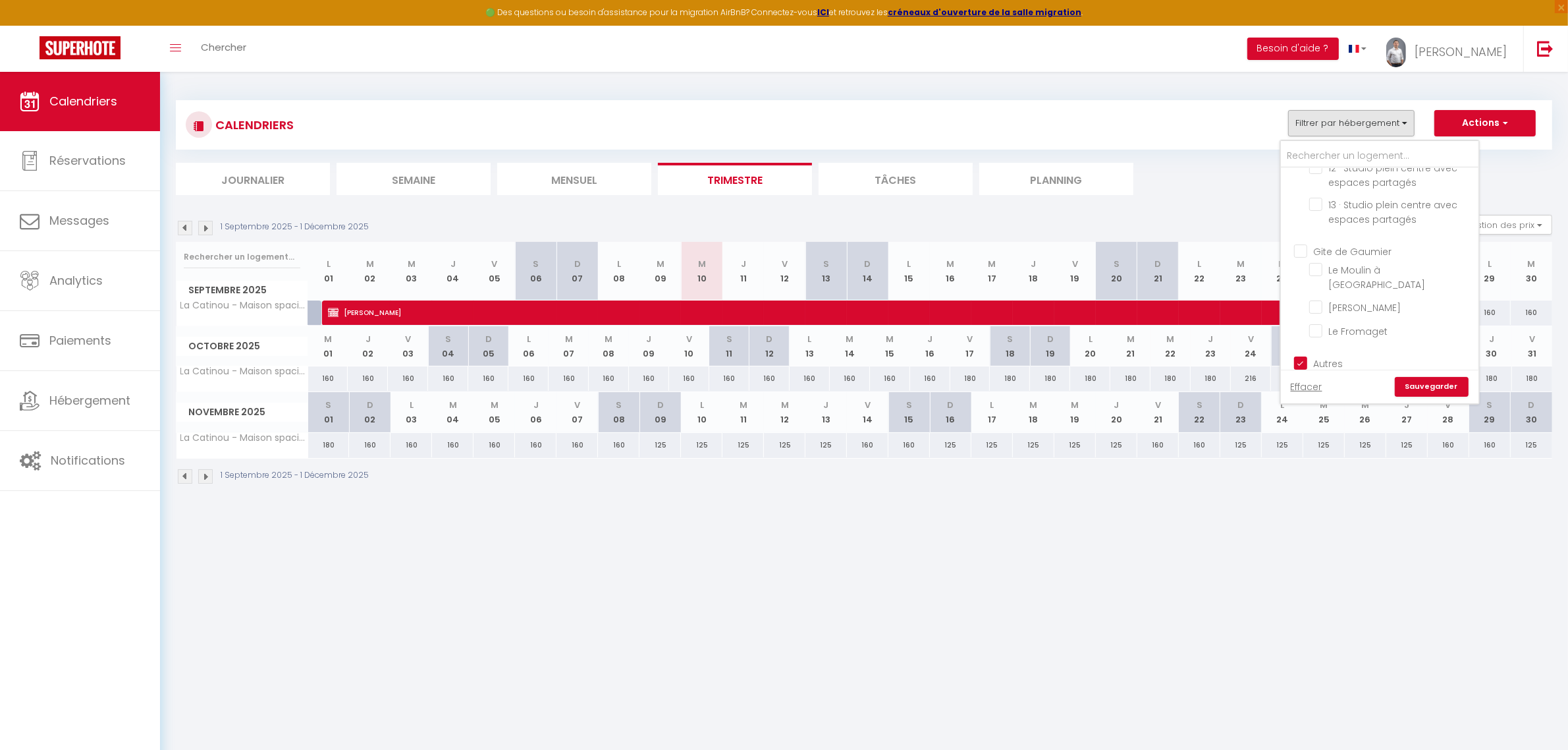
checkbox input "true"
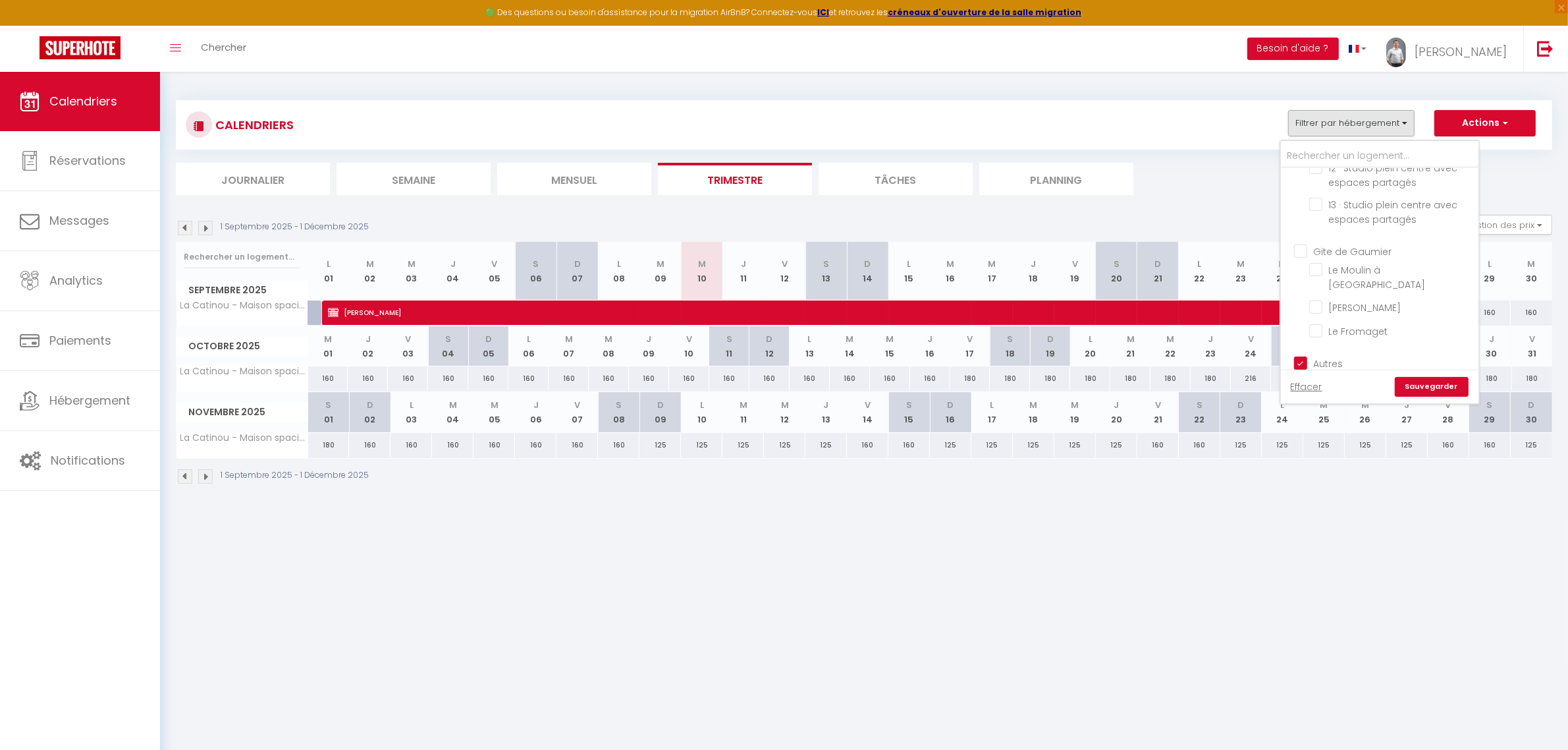
checkbox input "true"
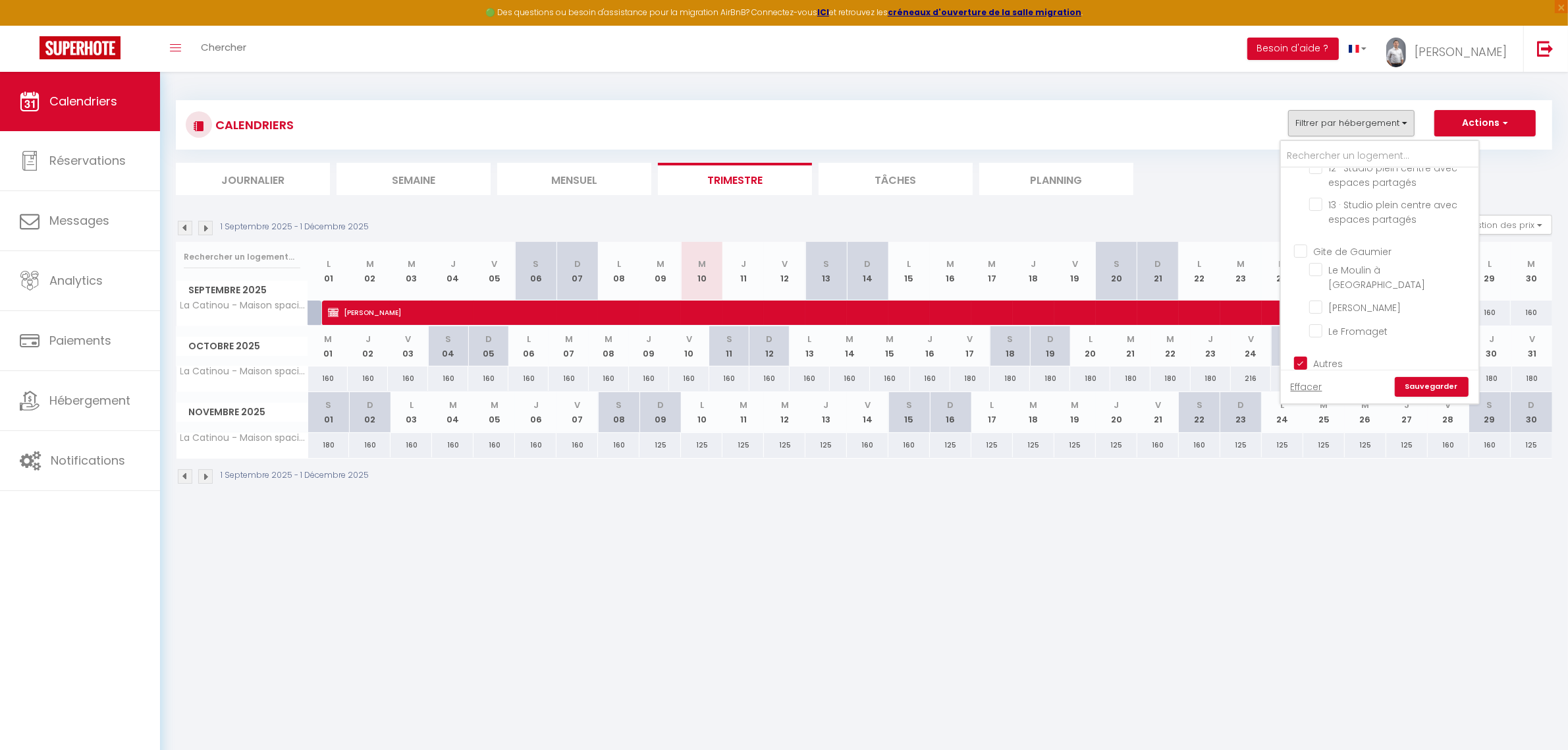
checkbox input "true"
click at [1447, 390] on link "Sauvegarder" at bounding box center [1432, 386] width 74 height 20
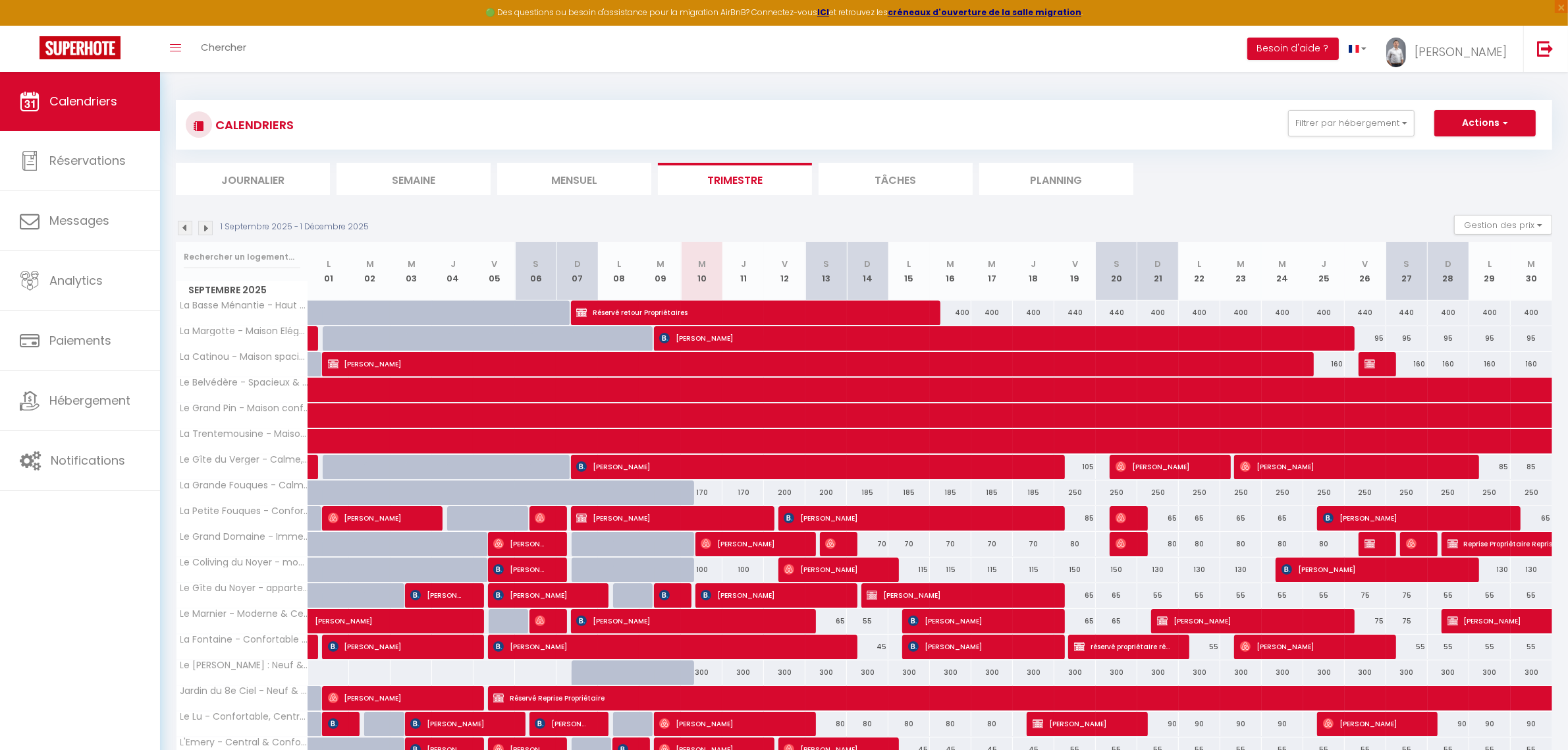
click at [205, 227] on img at bounding box center [205, 227] width 15 height 15
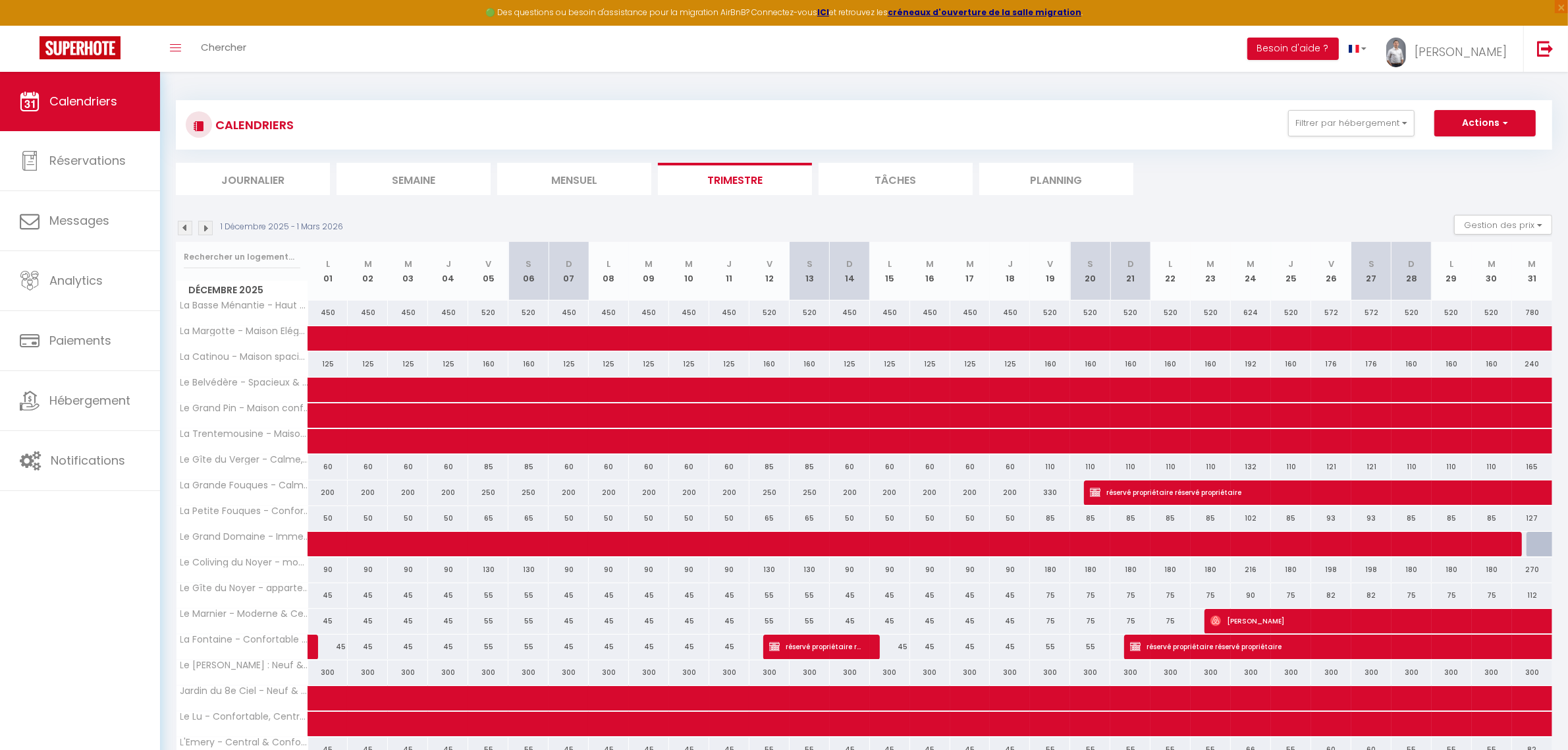
click at [205, 227] on img at bounding box center [205, 227] width 15 height 15
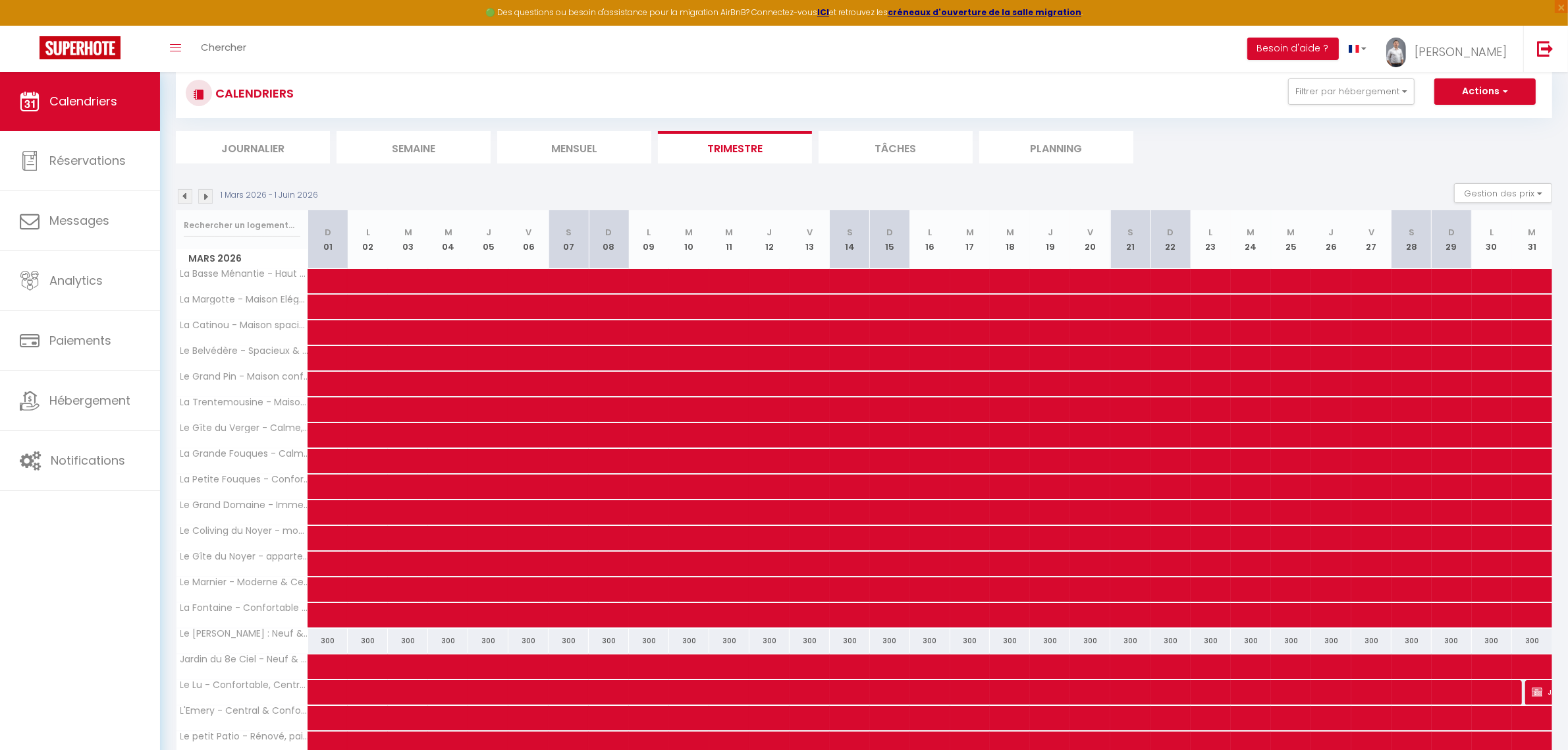
scroll to position [0, 0]
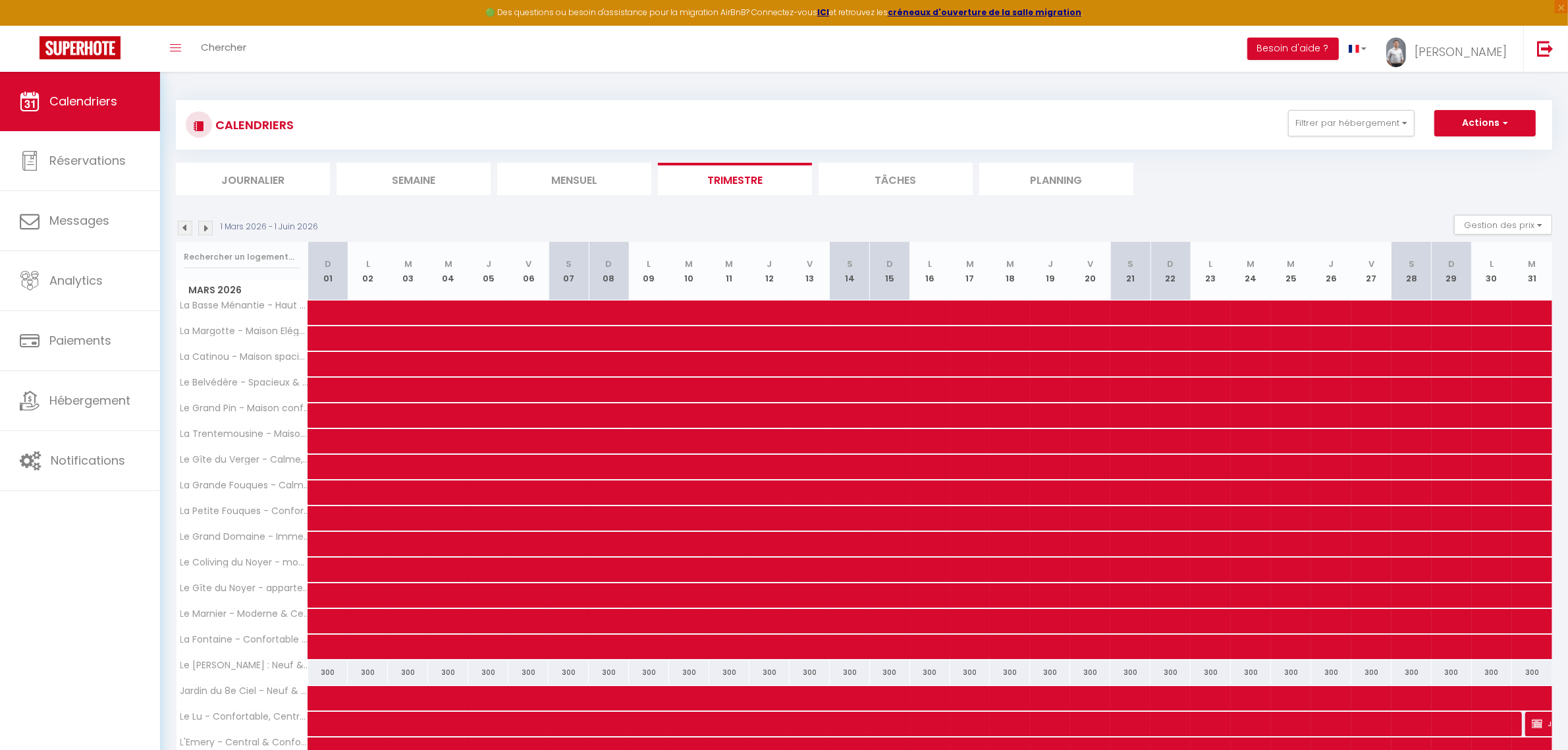
click at [202, 228] on img at bounding box center [205, 227] width 15 height 15
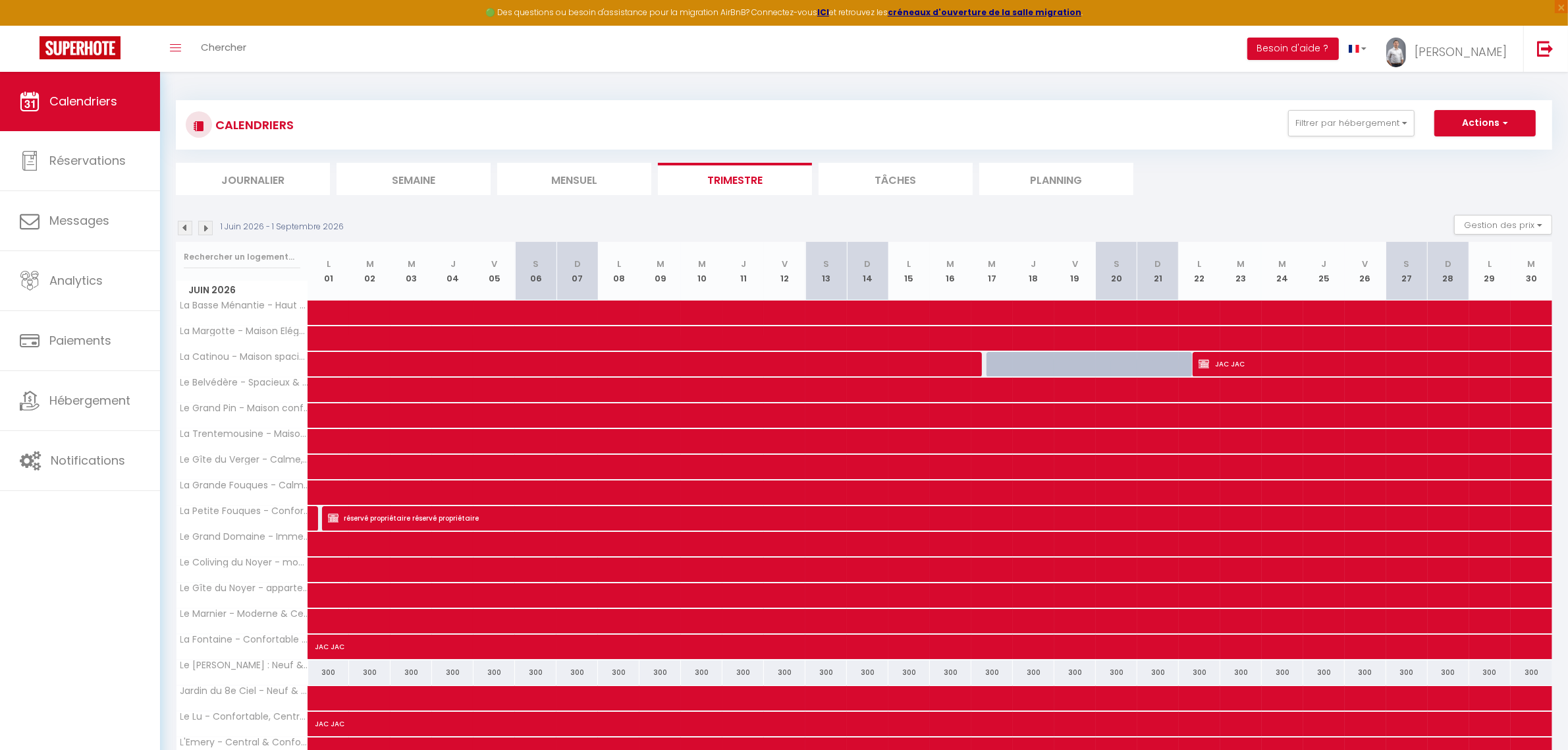
click at [189, 224] on img at bounding box center [185, 227] width 15 height 15
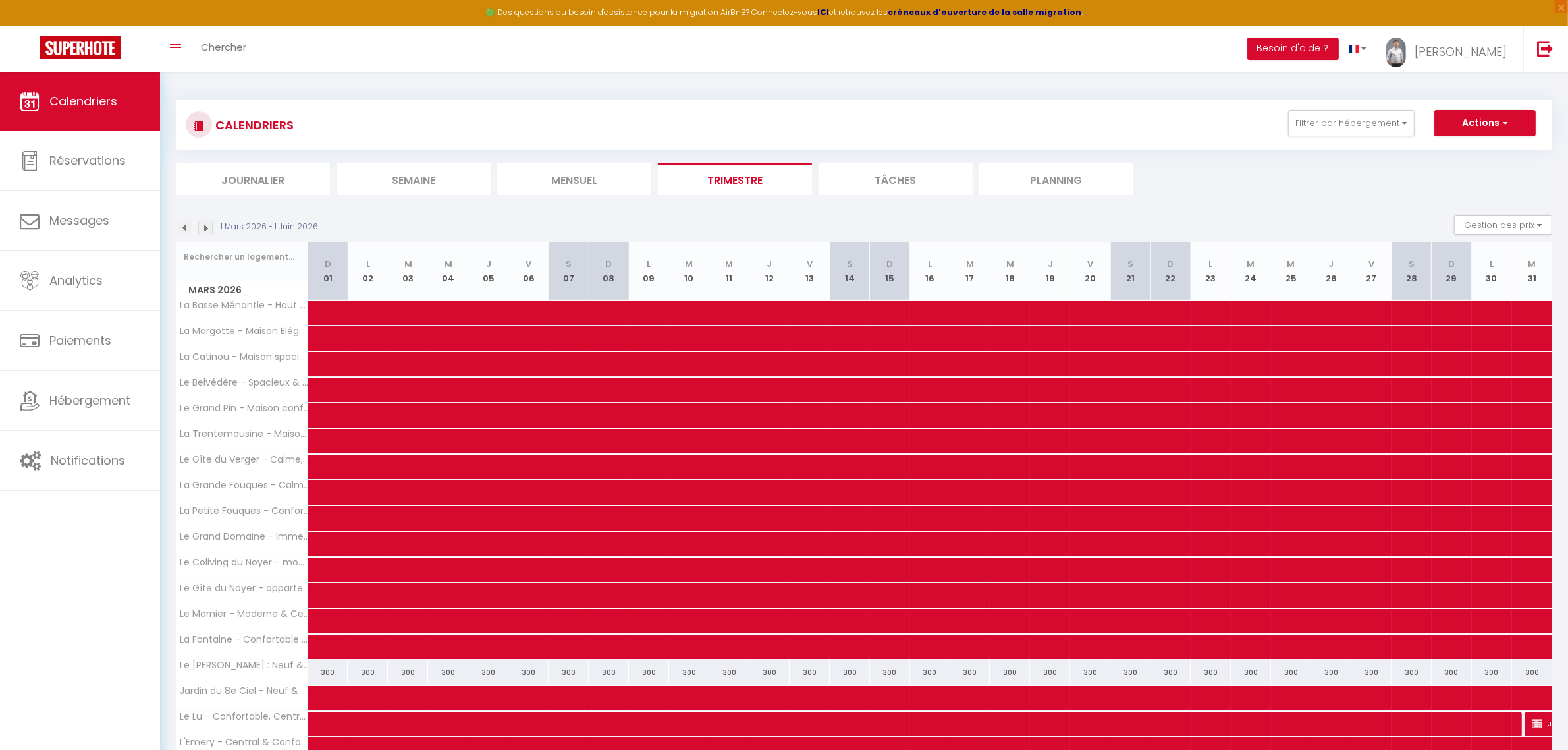
click at [186, 224] on img at bounding box center [185, 227] width 15 height 15
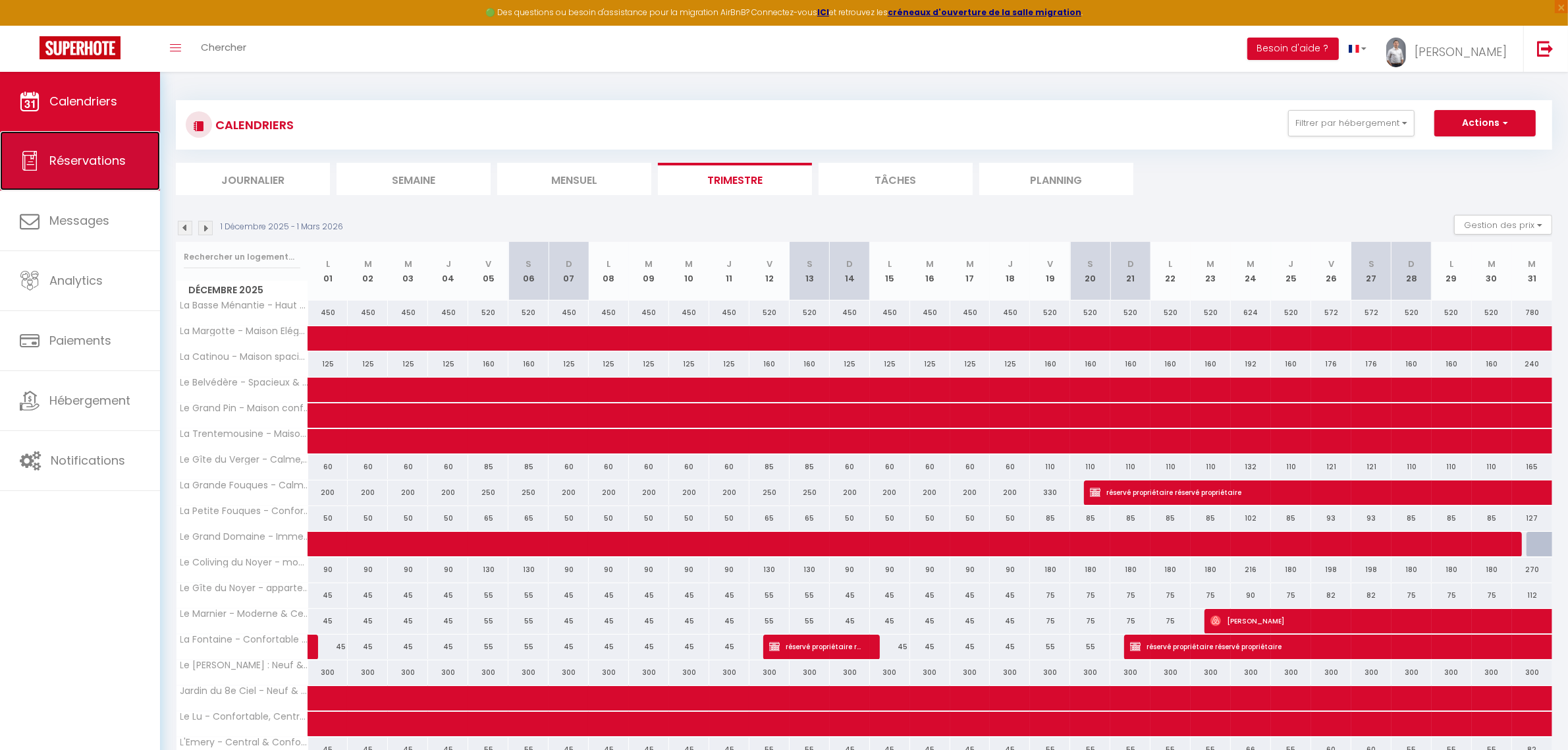
click at [60, 169] on link "Réservations" at bounding box center [80, 161] width 160 height 60
select select "not_cancelled"
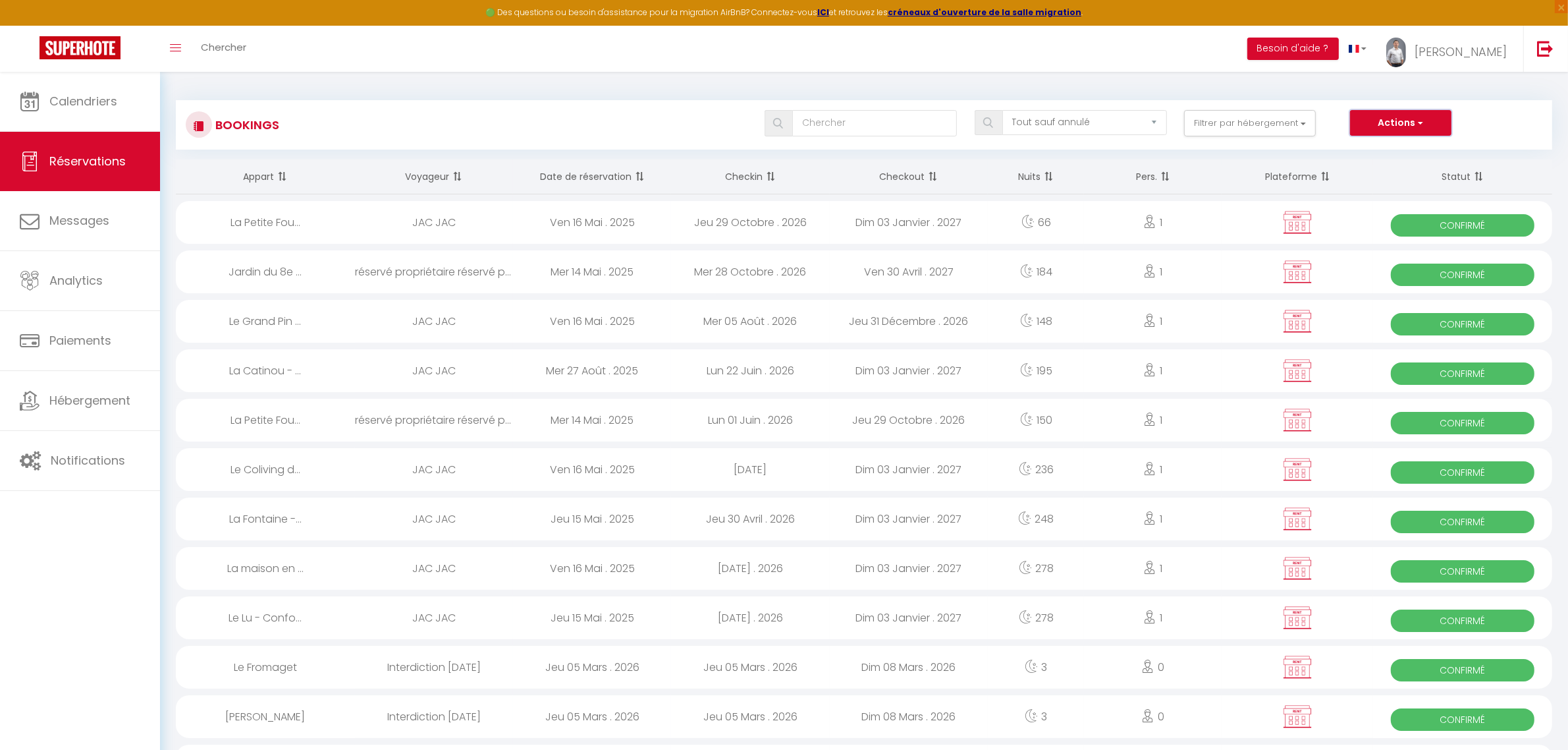
click at [1415, 126] on button "Actions" at bounding box center [1401, 123] width 102 height 26
click at [1352, 155] on link "Nouvelle Réservation" at bounding box center [1380, 152] width 141 height 18
select select
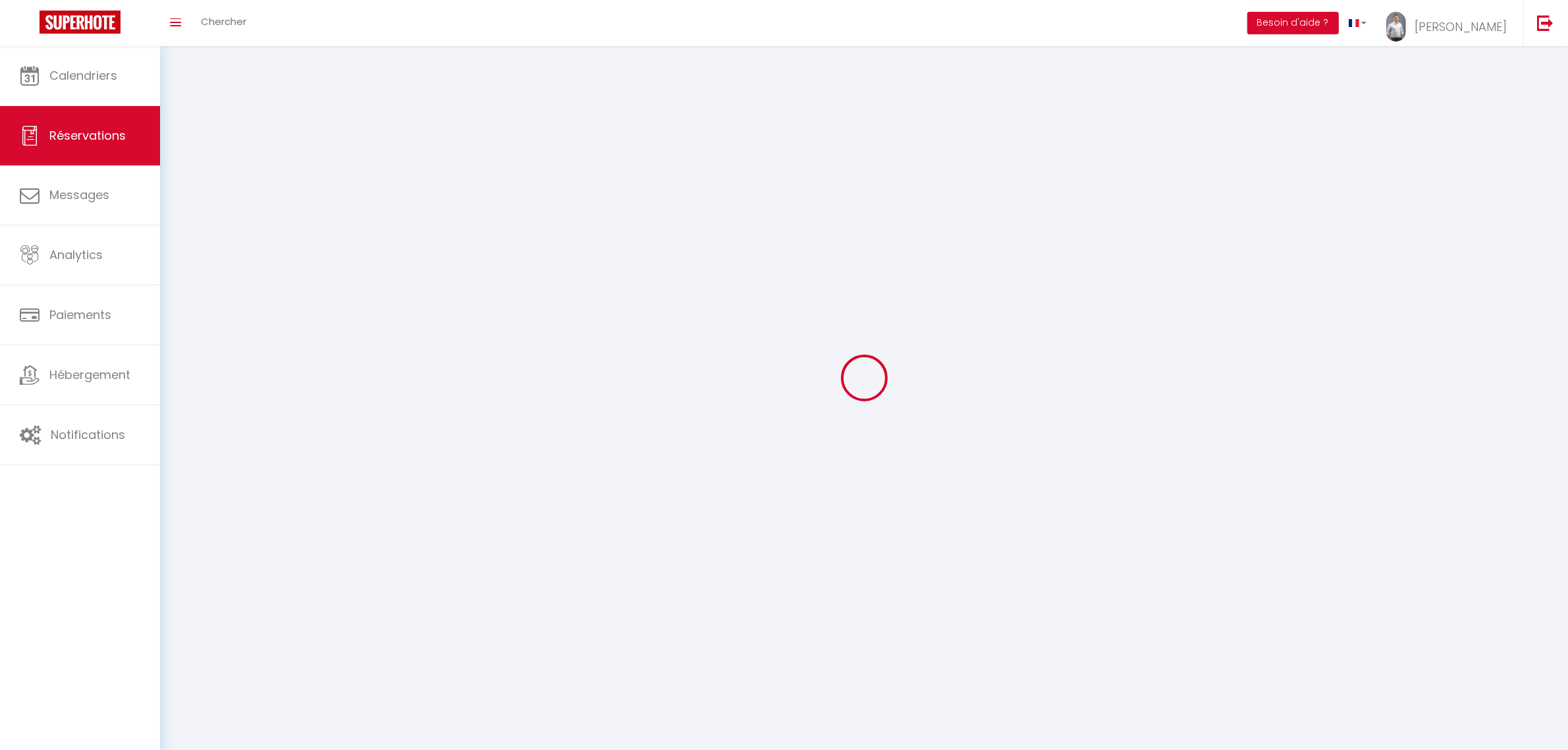
select select
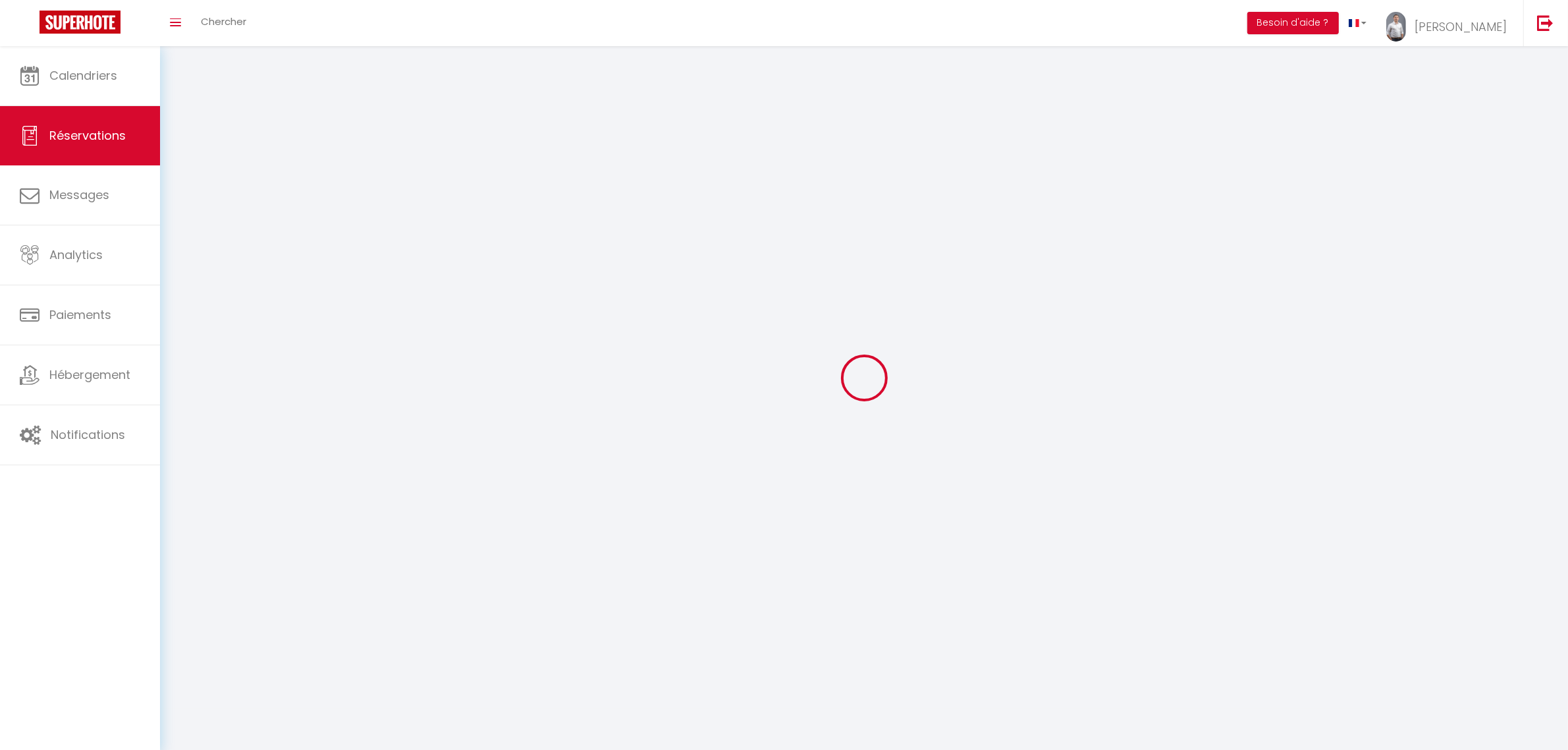
select select
checkbox input "false"
select select
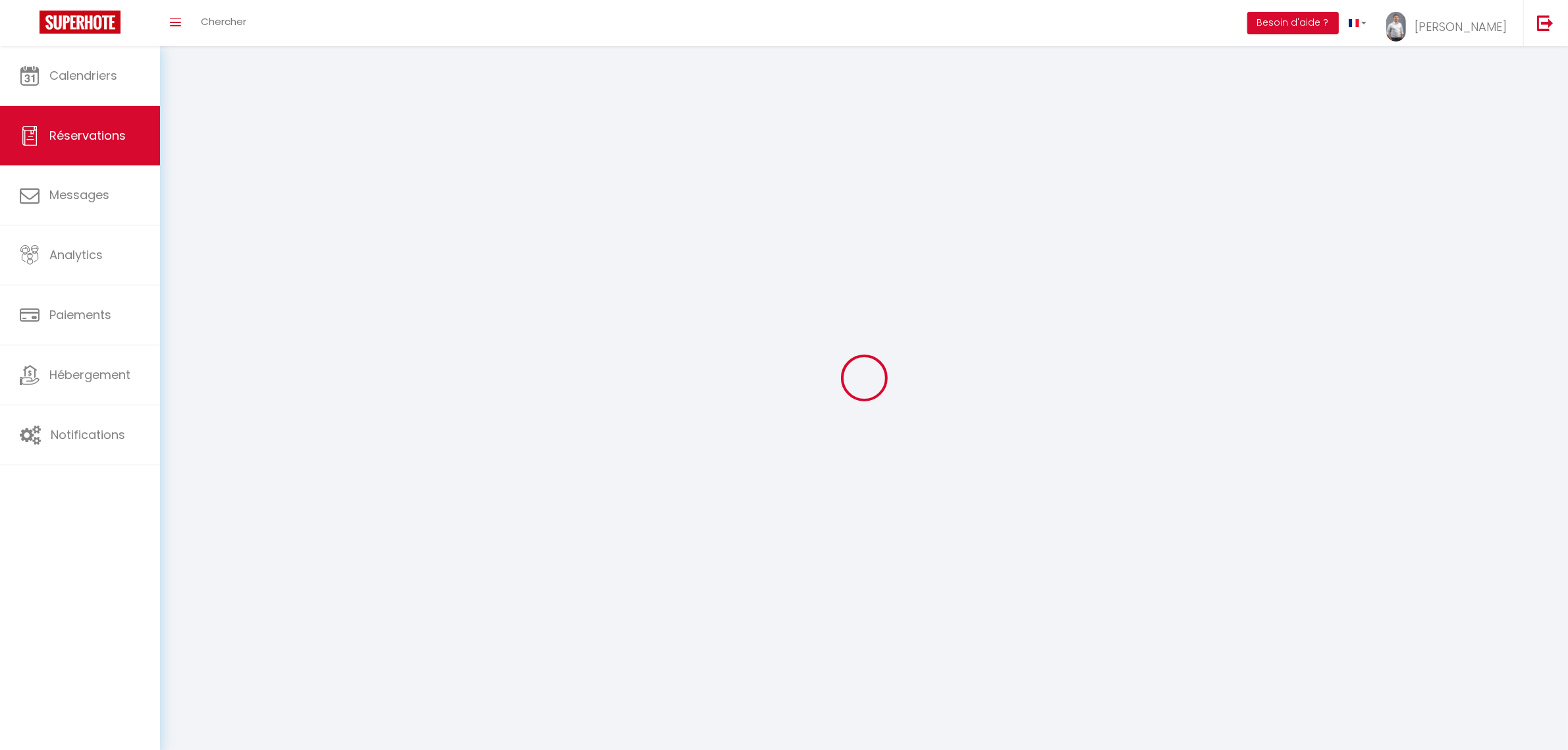
select select
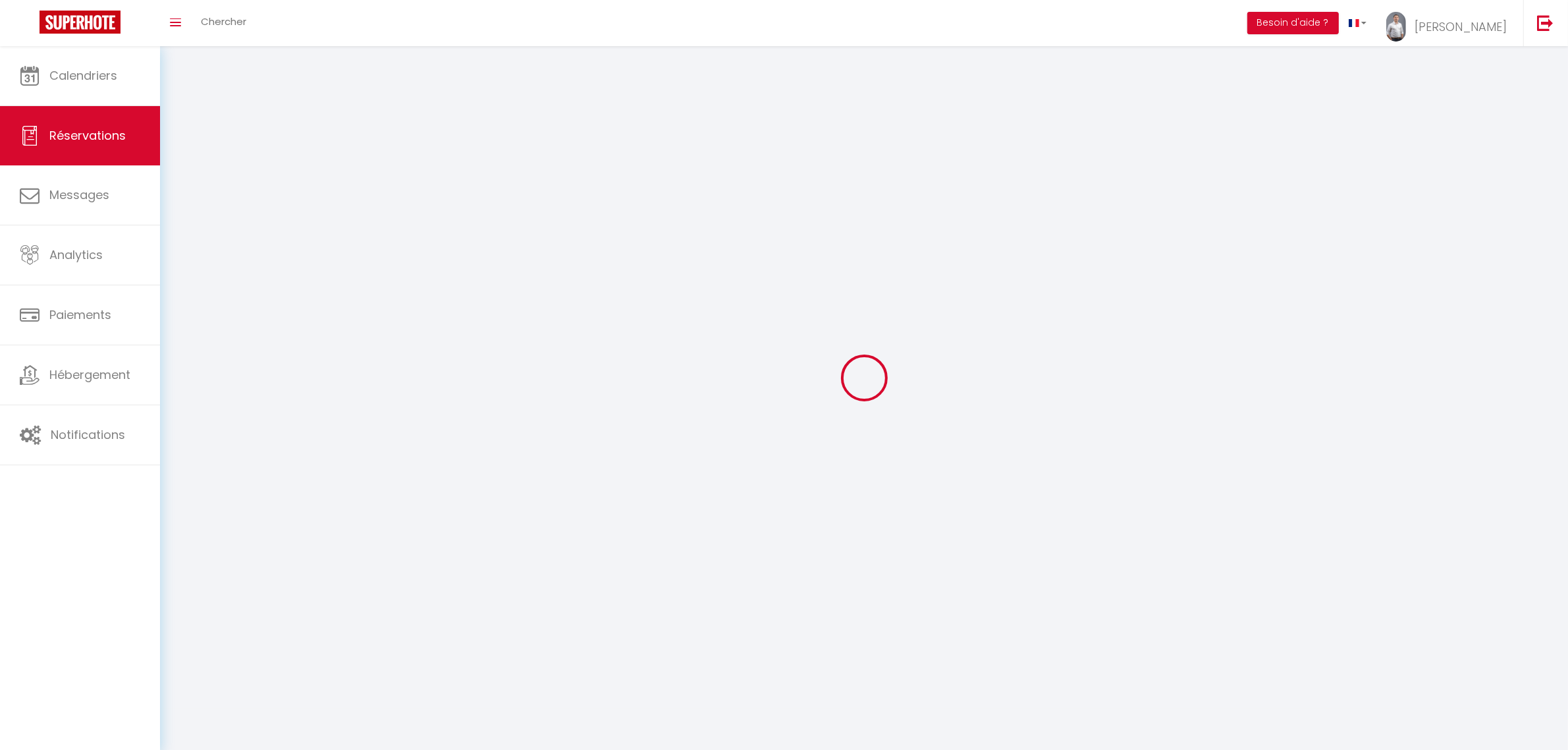
select select
checkbox input "false"
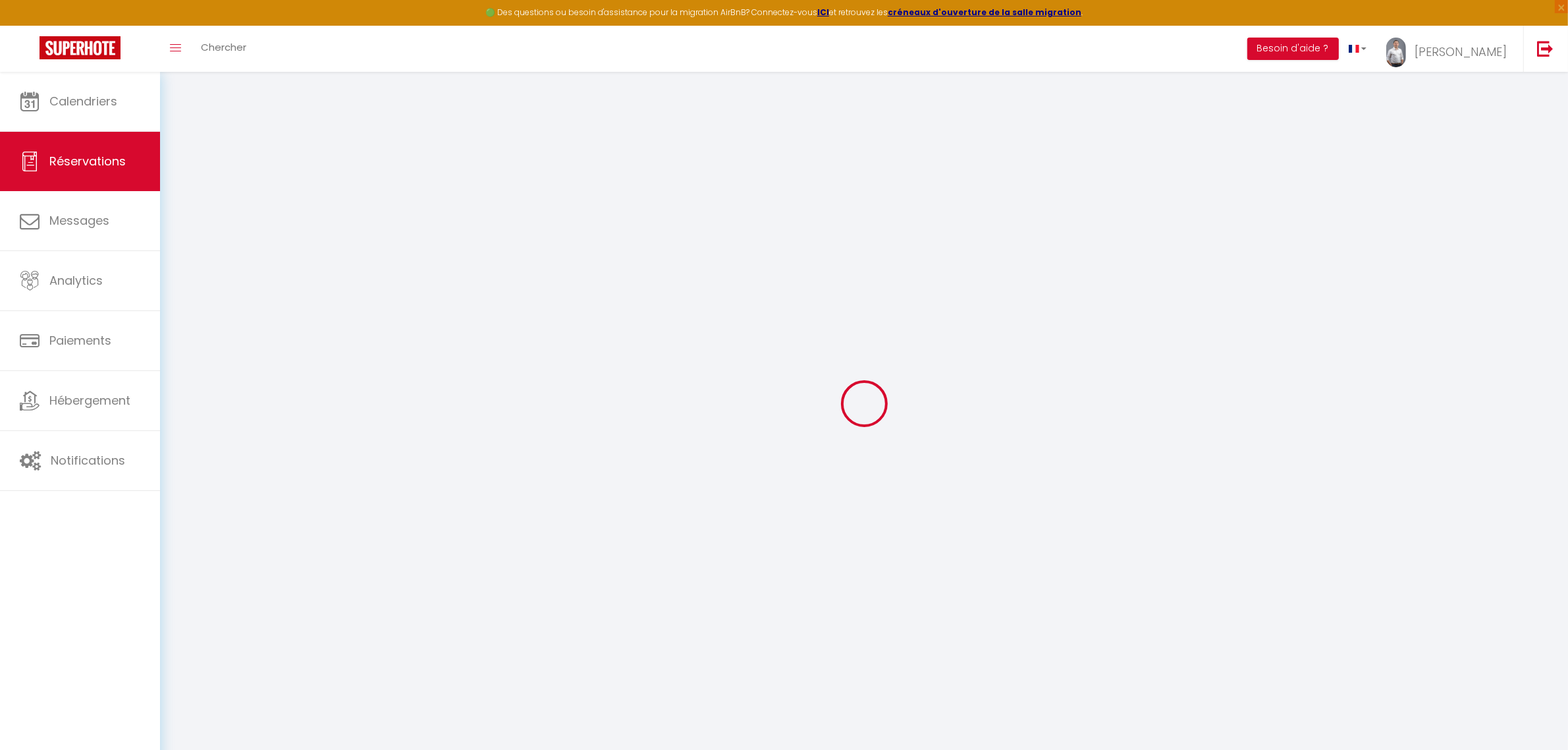
select select
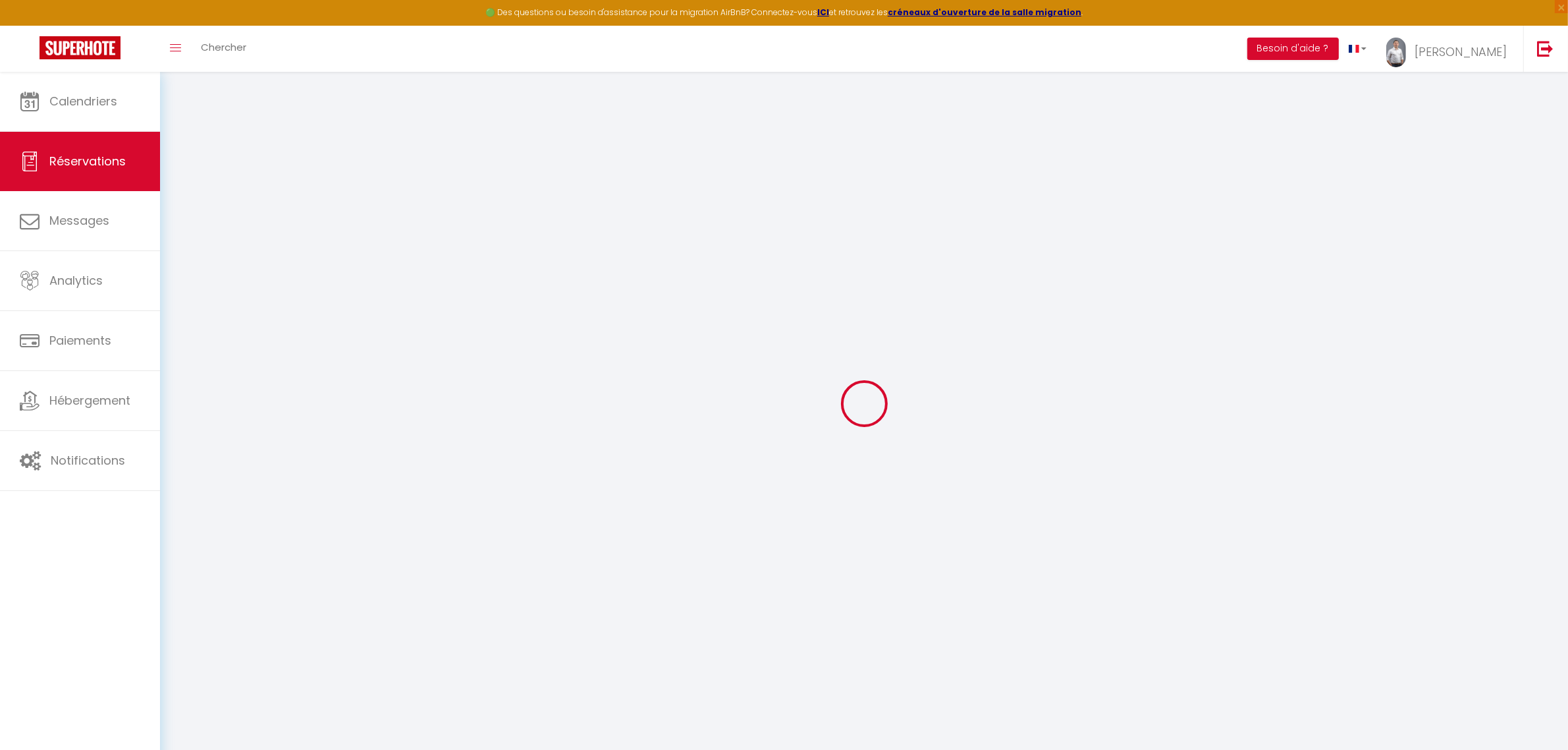
select select
checkbox input "false"
select select
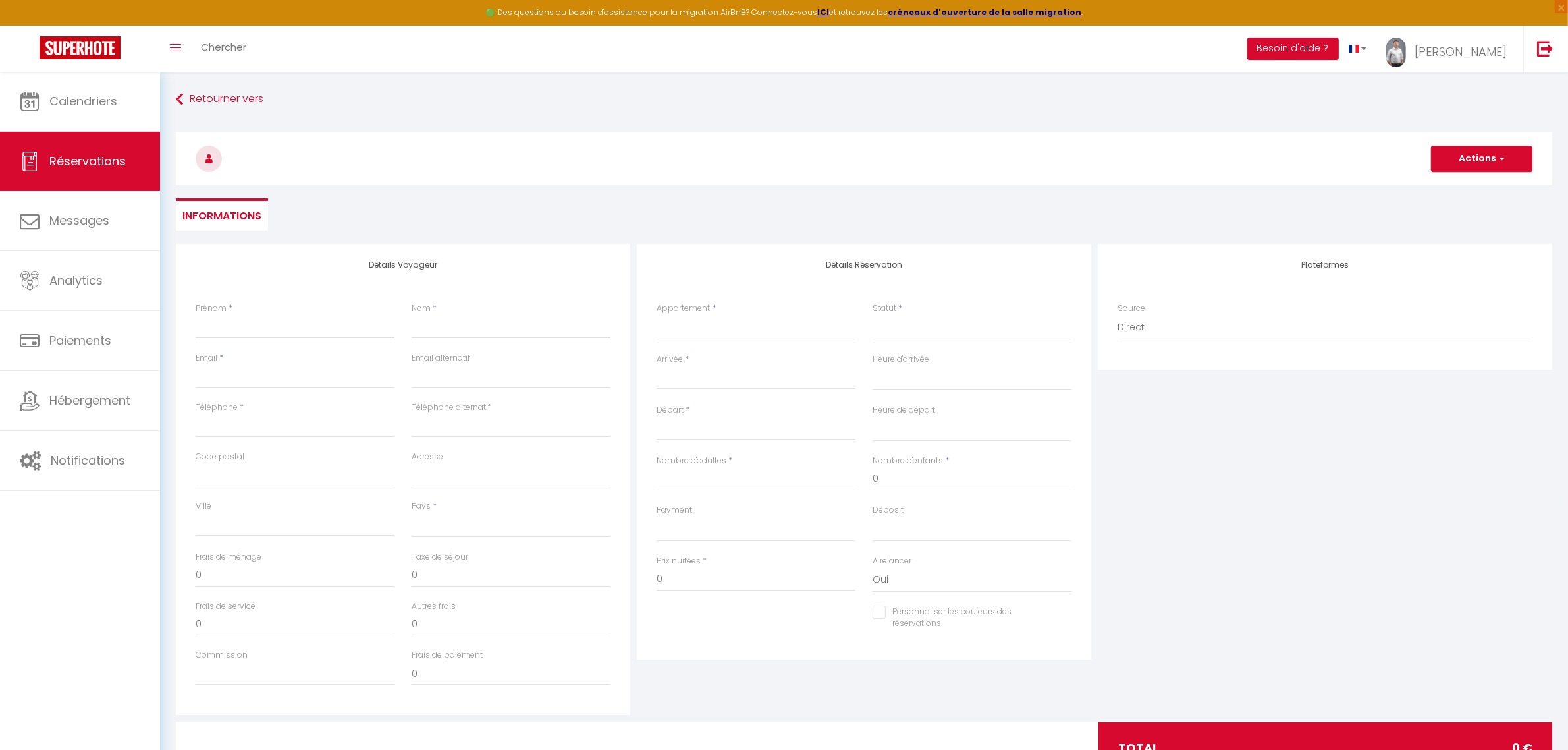
select select
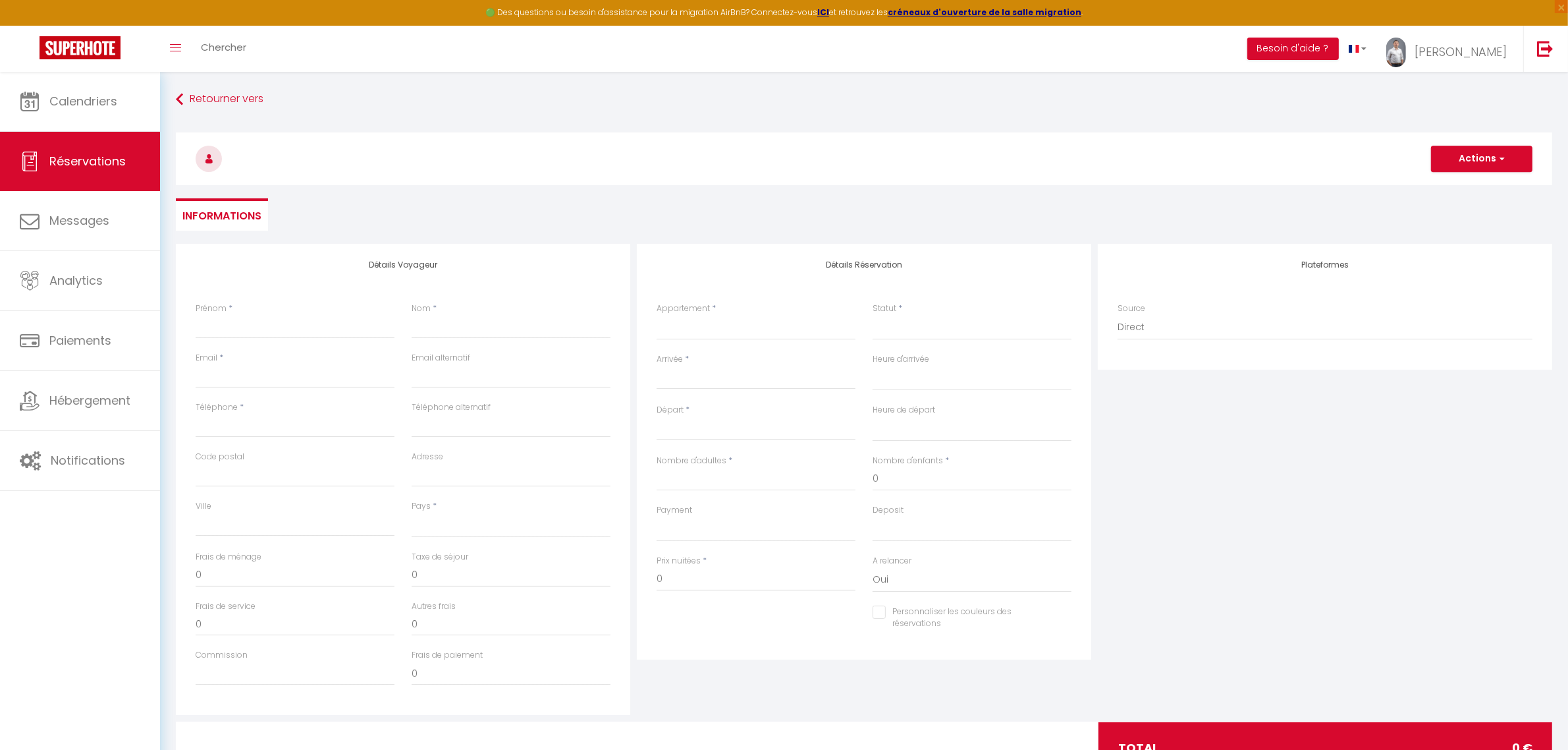
checkbox input "false"
select select
click at [310, 334] on input "Prénom" at bounding box center [295, 327] width 199 height 24
type input "J"
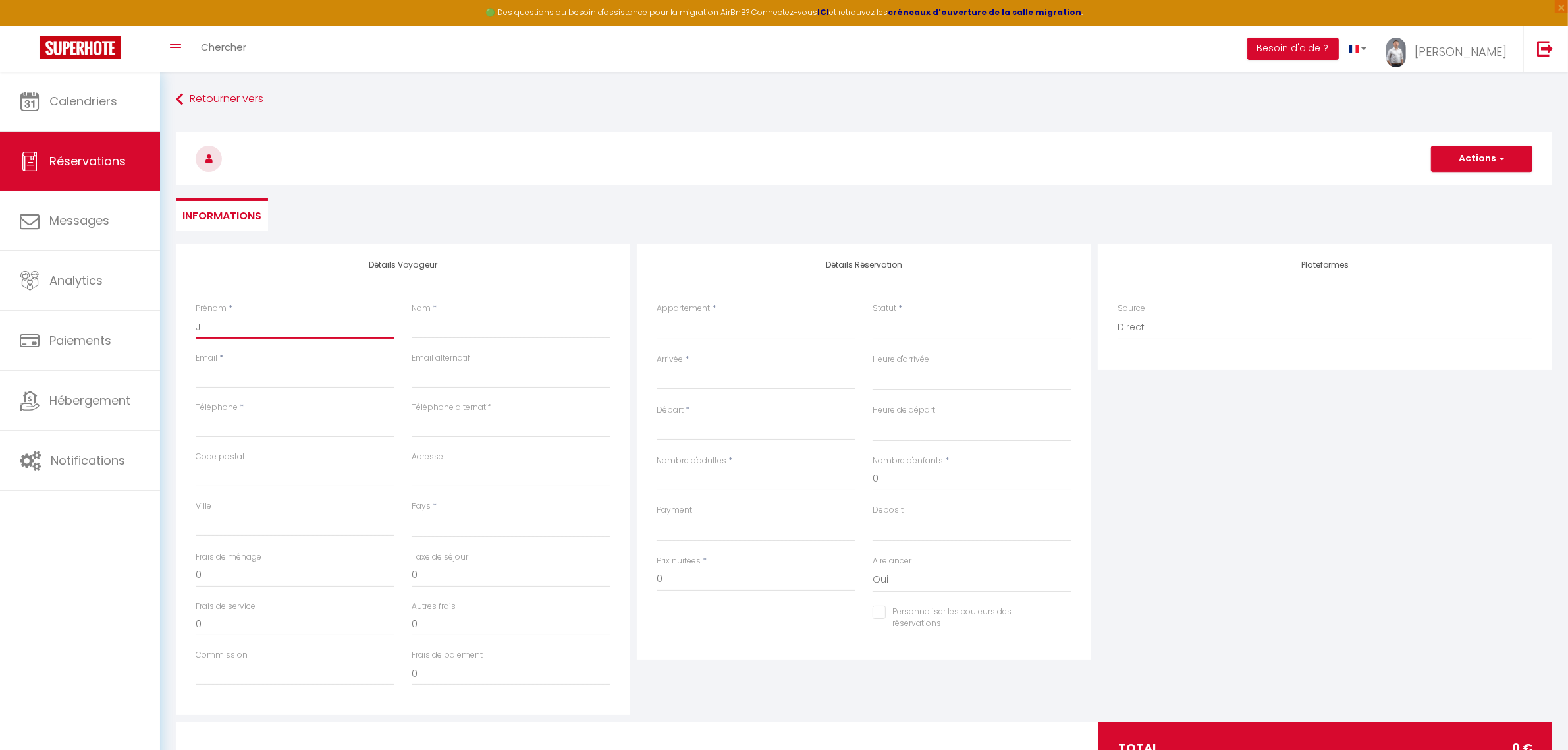
select select
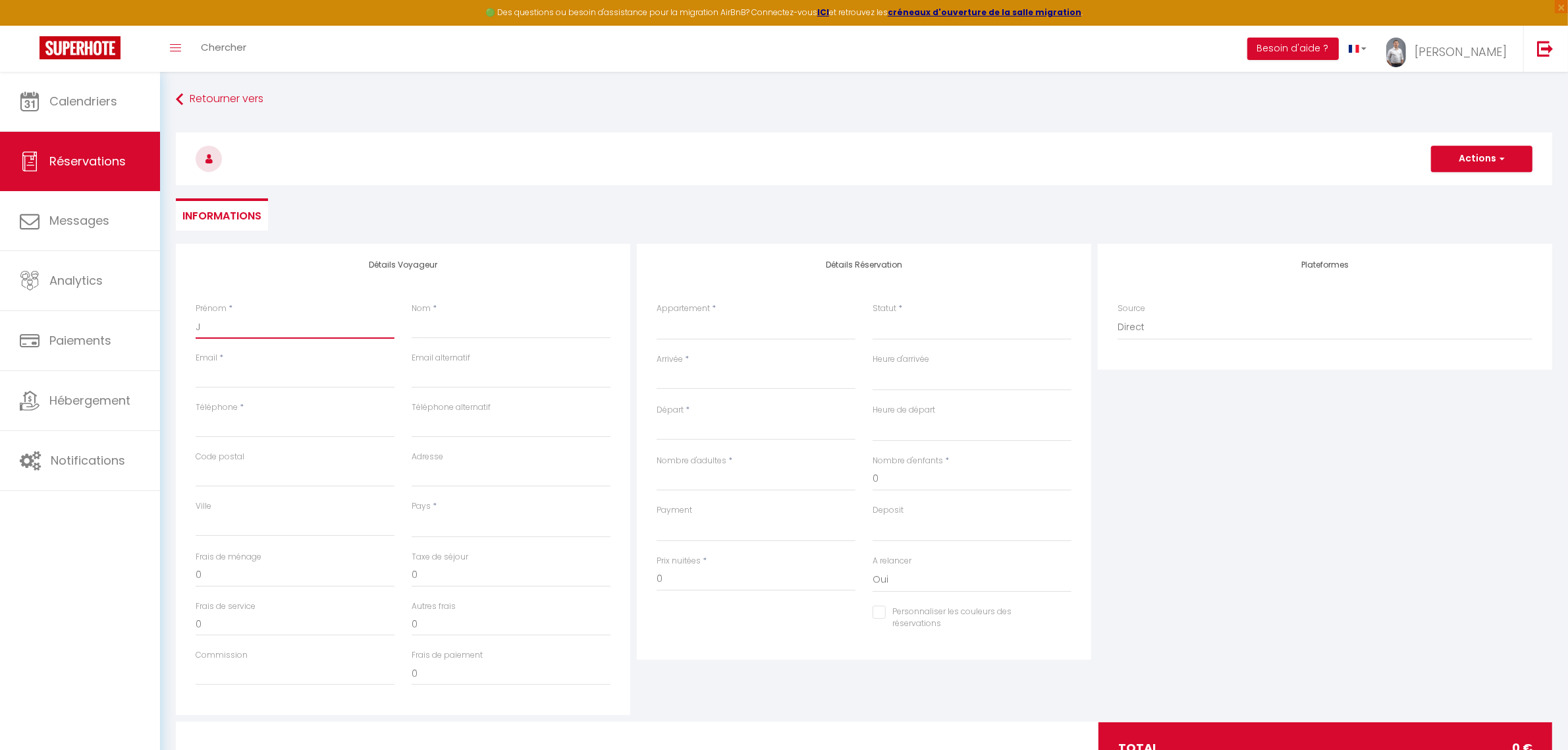
select select
checkbox input "false"
type input "[PERSON_NAME]"
select select
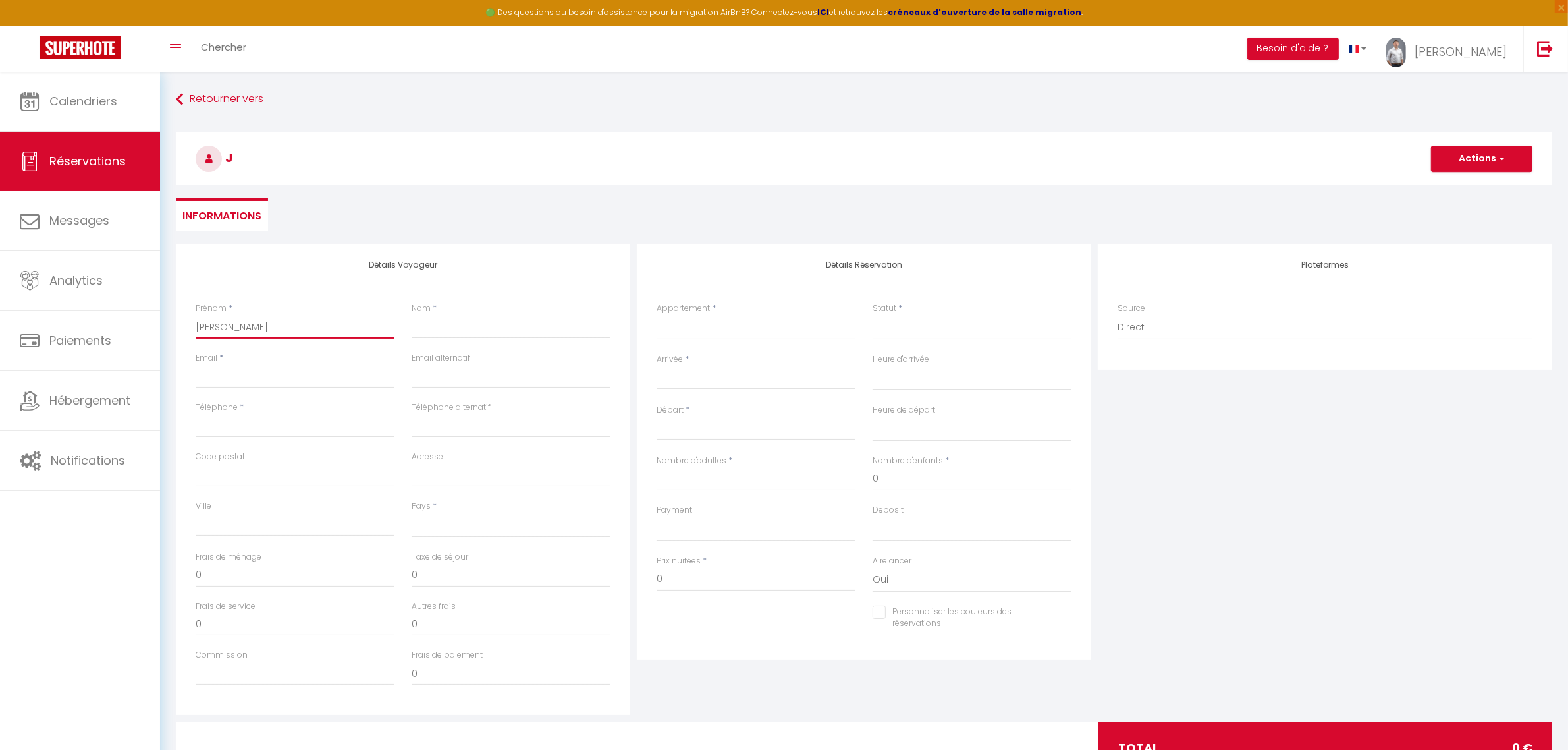
select select
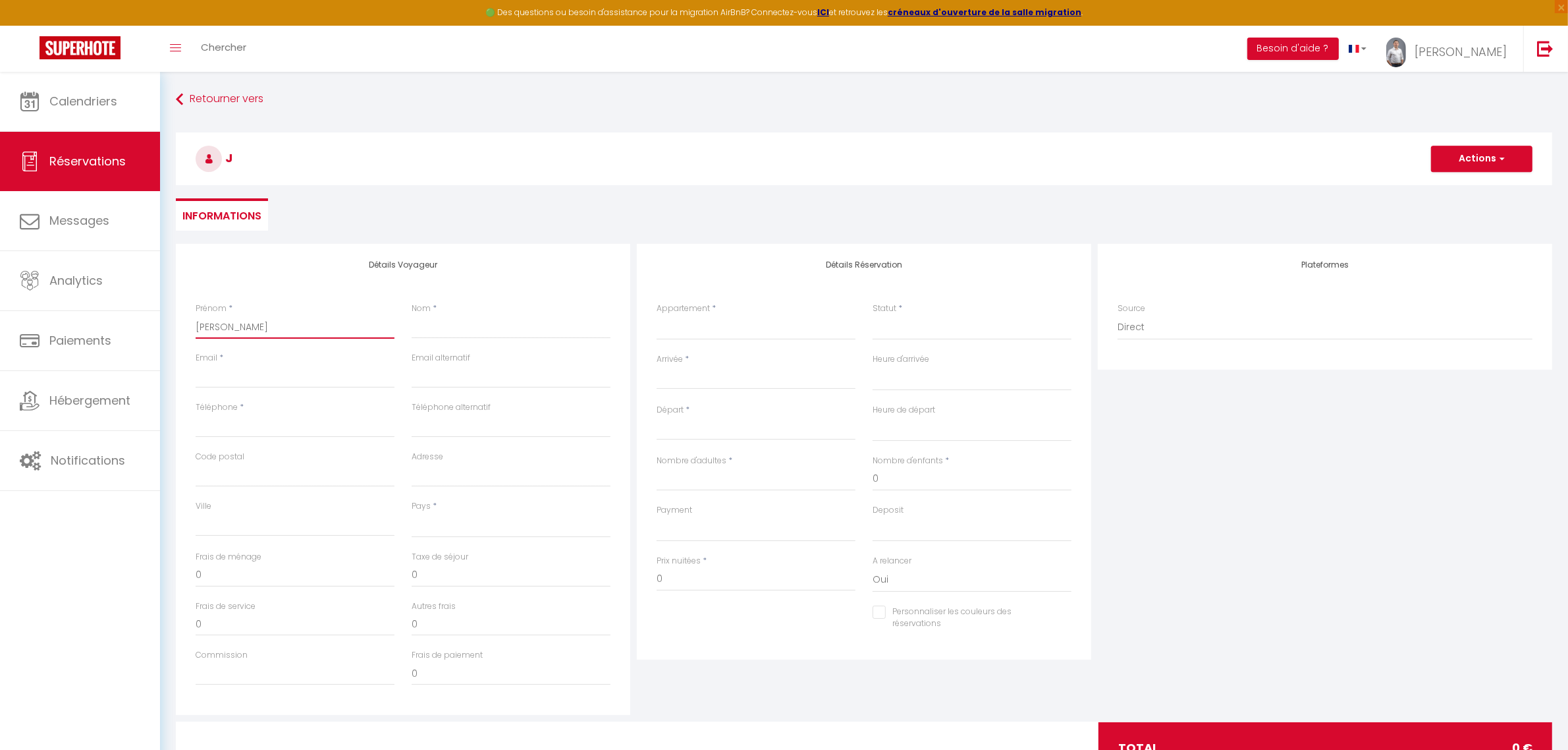
select select
checkbox input "false"
type input "JAC"
select select
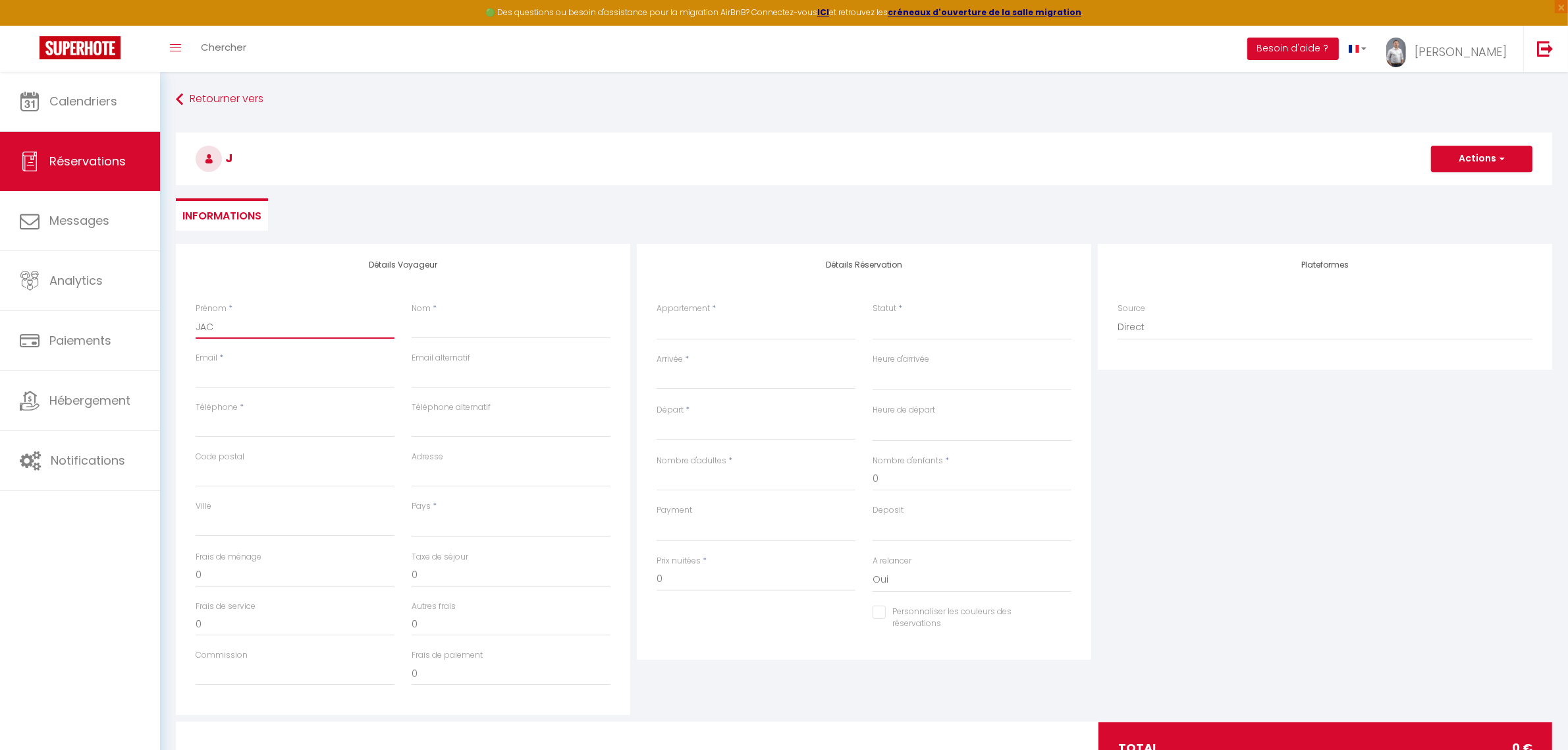
select select
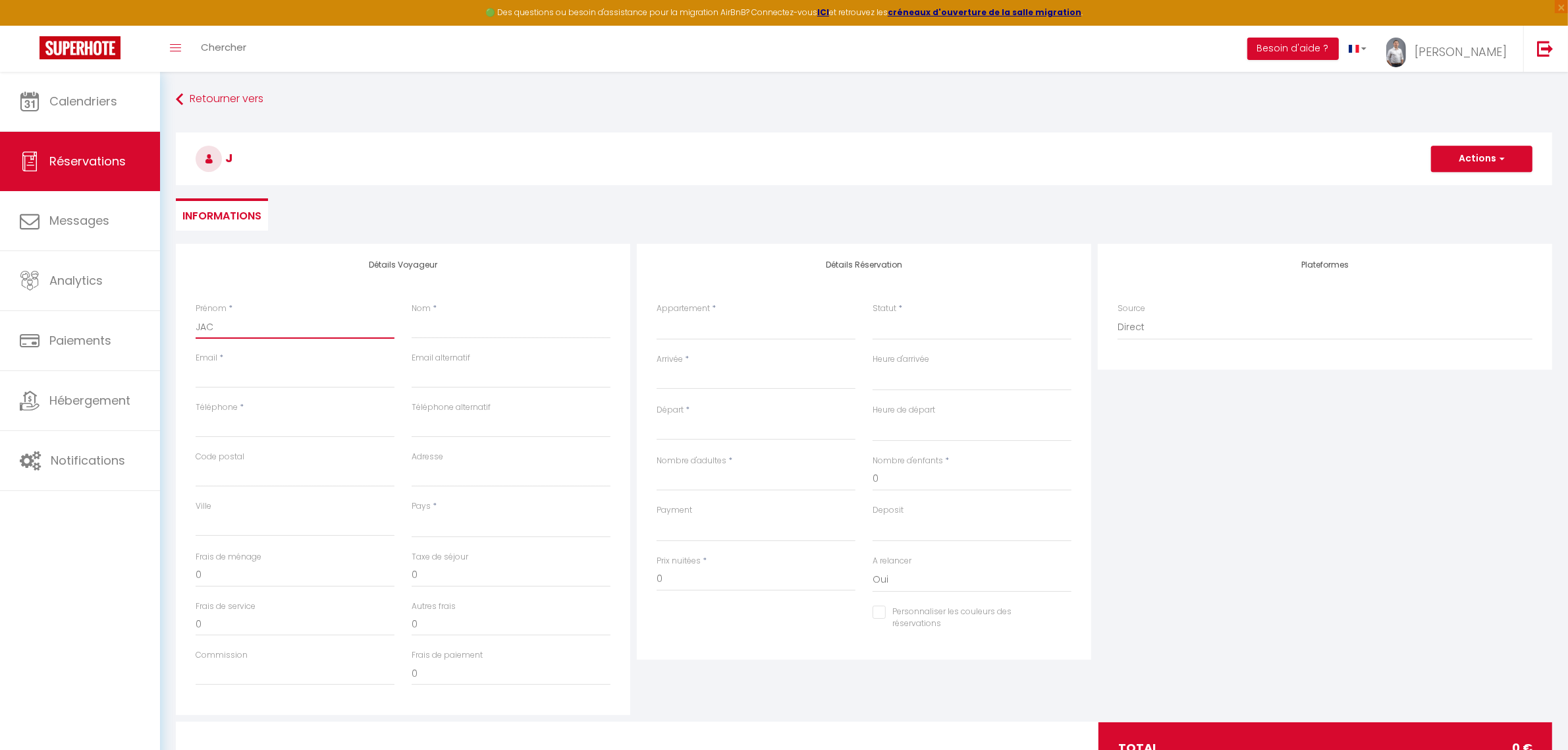
checkbox input "false"
type input "JACJ"
select select
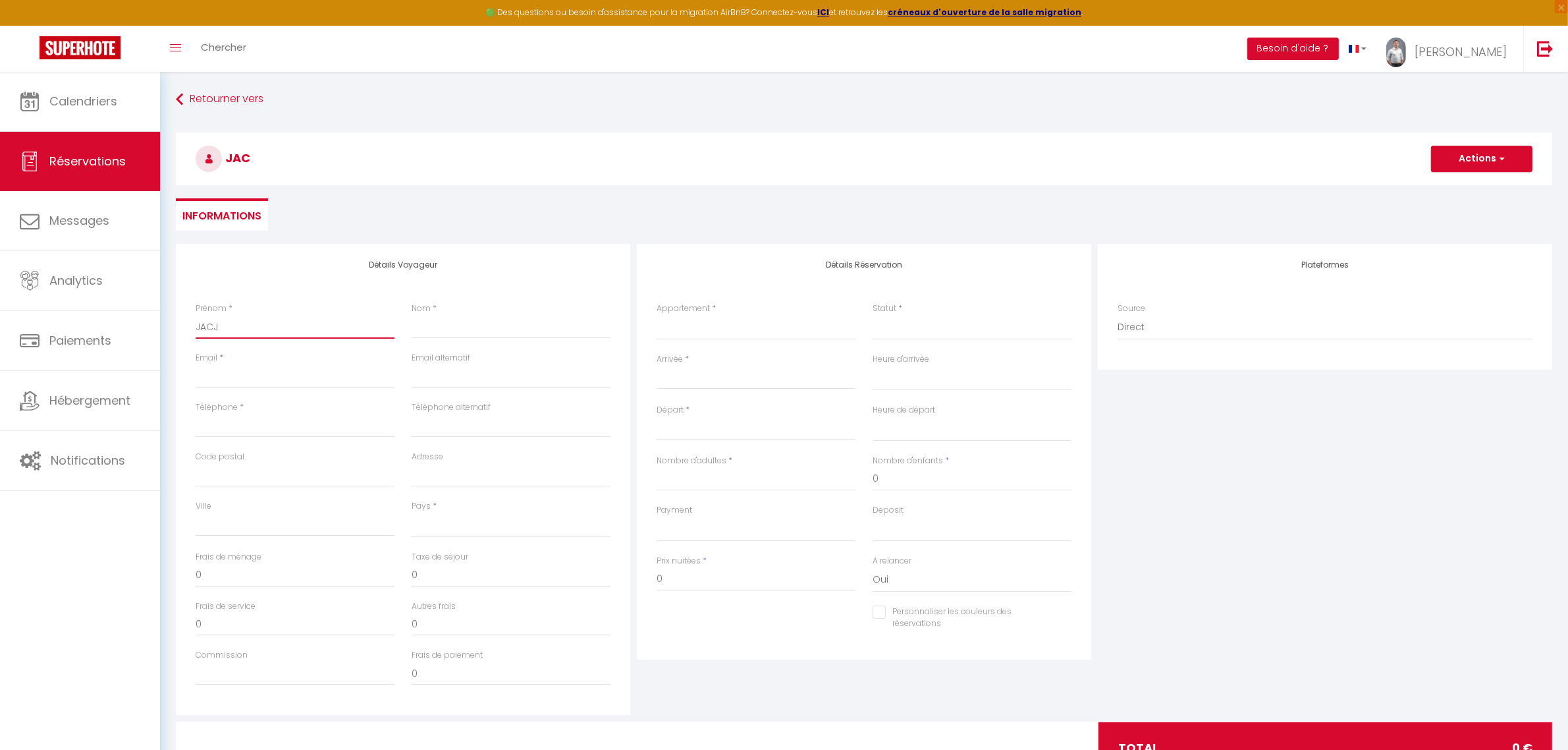
select select
checkbox input "false"
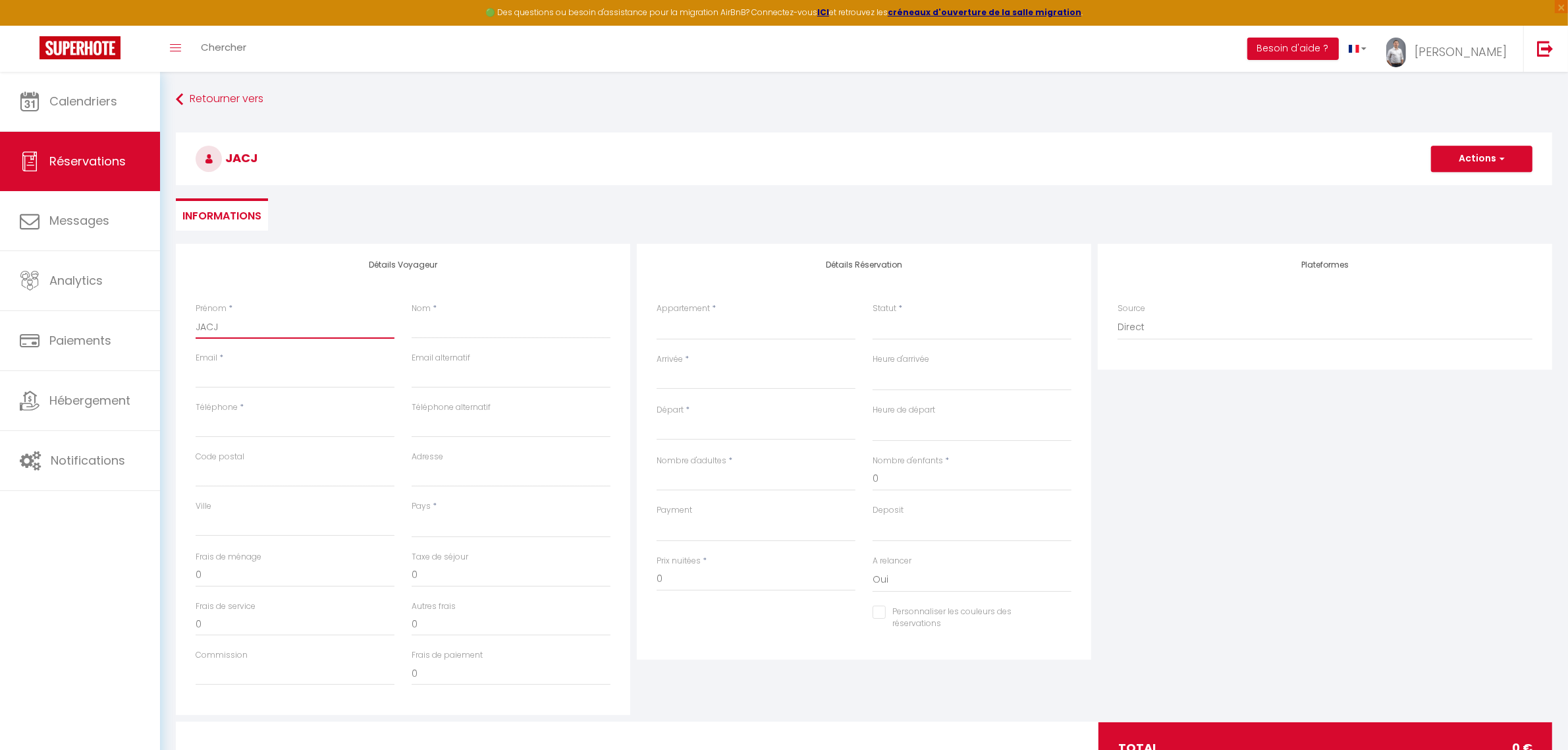
type input "JACJA"
select select
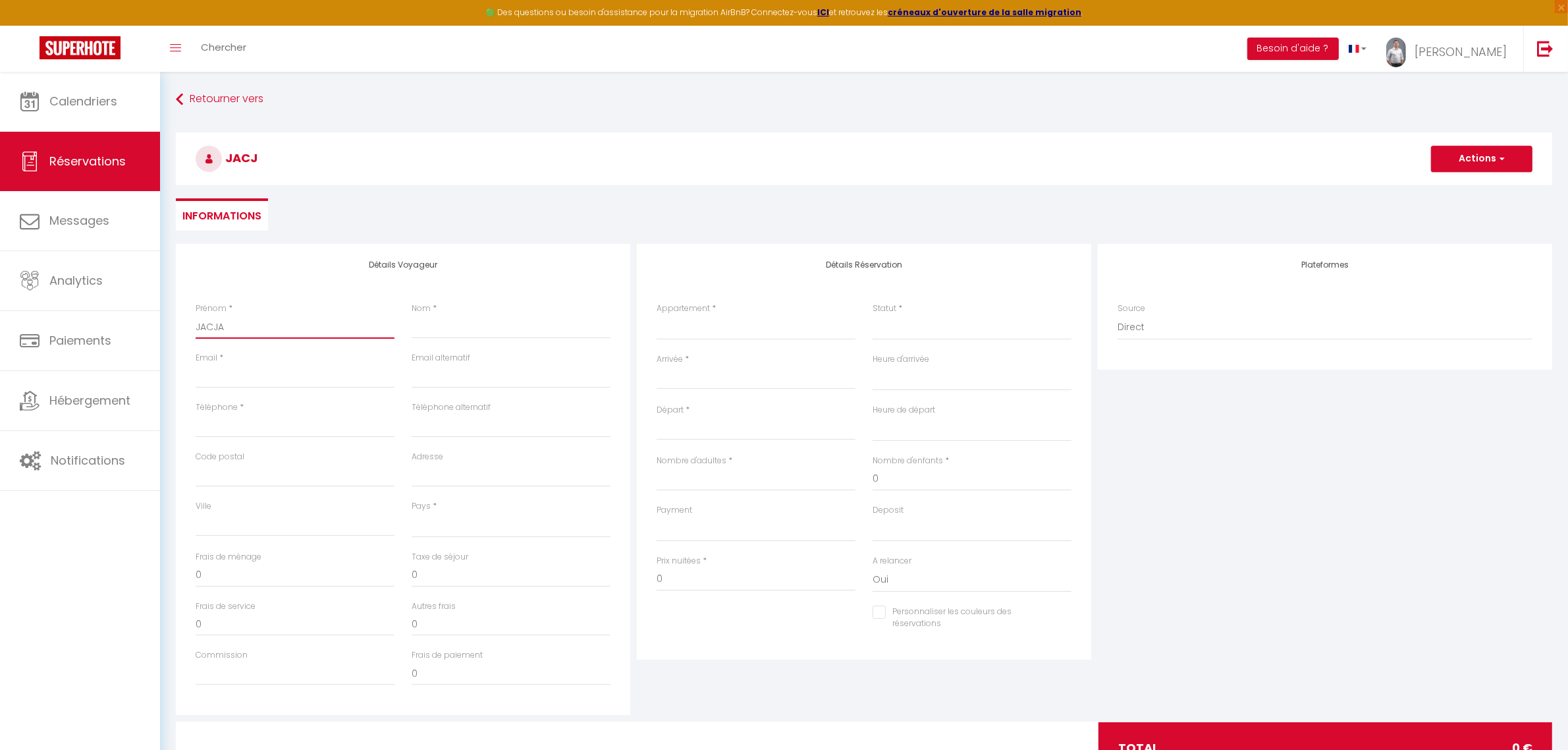
select select
checkbox input "false"
type input "JACJ"
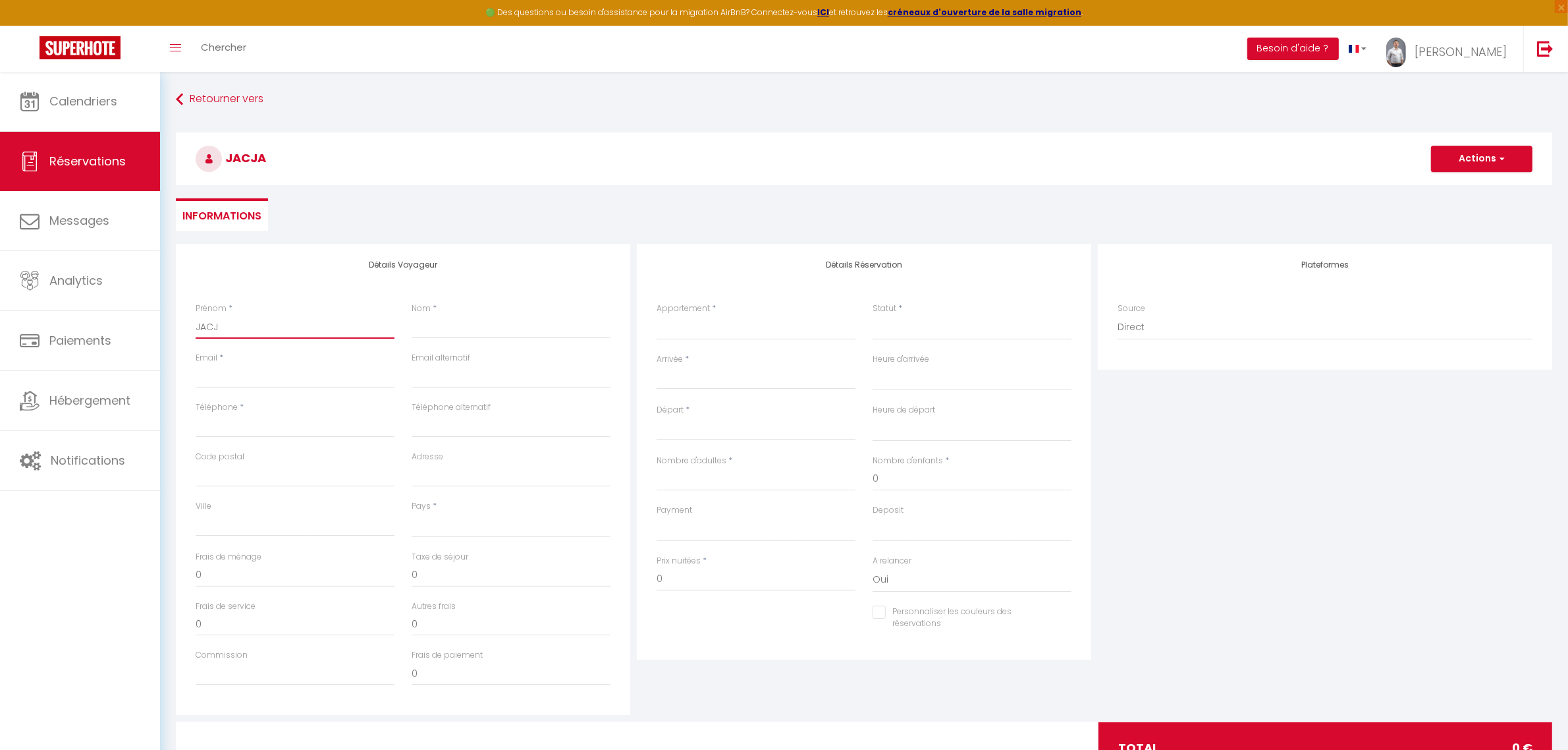
select select
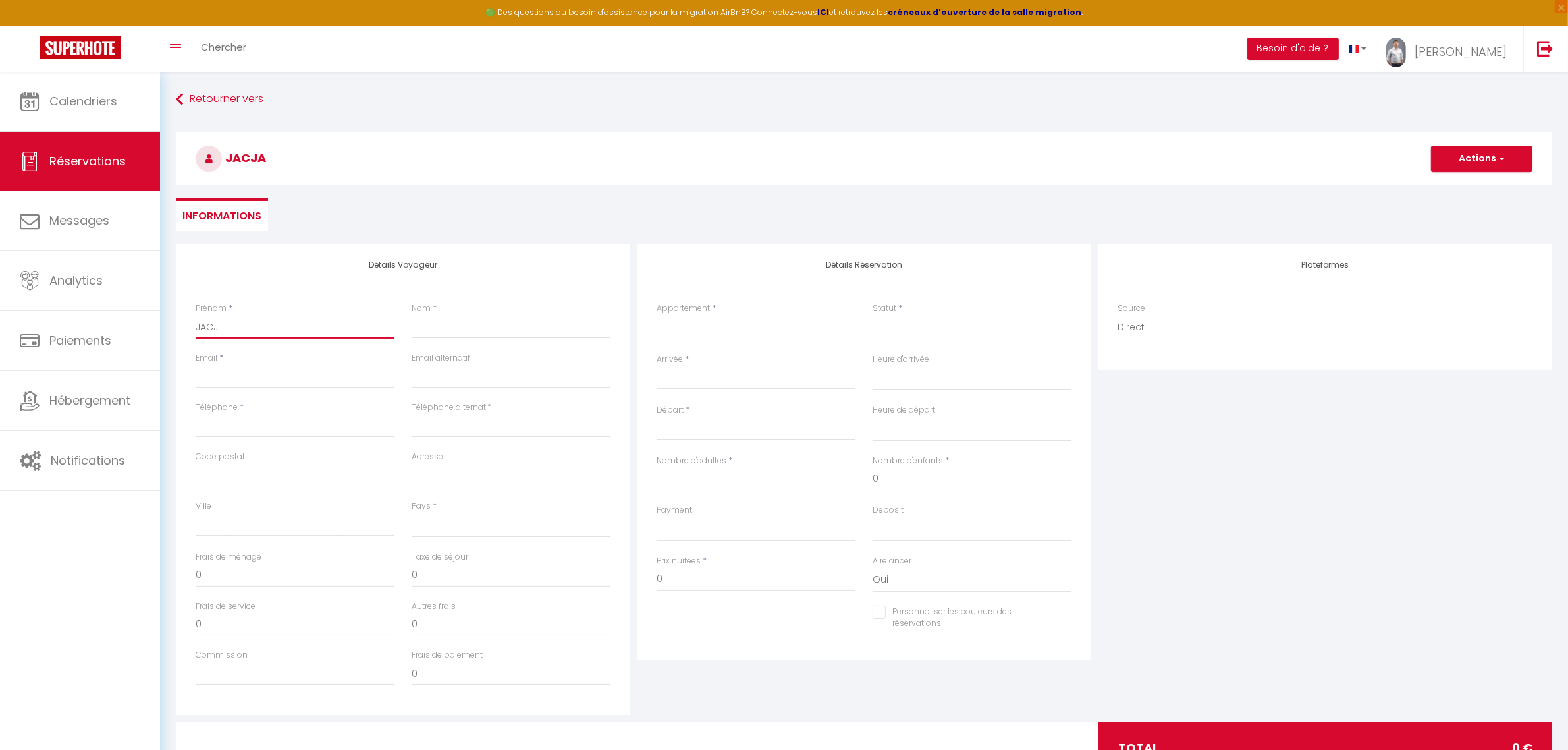
select select
checkbox input "false"
type input "JAC"
select select
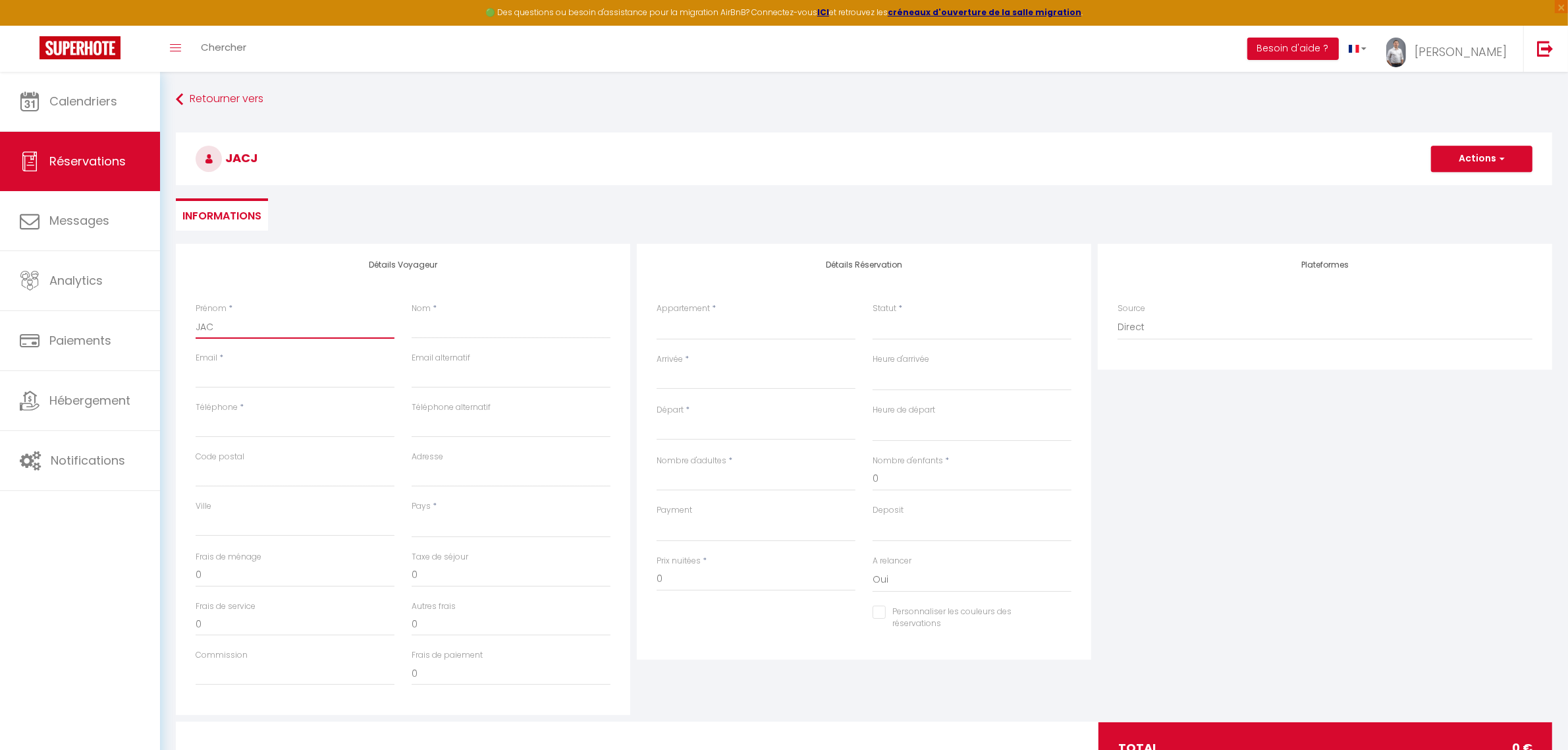
select select
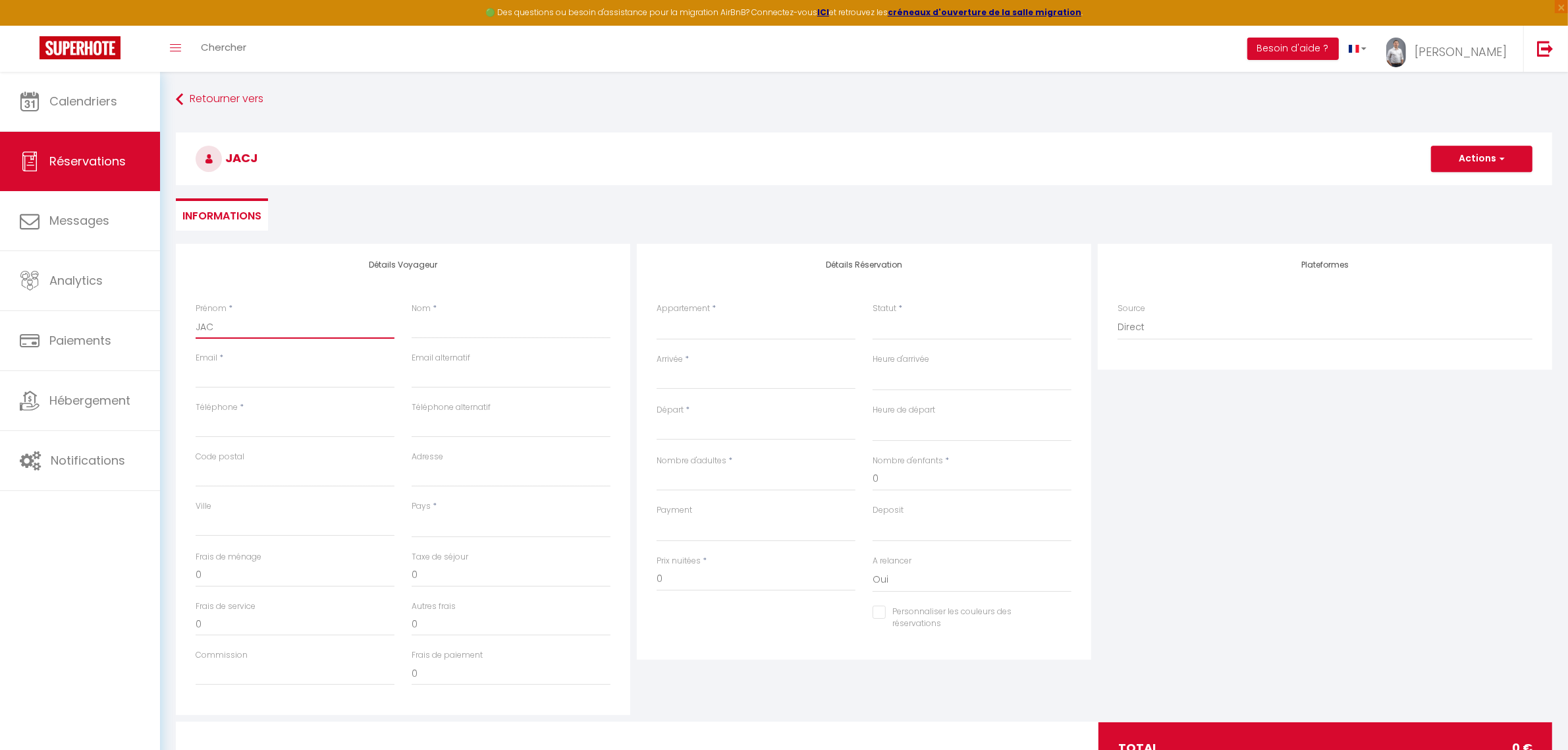
select select
checkbox input "false"
type input "JAC"
click at [413, 336] on input "Nom" at bounding box center [511, 327] width 199 height 24
type input "J"
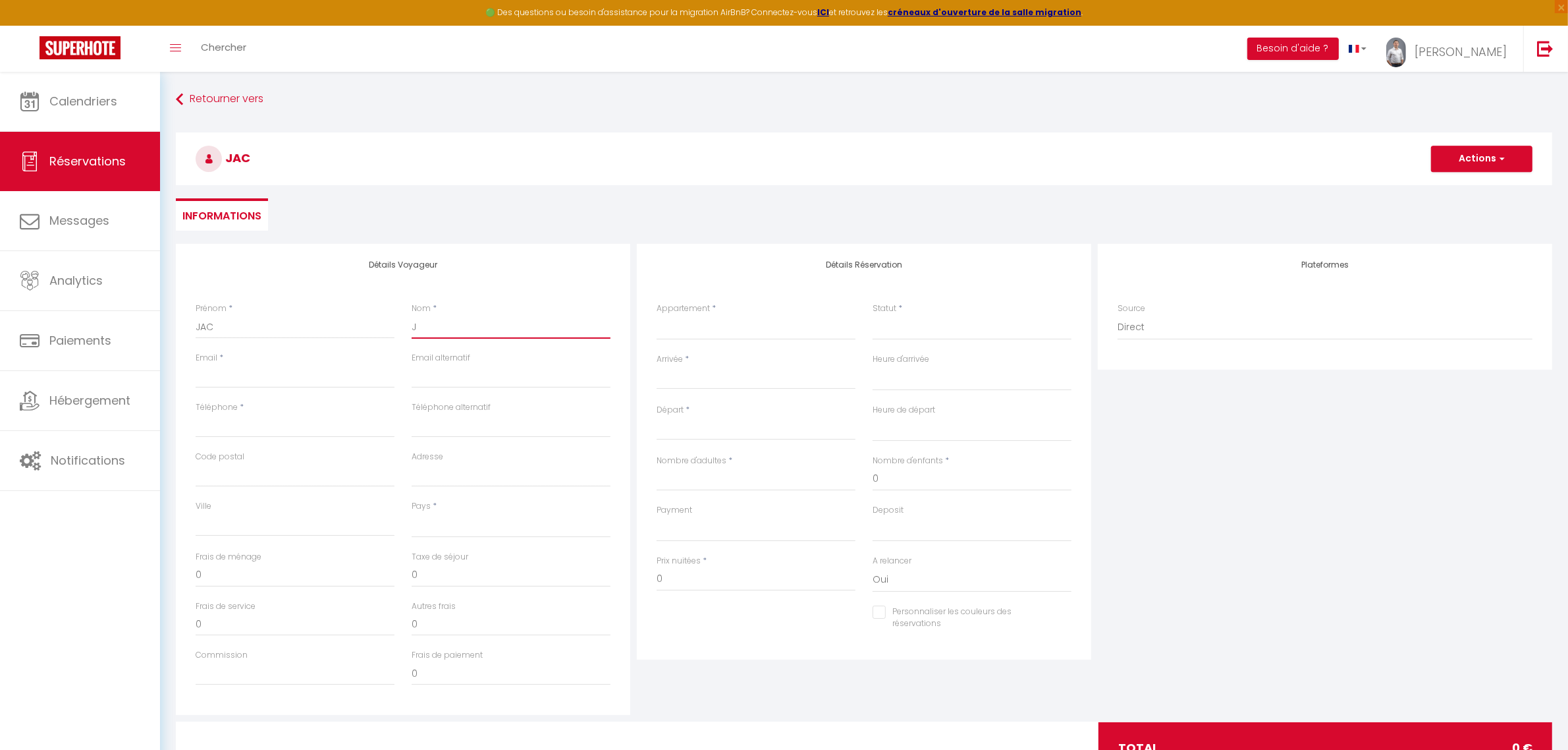
select select
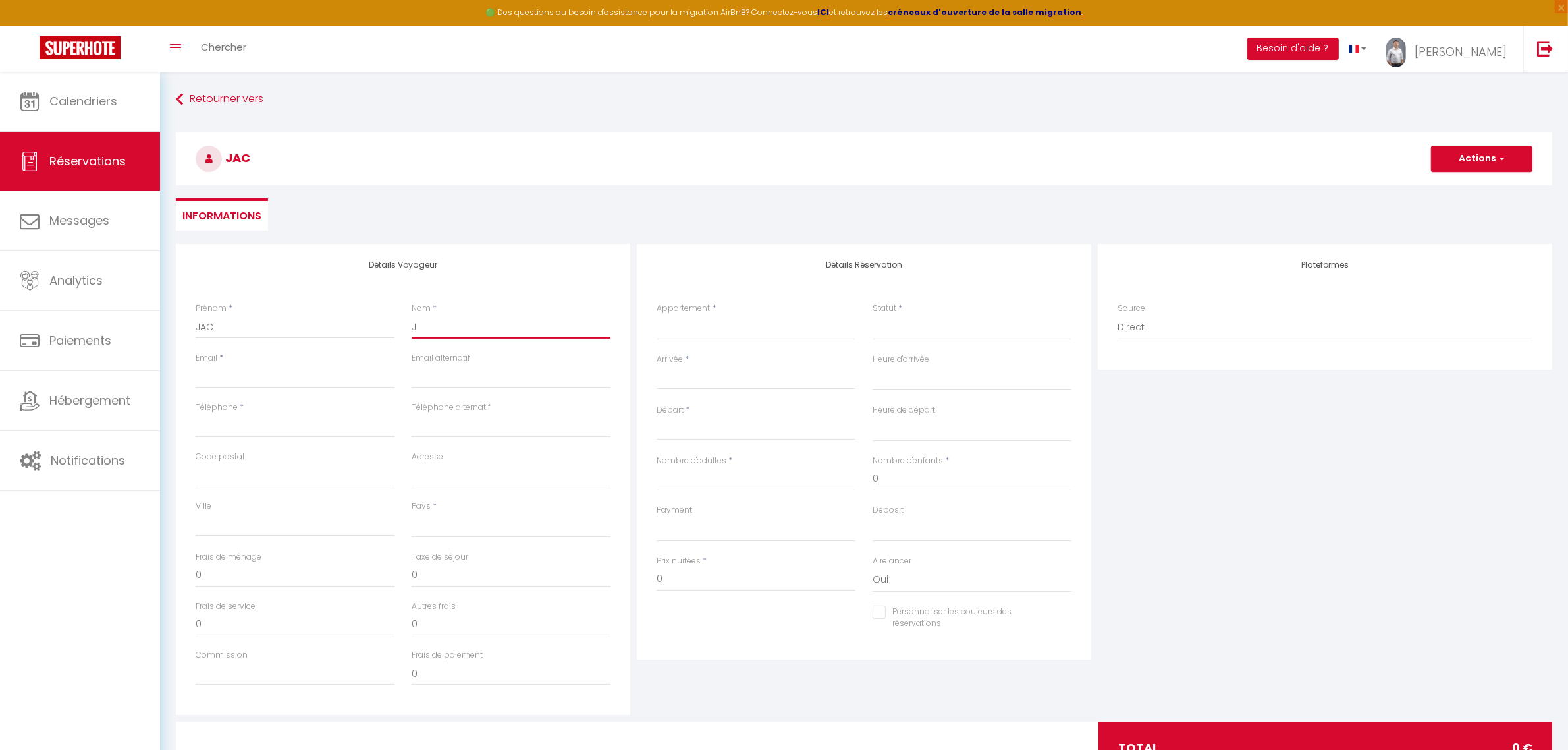
select select
checkbox input "false"
type input "[PERSON_NAME]"
select select
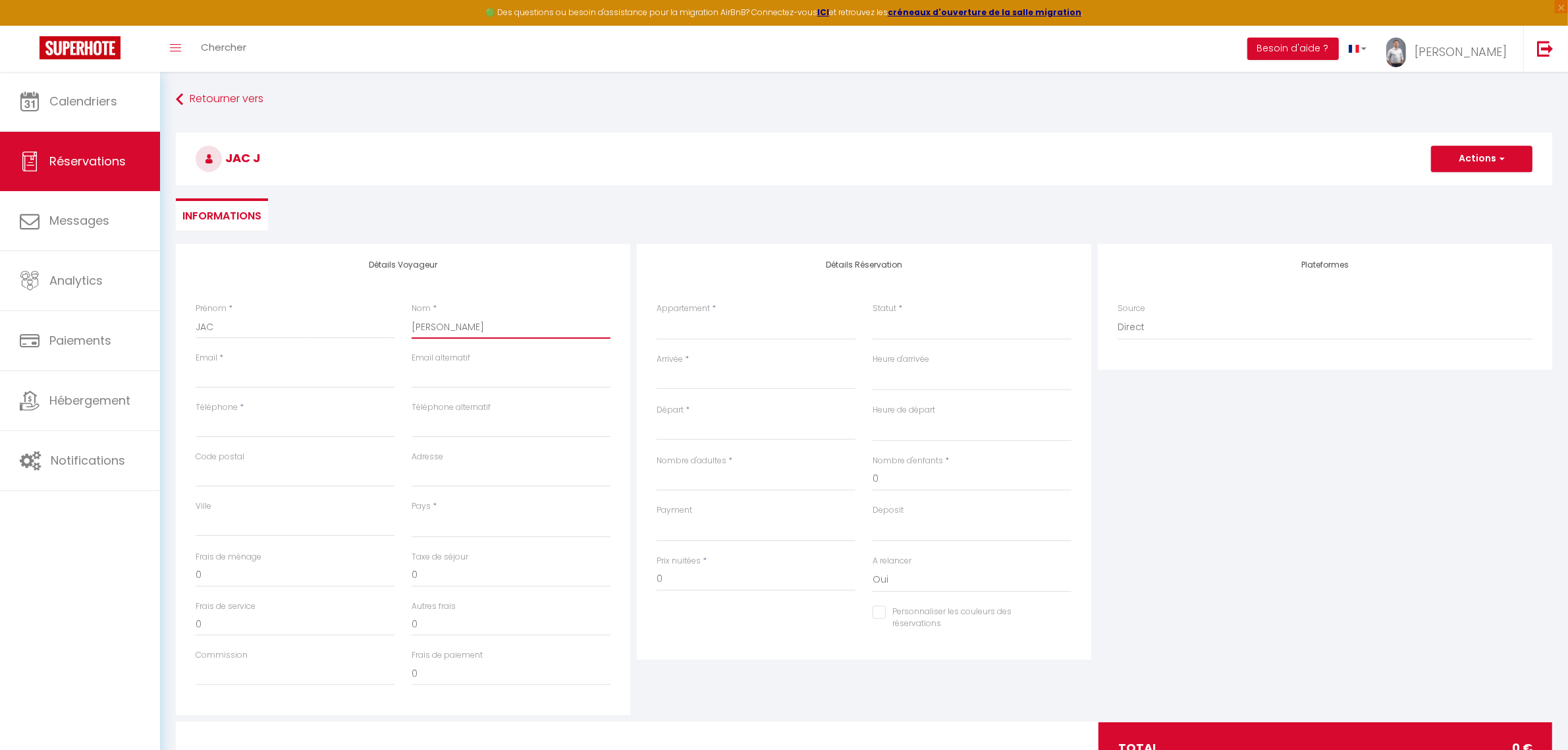
select select
click at [278, 372] on input "Email client" at bounding box center [295, 376] width 199 height 24
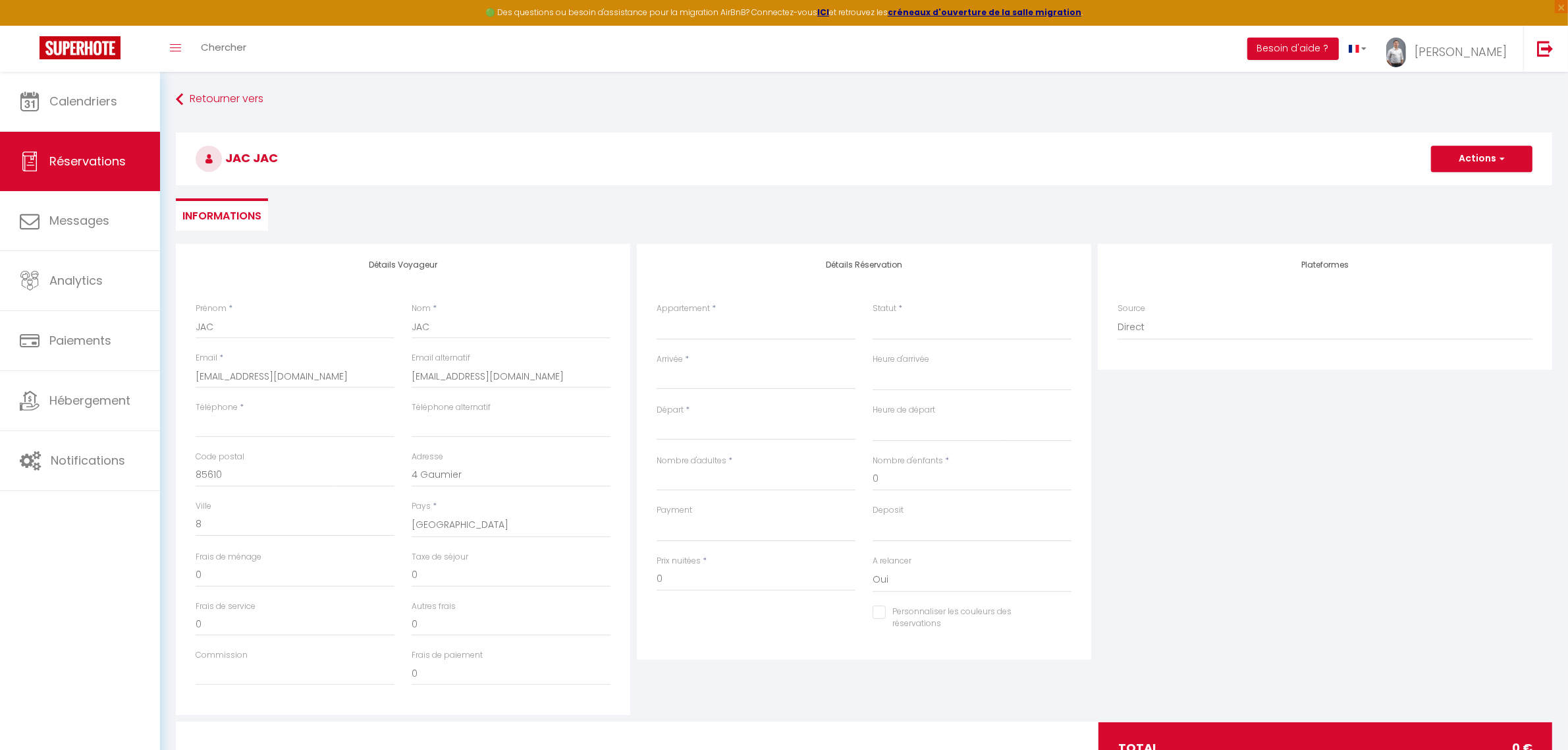
click at [269, 440] on div "Téléphone *" at bounding box center [295, 426] width 216 height 49
click at [270, 430] on input "Téléphone" at bounding box center [295, 425] width 199 height 24
click at [458, 479] on input "4 Gaumier" at bounding box center [511, 474] width 199 height 24
drag, startPoint x: 476, startPoint y: 480, endPoint x: 356, endPoint y: 501, distance: 121.8
click at [356, 501] on div "Détails Voyageur Prénom * JAC Nom * JAC Email * [EMAIL_ADDRESS][DOMAIN_NAME] Em…" at bounding box center [403, 480] width 455 height 471
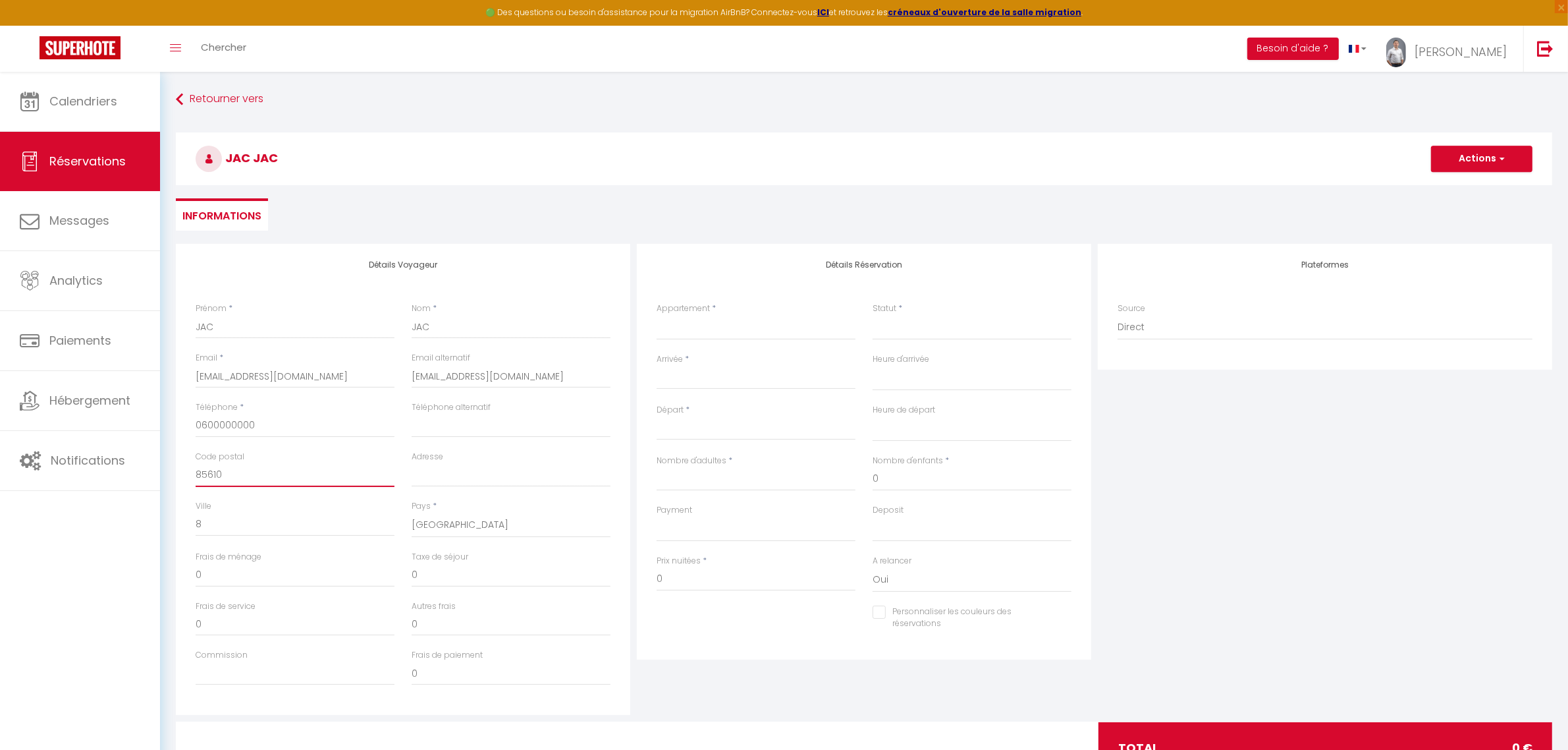
drag, startPoint x: 255, startPoint y: 479, endPoint x: 178, endPoint y: 479, distance: 77.0
click at [178, 479] on div "Détails Voyageur Prénom * JAC Nom * JAC Email * [EMAIL_ADDRESS][DOMAIN_NAME] Em…" at bounding box center [403, 480] width 455 height 471
click at [252, 524] on input "8" at bounding box center [295, 524] width 199 height 24
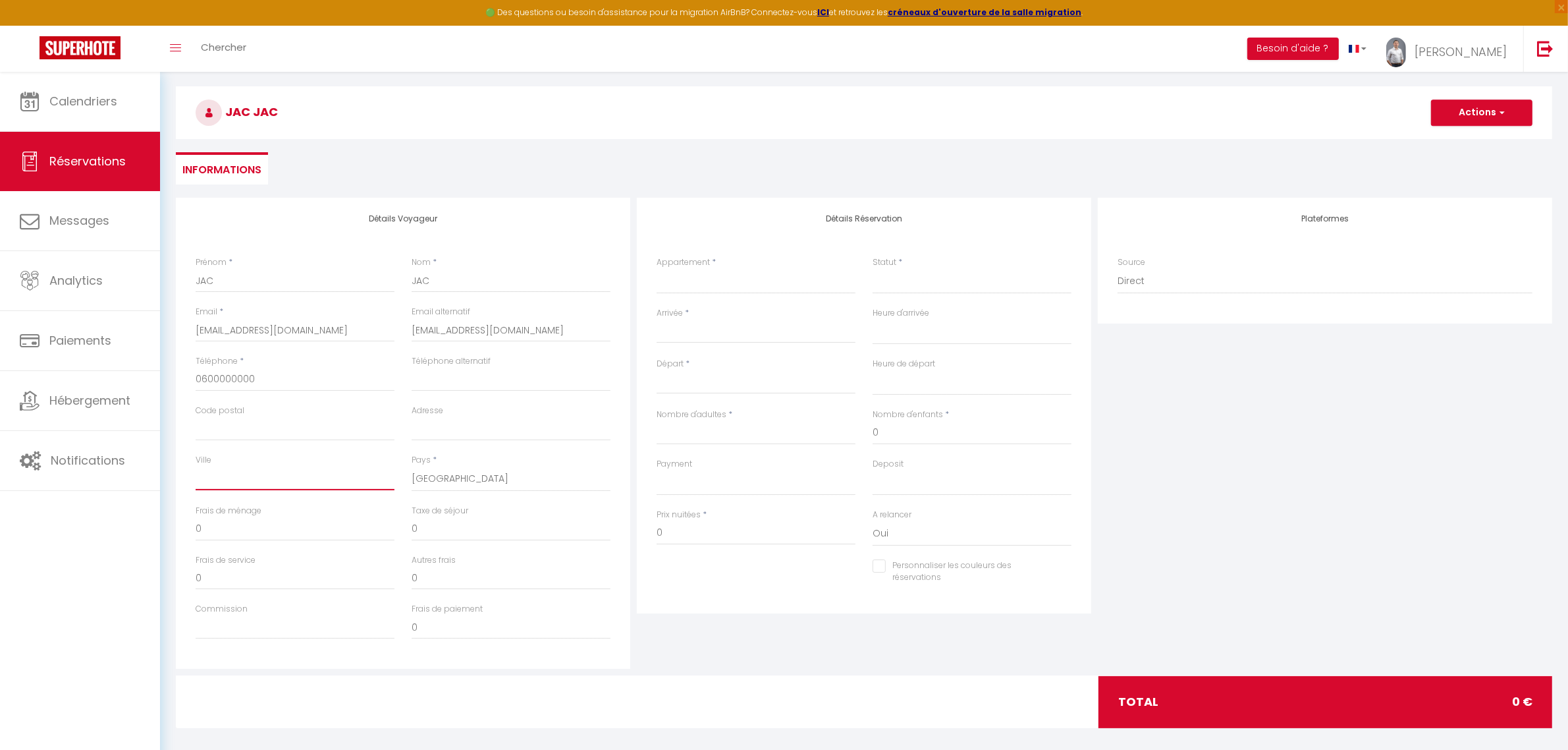
scroll to position [71, 0]
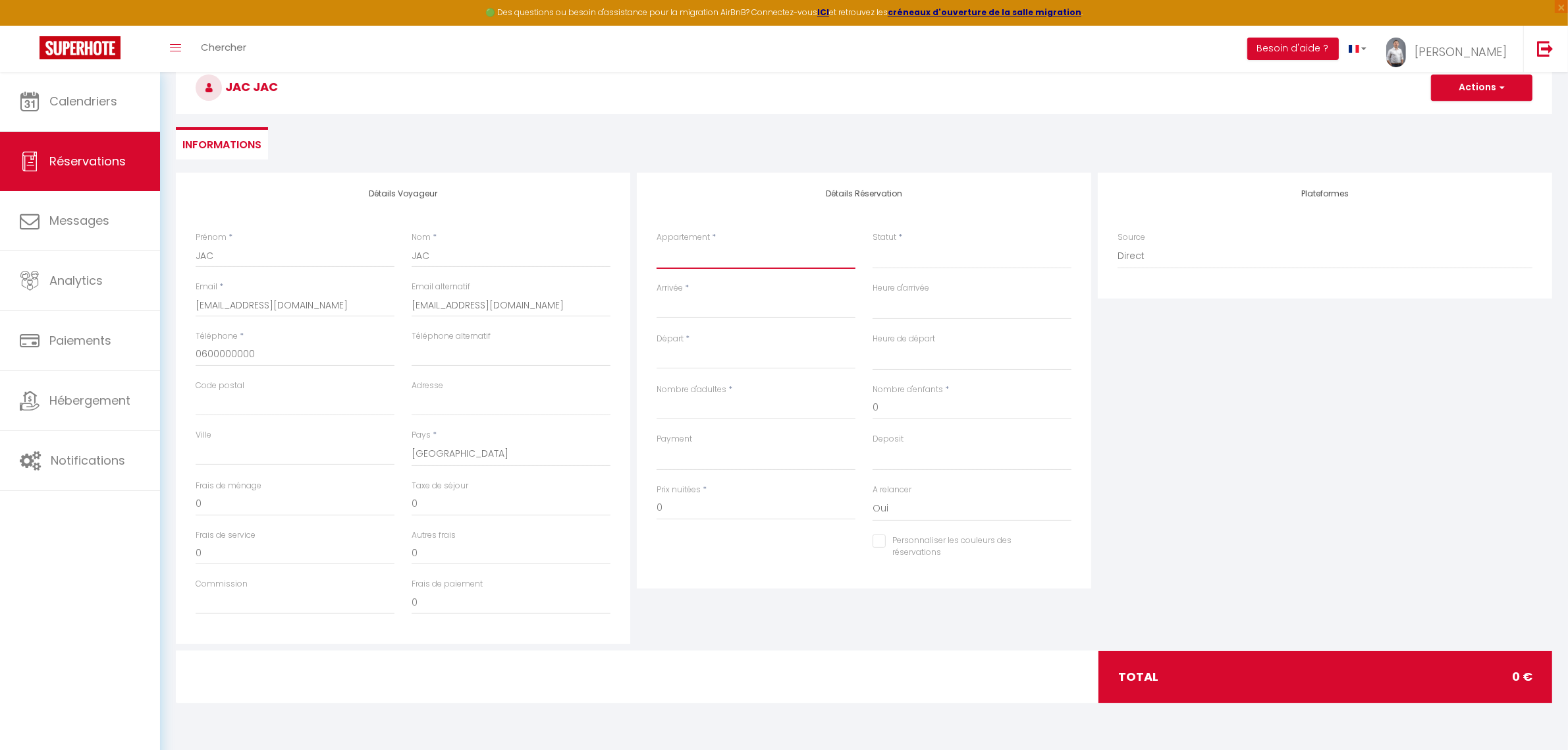
click at [744, 258] on select "Le Moulin à [PERSON_NAME] Le Fromaget [GEOGRAPHIC_DATA] - Haut de gamme & Spaci…" at bounding box center [756, 256] width 199 height 25
click at [657, 244] on select "Le Moulin à [PERSON_NAME] Le Fromaget [GEOGRAPHIC_DATA] - Haut de gamme & Spaci…" at bounding box center [756, 256] width 199 height 25
click at [913, 265] on select "Confirmé Non Confirmé [PERSON_NAME] par le voyageur No Show Request" at bounding box center [972, 256] width 199 height 25
click at [873, 244] on select "Confirmé Non Confirmé [PERSON_NAME] par le voyageur No Show Request" at bounding box center [972, 256] width 199 height 25
click at [753, 305] on input "Arrivée" at bounding box center [756, 308] width 199 height 18
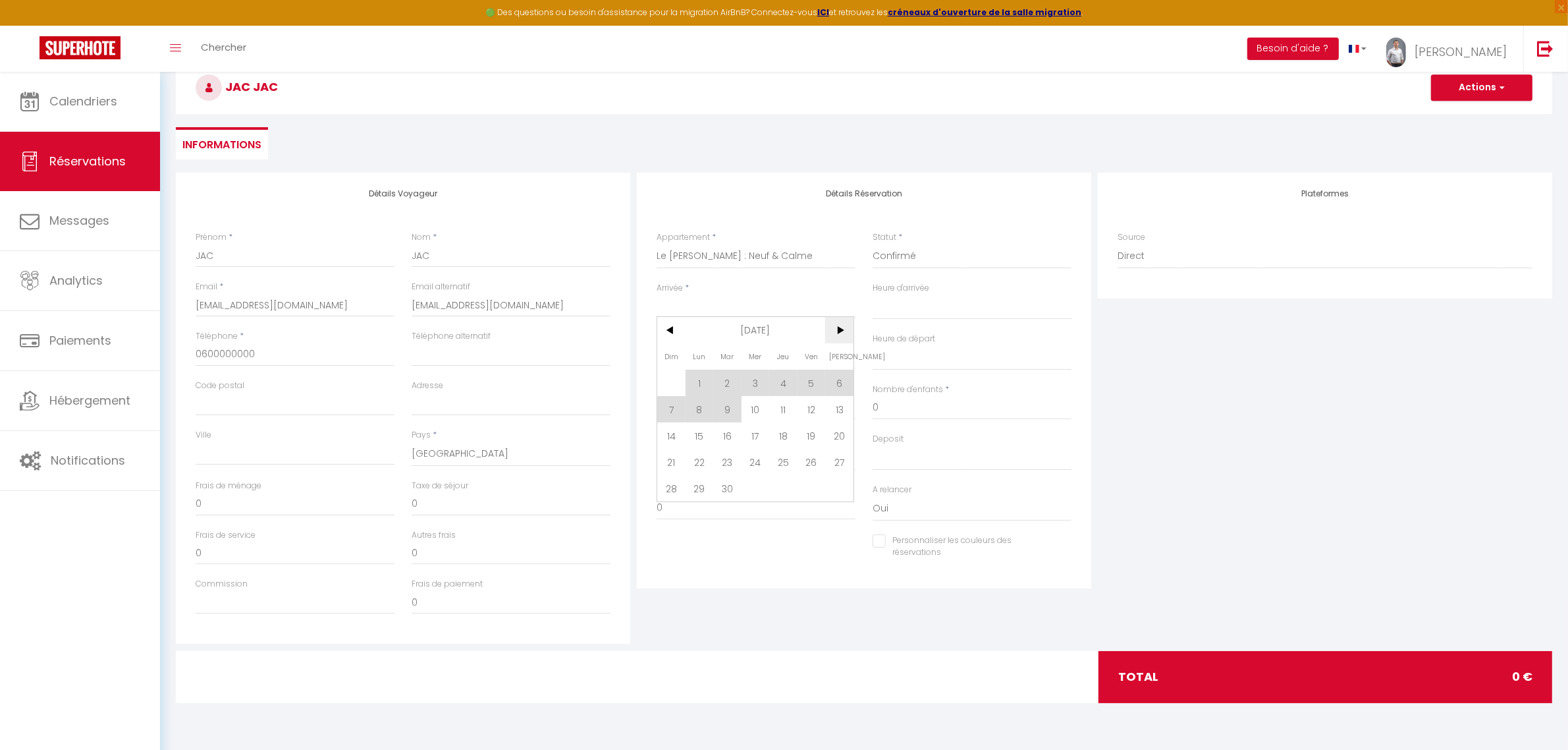
click at [846, 328] on span ">" at bounding box center [839, 330] width 28 height 26
click at [834, 330] on span ">" at bounding box center [839, 330] width 28 height 26
click at [833, 330] on span ">" at bounding box center [839, 330] width 28 height 26
click at [784, 379] on span "1" at bounding box center [783, 383] width 28 height 26
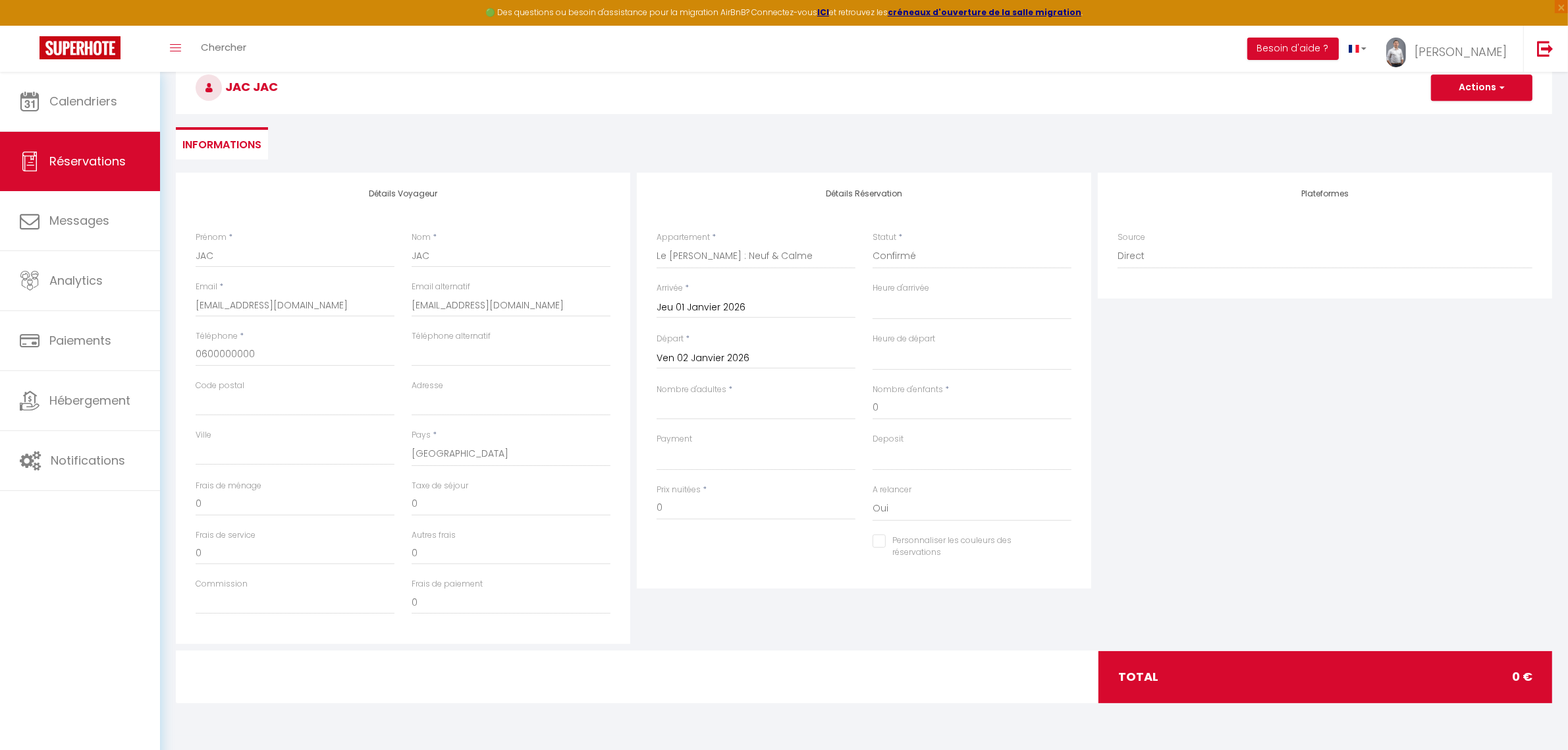
click at [761, 360] on input "Ven 02 Janvier 2026" at bounding box center [756, 358] width 199 height 18
click at [847, 378] on span ">" at bounding box center [839, 380] width 28 height 26
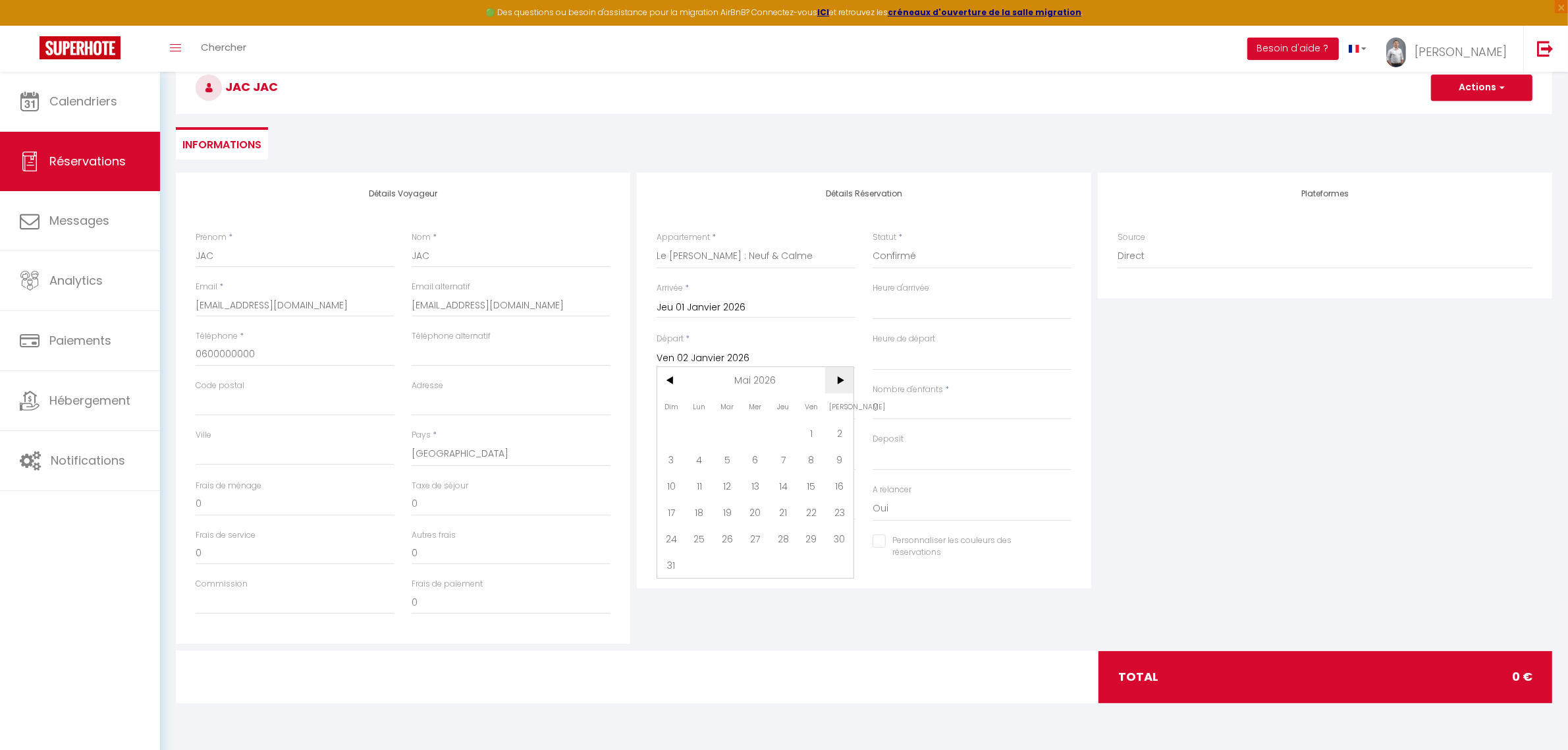
click at [847, 378] on span ">" at bounding box center [839, 380] width 28 height 26
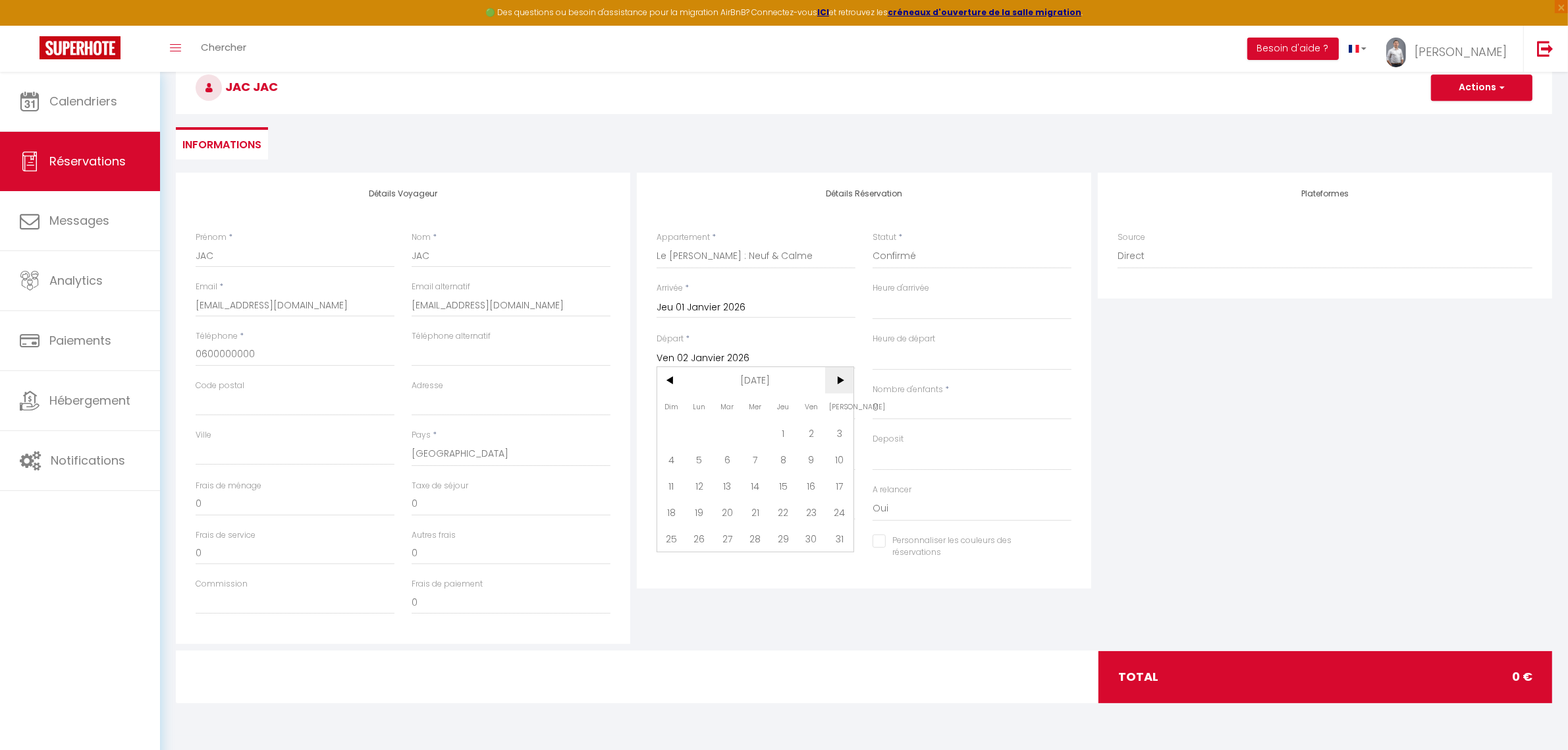
click at [847, 378] on span ">" at bounding box center [839, 380] width 28 height 26
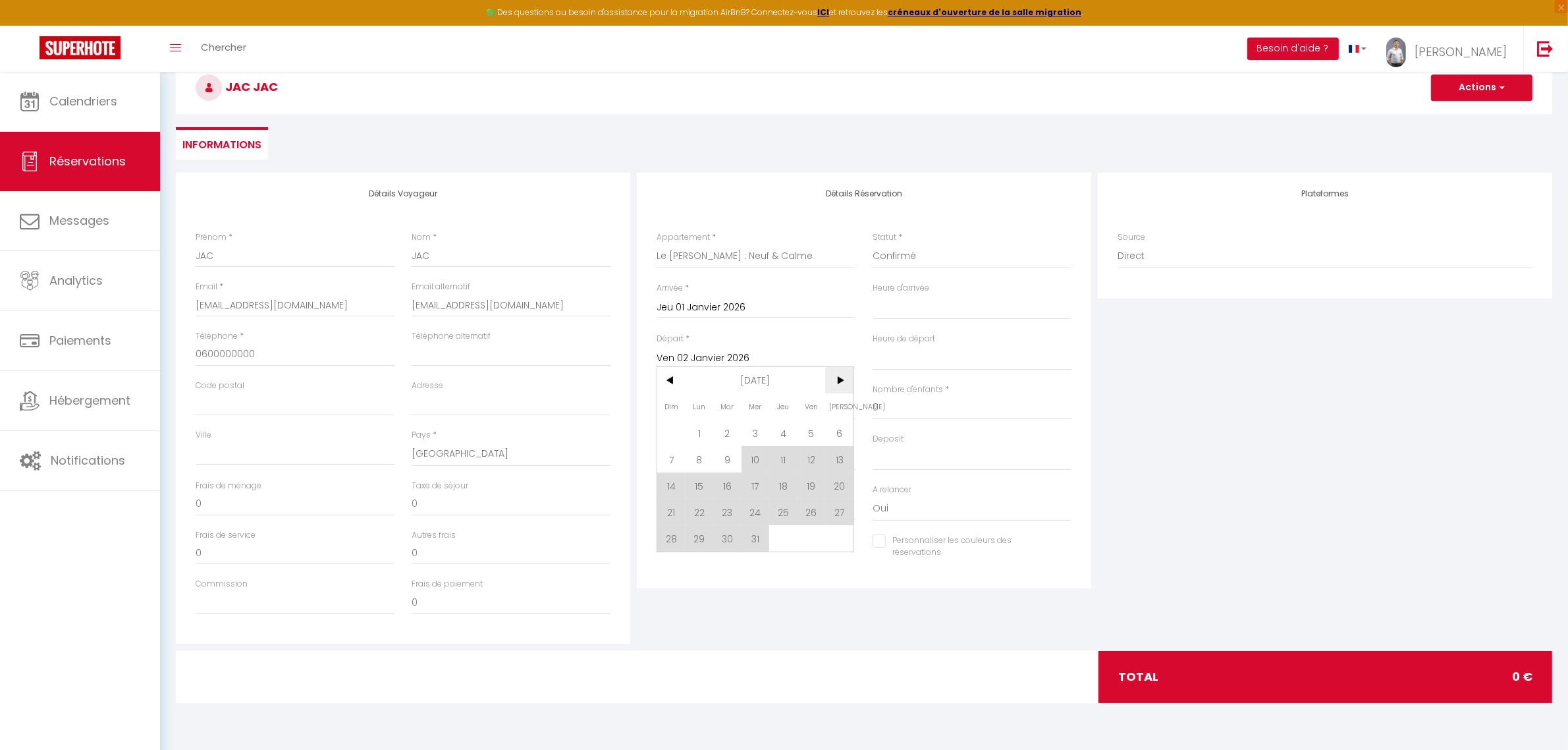
click at [847, 378] on span ">" at bounding box center [839, 380] width 28 height 26
click at [682, 390] on span "<" at bounding box center [672, 380] width 28 height 26
click at [730, 460] on span "9" at bounding box center [728, 459] width 28 height 26
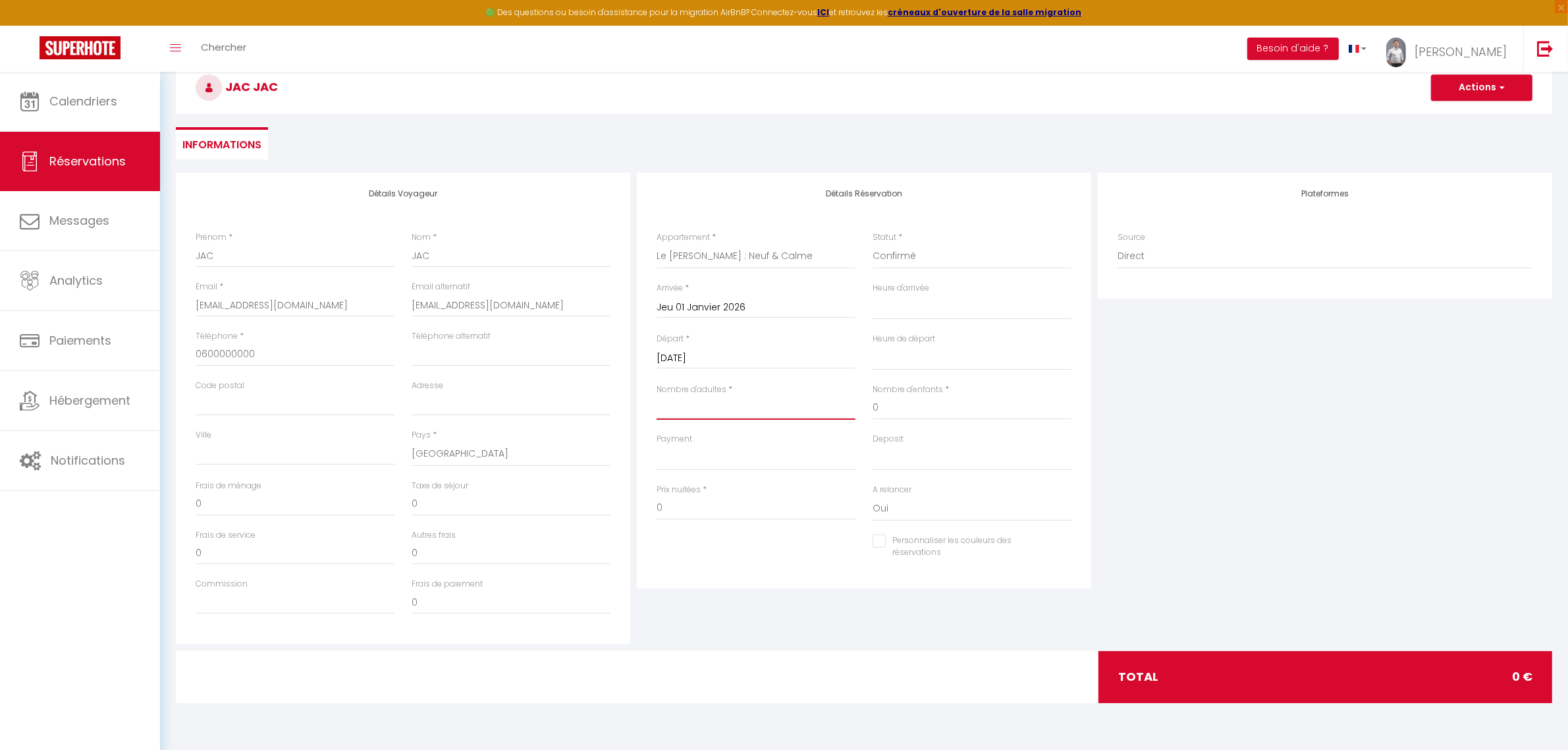
click at [807, 409] on input "Nombre d'adultes" at bounding box center [756, 407] width 199 height 24
drag, startPoint x: 753, startPoint y: 506, endPoint x: 606, endPoint y: 523, distance: 148.0
click at [606, 523] on div "Détails Voyageur Prénom * JAC Nom * JAC Email * [EMAIL_ADDRESS][DOMAIN_NAME] Em…" at bounding box center [865, 408] width 1384 height 471
click at [967, 412] on input "0" at bounding box center [972, 407] width 199 height 24
click at [730, 505] on input "Prix nuitées" at bounding box center [756, 508] width 199 height 24
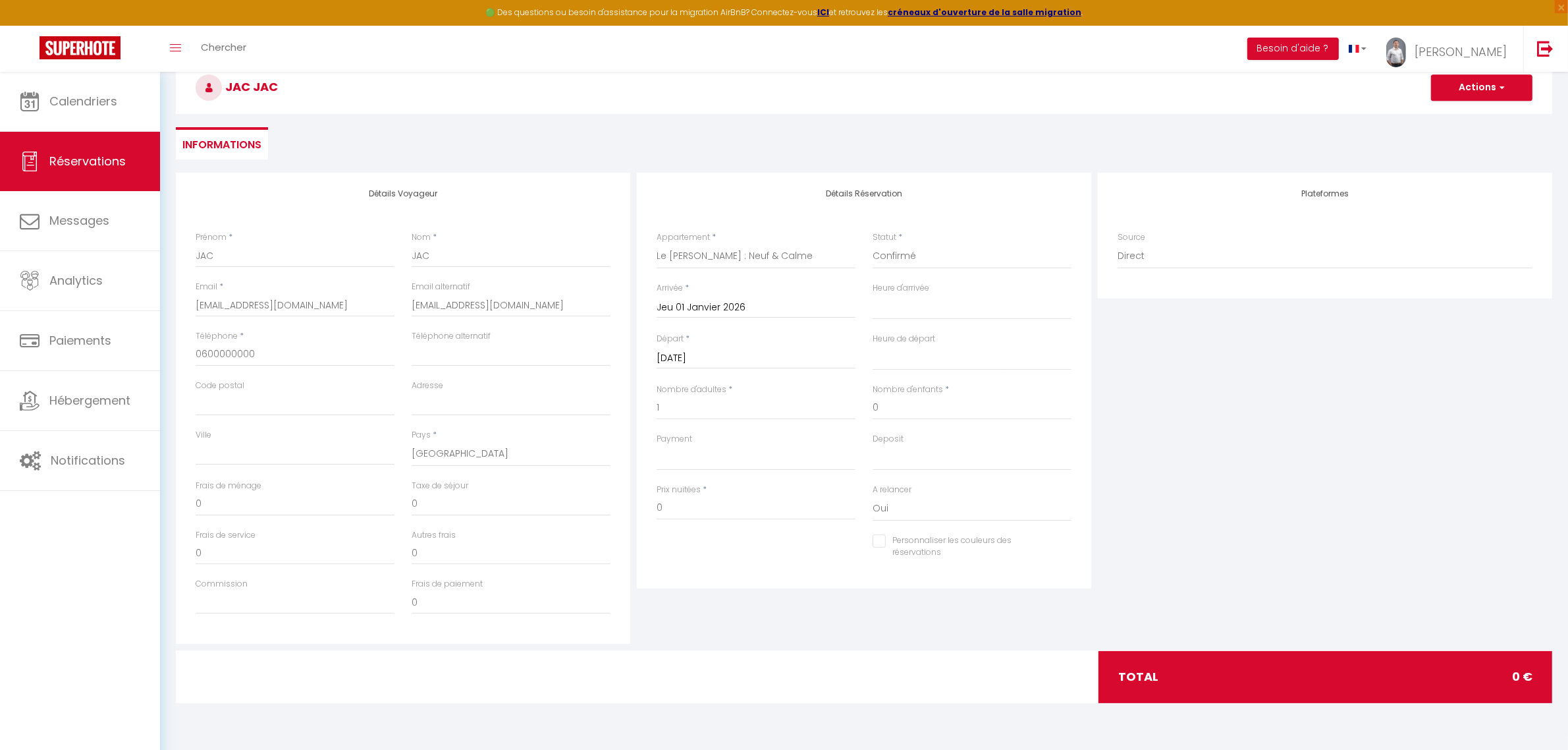
click at [1213, 418] on div "Plateformes Source Direct [DOMAIN_NAME] [DOMAIN_NAME] Chalet montagne Expedia G…" at bounding box center [1325, 408] width 461 height 471
click at [1502, 79] on button "Actions" at bounding box center [1482, 88] width 102 height 26
click at [1456, 114] on link "Enregistrer" at bounding box center [1469, 117] width 104 height 18
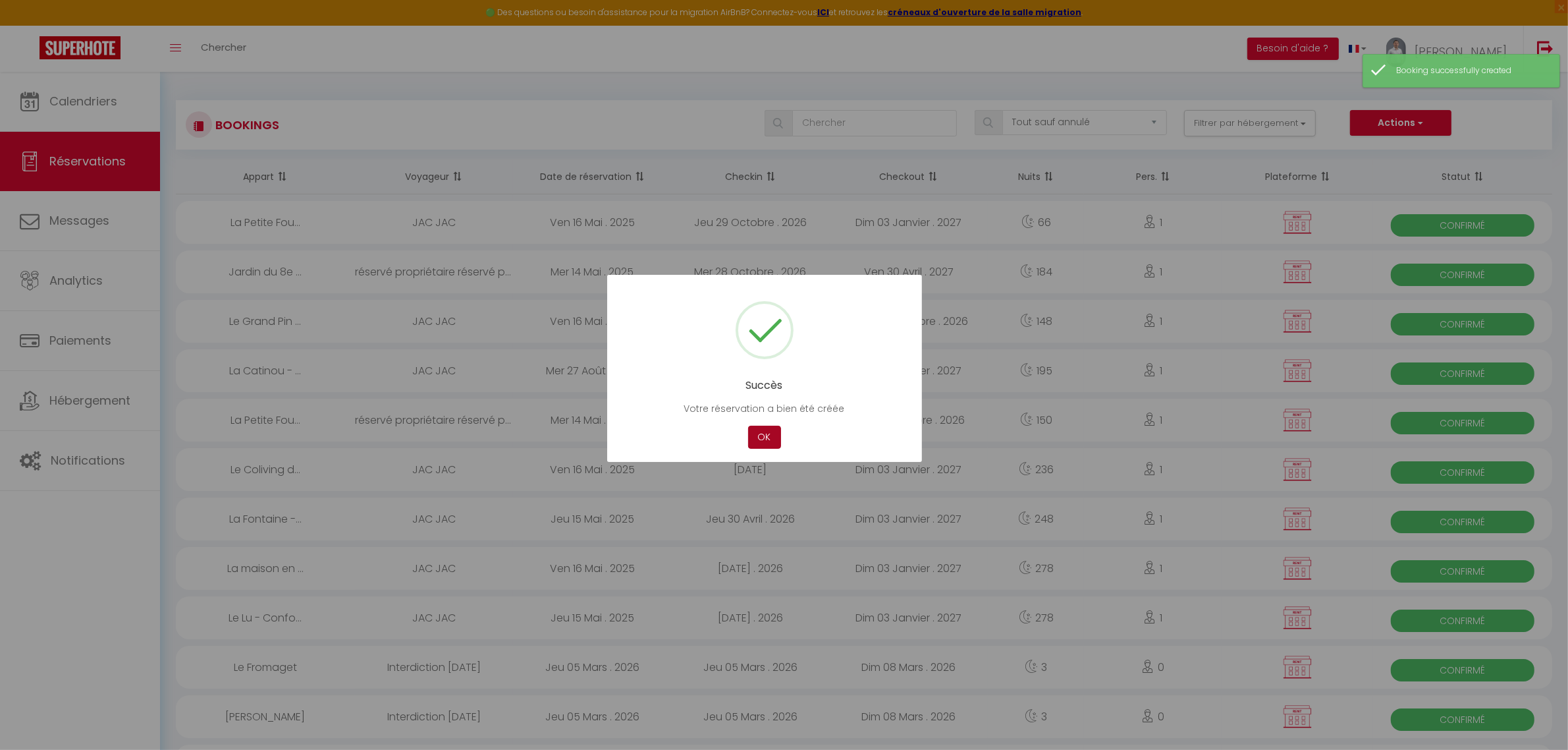
drag, startPoint x: 773, startPoint y: 435, endPoint x: 634, endPoint y: 377, distance: 150.6
click at [773, 434] on button "OK" at bounding box center [765, 437] width 33 height 23
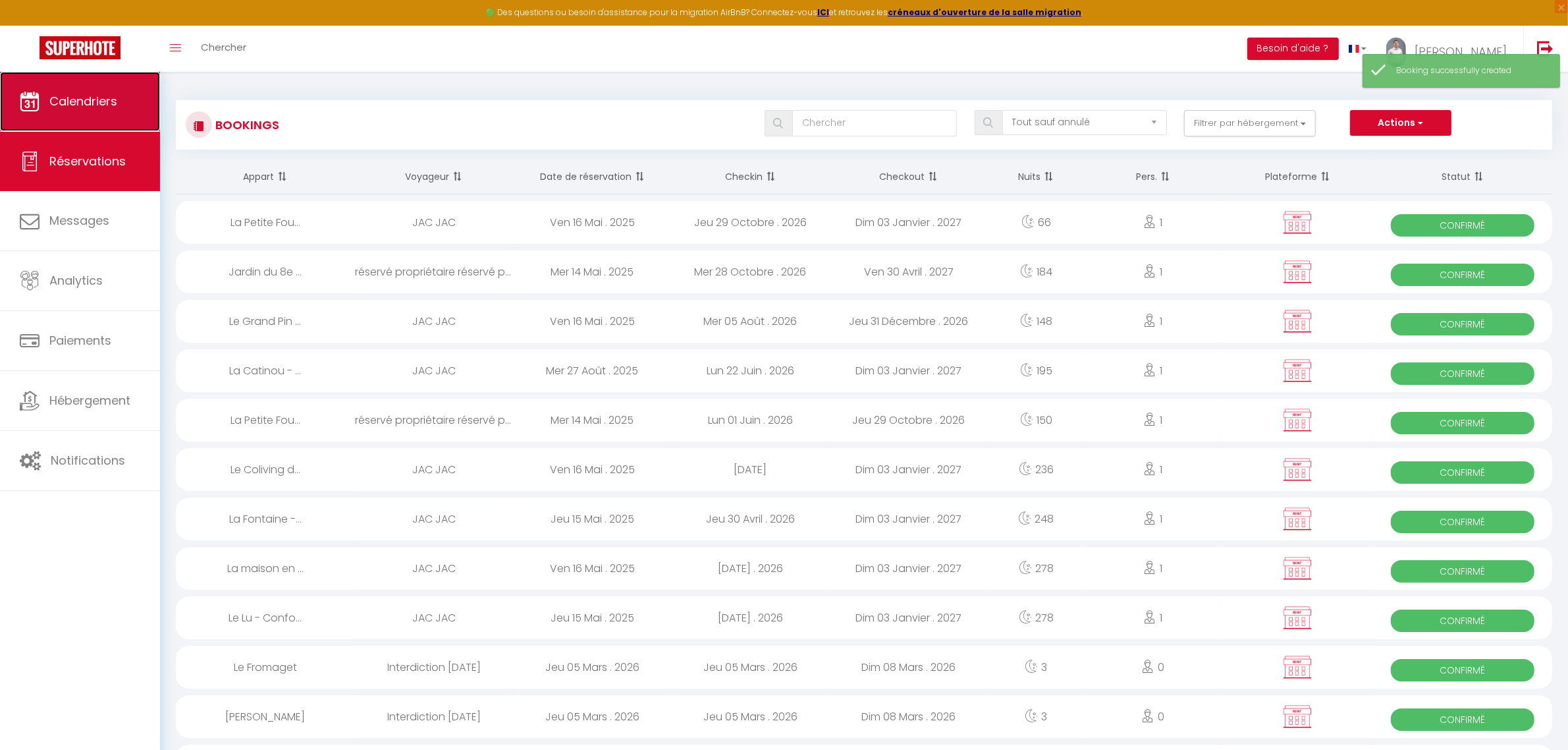
click at [92, 97] on span "Calendriers" at bounding box center [83, 101] width 68 height 17
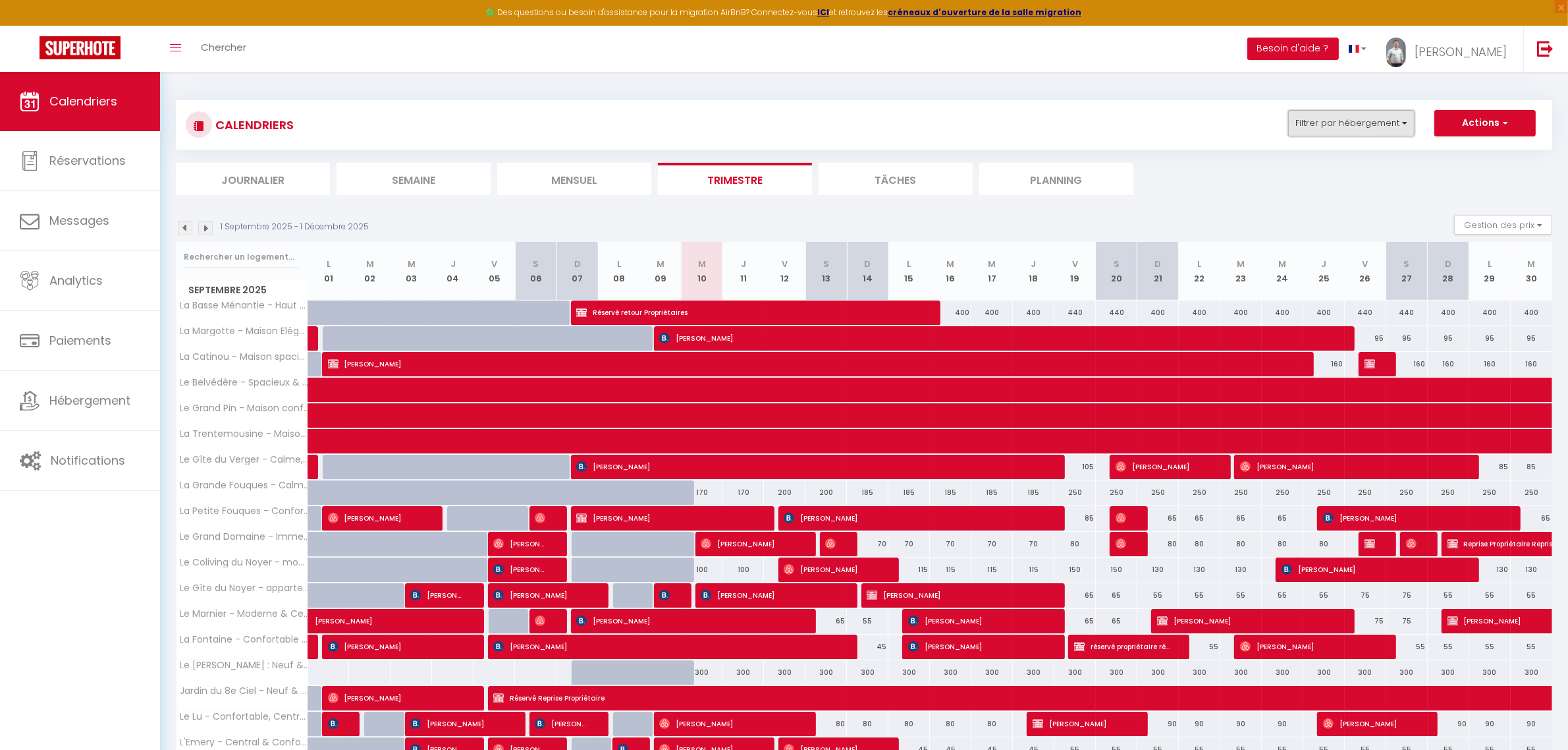
click at [1395, 120] on button "Filtrer par hébergement" at bounding box center [1352, 123] width 126 height 26
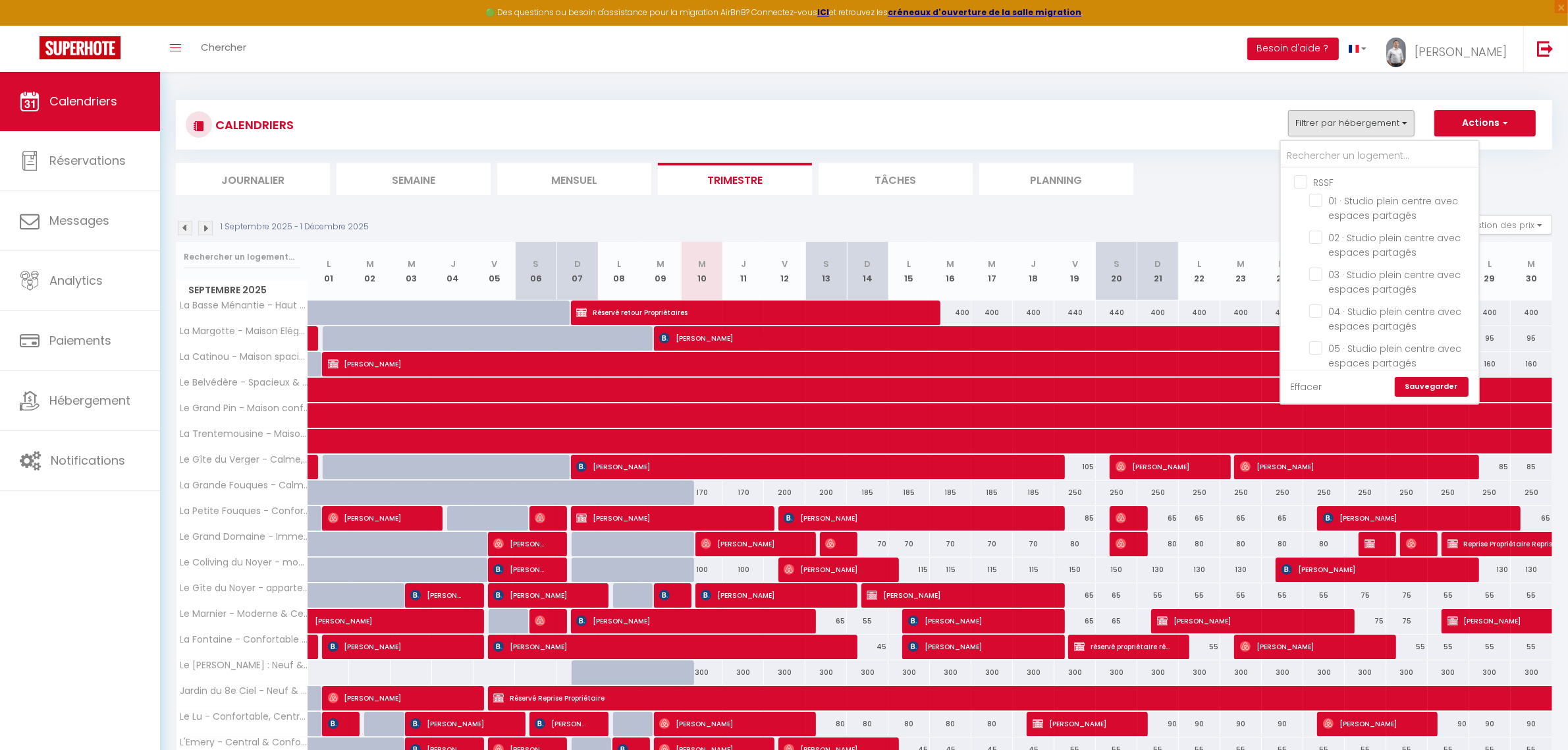
click at [1299, 384] on link "Effacer" at bounding box center [1307, 386] width 32 height 15
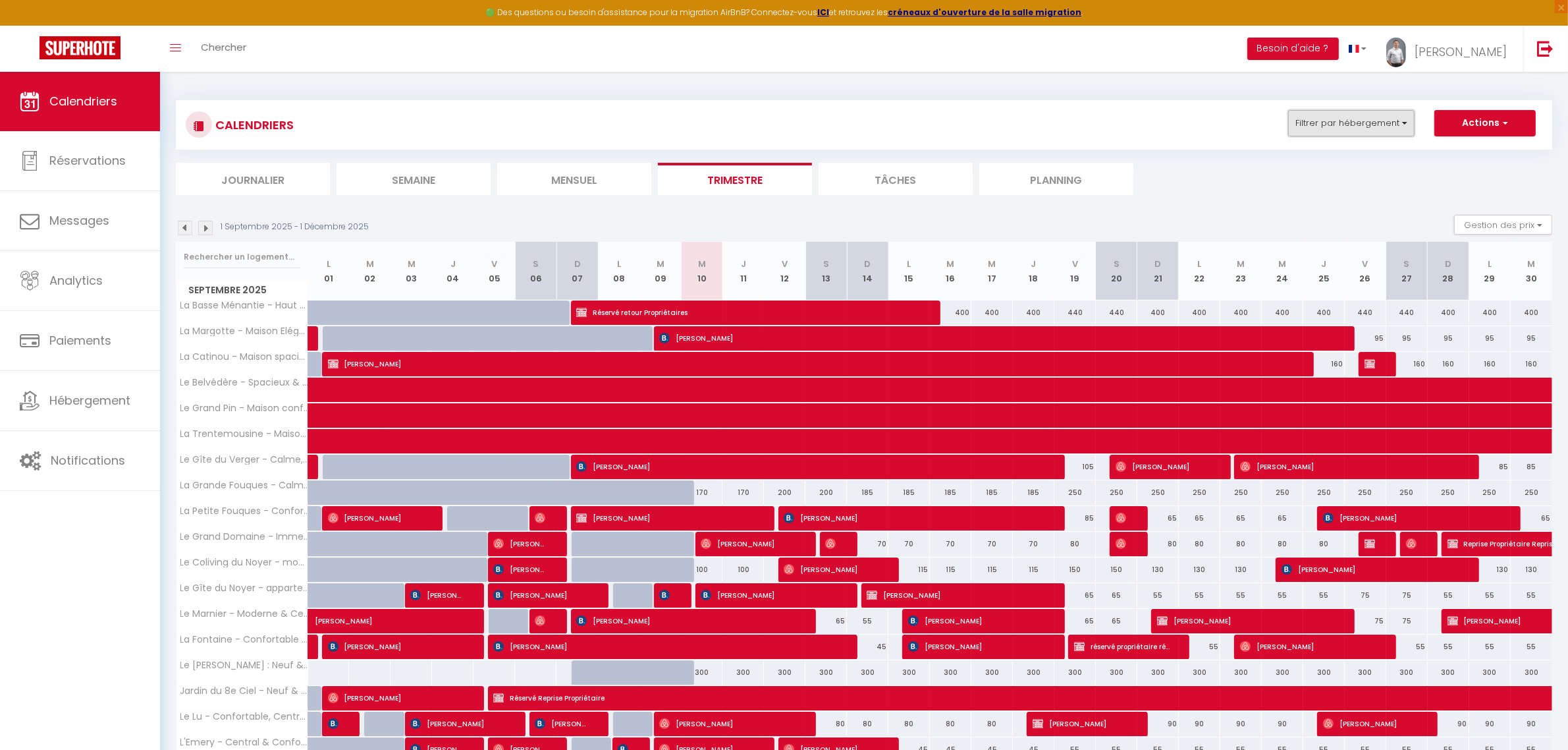
click at [1341, 123] on button "Filtrer par hébergement" at bounding box center [1352, 123] width 126 height 26
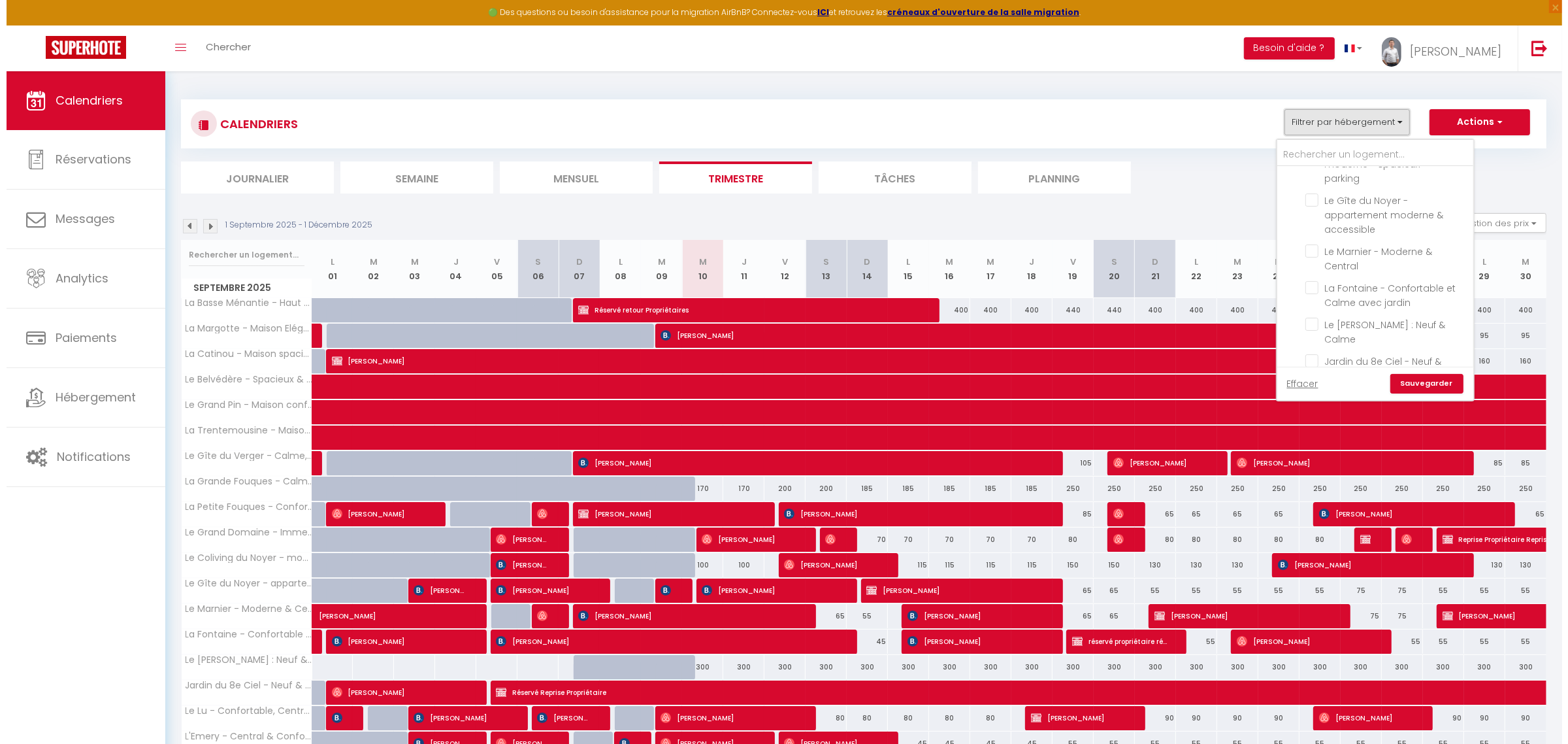
scroll to position [1089, 0]
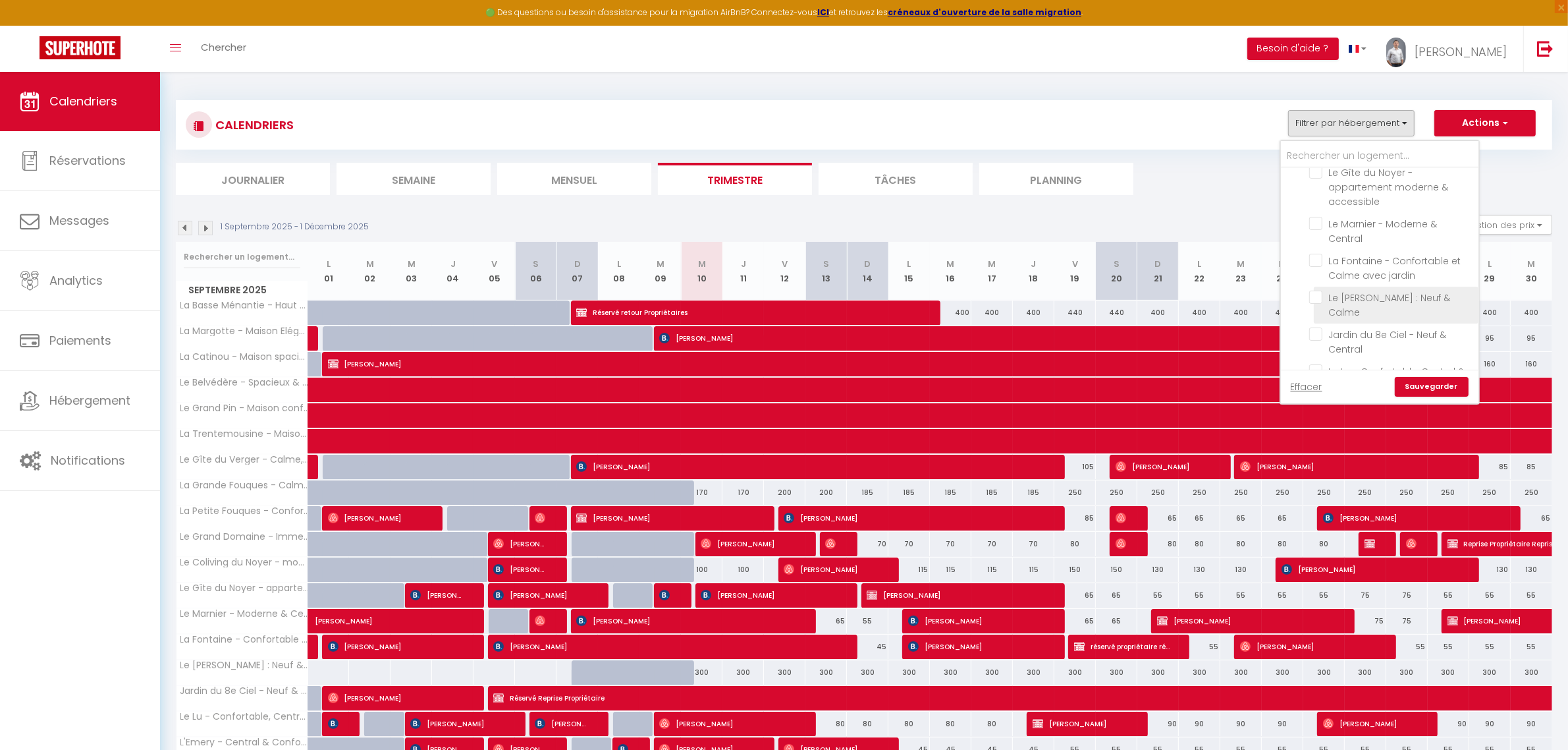
click at [1314, 291] on input "Le [PERSON_NAME] : Neuf & Calme" at bounding box center [1392, 297] width 165 height 13
click at [1431, 384] on link "Sauvegarder" at bounding box center [1432, 386] width 74 height 20
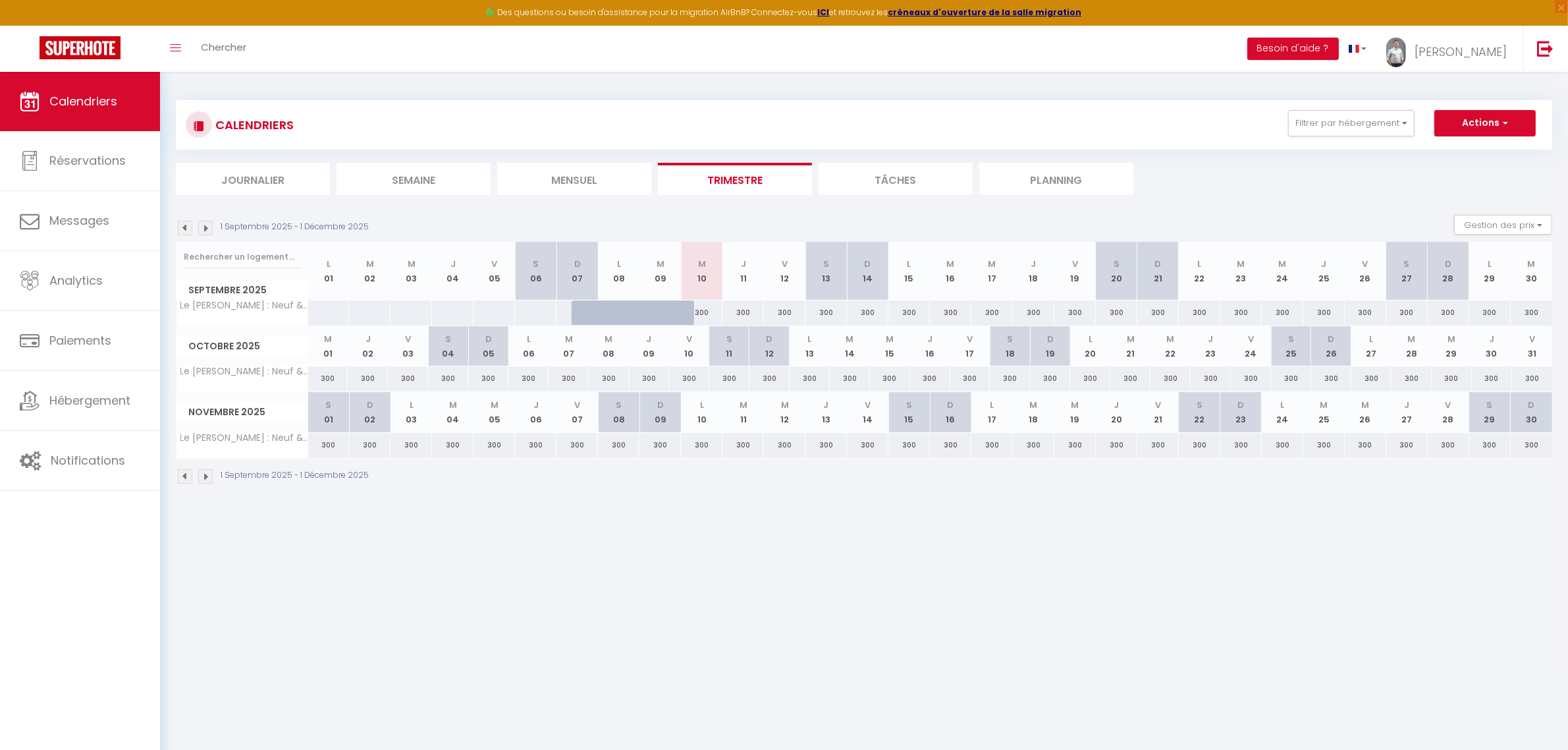
click at [205, 476] on img at bounding box center [205, 476] width 15 height 15
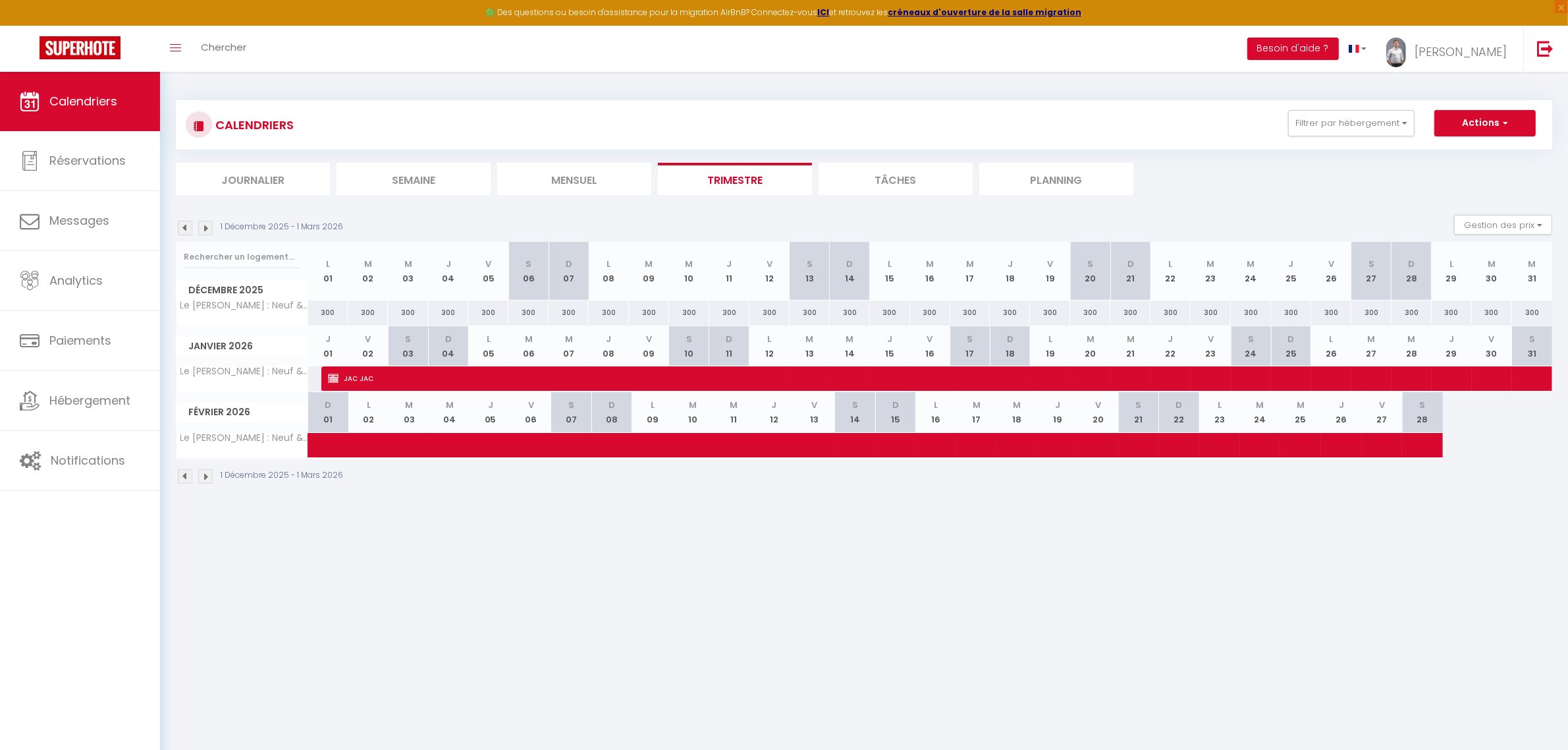
click at [207, 475] on img at bounding box center [205, 476] width 15 height 15
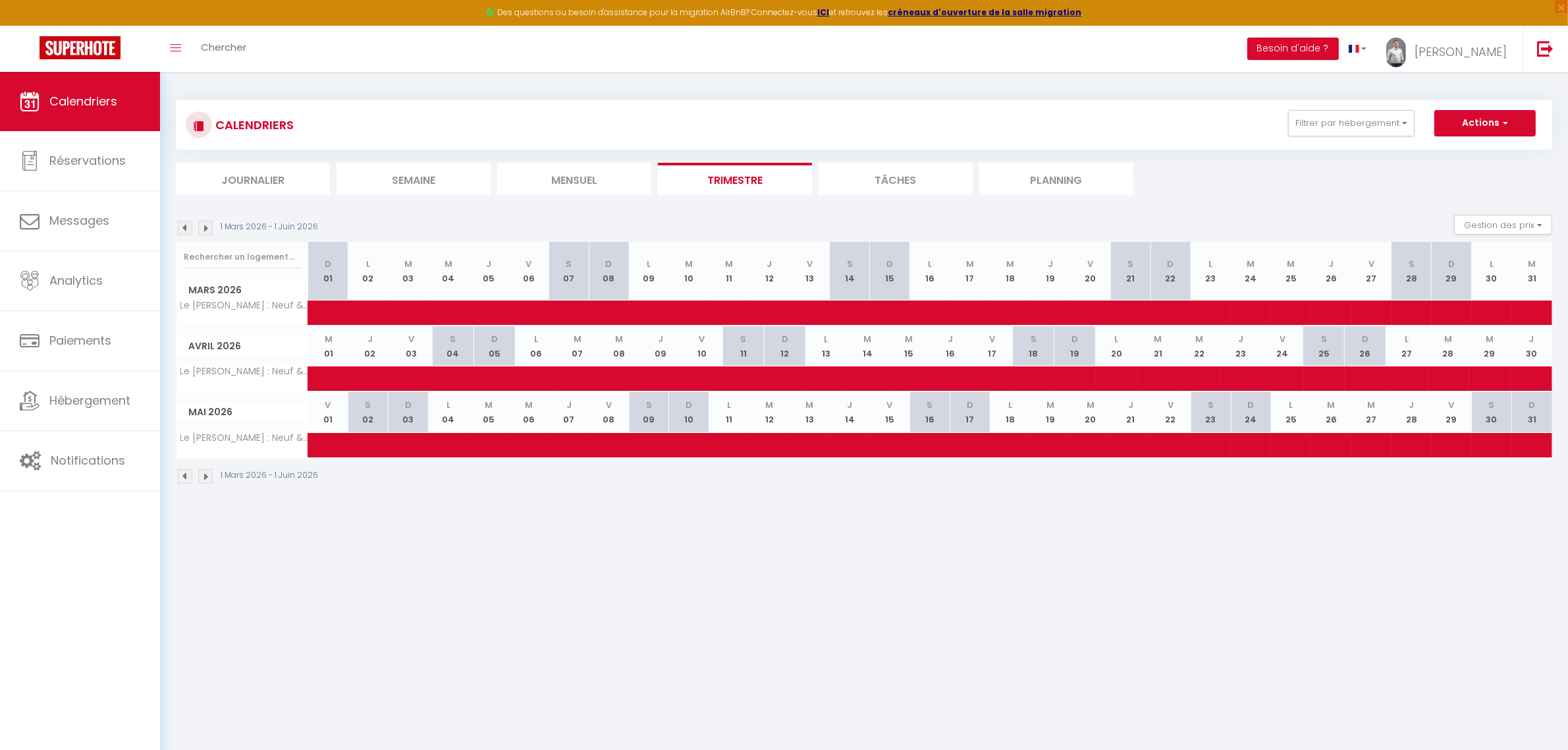
click at [207, 475] on img at bounding box center [205, 476] width 15 height 15
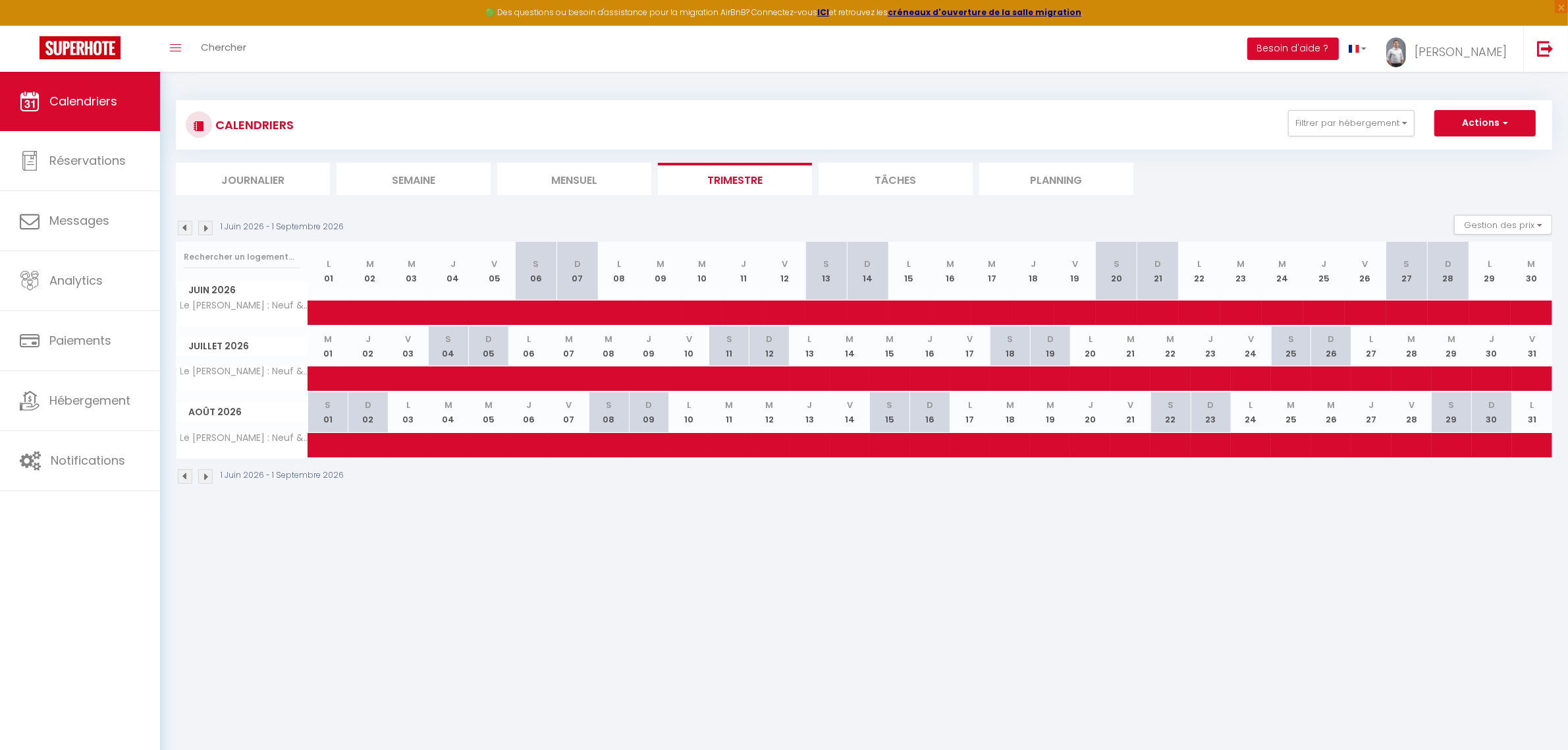
click at [180, 475] on img at bounding box center [185, 476] width 15 height 15
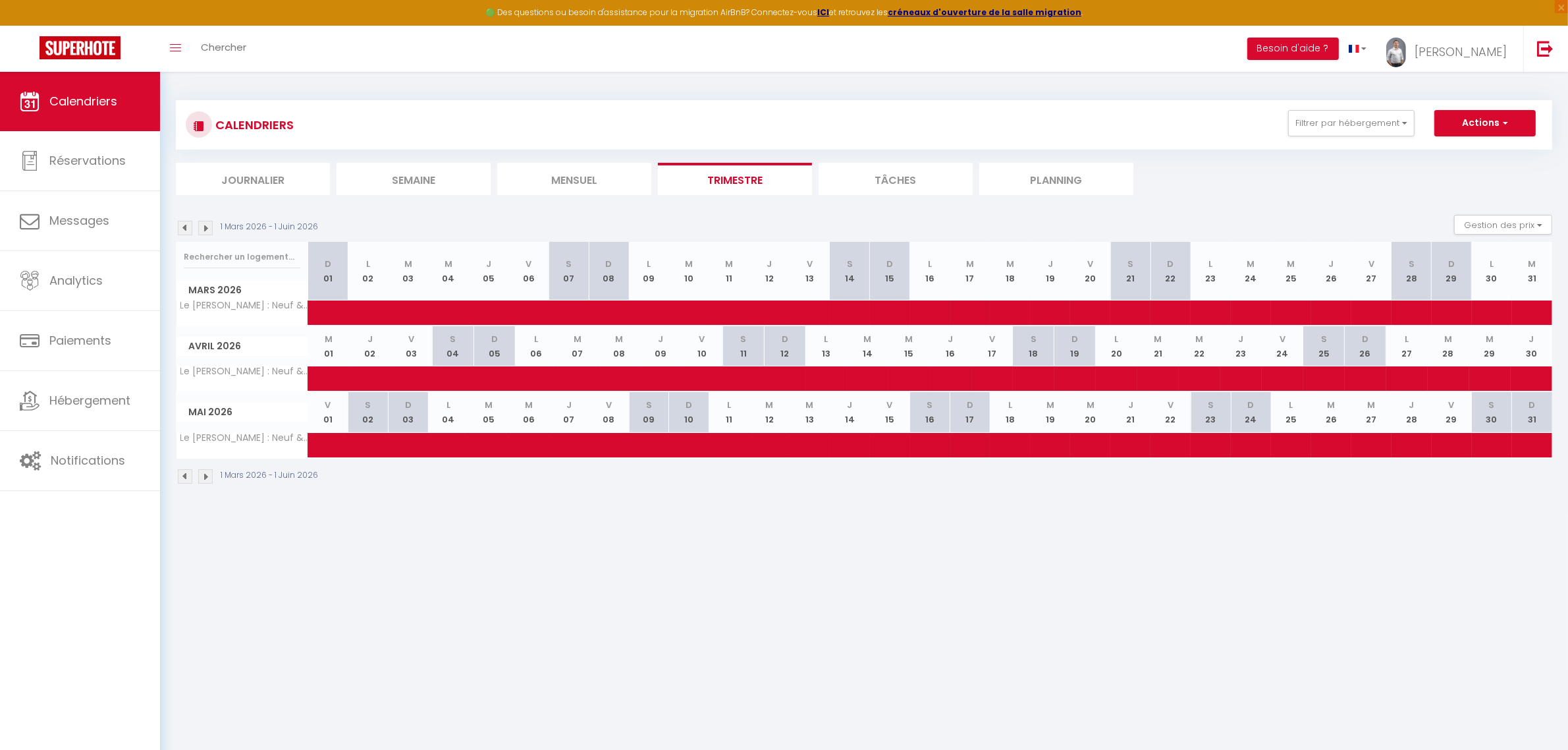
click at [183, 475] on img at bounding box center [185, 476] width 15 height 15
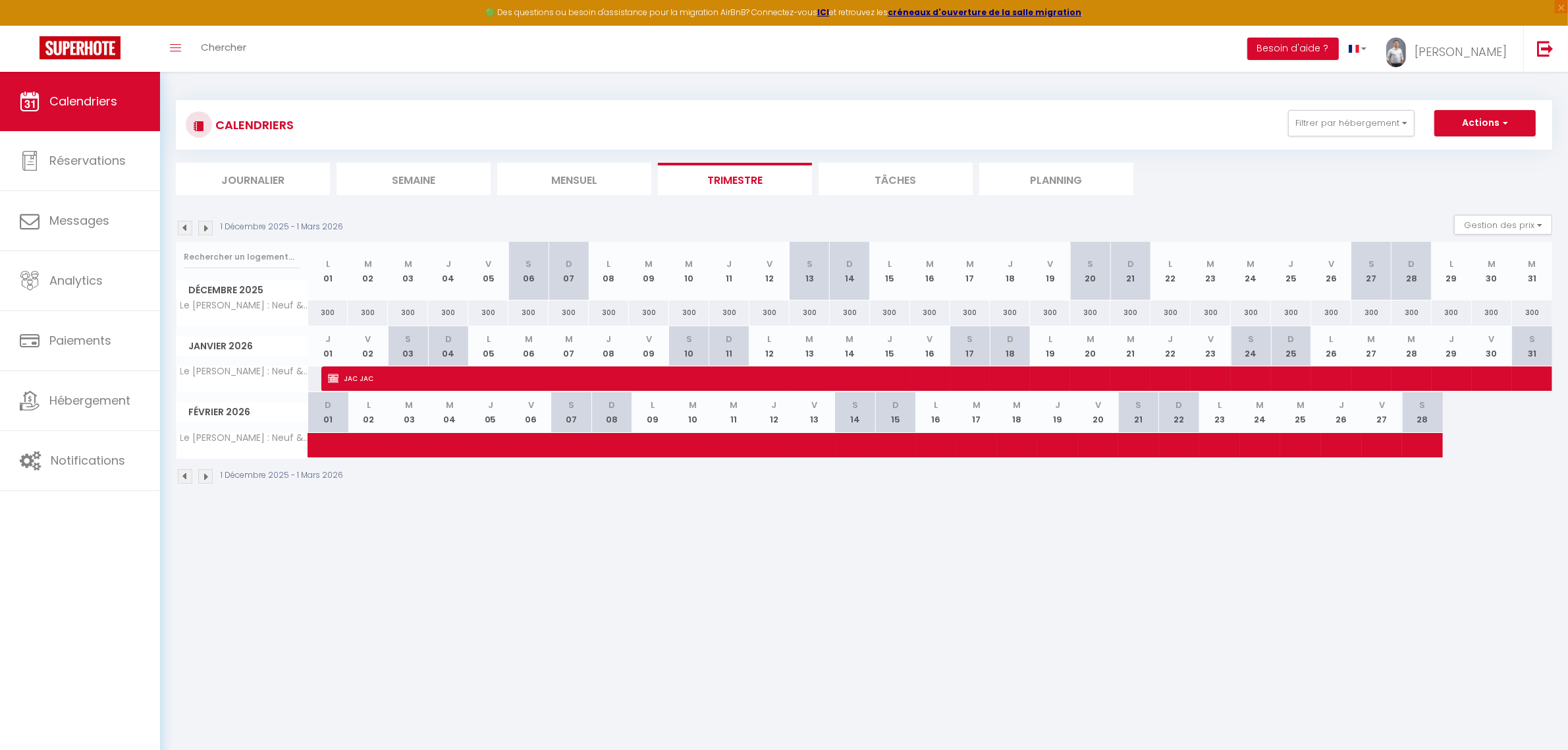
click at [183, 475] on img at bounding box center [185, 476] width 15 height 15
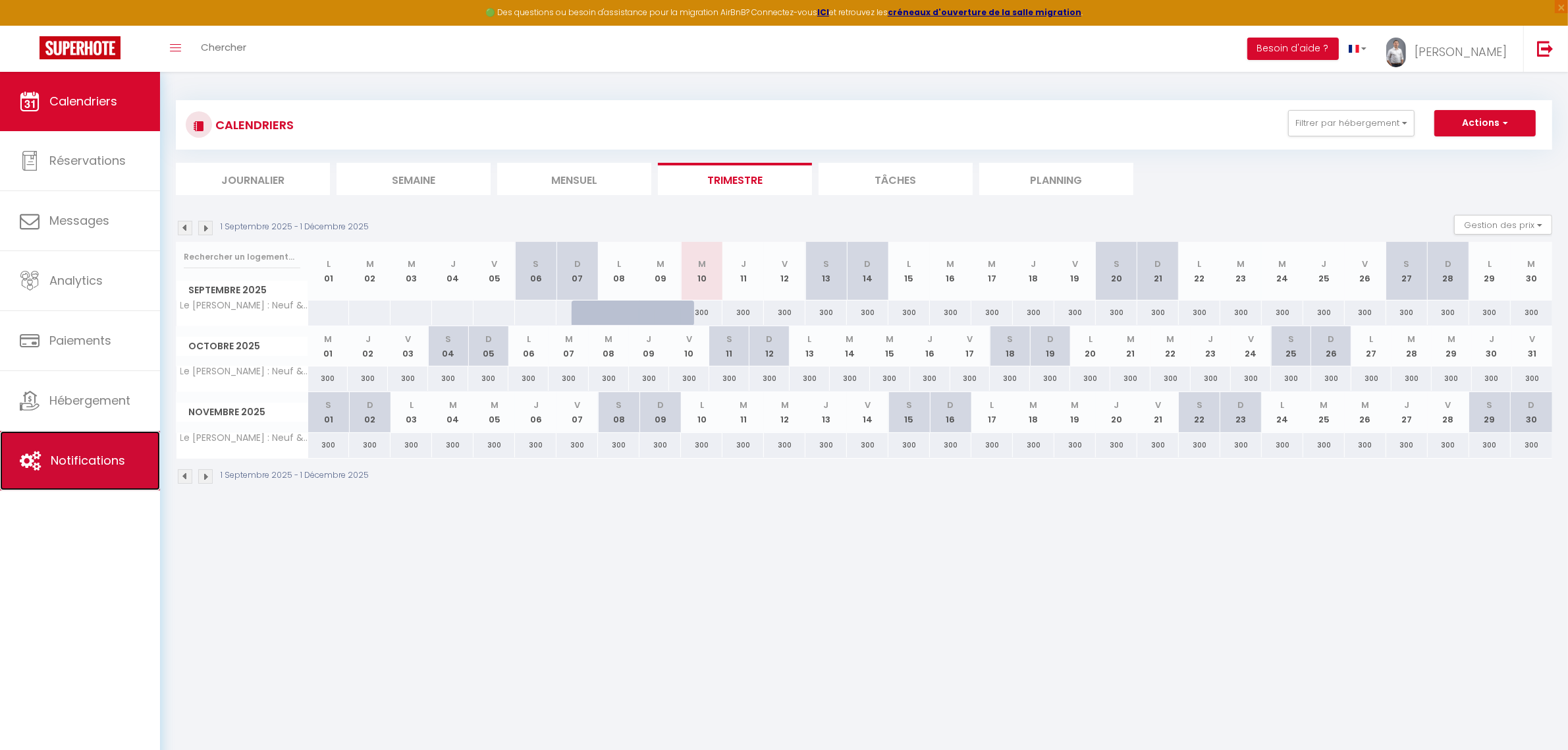
click at [81, 443] on link "Notifications" at bounding box center [80, 461] width 160 height 60
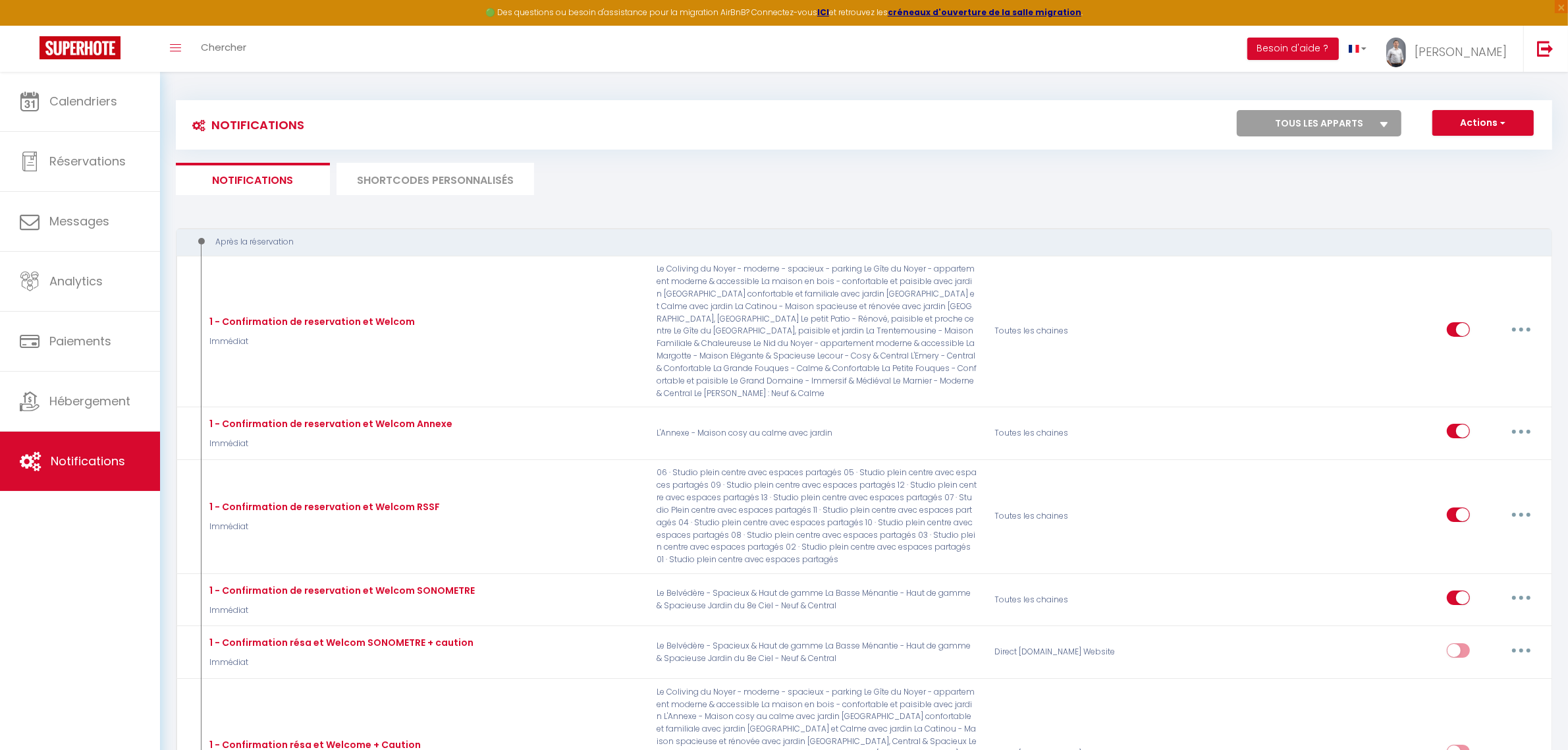
click at [459, 165] on li "SHORTCODES PERSONNALISÉS" at bounding box center [435, 178] width 198 height 32
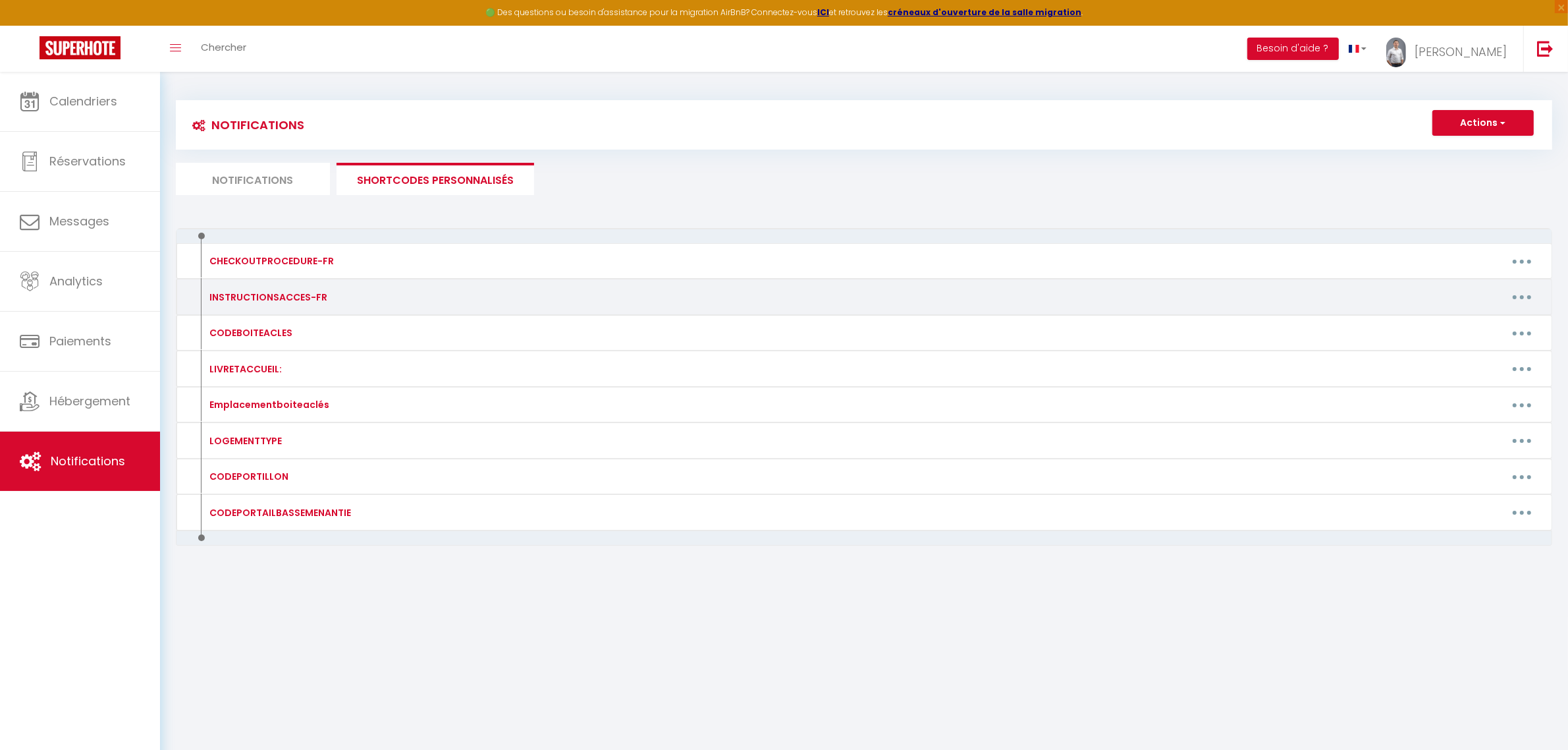
click at [1516, 292] on button "button" at bounding box center [1522, 297] width 37 height 21
click at [1492, 324] on link "Editer" at bounding box center [1487, 327] width 97 height 23
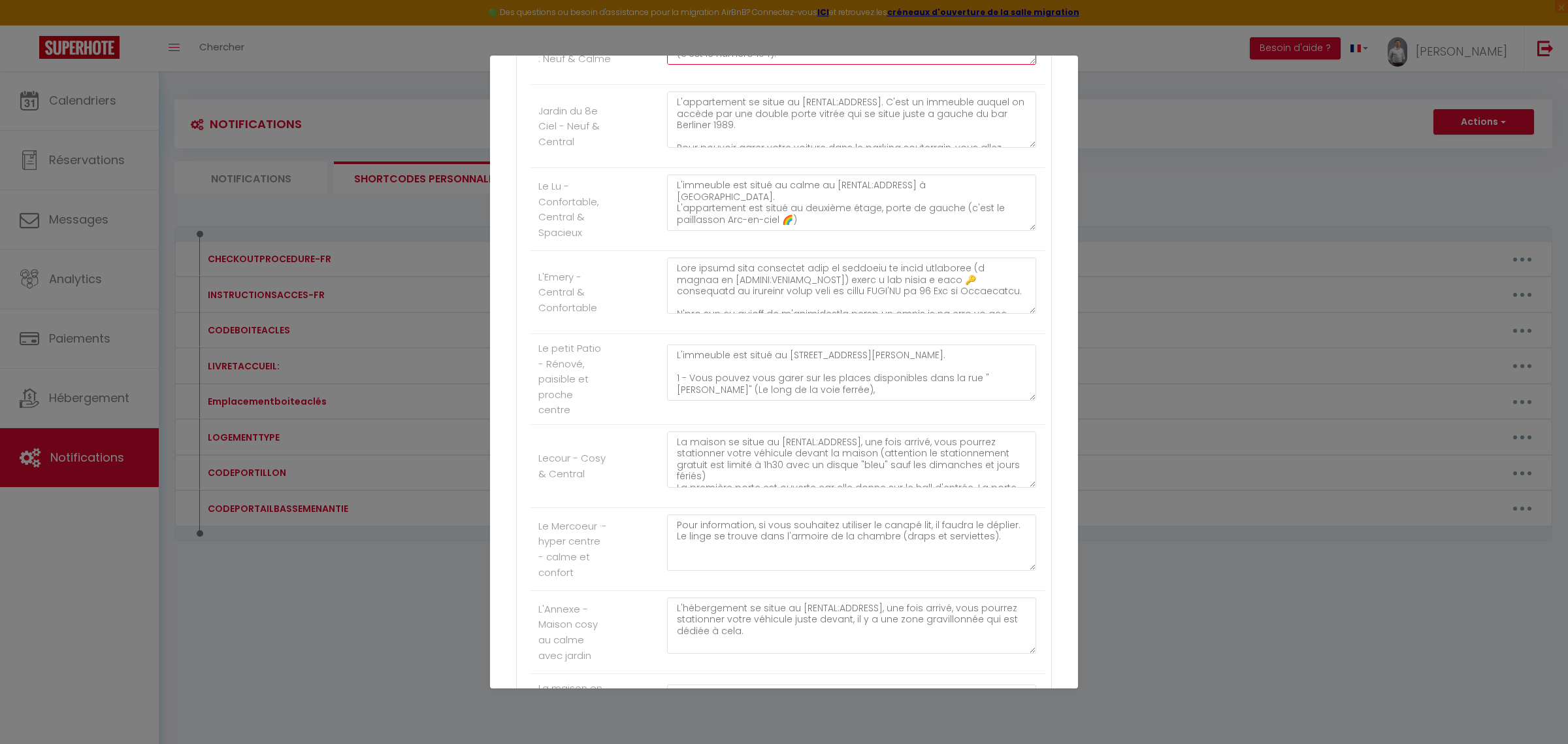
scroll to position [3324, 0]
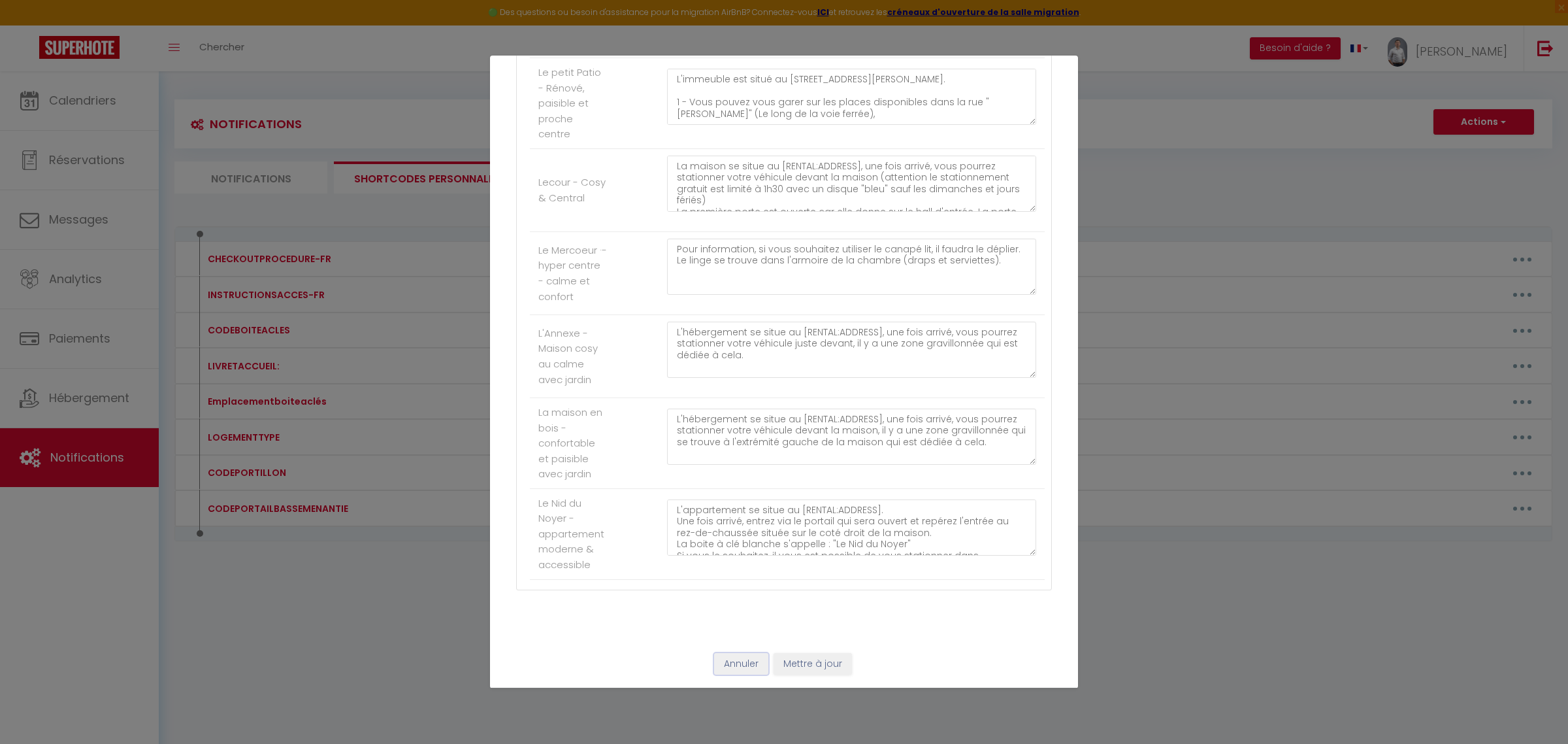
drag, startPoint x: 737, startPoint y: 664, endPoint x: 717, endPoint y: 656, distance: 21.5
click at [737, 664] on button "Annuler" at bounding box center [741, 665] width 54 height 23
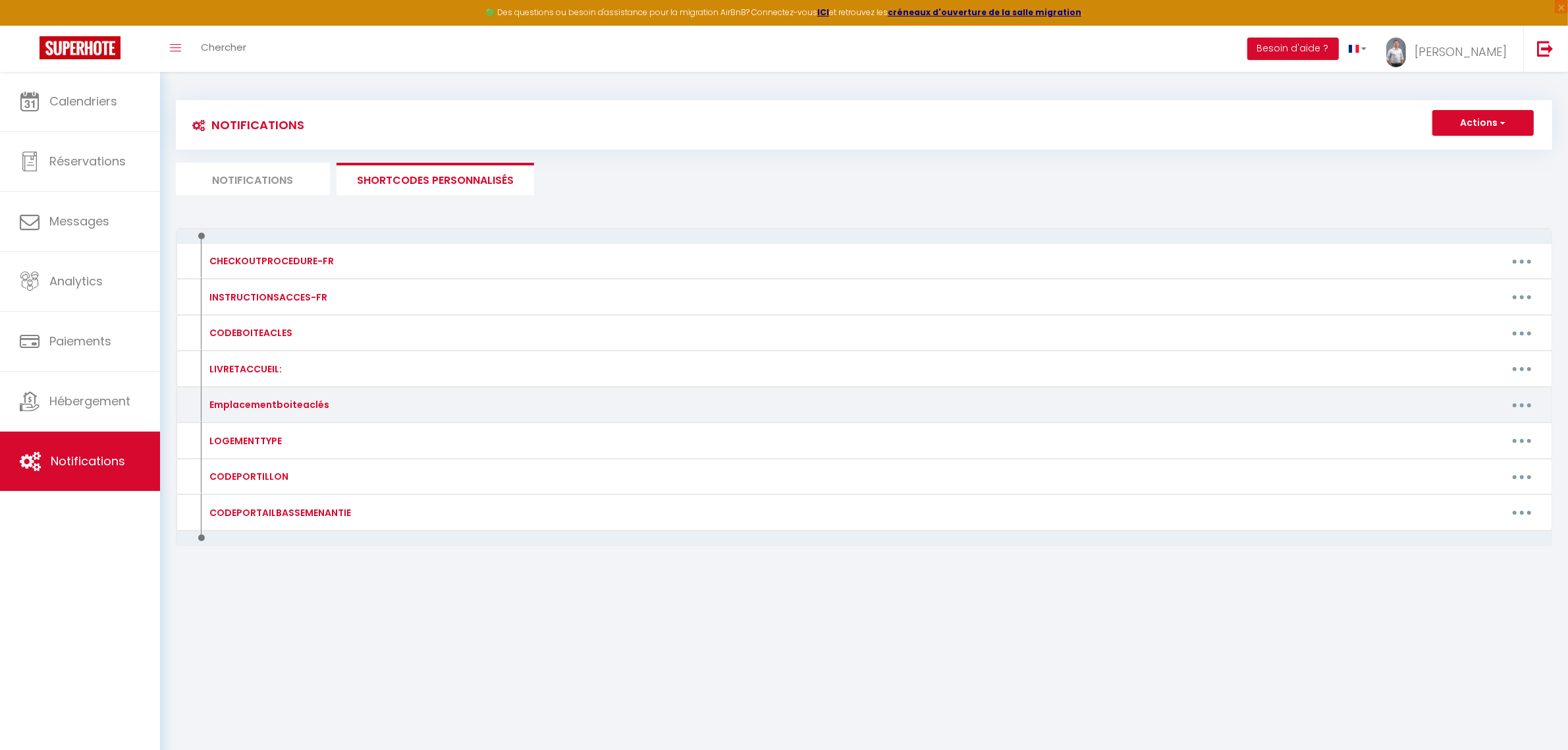
click at [1526, 407] on button "button" at bounding box center [1522, 405] width 37 height 21
click at [1455, 439] on link "Editer" at bounding box center [1487, 435] width 97 height 23
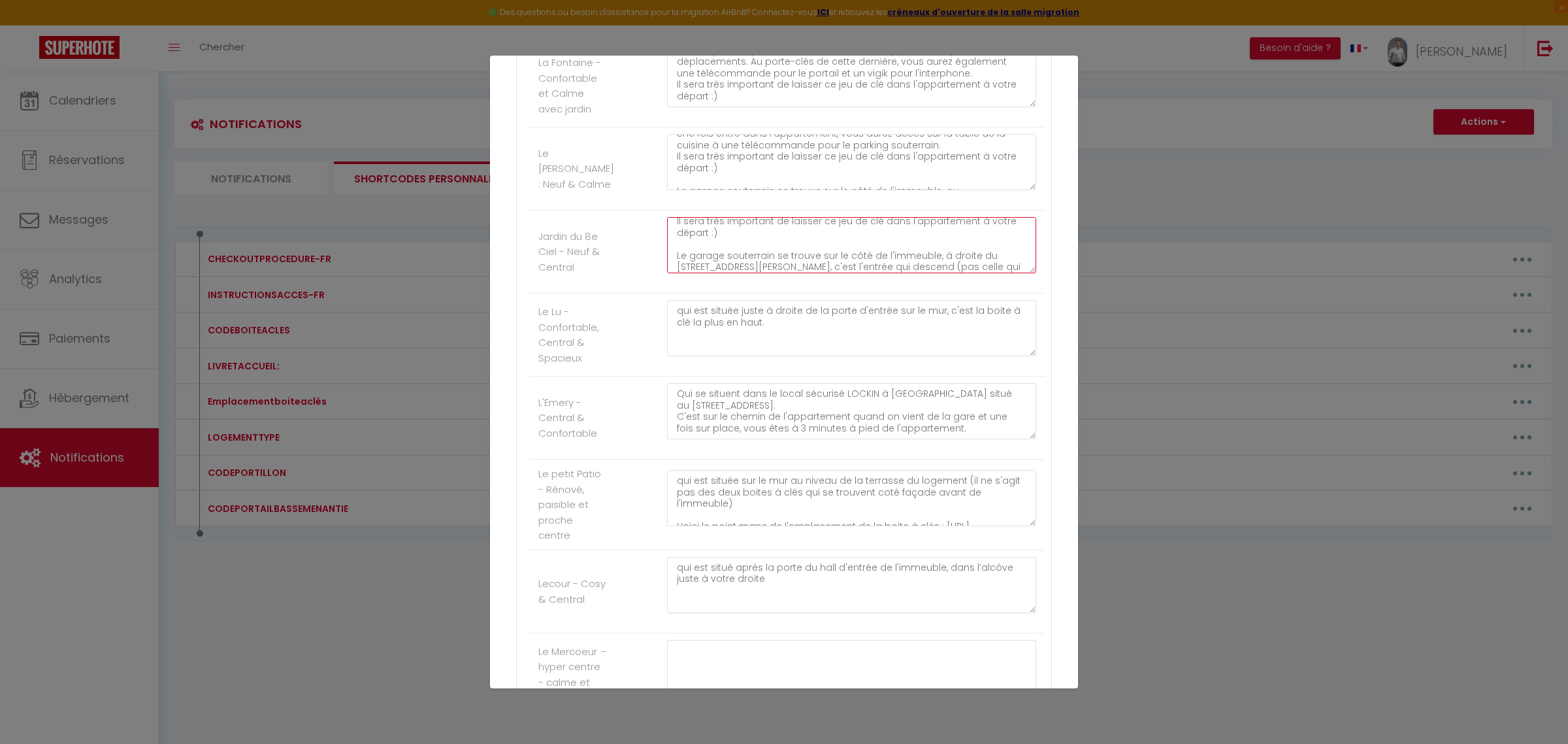
scroll to position [160, 0]
drag, startPoint x: 915, startPoint y: 253, endPoint x: 656, endPoint y: 257, distance: 259.0
click at [658, 257] on div "Pour rentrer dans l'appartement, la serrure est équipée d'un boîtier à l'intéri…" at bounding box center [851, 252] width 386 height 70
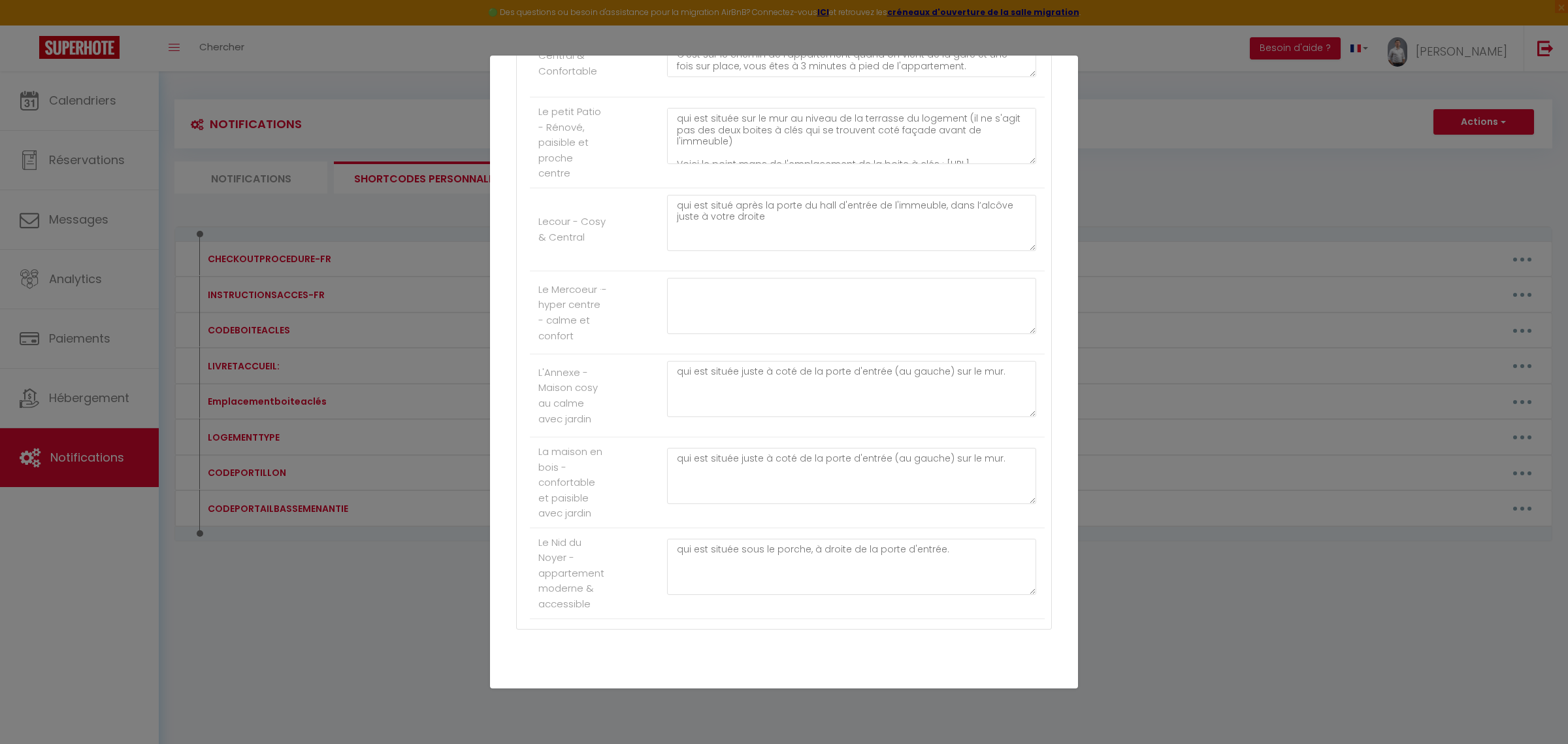
scroll to position [3324, 0]
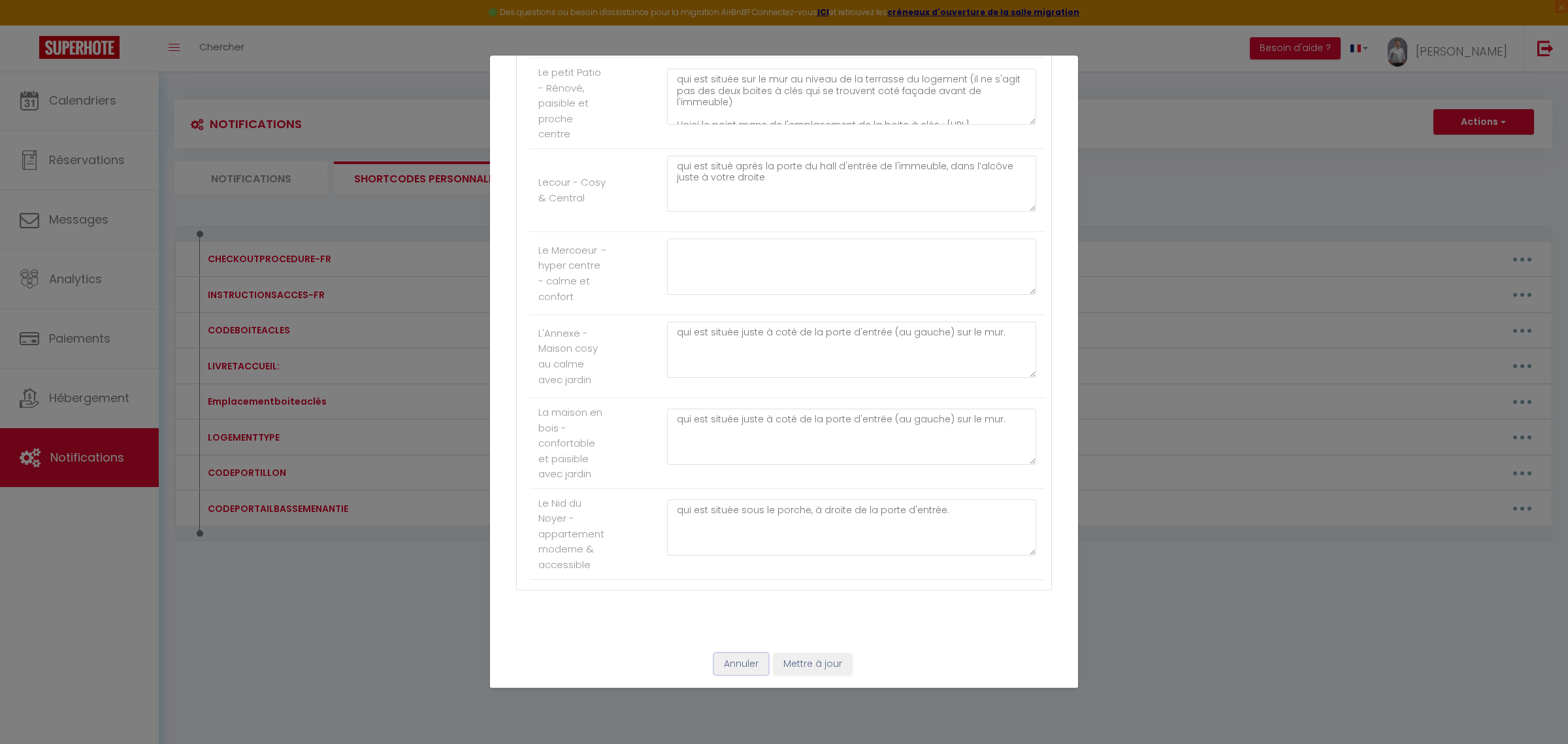
click at [737, 672] on button "Annuler" at bounding box center [741, 665] width 54 height 23
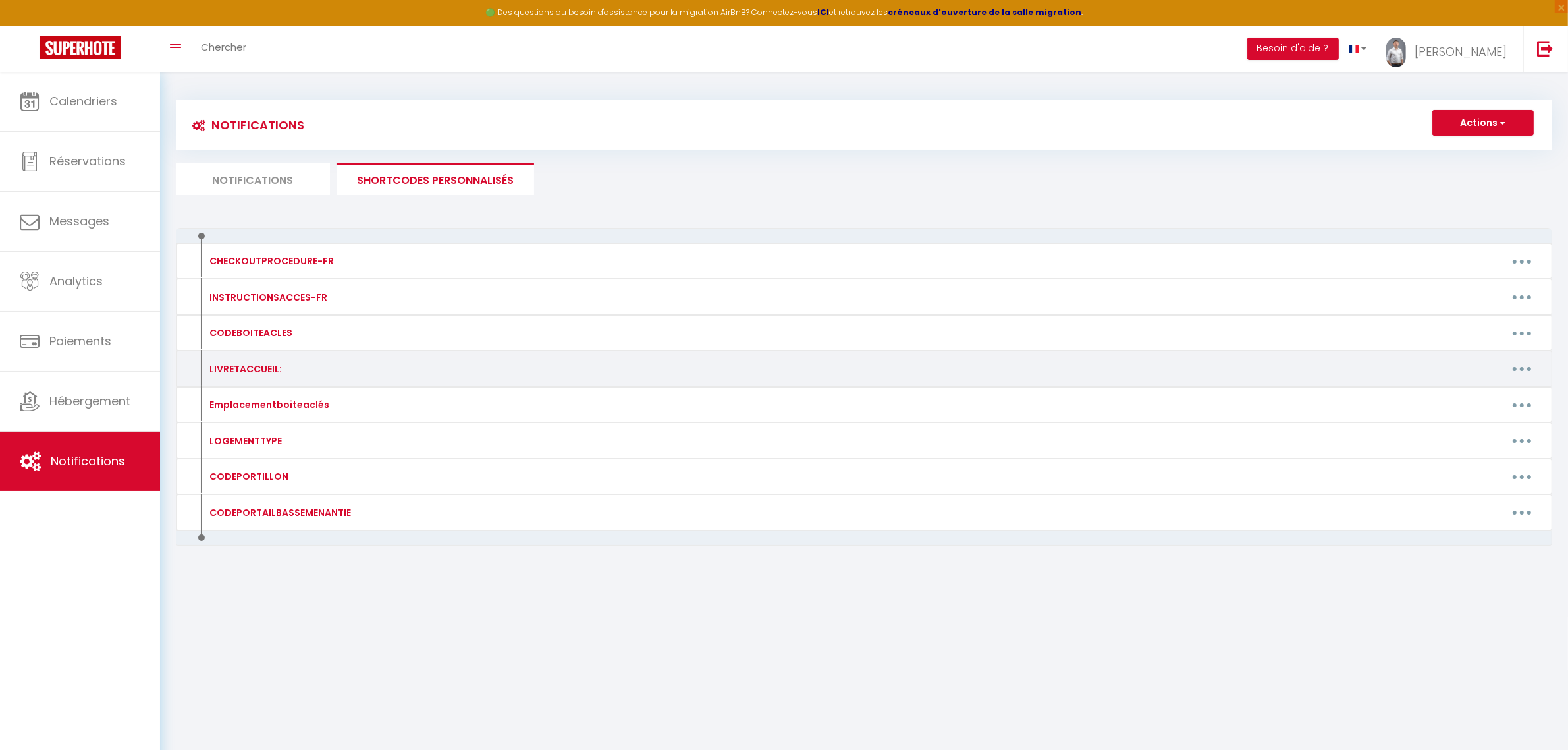
click at [1526, 364] on button "button" at bounding box center [1522, 369] width 37 height 21
click at [1495, 399] on link "Editer" at bounding box center [1487, 399] width 97 height 23
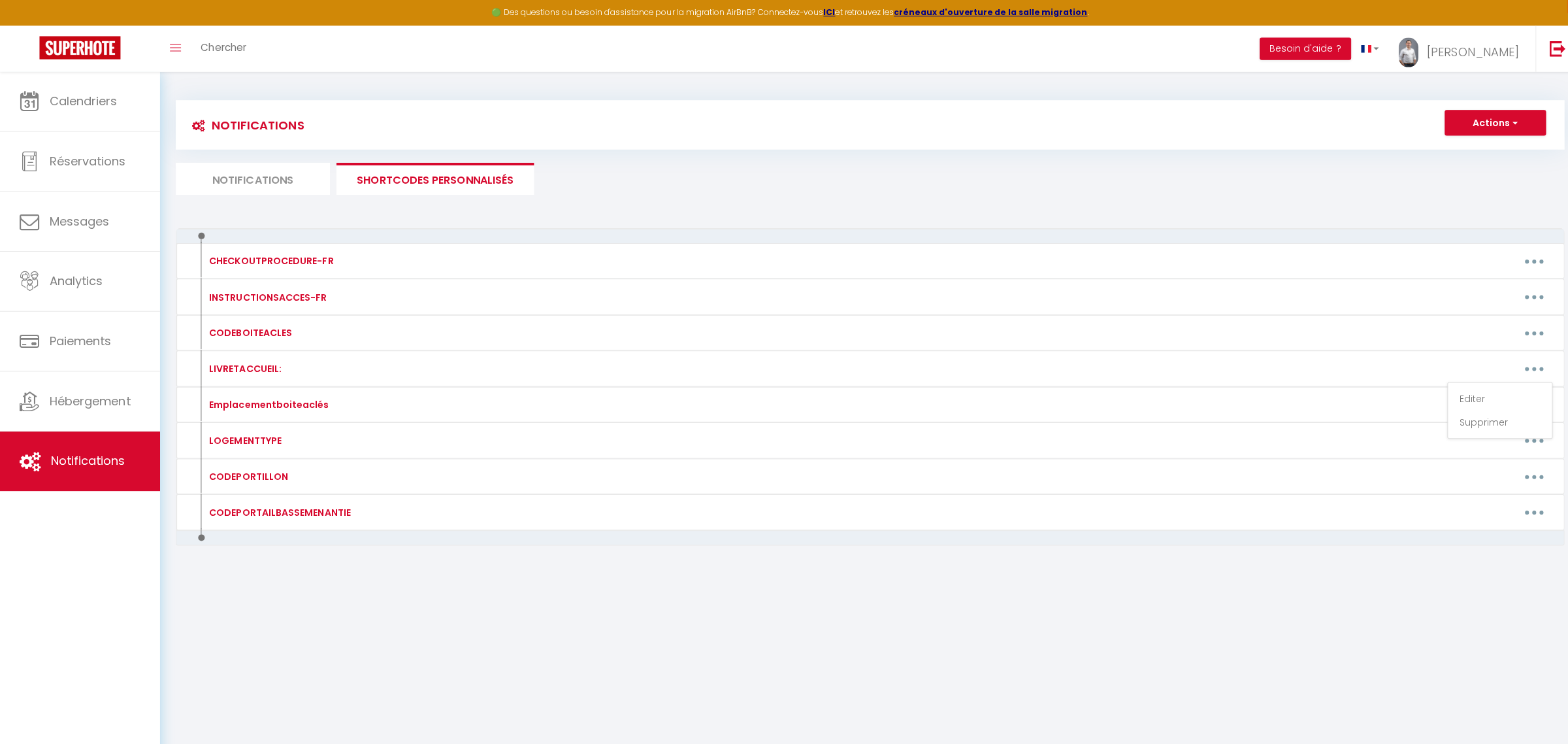
scroll to position [0, 0]
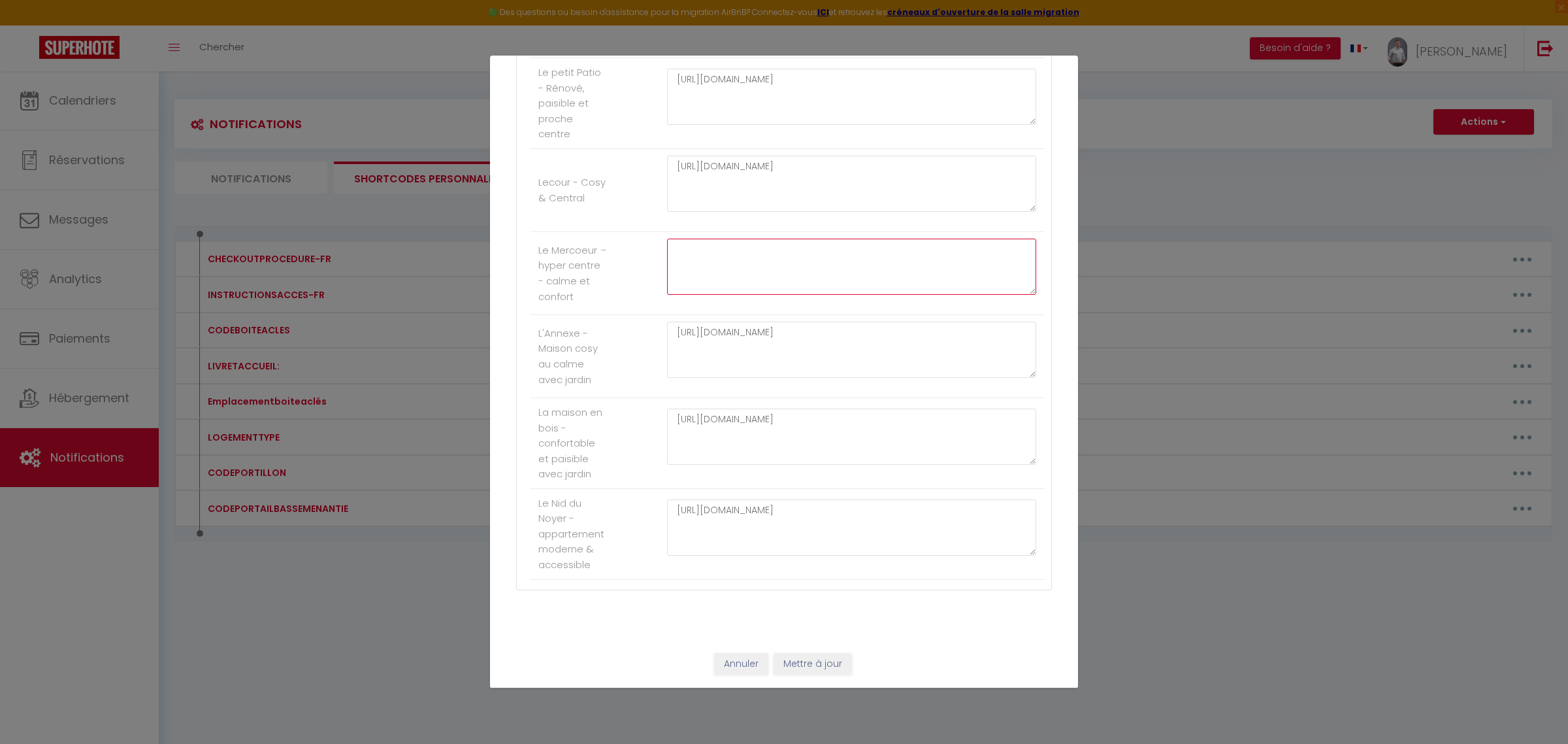
click at [738, 254] on textarea at bounding box center [851, 267] width 369 height 57
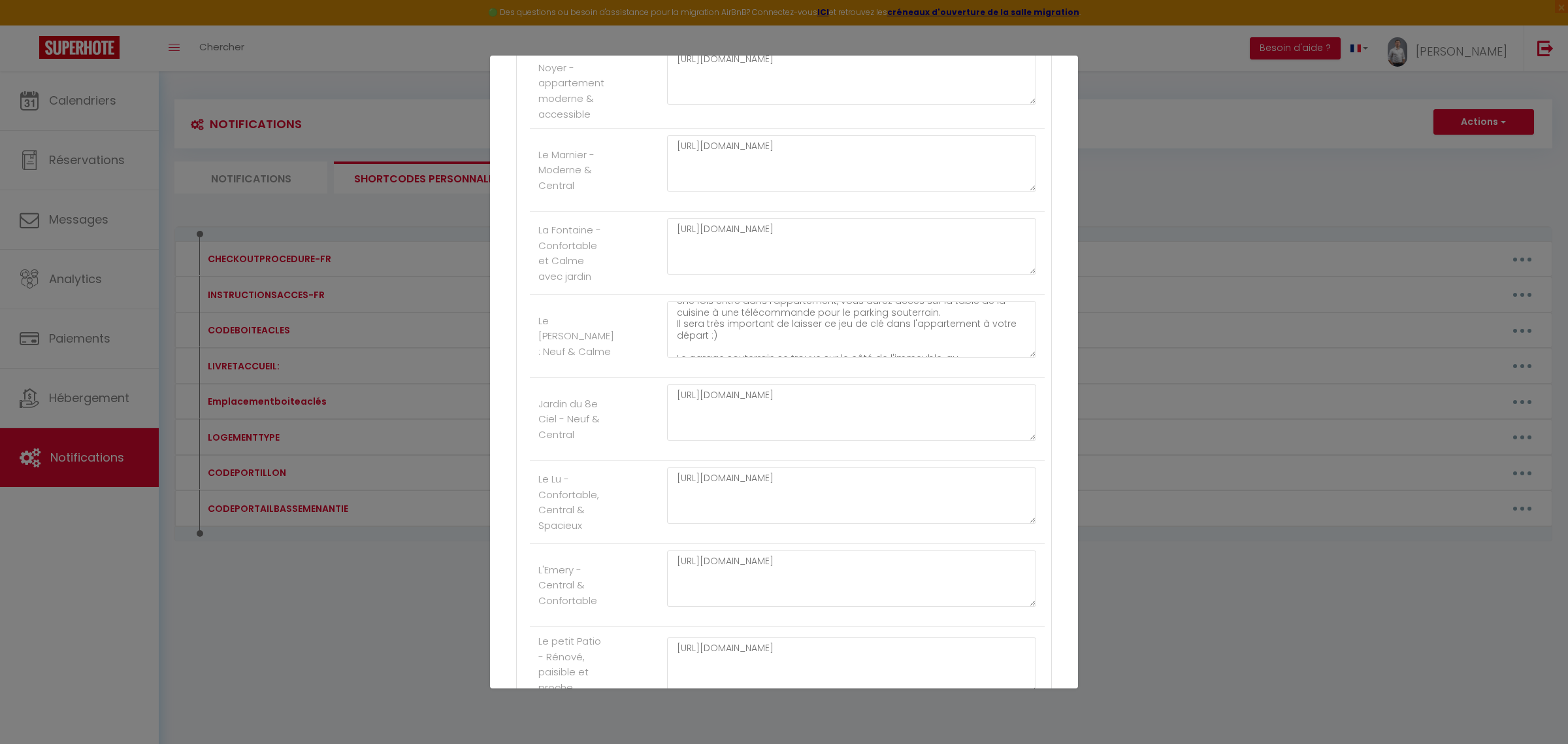
scroll to position [2670, 0]
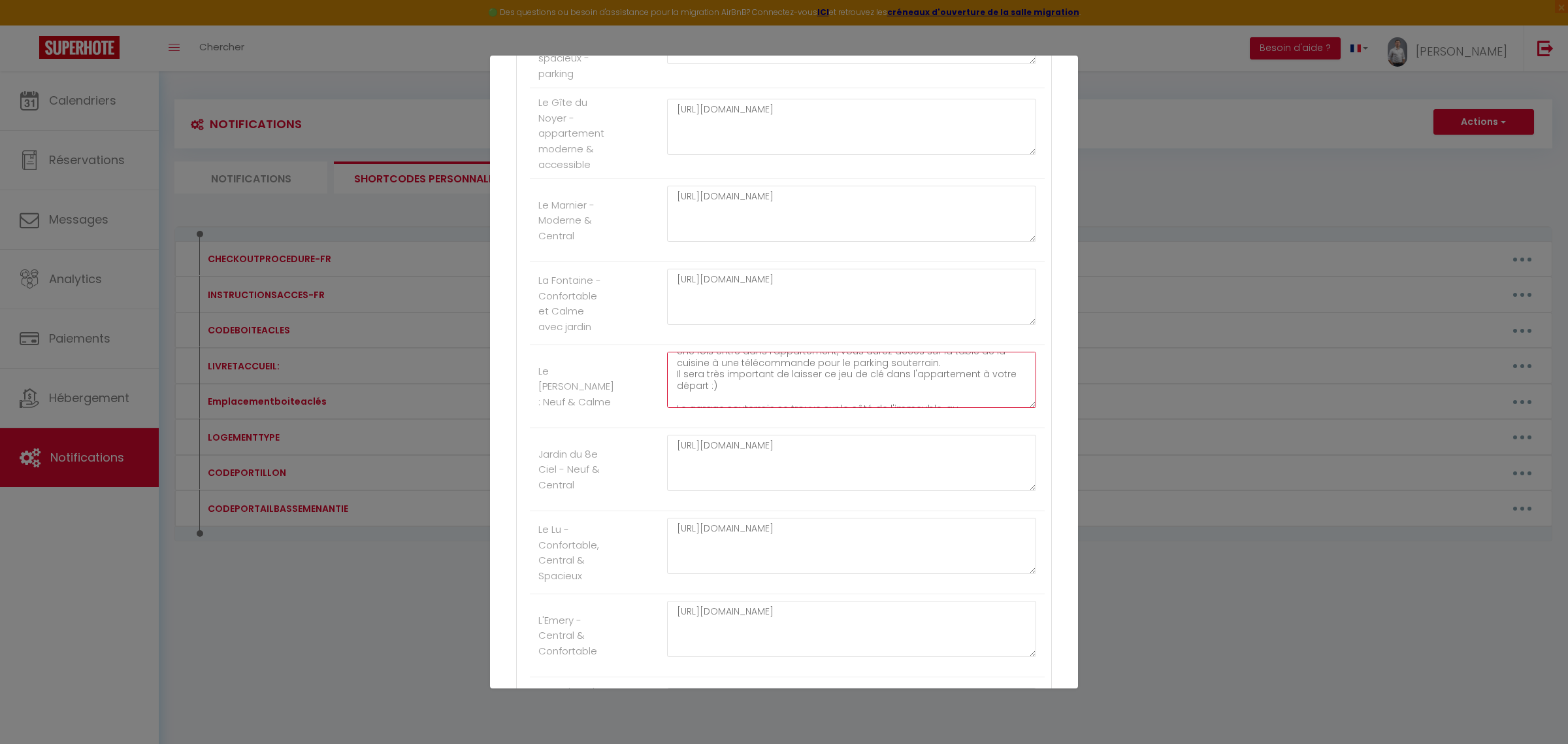
click at [750, 399] on textarea "Pour rentrer dans l'appartement, la serrure est équipée d'un boîtier à l'intéri…" at bounding box center [851, 380] width 369 height 57
drag, startPoint x: 671, startPoint y: 382, endPoint x: 986, endPoint y: 508, distance: 339.3
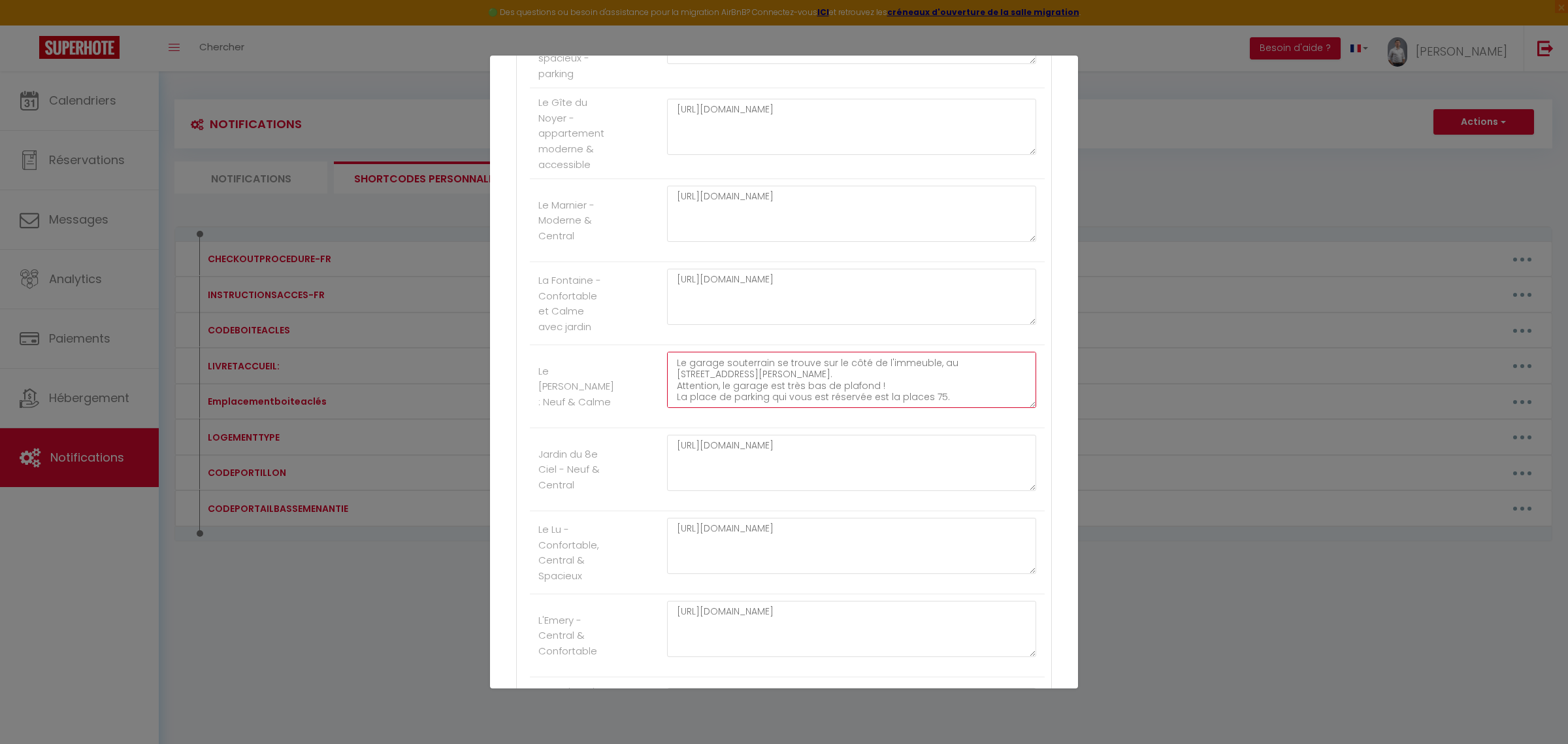
click at [986, 508] on ul "Autres La Basse Ménantie - Haut de gamme & Spacieuse [URL][DOMAIN_NAME] La Marg…" at bounding box center [784, 156] width 522 height 2084
click at [726, 386] on textarea at bounding box center [851, 380] width 369 height 57
paste textarea "[URL][DOMAIN_NAME]"
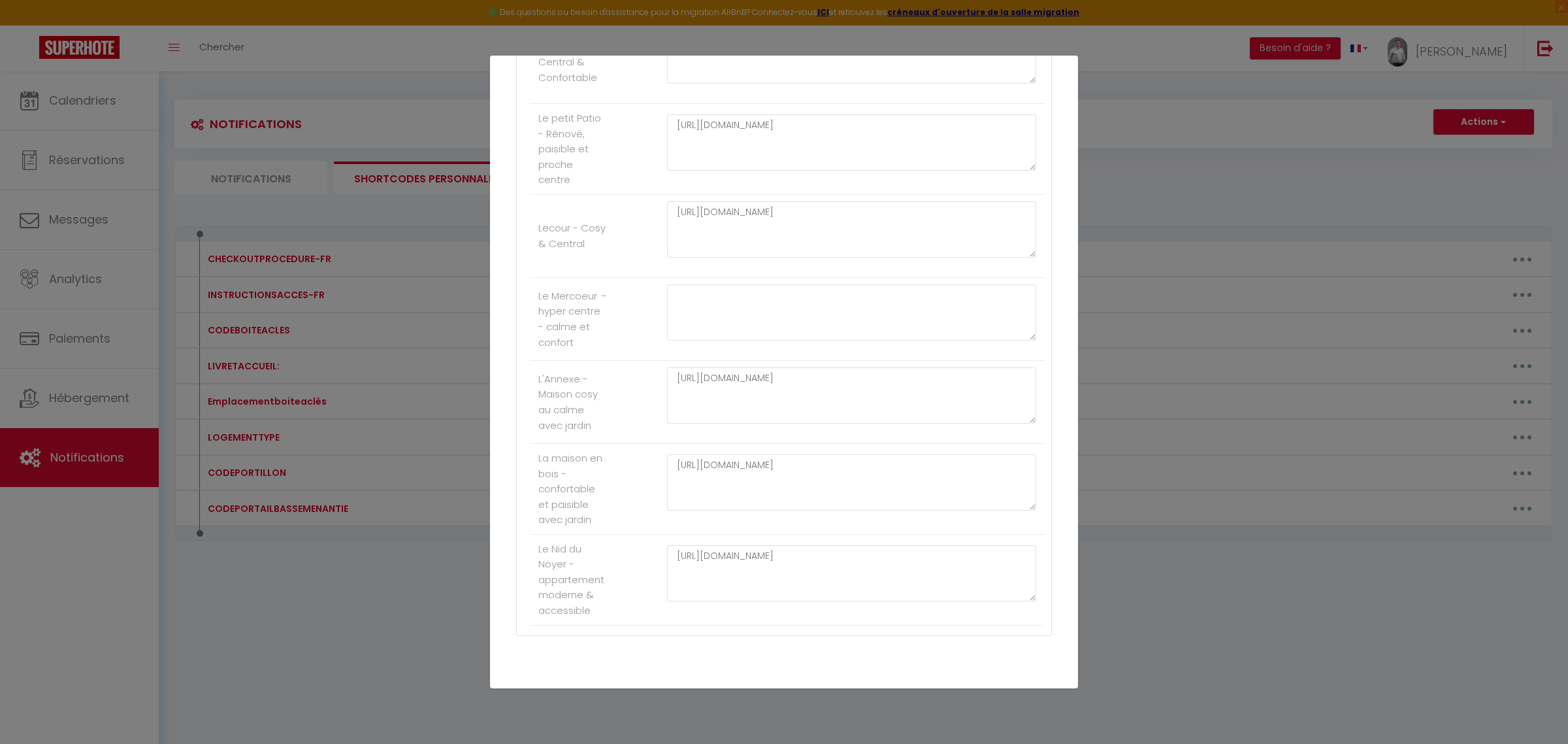
scroll to position [3324, 0]
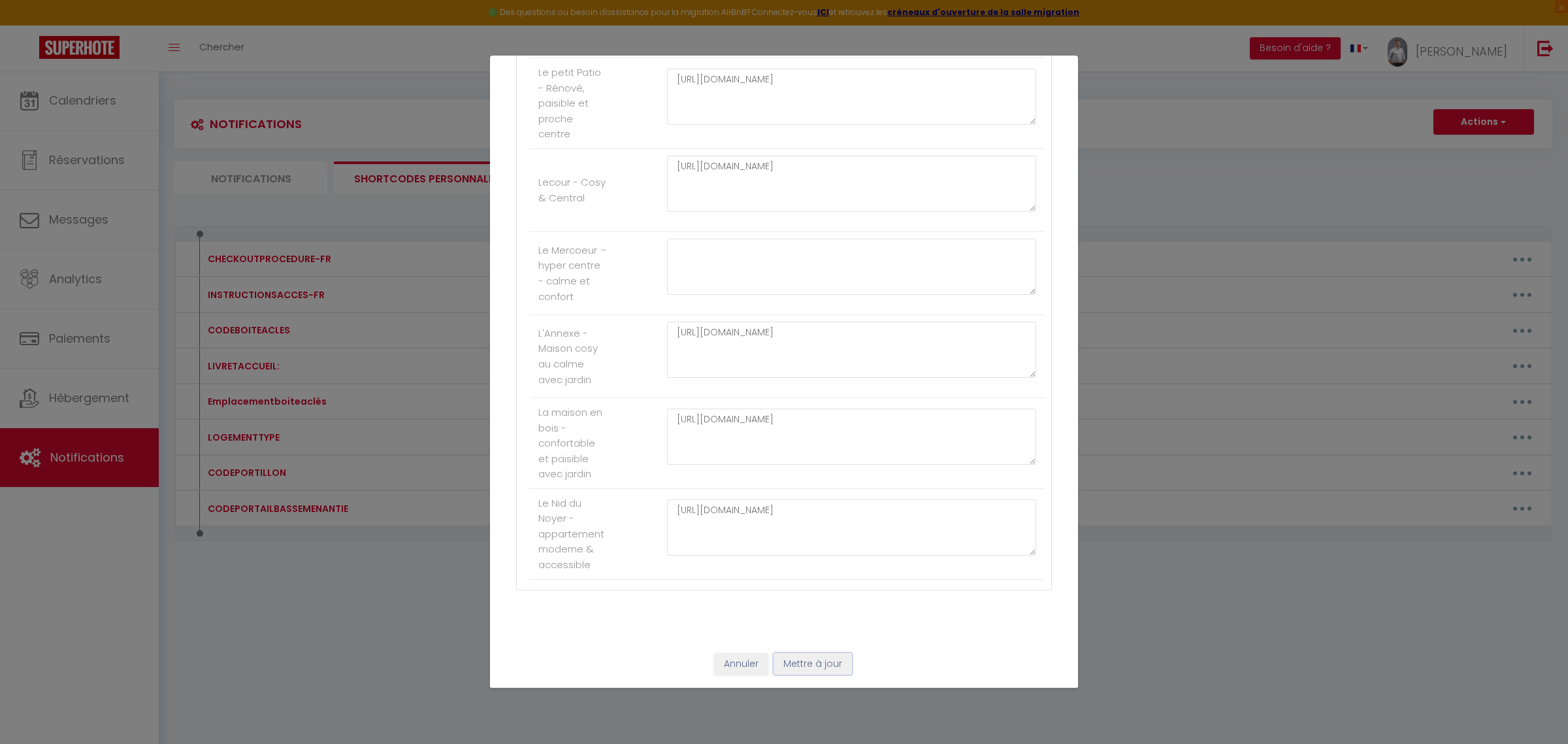
click at [804, 654] on button "Mettre à jour" at bounding box center [812, 665] width 78 height 23
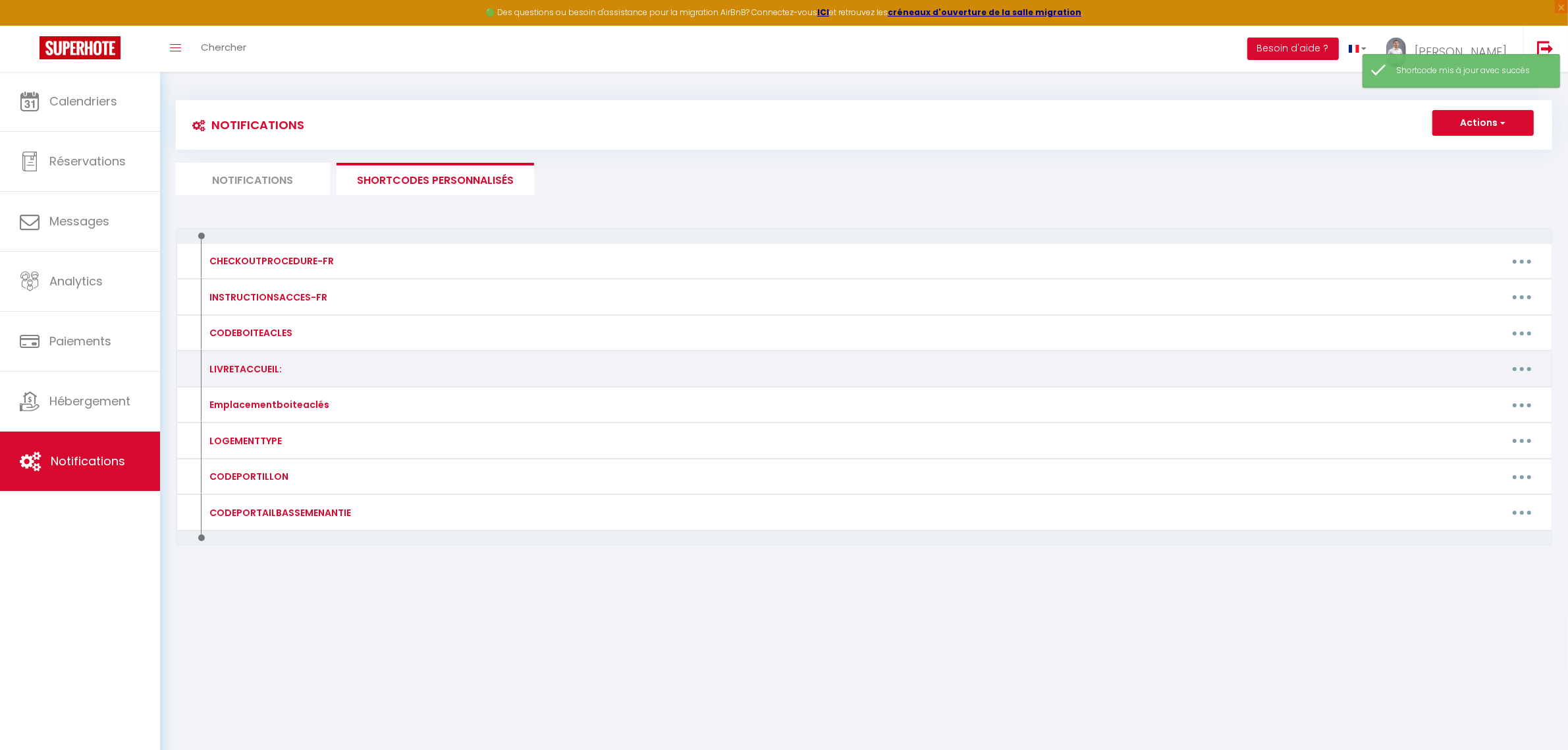
click at [1515, 369] on button "button" at bounding box center [1522, 369] width 37 height 21
click at [1469, 399] on link "Editer" at bounding box center [1487, 399] width 97 height 23
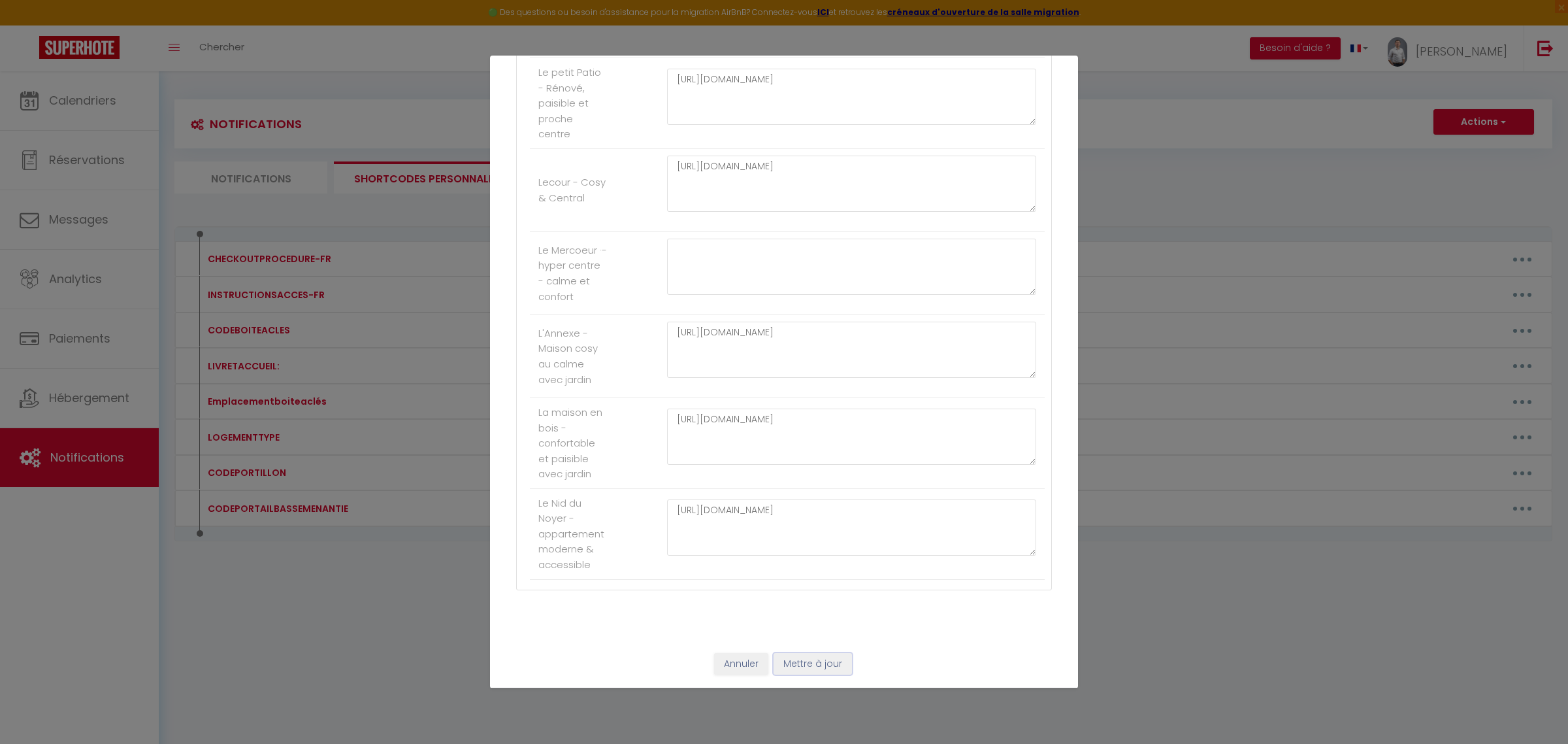
click at [810, 658] on button "Mettre à jour" at bounding box center [812, 665] width 78 height 23
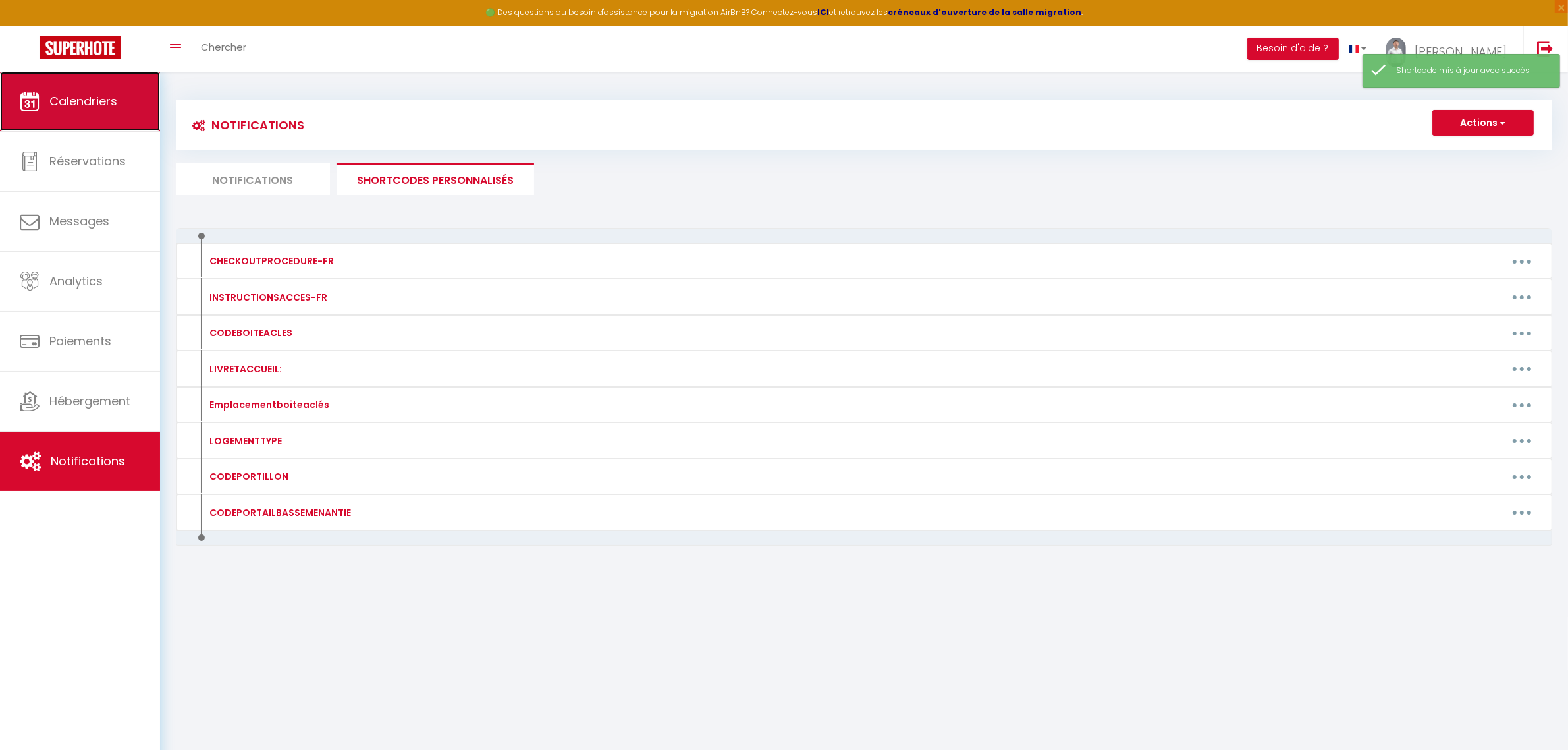
click at [97, 112] on link "Calendriers" at bounding box center [80, 102] width 160 height 60
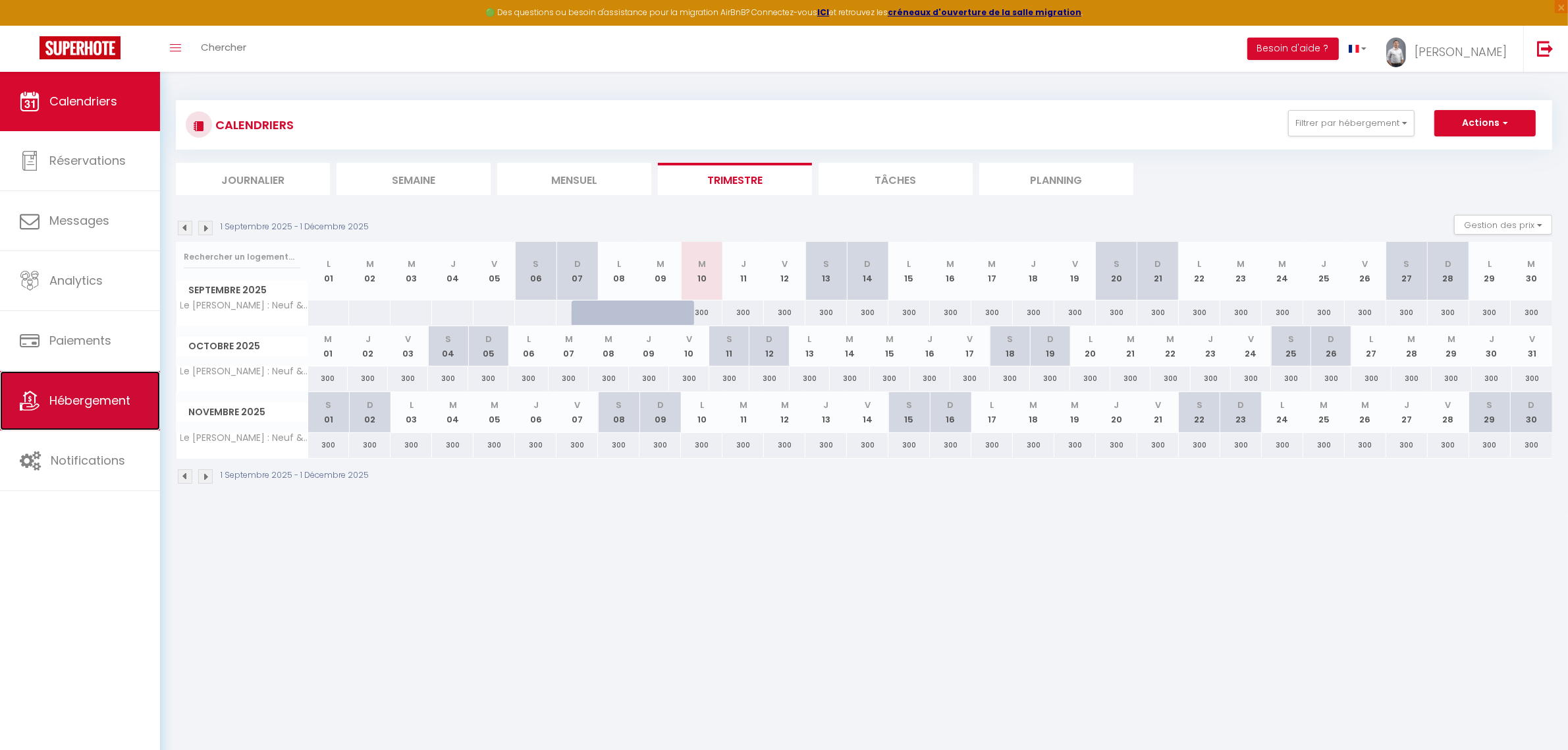
click at [70, 407] on span "Hébergement" at bounding box center [90, 400] width 81 height 17
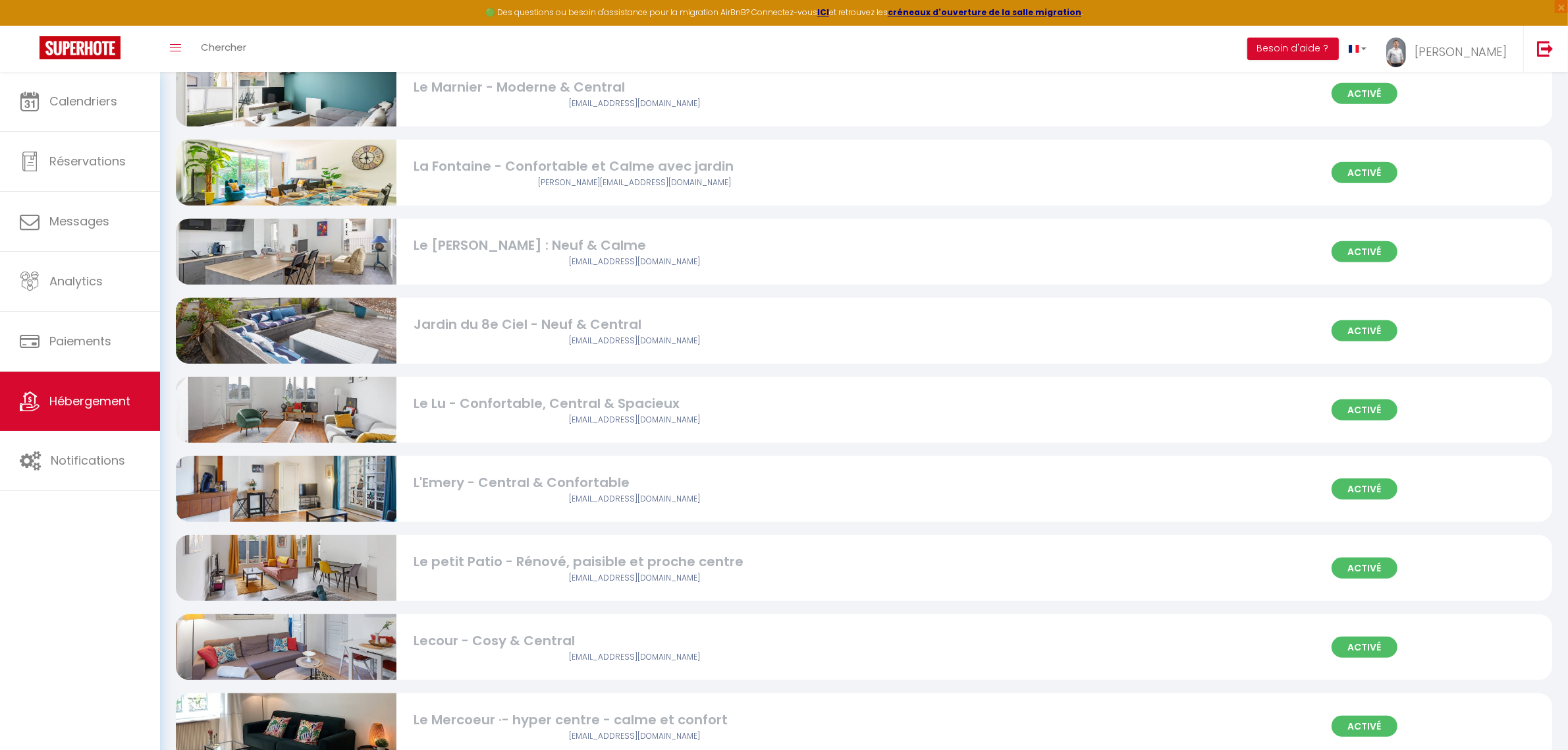
scroll to position [1318, 0]
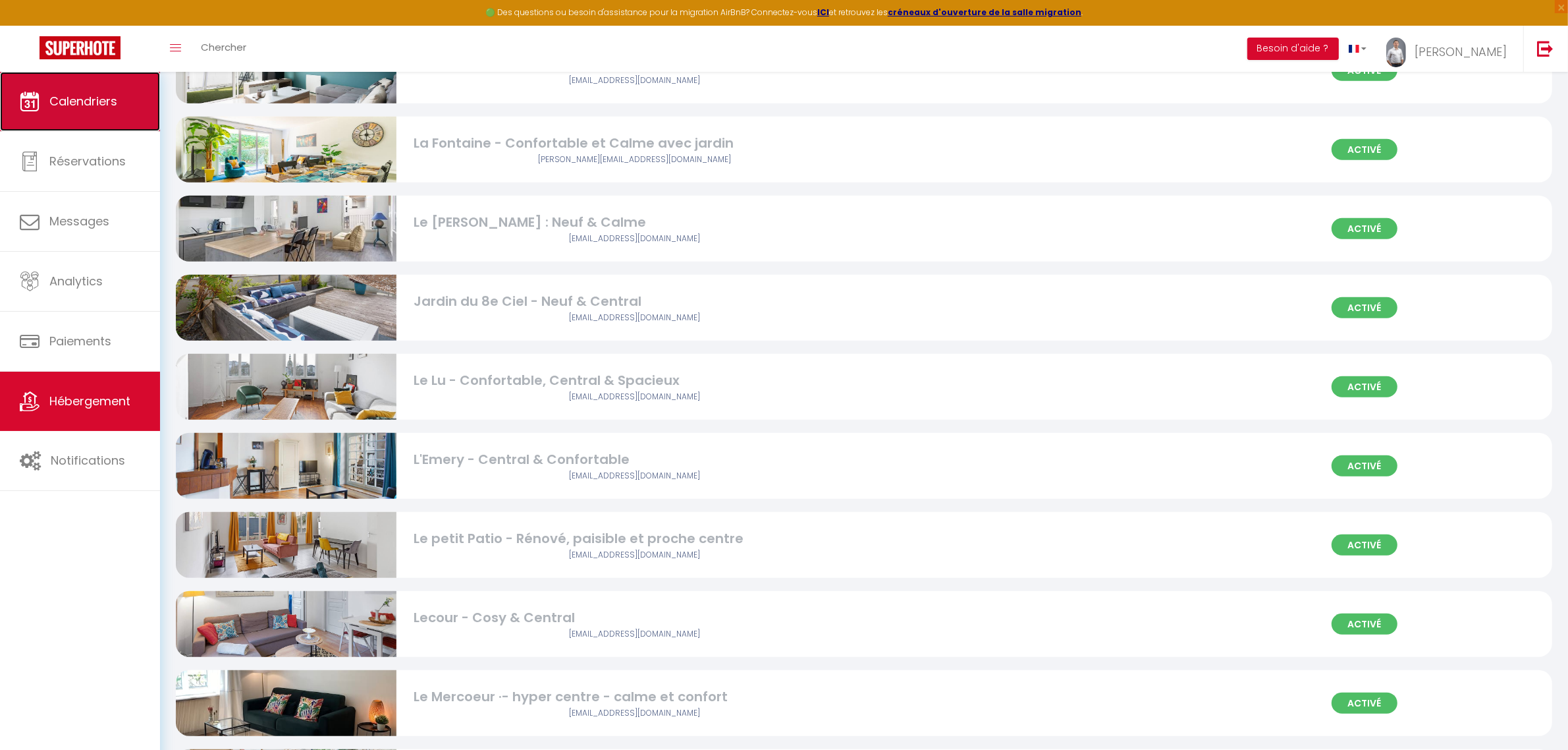
click at [86, 105] on span "Calendriers" at bounding box center [83, 101] width 68 height 17
